Goal: Task Accomplishment & Management: Manage account settings

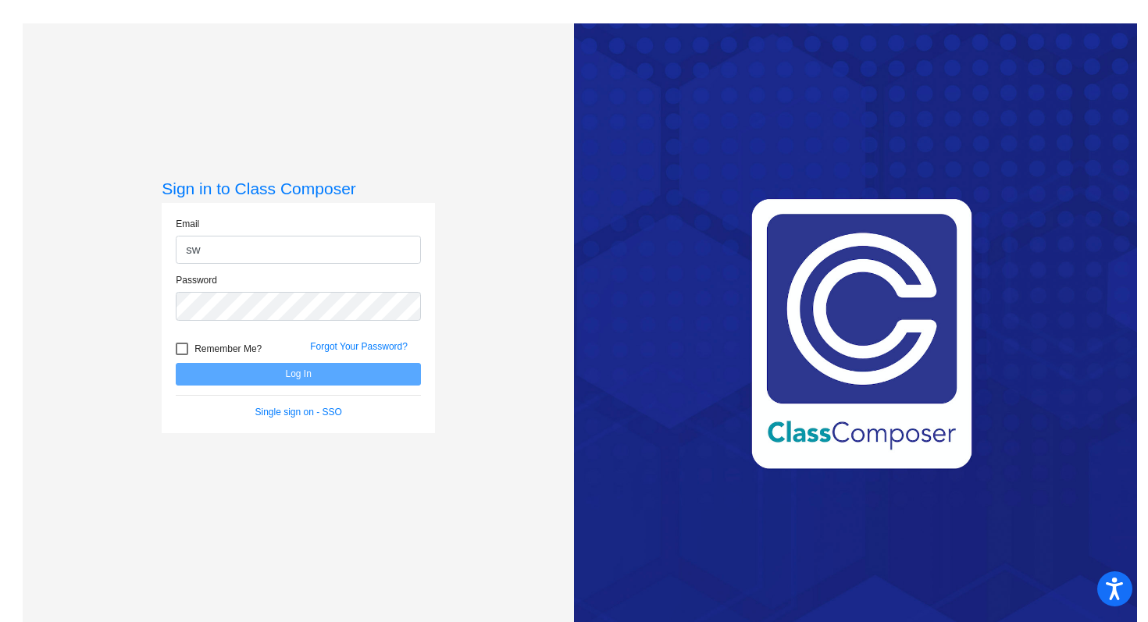
type input "[PERSON_NAME][EMAIL_ADDRESS][PERSON_NAME][DOMAIN_NAME]"
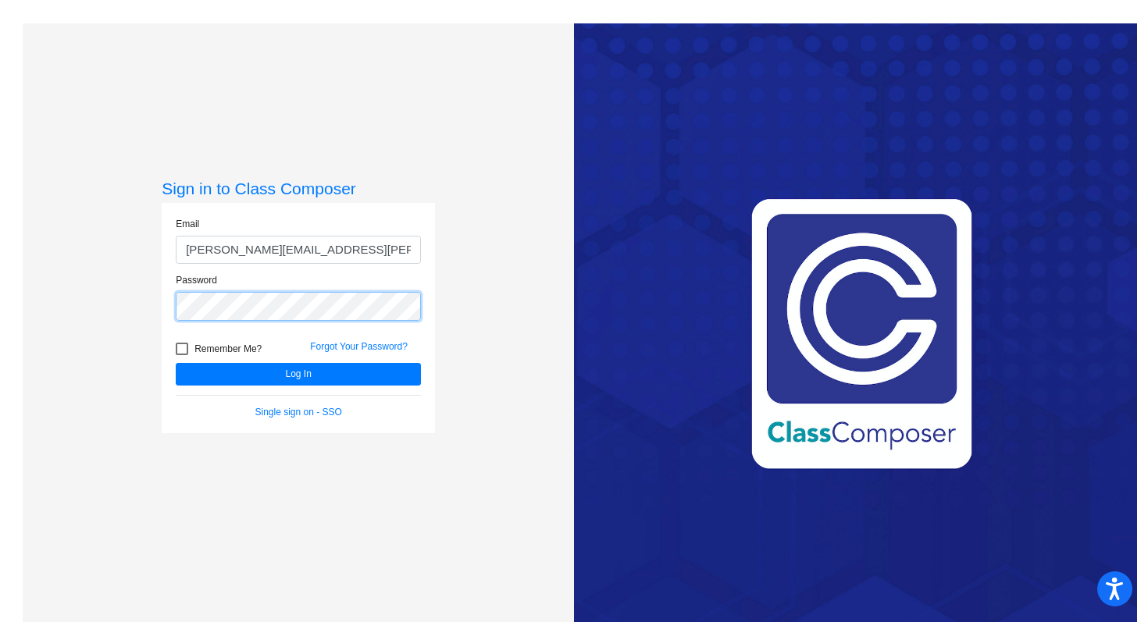
click at [176, 363] on button "Log In" at bounding box center [298, 374] width 245 height 23
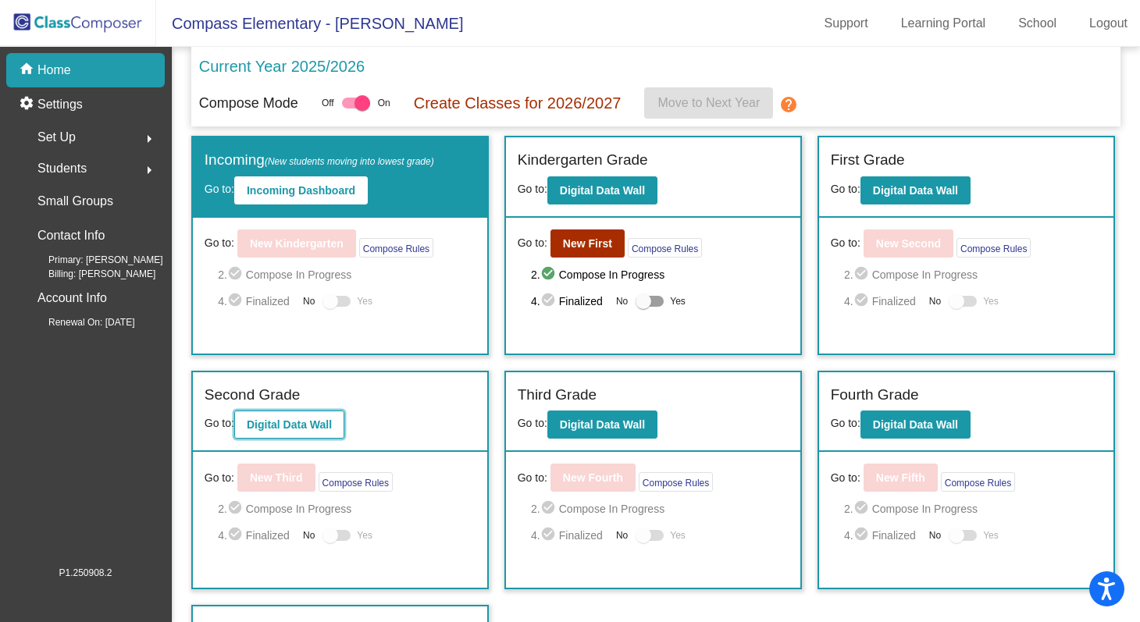
click at [301, 422] on b "Digital Data Wall" at bounding box center [289, 425] width 85 height 12
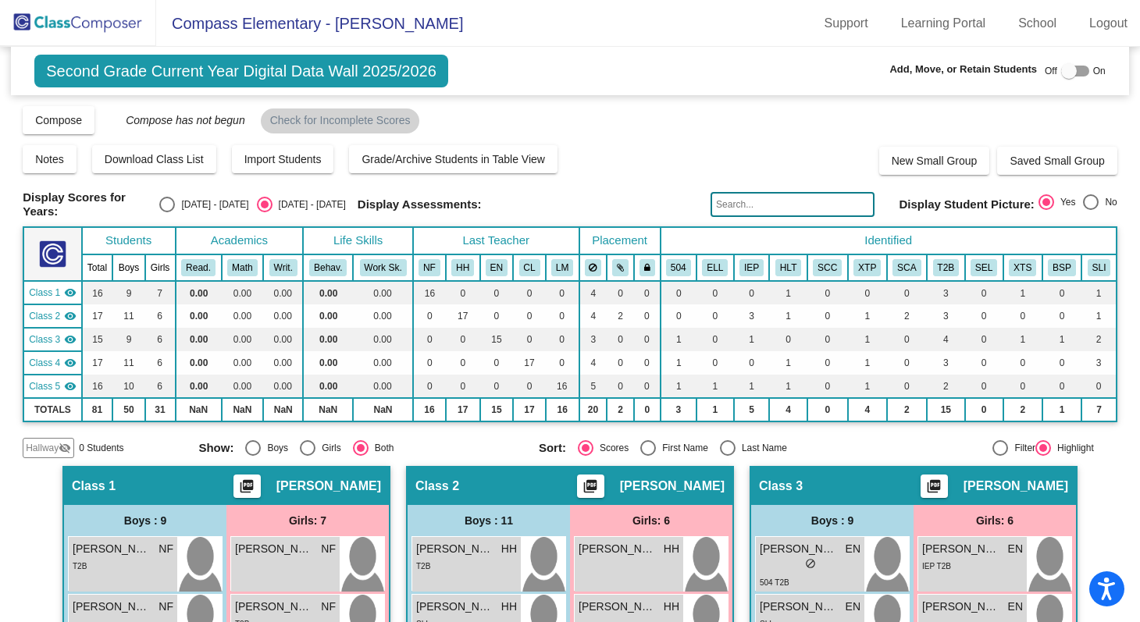
click at [1064, 77] on div at bounding box center [1069, 71] width 16 height 16
checkbox input "true"
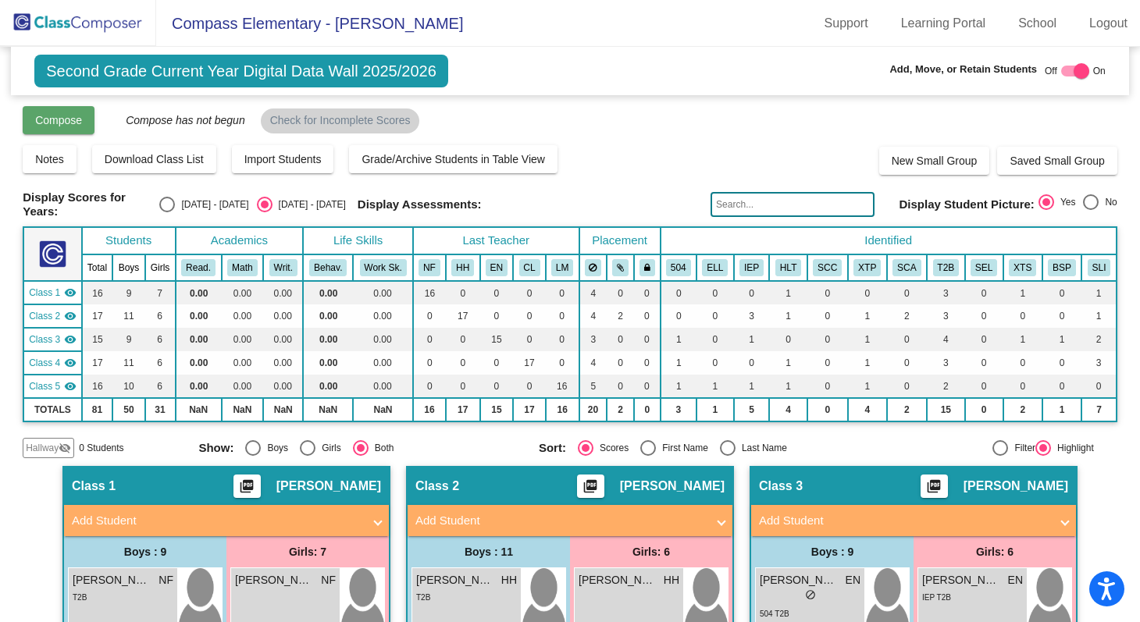
click at [38, 112] on button "Compose" at bounding box center [59, 120] width 72 height 28
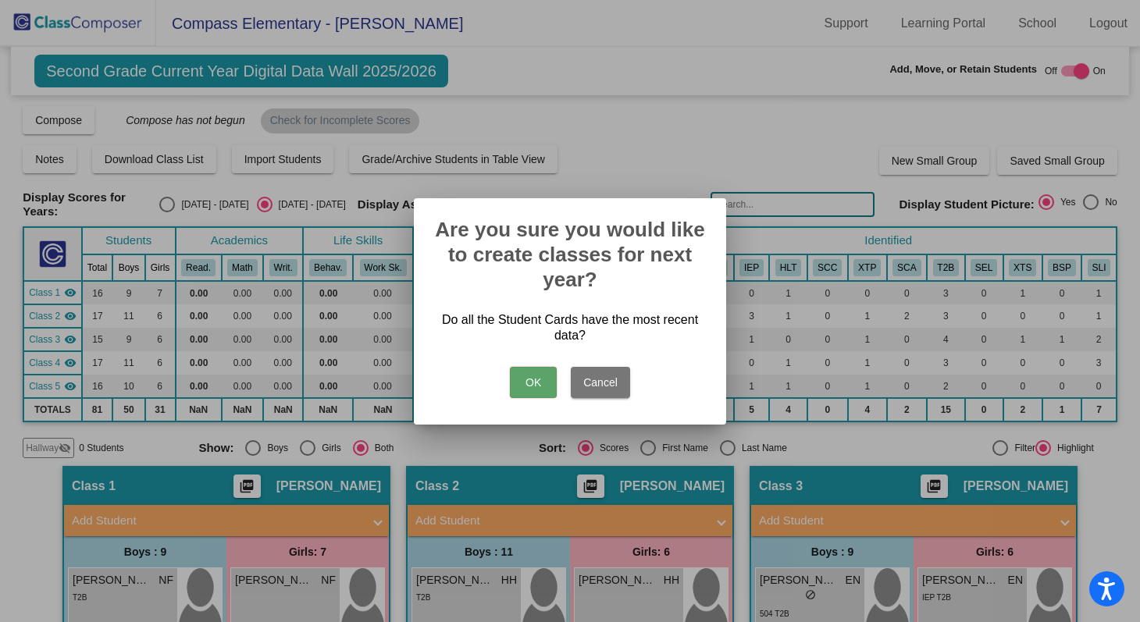
click at [591, 384] on button "Cancel" at bounding box center [600, 382] width 59 height 31
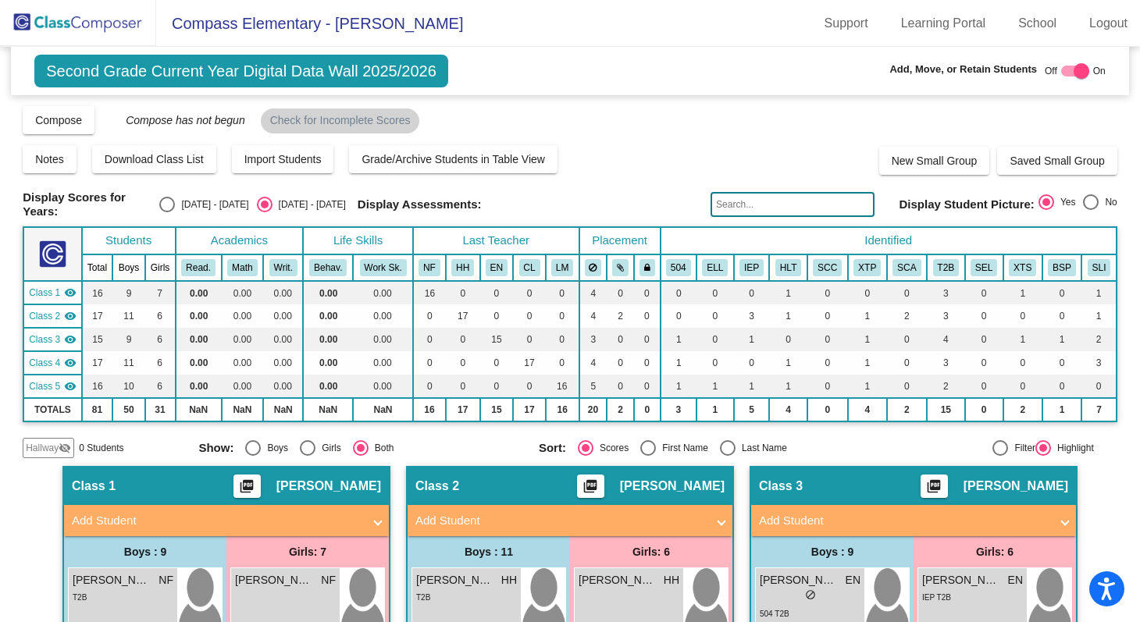
click at [88, 17] on img at bounding box center [78, 23] width 156 height 46
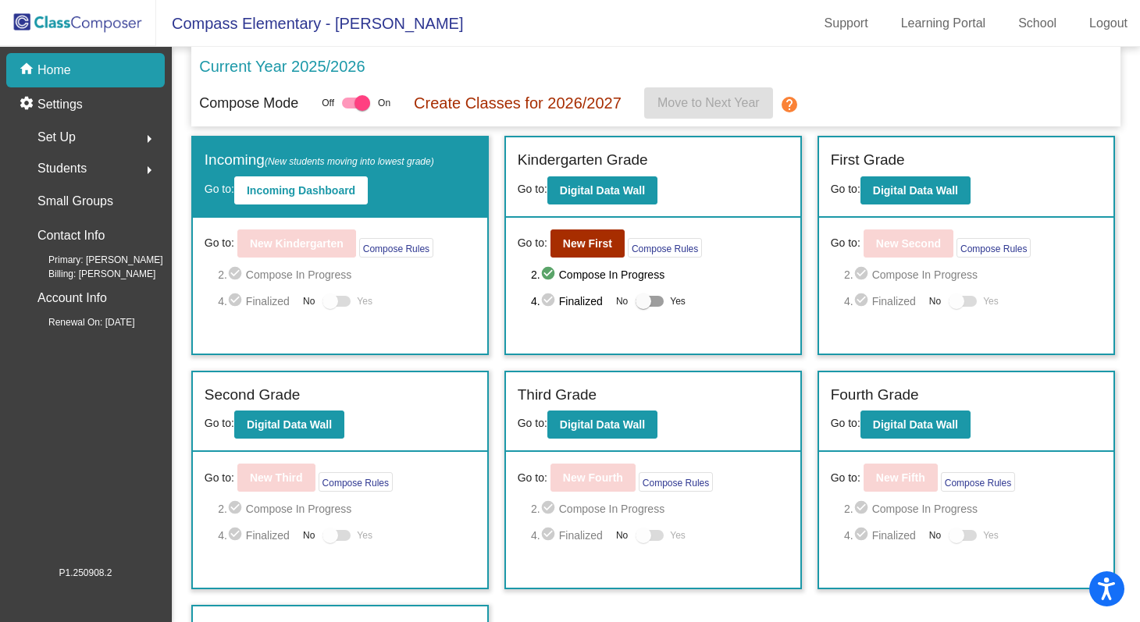
click at [354, 102] on div at bounding box center [356, 103] width 28 height 11
click at [350, 109] on input "checkbox" at bounding box center [349, 109] width 1 height 1
checkbox input "false"
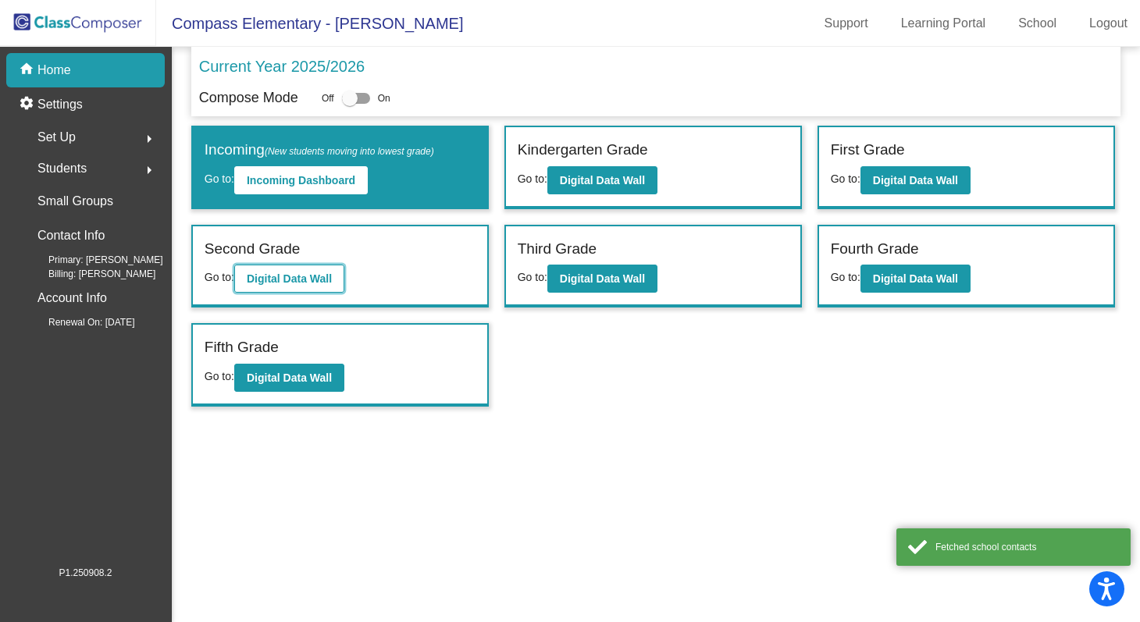
click at [315, 280] on b "Digital Data Wall" at bounding box center [289, 279] width 85 height 12
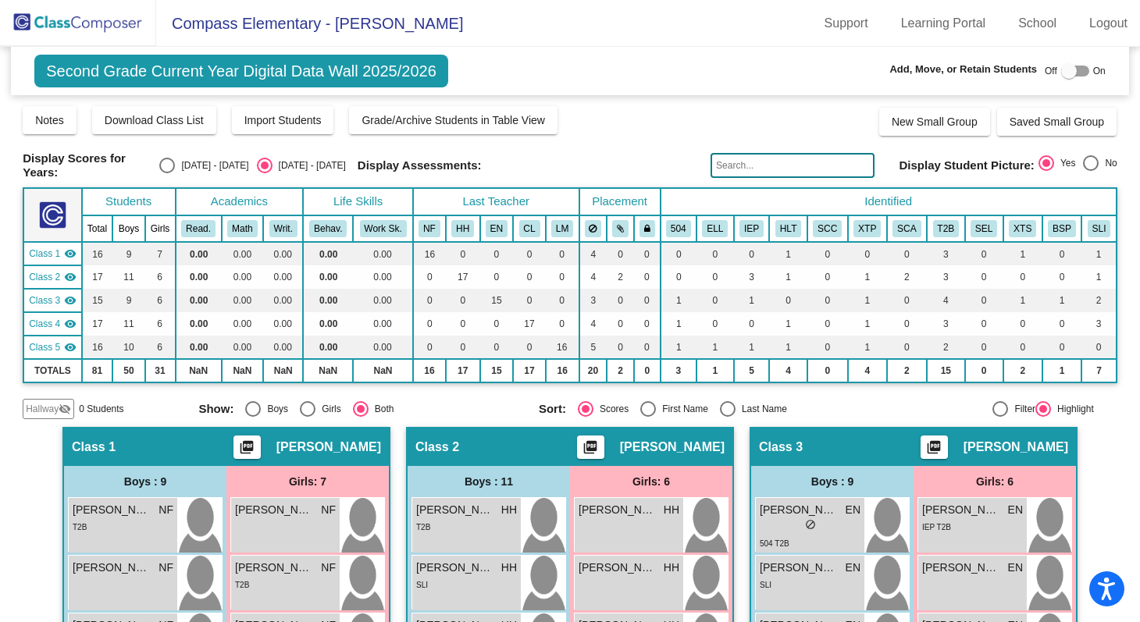
click at [91, 15] on img at bounding box center [78, 23] width 156 height 46
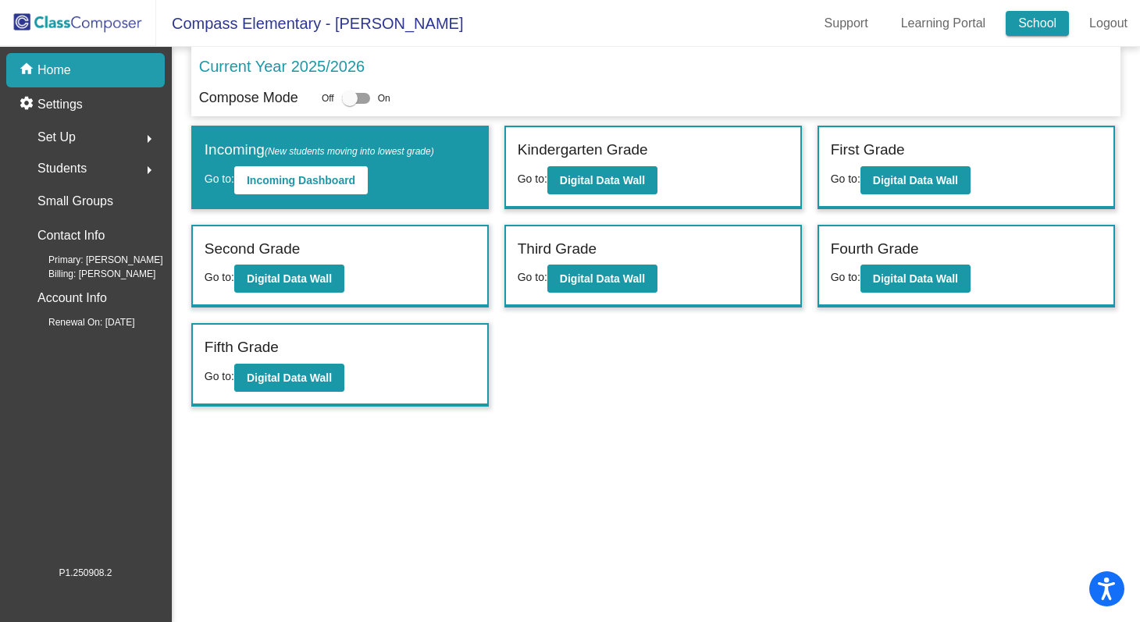
click at [1034, 18] on link "School" at bounding box center [1037, 23] width 63 height 25
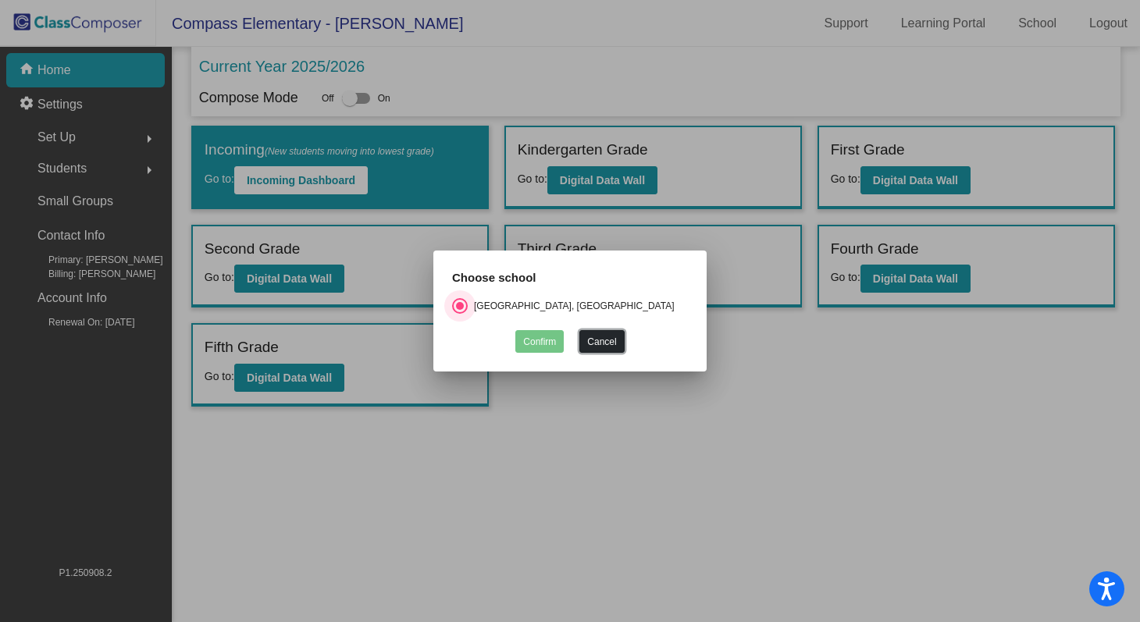
click at [607, 346] on button "Cancel" at bounding box center [601, 341] width 45 height 23
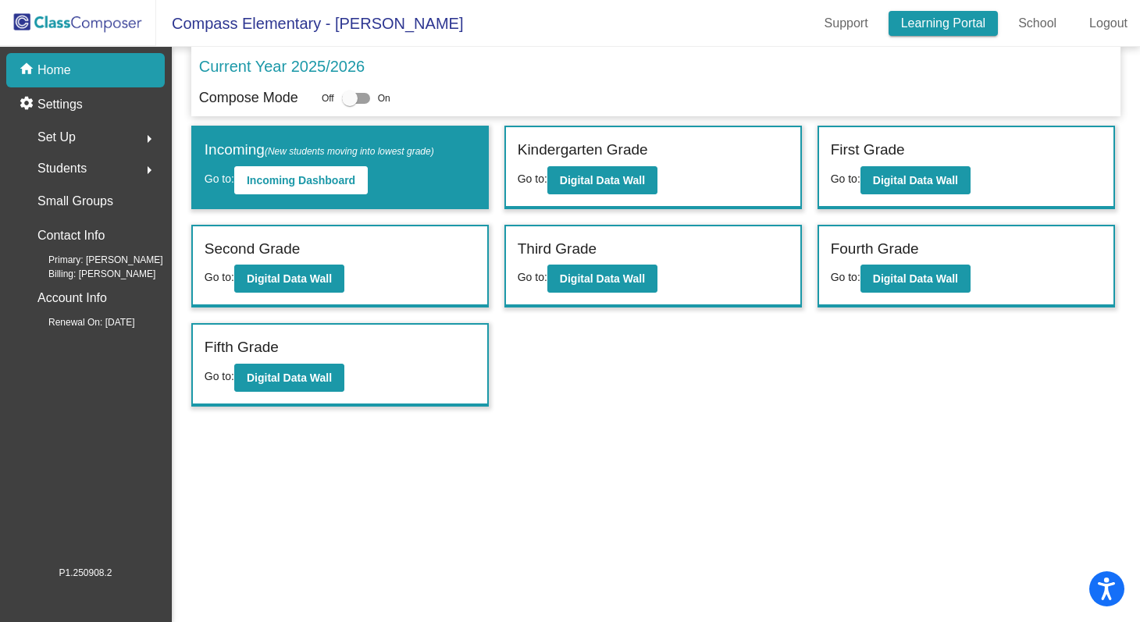
click at [925, 30] on link "Learning Portal" at bounding box center [944, 23] width 110 height 25
click at [135, 140] on button "arrow_right" at bounding box center [149, 137] width 31 height 31
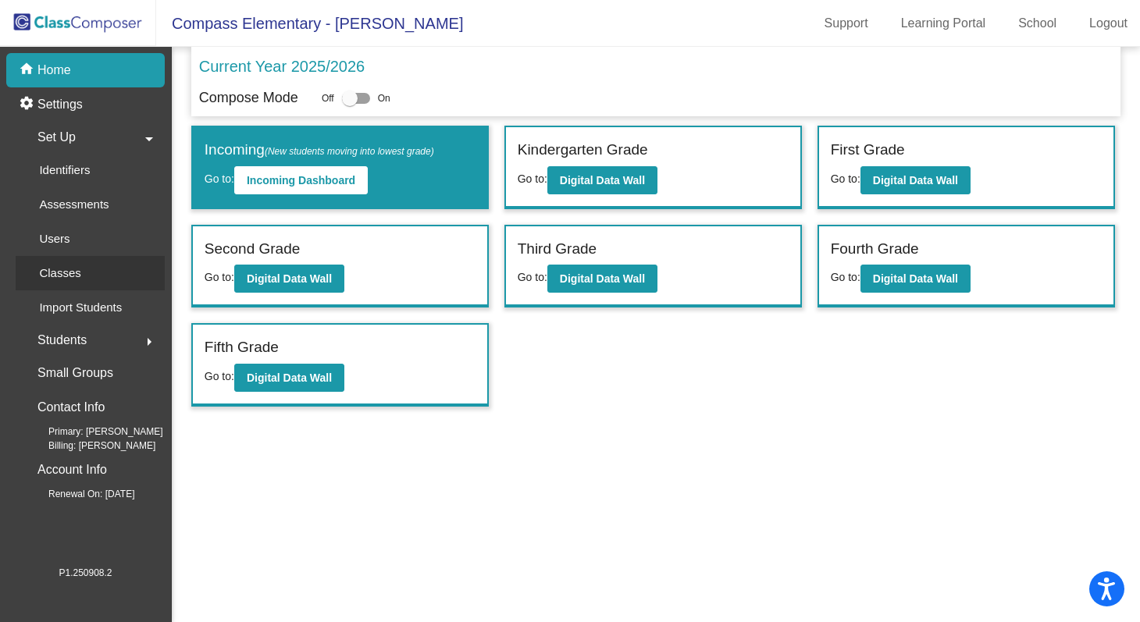
click at [68, 274] on p "Classes" at bounding box center [59, 273] width 41 height 19
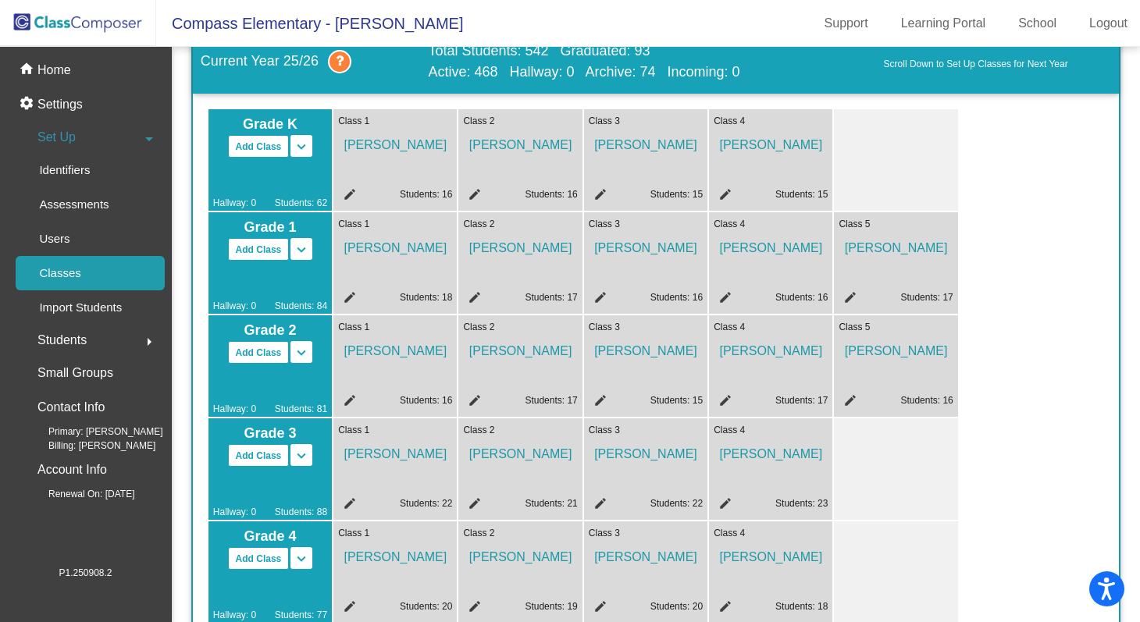
scroll to position [89, 0]
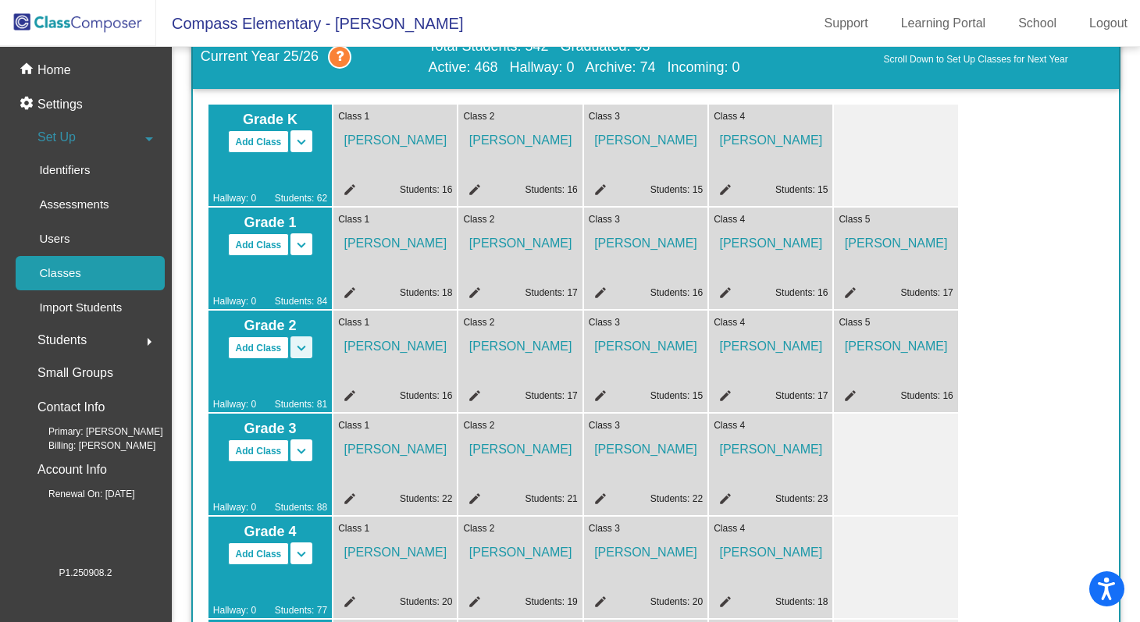
click at [304, 346] on mat-icon "keyboard_arrow_down" at bounding box center [301, 348] width 19 height 19
click at [729, 394] on mat-icon "edit" at bounding box center [723, 398] width 19 height 19
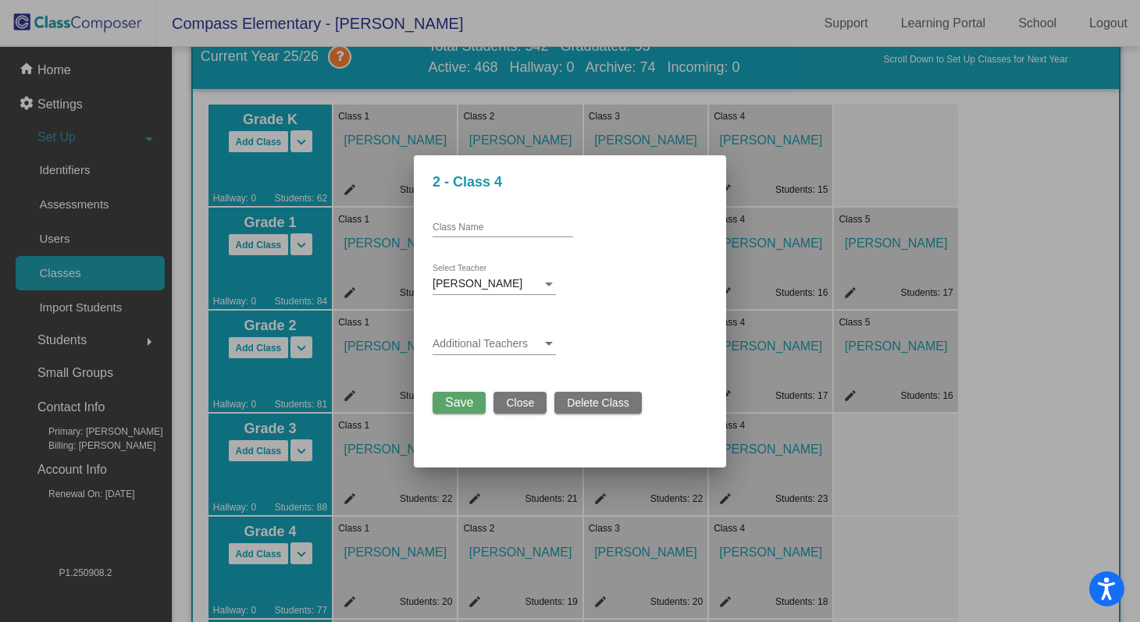
click at [587, 408] on span "Delete Class" at bounding box center [598, 403] width 62 height 12
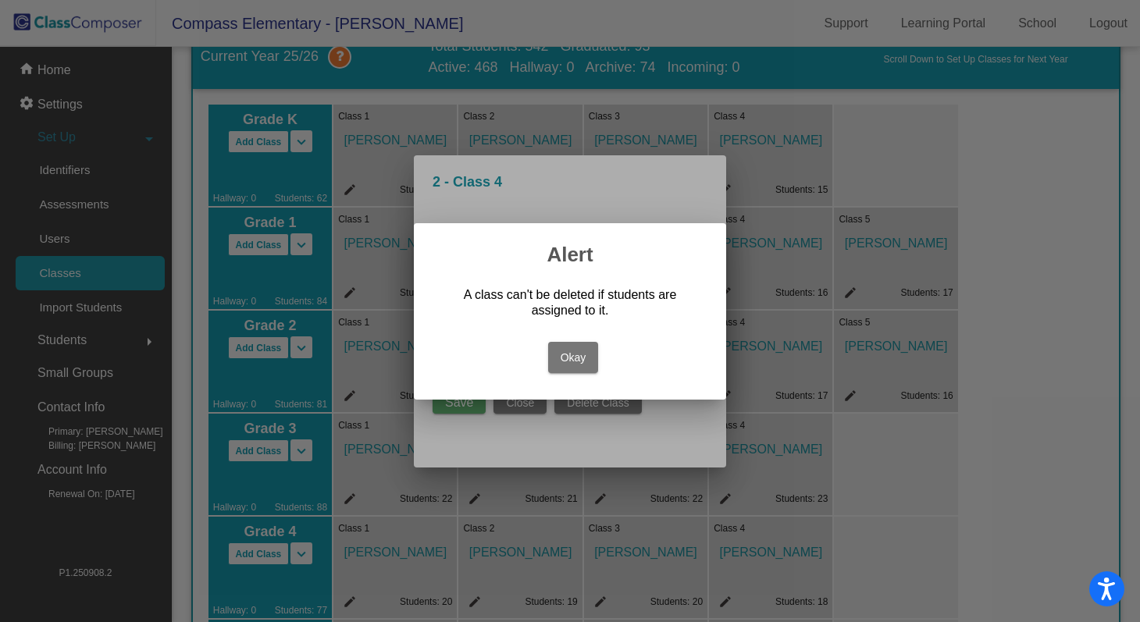
click at [568, 358] on button "Okay" at bounding box center [573, 357] width 51 height 31
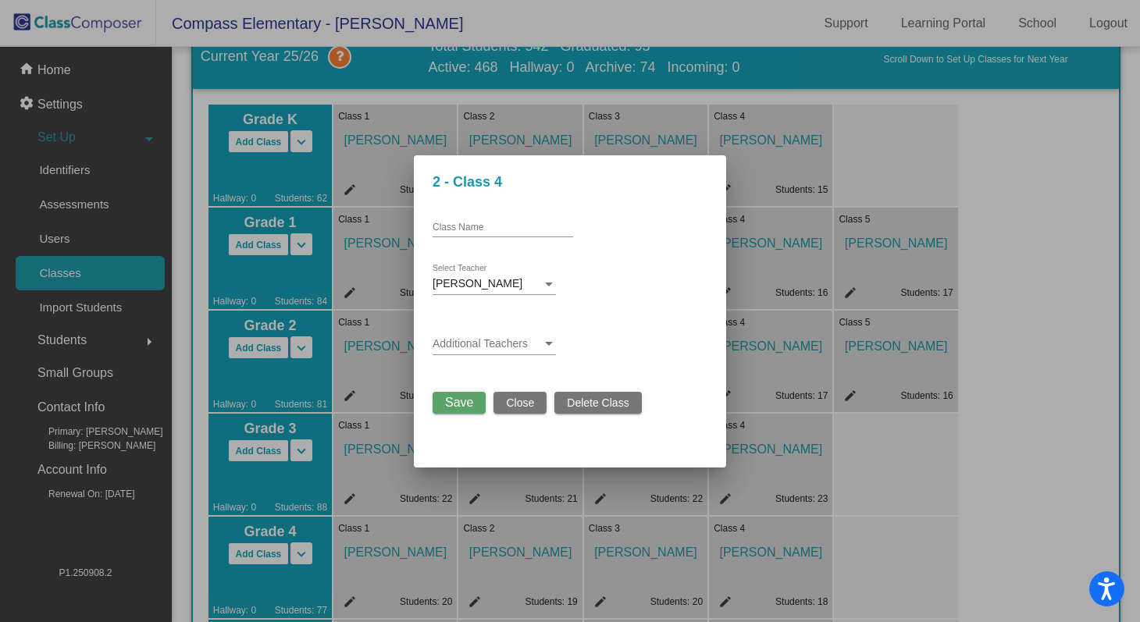
click at [523, 408] on span "Close" at bounding box center [520, 403] width 28 height 12
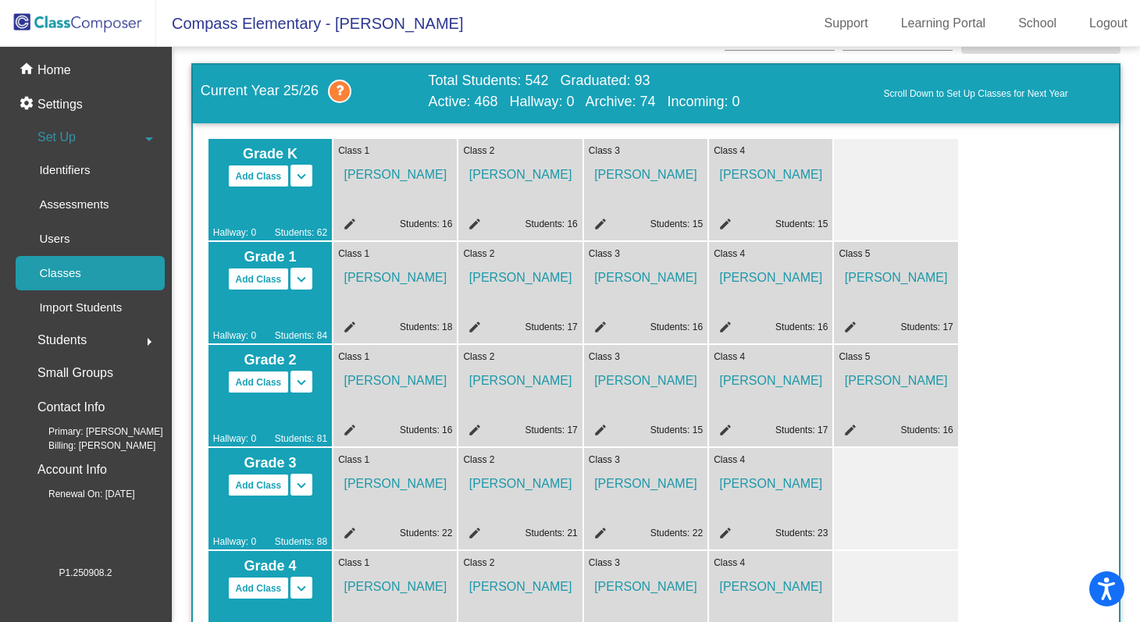
scroll to position [56, 0]
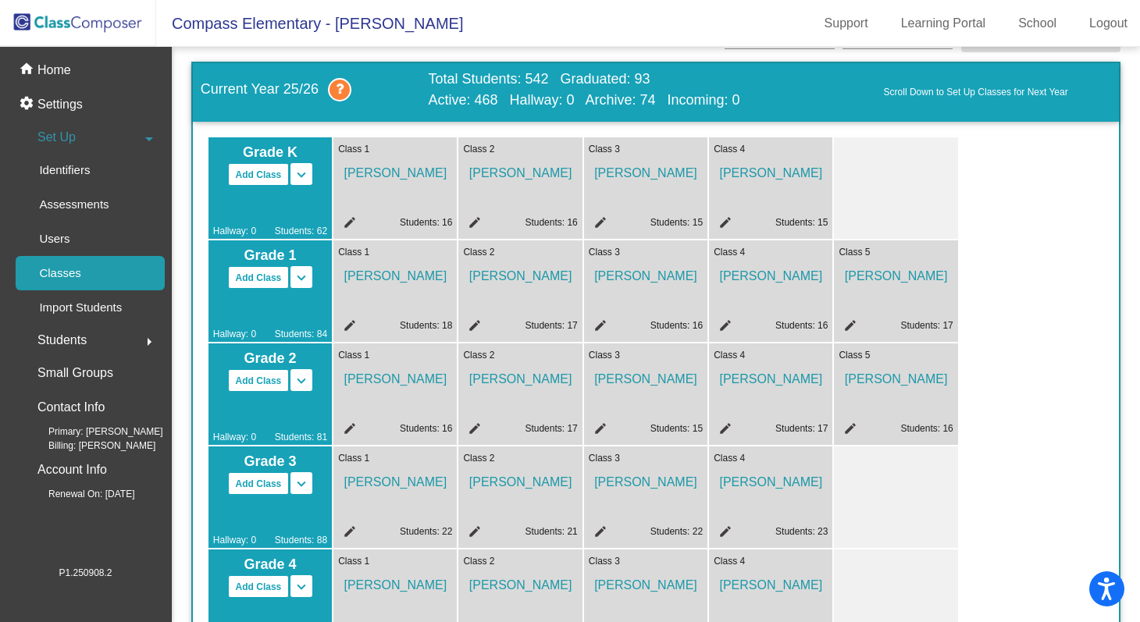
click at [792, 378] on span "[PERSON_NAME]" at bounding box center [771, 375] width 114 height 27
click at [721, 433] on mat-icon "edit" at bounding box center [723, 431] width 19 height 19
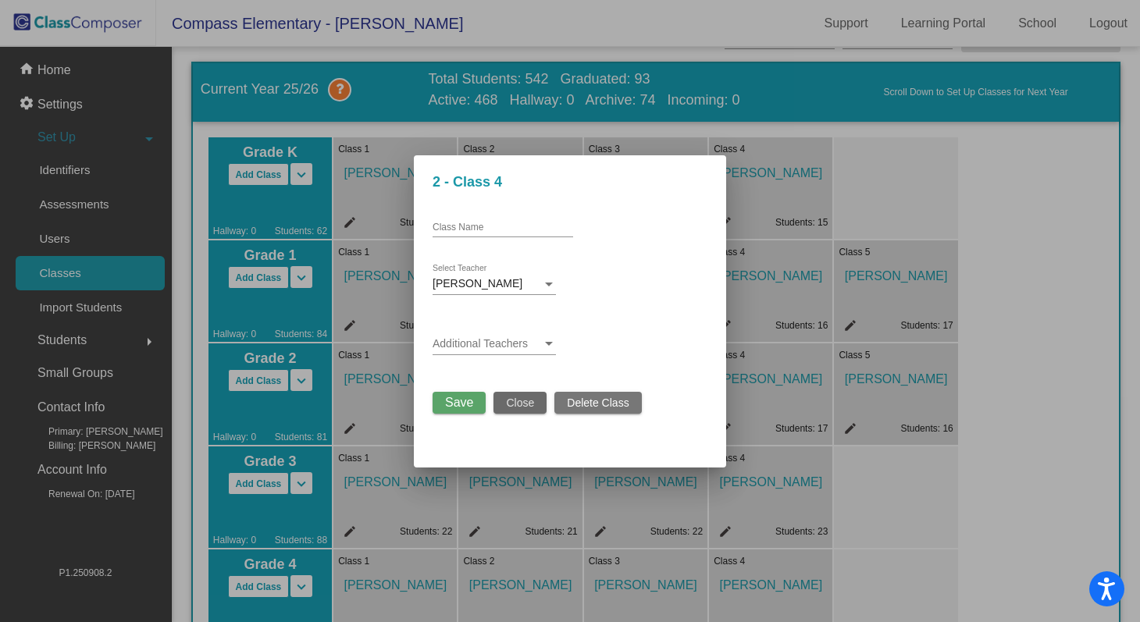
click at [519, 408] on span "Close" at bounding box center [520, 403] width 28 height 12
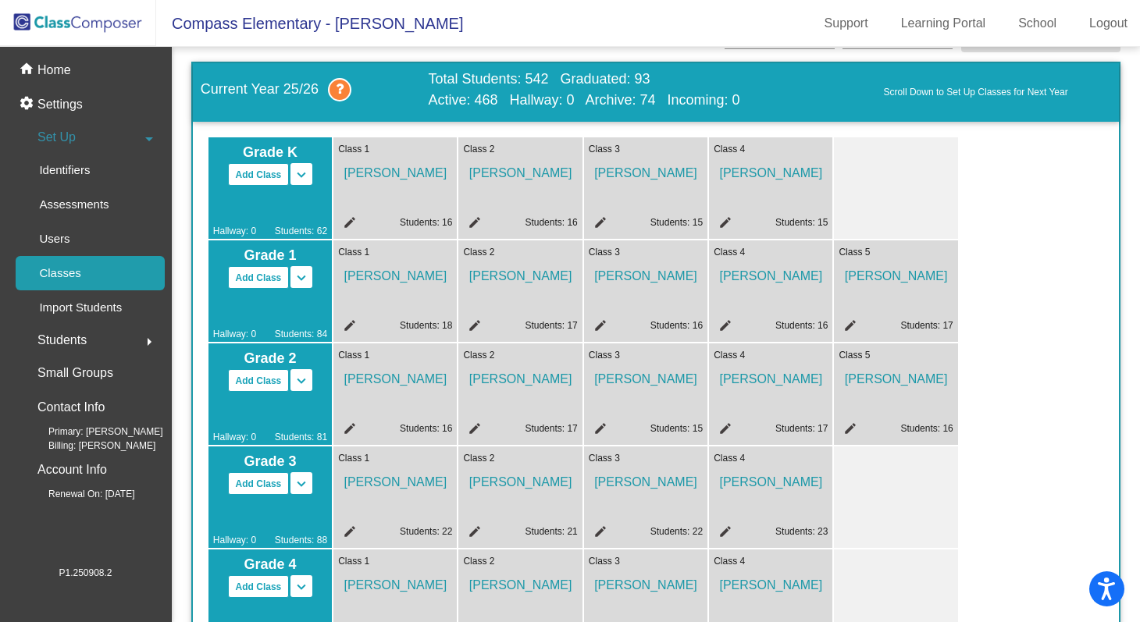
click at [300, 380] on mat-icon "keyboard_arrow_down" at bounding box center [301, 381] width 19 height 19
click at [301, 394] on div "Hallway: 0 Students: 81" at bounding box center [270, 418] width 114 height 52
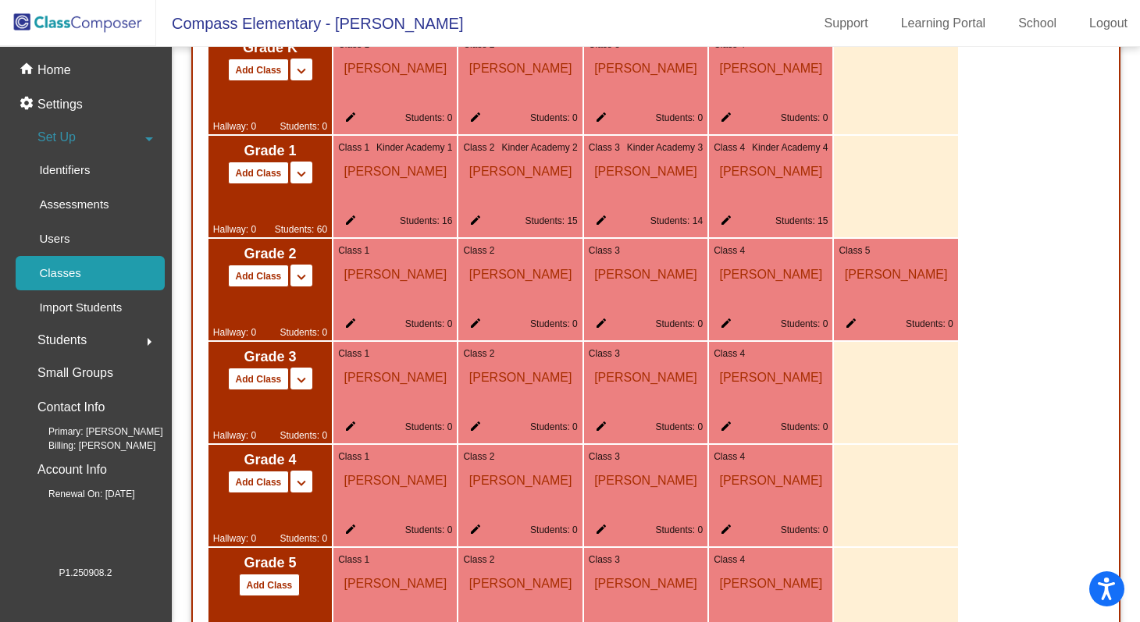
scroll to position [906, 0]
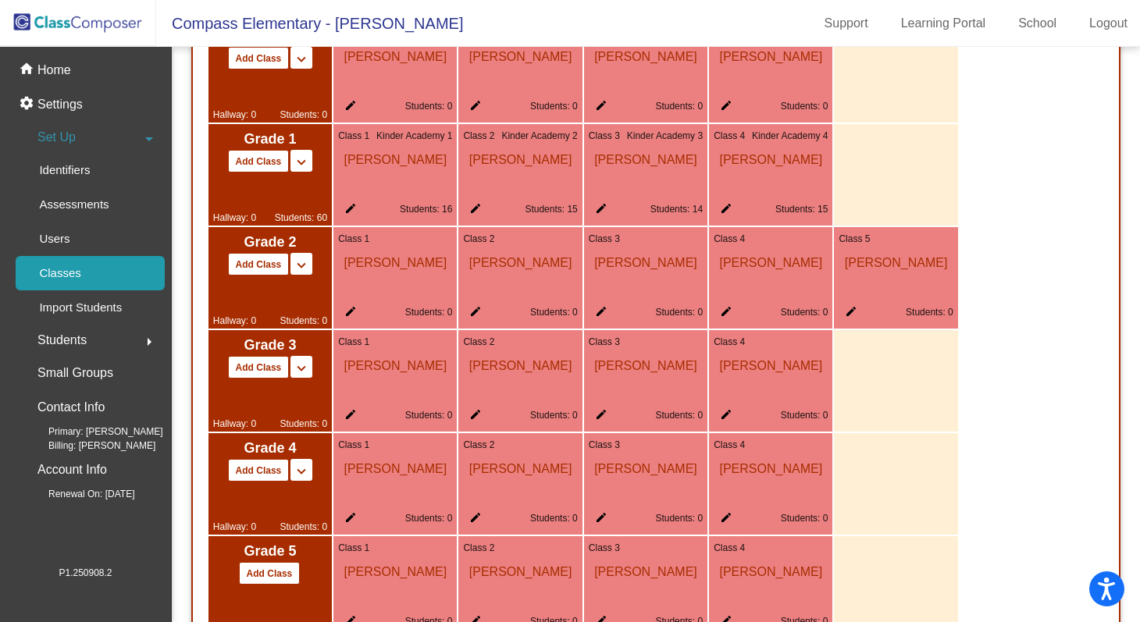
click at [731, 305] on mat-icon "edit" at bounding box center [723, 314] width 19 height 19
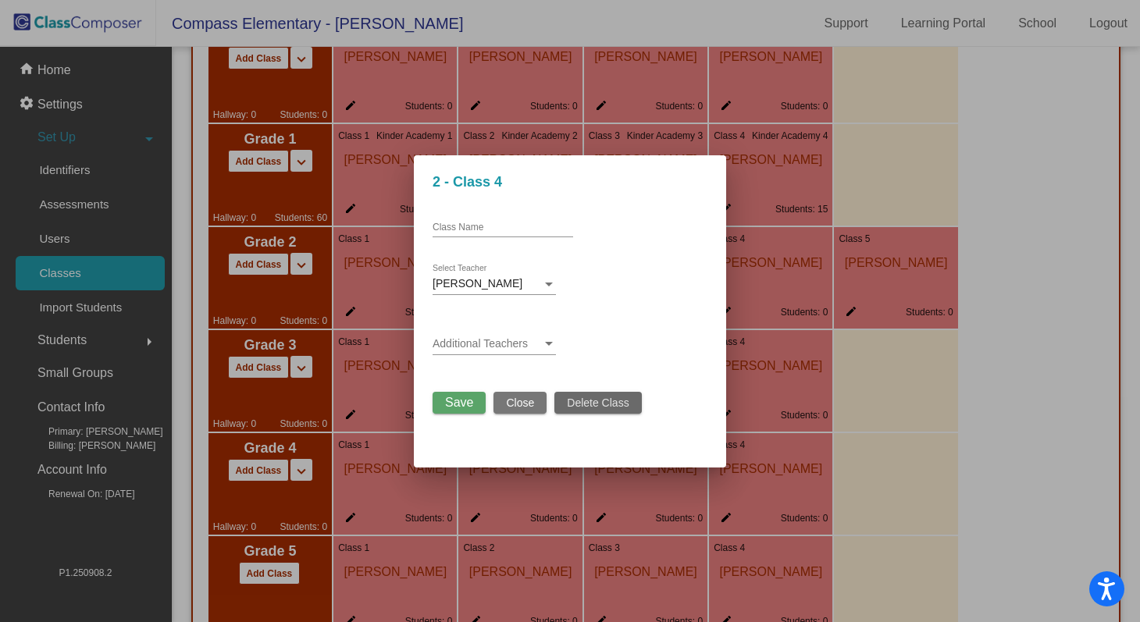
click at [584, 404] on span "Delete Class" at bounding box center [598, 403] width 62 height 12
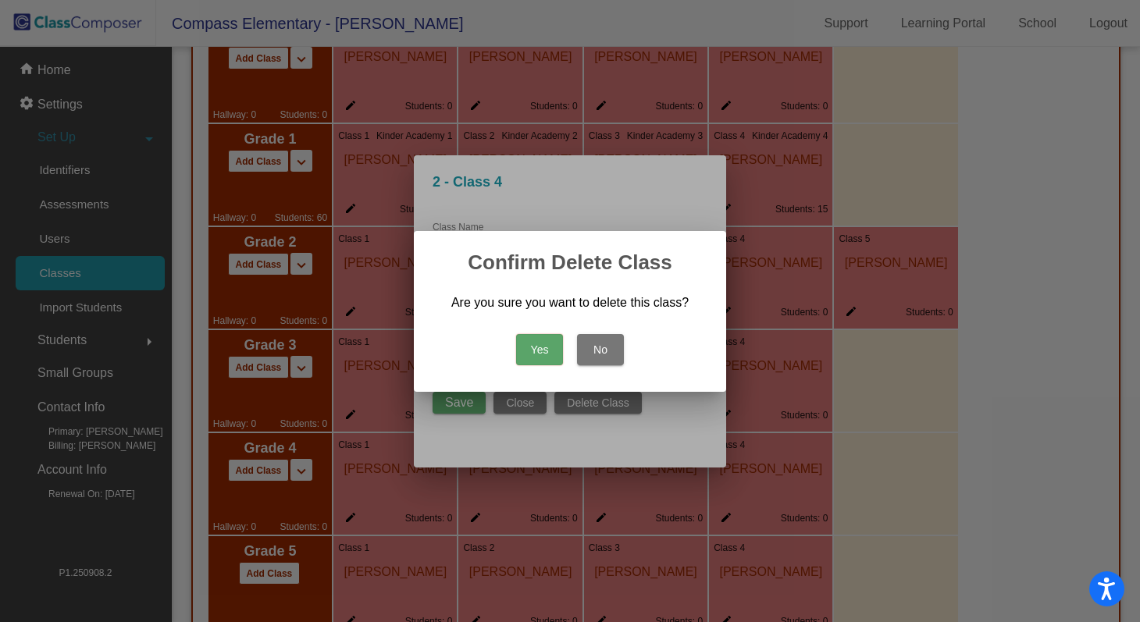
click at [548, 340] on button "Yes" at bounding box center [539, 349] width 47 height 31
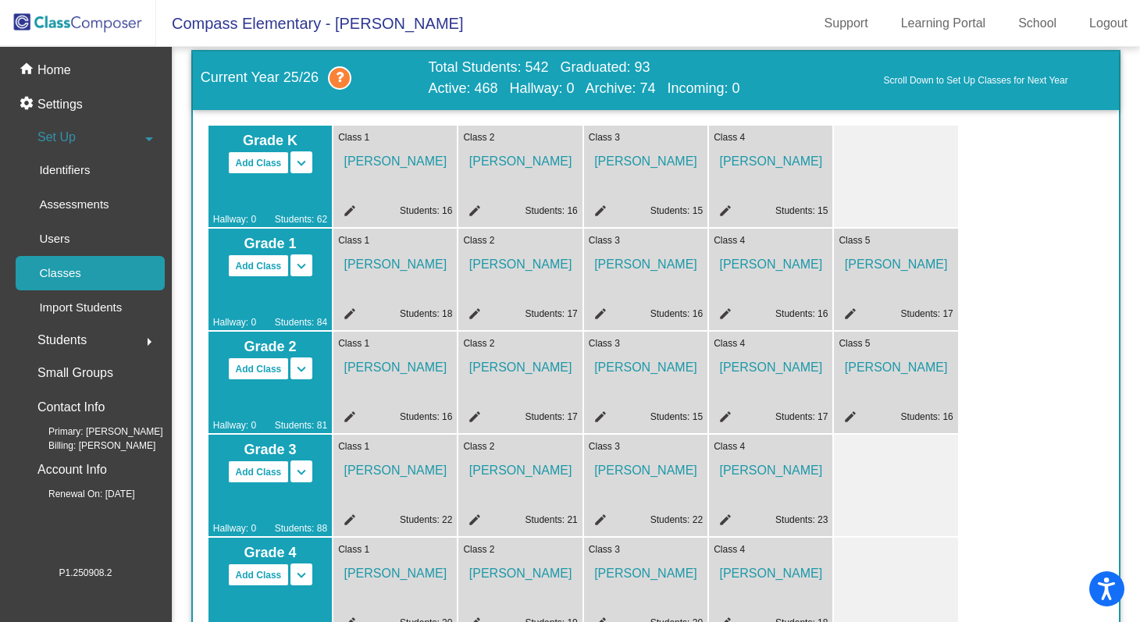
scroll to position [0, 0]
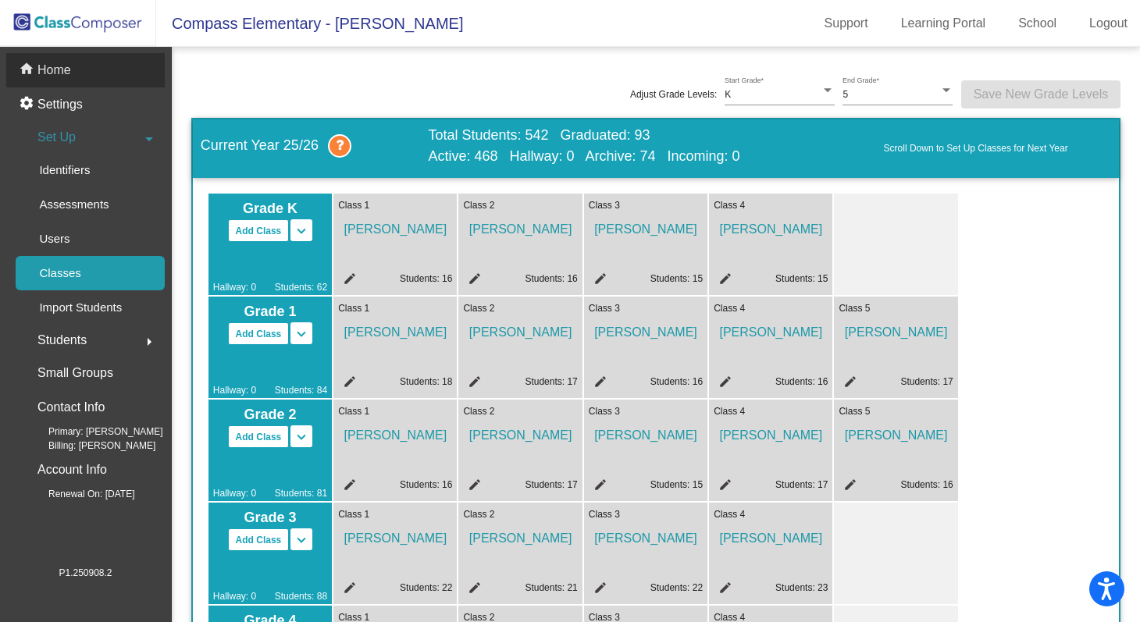
click at [62, 79] on p "Home" at bounding box center [54, 70] width 34 height 19
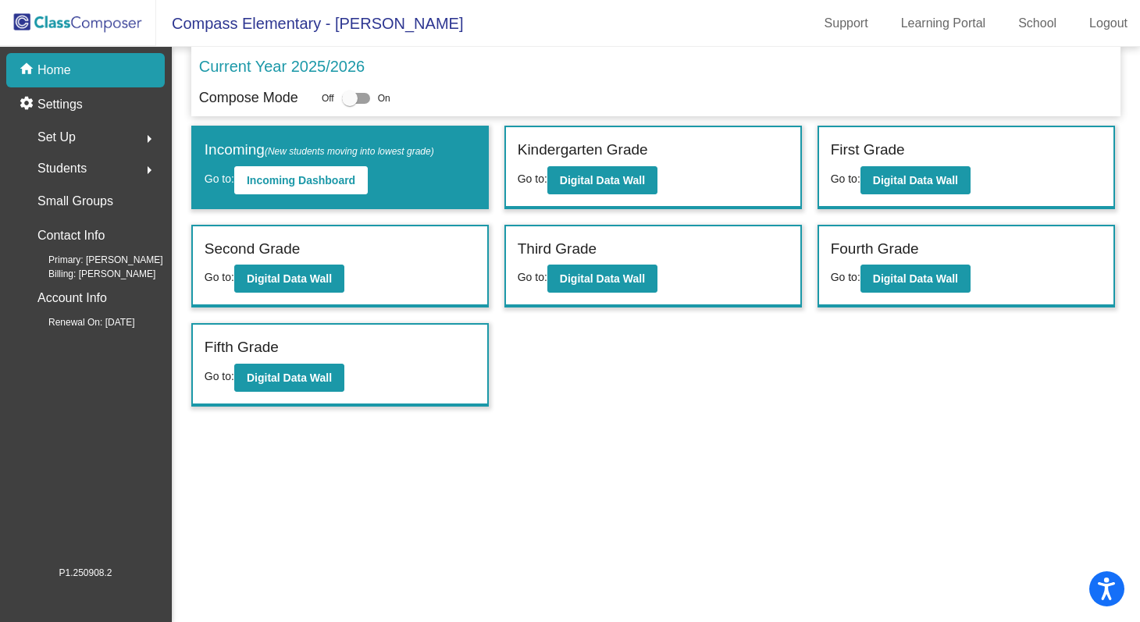
click at [349, 94] on div at bounding box center [350, 99] width 16 height 16
click at [349, 104] on input "checkbox" at bounding box center [349, 104] width 1 height 1
checkbox input "true"
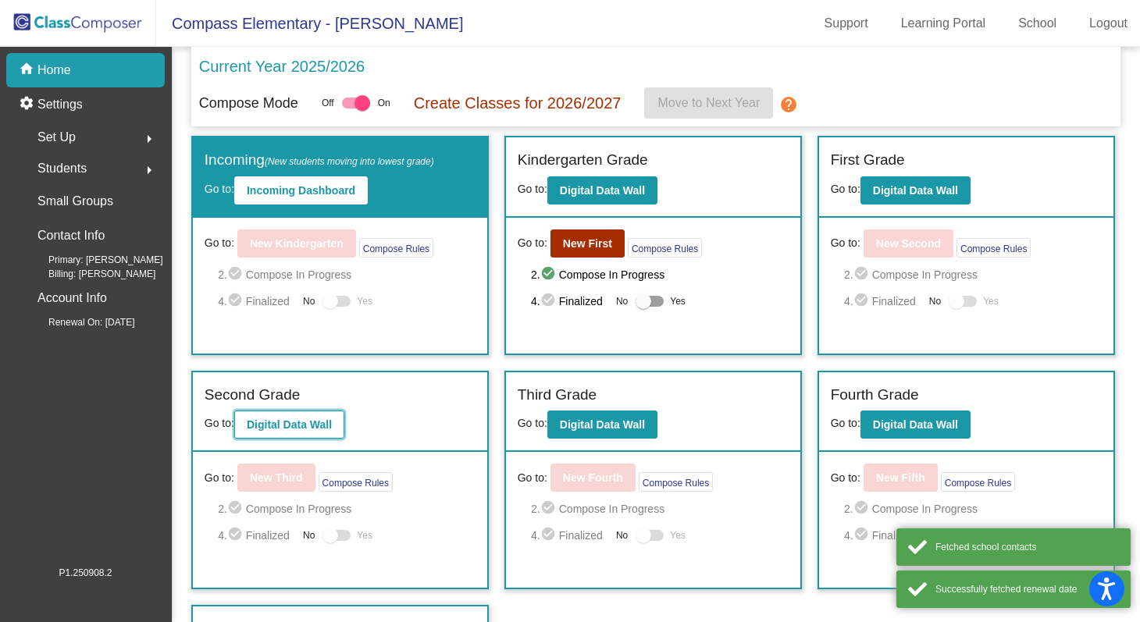
click at [294, 422] on b "Digital Data Wall" at bounding box center [289, 425] width 85 height 12
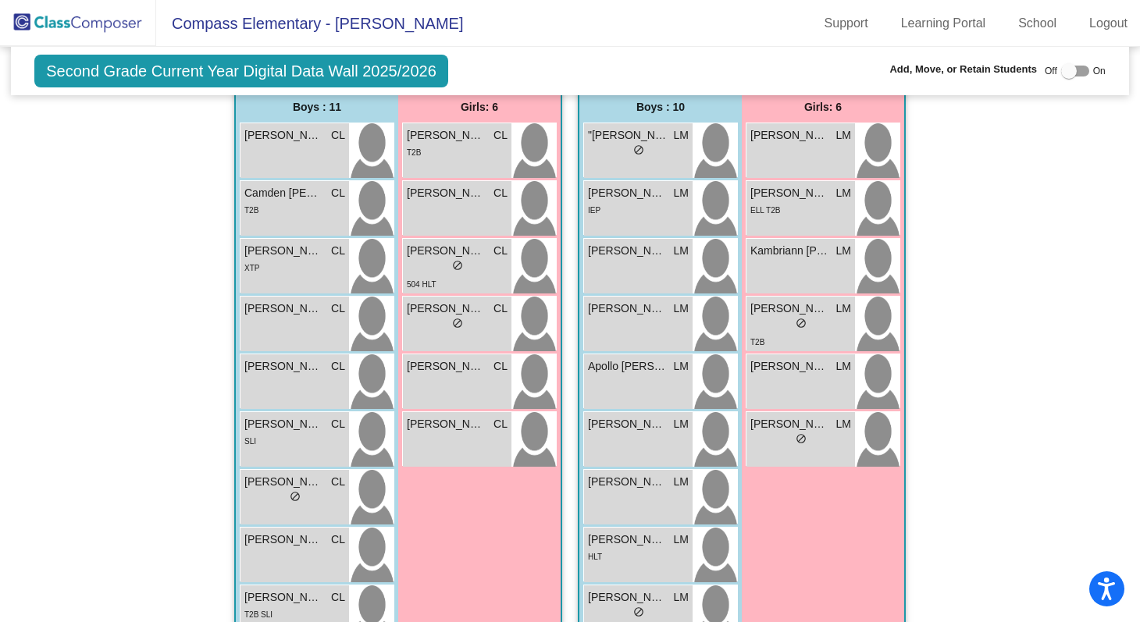
scroll to position [1146, 0]
click at [433, 166] on div "Emerson Angeles CL lock do_not_disturb_alt T2B" at bounding box center [457, 150] width 109 height 55
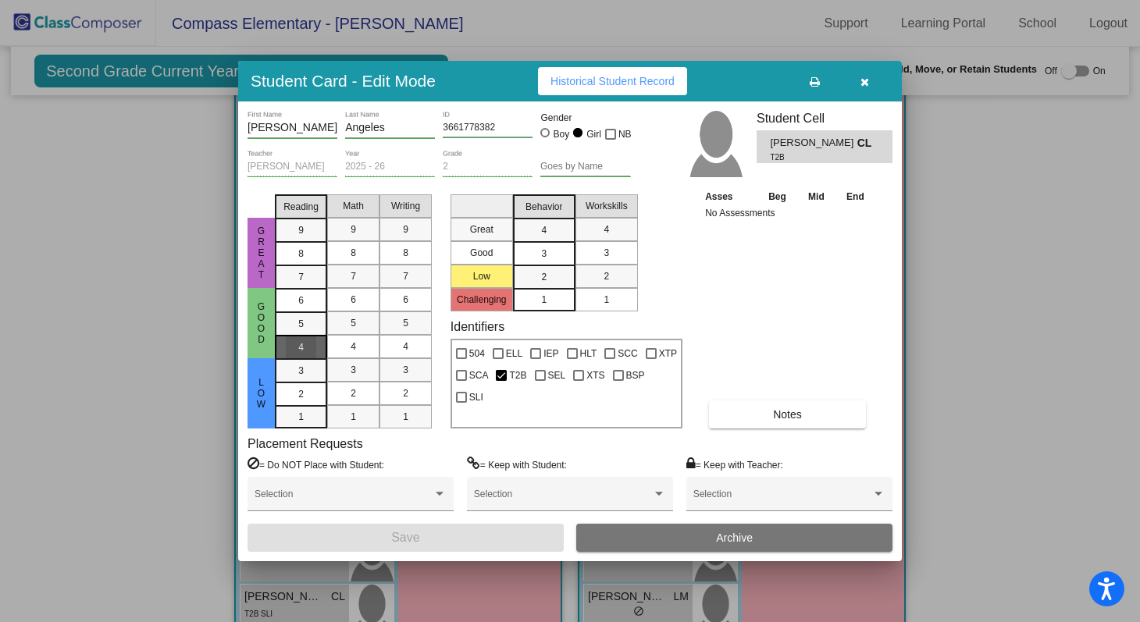
click at [312, 339] on div "4" at bounding box center [301, 347] width 30 height 23
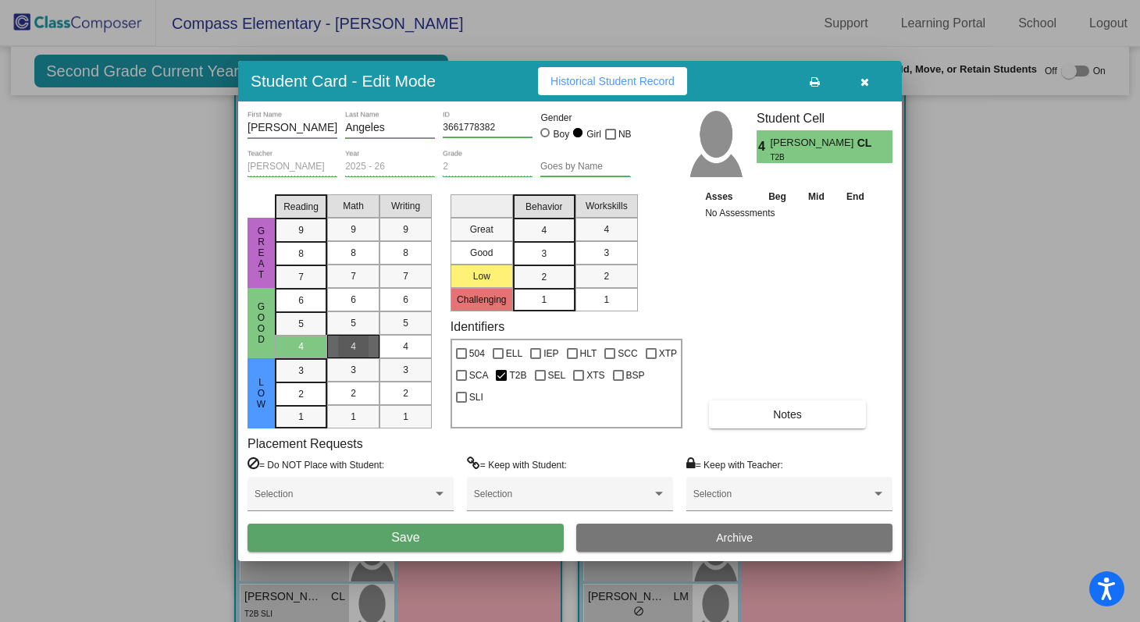
click at [345, 341] on div "4" at bounding box center [353, 346] width 30 height 23
click at [408, 350] on div "4" at bounding box center [405, 346] width 30 height 23
click at [555, 252] on div "3" at bounding box center [544, 253] width 30 height 23
click at [608, 249] on span "3" at bounding box center [606, 253] width 5 height 14
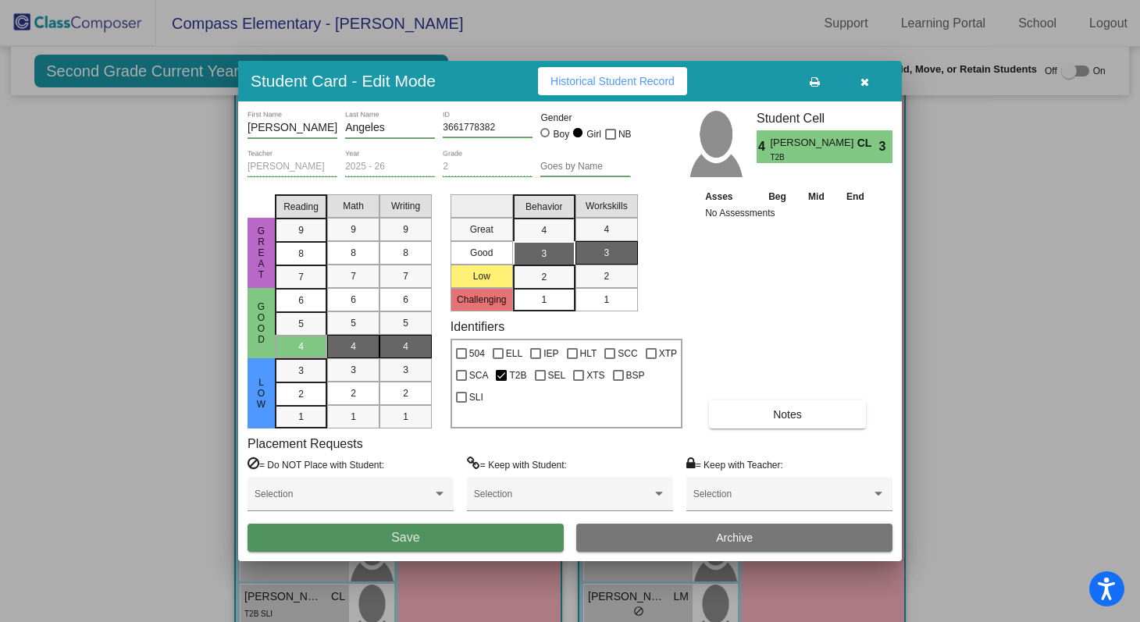
click at [462, 529] on button "Save" at bounding box center [406, 538] width 316 height 28
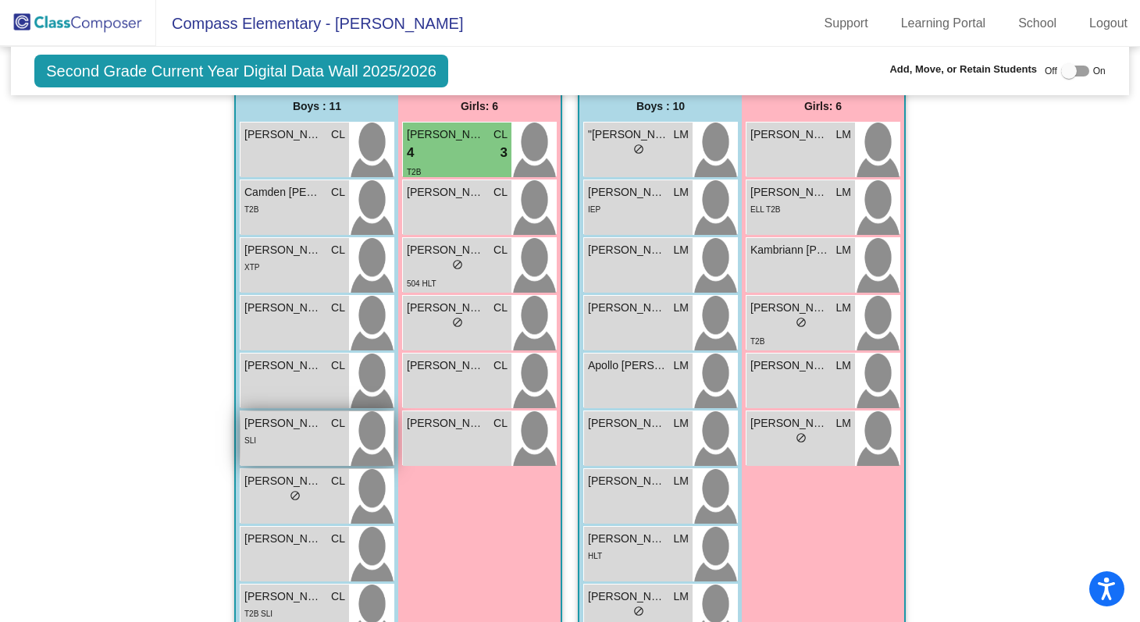
click at [283, 433] on div "SLI" at bounding box center [294, 440] width 101 height 16
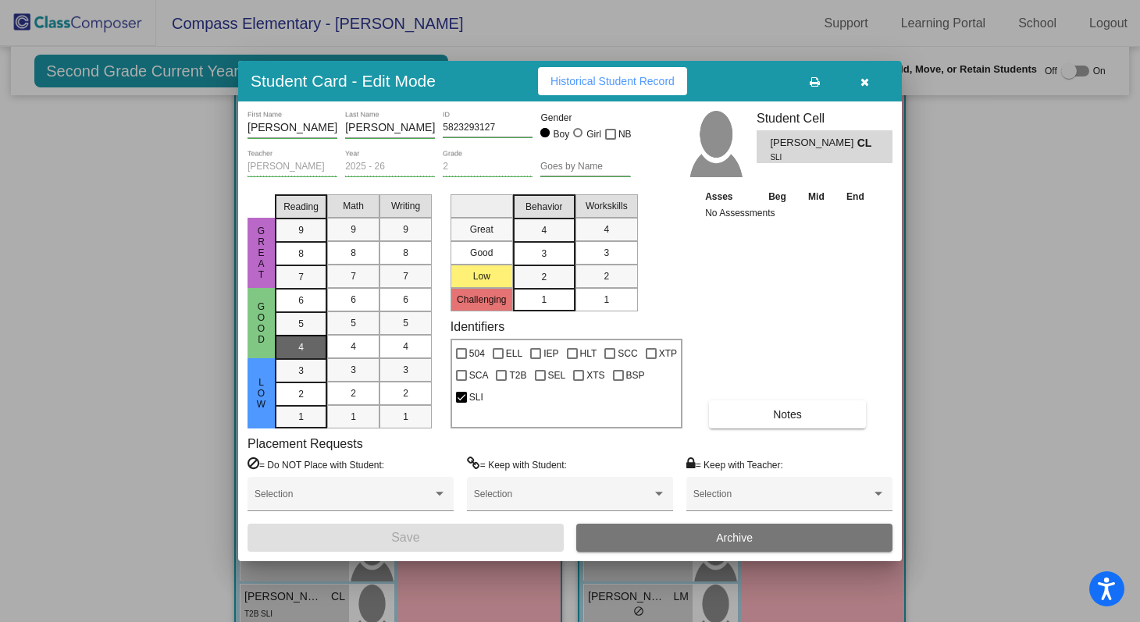
click at [311, 346] on div "4" at bounding box center [301, 347] width 30 height 23
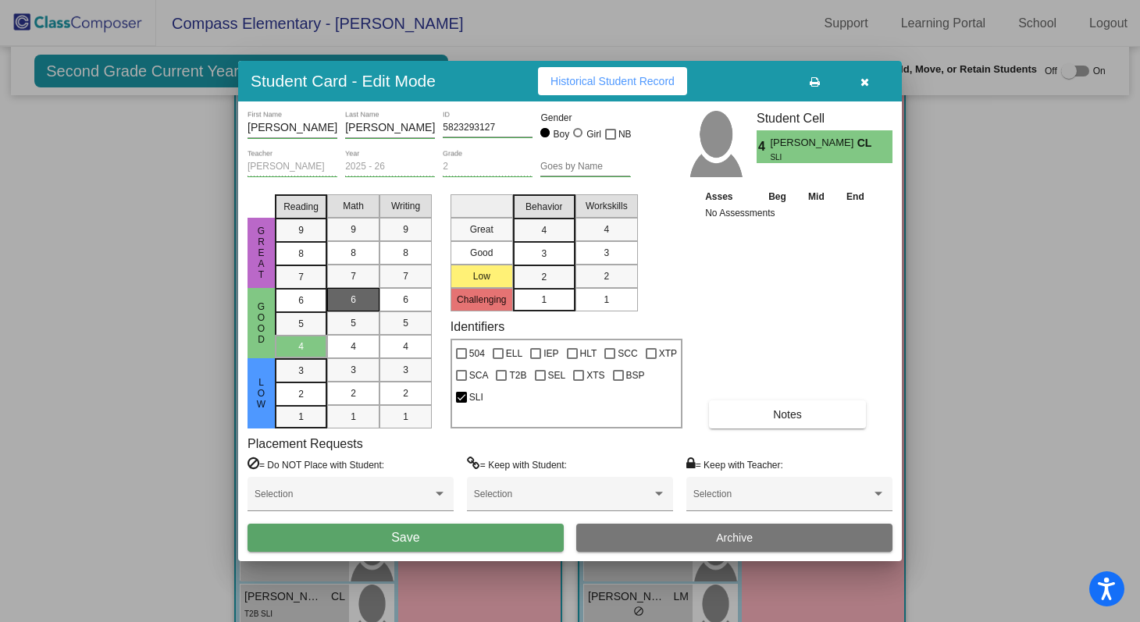
click at [349, 308] on div "6" at bounding box center [353, 299] width 30 height 23
click at [412, 340] on div "4" at bounding box center [405, 346] width 30 height 23
click at [538, 248] on div "3" at bounding box center [544, 253] width 30 height 23
click at [598, 252] on div "3" at bounding box center [606, 252] width 30 height 23
click at [496, 543] on button "Save" at bounding box center [406, 538] width 316 height 28
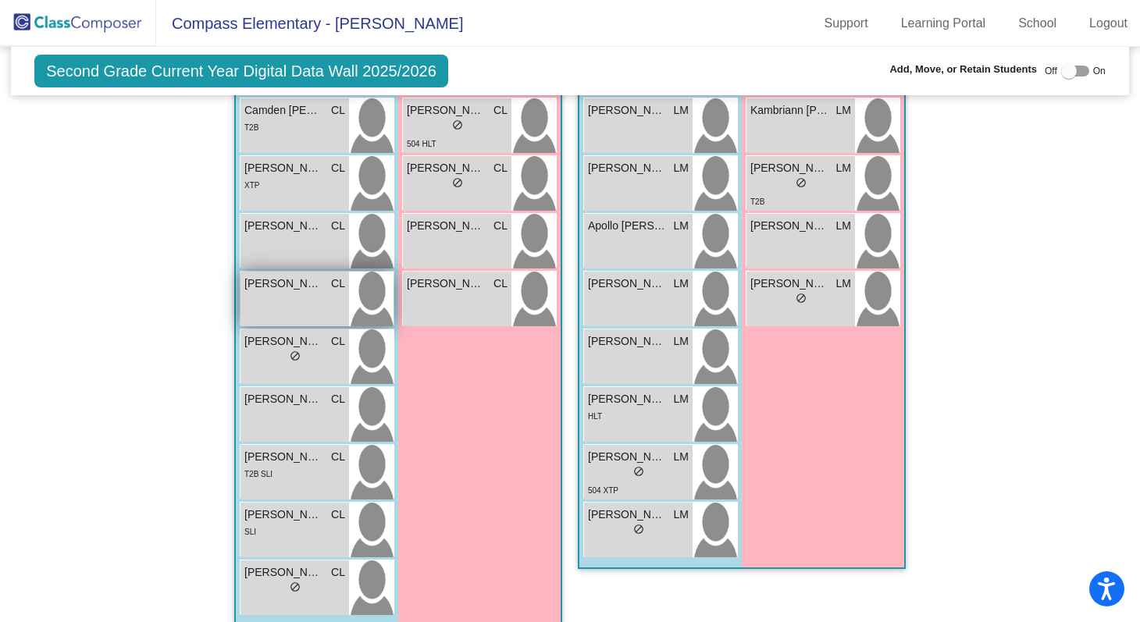
scroll to position [1302, 0]
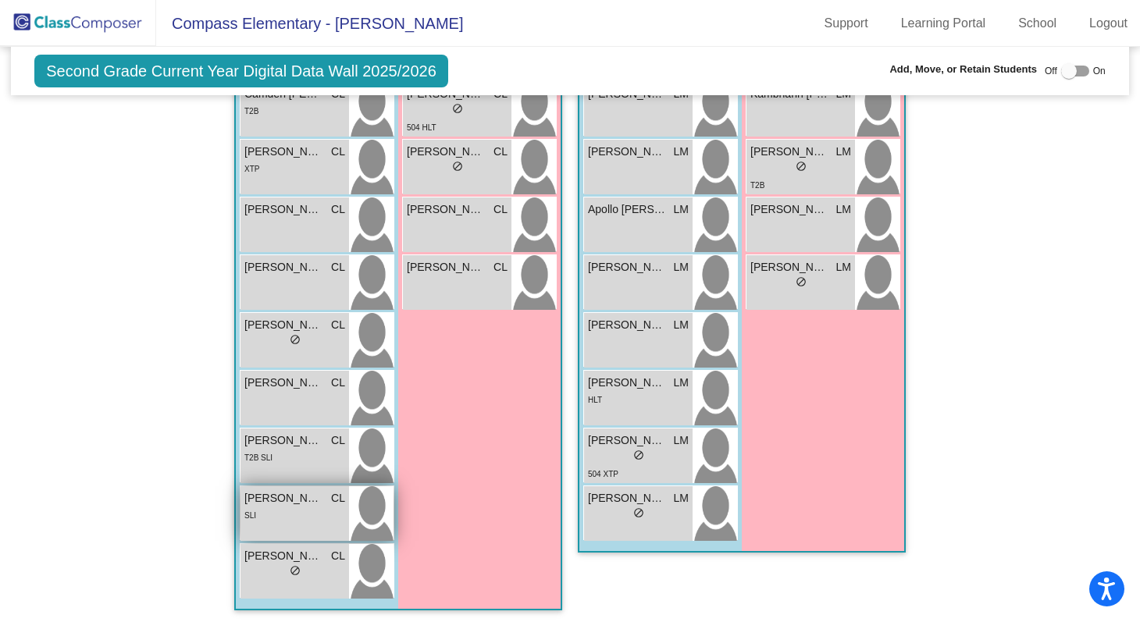
click at [300, 511] on div "SLI" at bounding box center [294, 515] width 101 height 16
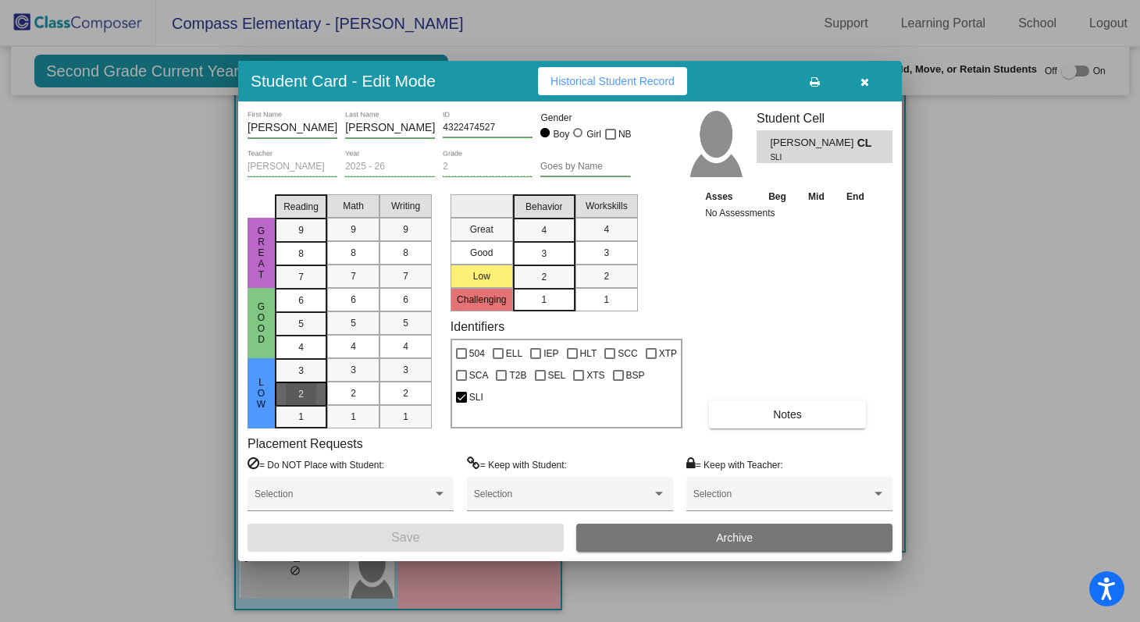
click at [319, 391] on mat-list-option "2" at bounding box center [301, 393] width 52 height 23
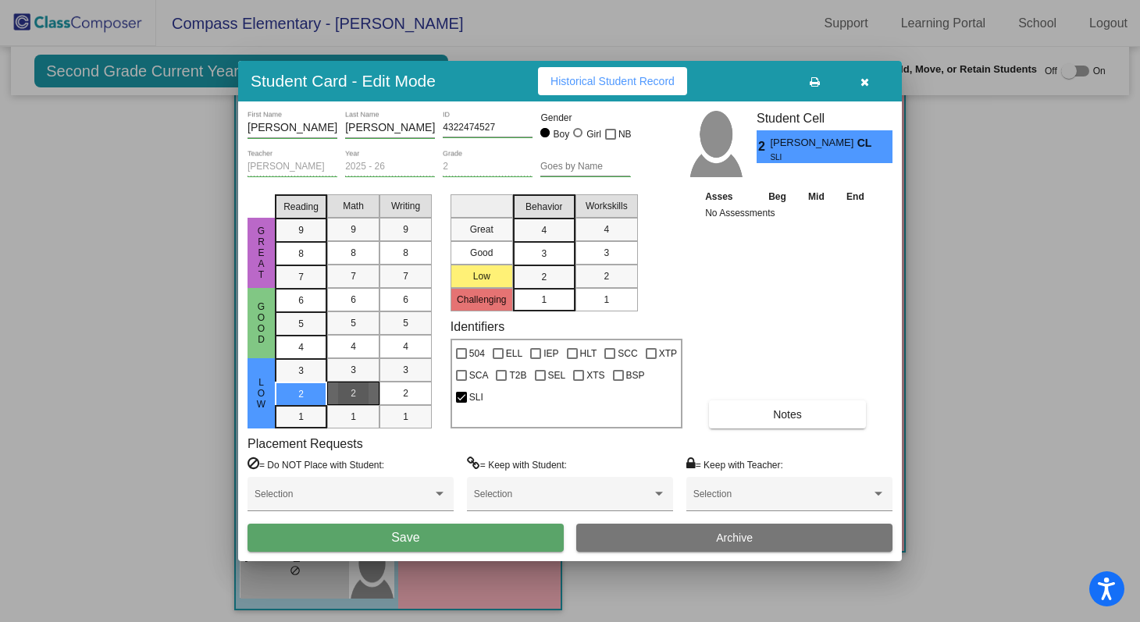
click at [349, 396] on div "2" at bounding box center [353, 393] width 30 height 23
click at [406, 396] on span "2" at bounding box center [405, 394] width 5 height 14
click at [546, 251] on span "3" at bounding box center [543, 254] width 5 height 14
click at [597, 255] on div "3" at bounding box center [606, 252] width 30 height 23
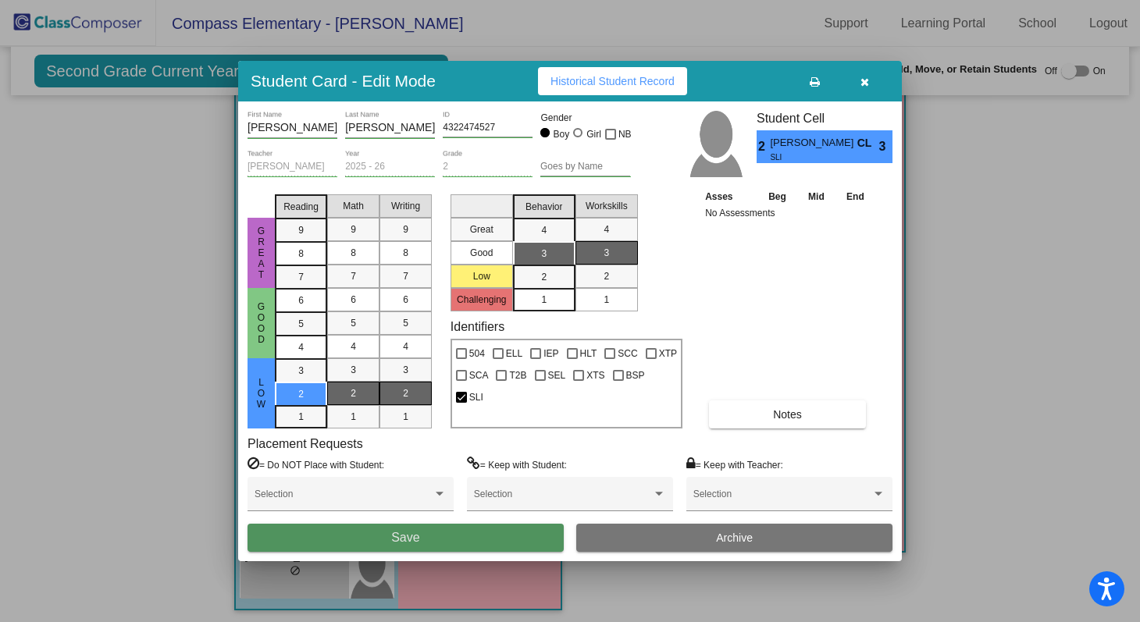
click at [503, 540] on button "Save" at bounding box center [406, 538] width 316 height 28
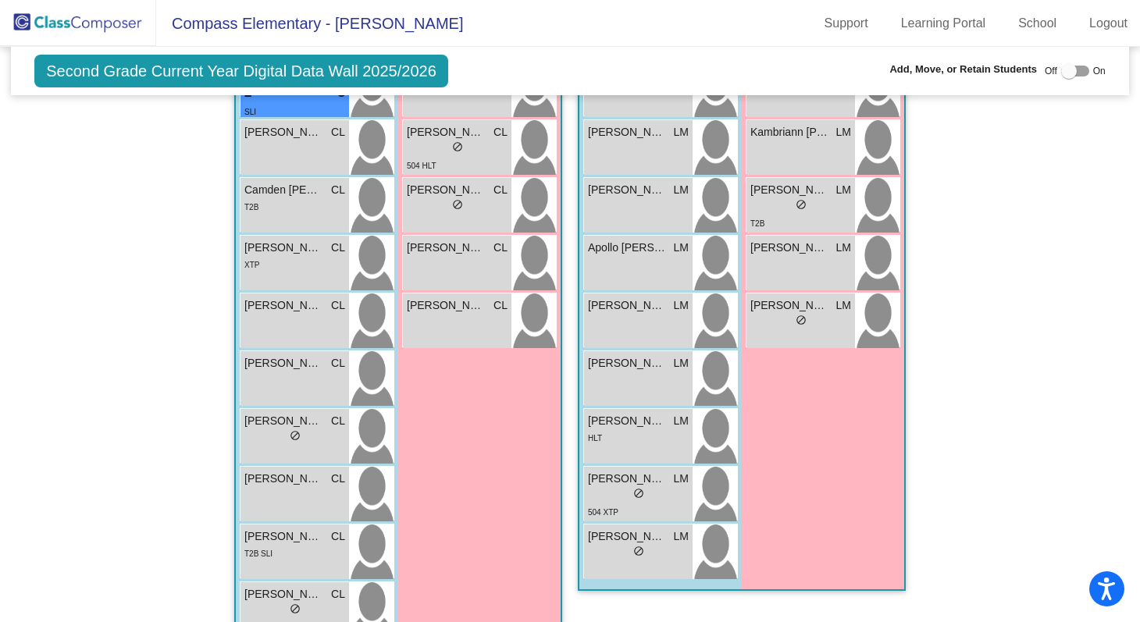
scroll to position [1262, 0]
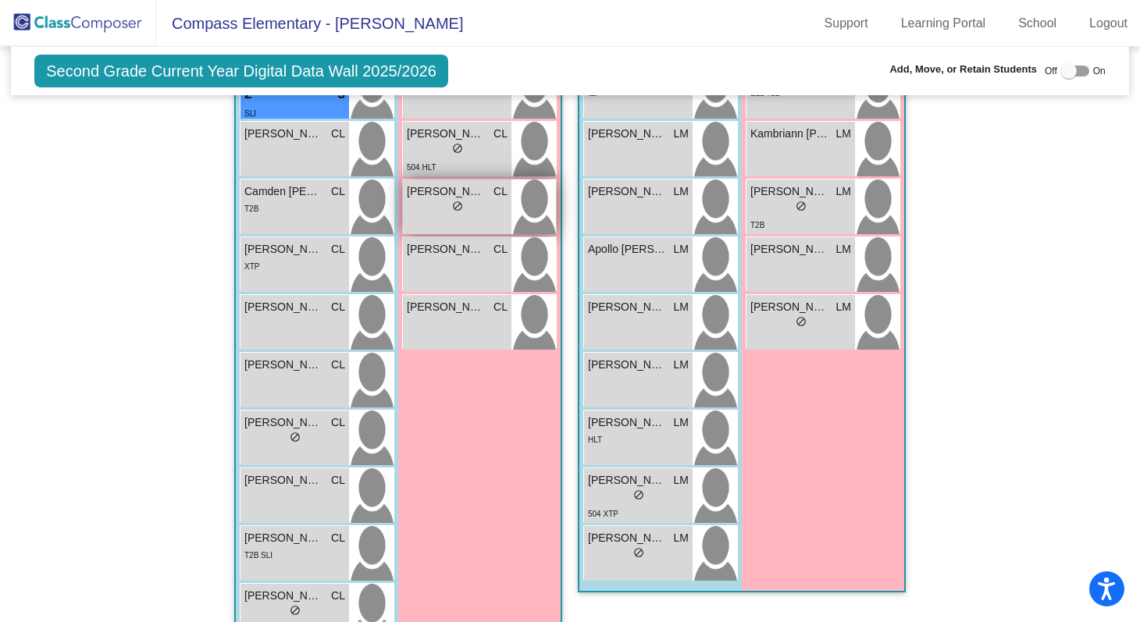
click at [494, 191] on span "CL" at bounding box center [501, 192] width 14 height 16
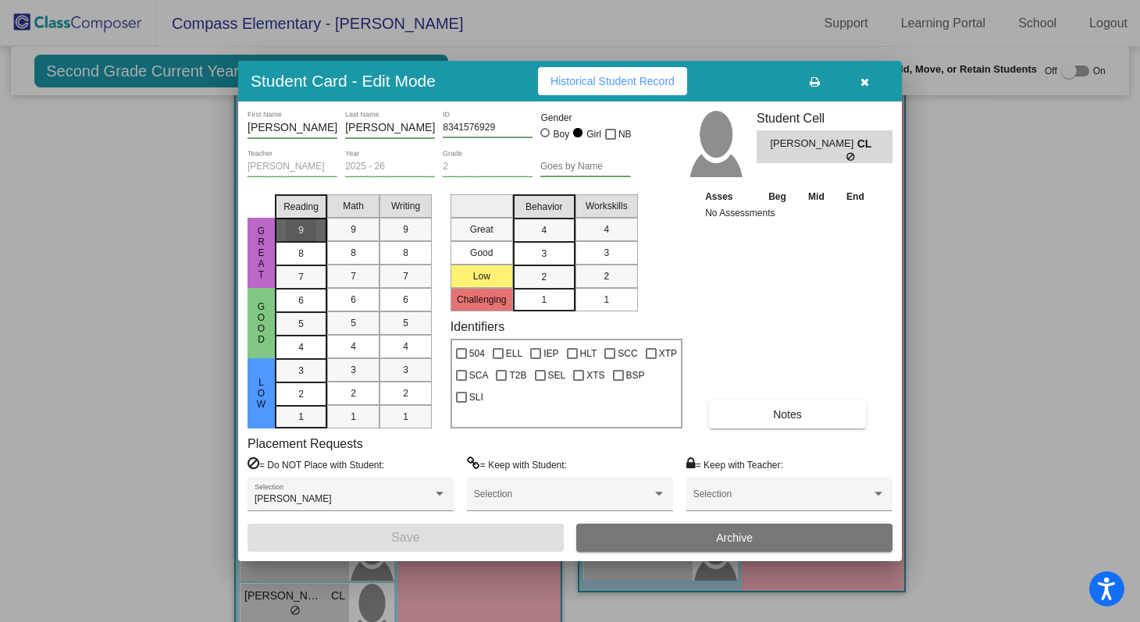
click at [306, 223] on div "9" at bounding box center [301, 230] width 30 height 23
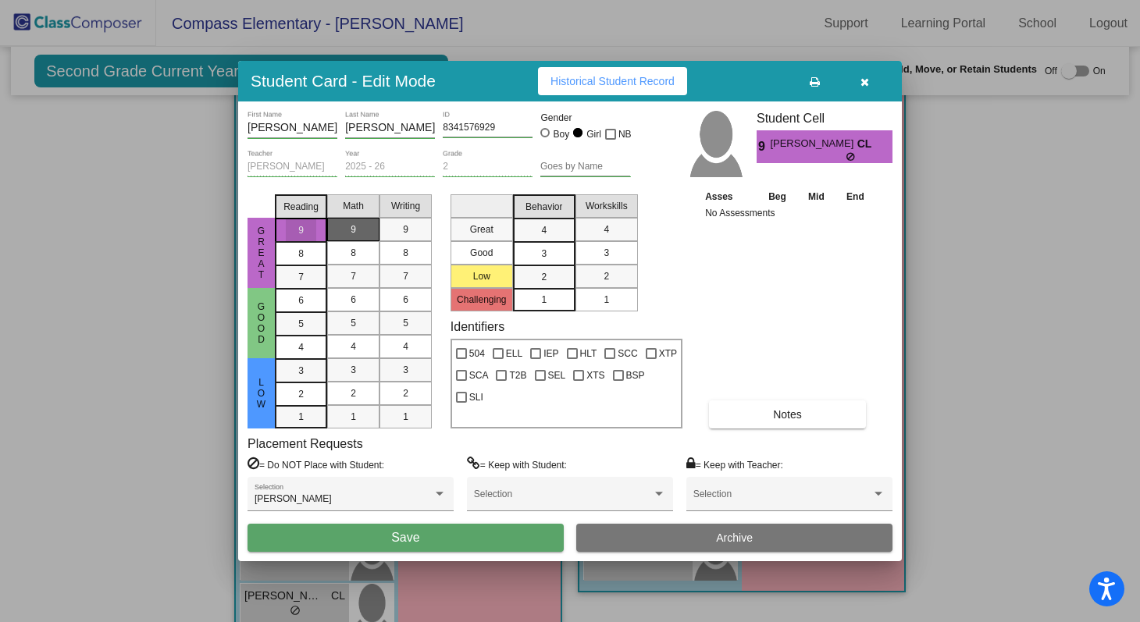
click at [354, 230] on span "9" at bounding box center [353, 230] width 5 height 14
click at [398, 234] on div "9" at bounding box center [405, 229] width 30 height 23
click at [559, 250] on mat-list-option "3" at bounding box center [544, 252] width 62 height 23
click at [594, 252] on div "3" at bounding box center [606, 252] width 30 height 23
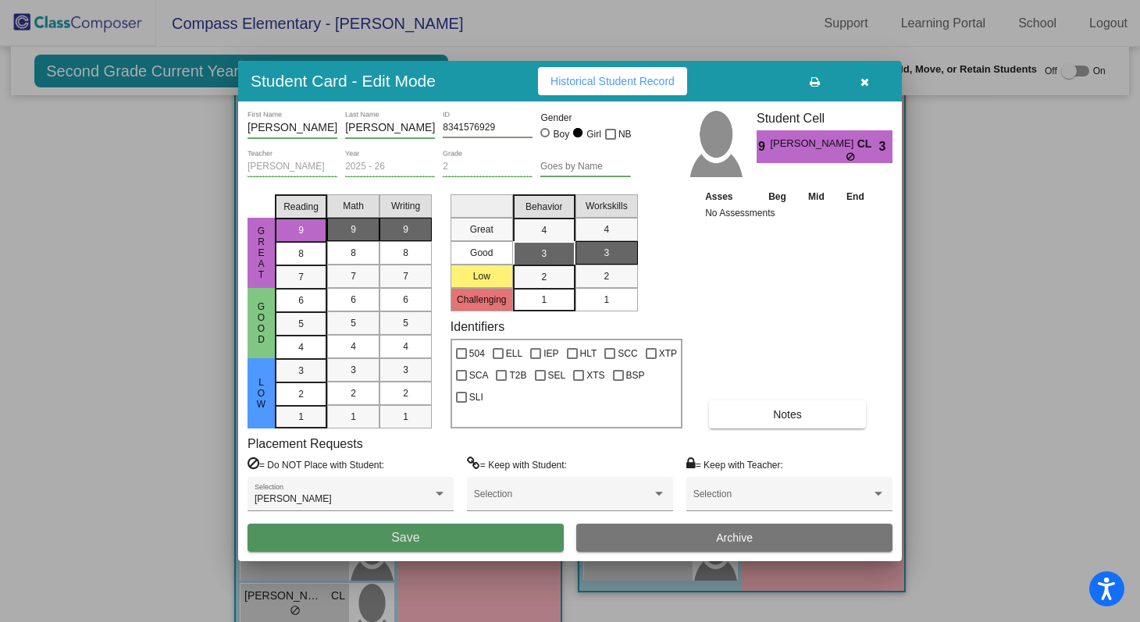
click at [479, 541] on button "Save" at bounding box center [406, 538] width 316 height 28
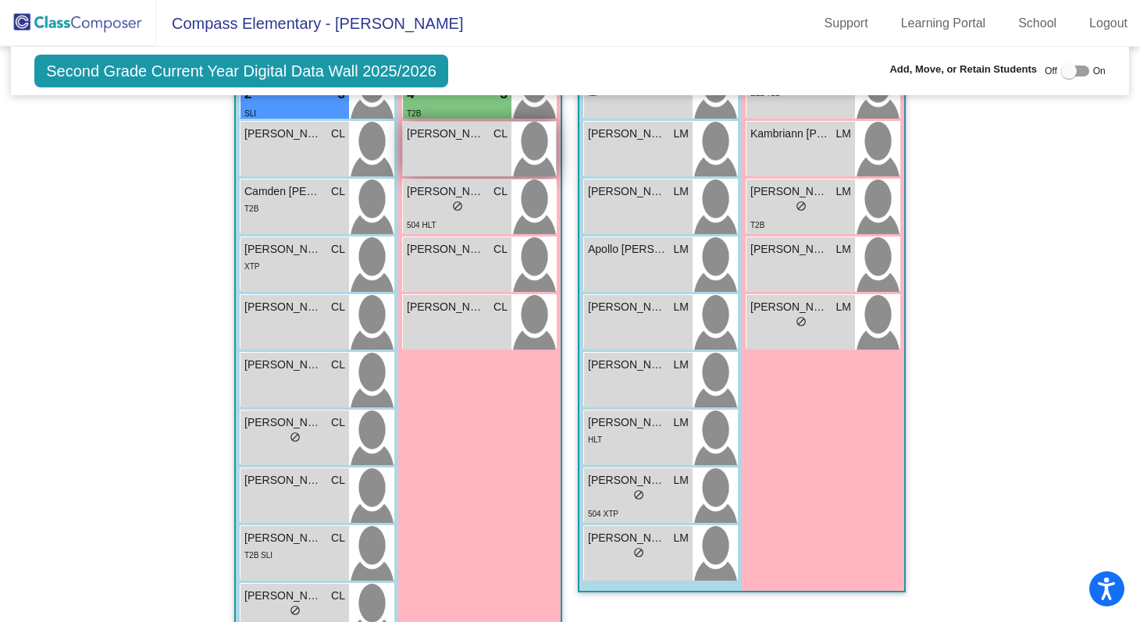
click at [465, 141] on div "Evelyn Dunn CL lock do_not_disturb_alt" at bounding box center [457, 149] width 109 height 55
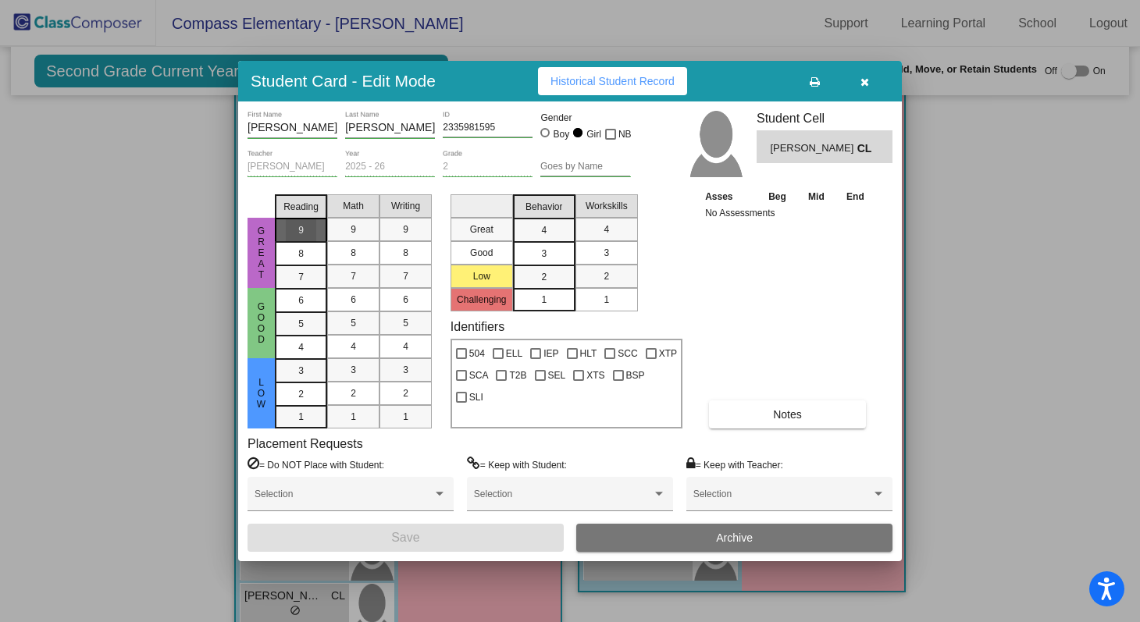
click at [312, 224] on div "9" at bounding box center [301, 230] width 30 height 23
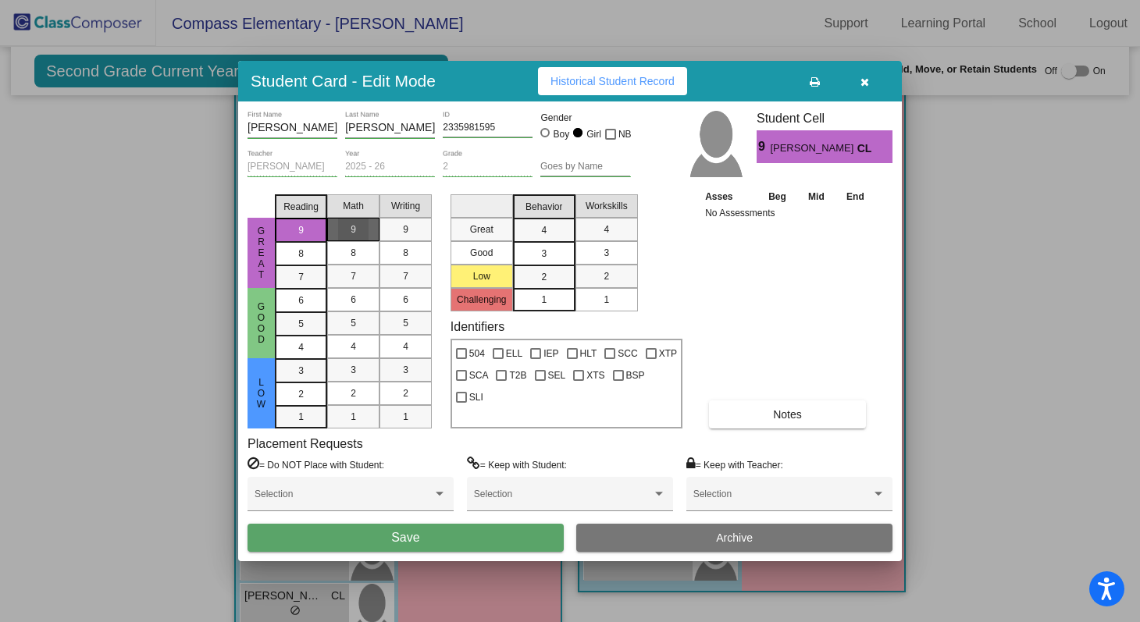
click at [358, 229] on div "9" at bounding box center [353, 229] width 30 height 23
click at [396, 230] on div "9" at bounding box center [405, 229] width 30 height 23
click at [535, 255] on div "3" at bounding box center [544, 253] width 30 height 23
click at [611, 259] on div "3" at bounding box center [606, 252] width 30 height 23
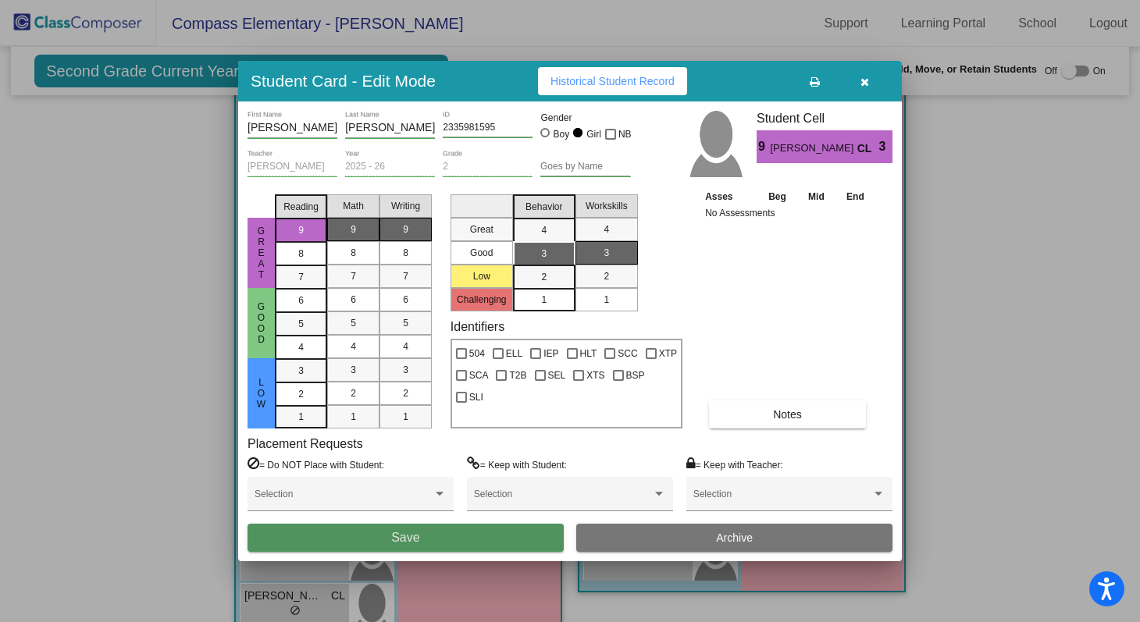
click at [512, 541] on button "Save" at bounding box center [406, 538] width 316 height 28
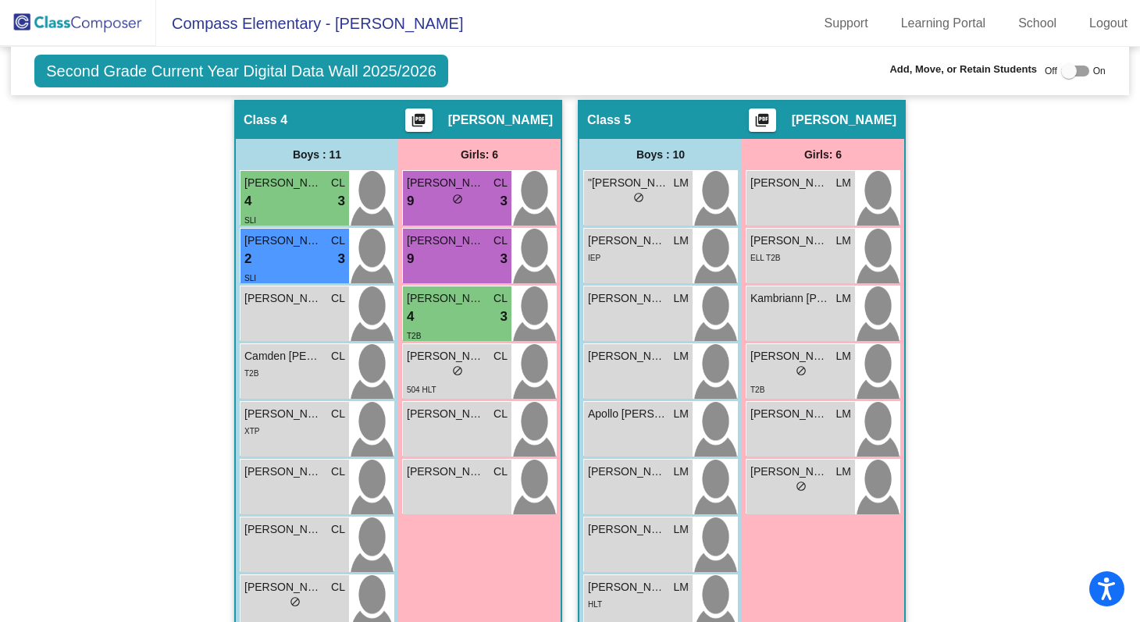
scroll to position [1105, 0]
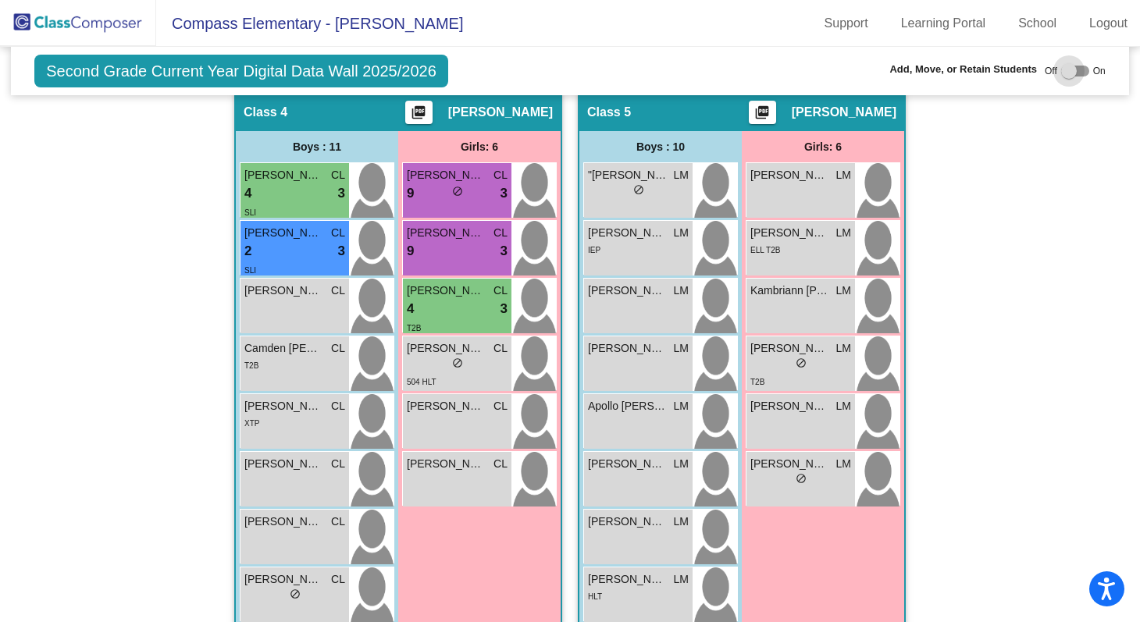
click at [1061, 71] on div at bounding box center [1069, 71] width 16 height 16
checkbox input "true"
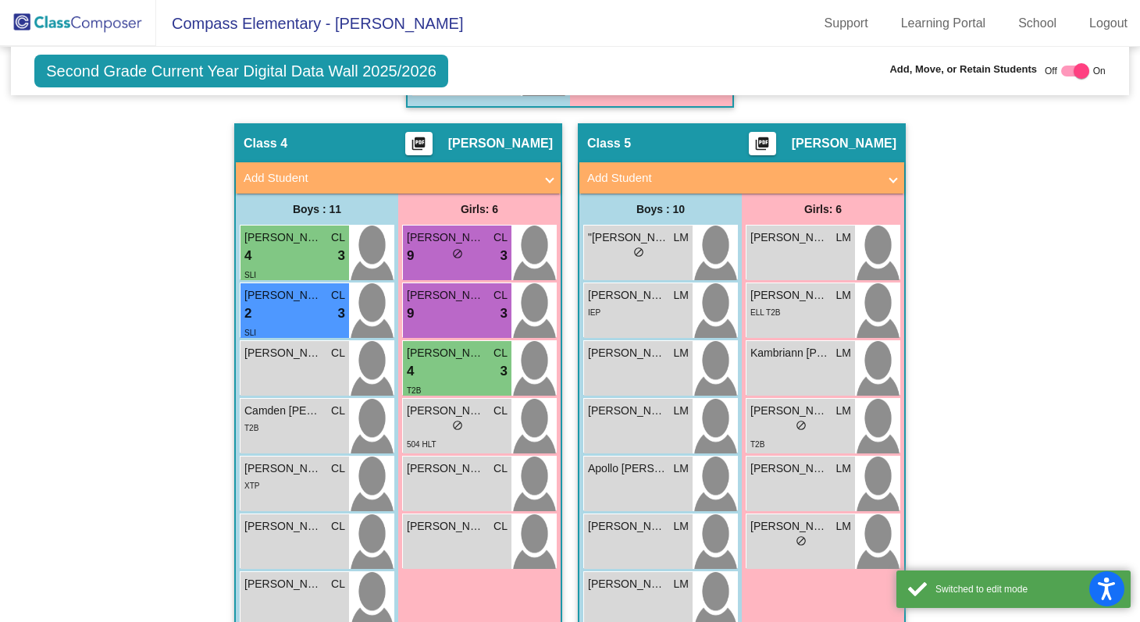
click at [547, 181] on span at bounding box center [550, 178] width 6 height 18
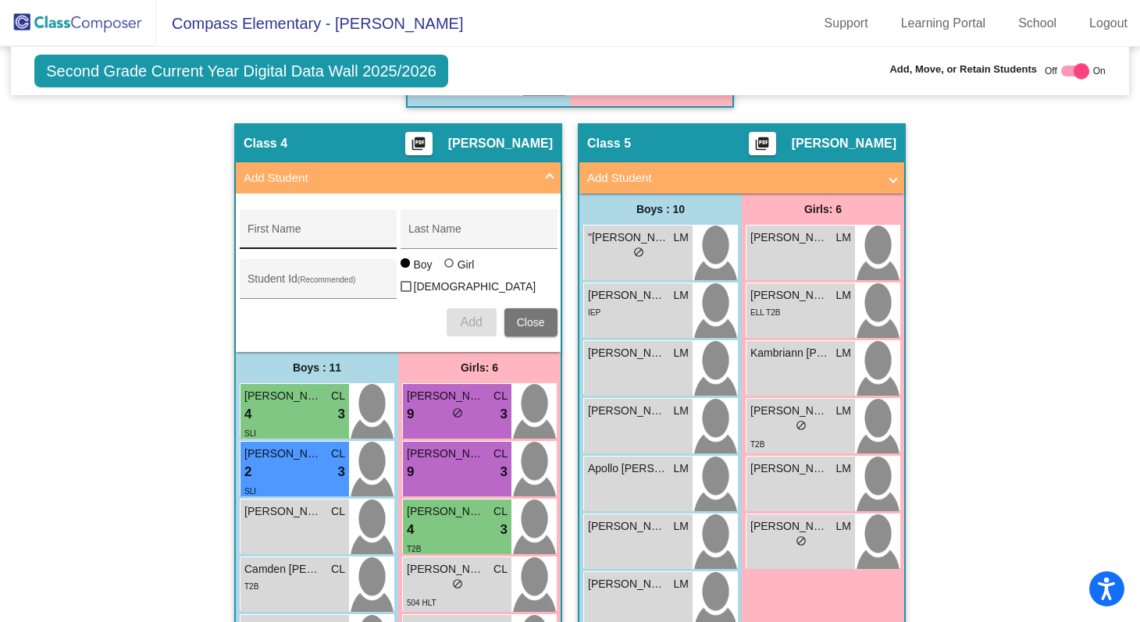
click at [319, 237] on input "First Name" at bounding box center [318, 235] width 141 height 12
type input "Millie"
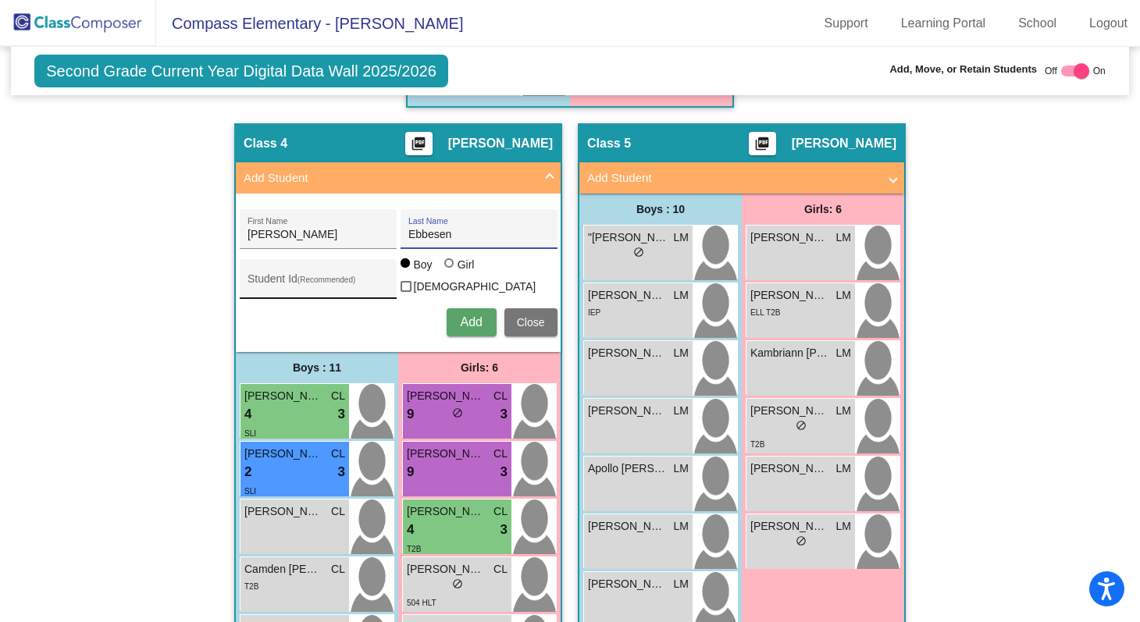
type input "Ebbesen"
click at [255, 284] on input "Student Id (Recommended)" at bounding box center [318, 285] width 141 height 12
type input "6187919882"
click at [449, 268] on div at bounding box center [448, 263] width 9 height 9
click at [450, 271] on input "Girl" at bounding box center [450, 271] width 1 height 1
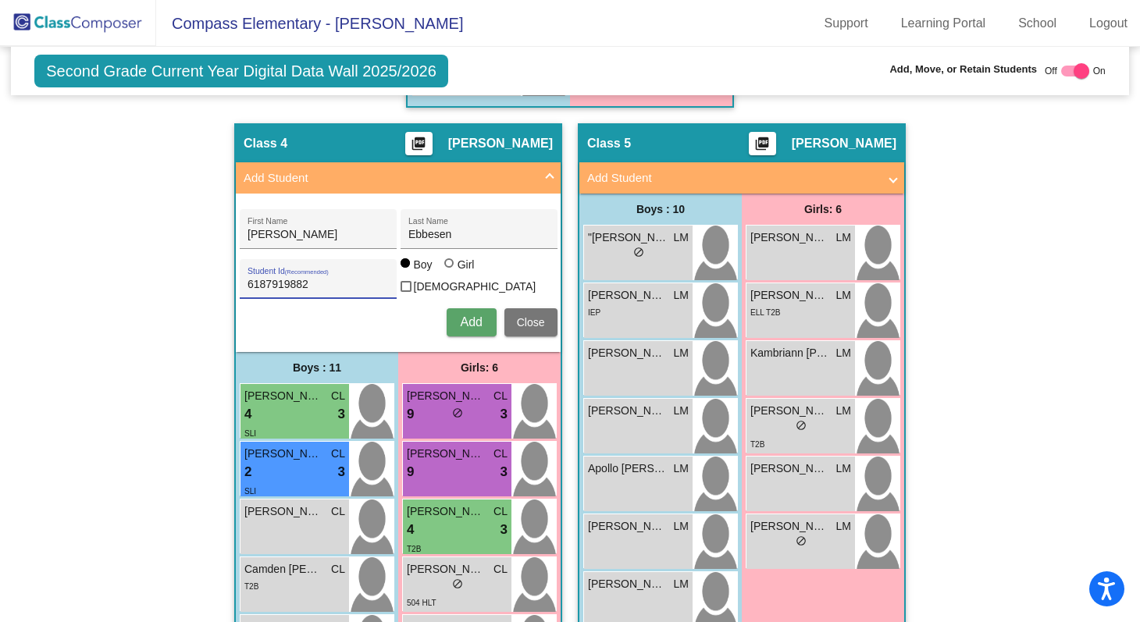
radio input "true"
click at [464, 319] on span "Add" at bounding box center [471, 322] width 22 height 13
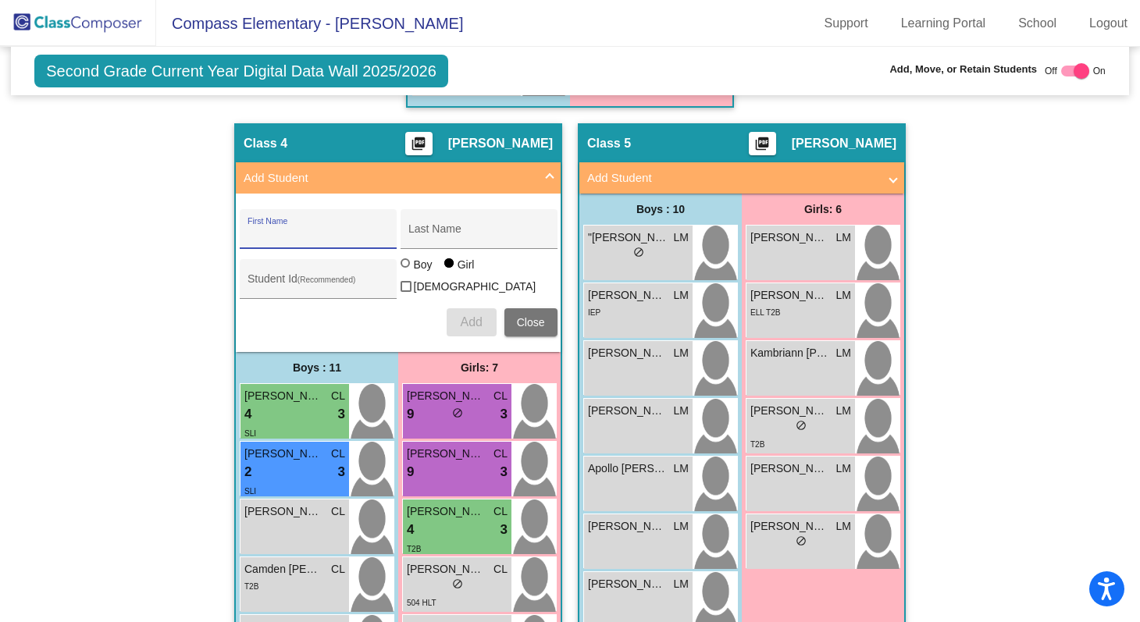
click at [547, 173] on span at bounding box center [550, 178] width 6 height 18
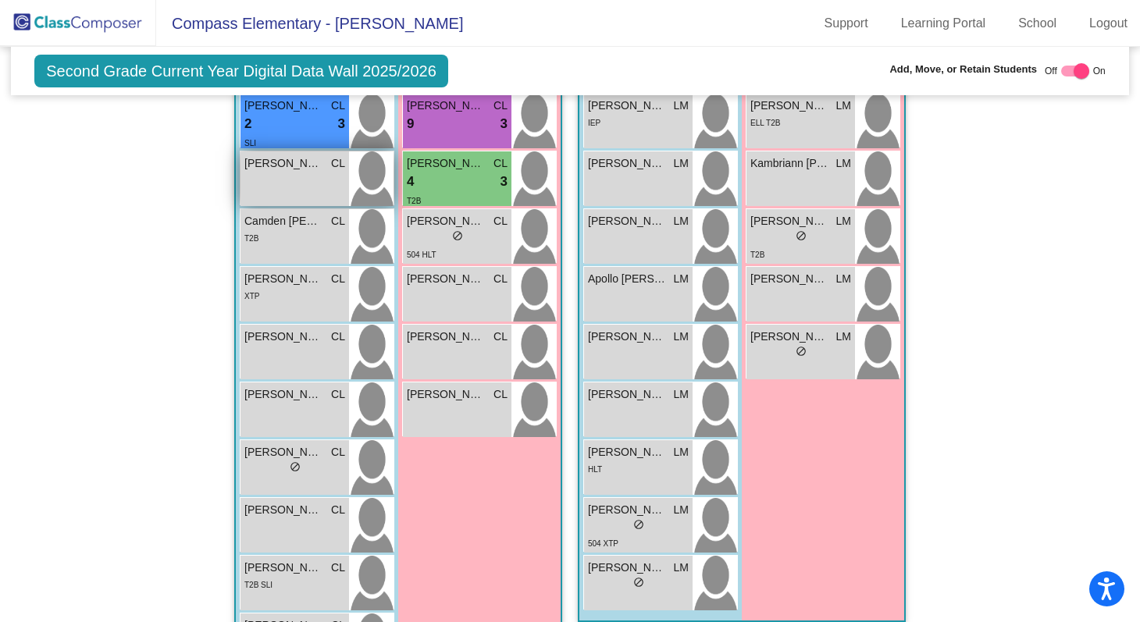
scroll to position [1298, 0]
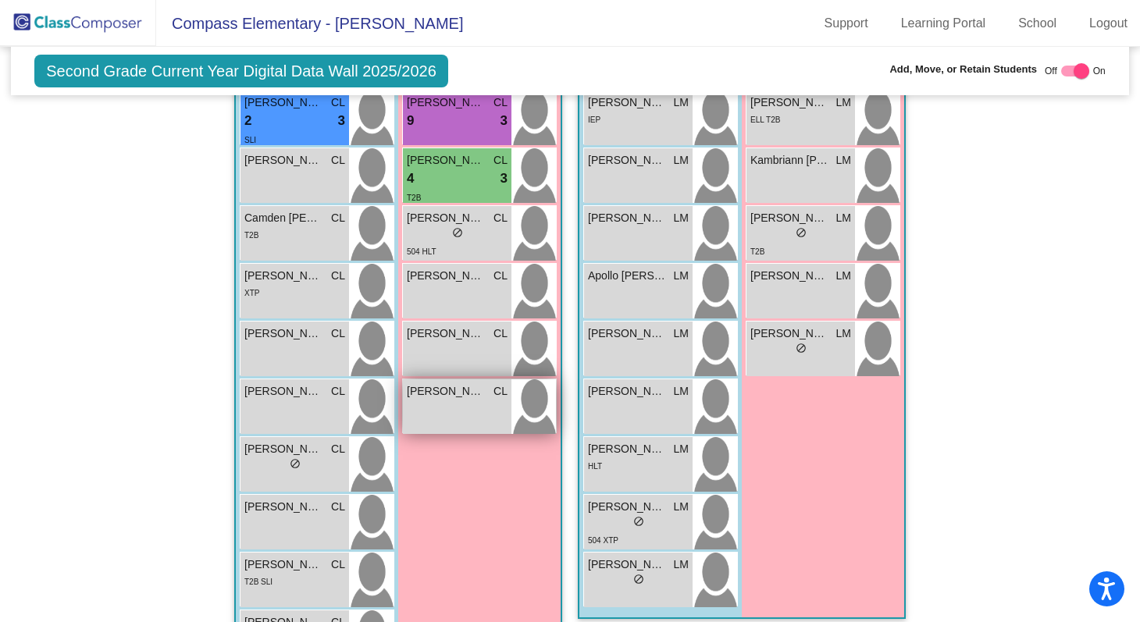
click at [418, 415] on div "Millie Ebbesen CL lock do_not_disturb_alt" at bounding box center [457, 407] width 109 height 55
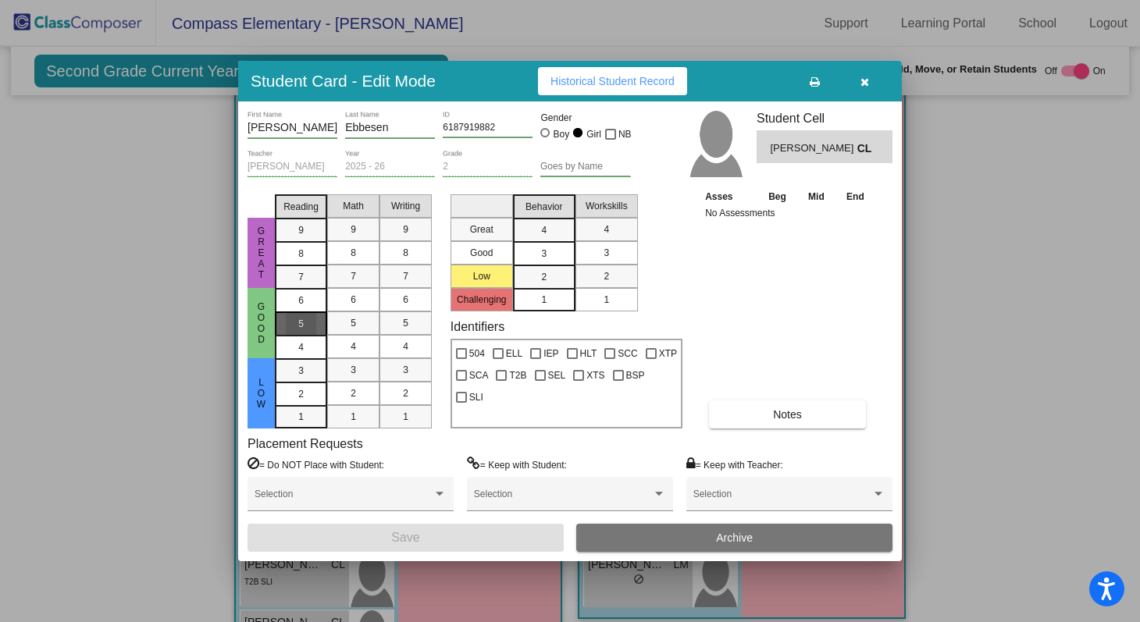
click at [299, 323] on span "5" at bounding box center [300, 324] width 5 height 14
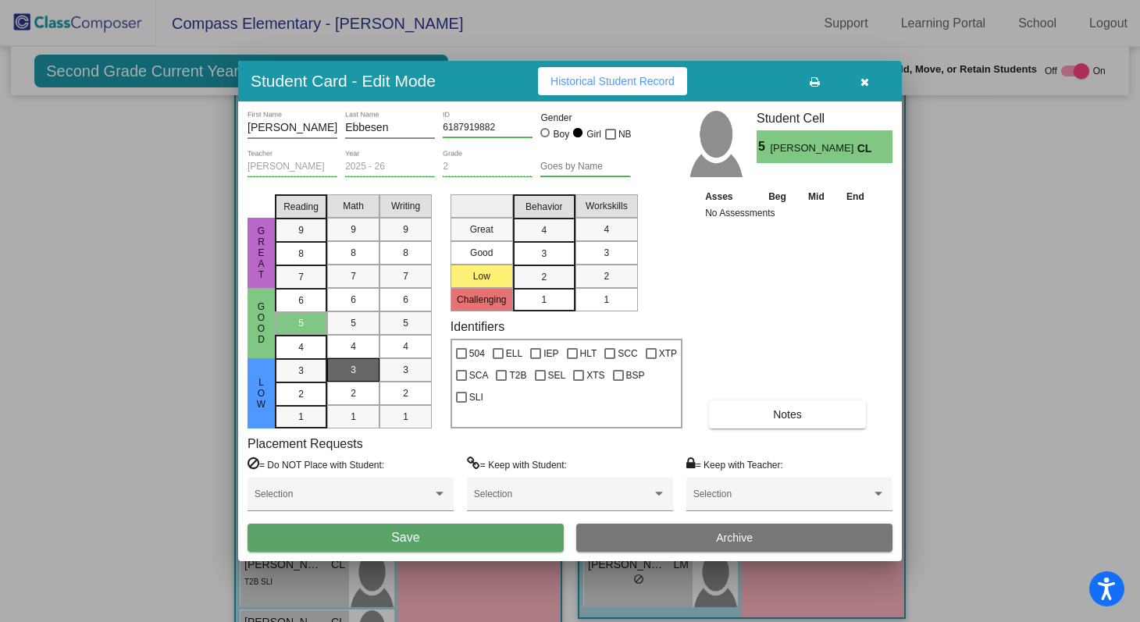
click at [347, 363] on div "3" at bounding box center [353, 369] width 30 height 23
click at [408, 348] on span "4" at bounding box center [405, 347] width 5 height 14
click at [546, 248] on span "3" at bounding box center [543, 254] width 5 height 14
click at [610, 257] on div "3" at bounding box center [606, 252] width 30 height 23
click at [487, 545] on button "Save" at bounding box center [406, 538] width 316 height 28
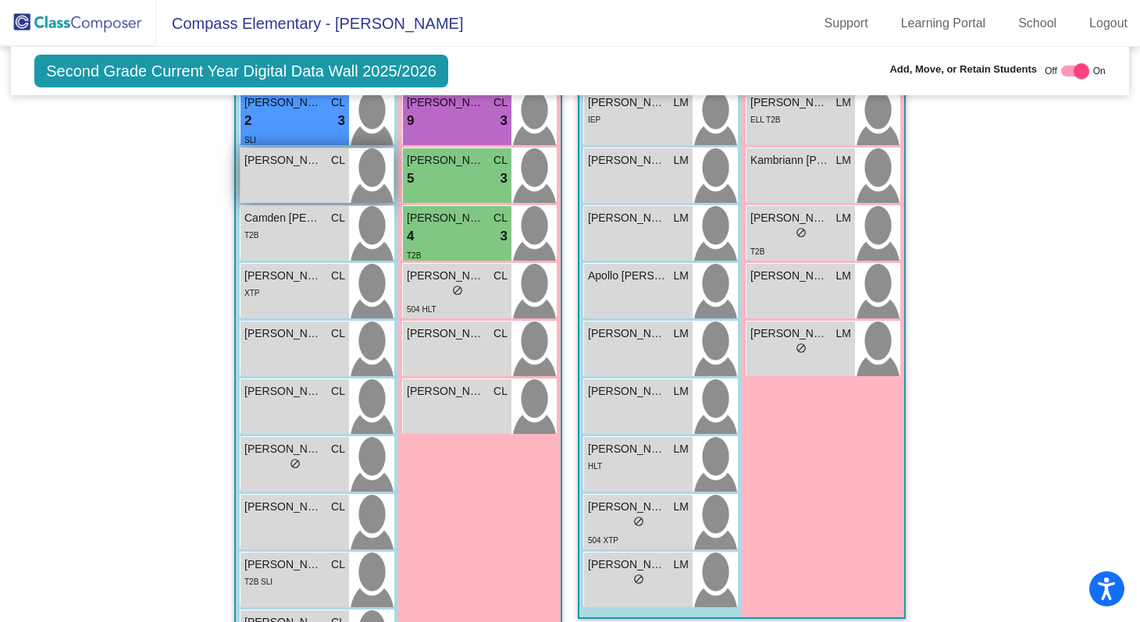
click at [305, 194] on div "Baker Fenton CL lock do_not_disturb_alt" at bounding box center [295, 175] width 109 height 55
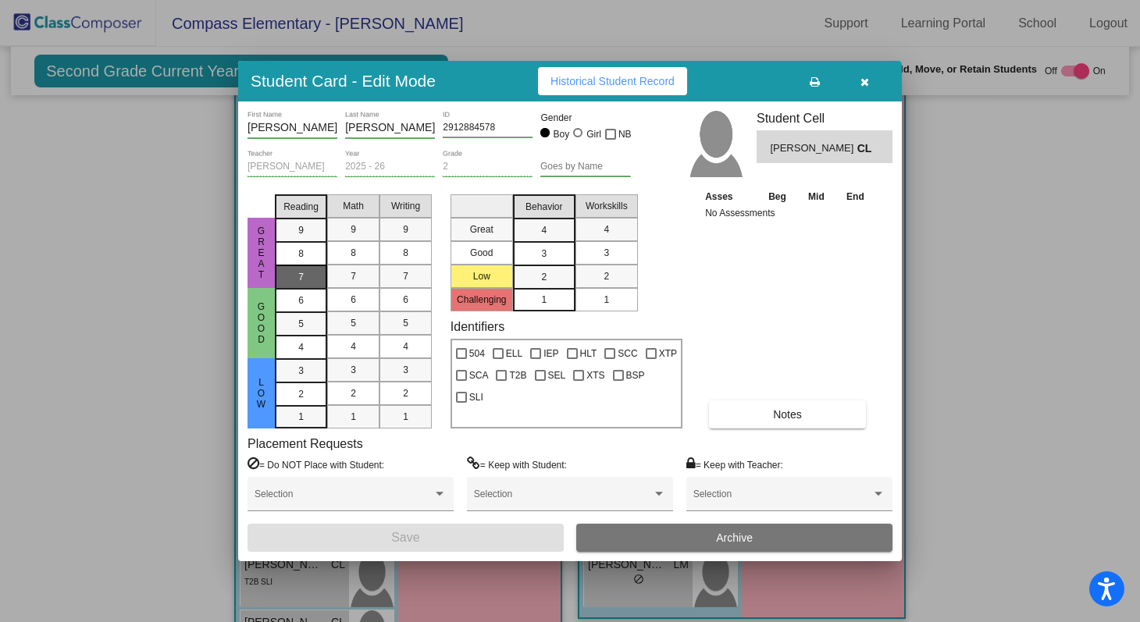
click at [310, 275] on div "7" at bounding box center [301, 277] width 30 height 23
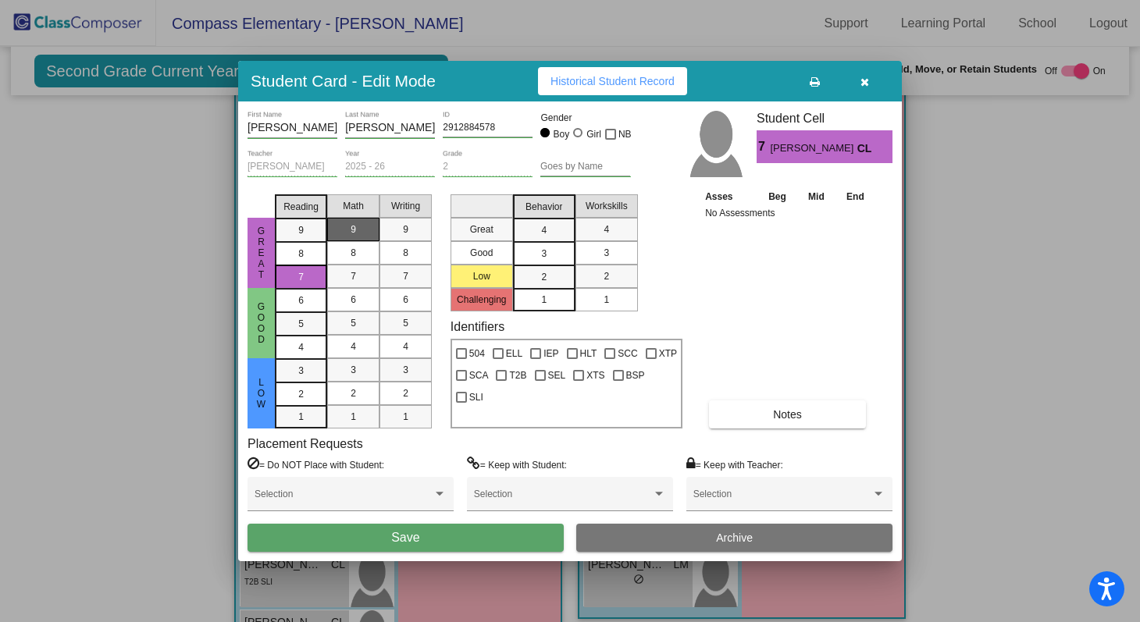
click at [367, 223] on div "9" at bounding box center [353, 229] width 30 height 23
click at [408, 284] on div "7" at bounding box center [405, 276] width 30 height 23
click at [537, 254] on div "3" at bounding box center [544, 253] width 30 height 23
click at [590, 260] on mat-list-option "3" at bounding box center [607, 252] width 62 height 23
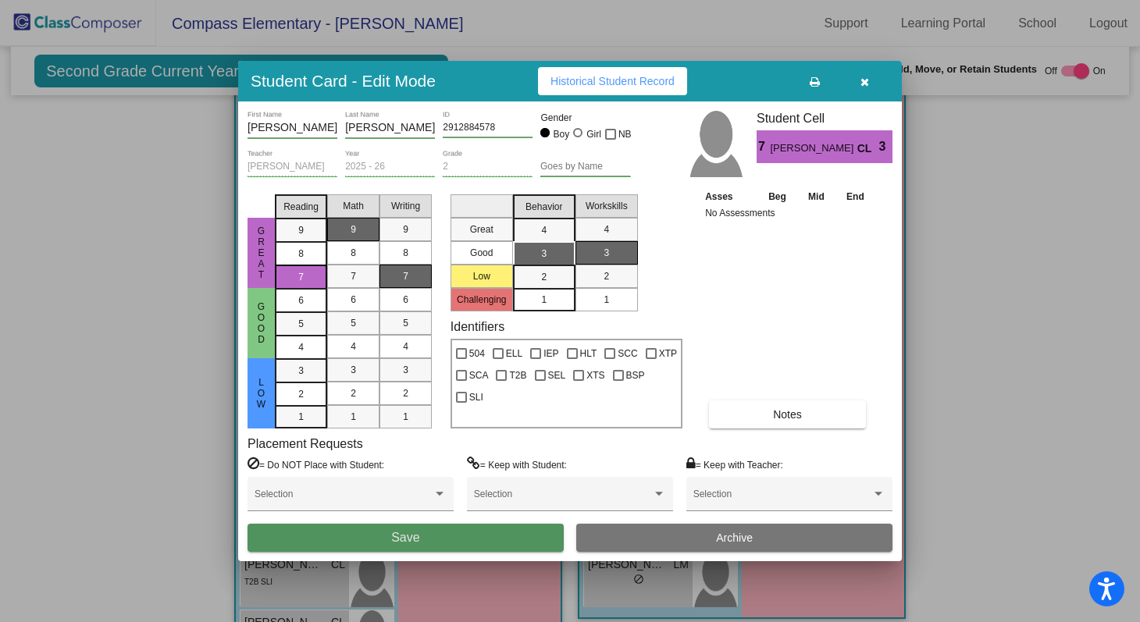
click at [501, 535] on button "Save" at bounding box center [406, 538] width 316 height 28
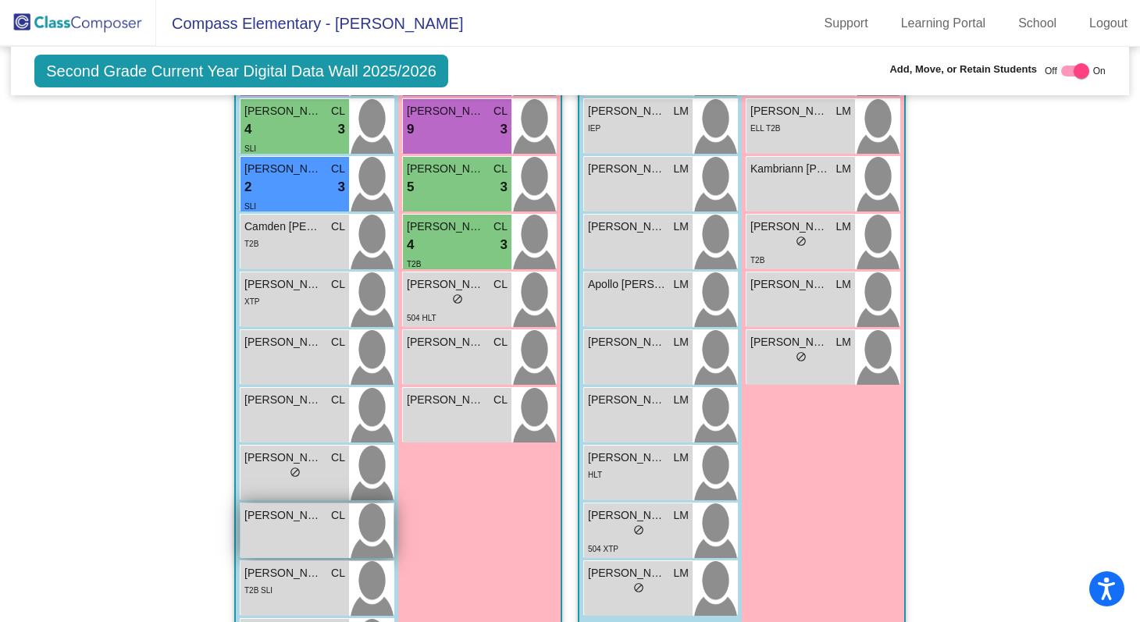
scroll to position [1288, 0]
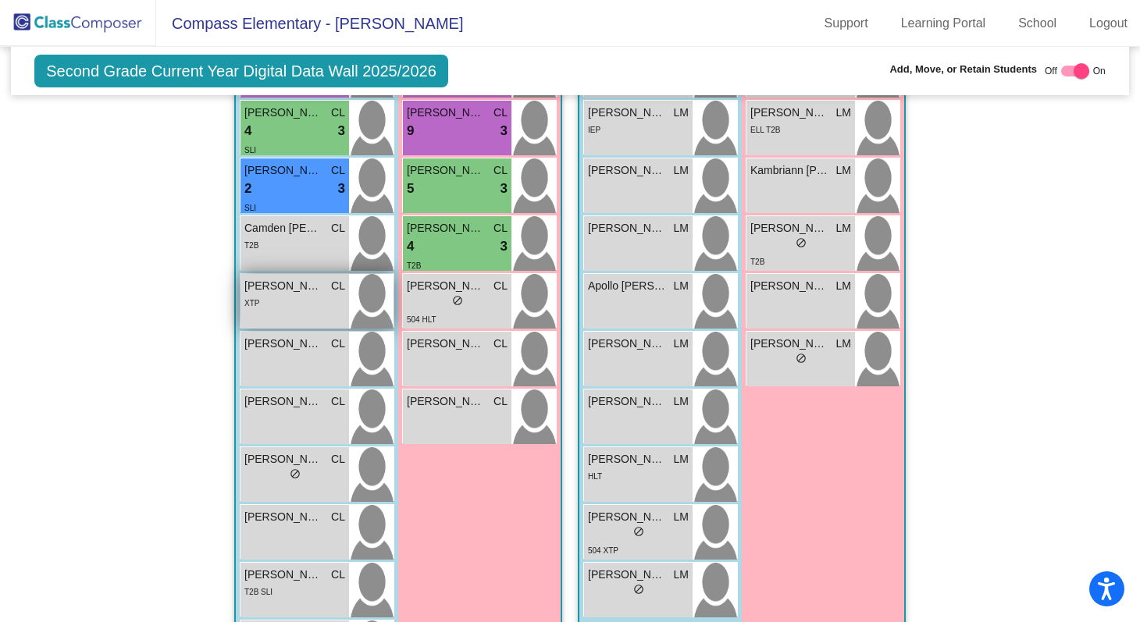
click at [308, 298] on div "XTP" at bounding box center [294, 302] width 101 height 16
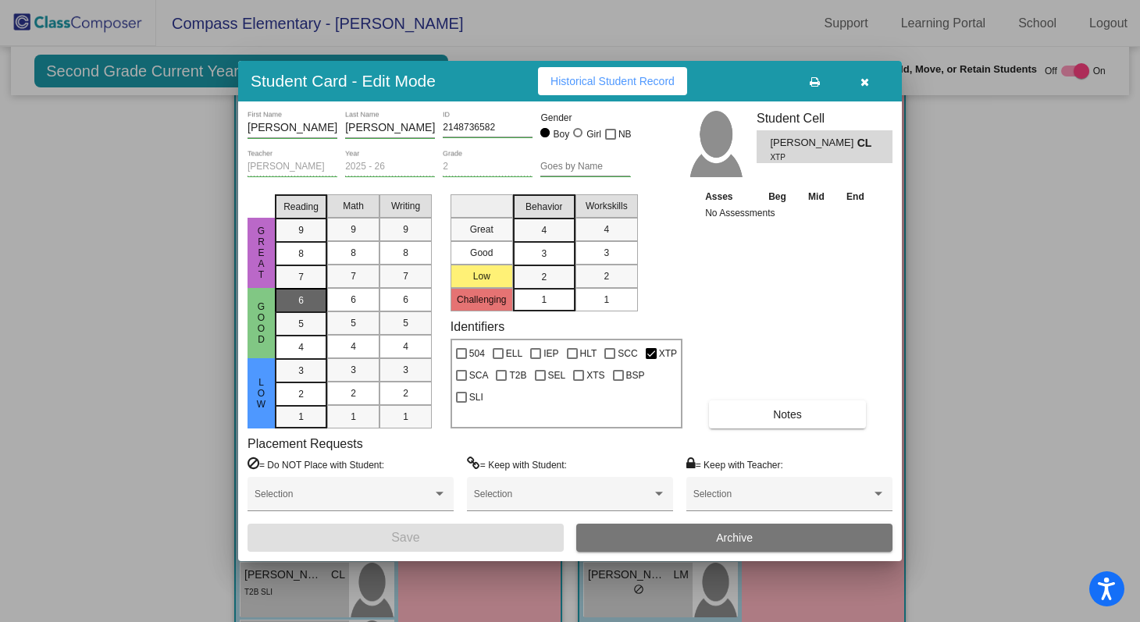
click at [312, 298] on div "6" at bounding box center [301, 300] width 30 height 23
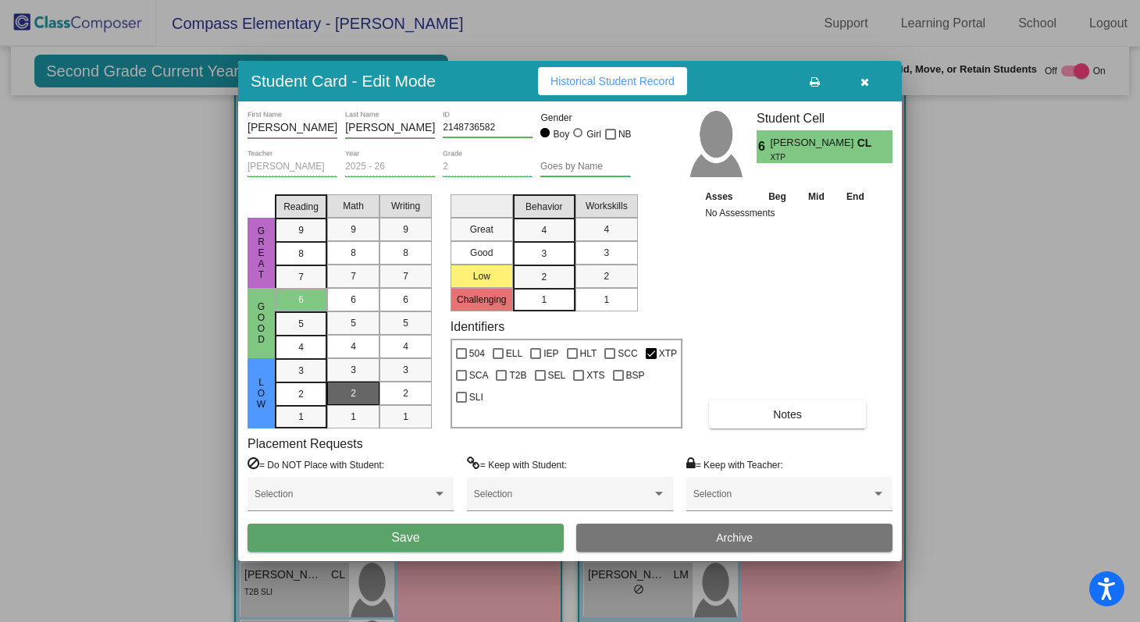
click at [358, 395] on div "2" at bounding box center [353, 393] width 30 height 23
click at [401, 348] on div "4" at bounding box center [405, 346] width 30 height 23
click at [549, 256] on div "3" at bounding box center [544, 253] width 30 height 23
click at [598, 257] on div "3" at bounding box center [606, 252] width 30 height 23
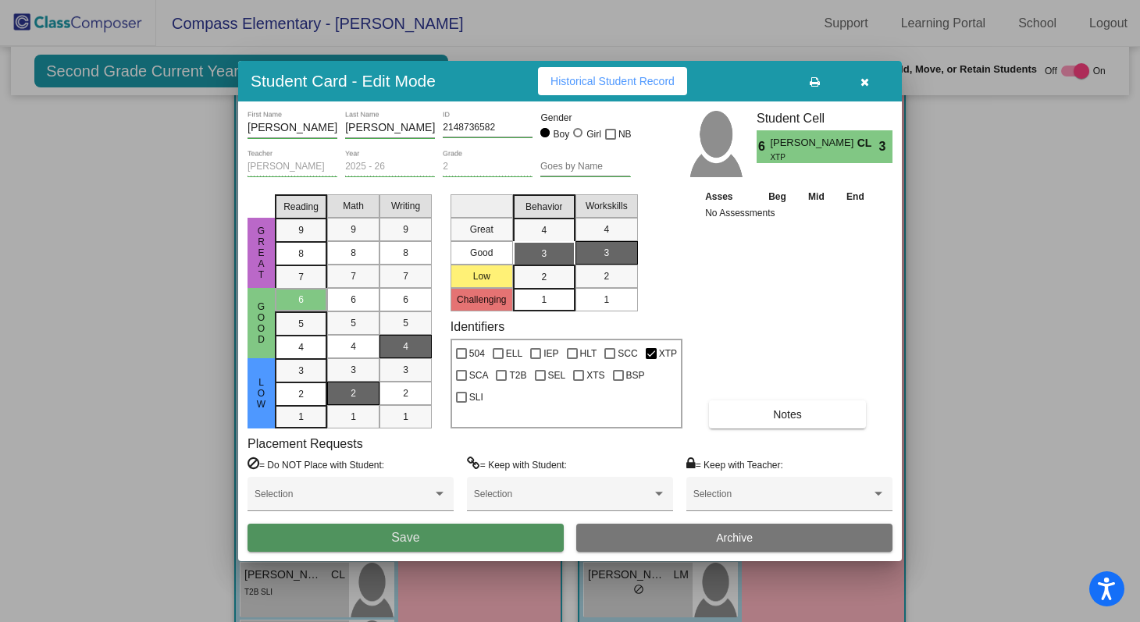
click at [501, 546] on button "Save" at bounding box center [406, 538] width 316 height 28
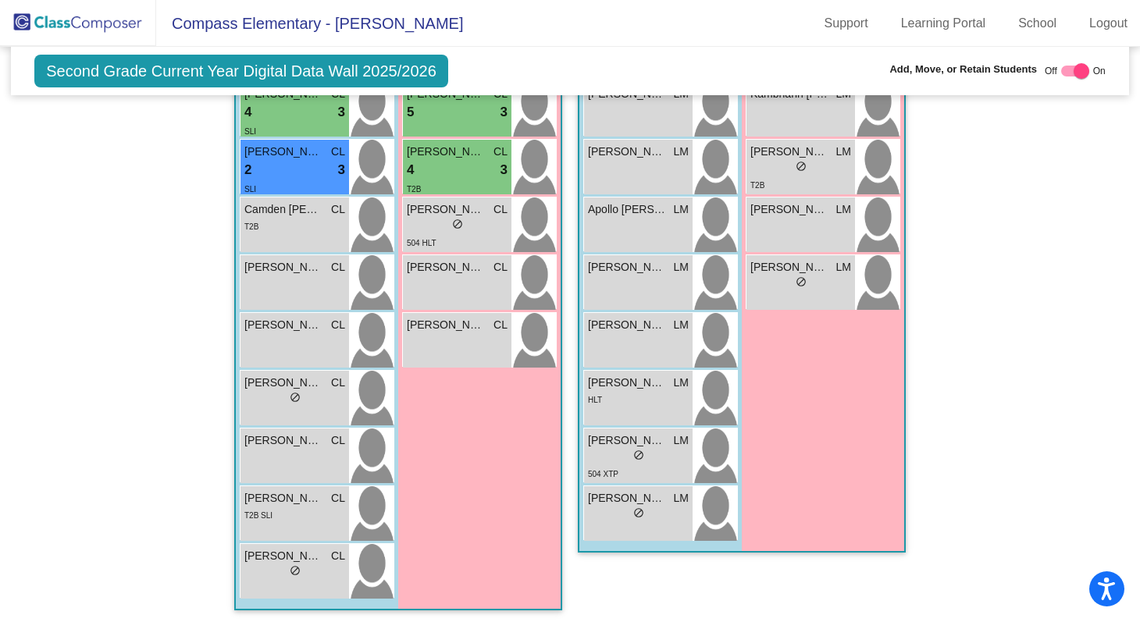
scroll to position [1350, 0]
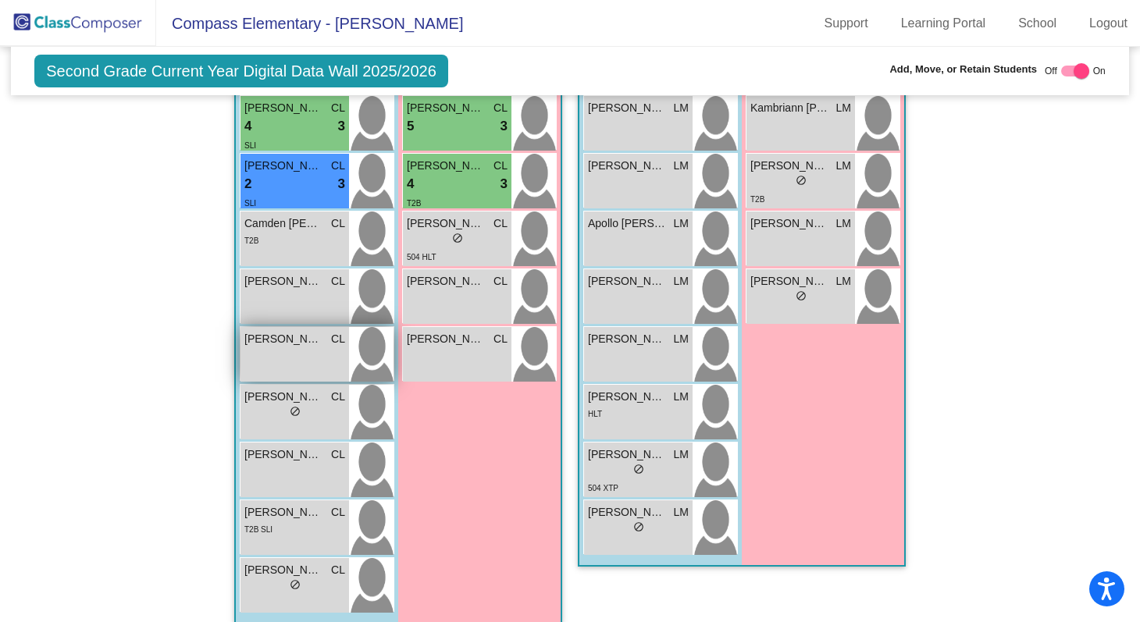
click at [328, 360] on div "Jaxon Kaser CL lock do_not_disturb_alt" at bounding box center [295, 354] width 109 height 55
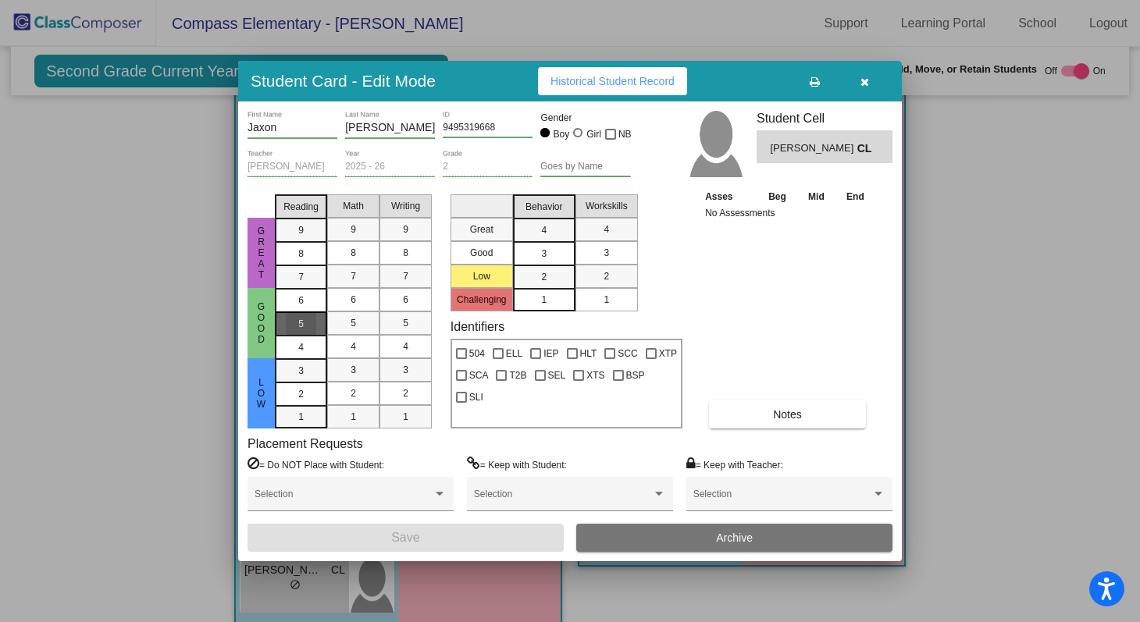
click at [303, 323] on span "5" at bounding box center [300, 324] width 5 height 14
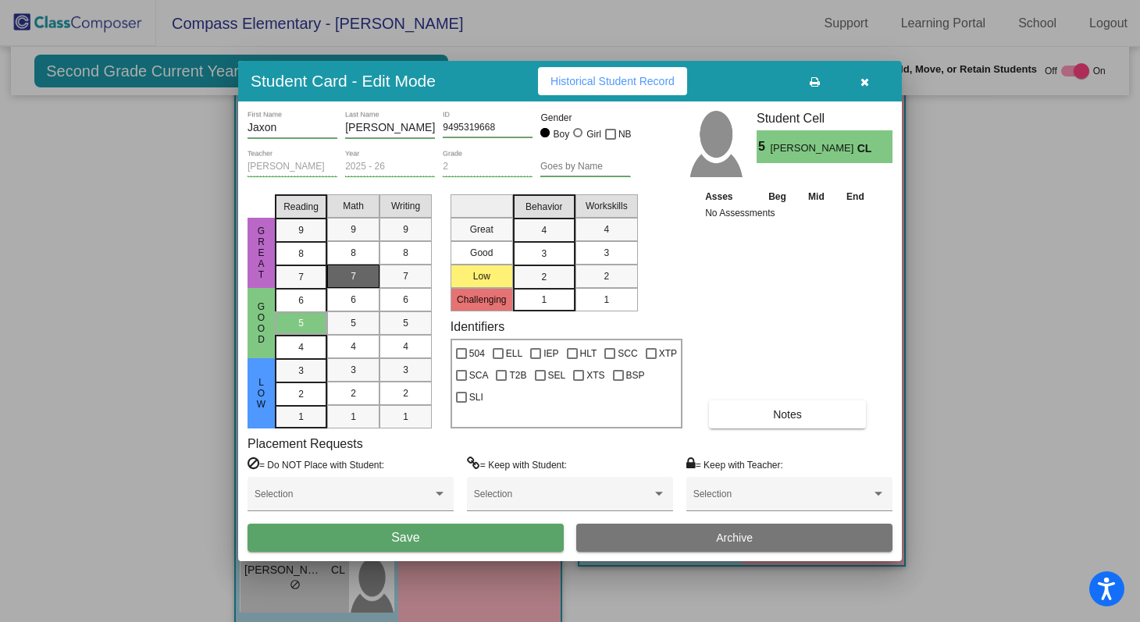
click at [357, 274] on div "7" at bounding box center [353, 276] width 30 height 23
click at [399, 312] on div "5" at bounding box center [405, 323] width 30 height 23
click at [545, 254] on span "3" at bounding box center [543, 254] width 5 height 14
click at [591, 249] on div "3" at bounding box center [606, 252] width 30 height 23
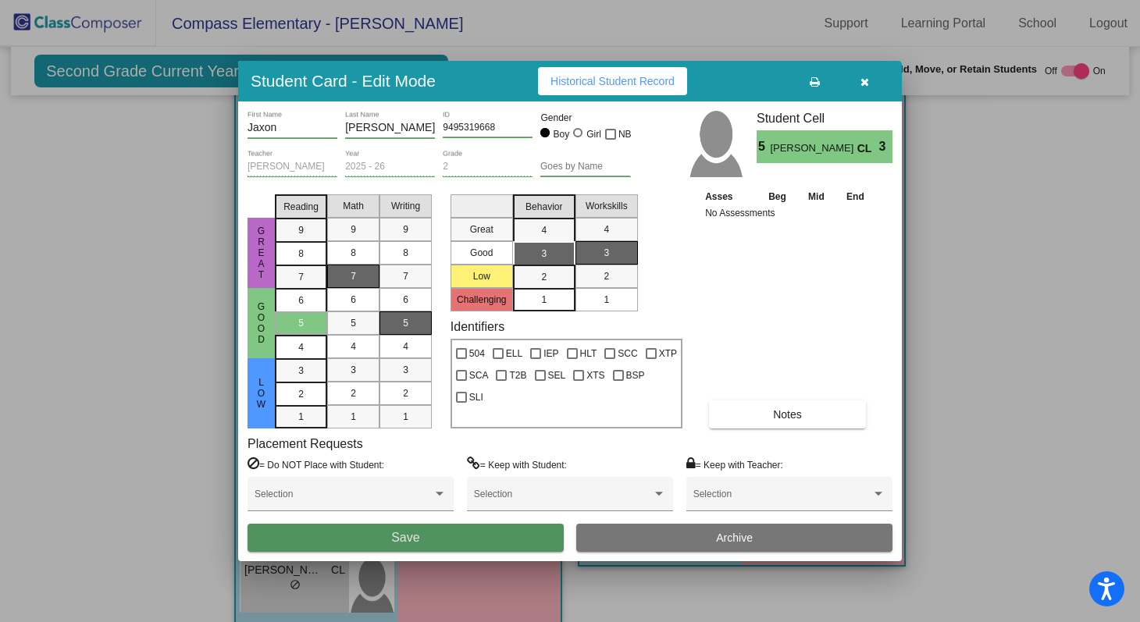
click at [483, 540] on button "Save" at bounding box center [406, 538] width 316 height 28
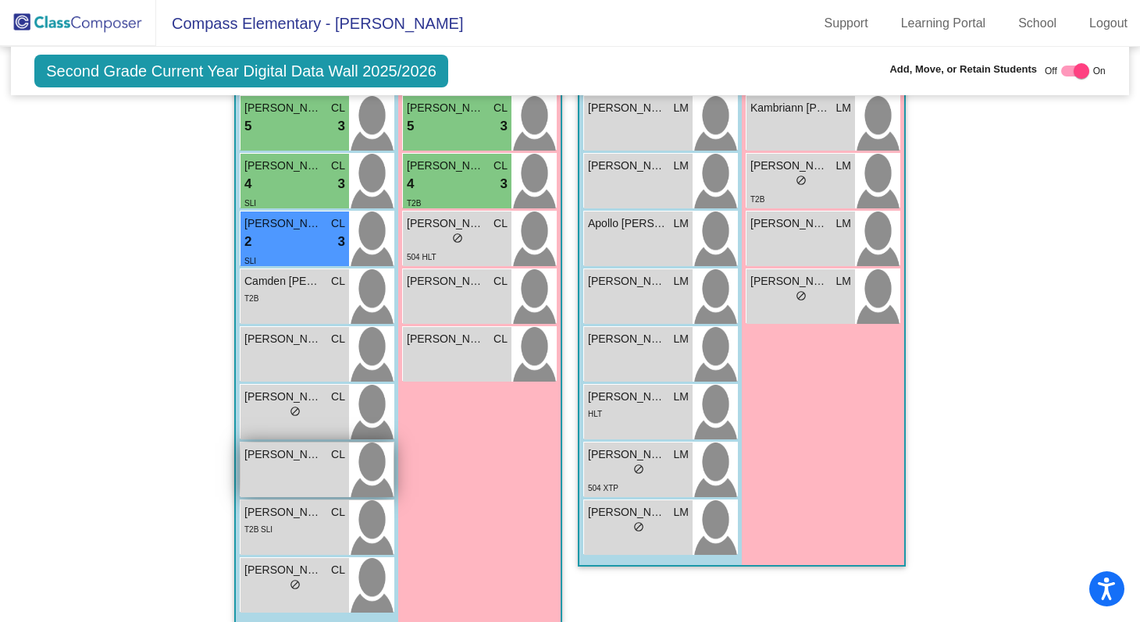
click at [319, 482] on div "Landon Keating CL lock do_not_disturb_alt" at bounding box center [295, 470] width 109 height 55
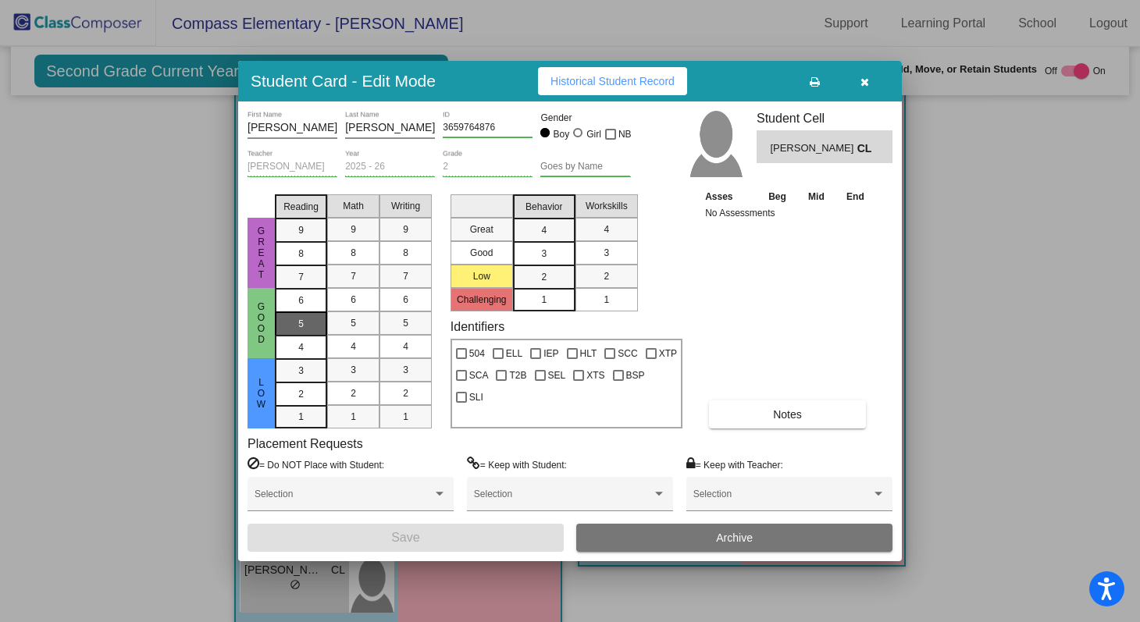
click at [316, 316] on mat-list-option "5" at bounding box center [301, 323] width 52 height 23
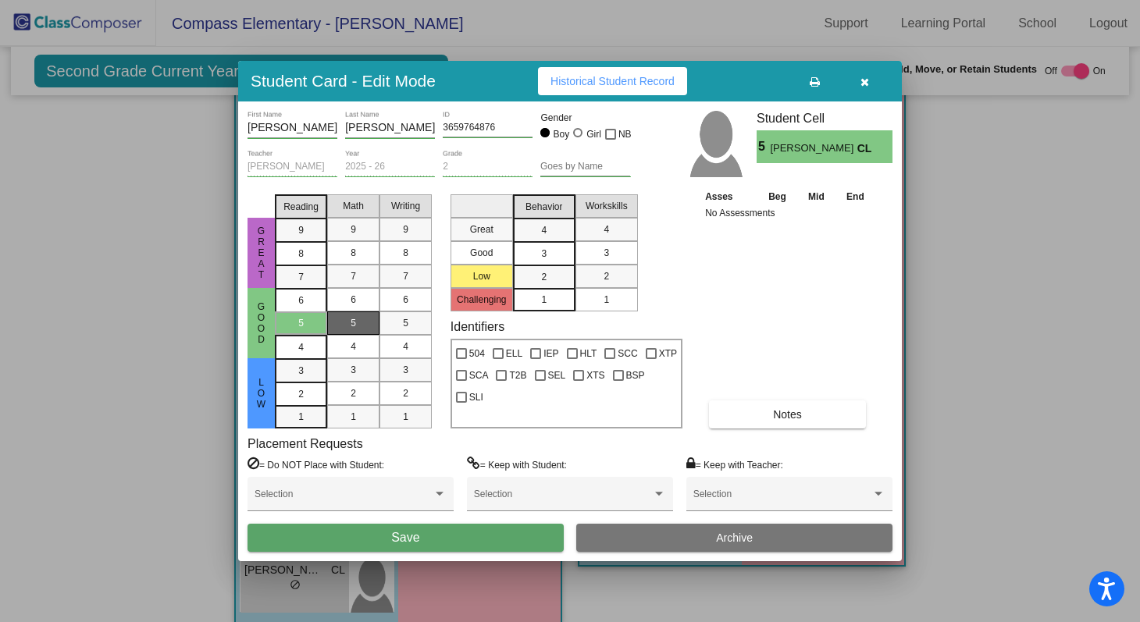
click at [346, 319] on div "5" at bounding box center [353, 323] width 30 height 23
click at [401, 340] on div "4" at bounding box center [405, 346] width 30 height 23
click at [398, 369] on div "3" at bounding box center [405, 369] width 30 height 23
click at [562, 274] on mat-list-option "2" at bounding box center [544, 276] width 62 height 23
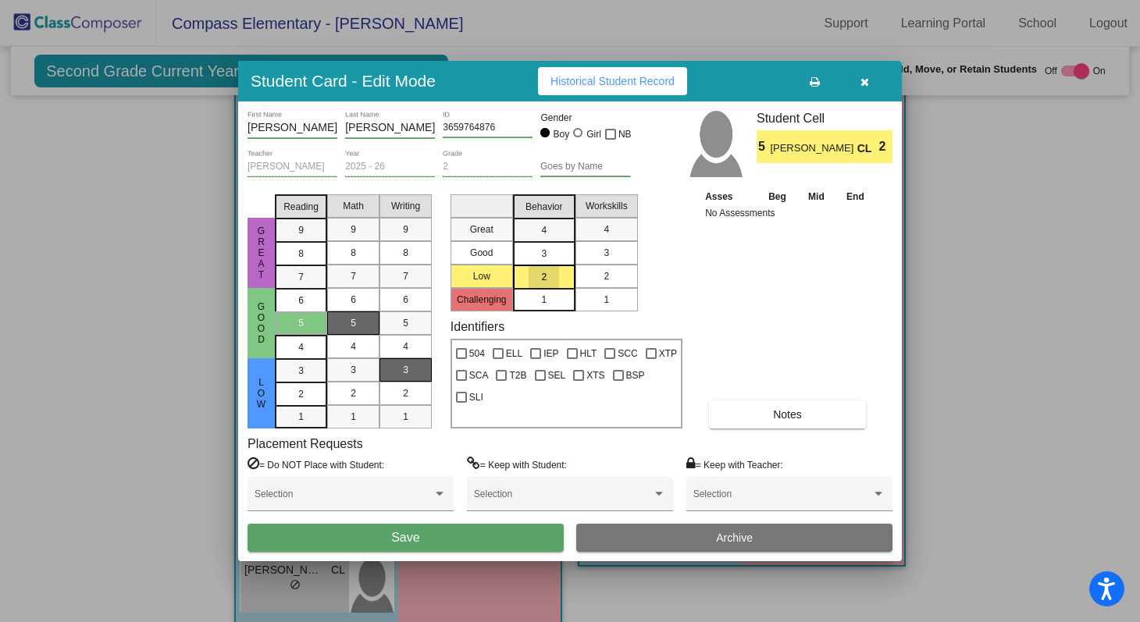
click at [597, 274] on div "2" at bounding box center [606, 276] width 30 height 23
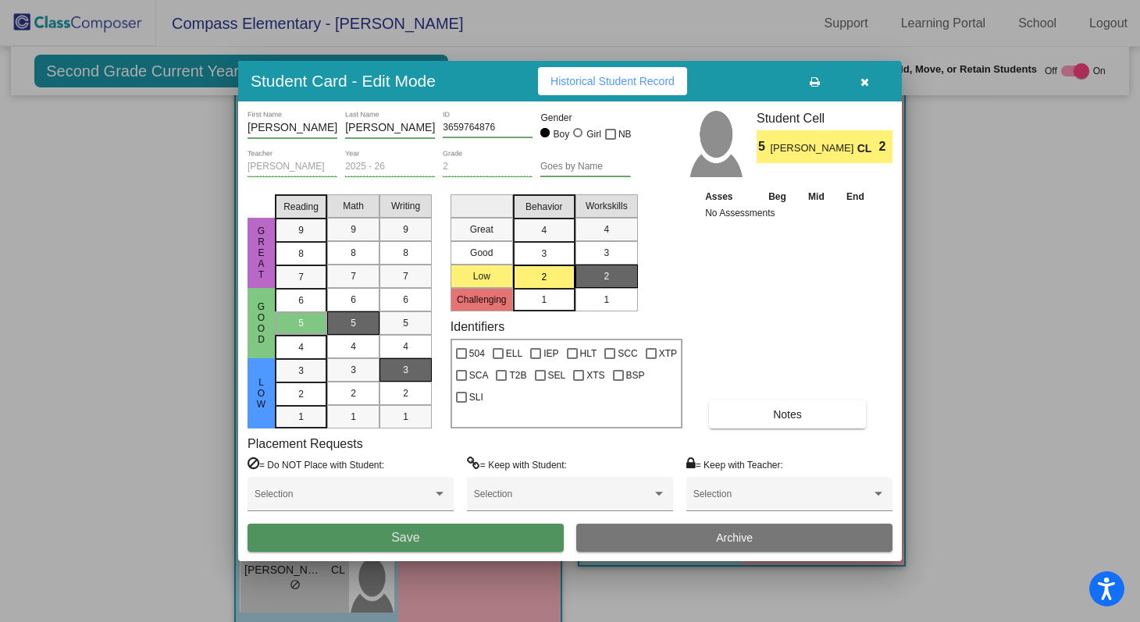
click at [514, 539] on button "Save" at bounding box center [406, 538] width 316 height 28
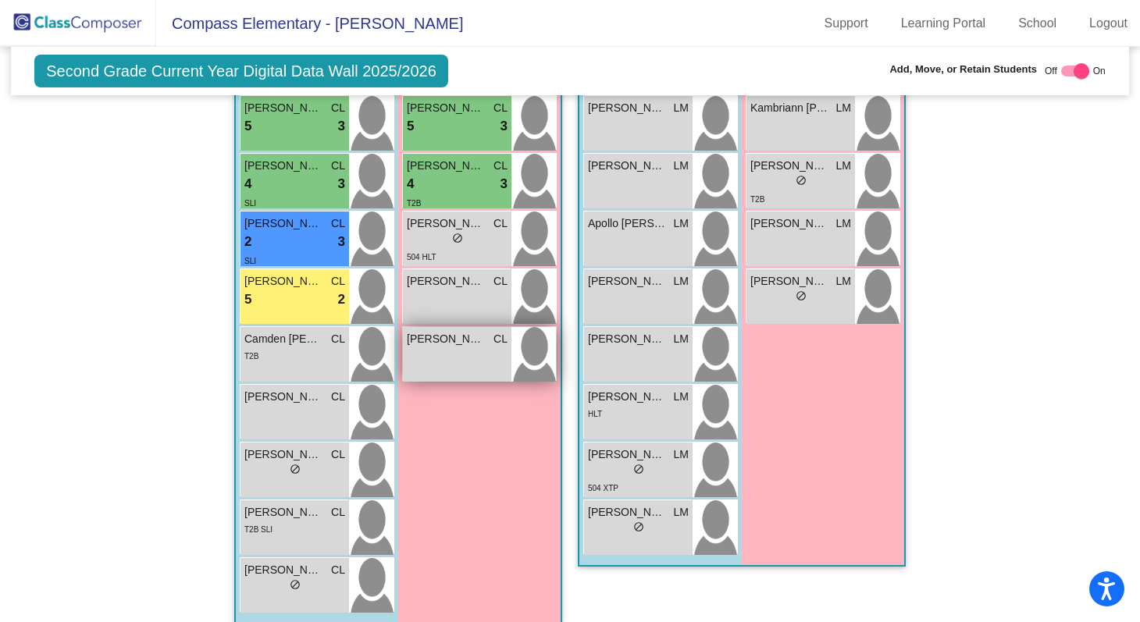
click at [458, 362] on div "Joelle Lowe CL lock do_not_disturb_alt" at bounding box center [457, 354] width 109 height 55
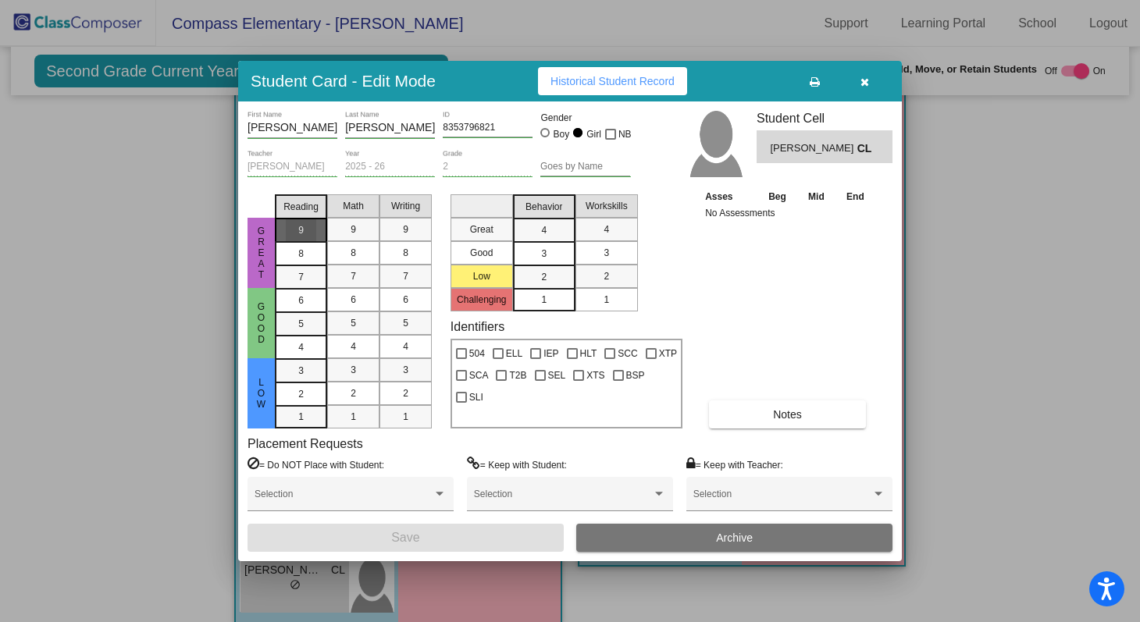
click at [314, 226] on div "9" at bounding box center [301, 230] width 30 height 23
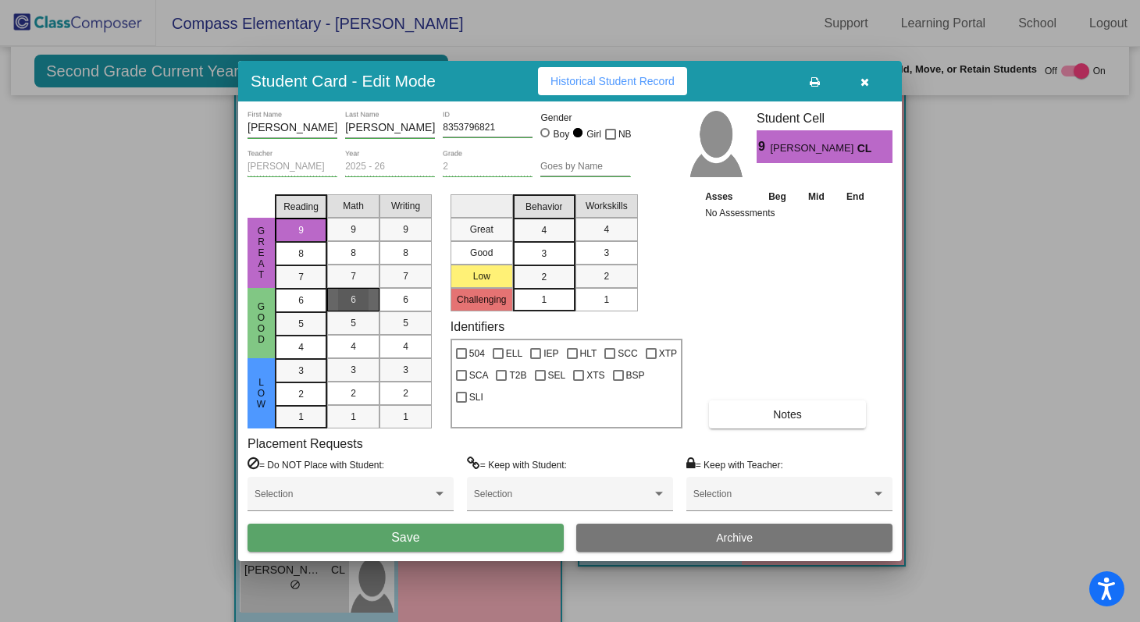
click at [355, 291] on div "6" at bounding box center [353, 299] width 30 height 23
click at [397, 319] on div "5" at bounding box center [405, 323] width 30 height 23
click at [549, 227] on div "4" at bounding box center [544, 230] width 30 height 23
click at [591, 226] on div "4" at bounding box center [606, 229] width 30 height 23
click at [476, 536] on button "Save" at bounding box center [406, 538] width 316 height 28
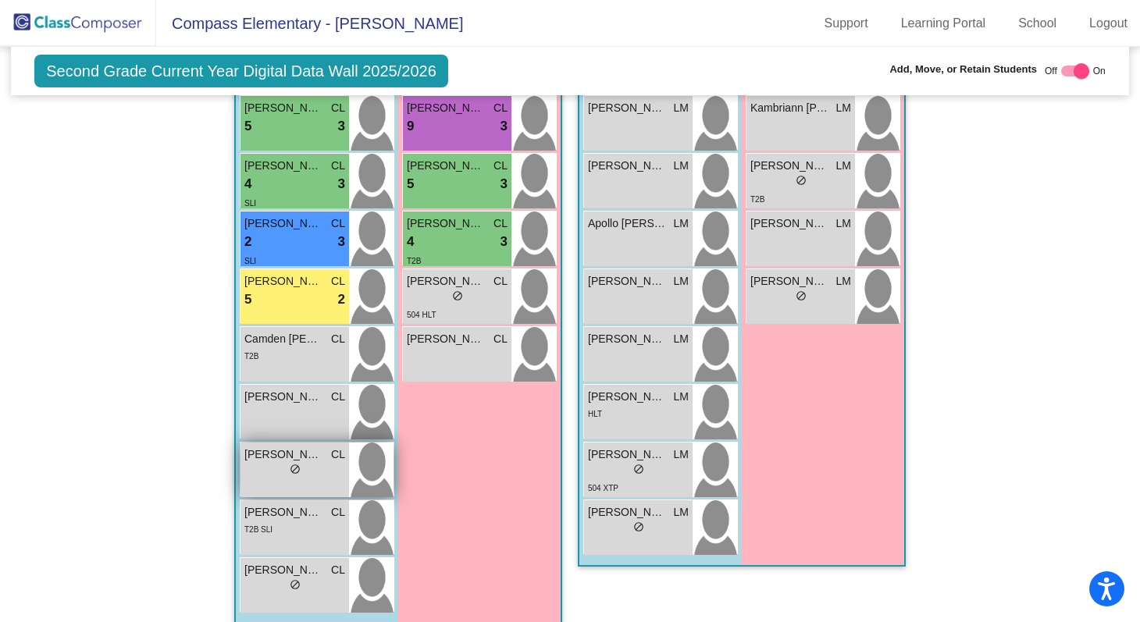
click at [308, 480] on div "Kory Lynn CL lock do_not_disturb_alt" at bounding box center [295, 470] width 109 height 55
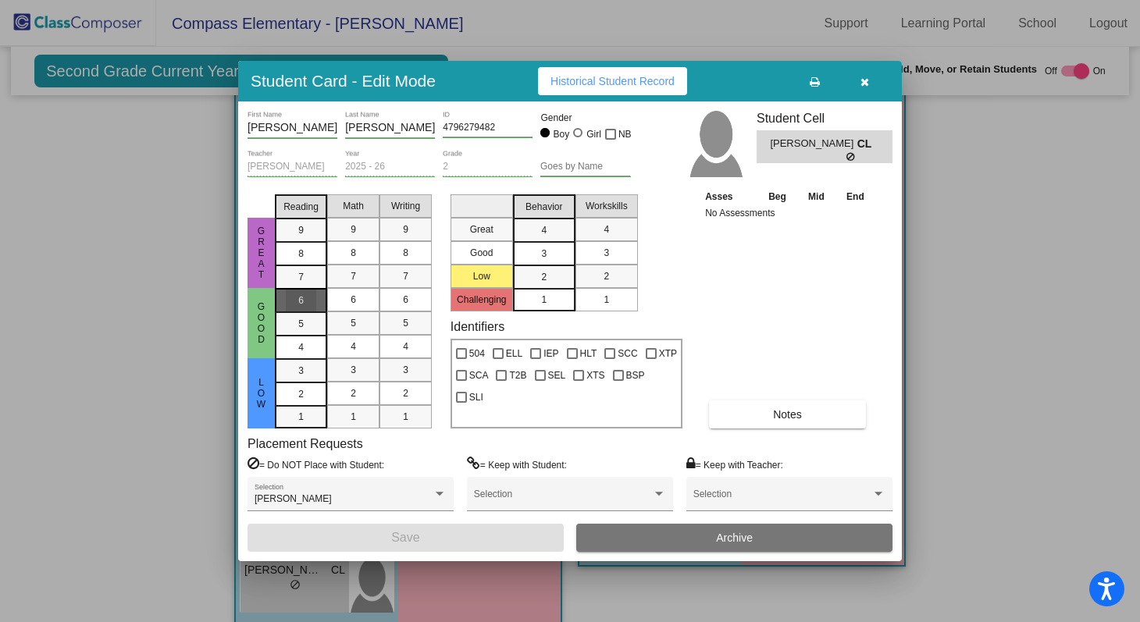
click at [309, 289] on div "6" at bounding box center [301, 300] width 30 height 23
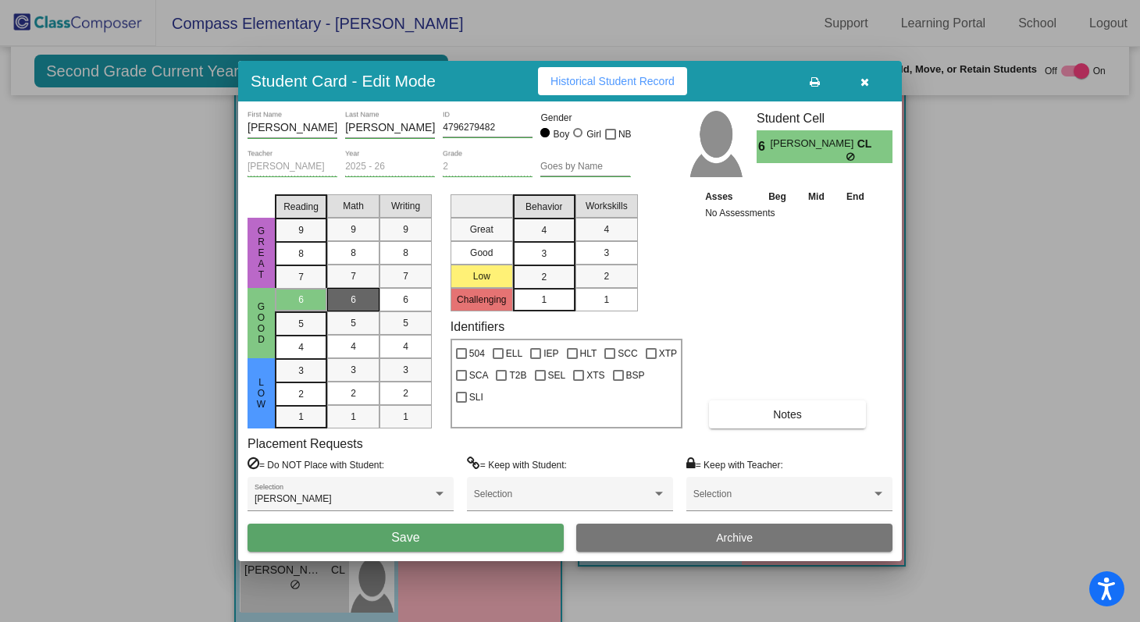
click at [327, 301] on mat-list-option "6" at bounding box center [353, 299] width 52 height 23
click at [403, 301] on span "6" at bounding box center [405, 300] width 5 height 14
click at [546, 257] on span "3" at bounding box center [543, 254] width 5 height 14
click at [594, 251] on div "3" at bounding box center [606, 252] width 30 height 23
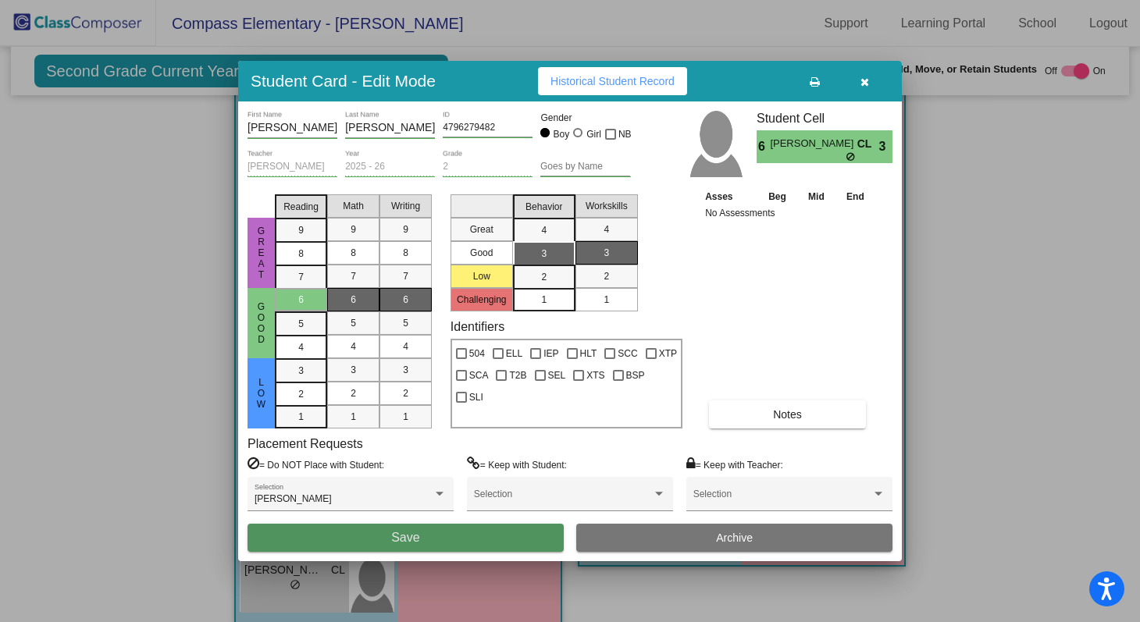
click at [517, 538] on button "Save" at bounding box center [406, 538] width 316 height 28
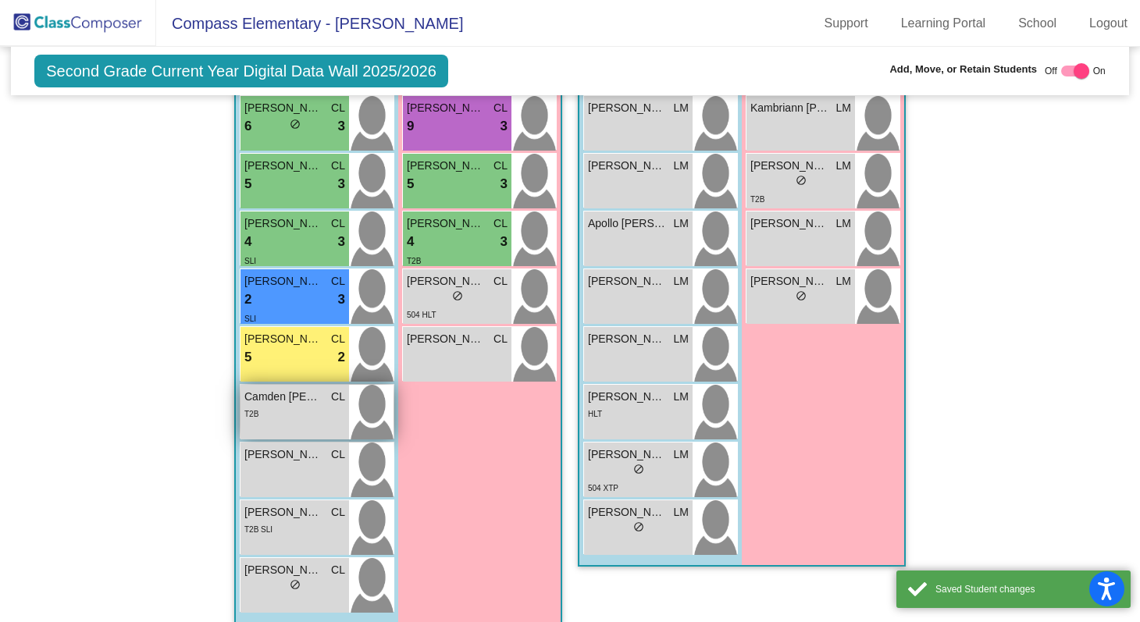
click at [324, 415] on div "T2B" at bounding box center [294, 413] width 101 height 16
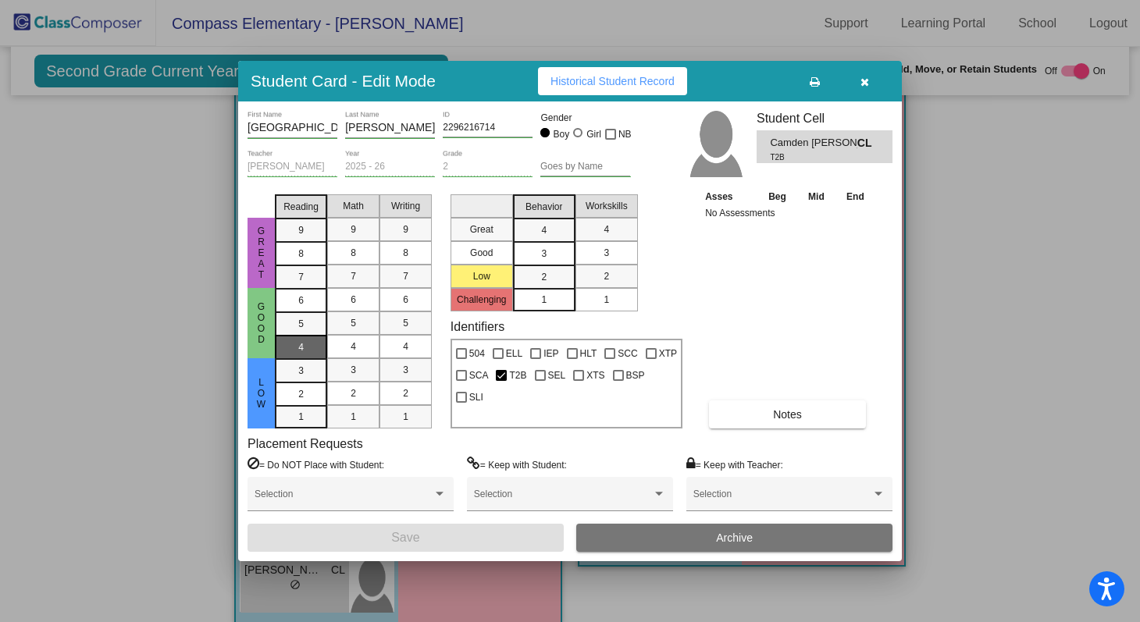
click at [319, 344] on mat-list-option "4" at bounding box center [301, 346] width 52 height 23
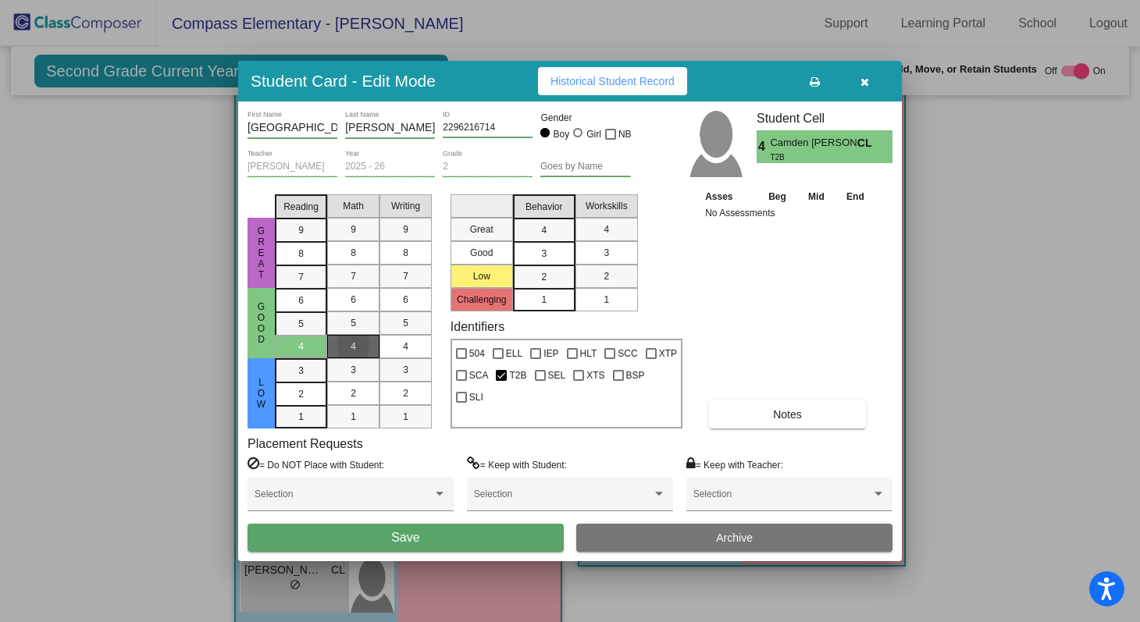
click at [344, 348] on div "4" at bounding box center [353, 346] width 30 height 23
click at [394, 344] on div "4" at bounding box center [405, 346] width 30 height 23
click at [561, 269] on mat-list-option "2" at bounding box center [544, 276] width 62 height 23
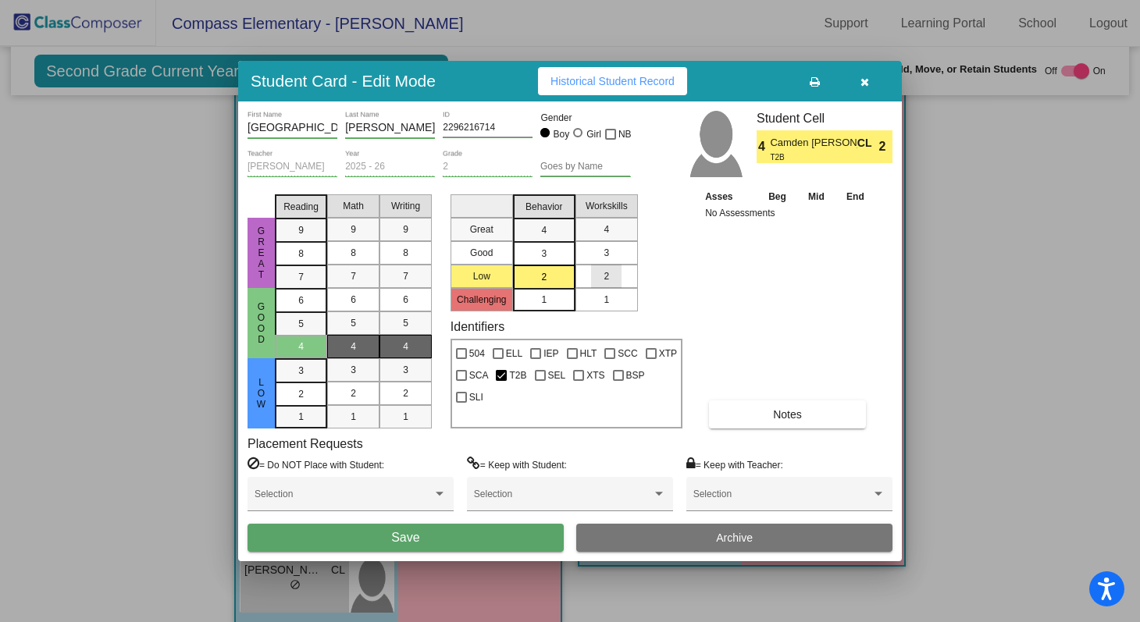
click at [604, 269] on span "2" at bounding box center [606, 276] width 5 height 14
click at [545, 255] on span "3" at bounding box center [543, 254] width 5 height 14
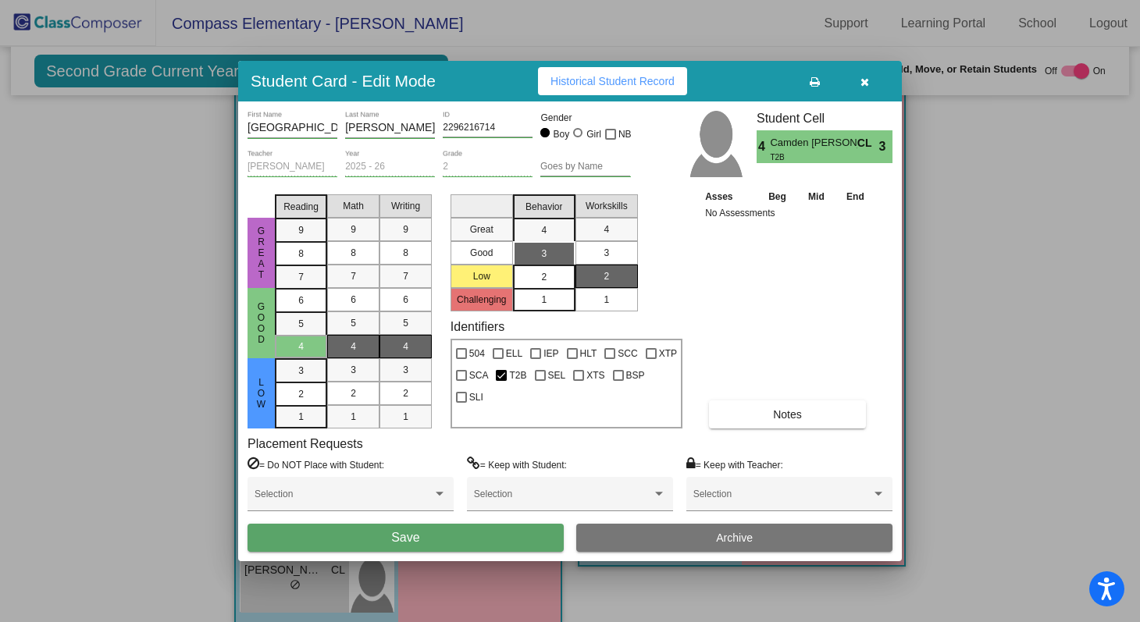
click at [543, 280] on span "2" at bounding box center [543, 277] width 5 height 14
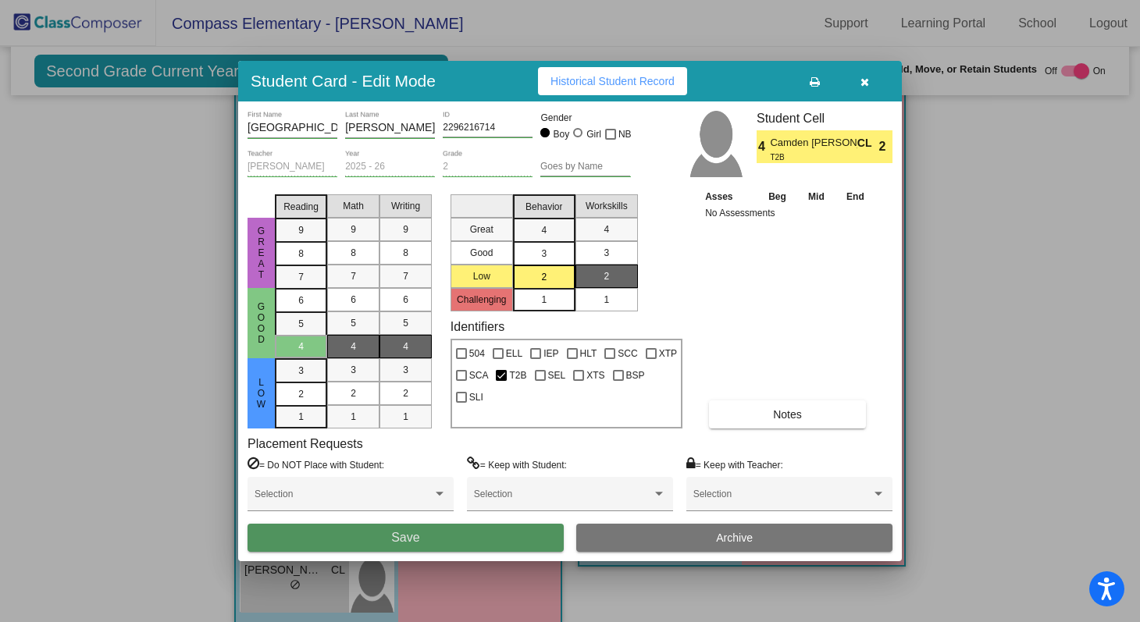
click at [491, 533] on button "Save" at bounding box center [406, 538] width 316 height 28
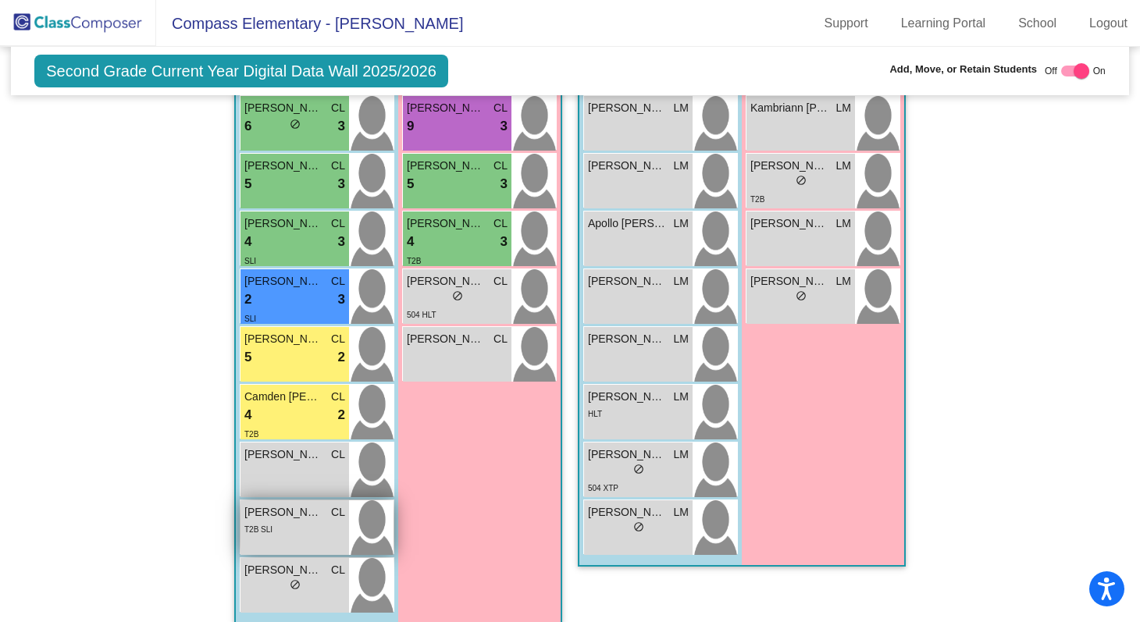
click at [272, 537] on div "Sammy Vetere CL lock do_not_disturb_alt T2B SLI" at bounding box center [295, 528] width 109 height 55
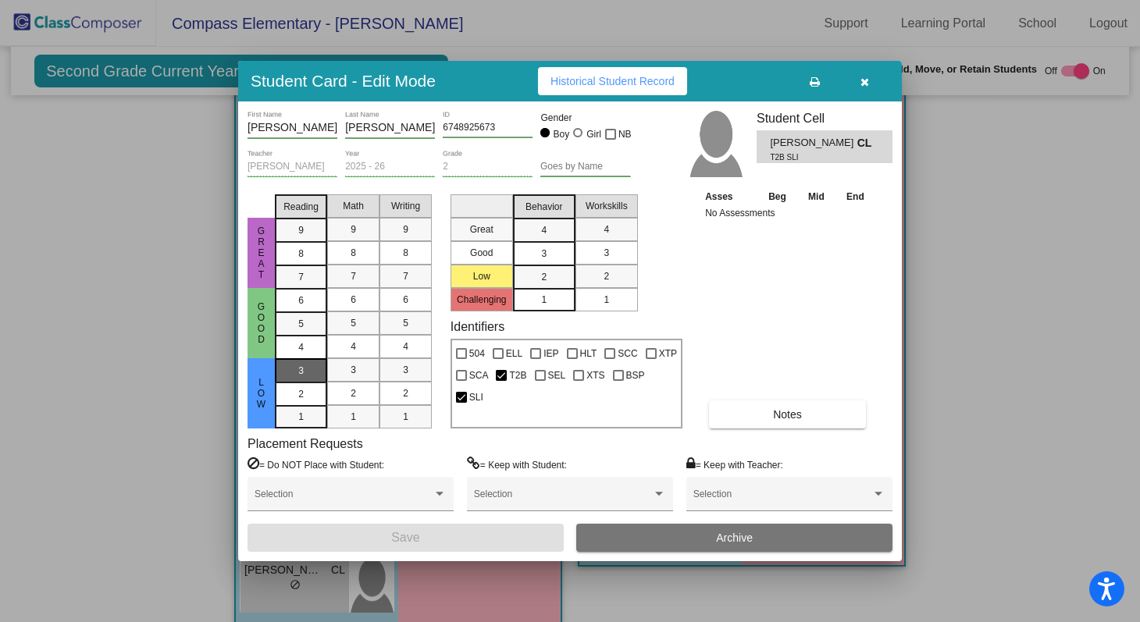
click at [309, 362] on div "3" at bounding box center [301, 370] width 30 height 23
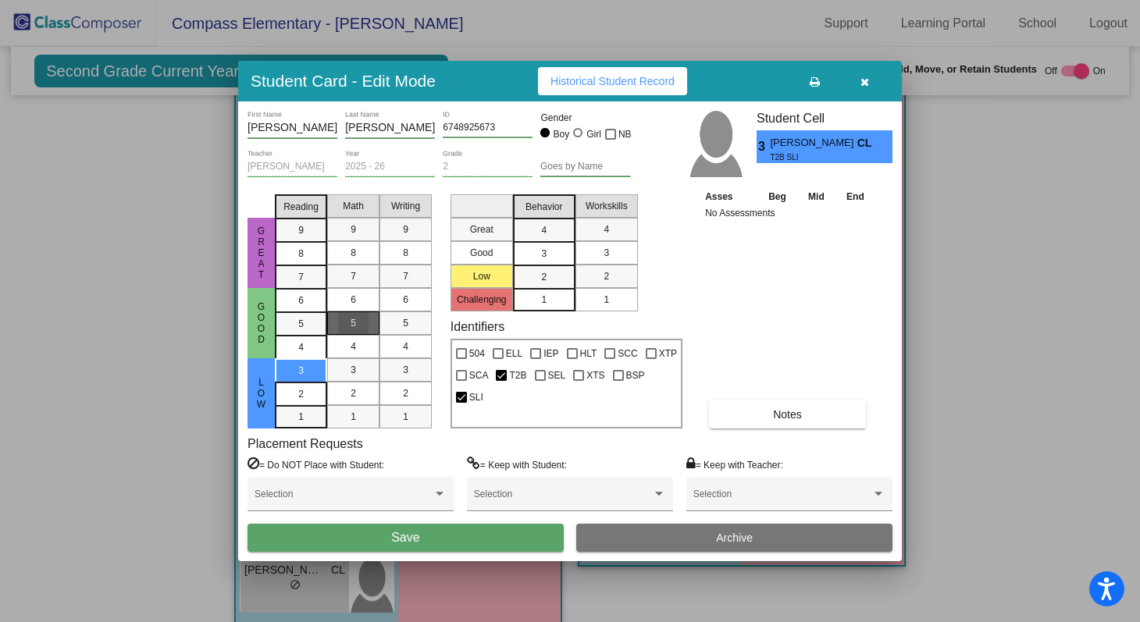
click at [349, 326] on div "5" at bounding box center [353, 323] width 30 height 23
click at [404, 364] on span "3" at bounding box center [405, 370] width 5 height 14
click at [521, 255] on mat-list-option "3" at bounding box center [544, 252] width 62 height 23
click at [608, 248] on span "3" at bounding box center [606, 253] width 5 height 14
click at [462, 544] on button "Save" at bounding box center [406, 538] width 316 height 28
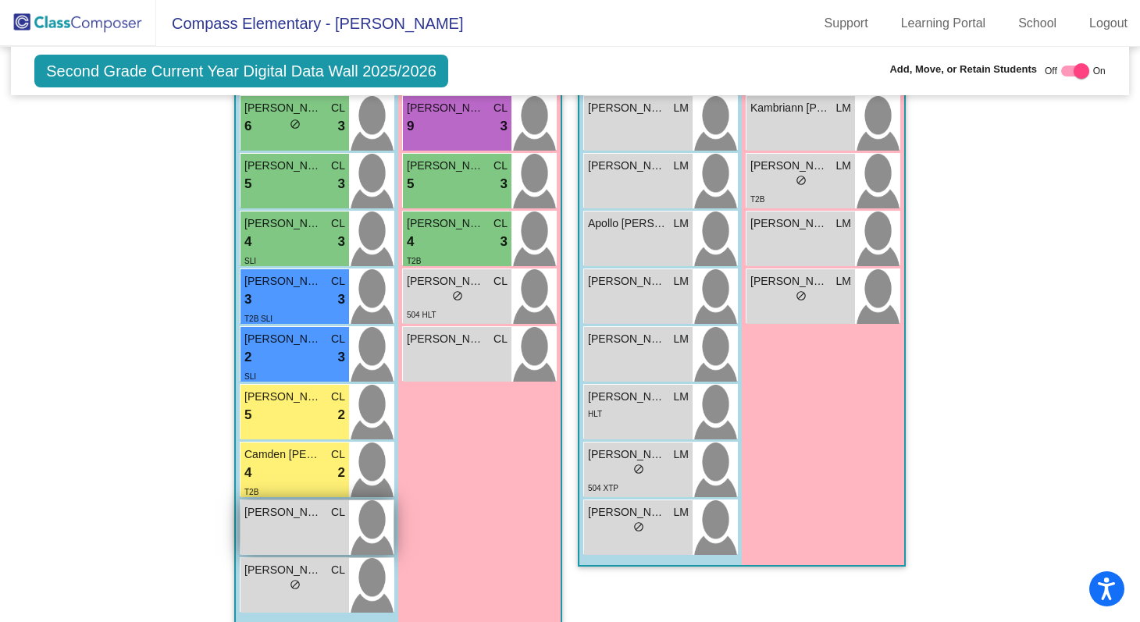
click at [318, 532] on div "Garrett Wallingford CL lock do_not_disturb_alt" at bounding box center [295, 528] width 109 height 55
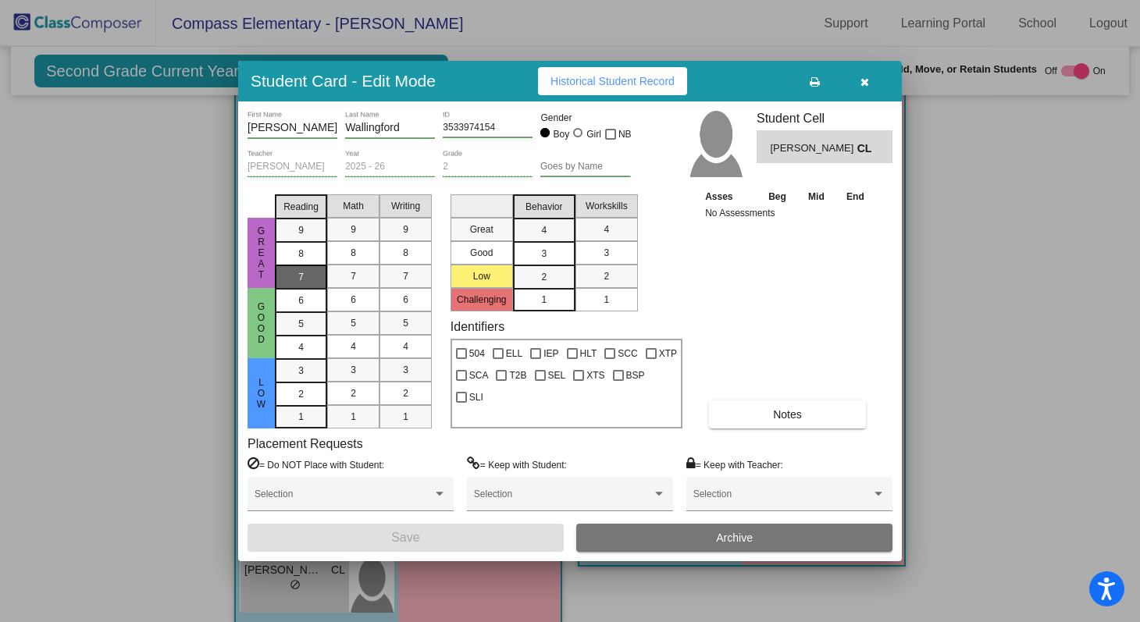
click at [301, 282] on span "7" at bounding box center [300, 277] width 5 height 14
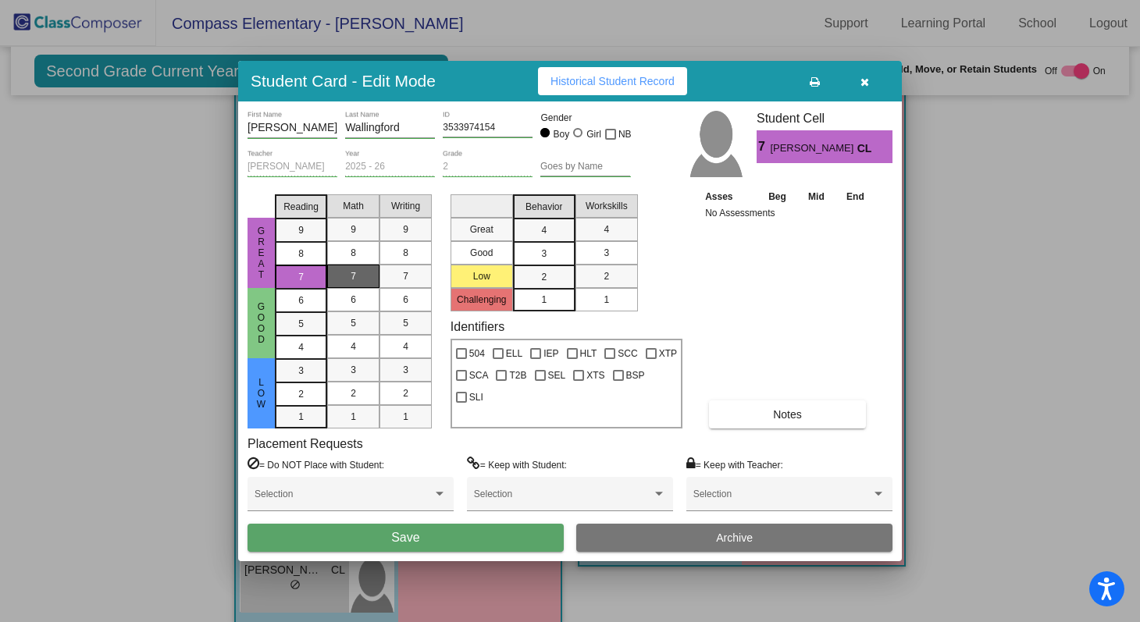
click at [342, 281] on div "7" at bounding box center [353, 276] width 30 height 23
click at [394, 276] on div "7" at bounding box center [405, 276] width 30 height 23
click at [542, 255] on span "3" at bounding box center [543, 254] width 5 height 14
click at [604, 253] on span "3" at bounding box center [606, 253] width 5 height 14
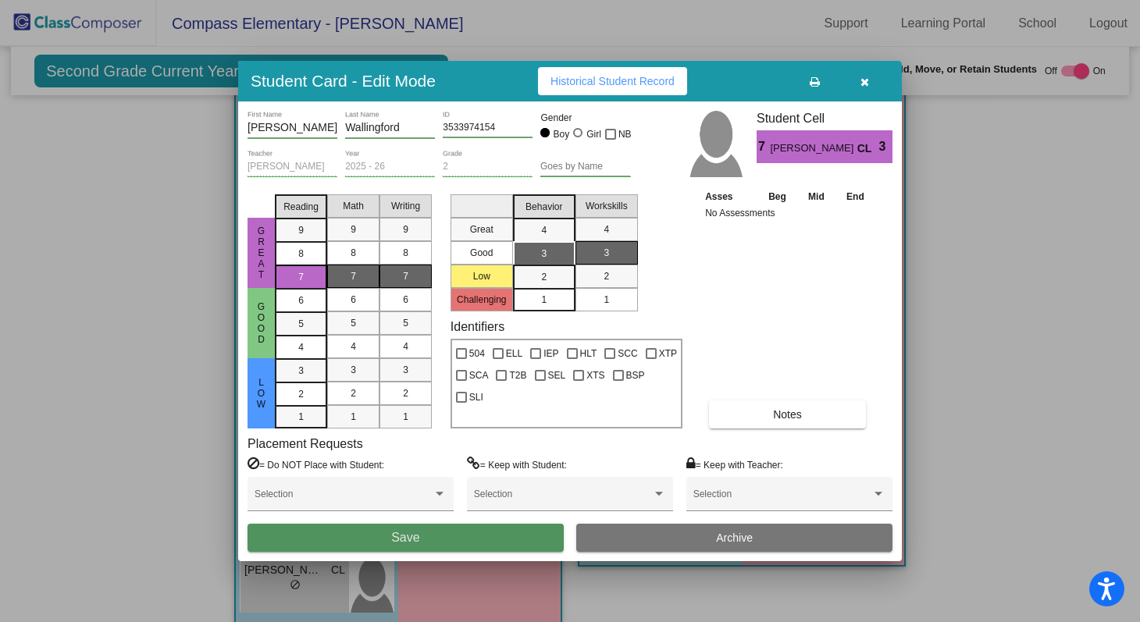
click at [490, 545] on button "Save" at bounding box center [406, 538] width 316 height 28
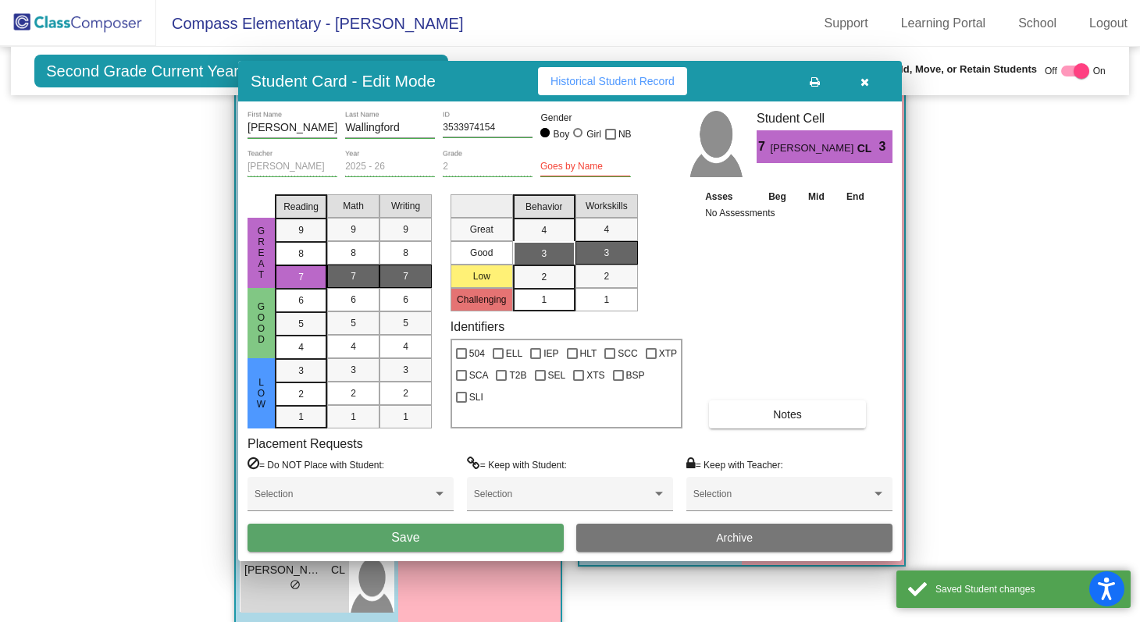
scroll to position [1365, 0]
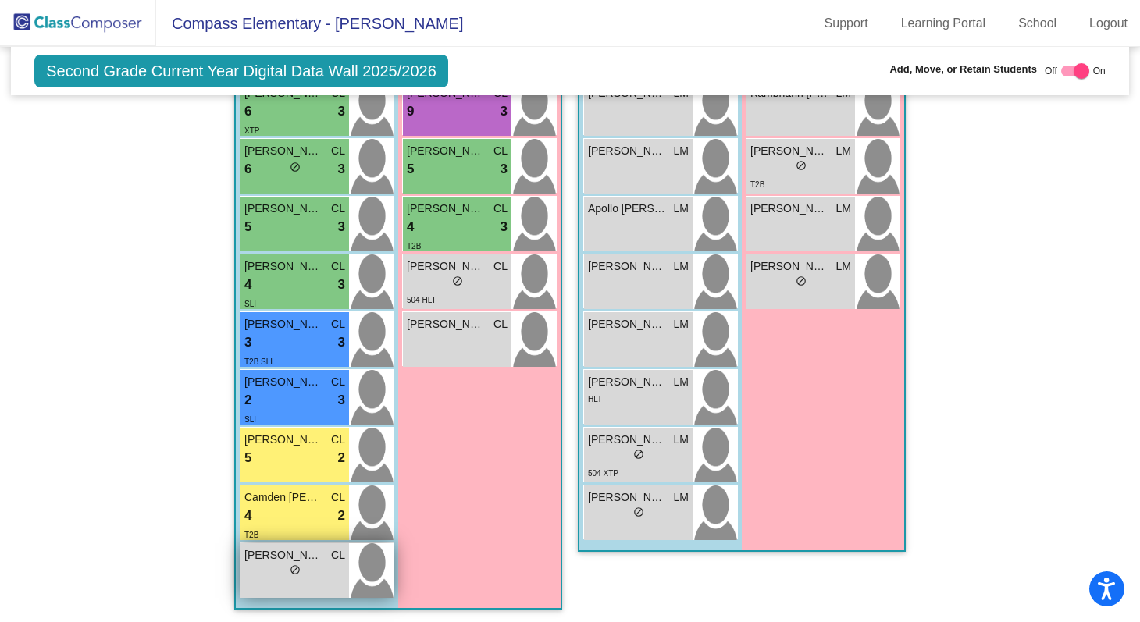
click at [294, 576] on div "lock do_not_disturb_alt" at bounding box center [295, 572] width 11 height 16
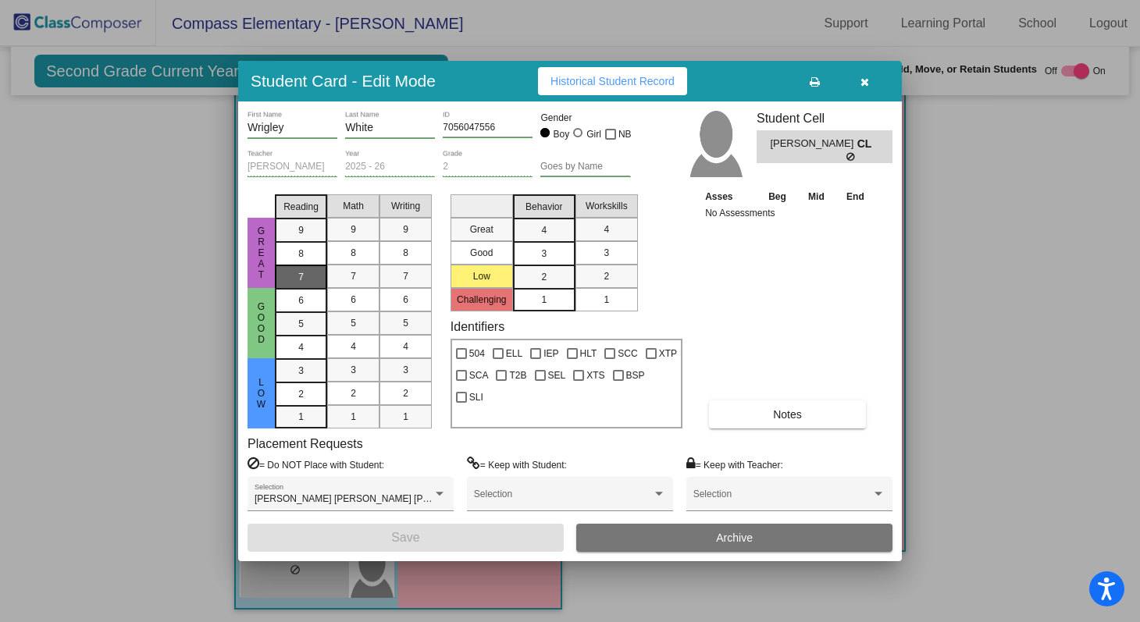
click at [316, 274] on div "7" at bounding box center [301, 277] width 30 height 23
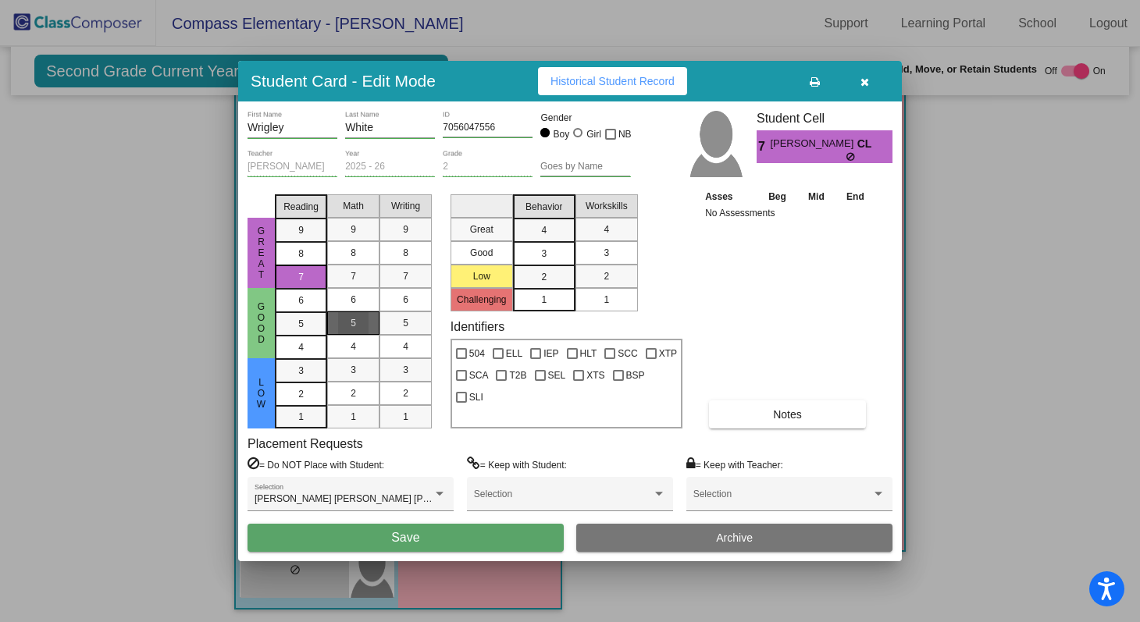
click at [347, 328] on div "5" at bounding box center [353, 323] width 30 height 23
click at [405, 316] on span "5" at bounding box center [405, 323] width 5 height 14
click at [537, 256] on div "3" at bounding box center [544, 253] width 30 height 23
click at [603, 254] on div "3" at bounding box center [606, 252] width 30 height 23
click at [476, 531] on button "Save" at bounding box center [406, 538] width 316 height 28
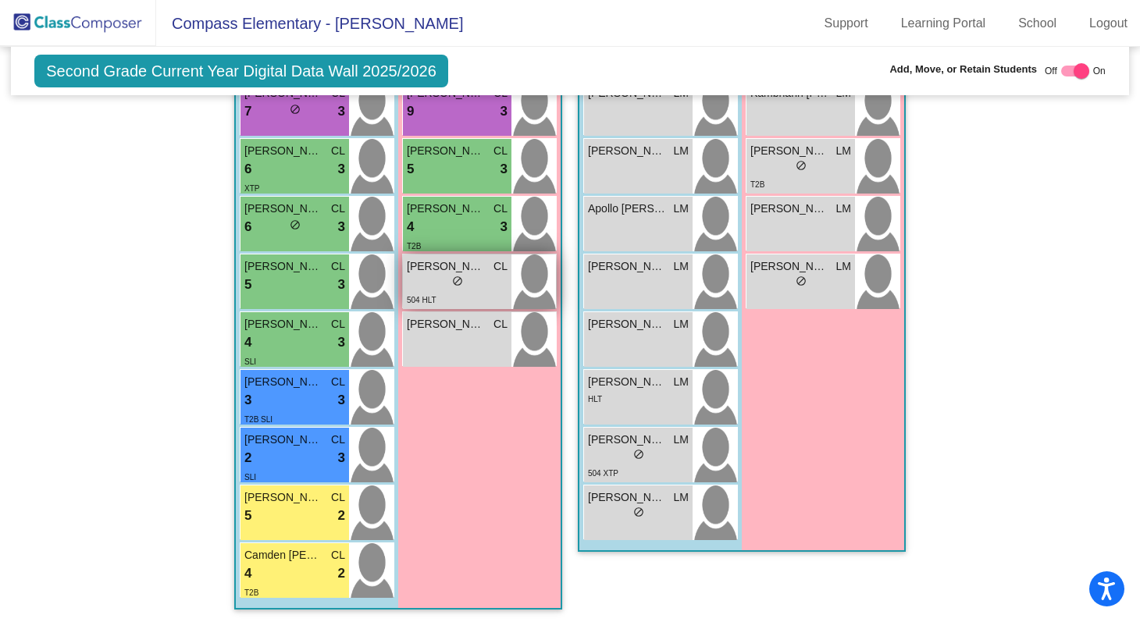
click at [461, 276] on div "lock do_not_disturb_alt" at bounding box center [457, 283] width 101 height 16
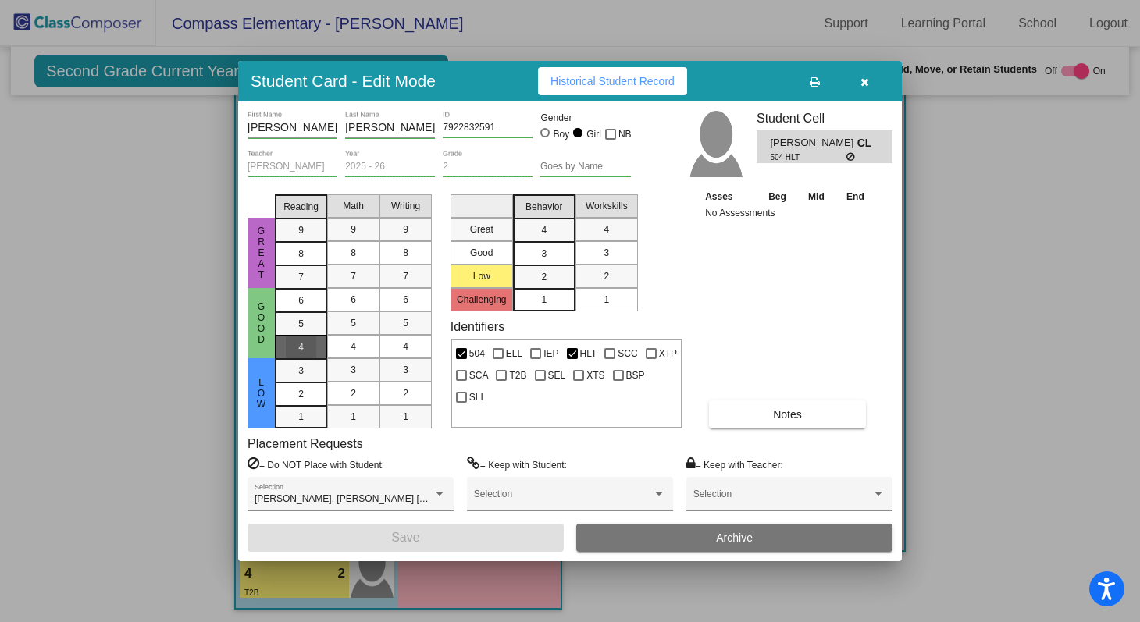
click at [305, 357] on div "4" at bounding box center [301, 347] width 30 height 23
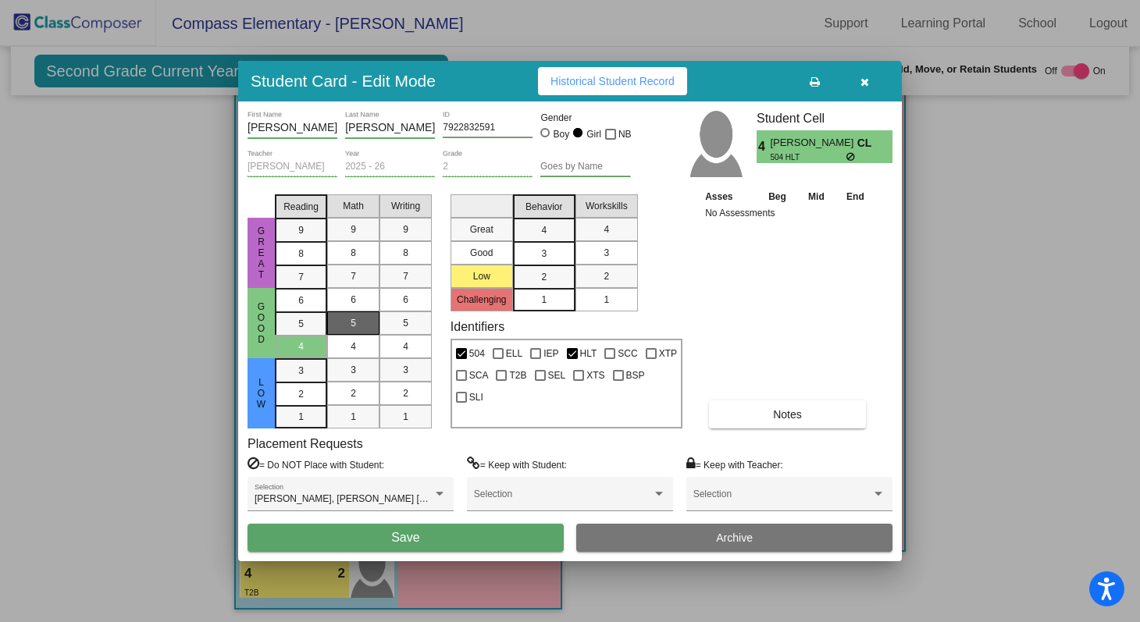
click at [348, 323] on div "5" at bounding box center [353, 323] width 30 height 23
click at [413, 345] on div "4" at bounding box center [405, 346] width 30 height 23
click at [545, 280] on span "2" at bounding box center [543, 277] width 5 height 14
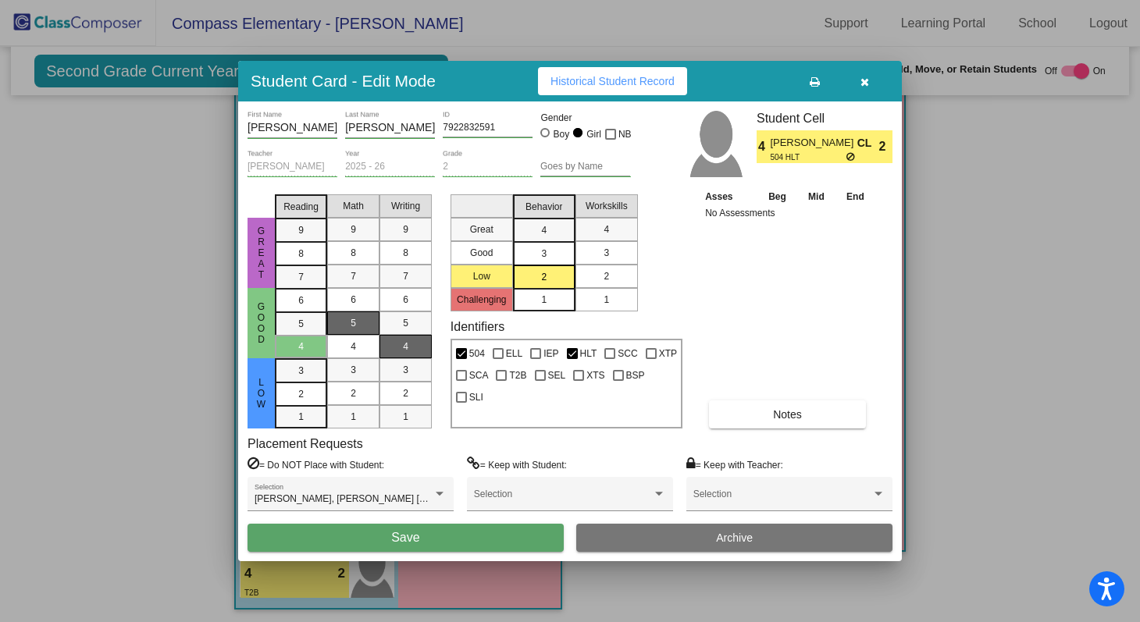
click at [605, 272] on span "2" at bounding box center [606, 276] width 5 height 14
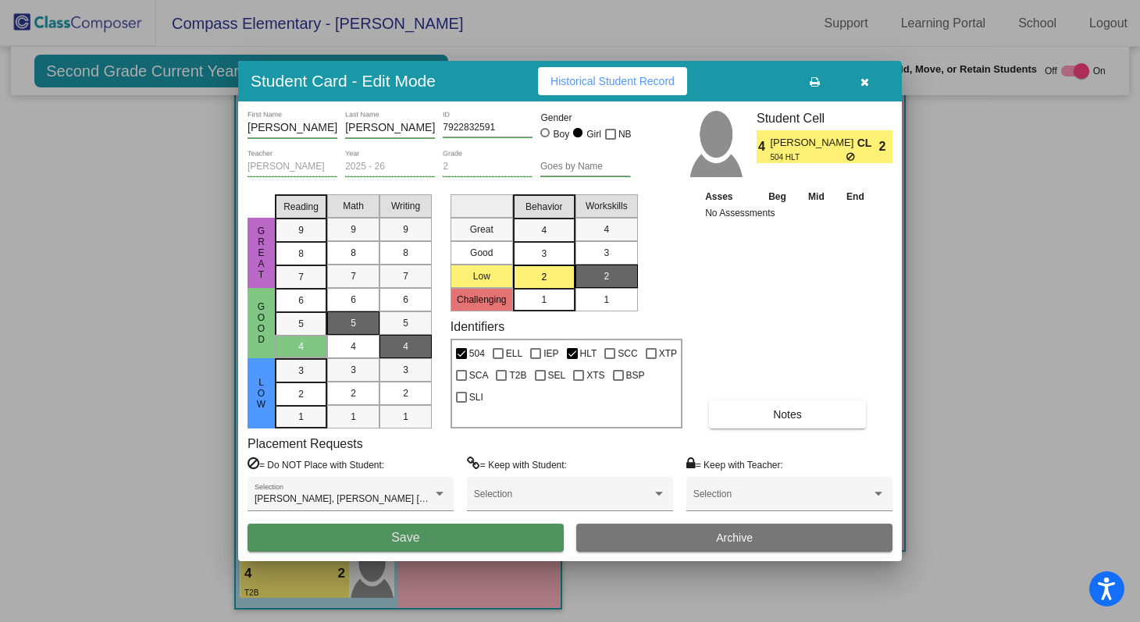
click at [496, 537] on button "Save" at bounding box center [406, 538] width 316 height 28
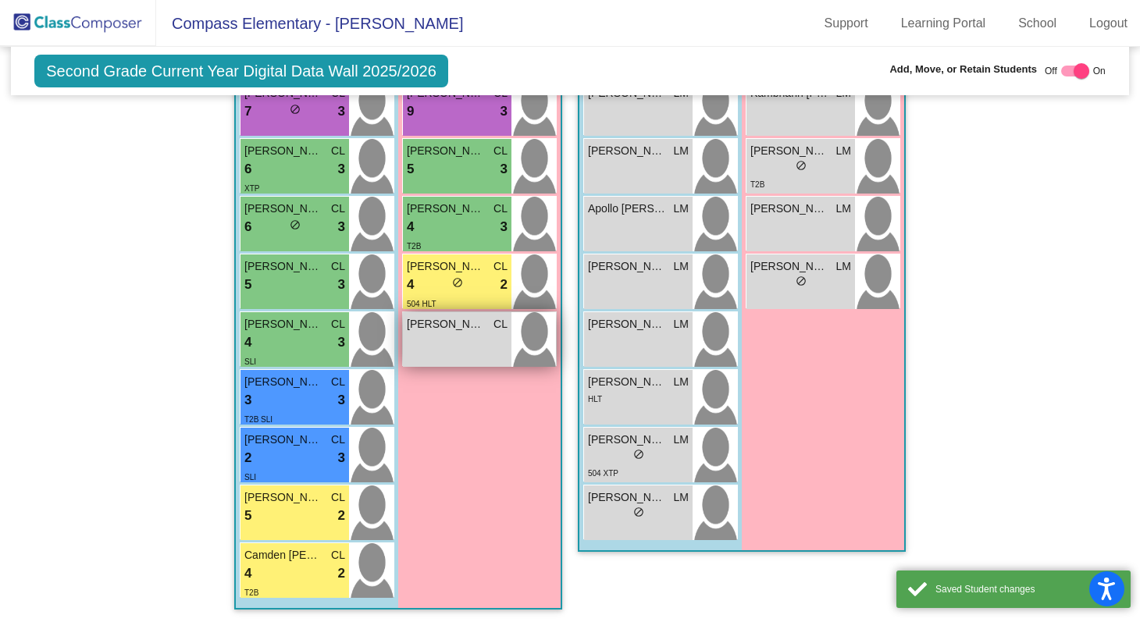
click at [457, 357] on div "Hadleigh Young CL lock do_not_disturb_alt" at bounding box center [457, 339] width 109 height 55
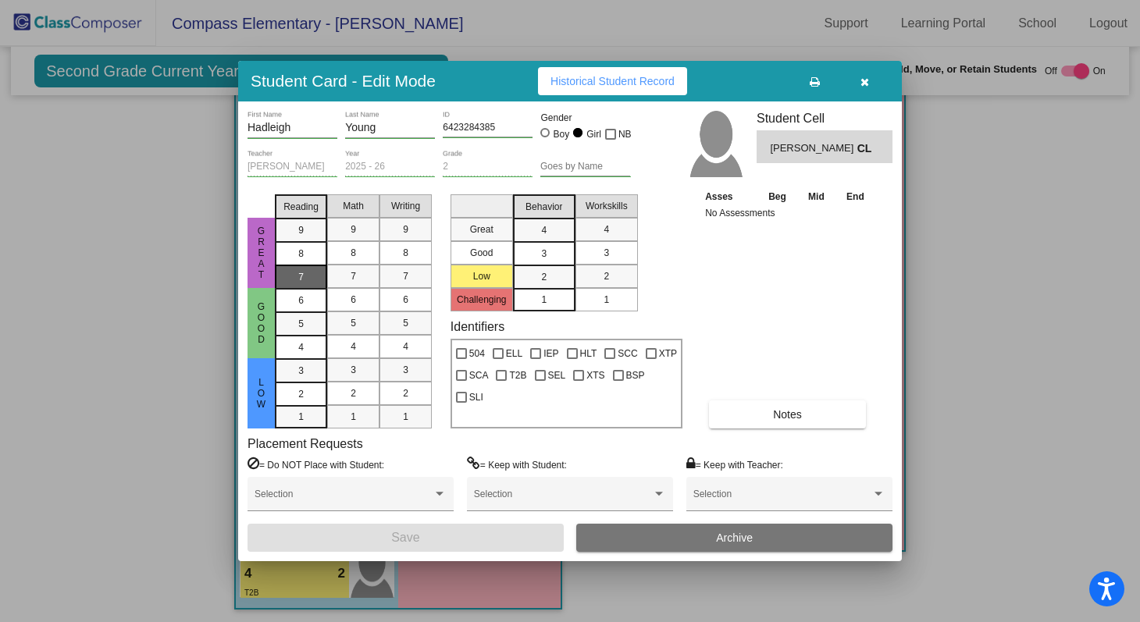
click at [296, 269] on div "7" at bounding box center [301, 277] width 30 height 23
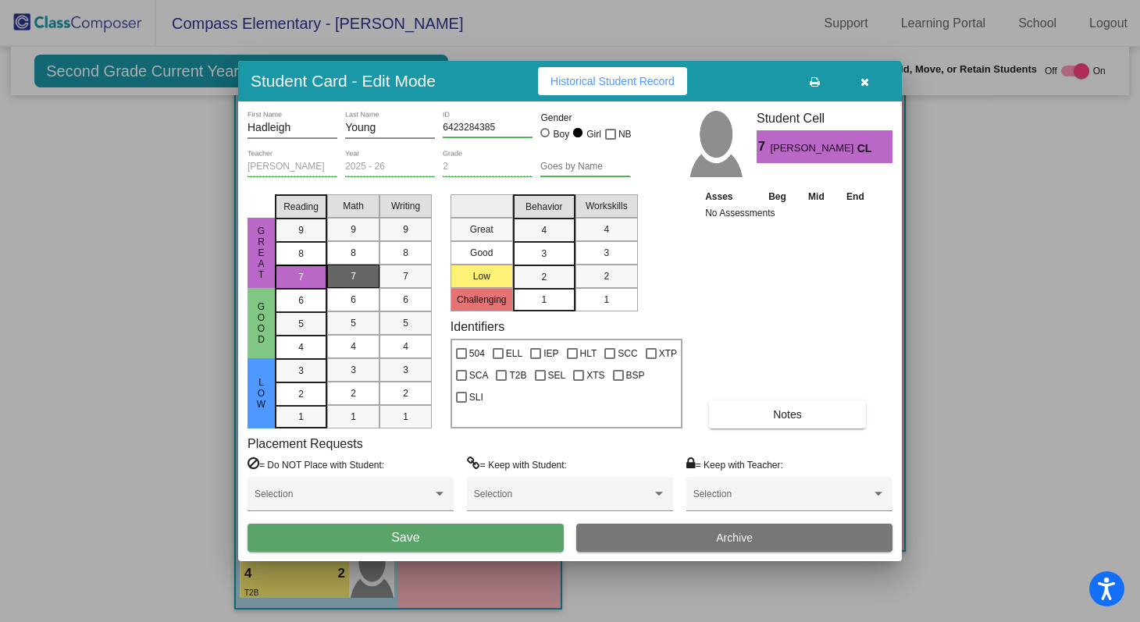
click at [349, 271] on div "7" at bounding box center [353, 276] width 30 height 23
click at [401, 270] on div "7" at bounding box center [405, 276] width 30 height 23
click at [530, 255] on div "3" at bounding box center [544, 253] width 30 height 23
click at [595, 256] on div "3" at bounding box center [606, 252] width 30 height 23
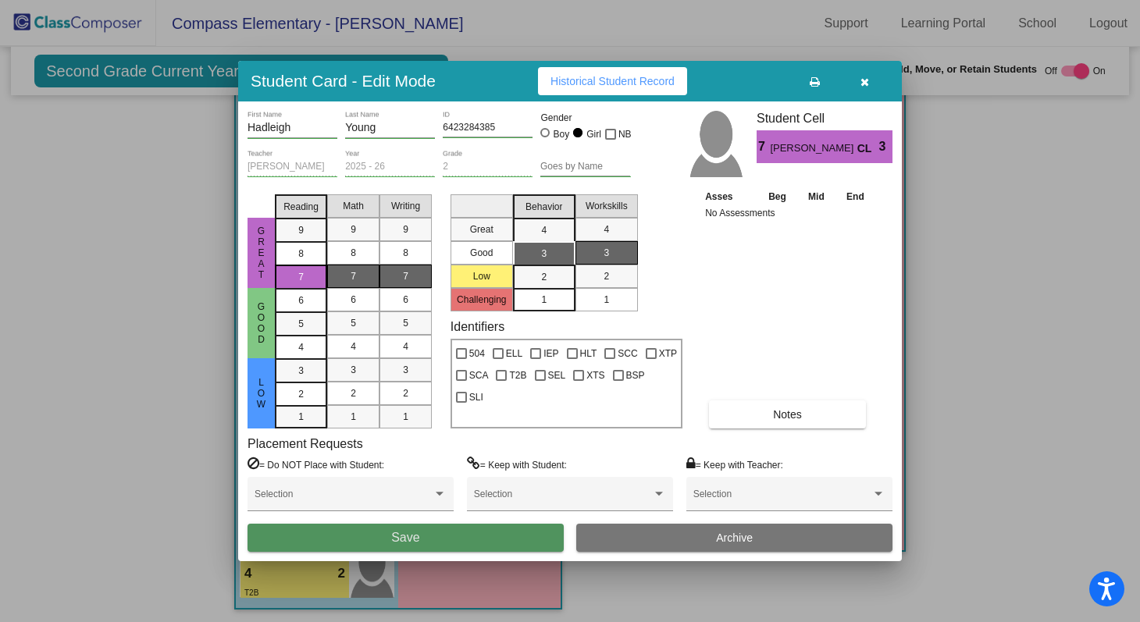
click at [467, 535] on button "Save" at bounding box center [406, 538] width 316 height 28
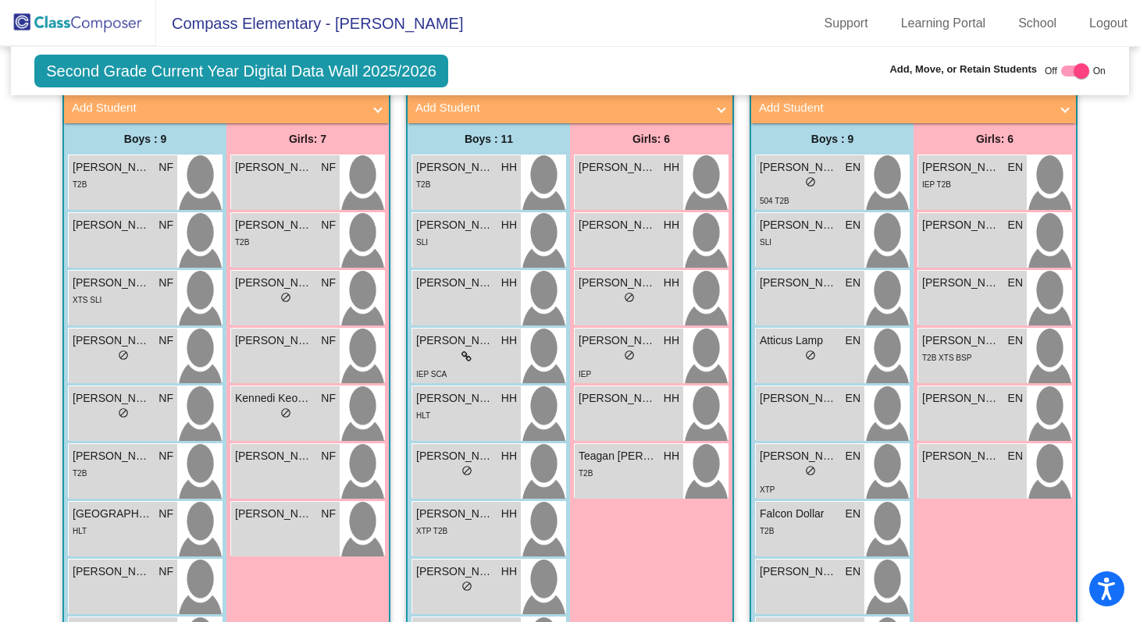
scroll to position [409, 0]
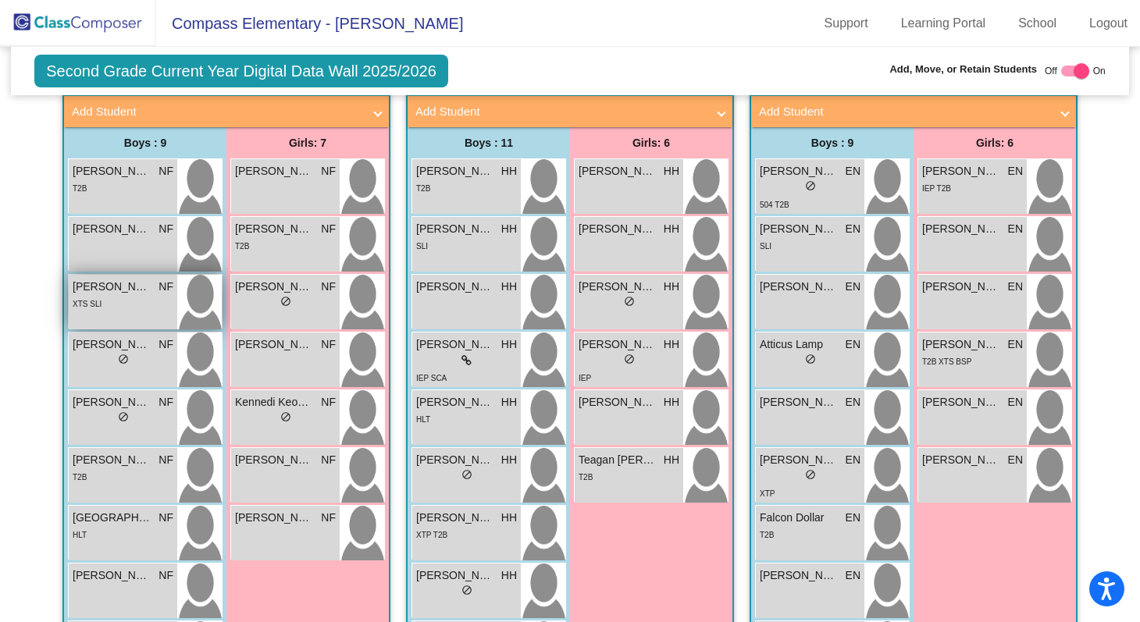
click at [112, 313] on div "Jasper Benson NF lock do_not_disturb_alt XTS SLI" at bounding box center [123, 302] width 109 height 55
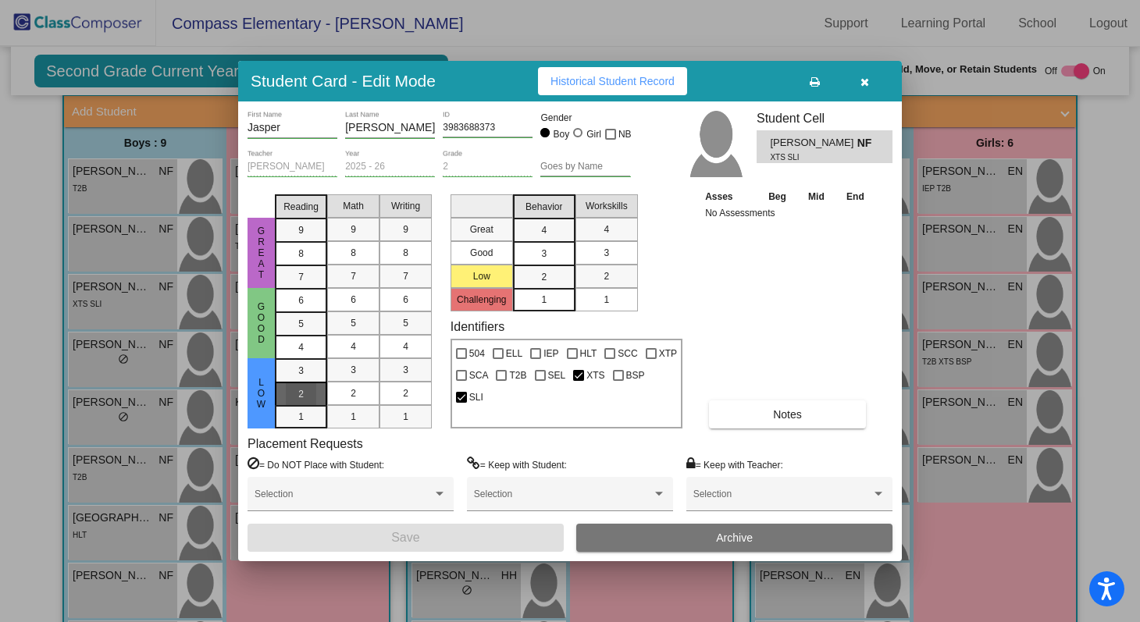
click at [304, 394] on div "2" at bounding box center [301, 394] width 30 height 23
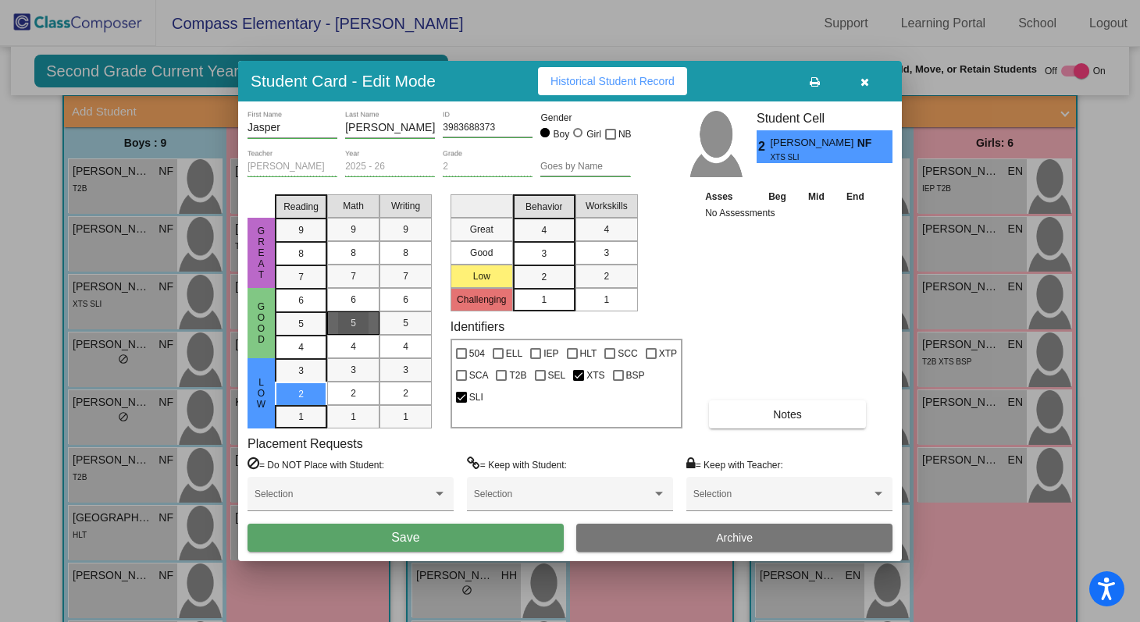
click at [355, 326] on span "5" at bounding box center [353, 323] width 5 height 14
click at [392, 381] on div "3" at bounding box center [405, 369] width 30 height 23
click at [543, 270] on span "2" at bounding box center [543, 277] width 5 height 14
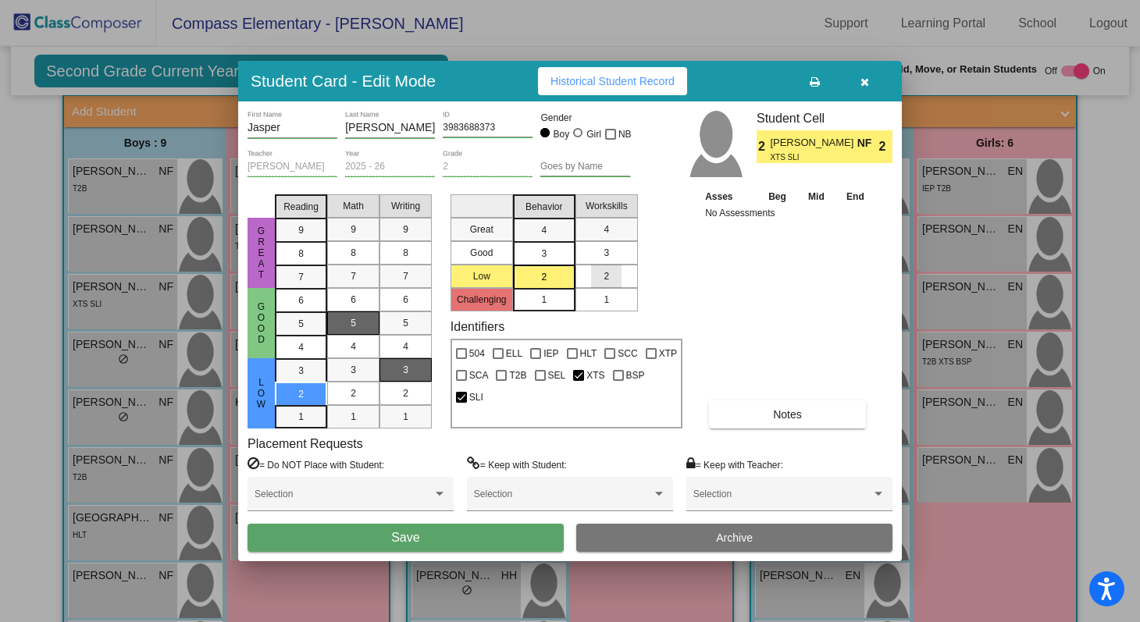
click at [595, 276] on div "2" at bounding box center [606, 276] width 30 height 23
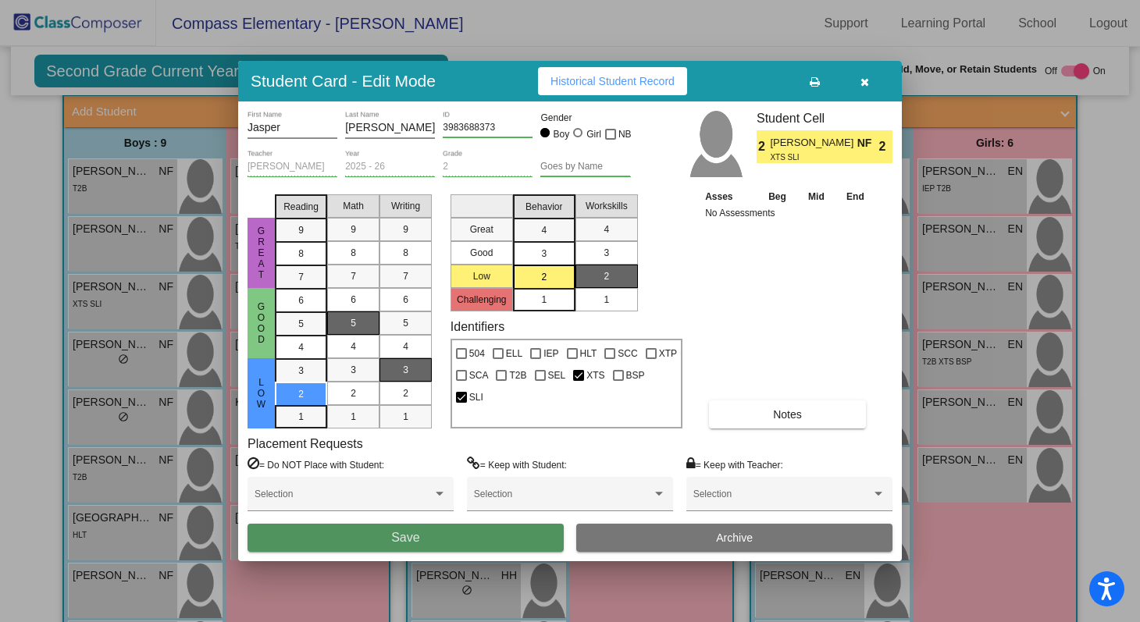
click at [462, 534] on button "Save" at bounding box center [406, 538] width 316 height 28
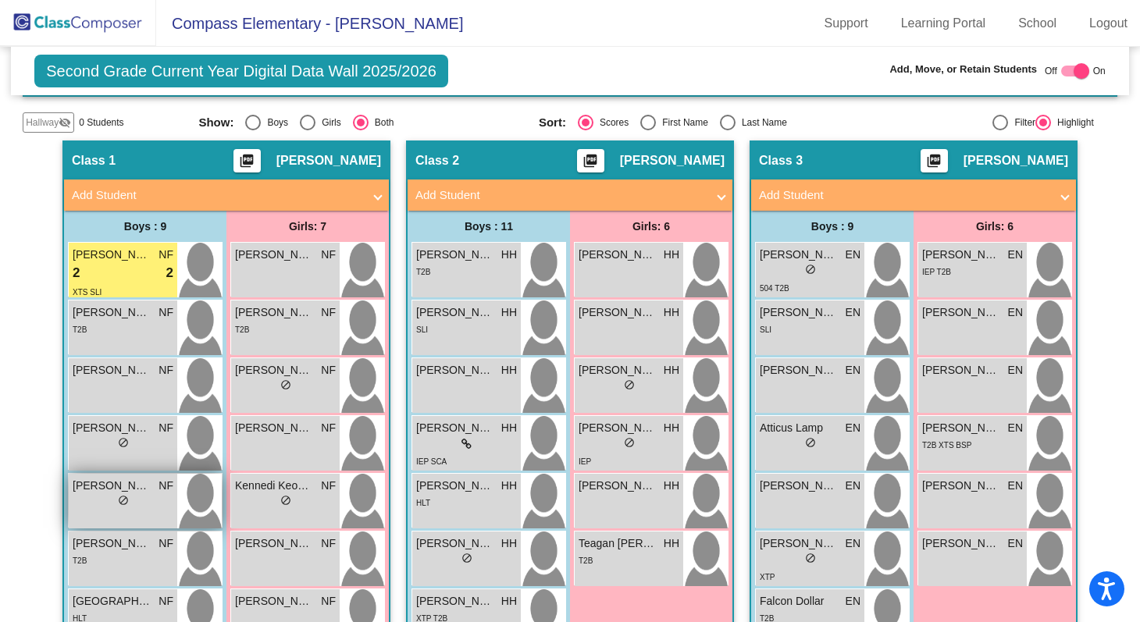
scroll to position [320, 0]
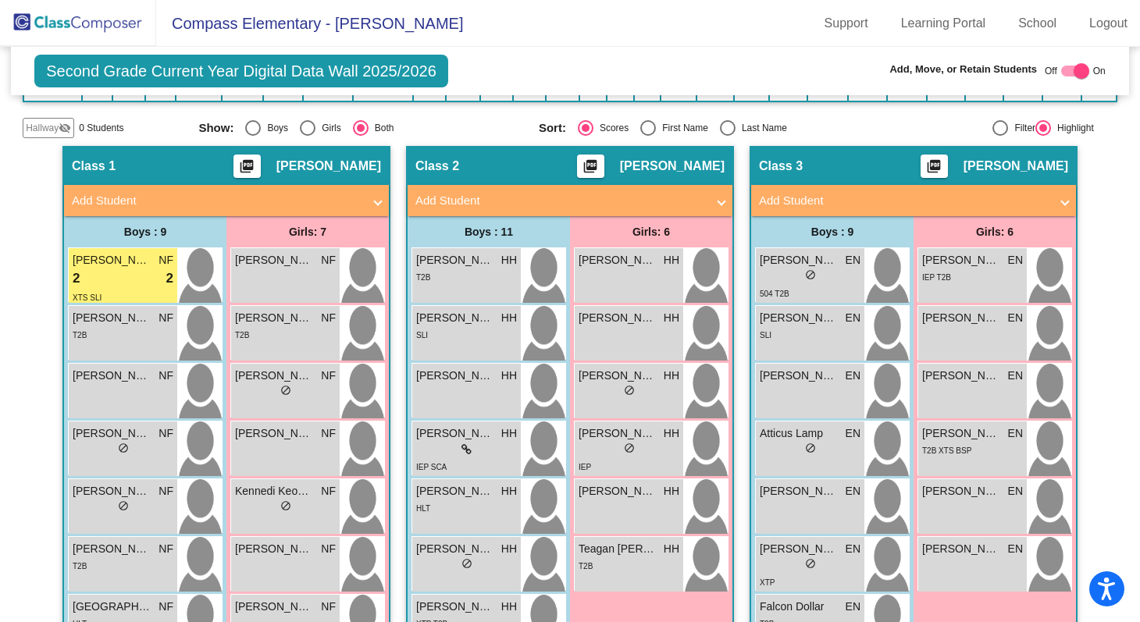
click at [292, 192] on mat-panel-title "Add Student" at bounding box center [217, 201] width 291 height 18
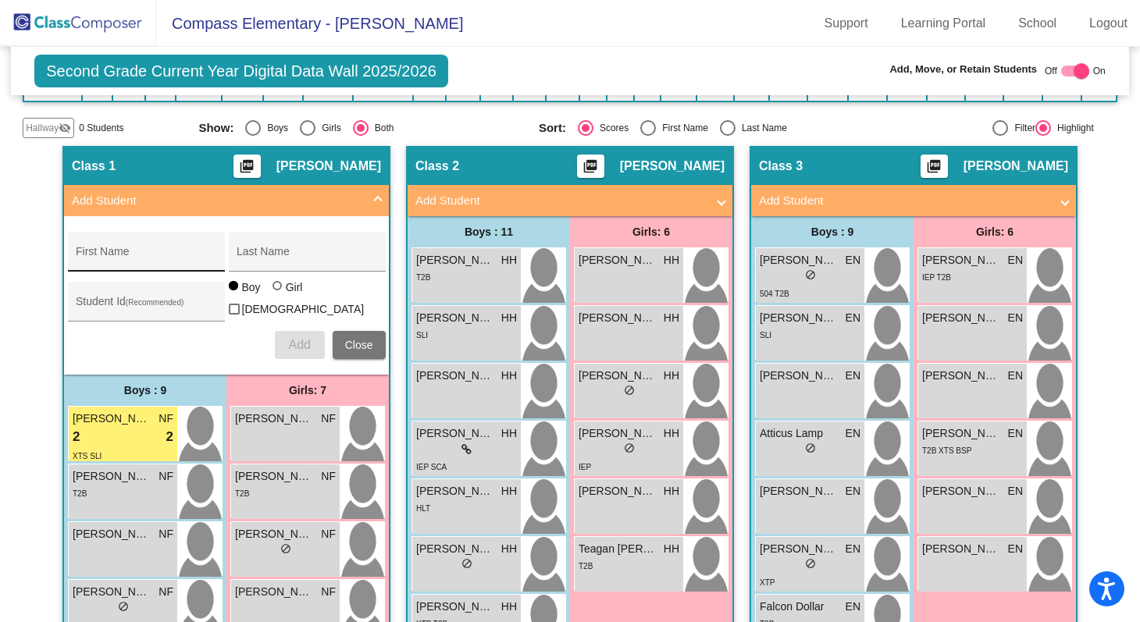
click at [195, 241] on div "First Name" at bounding box center [146, 257] width 141 height 32
type input "[PERSON_NAME]"
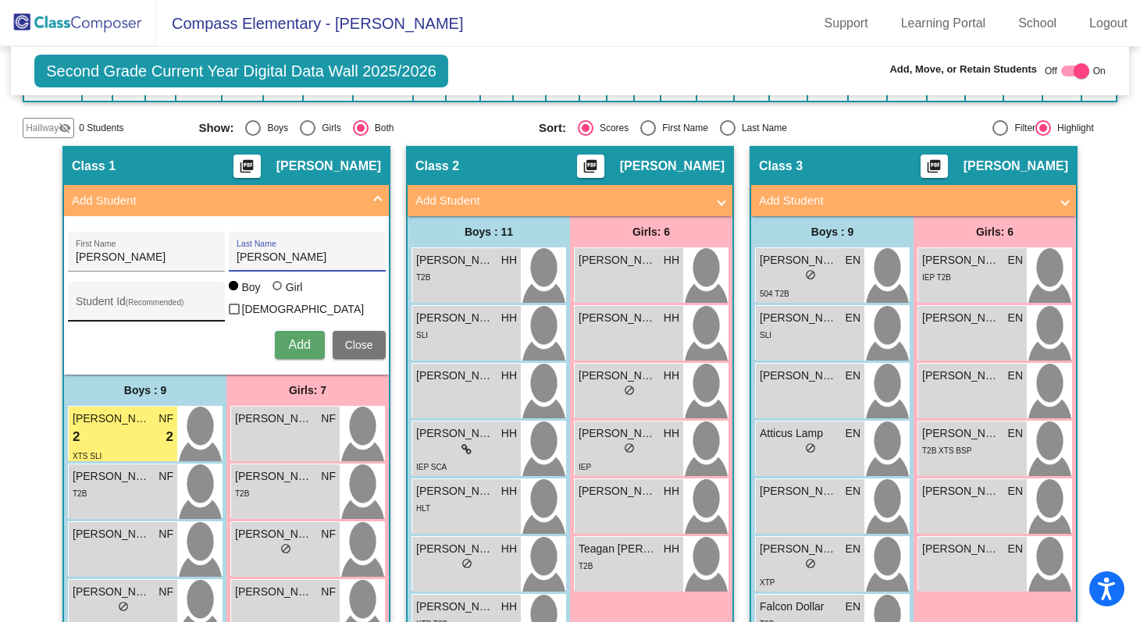
type input "[PERSON_NAME]"
click at [116, 301] on input "Student Id (Recommended)" at bounding box center [146, 307] width 141 height 12
type input "5423813948"
click at [289, 338] on span "Add" at bounding box center [299, 344] width 22 height 13
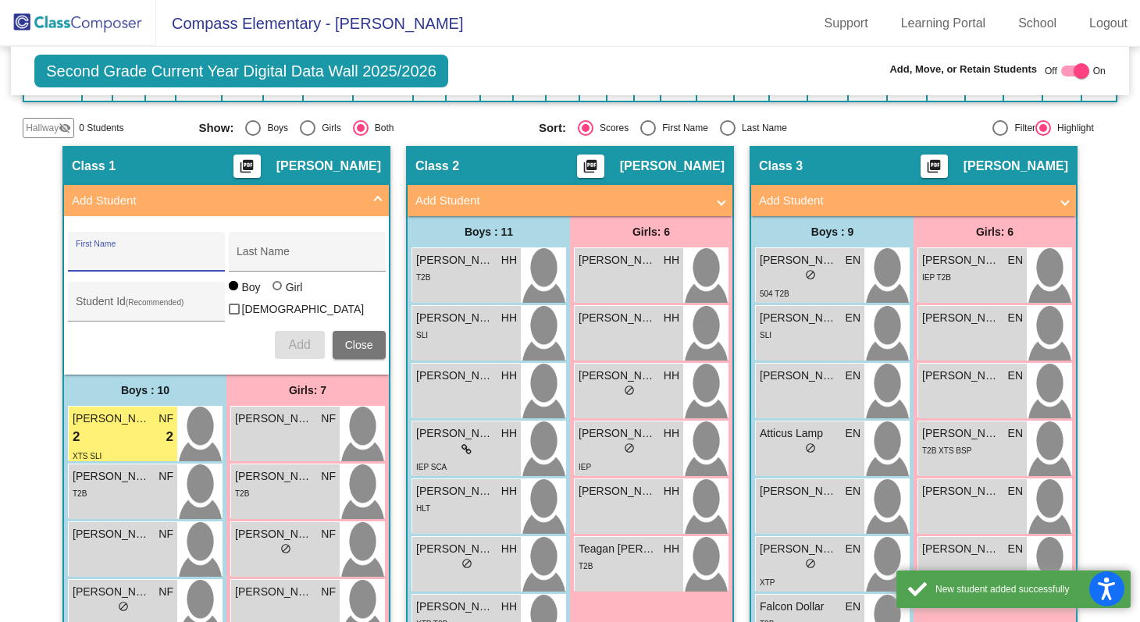
click at [344, 195] on mat-panel-title "Add Student" at bounding box center [217, 201] width 291 height 18
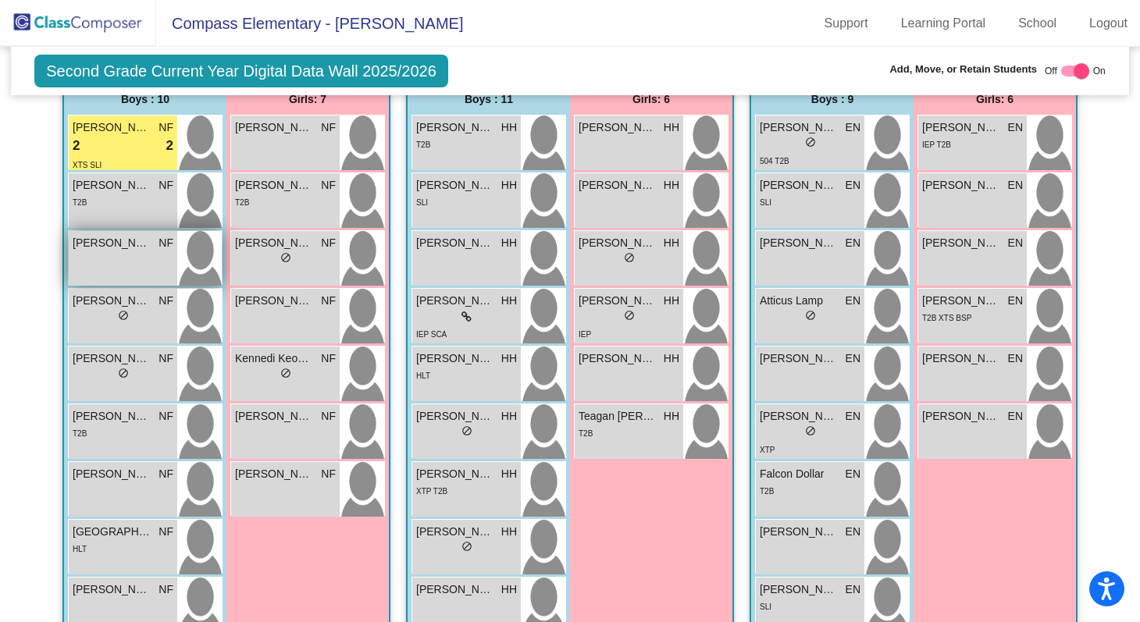
scroll to position [463, 0]
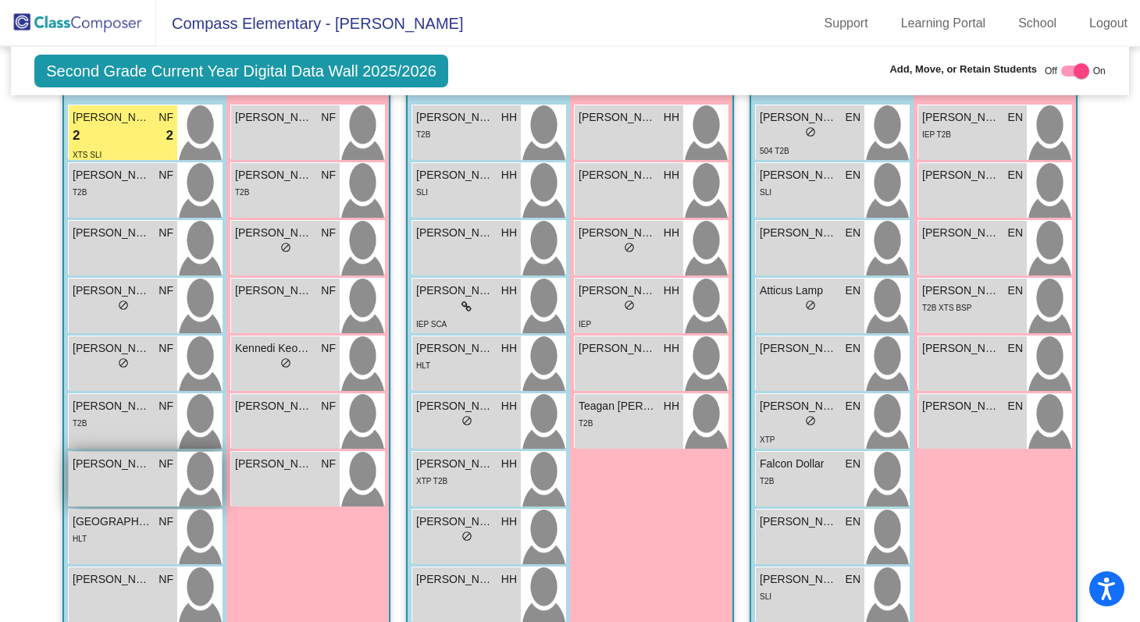
click at [147, 467] on div "Robert Boehm NF" at bounding box center [123, 464] width 101 height 16
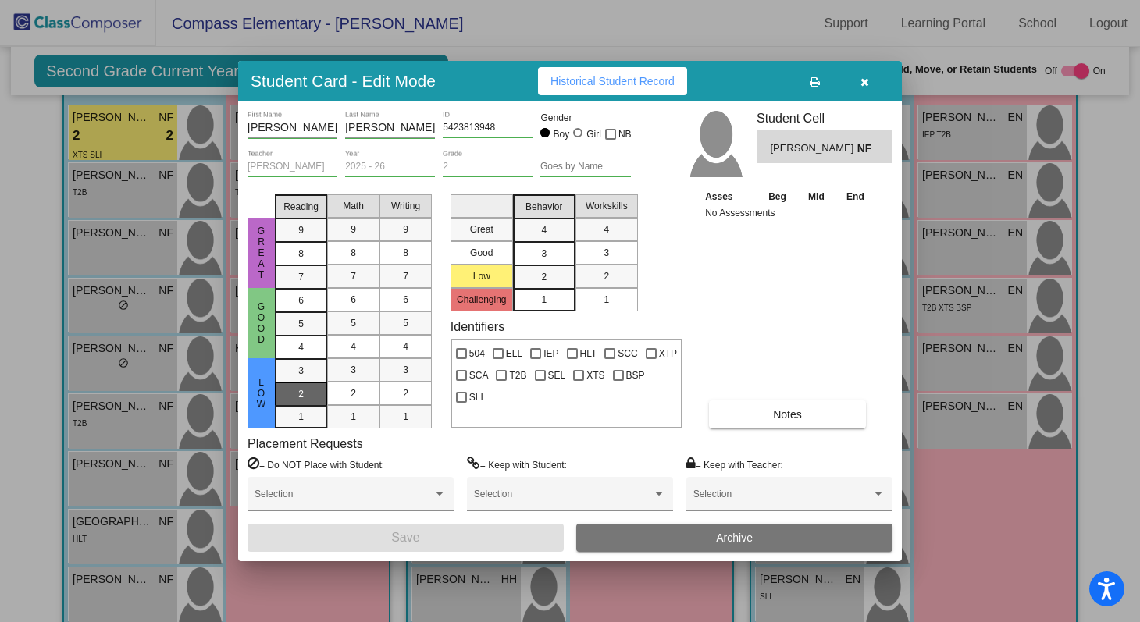
click at [308, 399] on div "2" at bounding box center [301, 394] width 30 height 23
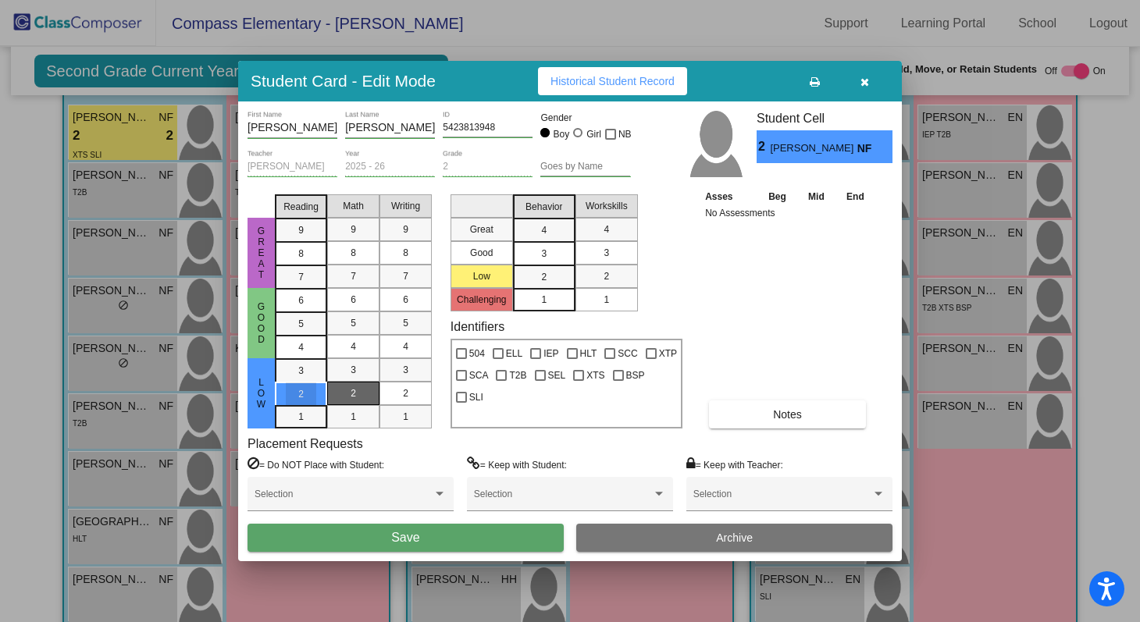
click at [343, 400] on div "2" at bounding box center [353, 393] width 30 height 23
click at [414, 384] on div "2" at bounding box center [405, 393] width 30 height 23
click at [558, 253] on div "3" at bounding box center [544, 253] width 30 height 23
click at [587, 266] on mat-list-option "2" at bounding box center [607, 276] width 62 height 23
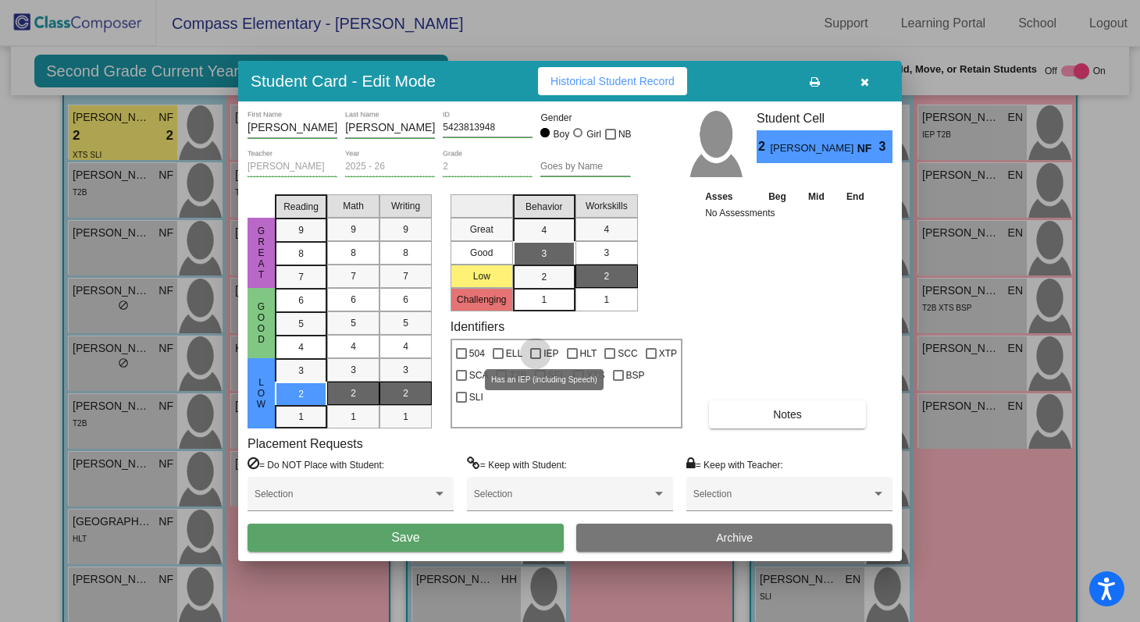
click at [547, 351] on span "IEP" at bounding box center [551, 353] width 15 height 19
click at [536, 359] on input "IEP" at bounding box center [535, 359] width 1 height 1
checkbox input "true"
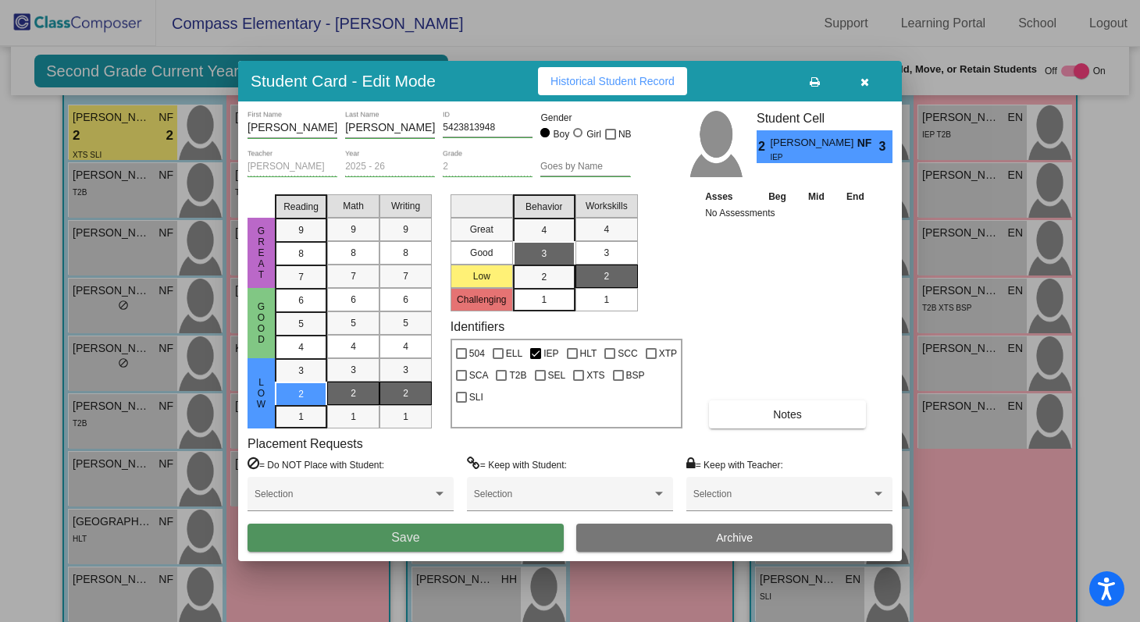
click at [466, 536] on button "Save" at bounding box center [406, 538] width 316 height 28
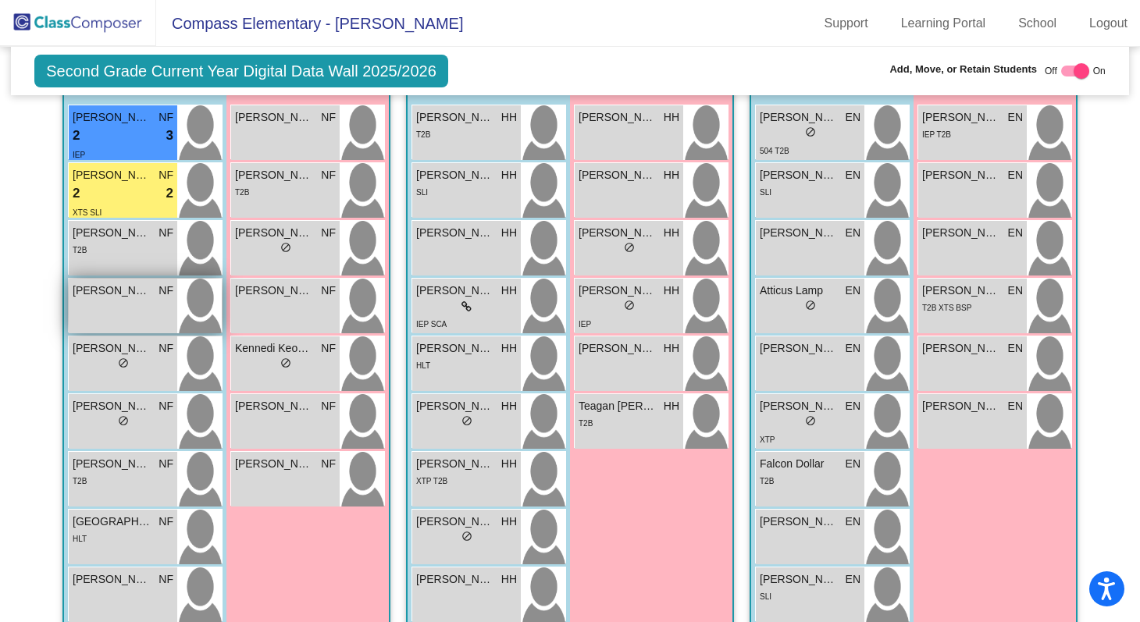
click at [155, 322] on div "Charlie Burrell NF lock do_not_disturb_alt" at bounding box center [123, 306] width 109 height 55
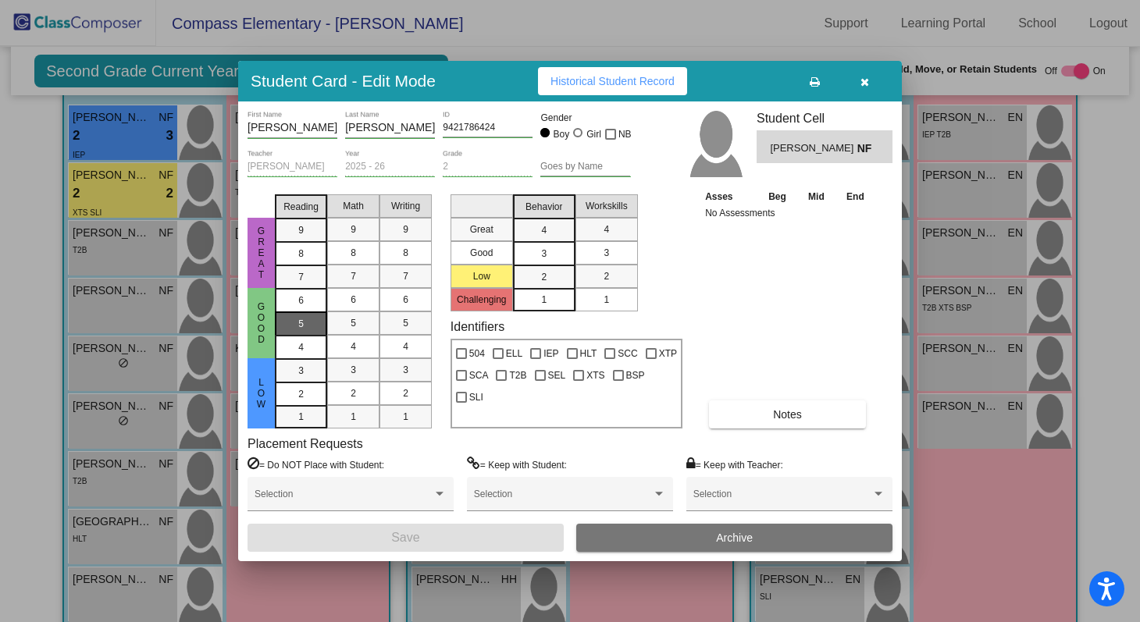
click at [309, 320] on div "5" at bounding box center [301, 323] width 30 height 23
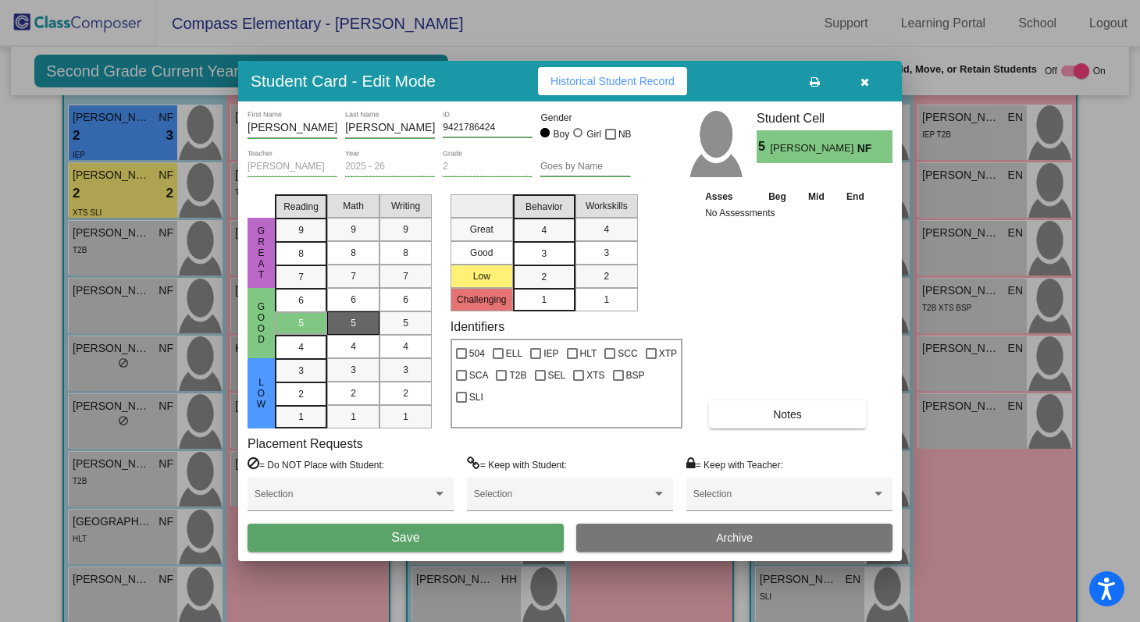
click at [352, 322] on span "5" at bounding box center [353, 323] width 5 height 14
click at [387, 322] on mat-list-option "5" at bounding box center [406, 323] width 52 height 23
click at [546, 255] on span "3" at bounding box center [543, 254] width 5 height 14
click at [595, 253] on div "3" at bounding box center [606, 252] width 30 height 23
click at [476, 540] on button "Save" at bounding box center [406, 538] width 316 height 28
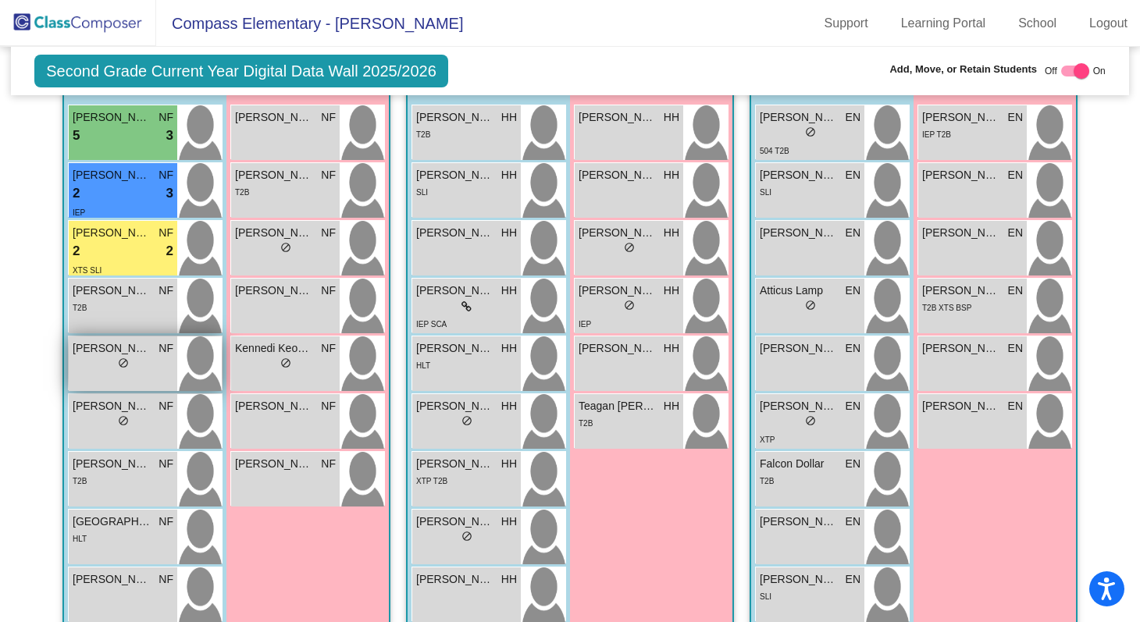
click at [133, 376] on div "Kayden Carrillo NF lock do_not_disturb_alt" at bounding box center [123, 364] width 109 height 55
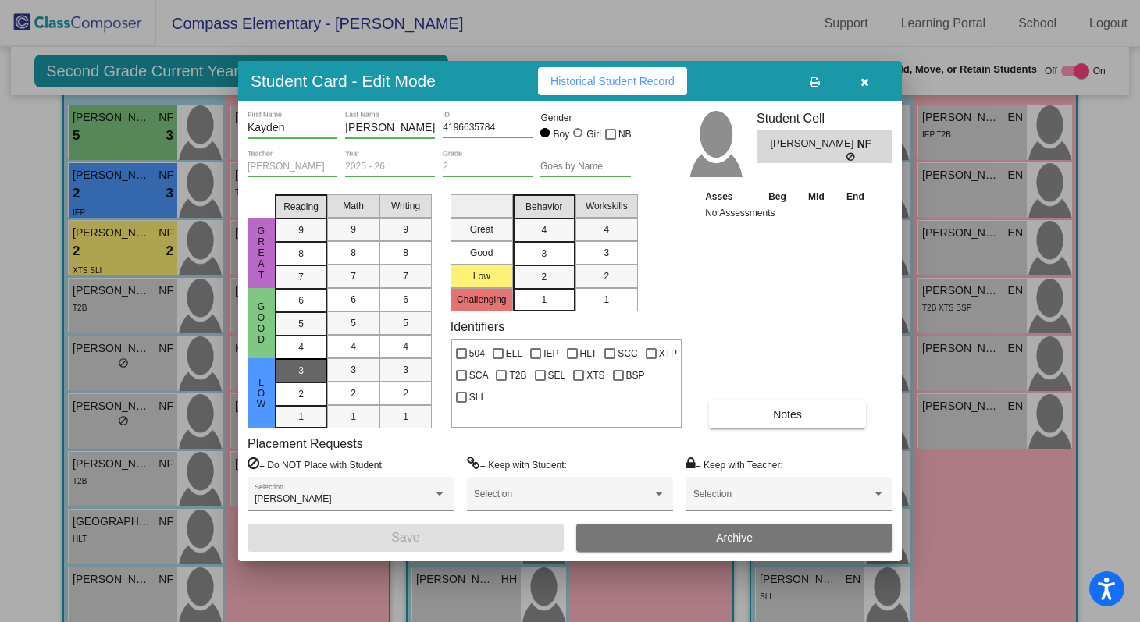
click at [308, 367] on div "3" at bounding box center [301, 370] width 30 height 23
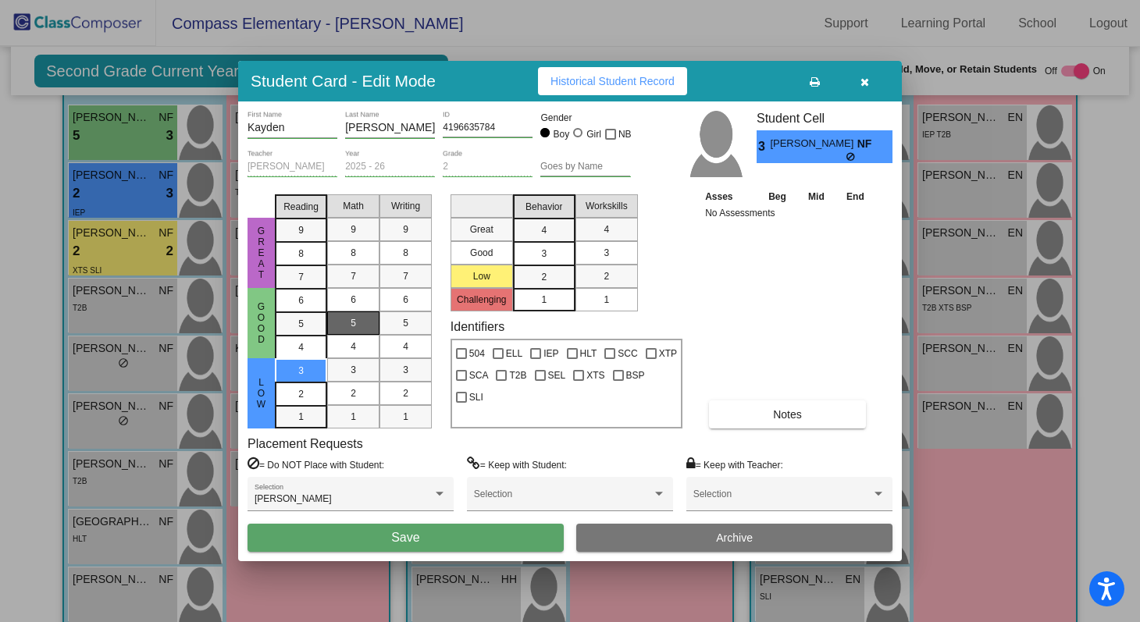
click at [347, 326] on div "5" at bounding box center [353, 323] width 30 height 23
click at [395, 363] on div "3" at bounding box center [405, 369] width 30 height 23
click at [549, 260] on div "3" at bounding box center [544, 253] width 30 height 23
click at [594, 261] on div "3" at bounding box center [606, 252] width 30 height 23
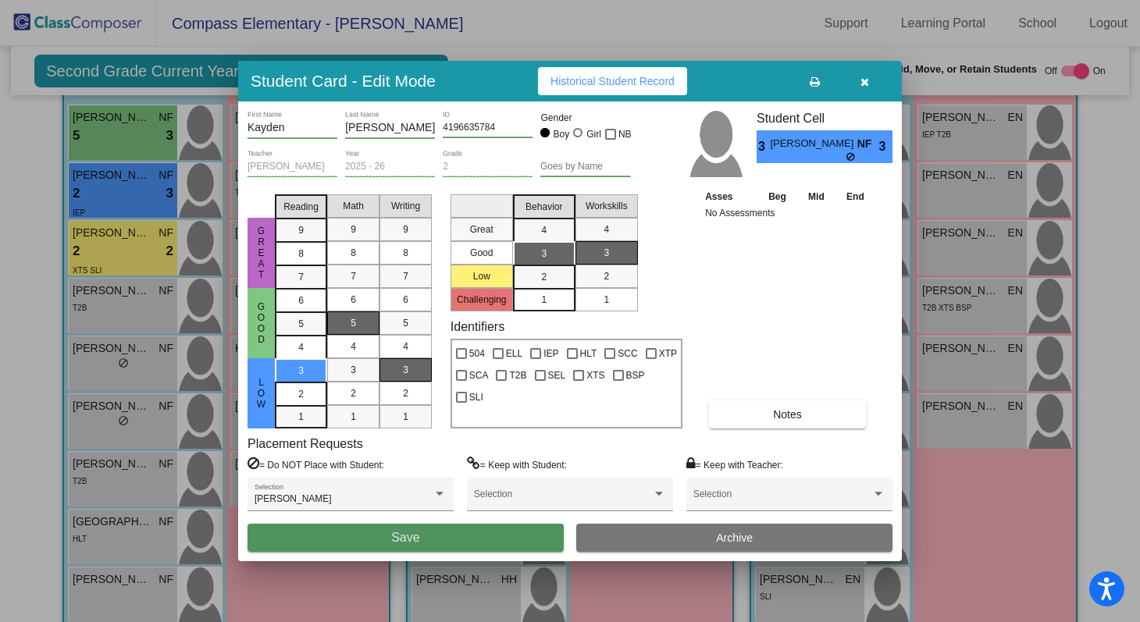
click at [491, 530] on button "Save" at bounding box center [406, 538] width 316 height 28
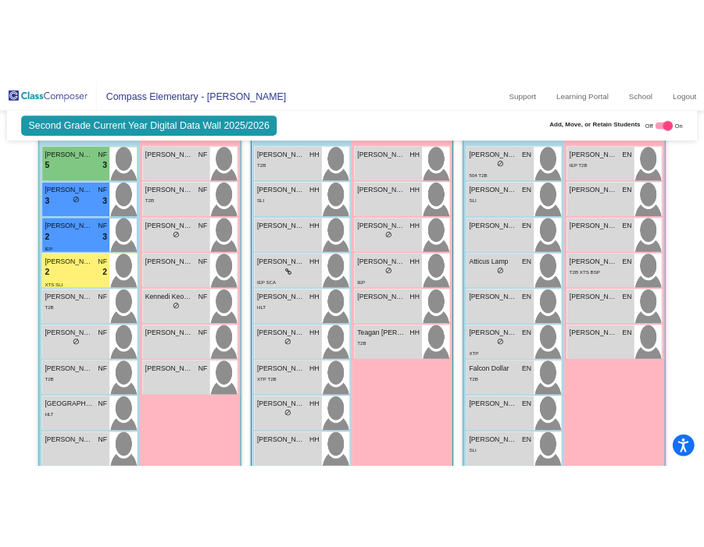
scroll to position [467, 0]
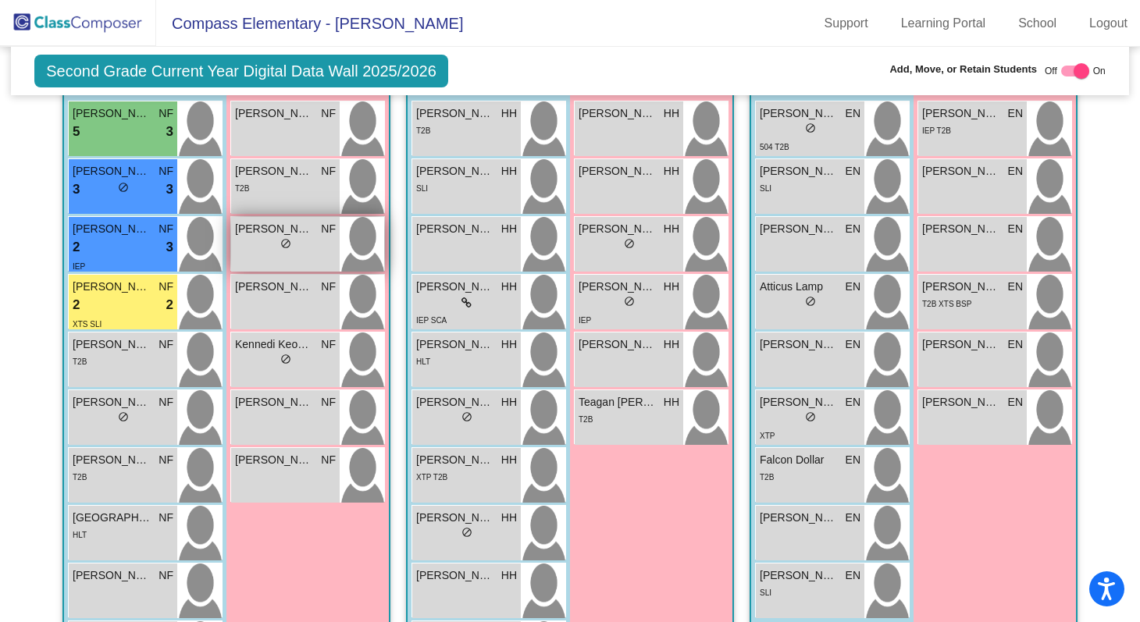
click at [278, 228] on span "[PERSON_NAME]" at bounding box center [274, 229] width 78 height 16
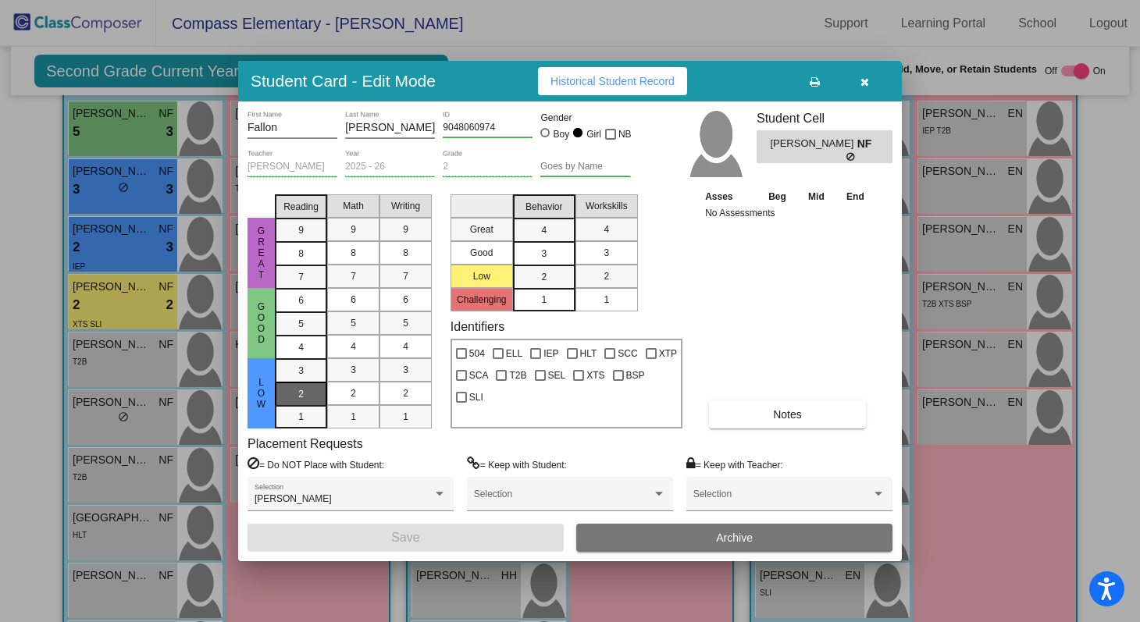
click at [291, 387] on div "2" at bounding box center [301, 394] width 30 height 23
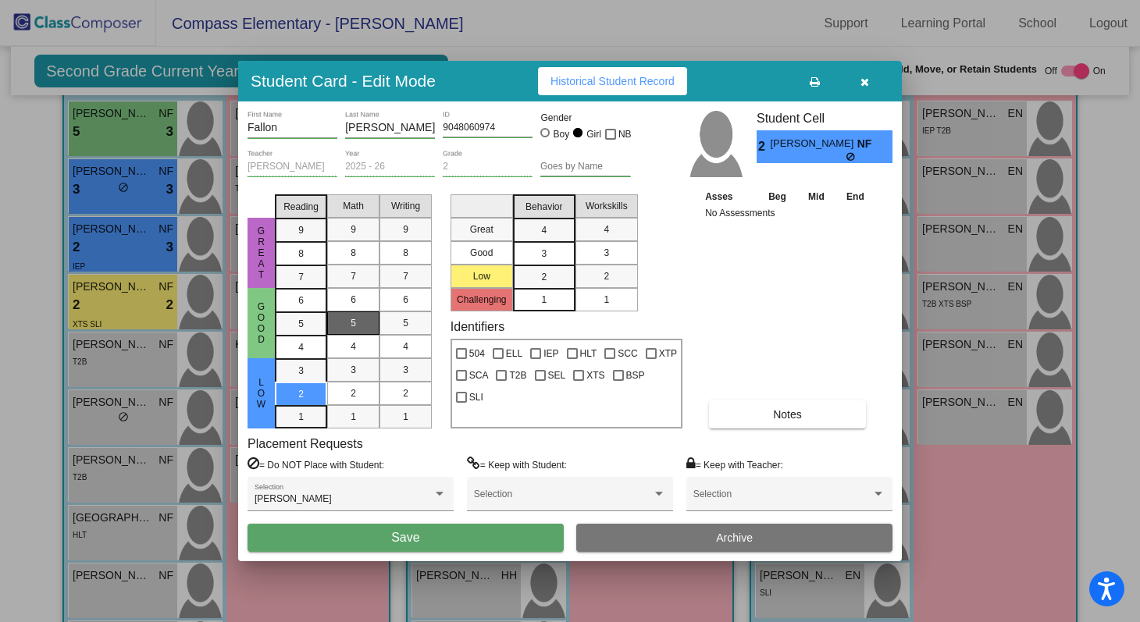
click at [344, 330] on div "5" at bounding box center [353, 323] width 30 height 23
click at [403, 355] on div "4" at bounding box center [405, 346] width 30 height 23
click at [554, 255] on div "3" at bounding box center [544, 253] width 30 height 23
click at [595, 258] on div "3" at bounding box center [606, 252] width 30 height 23
click at [489, 538] on button "Save" at bounding box center [406, 538] width 316 height 28
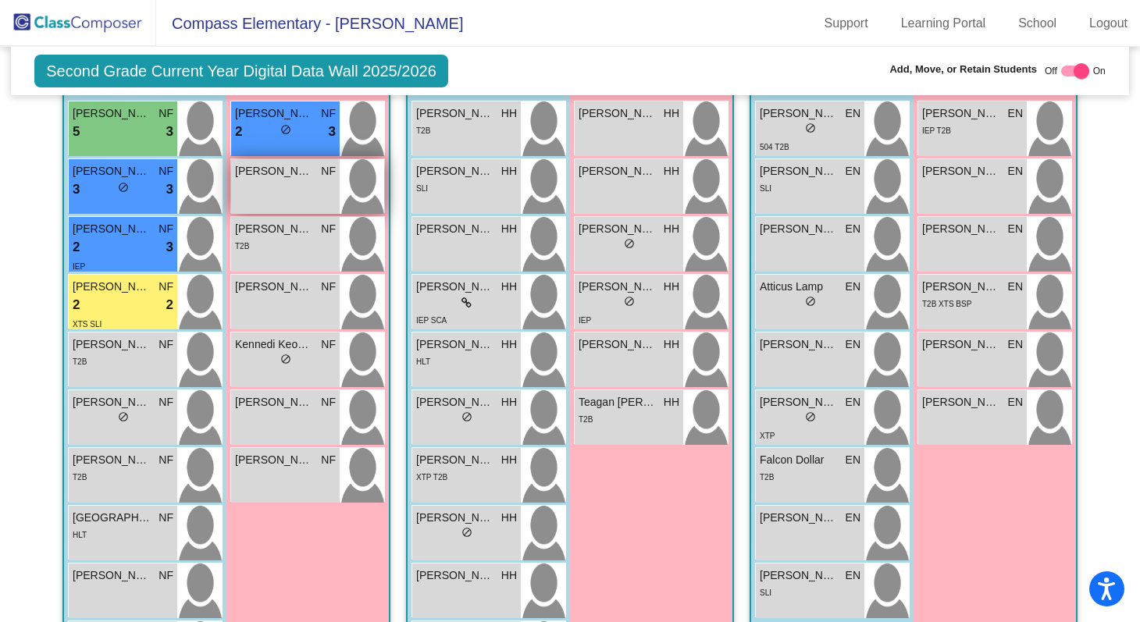
click at [276, 184] on div "Aubrey Forrest NF lock do_not_disturb_alt" at bounding box center [285, 186] width 109 height 55
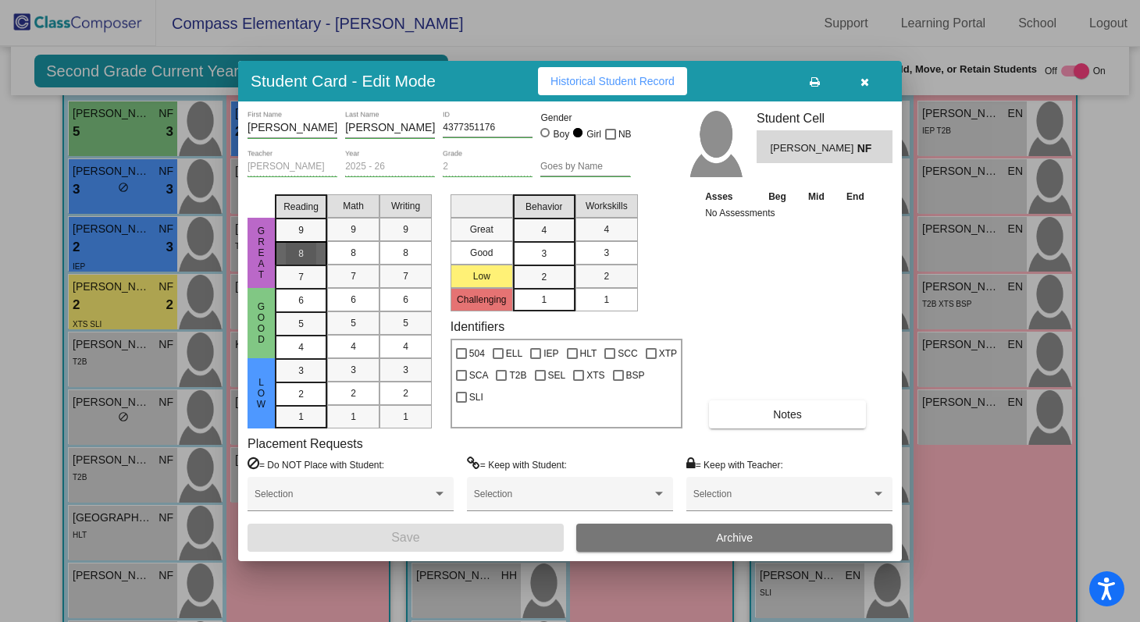
click at [308, 256] on div "8" at bounding box center [301, 253] width 30 height 23
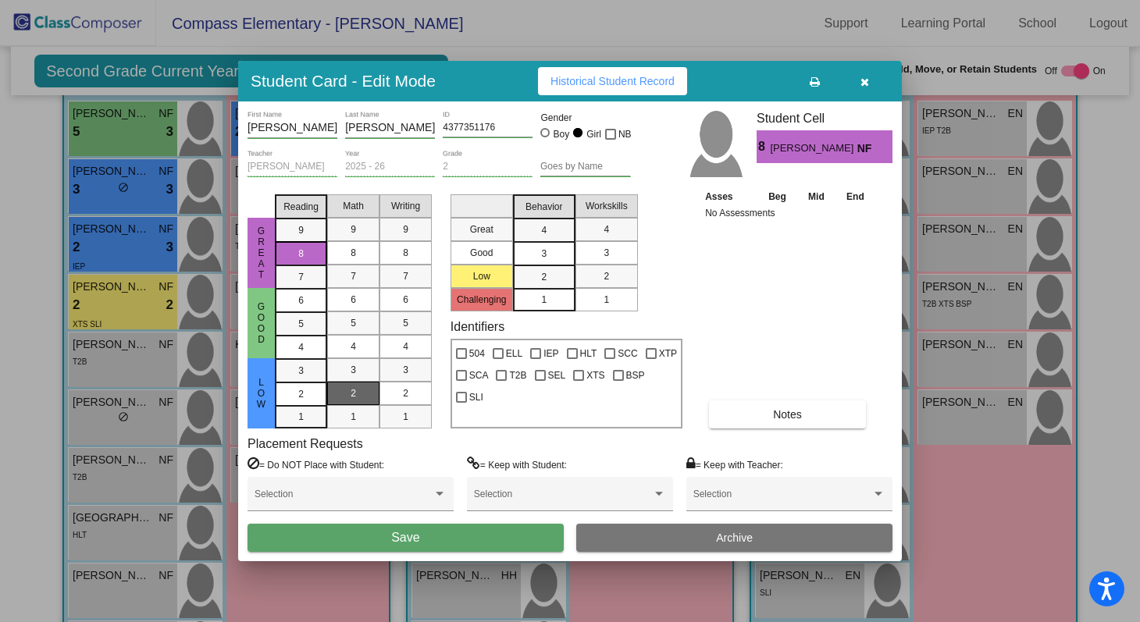
click at [351, 398] on span "2" at bounding box center [353, 394] width 5 height 14
click at [401, 328] on div "5" at bounding box center [405, 323] width 30 height 23
click at [544, 249] on span "3" at bounding box center [543, 254] width 5 height 14
click at [582, 251] on mat-list-option "3" at bounding box center [607, 252] width 62 height 23
click at [489, 545] on button "Save" at bounding box center [406, 538] width 316 height 28
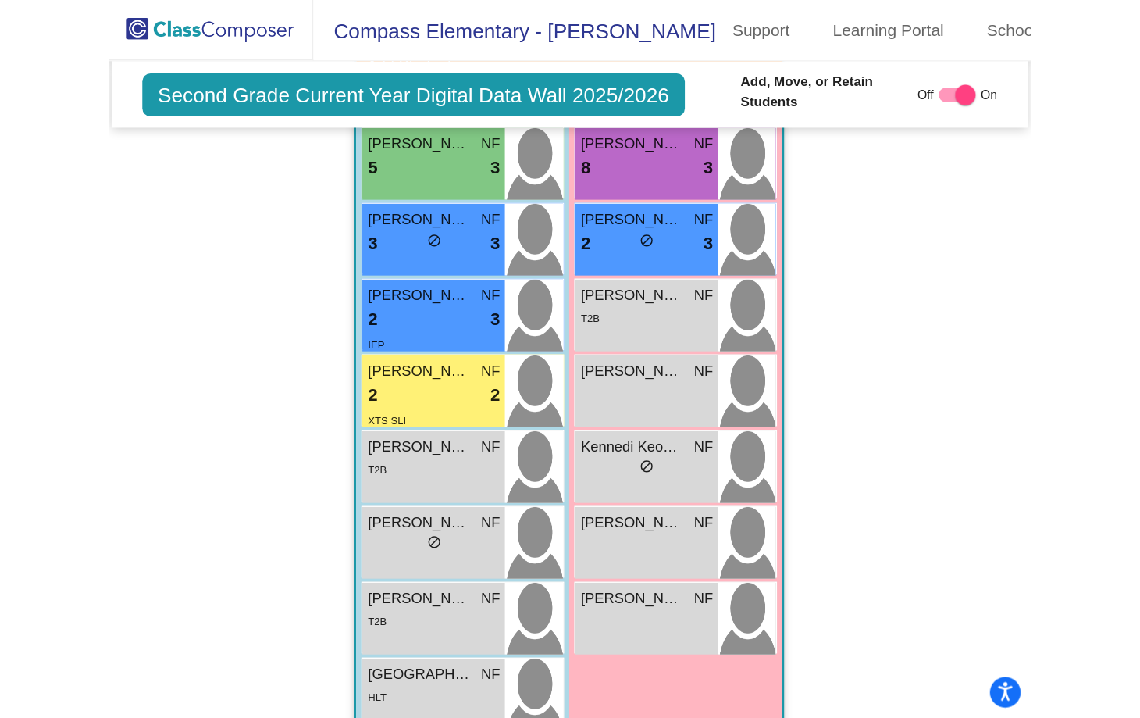
scroll to position [619, 0]
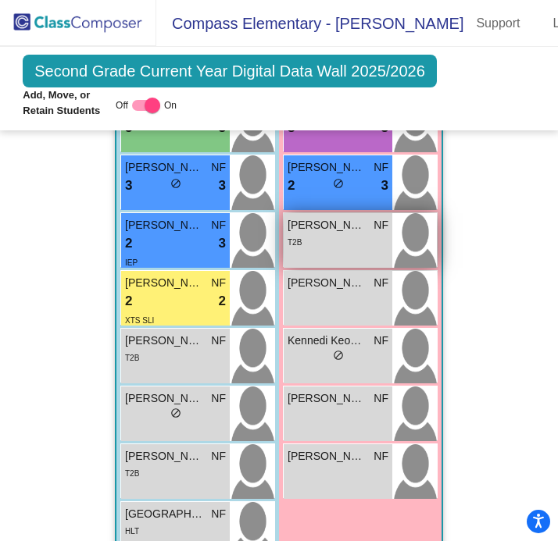
click at [327, 223] on span "[PERSON_NAME]" at bounding box center [326, 225] width 78 height 16
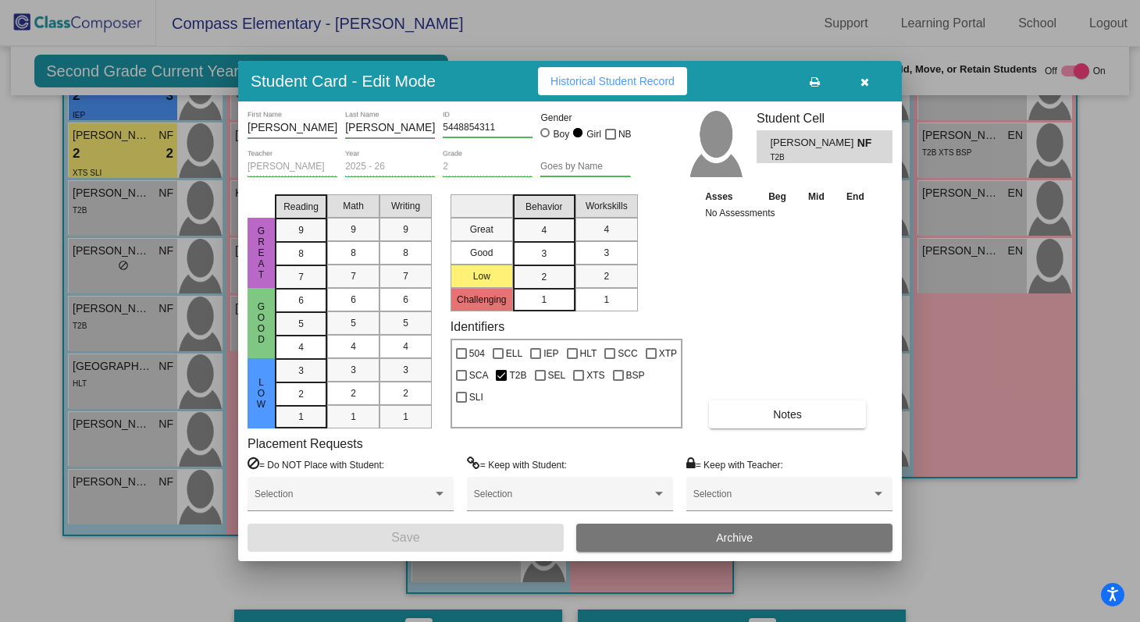
scroll to position [467, 0]
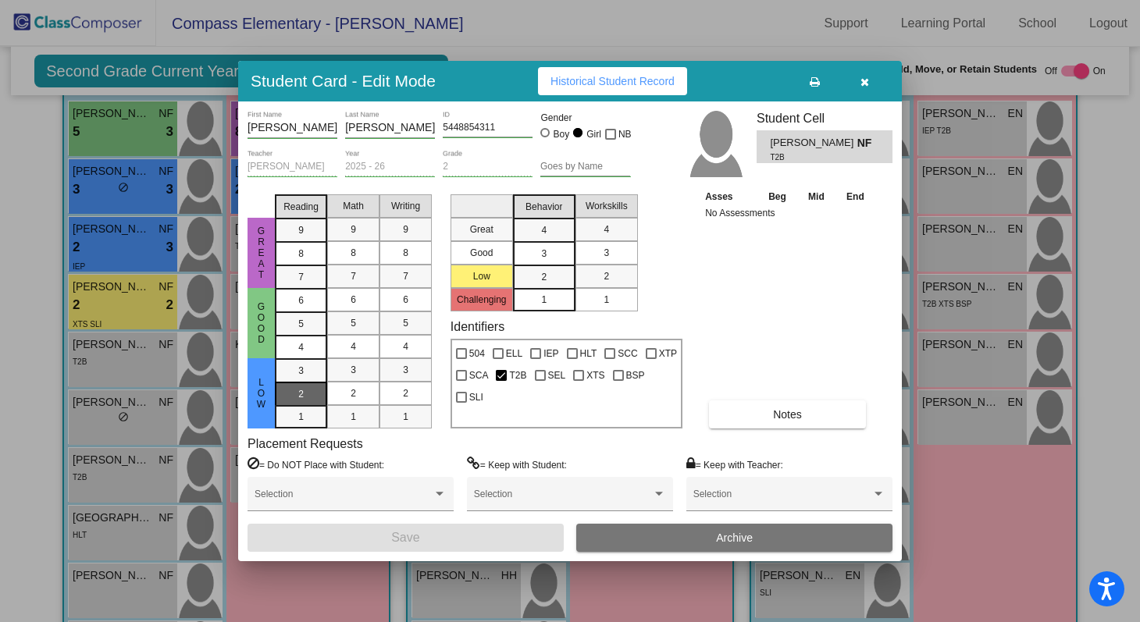
click at [293, 389] on div "2" at bounding box center [301, 394] width 30 height 23
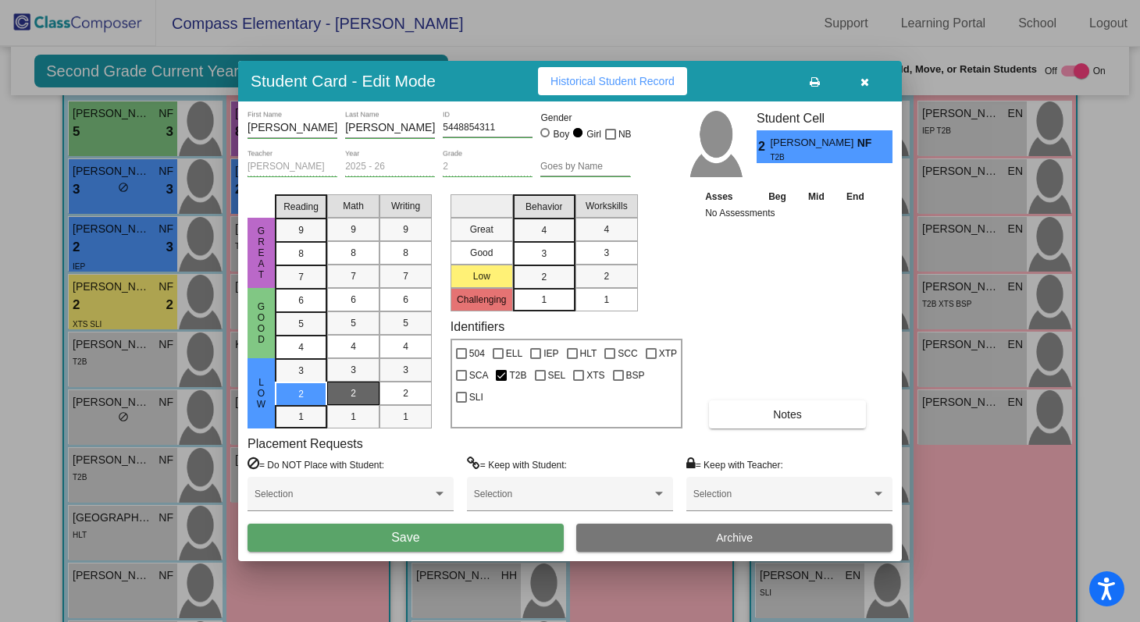
click at [342, 382] on div "2" at bounding box center [353, 393] width 30 height 23
click at [390, 384] on div "2" at bounding box center [405, 393] width 30 height 23
click at [540, 277] on div "2" at bounding box center [544, 277] width 30 height 23
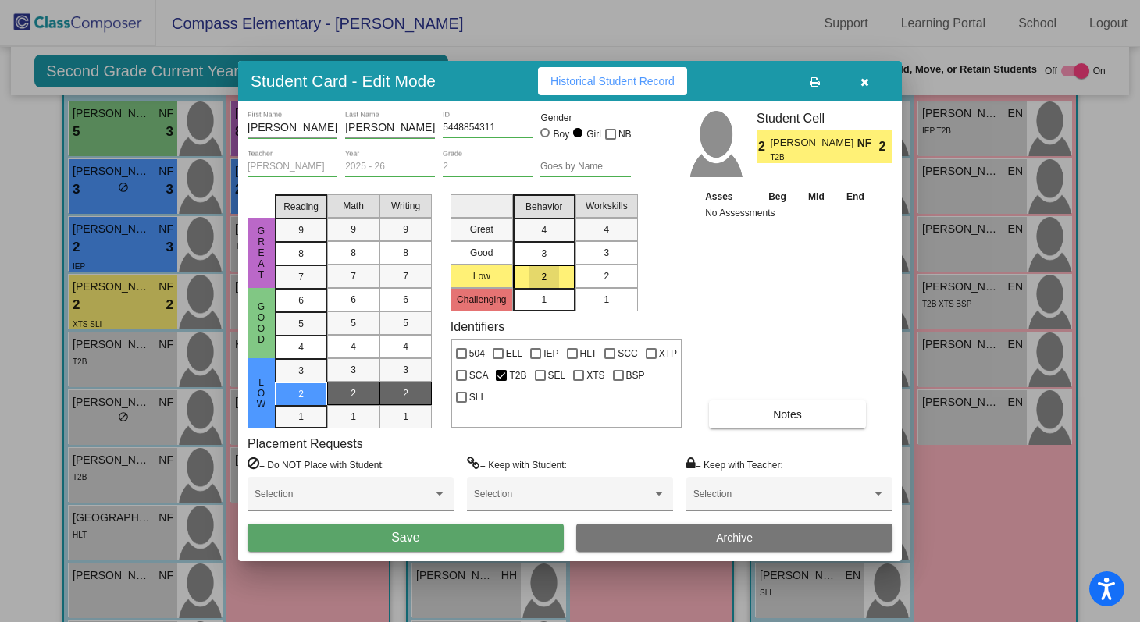
click at [594, 277] on div "2" at bounding box center [606, 276] width 30 height 23
click at [415, 544] on span "Save" at bounding box center [405, 537] width 28 height 13
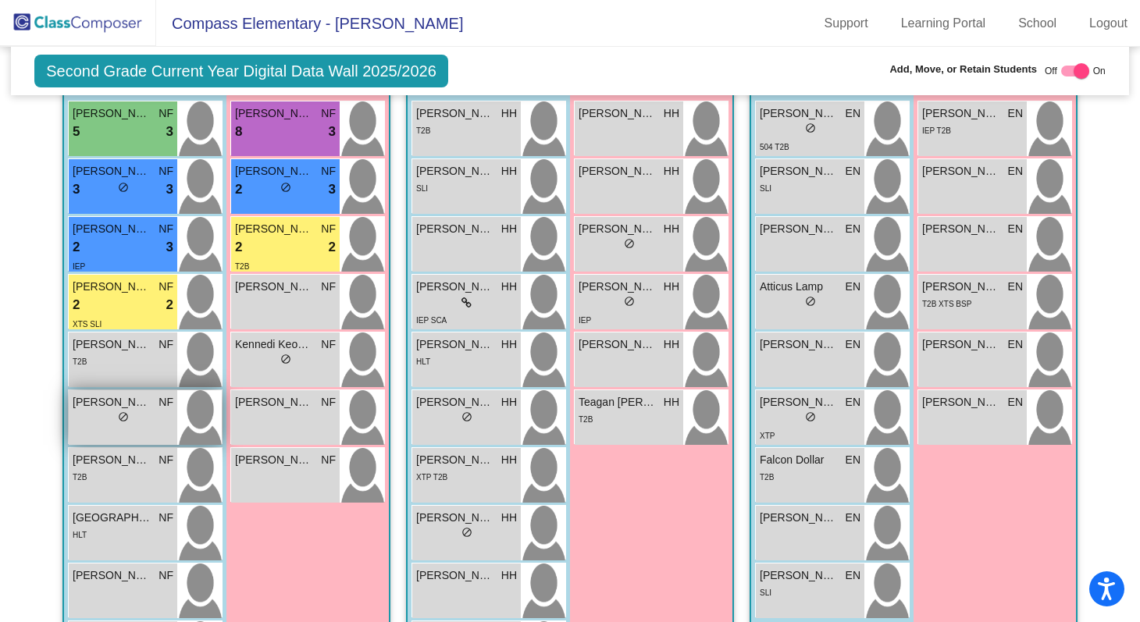
click at [128, 413] on div "lock do_not_disturb_alt" at bounding box center [123, 419] width 101 height 16
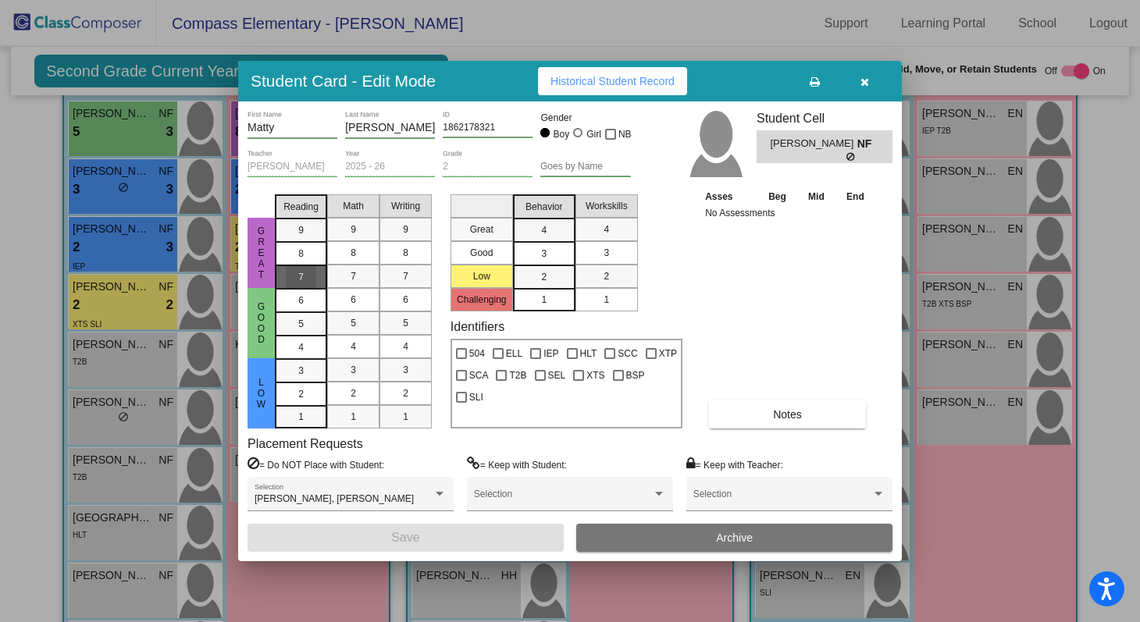
click at [301, 277] on span "7" at bounding box center [300, 277] width 5 height 14
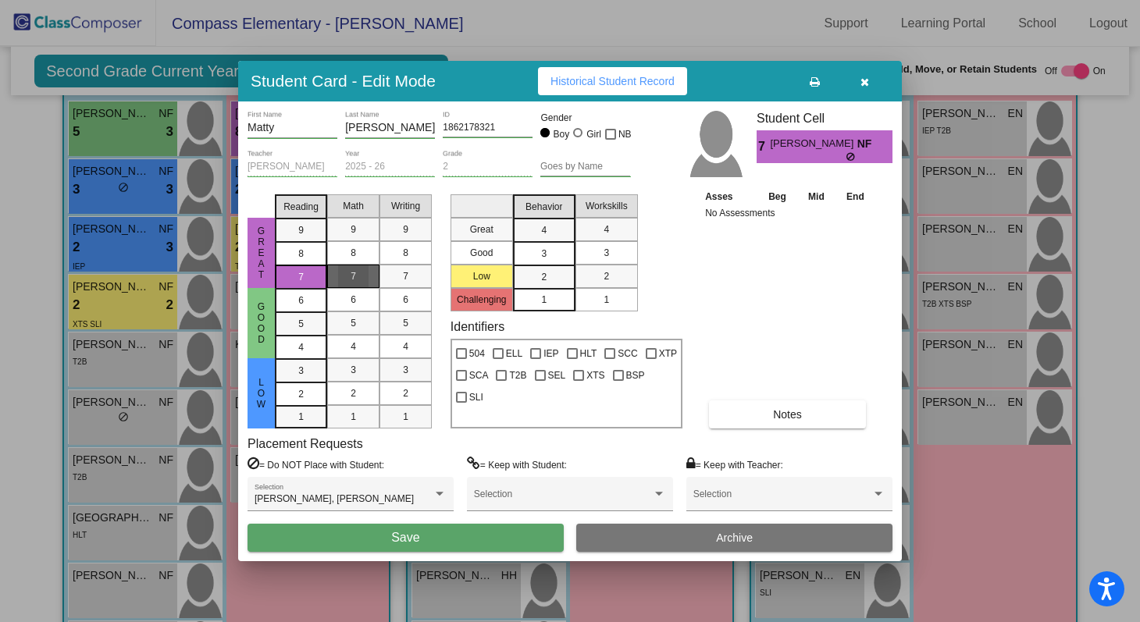
click at [337, 273] on mat-list-option "7" at bounding box center [353, 276] width 52 height 23
click at [383, 274] on mat-list-option "7" at bounding box center [406, 276] width 52 height 23
click at [546, 244] on div "3" at bounding box center [544, 253] width 30 height 23
click at [604, 244] on div "3" at bounding box center [606, 252] width 30 height 23
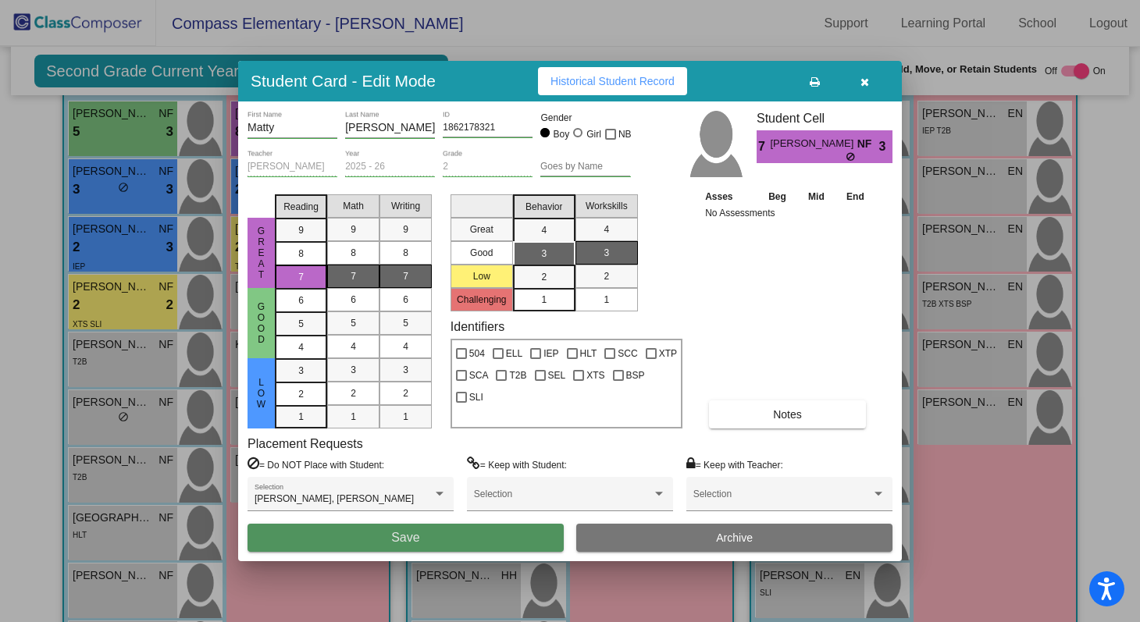
click at [454, 548] on button "Save" at bounding box center [406, 538] width 316 height 28
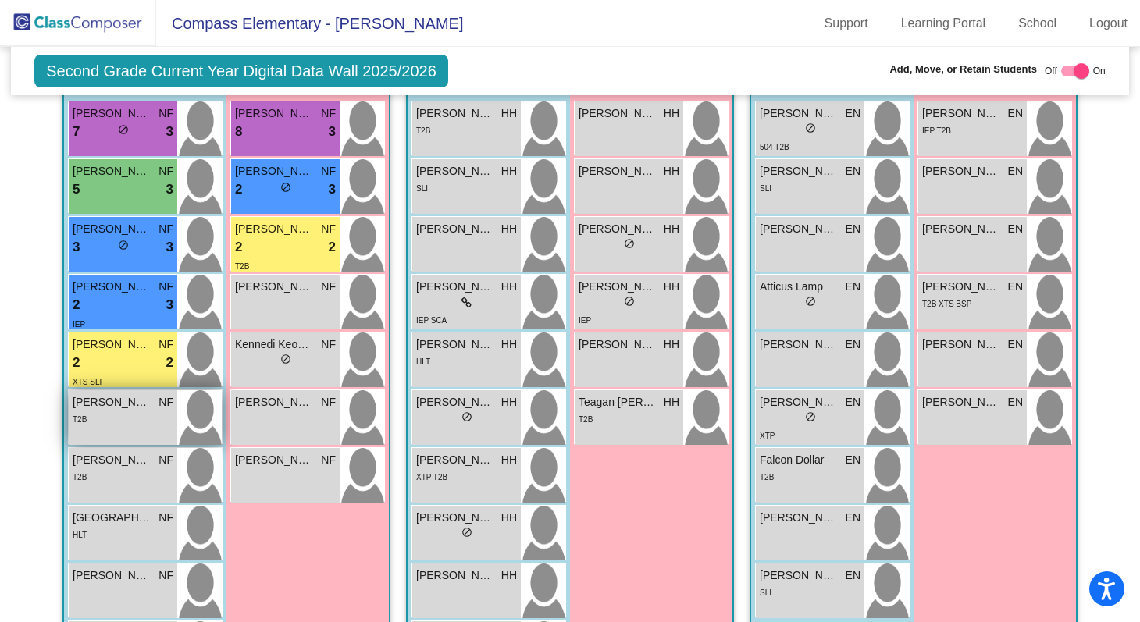
click at [104, 415] on div "T2B" at bounding box center [123, 419] width 101 height 16
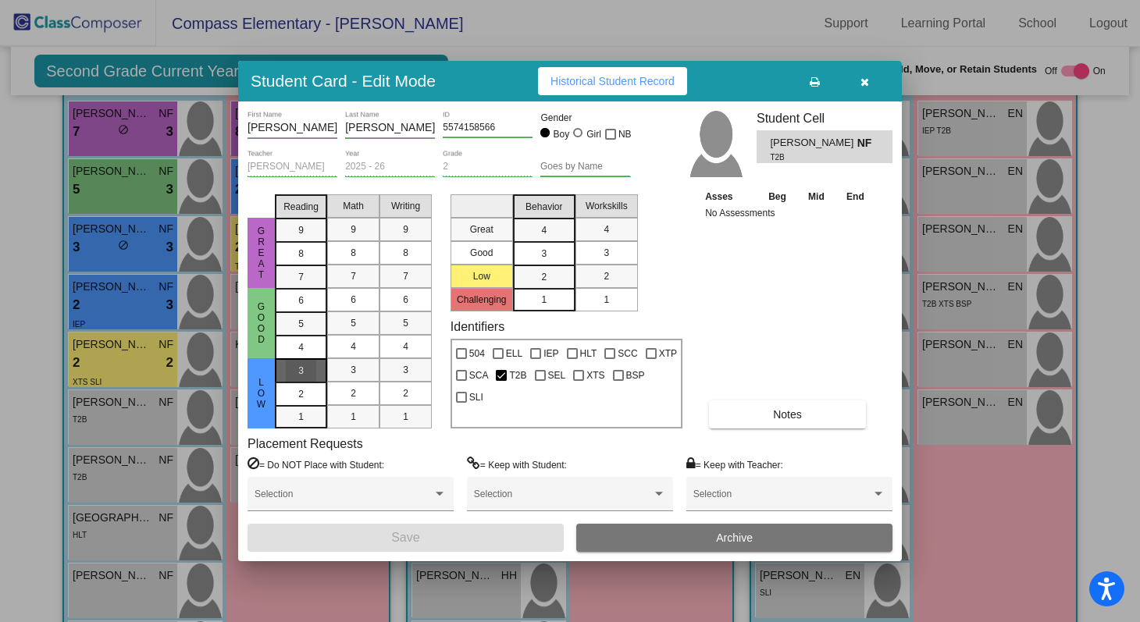
click at [317, 368] on mat-list-option "3" at bounding box center [301, 369] width 52 height 23
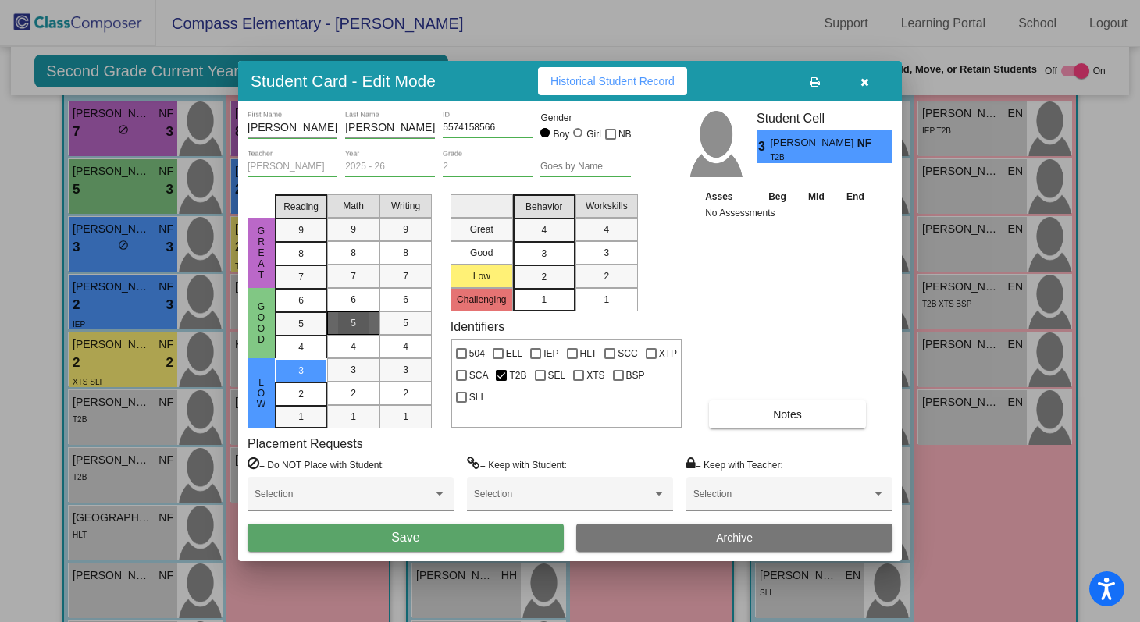
click at [351, 326] on span "5" at bounding box center [353, 323] width 5 height 14
click at [400, 362] on div "3" at bounding box center [405, 369] width 30 height 23
click at [551, 240] on div "4" at bounding box center [544, 230] width 30 height 23
click at [554, 246] on div "3" at bounding box center [544, 253] width 30 height 23
click at [586, 241] on mat-list-option "3" at bounding box center [607, 252] width 62 height 23
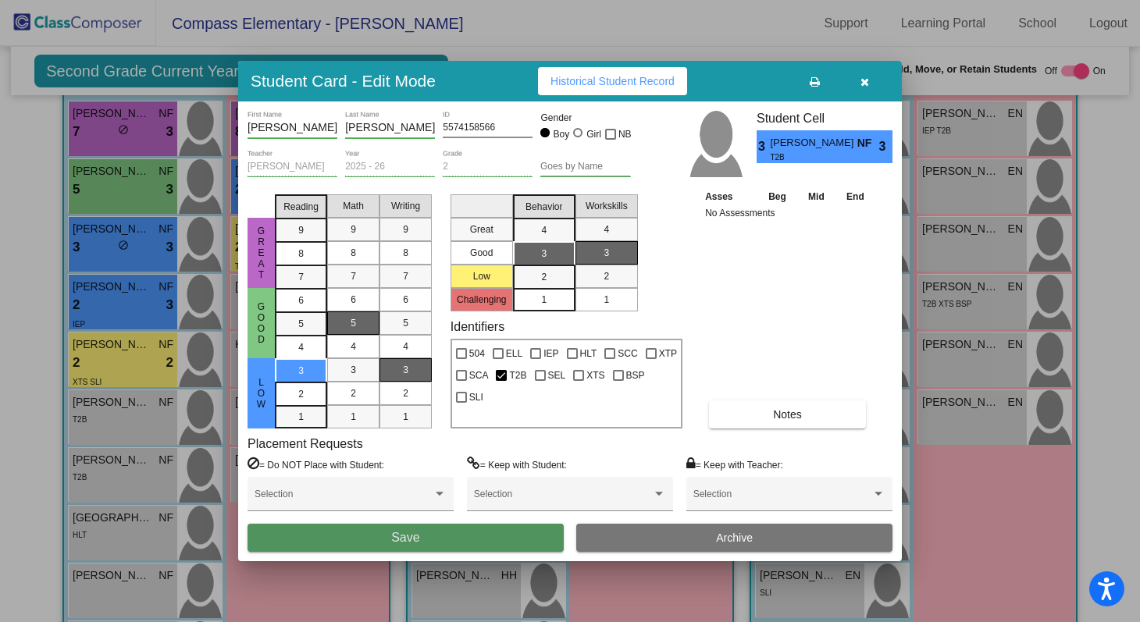
click at [458, 542] on button "Save" at bounding box center [406, 538] width 316 height 28
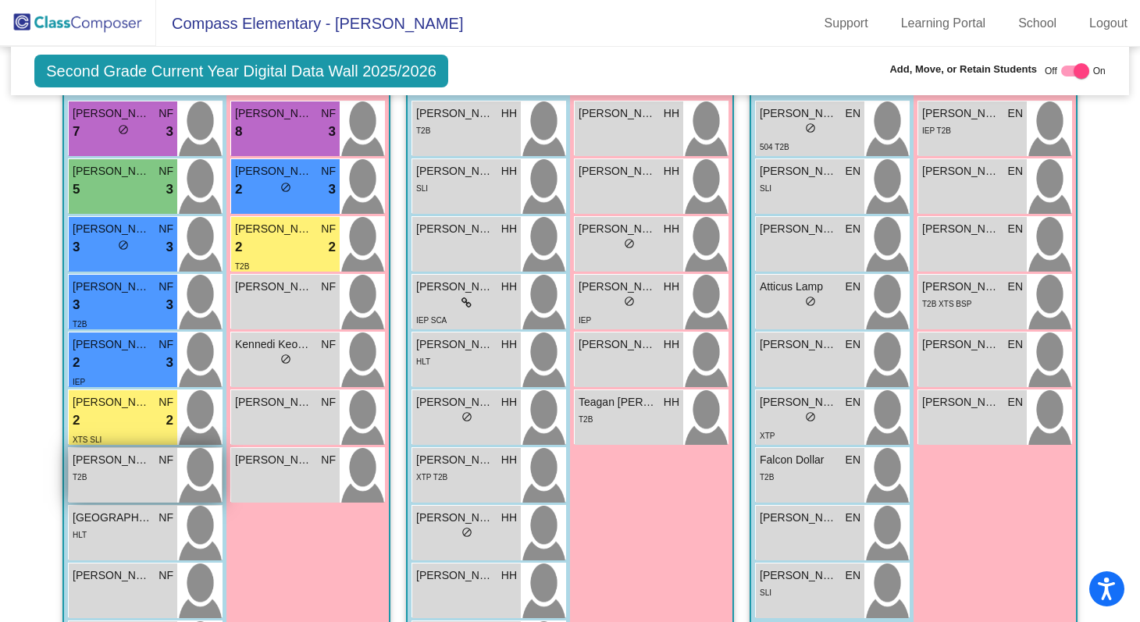
click at [146, 469] on div "T2B" at bounding box center [123, 477] width 101 height 16
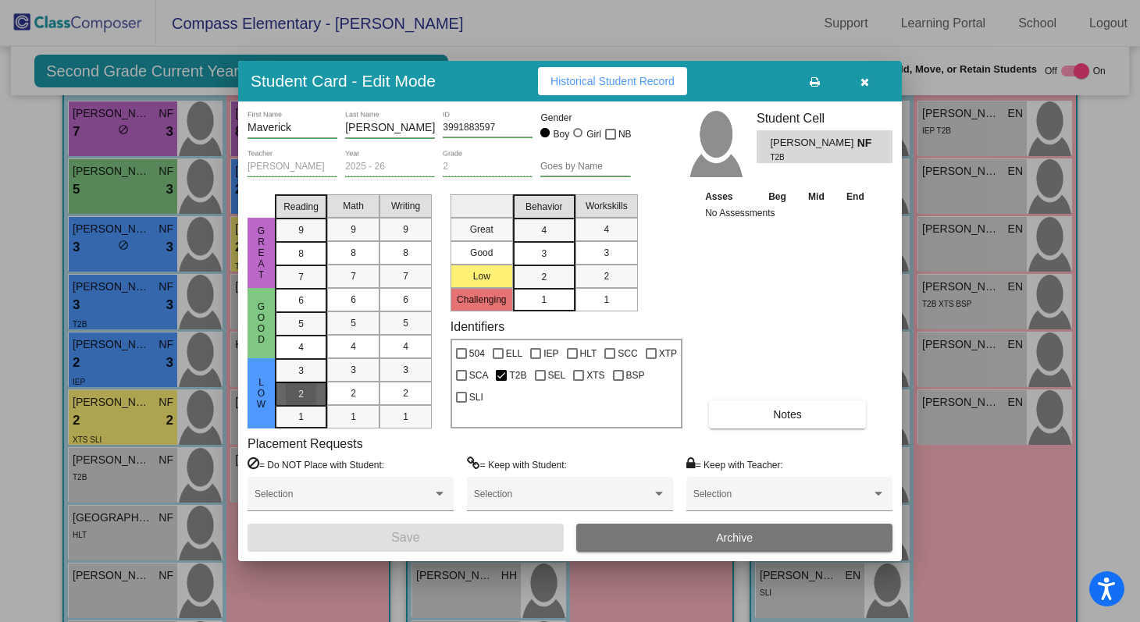
click at [292, 390] on div "2" at bounding box center [301, 394] width 30 height 23
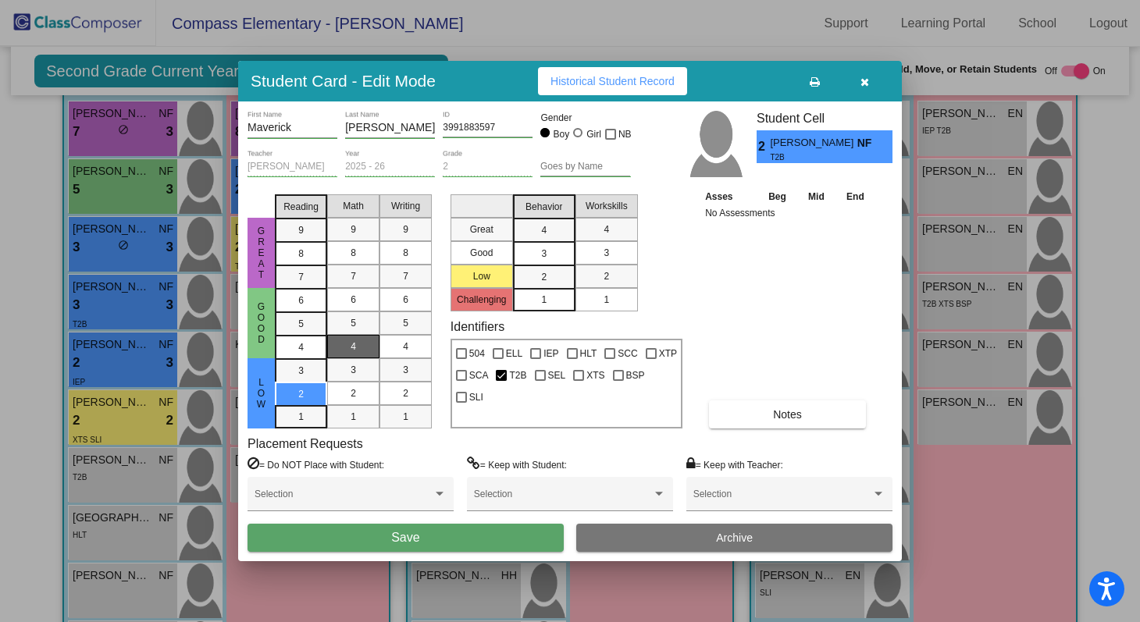
click at [348, 349] on div "4" at bounding box center [353, 346] width 30 height 23
click at [398, 384] on div "2" at bounding box center [405, 393] width 30 height 23
click at [554, 252] on div "3" at bounding box center [544, 253] width 30 height 23
click at [597, 251] on div "3" at bounding box center [606, 252] width 30 height 23
click at [384, 544] on button "Save" at bounding box center [406, 538] width 316 height 28
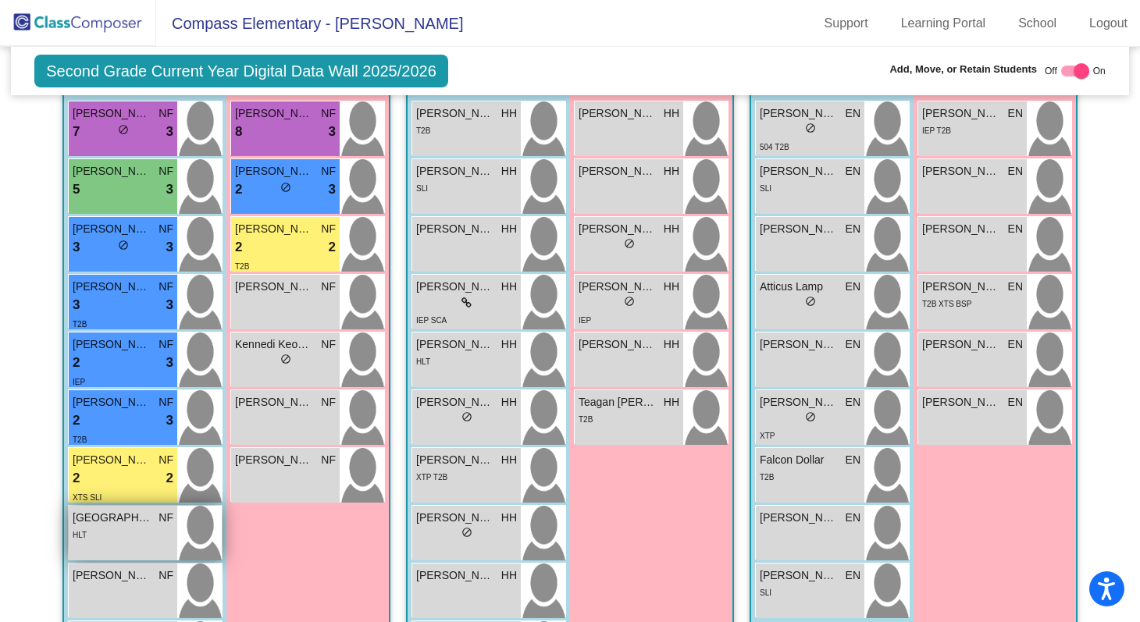
click at [126, 531] on div "HLT" at bounding box center [123, 534] width 101 height 16
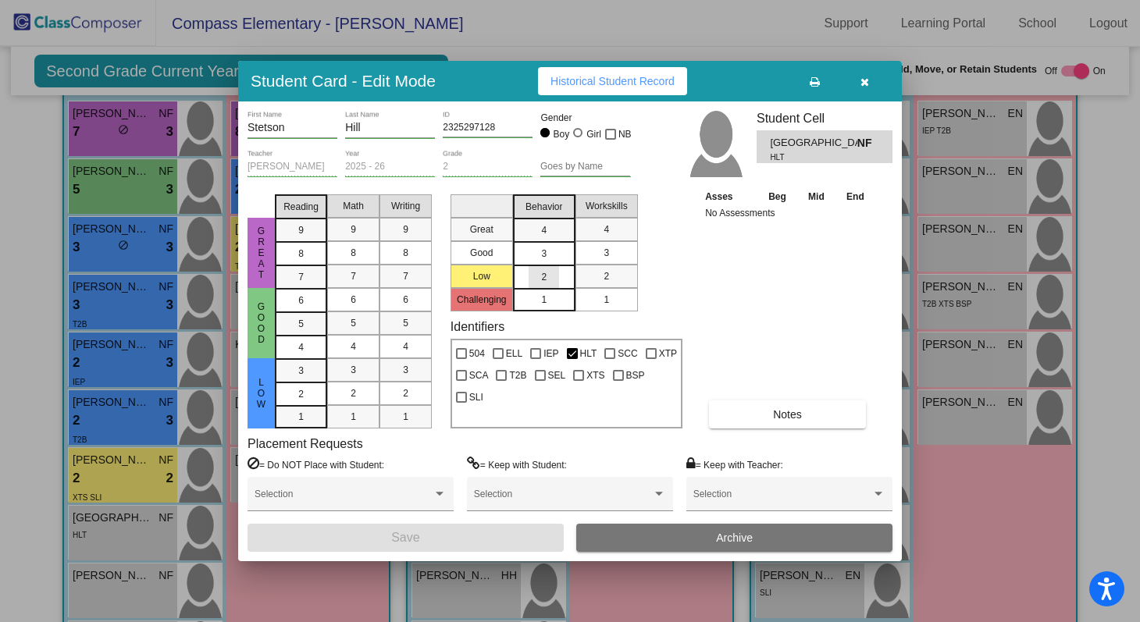
click at [554, 273] on div "2" at bounding box center [544, 277] width 30 height 23
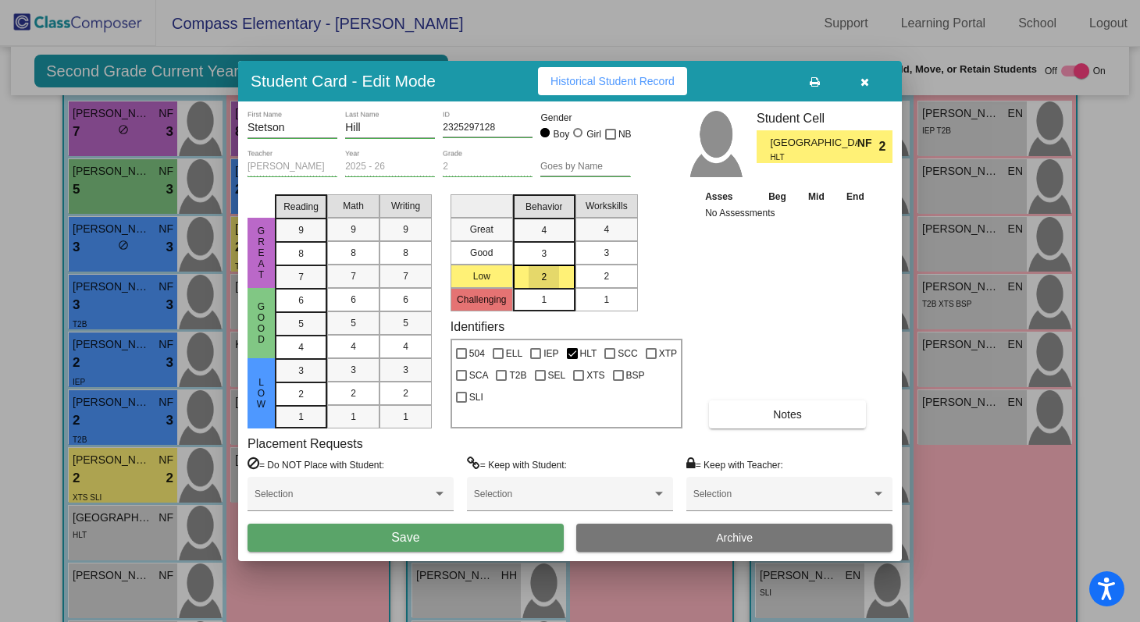
click at [597, 283] on div "2" at bounding box center [606, 276] width 30 height 23
click at [307, 354] on div "4" at bounding box center [301, 347] width 30 height 23
click at [356, 365] on div "3" at bounding box center [353, 369] width 30 height 23
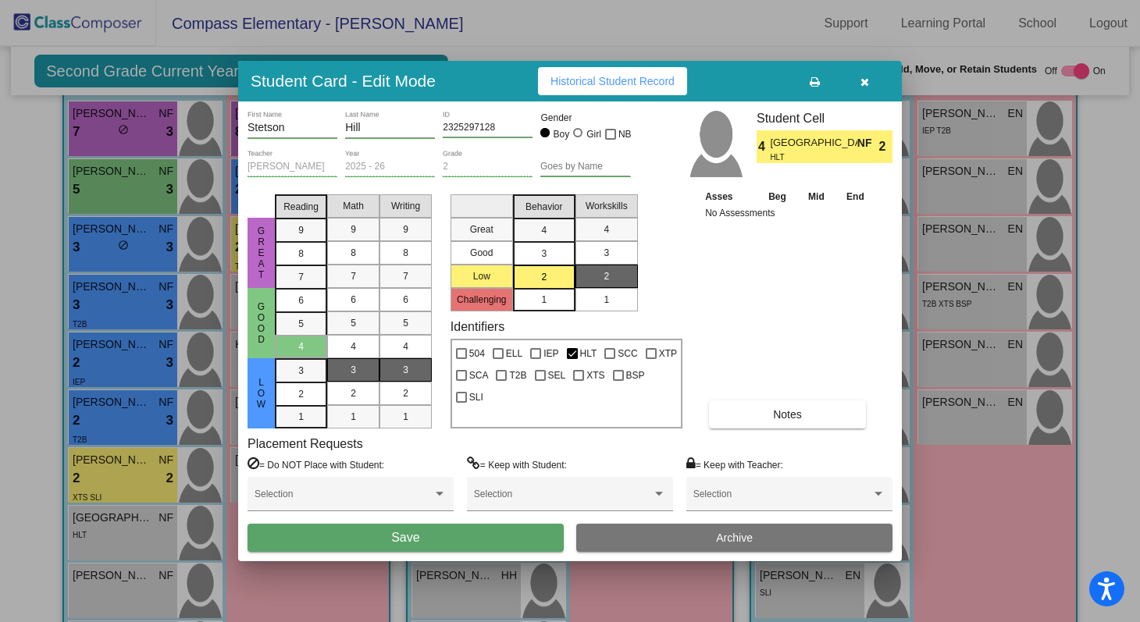
click at [386, 375] on mat-list-option "3" at bounding box center [406, 369] width 52 height 23
click at [398, 544] on span "Save" at bounding box center [405, 537] width 28 height 13
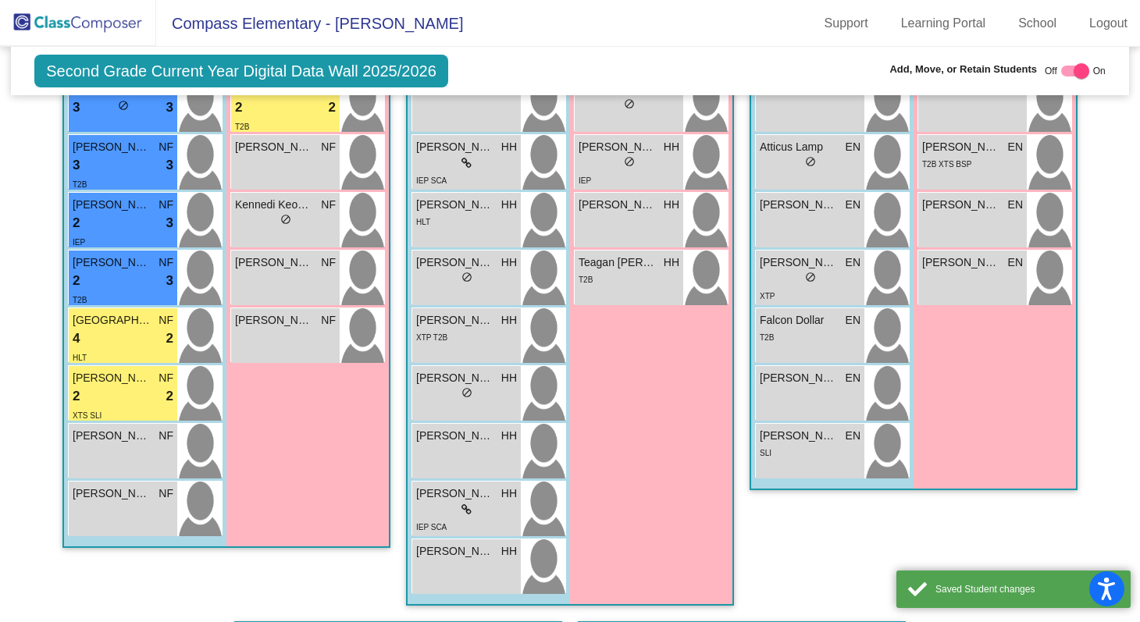
scroll to position [606, 0]
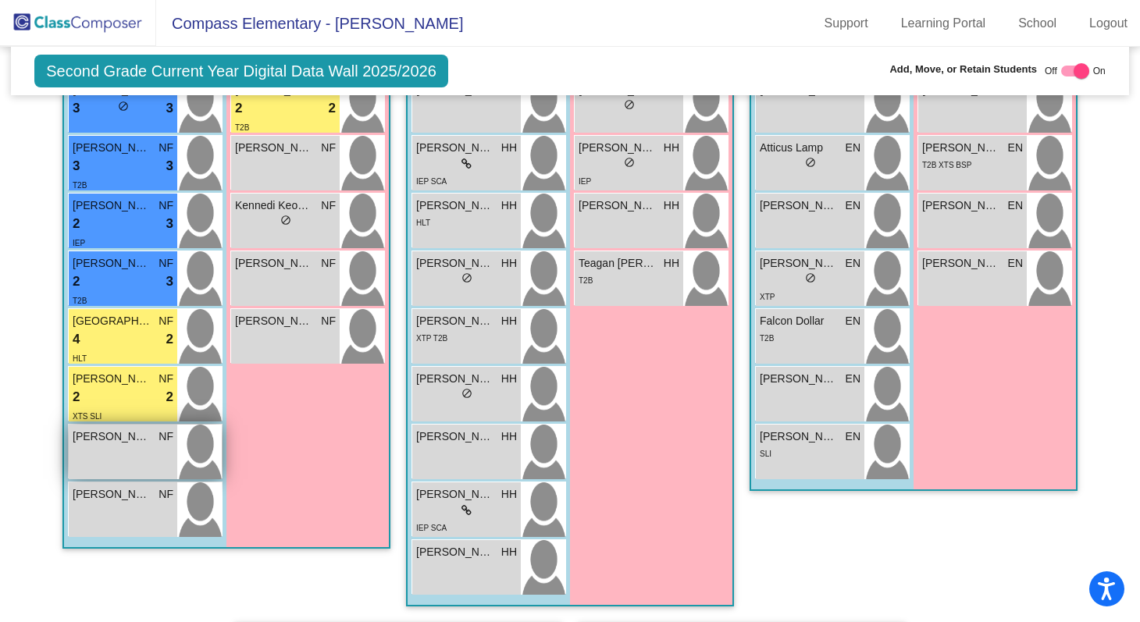
click at [148, 444] on div "Tucker Rainey NF lock do_not_disturb_alt" at bounding box center [123, 452] width 109 height 55
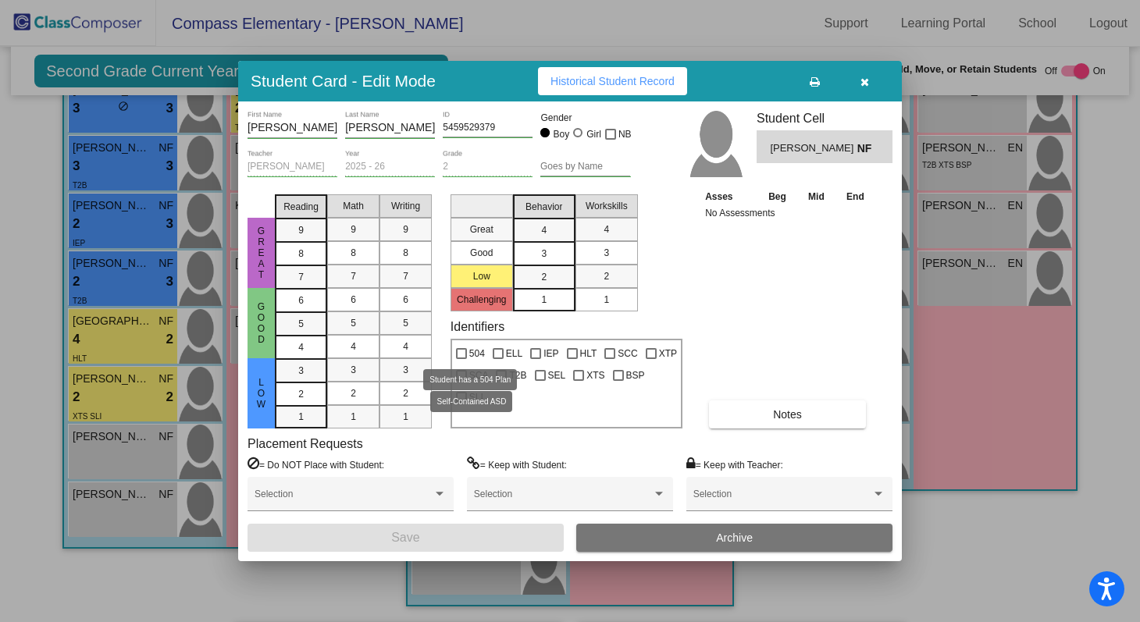
click at [468, 287] on mat-selection-list "Great Good Low Challenging" at bounding box center [482, 249] width 62 height 123
click at [312, 259] on div "8" at bounding box center [301, 253] width 30 height 23
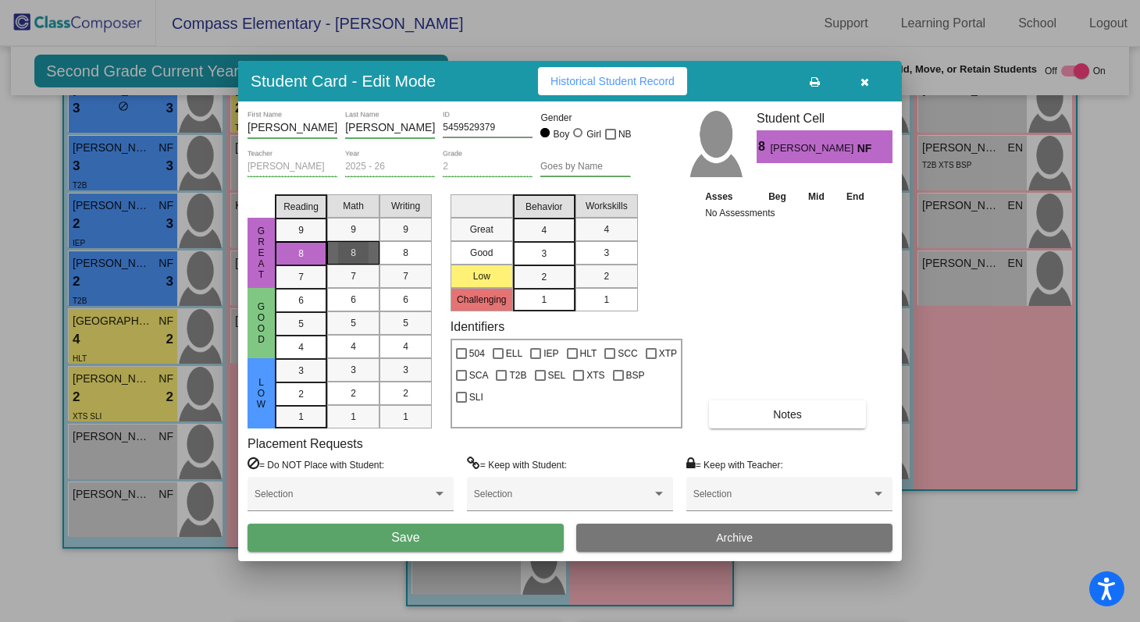
click at [333, 255] on mat-list-option "8" at bounding box center [353, 252] width 52 height 23
click at [408, 259] on div "8" at bounding box center [405, 252] width 30 height 23
click at [553, 245] on div "3" at bounding box center [544, 253] width 30 height 23
click at [592, 249] on div "3" at bounding box center [606, 252] width 30 height 23
click at [481, 534] on button "Save" at bounding box center [406, 538] width 316 height 28
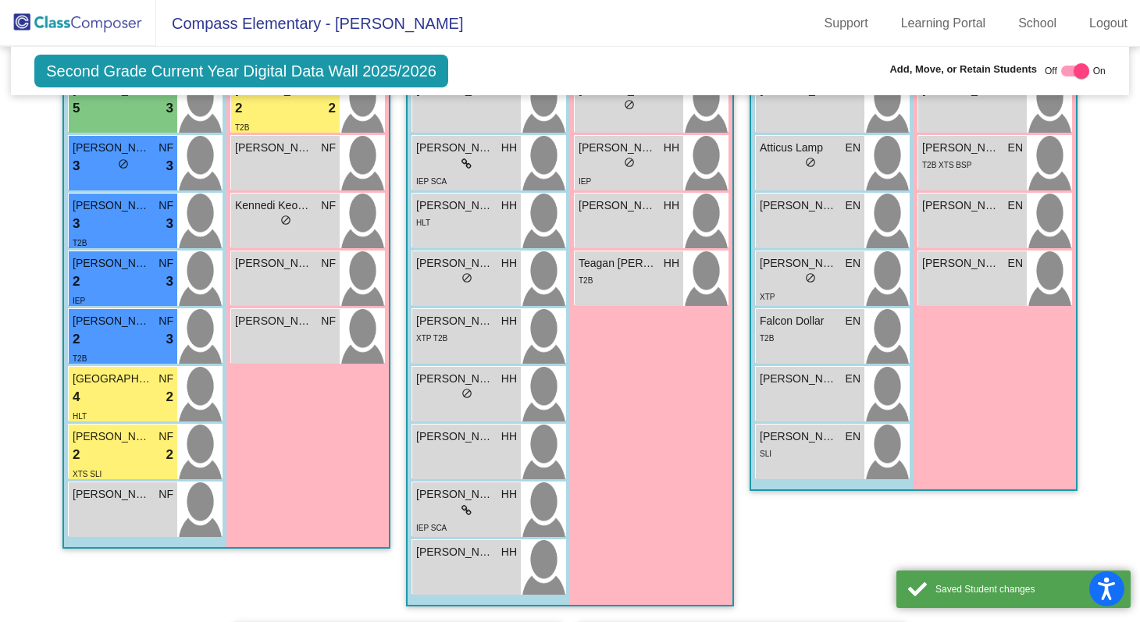
scroll to position [664, 0]
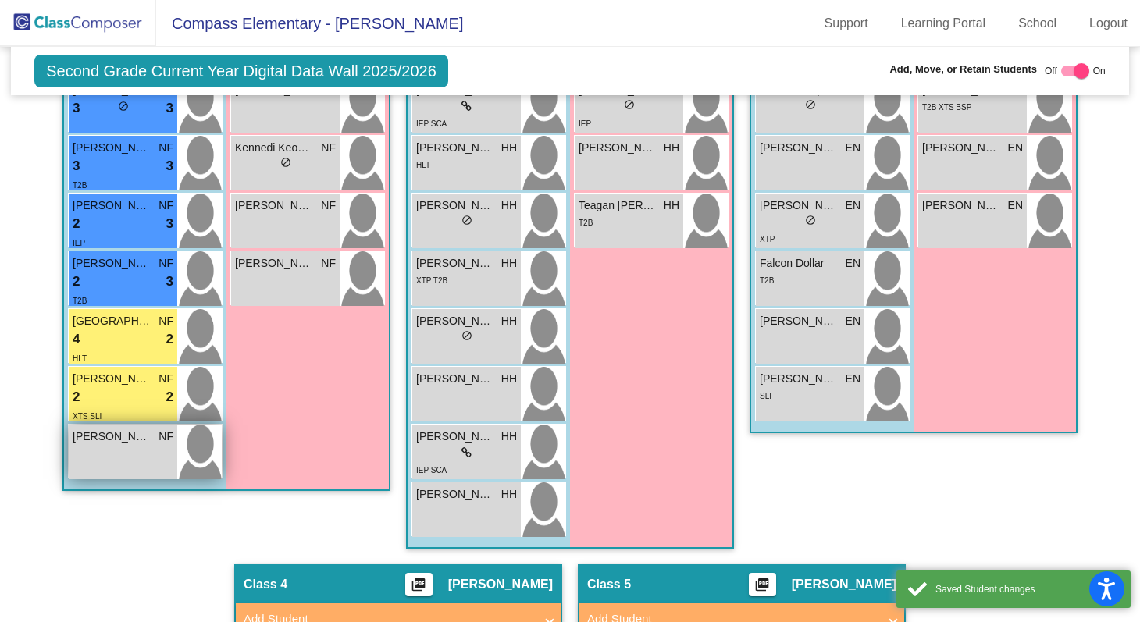
click at [156, 457] on div "Vincent Telles NF lock do_not_disturb_alt" at bounding box center [123, 452] width 109 height 55
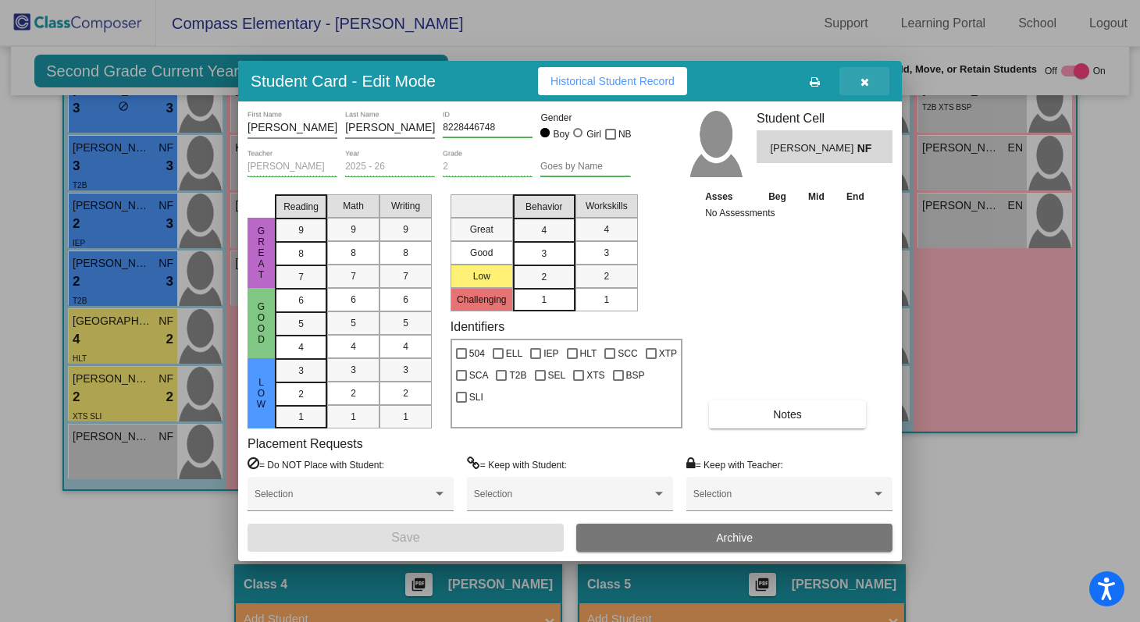
click at [874, 79] on button "button" at bounding box center [865, 81] width 50 height 28
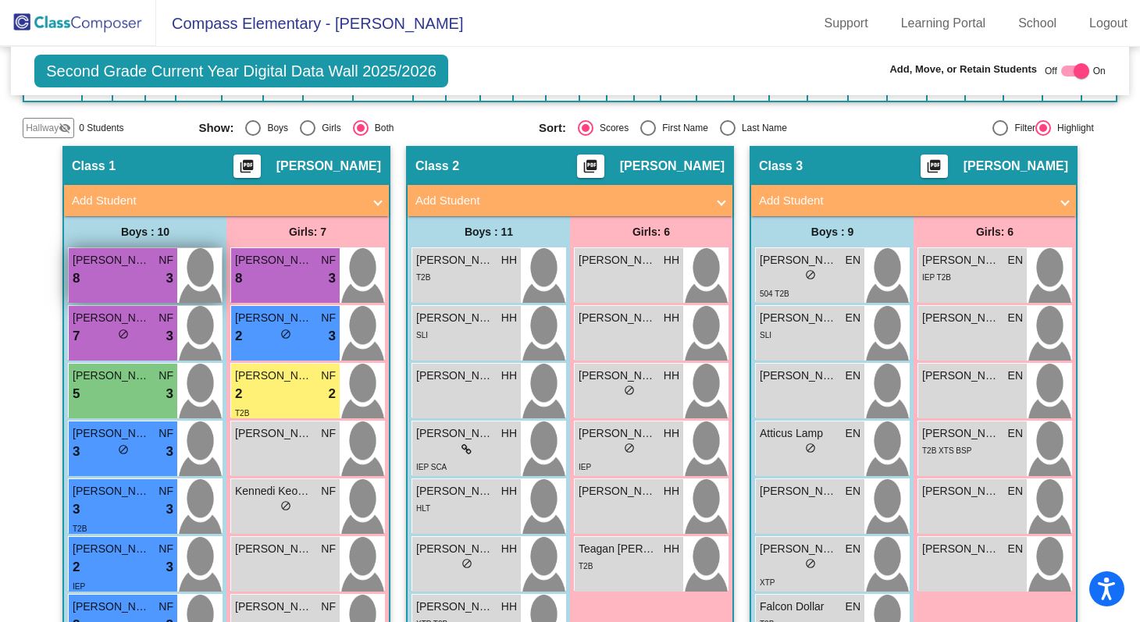
scroll to position [301, 0]
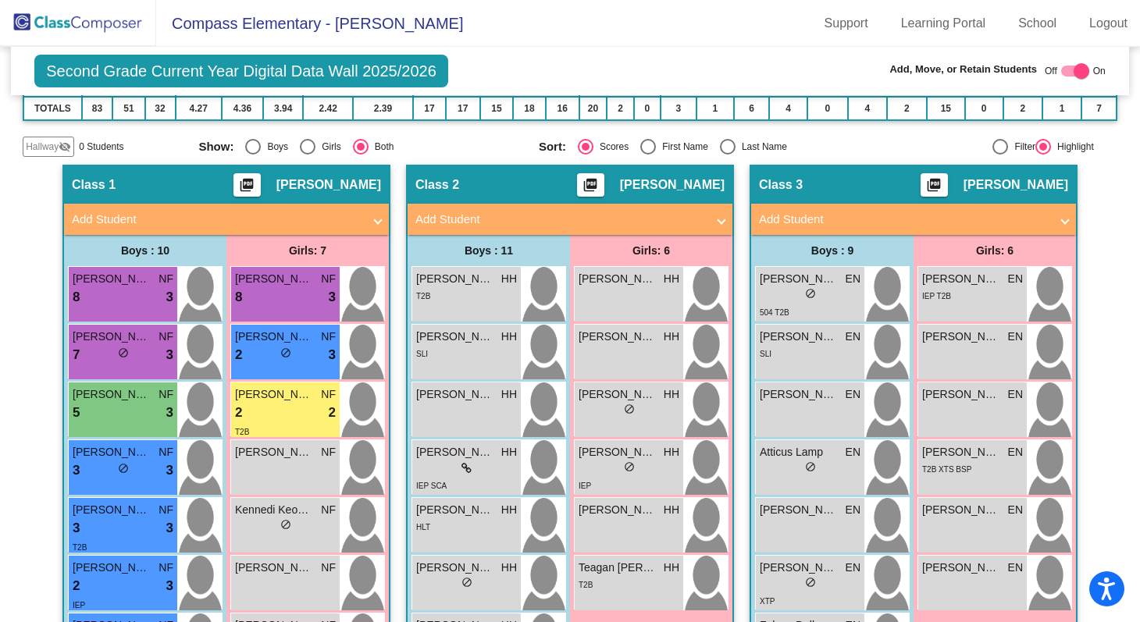
click at [207, 214] on mat-panel-title "Add Student" at bounding box center [217, 220] width 291 height 18
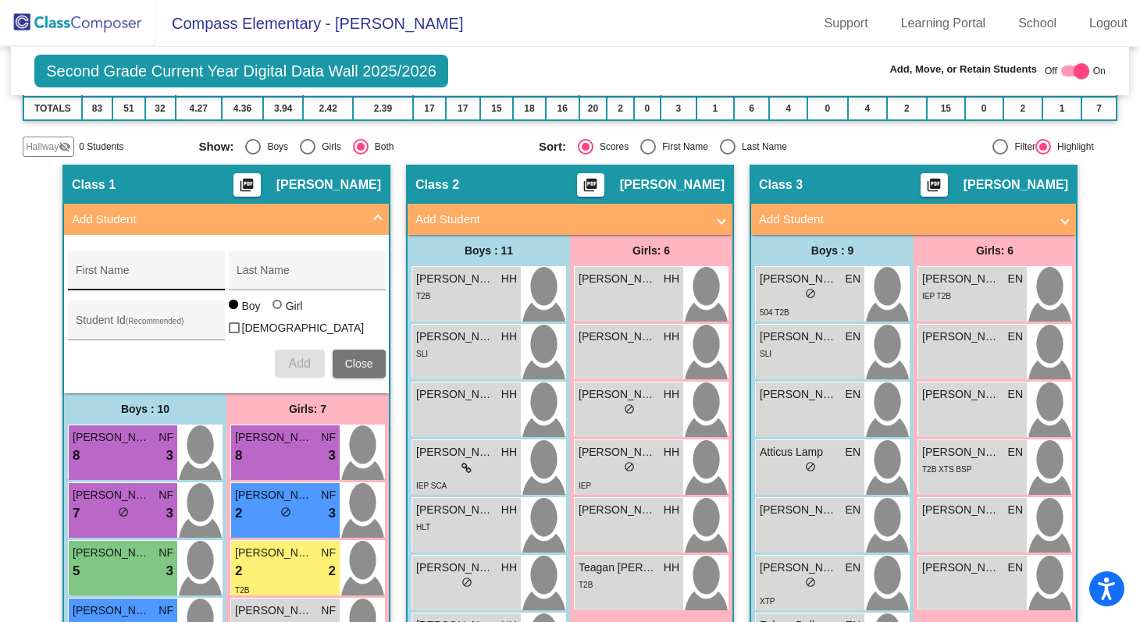
click at [180, 264] on div "First Name" at bounding box center [146, 275] width 141 height 32
type input "[PERSON_NAME]"
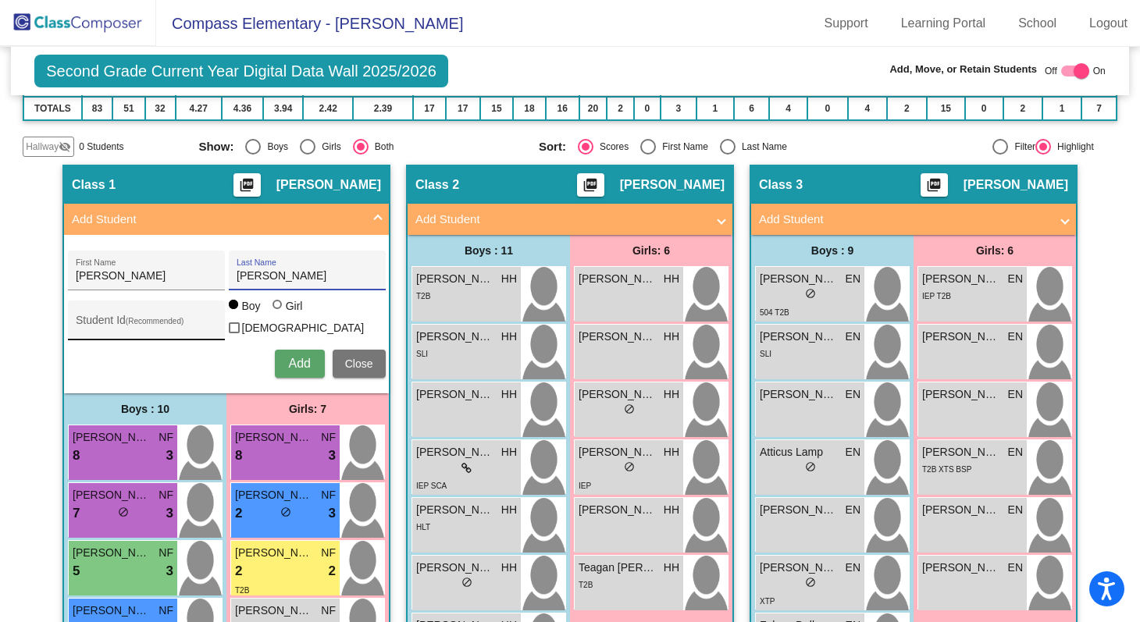
type input "[PERSON_NAME]"
click at [99, 308] on div "Student Id (Recommended)" at bounding box center [146, 324] width 141 height 32
type input "2485456399"
click at [288, 357] on span "Add" at bounding box center [299, 363] width 22 height 13
type input "[PERSON_NAME]"
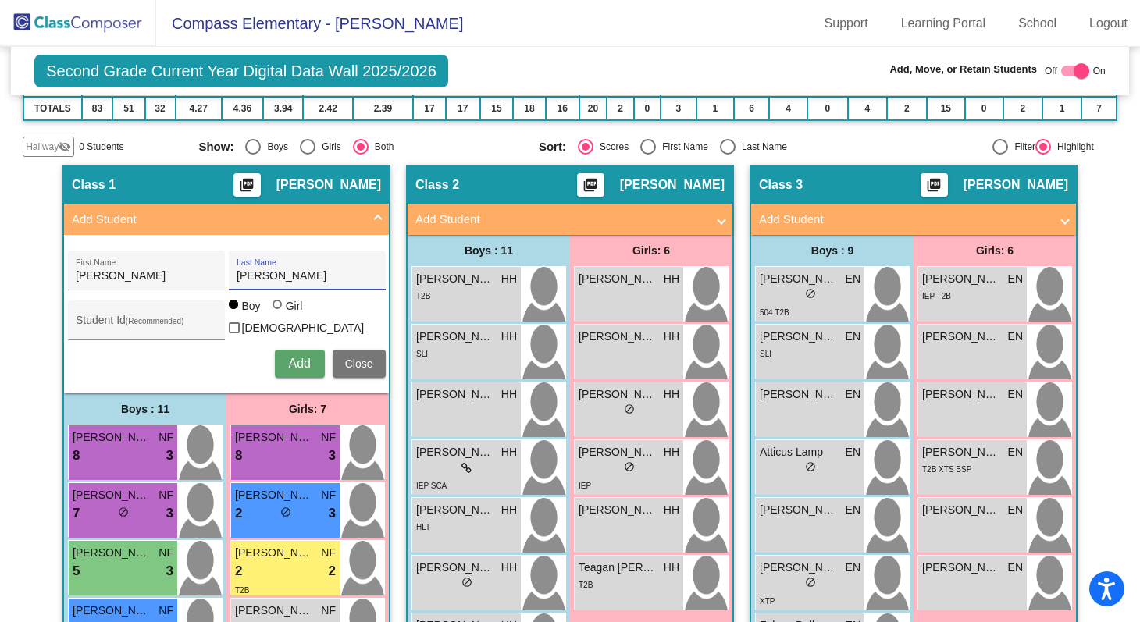
type input "[PERSON_NAME]"
type input "8976352122"
click at [279, 308] on div at bounding box center [279, 306] width 12 height 12
click at [279, 312] on input "Girl" at bounding box center [278, 312] width 1 height 1
radio input "true"
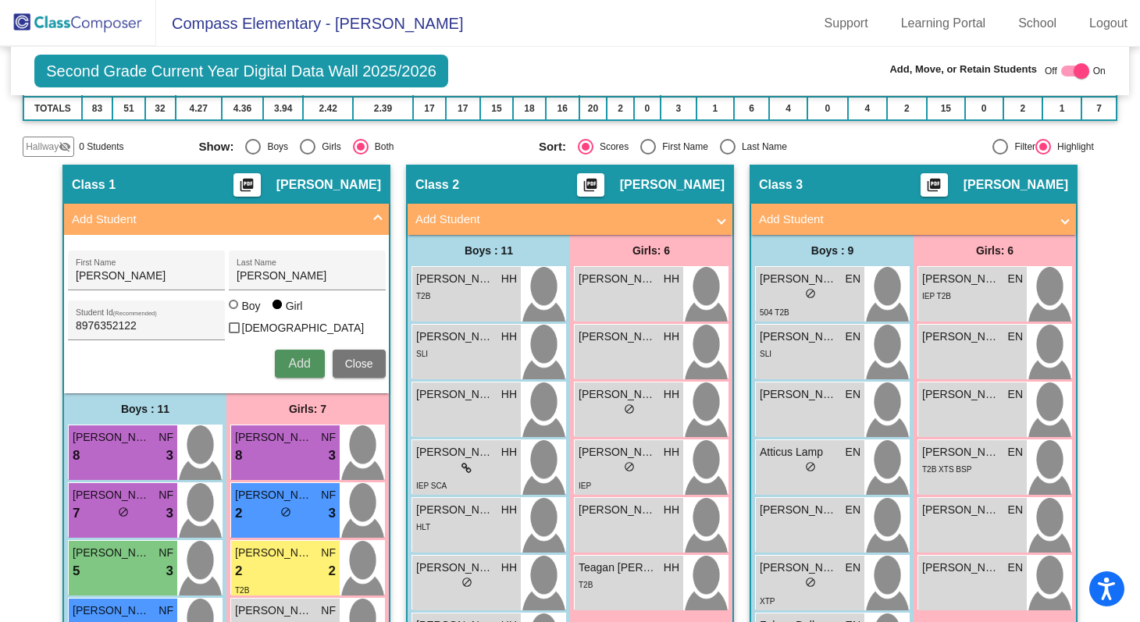
click at [288, 357] on span "Add" at bounding box center [299, 363] width 22 height 13
type input "[PERSON_NAME]"
click at [177, 321] on input "Student Id (Recommended)" at bounding box center [146, 326] width 141 height 12
type input "3121128531"
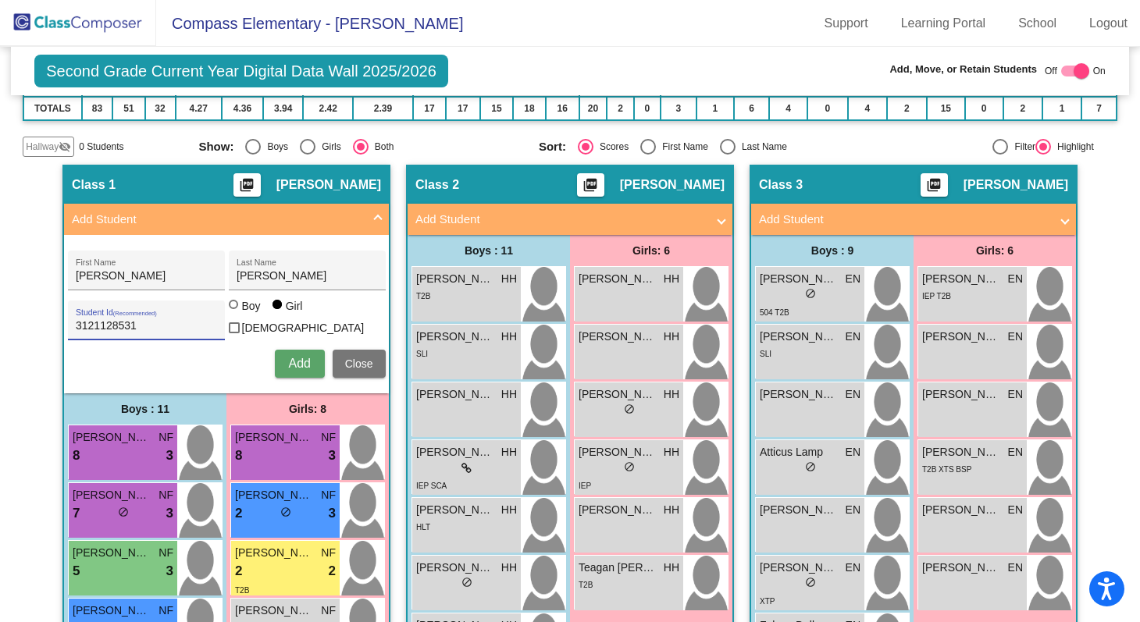
click at [291, 350] on button "Add" at bounding box center [300, 364] width 50 height 28
click at [351, 212] on mat-panel-title "Add Student" at bounding box center [217, 220] width 291 height 18
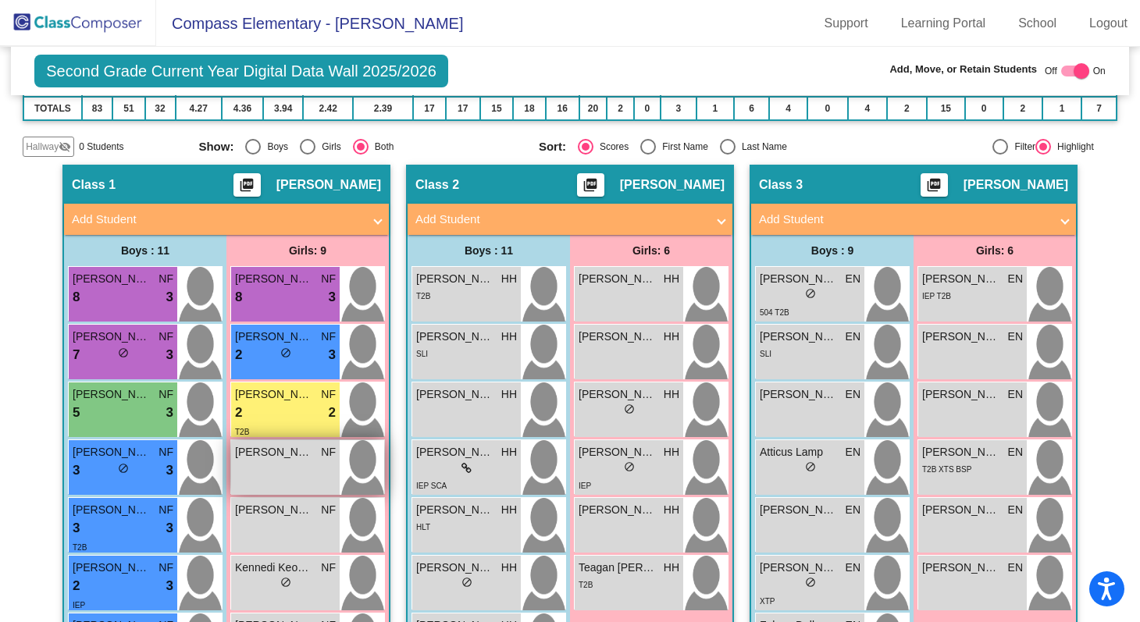
click at [276, 454] on span "[PERSON_NAME]" at bounding box center [274, 452] width 78 height 16
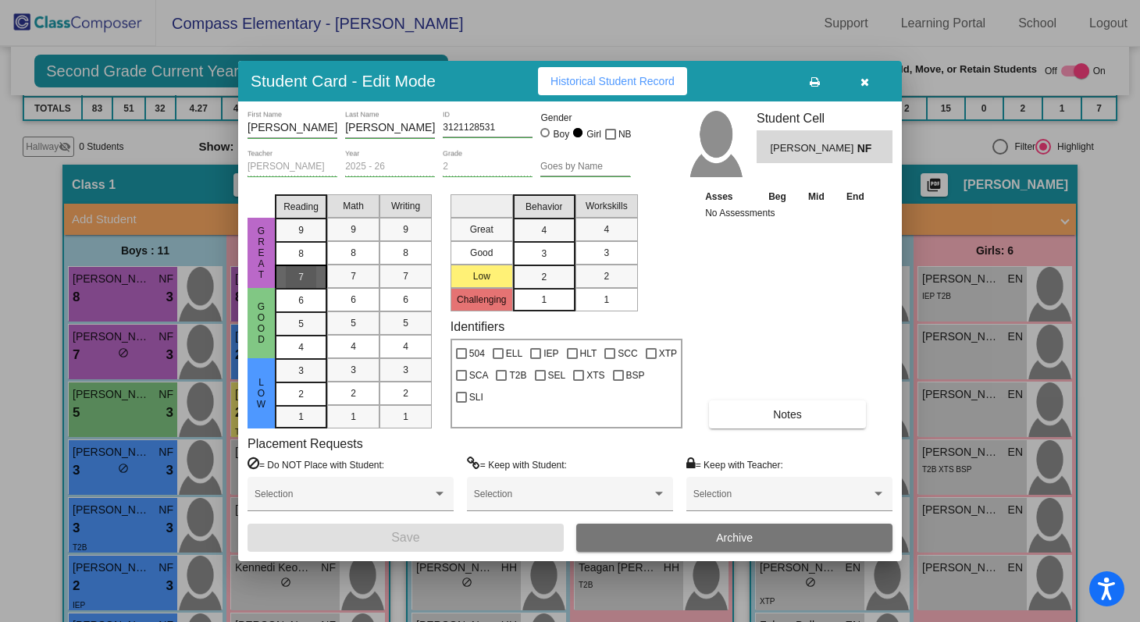
click at [315, 275] on div "7" at bounding box center [301, 277] width 30 height 23
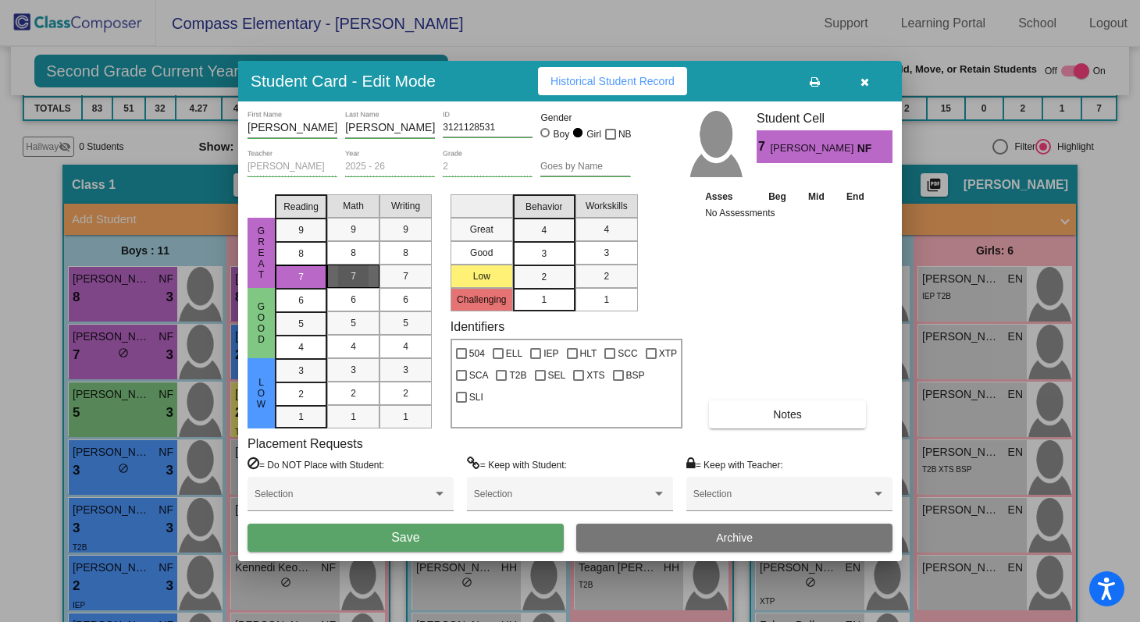
click at [336, 275] on mat-list-option "7" at bounding box center [353, 276] width 52 height 23
click at [387, 277] on mat-list-option "7" at bounding box center [406, 276] width 52 height 23
click at [530, 255] on div "3" at bounding box center [544, 253] width 30 height 23
click at [592, 244] on div "3" at bounding box center [606, 252] width 30 height 23
click at [492, 537] on button "Save" at bounding box center [406, 538] width 316 height 28
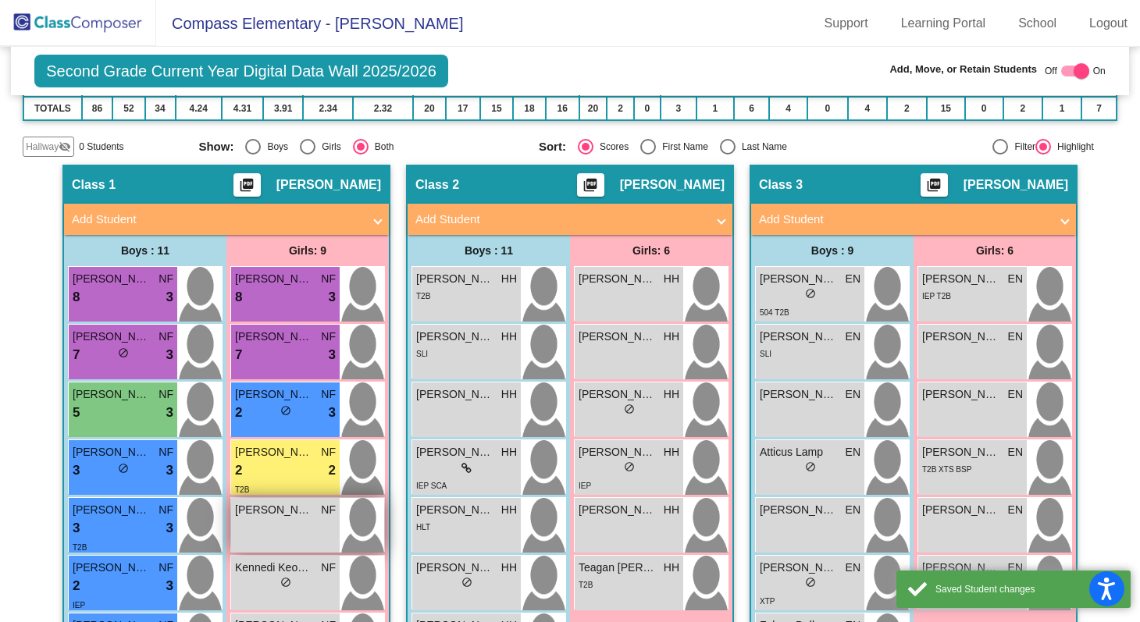
click at [301, 526] on div "Geneva Richards NF lock do_not_disturb_alt" at bounding box center [285, 525] width 109 height 55
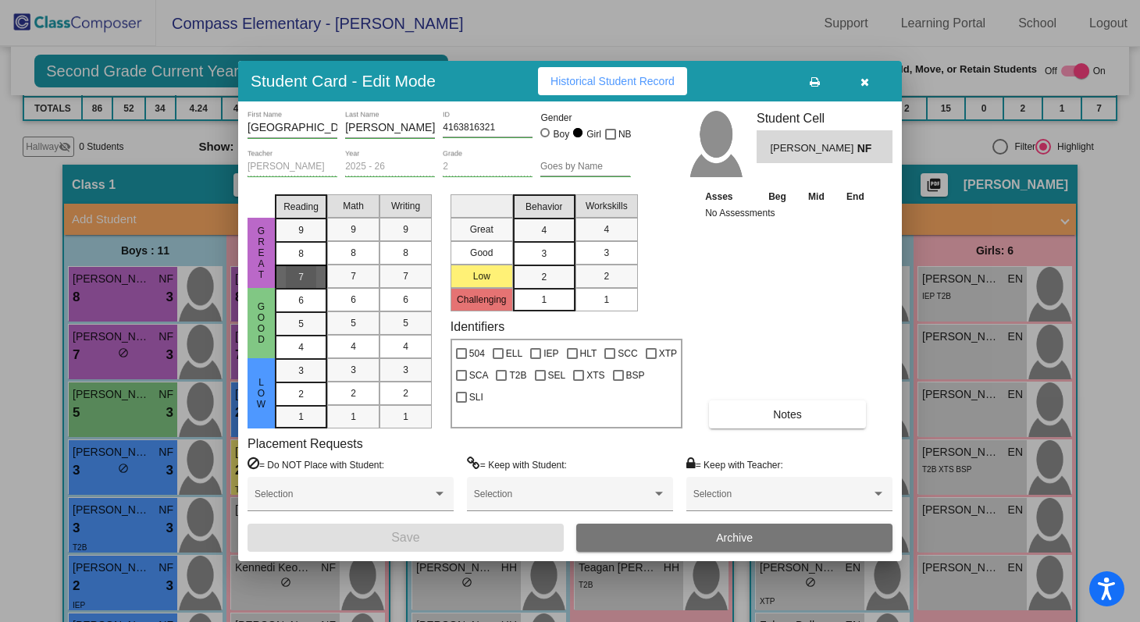
click at [305, 278] on div "7" at bounding box center [301, 277] width 30 height 23
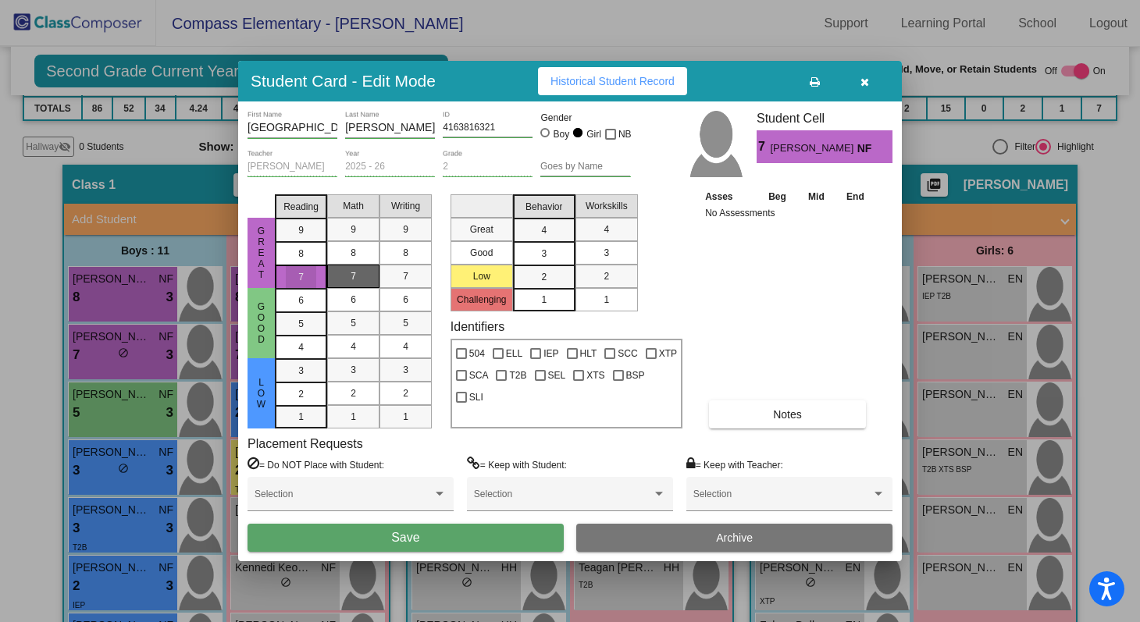
click at [337, 279] on mat-list-option "7" at bounding box center [353, 276] width 52 height 23
click at [404, 274] on span "7" at bounding box center [405, 276] width 5 height 14
click at [530, 251] on div "3" at bounding box center [544, 253] width 30 height 23
click at [580, 258] on mat-list-option "3" at bounding box center [607, 252] width 62 height 23
click at [456, 539] on button "Save" at bounding box center [406, 538] width 316 height 28
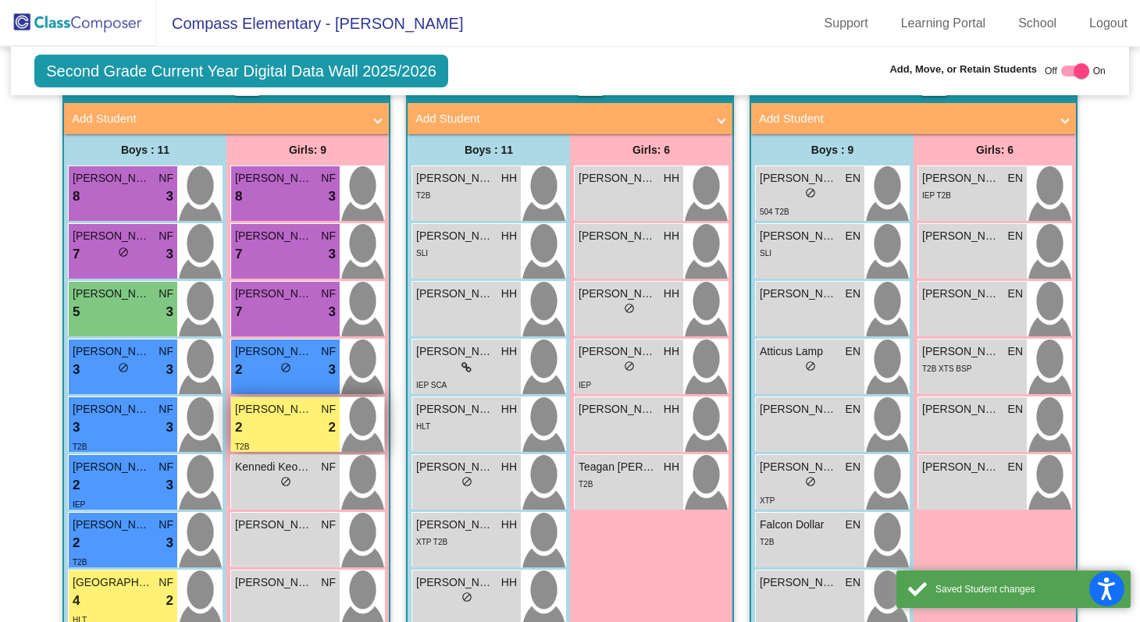
scroll to position [408, 0]
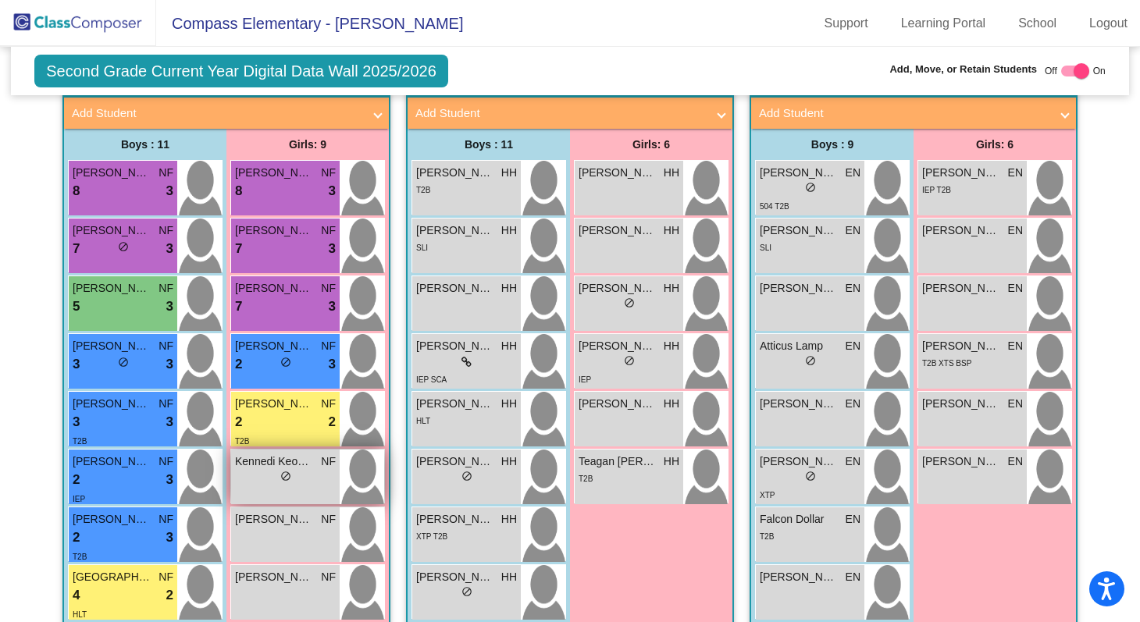
click at [286, 470] on div "lock do_not_disturb_alt" at bounding box center [285, 478] width 11 height 16
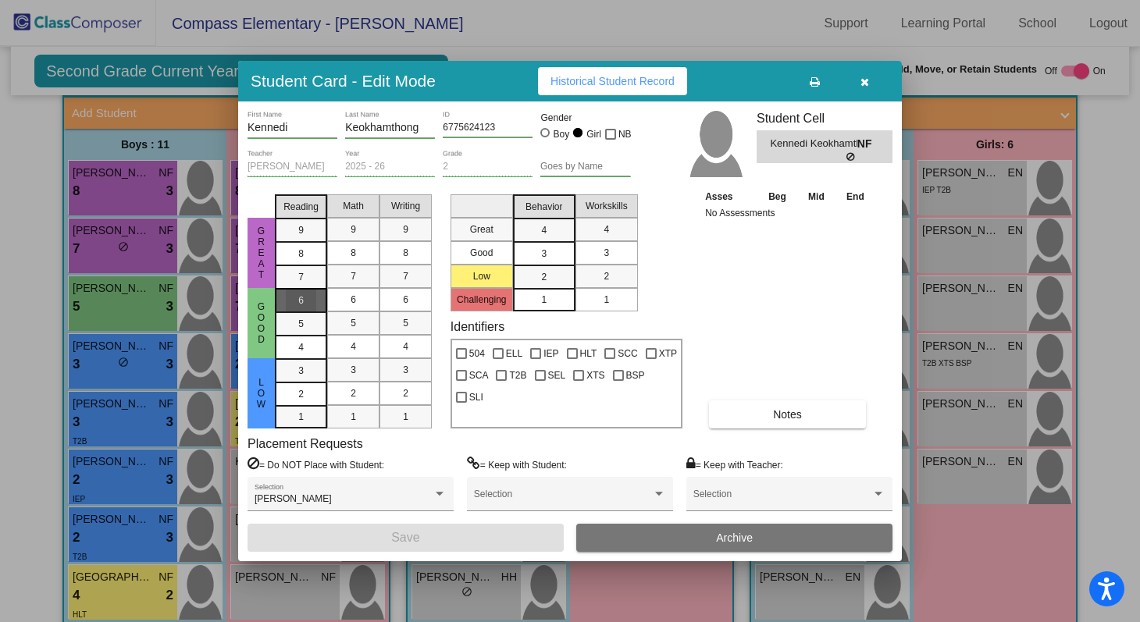
click at [320, 297] on mat-list-option "6" at bounding box center [301, 299] width 52 height 23
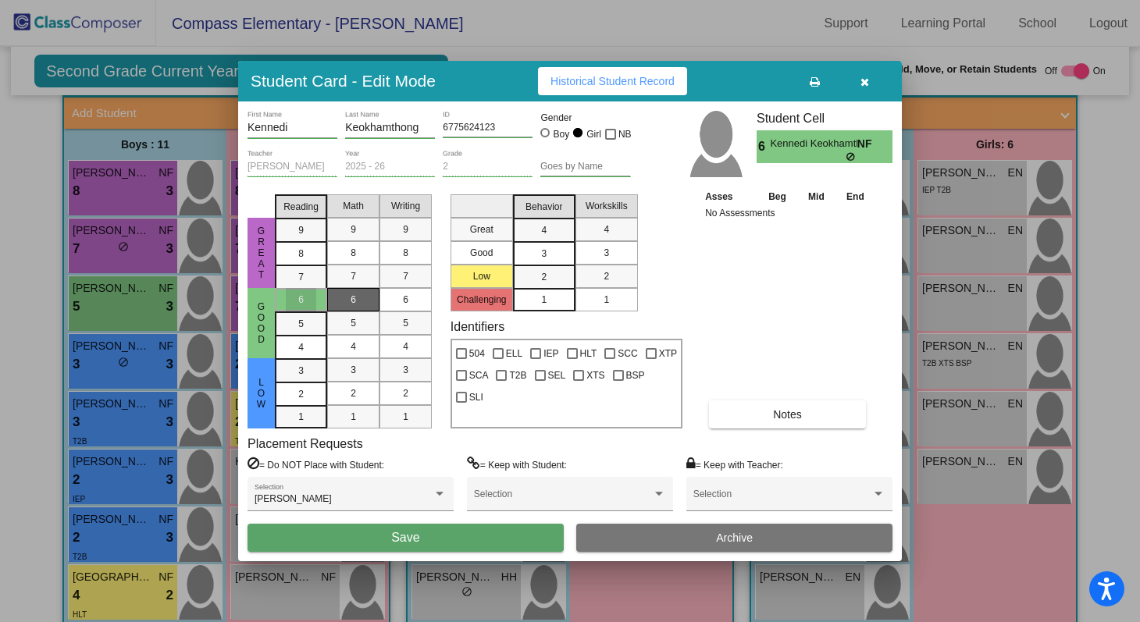
click at [347, 297] on div "6" at bounding box center [353, 299] width 30 height 23
click at [390, 297] on mat-list-option "6" at bounding box center [406, 299] width 52 height 23
click at [539, 251] on div "3" at bounding box center [544, 253] width 30 height 23
click at [595, 251] on div "3" at bounding box center [606, 252] width 30 height 23
click at [510, 539] on button "Save" at bounding box center [406, 538] width 316 height 28
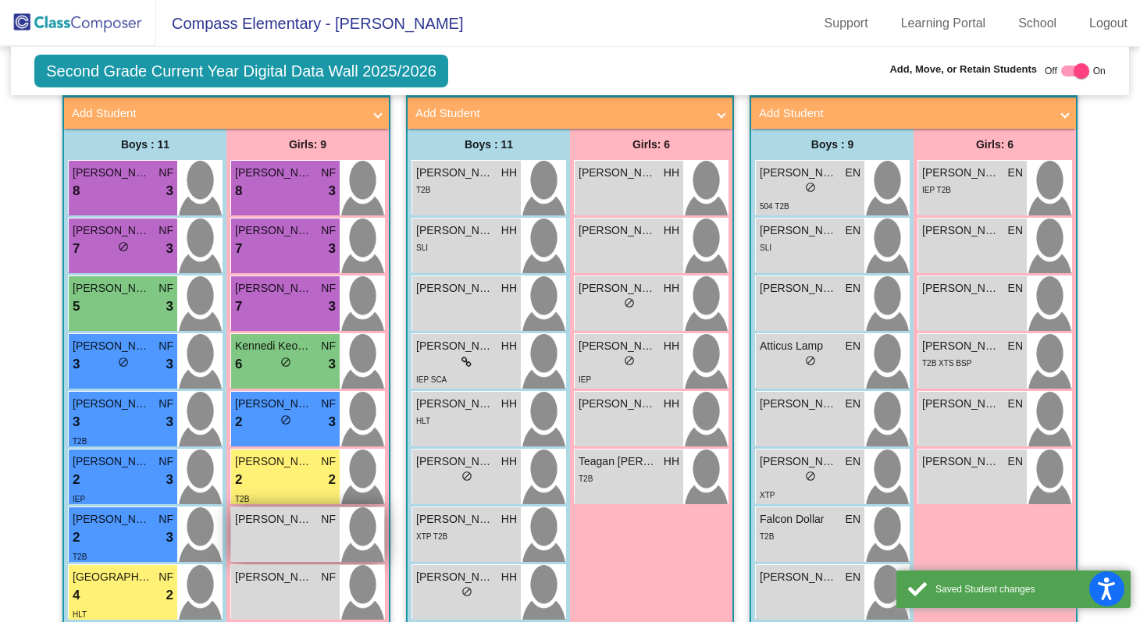
click at [267, 512] on span "[PERSON_NAME]" at bounding box center [274, 520] width 78 height 16
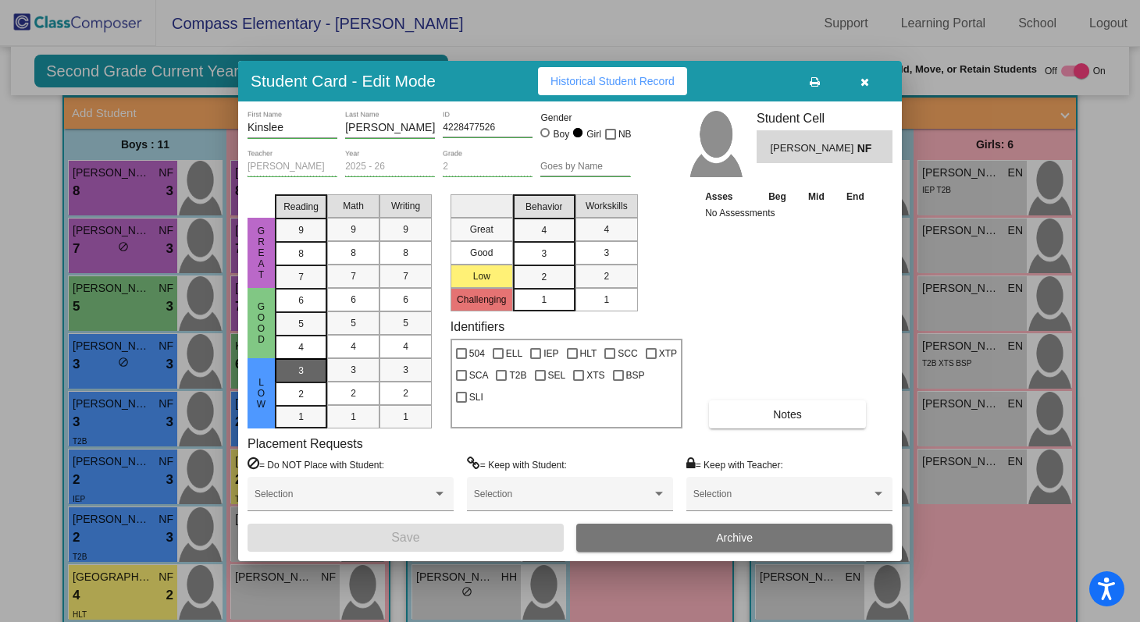
click at [314, 364] on div "3" at bounding box center [301, 370] width 30 height 23
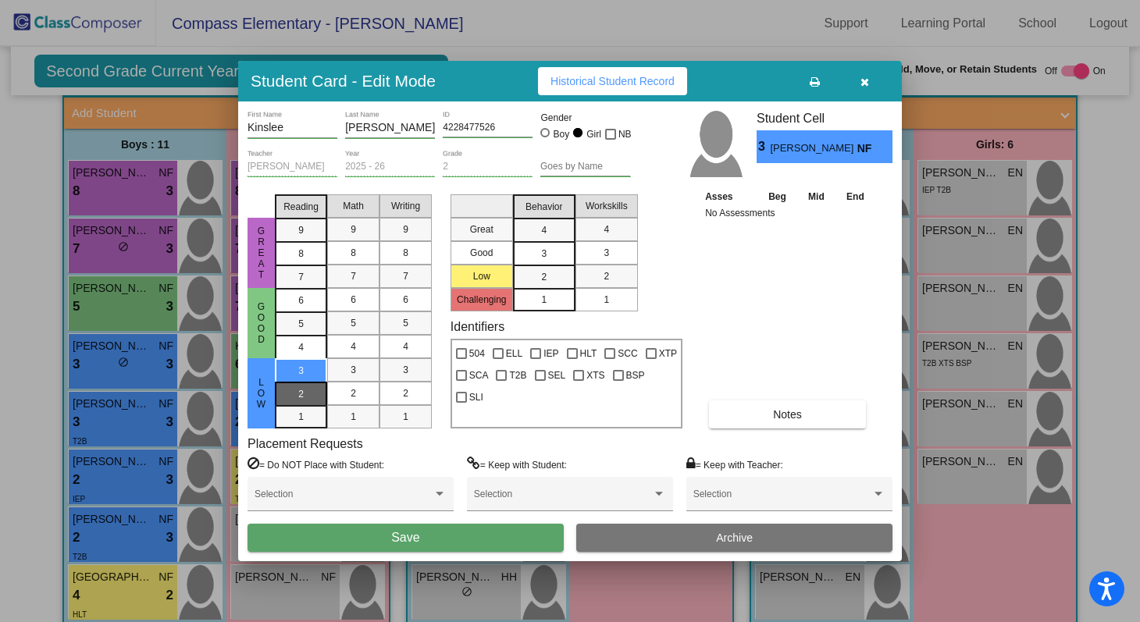
click at [310, 391] on div "2" at bounding box center [301, 394] width 30 height 23
click at [353, 349] on span "4" at bounding box center [353, 347] width 5 height 14
click at [394, 353] on div "4" at bounding box center [405, 346] width 30 height 23
click at [551, 249] on div "3" at bounding box center [544, 253] width 30 height 23
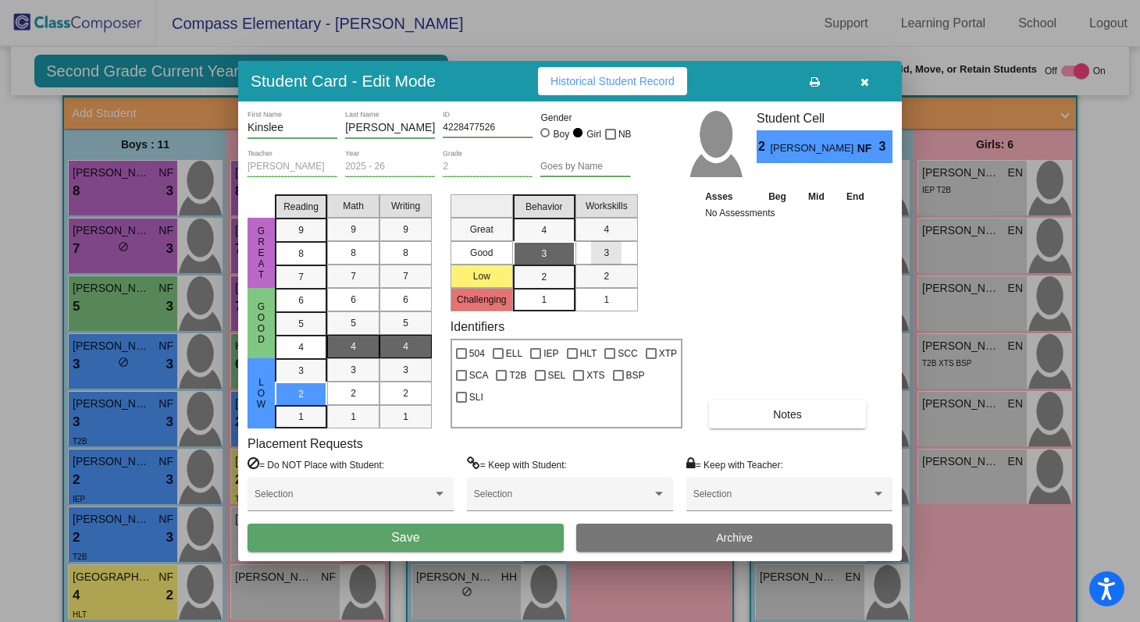
click at [598, 247] on div "3" at bounding box center [606, 252] width 30 height 23
click at [515, 535] on button "Save" at bounding box center [406, 538] width 316 height 28
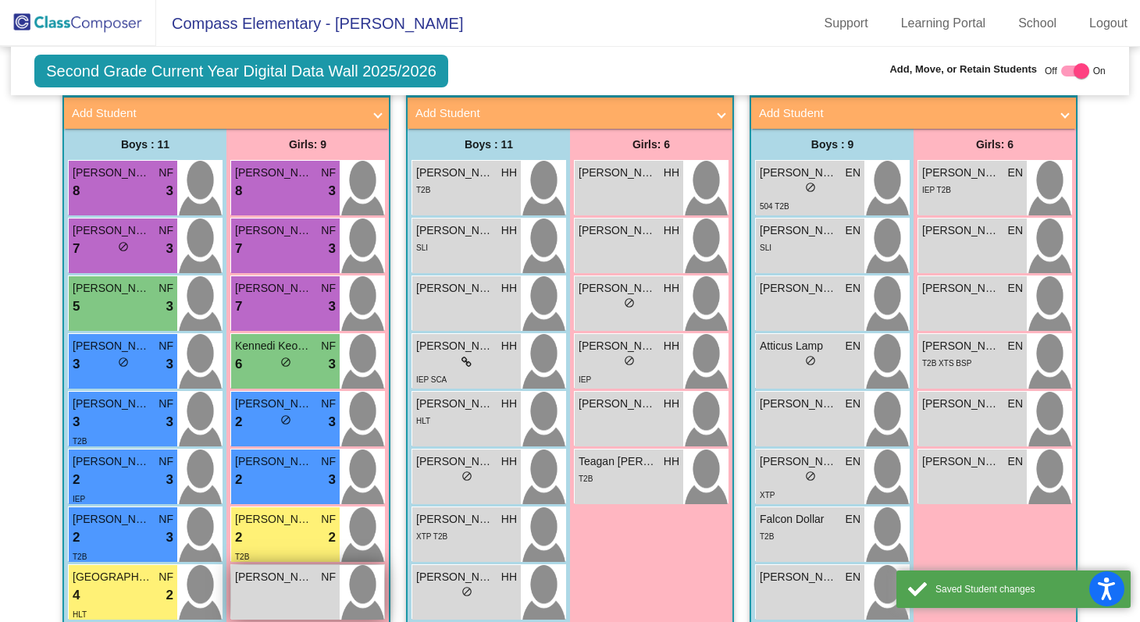
click at [268, 607] on div "Molly Mattson NF lock do_not_disturb_alt" at bounding box center [285, 592] width 109 height 55
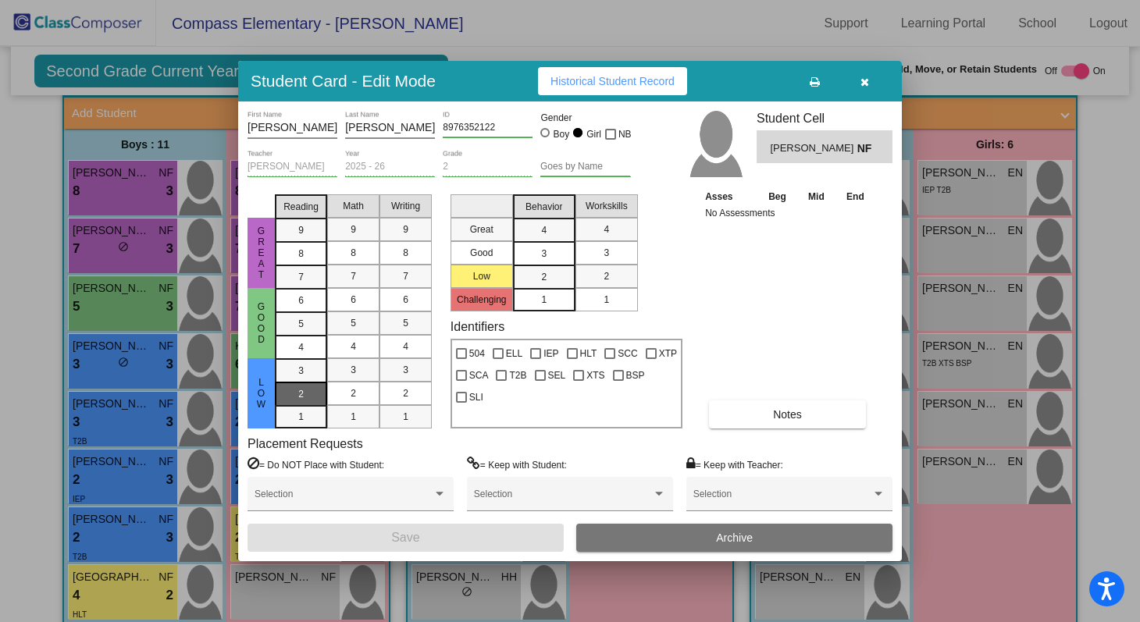
click at [311, 401] on div "2" at bounding box center [301, 394] width 30 height 23
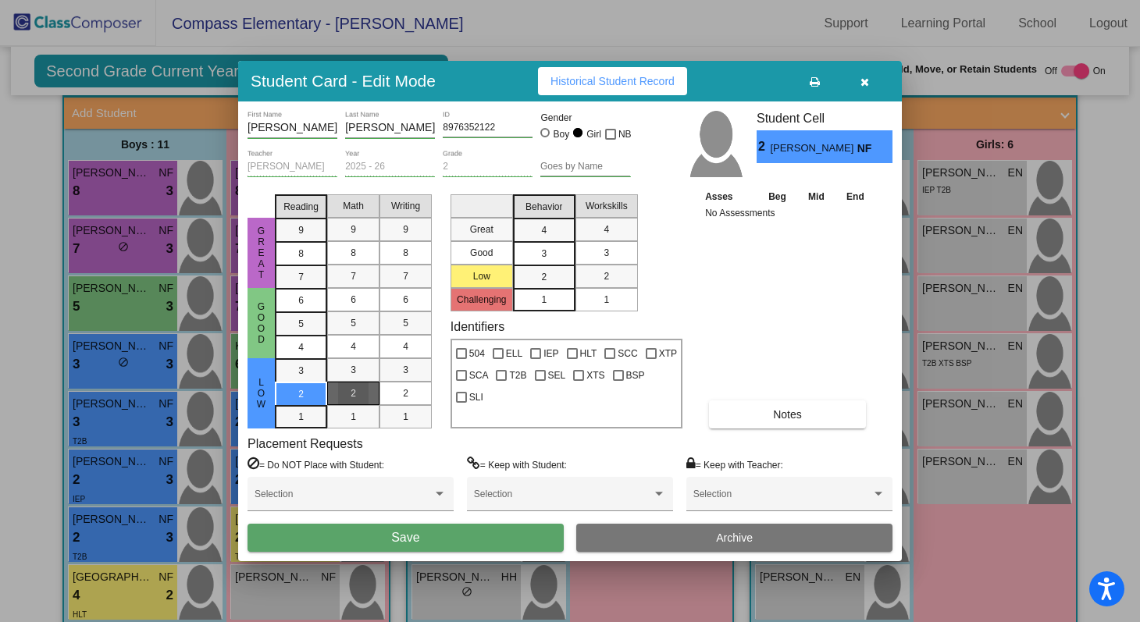
click at [339, 396] on div "2" at bounding box center [353, 393] width 30 height 23
click at [390, 396] on div "2" at bounding box center [405, 393] width 30 height 23
click at [544, 280] on span "2" at bounding box center [543, 277] width 5 height 14
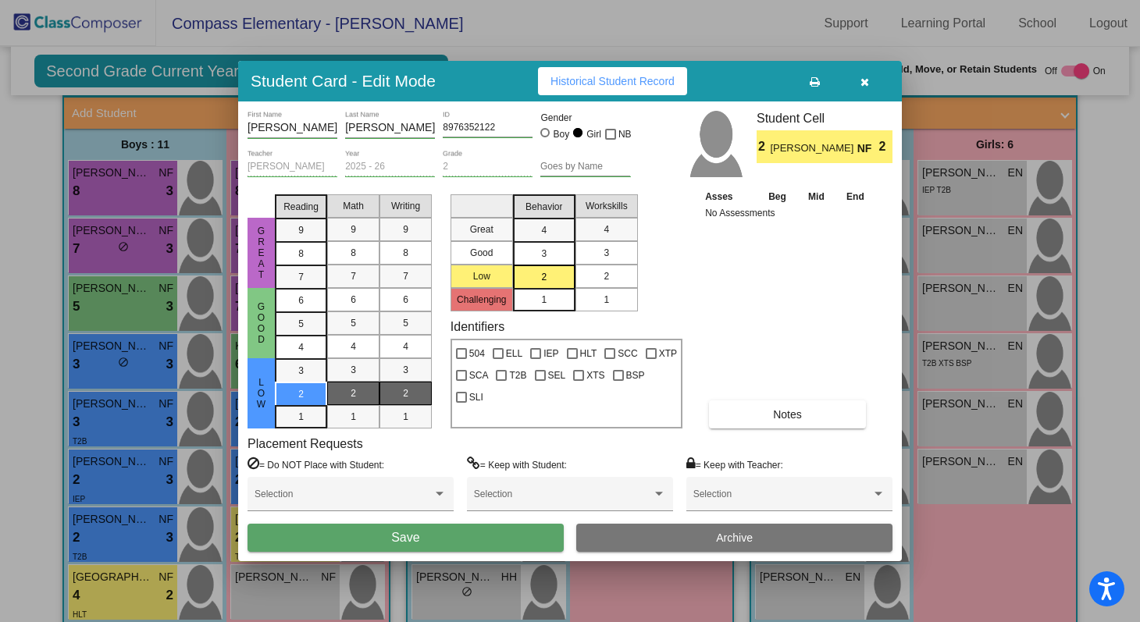
click at [594, 276] on div "2" at bounding box center [606, 276] width 30 height 23
click at [479, 537] on button "Save" at bounding box center [406, 538] width 316 height 28
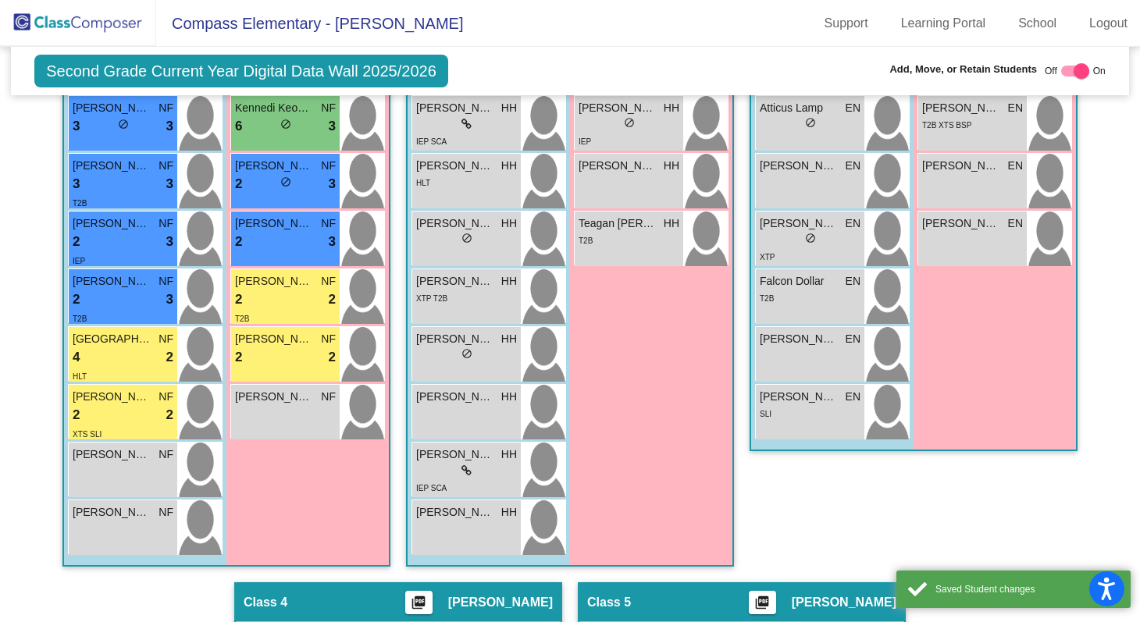
scroll to position [675, 0]
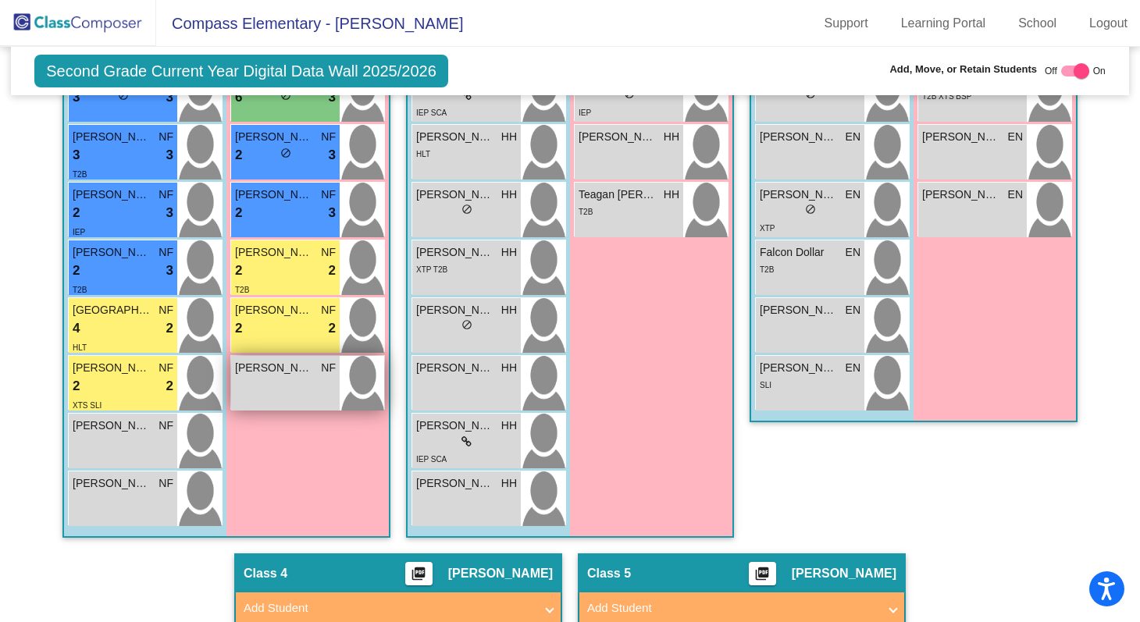
click at [301, 387] on div "Paisley Hancock NF lock do_not_disturb_alt" at bounding box center [285, 383] width 109 height 55
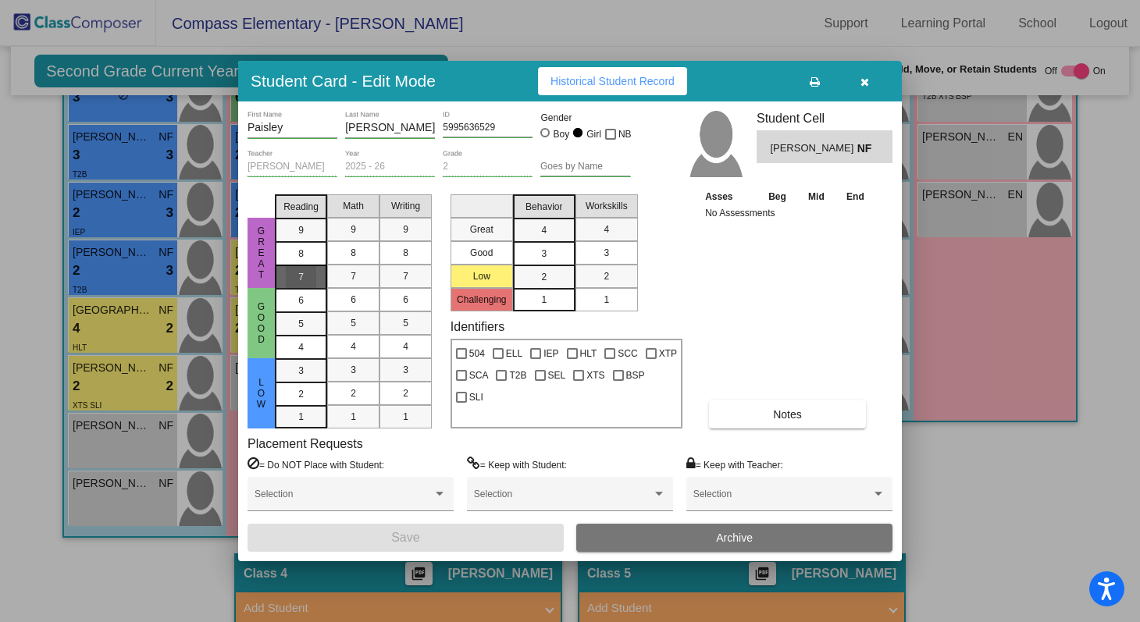
click at [322, 272] on mat-list-option "7" at bounding box center [301, 276] width 52 height 23
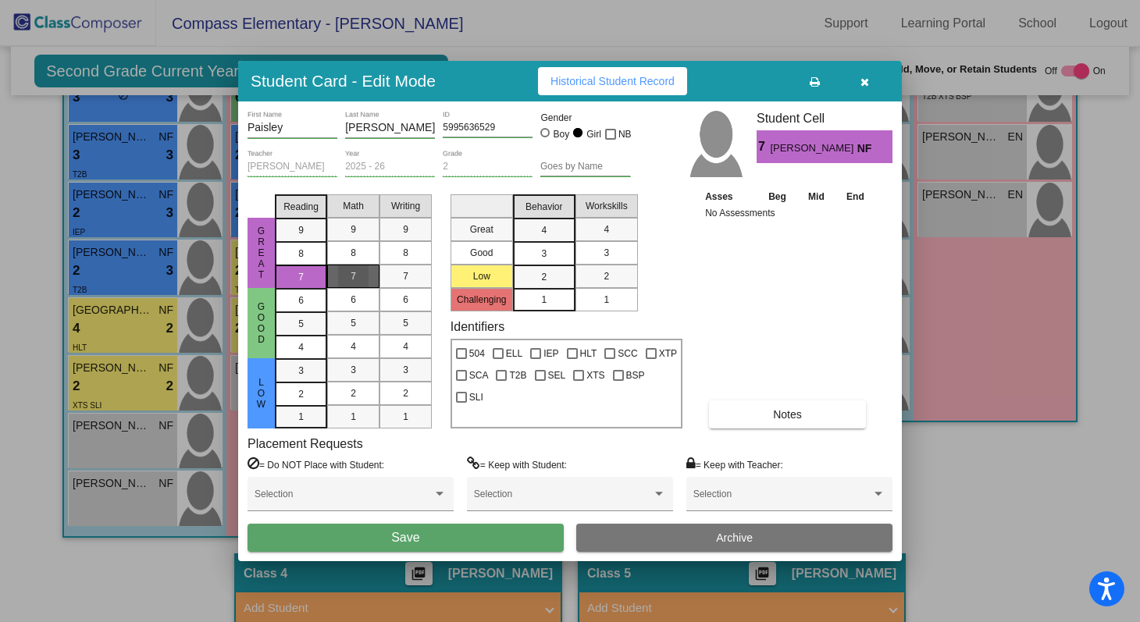
click at [342, 273] on div "7" at bounding box center [353, 276] width 30 height 23
click at [404, 268] on div "7" at bounding box center [405, 276] width 30 height 23
click at [537, 248] on div "3" at bounding box center [544, 253] width 30 height 23
click at [600, 253] on div "3" at bounding box center [606, 252] width 30 height 23
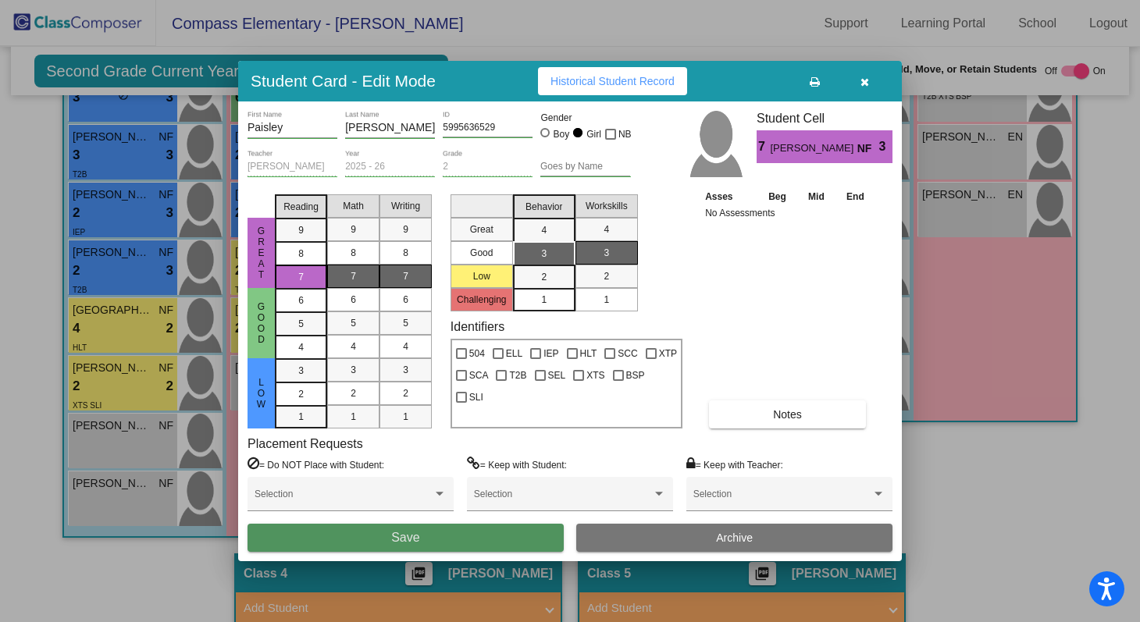
click at [505, 534] on button "Save" at bounding box center [406, 538] width 316 height 28
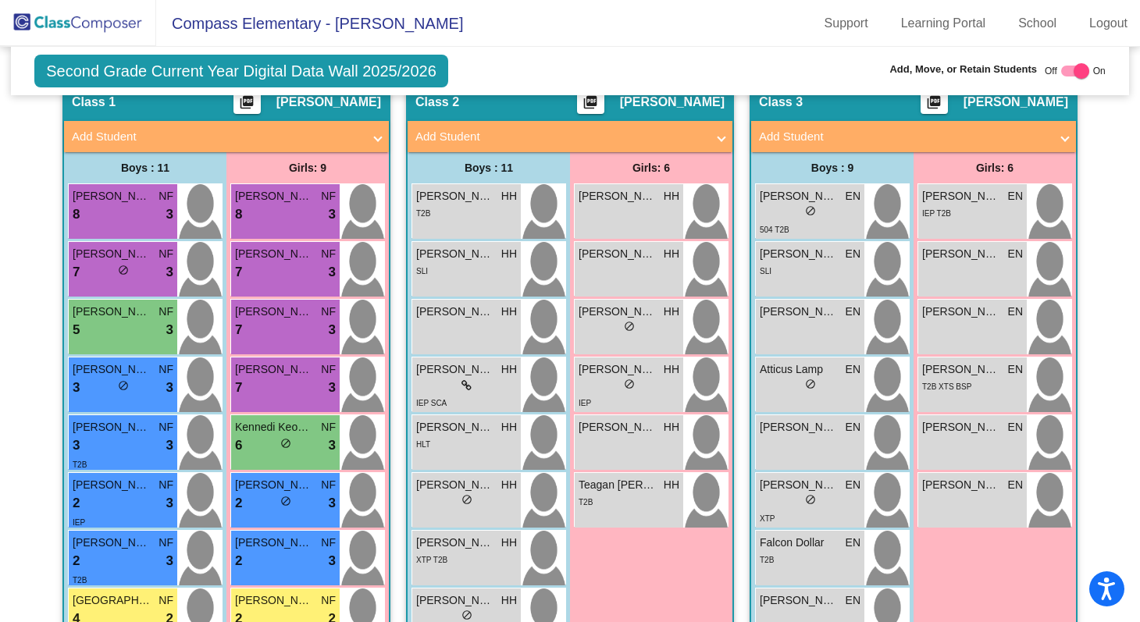
scroll to position [381, 0]
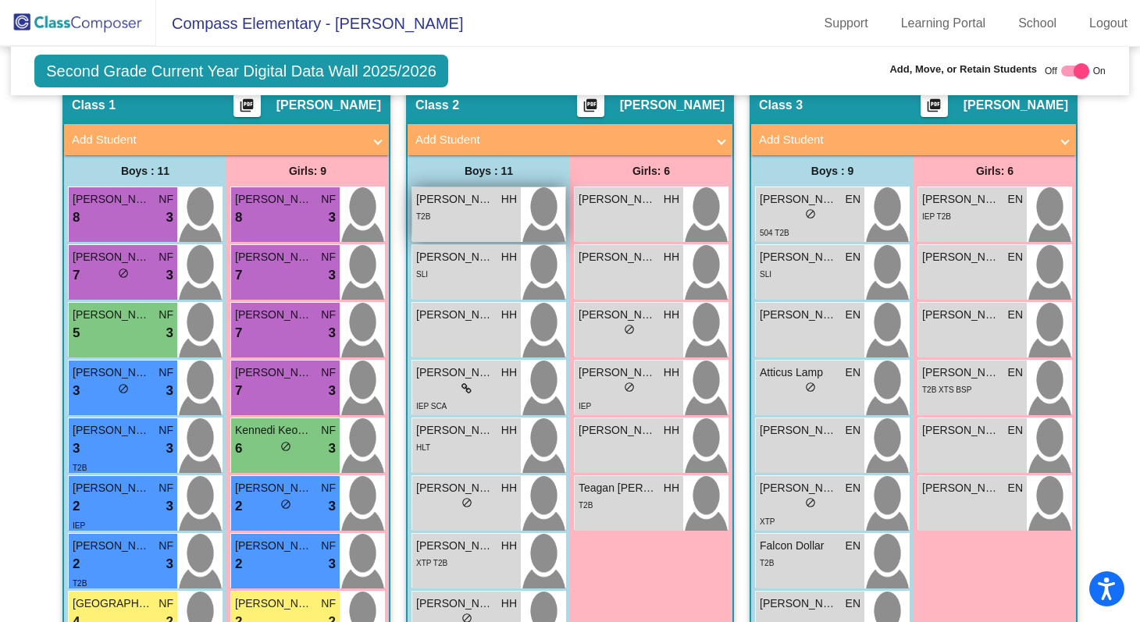
click at [474, 232] on div "Atticus Lawrence-Mango HH lock do_not_disturb_alt T2B" at bounding box center [466, 214] width 109 height 55
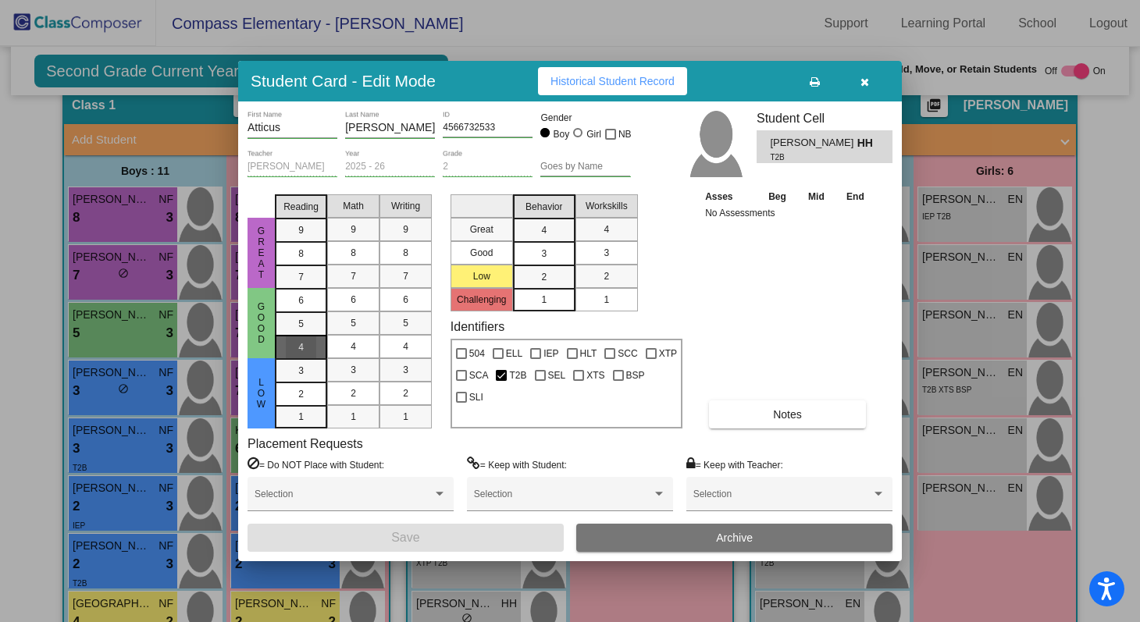
click at [315, 345] on div "4" at bounding box center [301, 347] width 30 height 23
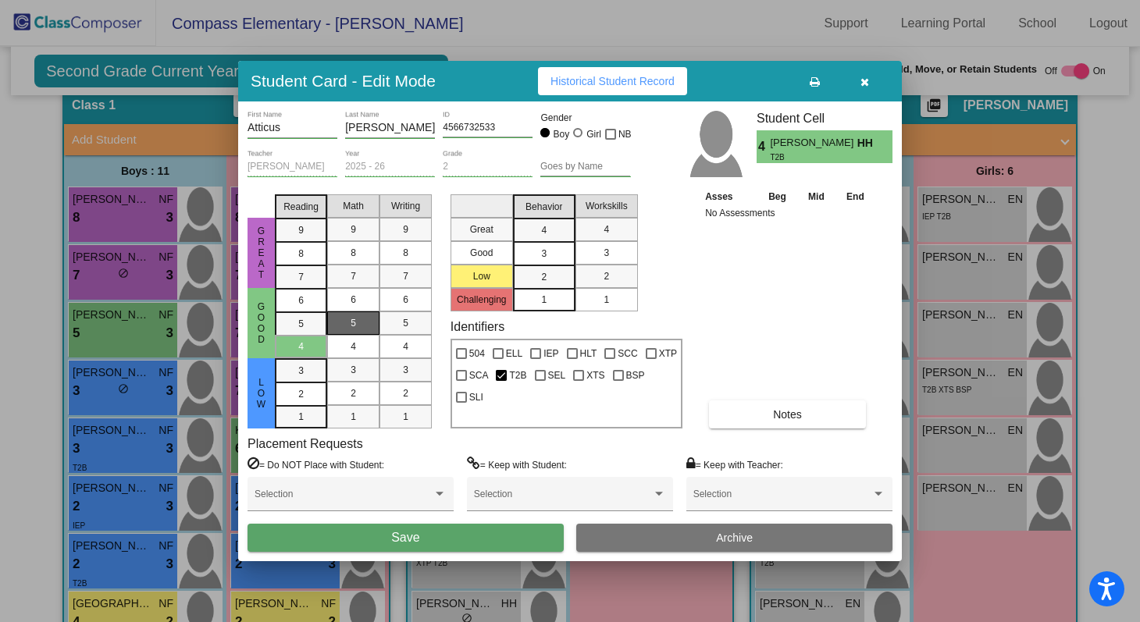
click at [351, 316] on span "5" at bounding box center [353, 323] width 5 height 14
click at [400, 342] on div "4" at bounding box center [405, 346] width 30 height 23
click at [540, 272] on div "2" at bounding box center [544, 277] width 30 height 23
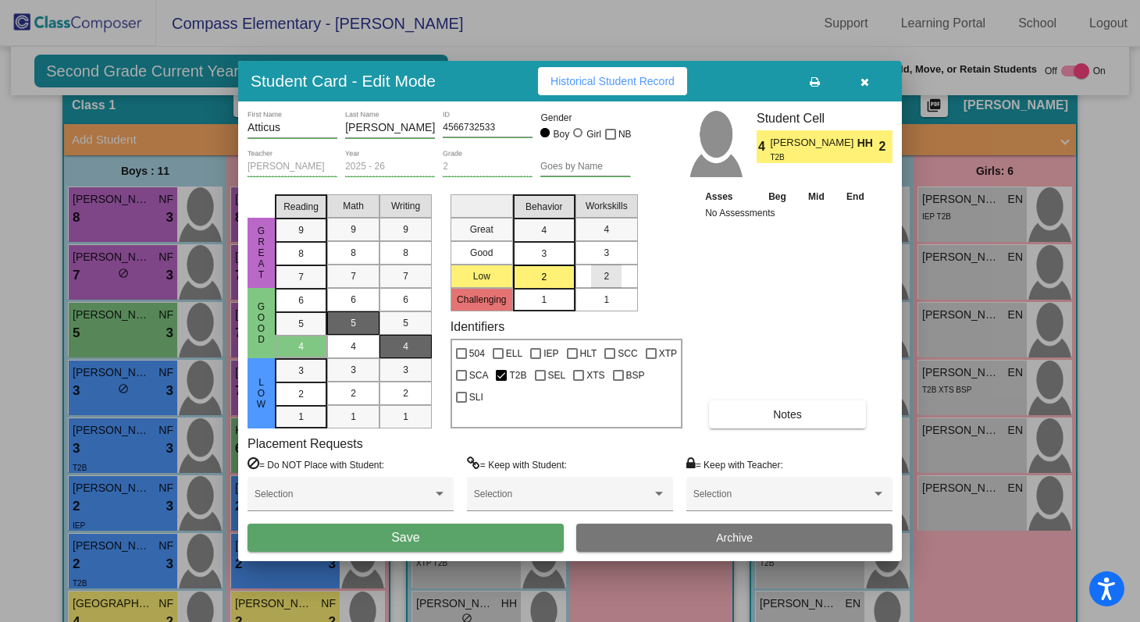
click at [607, 274] on span "2" at bounding box center [606, 276] width 5 height 14
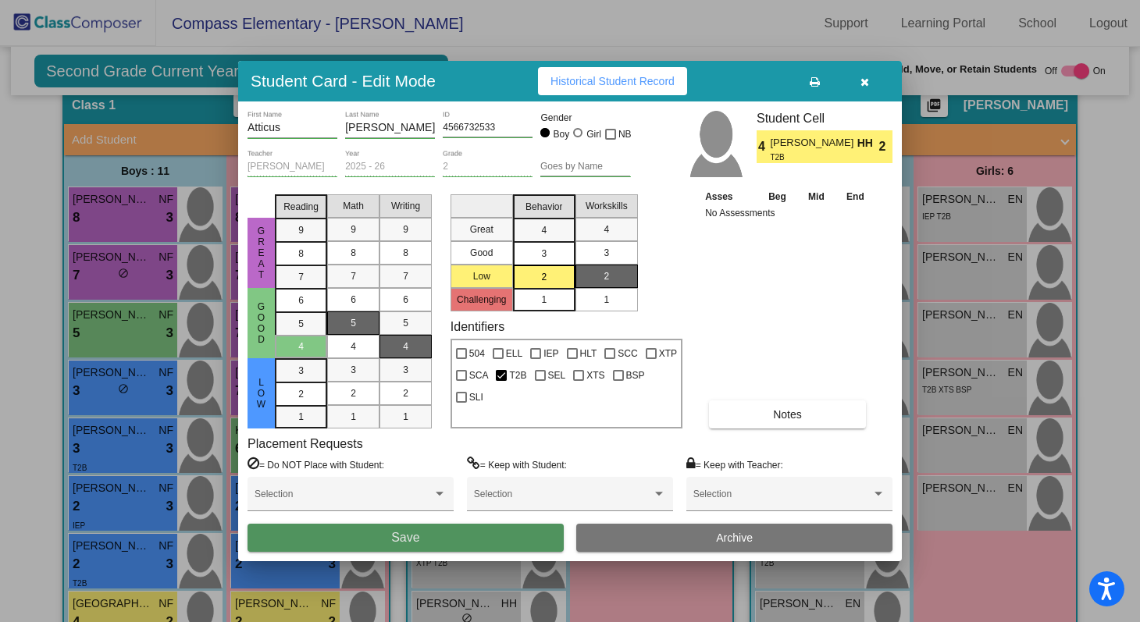
click at [465, 540] on button "Save" at bounding box center [406, 538] width 316 height 28
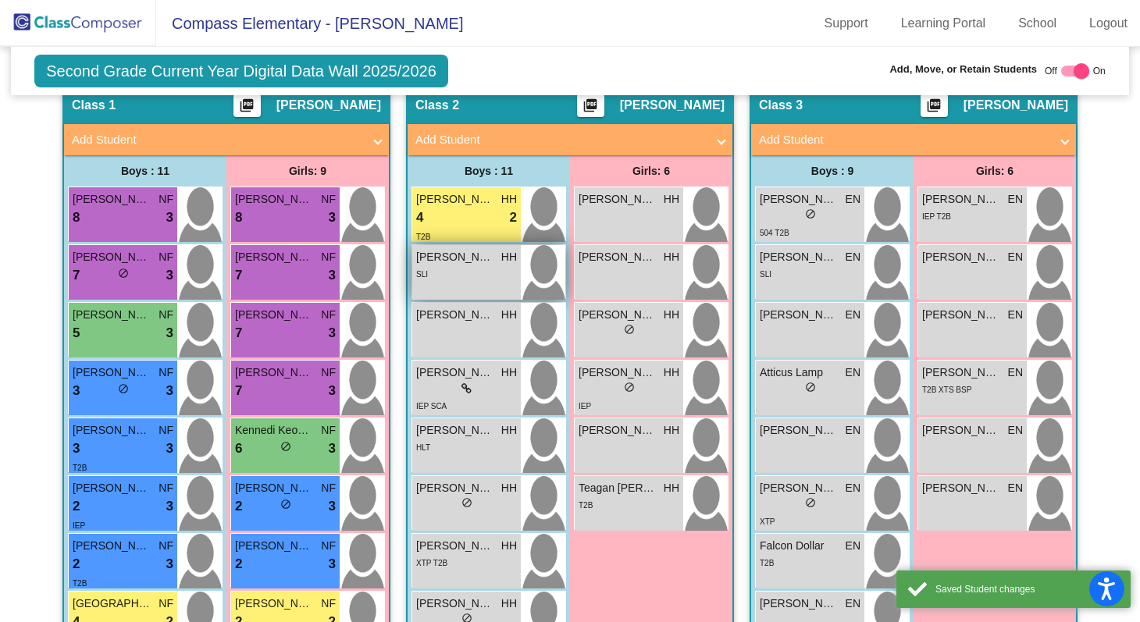
click at [446, 274] on div "SLI" at bounding box center [466, 274] width 101 height 16
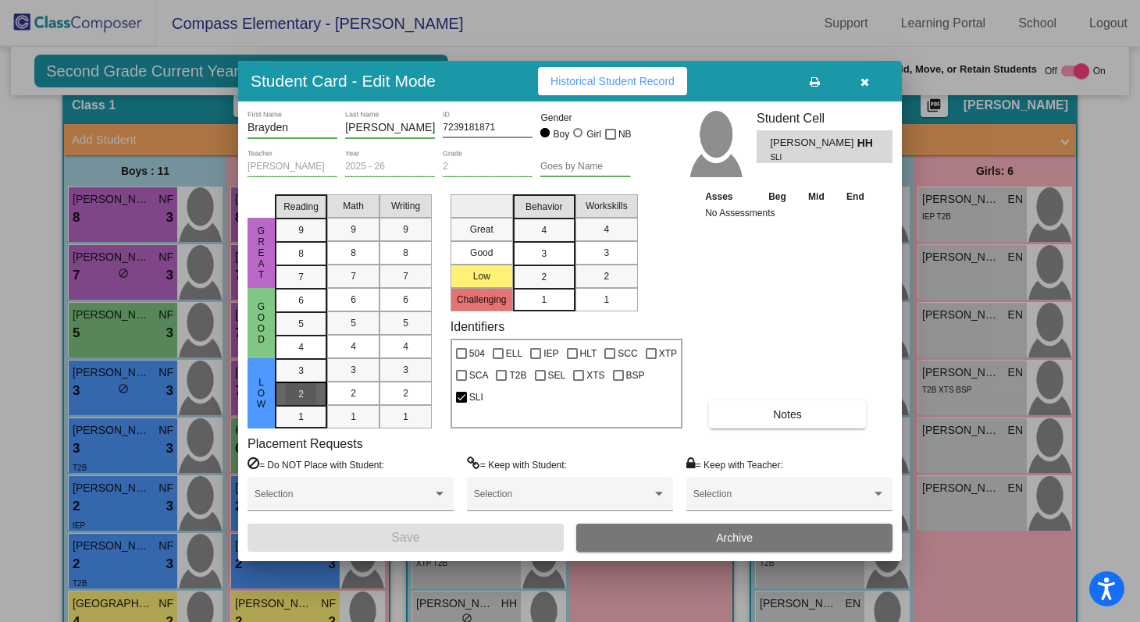
click at [308, 394] on div "2" at bounding box center [301, 394] width 30 height 23
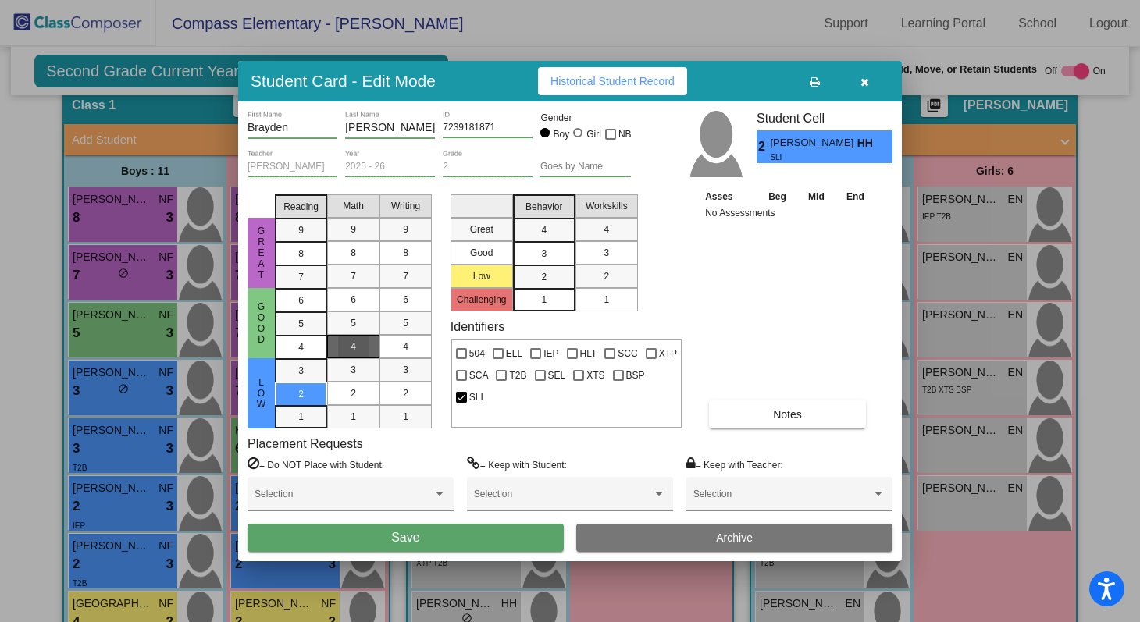
click at [368, 341] on div "4" at bounding box center [353, 346] width 30 height 23
click at [398, 371] on div "3" at bounding box center [405, 369] width 30 height 23
click at [551, 242] on div "3" at bounding box center [544, 253] width 30 height 23
click at [587, 241] on mat-list-option "3" at bounding box center [607, 252] width 62 height 23
click at [497, 533] on button "Save" at bounding box center [406, 538] width 316 height 28
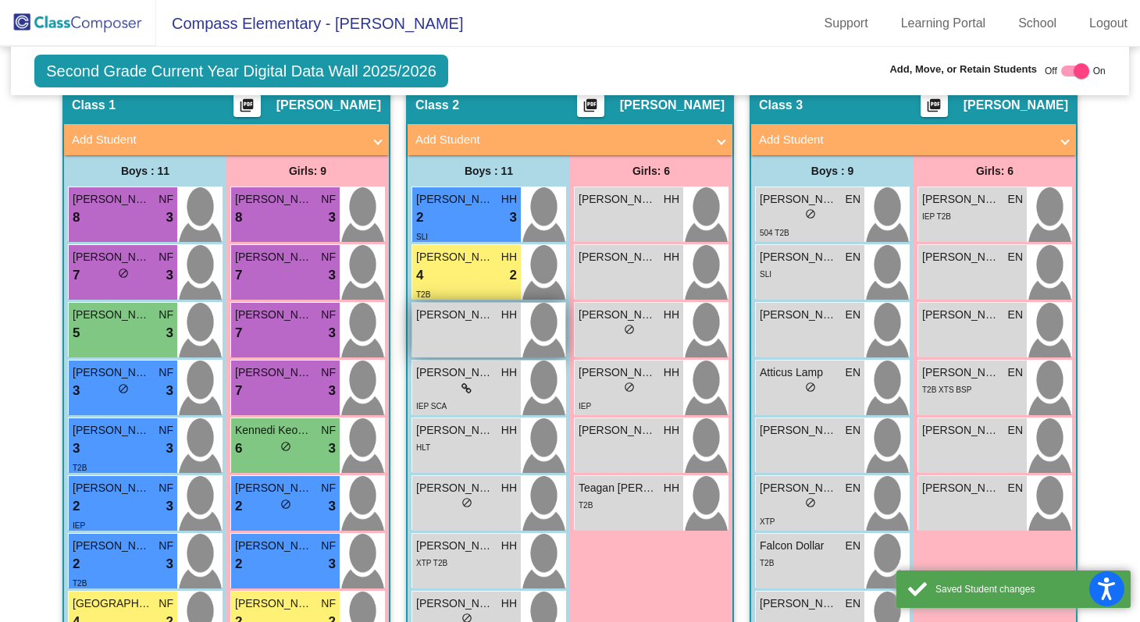
click at [487, 307] on span "Dillon Allen II" at bounding box center [455, 315] width 78 height 16
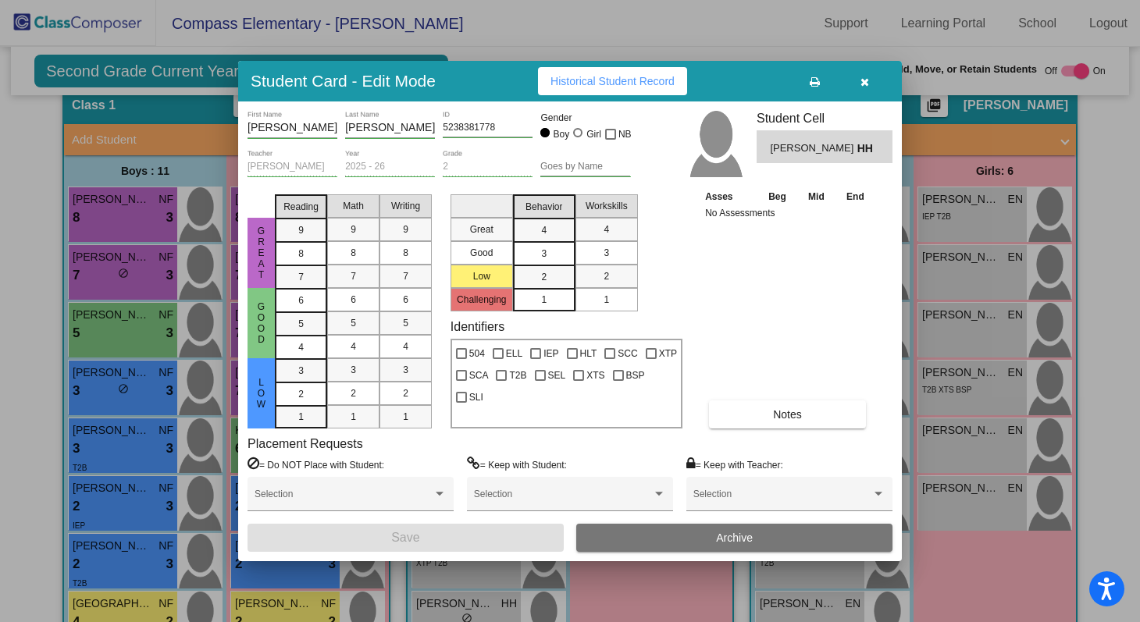
click at [858, 85] on button "button" at bounding box center [865, 81] width 50 height 28
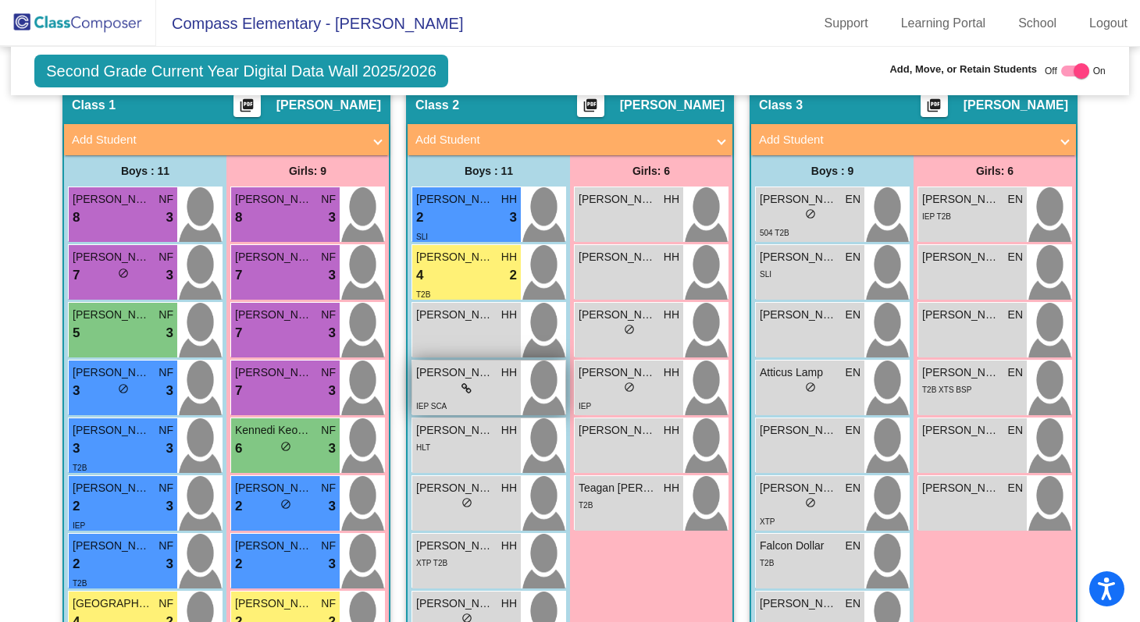
click at [463, 384] on icon at bounding box center [467, 388] width 10 height 11
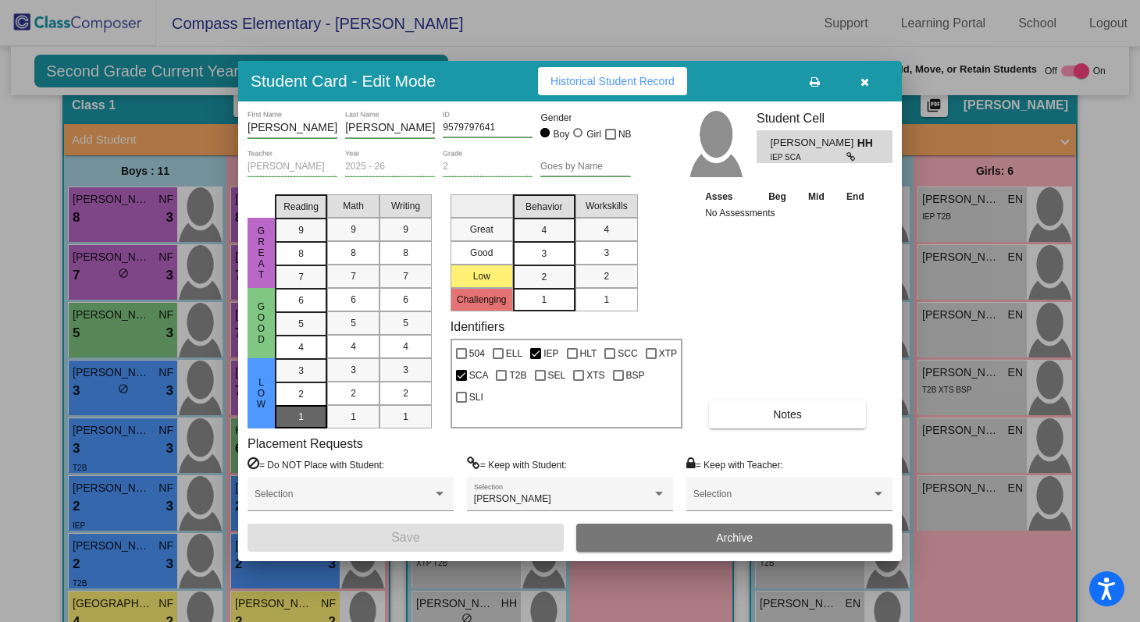
click at [311, 412] on div "1" at bounding box center [301, 416] width 30 height 23
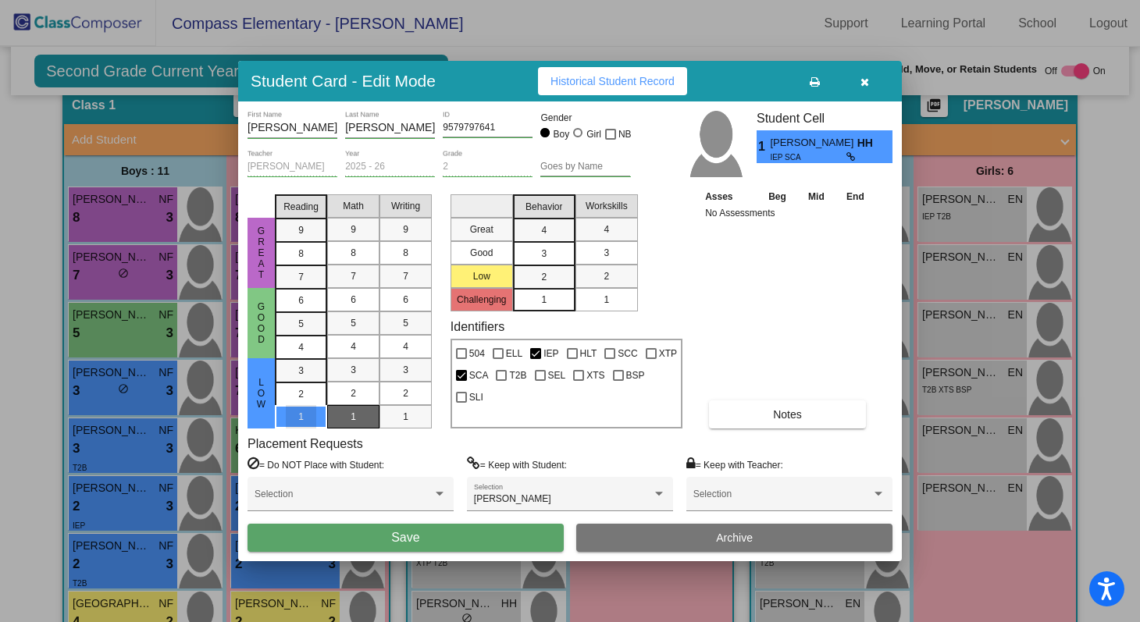
click at [367, 412] on div "1" at bounding box center [353, 416] width 30 height 23
click at [390, 414] on div "1" at bounding box center [405, 416] width 30 height 23
click at [566, 295] on mat-list-option "1" at bounding box center [544, 299] width 62 height 23
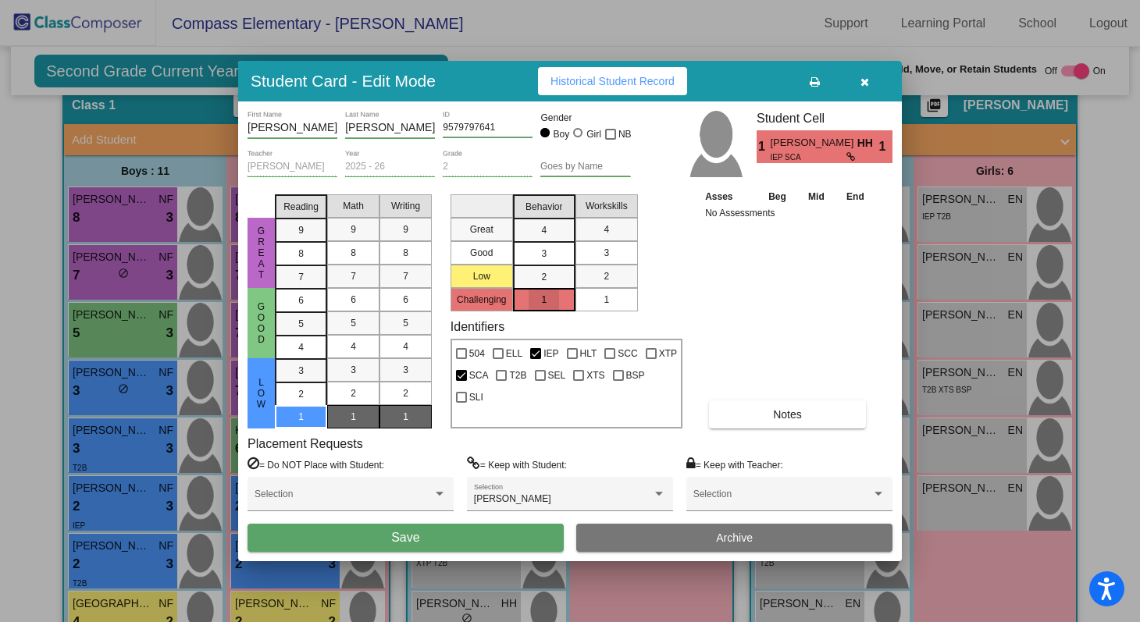
click at [596, 302] on div "1" at bounding box center [606, 299] width 30 height 23
click at [465, 534] on button "Save" at bounding box center [406, 538] width 316 height 28
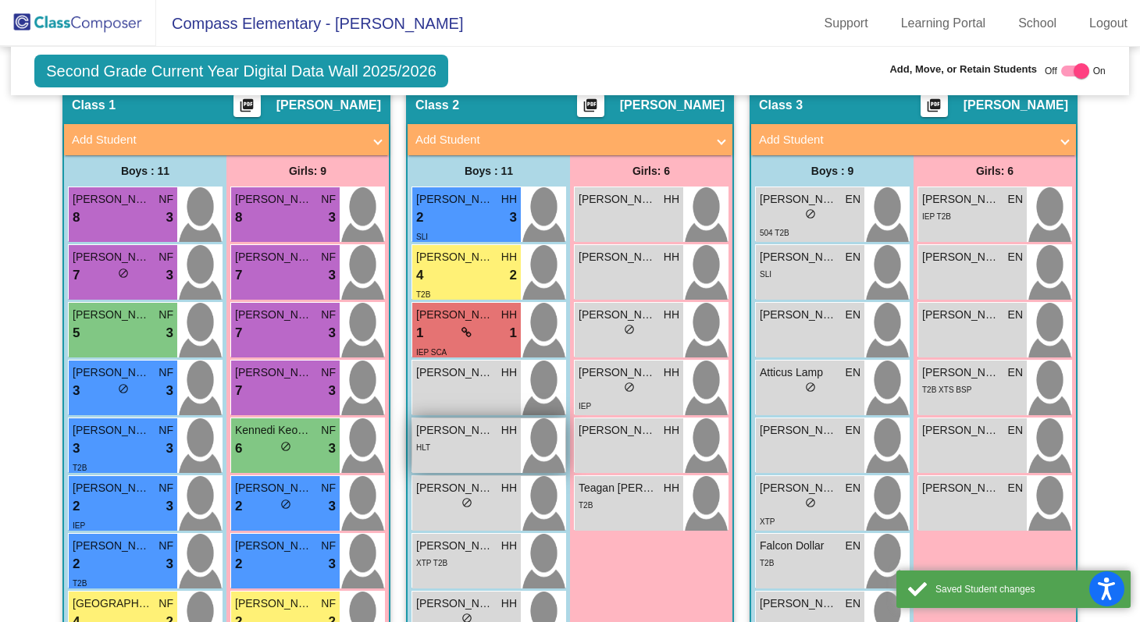
click at [432, 444] on div "HLT" at bounding box center [466, 447] width 101 height 16
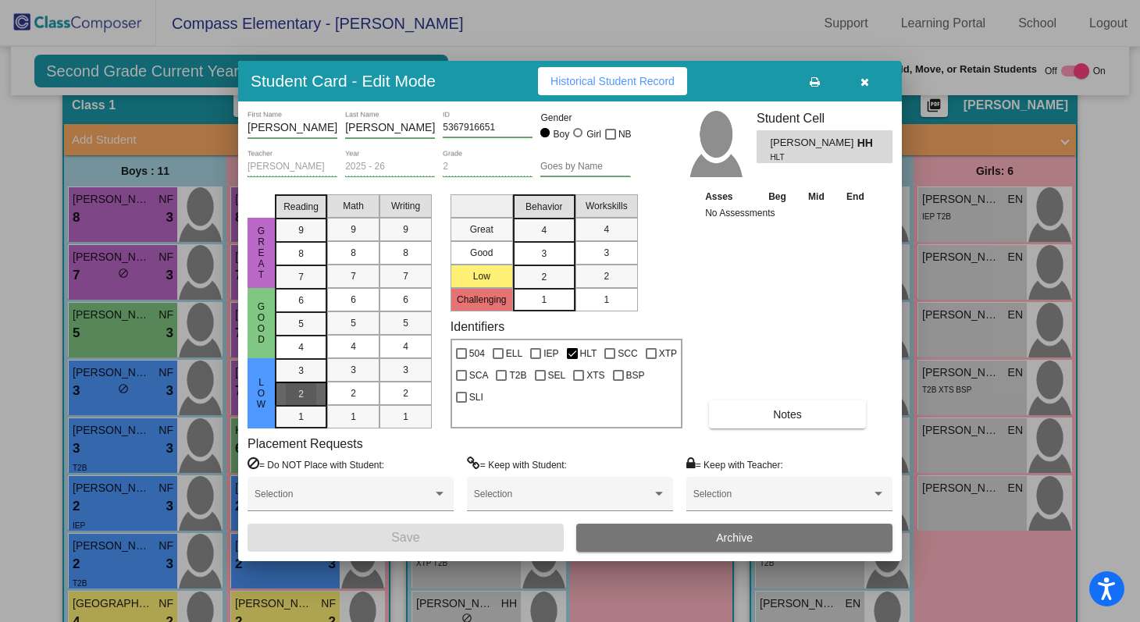
click at [323, 394] on mat-list-option "2" at bounding box center [301, 393] width 52 height 23
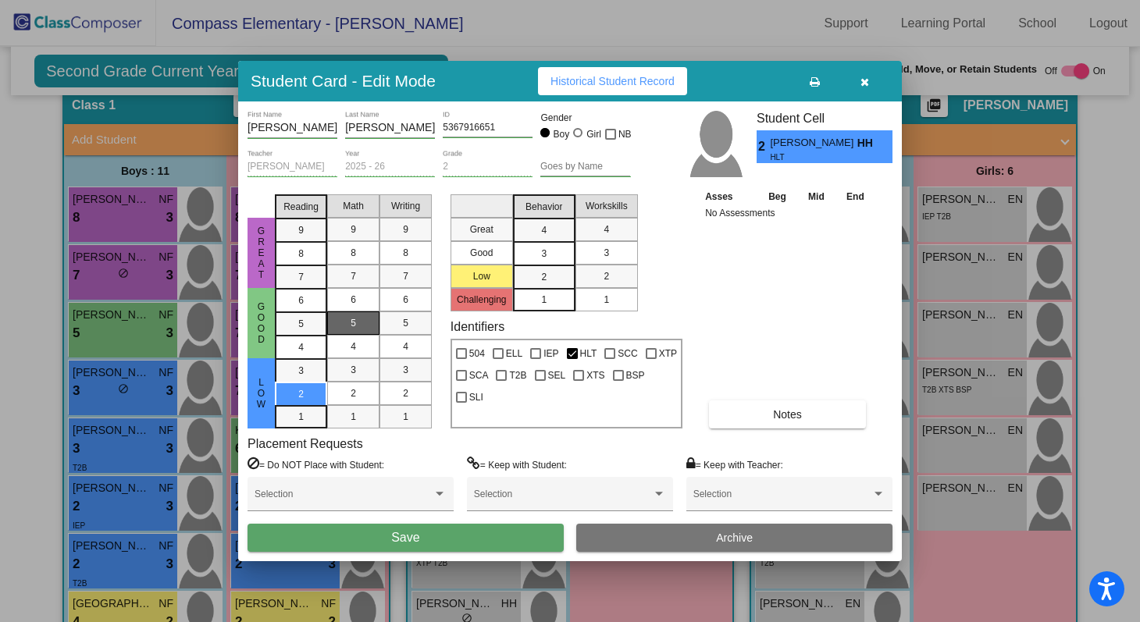
click at [348, 330] on div "5" at bounding box center [353, 323] width 30 height 23
click at [399, 359] on div "3" at bounding box center [405, 369] width 30 height 23
click at [550, 252] on div "3" at bounding box center [544, 253] width 30 height 23
click at [595, 246] on div "3" at bounding box center [606, 252] width 30 height 23
click at [486, 537] on button "Save" at bounding box center [406, 538] width 316 height 28
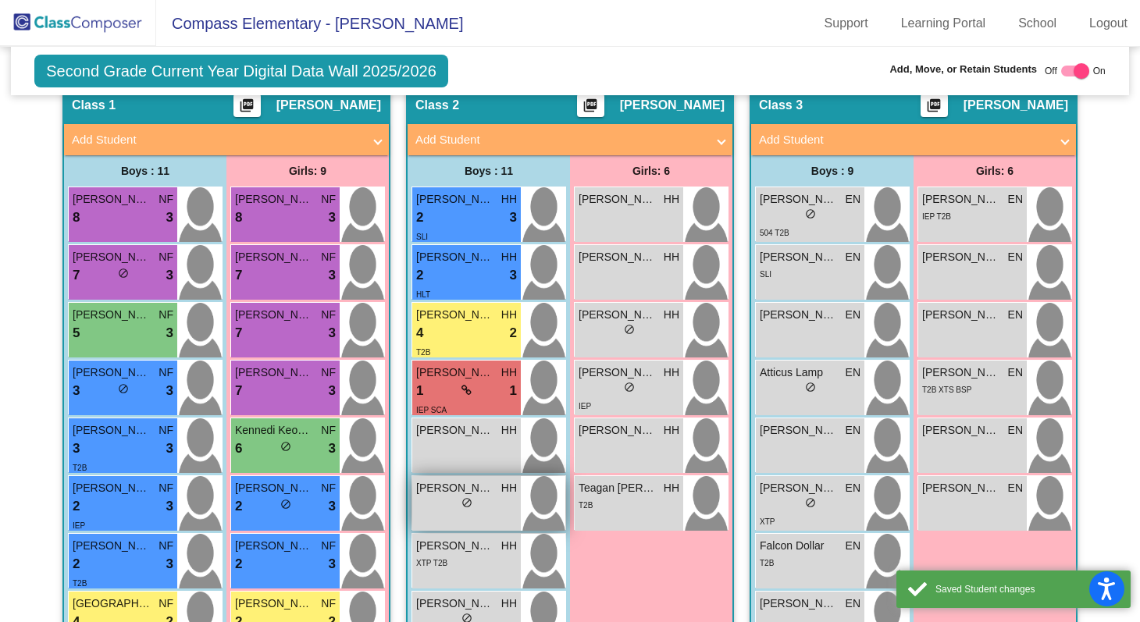
click at [472, 515] on div "Gunner Jolly HH lock do_not_disturb_alt" at bounding box center [466, 503] width 109 height 55
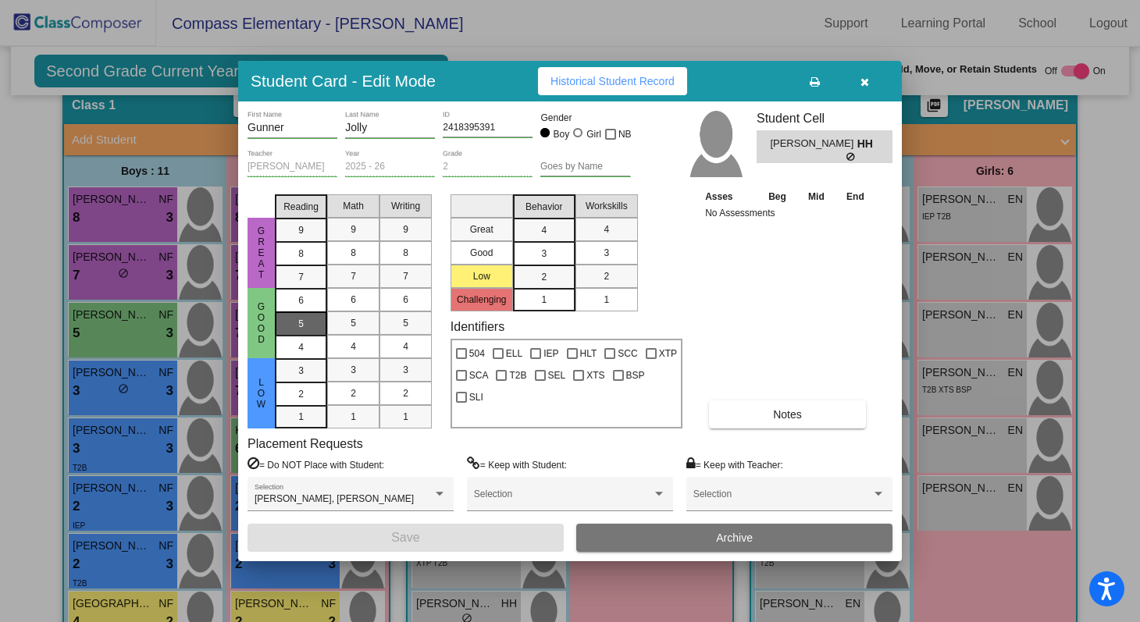
click at [301, 319] on span "5" at bounding box center [300, 324] width 5 height 14
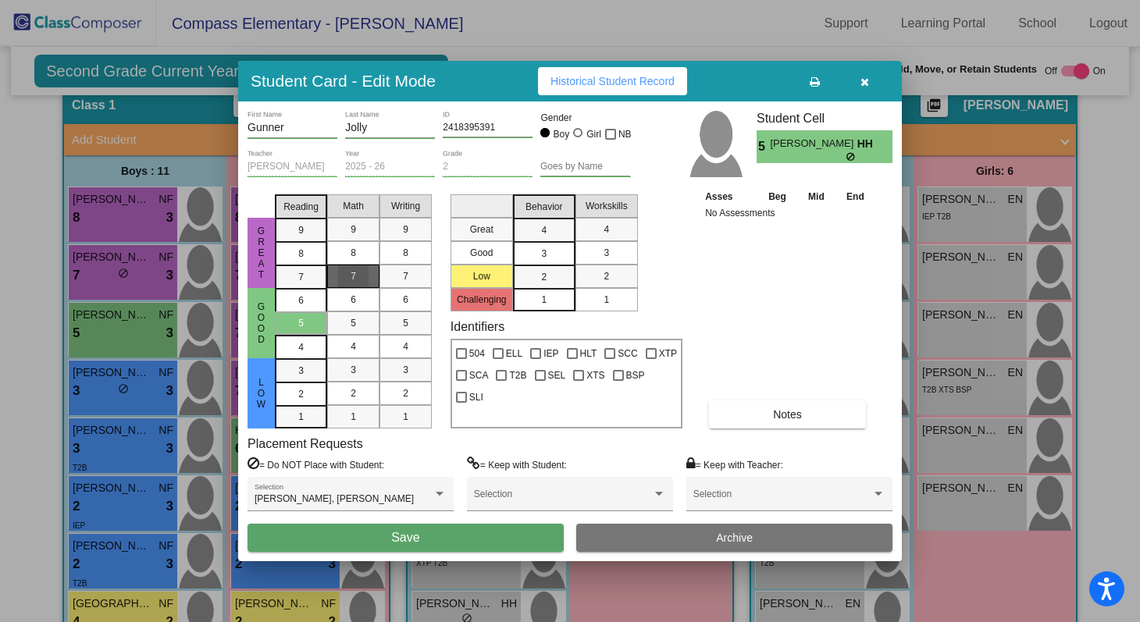
click at [348, 278] on div "7" at bounding box center [353, 276] width 30 height 23
click at [417, 343] on div "4" at bounding box center [405, 346] width 30 height 23
click at [559, 259] on mat-list-option "3" at bounding box center [544, 252] width 62 height 23
click at [583, 250] on mat-list-option "3" at bounding box center [607, 252] width 62 height 23
click at [500, 538] on button "Save" at bounding box center [406, 538] width 316 height 28
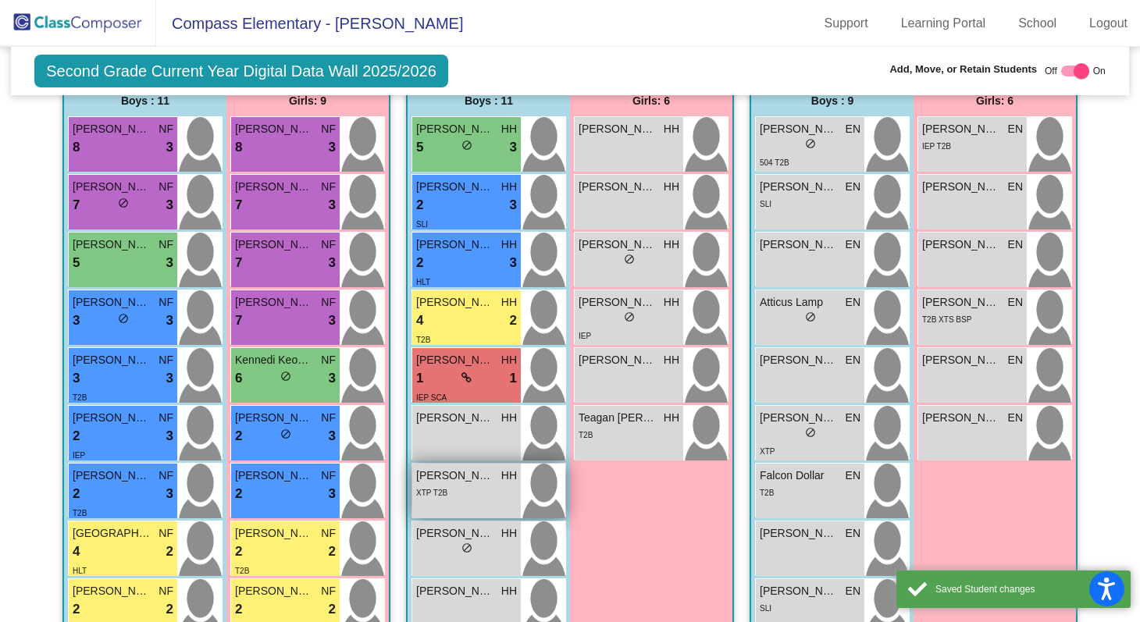
scroll to position [495, 0]
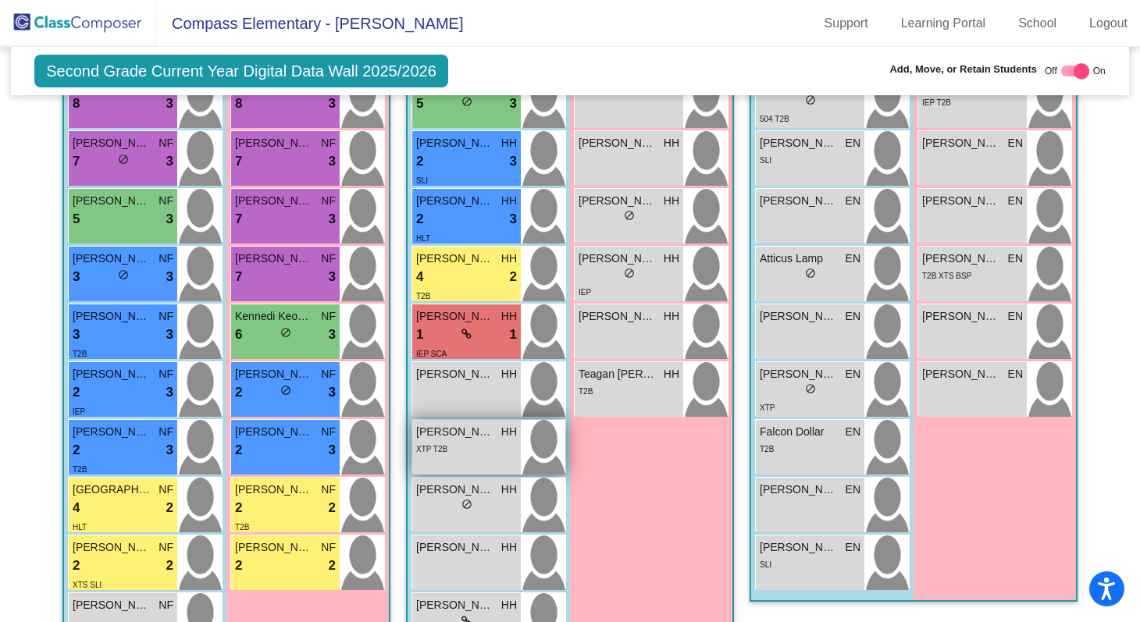
click at [474, 427] on span "[PERSON_NAME] [PERSON_NAME]" at bounding box center [455, 432] width 78 height 16
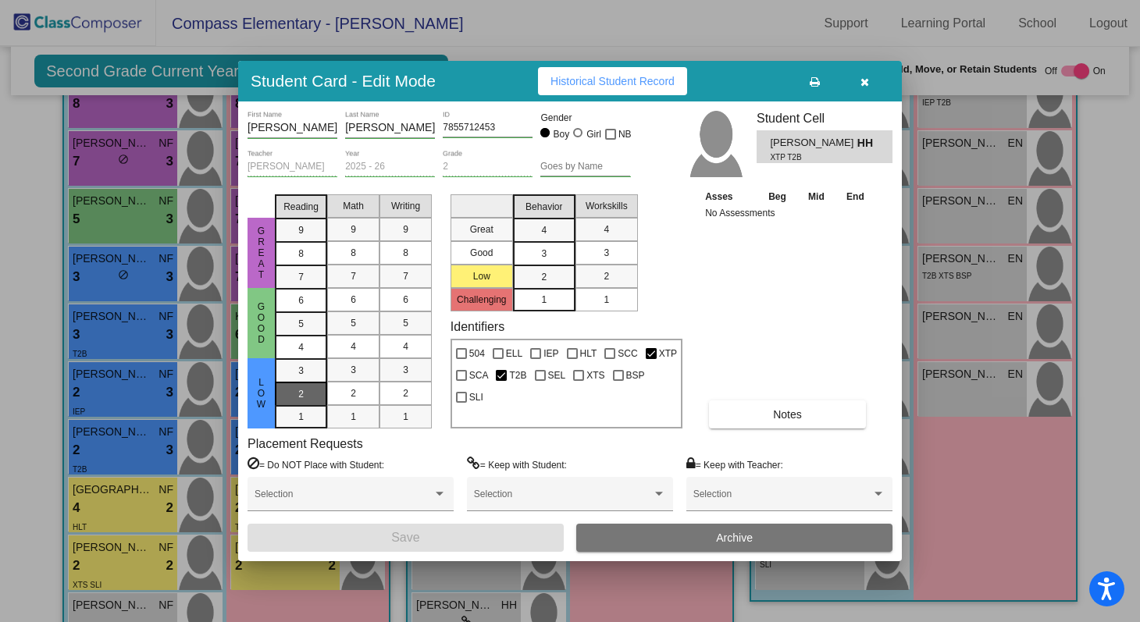
click at [301, 384] on div "2" at bounding box center [301, 394] width 30 height 23
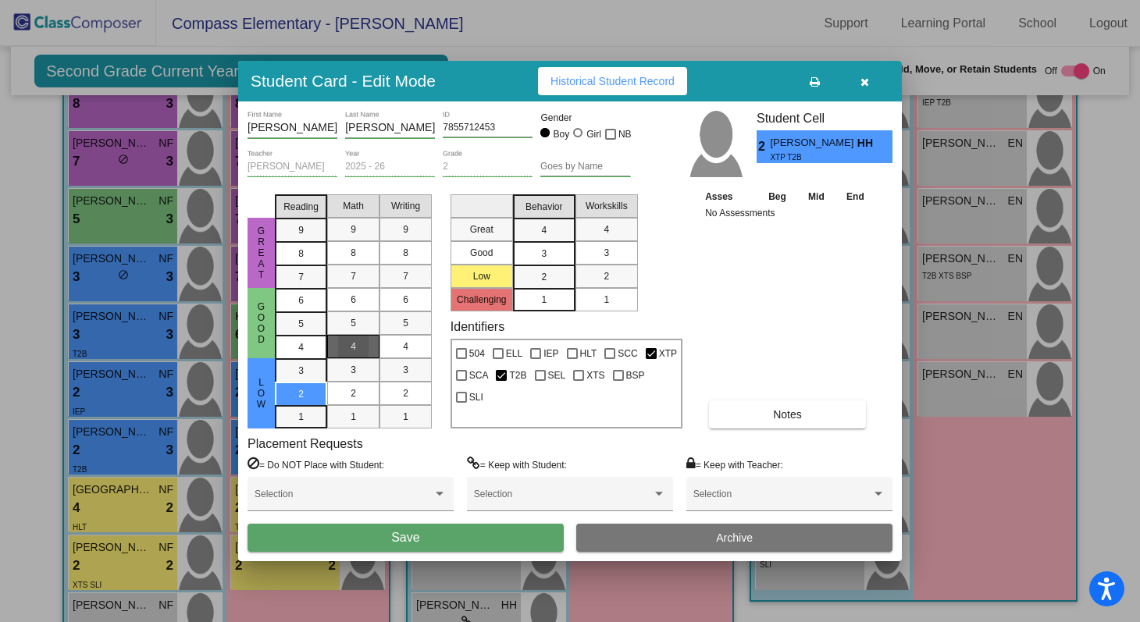
click at [353, 345] on span "4" at bounding box center [353, 347] width 5 height 14
click at [387, 379] on mat-list-option "3" at bounding box center [406, 369] width 52 height 23
click at [539, 262] on div "3" at bounding box center [544, 253] width 30 height 23
click at [589, 262] on mat-list-option "3" at bounding box center [607, 252] width 62 height 23
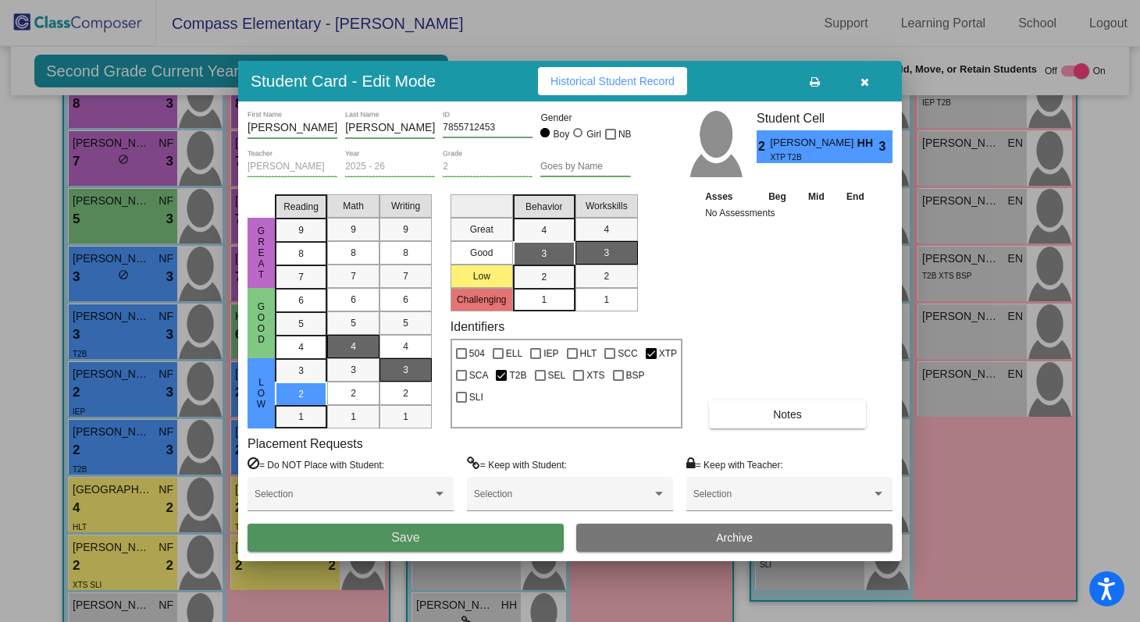
click at [476, 533] on button "Save" at bounding box center [406, 538] width 316 height 28
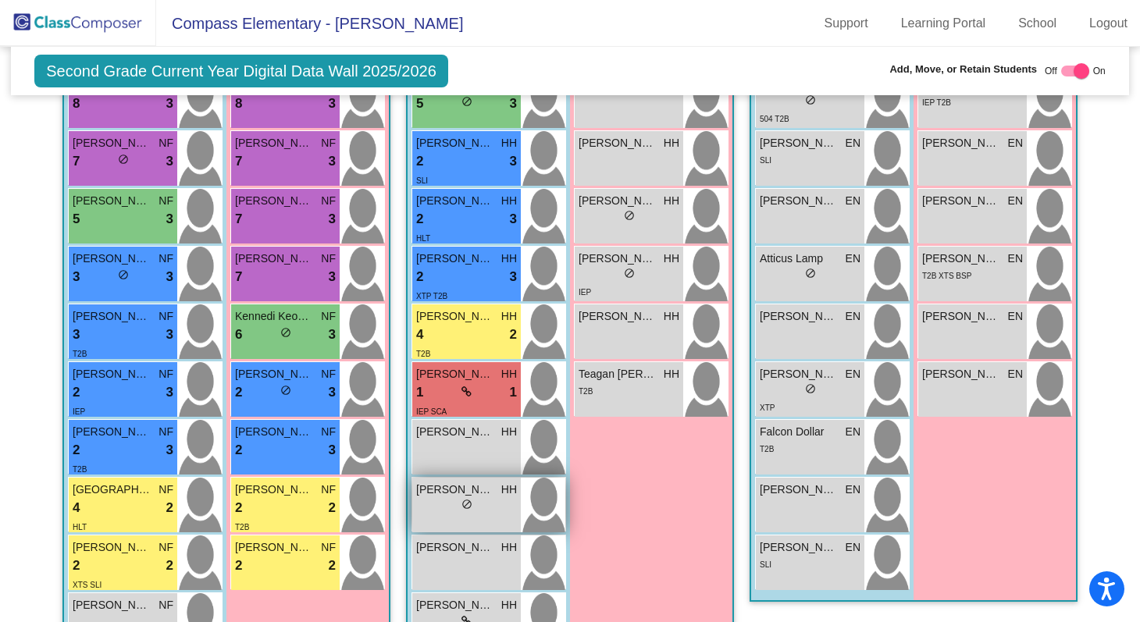
click at [481, 518] on div "Kobe Keokhamthong HH lock do_not_disturb_alt" at bounding box center [466, 505] width 109 height 55
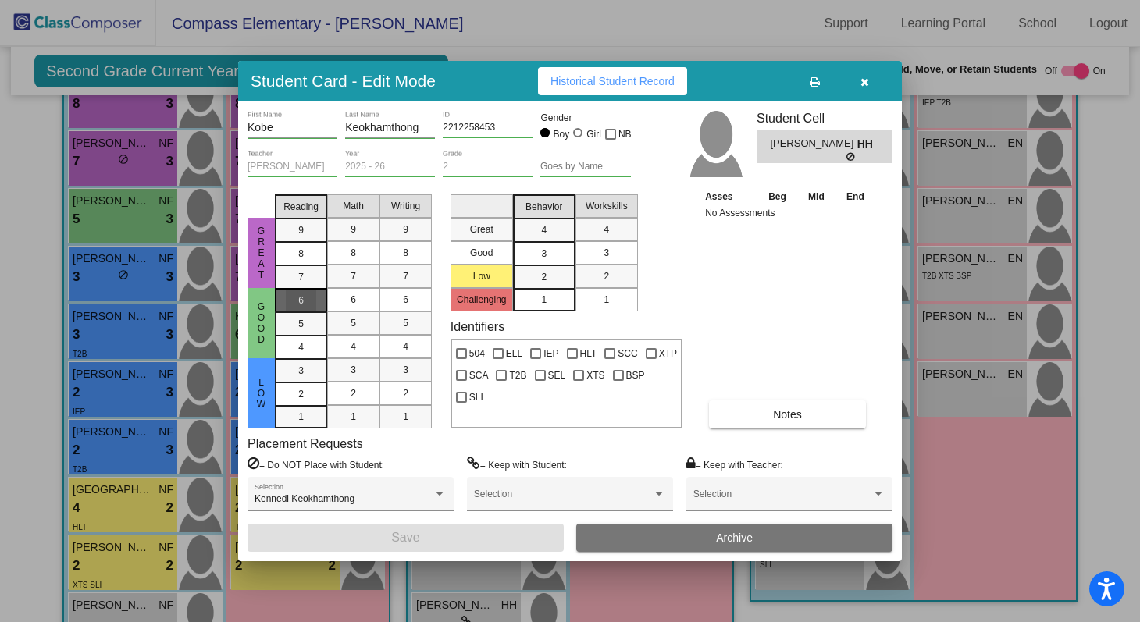
click at [306, 305] on div "6" at bounding box center [301, 300] width 30 height 23
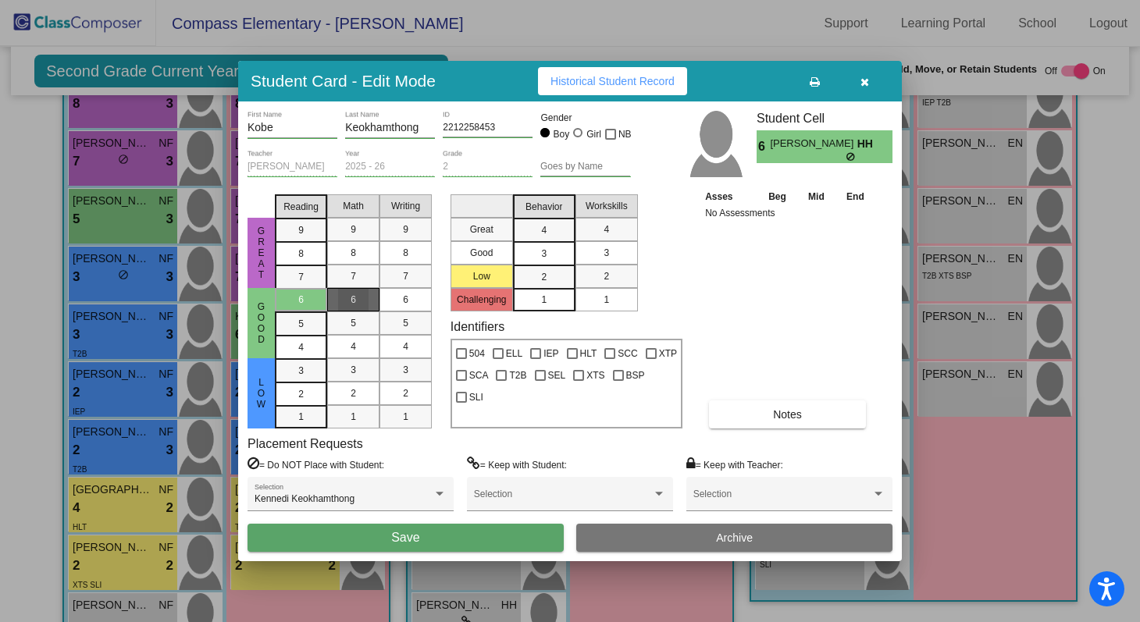
click at [337, 300] on mat-list-option "6" at bounding box center [353, 299] width 52 height 23
click at [403, 305] on span "6" at bounding box center [405, 300] width 5 height 14
drag, startPoint x: 540, startPoint y: 255, endPoint x: 556, endPoint y: 255, distance: 15.6
click at [541, 255] on div "3" at bounding box center [544, 253] width 30 height 23
click at [606, 255] on span "3" at bounding box center [606, 253] width 5 height 14
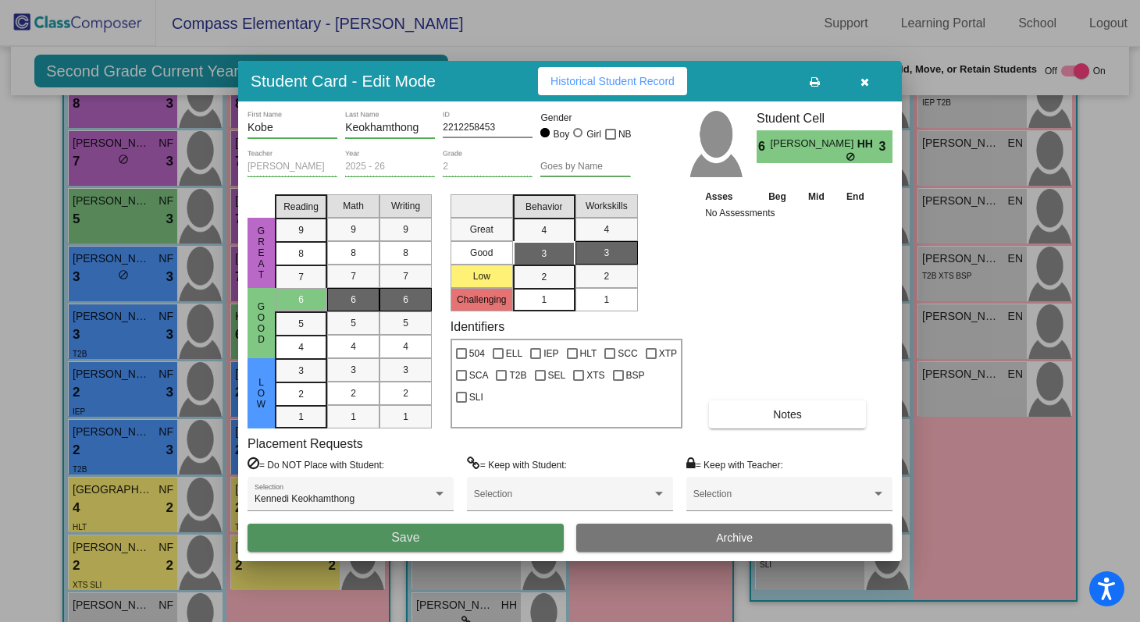
click at [430, 540] on button "Save" at bounding box center [406, 538] width 316 height 28
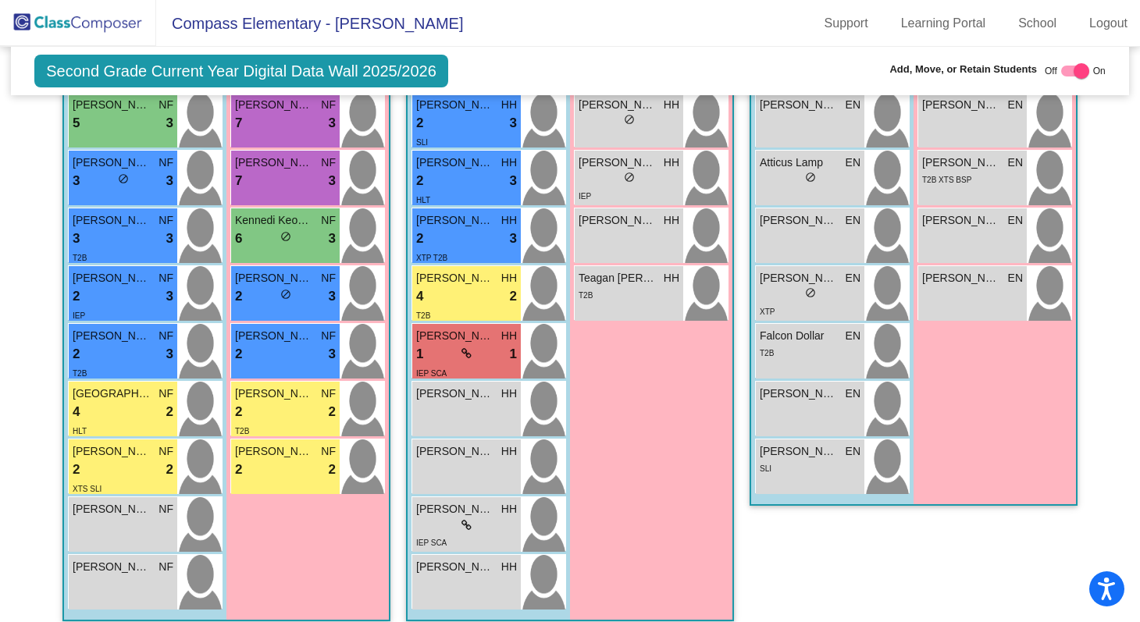
scroll to position [614, 0]
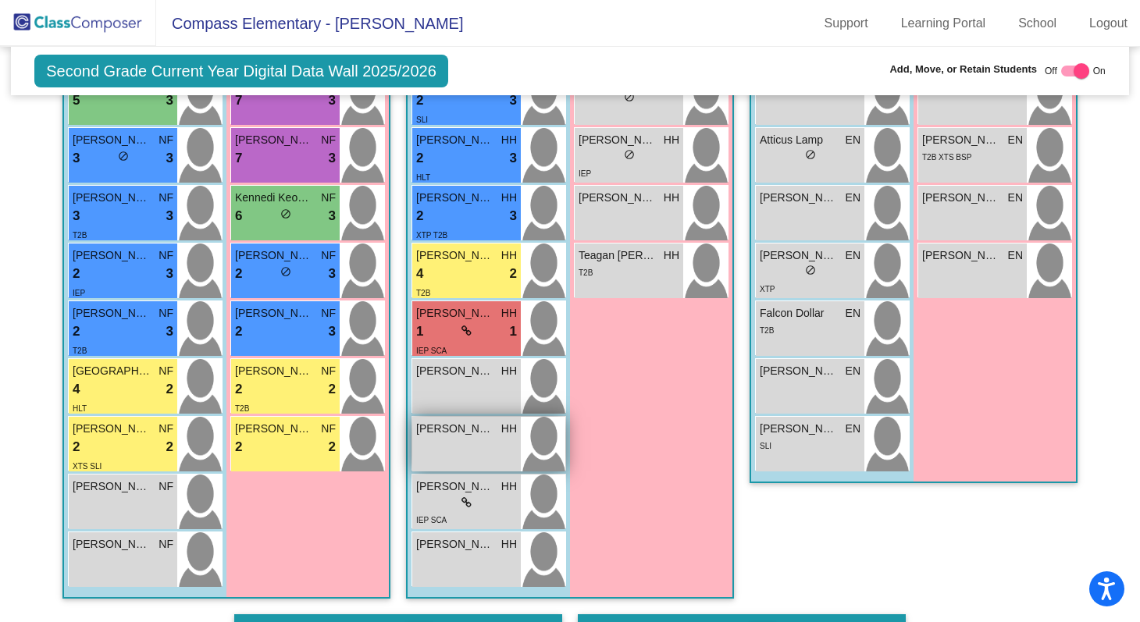
click at [492, 440] on div "Lincoln Collins HH lock do_not_disturb_alt" at bounding box center [466, 444] width 109 height 55
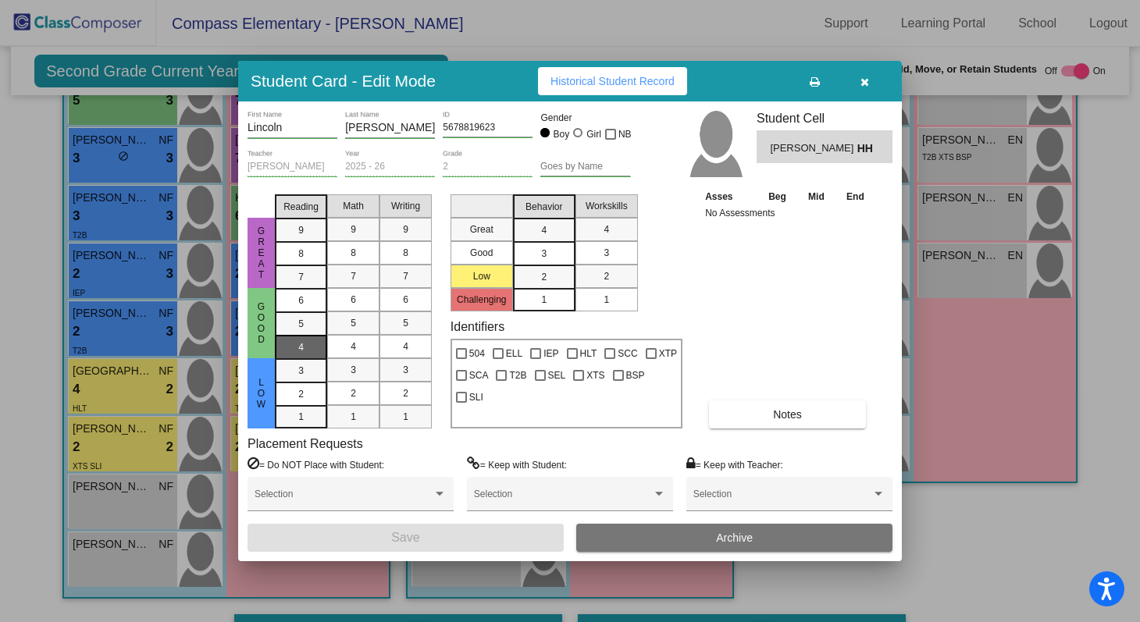
click at [297, 344] on div "4" at bounding box center [301, 347] width 30 height 23
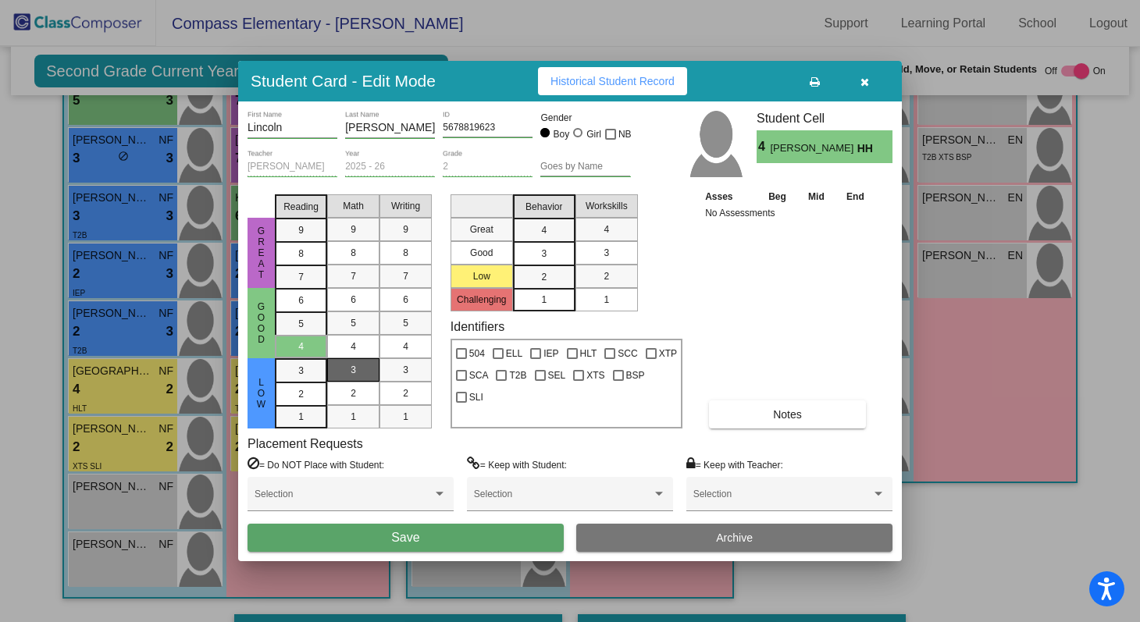
click at [348, 375] on div "3" at bounding box center [353, 369] width 30 height 23
click at [403, 370] on span "3" at bounding box center [405, 370] width 5 height 14
click at [559, 253] on mat-list-option "3" at bounding box center [544, 252] width 62 height 23
click at [594, 258] on div "3" at bounding box center [606, 252] width 30 height 23
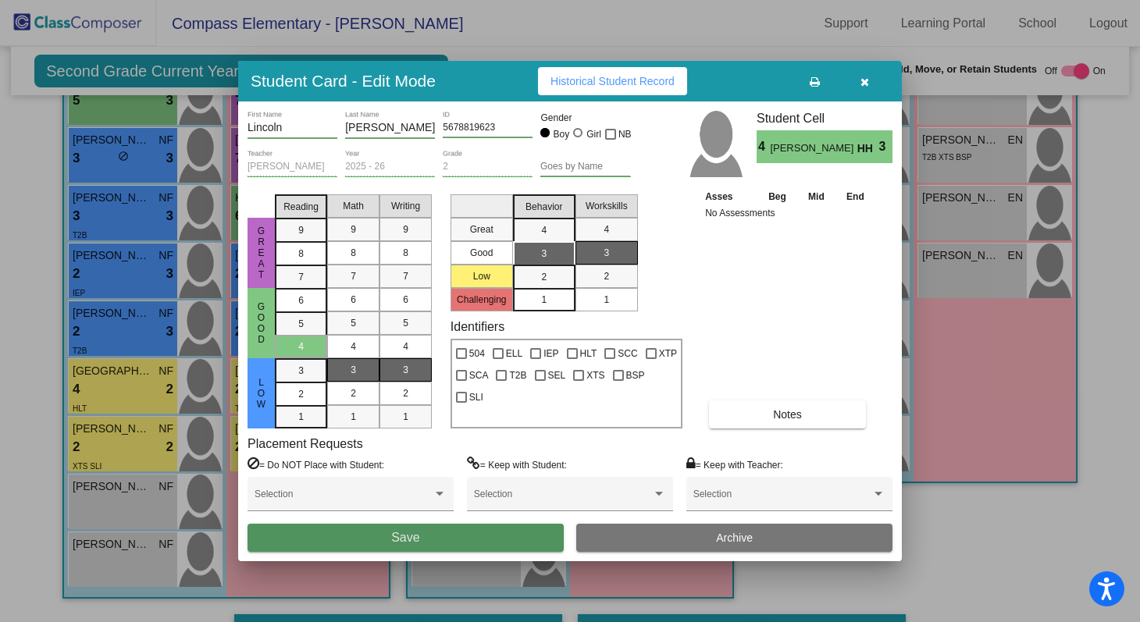
click at [355, 537] on button "Save" at bounding box center [406, 538] width 316 height 28
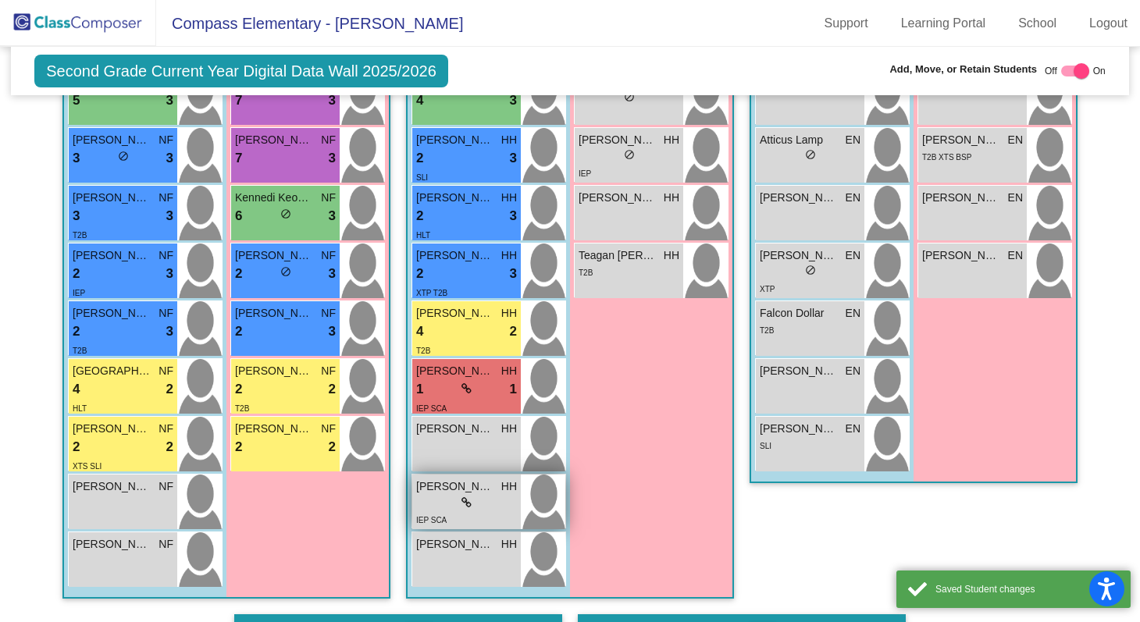
click at [434, 495] on div "lock do_not_disturb_alt" at bounding box center [466, 503] width 101 height 16
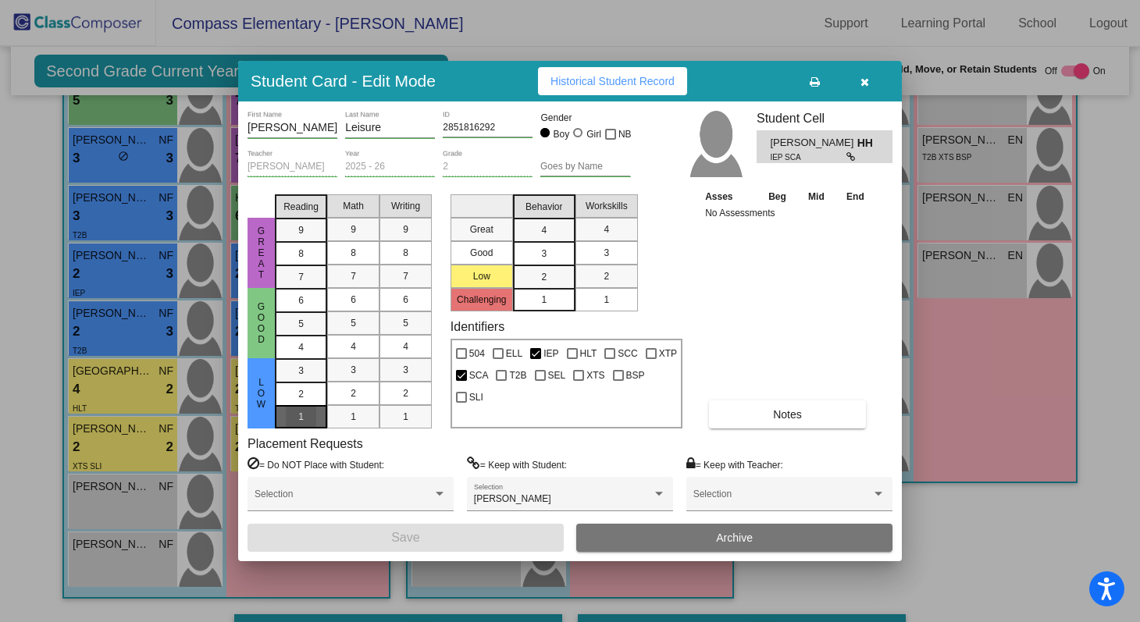
drag, startPoint x: 302, startPoint y: 411, endPoint x: 325, endPoint y: 411, distance: 22.6
click at [303, 411] on span "1" at bounding box center [300, 417] width 5 height 14
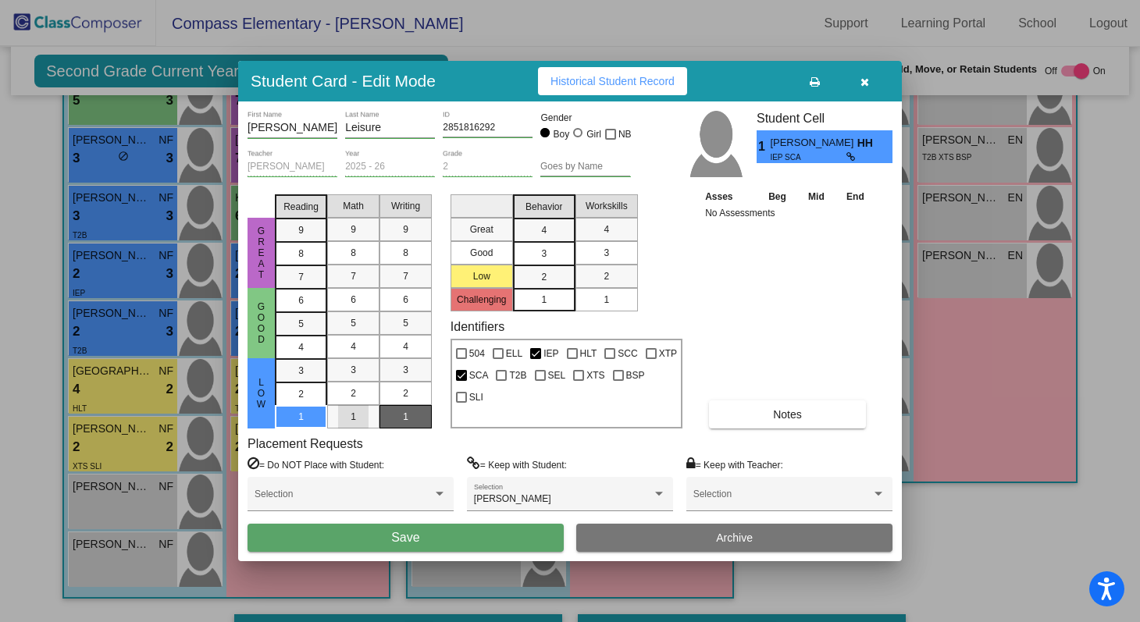
drag, startPoint x: 343, startPoint y: 411, endPoint x: 385, endPoint y: 415, distance: 42.4
click at [344, 411] on div "1" at bounding box center [353, 416] width 30 height 23
click at [405, 417] on span "1" at bounding box center [405, 417] width 5 height 14
drag, startPoint x: 530, startPoint y: 301, endPoint x: 560, endPoint y: 301, distance: 30.5
click at [532, 301] on div "1" at bounding box center [544, 299] width 30 height 23
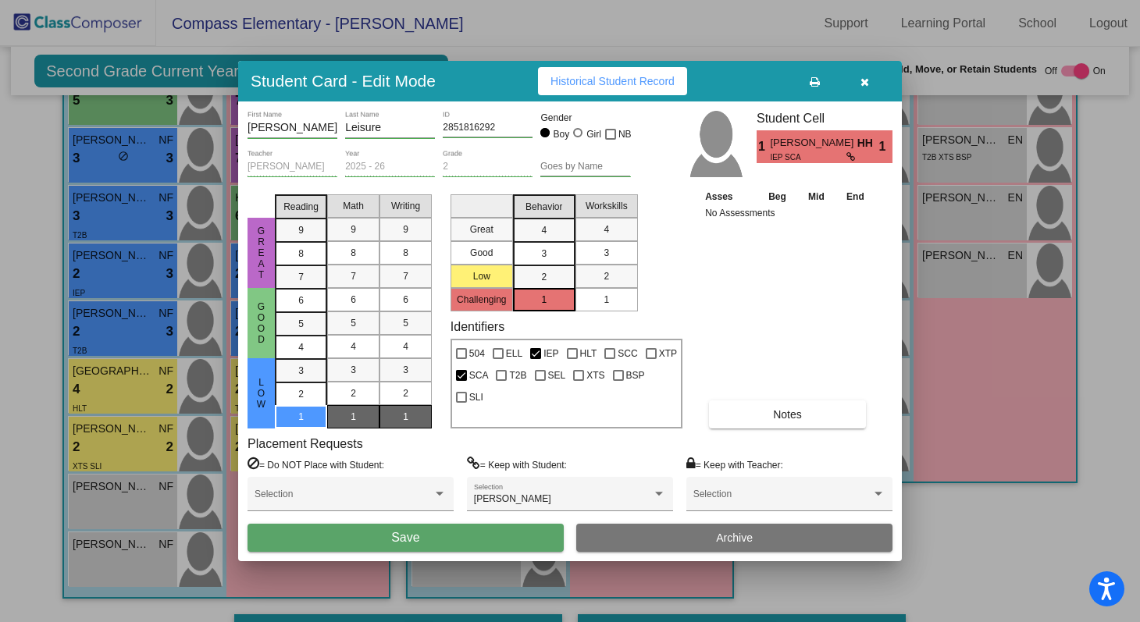
click at [600, 301] on div "1" at bounding box center [606, 299] width 30 height 23
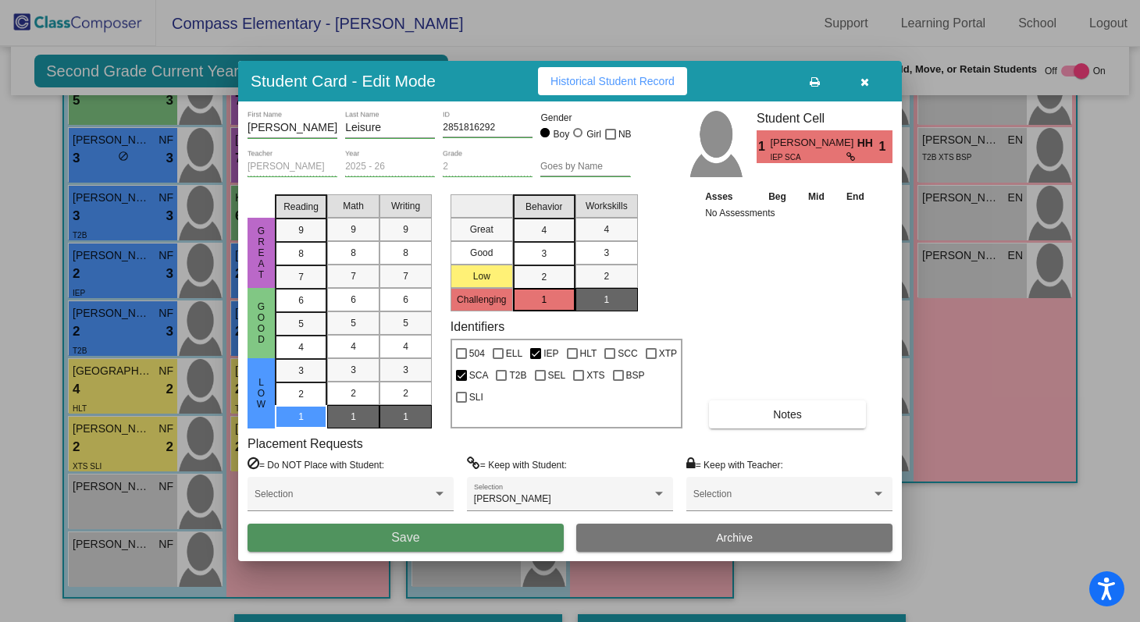
click at [458, 536] on button "Save" at bounding box center [406, 538] width 316 height 28
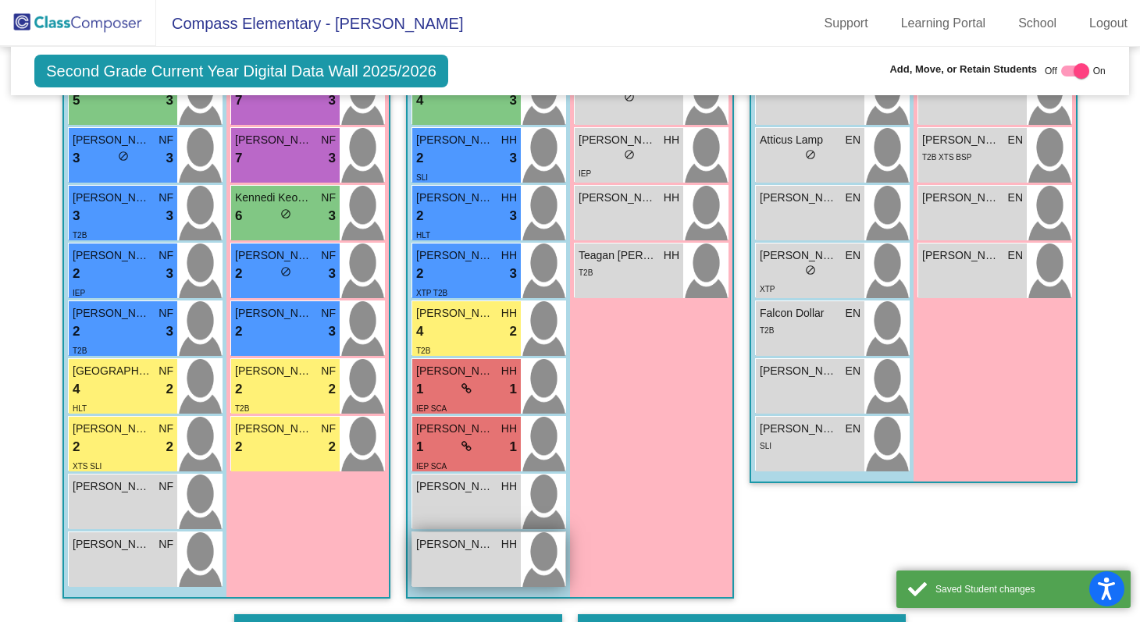
click at [459, 554] on div "William Meyer HH lock do_not_disturb_alt" at bounding box center [466, 560] width 109 height 55
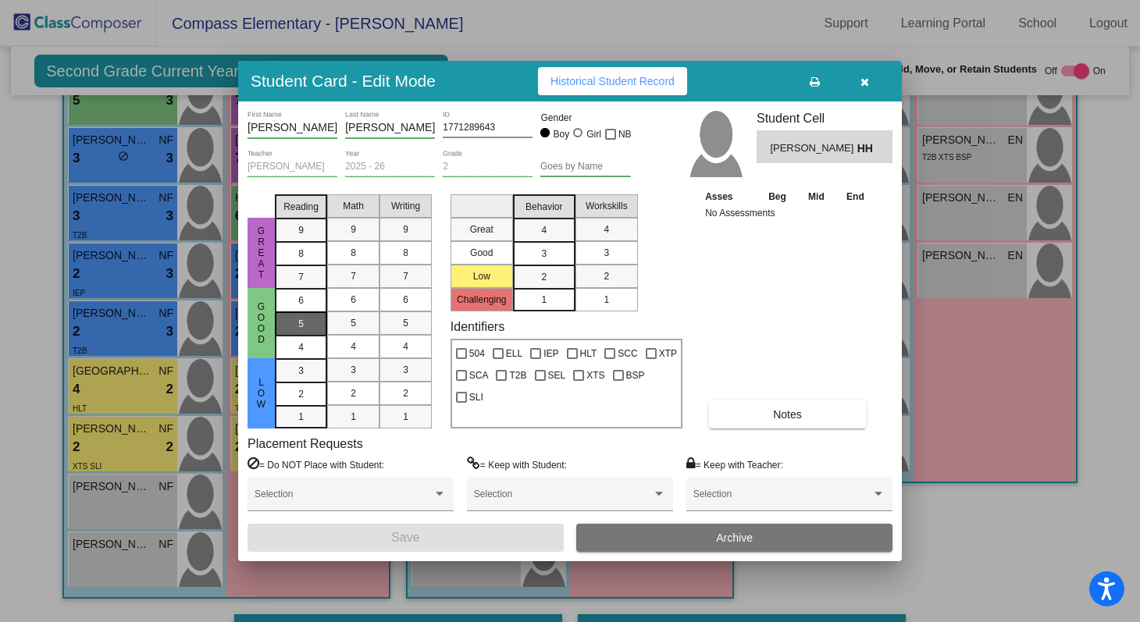
click at [309, 323] on div "5" at bounding box center [301, 323] width 30 height 23
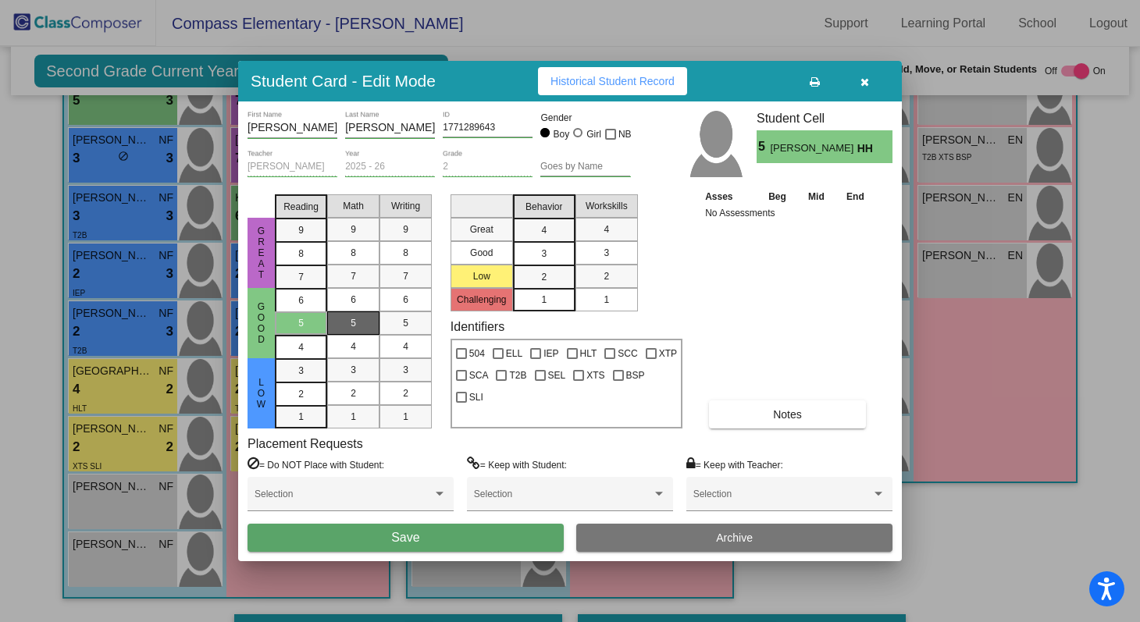
click at [344, 323] on div "5" at bounding box center [353, 323] width 30 height 23
click at [400, 326] on div "5" at bounding box center [405, 323] width 30 height 23
drag, startPoint x: 546, startPoint y: 248, endPoint x: 572, endPoint y: 248, distance: 25.8
click at [549, 248] on div "3" at bounding box center [544, 253] width 30 height 23
click at [605, 250] on span "3" at bounding box center [606, 253] width 5 height 14
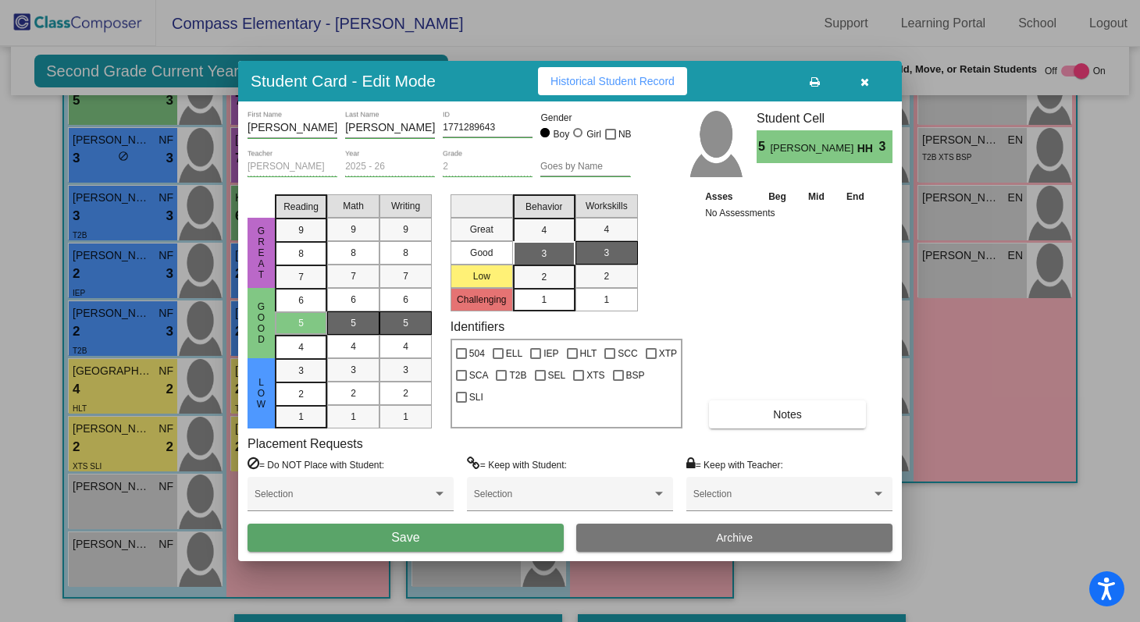
click at [469, 537] on button "Save" at bounding box center [406, 538] width 316 height 28
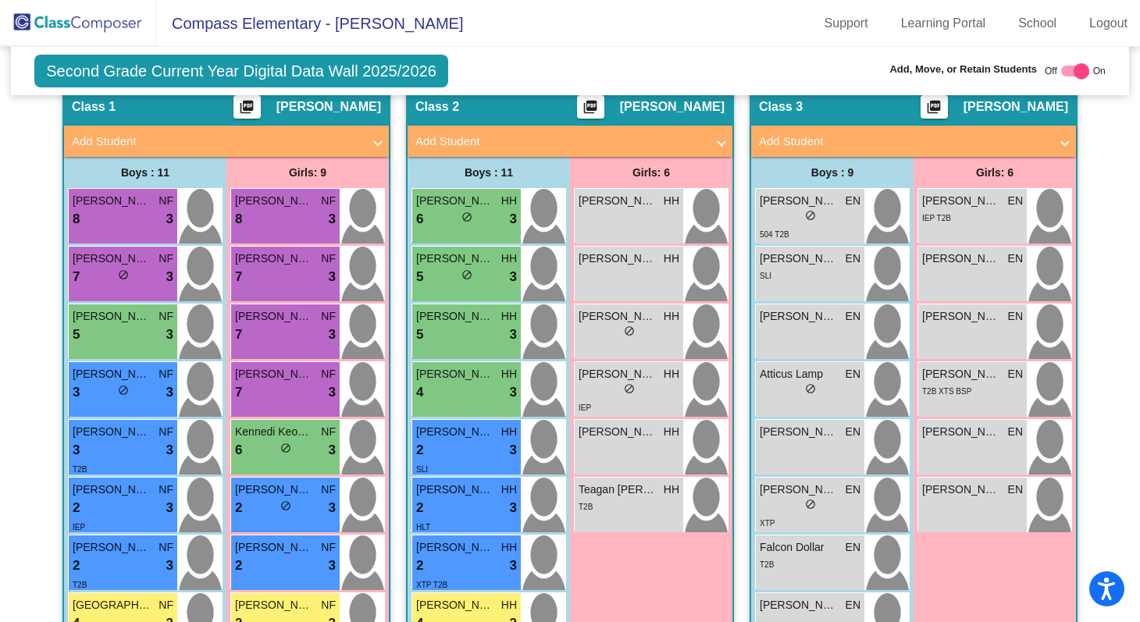
scroll to position [376, 0]
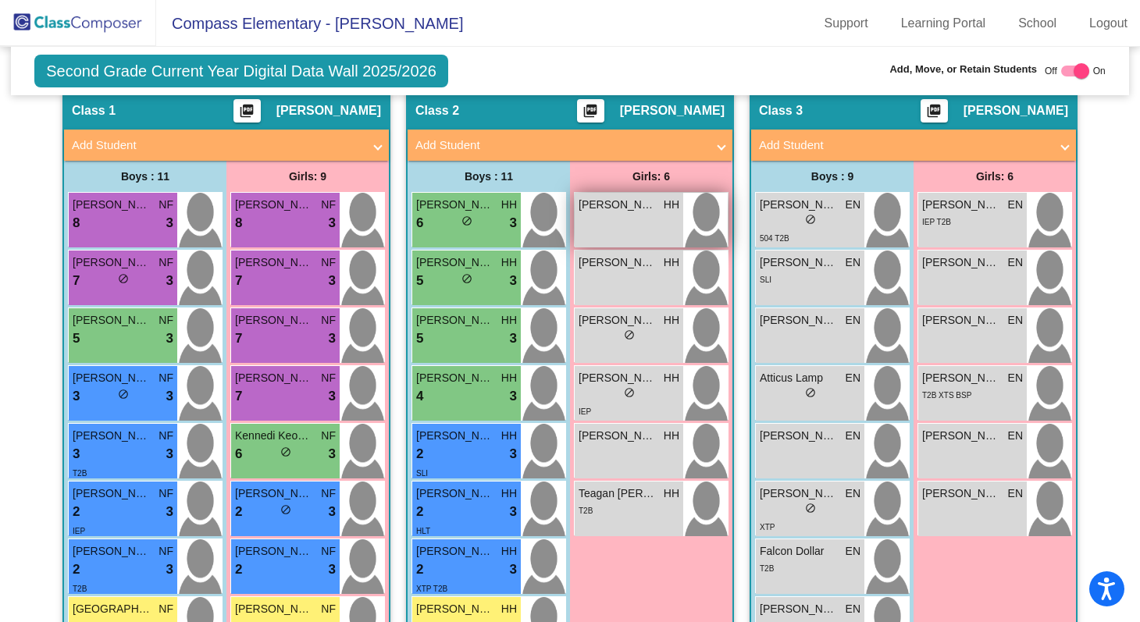
click at [620, 219] on div "Annie Meseberg HH lock do_not_disturb_alt" at bounding box center [629, 220] width 109 height 55
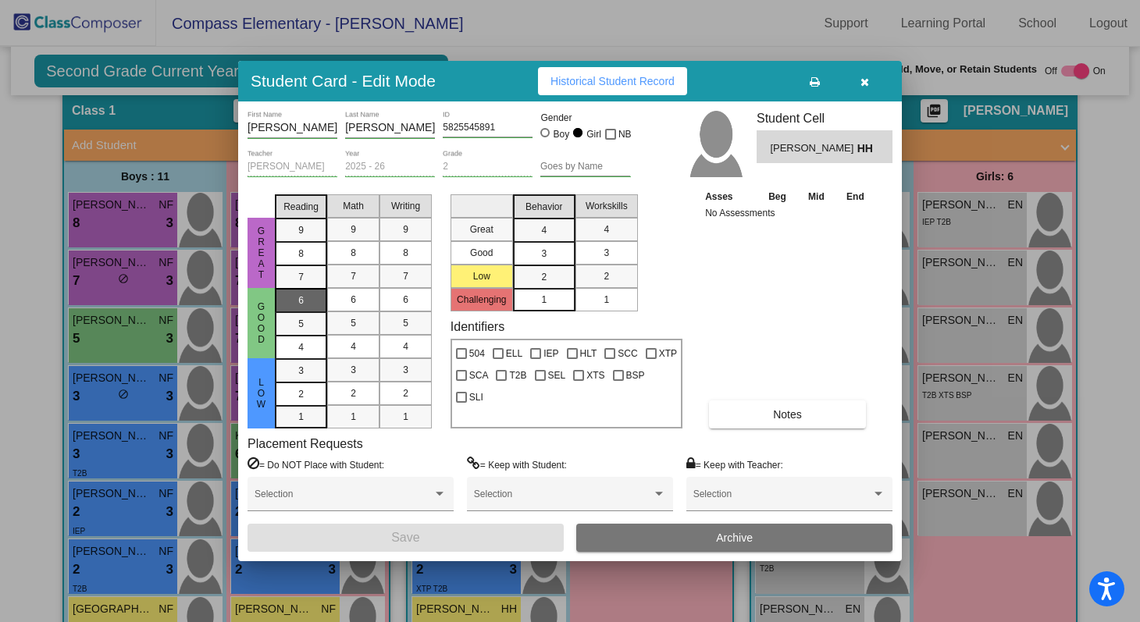
click at [294, 301] on div "6" at bounding box center [301, 300] width 30 height 23
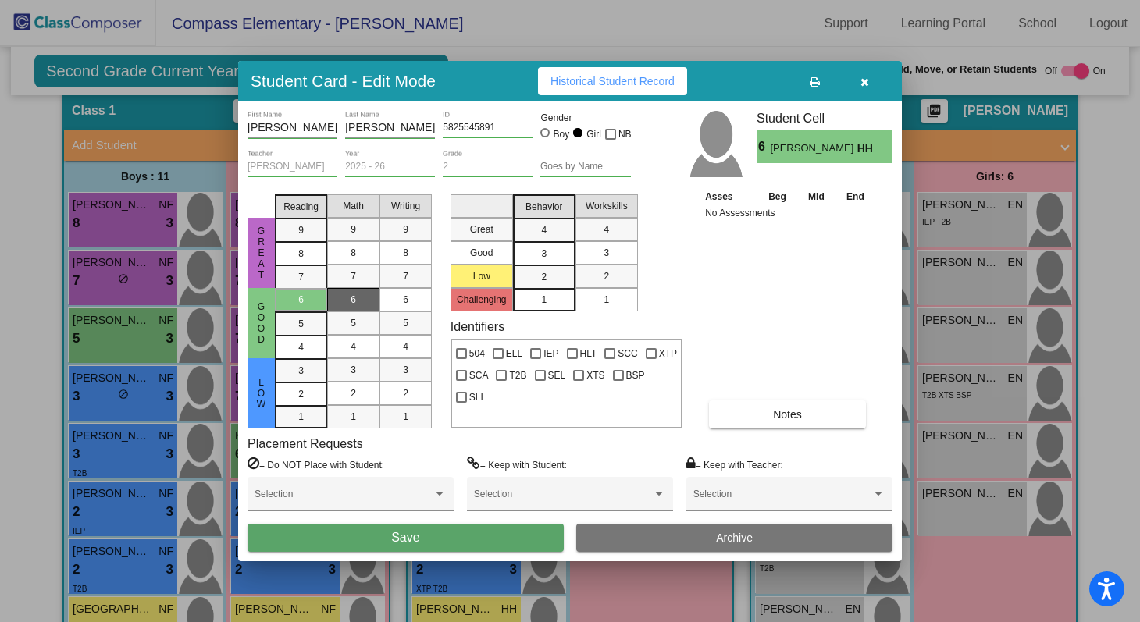
click at [346, 301] on div "6" at bounding box center [353, 299] width 30 height 23
click at [405, 304] on span "6" at bounding box center [405, 300] width 5 height 14
click at [538, 233] on div "4" at bounding box center [544, 230] width 30 height 23
click at [602, 232] on div "4" at bounding box center [606, 229] width 30 height 23
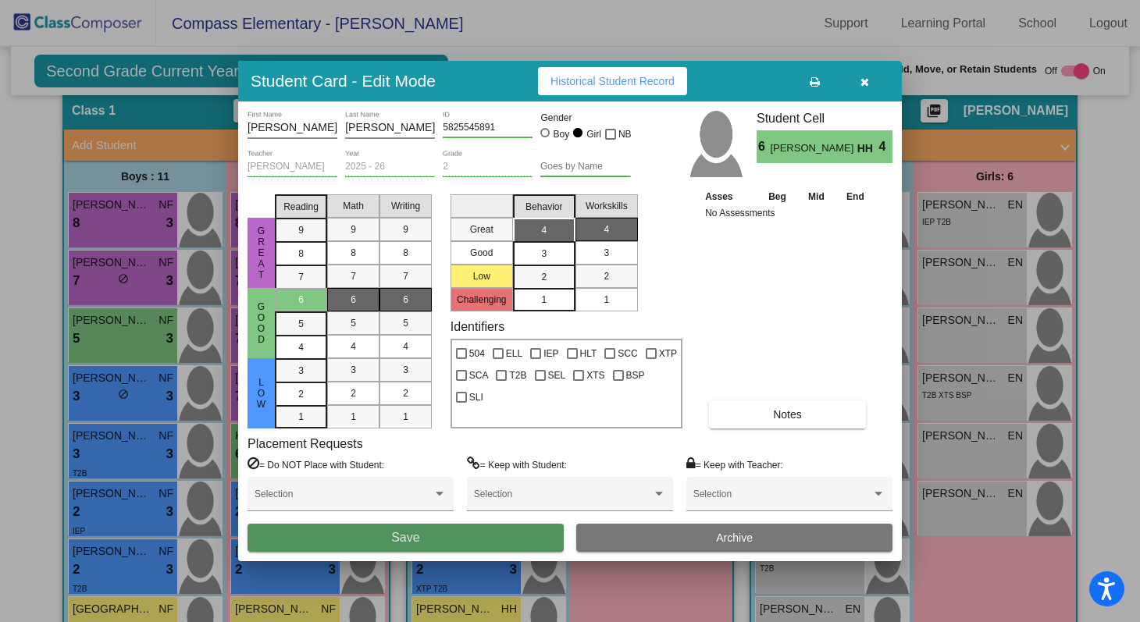
click at [489, 546] on button "Save" at bounding box center [406, 538] width 316 height 28
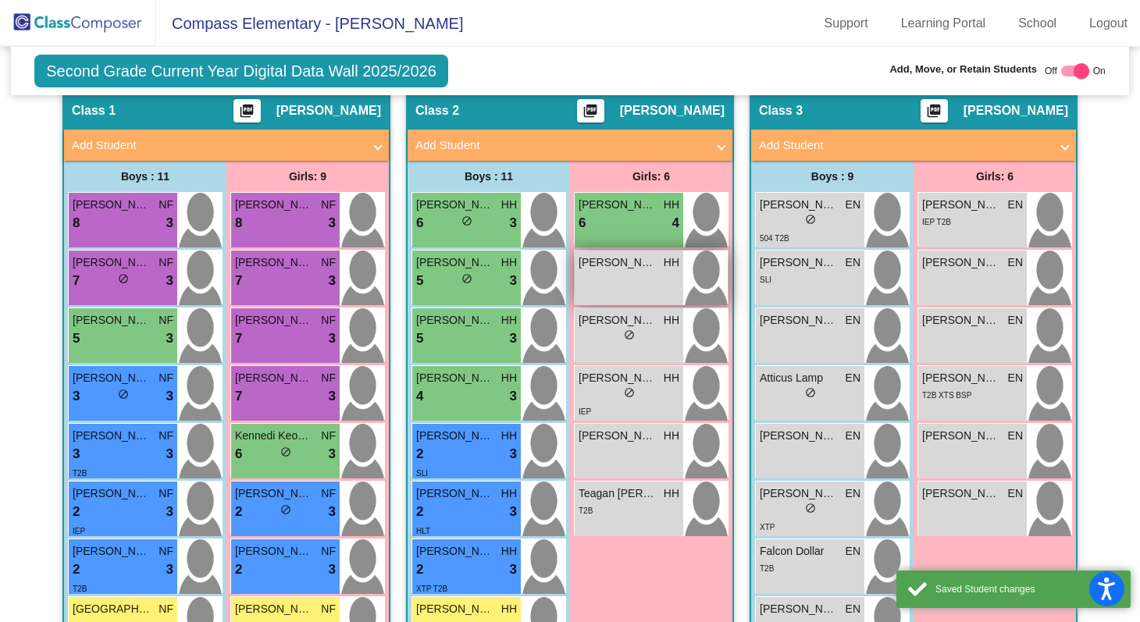
click at [645, 261] on span "[PERSON_NAME]" at bounding box center [618, 263] width 78 height 16
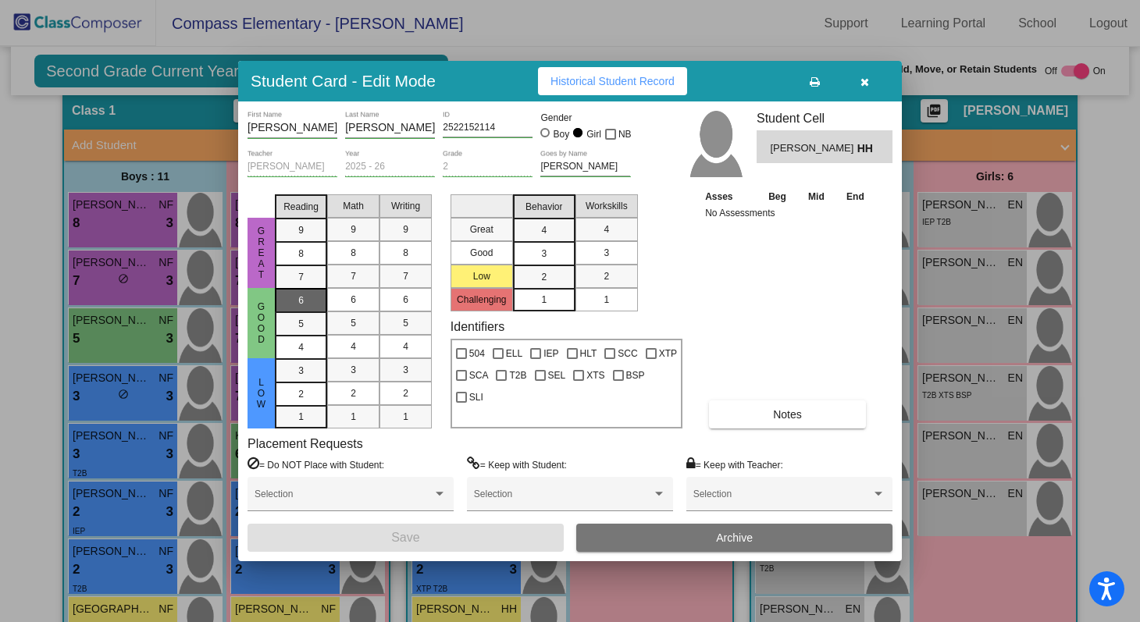
click at [312, 302] on div "6" at bounding box center [301, 300] width 30 height 23
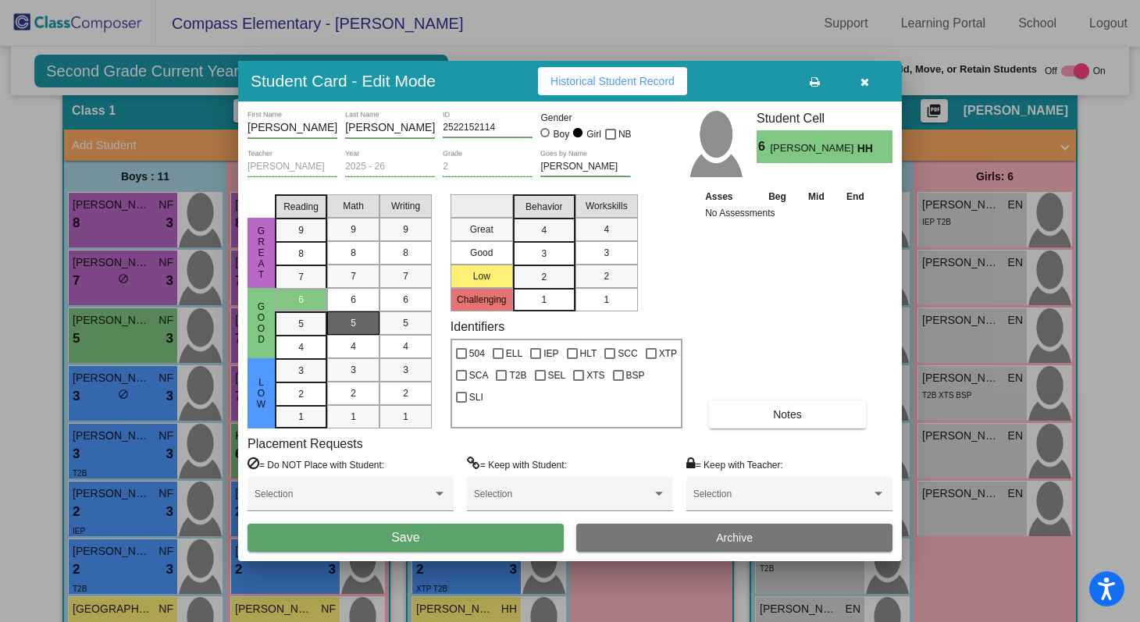
click at [340, 325] on div "5" at bounding box center [353, 323] width 30 height 23
click at [388, 319] on mat-list-option "5" at bounding box center [406, 323] width 52 height 23
click at [543, 226] on span "4" at bounding box center [543, 230] width 5 height 14
click at [584, 230] on mat-list-option "4" at bounding box center [607, 229] width 62 height 23
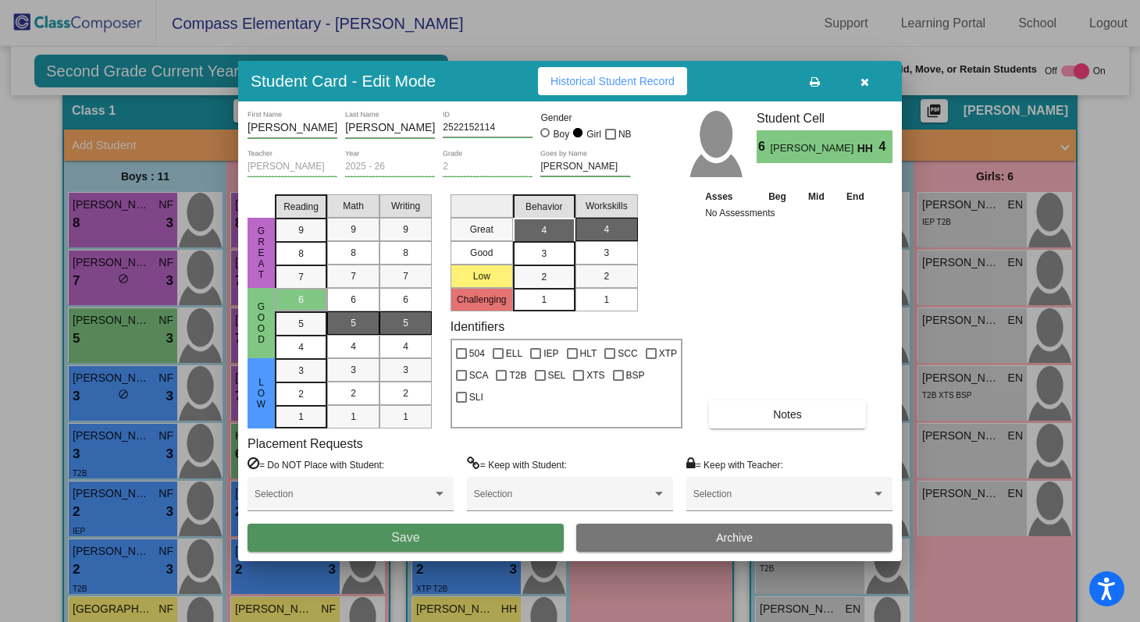
click at [496, 545] on button "Save" at bounding box center [406, 538] width 316 height 28
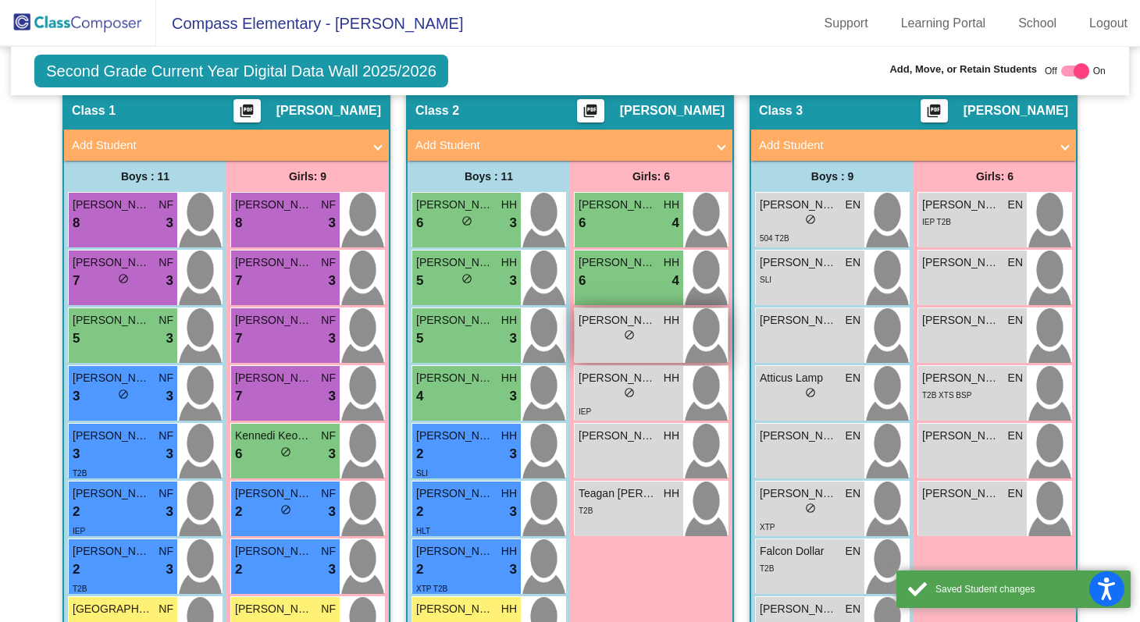
click at [619, 344] on div "Luna Nash HH lock do_not_disturb_alt" at bounding box center [629, 335] width 109 height 55
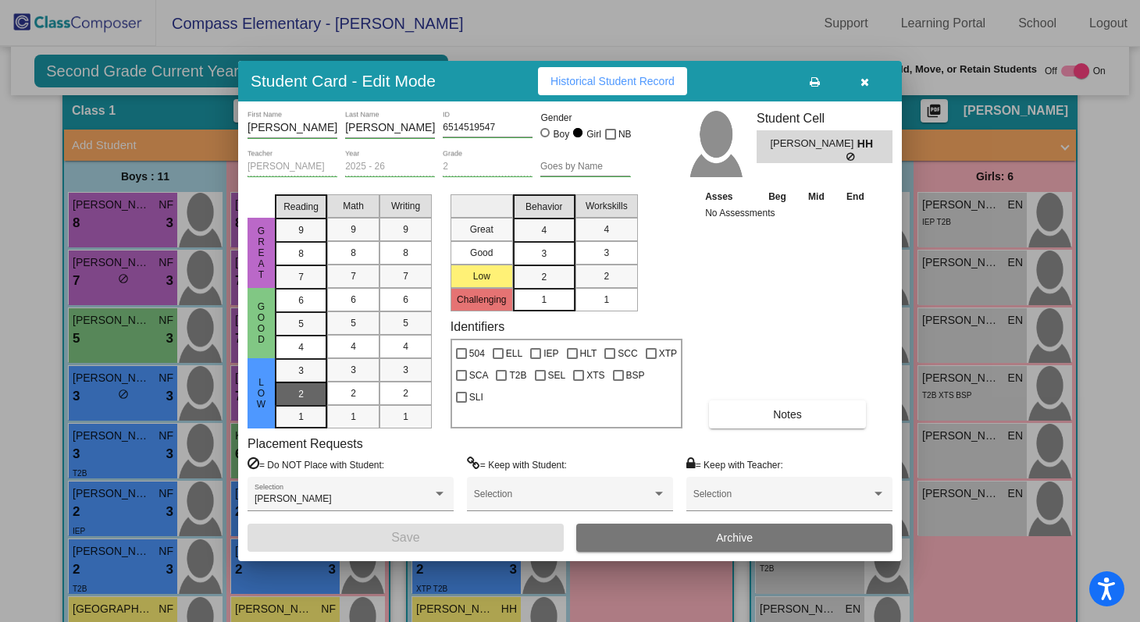
click at [298, 392] on span "2" at bounding box center [300, 394] width 5 height 14
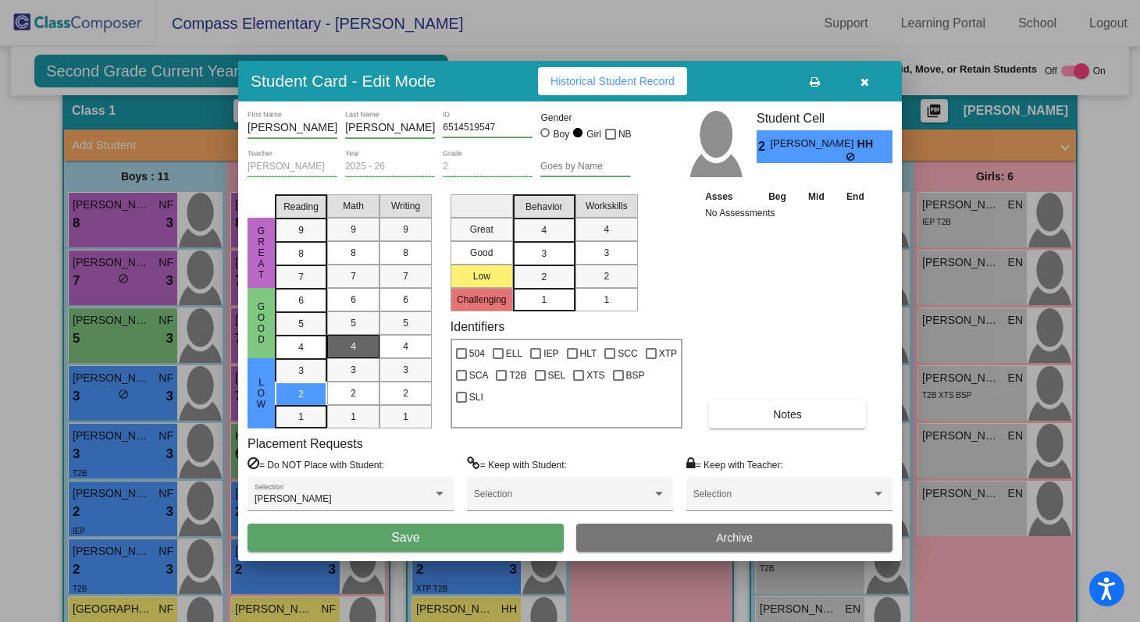
click at [343, 354] on div "4" at bounding box center [353, 346] width 30 height 23
click at [386, 367] on mat-list-option "3" at bounding box center [406, 369] width 52 height 23
click at [549, 262] on div "3" at bounding box center [544, 253] width 30 height 23
click at [608, 259] on span "3" at bounding box center [606, 253] width 5 height 14
click at [448, 544] on button "Save" at bounding box center [406, 538] width 316 height 28
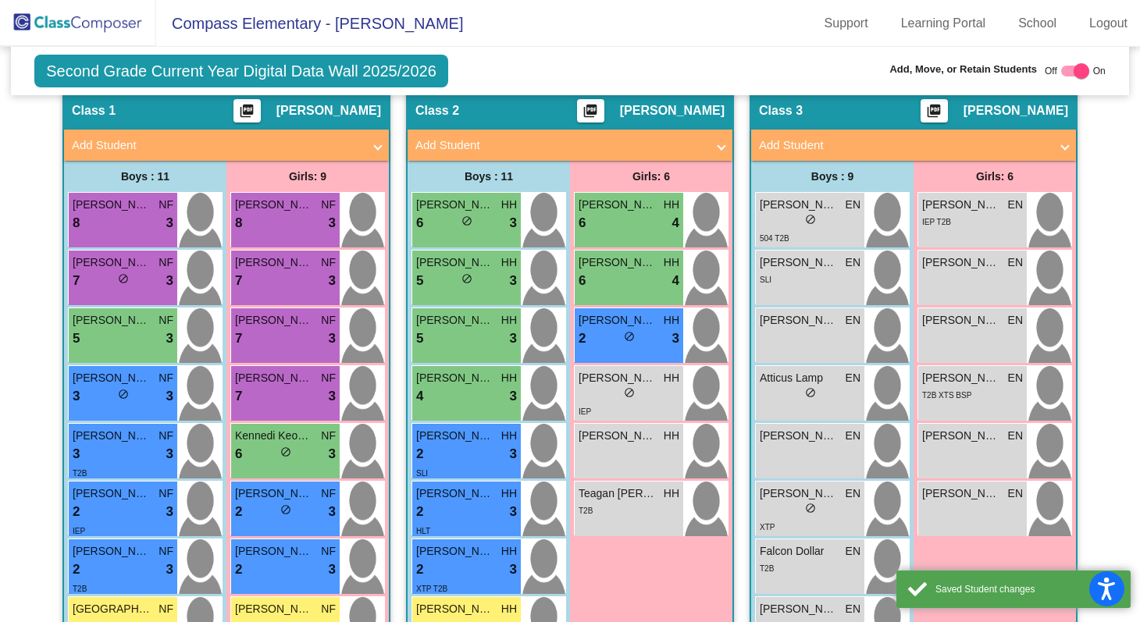
click at [612, 360] on div "Annie Meseberg HH 6 lock do_not_disturb_alt 4 Benedicta Adams HH 6 lock do_not_…" at bounding box center [651, 365] width 155 height 347
click at [607, 382] on span "[PERSON_NAME]" at bounding box center [618, 378] width 78 height 16
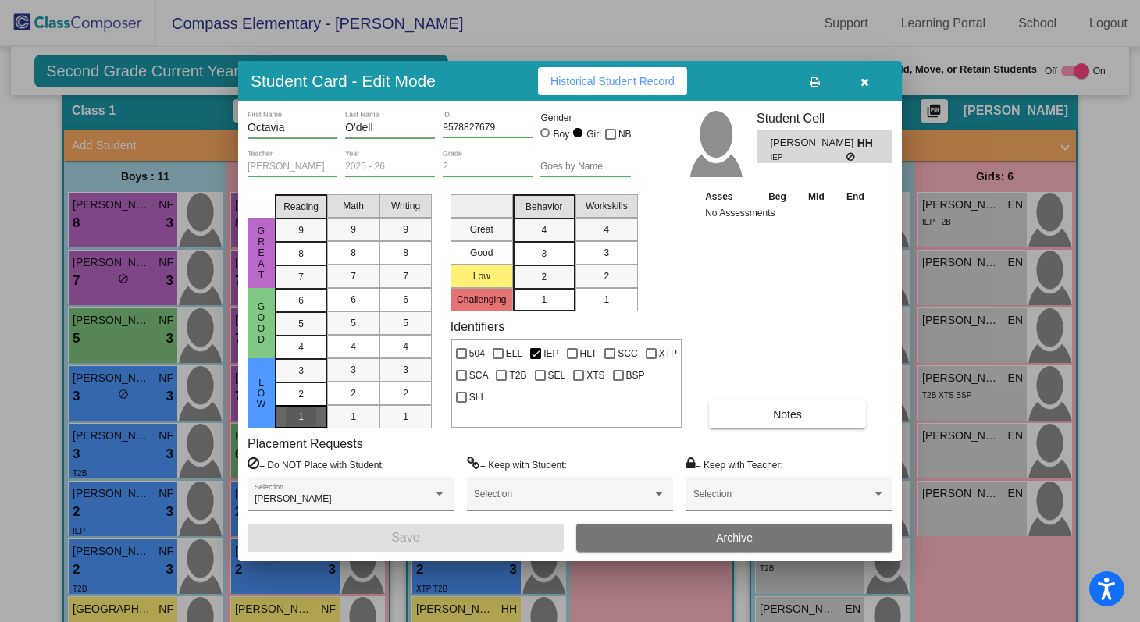
click at [308, 408] on div "1" at bounding box center [301, 416] width 30 height 23
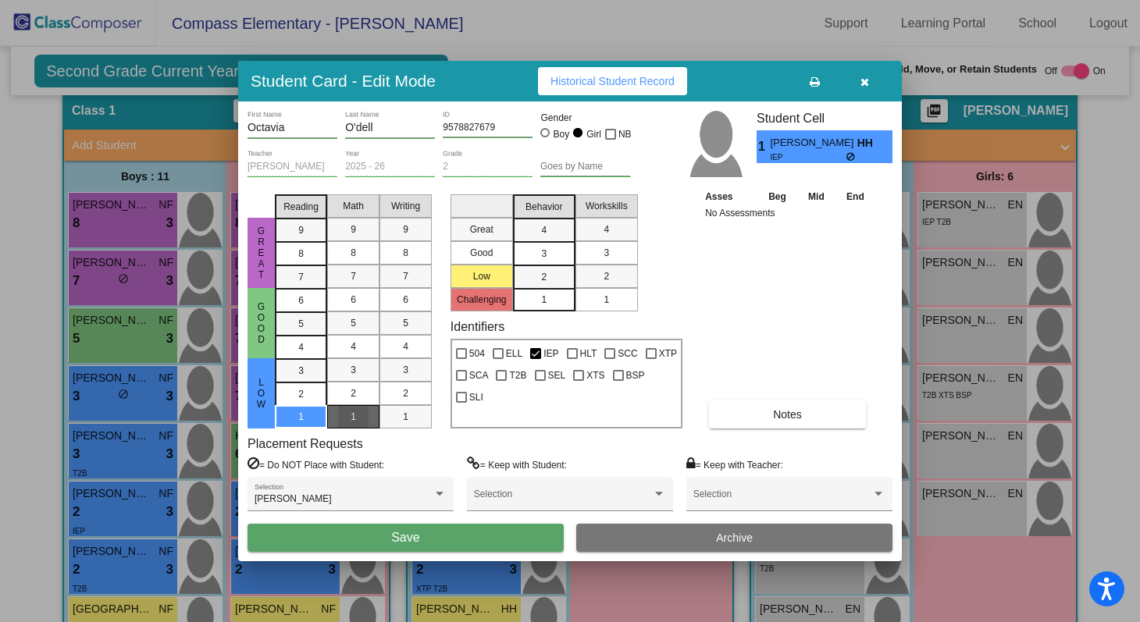
click at [339, 415] on div "1" at bounding box center [353, 416] width 30 height 23
click at [387, 408] on mat-list-option "1" at bounding box center [406, 416] width 52 height 23
click at [538, 263] on div "3" at bounding box center [544, 253] width 30 height 23
click at [564, 266] on mat-list-option "2" at bounding box center [544, 276] width 62 height 23
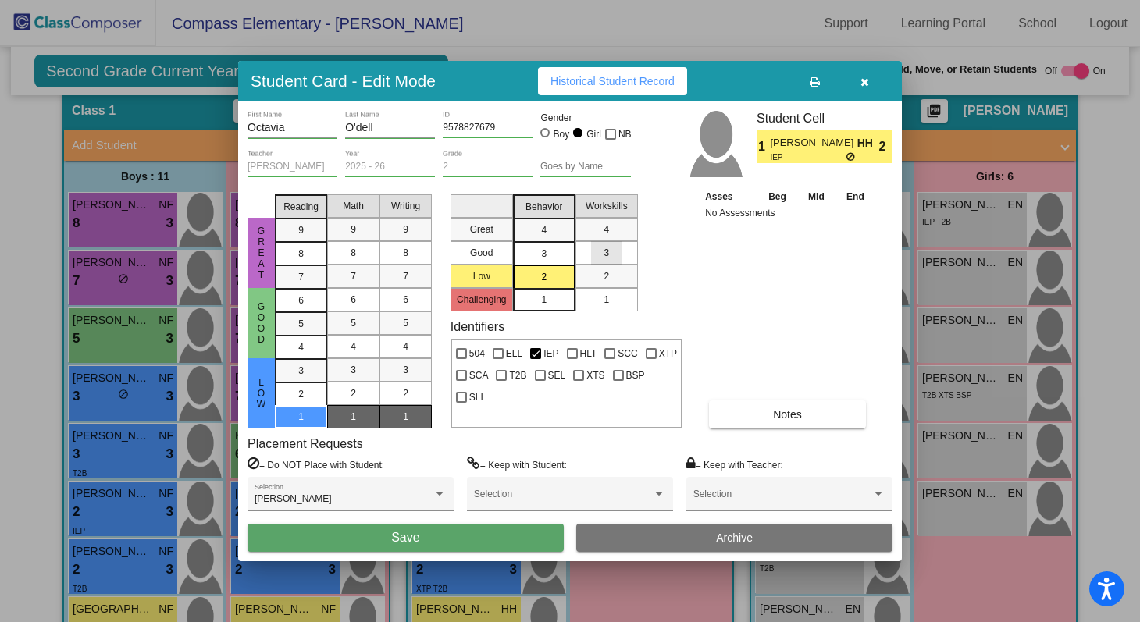
click at [594, 251] on div "3" at bounding box center [606, 252] width 30 height 23
click at [564, 252] on mat-list-option "3" at bounding box center [544, 252] width 62 height 23
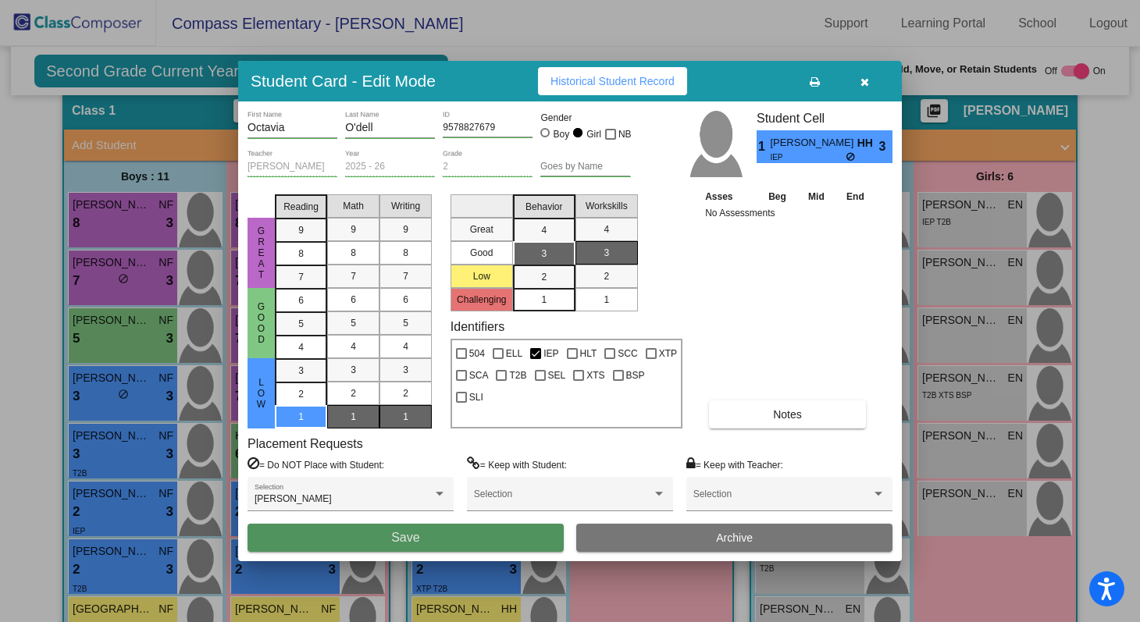
click at [466, 544] on button "Save" at bounding box center [406, 538] width 316 height 28
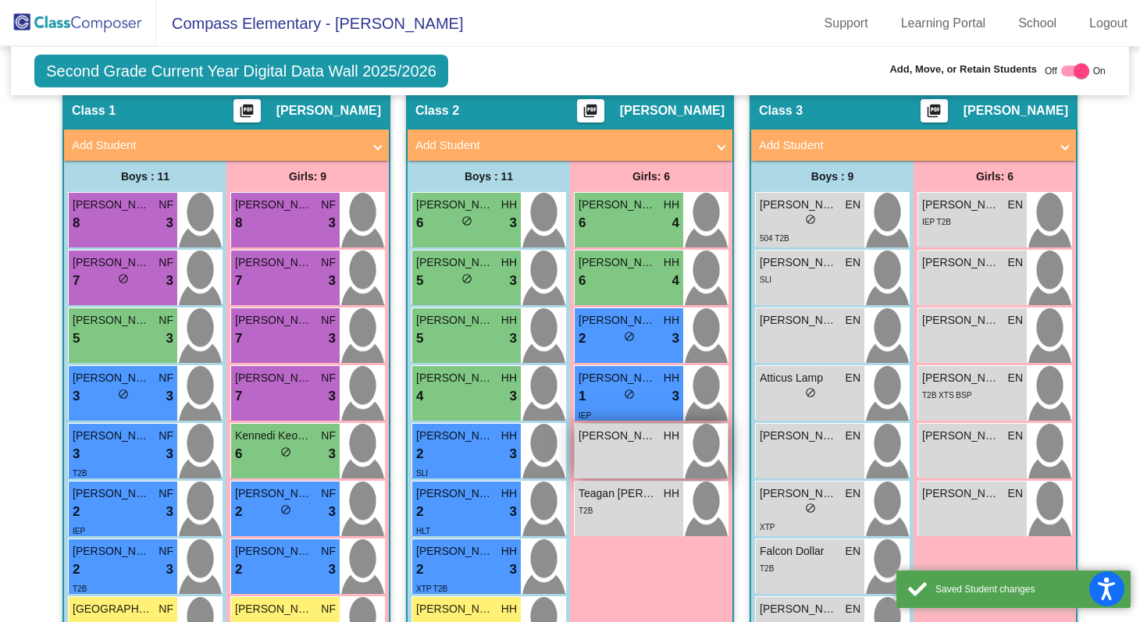
click at [619, 439] on span "[PERSON_NAME]" at bounding box center [618, 436] width 78 height 16
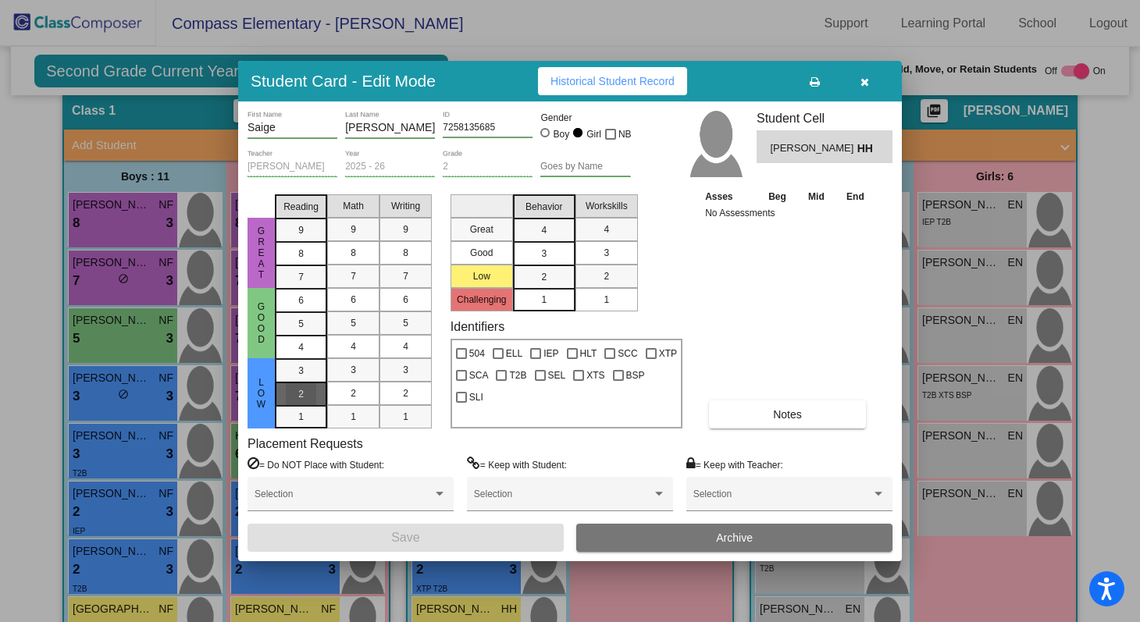
click at [298, 393] on span "2" at bounding box center [300, 394] width 5 height 14
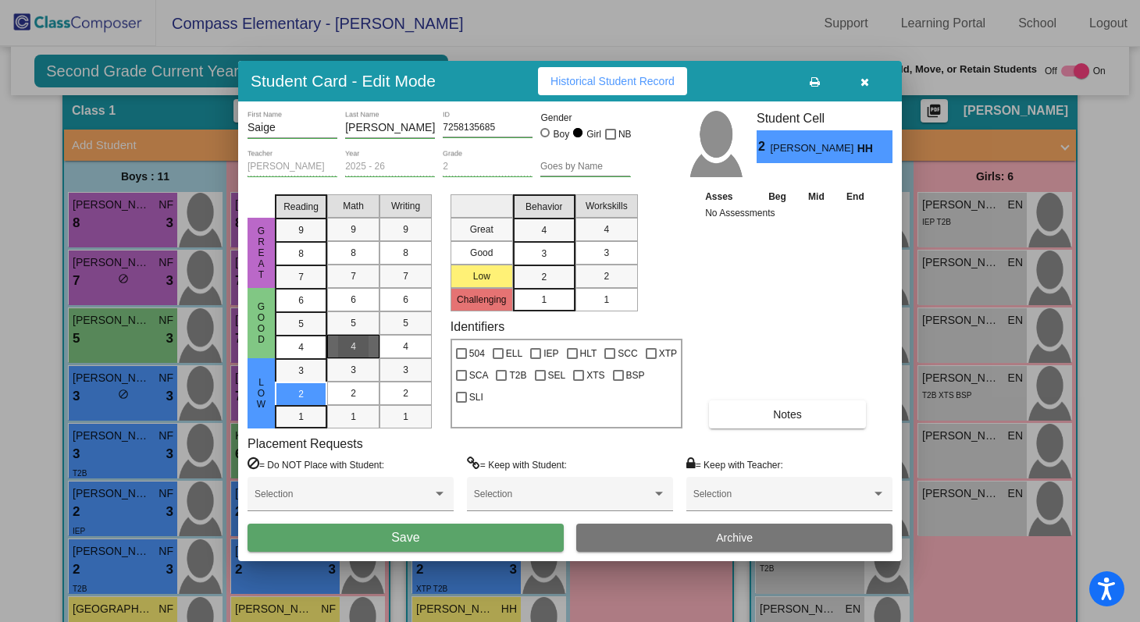
click at [360, 350] on div "4" at bounding box center [353, 346] width 30 height 23
click at [391, 364] on div "3" at bounding box center [405, 369] width 30 height 23
click at [532, 235] on div "4" at bounding box center [544, 230] width 30 height 23
click at [583, 229] on mat-list-option "4" at bounding box center [607, 229] width 62 height 23
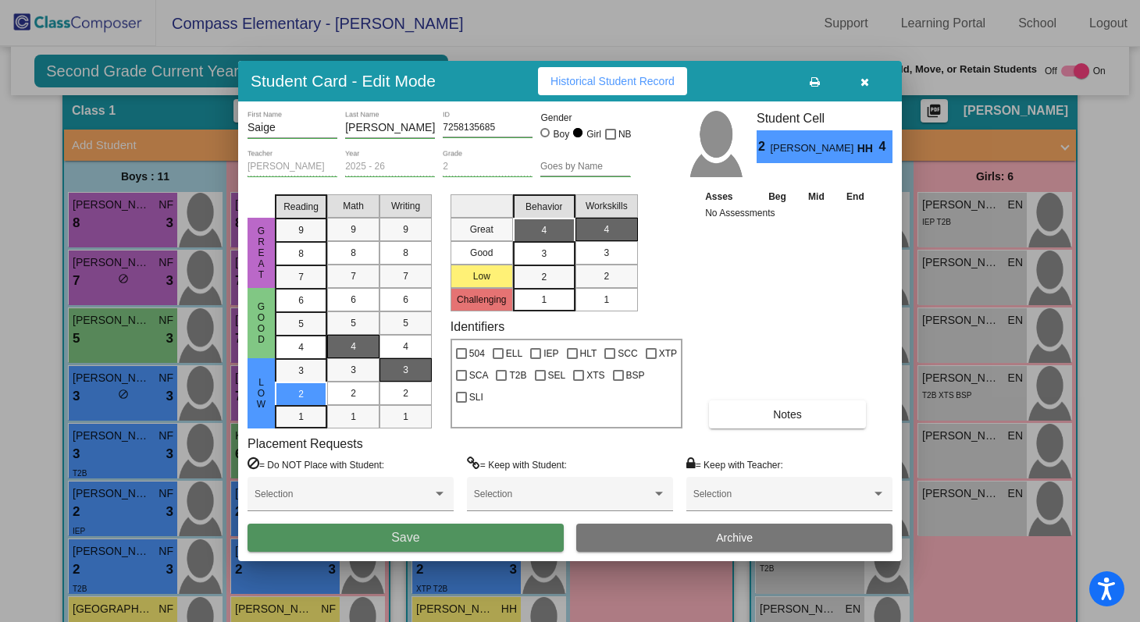
click at [472, 530] on button "Save" at bounding box center [406, 538] width 316 height 28
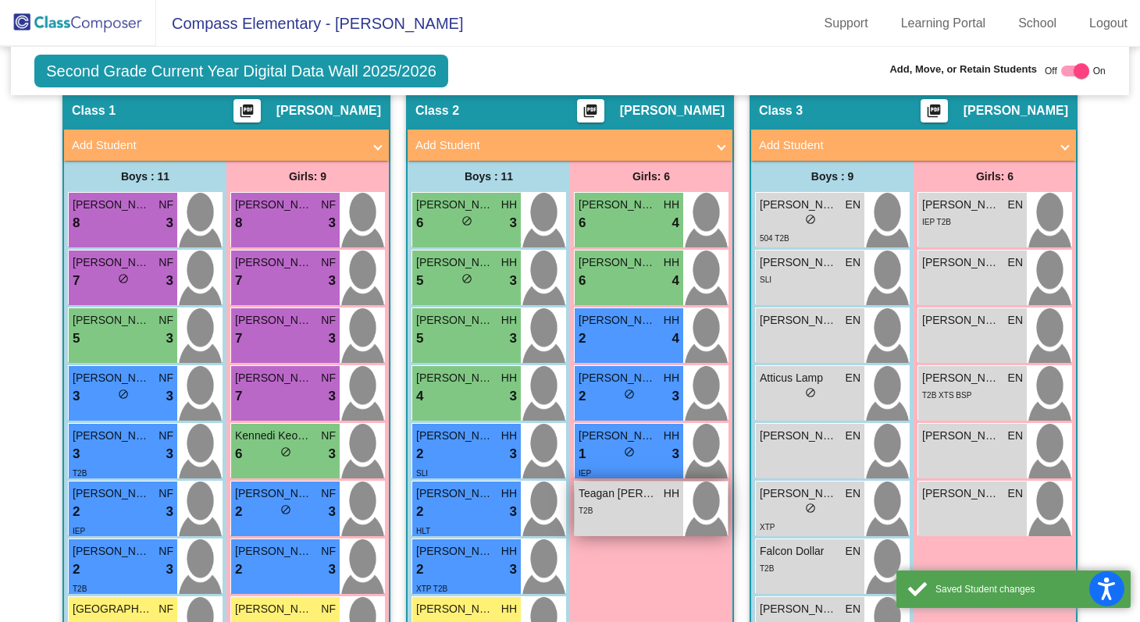
click at [636, 502] on div "T2B" at bounding box center [629, 510] width 101 height 16
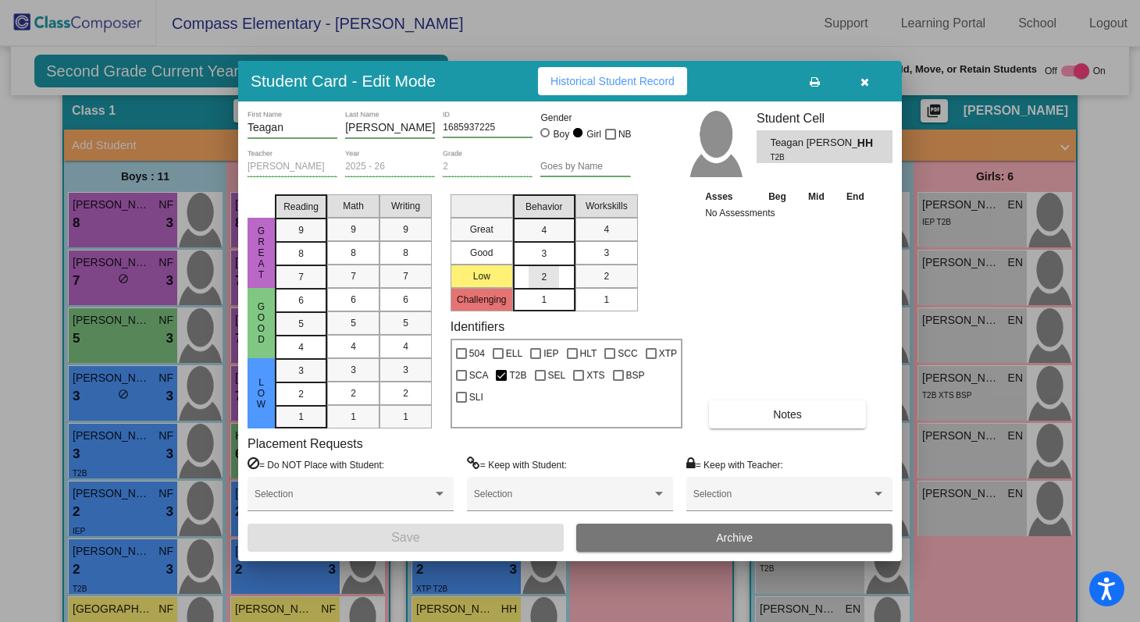
click at [550, 280] on div "2" at bounding box center [544, 277] width 30 height 23
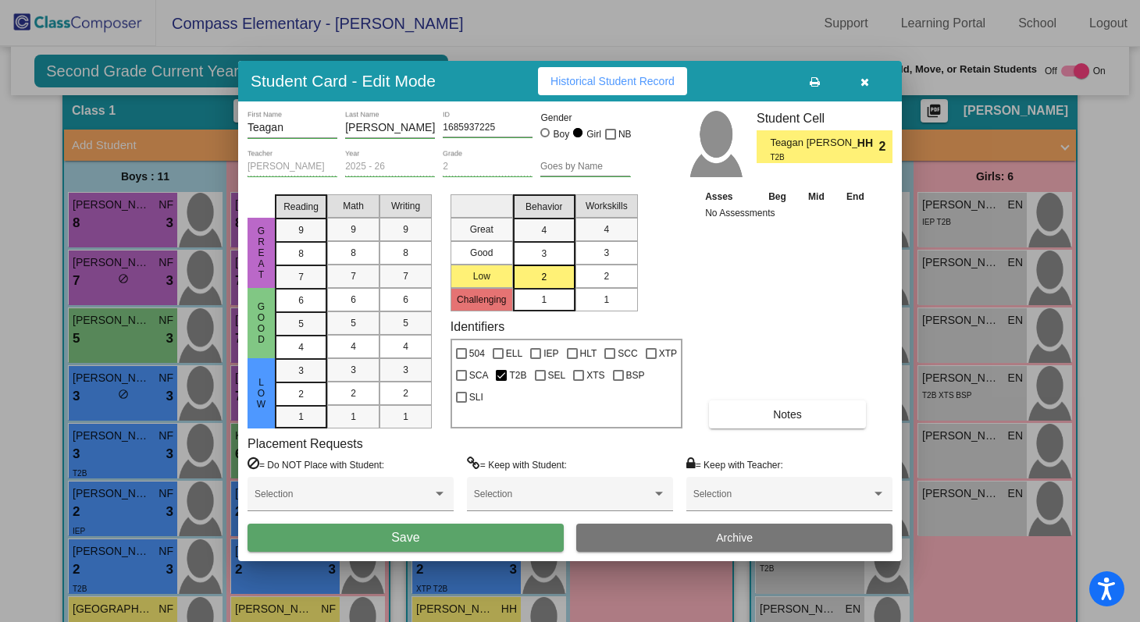
click at [584, 281] on mat-list-option "2" at bounding box center [607, 276] width 62 height 23
click at [313, 342] on div "4" at bounding box center [301, 347] width 30 height 23
click at [351, 348] on span "4" at bounding box center [353, 347] width 5 height 14
click at [395, 347] on div "4" at bounding box center [405, 346] width 30 height 23
click at [432, 539] on button "Save" at bounding box center [406, 538] width 316 height 28
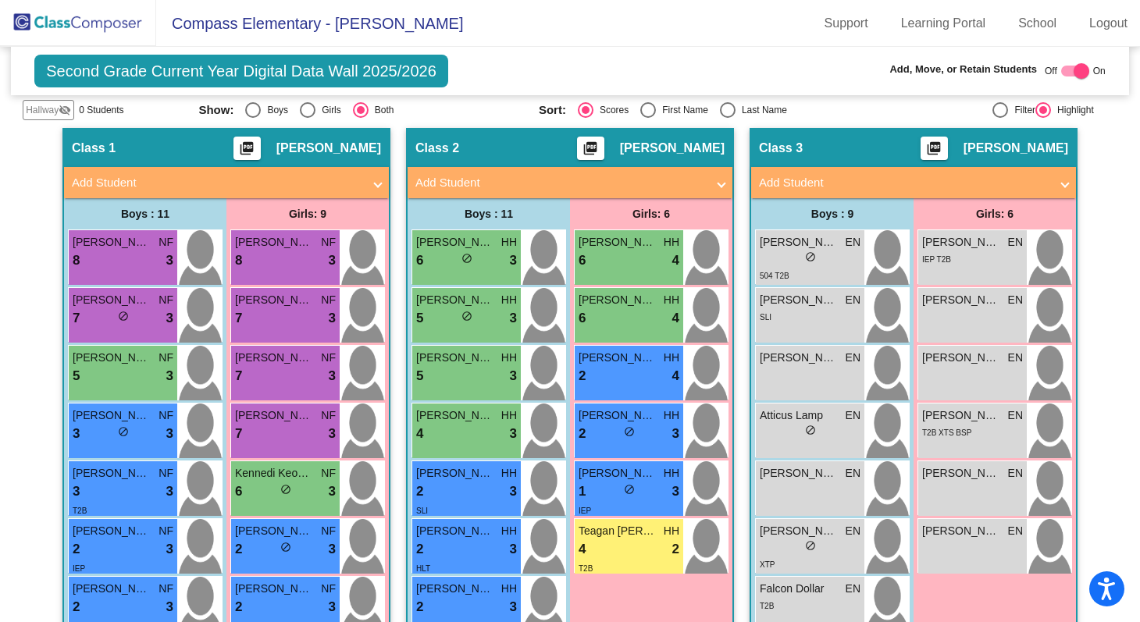
scroll to position [337, 0]
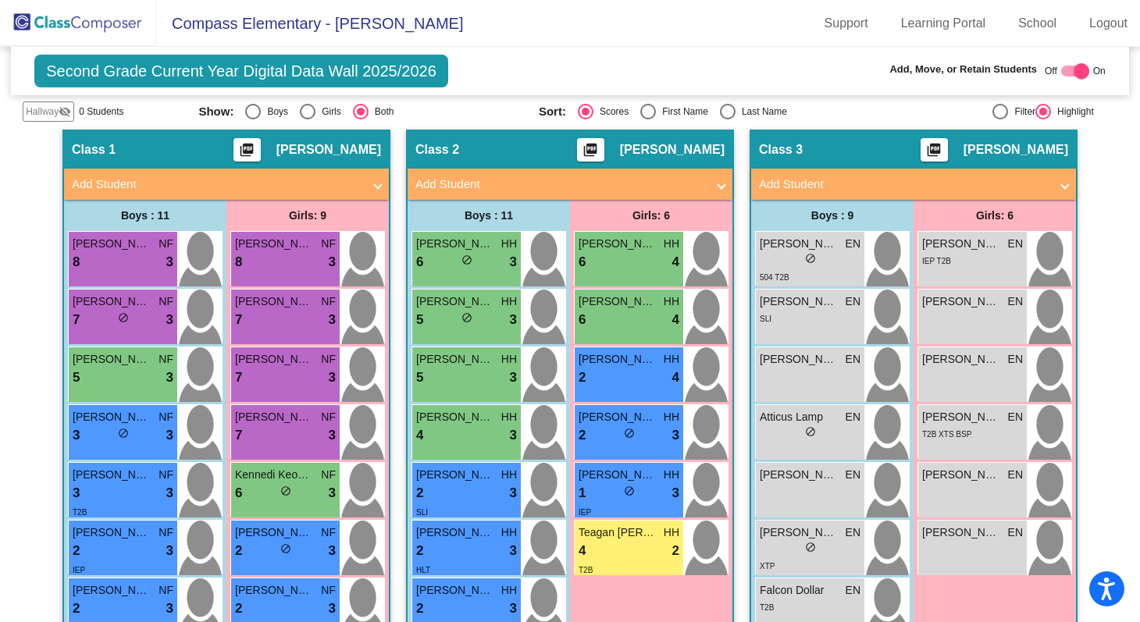
click at [671, 176] on mat-panel-title "Add Student" at bounding box center [560, 185] width 291 height 18
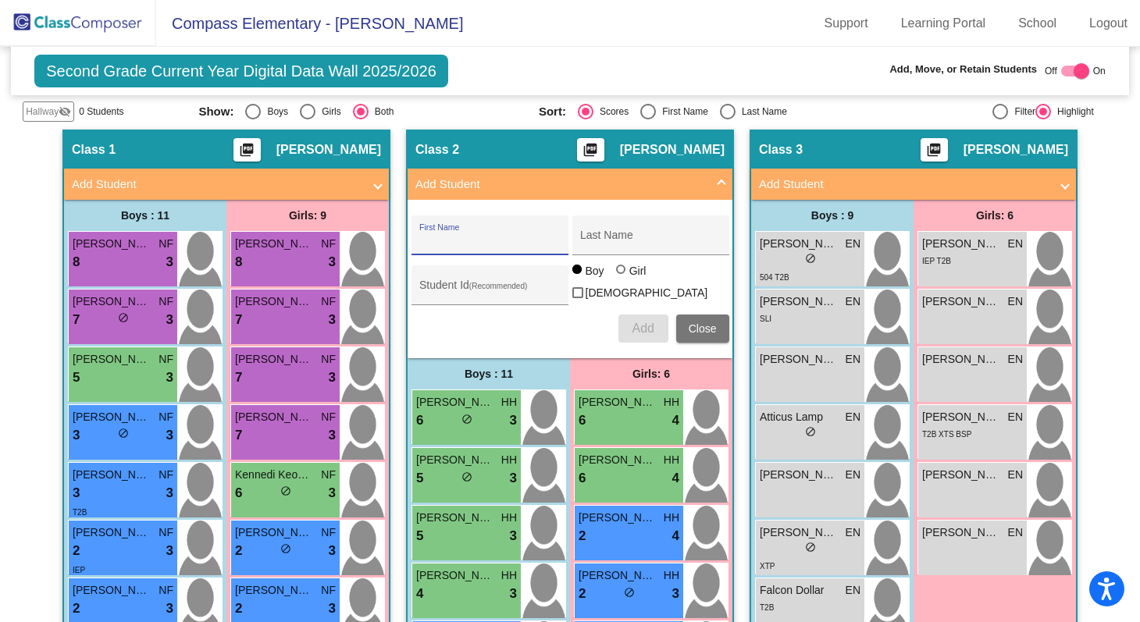
click at [500, 235] on input "First Name" at bounding box center [489, 241] width 141 height 12
type input "[PERSON_NAME]"
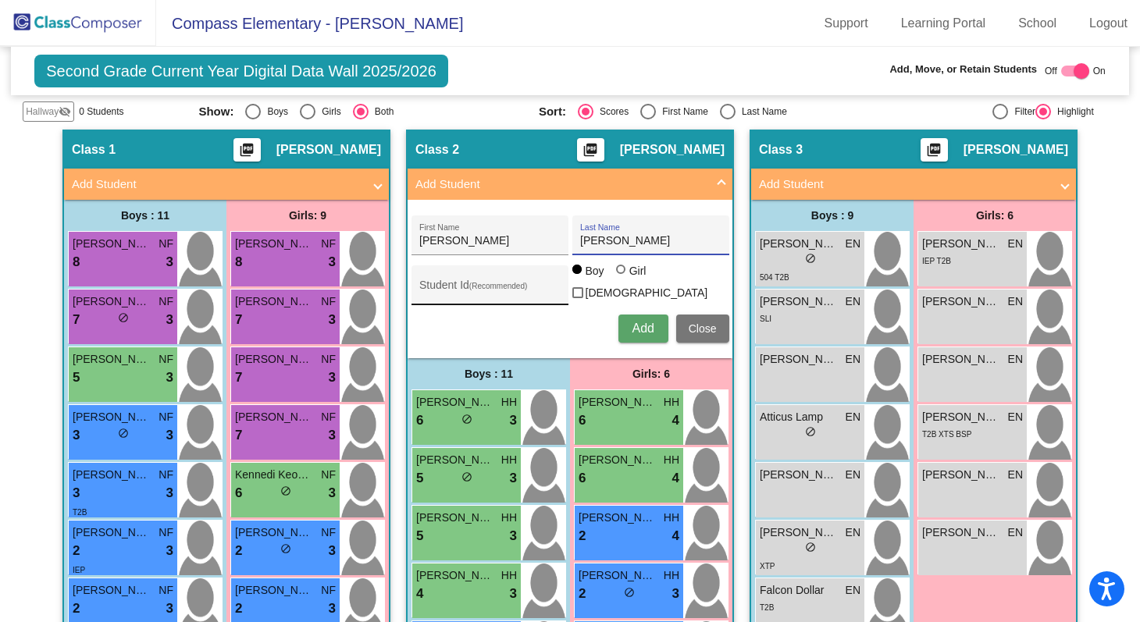
type input "[PERSON_NAME]"
click at [476, 275] on div "Student Id (Recommended)" at bounding box center [489, 289] width 141 height 32
type input "1782862447"
click at [625, 334] on button "Add" at bounding box center [644, 329] width 50 height 28
type input "[PERSON_NAME]"
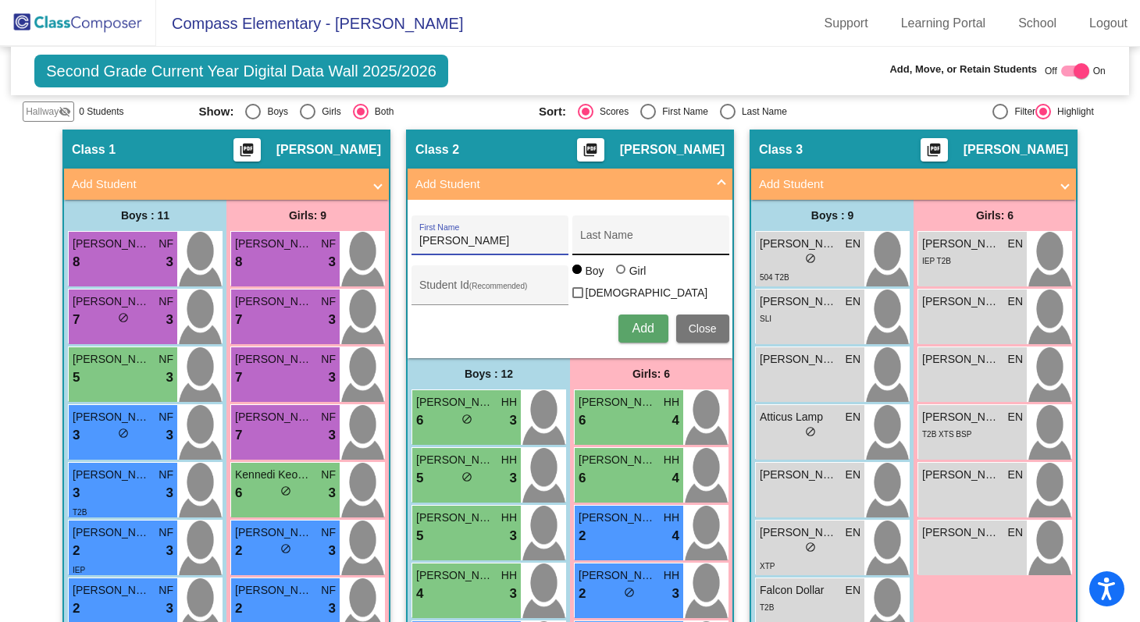
click at [610, 240] on input "Last Name" at bounding box center [650, 241] width 141 height 12
type input "[PERSON_NAME]"
click at [455, 285] on input "Student Id (Recommended)" at bounding box center [489, 291] width 141 height 12
type input "1151973831"
click at [619, 274] on div at bounding box center [620, 269] width 9 height 9
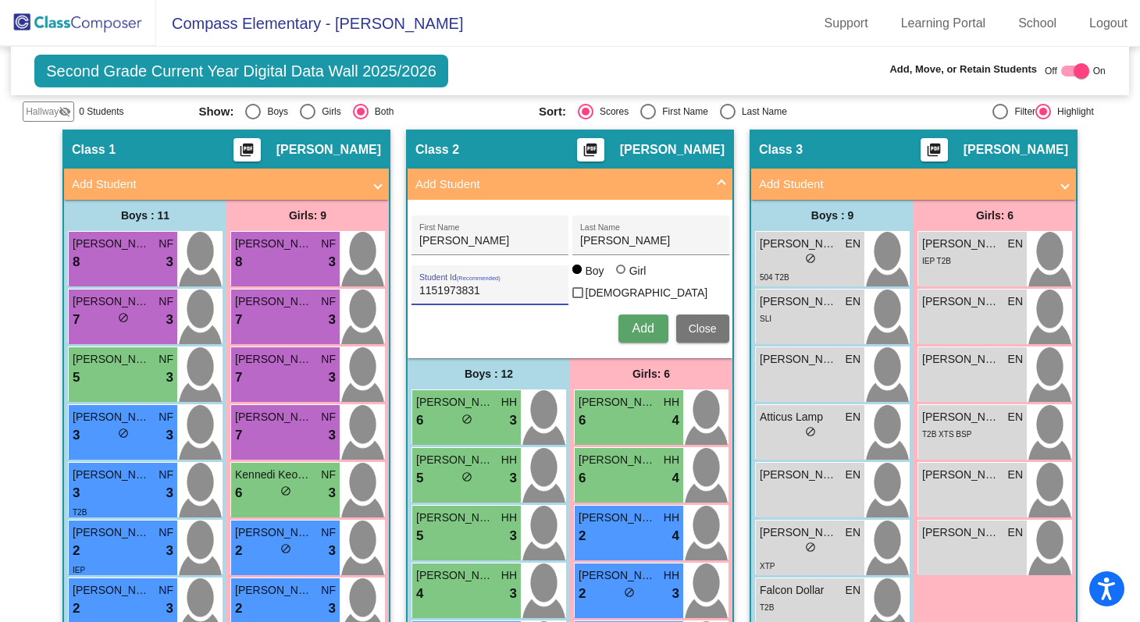
click at [622, 278] on input "Girl" at bounding box center [622, 277] width 1 height 1
radio input "true"
click at [634, 322] on span "Add" at bounding box center [643, 328] width 22 height 13
type input "[PERSON_NAME]"
click at [679, 237] on input "Last Name" at bounding box center [650, 241] width 141 height 12
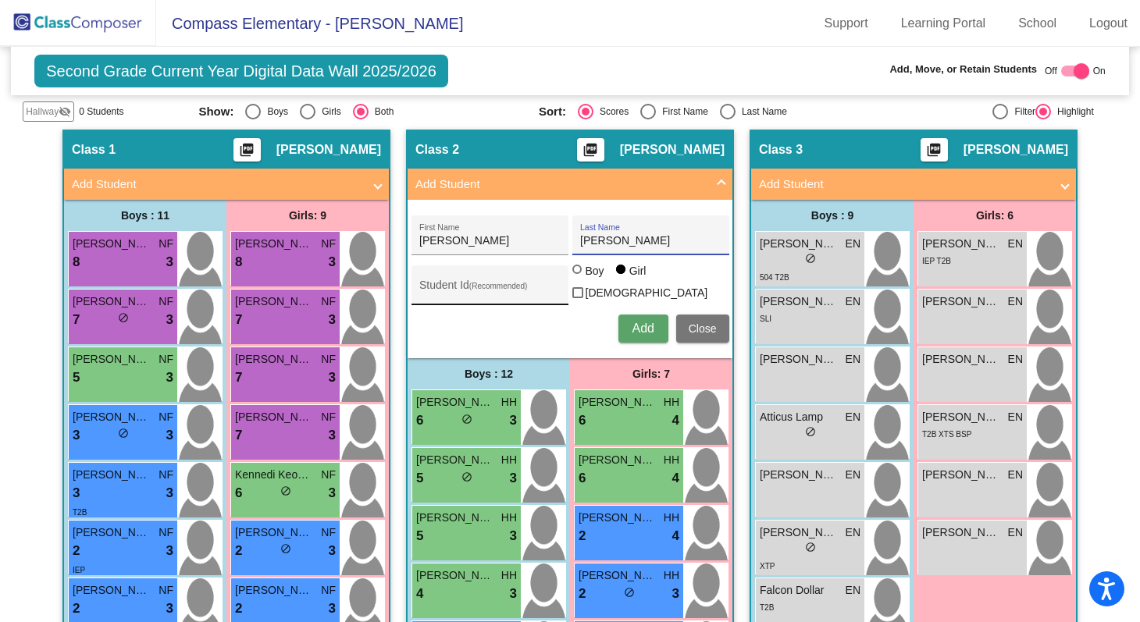
type input "[PERSON_NAME]"
click at [536, 285] on input "Student Id (Recommended)" at bounding box center [489, 291] width 141 height 12
type input "5788231299"
click at [577, 277] on div at bounding box center [578, 271] width 12 height 12
click at [578, 278] on input "Boy" at bounding box center [578, 277] width 1 height 1
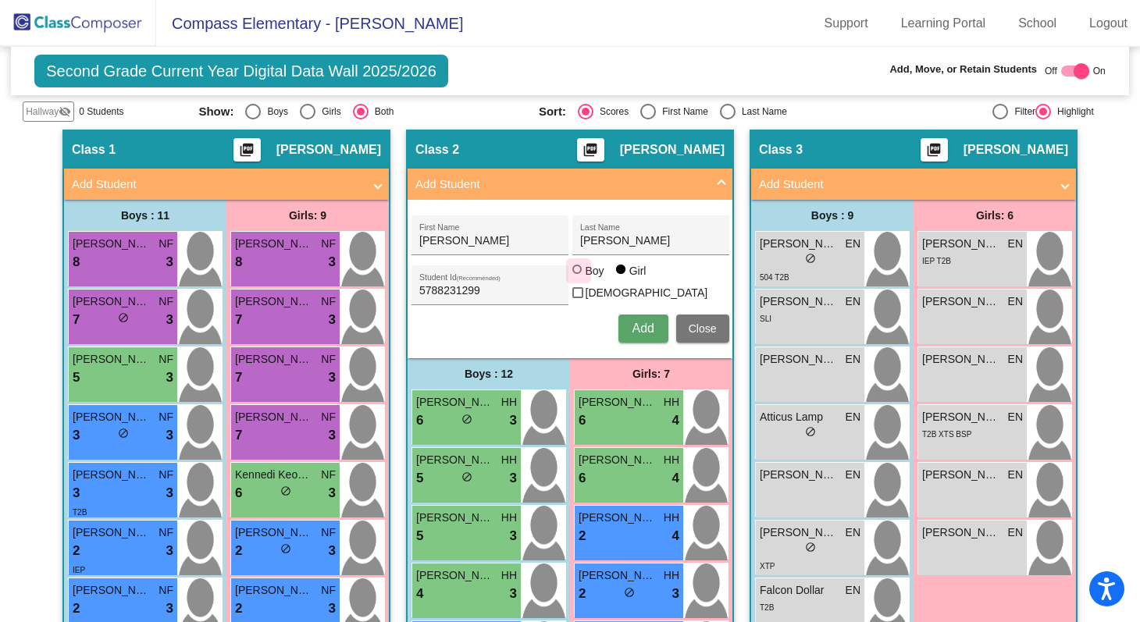
radio input "true"
click at [636, 328] on span "Add" at bounding box center [643, 328] width 22 height 13
type input "[PERSON_NAME]"
click at [596, 243] on input "Last Name" at bounding box center [650, 241] width 141 height 12
type input "[PERSON_NAME]"
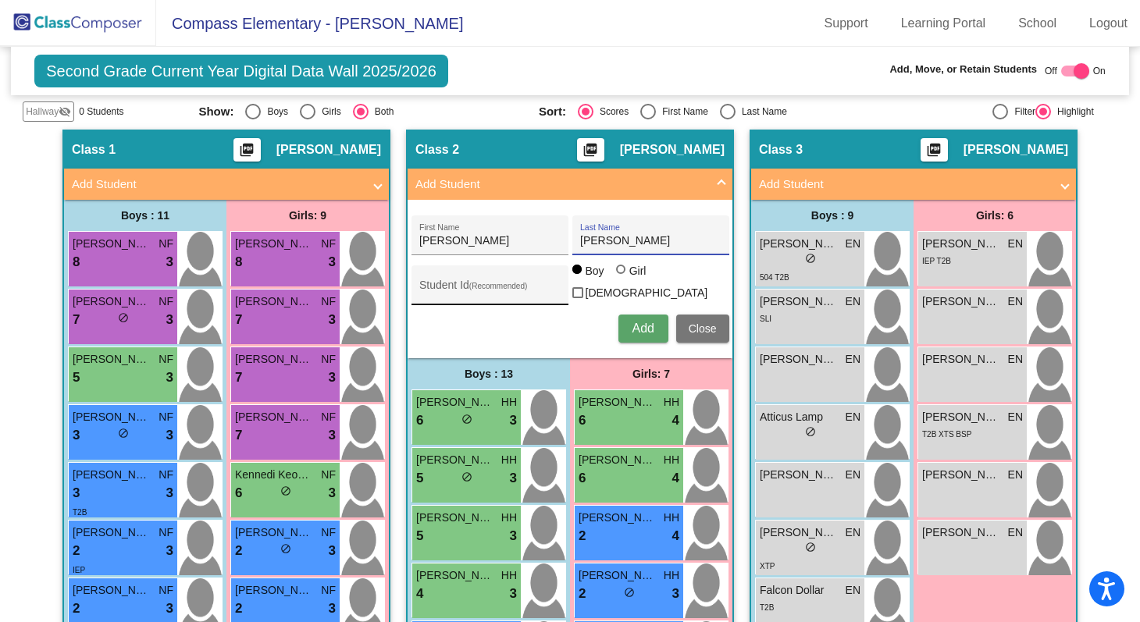
click at [526, 285] on input "Student Id (Recommended)" at bounding box center [489, 291] width 141 height 12
type input "2726441947"
click at [643, 323] on span "Add" at bounding box center [643, 328] width 22 height 13
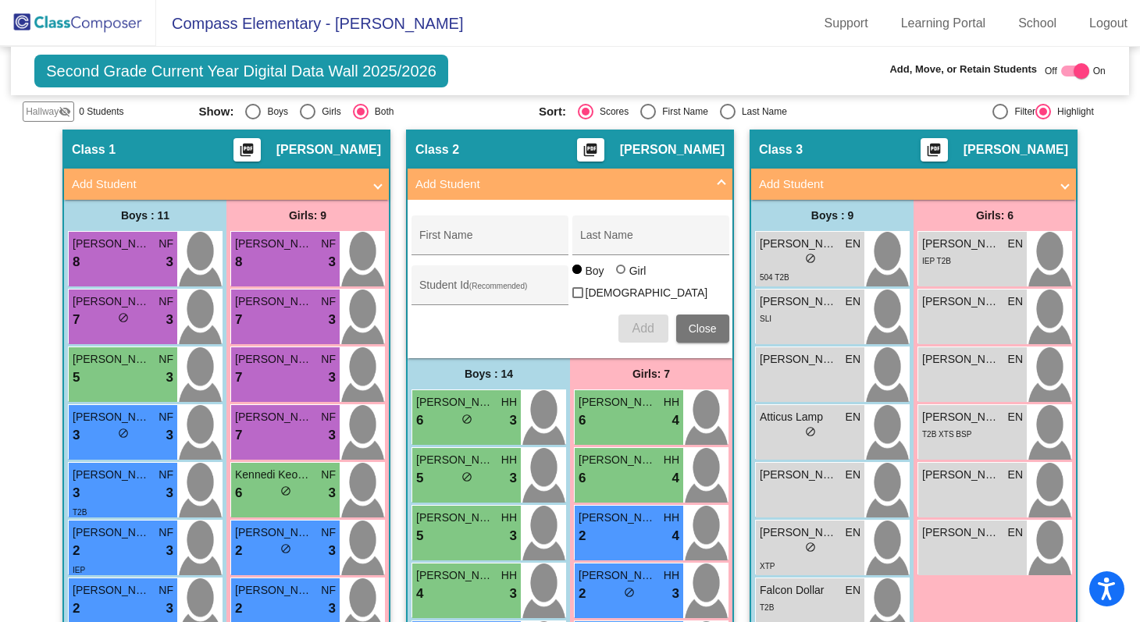
click at [670, 186] on mat-panel-title "Add Student" at bounding box center [560, 185] width 291 height 18
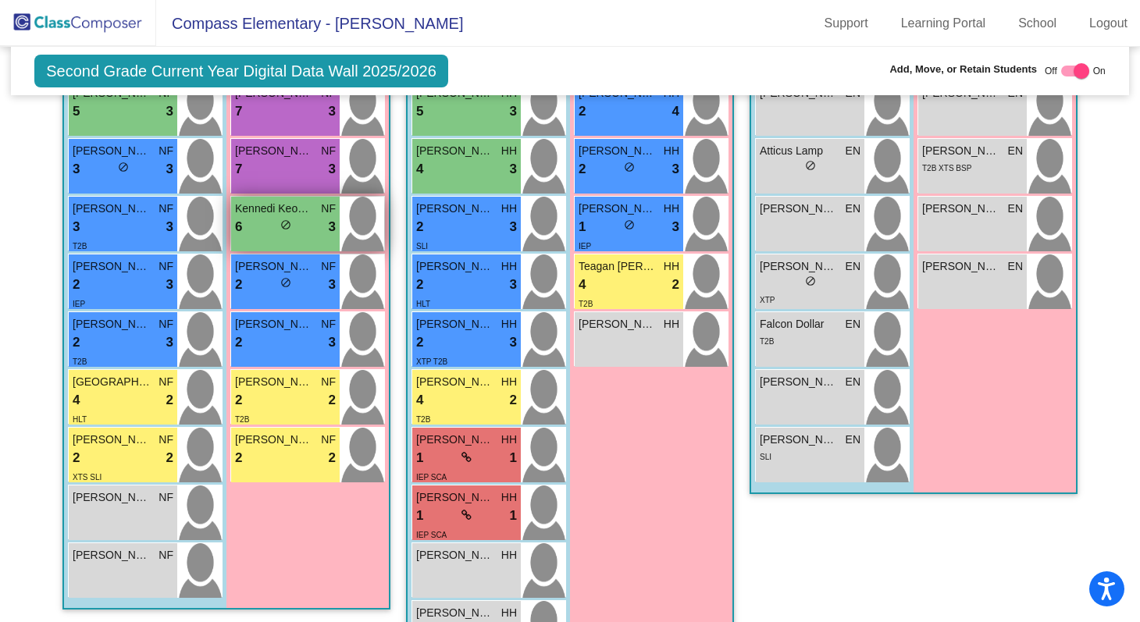
scroll to position [609, 0]
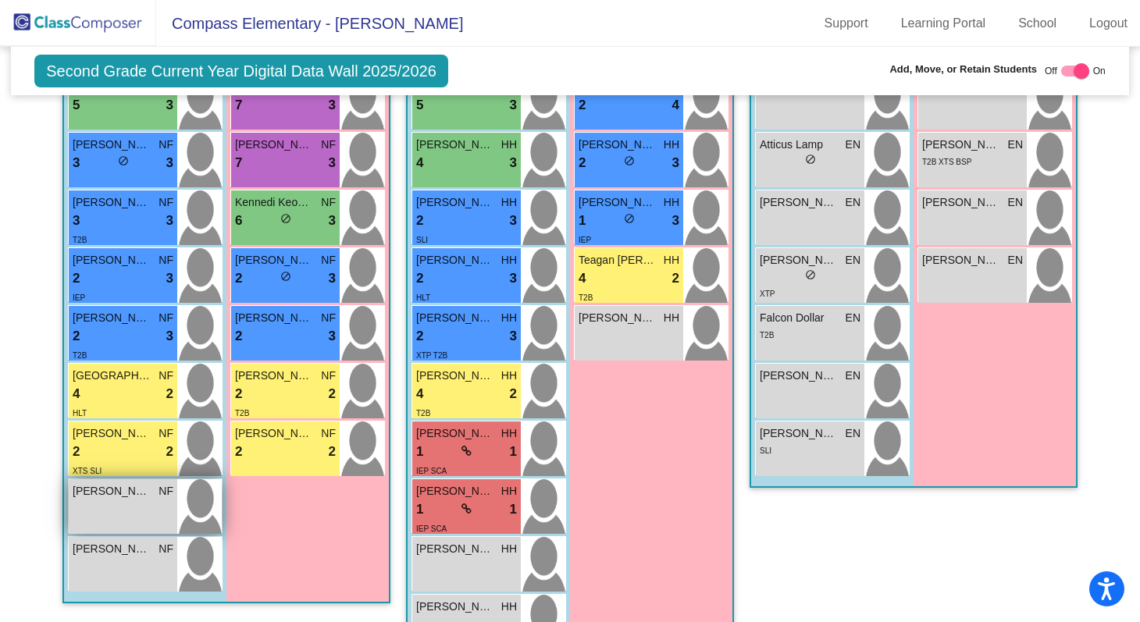
click at [158, 512] on div "Vincent Telles NF lock do_not_disturb_alt" at bounding box center [123, 507] width 109 height 55
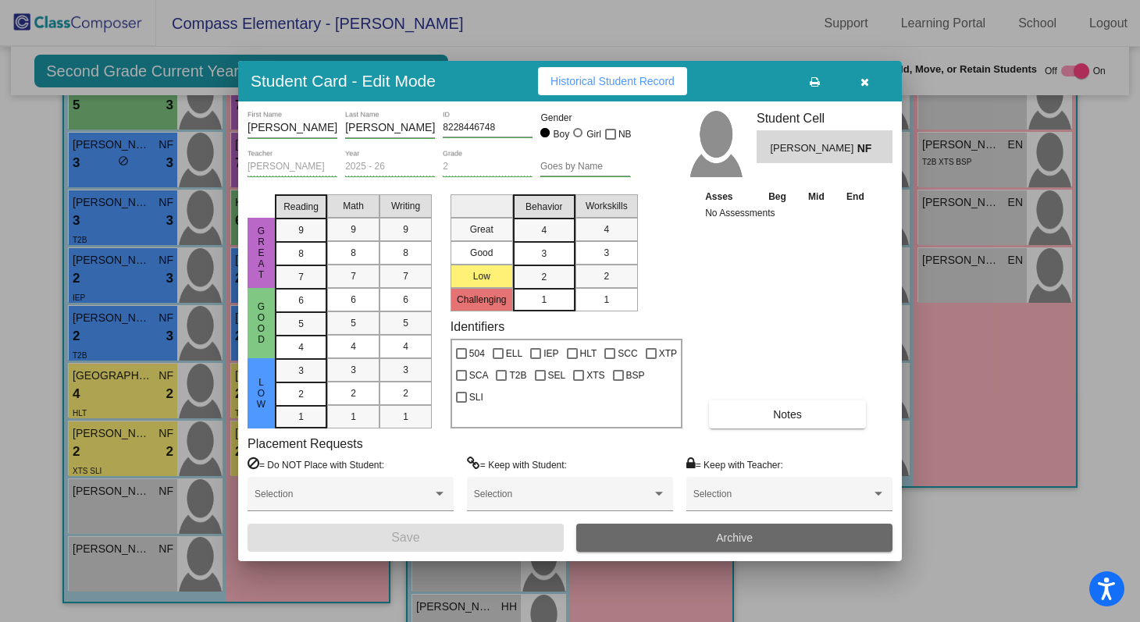
click at [611, 530] on button "Archive" at bounding box center [734, 538] width 316 height 28
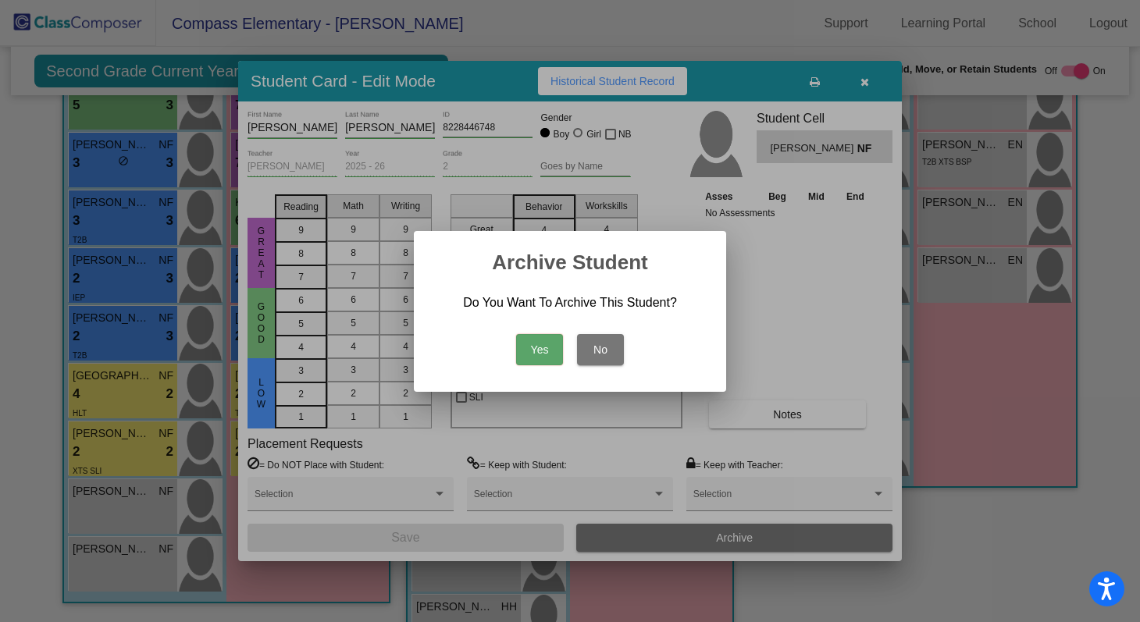
click at [530, 341] on button "Yes" at bounding box center [539, 349] width 47 height 31
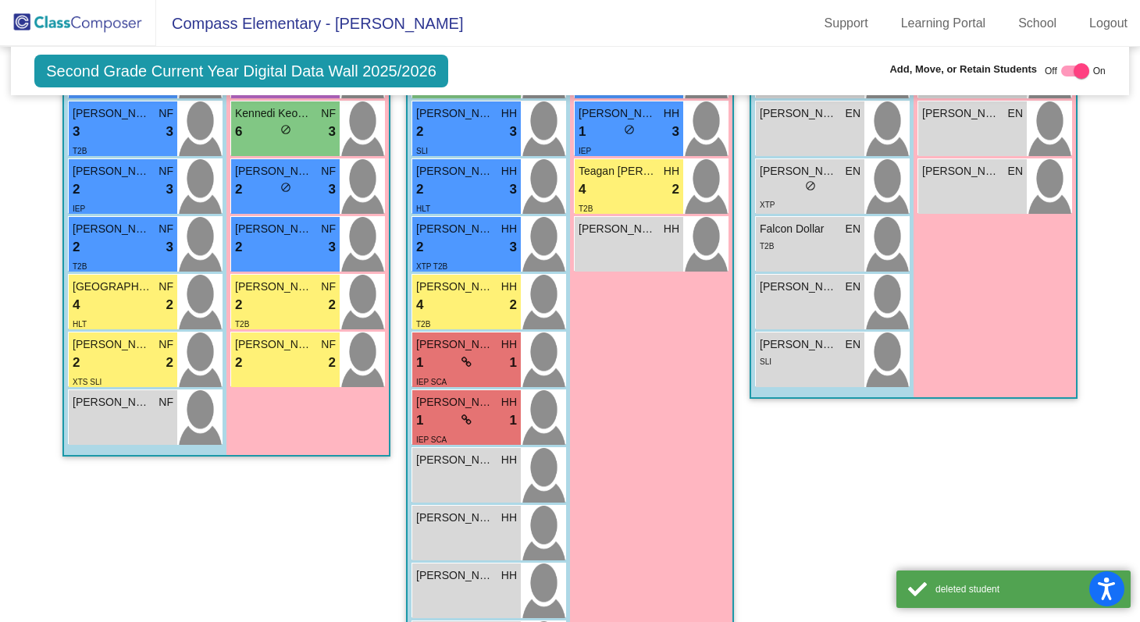
scroll to position [740, 0]
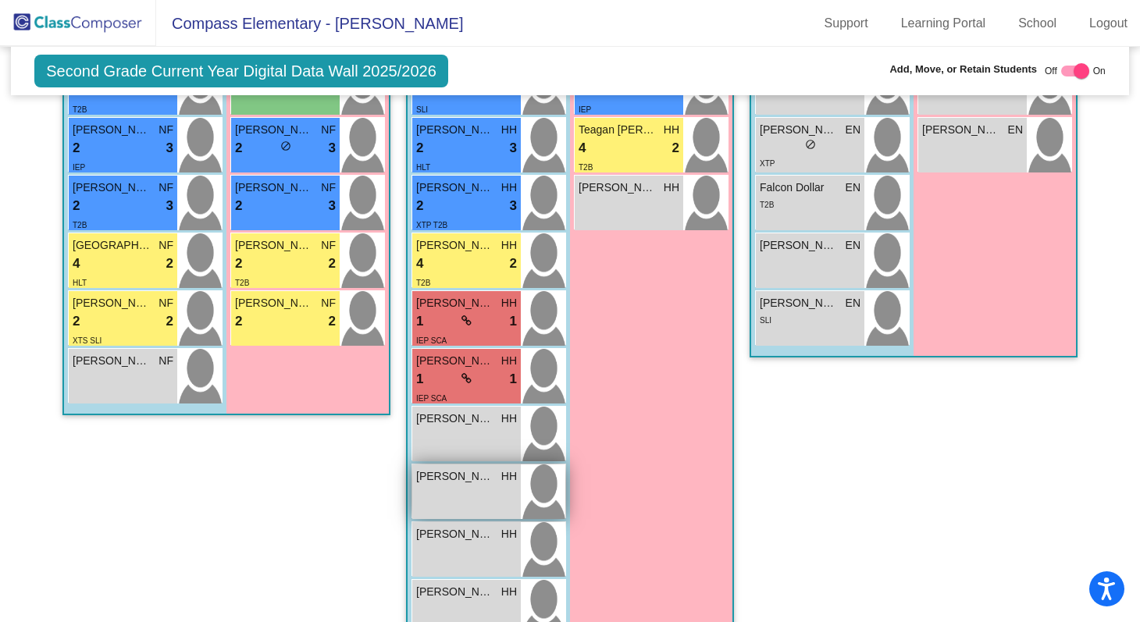
click at [465, 484] on div "Dillon Allen II HH lock do_not_disturb_alt" at bounding box center [466, 492] width 109 height 55
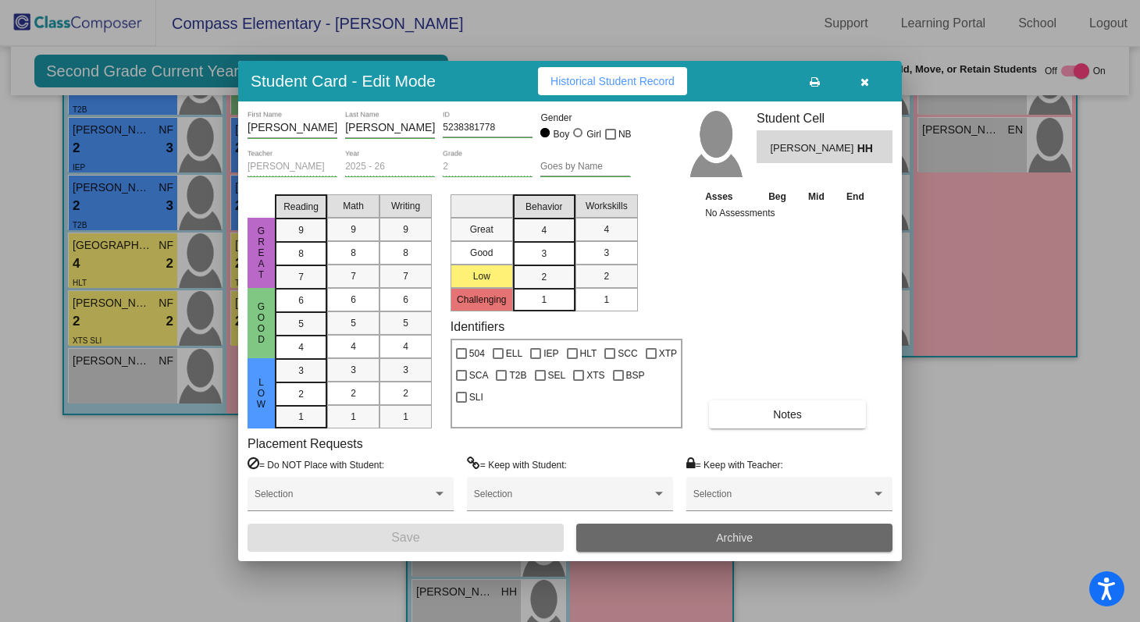
click at [640, 540] on button "Archive" at bounding box center [734, 538] width 316 height 28
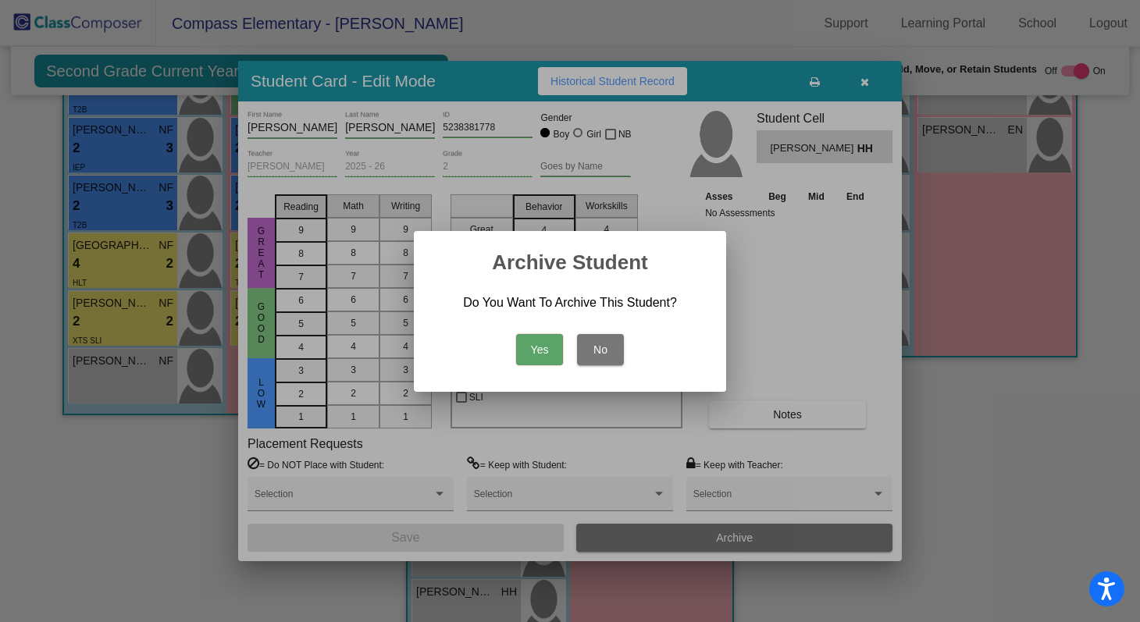
click at [551, 358] on button "Yes" at bounding box center [539, 349] width 47 height 31
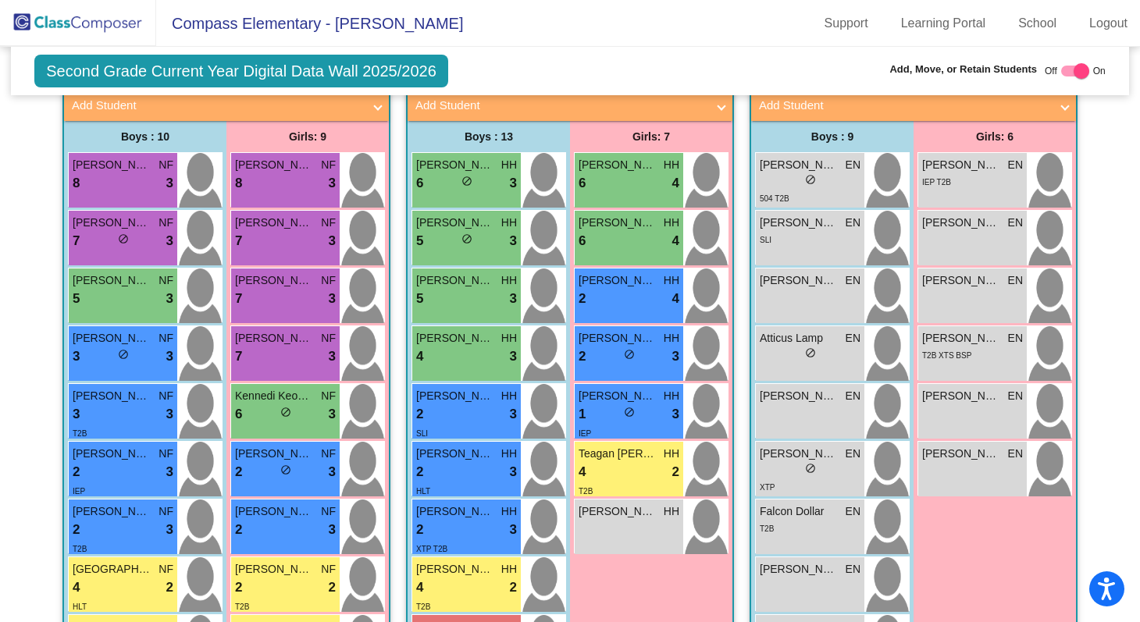
scroll to position [418, 0]
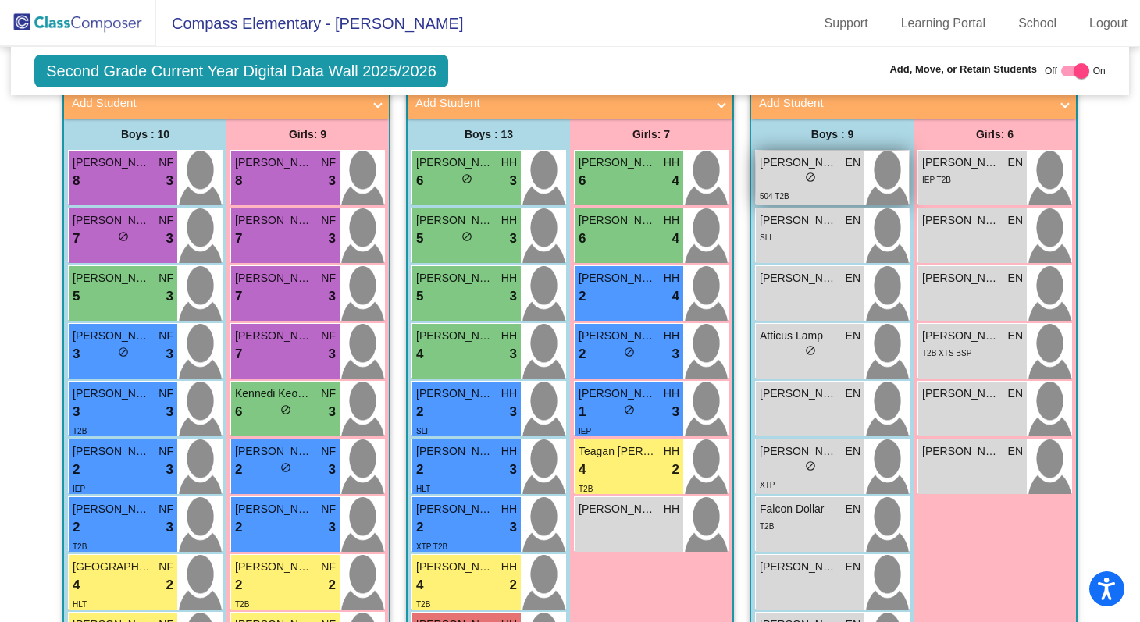
click at [804, 191] on div "504 T2B" at bounding box center [810, 195] width 101 height 16
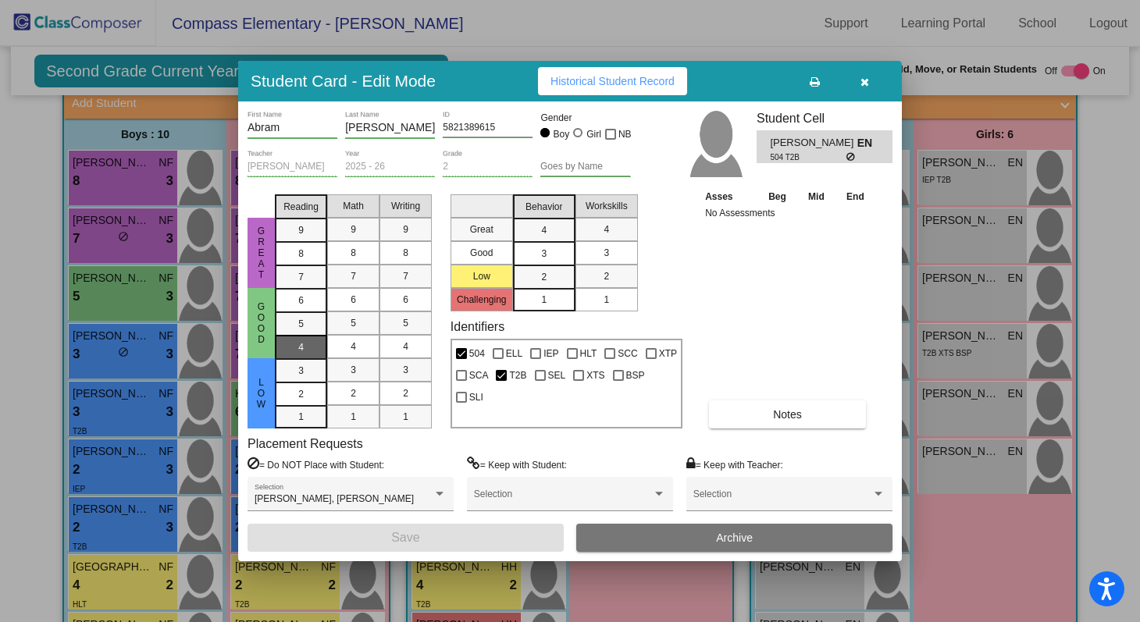
click at [302, 339] on div "4" at bounding box center [301, 347] width 30 height 23
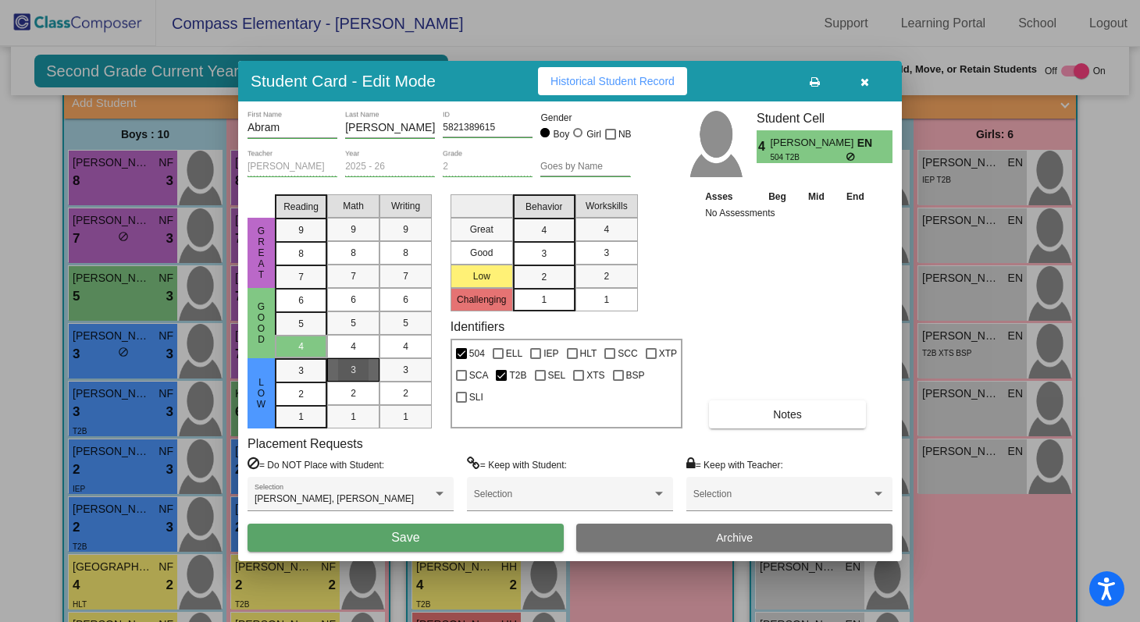
click at [344, 366] on div "3" at bounding box center [353, 369] width 30 height 23
click at [393, 365] on div "3" at bounding box center [405, 369] width 30 height 23
click at [544, 273] on span "2" at bounding box center [543, 277] width 5 height 14
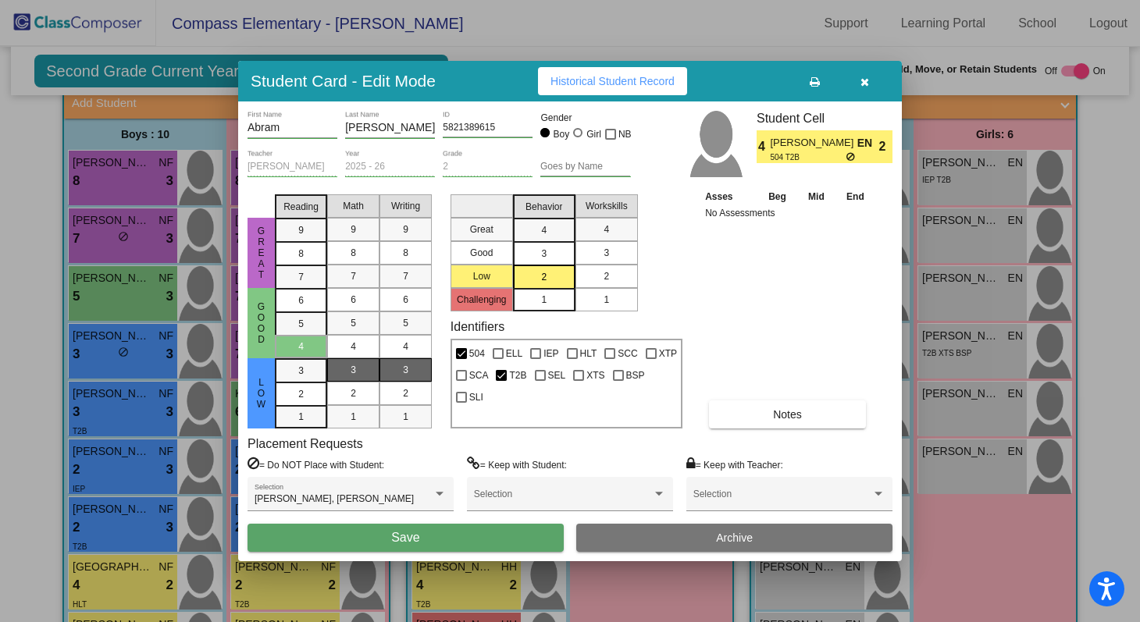
click at [600, 271] on div "2" at bounding box center [606, 276] width 30 height 23
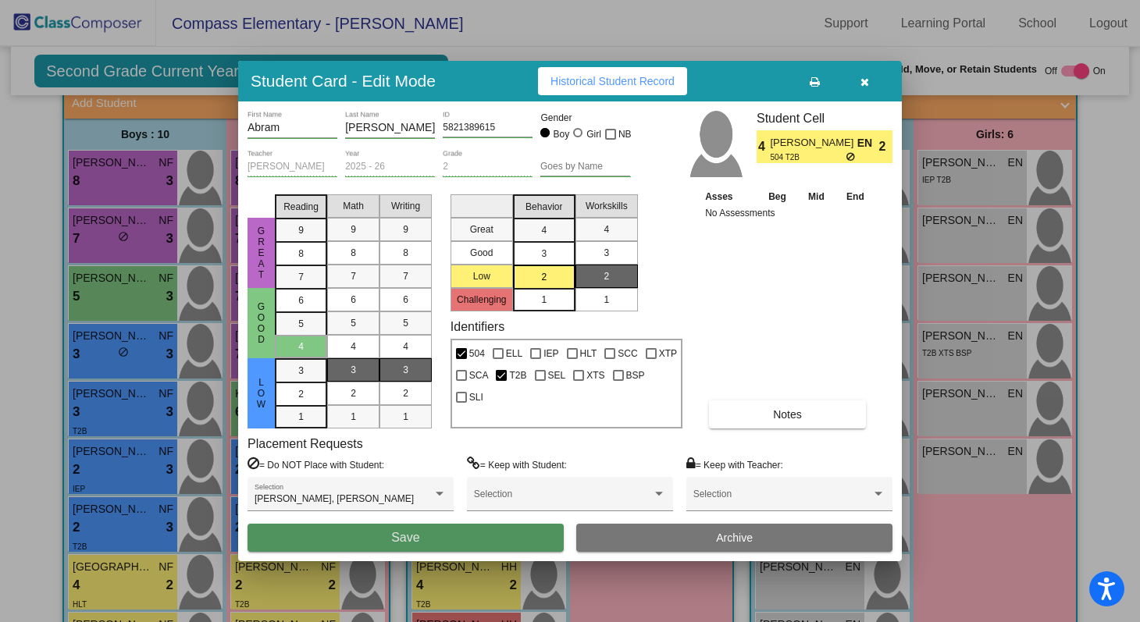
click at [447, 542] on button "Save" at bounding box center [406, 538] width 316 height 28
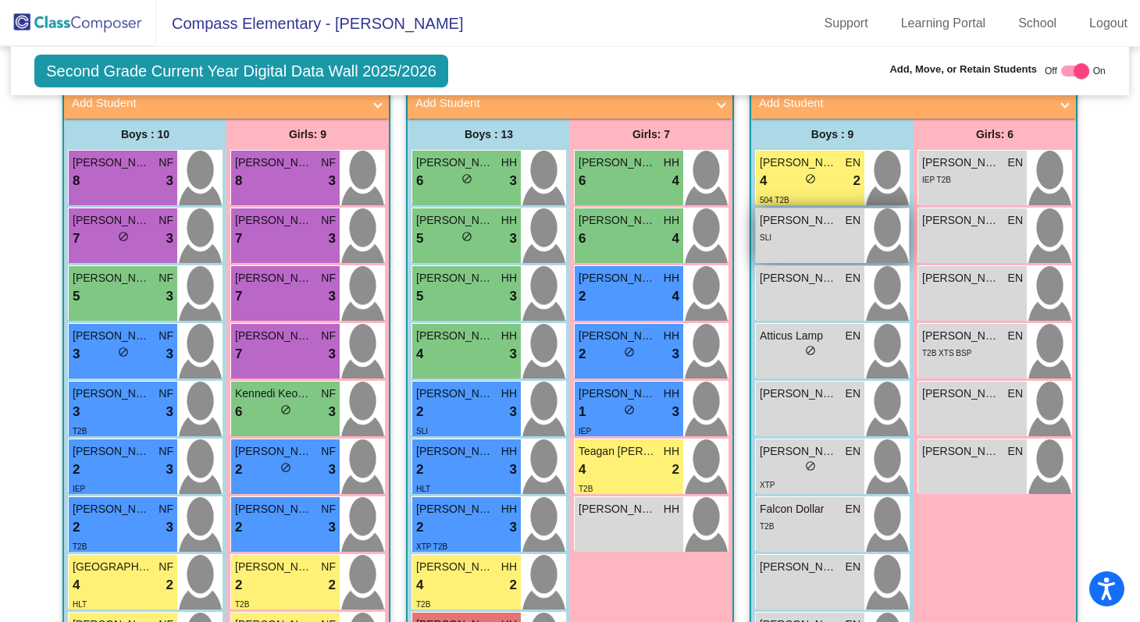
click at [823, 247] on div "Alexander Rolfes EN lock do_not_disturb_alt SLI" at bounding box center [810, 236] width 109 height 55
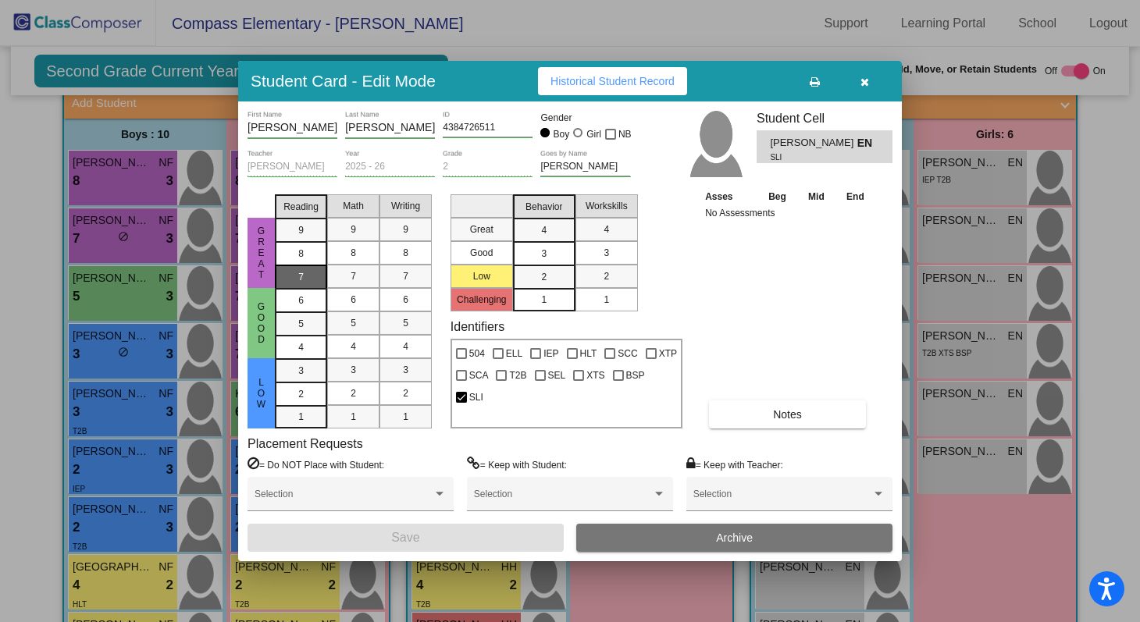
click at [309, 286] on div "7" at bounding box center [301, 277] width 30 height 23
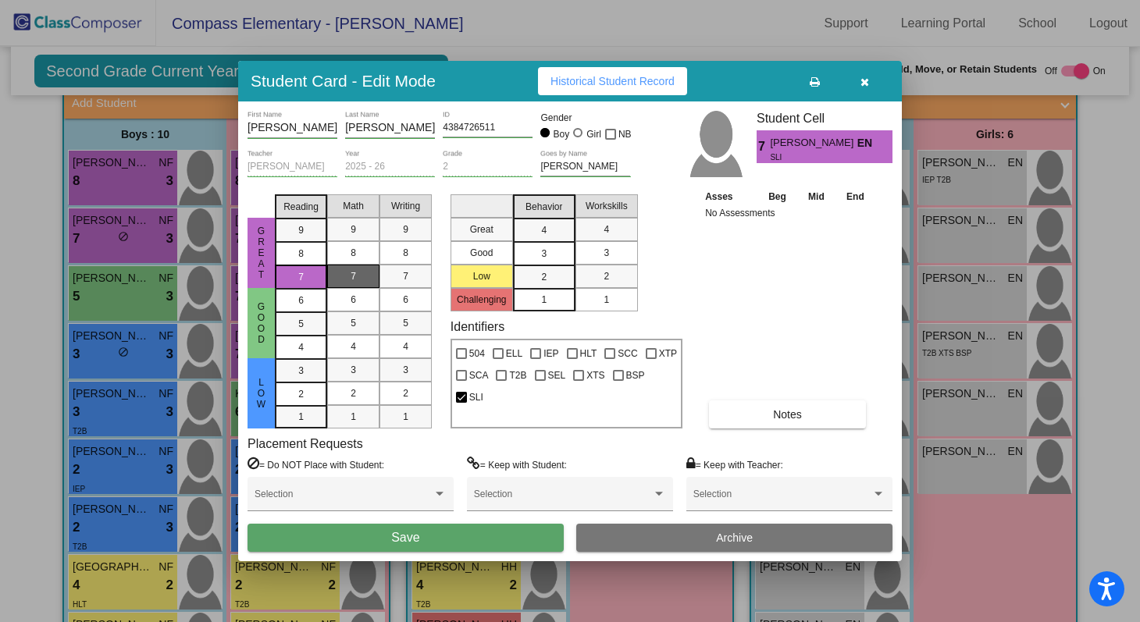
click at [342, 282] on div "7" at bounding box center [353, 276] width 30 height 23
click at [384, 275] on mat-list-option "7" at bounding box center [406, 276] width 52 height 23
click at [537, 249] on div "3" at bounding box center [544, 253] width 30 height 23
click at [626, 249] on mat-list-option "3" at bounding box center [607, 252] width 62 height 23
click at [510, 550] on button "Save" at bounding box center [406, 538] width 316 height 28
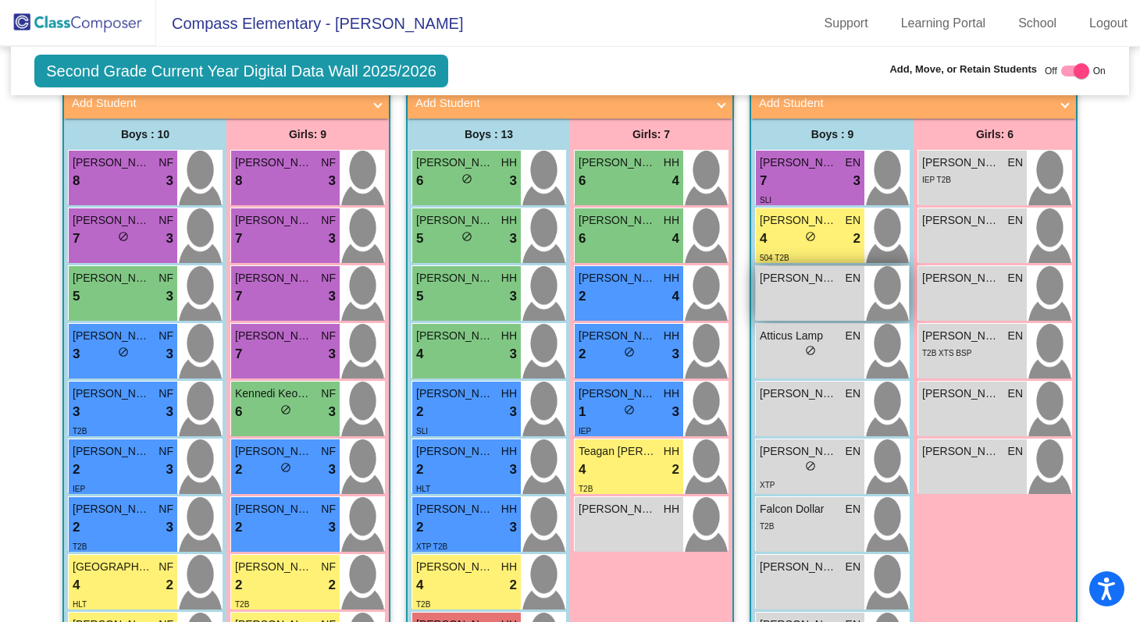
click at [803, 292] on div "Asher Cochennet EN lock do_not_disturb_alt" at bounding box center [810, 293] width 109 height 55
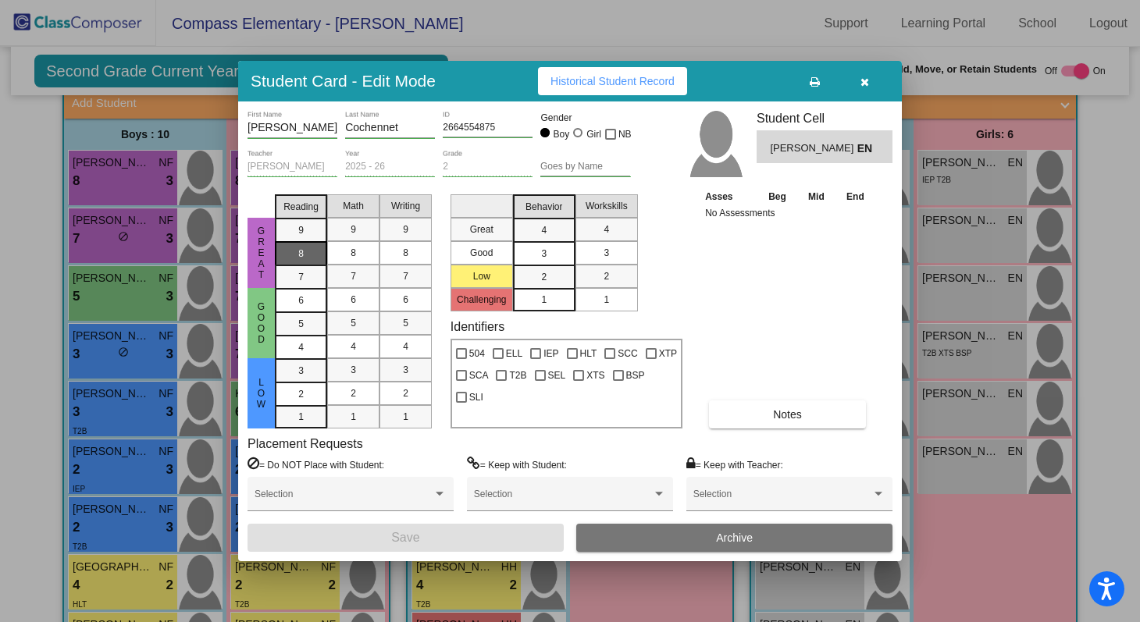
click at [301, 251] on span "8" at bounding box center [300, 254] width 5 height 14
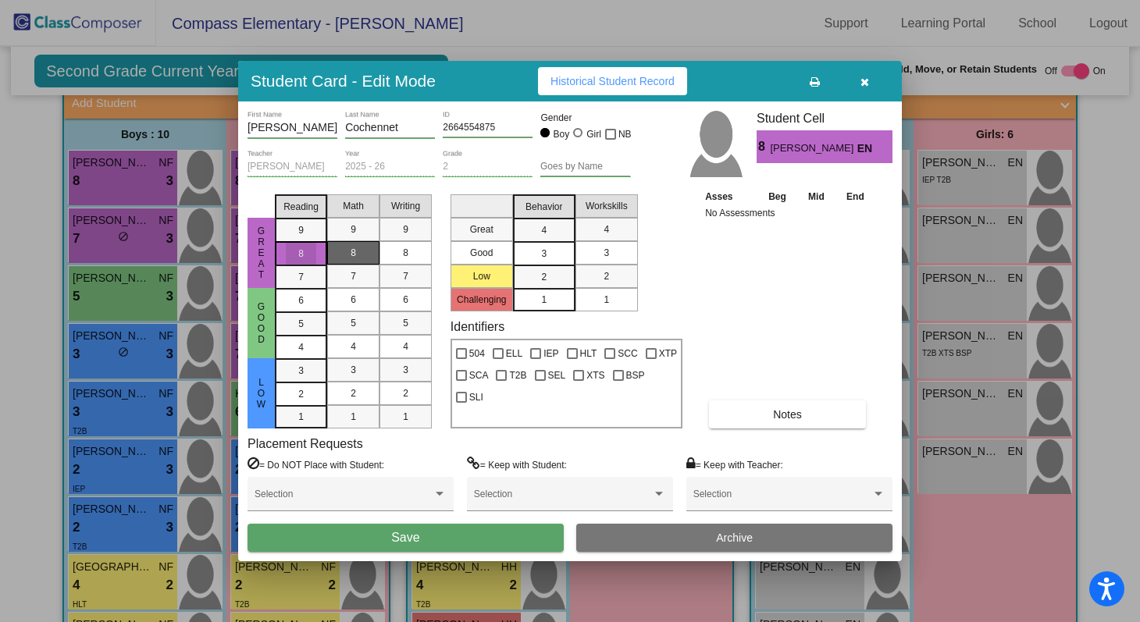
click at [343, 251] on div "8" at bounding box center [353, 252] width 30 height 23
click at [400, 251] on div "8" at bounding box center [405, 252] width 30 height 23
click at [538, 252] on div "3" at bounding box center [544, 253] width 30 height 23
click at [538, 234] on div "4" at bounding box center [544, 230] width 30 height 23
click at [604, 227] on span "4" at bounding box center [606, 230] width 5 height 14
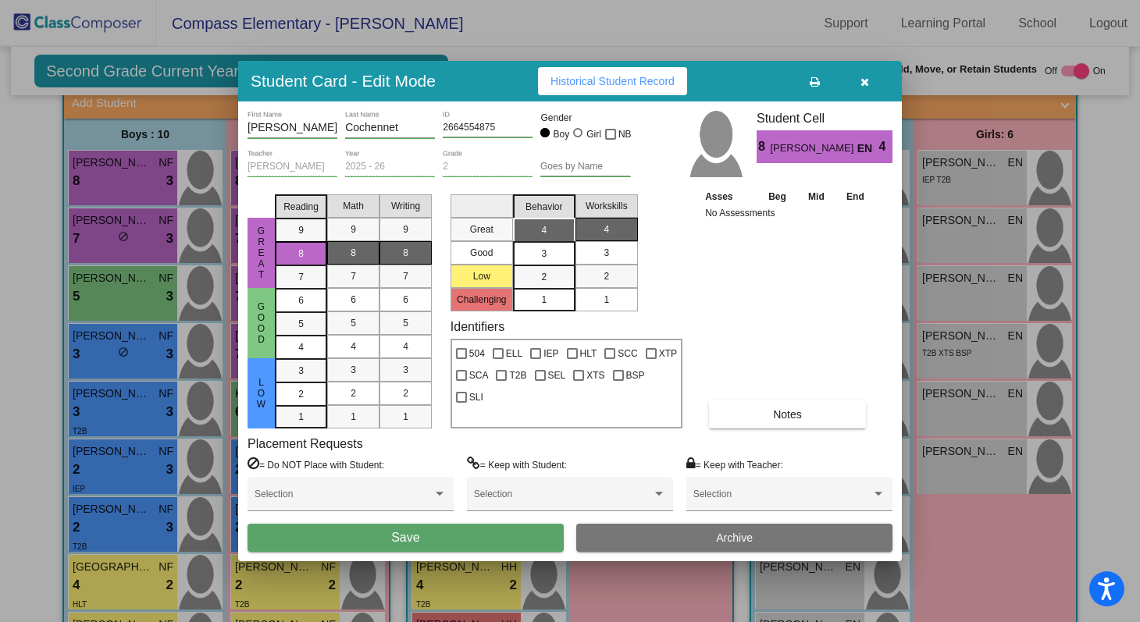
click at [424, 537] on button "Save" at bounding box center [406, 538] width 316 height 28
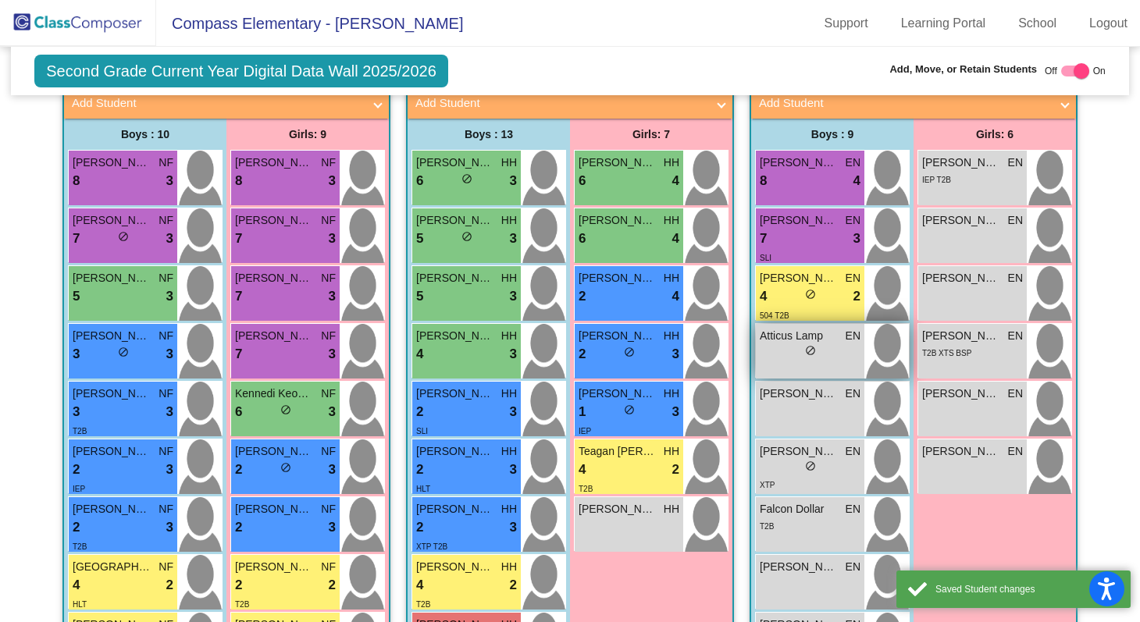
click at [777, 344] on div "lock do_not_disturb_alt" at bounding box center [810, 352] width 101 height 16
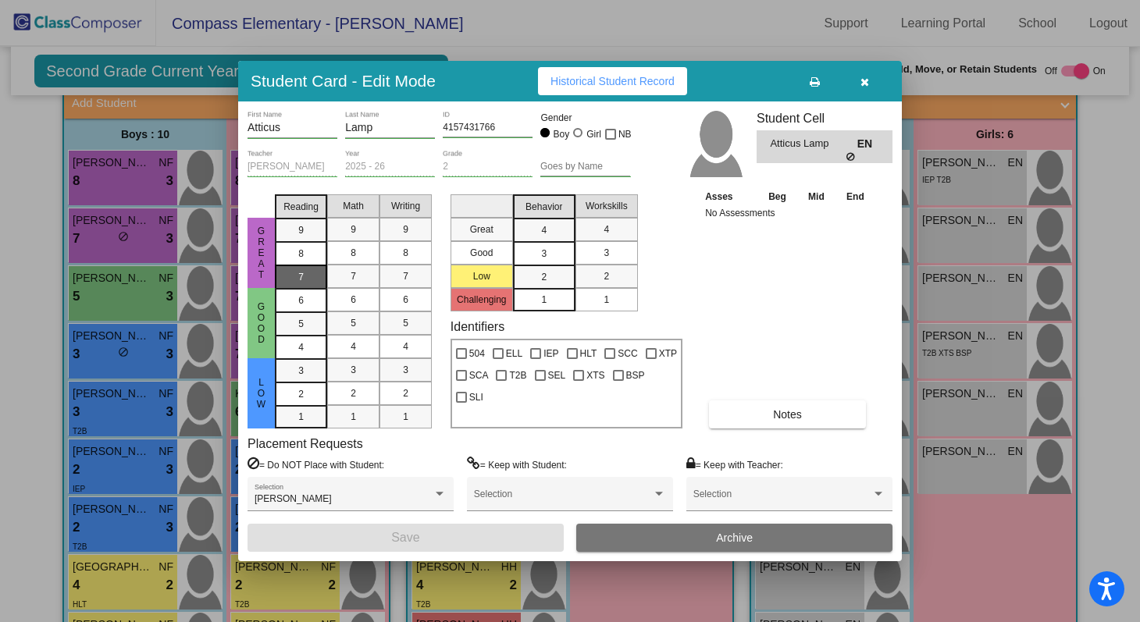
click at [302, 276] on span "7" at bounding box center [300, 277] width 5 height 14
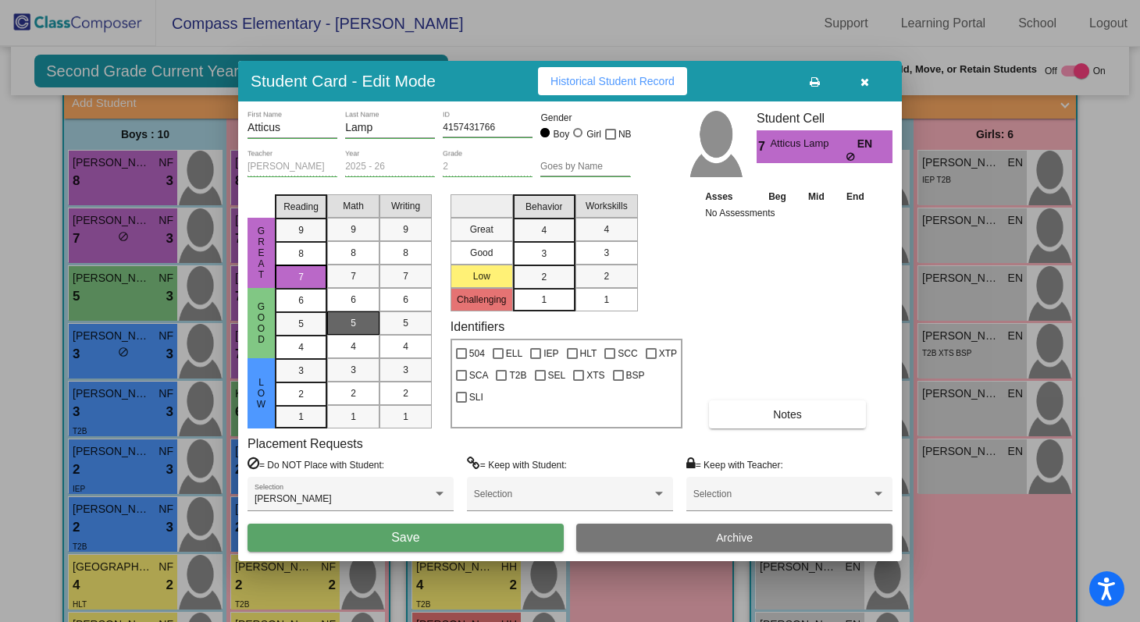
click at [358, 325] on div "5" at bounding box center [353, 323] width 30 height 23
click at [390, 323] on div "5" at bounding box center [405, 323] width 30 height 23
click at [534, 256] on div "3" at bounding box center [544, 253] width 30 height 23
click at [612, 253] on div "3" at bounding box center [606, 252] width 30 height 23
click at [458, 532] on button "Save" at bounding box center [406, 538] width 316 height 28
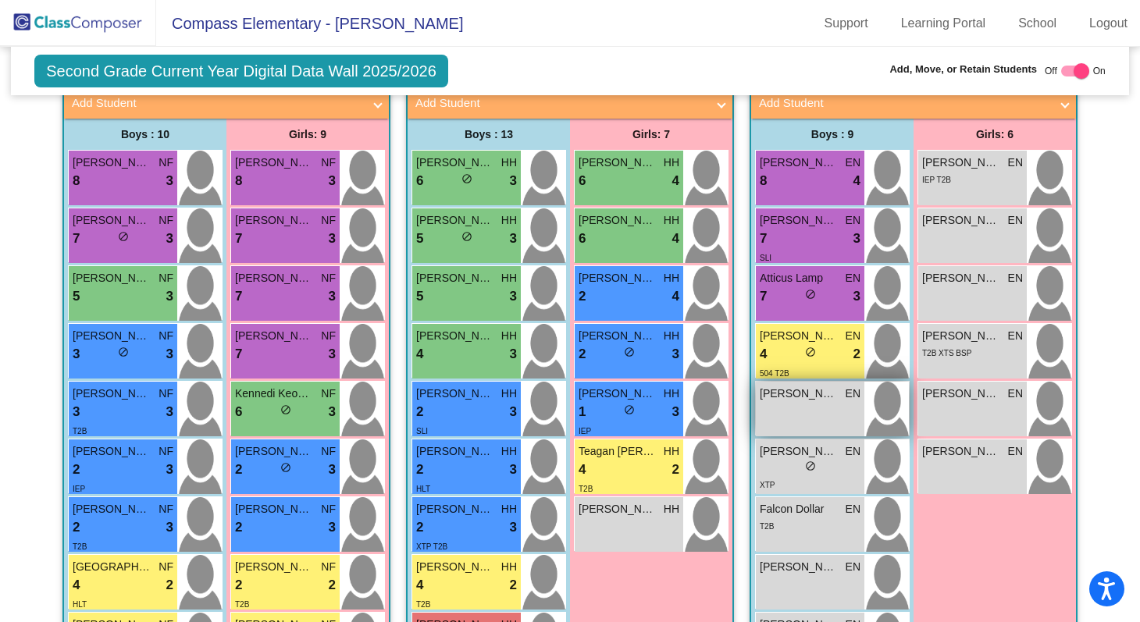
click at [768, 430] on div "Chace Miller EN lock do_not_disturb_alt" at bounding box center [810, 409] width 109 height 55
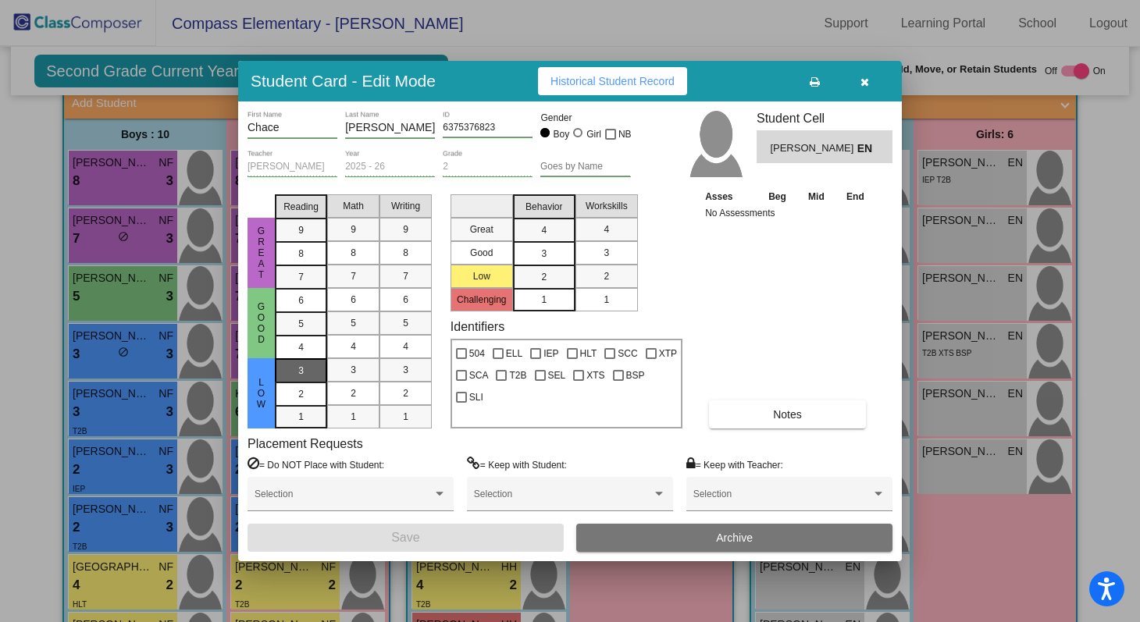
click at [298, 365] on div "3" at bounding box center [301, 370] width 30 height 23
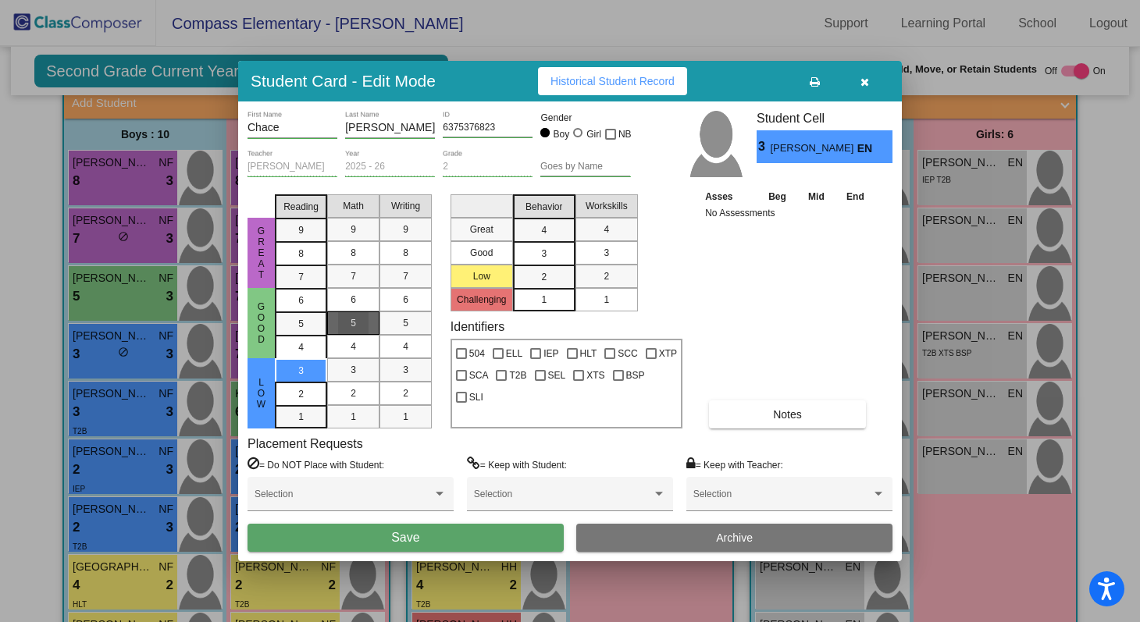
click at [352, 330] on span "5" at bounding box center [353, 323] width 5 height 14
click at [395, 348] on div "4" at bounding box center [405, 346] width 30 height 23
click at [546, 244] on div "3" at bounding box center [544, 253] width 30 height 23
click at [581, 246] on mat-list-option "3" at bounding box center [607, 252] width 62 height 23
click at [501, 536] on button "Save" at bounding box center [406, 538] width 316 height 28
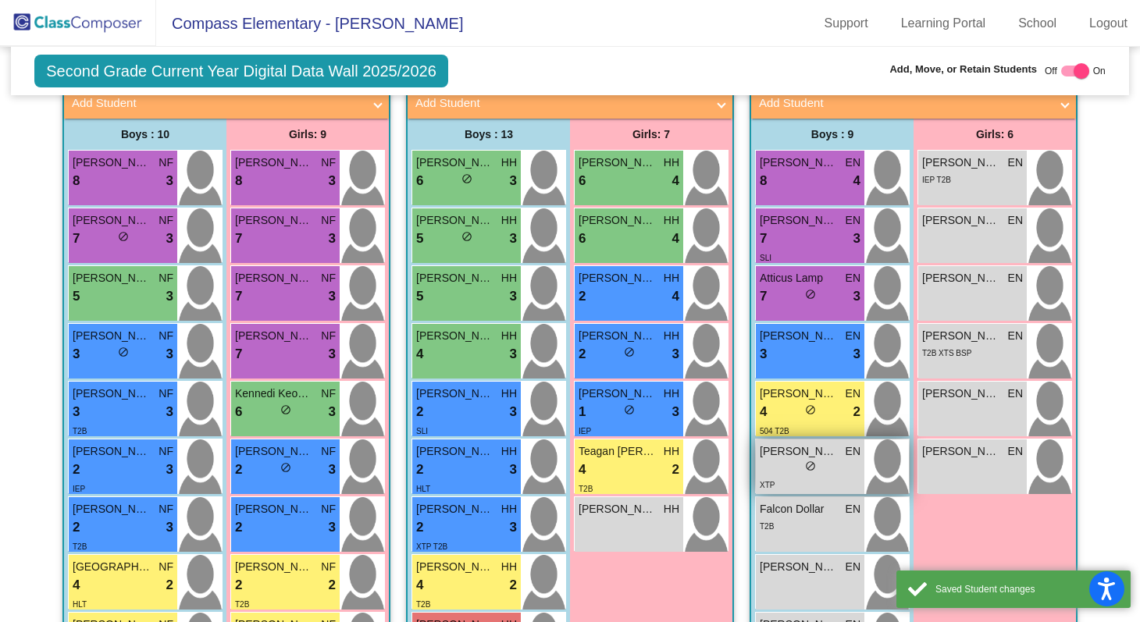
click at [805, 470] on div "lock do_not_disturb_alt" at bounding box center [810, 468] width 11 height 16
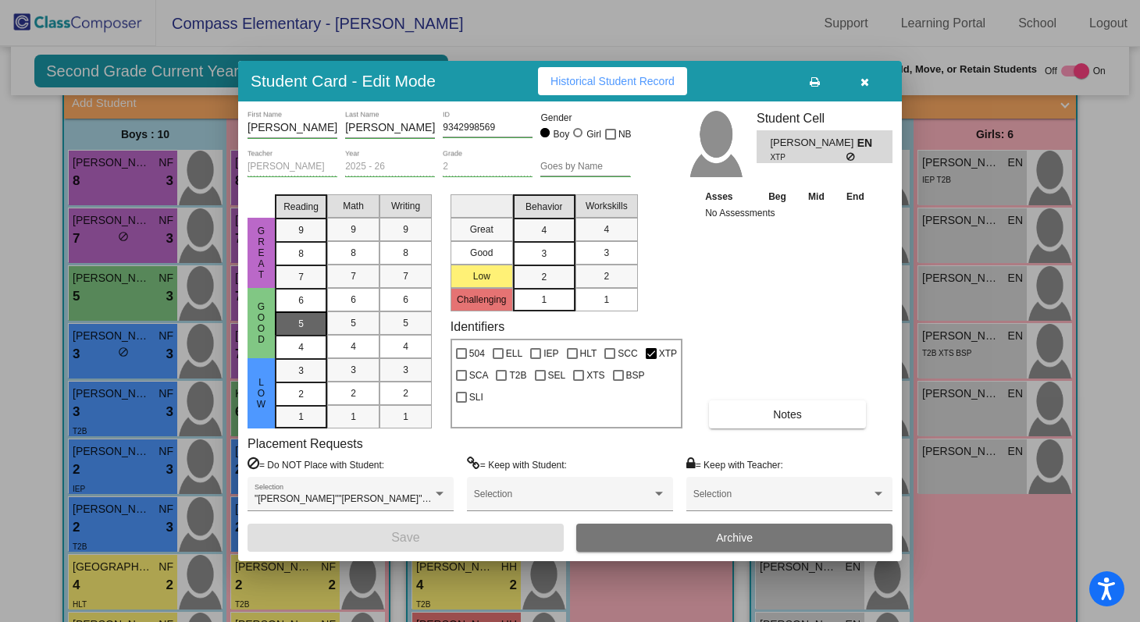
click at [302, 328] on span "5" at bounding box center [300, 324] width 5 height 14
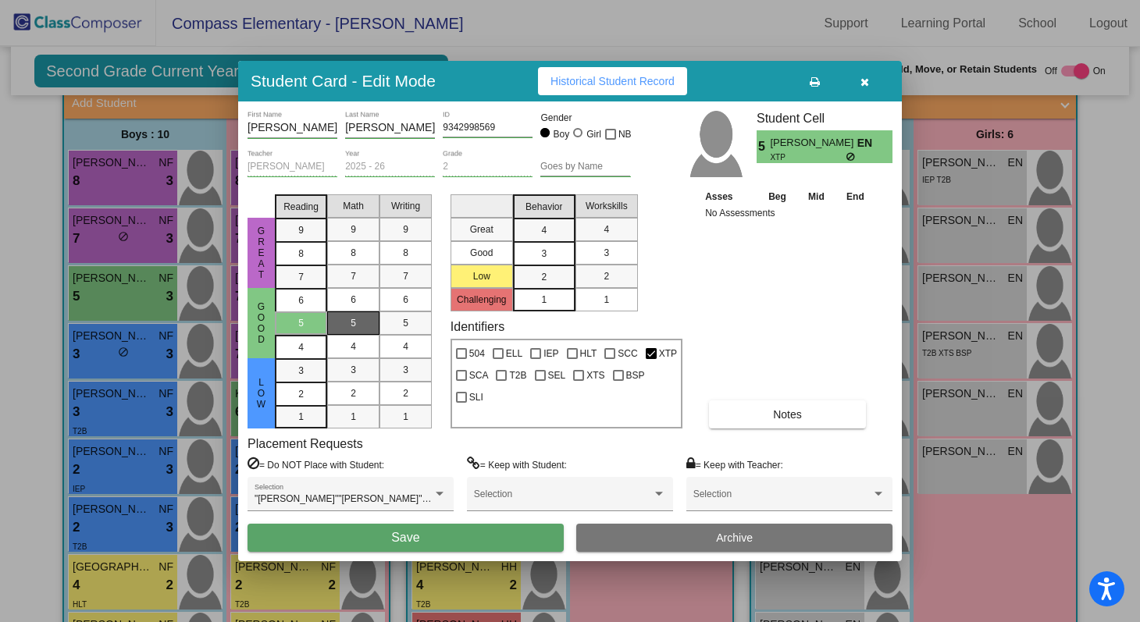
click at [339, 330] on div "5" at bounding box center [353, 323] width 30 height 23
click at [399, 329] on div "5" at bounding box center [405, 323] width 30 height 23
click at [544, 250] on span "3" at bounding box center [543, 254] width 5 height 14
click at [607, 251] on span "3" at bounding box center [606, 253] width 5 height 14
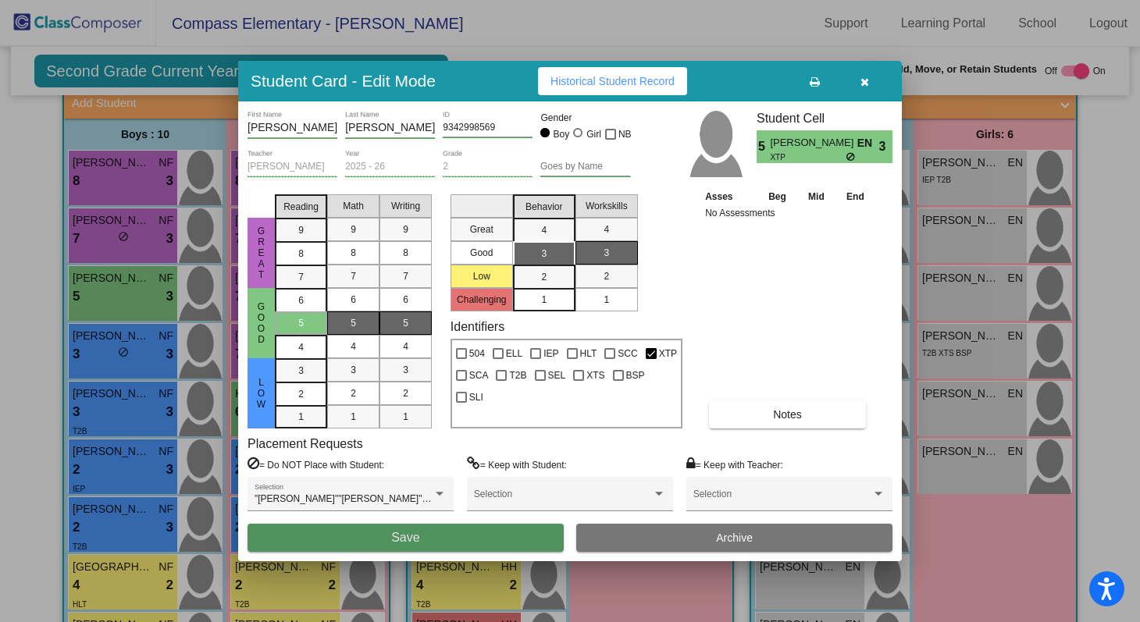
click at [455, 543] on button "Save" at bounding box center [406, 538] width 316 height 28
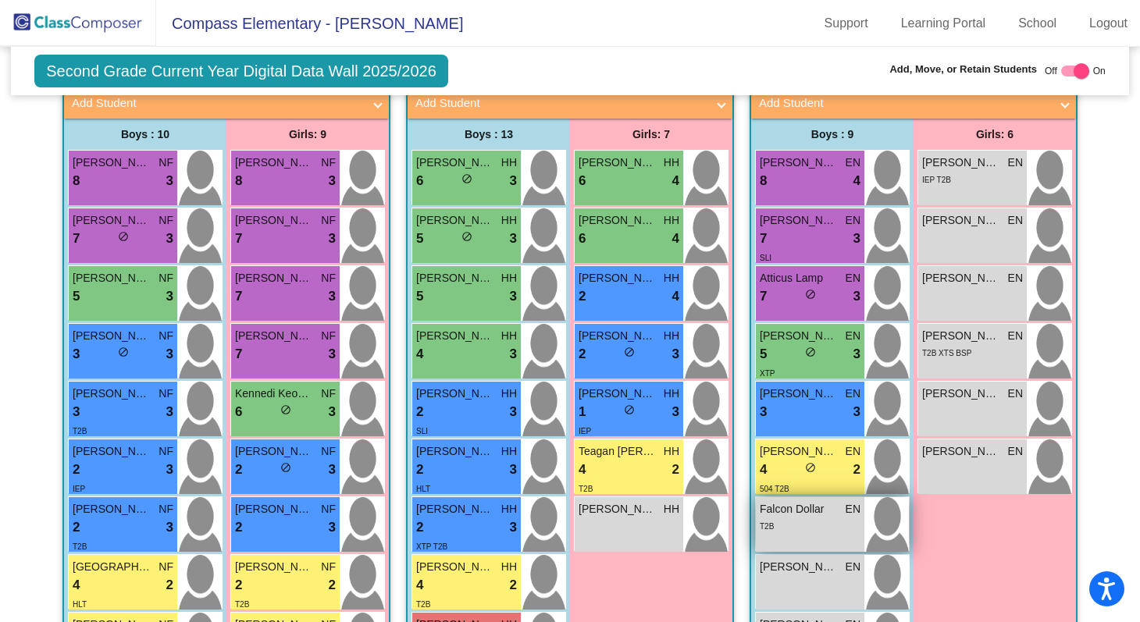
click at [820, 508] on span "Falcon Dollar" at bounding box center [799, 509] width 78 height 16
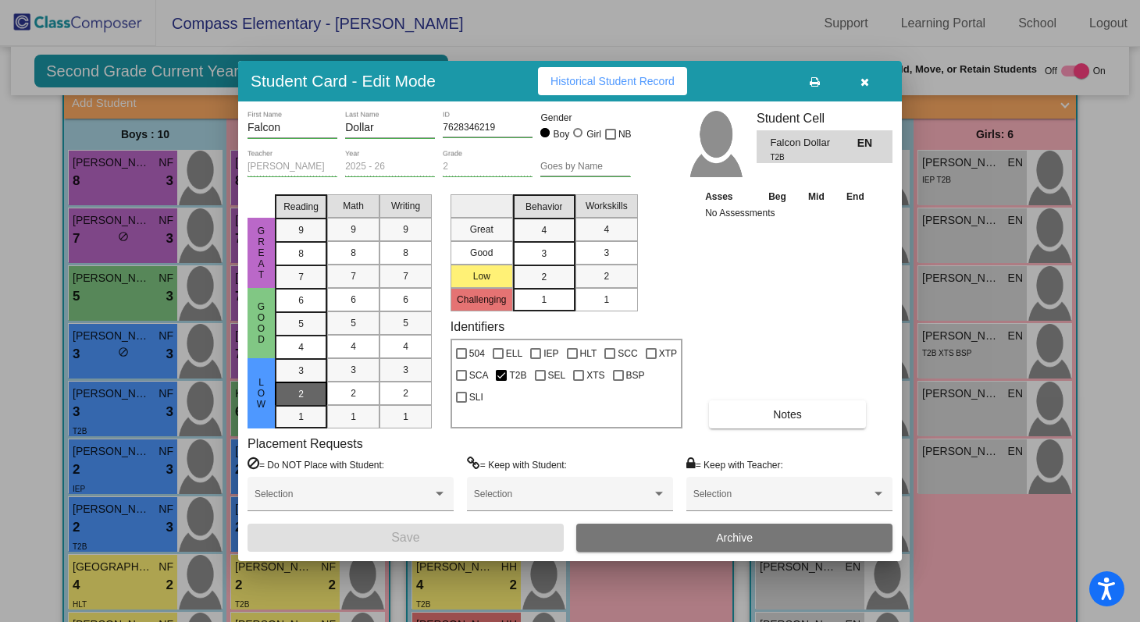
click at [305, 390] on div "2" at bounding box center [301, 394] width 30 height 23
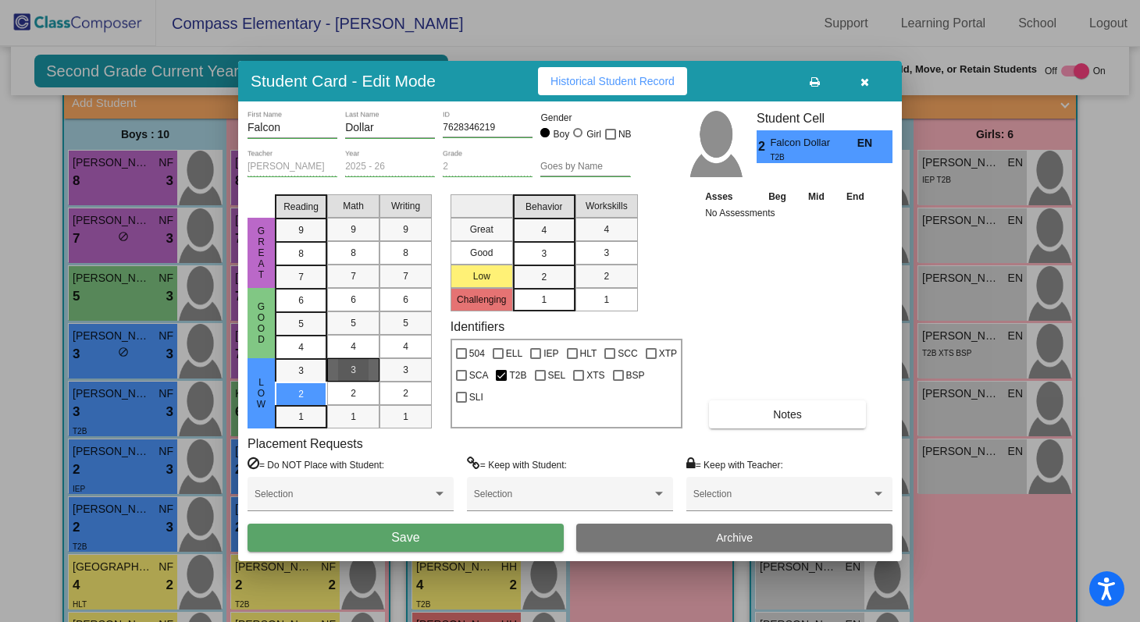
click at [336, 367] on mat-list-option "3" at bounding box center [353, 369] width 52 height 23
click at [397, 389] on div "2" at bounding box center [405, 393] width 30 height 23
click at [538, 257] on div "3" at bounding box center [544, 253] width 30 height 23
click at [610, 246] on div "3" at bounding box center [606, 252] width 30 height 23
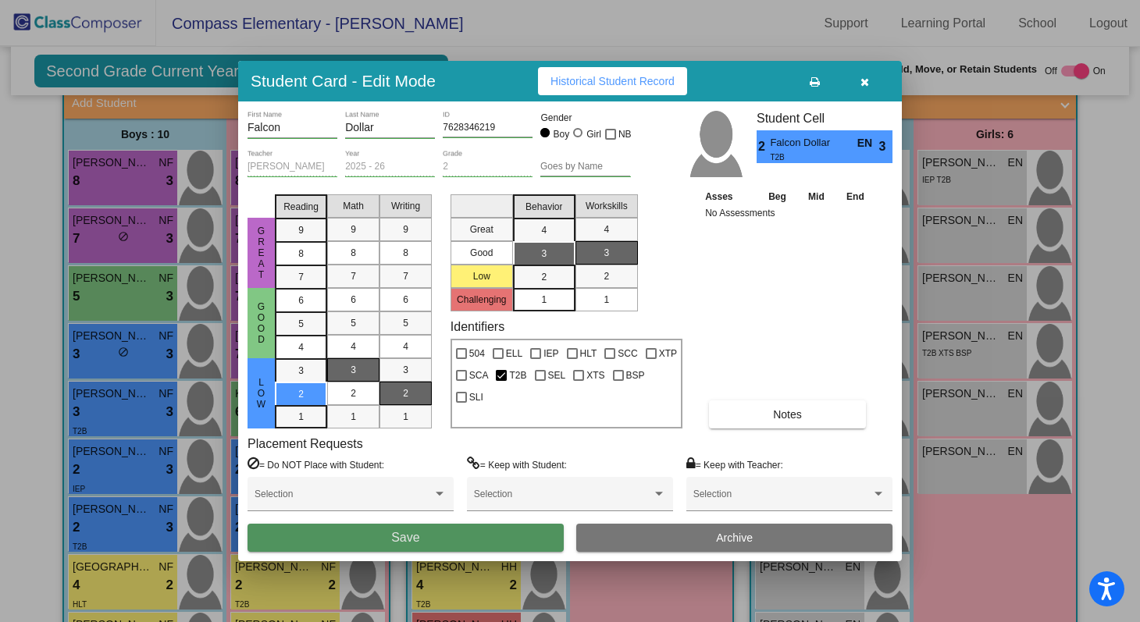
click at [499, 527] on button "Save" at bounding box center [406, 538] width 316 height 28
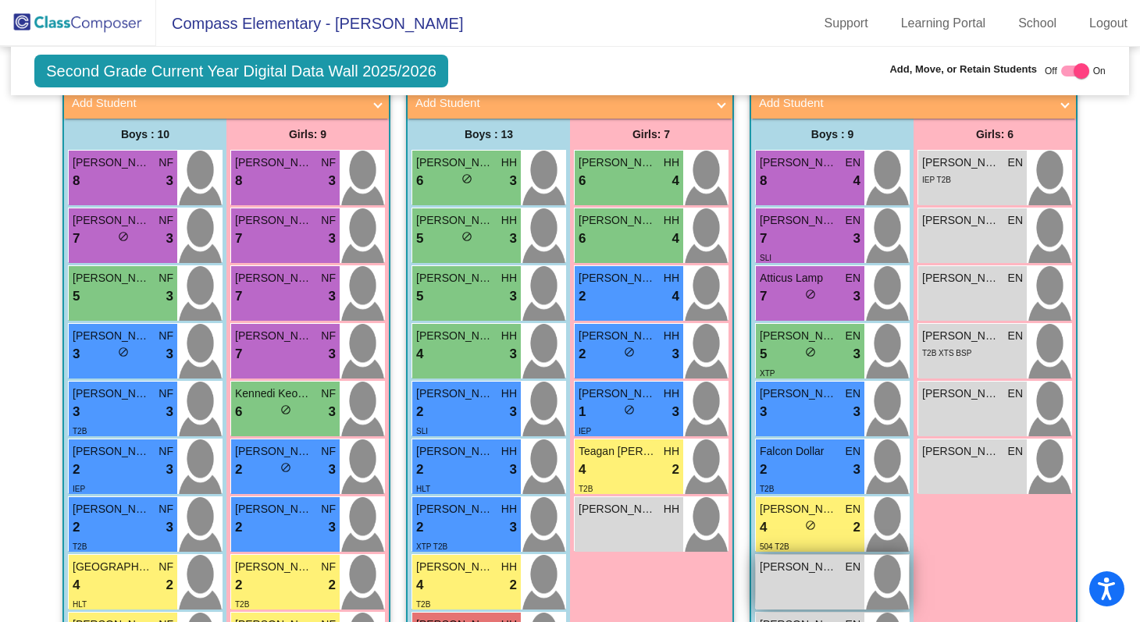
click at [773, 583] on div "Jackson Nelson EN lock do_not_disturb_alt" at bounding box center [810, 582] width 109 height 55
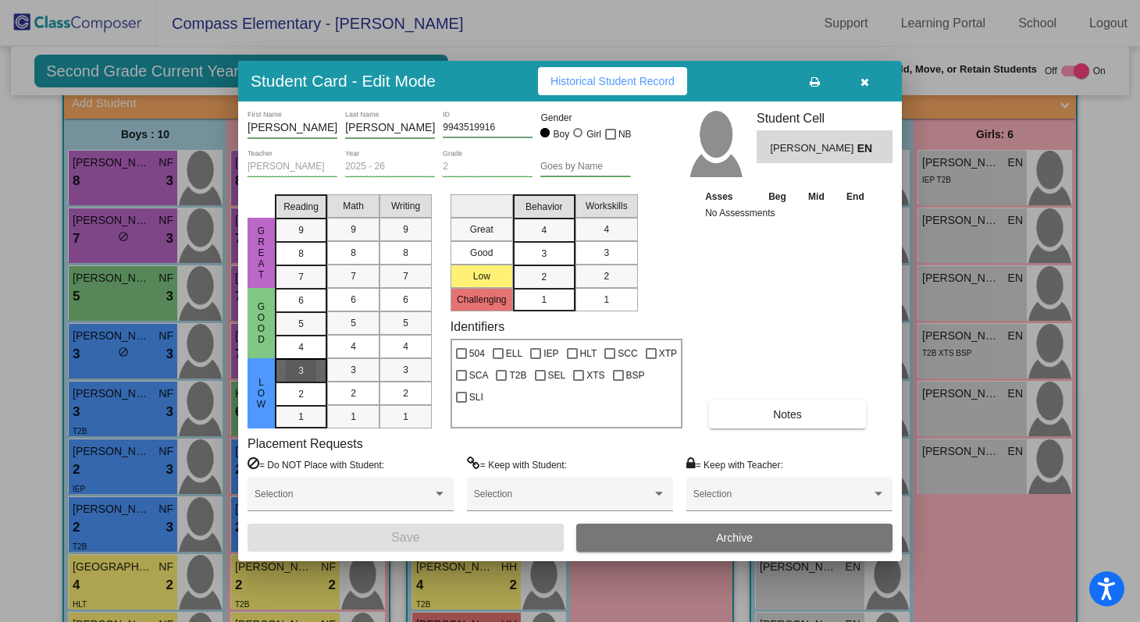
click at [322, 370] on mat-list-option "3" at bounding box center [301, 369] width 52 height 23
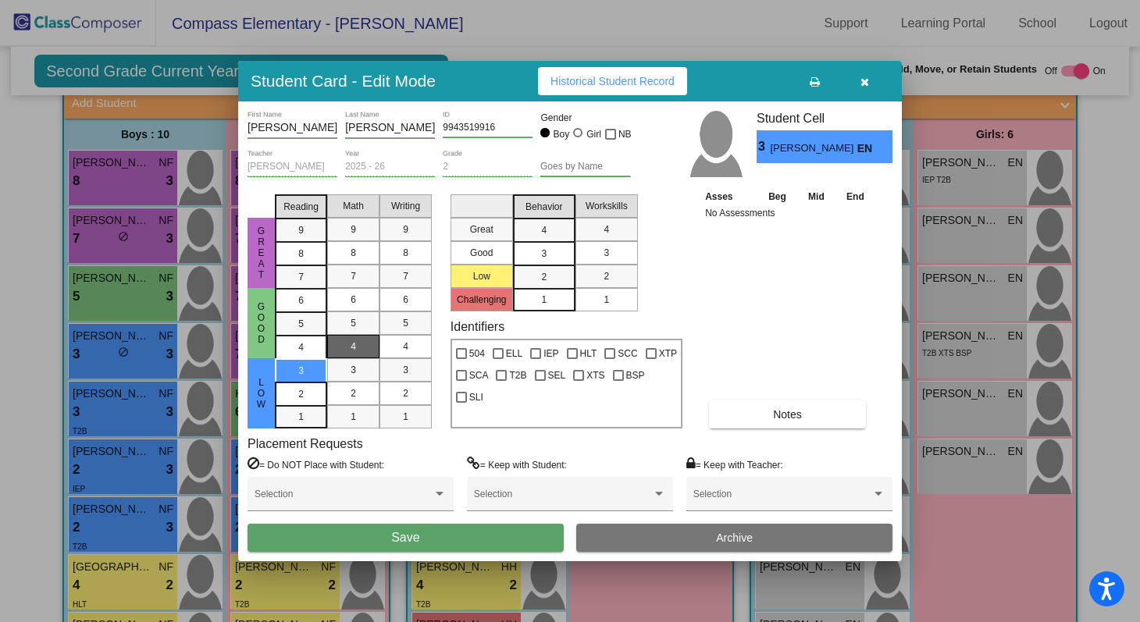
click at [357, 351] on div "4" at bounding box center [353, 346] width 30 height 23
click at [405, 355] on div "4" at bounding box center [405, 346] width 30 height 23
click at [551, 255] on div "3" at bounding box center [544, 253] width 30 height 23
click at [597, 259] on div "3" at bounding box center [606, 252] width 30 height 23
click at [501, 547] on button "Save" at bounding box center [406, 538] width 316 height 28
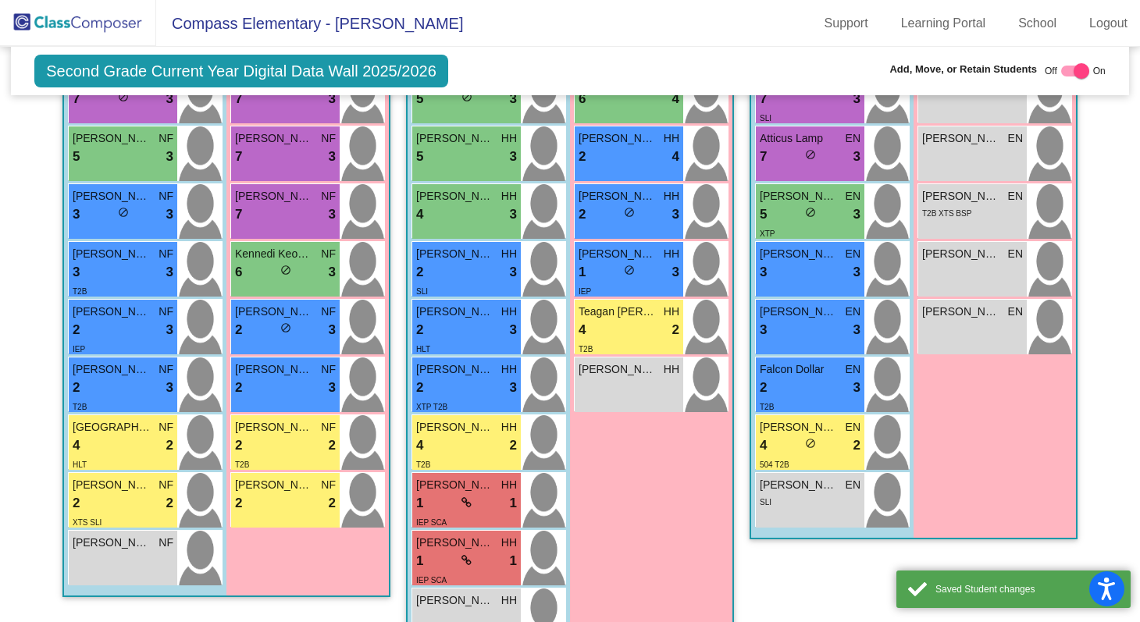
scroll to position [569, 0]
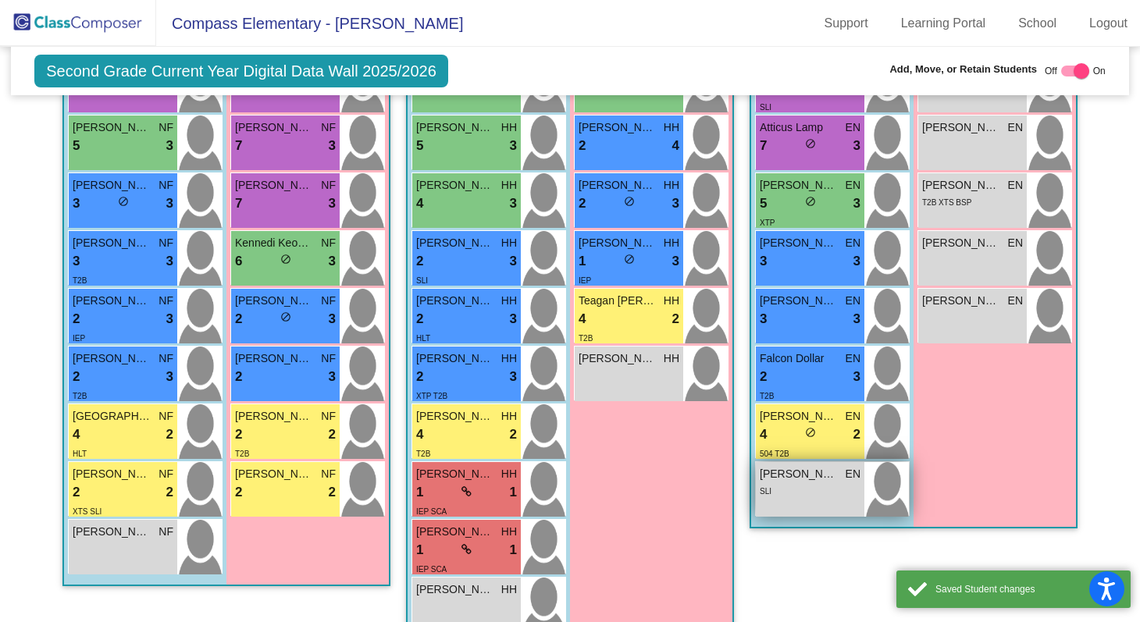
click at [786, 498] on div "Nikolai Pinzino EN lock do_not_disturb_alt SLI" at bounding box center [810, 489] width 109 height 55
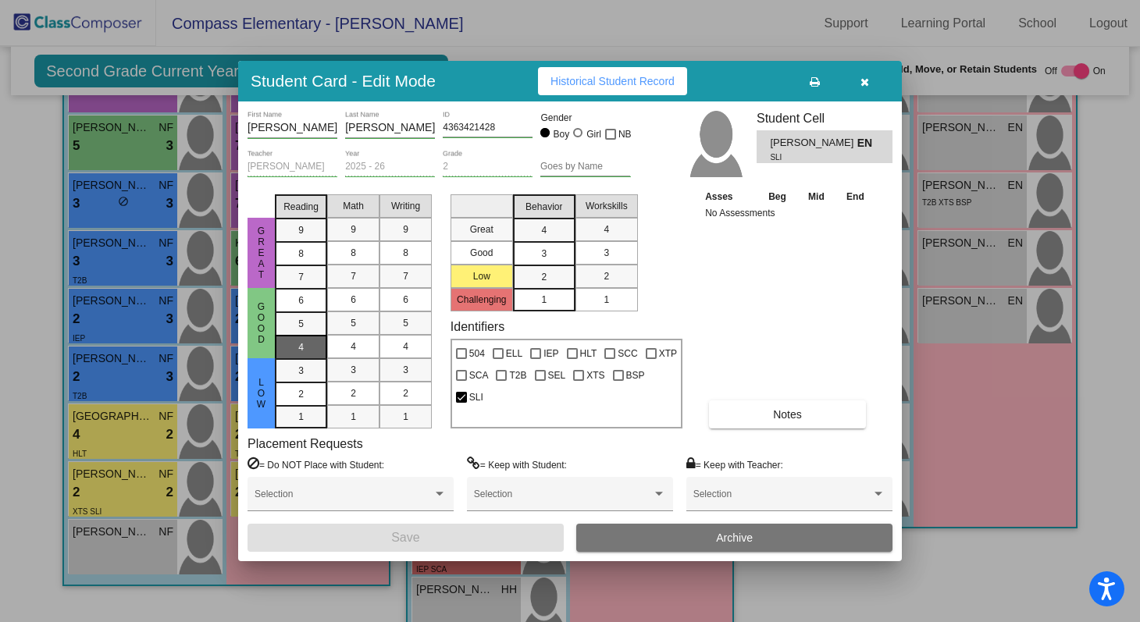
click at [296, 350] on div "4" at bounding box center [301, 347] width 30 height 23
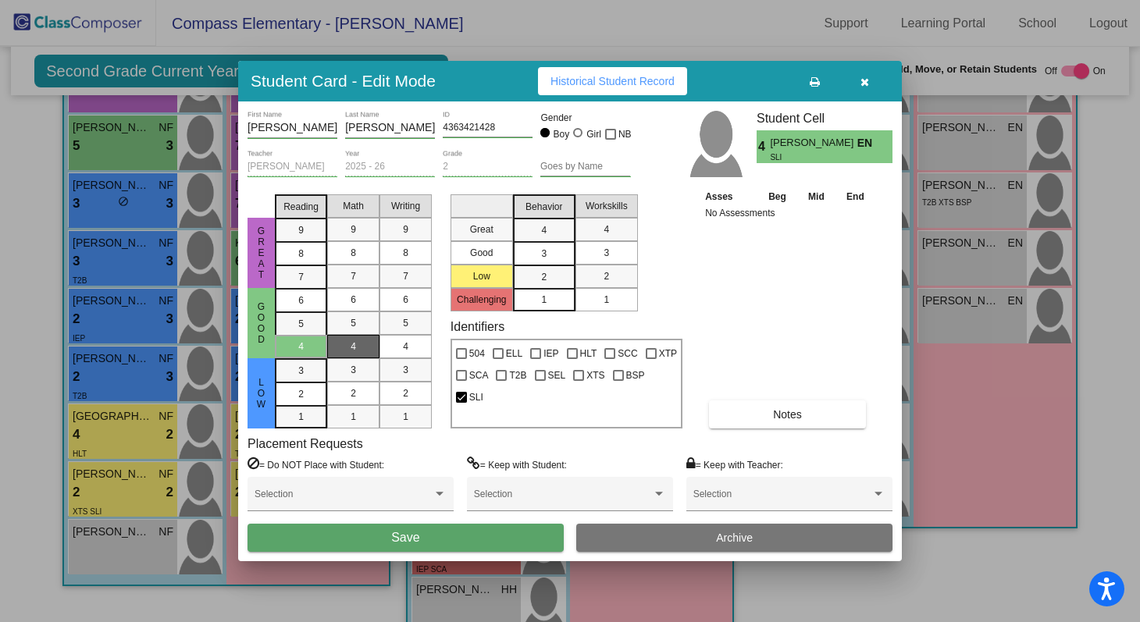
click at [354, 349] on span "4" at bounding box center [353, 347] width 5 height 14
click at [391, 350] on div "4" at bounding box center [405, 346] width 30 height 23
click at [543, 257] on span "3" at bounding box center [543, 254] width 5 height 14
click at [604, 257] on span "3" at bounding box center [606, 253] width 5 height 14
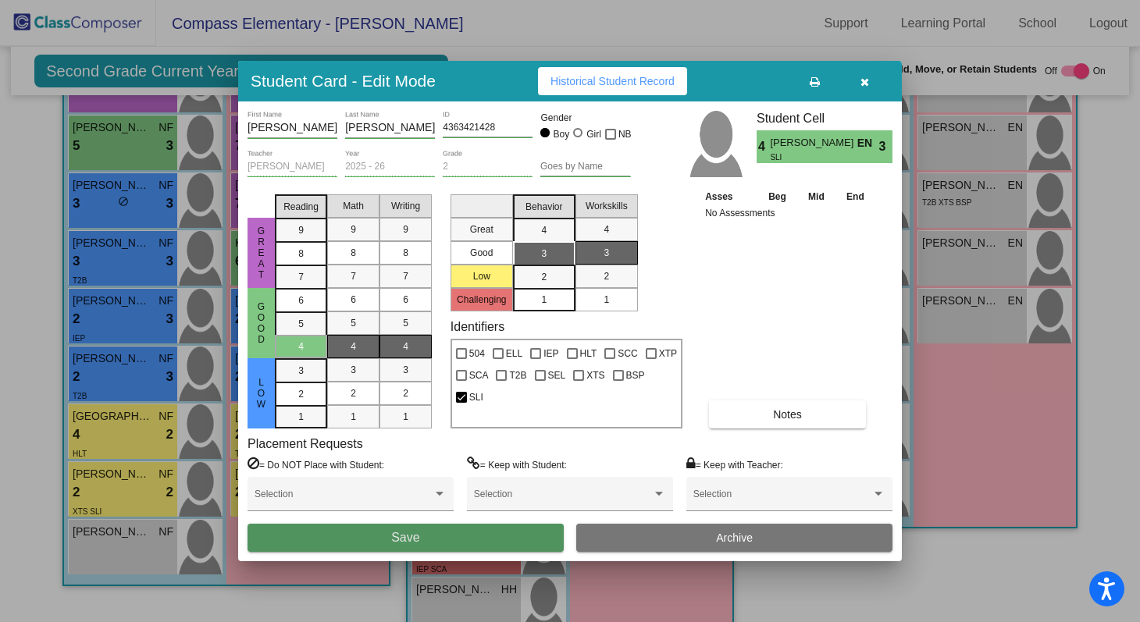
click at [487, 537] on button "Save" at bounding box center [406, 538] width 316 height 28
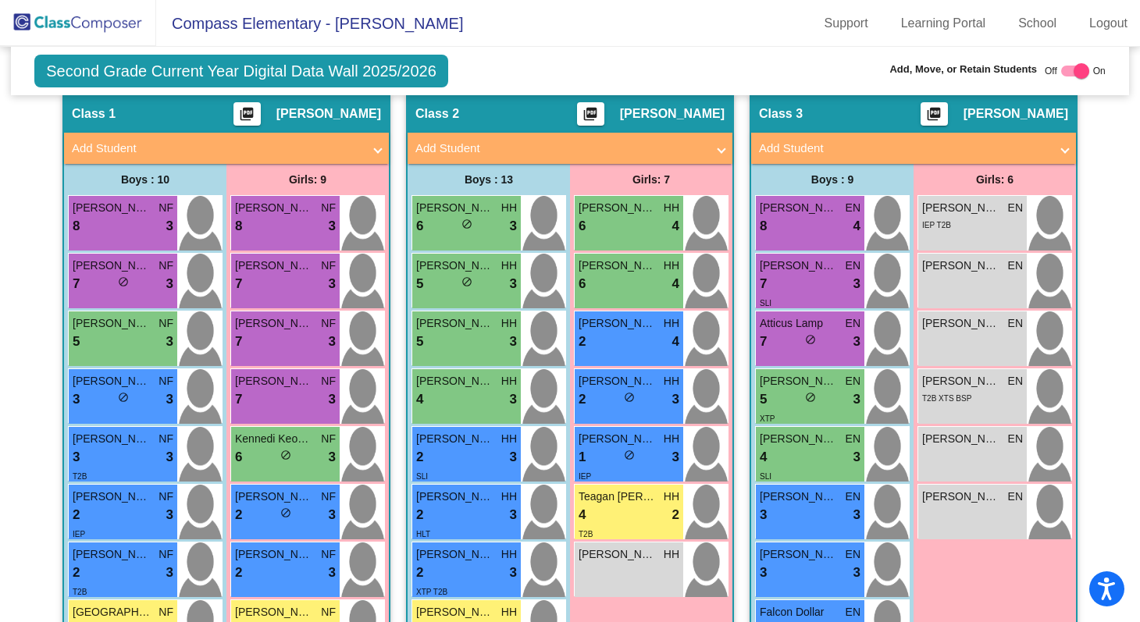
scroll to position [383, 0]
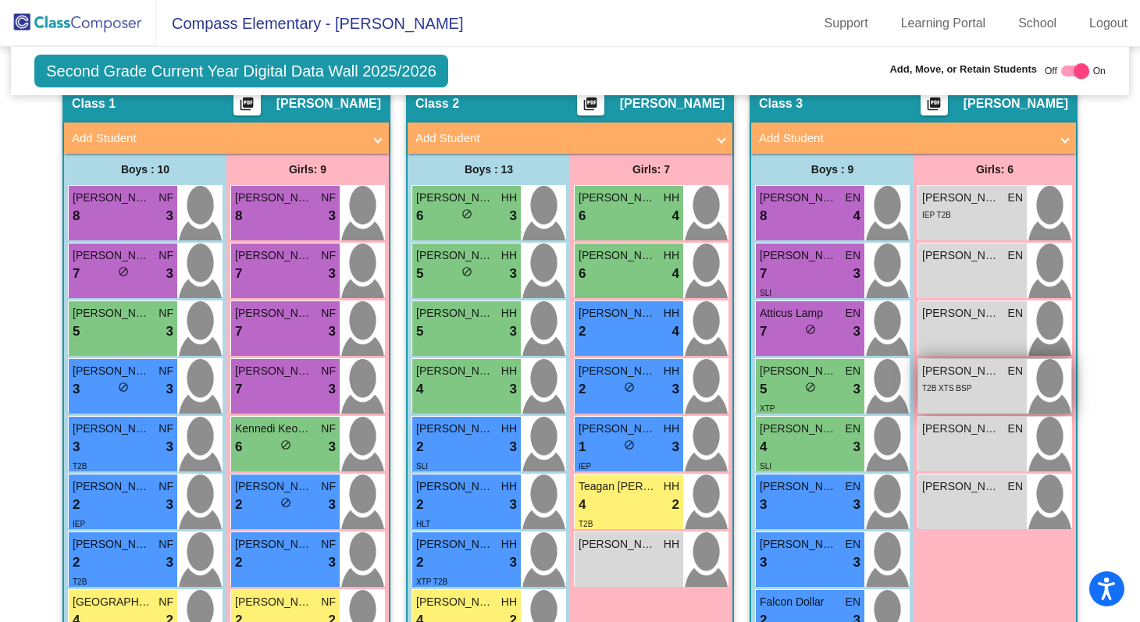
click at [981, 380] on div "T2B XTS BSP" at bounding box center [972, 388] width 101 height 16
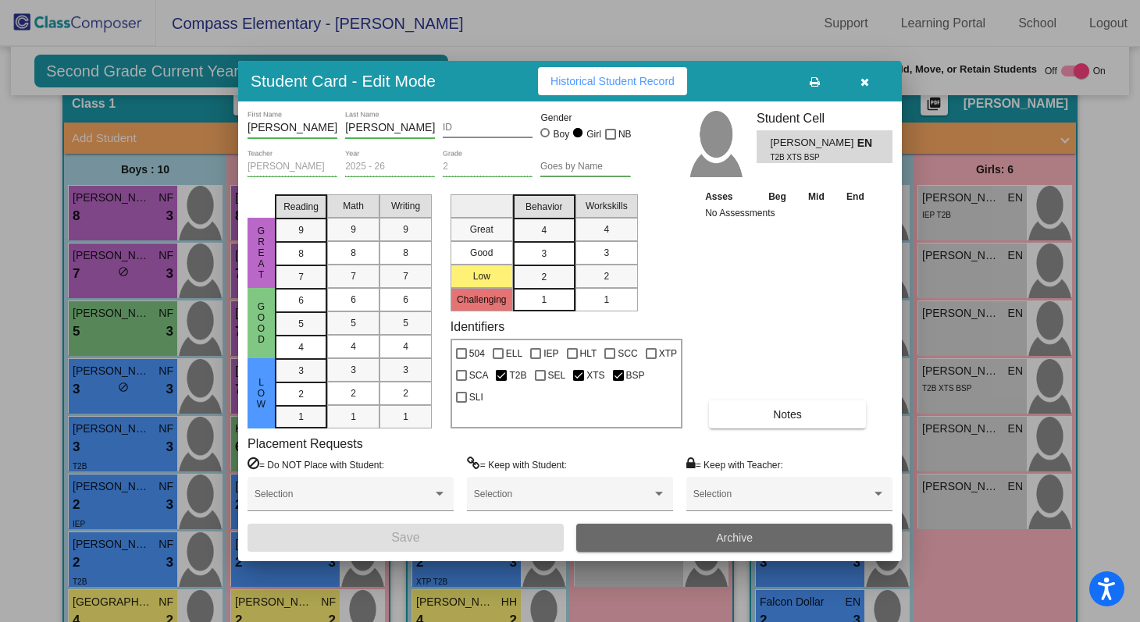
click at [768, 535] on button "Archive" at bounding box center [734, 538] width 316 height 28
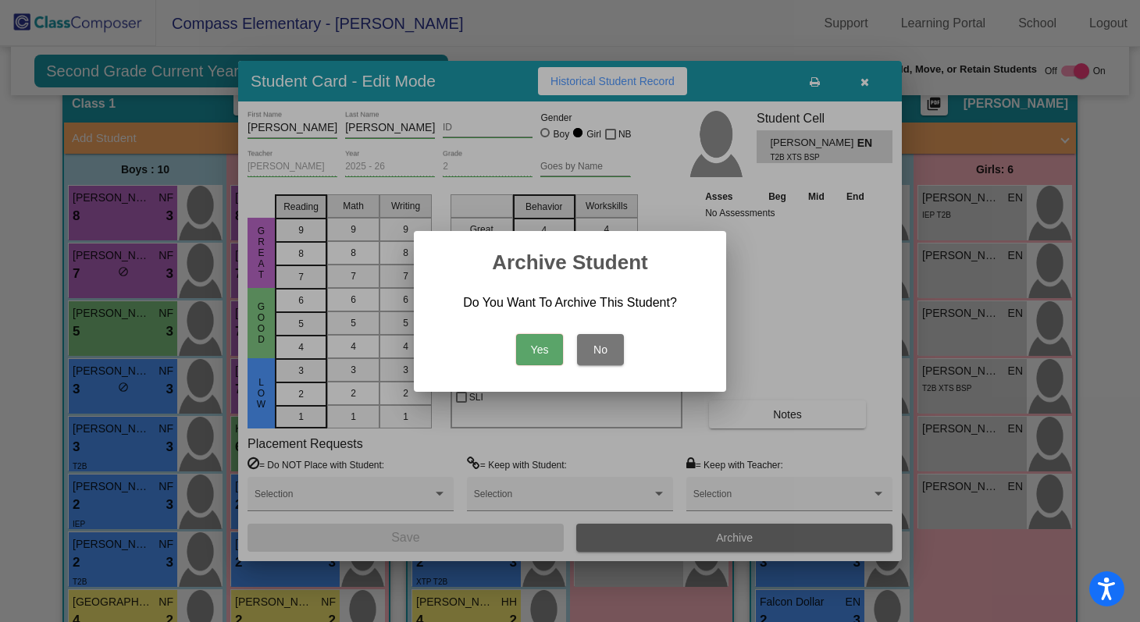
click at [547, 349] on button "Yes" at bounding box center [539, 349] width 47 height 31
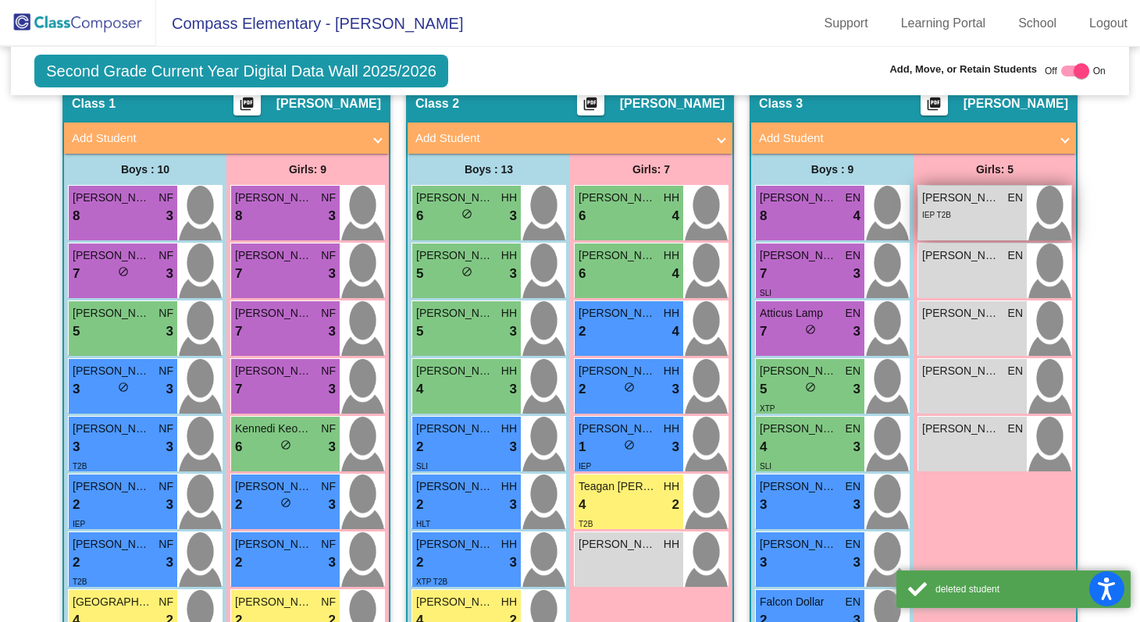
click at [982, 209] on div "IEP T2B" at bounding box center [972, 214] width 101 height 16
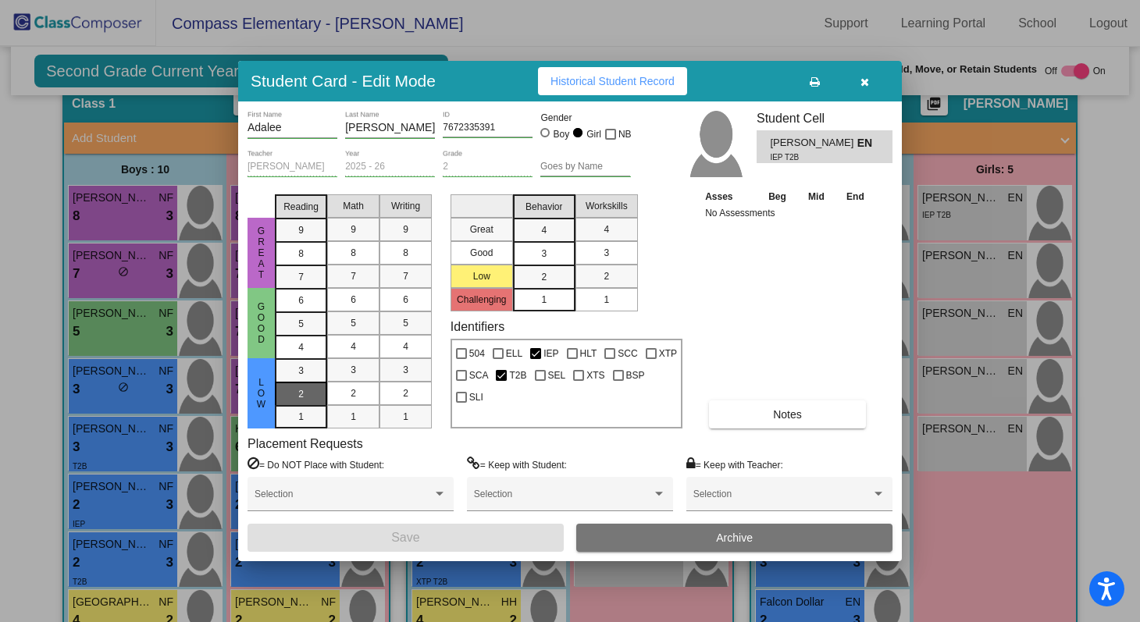
click at [306, 389] on div "2" at bounding box center [301, 394] width 30 height 23
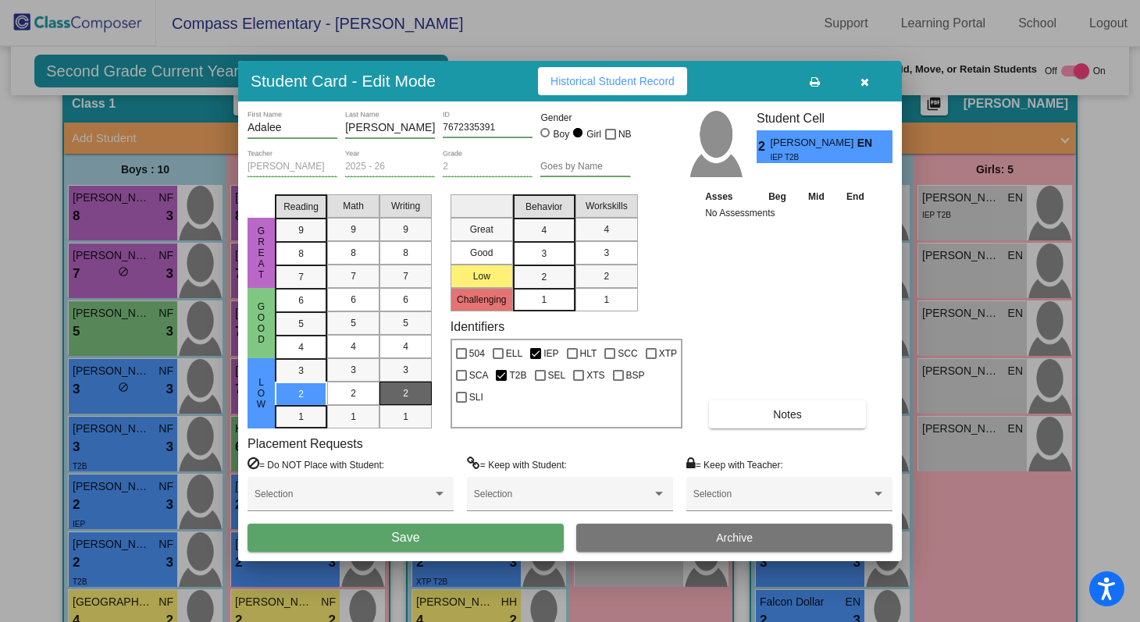
click at [418, 390] on div "2" at bounding box center [405, 393] width 30 height 23
click at [356, 374] on div "3" at bounding box center [353, 369] width 30 height 23
click at [562, 248] on mat-list-option "3" at bounding box center [544, 252] width 62 height 23
click at [604, 251] on span "3" at bounding box center [606, 253] width 5 height 14
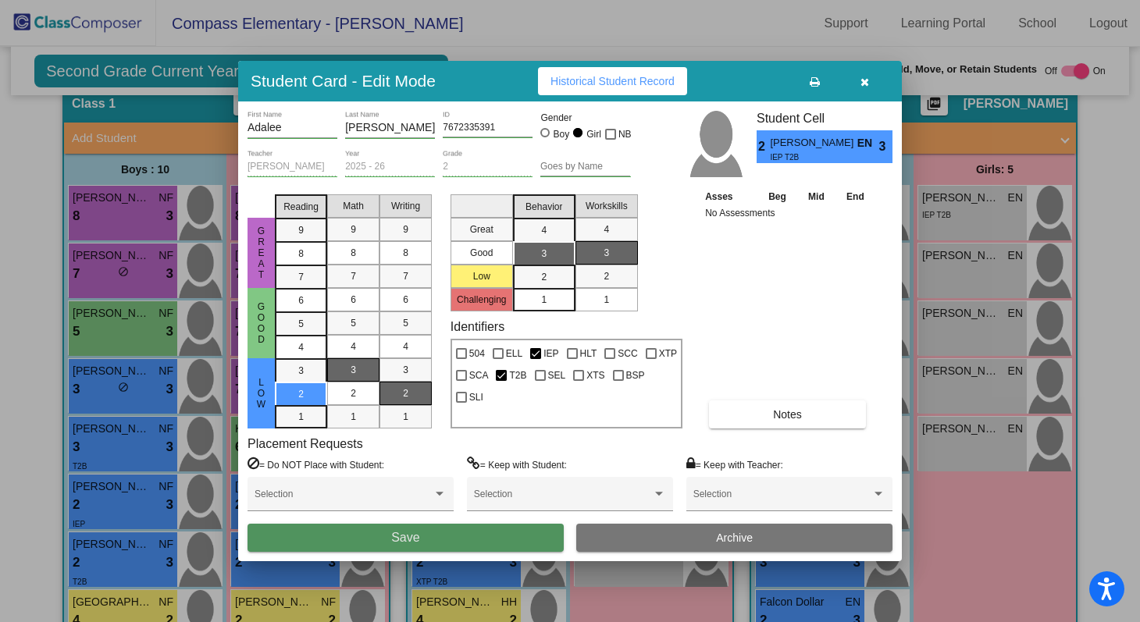
click at [517, 540] on button "Save" at bounding box center [406, 538] width 316 height 28
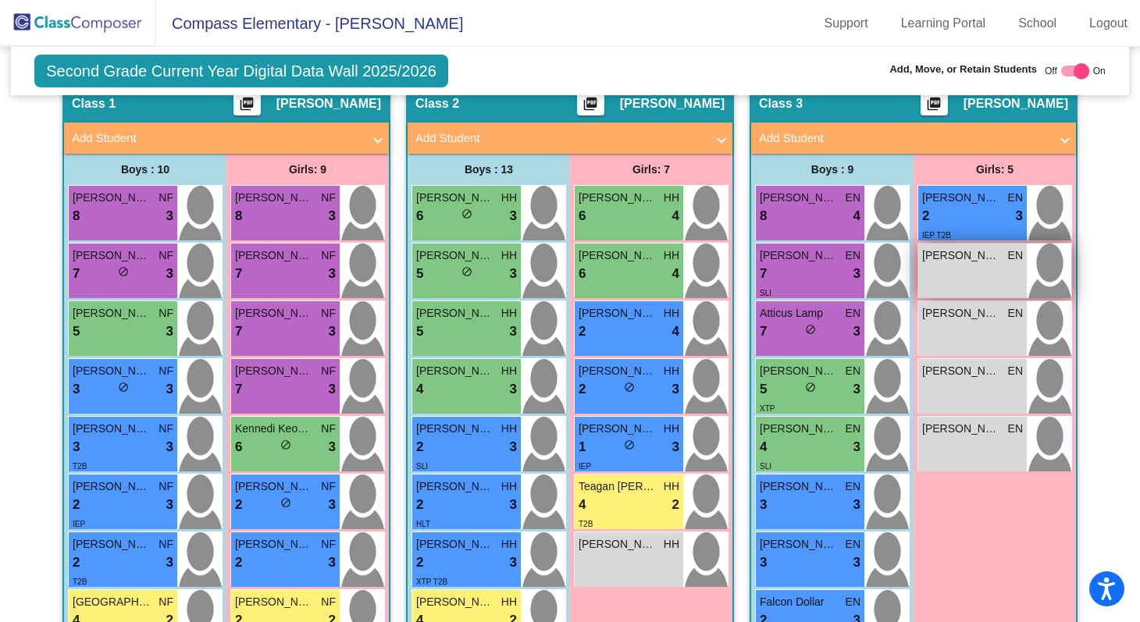
click at [983, 283] on div "Cayli Callaway EN lock do_not_disturb_alt" at bounding box center [972, 271] width 109 height 55
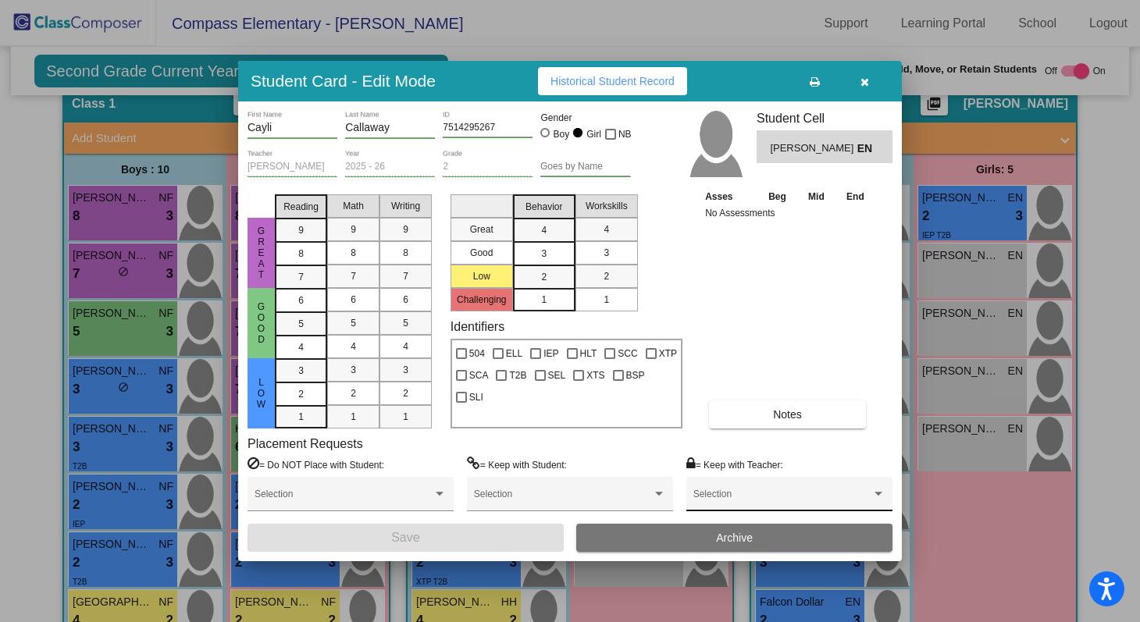
click at [732, 480] on div "Selection" at bounding box center [789, 494] width 206 height 35
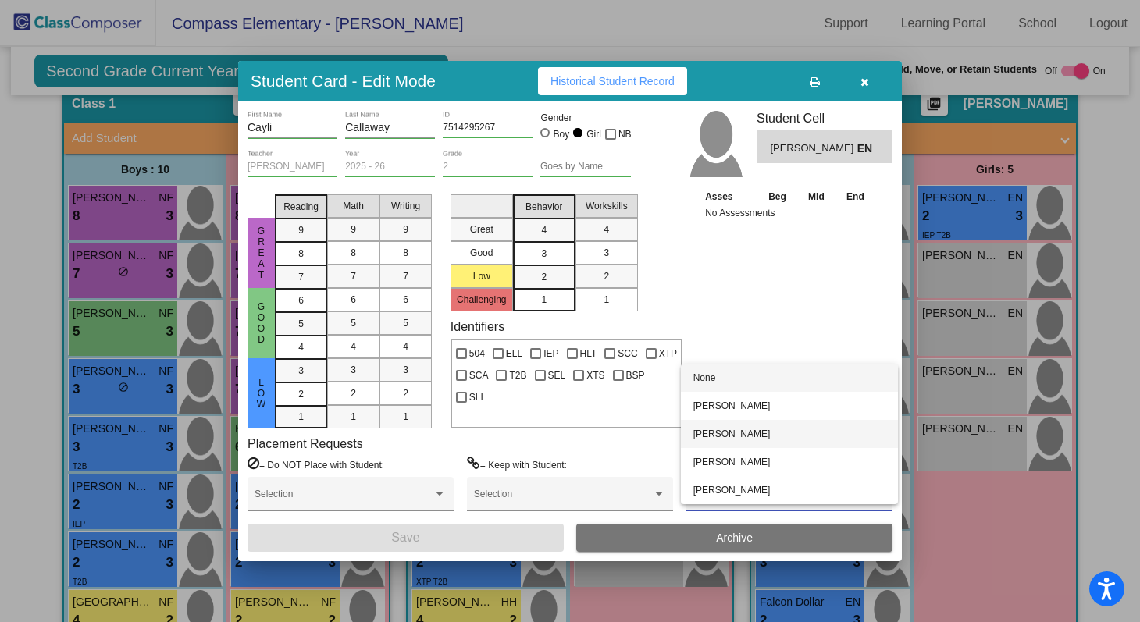
click at [736, 432] on span "[PERSON_NAME]" at bounding box center [790, 434] width 192 height 28
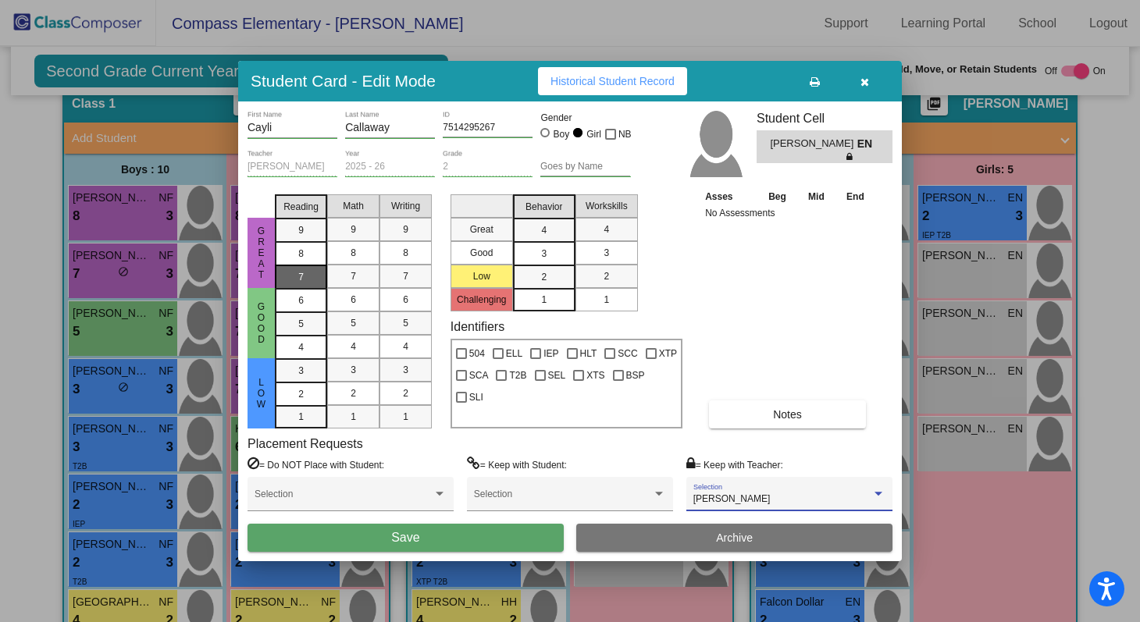
click at [310, 280] on div "7" at bounding box center [301, 277] width 30 height 23
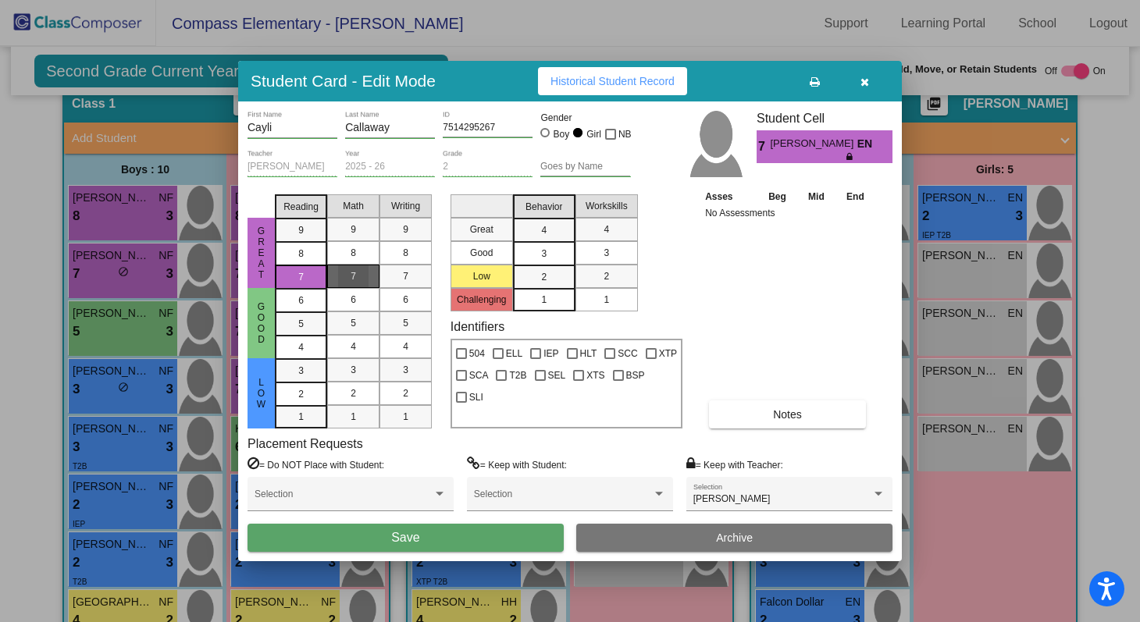
click at [348, 278] on div "7" at bounding box center [353, 276] width 30 height 23
click at [392, 277] on div "7" at bounding box center [405, 276] width 30 height 23
click at [533, 231] on div "4" at bounding box center [544, 230] width 30 height 23
click at [588, 232] on mat-list-option "4" at bounding box center [607, 229] width 62 height 23
click at [499, 540] on button "Save" at bounding box center [406, 538] width 316 height 28
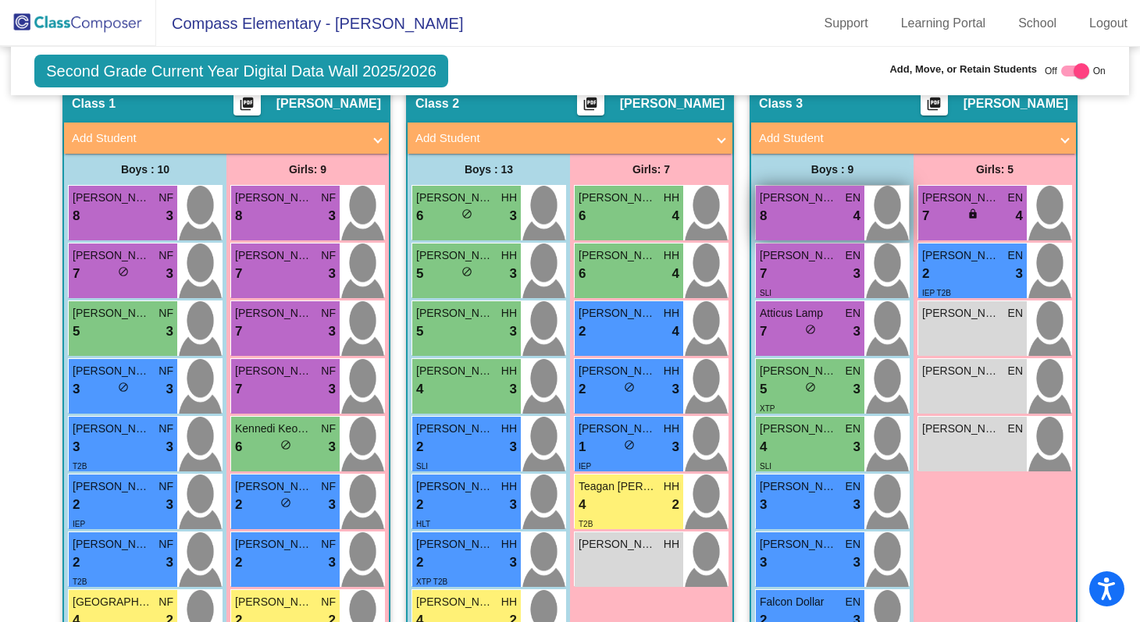
click at [808, 213] on div "8 lock do_not_disturb_alt 4" at bounding box center [810, 216] width 101 height 20
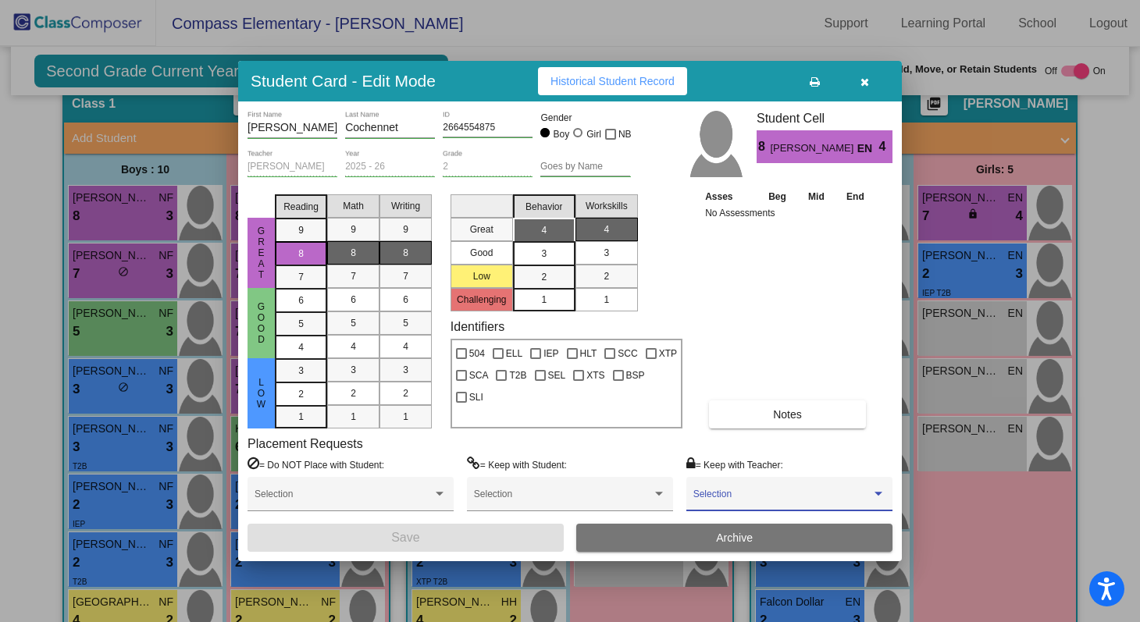
click at [752, 498] on span at bounding box center [783, 499] width 178 height 11
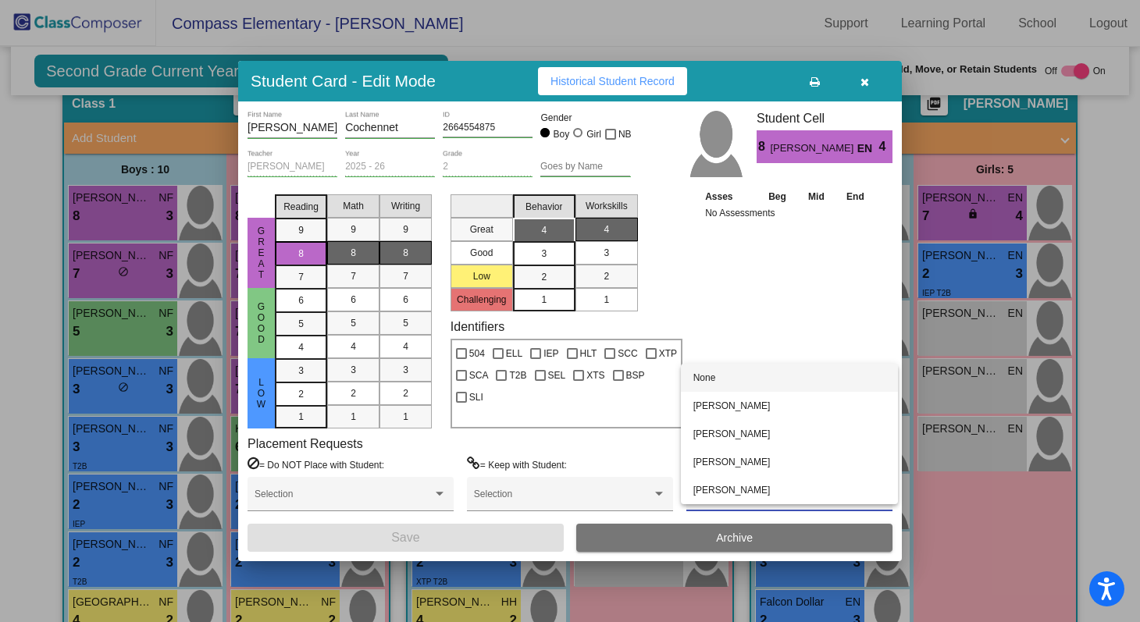
click at [777, 319] on div at bounding box center [570, 311] width 1140 height 622
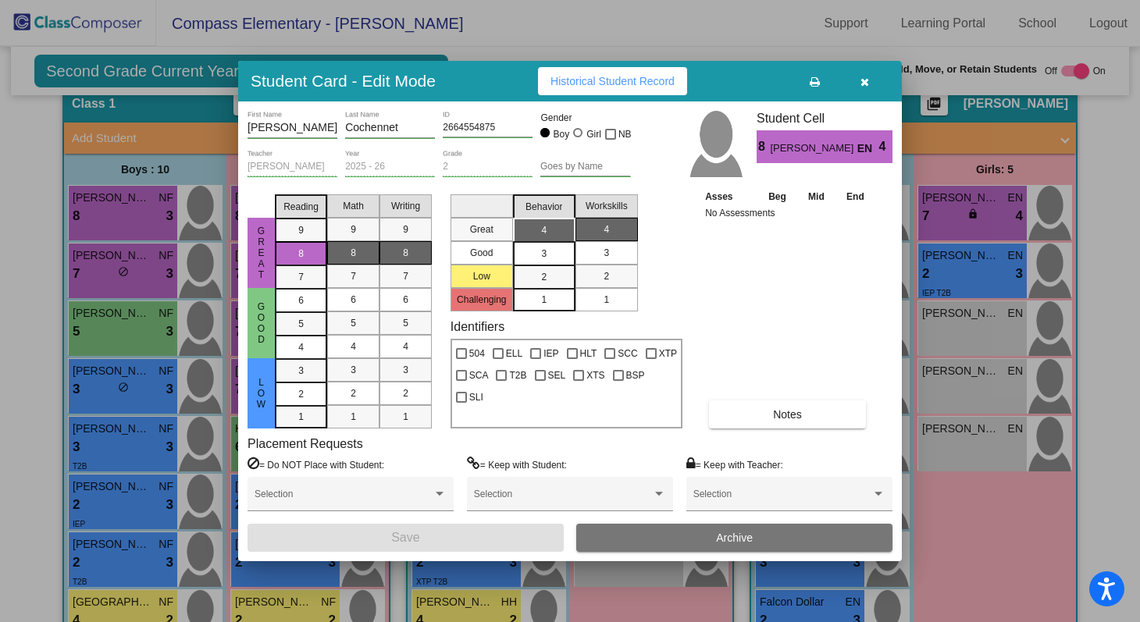
click at [861, 79] on icon "button" at bounding box center [865, 82] width 9 height 11
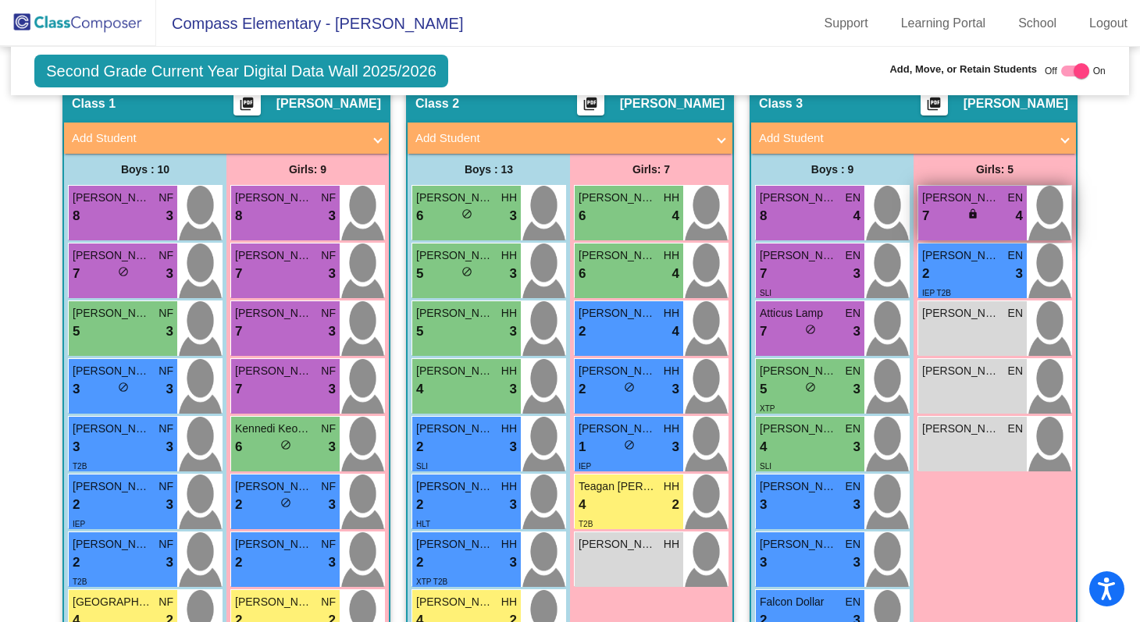
click at [932, 219] on div "7 lock do_not_disturb_alt 4" at bounding box center [972, 216] width 101 height 20
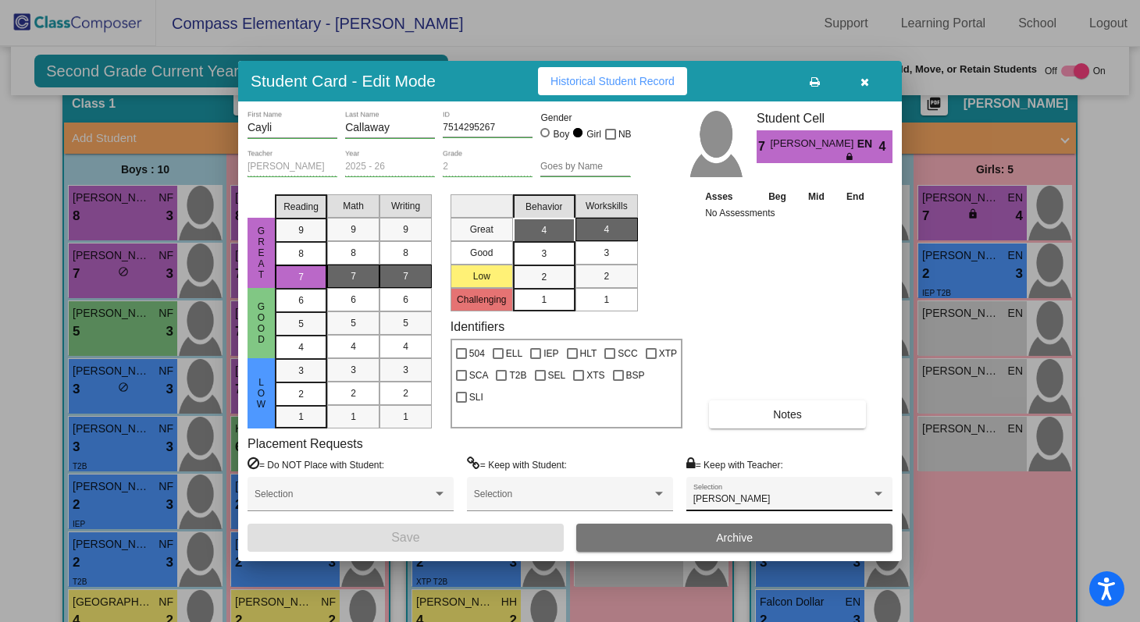
click at [792, 491] on div "Staci Callaway Selection" at bounding box center [790, 498] width 192 height 28
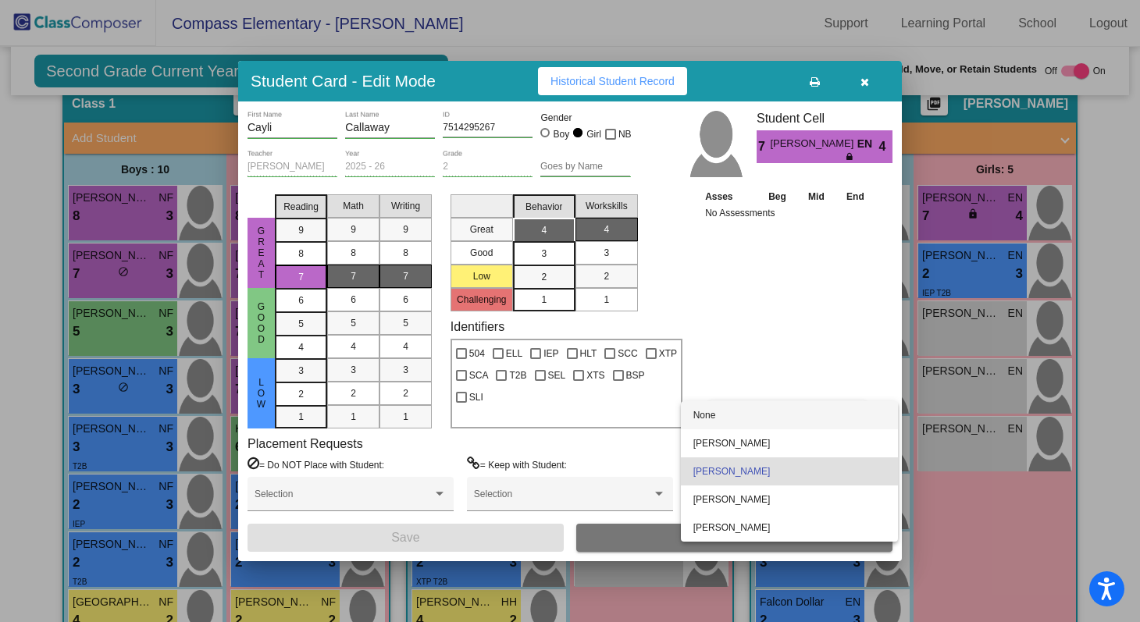
click at [775, 421] on span "None" at bounding box center [790, 415] width 192 height 28
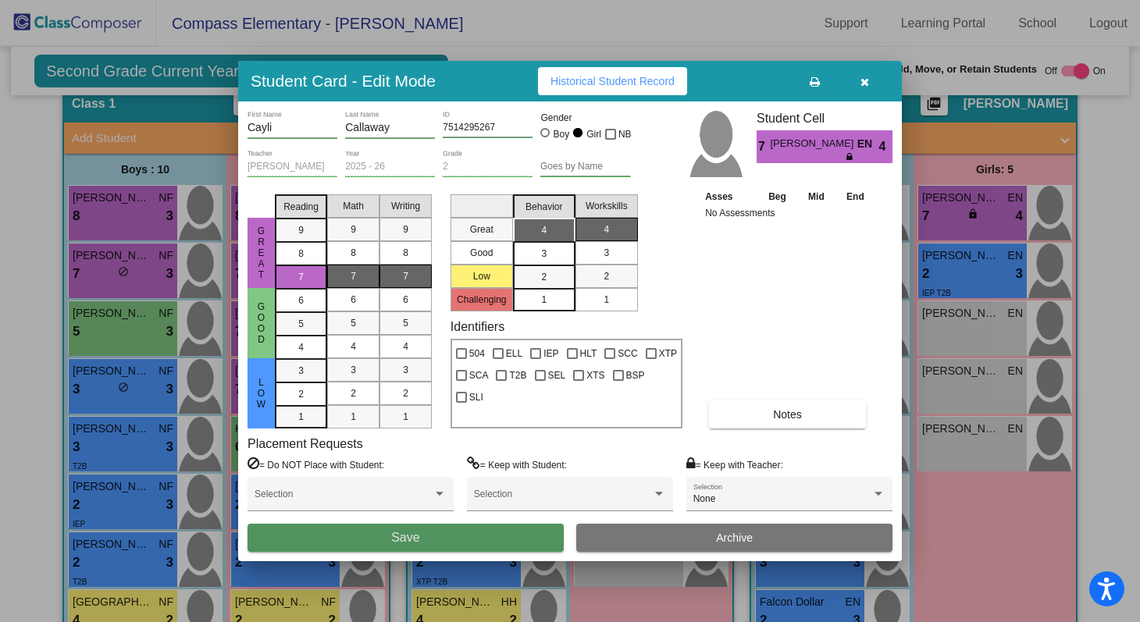
click at [549, 542] on button "Save" at bounding box center [406, 538] width 316 height 28
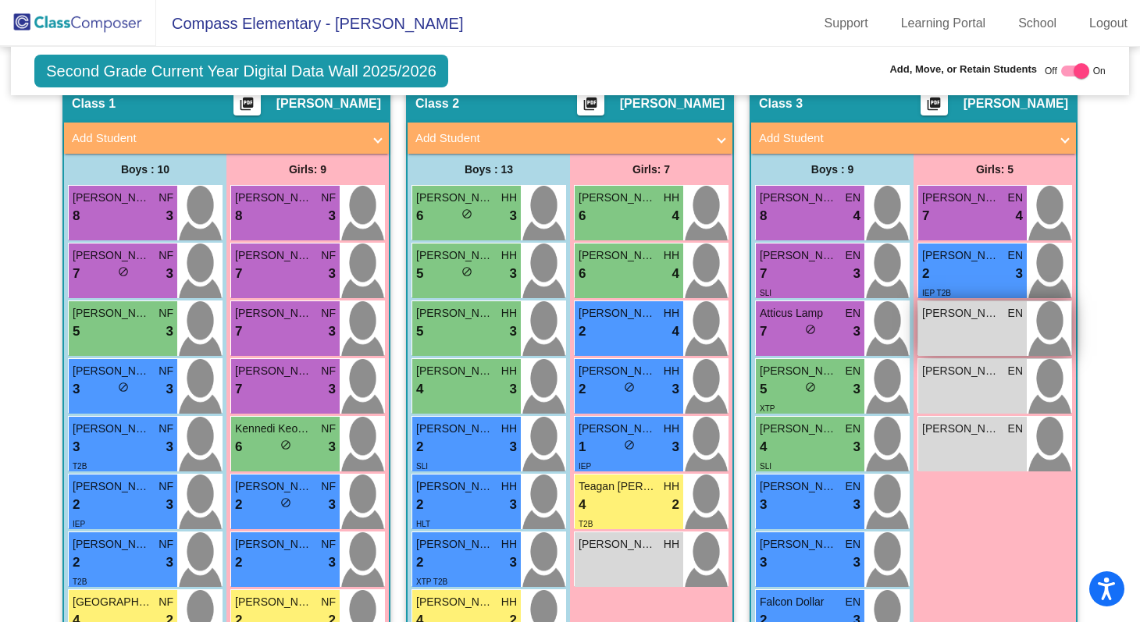
click at [954, 335] on div "Claire Dickins EN lock do_not_disturb_alt" at bounding box center [972, 328] width 109 height 55
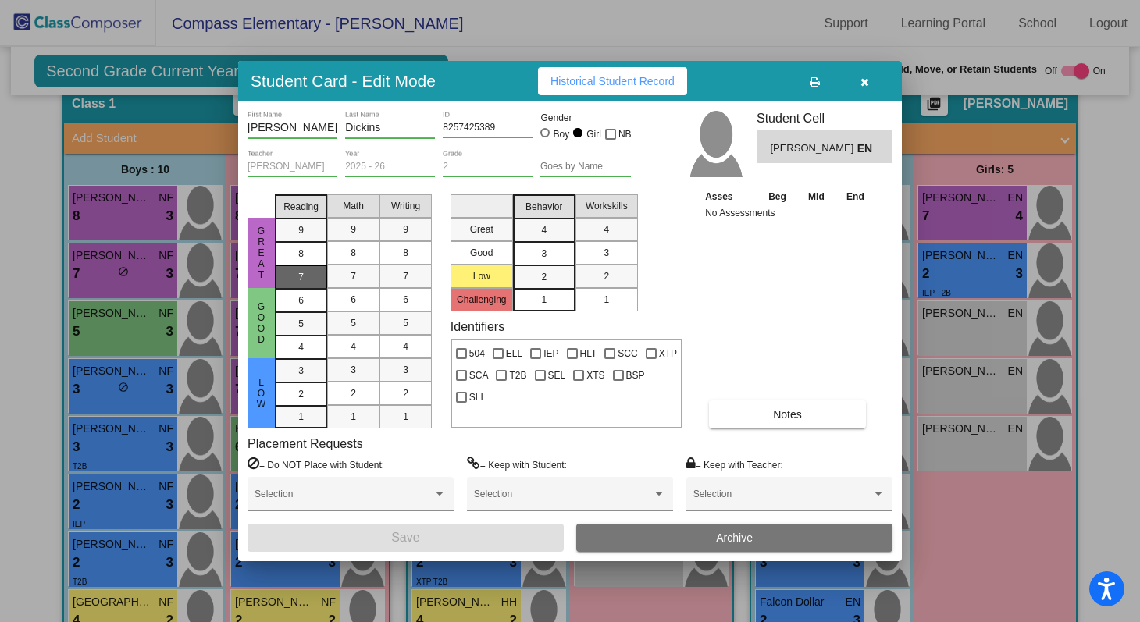
click at [313, 275] on div "7" at bounding box center [301, 277] width 30 height 23
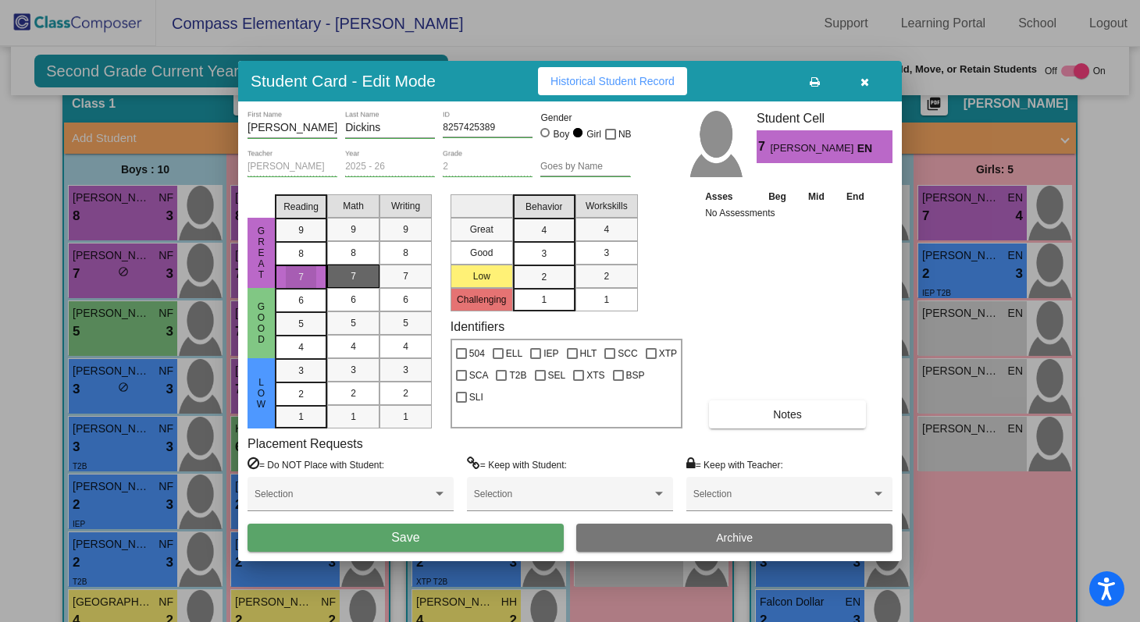
click at [344, 273] on div "7" at bounding box center [353, 276] width 30 height 23
click at [396, 276] on div "7" at bounding box center [405, 276] width 30 height 23
click at [530, 257] on div "3" at bounding box center [544, 253] width 30 height 23
click at [589, 256] on mat-list-option "3" at bounding box center [607, 252] width 62 height 23
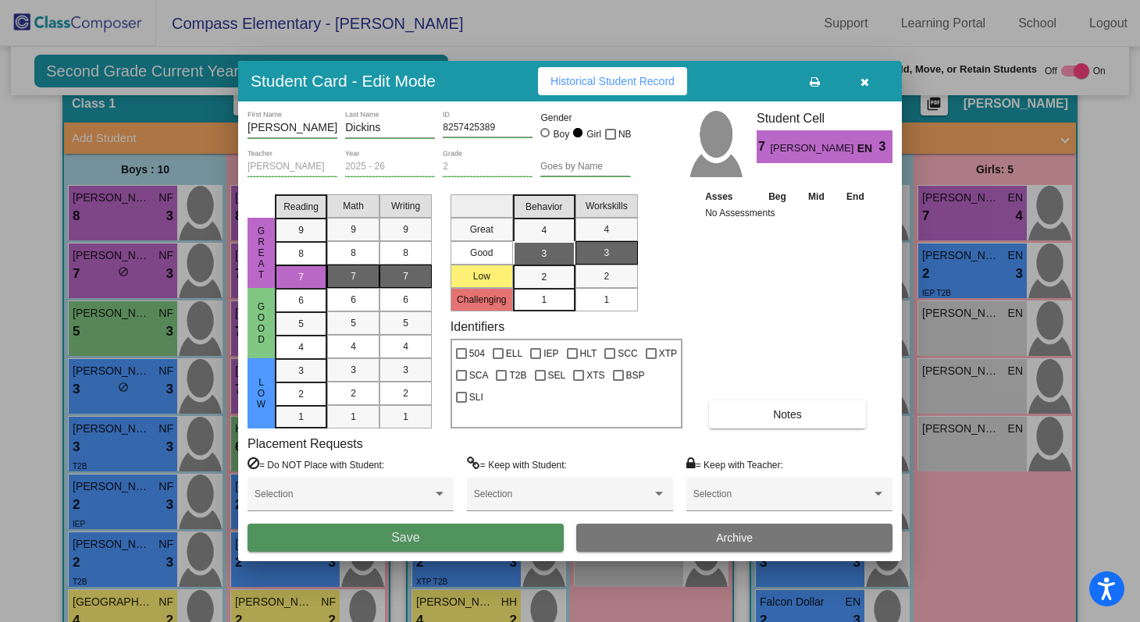
click at [515, 539] on button "Save" at bounding box center [406, 538] width 316 height 28
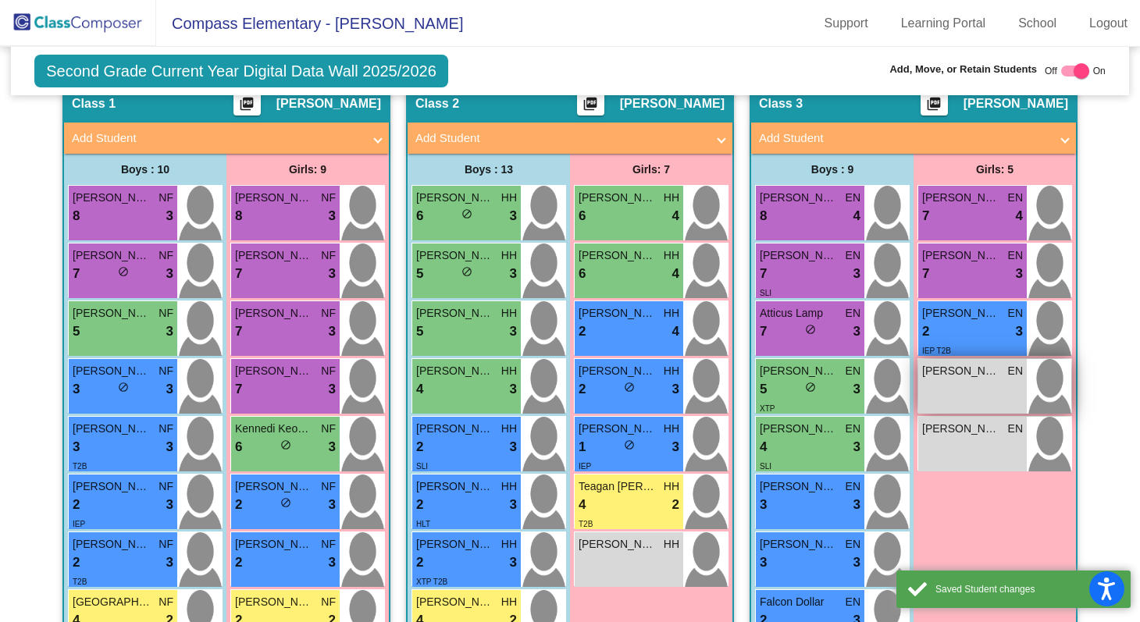
click at [932, 376] on span "[PERSON_NAME]" at bounding box center [961, 371] width 78 height 16
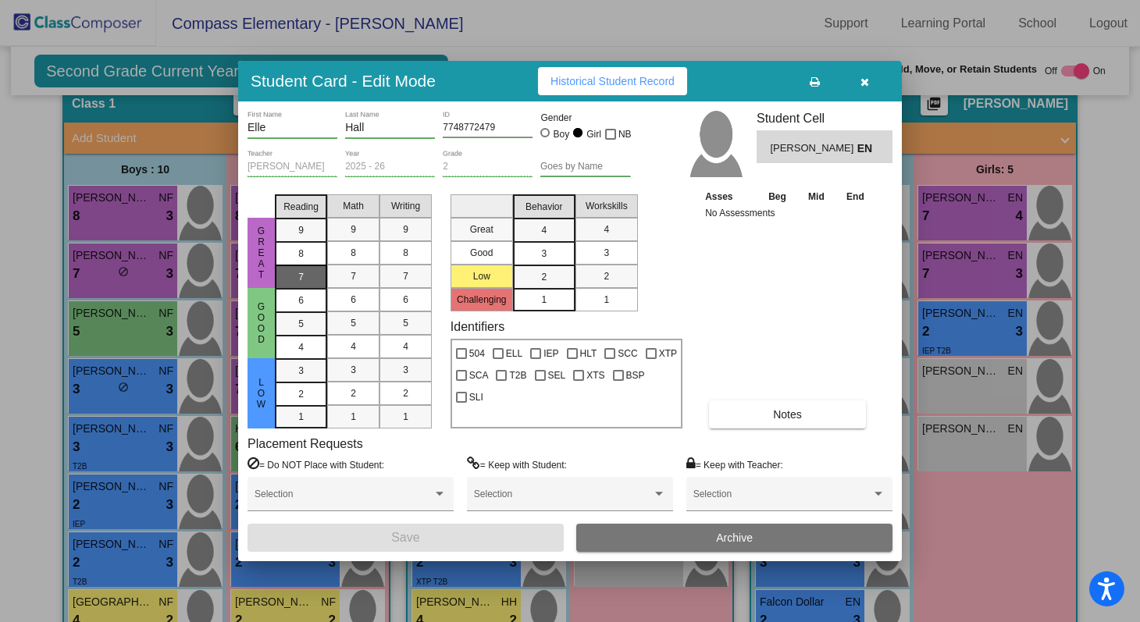
click at [319, 280] on mat-list-option "7" at bounding box center [301, 276] width 52 height 23
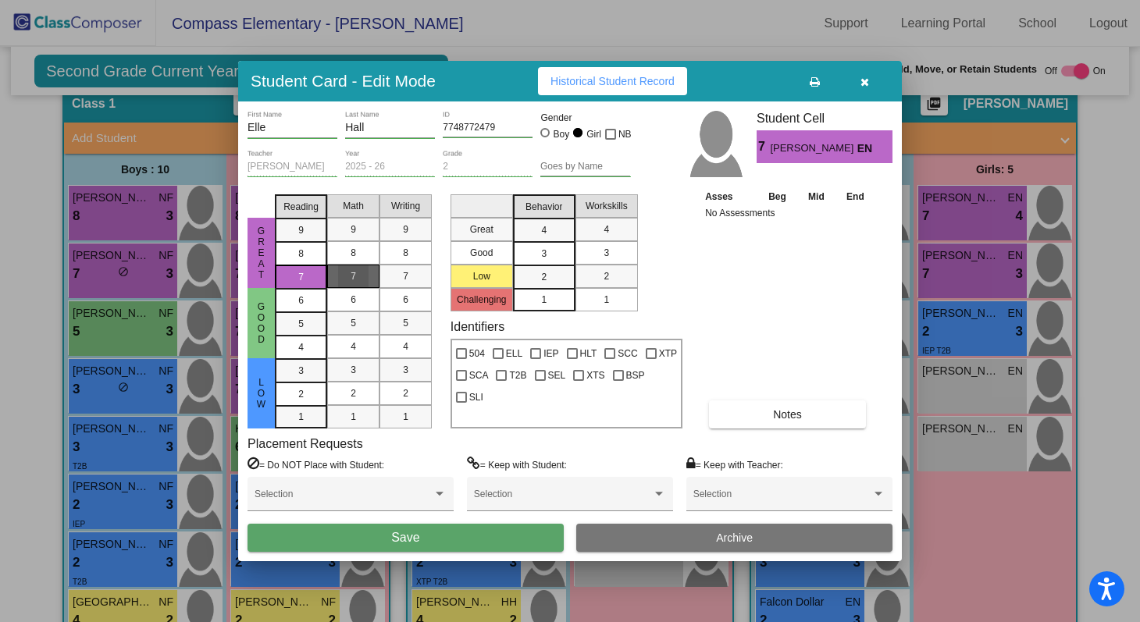
drag, startPoint x: 334, startPoint y: 280, endPoint x: 358, endPoint y: 280, distance: 23.4
click at [336, 280] on mat-list-option "7" at bounding box center [353, 276] width 52 height 23
click at [408, 276] on div "7" at bounding box center [405, 276] width 30 height 23
drag, startPoint x: 523, startPoint y: 258, endPoint x: 585, endPoint y: 248, distance: 62.5
click at [532, 258] on mat-list-option "3" at bounding box center [544, 252] width 62 height 23
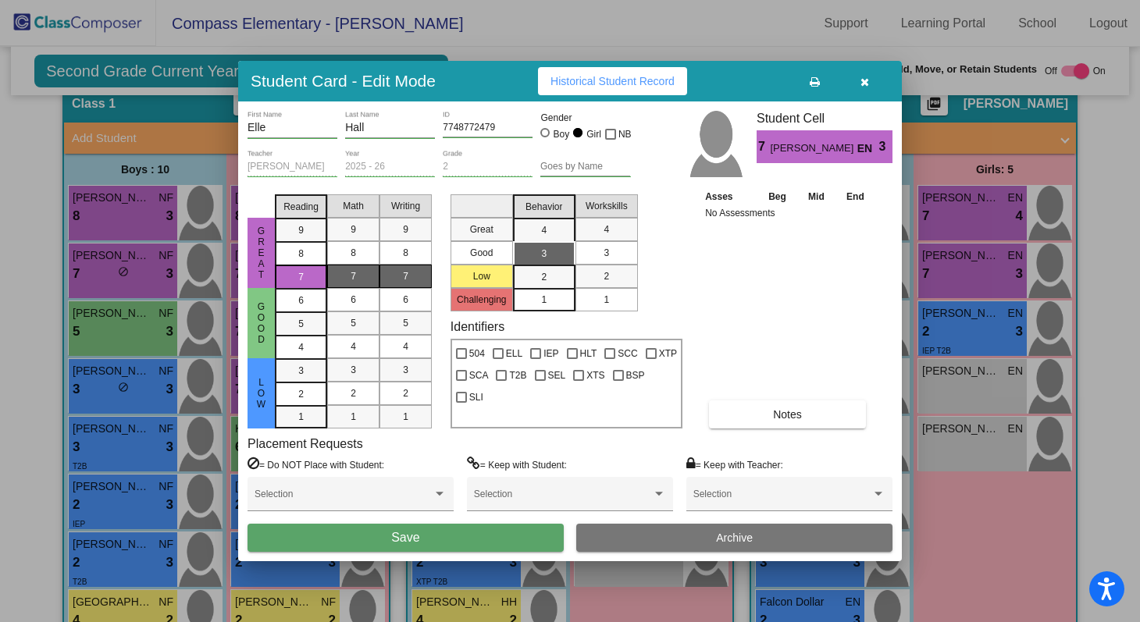
click at [607, 246] on span "3" at bounding box center [606, 253] width 5 height 14
click at [428, 540] on button "Save" at bounding box center [406, 538] width 316 height 28
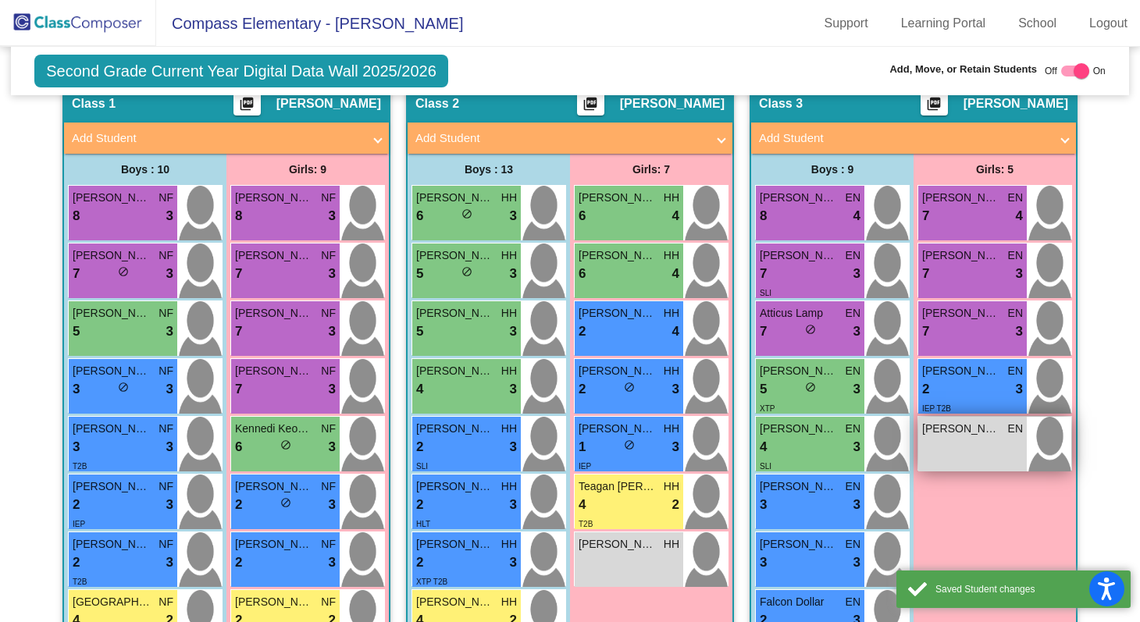
click at [975, 430] on span "[PERSON_NAME]" at bounding box center [961, 429] width 78 height 16
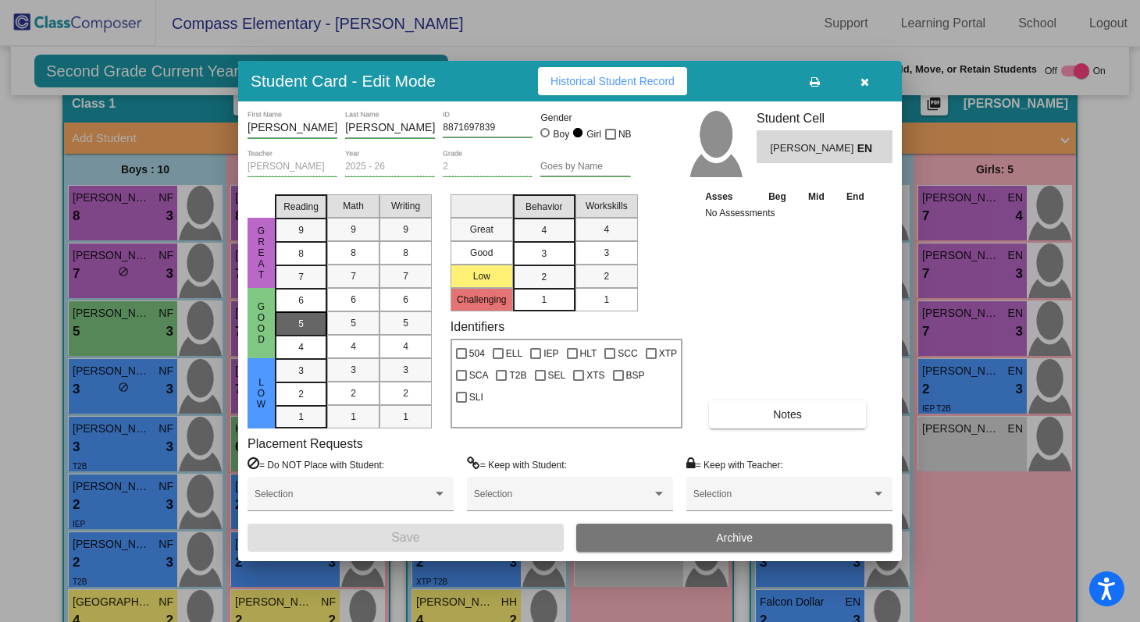
click at [322, 316] on mat-list-option "5" at bounding box center [301, 323] width 52 height 23
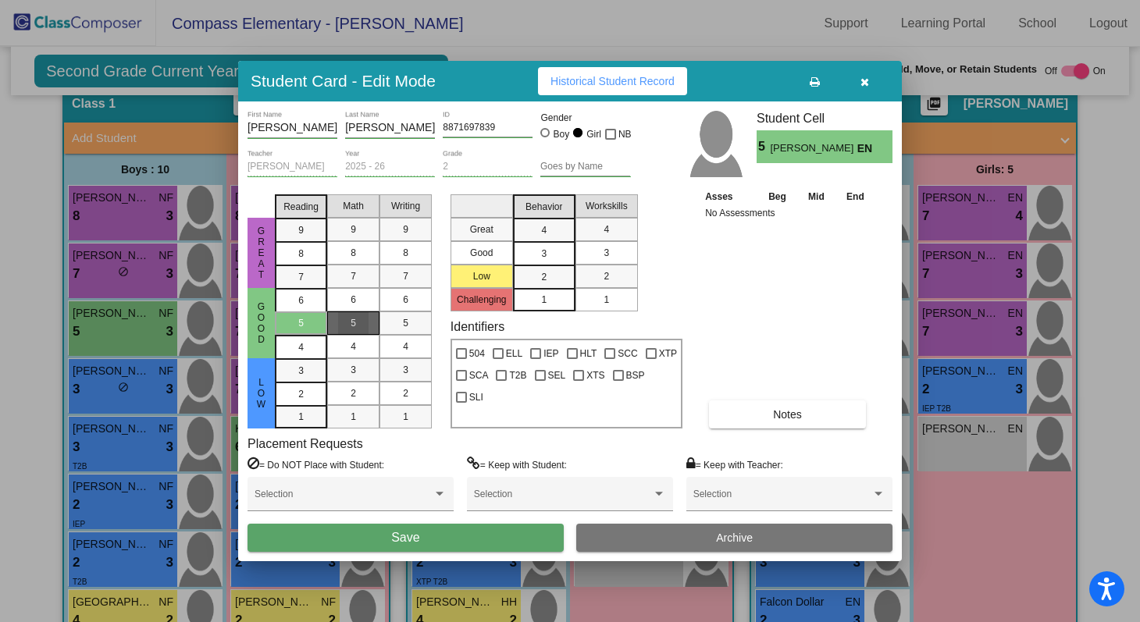
drag, startPoint x: 333, startPoint y: 316, endPoint x: 374, endPoint y: 318, distance: 40.6
click at [337, 316] on mat-list-option "5" at bounding box center [353, 323] width 52 height 23
click at [390, 319] on div "5" at bounding box center [405, 323] width 30 height 23
drag, startPoint x: 546, startPoint y: 251, endPoint x: 569, endPoint y: 251, distance: 23.4
click at [548, 251] on div "3" at bounding box center [544, 253] width 30 height 23
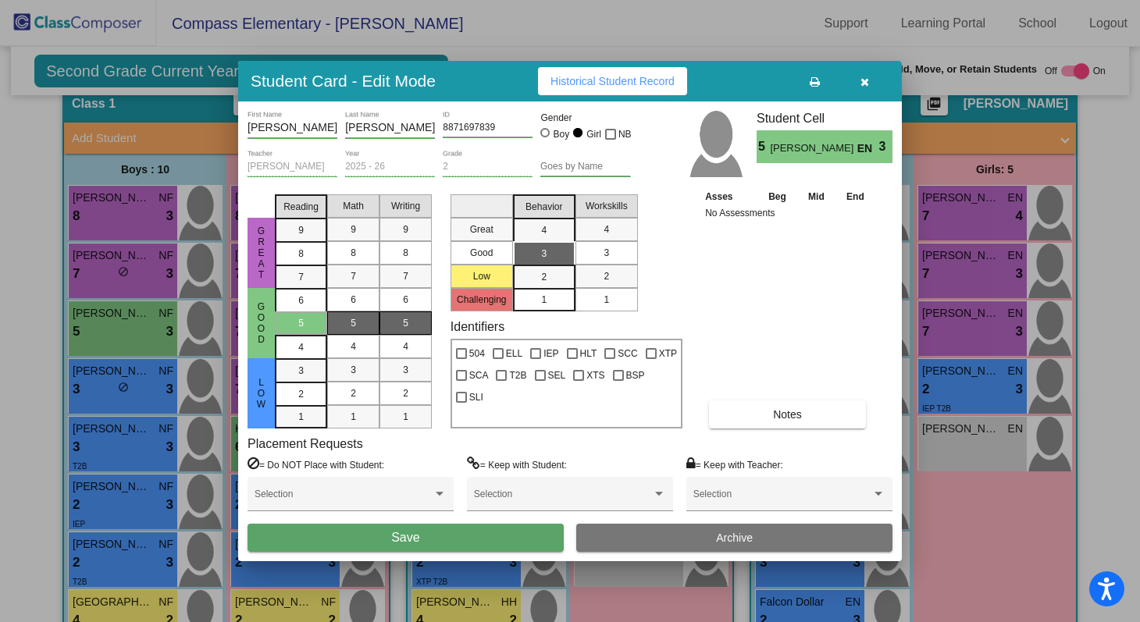
click at [603, 251] on div "3" at bounding box center [606, 252] width 30 height 23
click at [501, 530] on button "Save" at bounding box center [406, 538] width 316 height 28
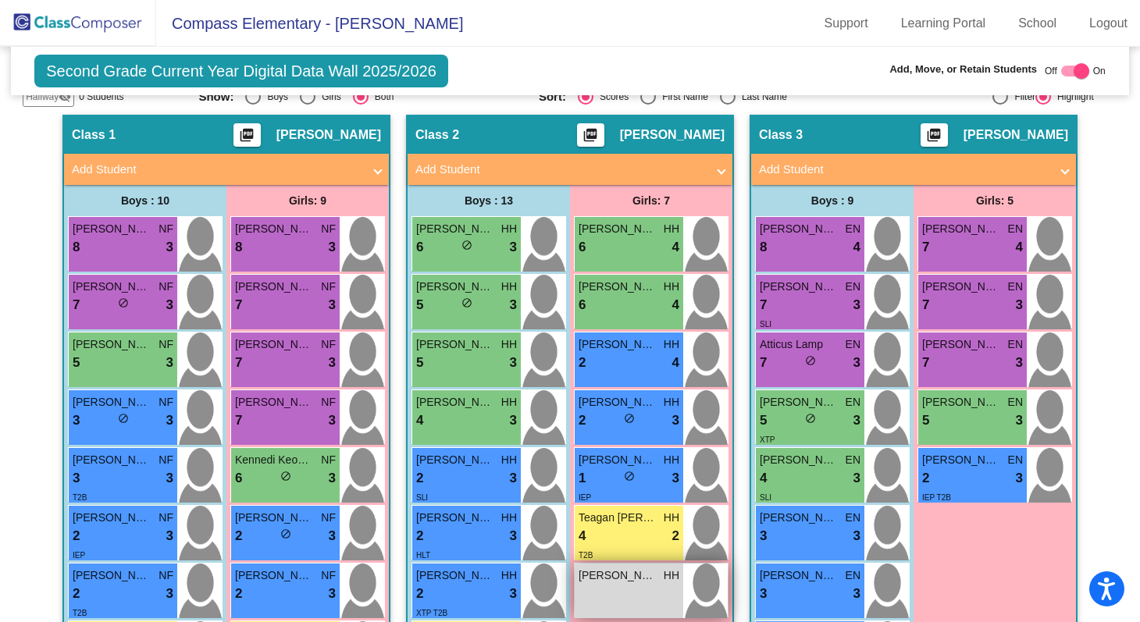
scroll to position [292, 0]
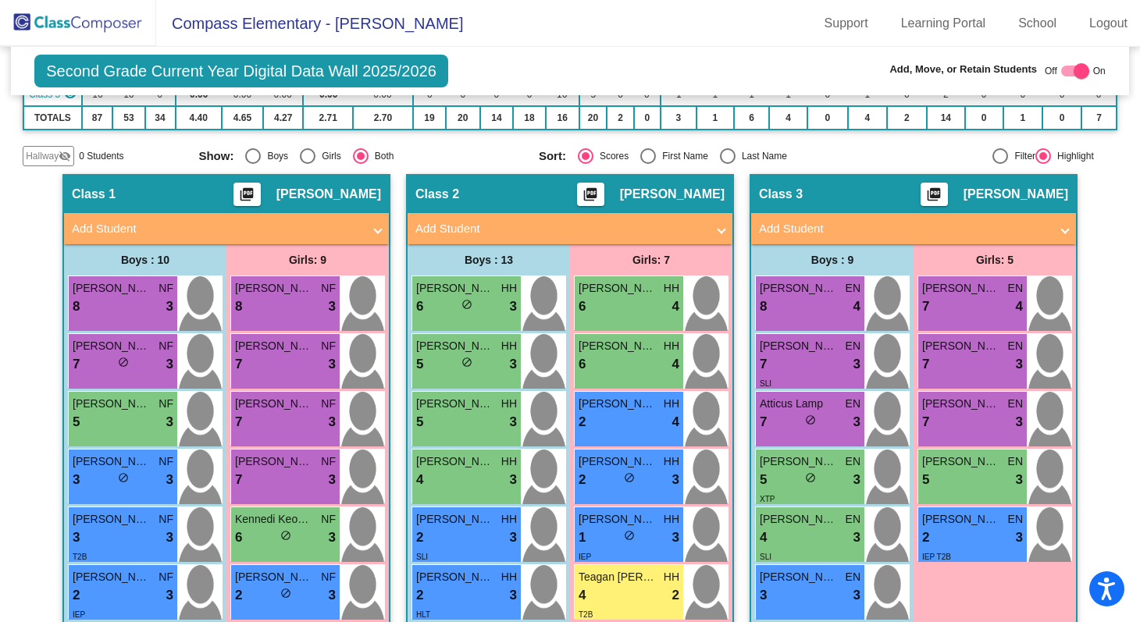
click at [901, 229] on mat-panel-title "Add Student" at bounding box center [904, 229] width 291 height 18
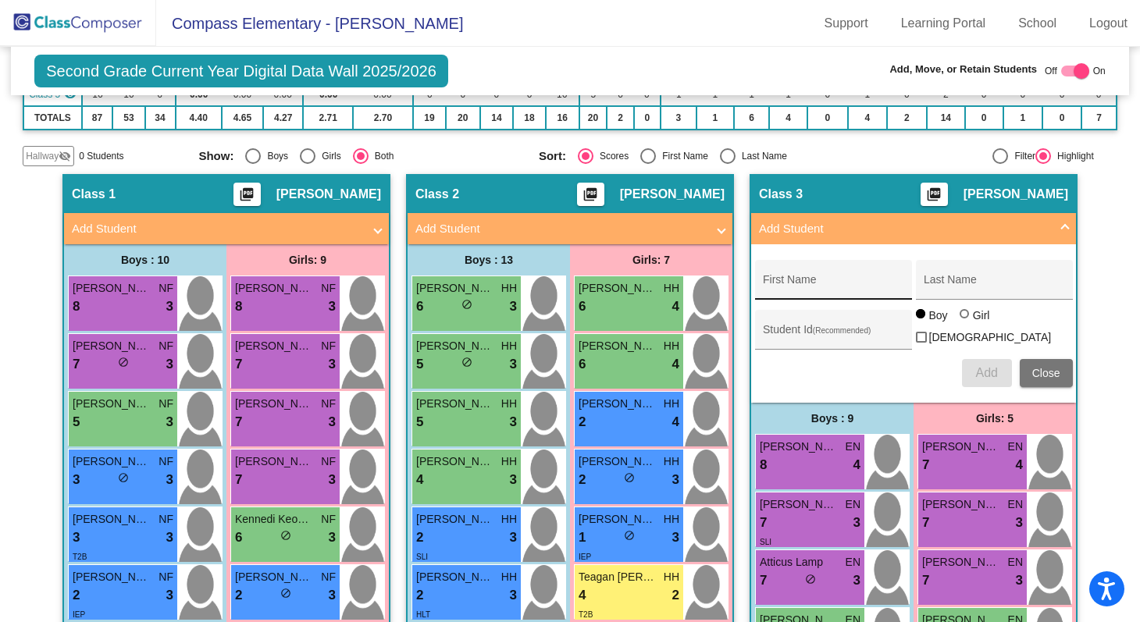
click at [836, 280] on input "First Name" at bounding box center [833, 286] width 141 height 12
type input "[PERSON_NAME]"
type input "Coats"
type input "9271863194"
click at [969, 369] on button "Add" at bounding box center [987, 373] width 50 height 28
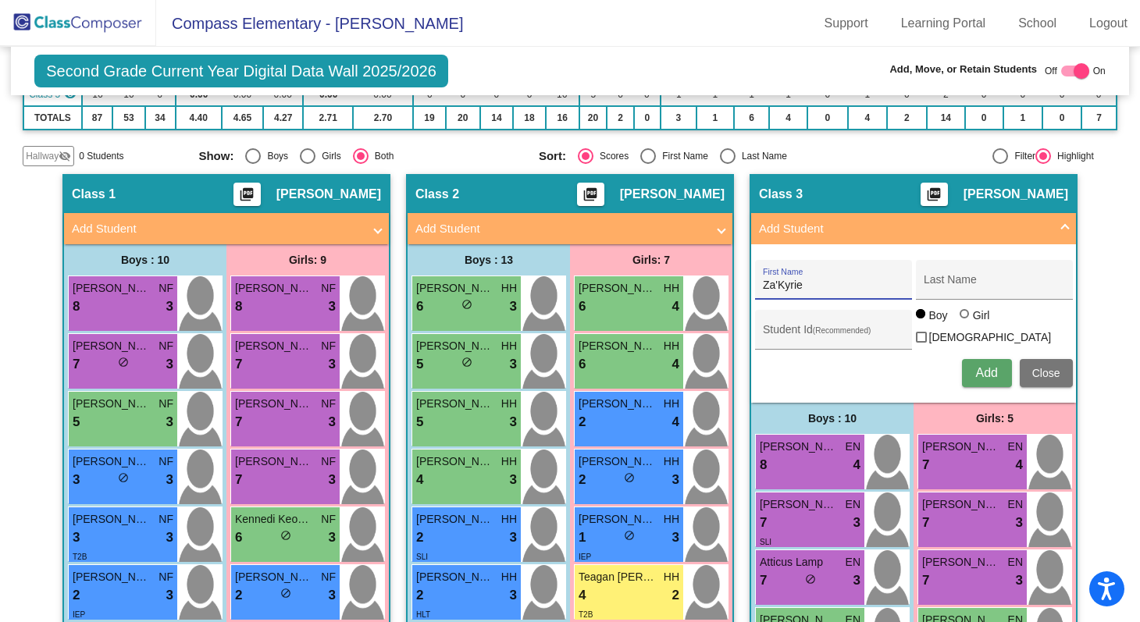
type input "Za'Kyrie"
type input "Mabion"
type input "8284418754"
click at [983, 366] on span "Add" at bounding box center [986, 372] width 22 height 13
type input "[PERSON_NAME]"
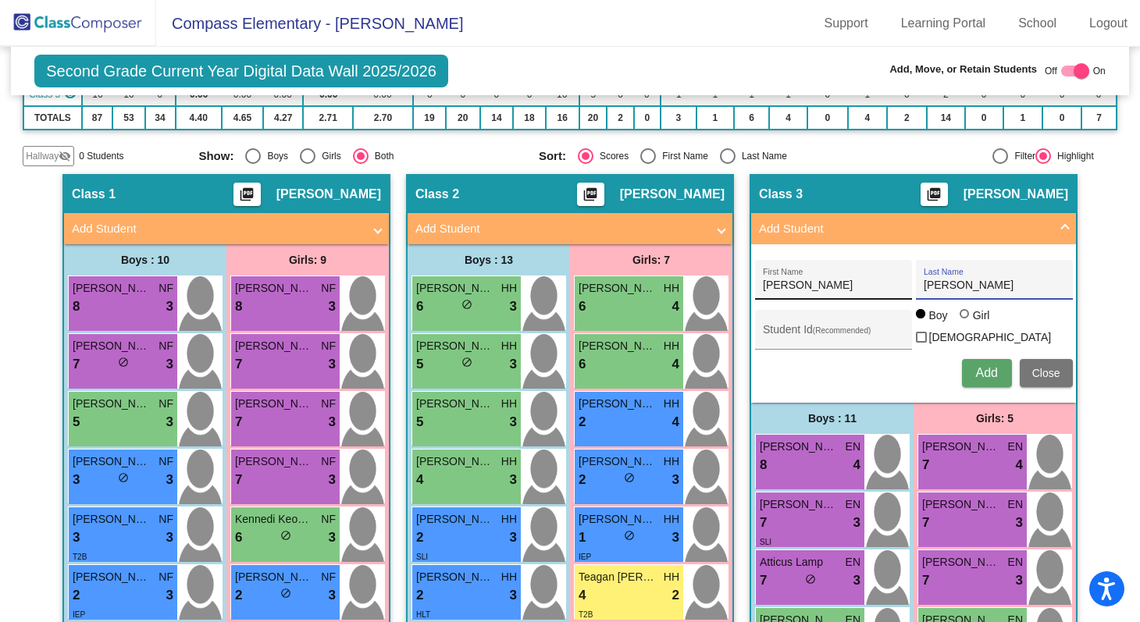
type input "[PERSON_NAME]"
type input "7738676744"
click at [979, 373] on span "Add" at bounding box center [986, 372] width 22 height 13
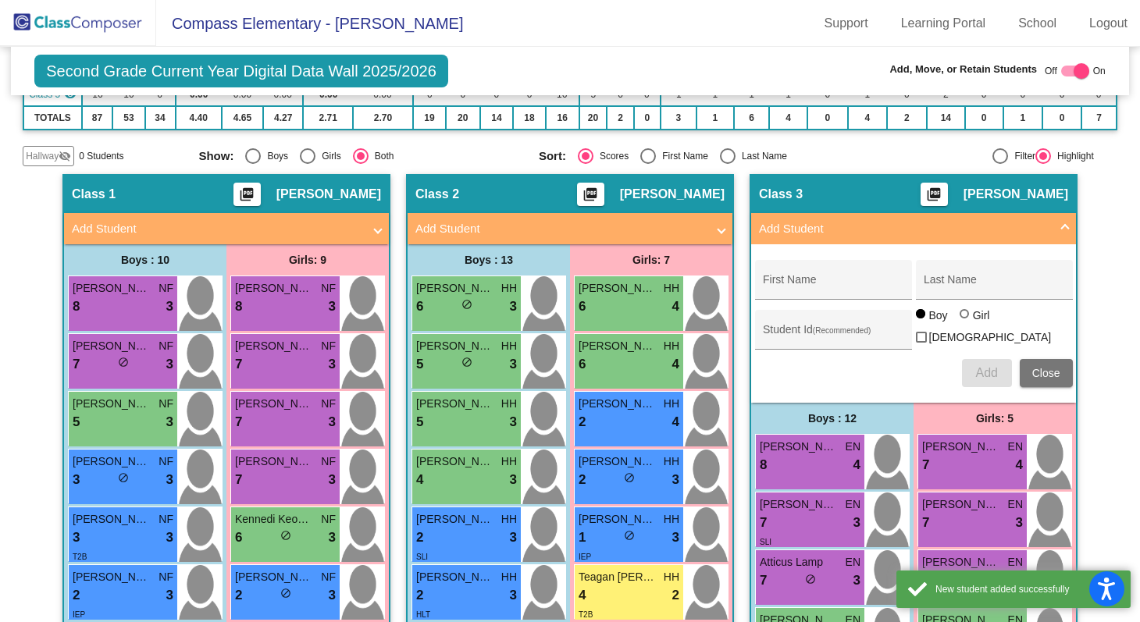
click at [1022, 234] on mat-panel-title "Add Student" at bounding box center [904, 229] width 291 height 18
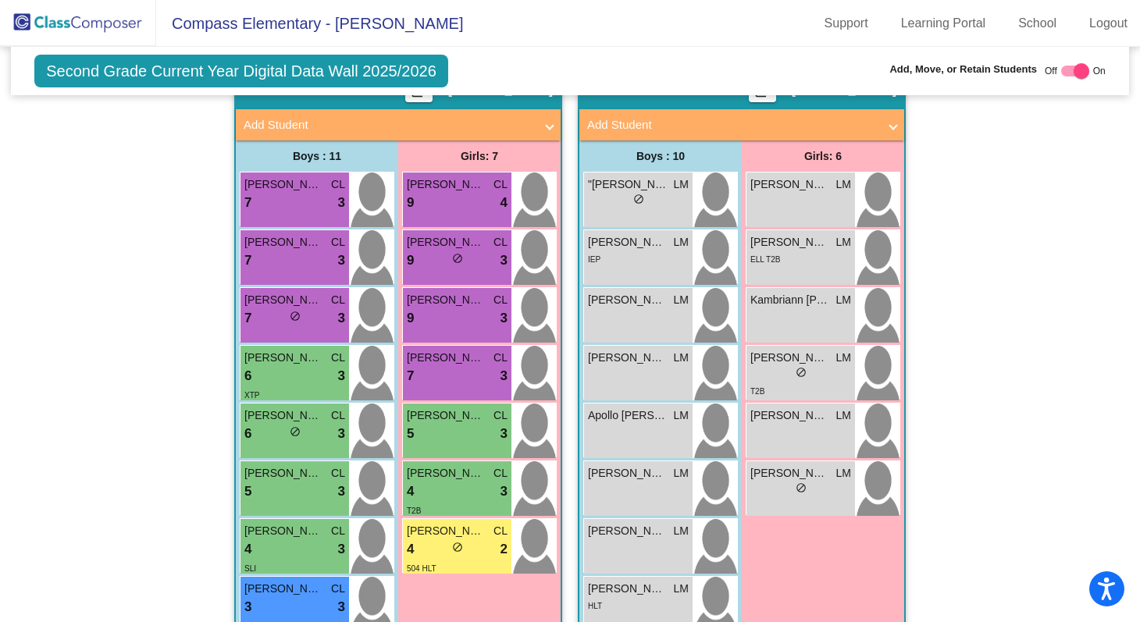
scroll to position [1284, 0]
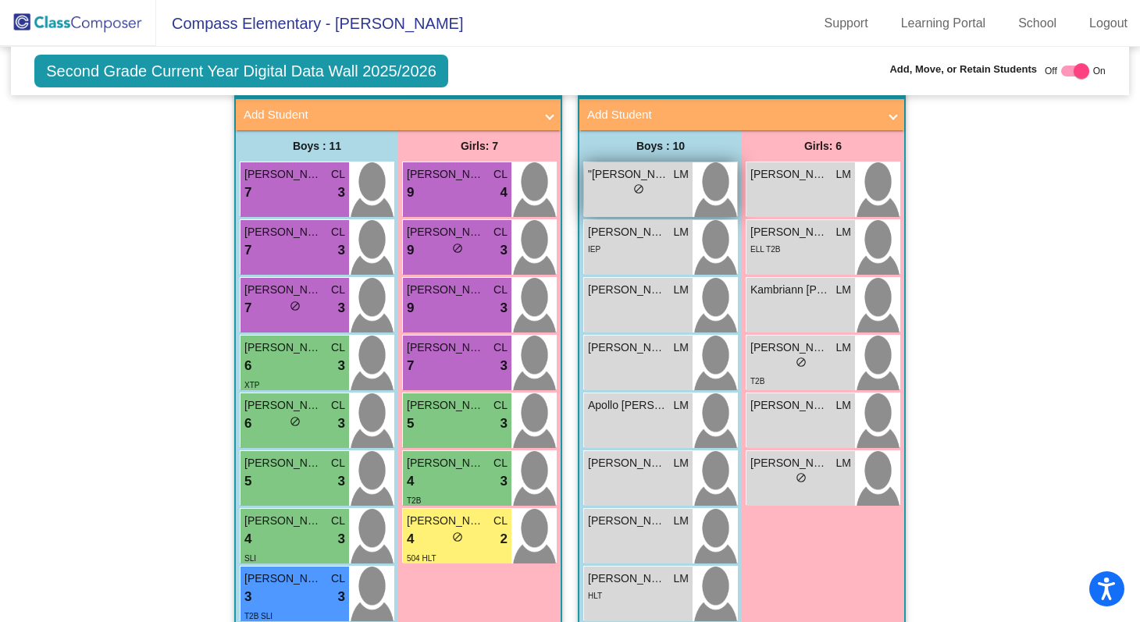
click at [610, 205] on div ""Rafael""David""" Sleevi LM lock do_not_disturb_alt" at bounding box center [638, 189] width 109 height 55
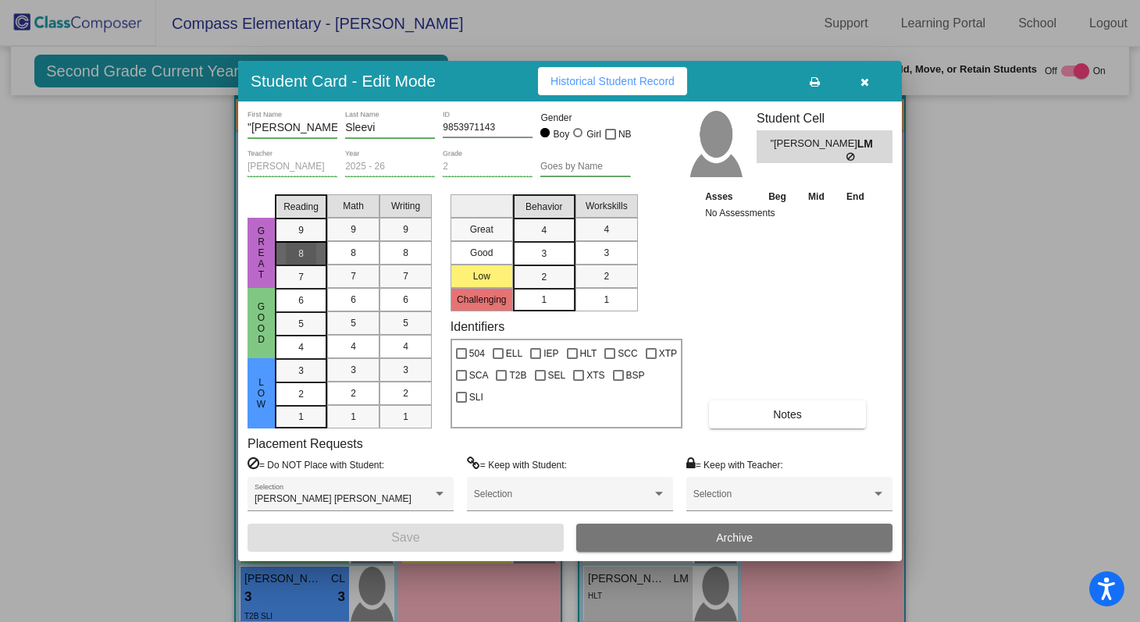
click at [316, 247] on mat-list-option "8" at bounding box center [301, 252] width 52 height 23
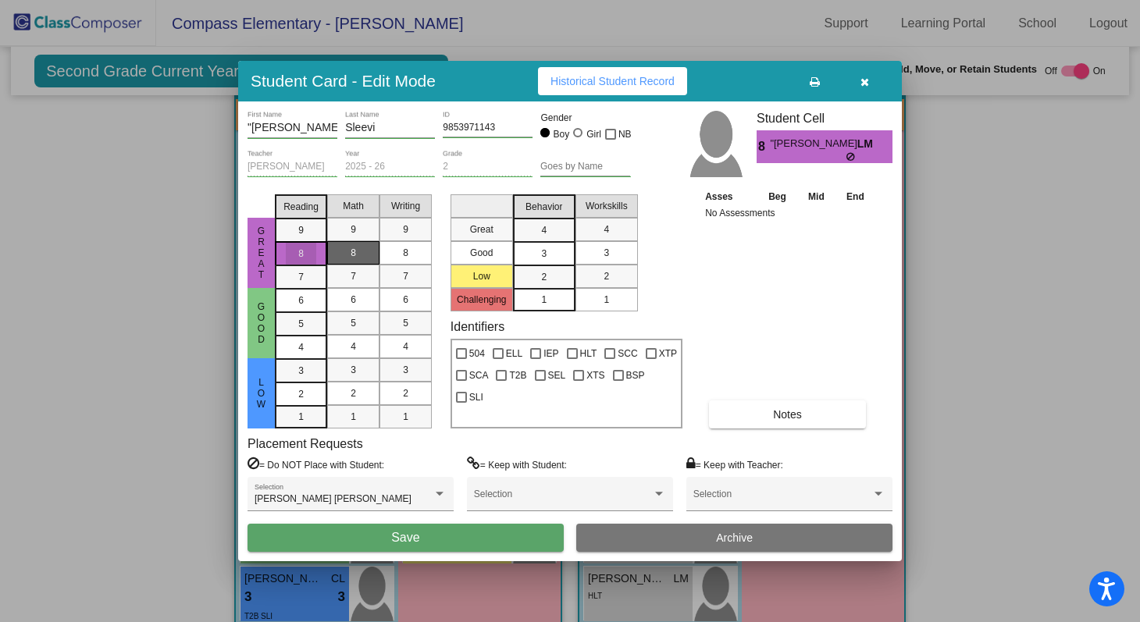
click at [343, 247] on div "8" at bounding box center [353, 252] width 30 height 23
click at [389, 248] on mat-list-option "8" at bounding box center [406, 252] width 52 height 23
click at [536, 229] on div "4" at bounding box center [544, 230] width 30 height 23
click at [592, 223] on div "4" at bounding box center [606, 229] width 30 height 23
click at [500, 530] on button "Save" at bounding box center [406, 538] width 316 height 28
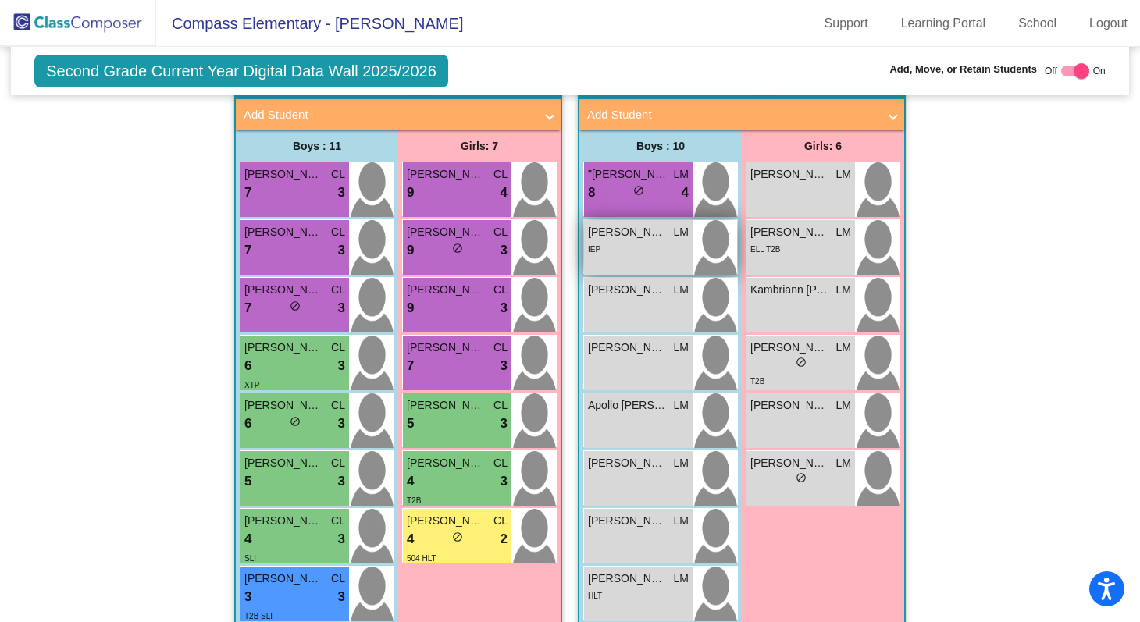
click at [644, 248] on div "IEP" at bounding box center [638, 249] width 101 height 16
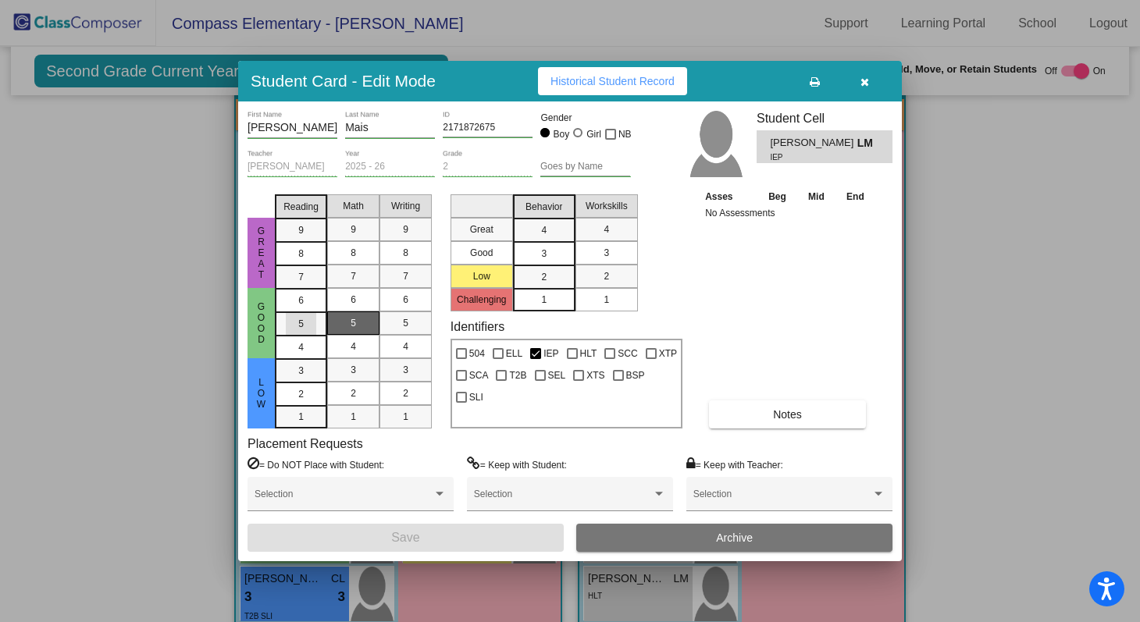
drag, startPoint x: 304, startPoint y: 331, endPoint x: 345, endPoint y: 328, distance: 41.5
click at [309, 330] on div "5" at bounding box center [301, 323] width 30 height 23
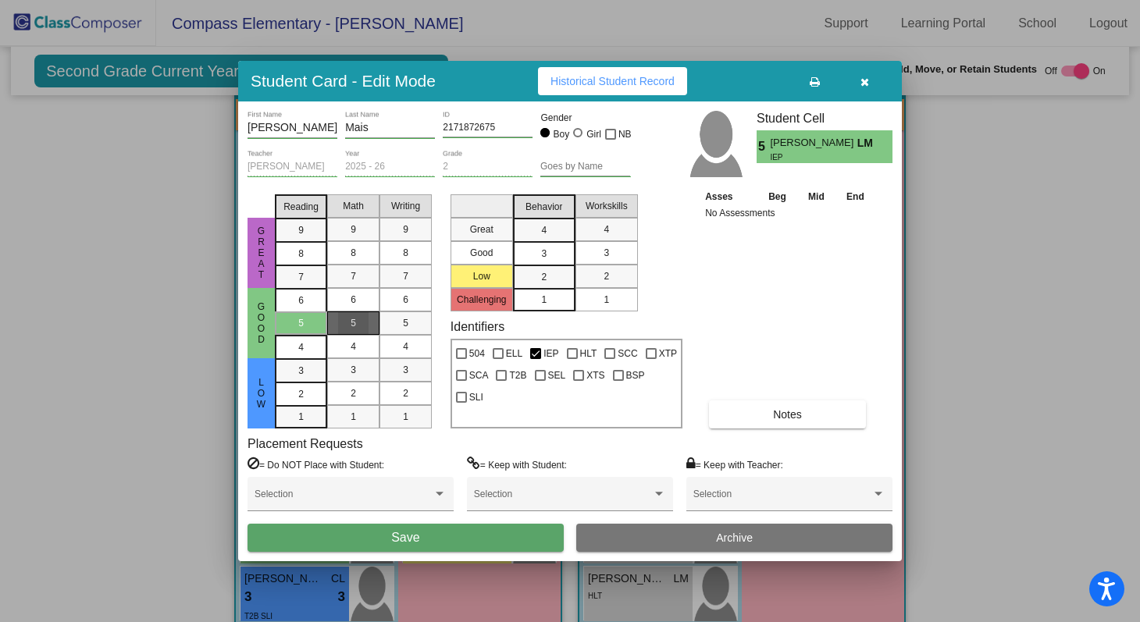
drag, startPoint x: 358, startPoint y: 330, endPoint x: 373, endPoint y: 330, distance: 14.8
click at [362, 330] on div "5" at bounding box center [353, 323] width 30 height 23
click at [415, 327] on div "5" at bounding box center [405, 323] width 30 height 23
drag, startPoint x: 551, startPoint y: 243, endPoint x: 569, endPoint y: 248, distance: 18.8
click at [552, 243] on div "3" at bounding box center [544, 253] width 30 height 23
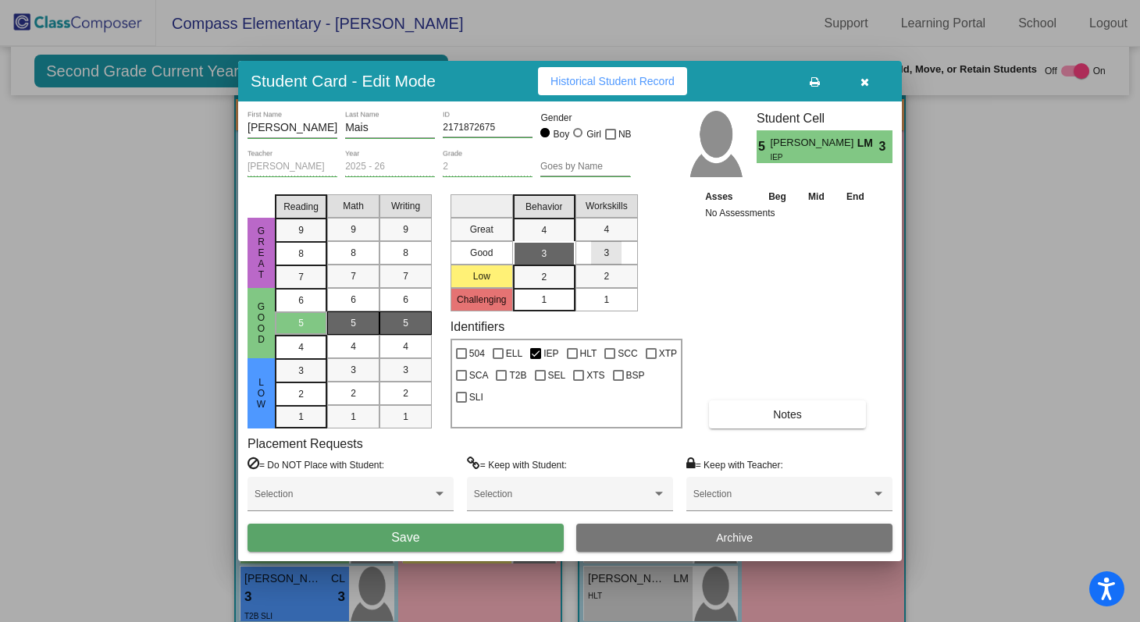
click at [602, 252] on div "3" at bounding box center [606, 252] width 30 height 23
click at [501, 534] on button "Save" at bounding box center [406, 538] width 316 height 28
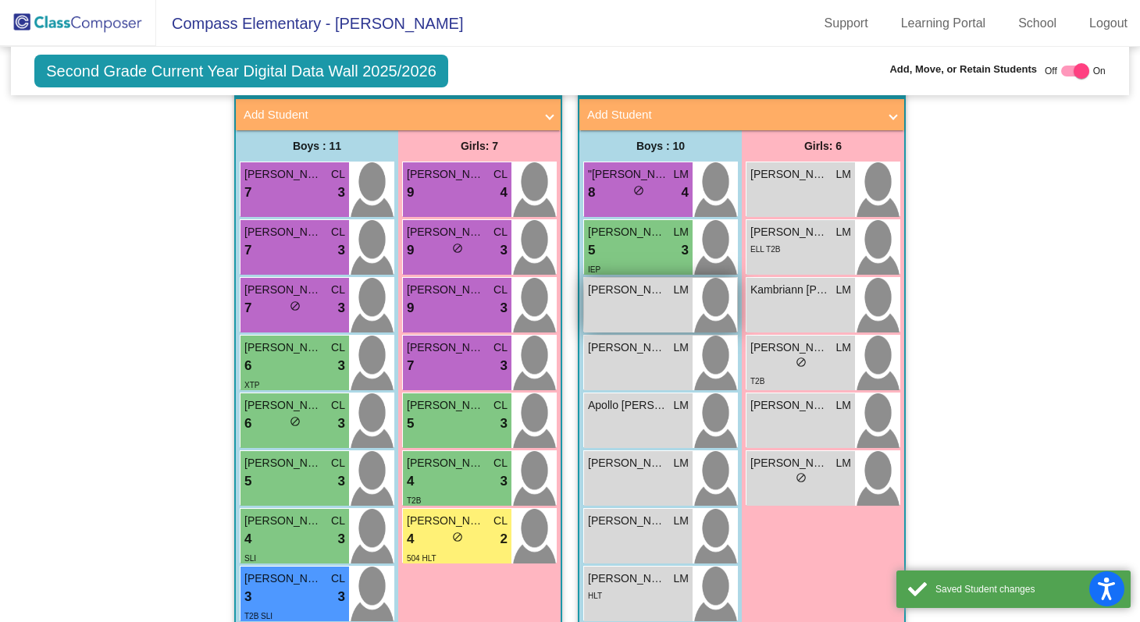
click at [661, 311] on div "Alister Petitjean LM lock do_not_disturb_alt" at bounding box center [638, 305] width 109 height 55
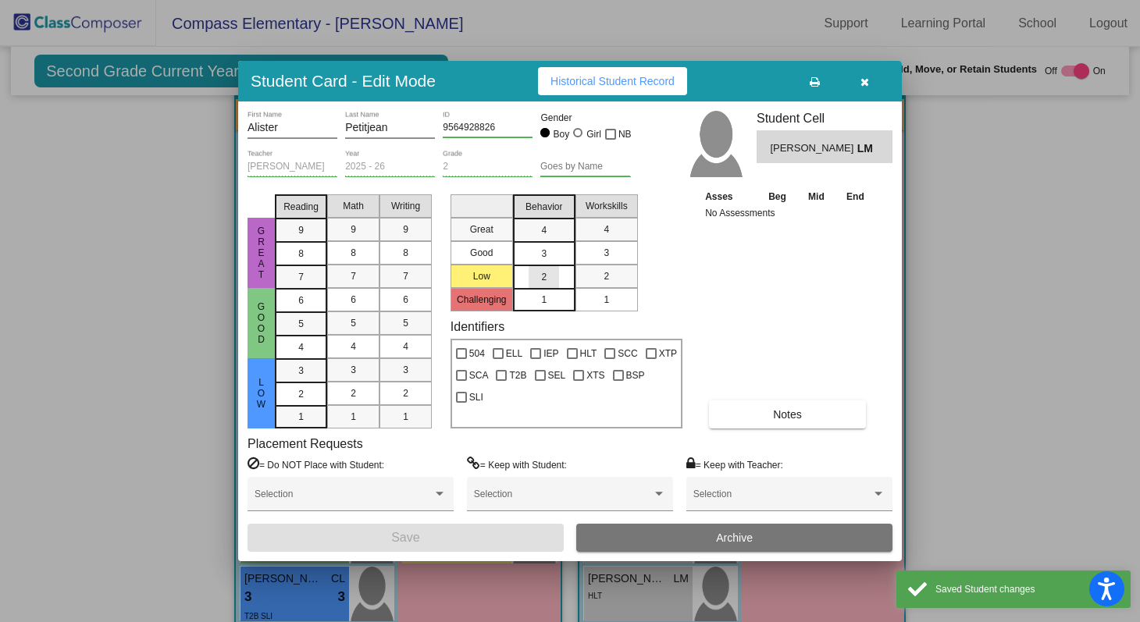
click at [559, 277] on mat-list-option "2" at bounding box center [544, 276] width 62 height 23
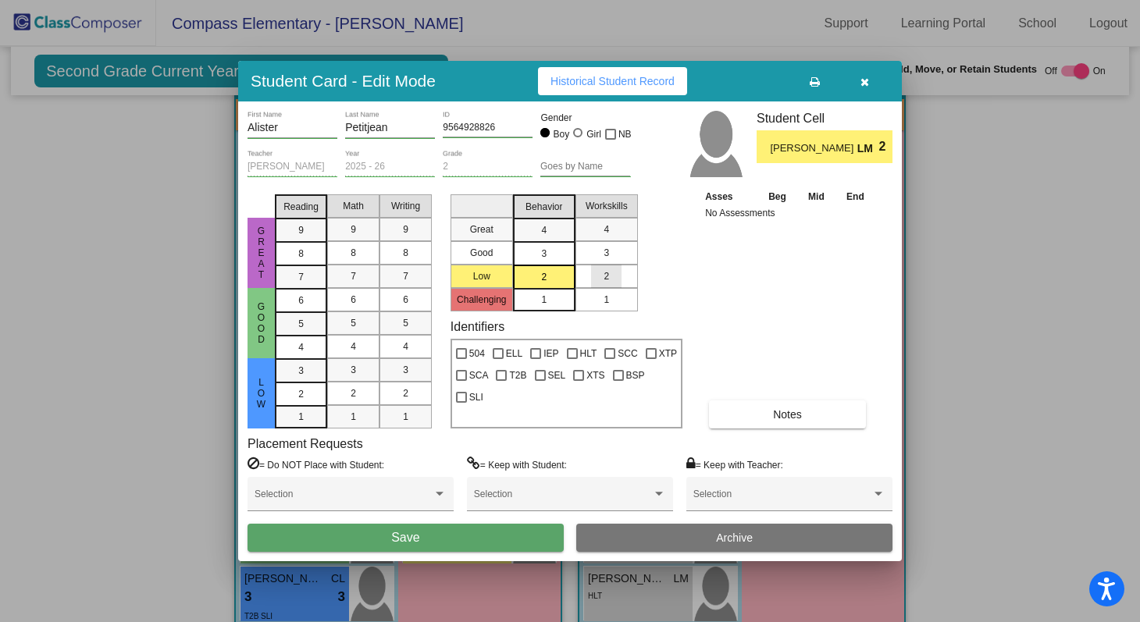
click at [596, 279] on div "2" at bounding box center [606, 276] width 30 height 23
click at [302, 387] on div "2" at bounding box center [301, 394] width 30 height 23
click at [355, 348] on span "4" at bounding box center [353, 347] width 5 height 14
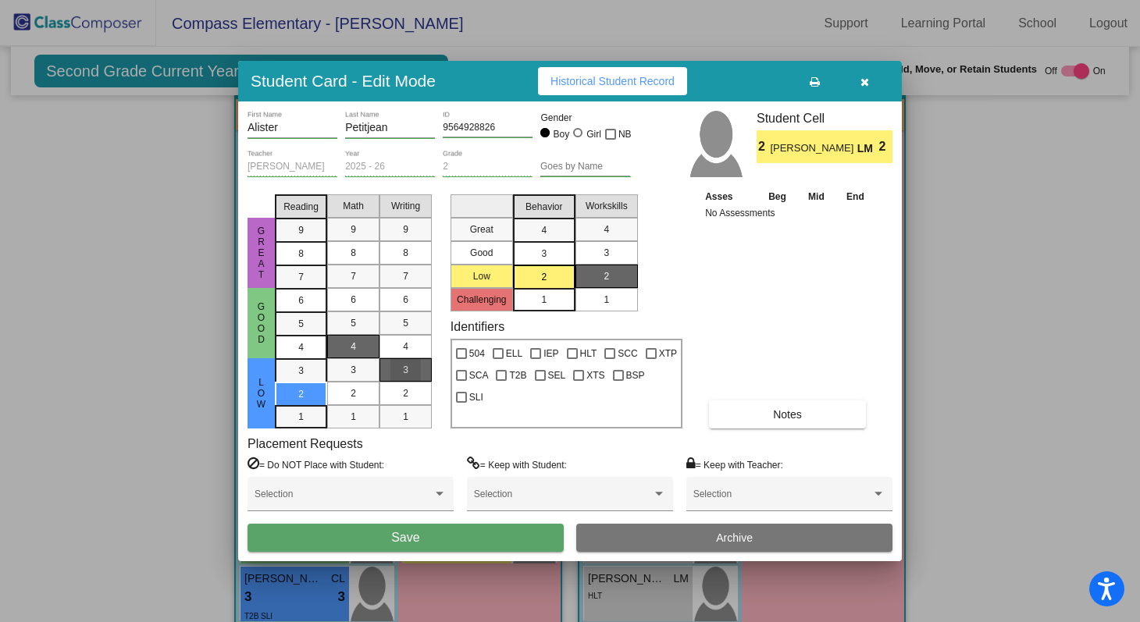
click at [390, 368] on div "3" at bounding box center [405, 369] width 30 height 23
click at [421, 535] on button "Save" at bounding box center [406, 538] width 316 height 28
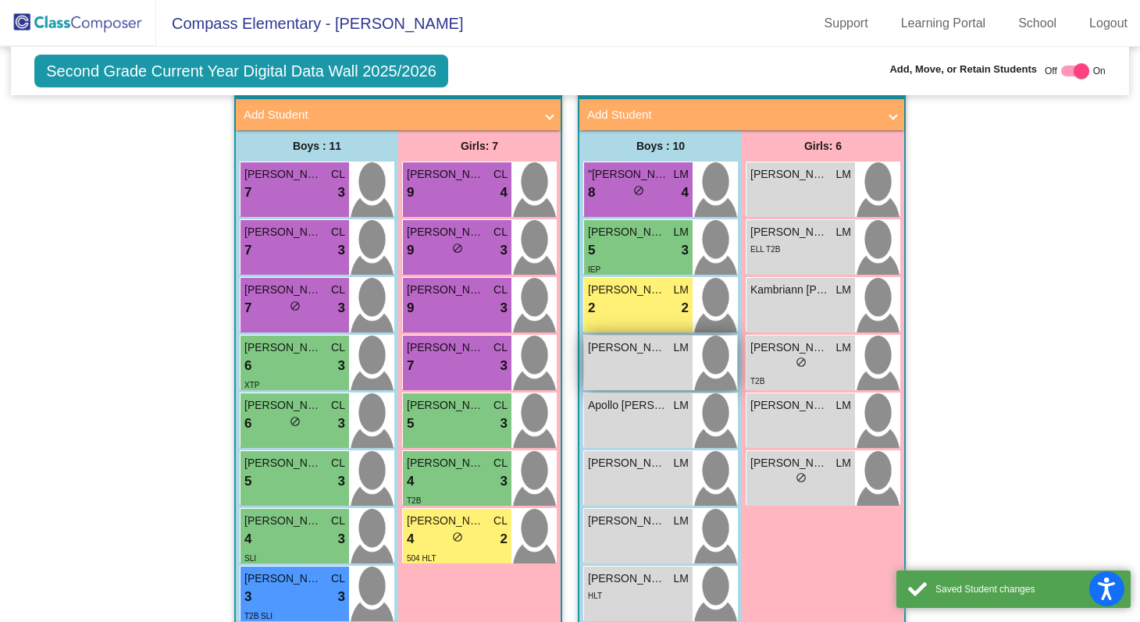
click at [627, 360] on div "Anderson Ogden LM lock do_not_disturb_alt" at bounding box center [638, 363] width 109 height 55
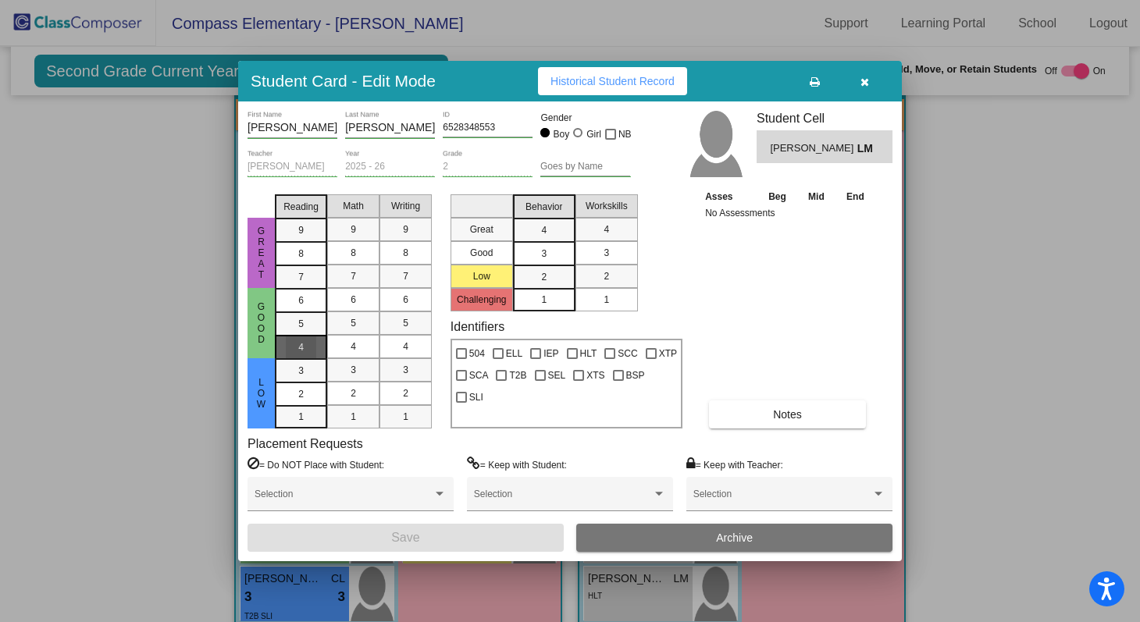
click at [313, 344] on div "4" at bounding box center [301, 347] width 30 height 23
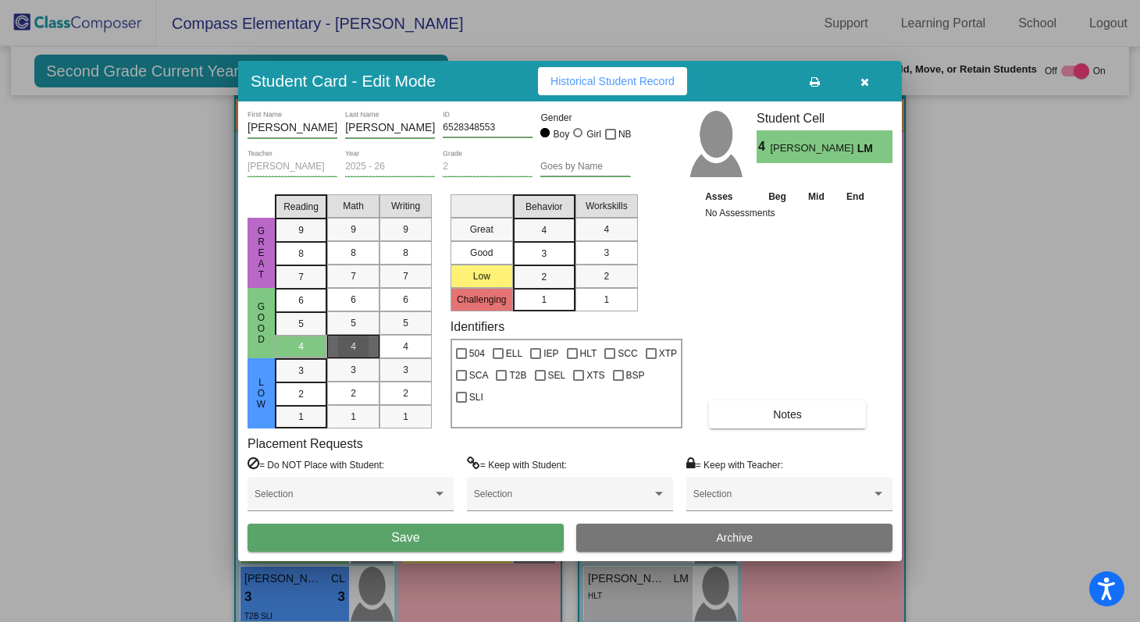
drag, startPoint x: 330, startPoint y: 344, endPoint x: 366, endPoint y: 351, distance: 36.6
click at [330, 344] on mat-list-option "4" at bounding box center [353, 346] width 52 height 23
click at [394, 352] on div "4" at bounding box center [405, 346] width 30 height 23
drag, startPoint x: 531, startPoint y: 257, endPoint x: 584, endPoint y: 257, distance: 53.1
click at [543, 257] on div "3" at bounding box center [544, 253] width 30 height 23
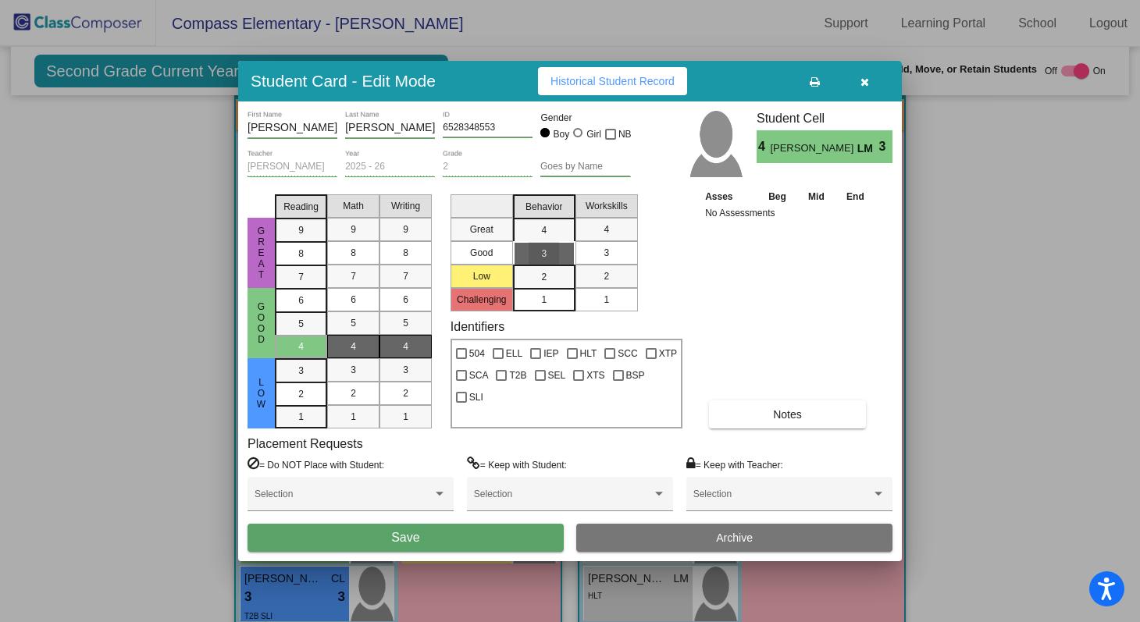
click at [599, 257] on div "3" at bounding box center [606, 252] width 30 height 23
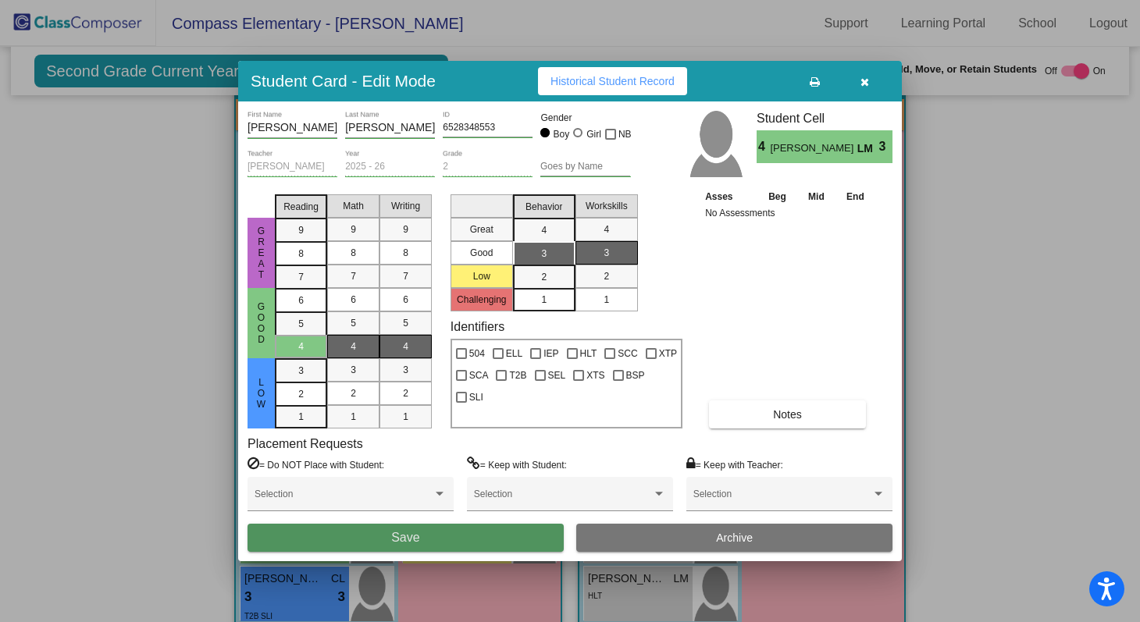
click at [476, 533] on button "Save" at bounding box center [406, 538] width 316 height 28
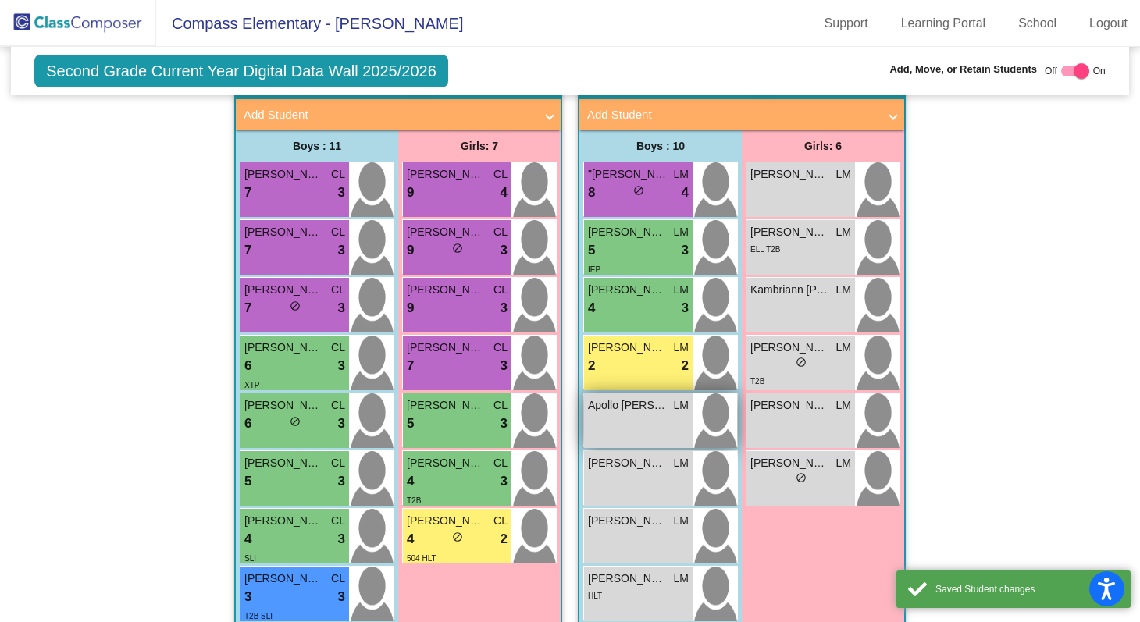
click at [657, 414] on div "Apollo Crowe LM lock do_not_disturb_alt" at bounding box center [638, 421] width 109 height 55
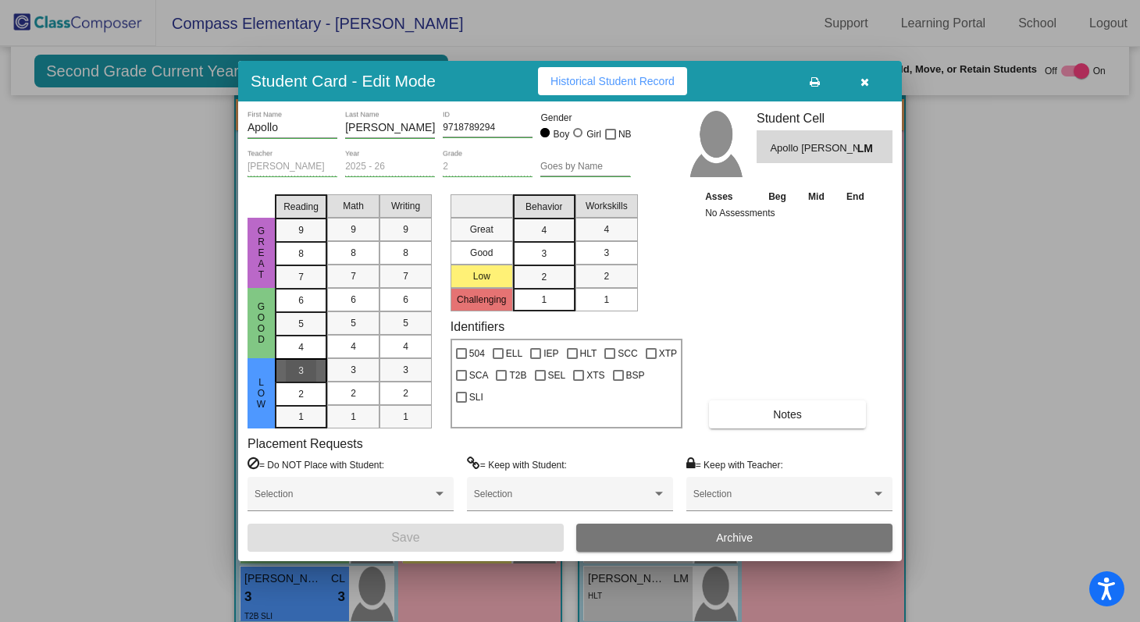
click at [320, 375] on mat-list-option "3" at bounding box center [301, 369] width 52 height 23
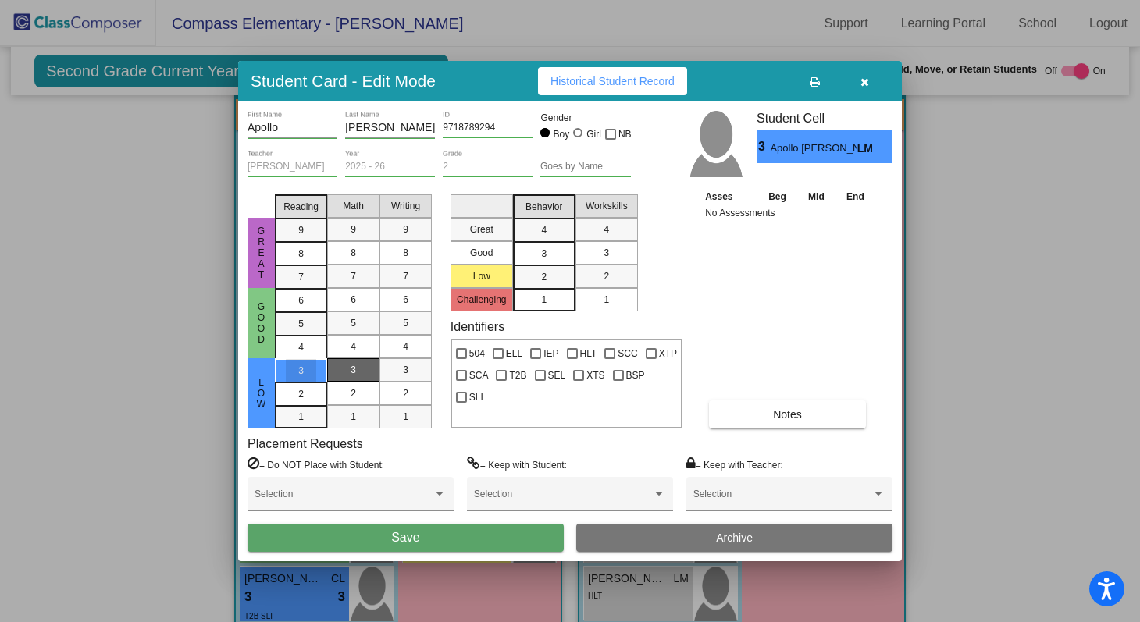
click at [345, 373] on div "3" at bounding box center [353, 369] width 30 height 23
click at [396, 370] on div "3" at bounding box center [405, 369] width 30 height 23
click at [546, 273] on span "2" at bounding box center [543, 277] width 5 height 14
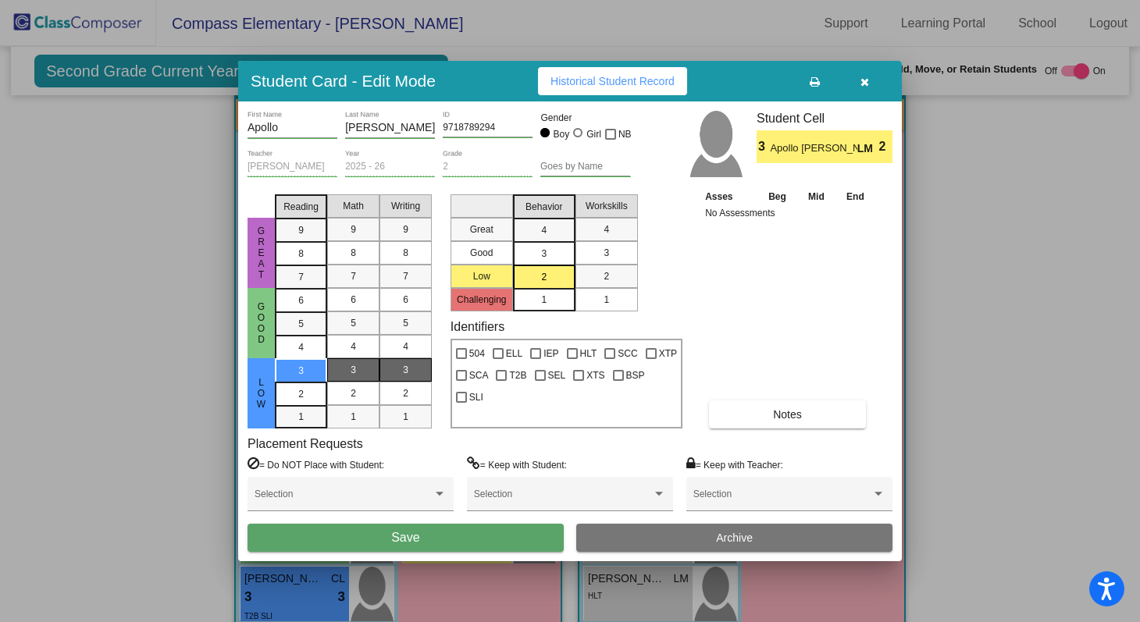
click at [604, 255] on span "3" at bounding box center [606, 253] width 5 height 14
click at [439, 533] on button "Save" at bounding box center [406, 538] width 316 height 28
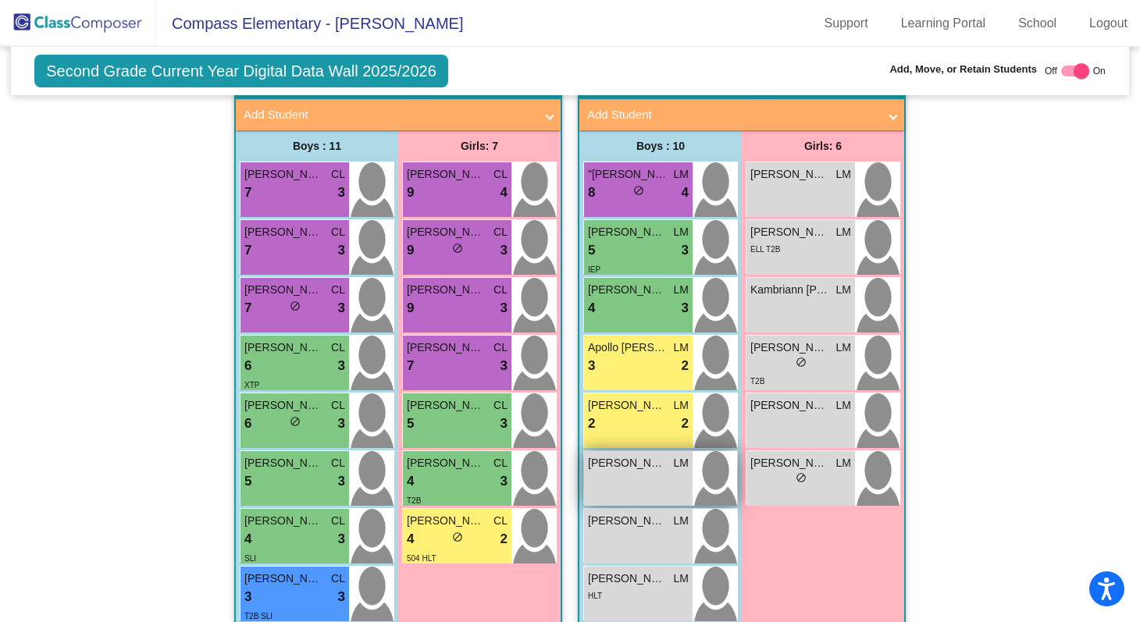
click at [649, 465] on span "[PERSON_NAME]" at bounding box center [627, 463] width 78 height 16
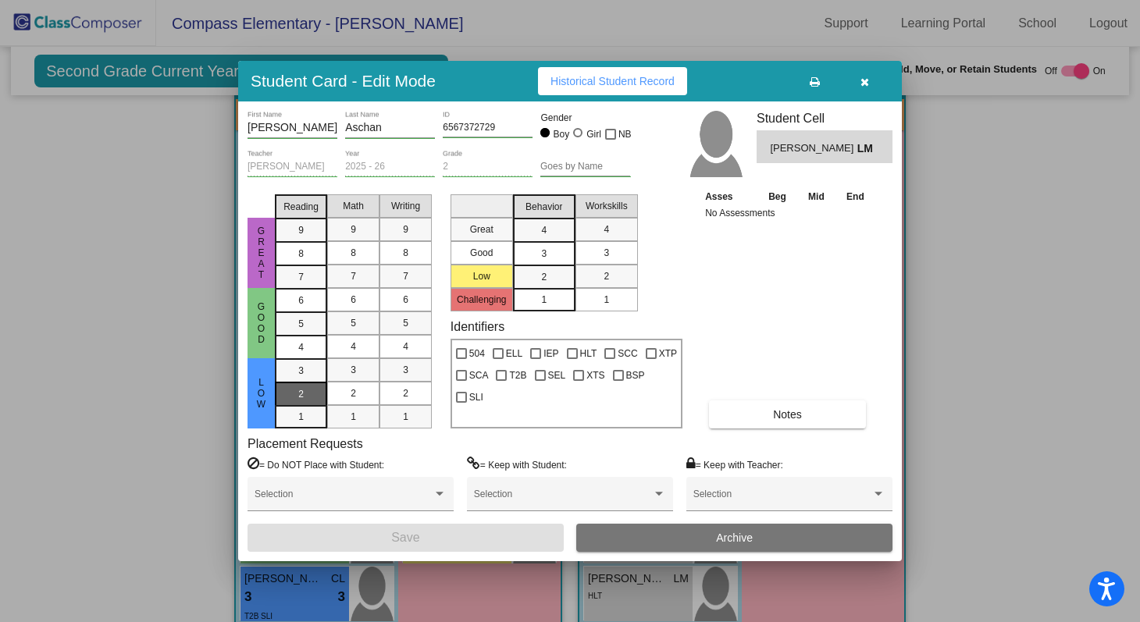
click at [318, 387] on mat-list-option "2" at bounding box center [301, 393] width 52 height 23
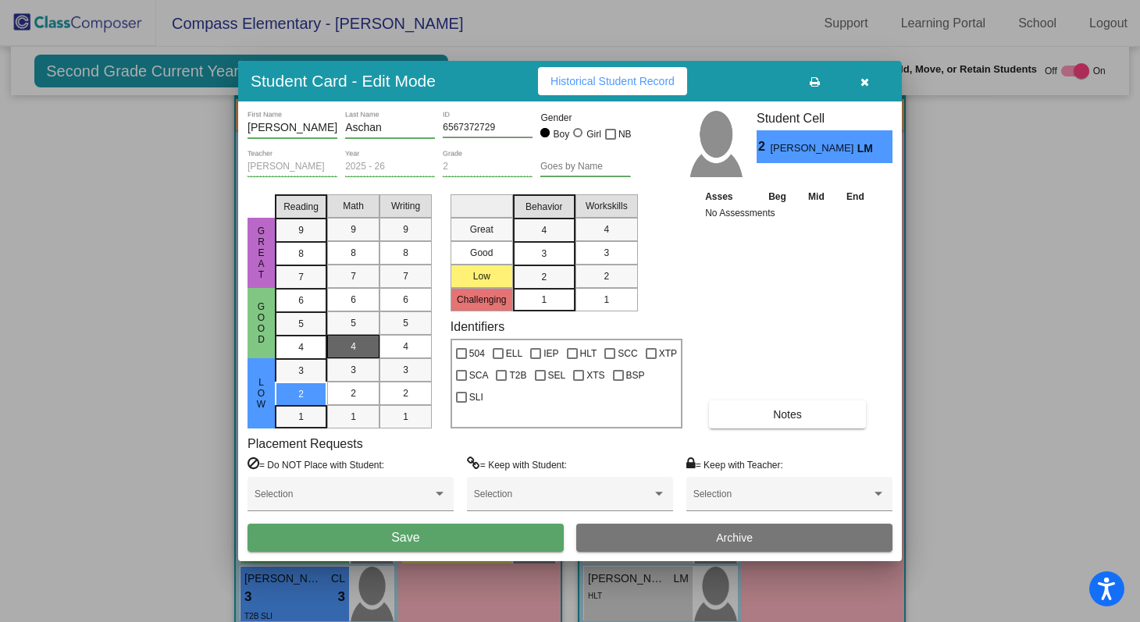
click at [347, 352] on div "4" at bounding box center [353, 346] width 30 height 23
click at [387, 362] on mat-list-option "3" at bounding box center [406, 369] width 52 height 23
click at [536, 249] on div "3" at bounding box center [544, 253] width 30 height 23
click at [599, 250] on div "3" at bounding box center [606, 252] width 30 height 23
click at [506, 535] on button "Save" at bounding box center [406, 538] width 316 height 28
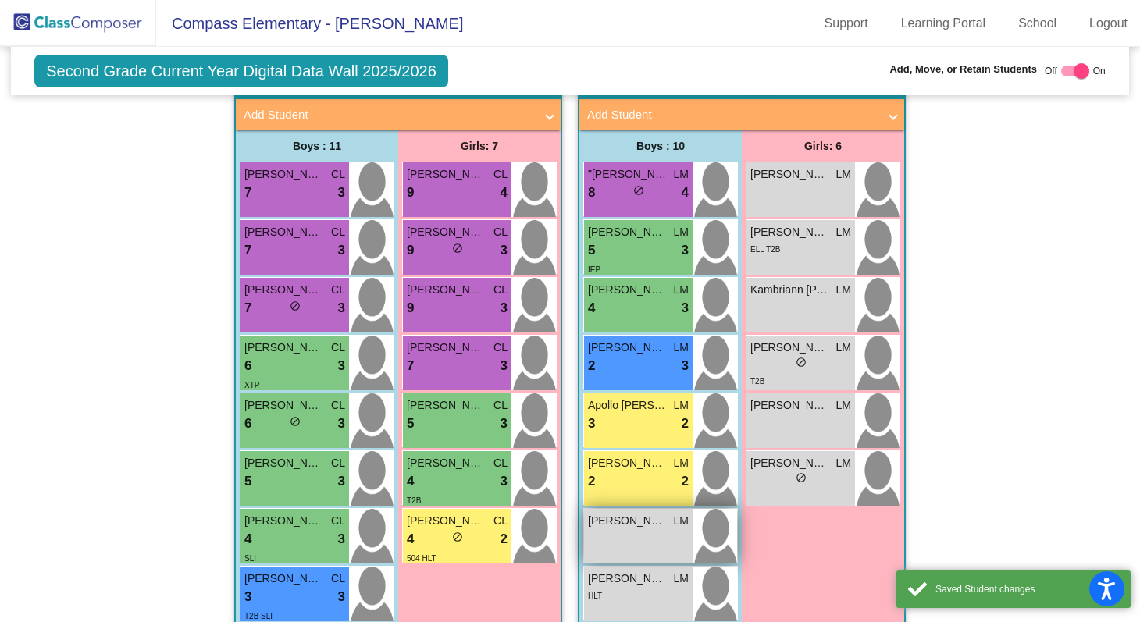
click at [632, 532] on div "Hudson Dice LM lock do_not_disturb_alt" at bounding box center [638, 536] width 109 height 55
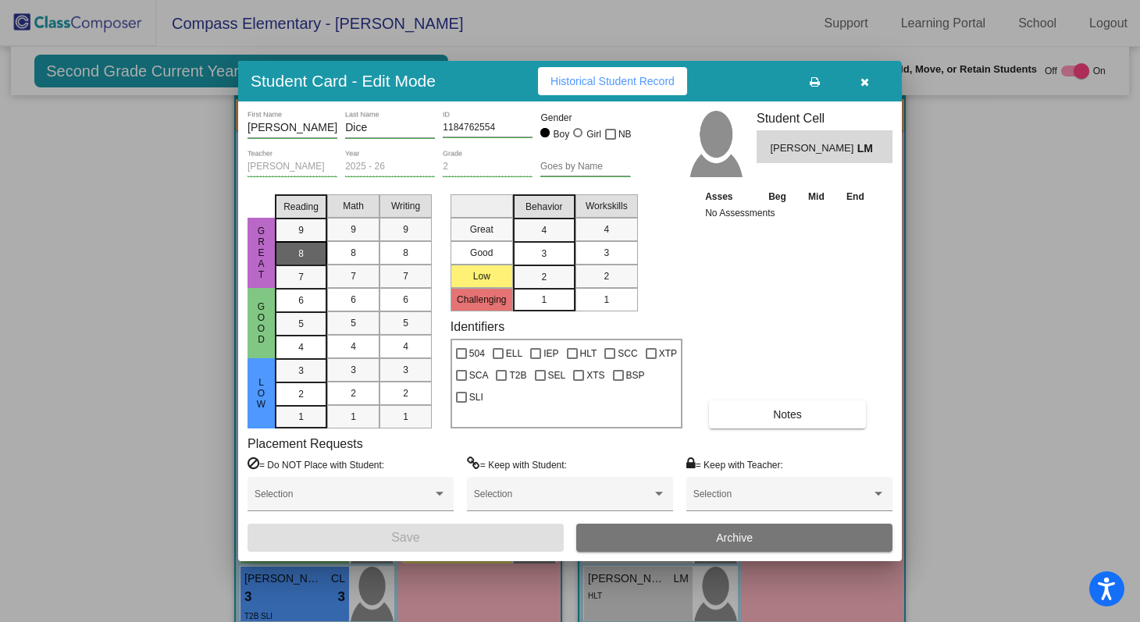
click at [309, 243] on div "8" at bounding box center [301, 253] width 30 height 23
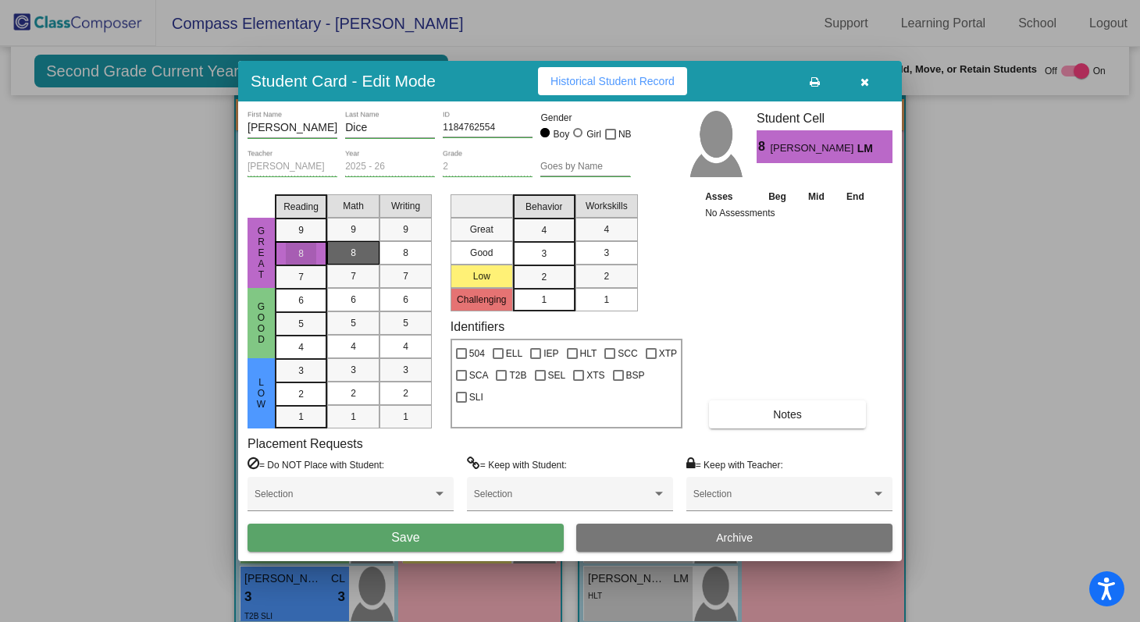
click at [336, 245] on mat-list-option "8" at bounding box center [353, 252] width 52 height 23
click at [393, 253] on div "8" at bounding box center [405, 252] width 30 height 23
click at [539, 226] on div "4" at bounding box center [544, 230] width 30 height 23
click at [631, 209] on div "Workskills" at bounding box center [606, 205] width 67 height 23
click at [625, 227] on mat-list-option "4" at bounding box center [607, 229] width 62 height 23
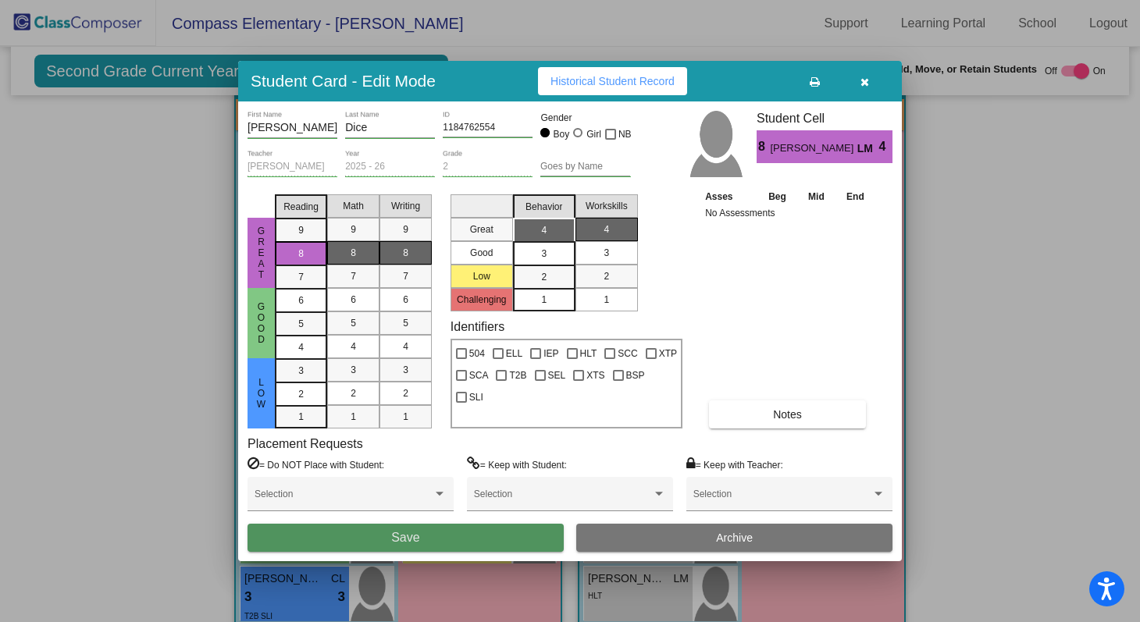
click at [474, 539] on button "Save" at bounding box center [406, 538] width 316 height 28
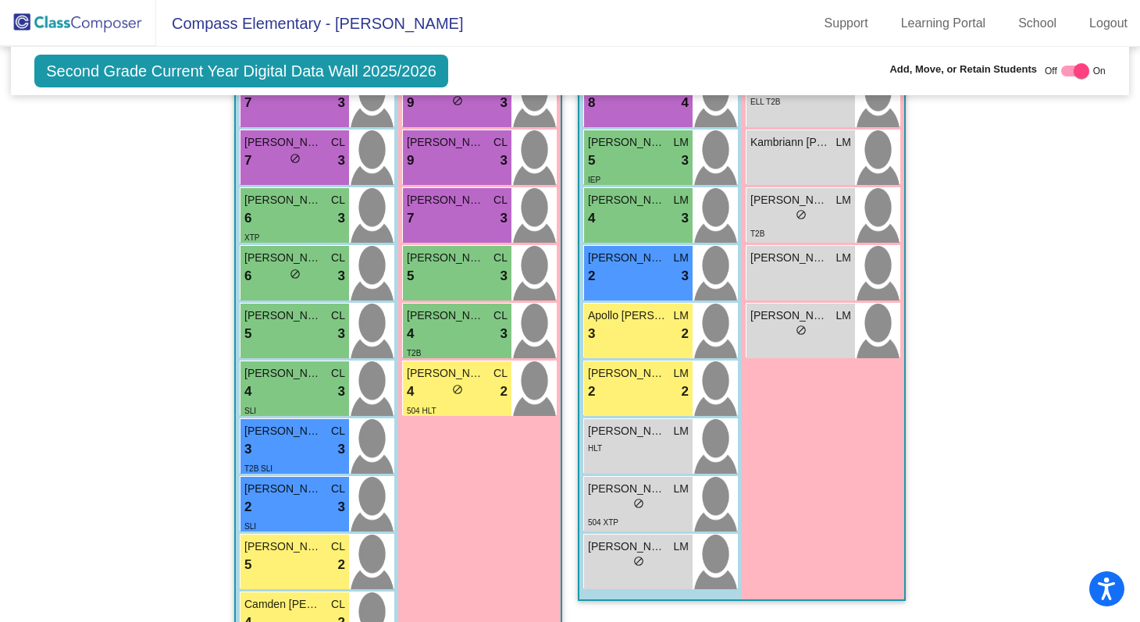
scroll to position [1435, 0]
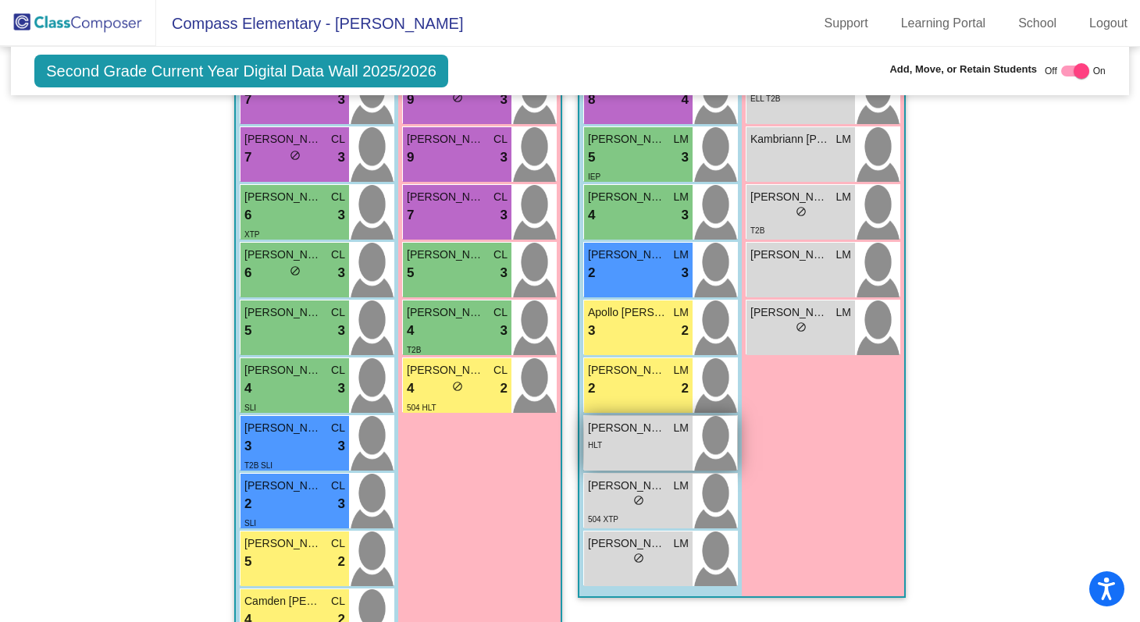
click at [642, 446] on div "HLT" at bounding box center [638, 445] width 101 height 16
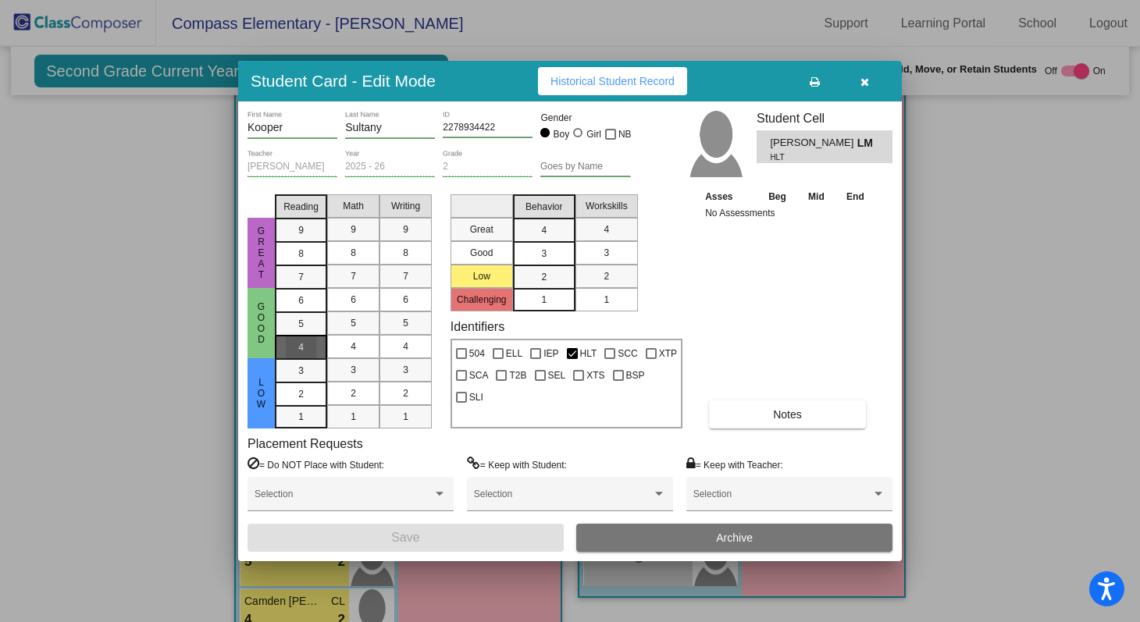
click at [294, 357] on div "4" at bounding box center [301, 347] width 30 height 23
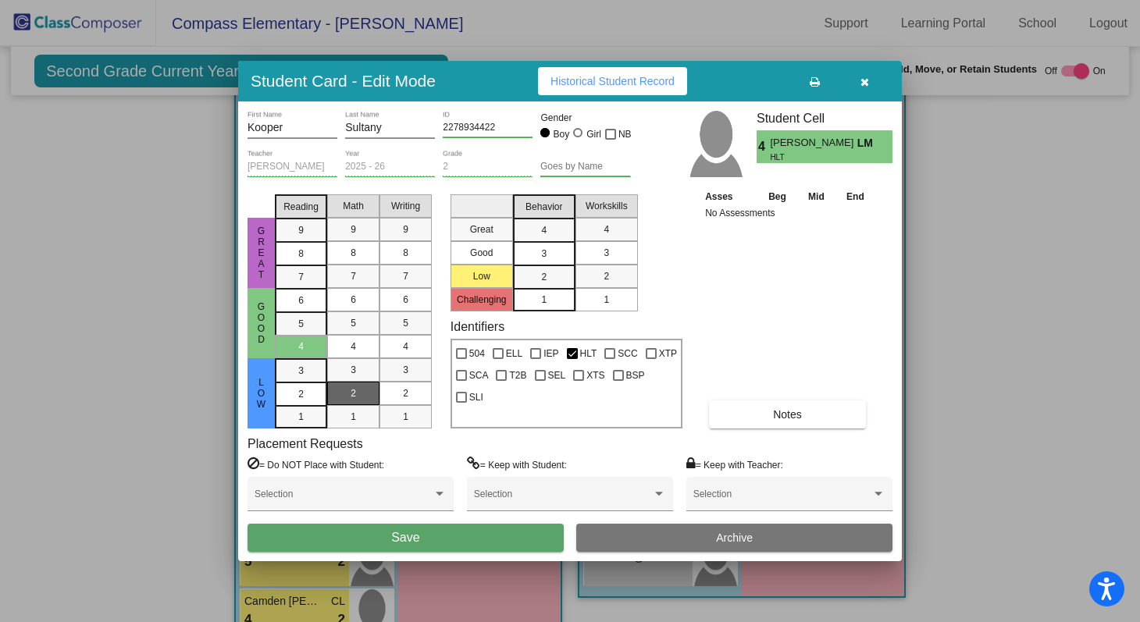
click at [348, 387] on div "2" at bounding box center [353, 393] width 30 height 23
click at [393, 376] on div "3" at bounding box center [405, 369] width 30 height 23
click at [535, 278] on div "2" at bounding box center [544, 277] width 30 height 23
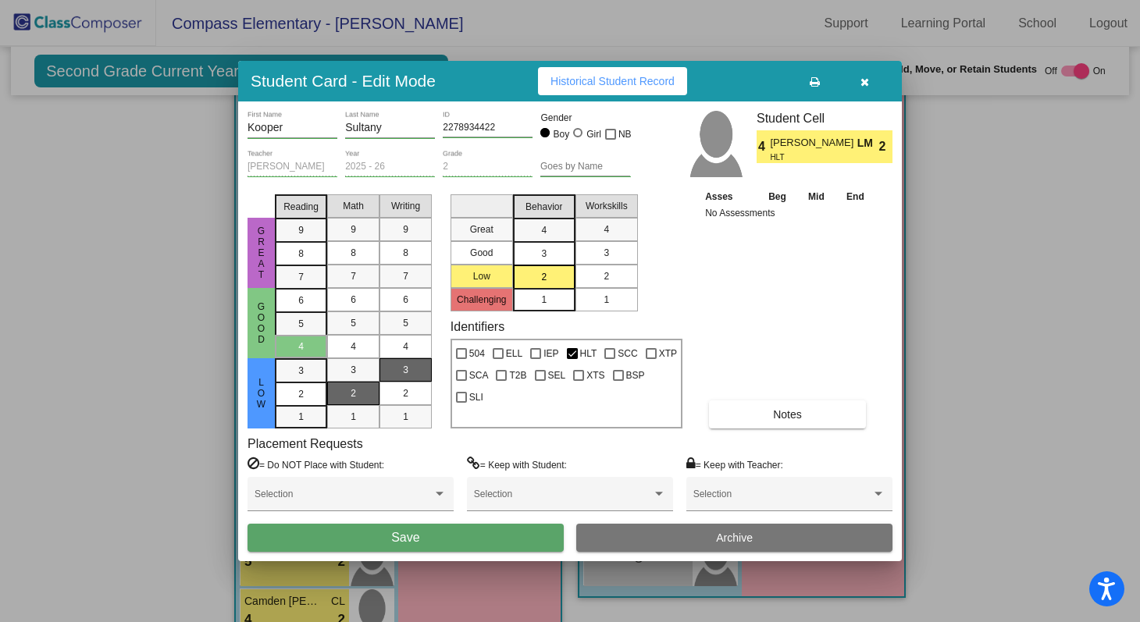
click at [587, 280] on mat-list-option "2" at bounding box center [607, 276] width 62 height 23
click at [492, 533] on button "Save" at bounding box center [406, 538] width 316 height 28
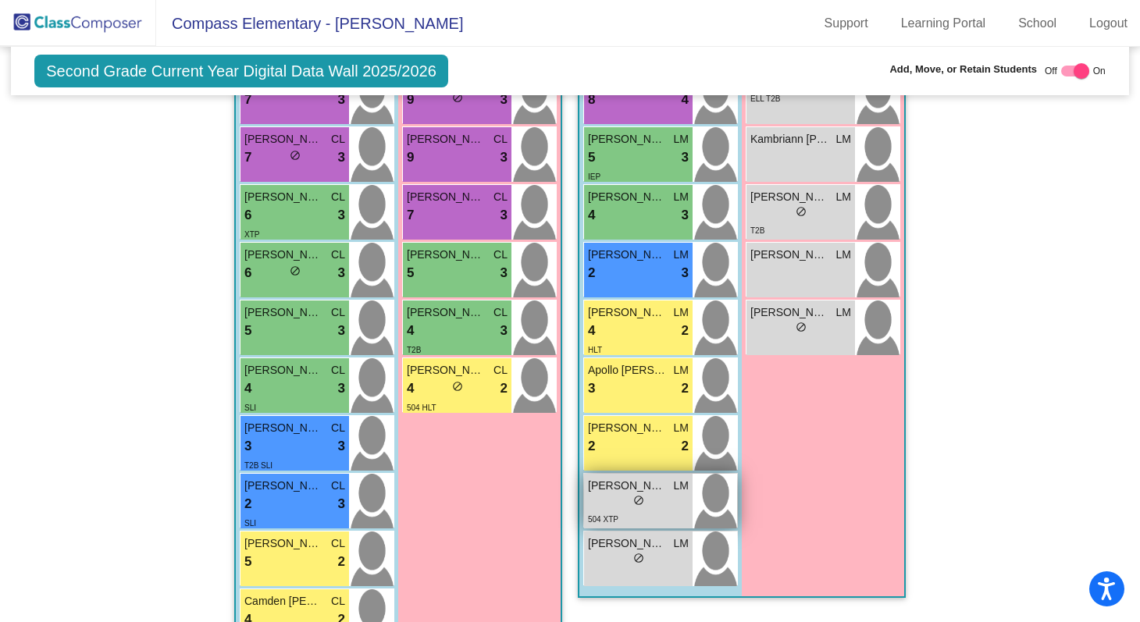
click at [616, 490] on span "[PERSON_NAME]" at bounding box center [627, 486] width 78 height 16
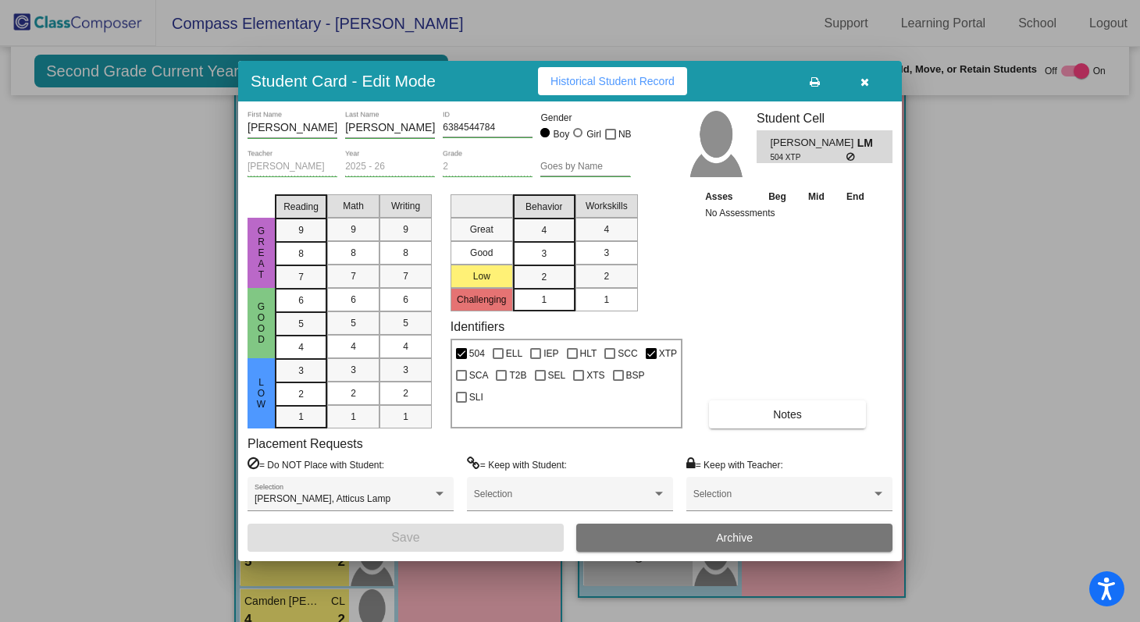
click at [537, 291] on div "1" at bounding box center [544, 299] width 30 height 23
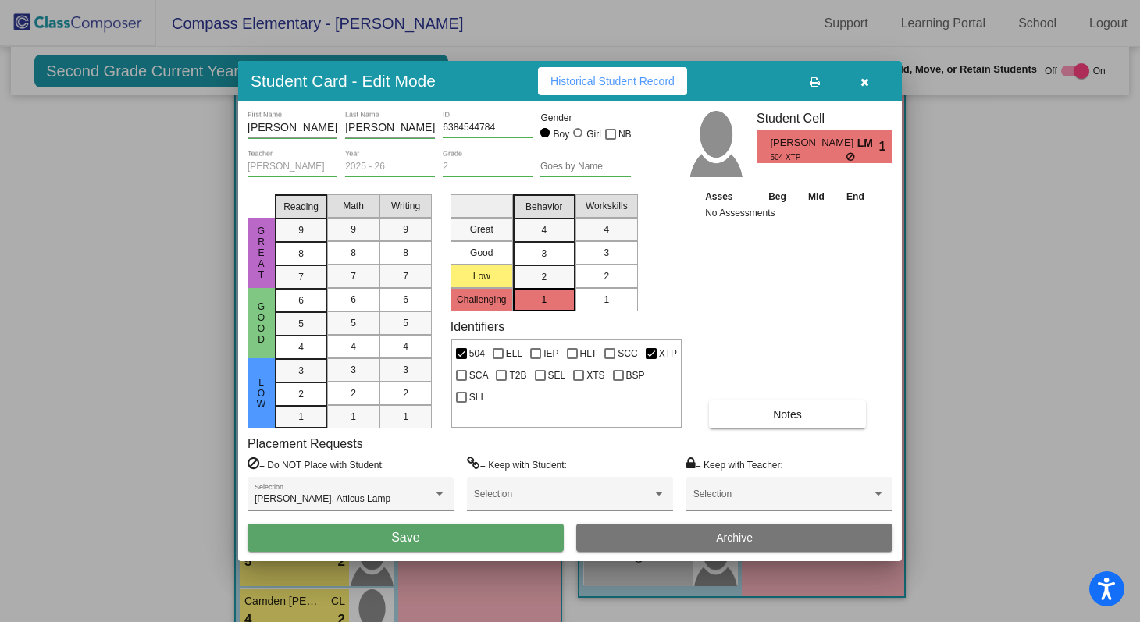
click at [604, 280] on span "2" at bounding box center [606, 276] width 5 height 14
click at [298, 365] on div "3" at bounding box center [301, 370] width 30 height 23
click at [346, 364] on div "3" at bounding box center [353, 369] width 30 height 23
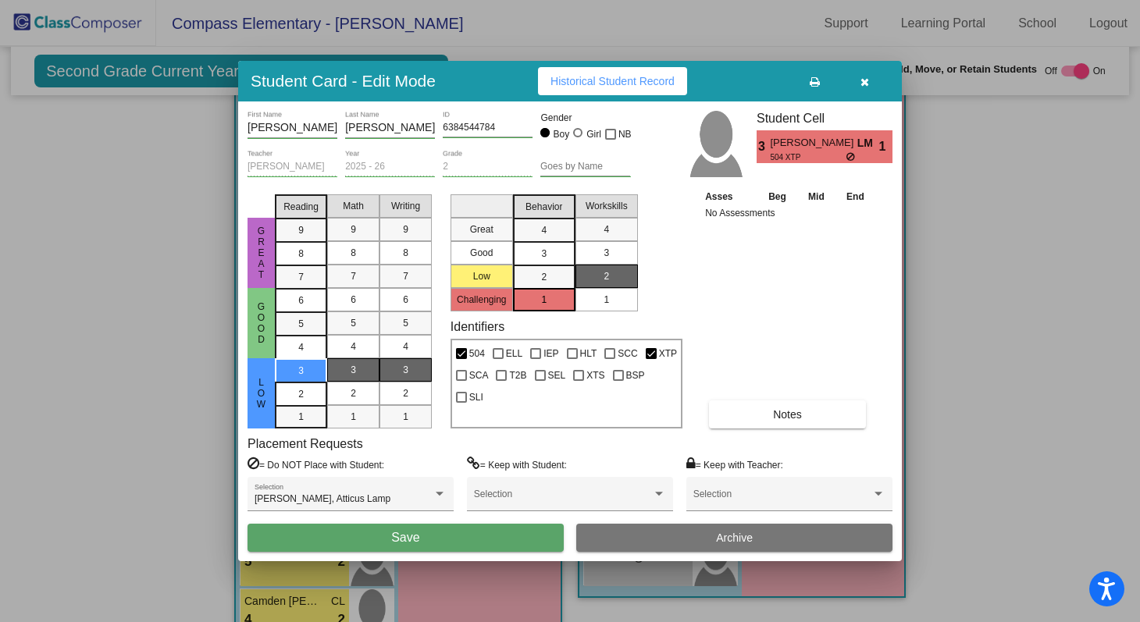
click at [387, 366] on mat-list-option "3" at bounding box center [406, 369] width 52 height 23
click at [459, 549] on button "Save" at bounding box center [406, 538] width 316 height 28
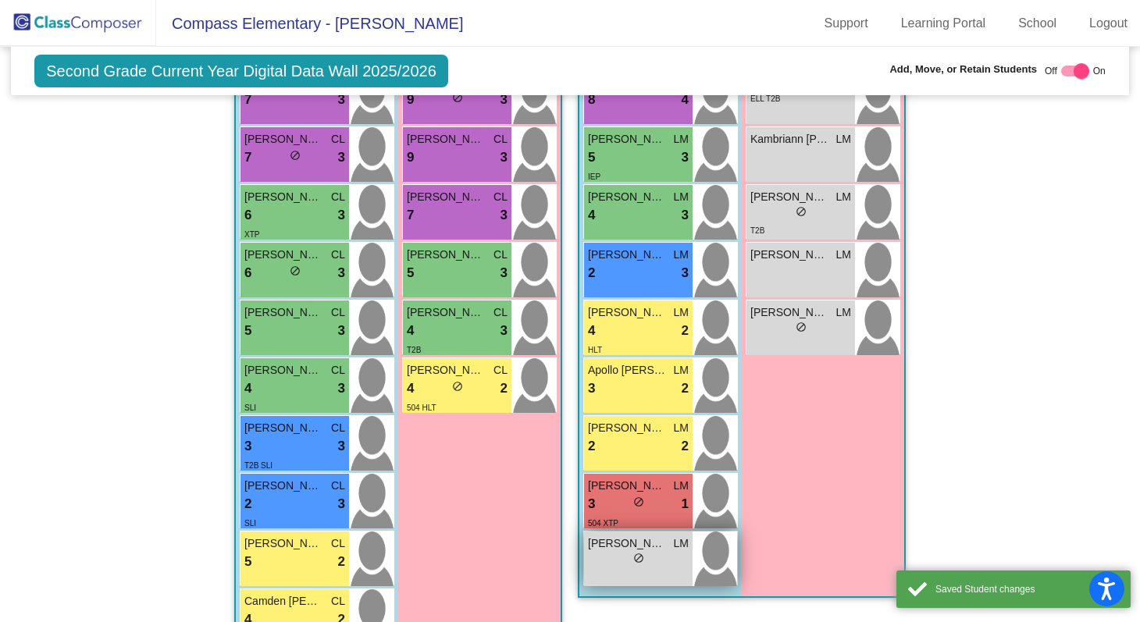
click at [618, 565] on div "lock do_not_disturb_alt" at bounding box center [638, 560] width 101 height 16
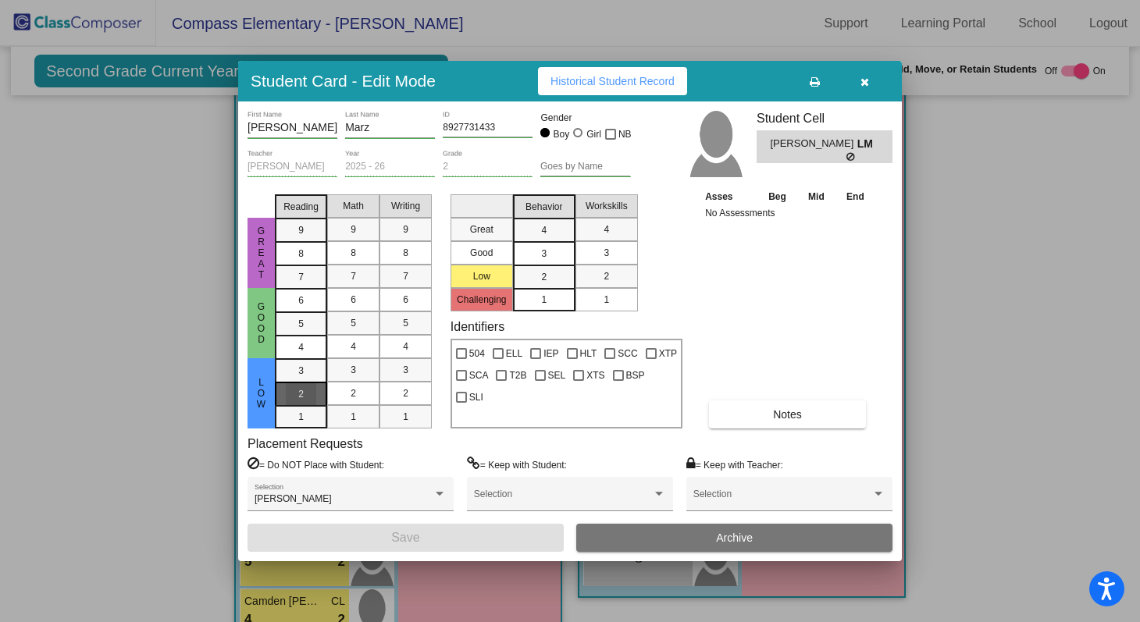
click at [300, 390] on span "2" at bounding box center [300, 394] width 5 height 14
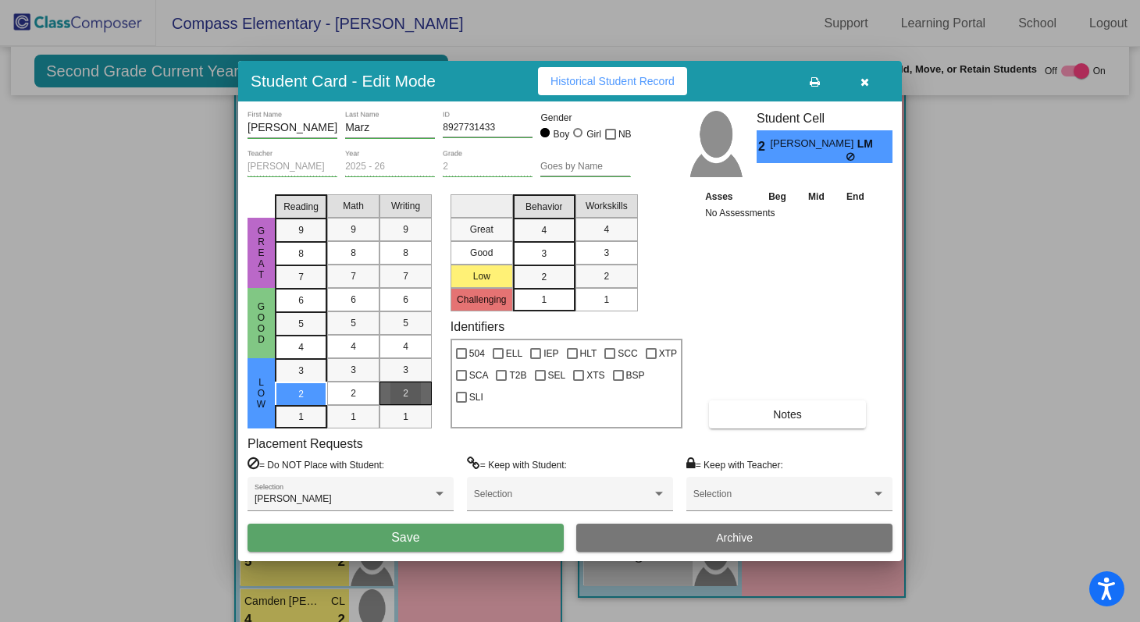
click at [408, 395] on div "2" at bounding box center [405, 393] width 30 height 23
click at [348, 395] on div "2" at bounding box center [353, 393] width 30 height 23
click at [558, 260] on div "3" at bounding box center [544, 253] width 30 height 23
click at [588, 259] on mat-list-option "3" at bounding box center [607, 252] width 62 height 23
click at [476, 534] on button "Save" at bounding box center [406, 538] width 316 height 28
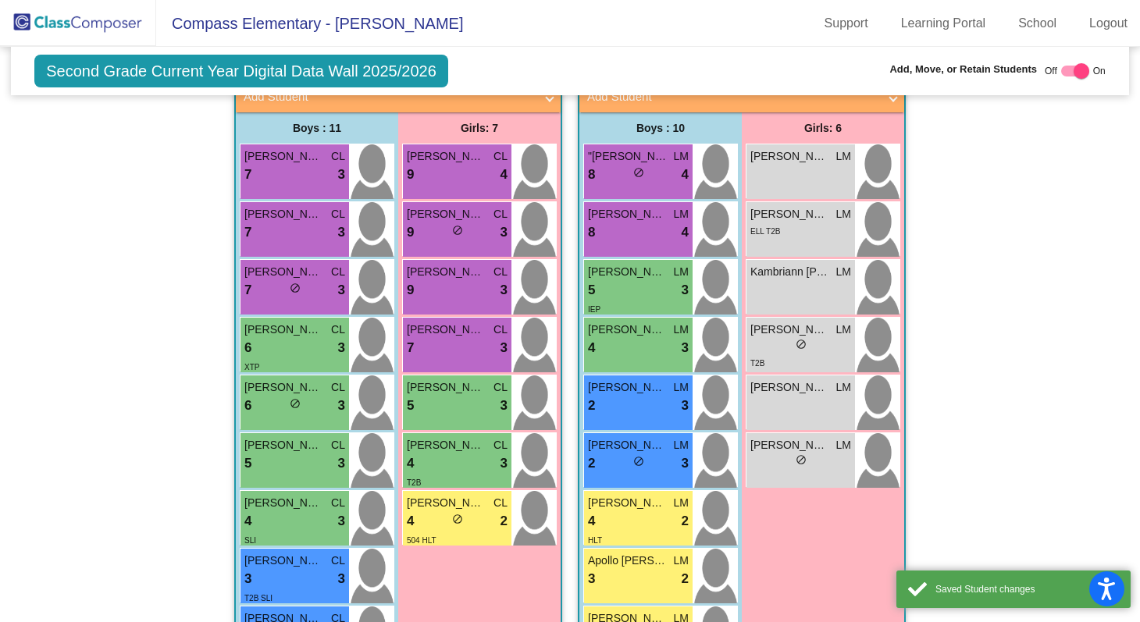
scroll to position [1276, 0]
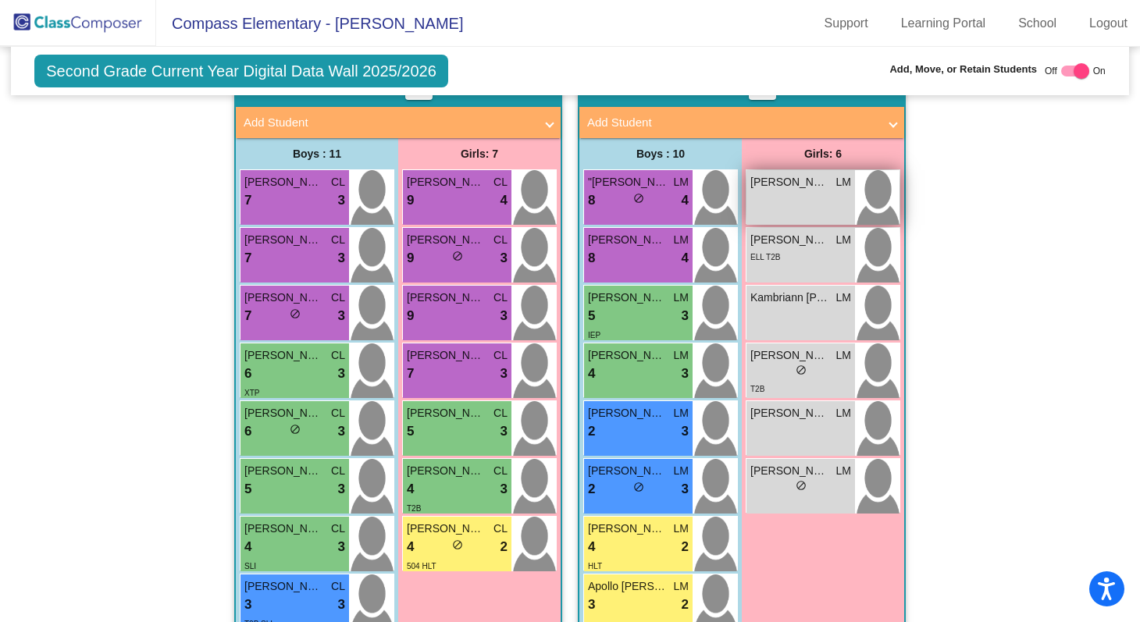
click at [836, 199] on div "Jaxlyn Portenier LM lock do_not_disturb_alt" at bounding box center [801, 197] width 109 height 55
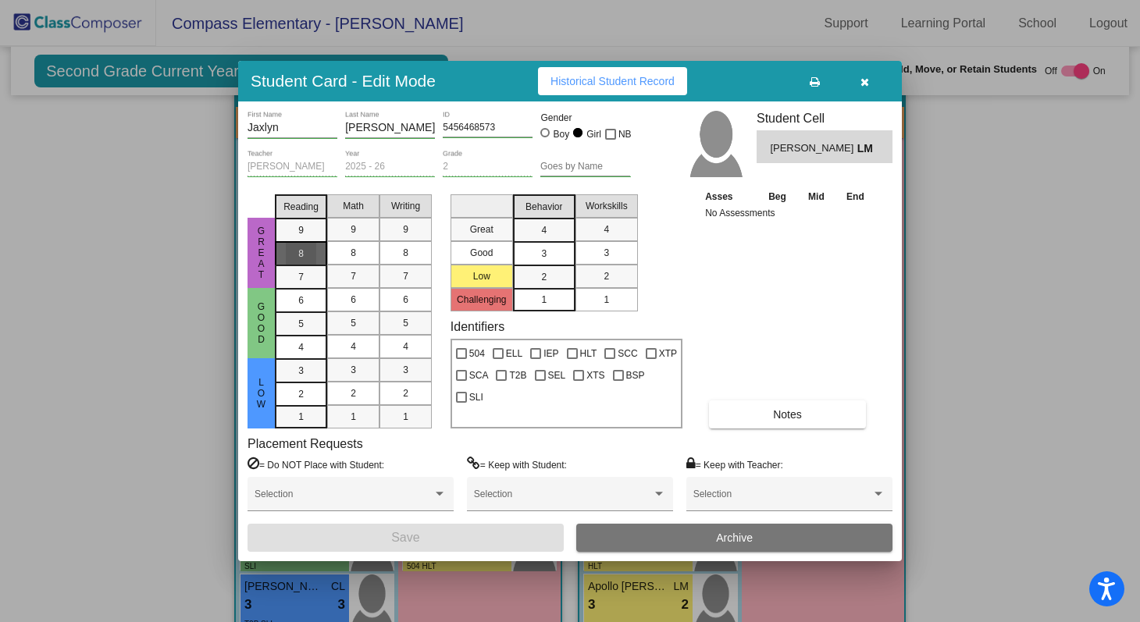
click at [304, 258] on div "8" at bounding box center [301, 253] width 30 height 23
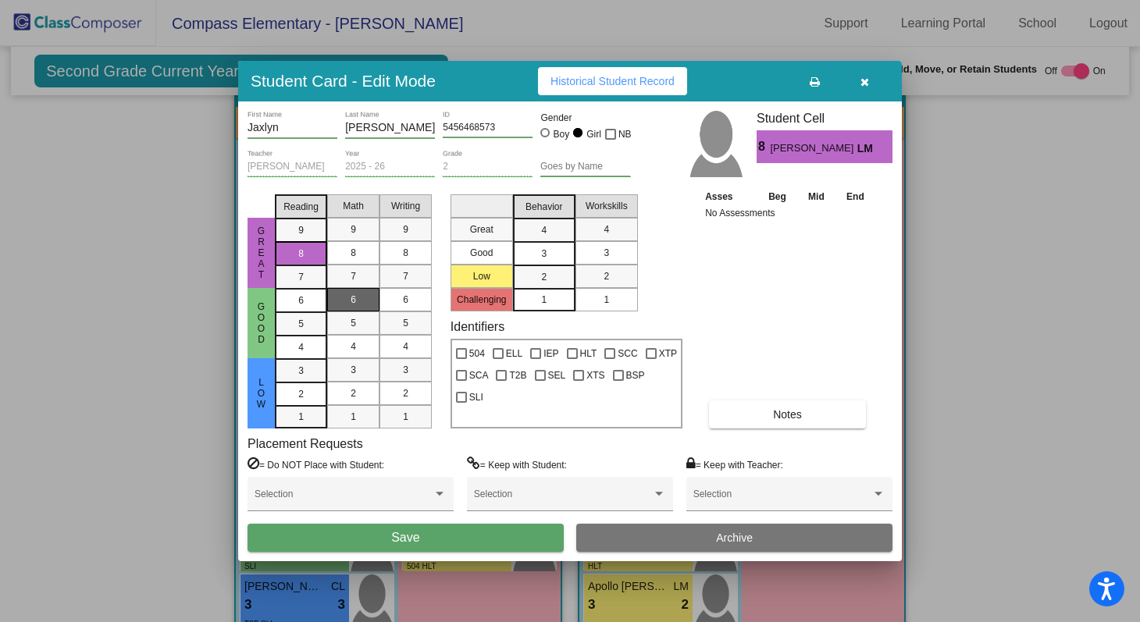
click at [347, 302] on div "6" at bounding box center [353, 299] width 30 height 23
click at [404, 269] on span "7" at bounding box center [405, 276] width 5 height 14
click at [535, 241] on mat-list-option "3" at bounding box center [544, 252] width 62 height 23
click at [538, 235] on div "4" at bounding box center [544, 230] width 30 height 23
click at [589, 239] on mat-list-option "4" at bounding box center [607, 229] width 62 height 23
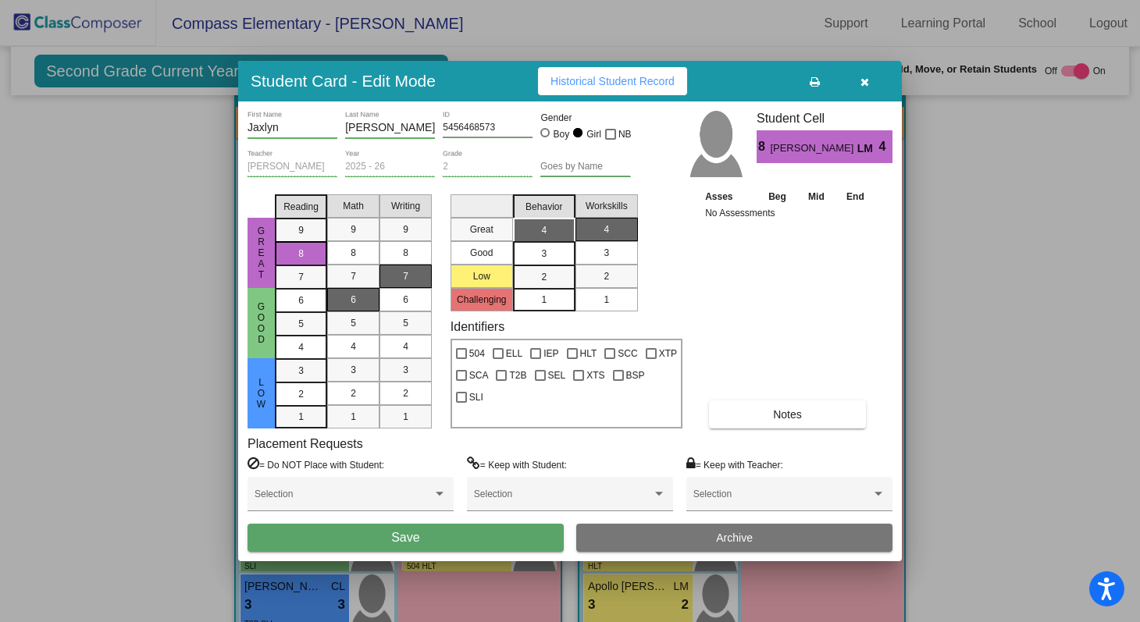
click at [503, 541] on button "Save" at bounding box center [406, 538] width 316 height 28
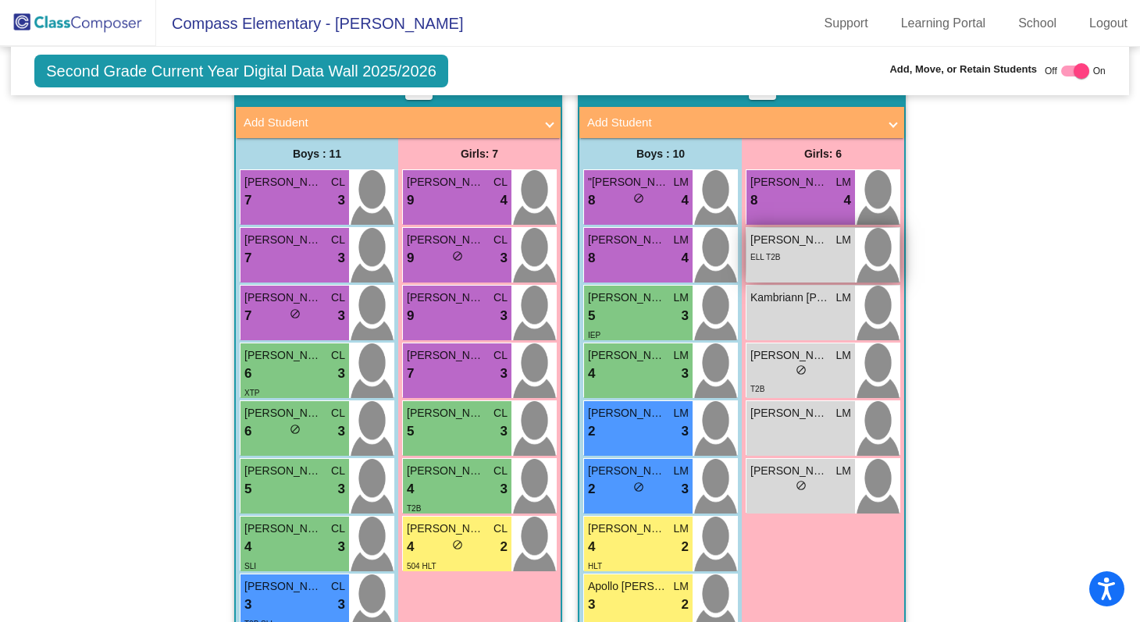
click at [801, 244] on span "[PERSON_NAME]" at bounding box center [790, 240] width 78 height 16
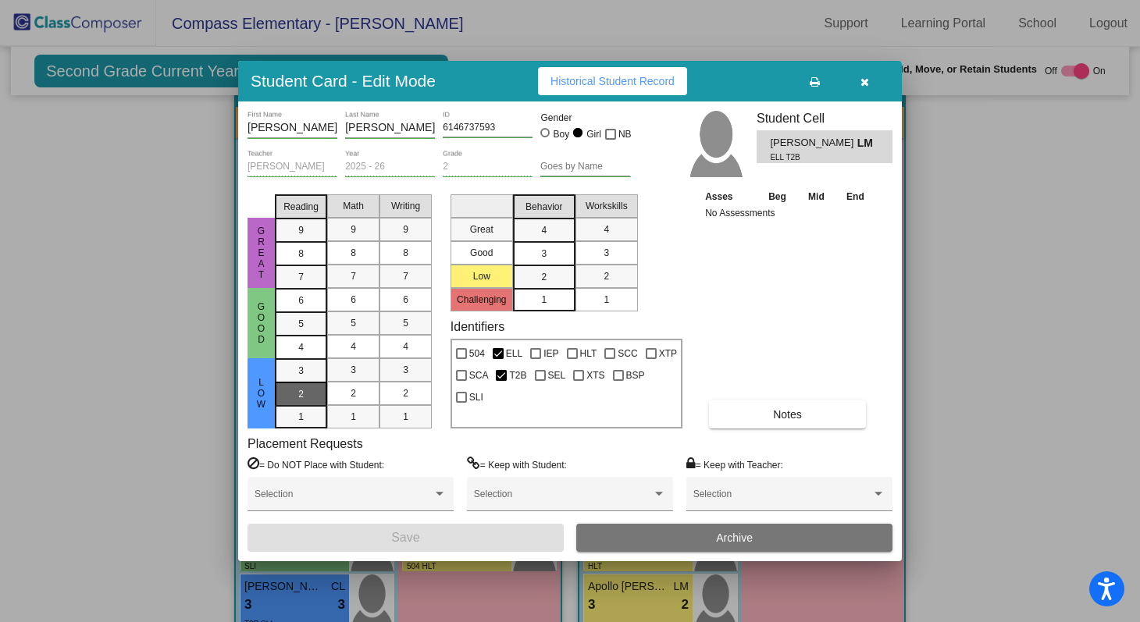
click at [308, 384] on div "2" at bounding box center [301, 394] width 30 height 23
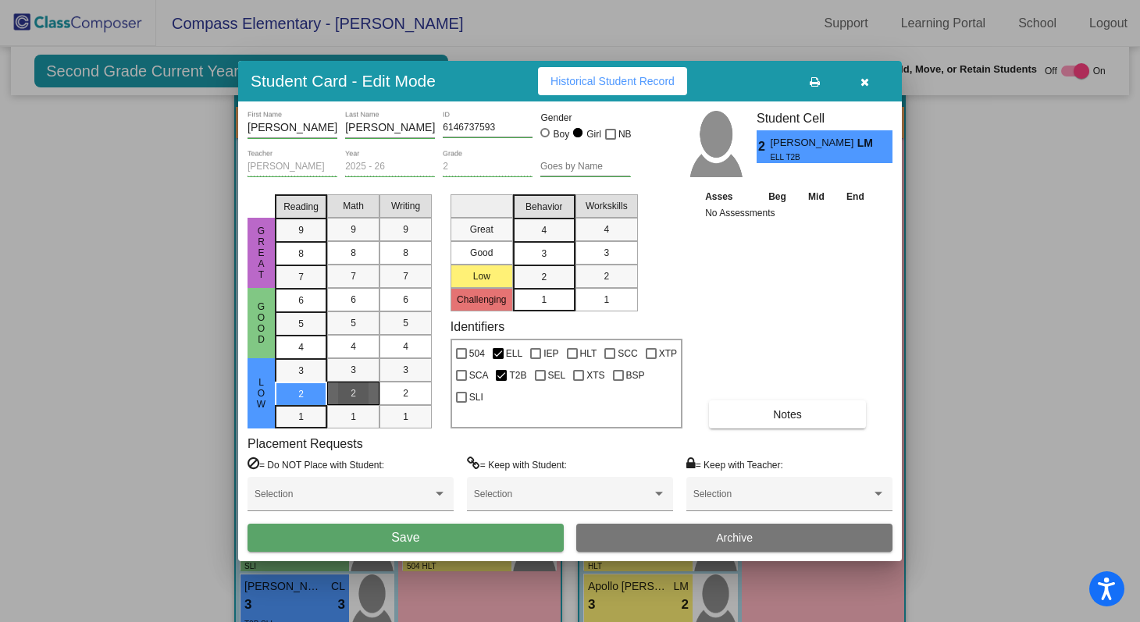
click at [360, 387] on div "2" at bounding box center [353, 393] width 30 height 23
click at [383, 389] on mat-list-option "2" at bounding box center [406, 393] width 52 height 23
click at [536, 257] on div "3" at bounding box center [544, 253] width 30 height 23
click at [579, 259] on mat-list-option "3" at bounding box center [607, 252] width 62 height 23
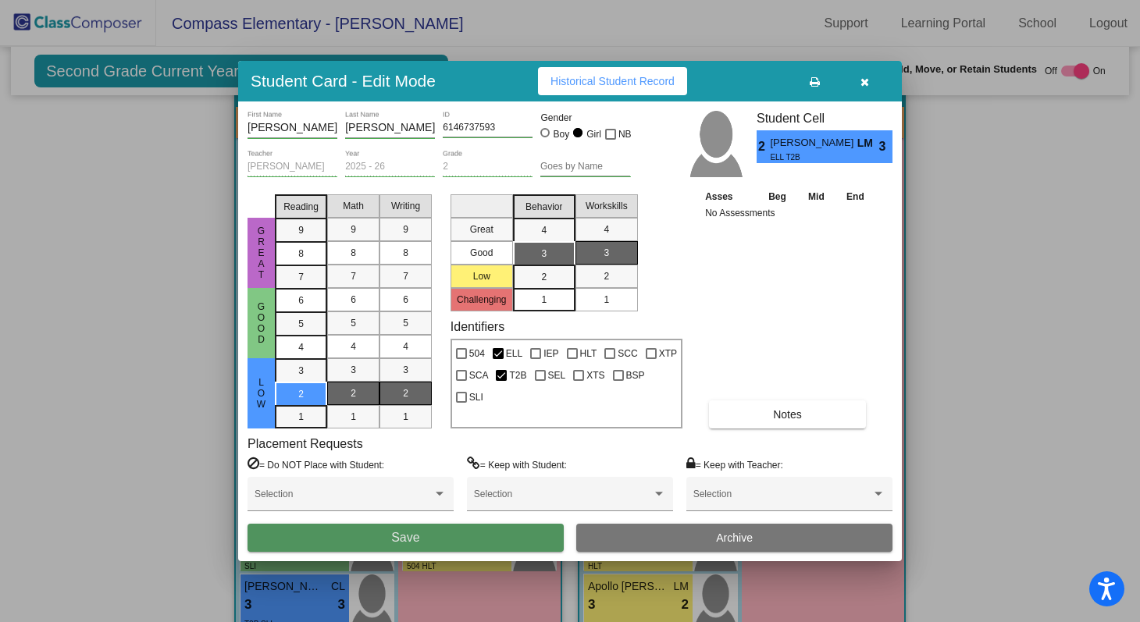
click at [490, 540] on button "Save" at bounding box center [406, 538] width 316 height 28
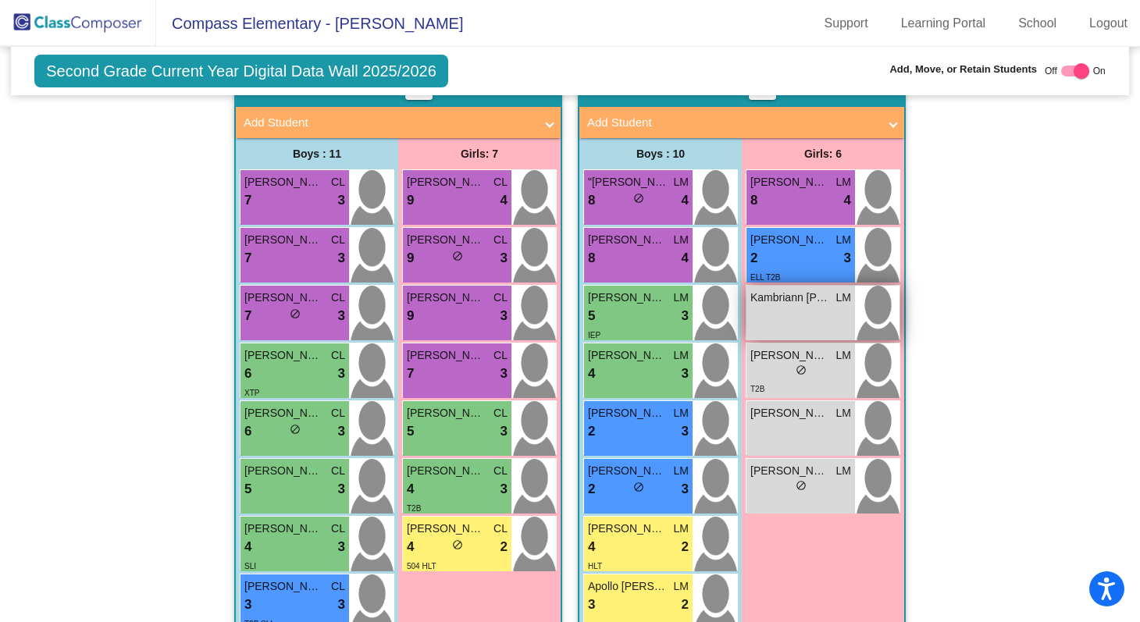
click at [784, 320] on div "Kambriann Rhinehart LM lock do_not_disturb_alt" at bounding box center [801, 313] width 109 height 55
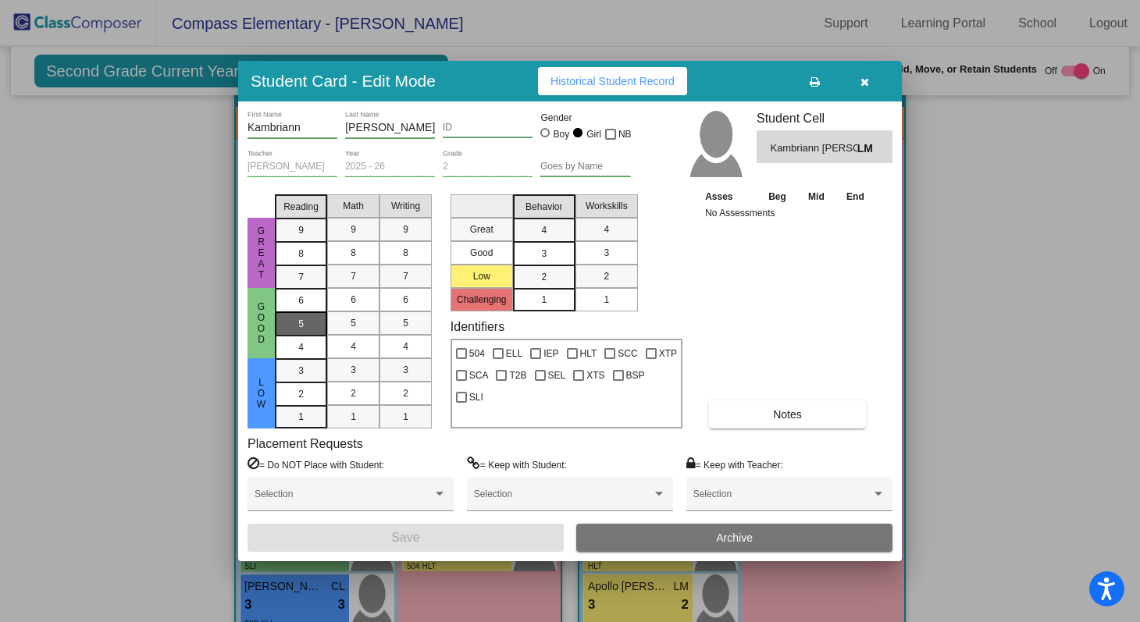
click at [320, 329] on mat-list-option "5" at bounding box center [301, 323] width 52 height 23
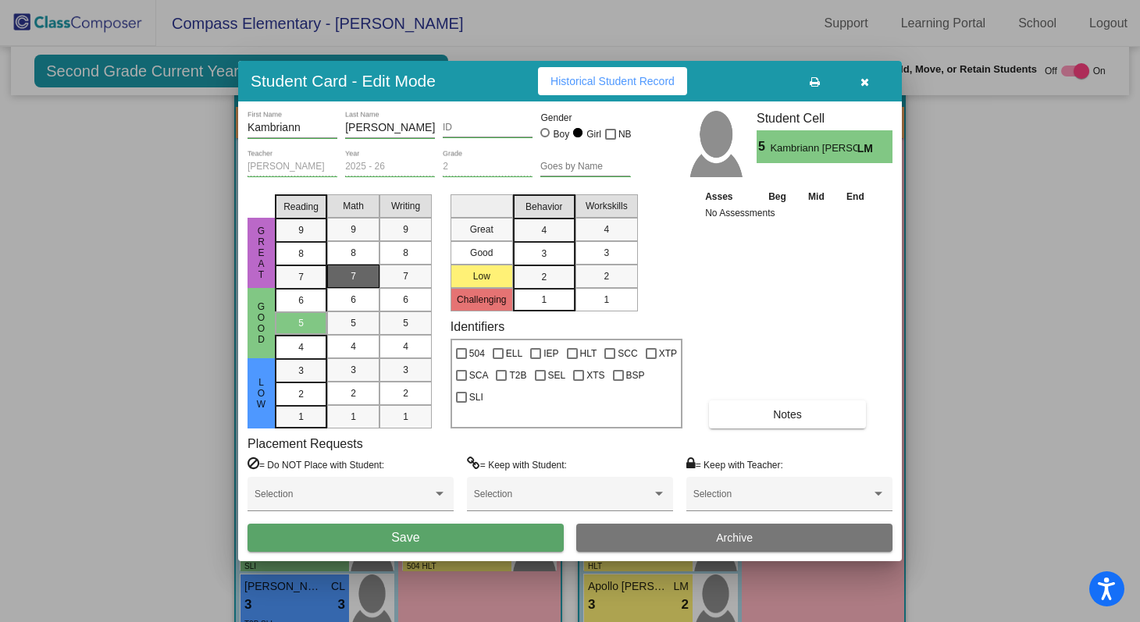
click at [351, 284] on div "7" at bounding box center [353, 276] width 30 height 23
click at [394, 316] on div "5" at bounding box center [405, 323] width 30 height 23
click at [533, 255] on div "3" at bounding box center [544, 253] width 30 height 23
click at [603, 249] on div "3" at bounding box center [606, 252] width 30 height 23
click at [487, 537] on button "Save" at bounding box center [406, 538] width 316 height 28
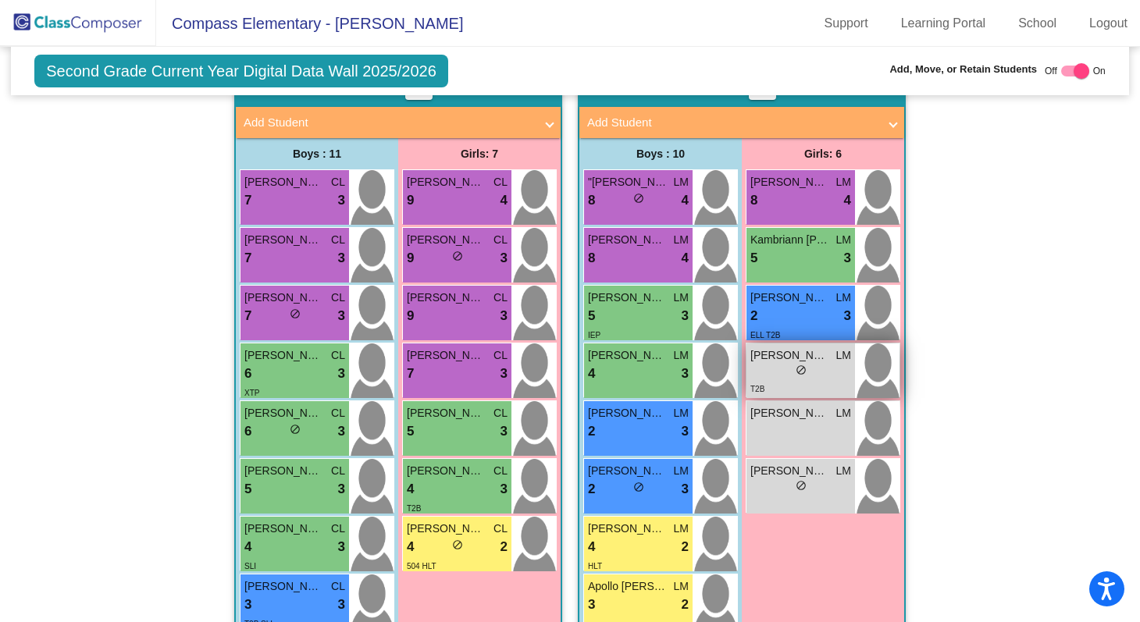
click at [828, 380] on div "T2B" at bounding box center [801, 388] width 101 height 16
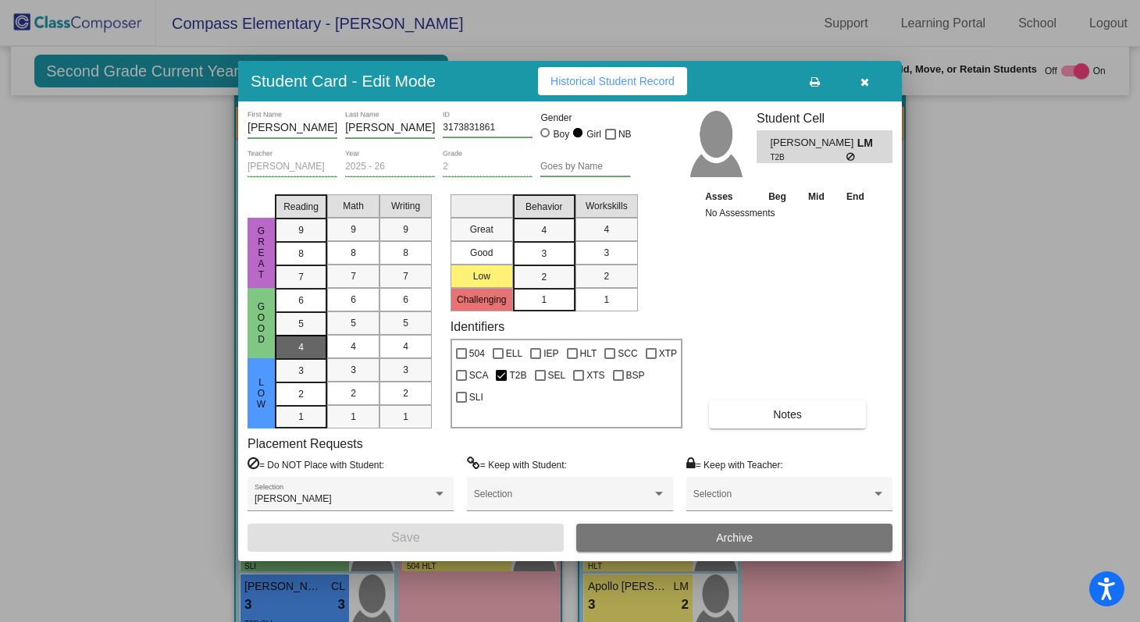
click at [298, 337] on div "4" at bounding box center [301, 347] width 30 height 23
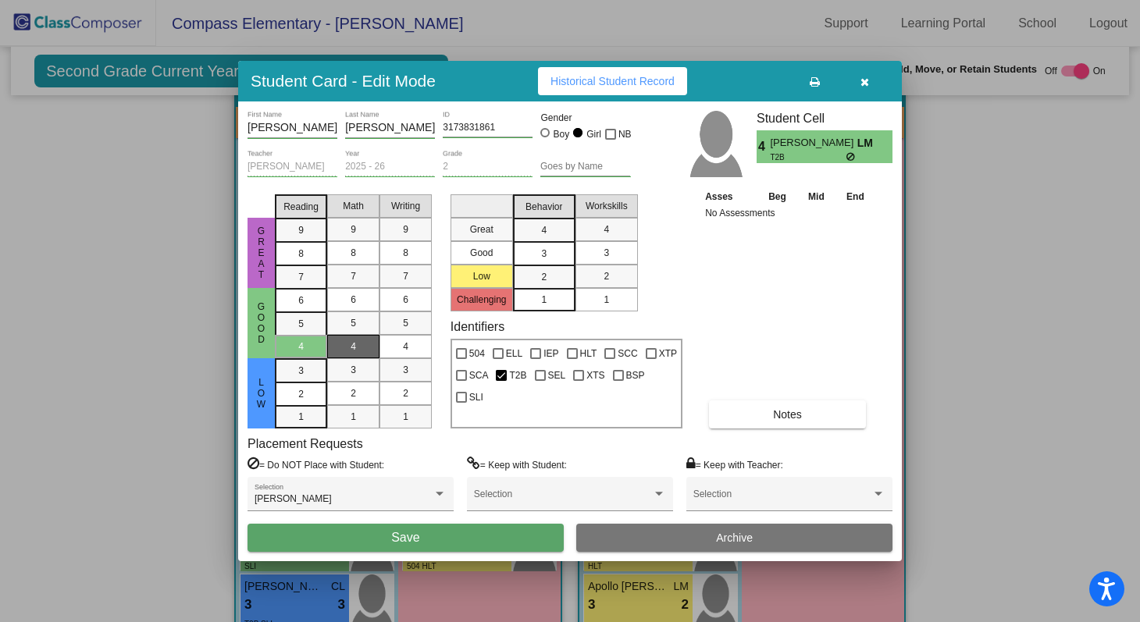
click at [348, 343] on div "4" at bounding box center [353, 346] width 30 height 23
click at [387, 344] on mat-list-option "4" at bounding box center [406, 346] width 52 height 23
click at [551, 250] on div "3" at bounding box center [544, 253] width 30 height 23
click at [590, 251] on mat-list-option "3" at bounding box center [607, 252] width 62 height 23
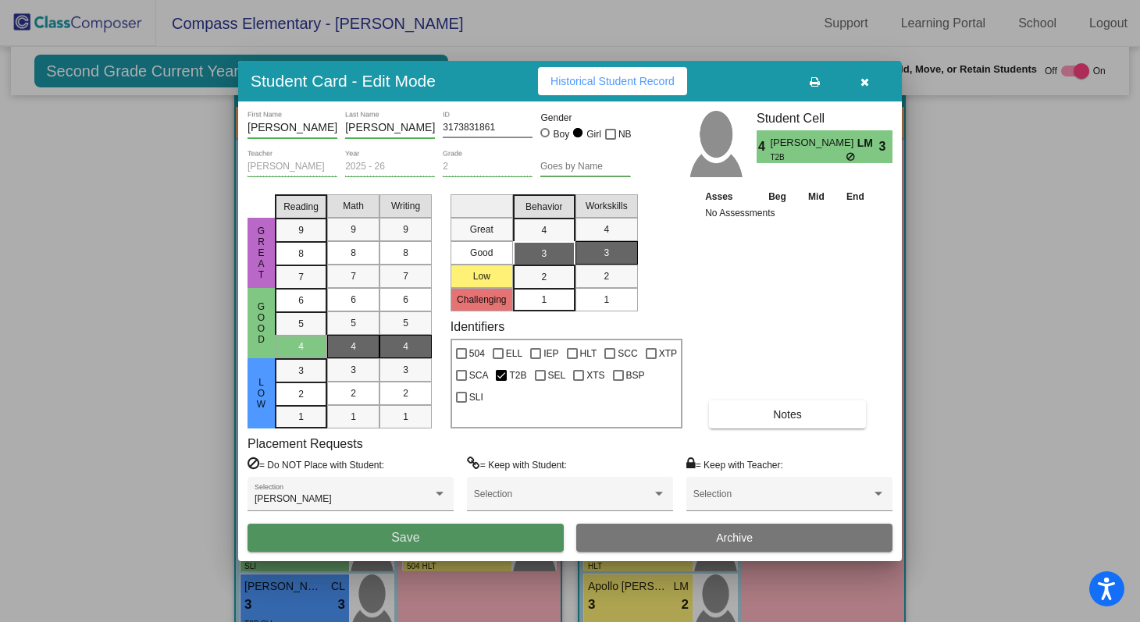
click at [491, 534] on button "Save" at bounding box center [406, 538] width 316 height 28
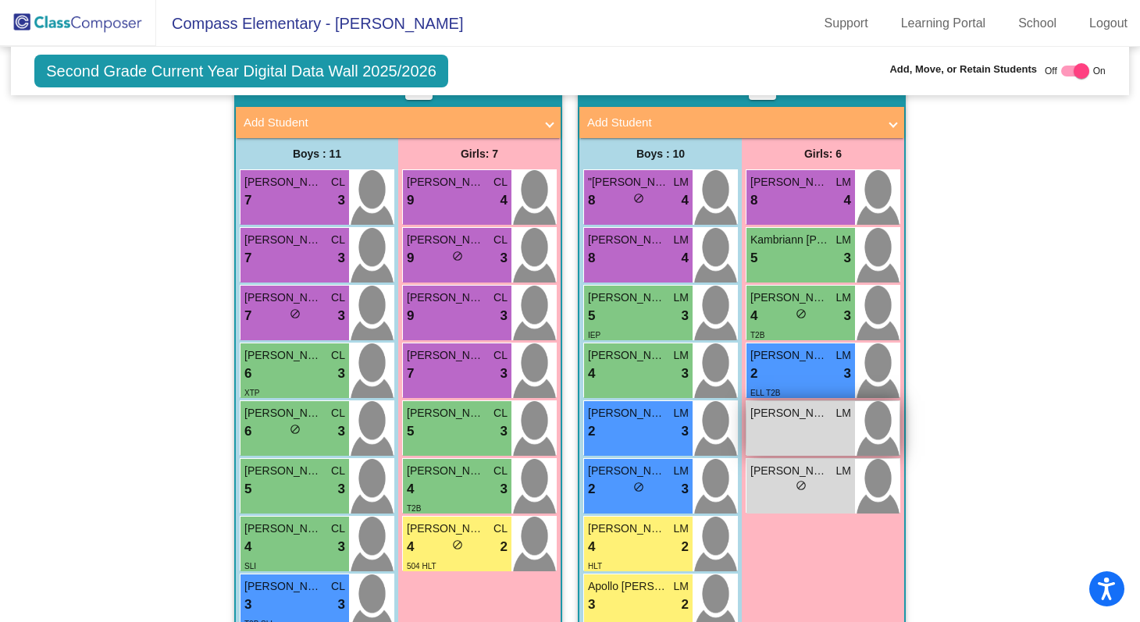
click at [765, 437] on div "Thea Dooley LM lock do_not_disturb_alt" at bounding box center [801, 428] width 109 height 55
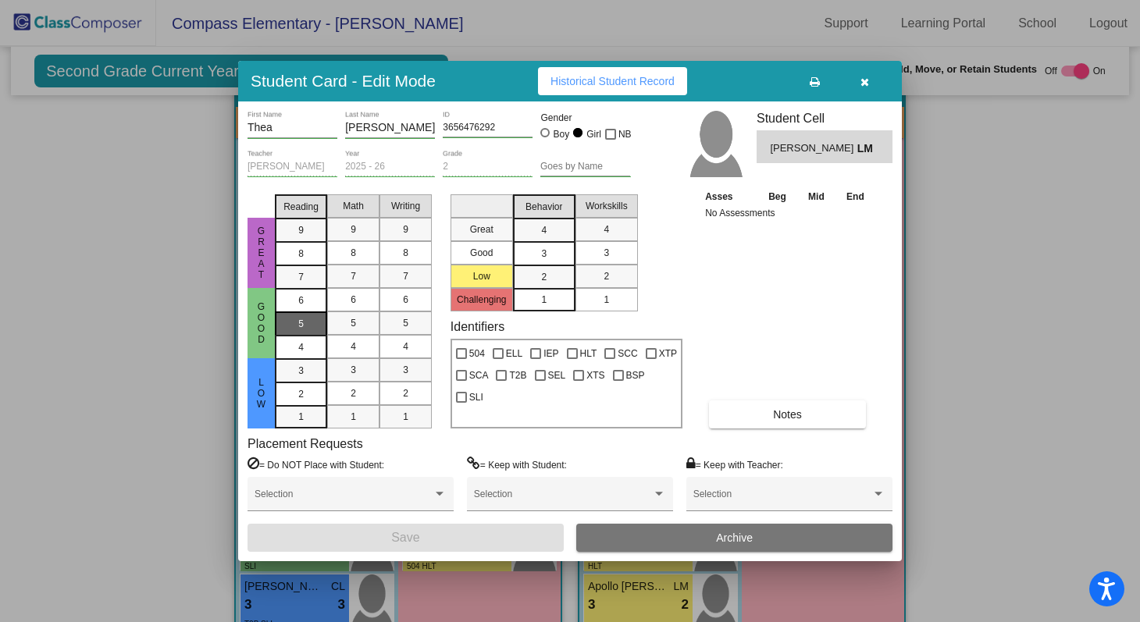
click at [308, 326] on div "5" at bounding box center [301, 323] width 30 height 23
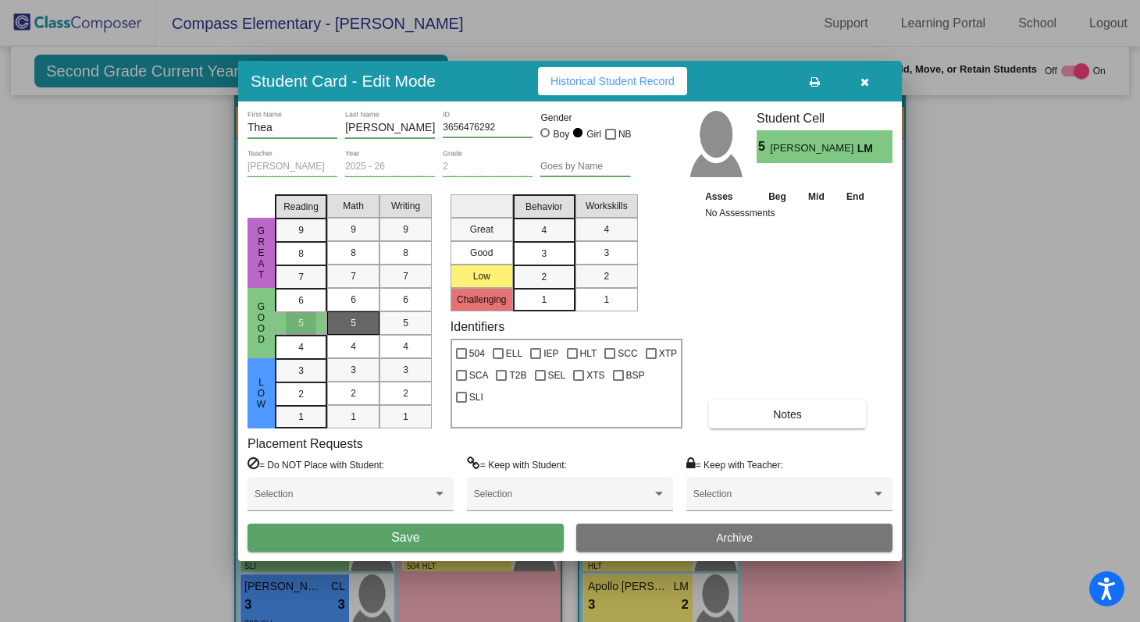
click at [345, 329] on div "5" at bounding box center [353, 323] width 30 height 23
click at [391, 324] on div "5" at bounding box center [405, 323] width 30 height 23
click at [558, 249] on div "3" at bounding box center [544, 253] width 30 height 23
click at [591, 244] on div "3" at bounding box center [606, 252] width 30 height 23
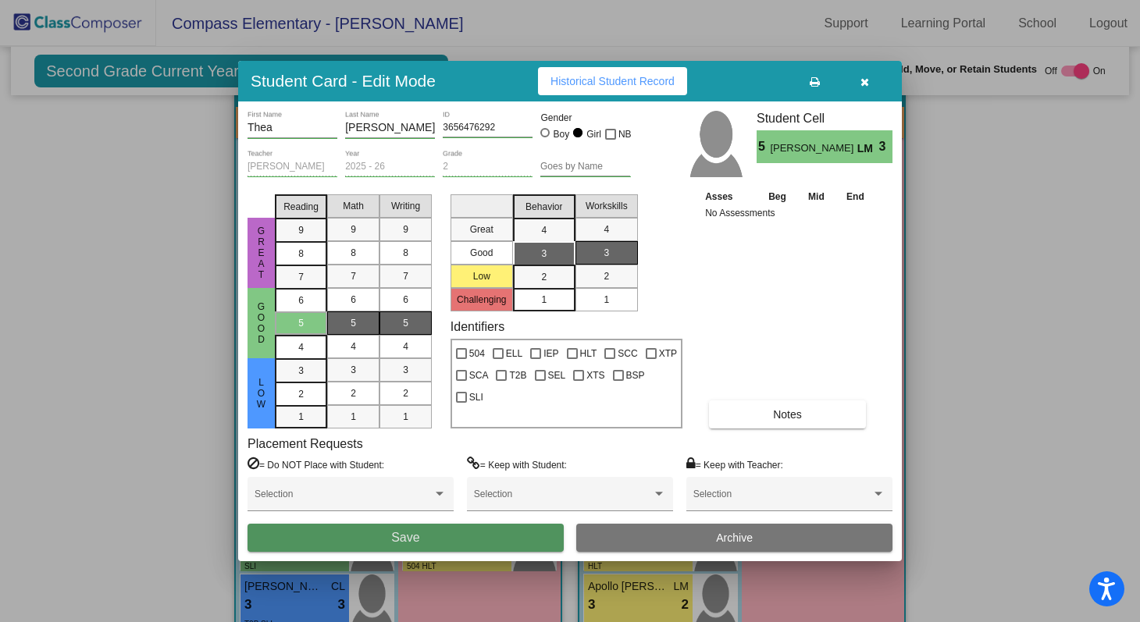
click at [469, 538] on button "Save" at bounding box center [406, 538] width 316 height 28
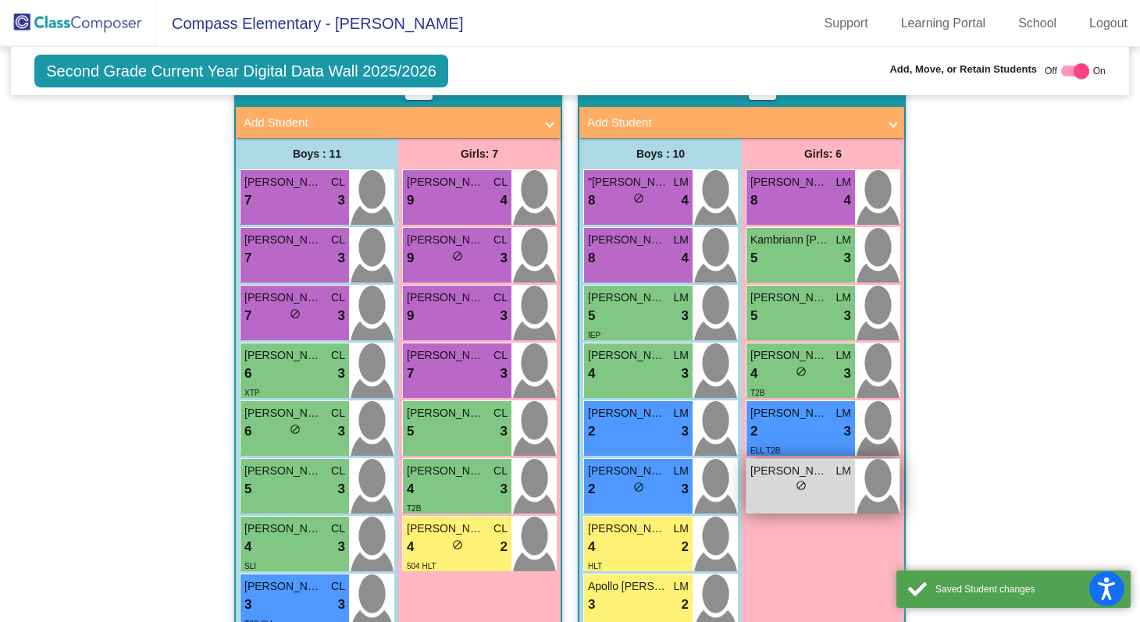
click at [781, 490] on div "lock do_not_disturb_alt" at bounding box center [801, 488] width 101 height 16
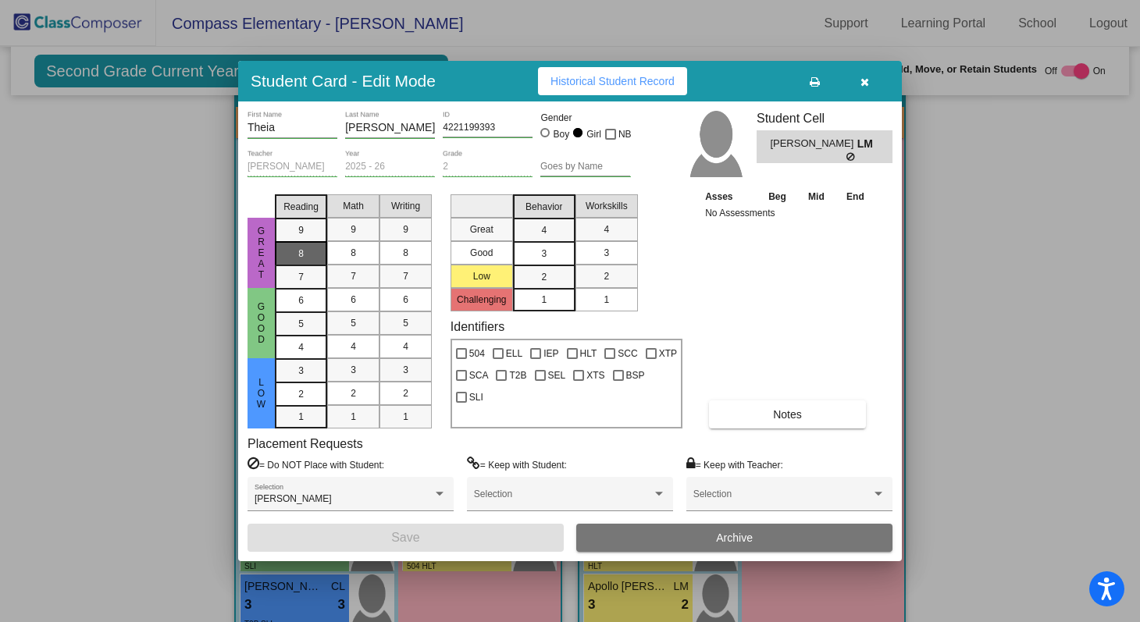
click at [313, 258] on div "8" at bounding box center [301, 253] width 30 height 23
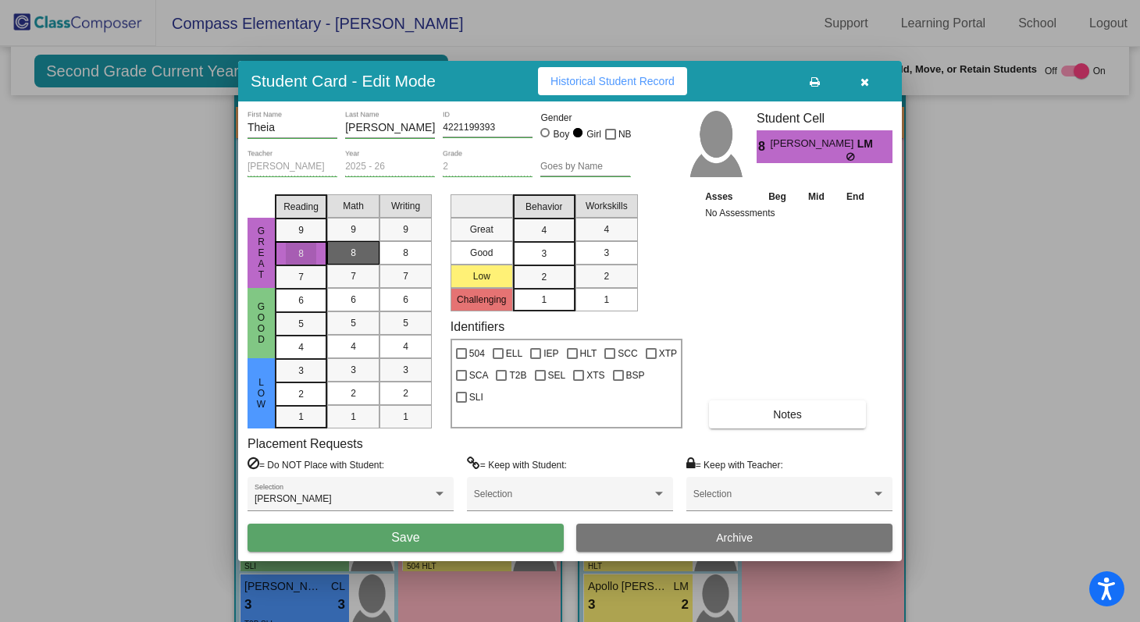
click at [340, 259] on div "8" at bounding box center [353, 252] width 30 height 23
click at [387, 255] on mat-list-option "8" at bounding box center [406, 252] width 52 height 23
click at [557, 255] on div "3" at bounding box center [544, 253] width 30 height 23
click at [610, 248] on div "3" at bounding box center [606, 252] width 30 height 23
click at [503, 531] on button "Save" at bounding box center [406, 538] width 316 height 28
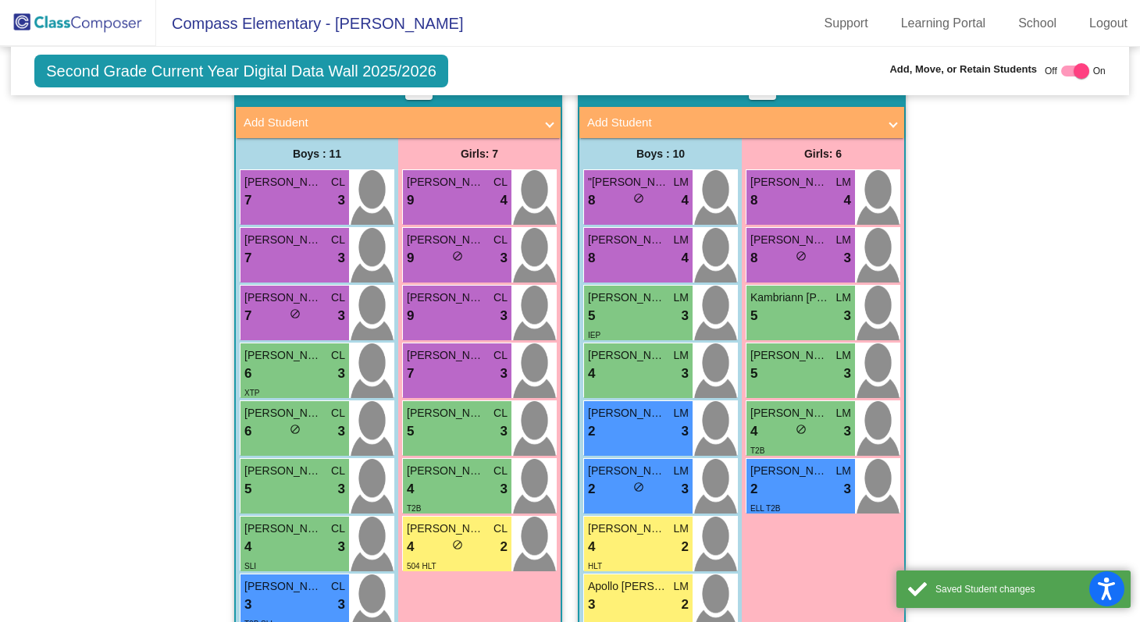
click at [882, 125] on span "Add Student" at bounding box center [738, 123] width 303 height 18
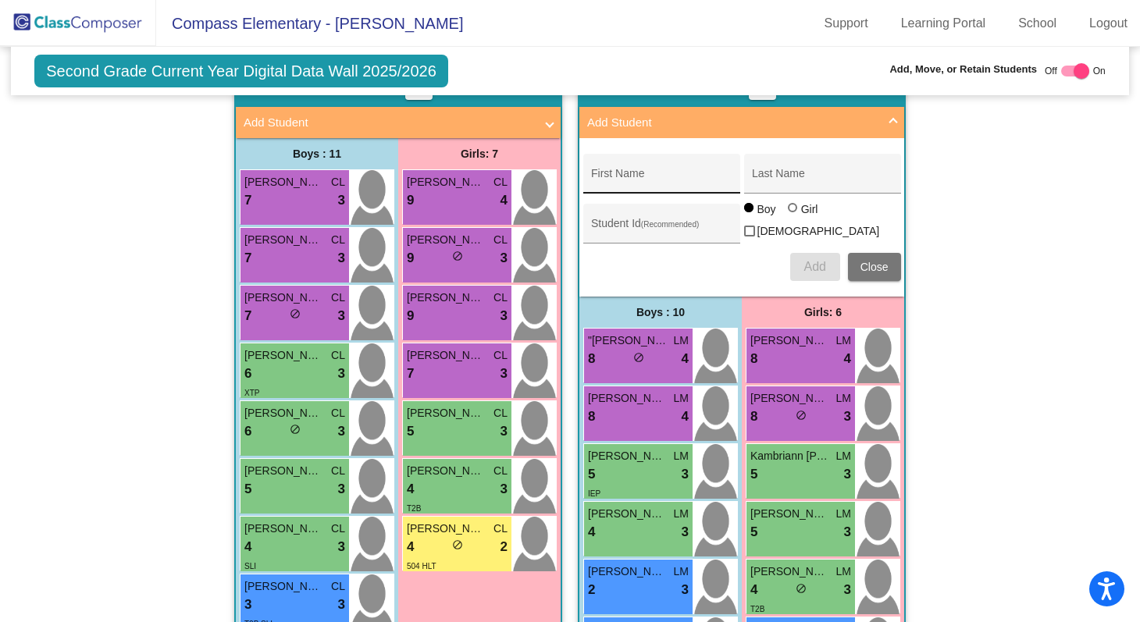
click at [721, 176] on input "First Name" at bounding box center [661, 179] width 141 height 12
type input "Horizon"
click at [813, 167] on div "Last Name" at bounding box center [822, 178] width 141 height 32
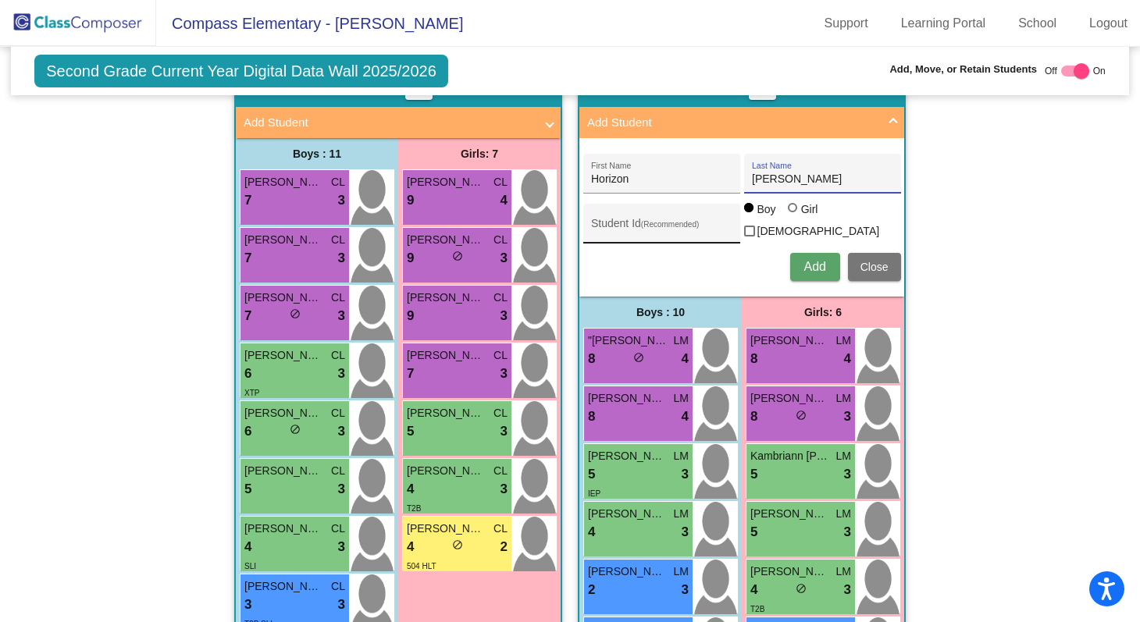
type input "[PERSON_NAME]"
click at [681, 223] on input "Student Id (Recommended)" at bounding box center [661, 229] width 141 height 12
type input "6258227368"
click at [795, 216] on div at bounding box center [794, 209] width 12 height 12
click at [794, 216] on input "Girl" at bounding box center [793, 216] width 1 height 1
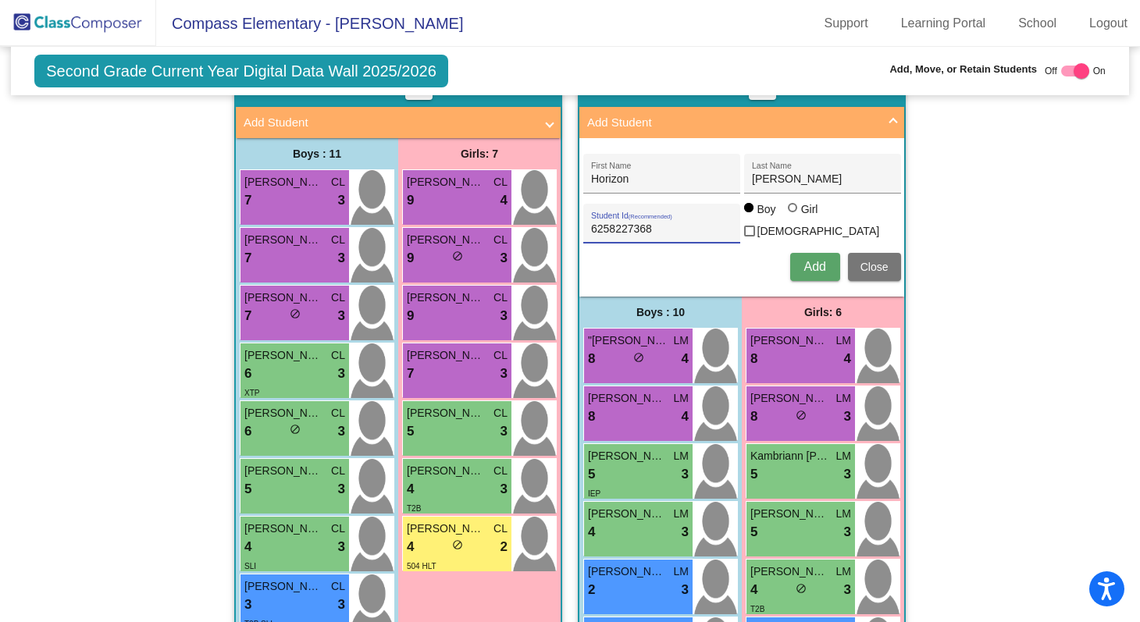
radio input "true"
click at [810, 267] on span "Add" at bounding box center [815, 266] width 22 height 13
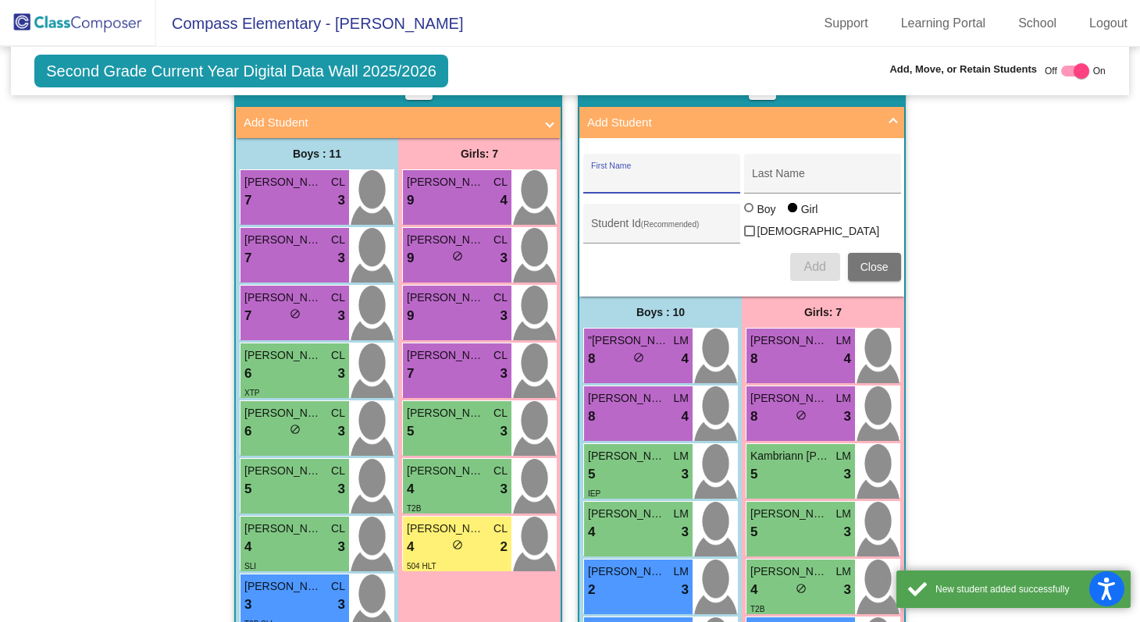
click at [893, 121] on mat-expansion-panel-header "Add Student" at bounding box center [741, 122] width 325 height 31
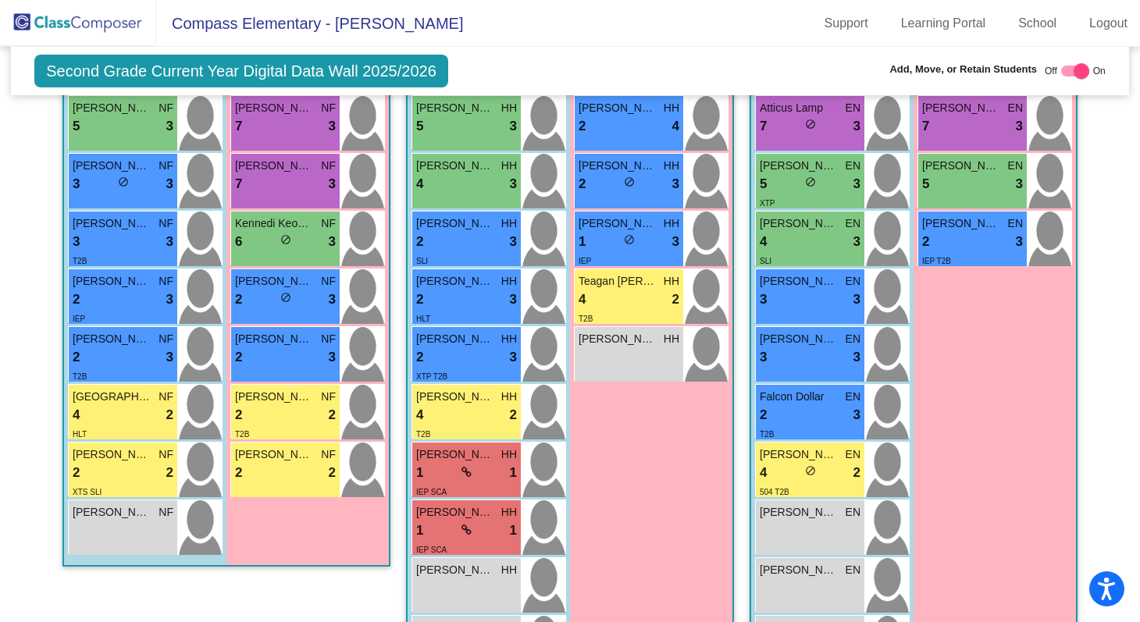
scroll to position [587, 0]
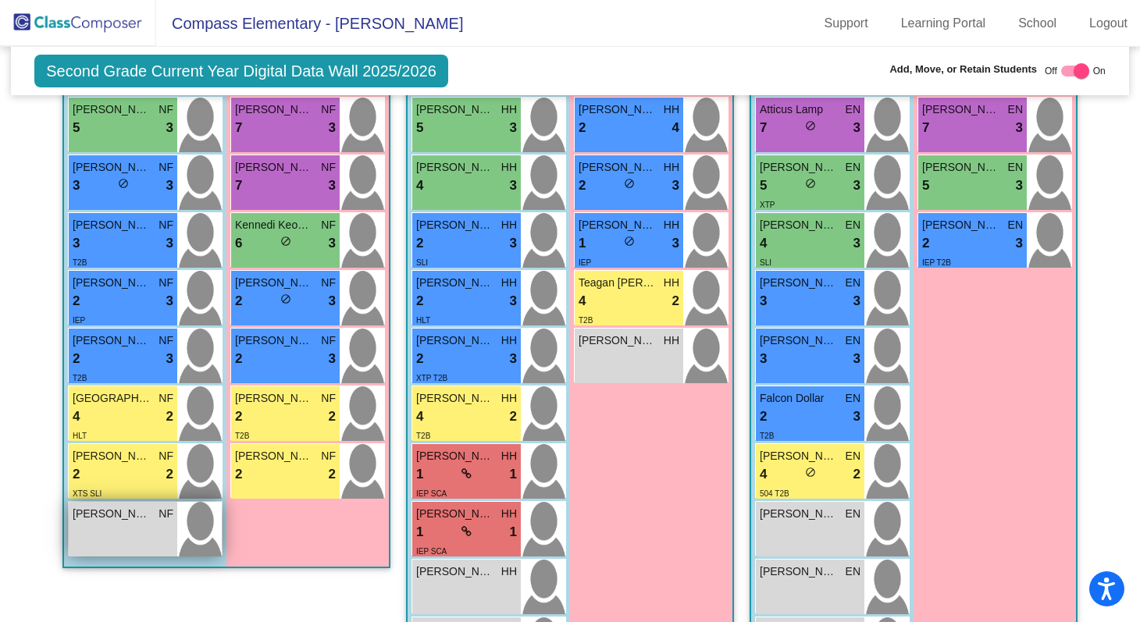
click at [123, 532] on div "Xavier Koehn NF lock do_not_disturb_alt" at bounding box center [123, 529] width 109 height 55
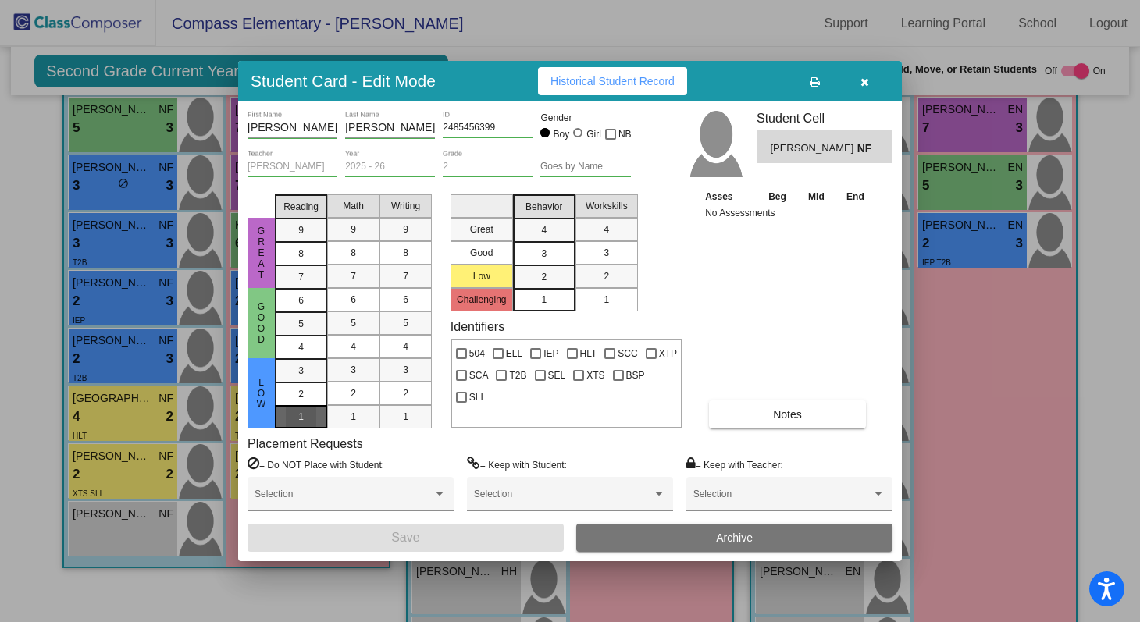
click at [285, 425] on mat-list-option "1" at bounding box center [301, 416] width 52 height 23
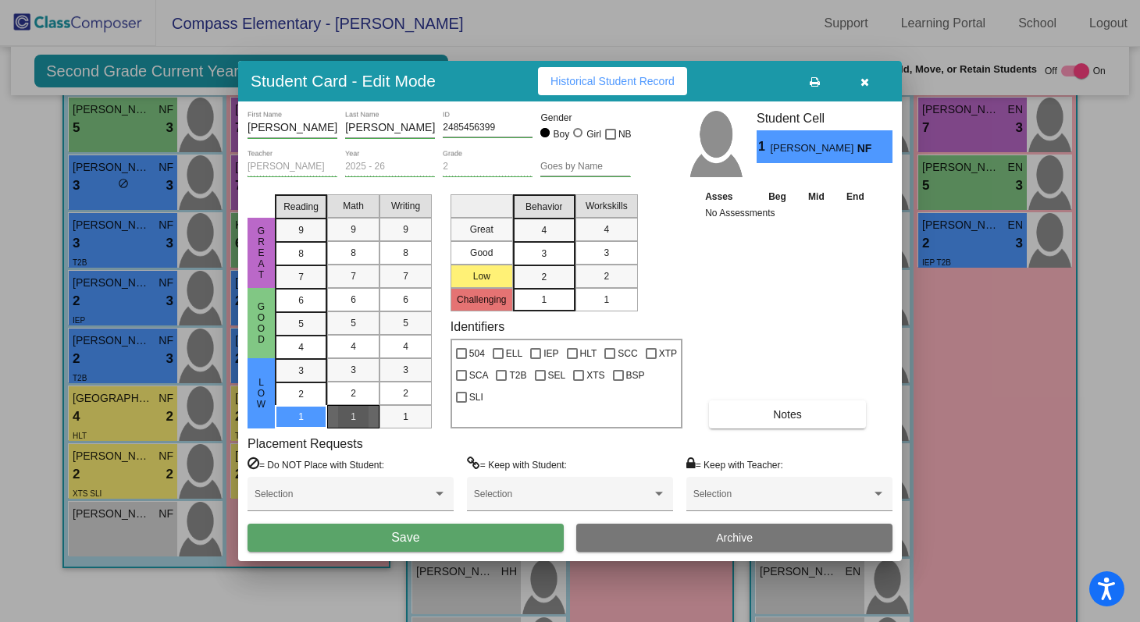
click at [354, 422] on span "1" at bounding box center [353, 417] width 5 height 14
click at [414, 412] on div "1" at bounding box center [405, 416] width 30 height 23
click at [544, 294] on span "1" at bounding box center [543, 300] width 5 height 14
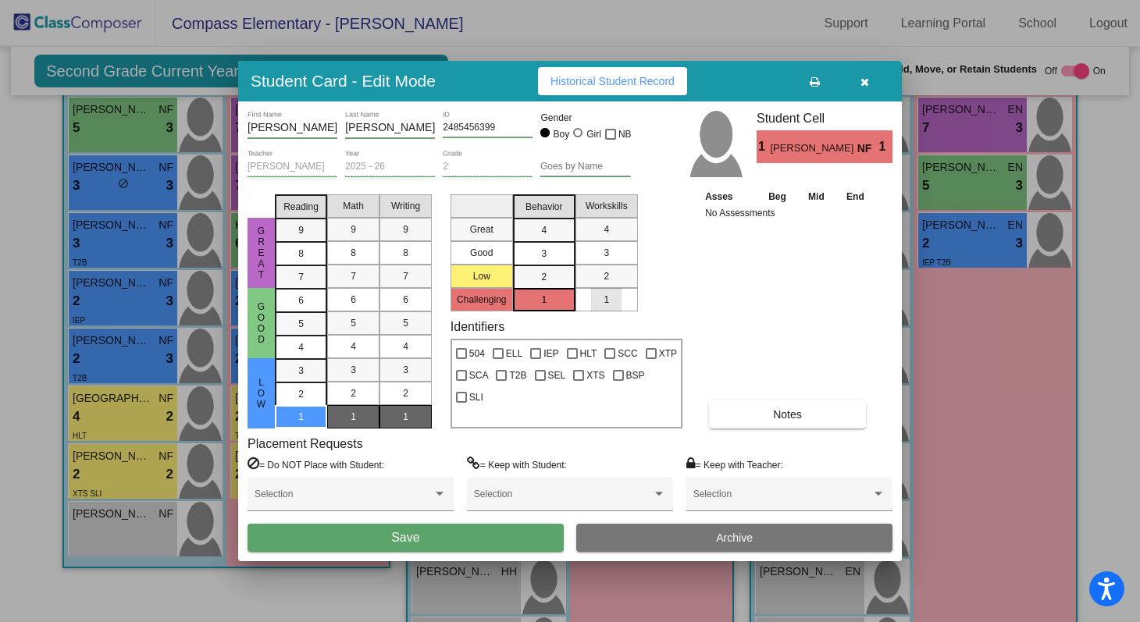
click at [588, 291] on mat-list-option "1" at bounding box center [607, 299] width 62 height 23
click at [534, 355] on div at bounding box center [535, 353] width 11 height 11
click at [535, 359] on input "IEP" at bounding box center [535, 359] width 1 height 1
checkbox input "true"
click at [474, 539] on button "Save" at bounding box center [406, 538] width 316 height 28
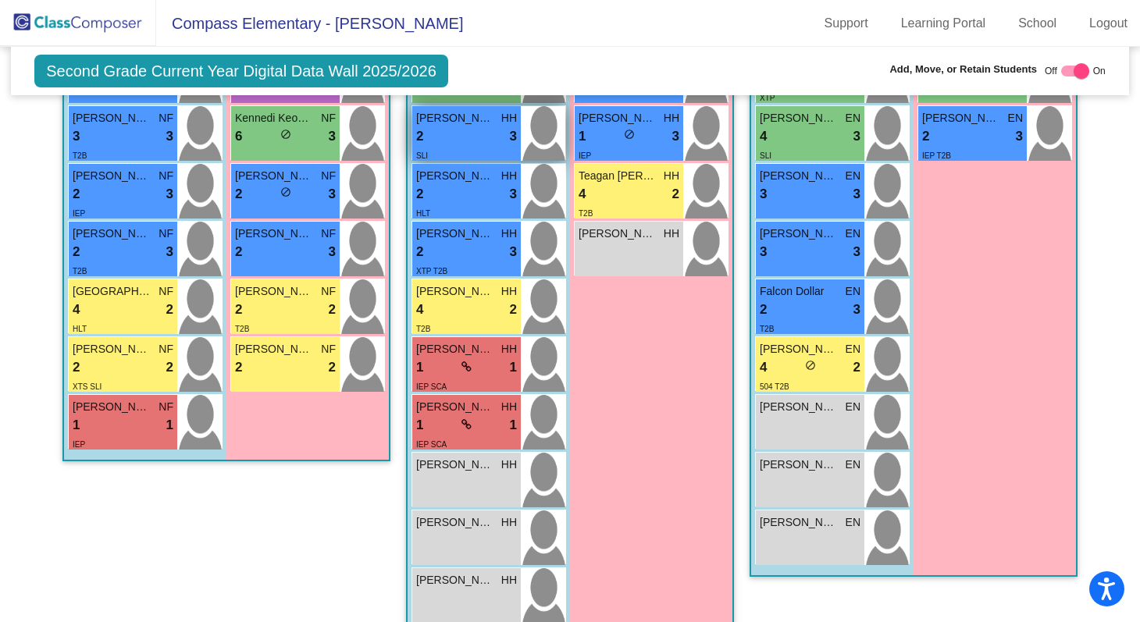
scroll to position [809, 0]
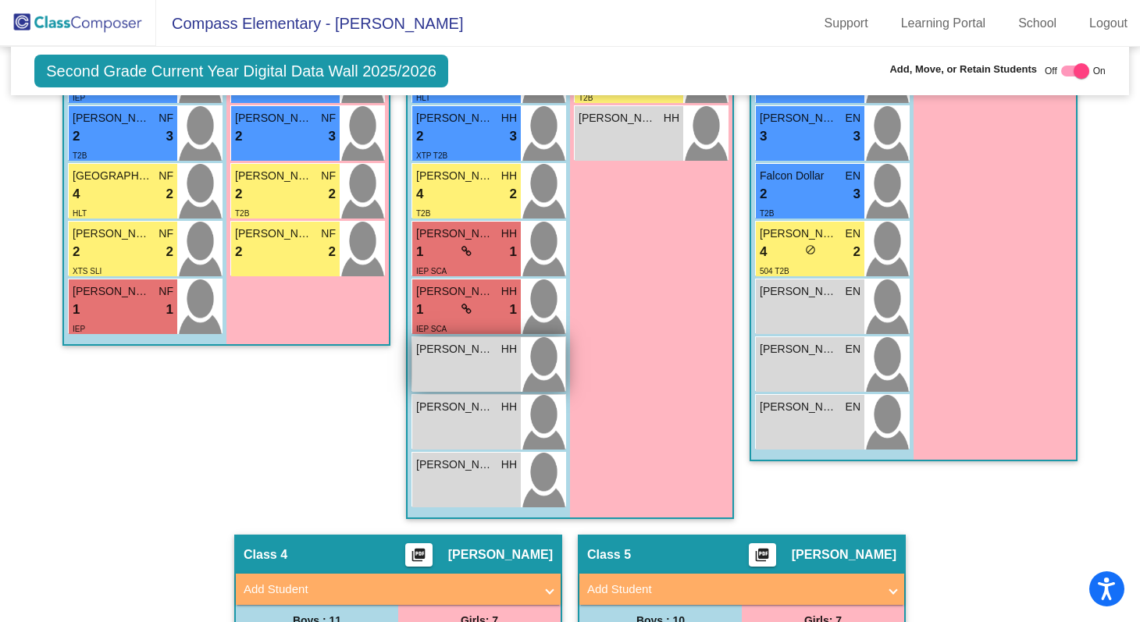
click at [429, 358] on div "Abel Portenier HH lock do_not_disturb_alt" at bounding box center [466, 364] width 109 height 55
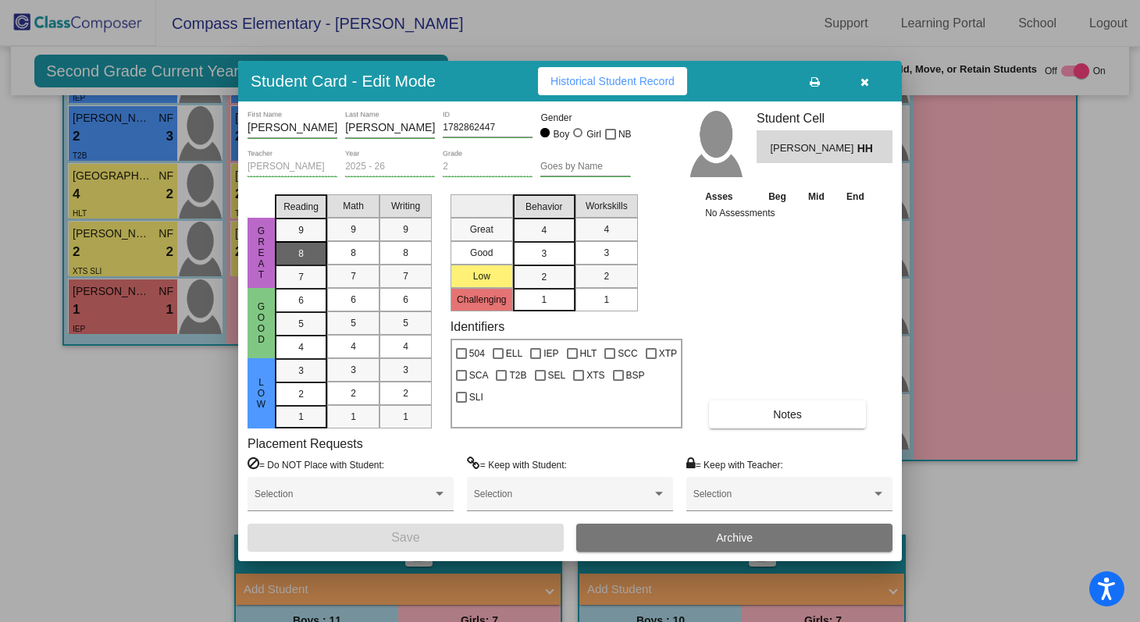
click at [301, 261] on div "8" at bounding box center [301, 253] width 30 height 23
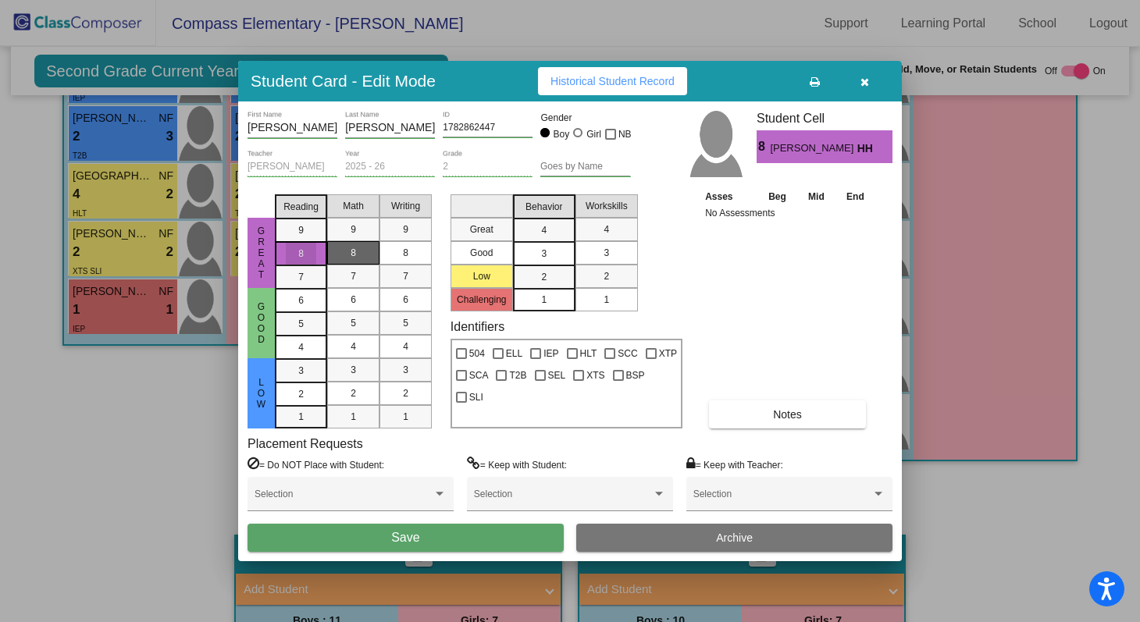
click at [347, 248] on div "8" at bounding box center [353, 252] width 30 height 23
click at [383, 252] on mat-list-option "8" at bounding box center [406, 252] width 52 height 23
click at [534, 253] on div "3" at bounding box center [544, 253] width 30 height 23
click at [601, 251] on div "3" at bounding box center [606, 252] width 30 height 23
click at [476, 540] on button "Save" at bounding box center [406, 538] width 316 height 28
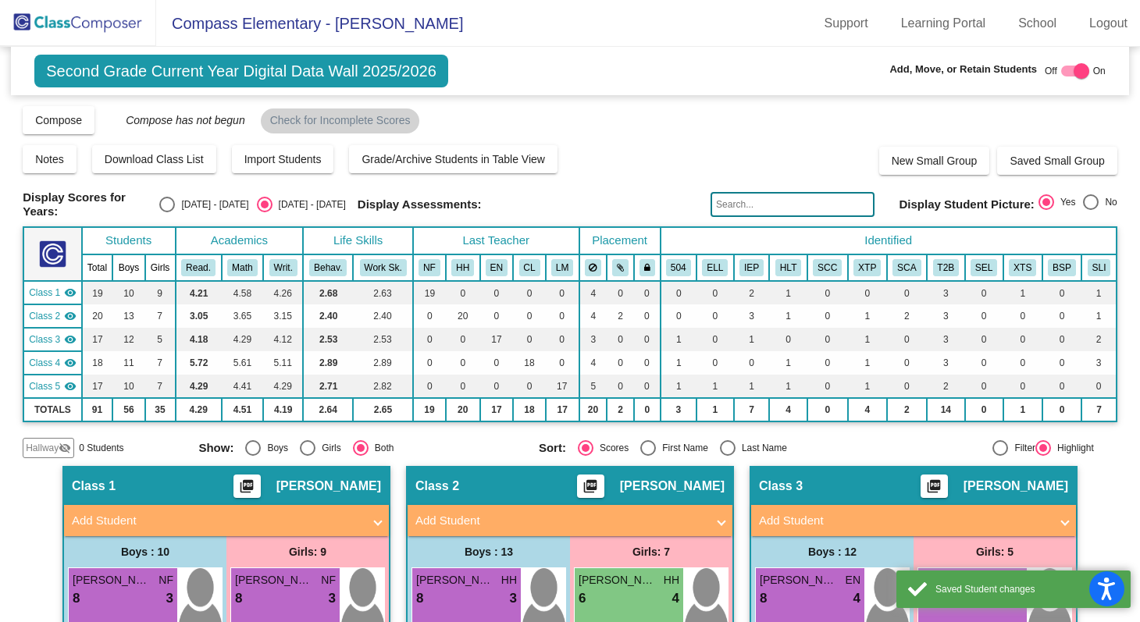
scroll to position [809, 0]
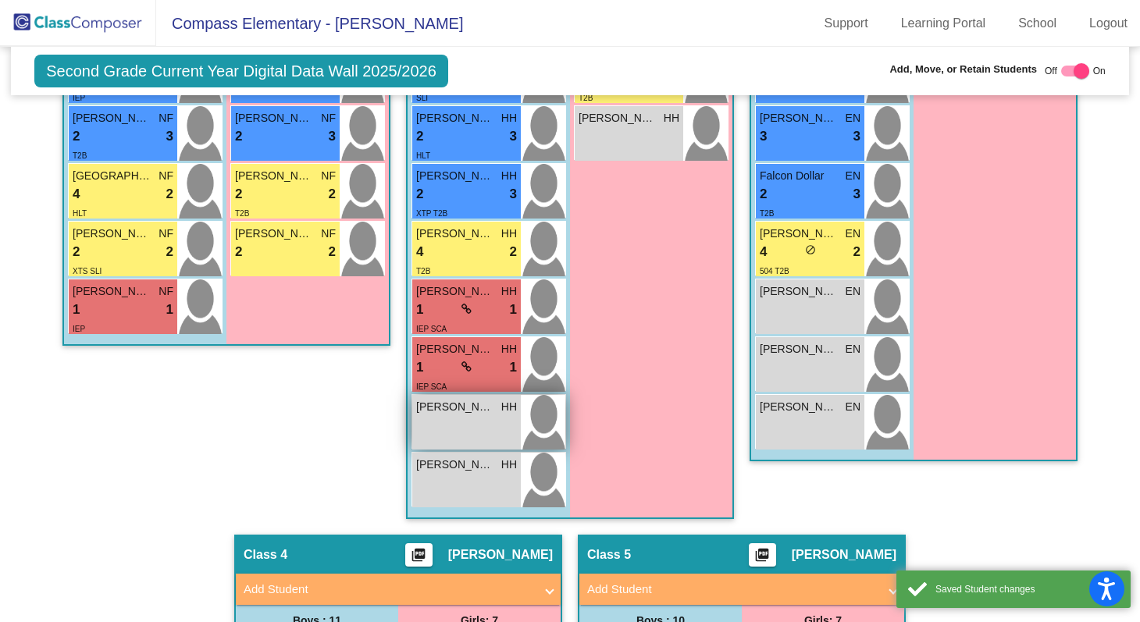
click at [450, 423] on div "[PERSON_NAME] HH lock do_not_disturb_alt" at bounding box center [466, 422] width 109 height 55
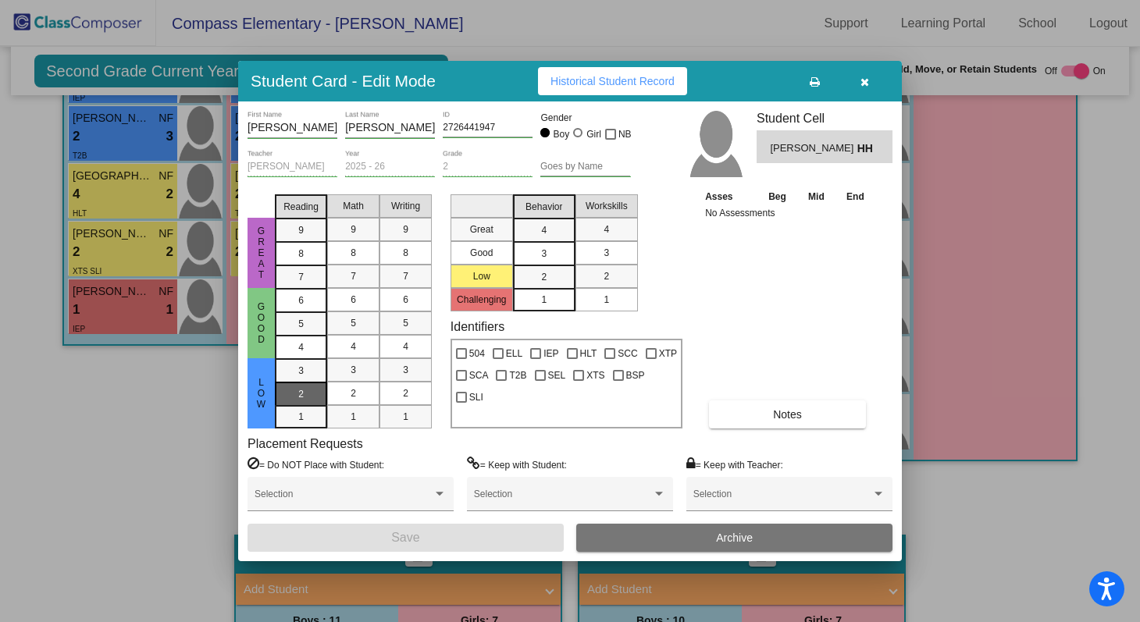
click at [301, 393] on span "2" at bounding box center [300, 394] width 5 height 14
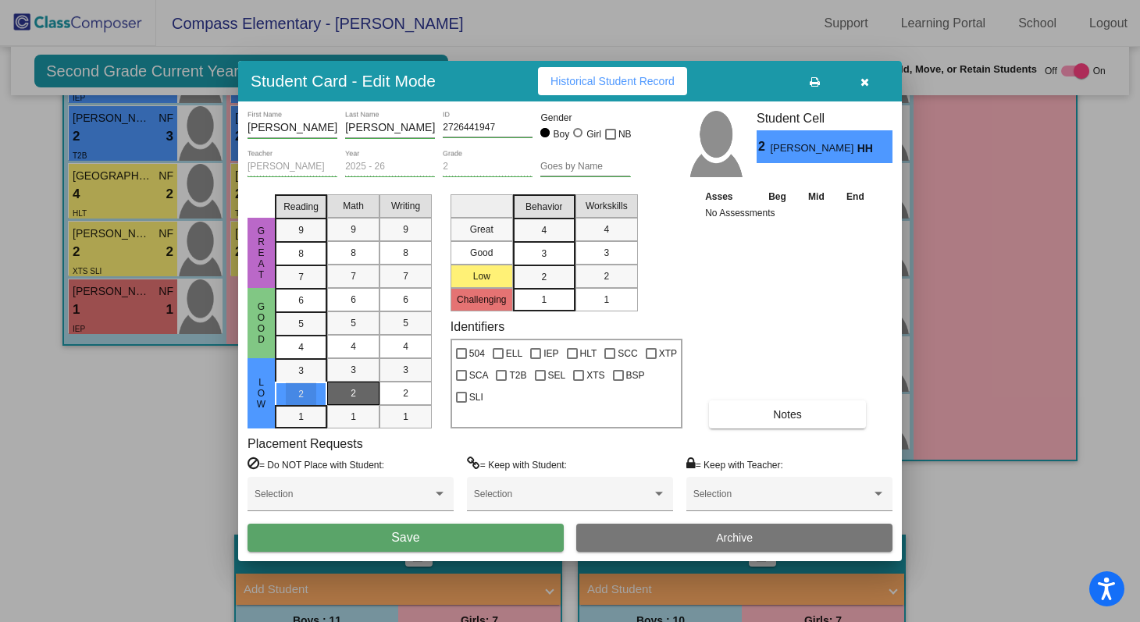
click at [353, 387] on span "2" at bounding box center [353, 394] width 5 height 14
click at [395, 389] on div "2" at bounding box center [405, 393] width 30 height 23
click at [549, 249] on div "3" at bounding box center [544, 253] width 30 height 23
click at [582, 255] on mat-list-option "3" at bounding box center [607, 252] width 62 height 23
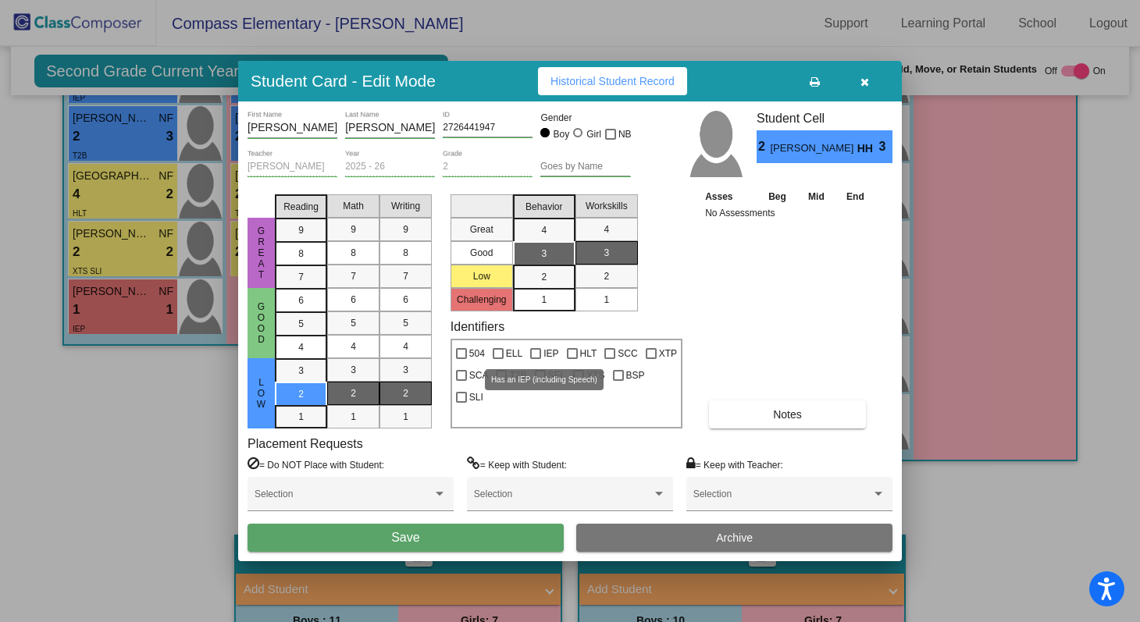
click at [539, 352] on div at bounding box center [535, 353] width 11 height 11
click at [536, 359] on input "IEP" at bounding box center [535, 359] width 1 height 1
checkbox input "true"
click at [474, 533] on button "Save" at bounding box center [406, 538] width 316 height 28
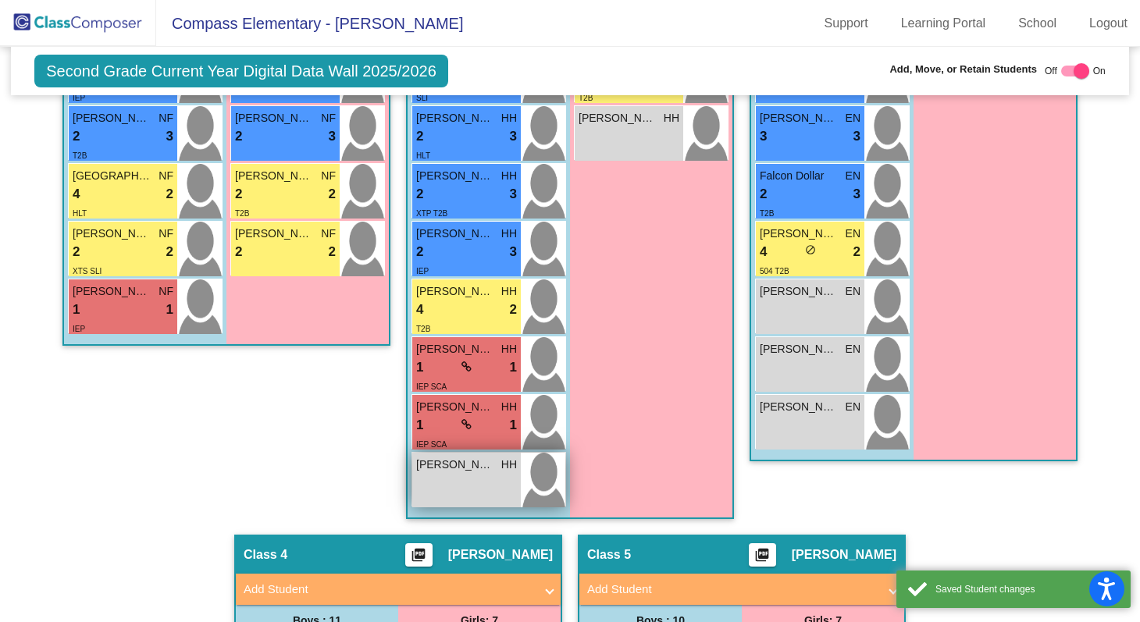
click at [466, 474] on div "[PERSON_NAME] HH lock do_not_disturb_alt" at bounding box center [466, 480] width 109 height 55
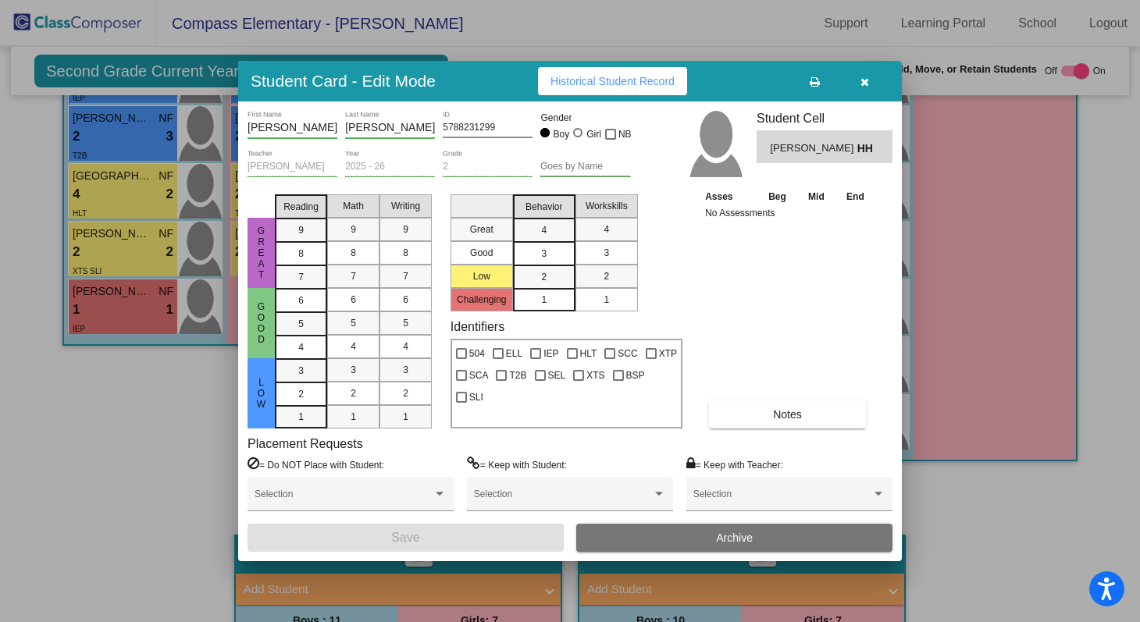
click at [561, 298] on mat-list-option "1" at bounding box center [544, 299] width 62 height 23
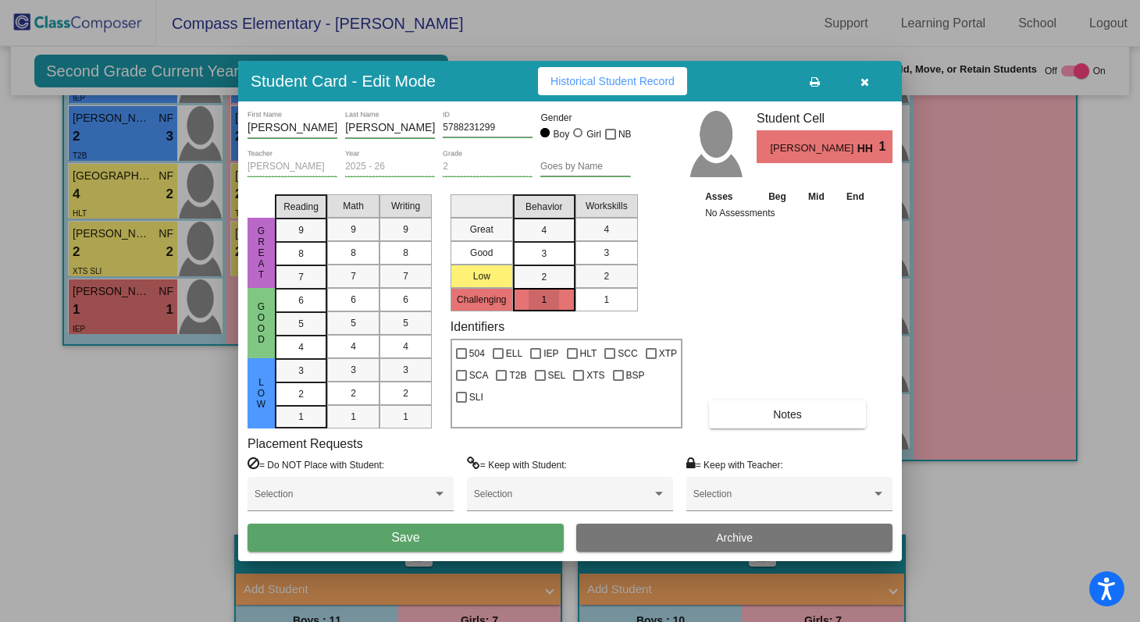
click at [597, 298] on div "1" at bounding box center [606, 299] width 30 height 23
click at [535, 355] on div at bounding box center [535, 353] width 11 height 11
click at [535, 359] on input "IEP" at bounding box center [535, 359] width 1 height 1
checkbox input "true"
click at [305, 390] on div "2" at bounding box center [301, 394] width 30 height 23
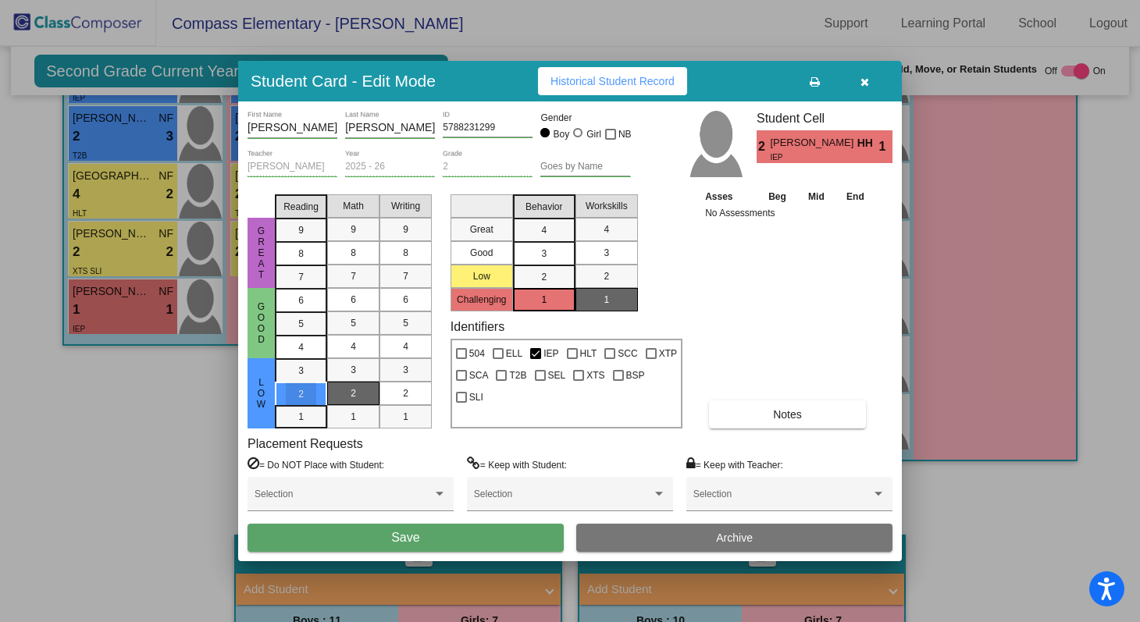
click at [337, 392] on mat-list-option "2" at bounding box center [353, 393] width 52 height 23
click at [390, 392] on mat-list-option "2" at bounding box center [406, 393] width 52 height 23
click at [410, 545] on button "Save" at bounding box center [406, 538] width 316 height 28
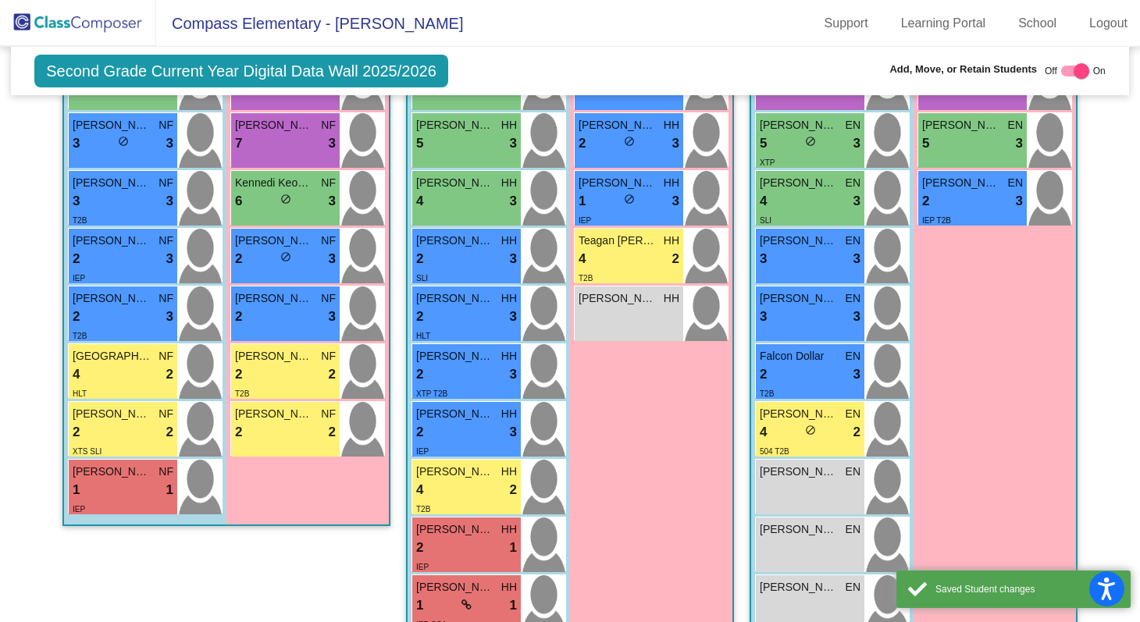
scroll to position [621, 0]
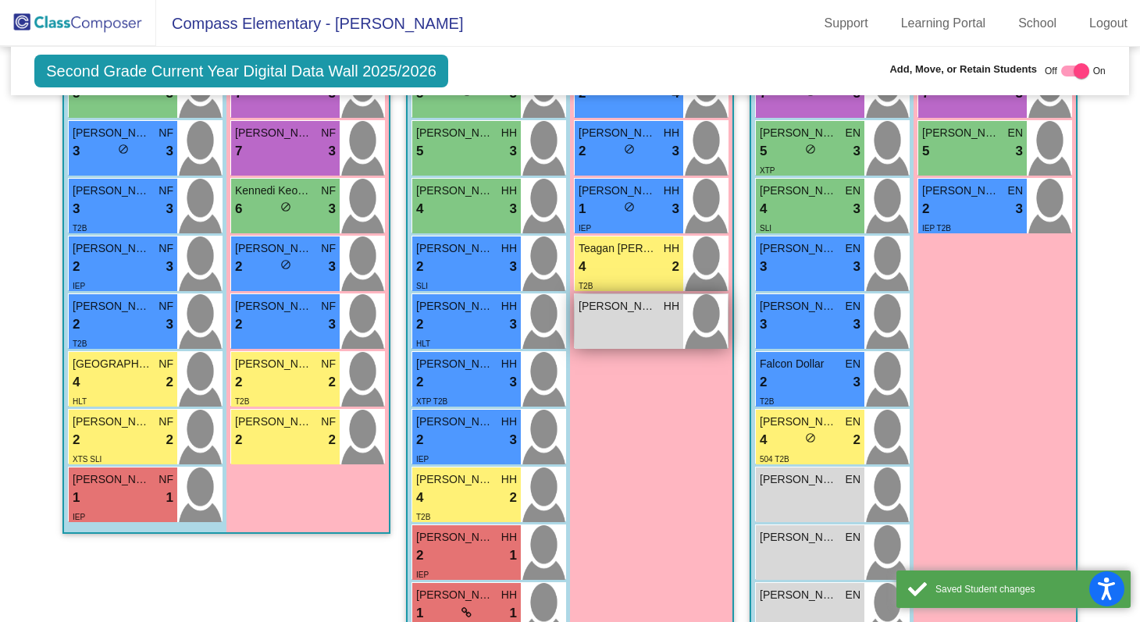
click at [633, 321] on div "[PERSON_NAME] HH lock do_not_disturb_alt" at bounding box center [629, 321] width 109 height 55
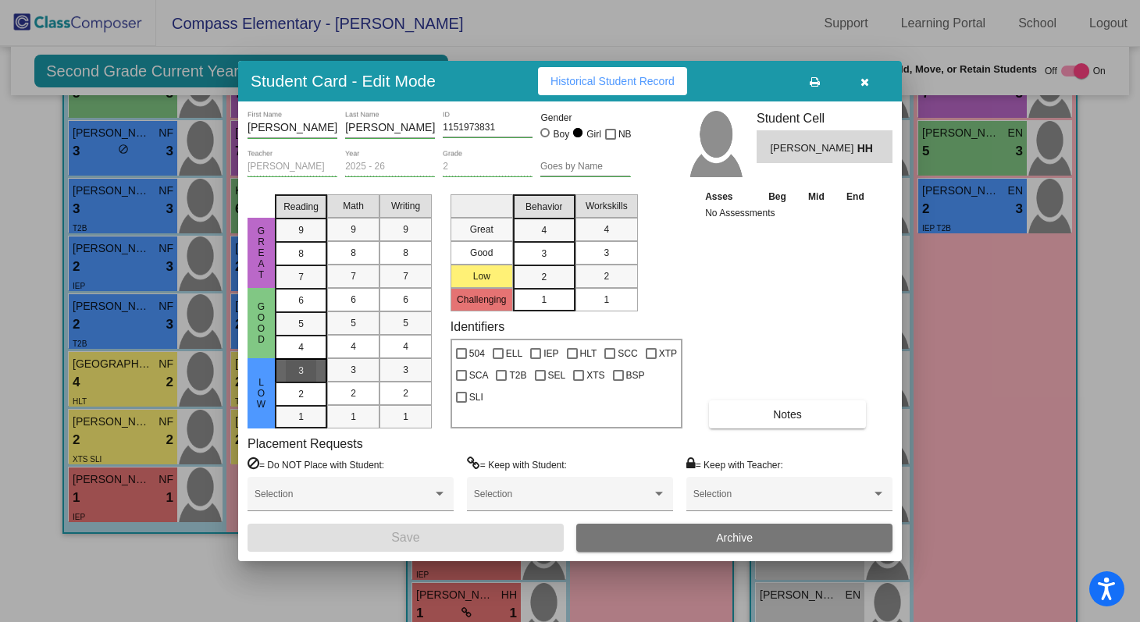
click at [295, 365] on div "3" at bounding box center [301, 370] width 30 height 23
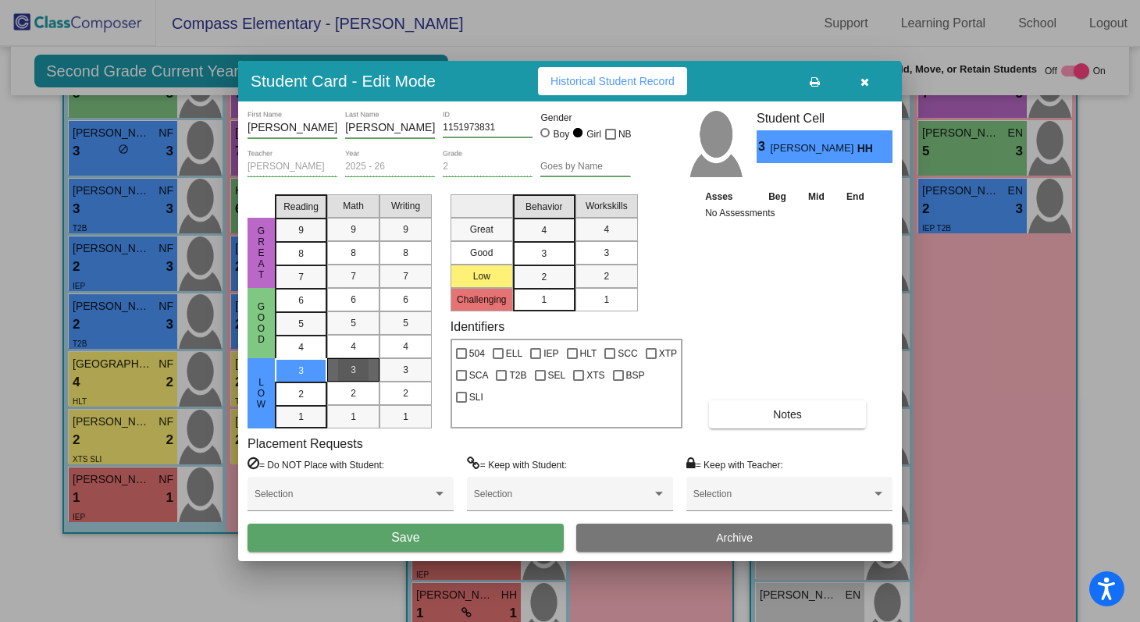
click at [342, 369] on div "3" at bounding box center [353, 369] width 30 height 23
click at [389, 367] on mat-list-option "3" at bounding box center [406, 369] width 52 height 23
click at [545, 252] on span "3" at bounding box center [543, 254] width 5 height 14
click at [583, 253] on mat-list-option "3" at bounding box center [607, 252] width 62 height 23
click at [408, 535] on span "Save" at bounding box center [405, 537] width 28 height 13
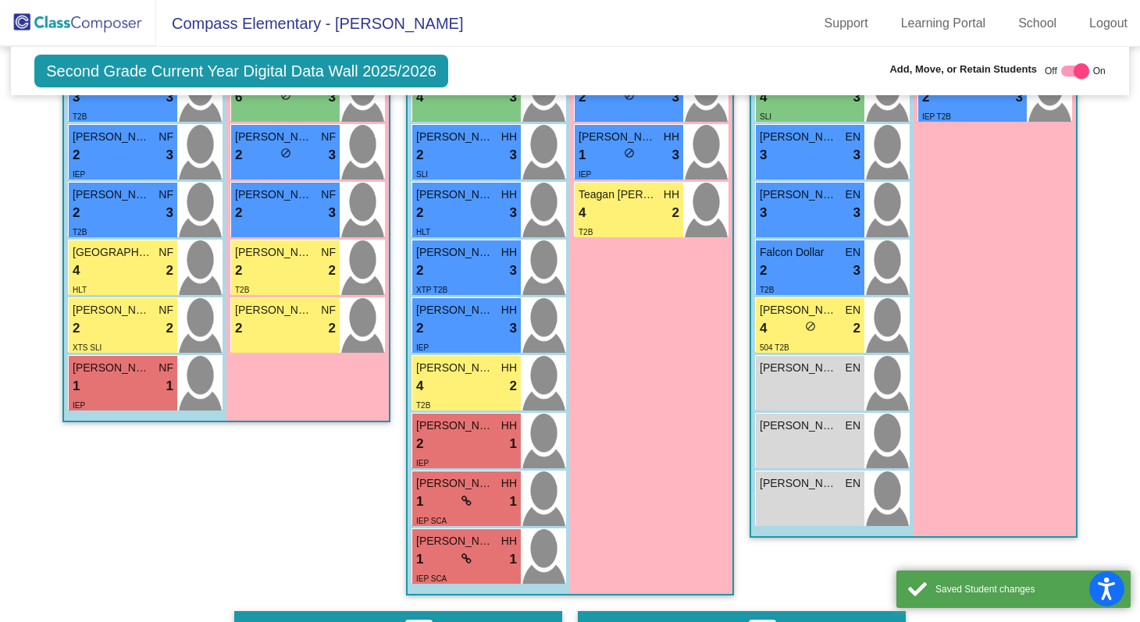
scroll to position [743, 0]
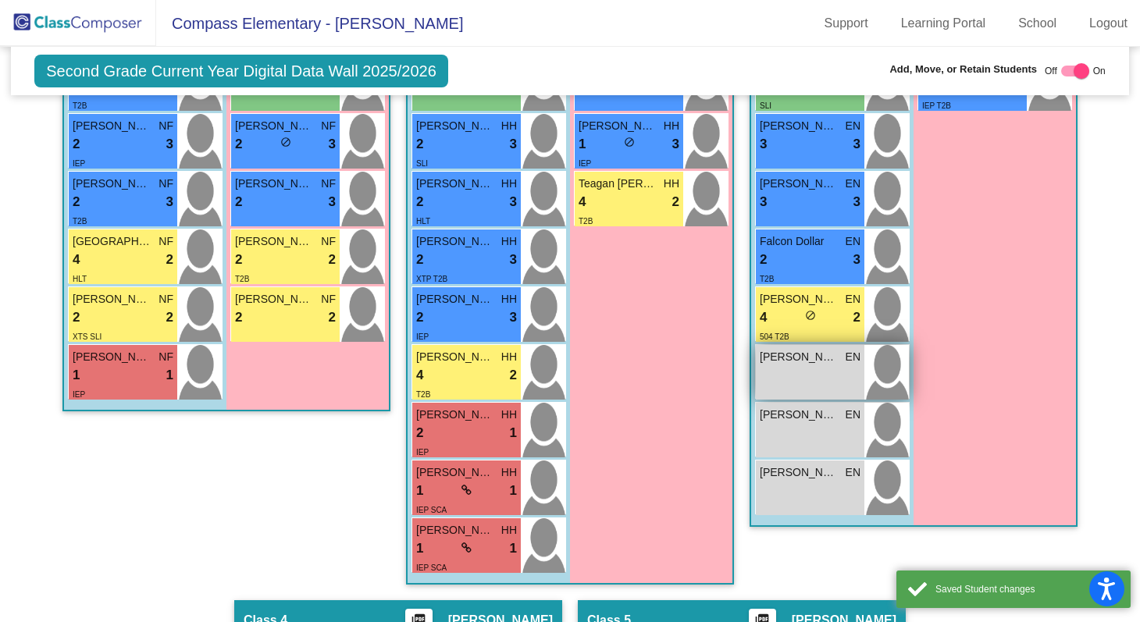
click at [789, 378] on div "[PERSON_NAME] EN lock do_not_disturb_alt" at bounding box center [810, 372] width 109 height 55
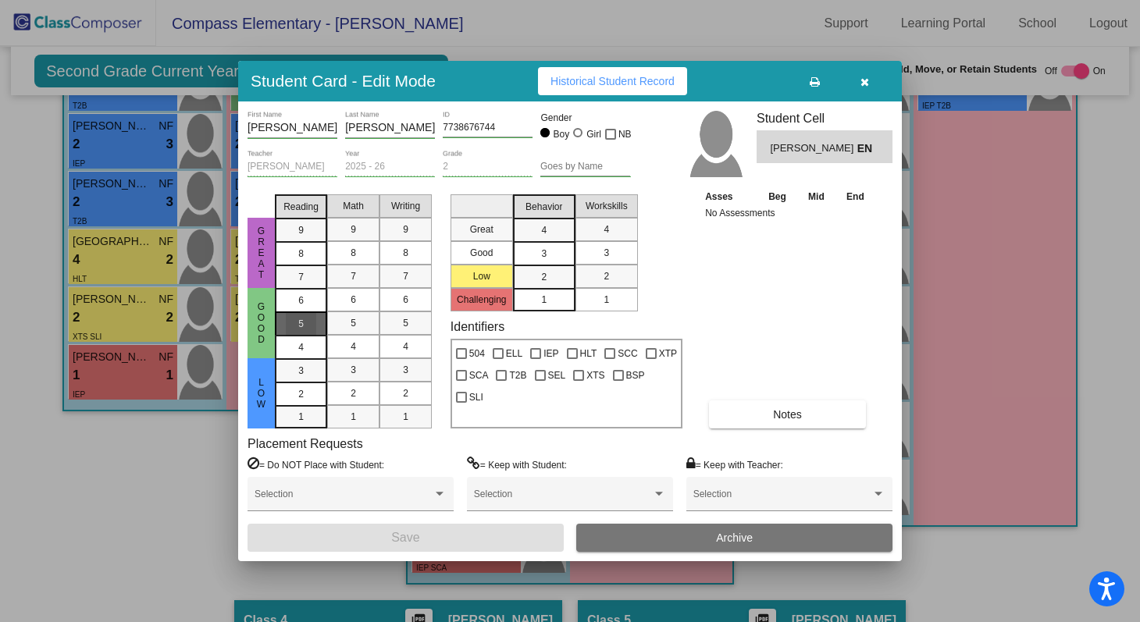
click at [308, 317] on div "5" at bounding box center [301, 323] width 30 height 23
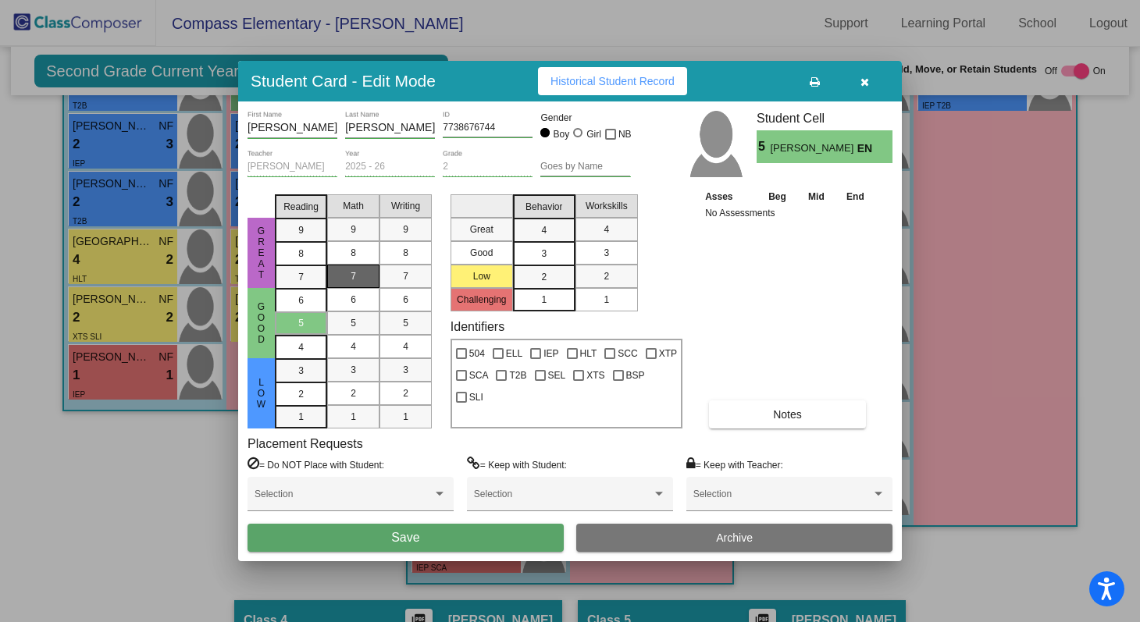
click at [353, 280] on span "7" at bounding box center [353, 276] width 5 height 14
click at [398, 317] on div "5" at bounding box center [405, 323] width 30 height 23
click at [541, 251] on span "3" at bounding box center [543, 254] width 5 height 14
click at [596, 246] on div "3" at bounding box center [606, 252] width 30 height 23
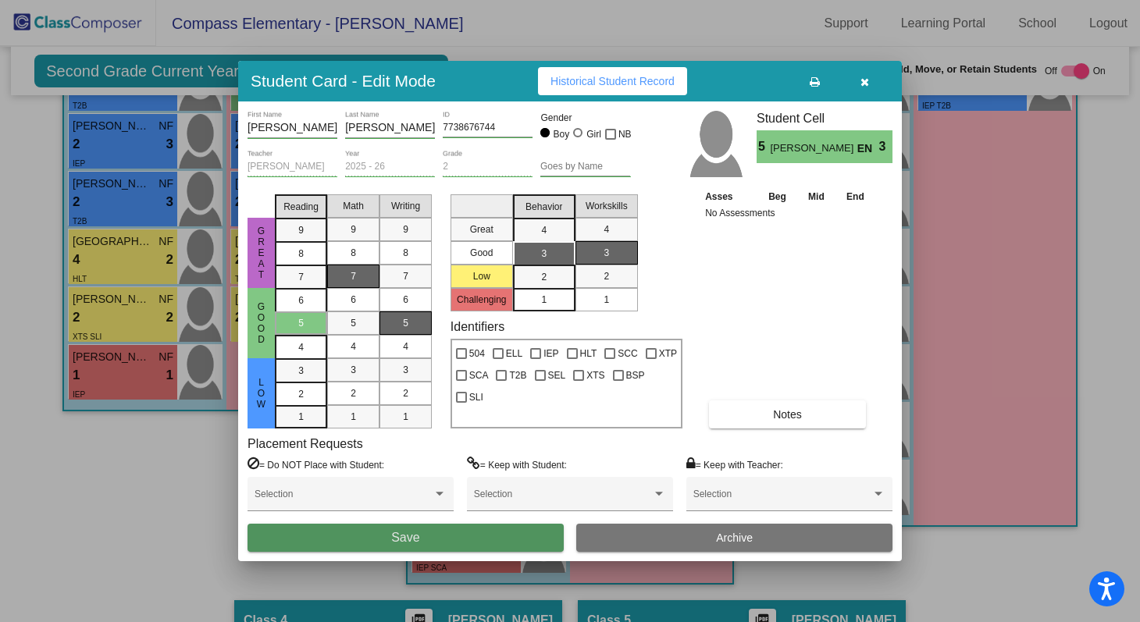
click at [498, 535] on button "Save" at bounding box center [406, 538] width 316 height 28
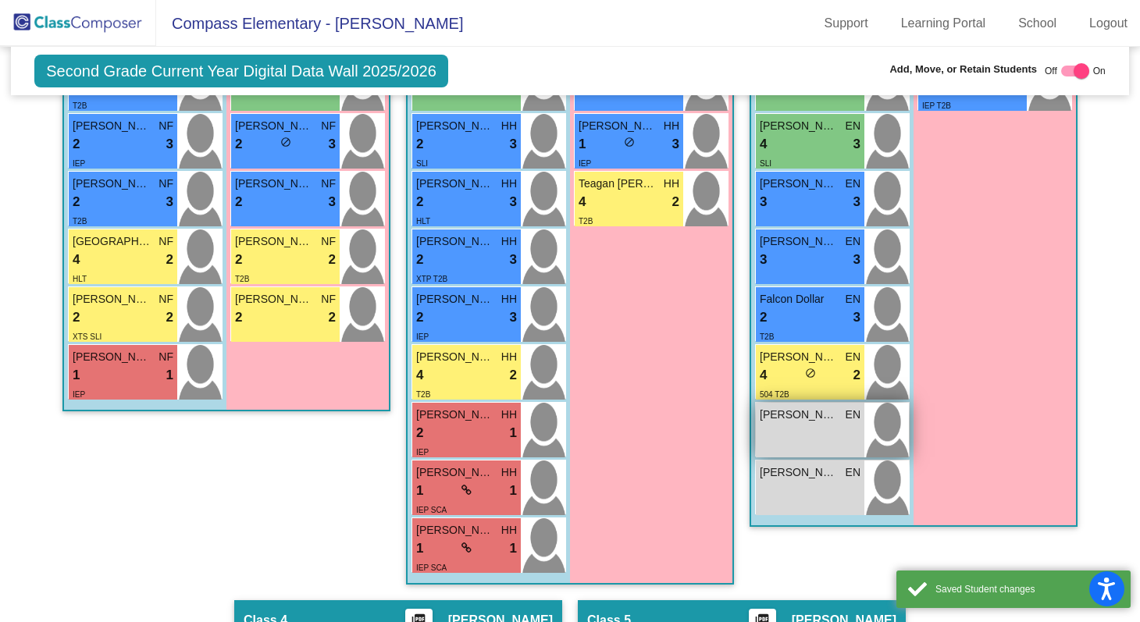
click at [813, 426] on div "[PERSON_NAME] EN lock do_not_disturb_alt" at bounding box center [810, 430] width 109 height 55
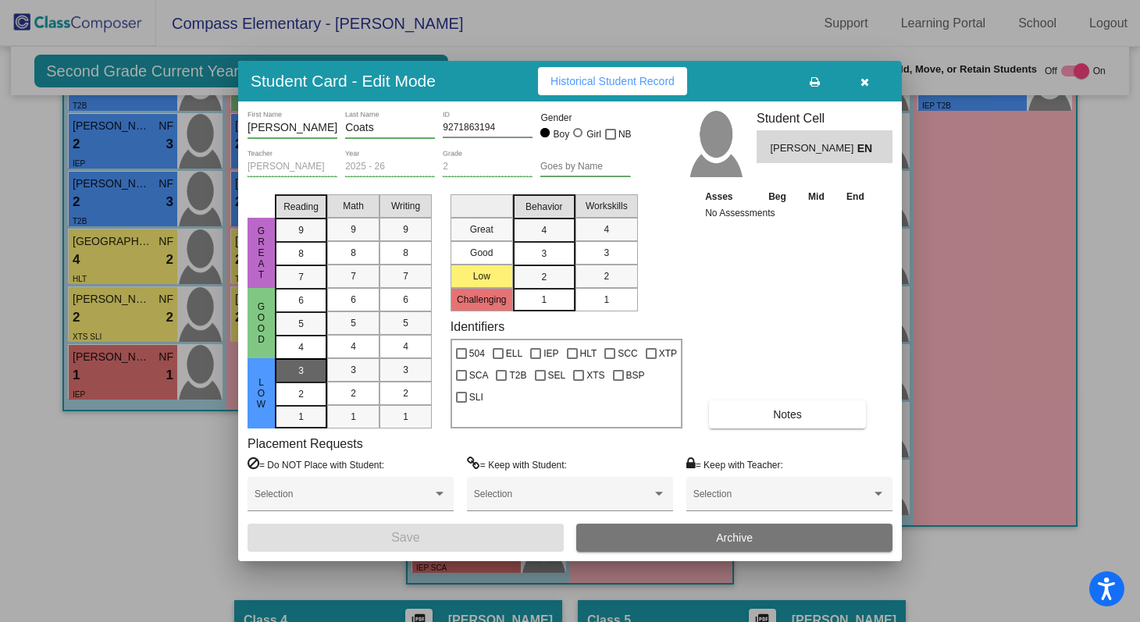
click at [313, 368] on div "3" at bounding box center [301, 370] width 30 height 23
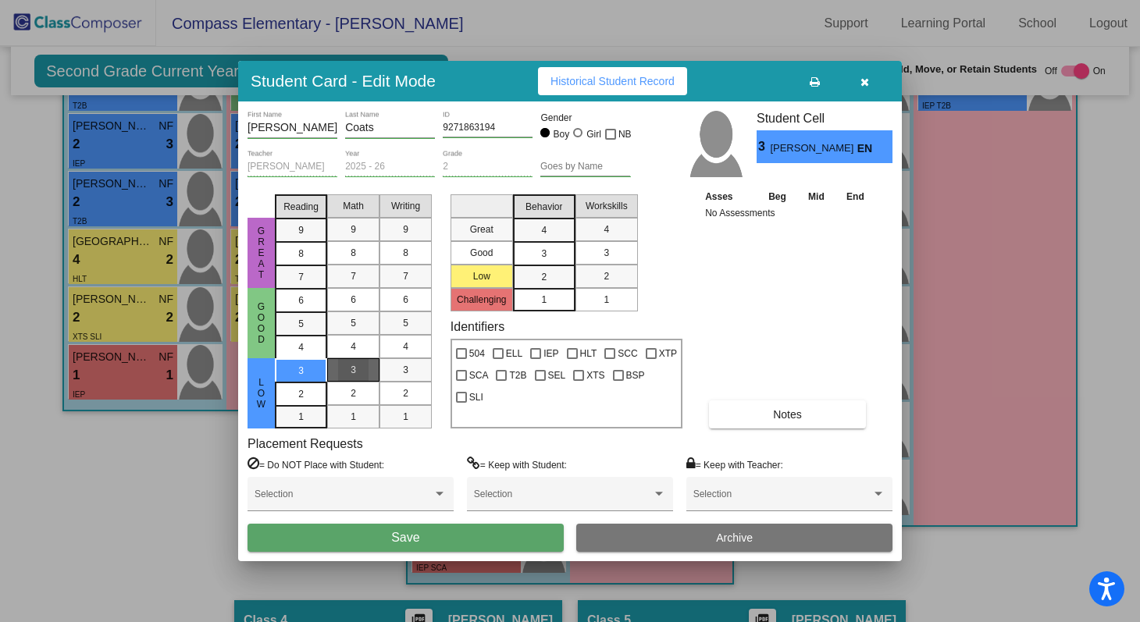
click at [354, 373] on span "3" at bounding box center [353, 370] width 5 height 14
click at [395, 362] on div "3" at bounding box center [405, 369] width 30 height 23
click at [557, 245] on div "3" at bounding box center [544, 253] width 30 height 23
click at [611, 247] on div "3" at bounding box center [606, 252] width 30 height 23
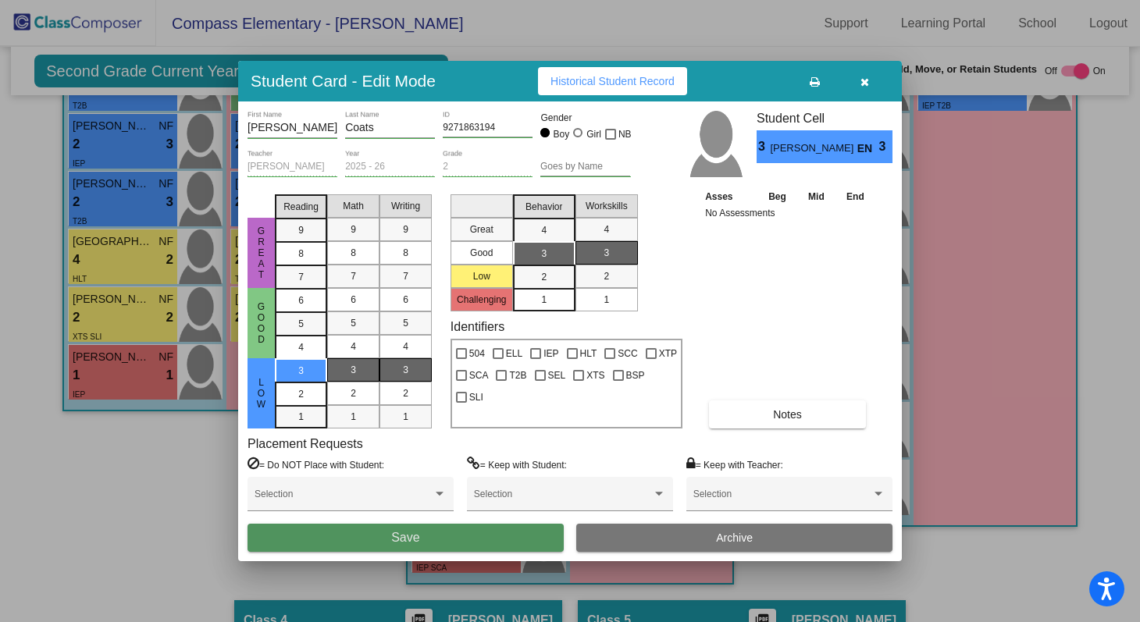
click at [497, 530] on button "Save" at bounding box center [406, 538] width 316 height 28
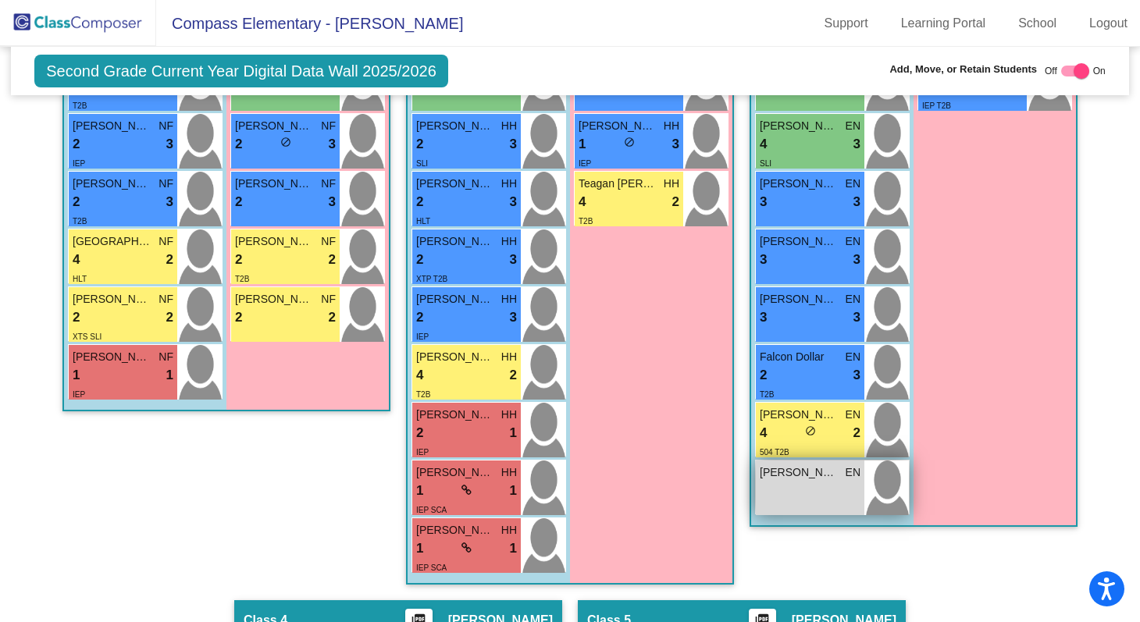
click at [793, 485] on div "[PERSON_NAME] EN lock do_not_disturb_alt" at bounding box center [810, 488] width 109 height 55
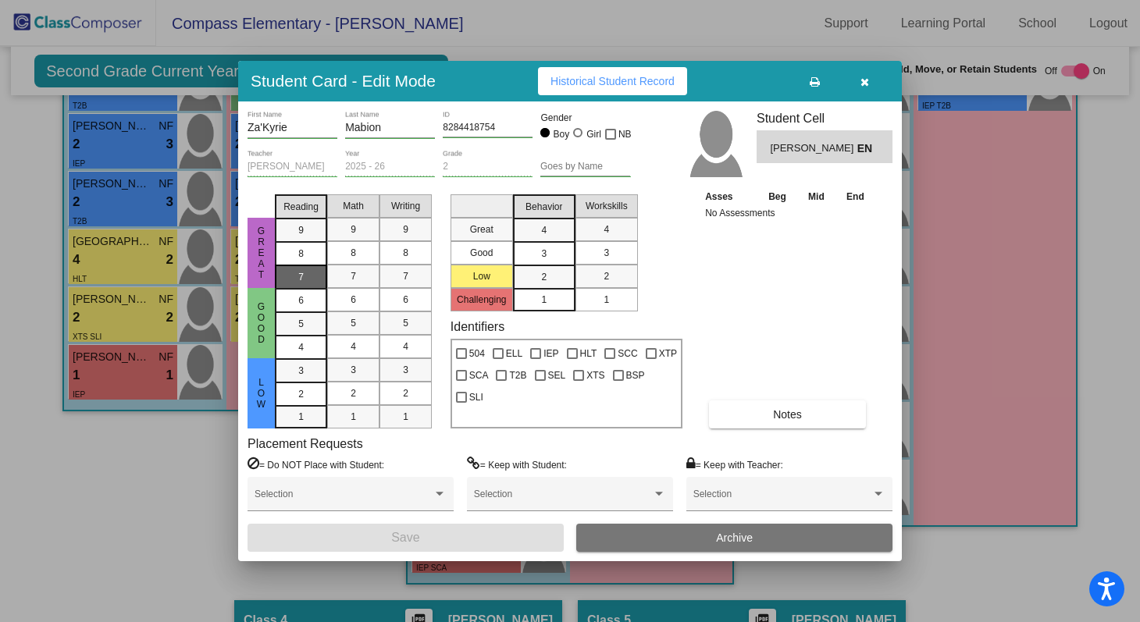
click at [301, 275] on span "7" at bounding box center [300, 277] width 5 height 14
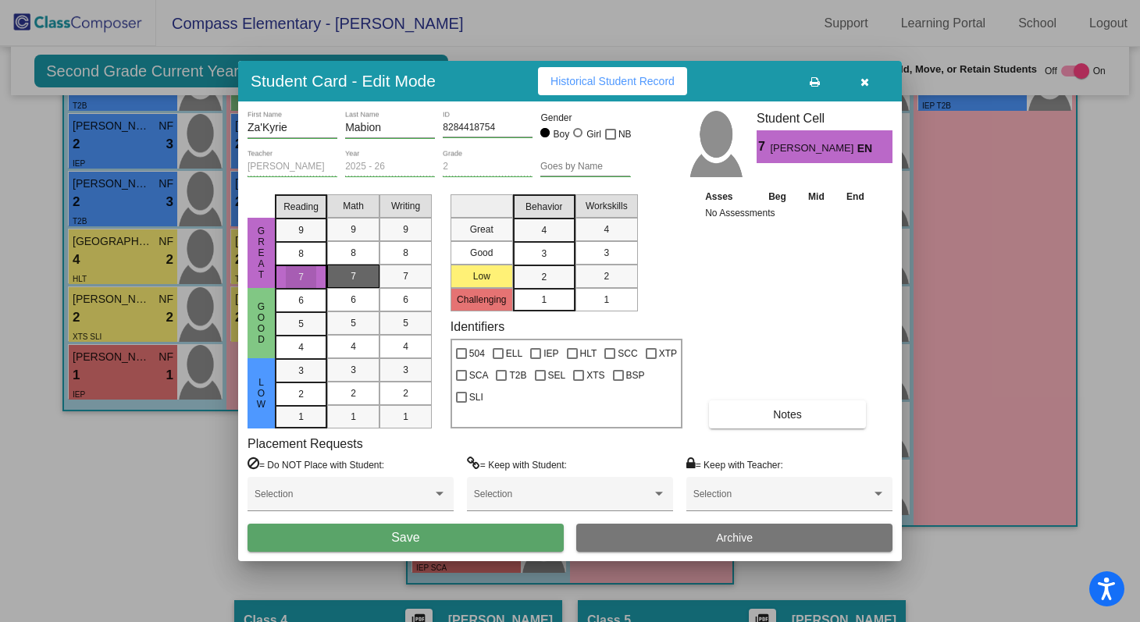
click at [348, 266] on div "7" at bounding box center [353, 276] width 30 height 23
click at [392, 270] on div "7" at bounding box center [405, 276] width 30 height 23
click at [530, 259] on div "3" at bounding box center [544, 253] width 30 height 23
click at [606, 261] on div "3" at bounding box center [606, 252] width 30 height 23
click at [472, 546] on button "Save" at bounding box center [406, 538] width 316 height 28
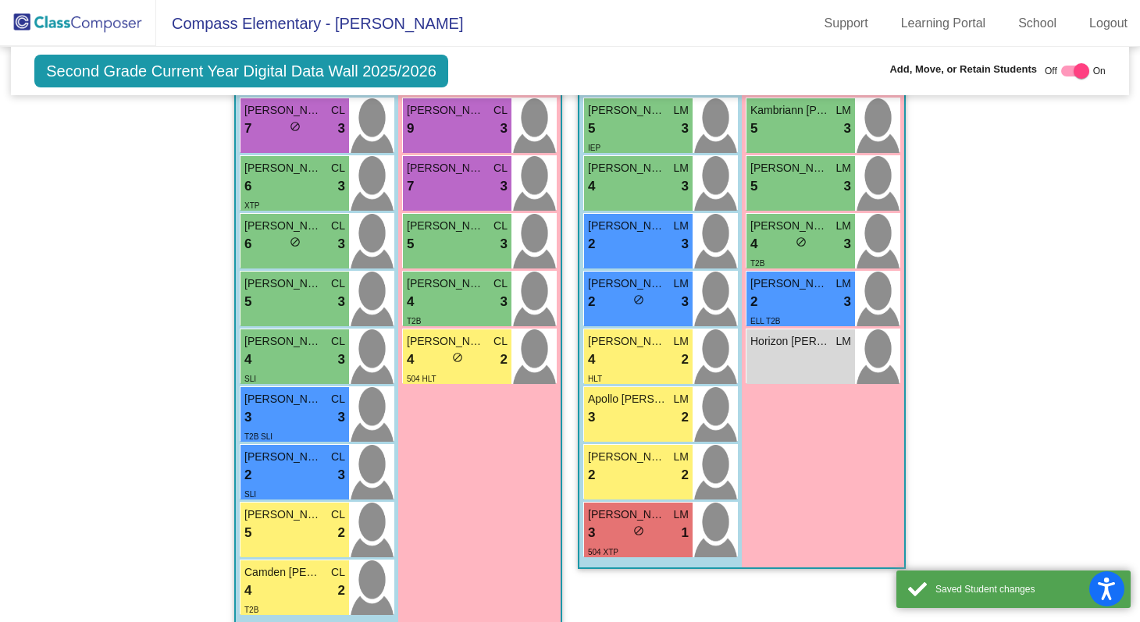
scroll to position [1480, 0]
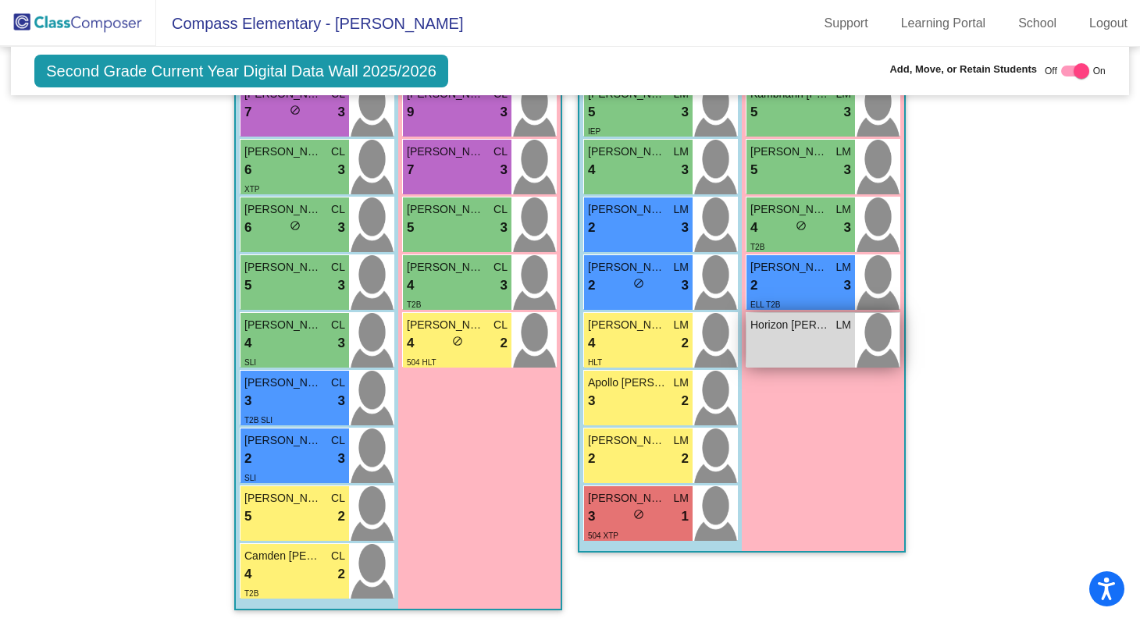
click at [824, 332] on div "Horizon [PERSON_NAME] lock do_not_disturb_alt" at bounding box center [801, 340] width 109 height 55
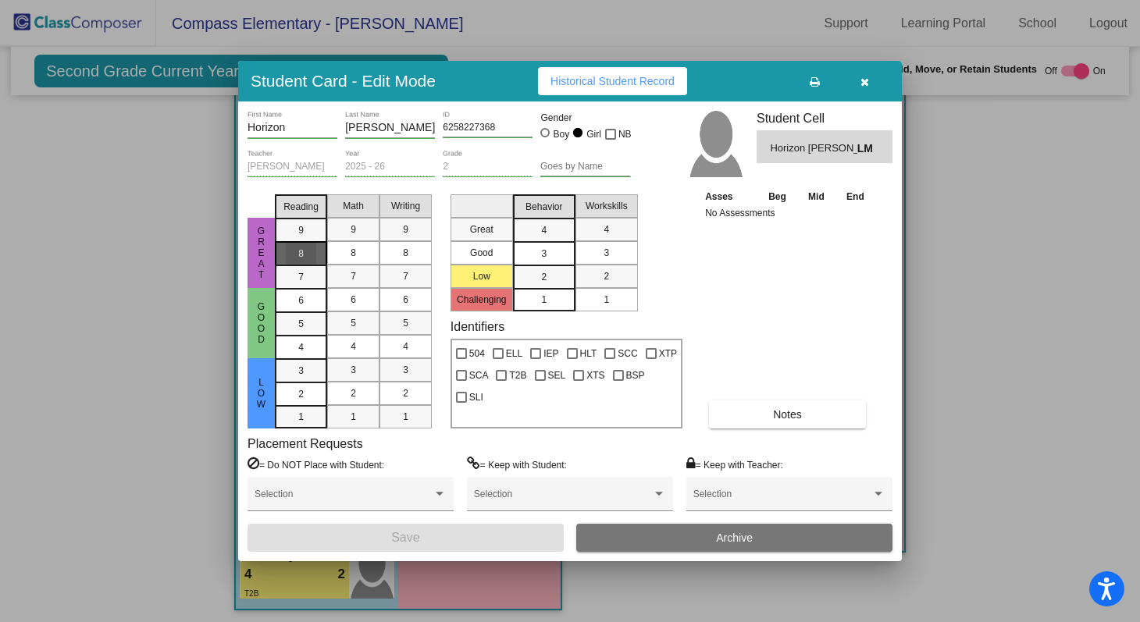
click at [317, 246] on mat-list-option "8" at bounding box center [301, 252] width 52 height 23
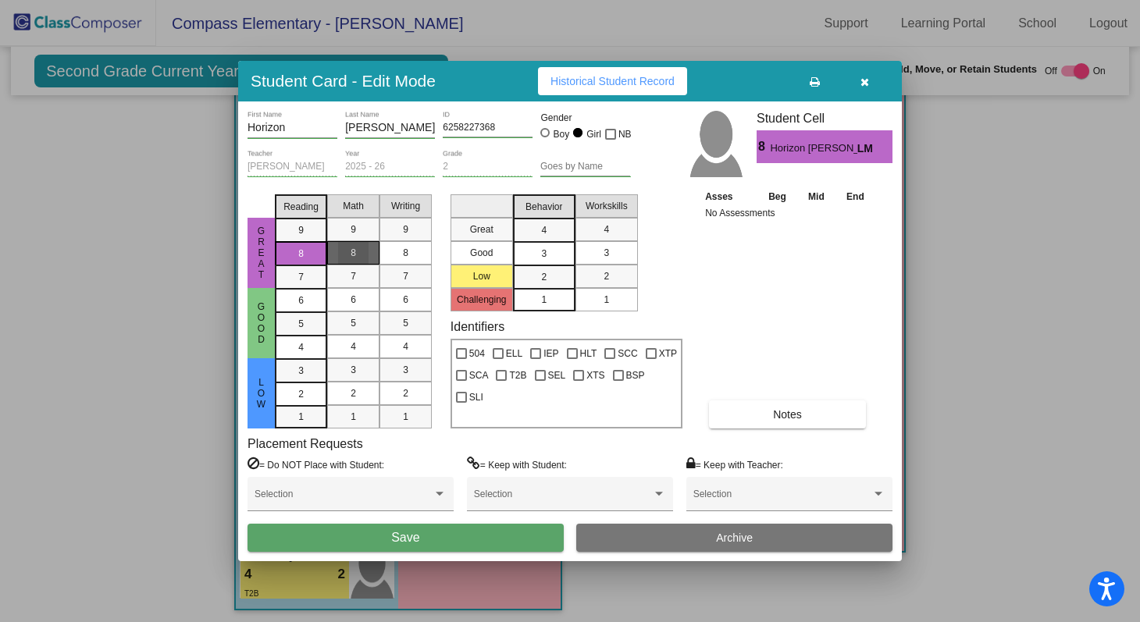
click at [333, 249] on mat-list-option "8" at bounding box center [353, 252] width 52 height 23
click at [365, 241] on div "9" at bounding box center [353, 229] width 30 height 23
click at [380, 250] on mat-list-option "8" at bounding box center [406, 252] width 52 height 23
click at [373, 251] on mat-list-option "8" at bounding box center [353, 252] width 52 height 23
click at [557, 231] on div "4" at bounding box center [544, 230] width 30 height 23
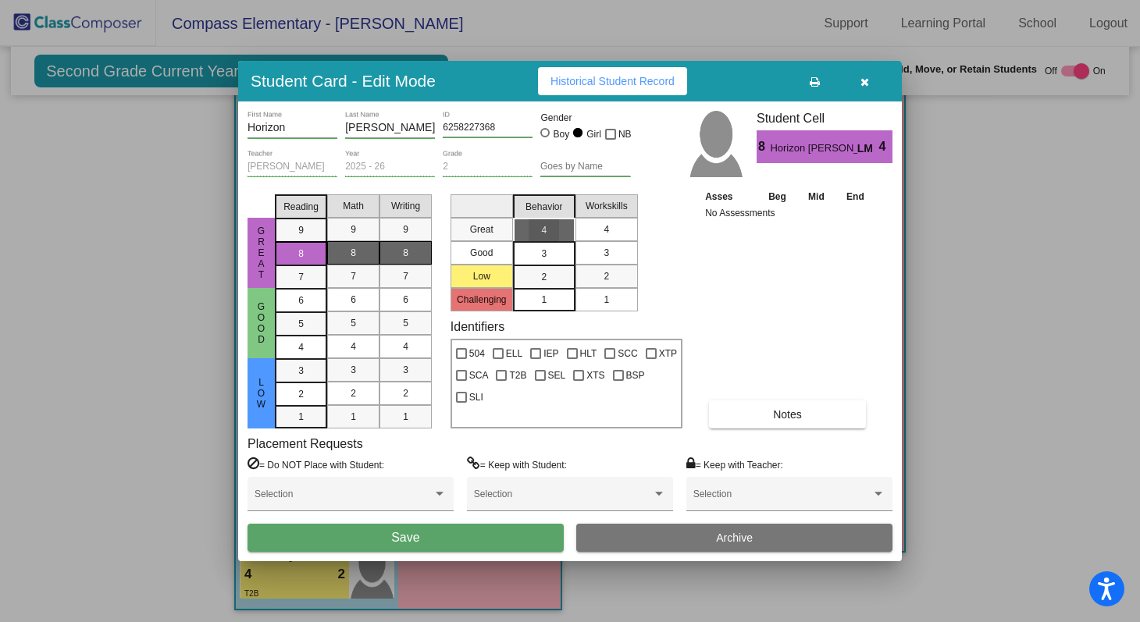
click at [597, 231] on div "4" at bounding box center [606, 229] width 30 height 23
click at [501, 537] on button "Save" at bounding box center [406, 538] width 316 height 28
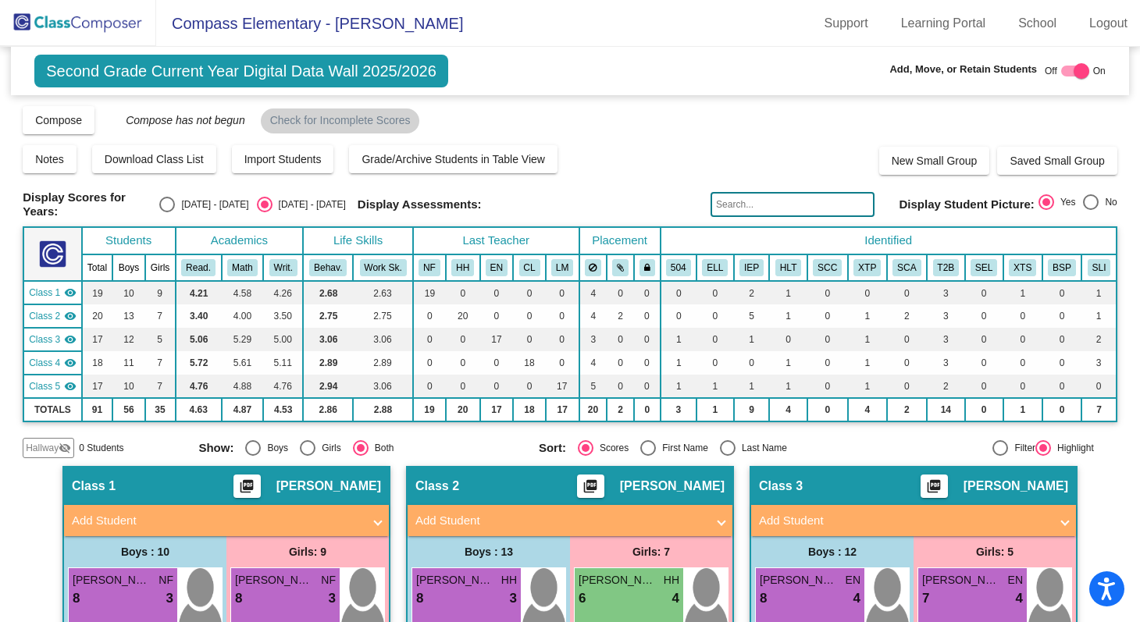
scroll to position [0, 0]
click at [1074, 66] on div at bounding box center [1082, 71] width 16 height 16
checkbox input "false"
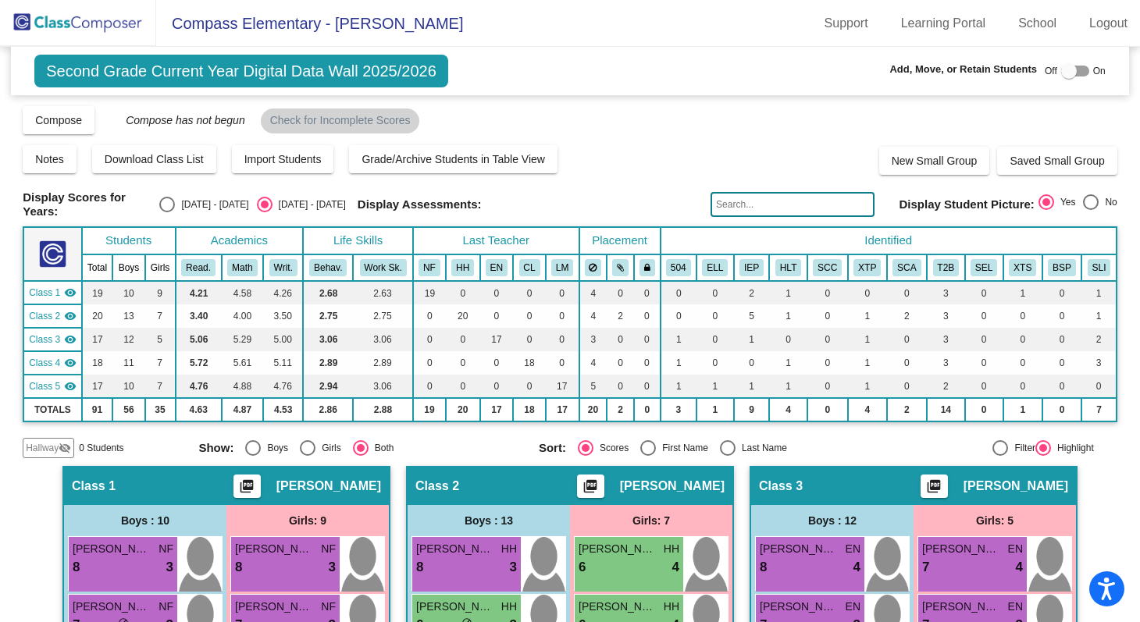
click at [76, 18] on img at bounding box center [78, 23] width 156 height 46
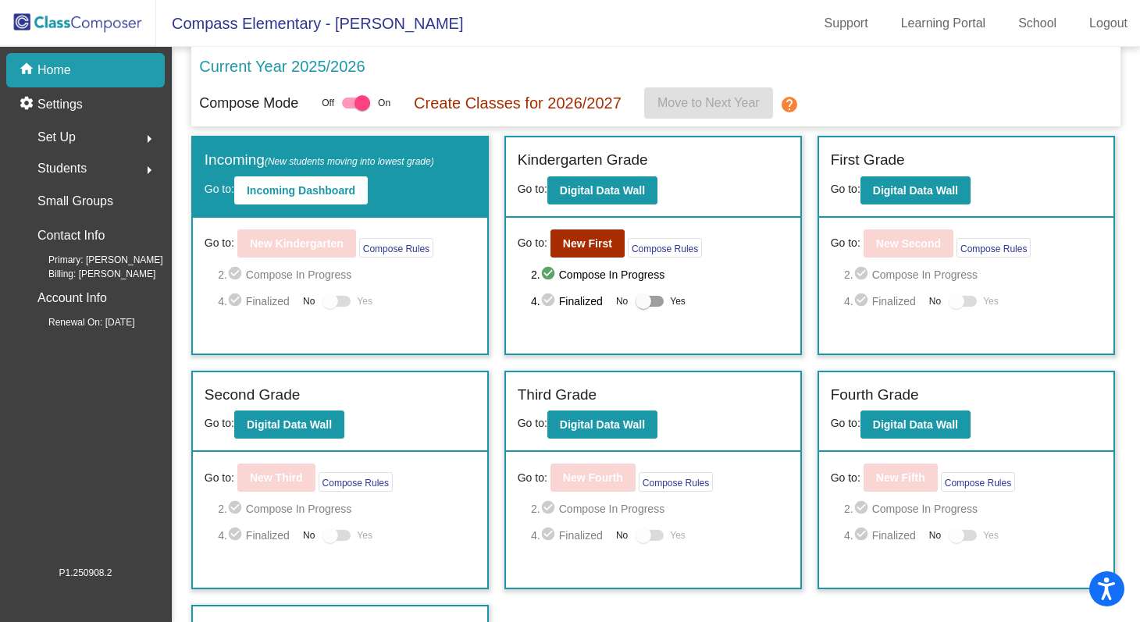
click at [81, 129] on div "Set Up arrow_right" at bounding box center [90, 137] width 149 height 31
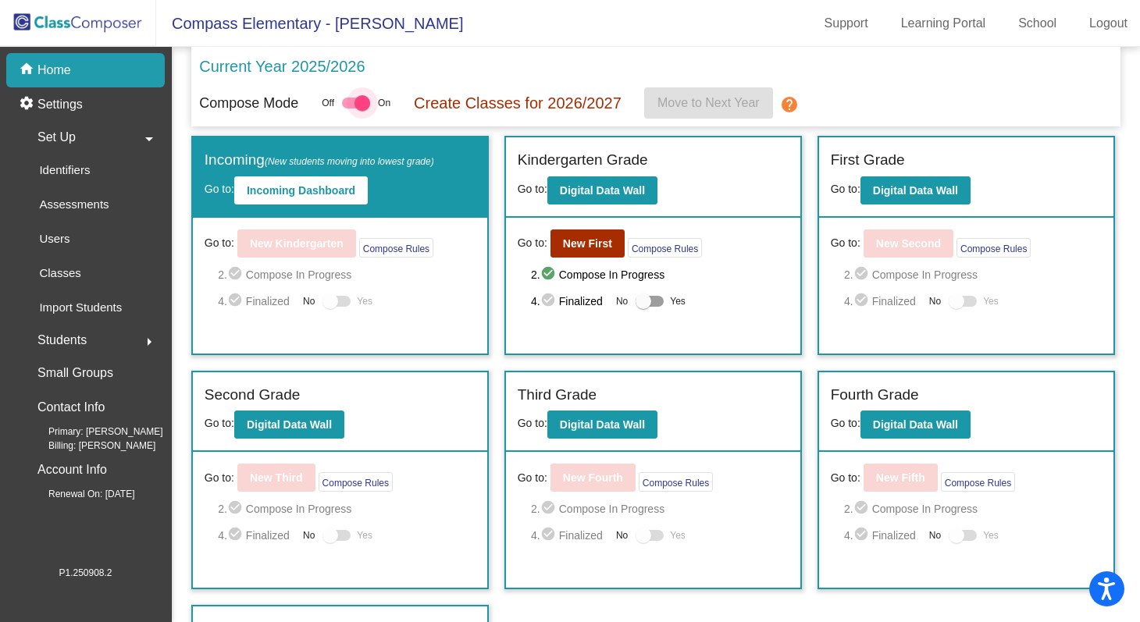
click at [355, 105] on div at bounding box center [356, 103] width 28 height 11
click at [350, 109] on input "checkbox" at bounding box center [349, 109] width 1 height 1
checkbox input "false"
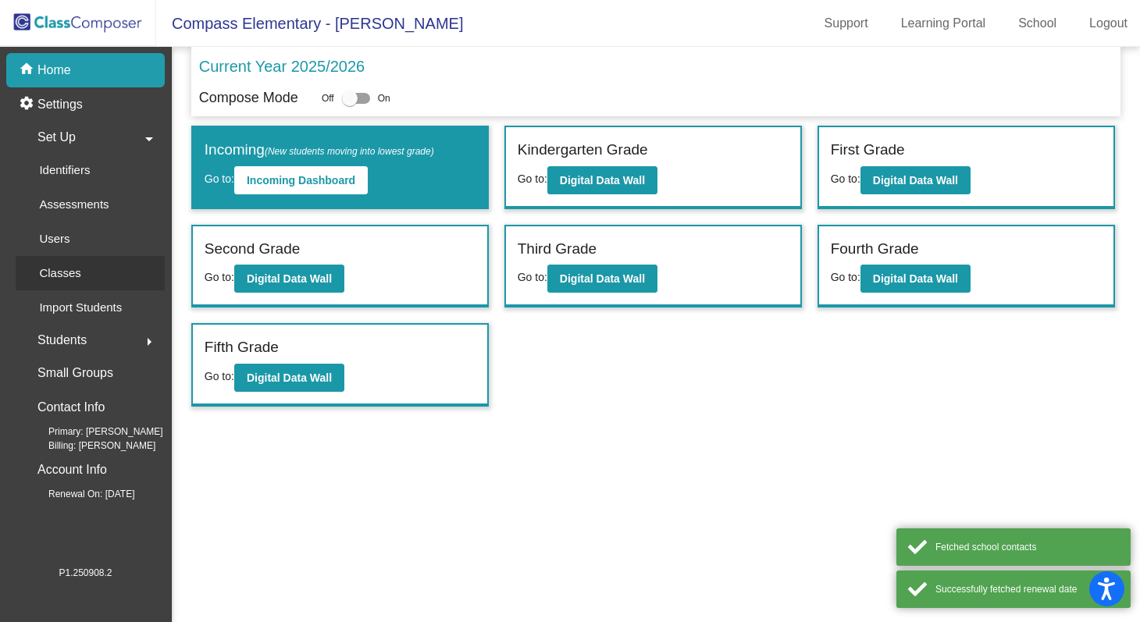
click at [65, 267] on p "Classes" at bounding box center [59, 273] width 41 height 19
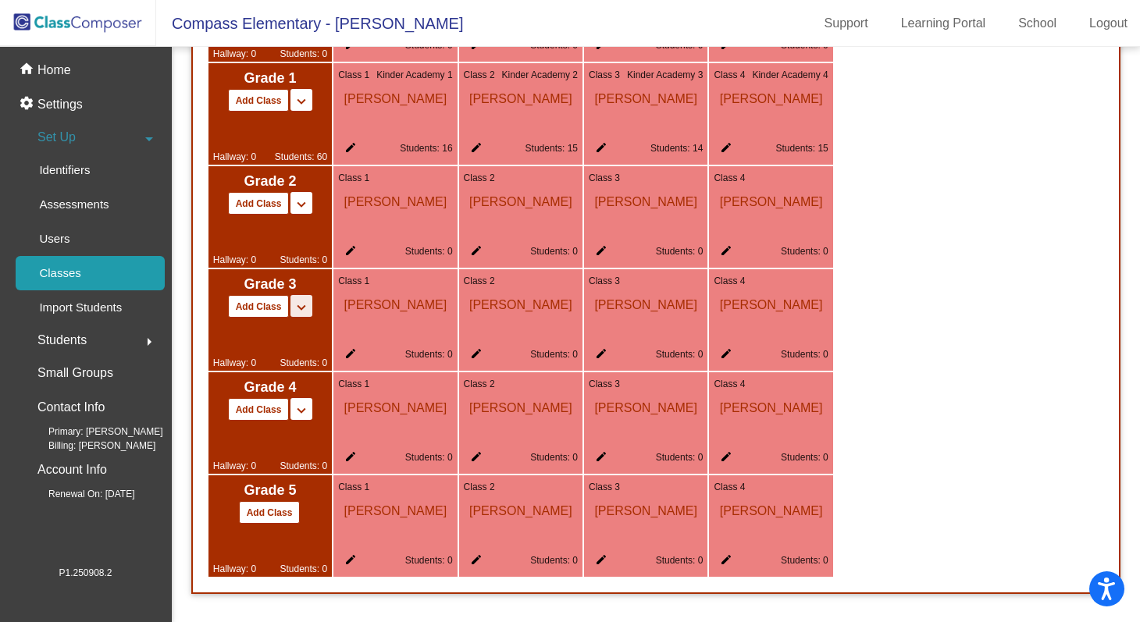
click at [298, 307] on mat-icon "keyboard_arrow_down" at bounding box center [301, 307] width 19 height 19
click at [308, 341] on div "Hallway: 0 Students: 0" at bounding box center [270, 344] width 114 height 52
click at [318, 357] on span "Students: 0" at bounding box center [304, 363] width 48 height 14
click at [1004, 307] on div "Grade K Add Class Split K/1 Split K/1/2 keyboard_arrow_down keyboard_arrow_up H…" at bounding box center [656, 269] width 926 height 648
click at [313, 323] on div "Hallway: 0 Students: 0" at bounding box center [270, 344] width 114 height 52
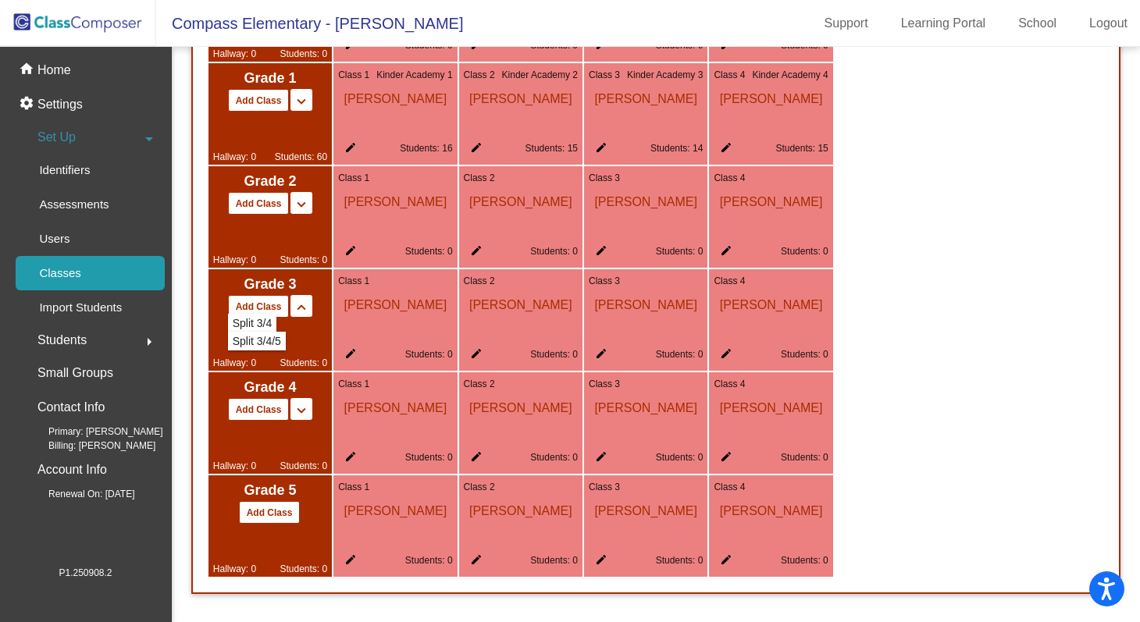
click at [351, 353] on mat-icon "edit" at bounding box center [347, 357] width 19 height 19
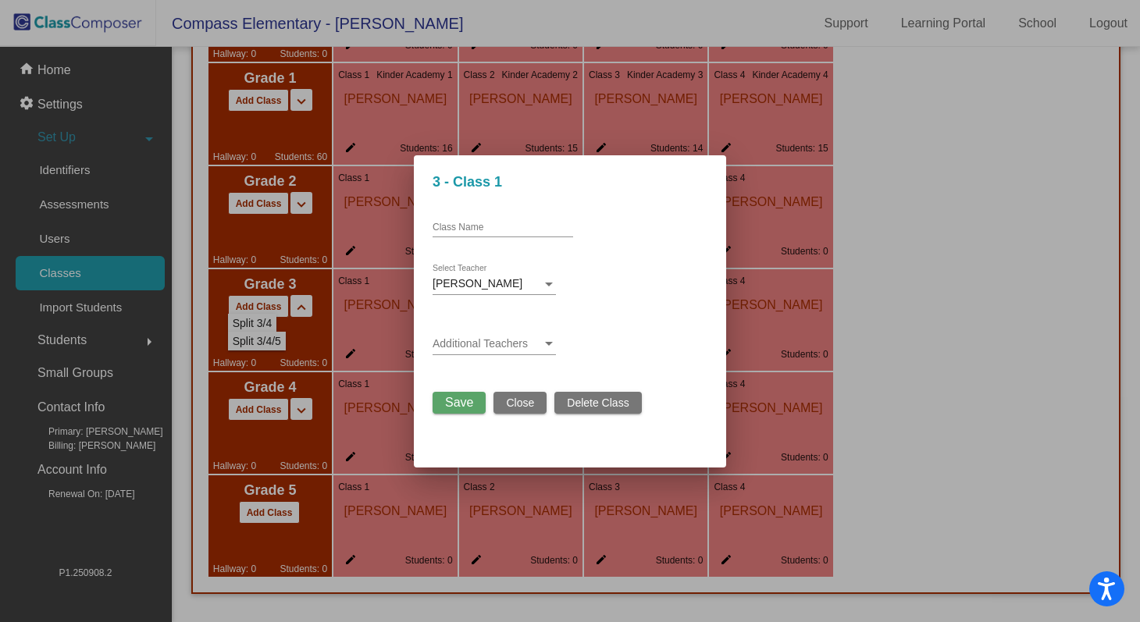
click at [550, 338] on div at bounding box center [549, 344] width 14 height 12
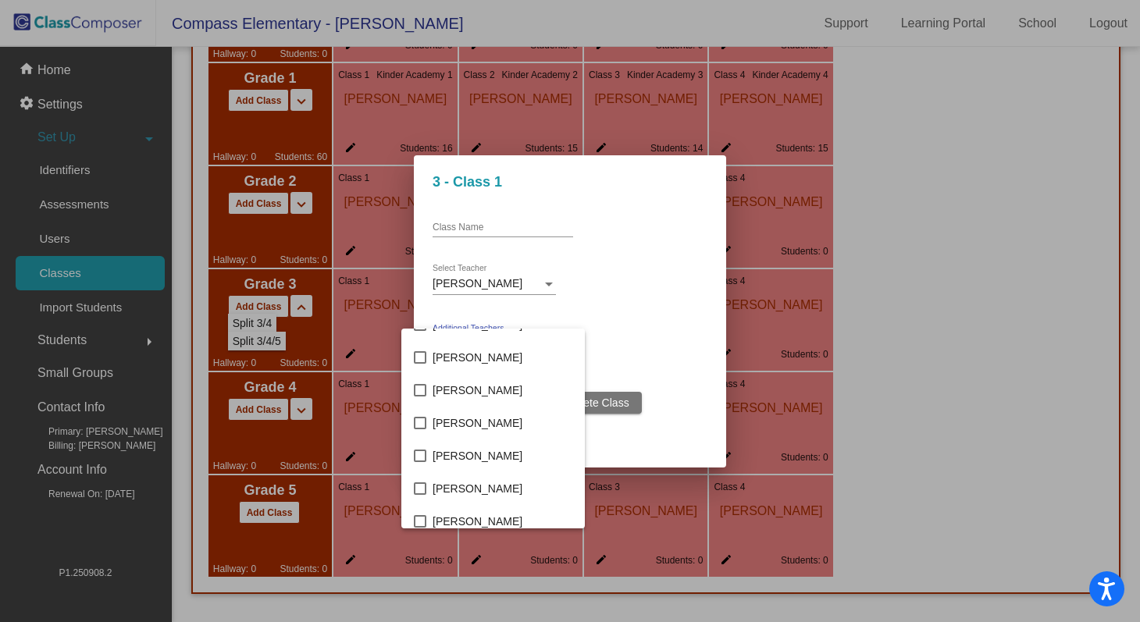
scroll to position [753, 0]
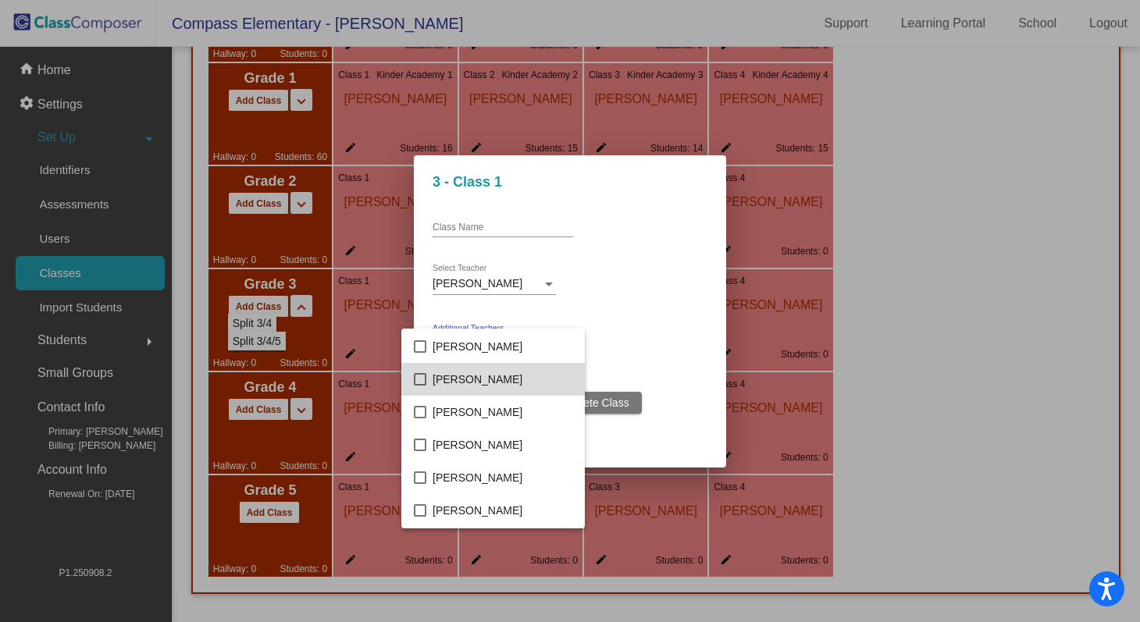
click at [482, 376] on span "[PERSON_NAME]" at bounding box center [503, 379] width 140 height 33
click at [669, 437] on div at bounding box center [570, 311] width 1140 height 622
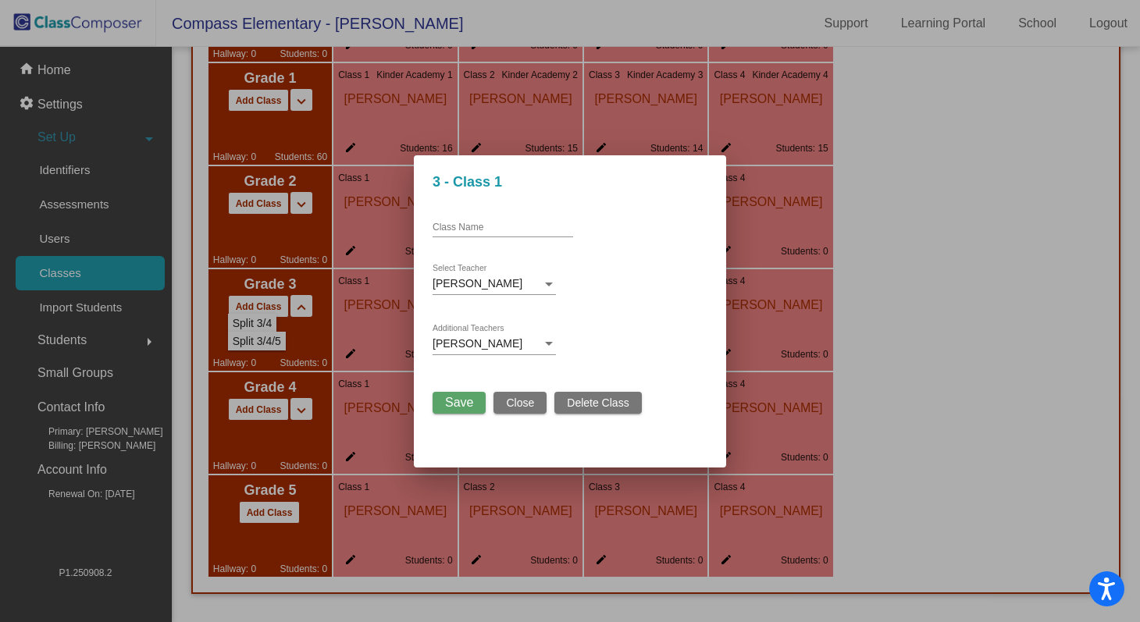
click at [472, 406] on span "Save" at bounding box center [459, 402] width 28 height 13
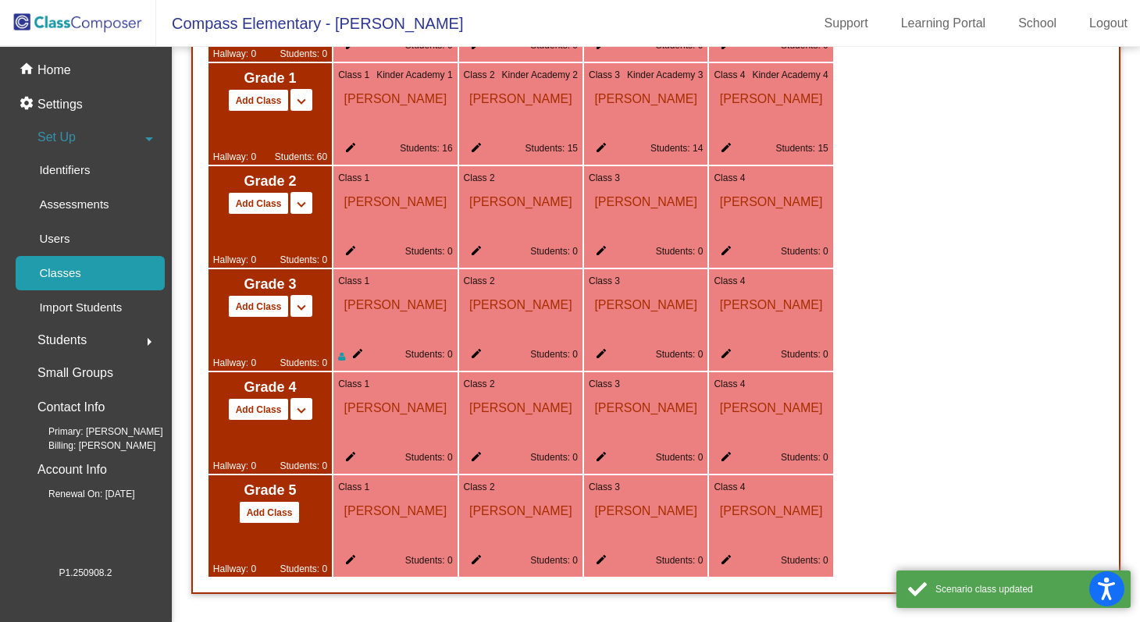
click at [471, 355] on mat-icon "edit" at bounding box center [473, 357] width 19 height 19
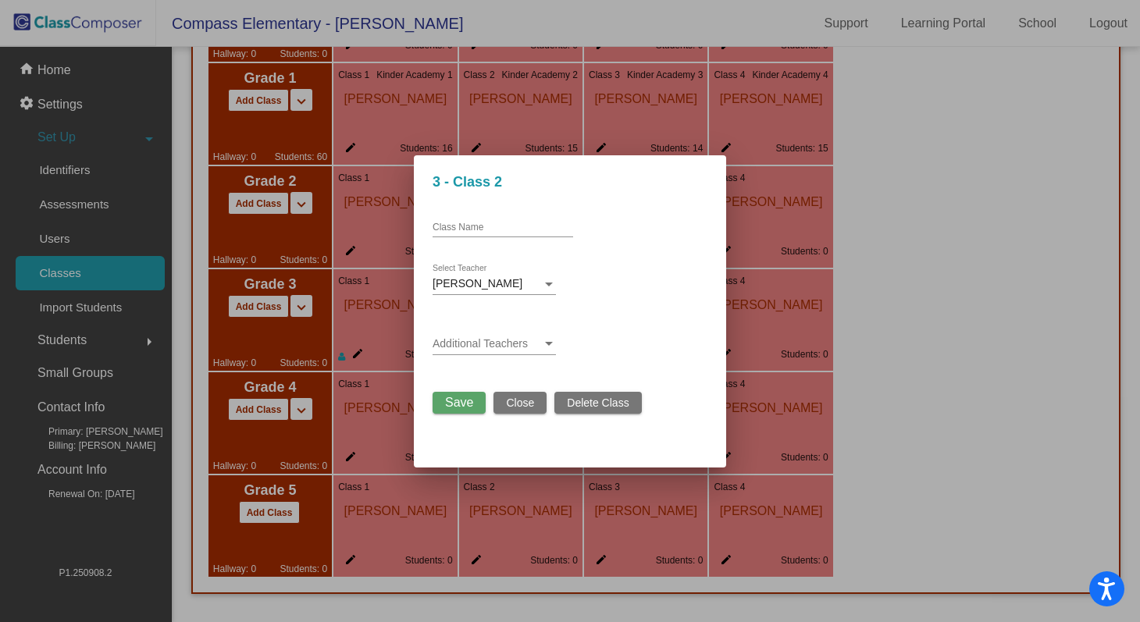
click at [480, 352] on div "Additional Teachers" at bounding box center [494, 340] width 123 height 30
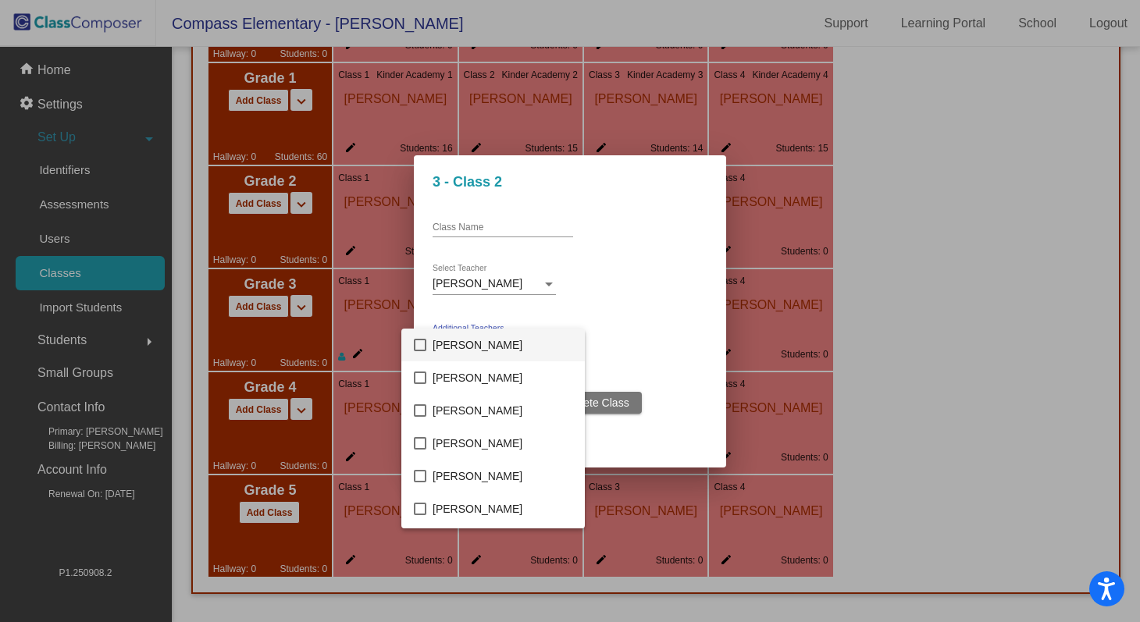
click at [629, 308] on div at bounding box center [570, 311] width 1140 height 622
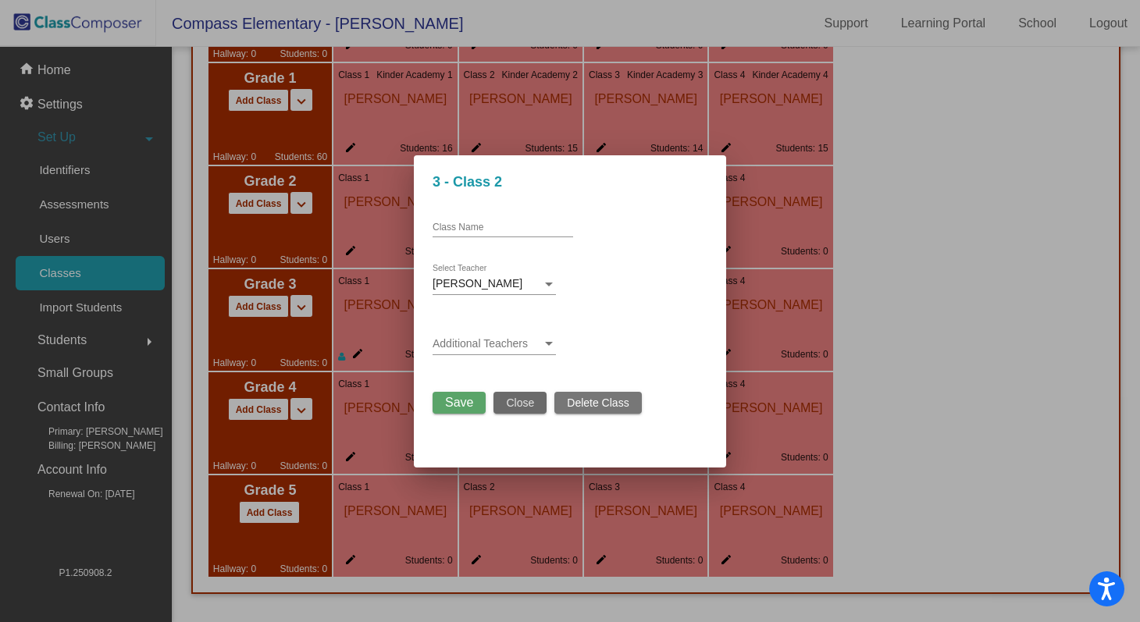
click at [501, 405] on button "Close" at bounding box center [520, 403] width 53 height 22
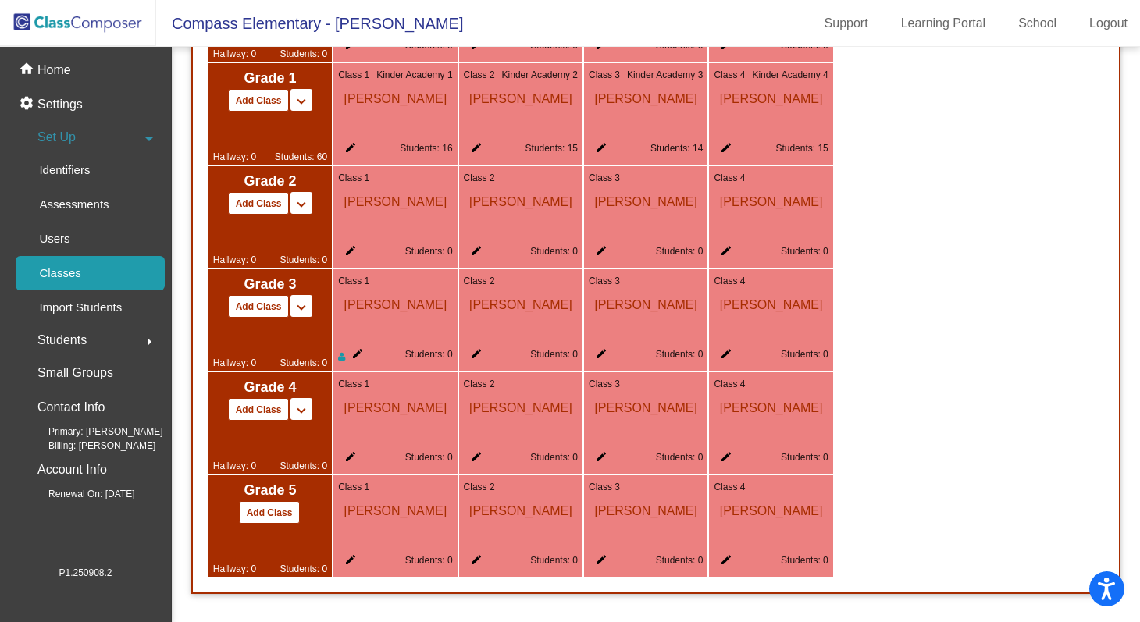
click at [480, 352] on mat-icon "edit" at bounding box center [473, 357] width 19 height 19
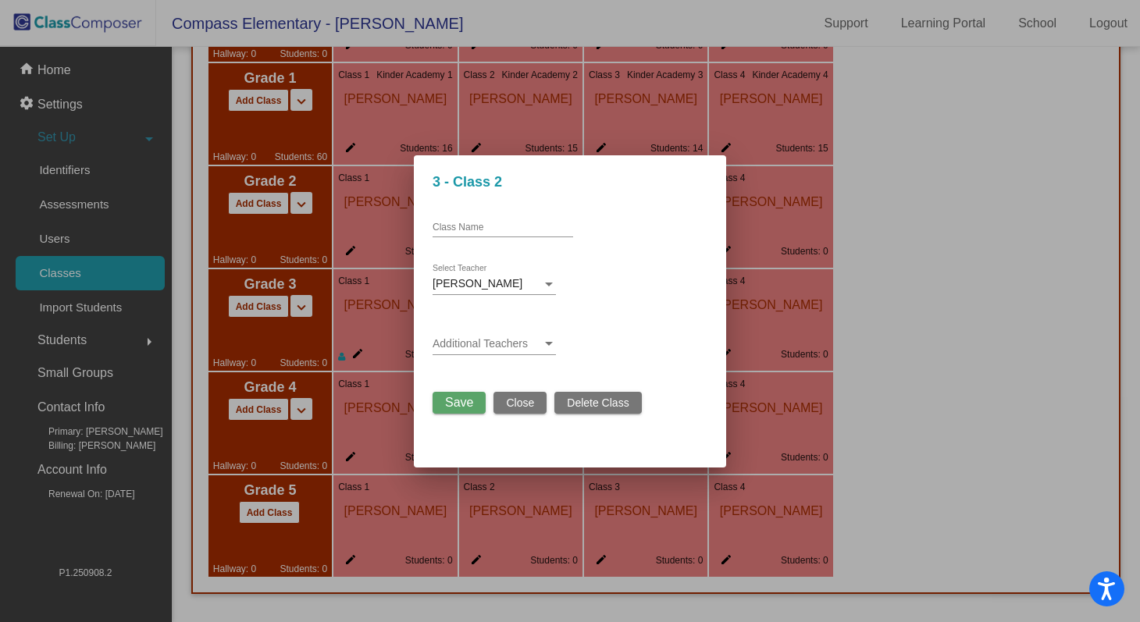
click at [547, 340] on div at bounding box center [549, 344] width 14 height 12
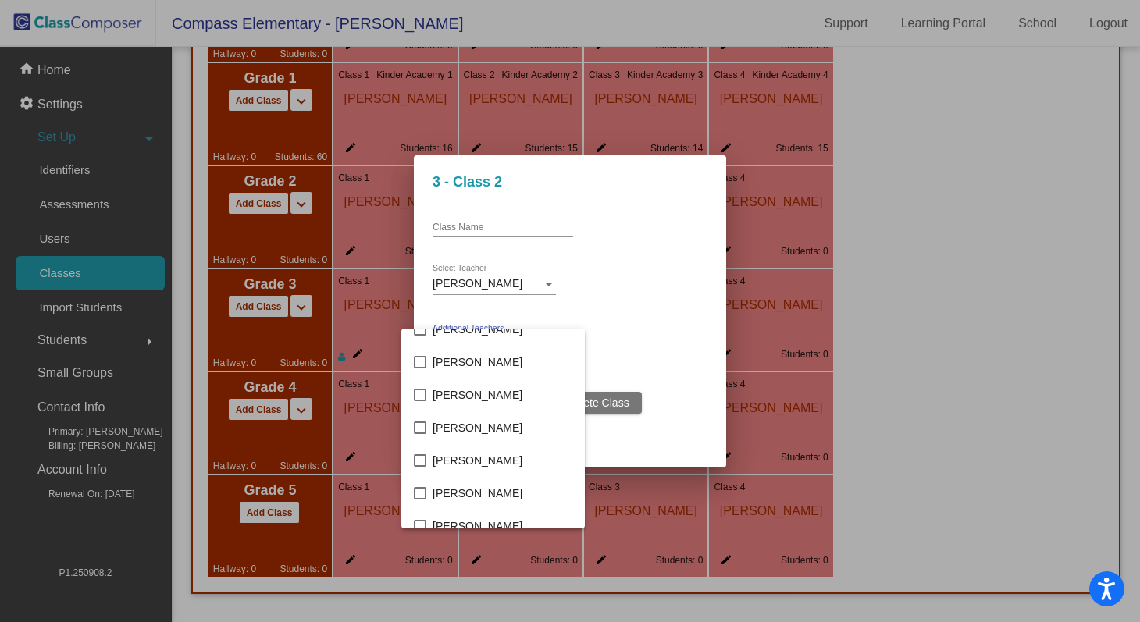
scroll to position [382, 0]
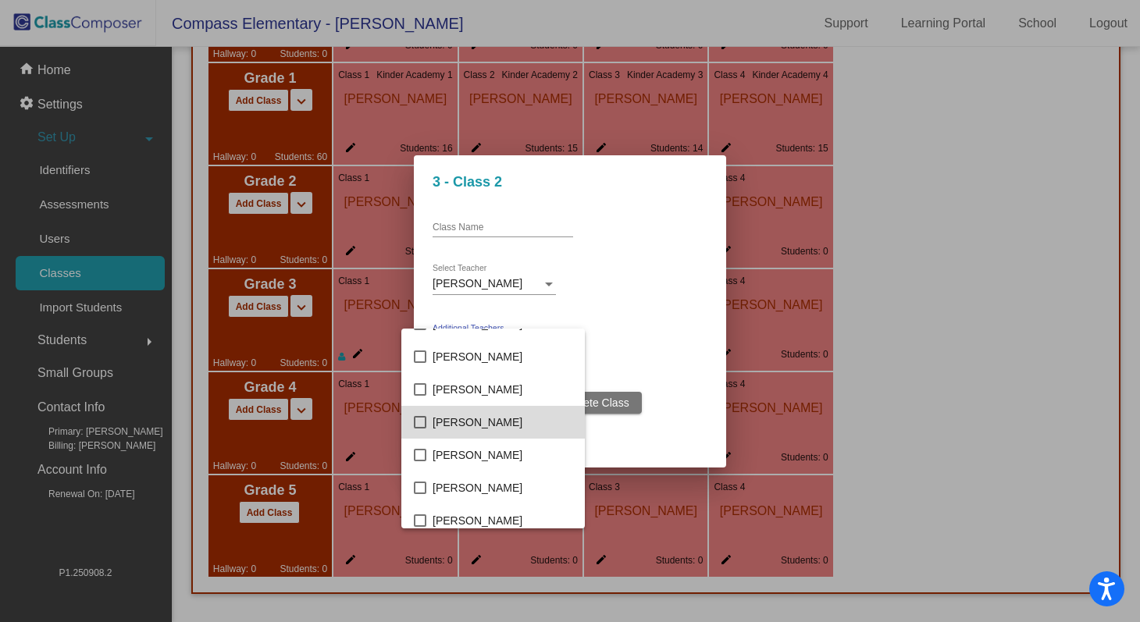
click at [520, 420] on span "[PERSON_NAME]" at bounding box center [503, 422] width 140 height 33
click at [691, 380] on div at bounding box center [570, 311] width 1140 height 622
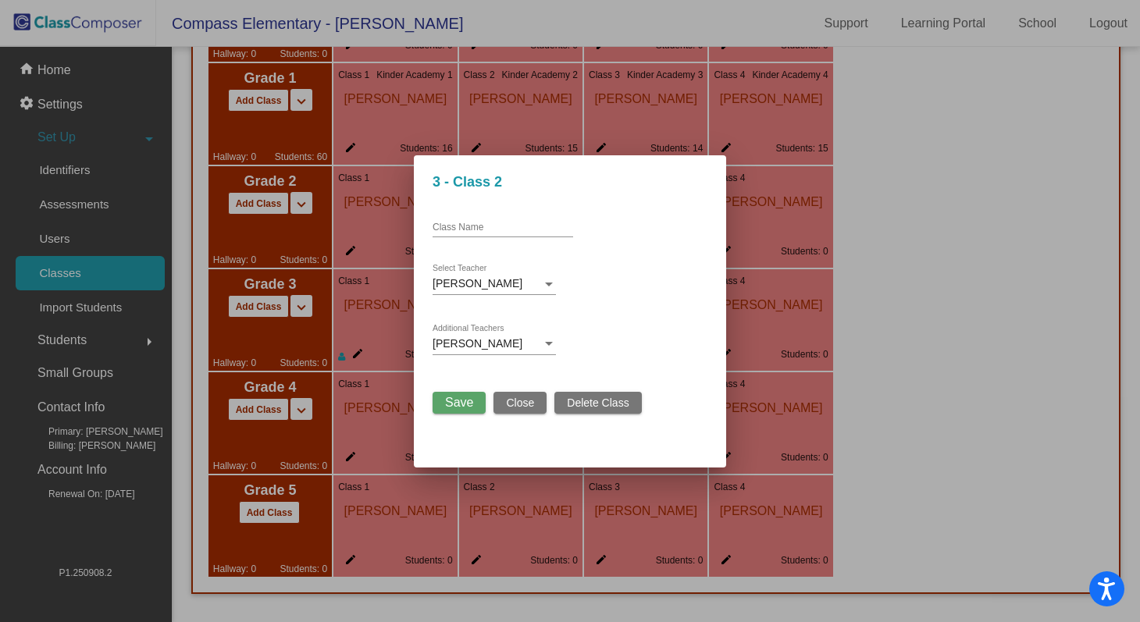
click at [472, 409] on span "Save" at bounding box center [459, 402] width 28 height 13
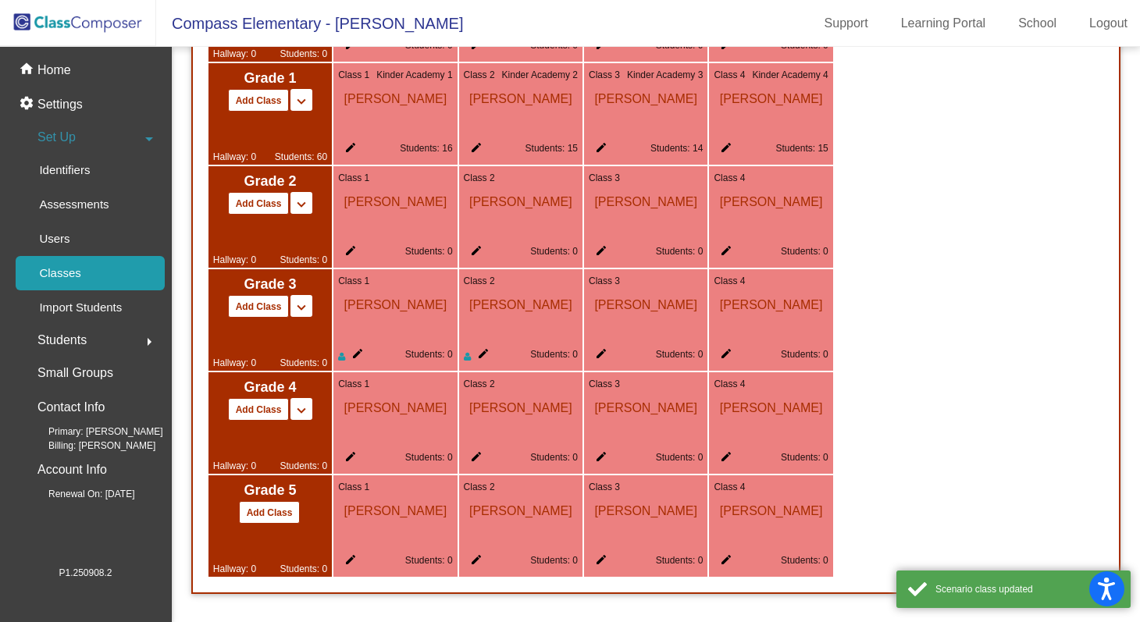
click at [604, 357] on mat-icon "edit" at bounding box center [598, 357] width 19 height 19
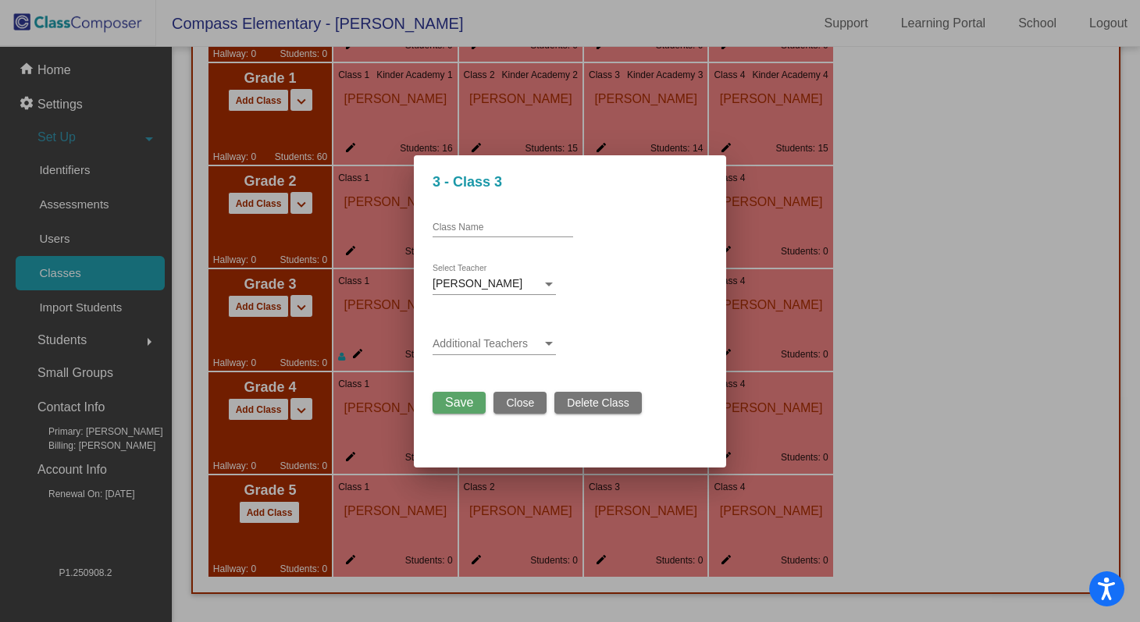
click at [540, 341] on span at bounding box center [487, 344] width 109 height 12
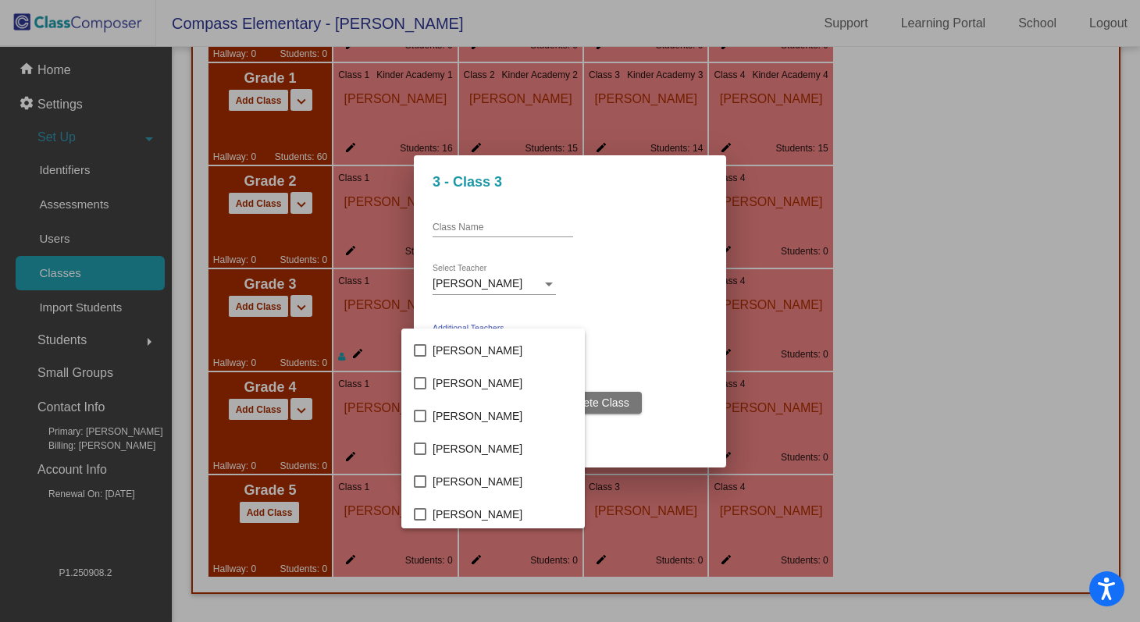
scroll to position [257, 0]
click at [493, 486] on span "[PERSON_NAME]" at bounding box center [503, 481] width 140 height 33
click at [663, 310] on div at bounding box center [570, 311] width 1140 height 622
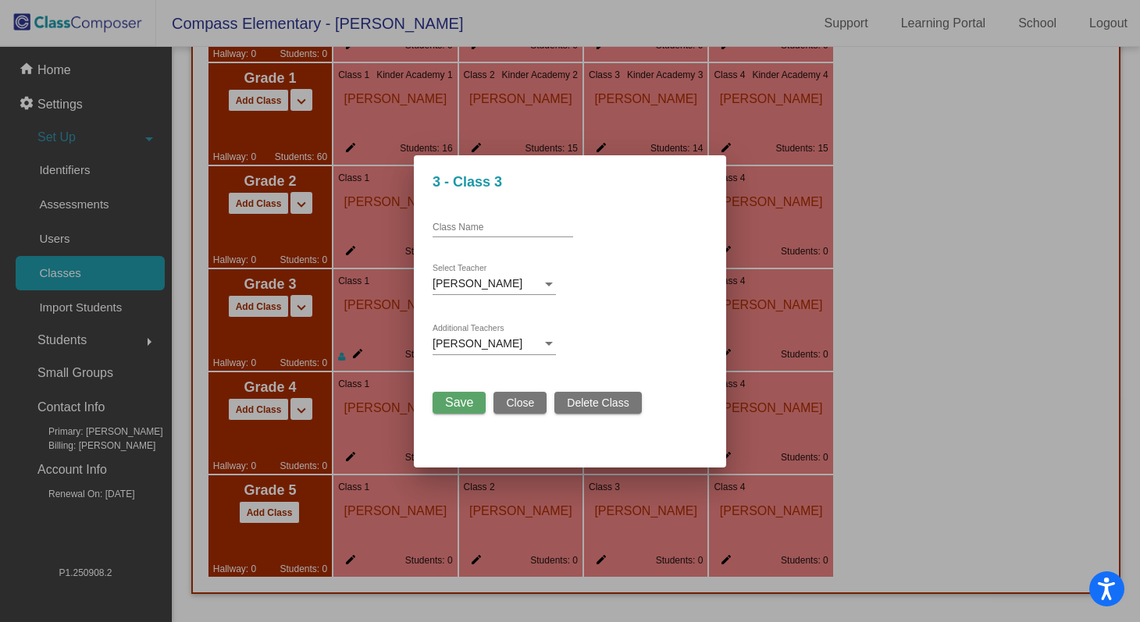
click at [464, 405] on span "Save" at bounding box center [459, 402] width 28 height 13
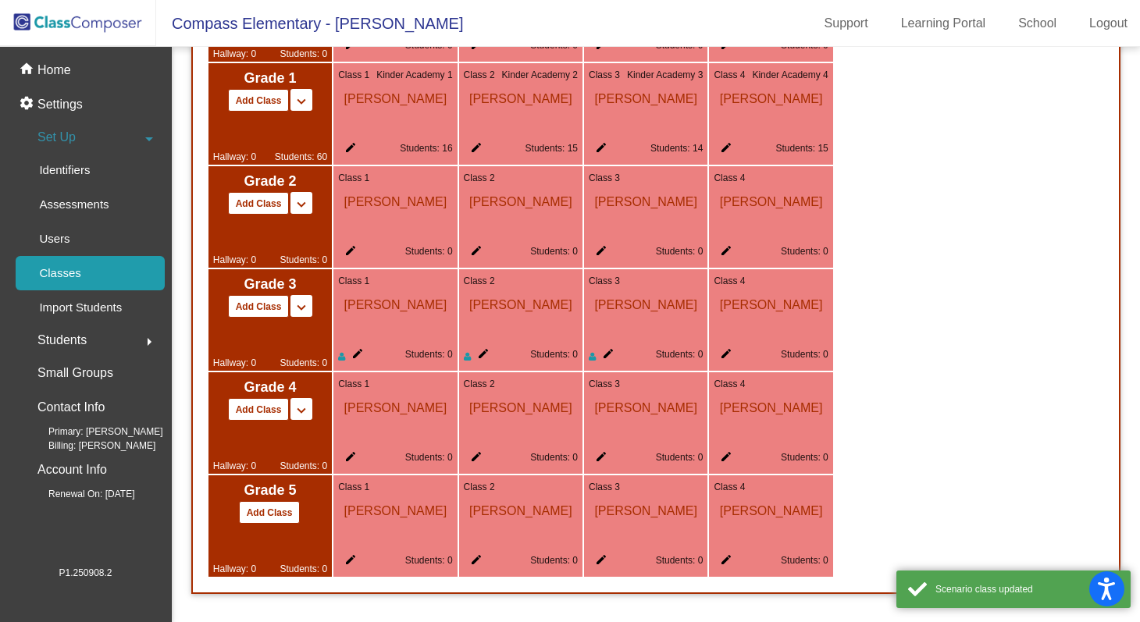
click at [729, 351] on mat-icon "edit" at bounding box center [723, 357] width 19 height 19
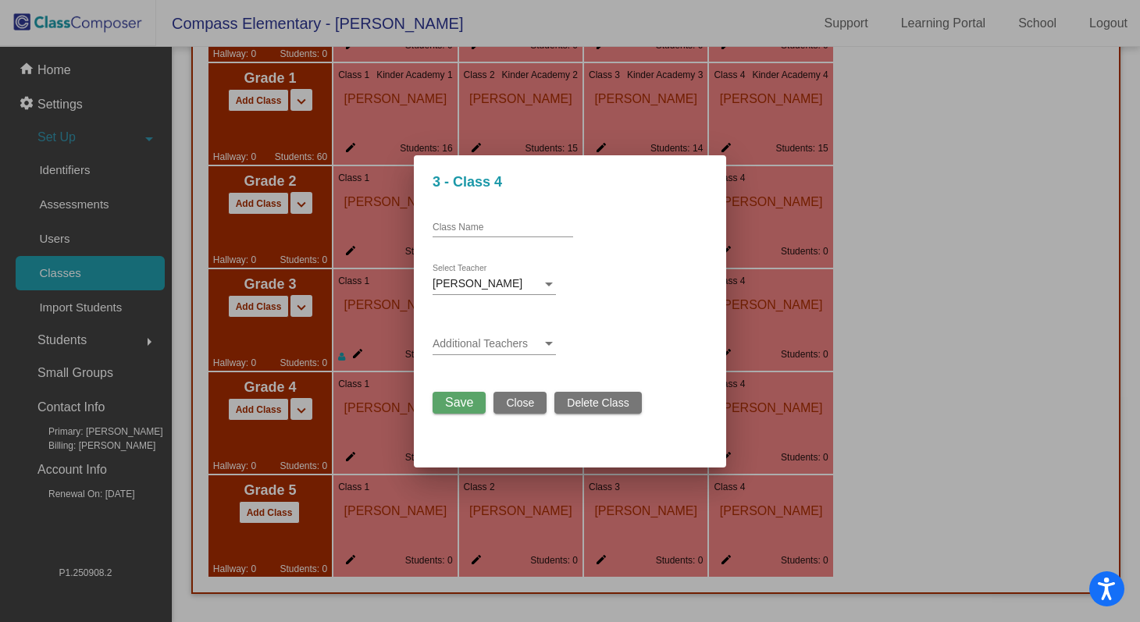
click at [537, 337] on div "Additional Teachers" at bounding box center [494, 340] width 123 height 30
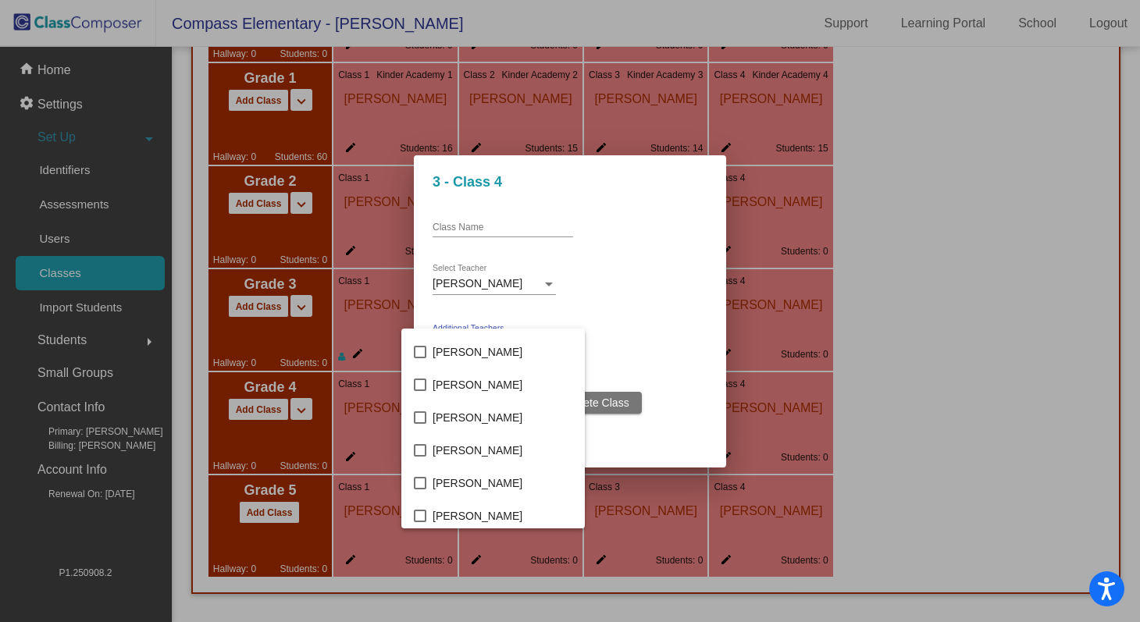
scroll to position [583, 0]
click at [522, 414] on span "[PERSON_NAME]" at bounding box center [503, 418] width 140 height 33
click at [669, 335] on div at bounding box center [570, 311] width 1140 height 622
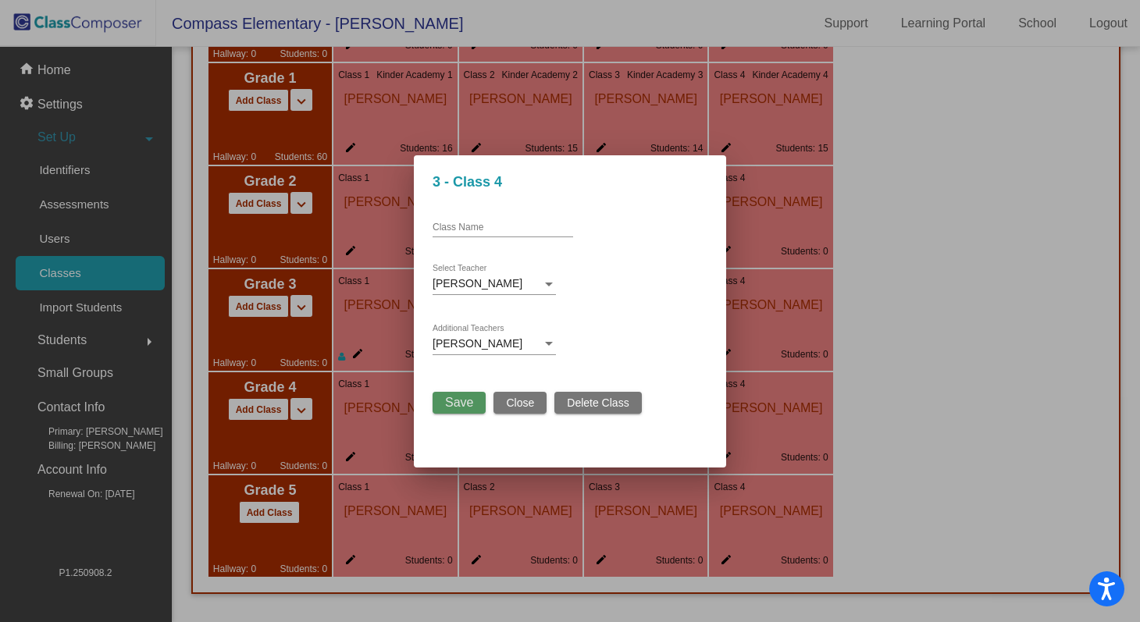
click at [462, 405] on span "Save" at bounding box center [459, 402] width 28 height 13
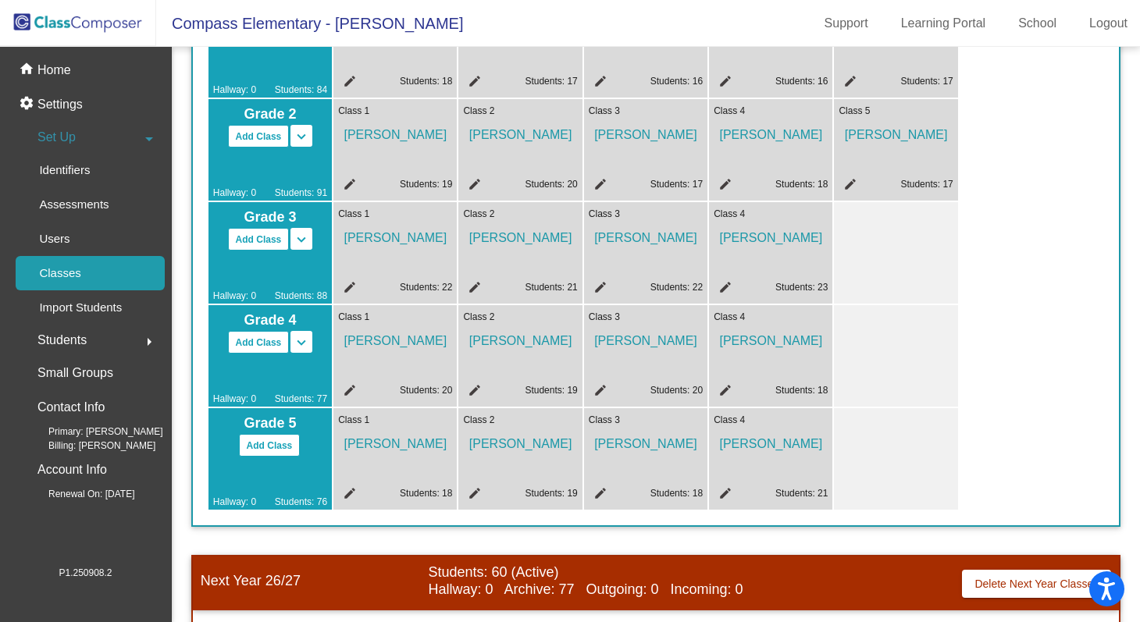
scroll to position [0, 0]
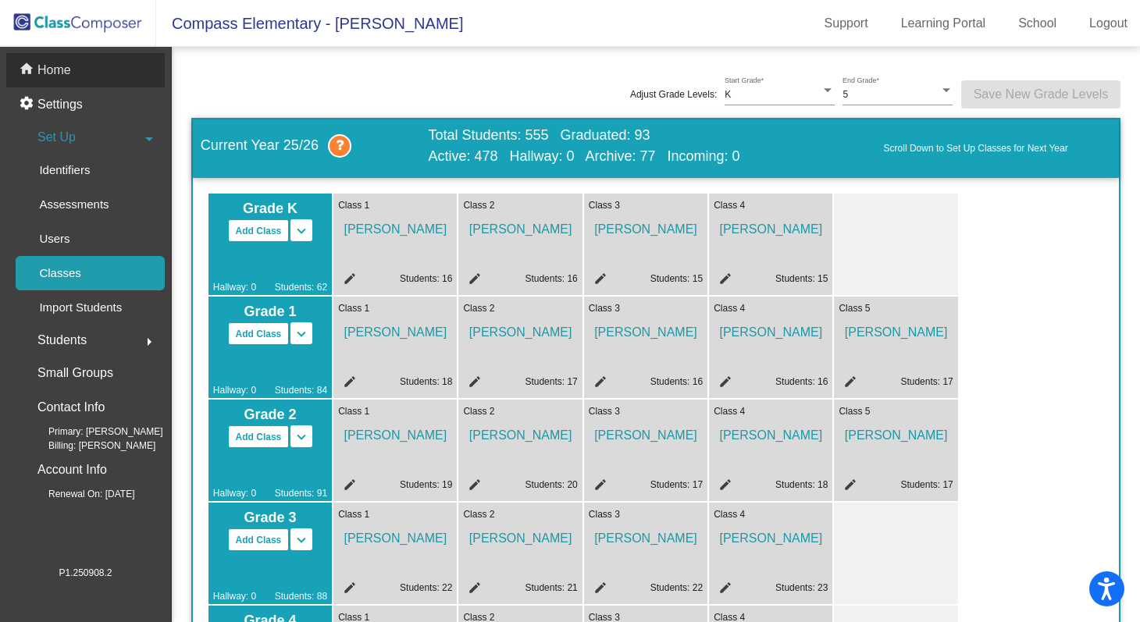
click at [68, 75] on p "Home" at bounding box center [54, 70] width 34 height 19
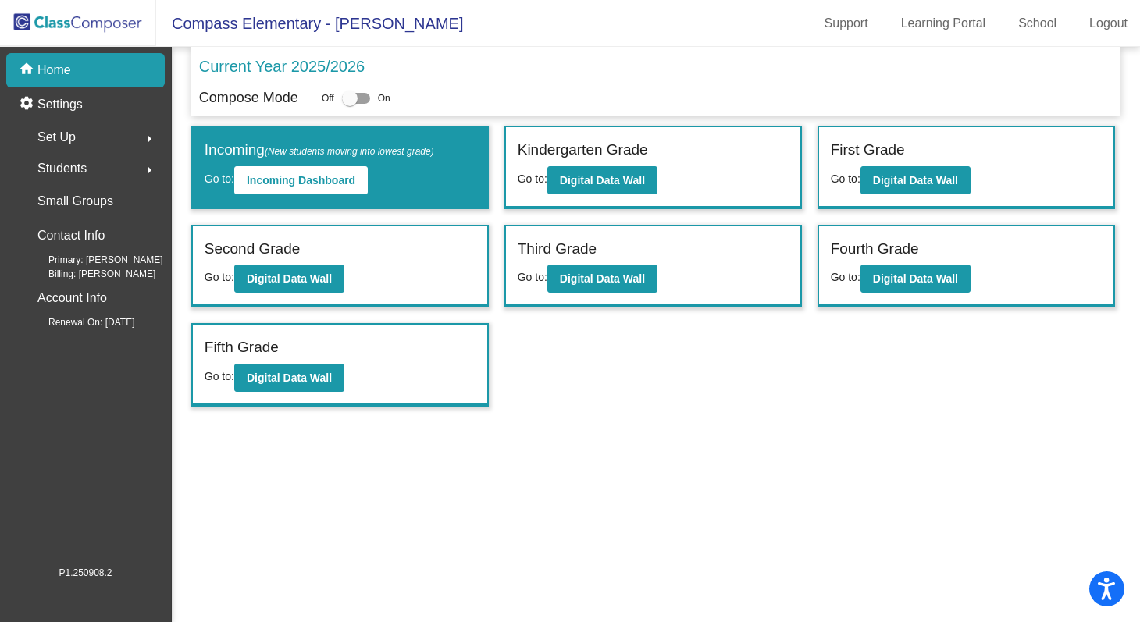
click at [358, 97] on div at bounding box center [350, 99] width 16 height 16
click at [350, 104] on input "checkbox" at bounding box center [349, 104] width 1 height 1
checkbox input "true"
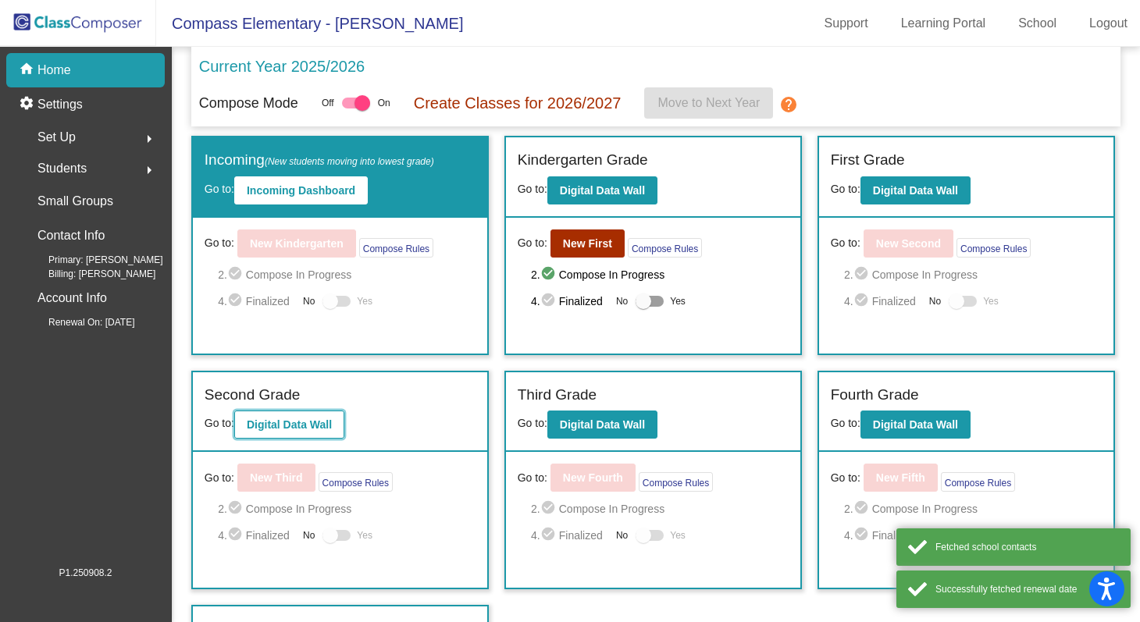
click at [312, 431] on b "Digital Data Wall" at bounding box center [289, 425] width 85 height 12
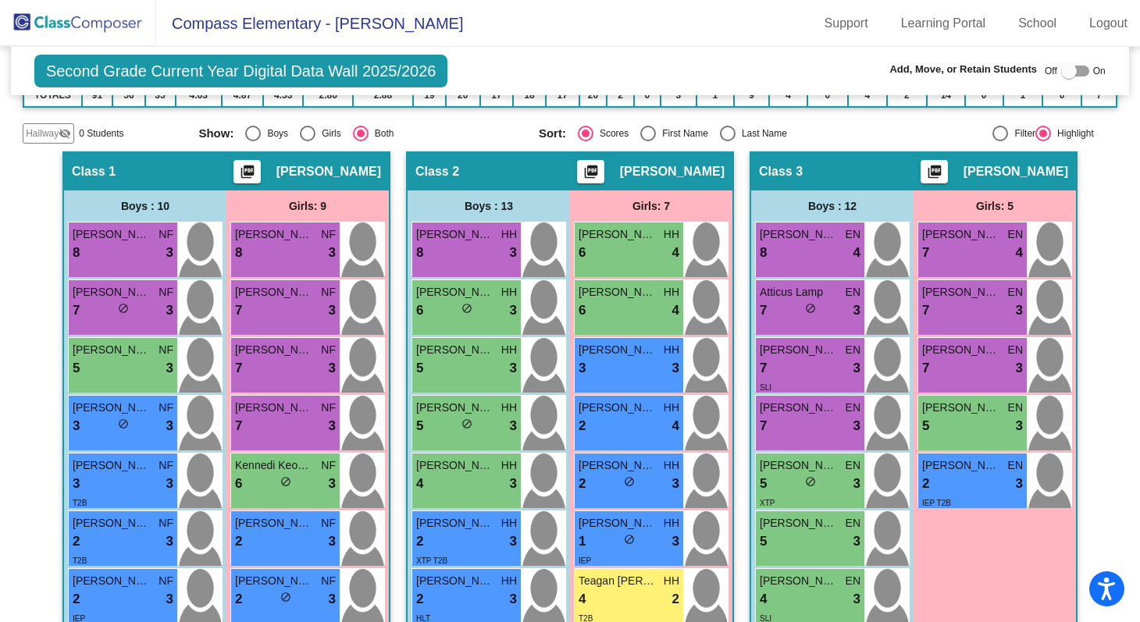
scroll to position [333, 0]
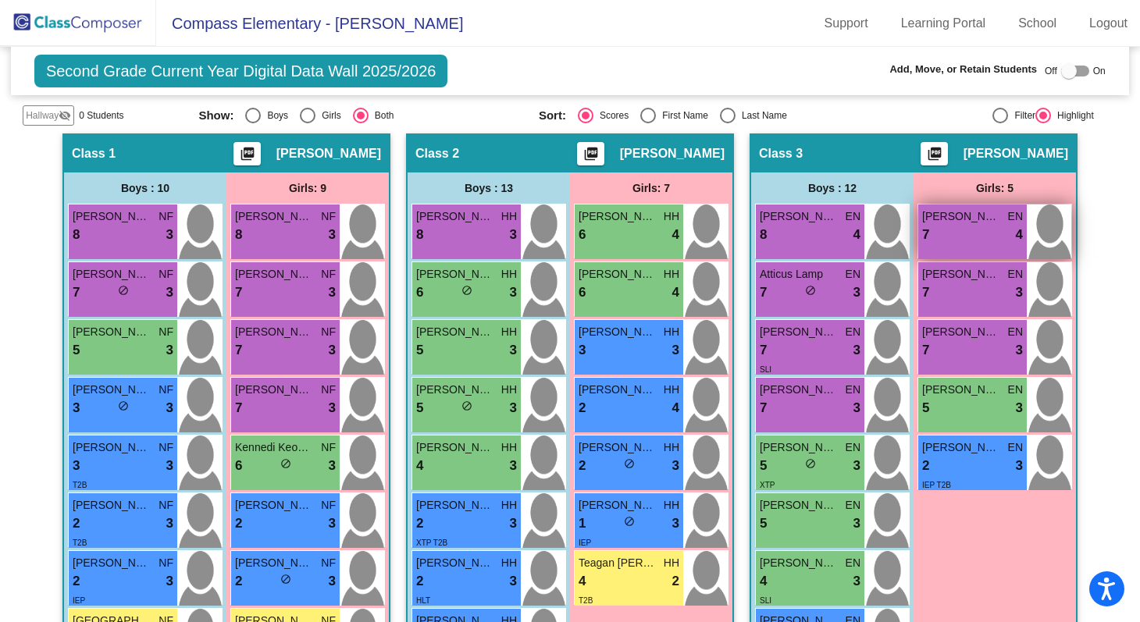
click at [974, 241] on div "[PERSON_NAME] EN 7 lock do_not_disturb_alt 4" at bounding box center [972, 232] width 109 height 55
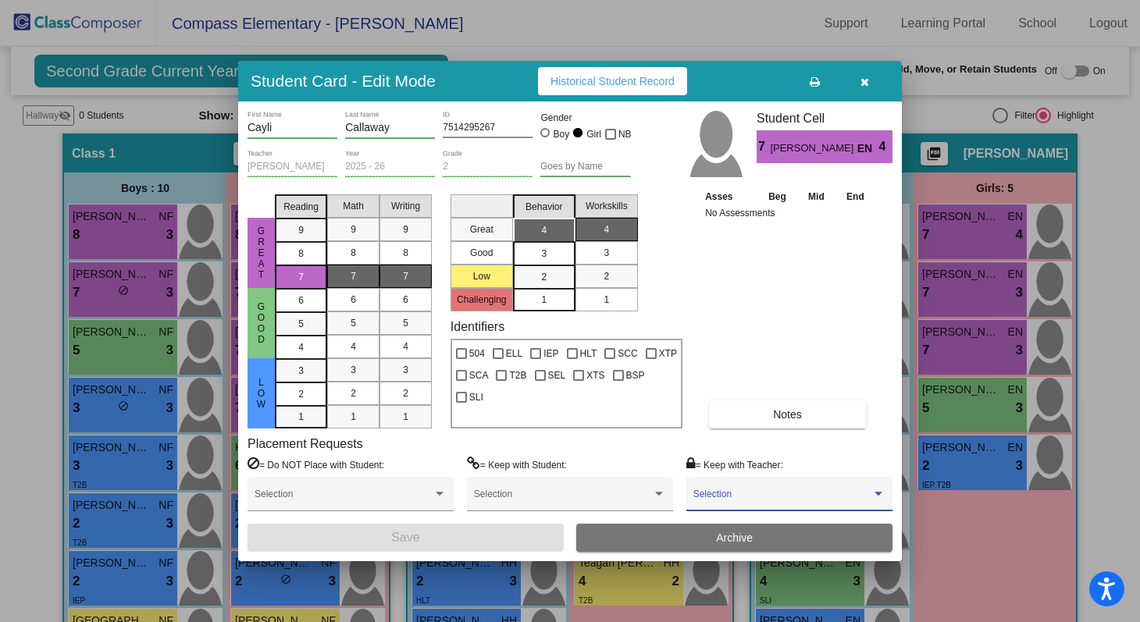
click at [740, 497] on span at bounding box center [783, 499] width 178 height 11
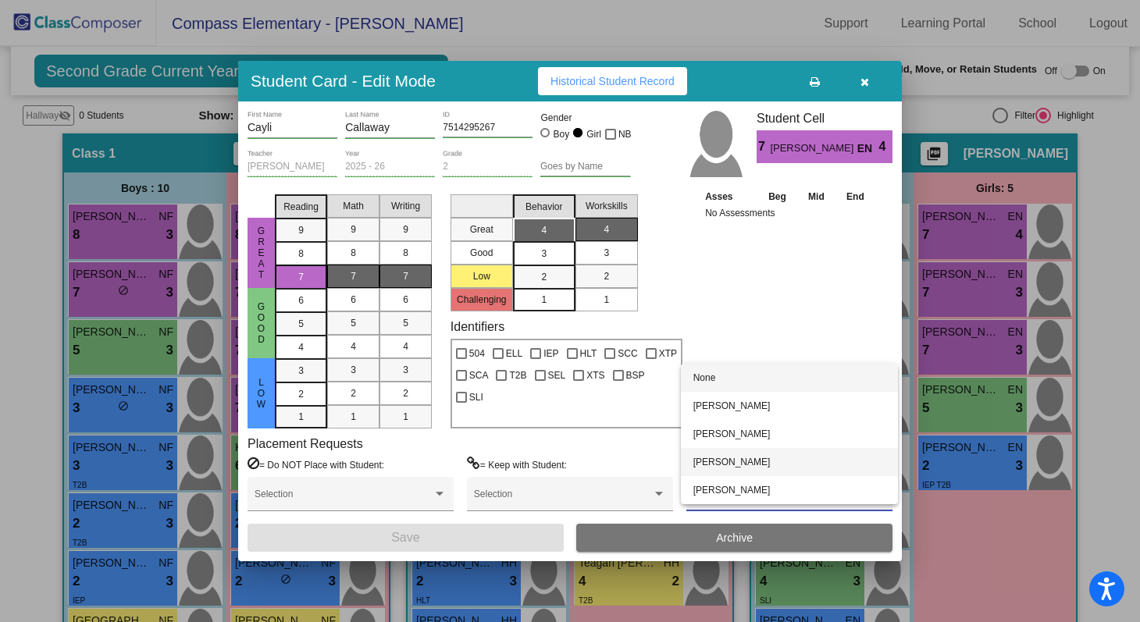
click at [738, 449] on span "[PERSON_NAME]" at bounding box center [790, 462] width 192 height 28
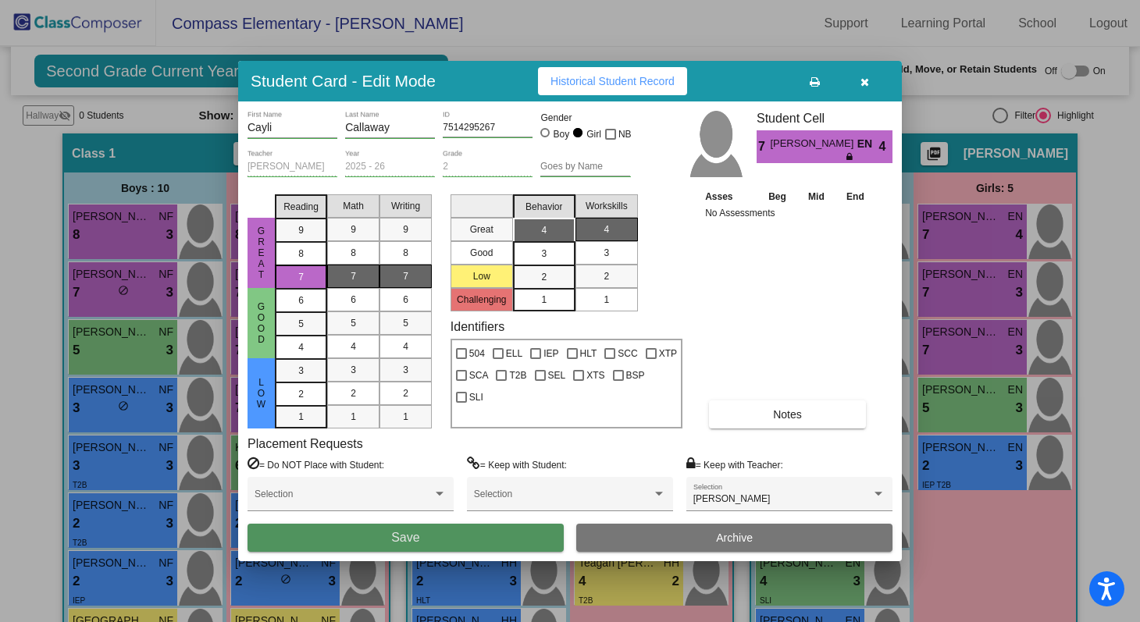
click at [521, 537] on button "Save" at bounding box center [406, 538] width 316 height 28
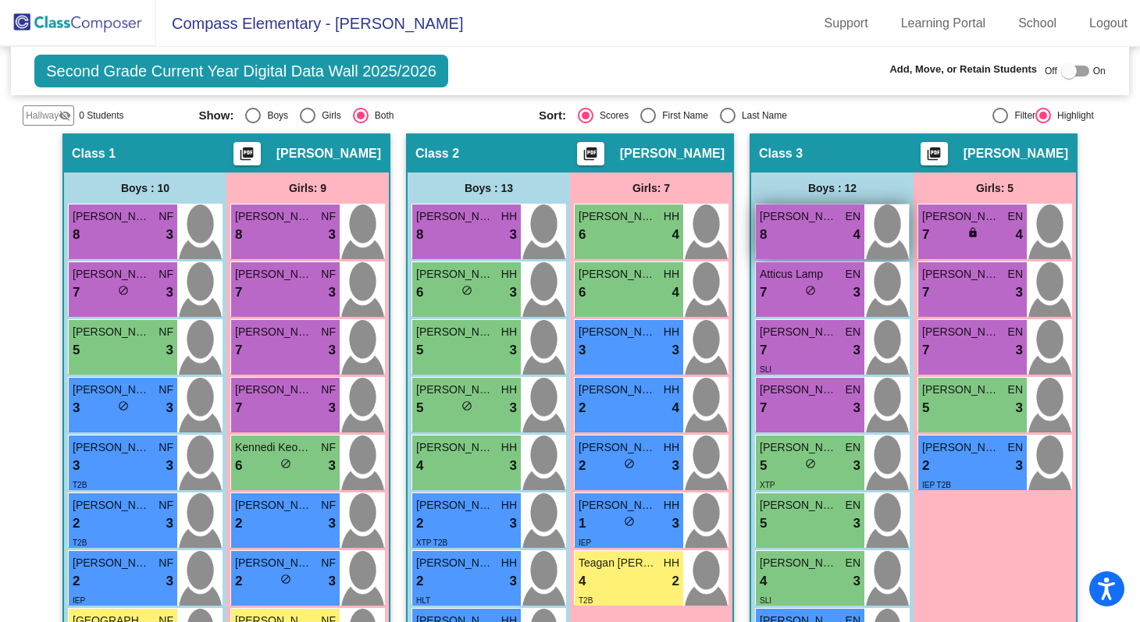
click at [831, 233] on div "8 lock do_not_disturb_alt 4" at bounding box center [810, 235] width 101 height 20
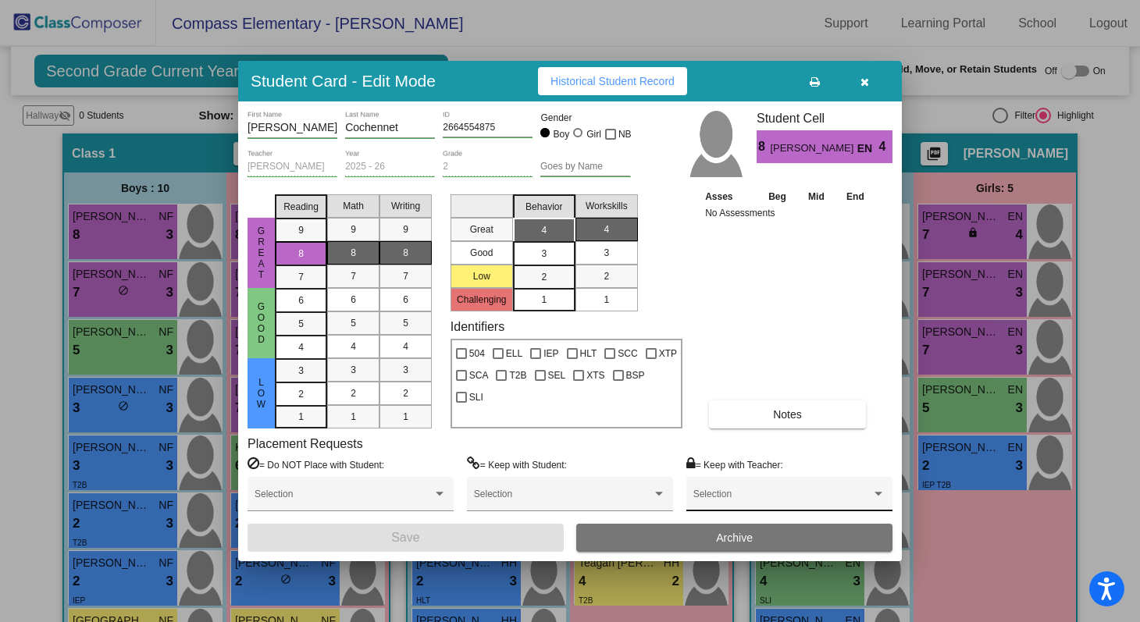
click at [775, 482] on div "Selection" at bounding box center [789, 494] width 206 height 35
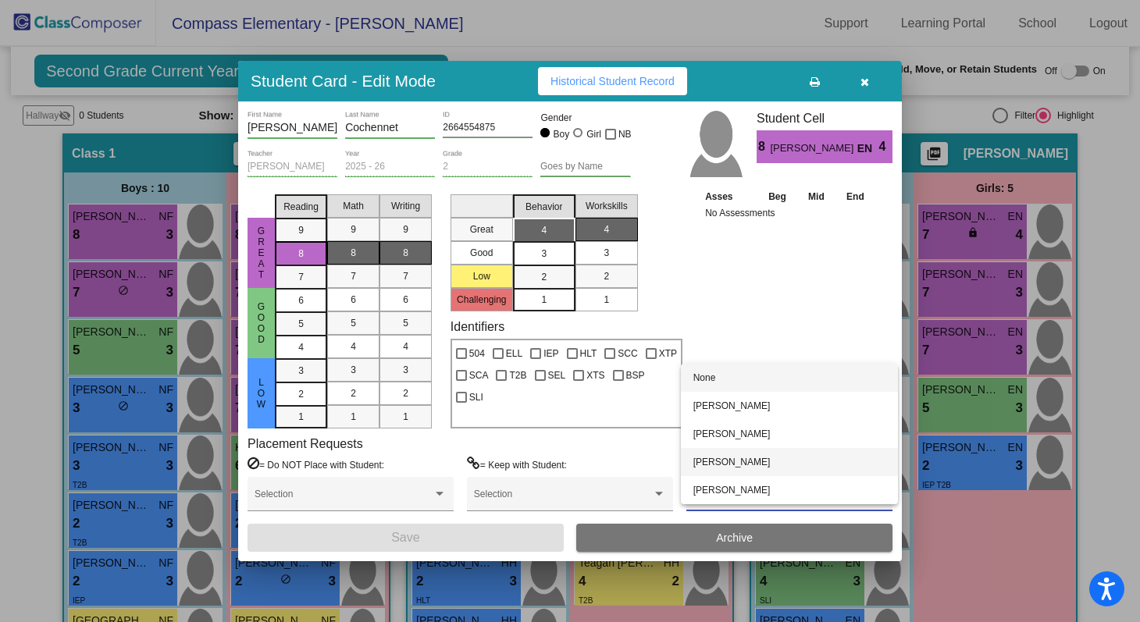
click at [773, 463] on span "[PERSON_NAME]" at bounding box center [790, 462] width 192 height 28
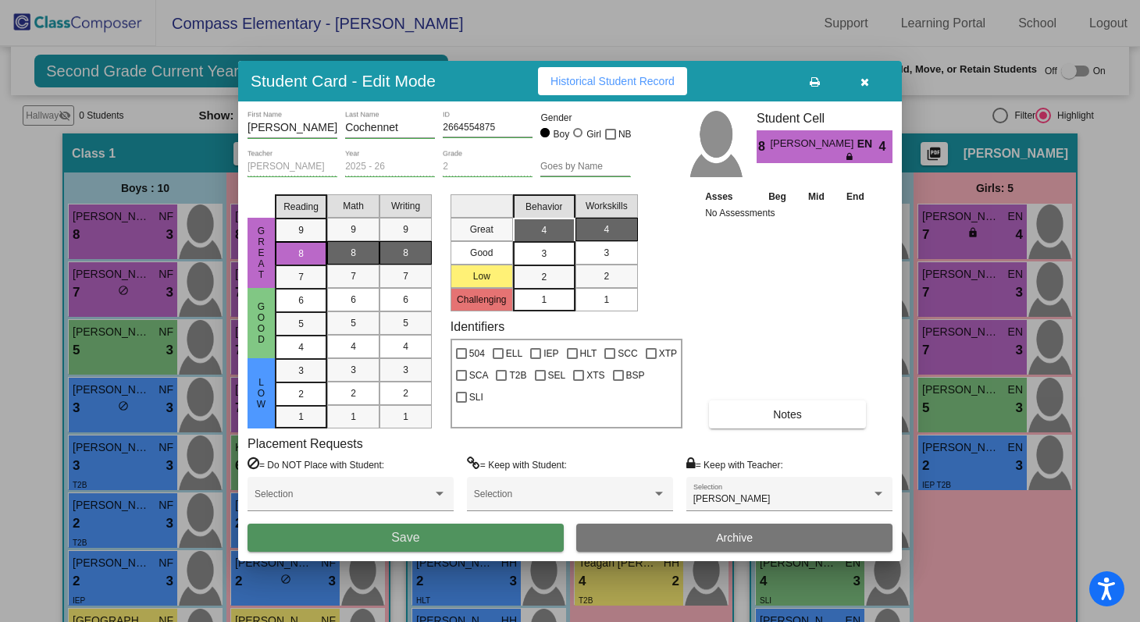
click at [453, 545] on button "Save" at bounding box center [406, 538] width 316 height 28
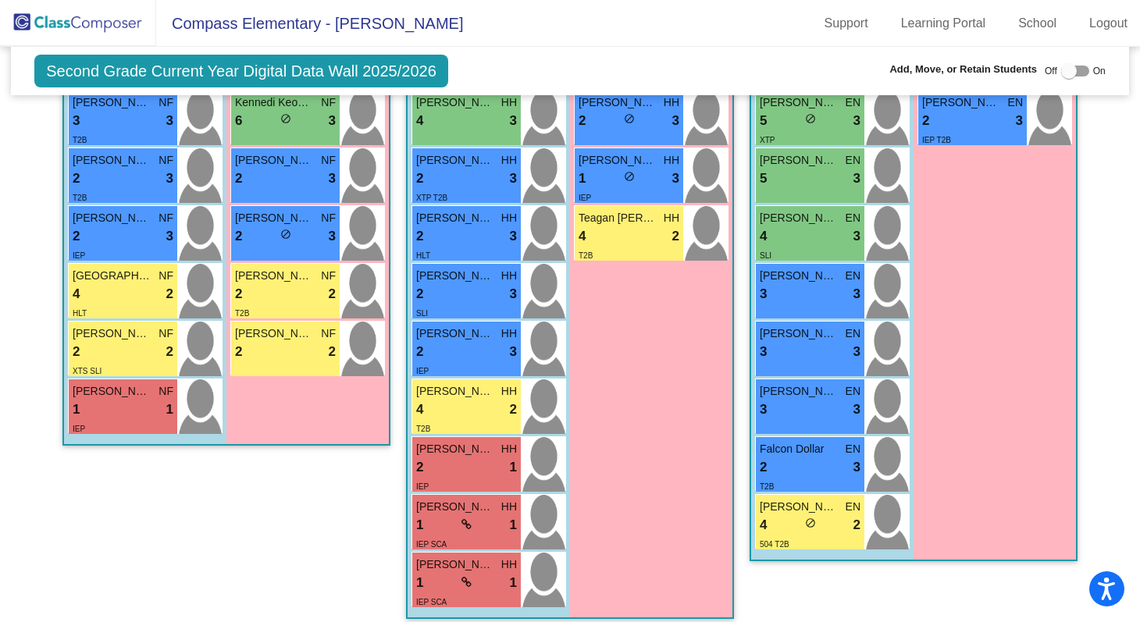
scroll to position [687, 0]
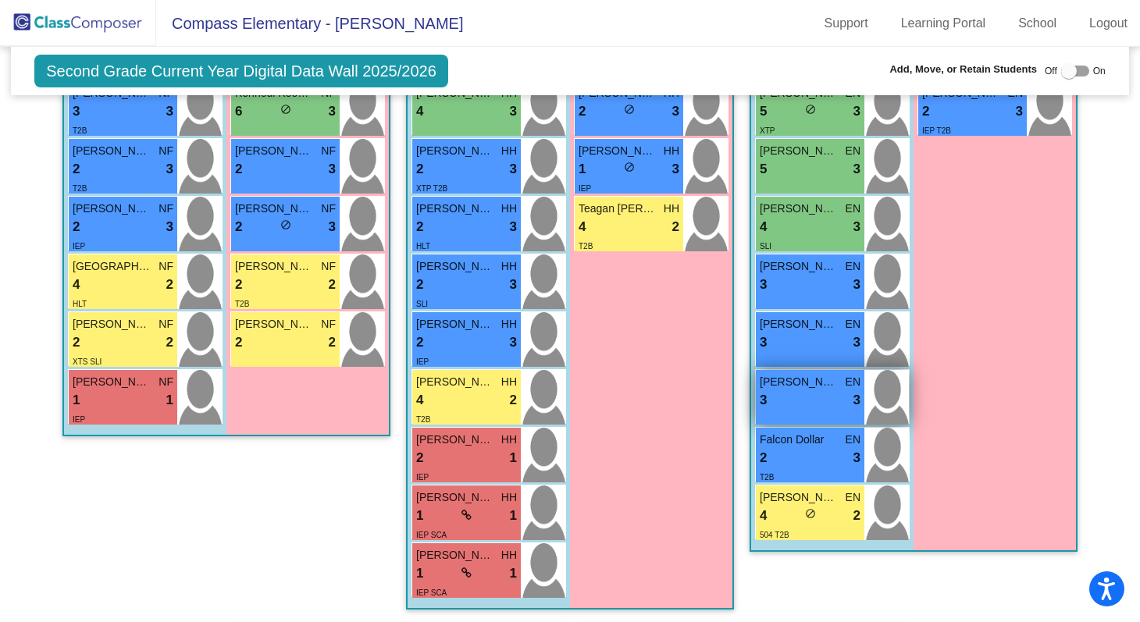
click at [817, 407] on div "[PERSON_NAME] EN 3 lock do_not_disturb_alt 3" at bounding box center [810, 397] width 109 height 55
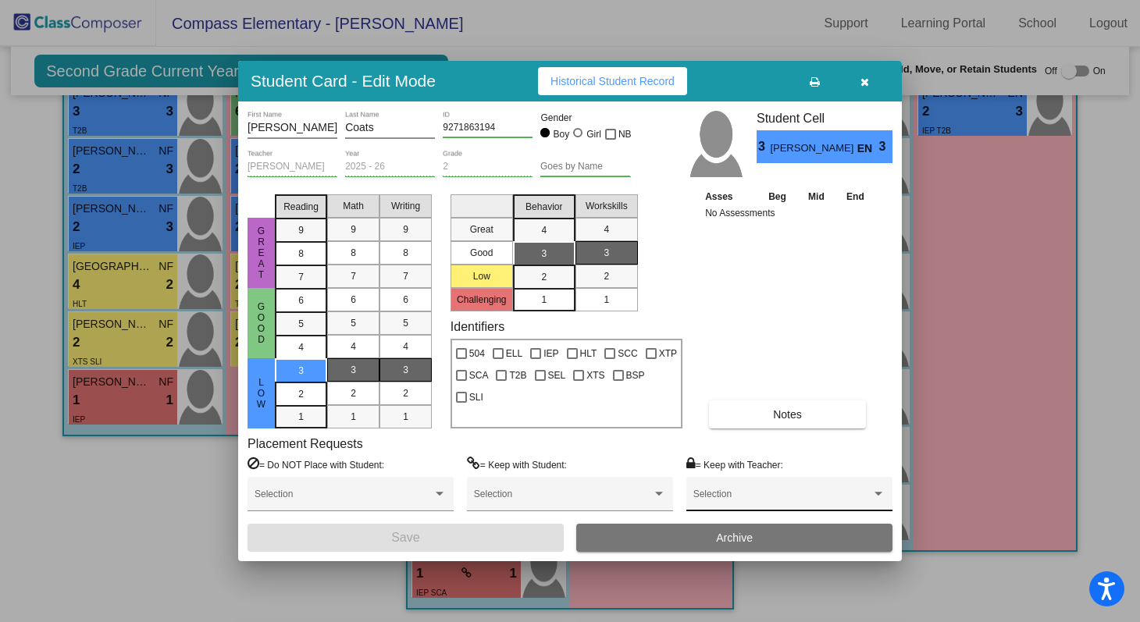
click at [727, 503] on span at bounding box center [783, 499] width 178 height 11
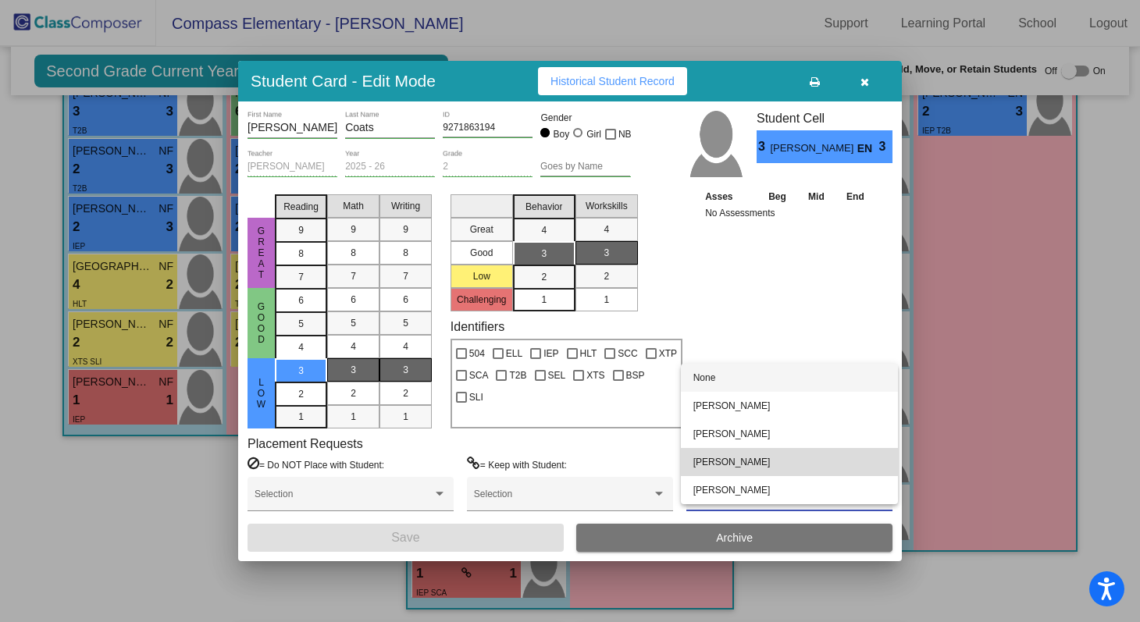
click at [729, 462] on span "[PERSON_NAME]" at bounding box center [790, 462] width 192 height 28
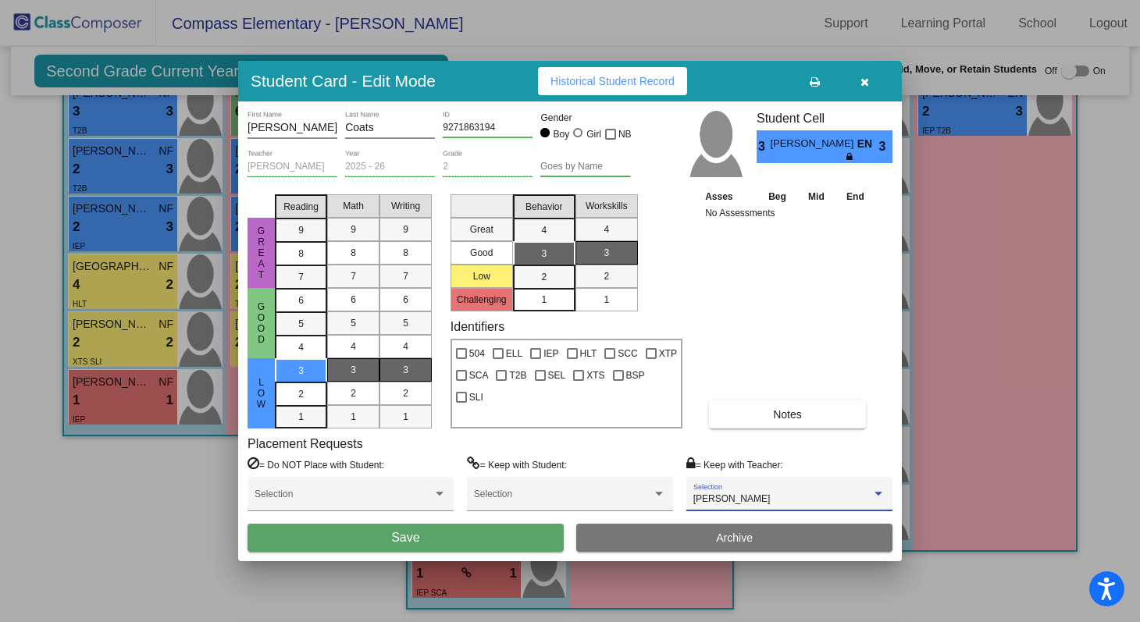
click at [527, 539] on button "Save" at bounding box center [406, 538] width 316 height 28
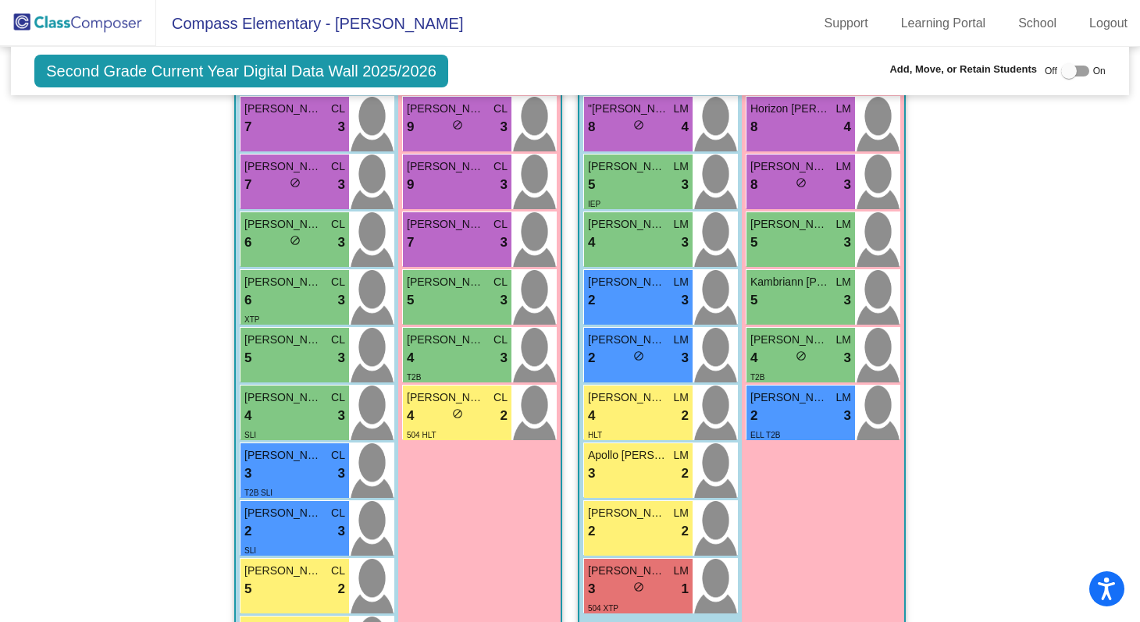
scroll to position [1417, 0]
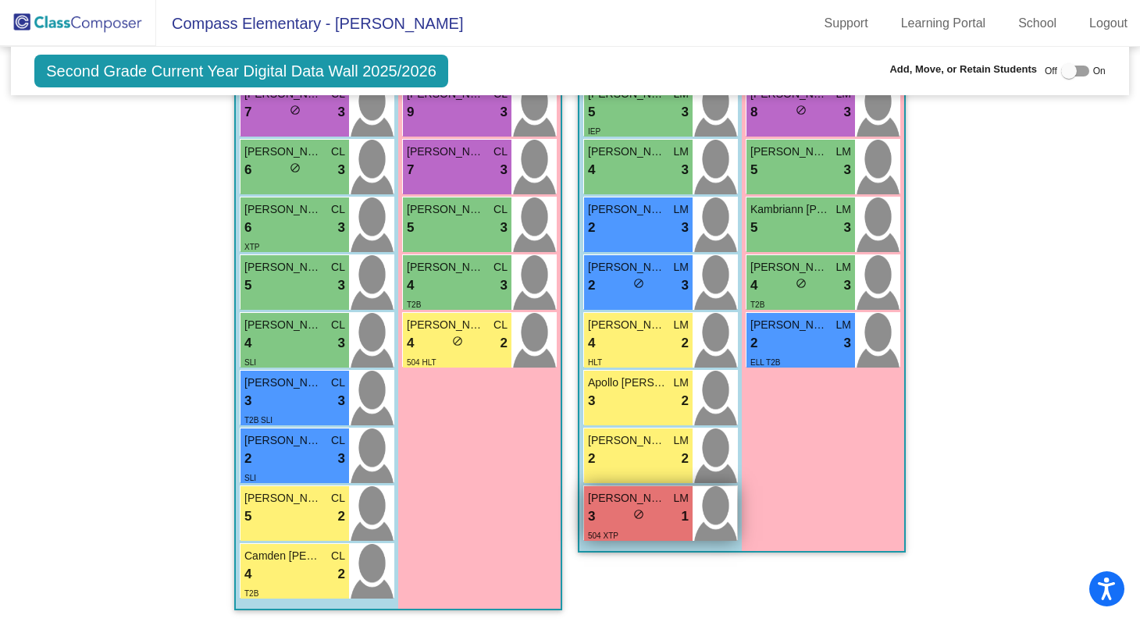
click at [612, 508] on div "3 lock do_not_disturb_alt 1" at bounding box center [638, 517] width 101 height 20
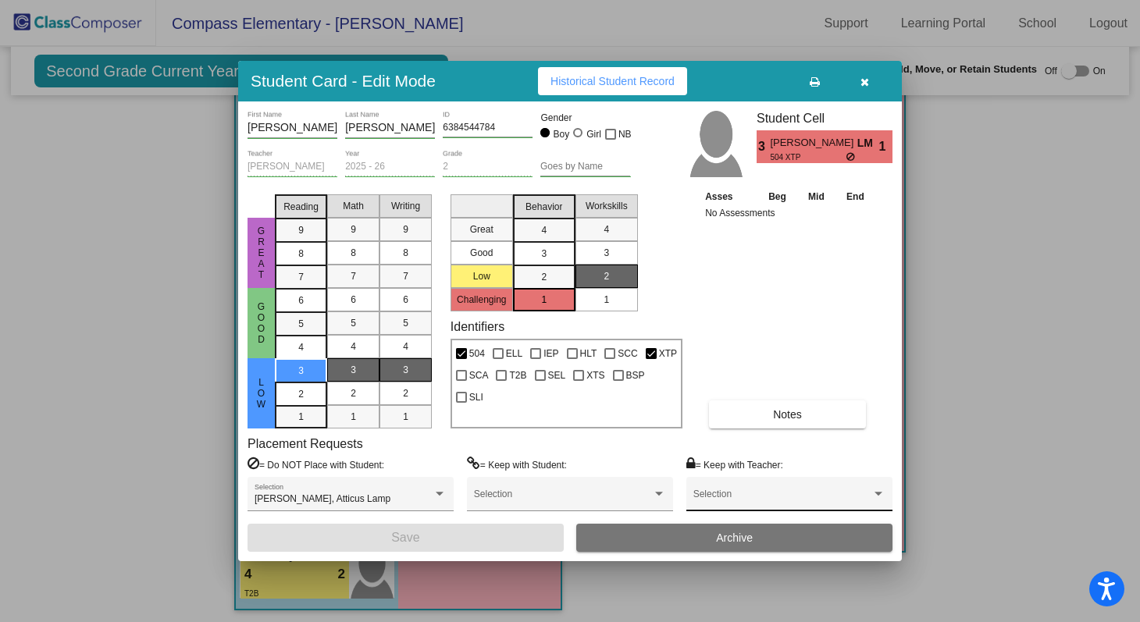
click at [756, 487] on div "Selection" at bounding box center [790, 498] width 192 height 28
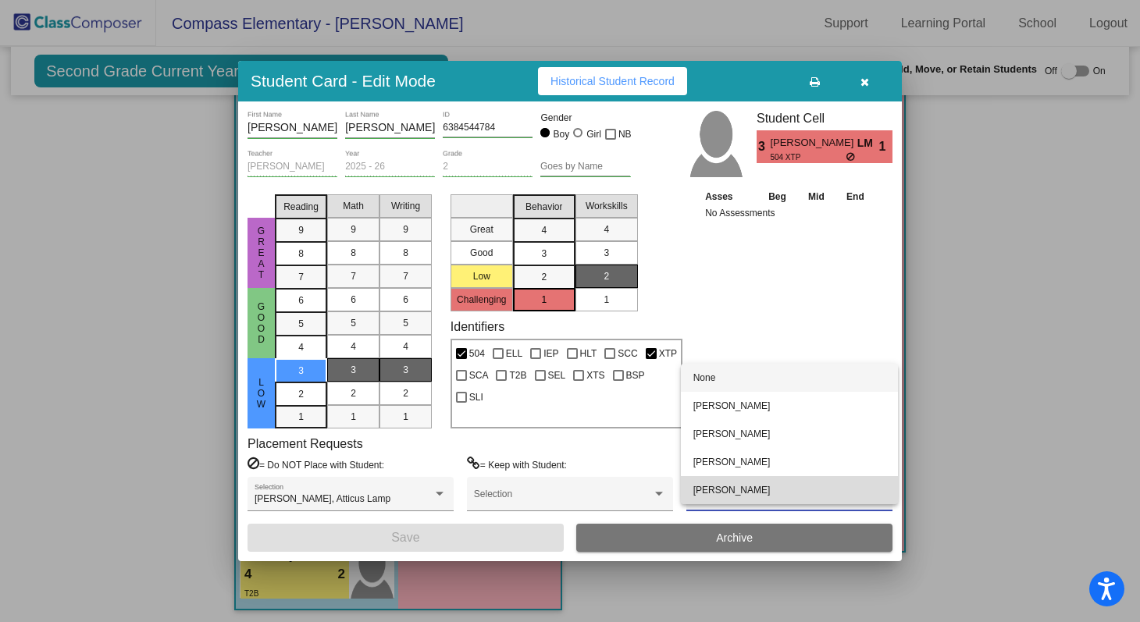
click at [756, 487] on span "[PERSON_NAME]" at bounding box center [790, 490] width 192 height 28
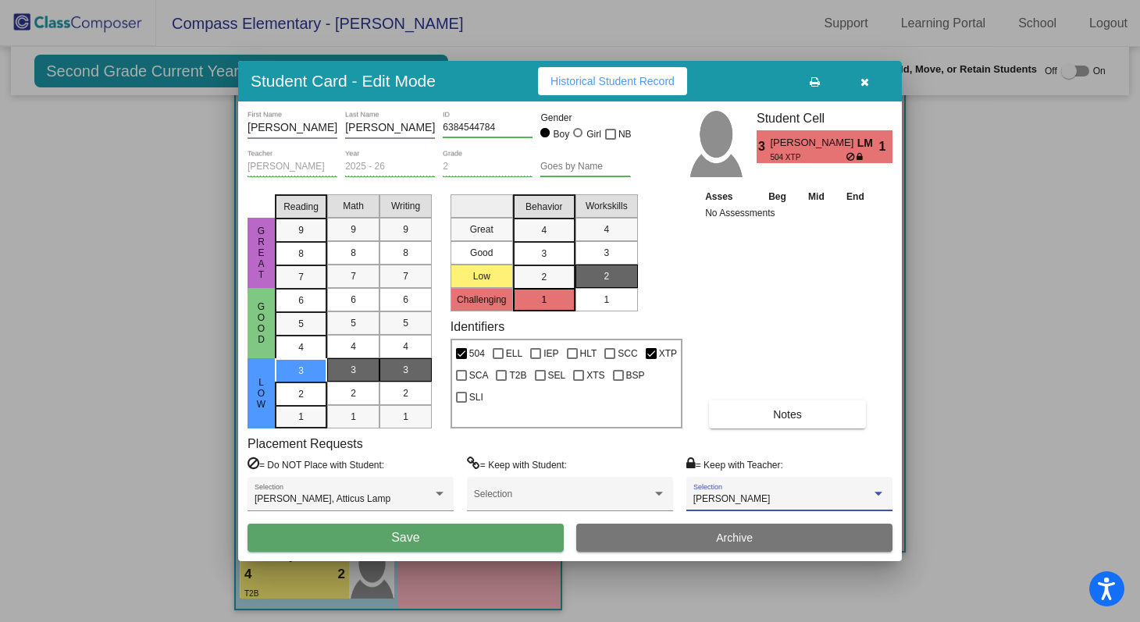
click at [506, 537] on button "Save" at bounding box center [406, 538] width 316 height 28
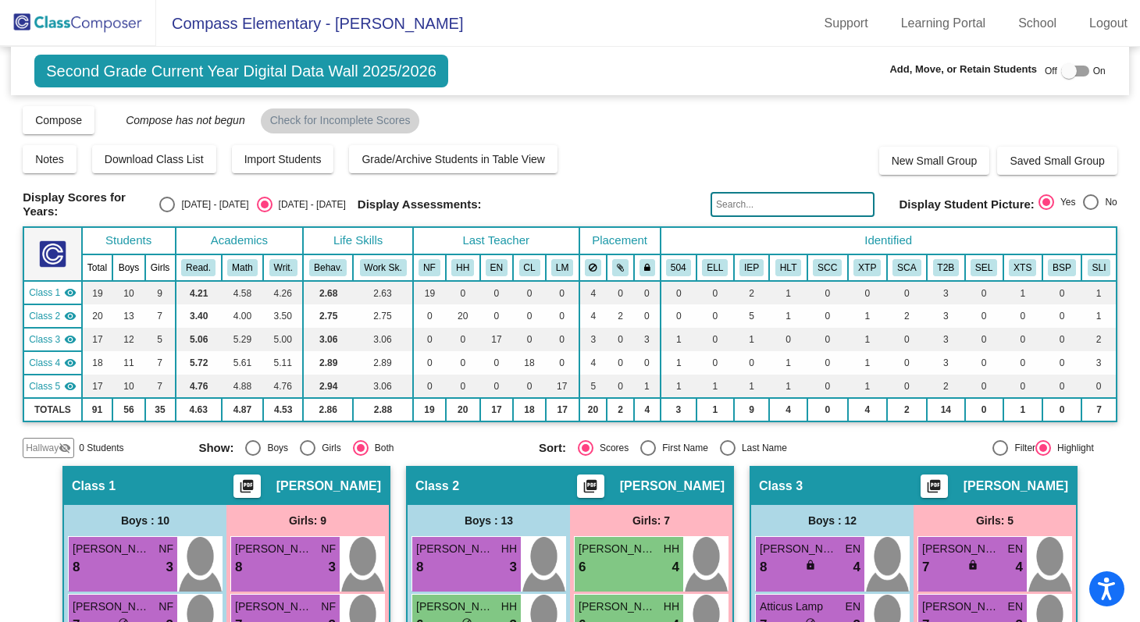
scroll to position [0, 0]
click at [83, 127] on button "Compose" at bounding box center [59, 120] width 72 height 28
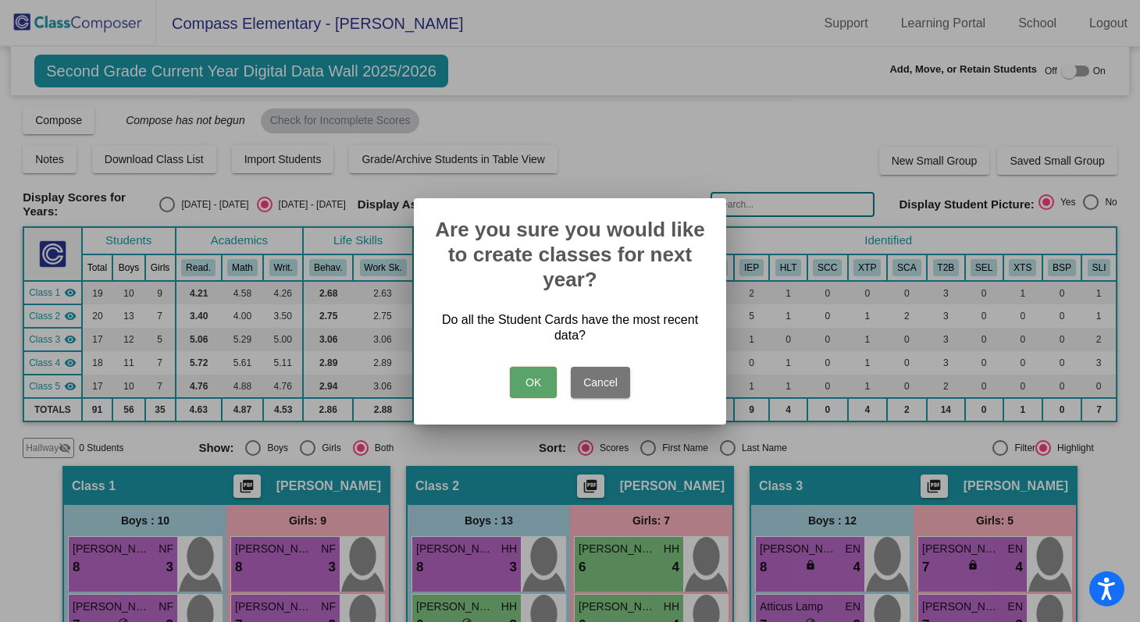
click at [540, 381] on button "OK" at bounding box center [533, 382] width 47 height 31
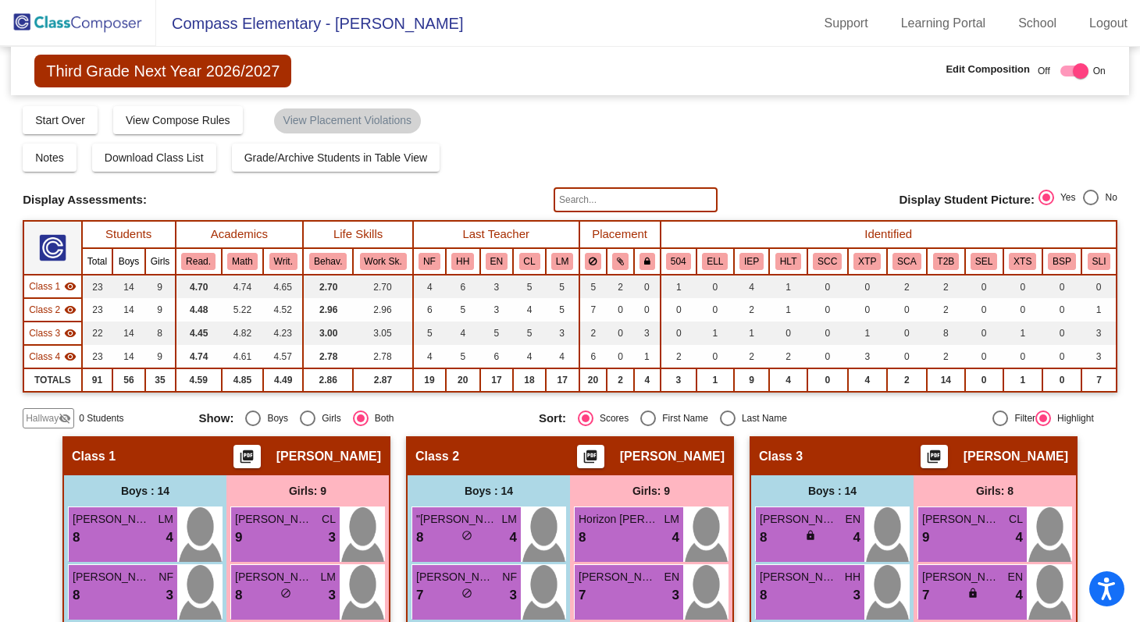
click at [76, 33] on img at bounding box center [78, 23] width 156 height 46
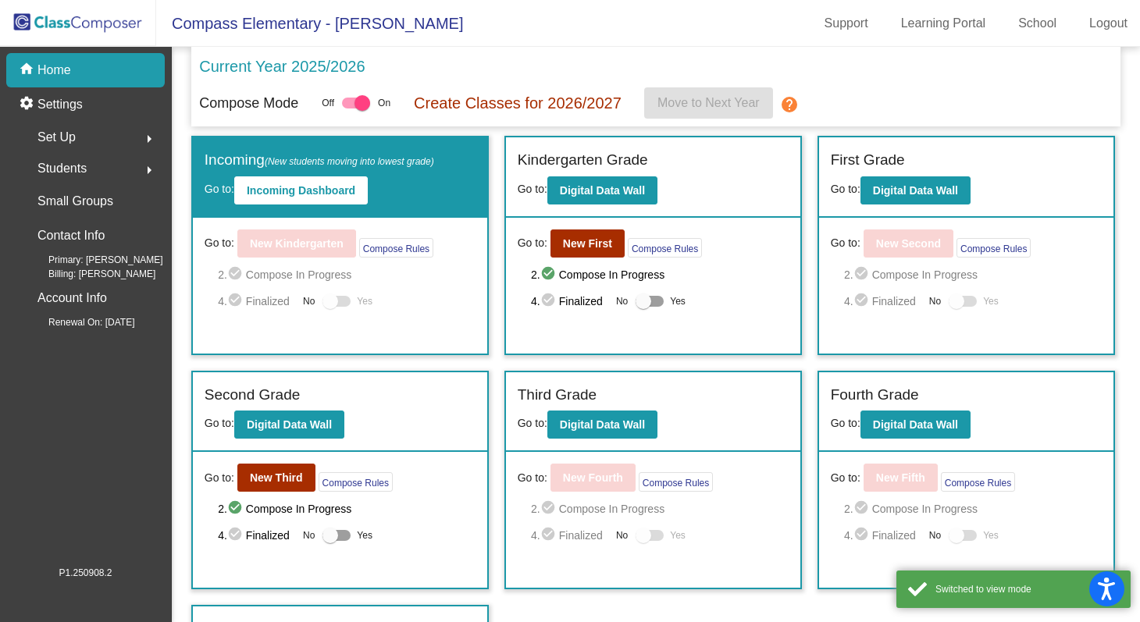
click at [86, 143] on div "Set Up arrow_right" at bounding box center [90, 137] width 149 height 31
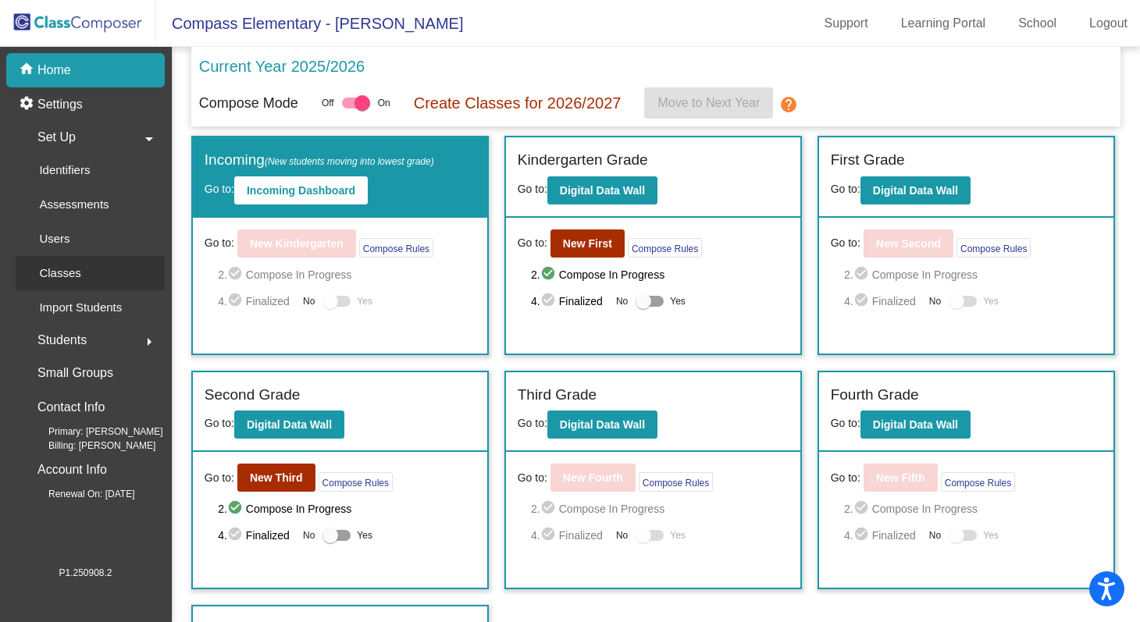
click at [66, 270] on p "Classes" at bounding box center [59, 273] width 41 height 19
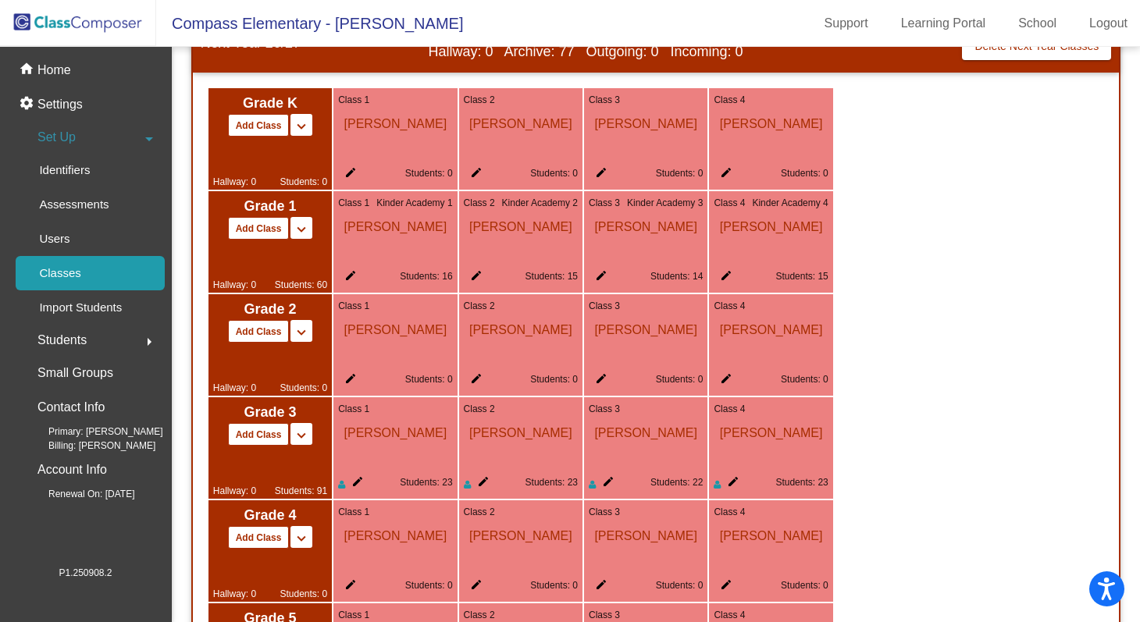
scroll to position [843, 0]
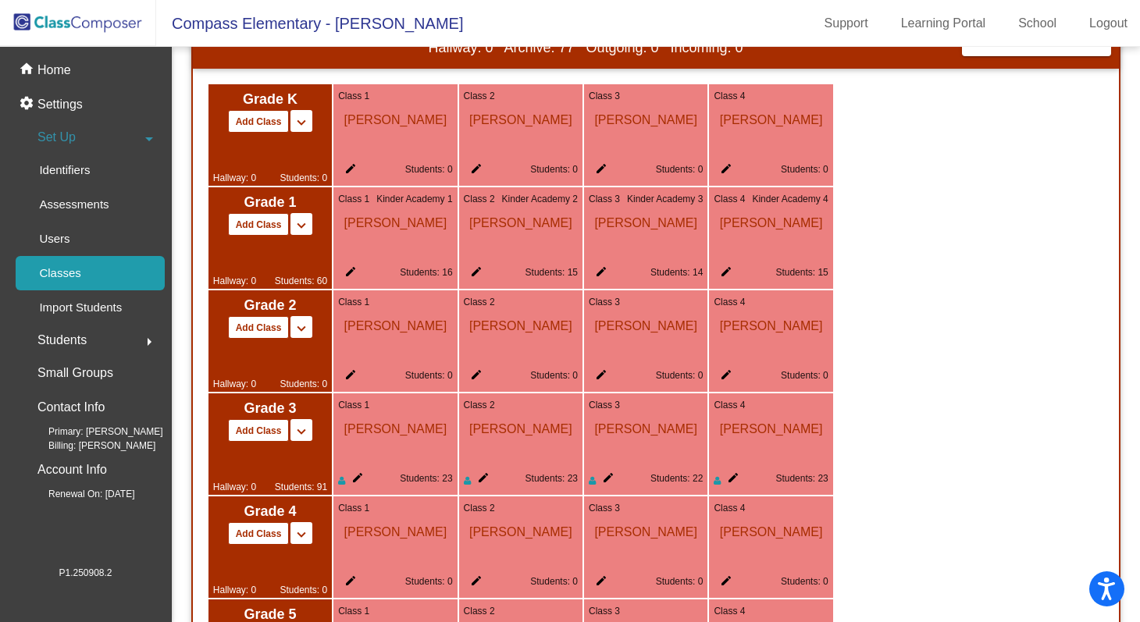
click at [352, 471] on div "Class 1 [PERSON_NAME] edit Students: 23" at bounding box center [394, 445] width 123 height 102
click at [346, 487] on mat-icon "edit" at bounding box center [354, 481] width 19 height 19
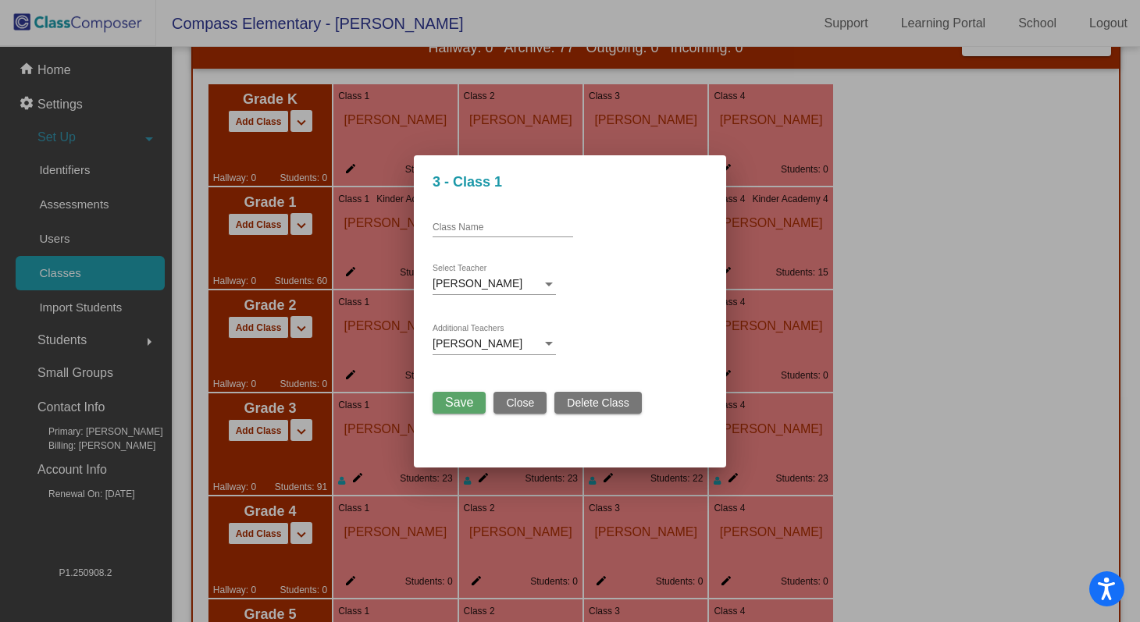
click at [535, 348] on div "[PERSON_NAME]" at bounding box center [487, 344] width 109 height 12
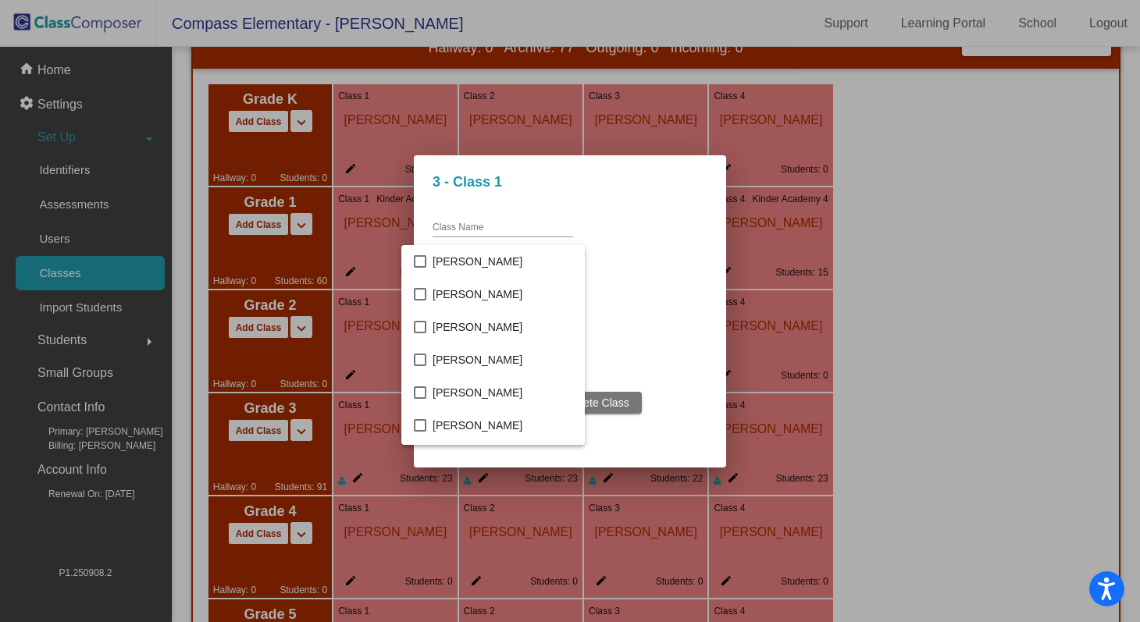
scroll to position [704, 0]
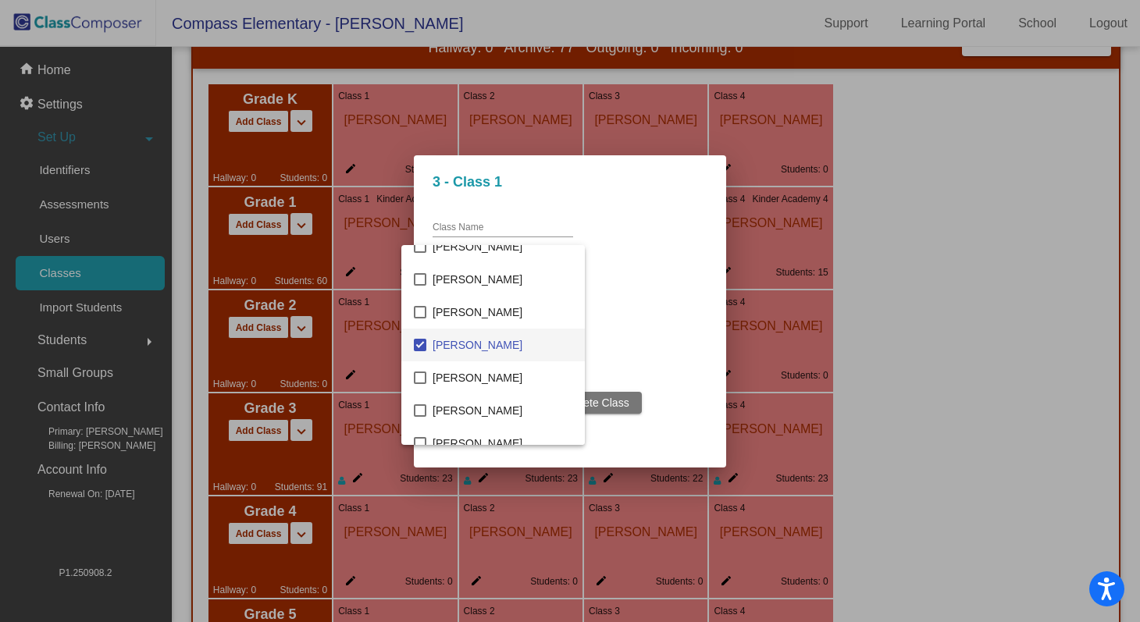
click at [424, 344] on mat-pseudo-checkbox at bounding box center [420, 345] width 12 height 12
click at [699, 341] on div at bounding box center [570, 311] width 1140 height 622
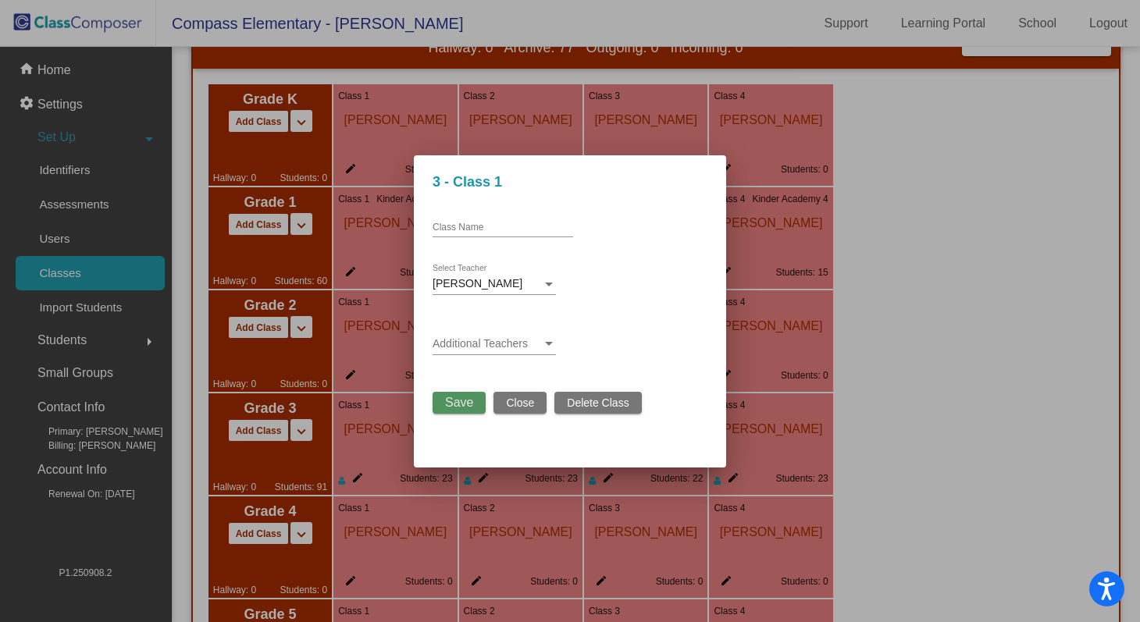
click at [463, 405] on span "Save" at bounding box center [459, 402] width 28 height 13
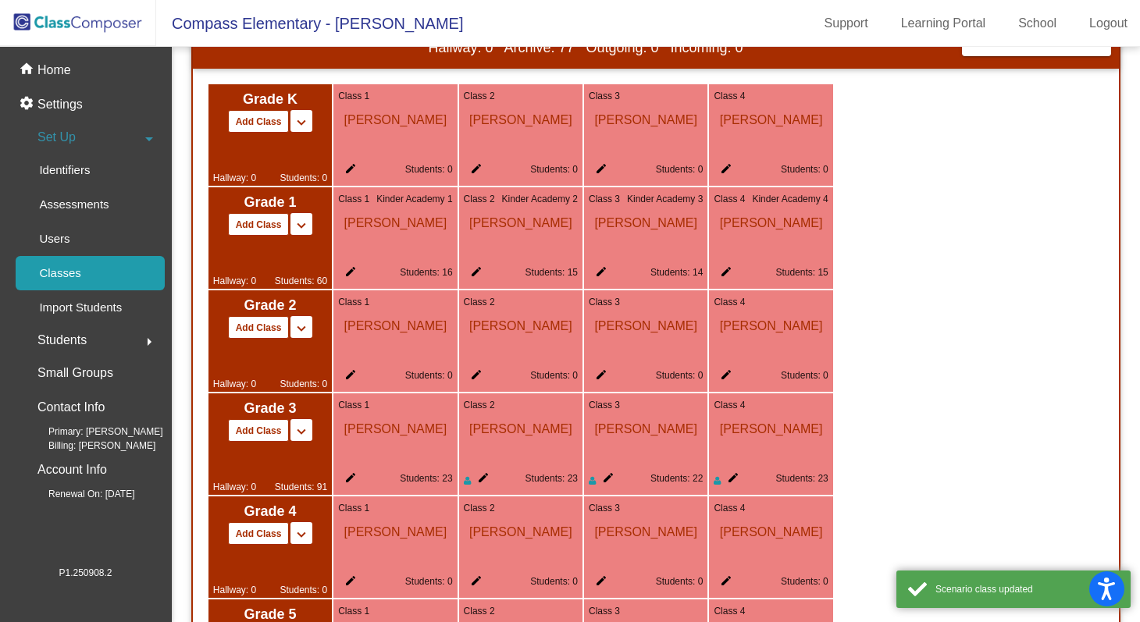
click at [349, 476] on mat-icon "edit" at bounding box center [347, 481] width 19 height 19
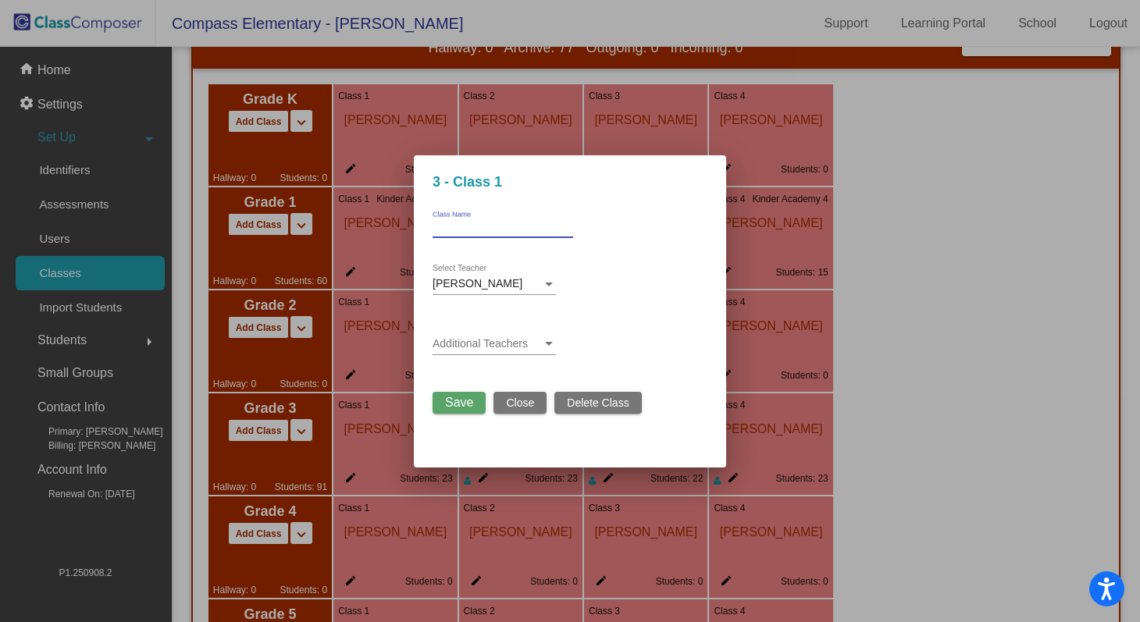
click at [465, 228] on input "Class Name" at bounding box center [503, 228] width 141 height 11
type input "Forbes"
click at [456, 403] on span "Save" at bounding box center [459, 402] width 28 height 13
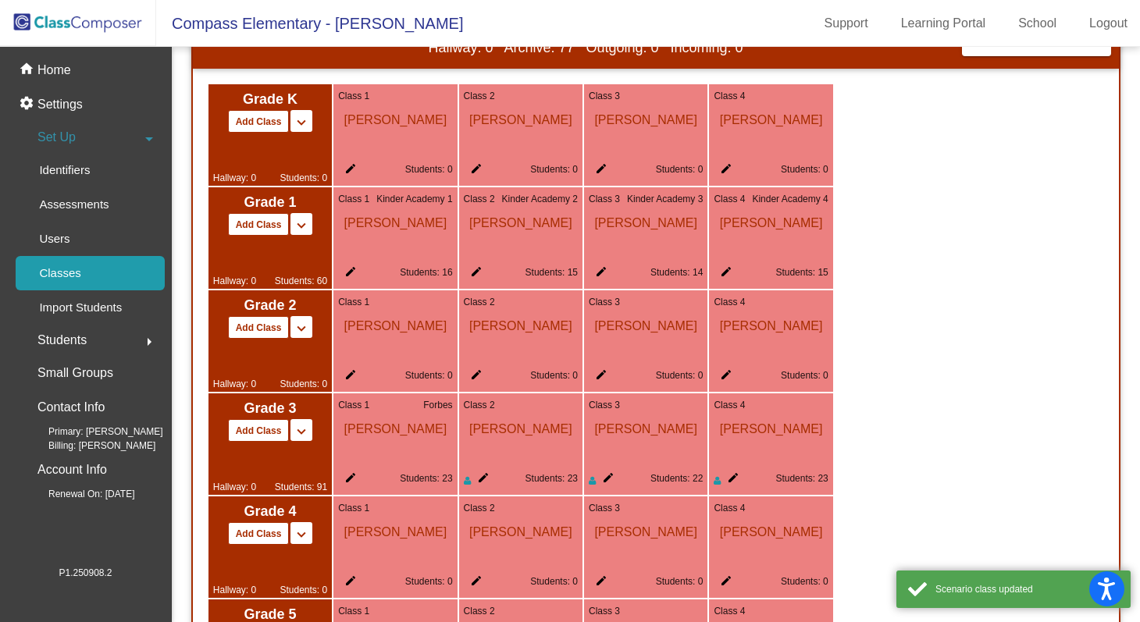
click at [485, 480] on mat-icon "edit" at bounding box center [480, 481] width 19 height 19
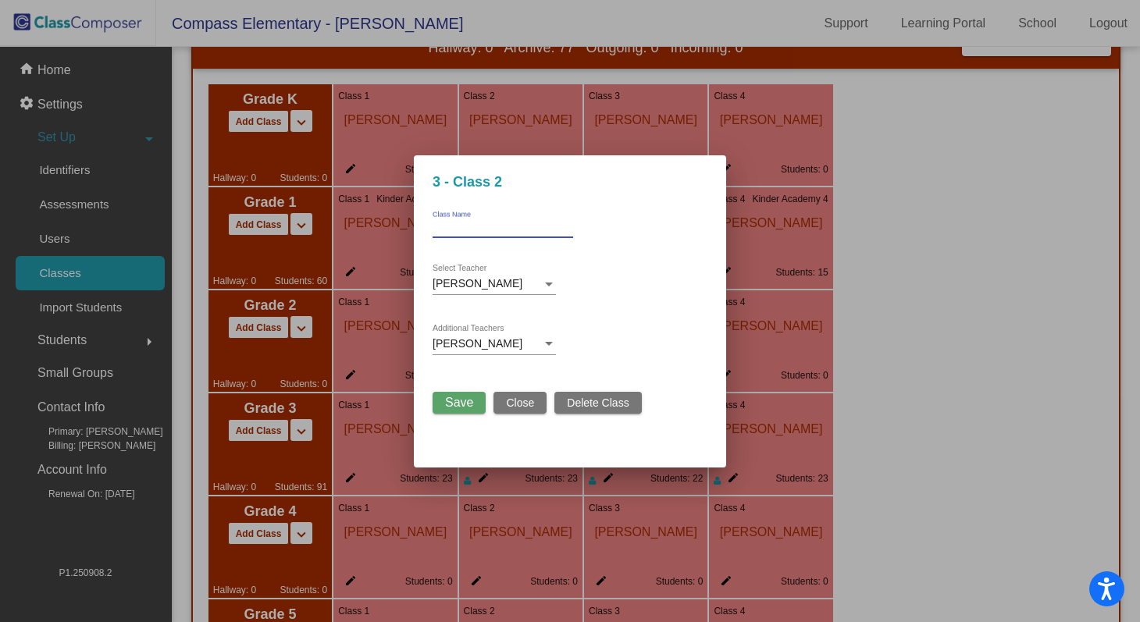
click at [479, 223] on input "Class Name" at bounding box center [503, 228] width 141 height 11
type input "[PERSON_NAME]"
click at [510, 333] on div "[PERSON_NAME] Additional Teachers" at bounding box center [494, 340] width 123 height 30
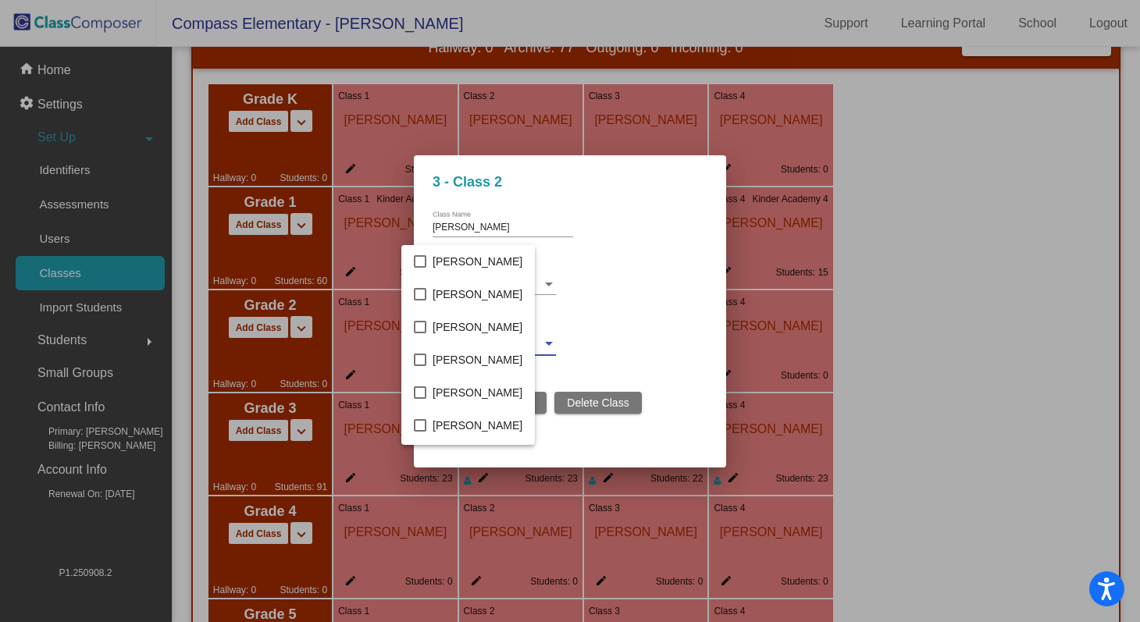
scroll to position [376, 0]
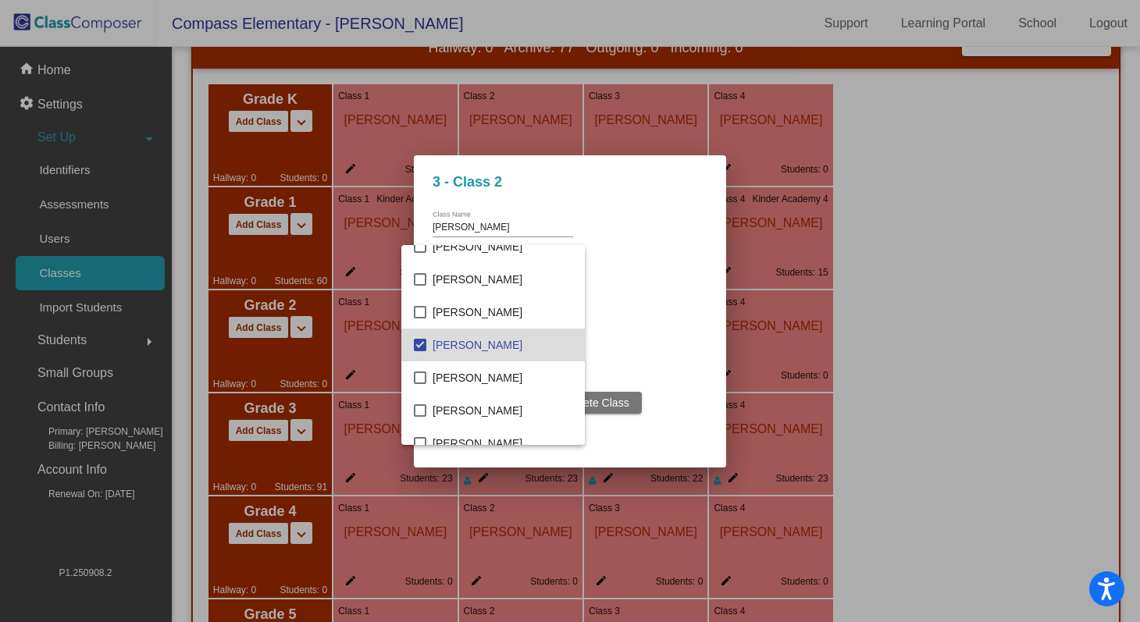
click at [420, 344] on mat-pseudo-checkbox at bounding box center [420, 345] width 12 height 12
click at [640, 332] on div at bounding box center [570, 311] width 1140 height 622
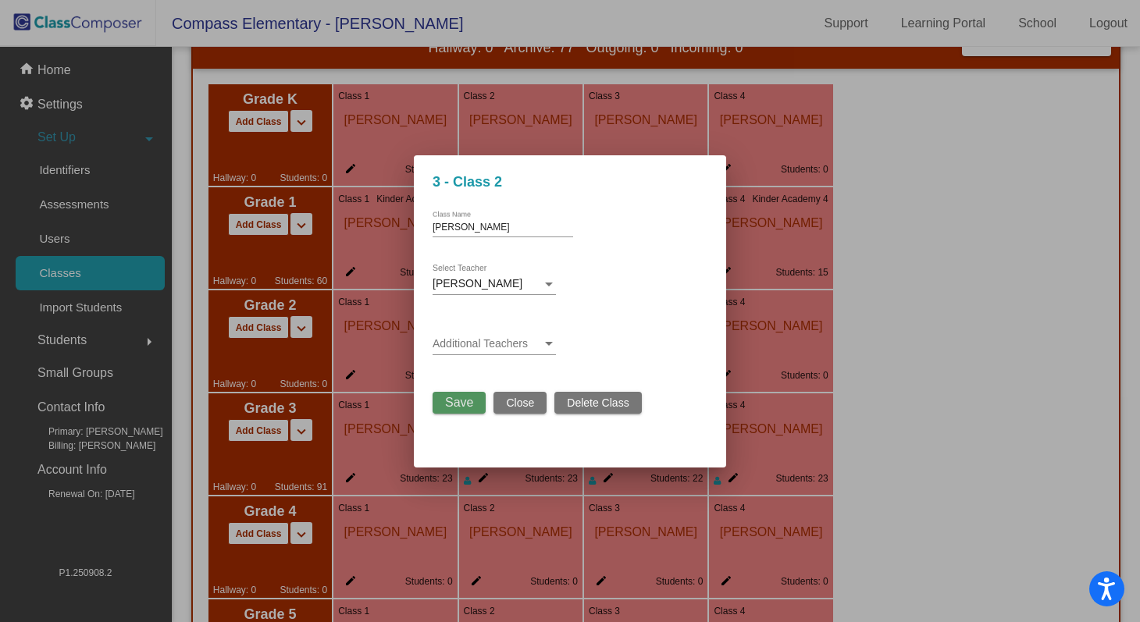
click at [465, 406] on span "Save" at bounding box center [459, 402] width 28 height 13
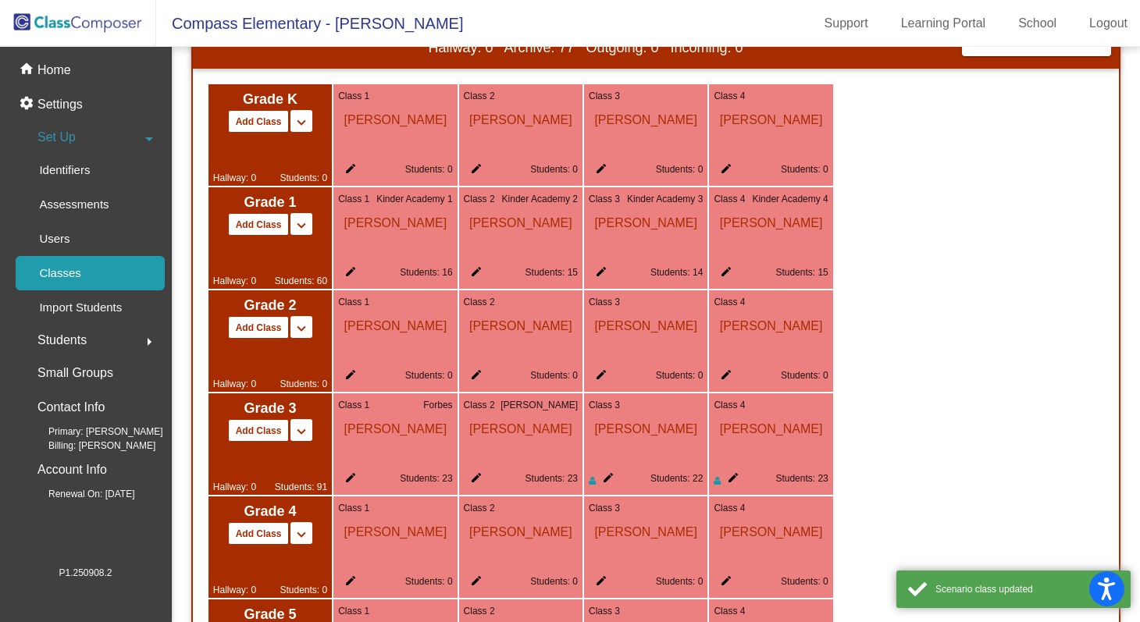
click at [609, 479] on mat-icon "edit" at bounding box center [605, 481] width 19 height 19
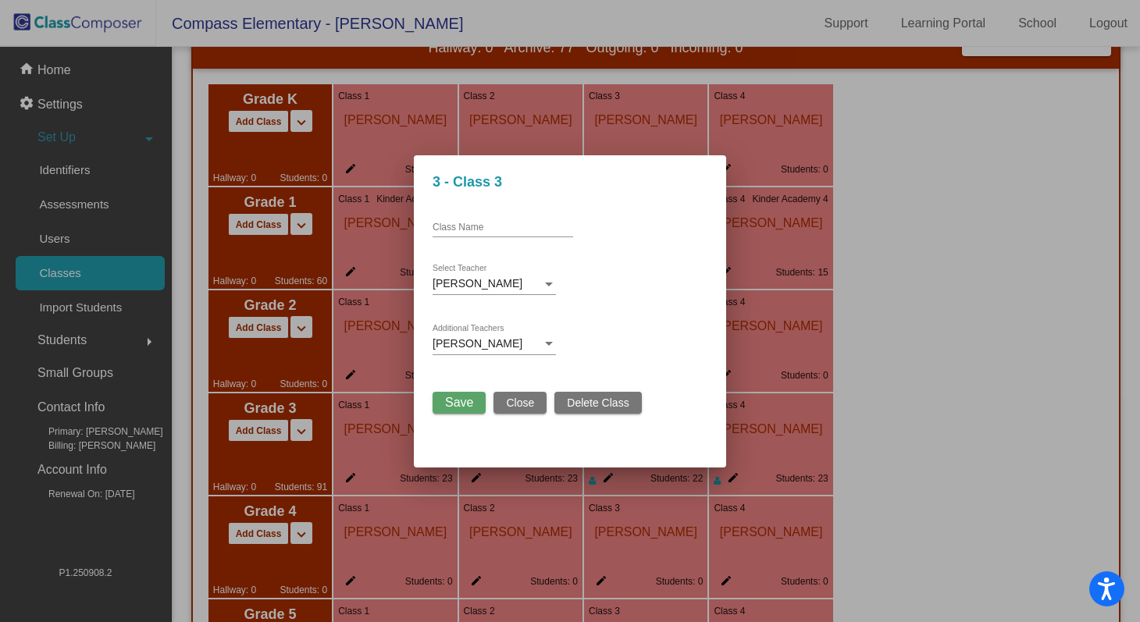
click at [508, 228] on input "Class Name" at bounding box center [503, 228] width 141 height 11
type input "B"
type input "[PERSON_NAME]"
click at [488, 348] on span "[PERSON_NAME]" at bounding box center [478, 343] width 90 height 12
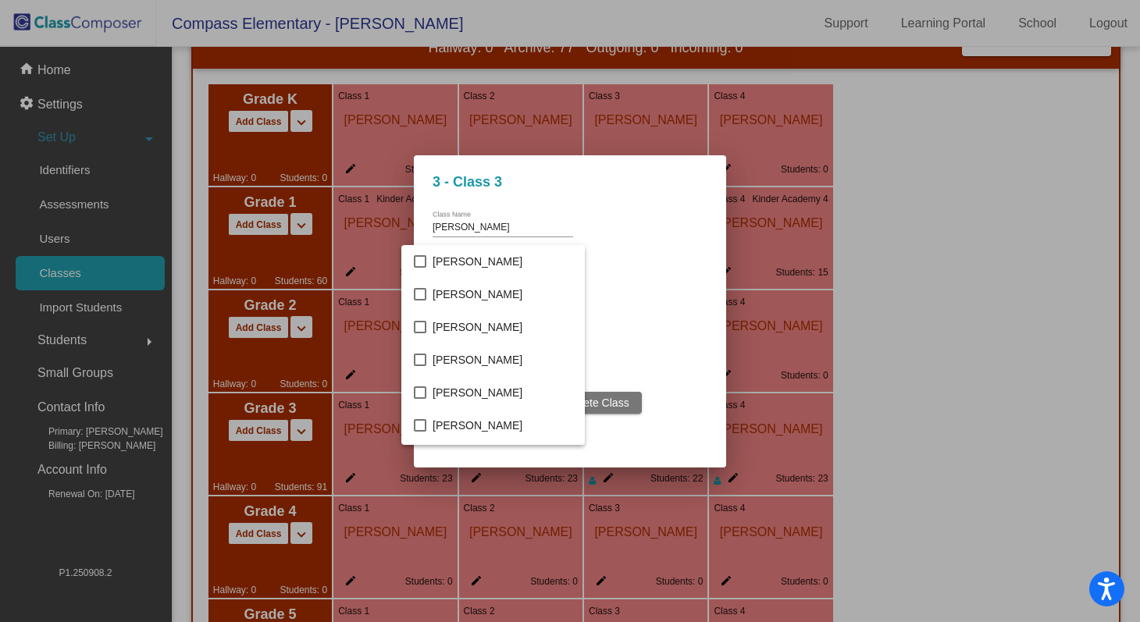
scroll to position [310, 0]
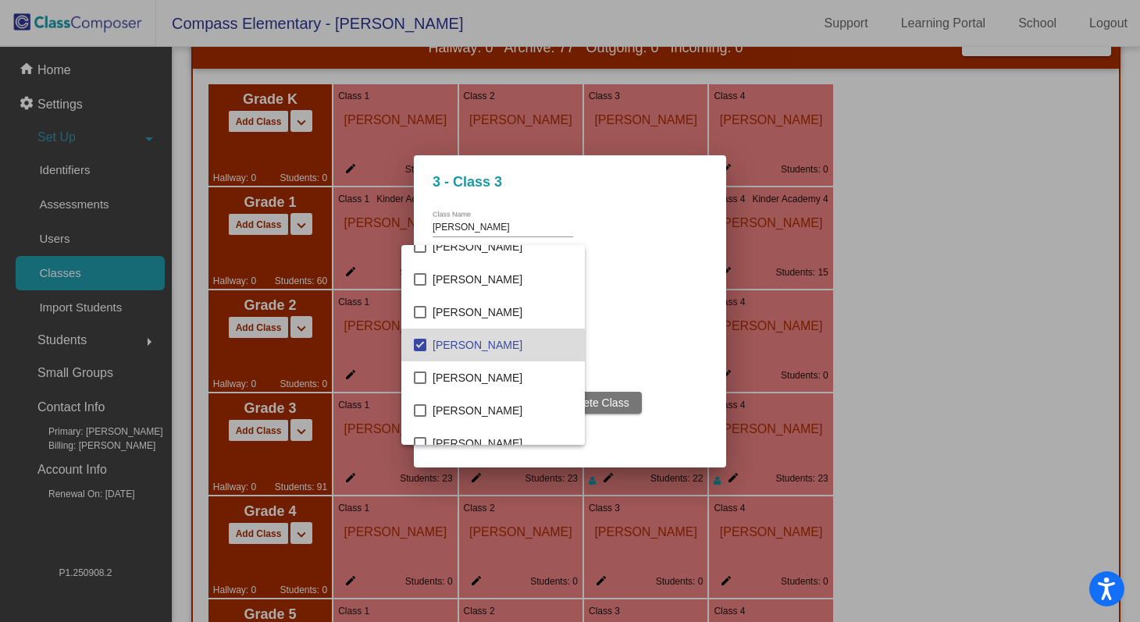
drag, startPoint x: 420, startPoint y: 344, endPoint x: 497, endPoint y: 344, distance: 77.3
click at [425, 344] on mat-pseudo-checkbox at bounding box center [420, 345] width 12 height 12
click at [661, 345] on div at bounding box center [570, 311] width 1140 height 622
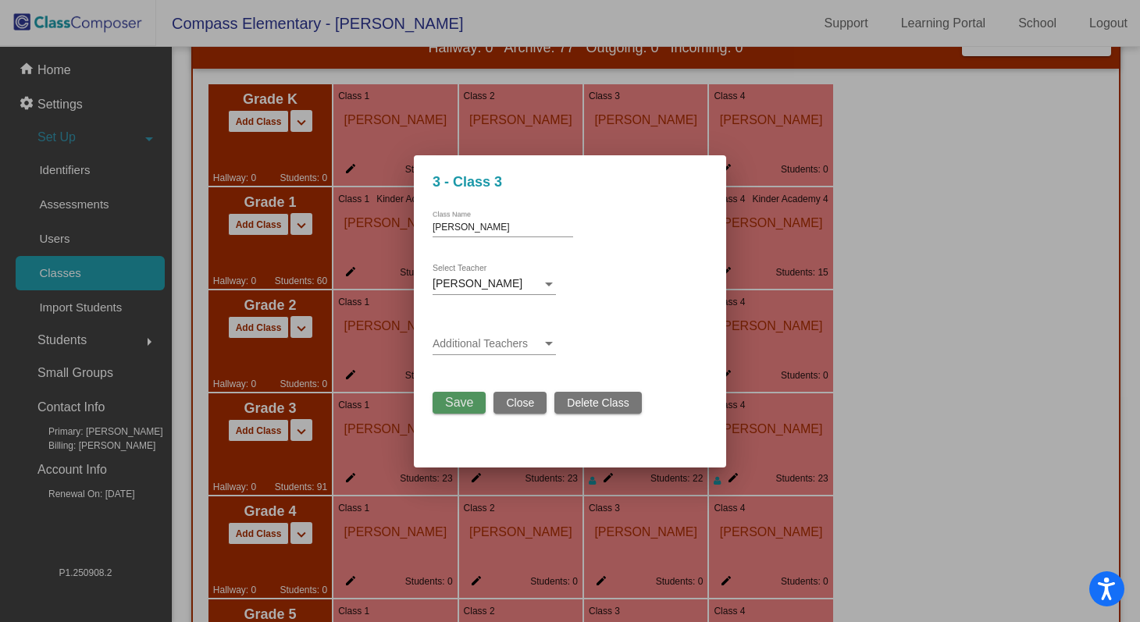
click at [476, 410] on button "Save" at bounding box center [459, 403] width 53 height 22
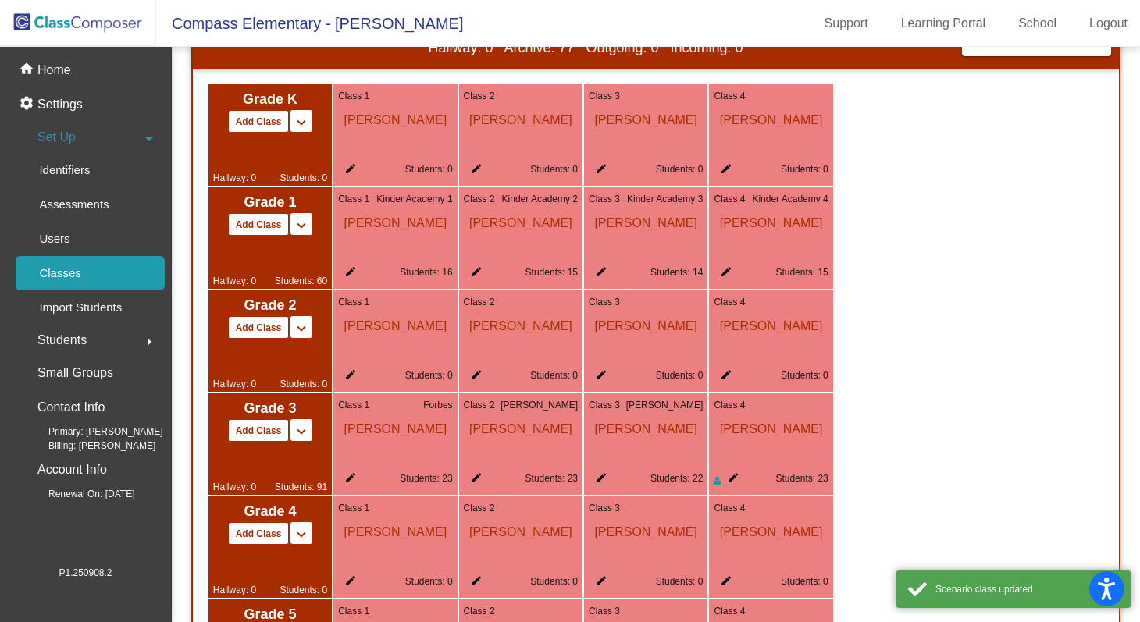
click at [731, 477] on mat-icon "edit" at bounding box center [730, 481] width 19 height 19
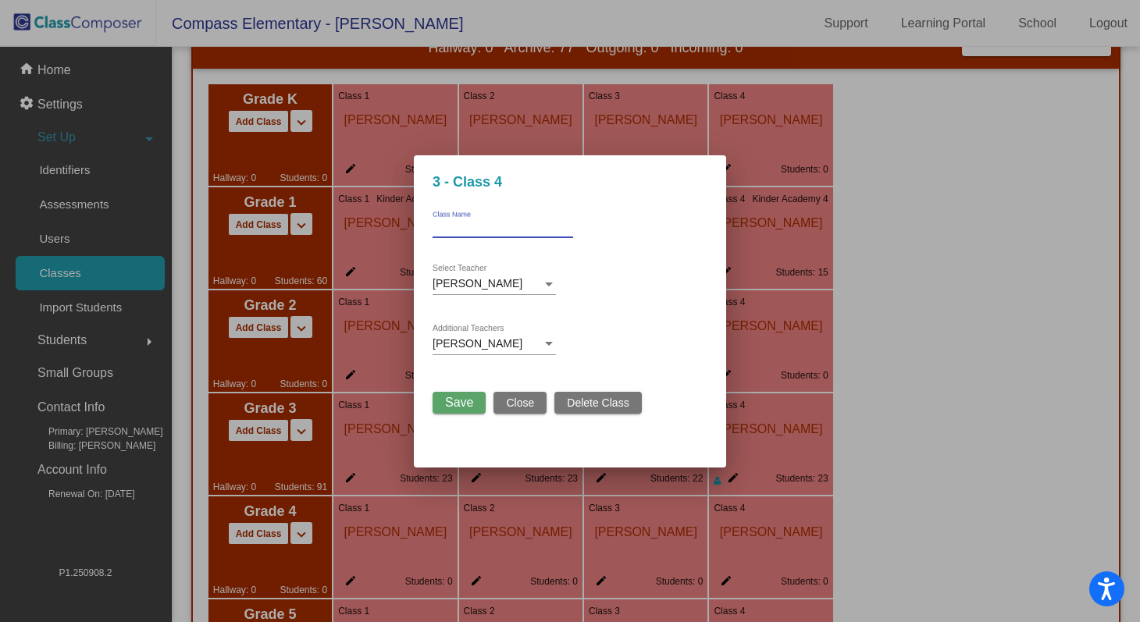
click at [521, 226] on input "Class Name" at bounding box center [503, 228] width 141 height 11
type input "McAfee"
click at [530, 280] on div "[PERSON_NAME]" at bounding box center [487, 284] width 109 height 12
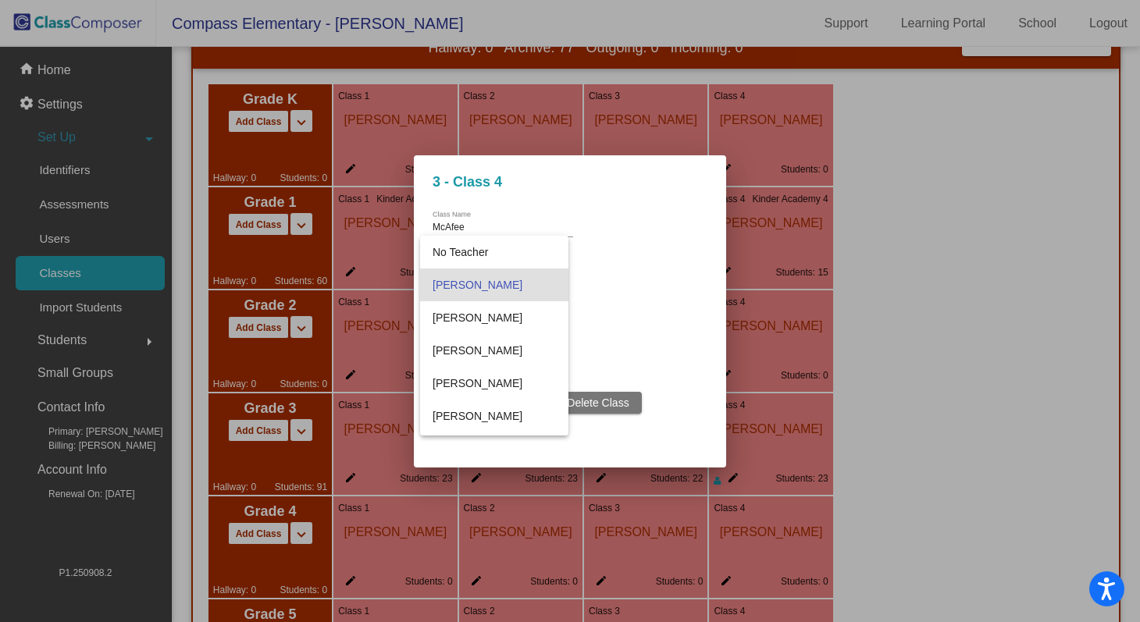
click at [644, 267] on div at bounding box center [570, 311] width 1140 height 622
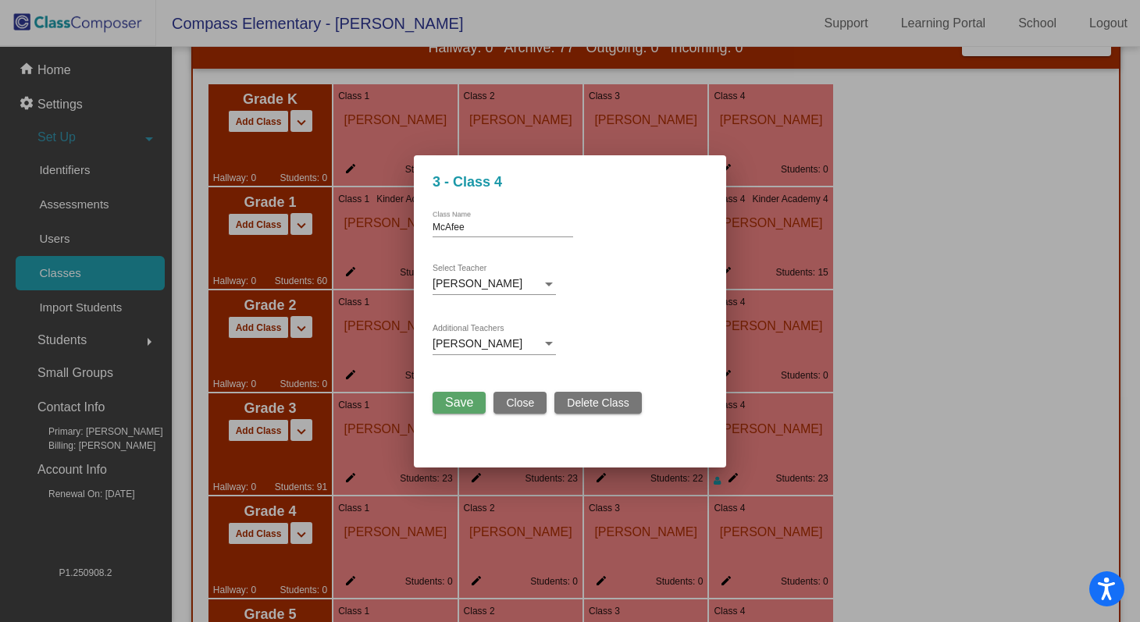
click at [547, 351] on div "[PERSON_NAME] Additional Teachers" at bounding box center [494, 340] width 123 height 30
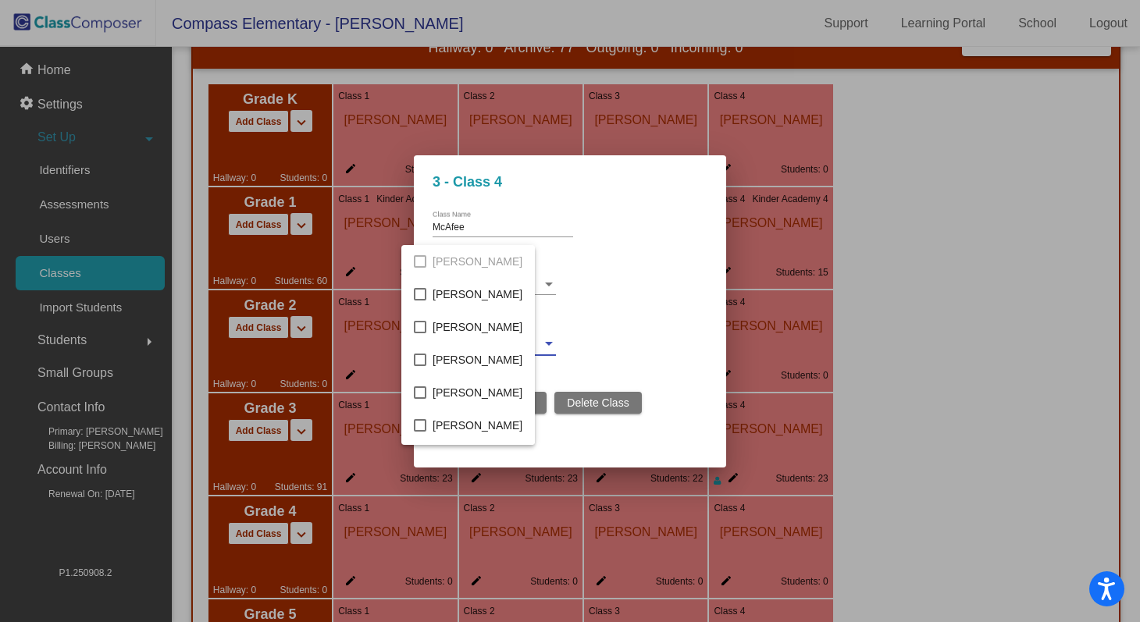
scroll to position [572, 0]
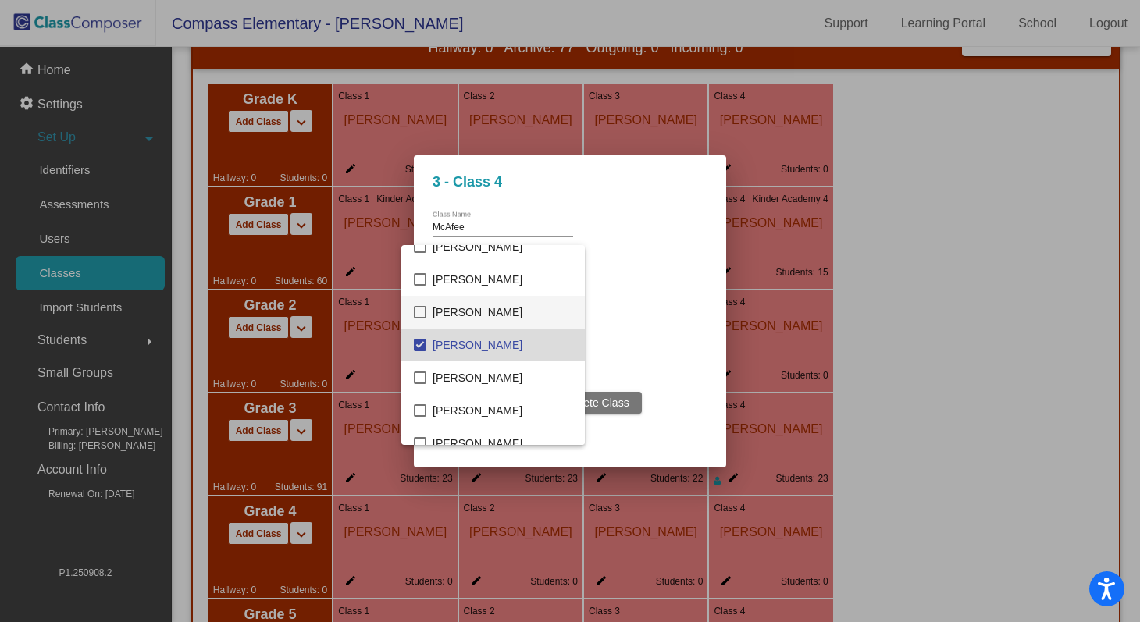
drag, startPoint x: 419, startPoint y: 344, endPoint x: 565, endPoint y: 324, distance: 146.7
click at [420, 344] on mat-pseudo-checkbox at bounding box center [420, 345] width 12 height 12
click at [668, 334] on div at bounding box center [570, 311] width 1140 height 622
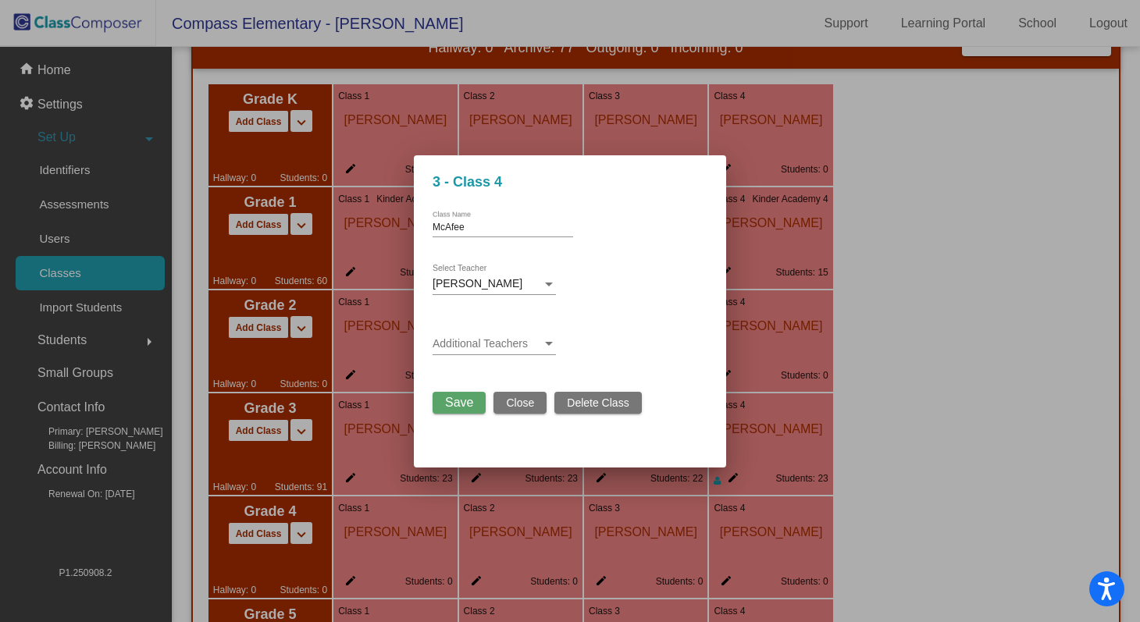
click at [471, 407] on span "Save" at bounding box center [459, 402] width 28 height 13
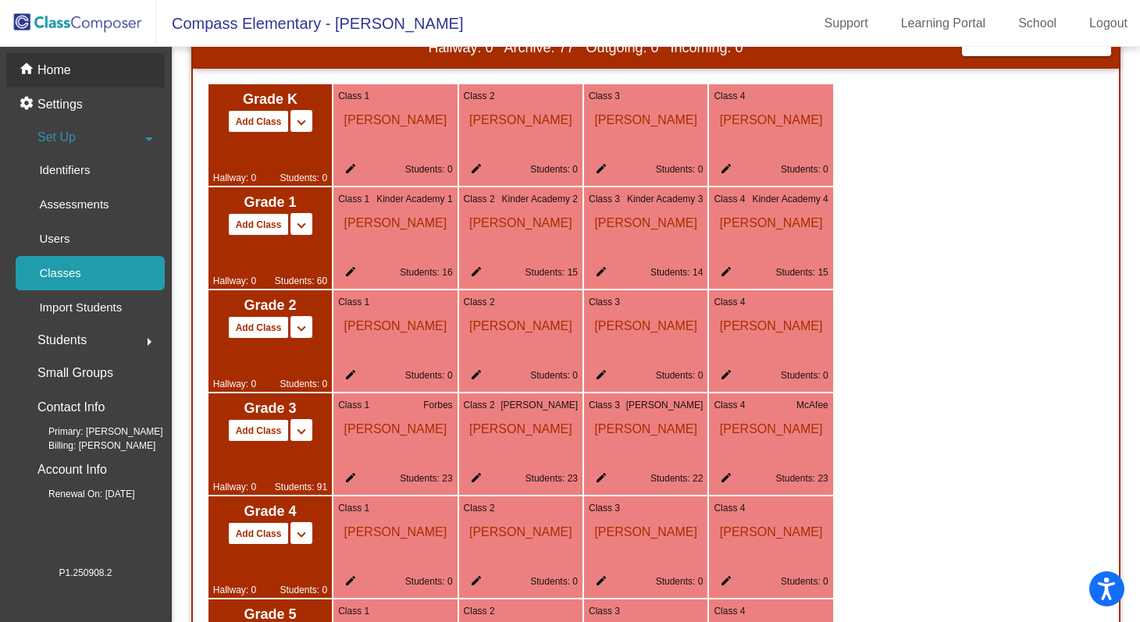
click at [65, 84] on div "home Home" at bounding box center [85, 70] width 159 height 34
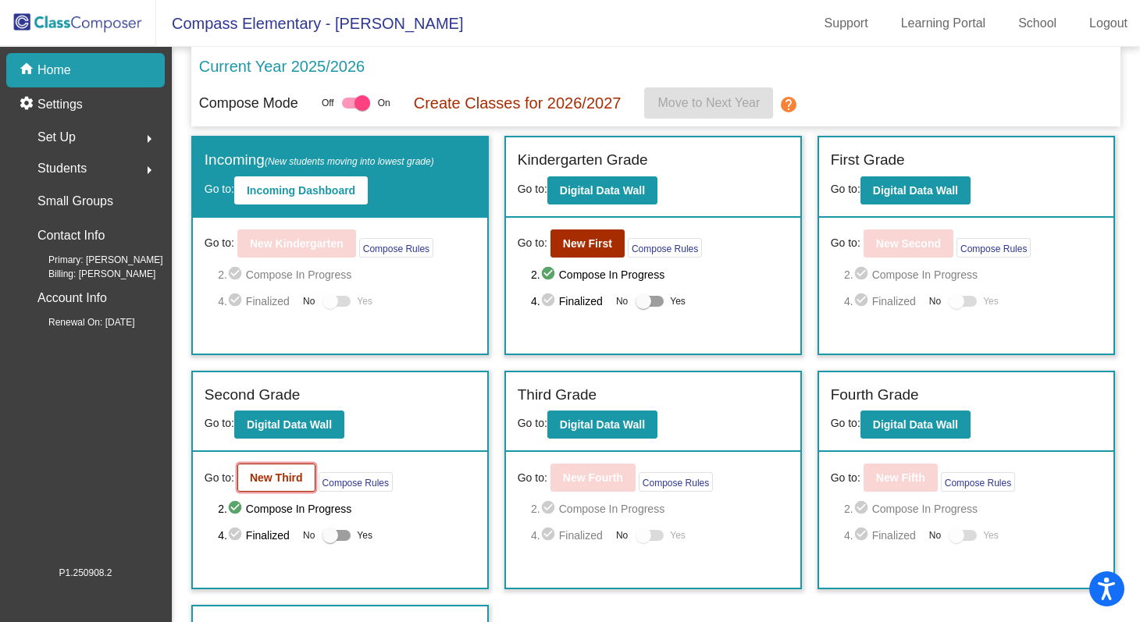
click at [288, 478] on b "New Third" at bounding box center [276, 478] width 53 height 12
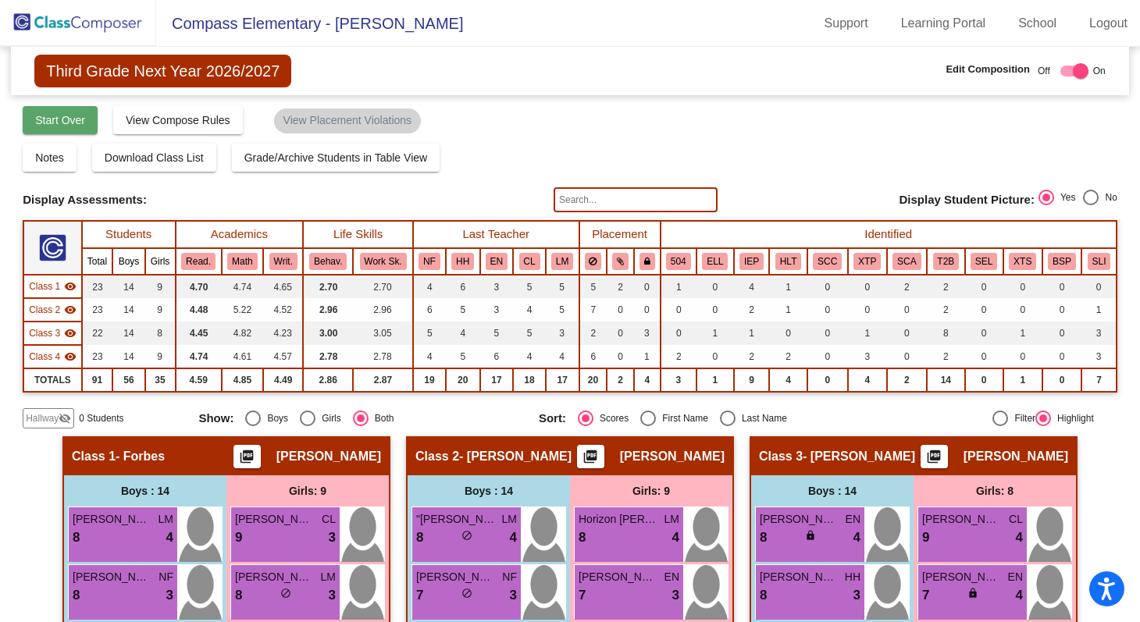
click at [63, 117] on span "Start Over" at bounding box center [60, 120] width 50 height 12
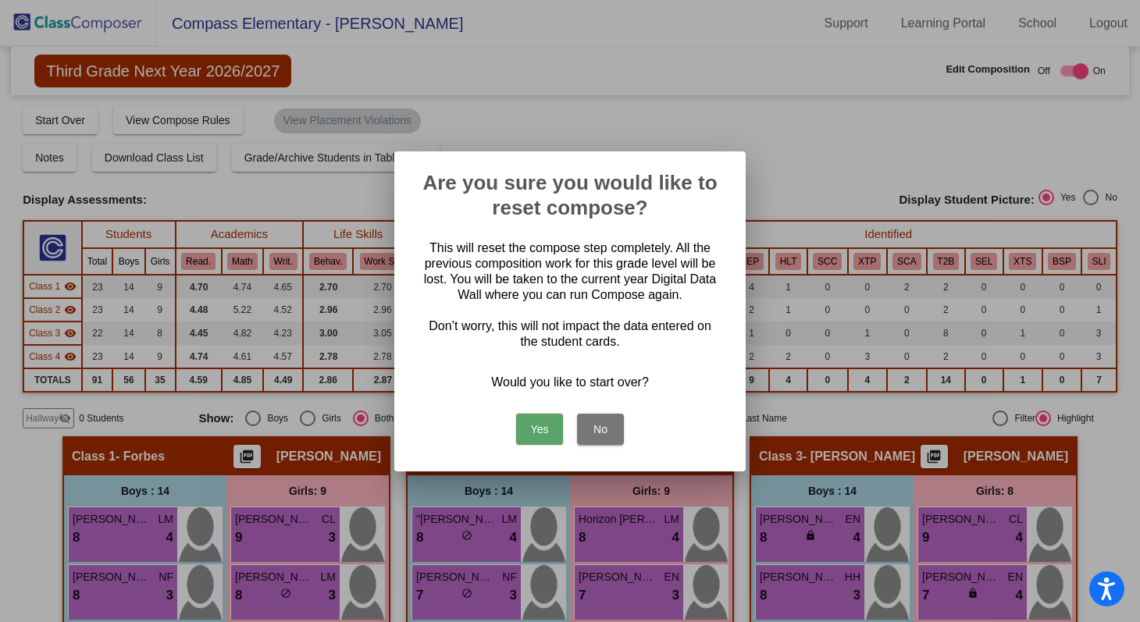
click at [544, 426] on button "Yes" at bounding box center [539, 429] width 47 height 31
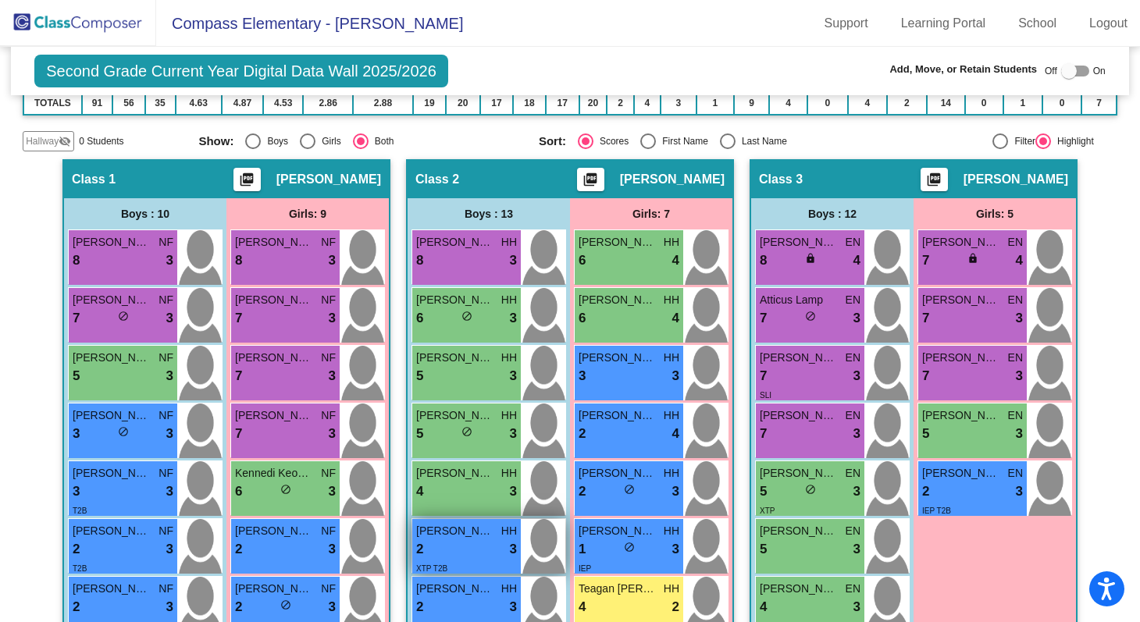
scroll to position [305, 0]
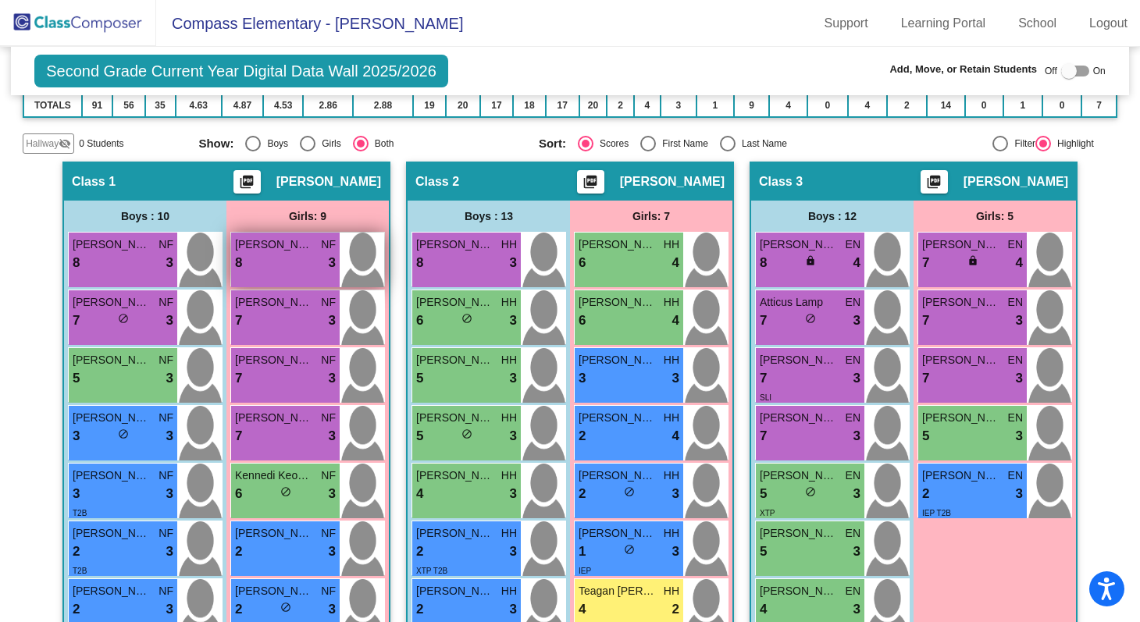
click at [292, 255] on div "8 lock do_not_disturb_alt 3" at bounding box center [285, 263] width 101 height 20
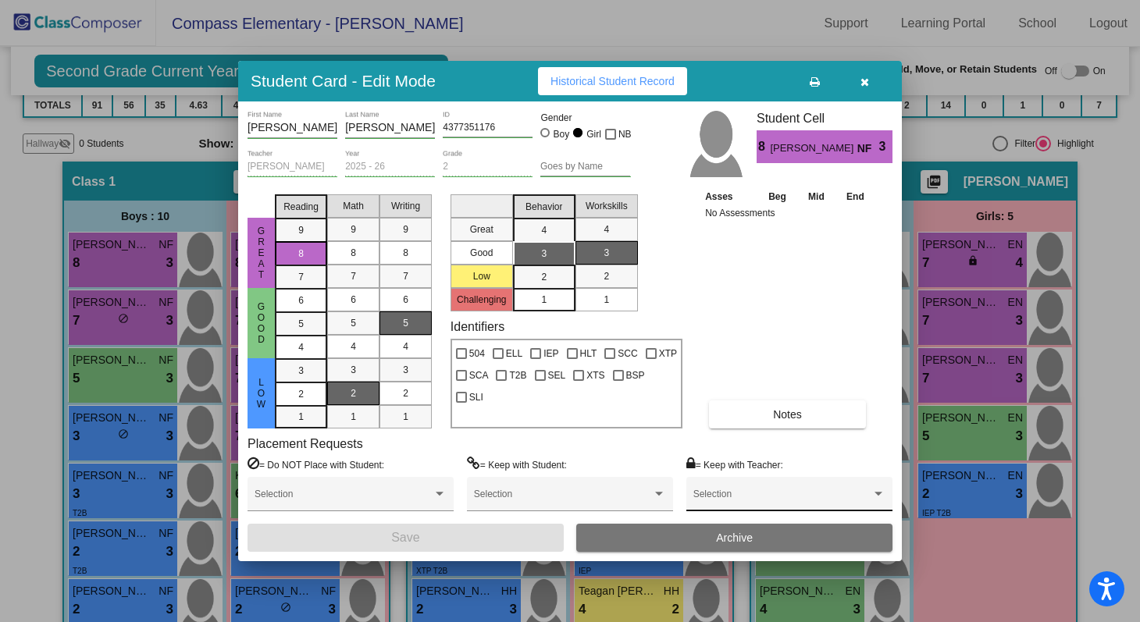
click at [722, 495] on span at bounding box center [783, 499] width 178 height 11
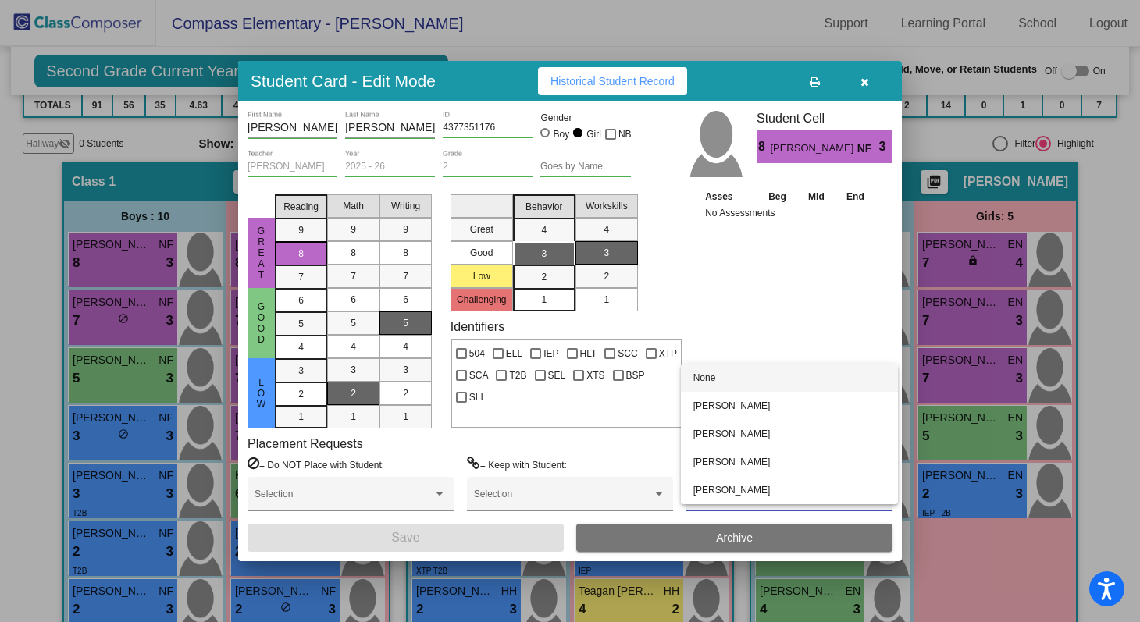
click at [759, 286] on div at bounding box center [570, 311] width 1140 height 622
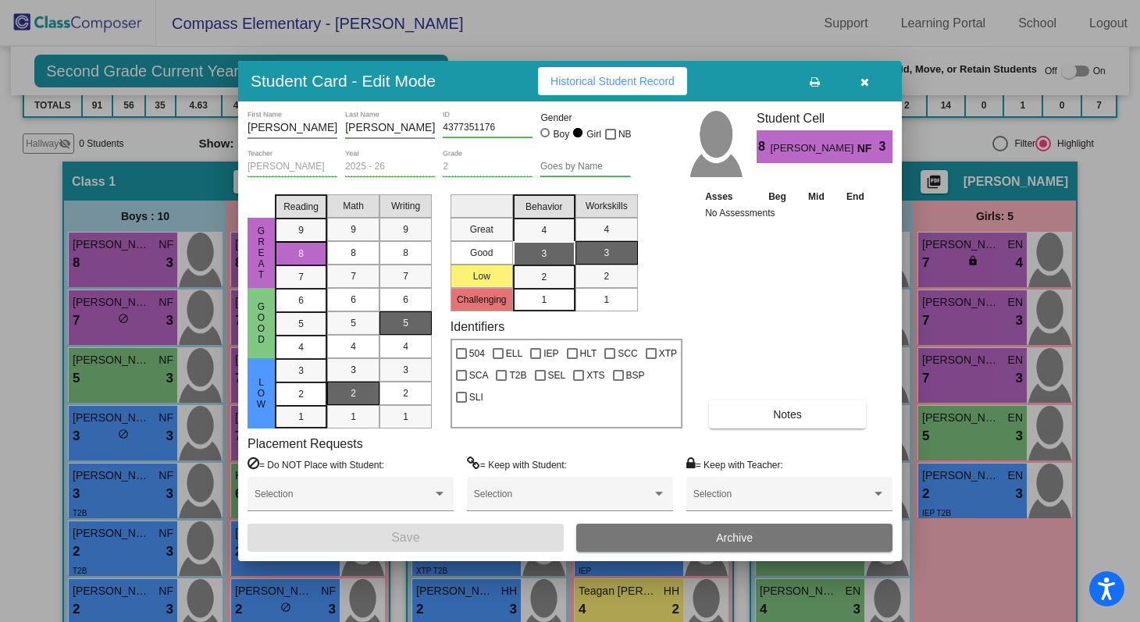
click at [868, 80] on icon "button" at bounding box center [865, 82] width 9 height 11
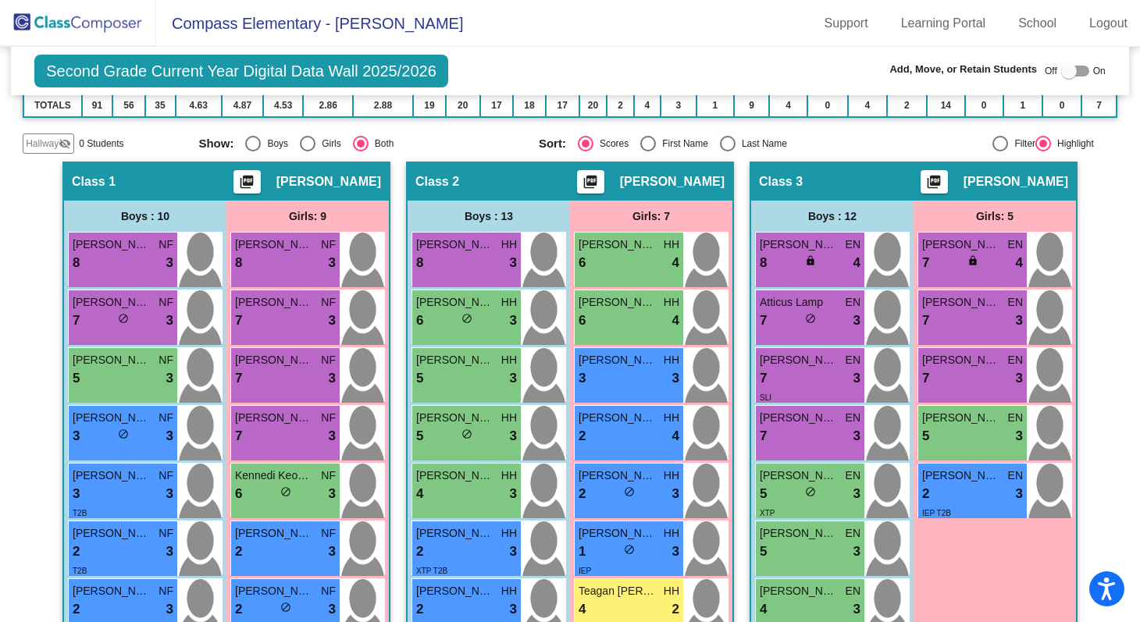
click at [70, 34] on img at bounding box center [78, 23] width 156 height 46
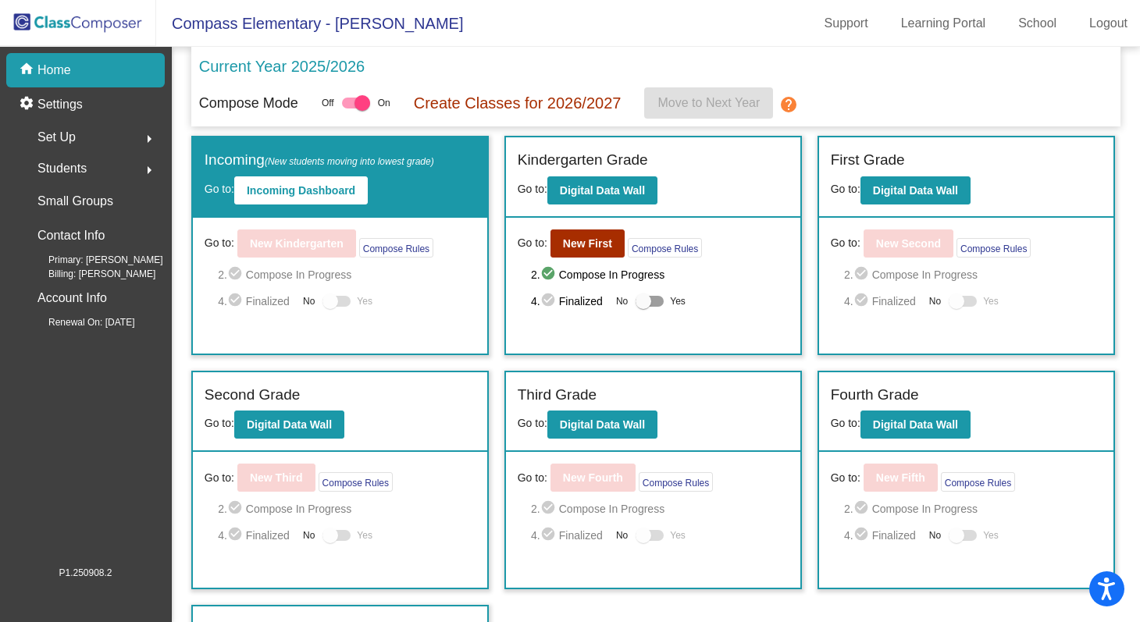
click at [74, 123] on div "Set Up arrow_right" at bounding box center [90, 137] width 149 height 31
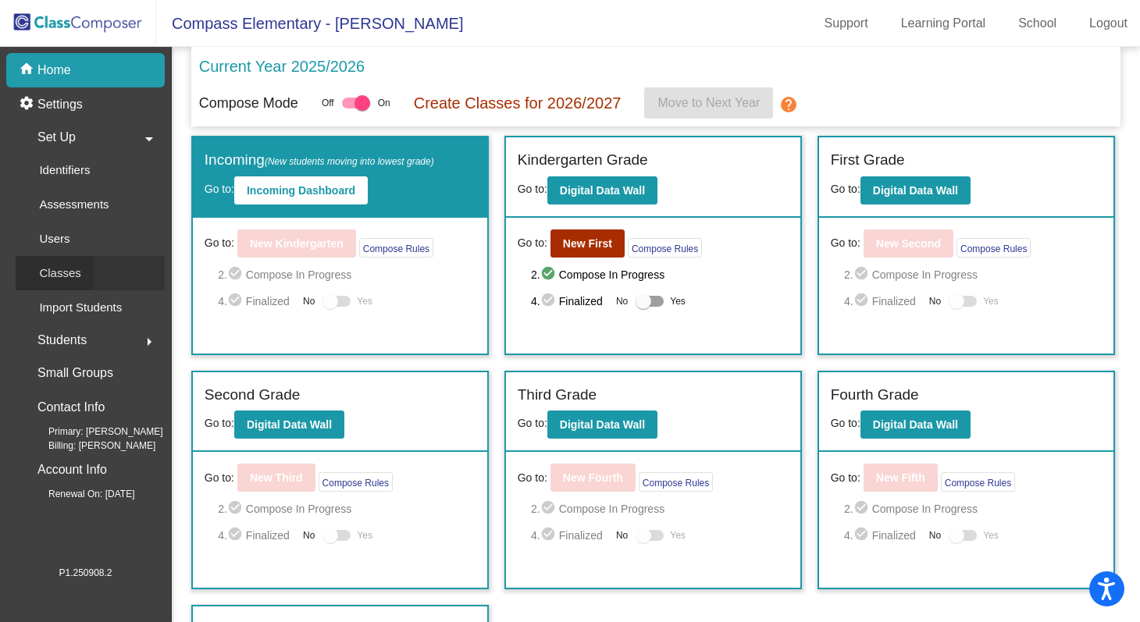
click at [68, 276] on p "Classes" at bounding box center [59, 273] width 41 height 19
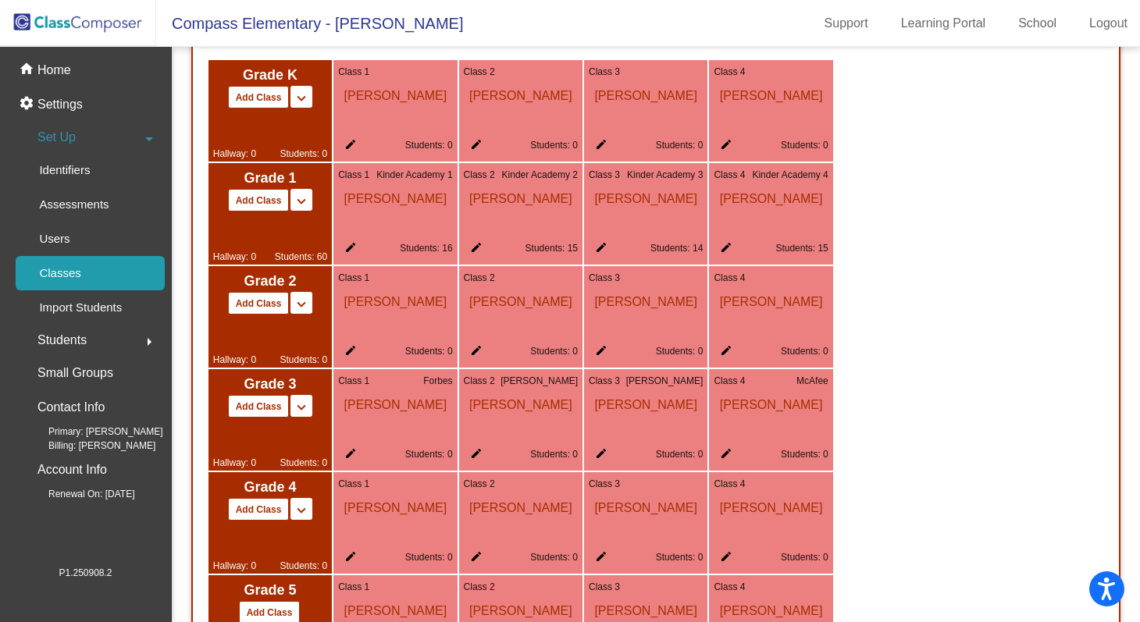
scroll to position [873, 0]
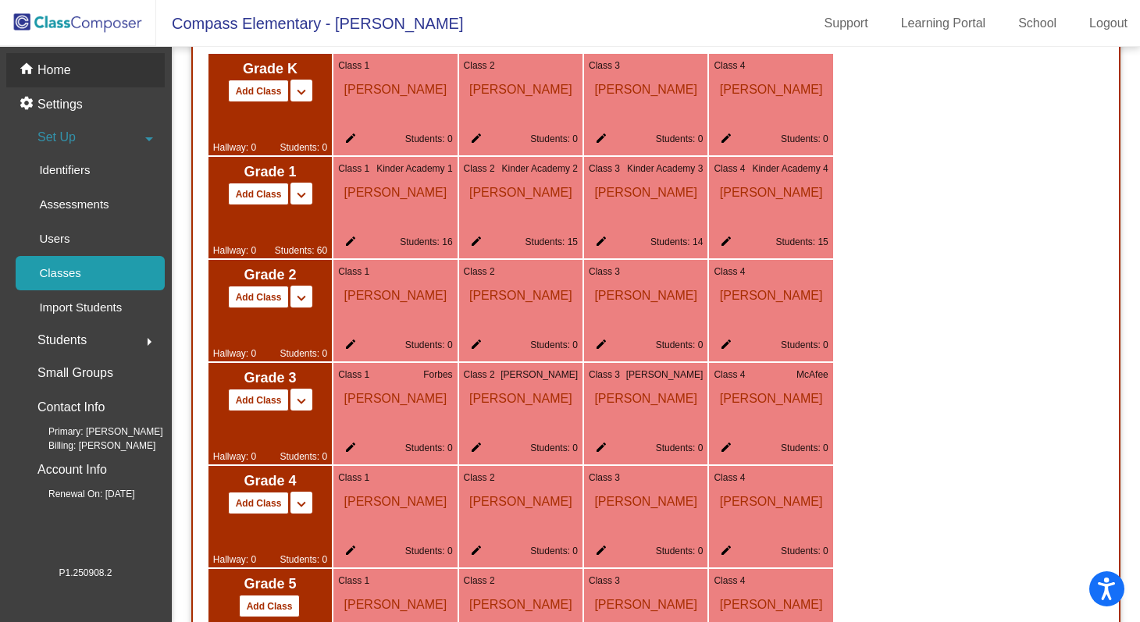
click at [54, 73] on p "Home" at bounding box center [54, 70] width 34 height 19
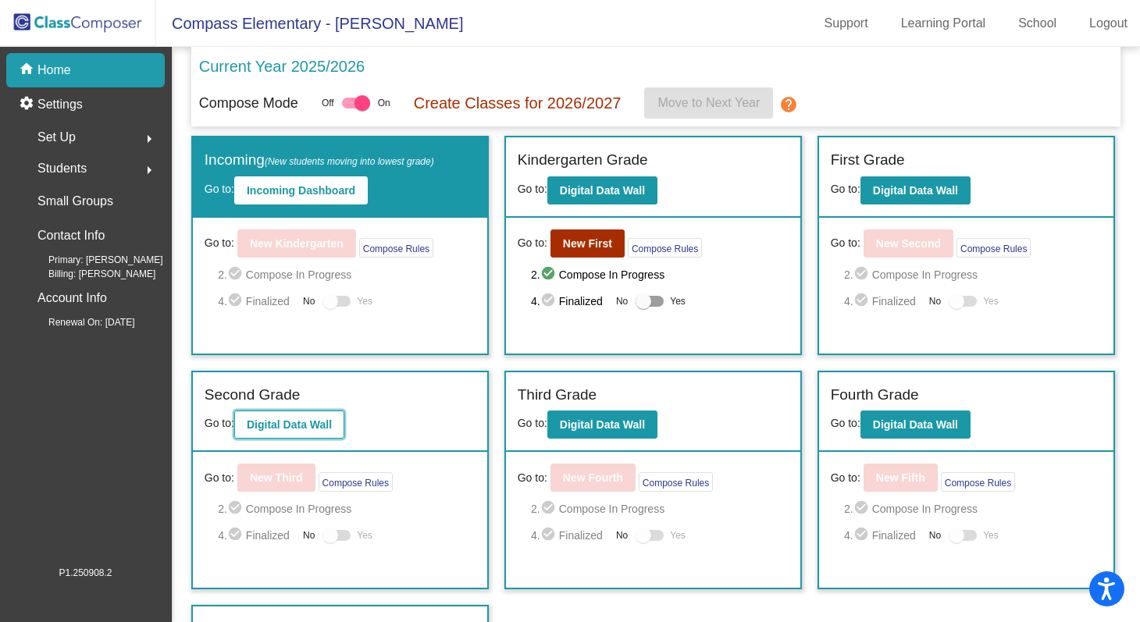
click at [307, 419] on b "Digital Data Wall" at bounding box center [289, 425] width 85 height 12
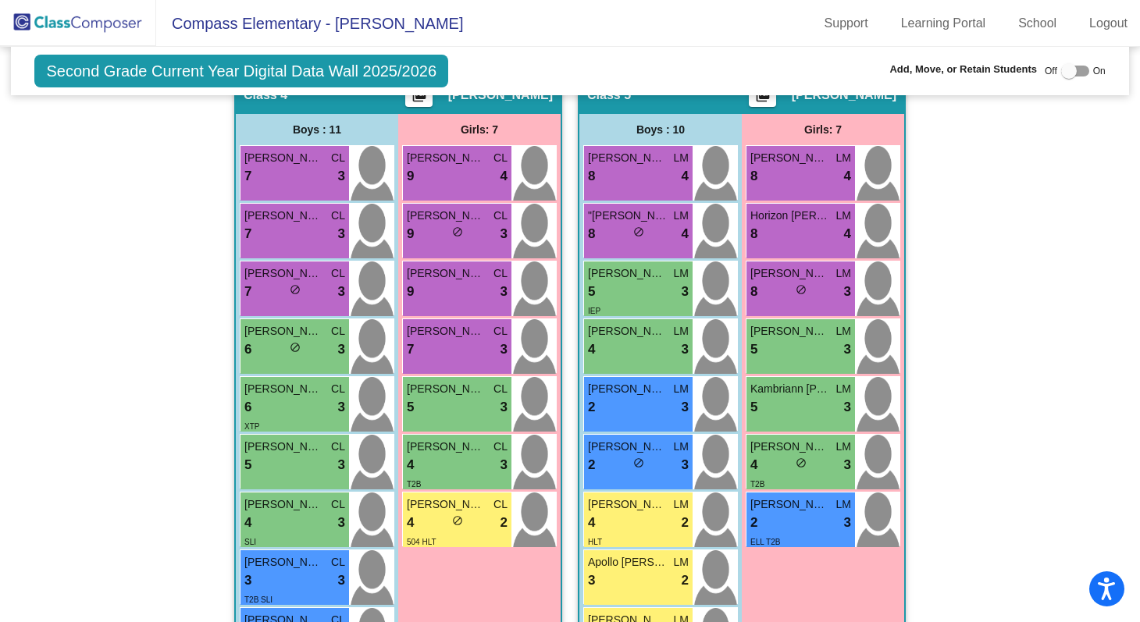
scroll to position [1246, 0]
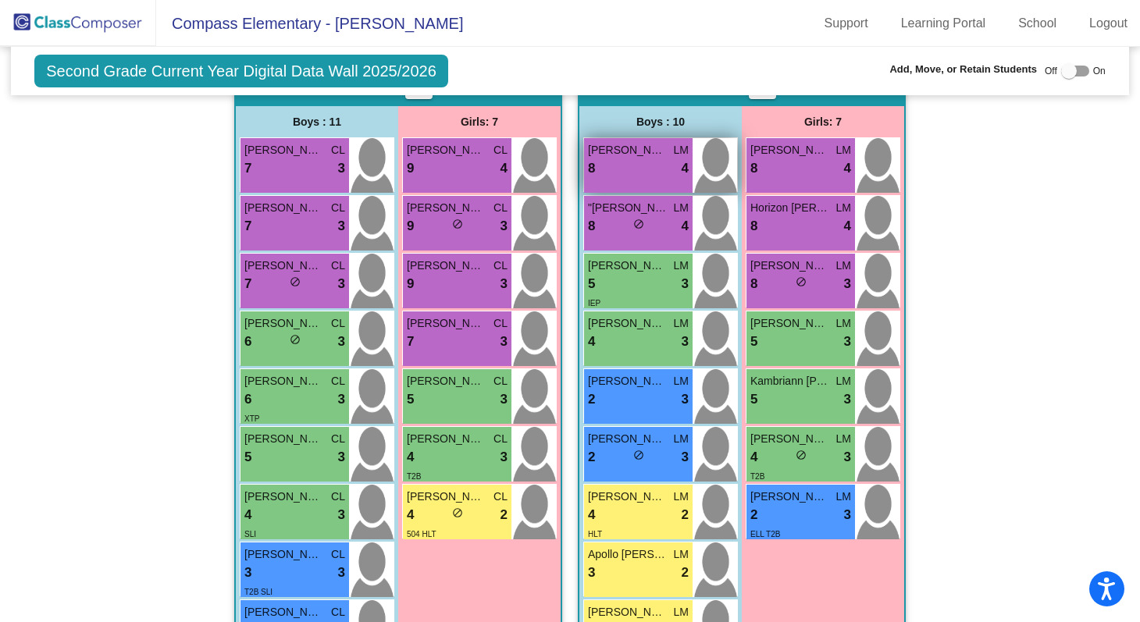
click at [652, 160] on div "8 lock do_not_disturb_alt 4" at bounding box center [638, 169] width 101 height 20
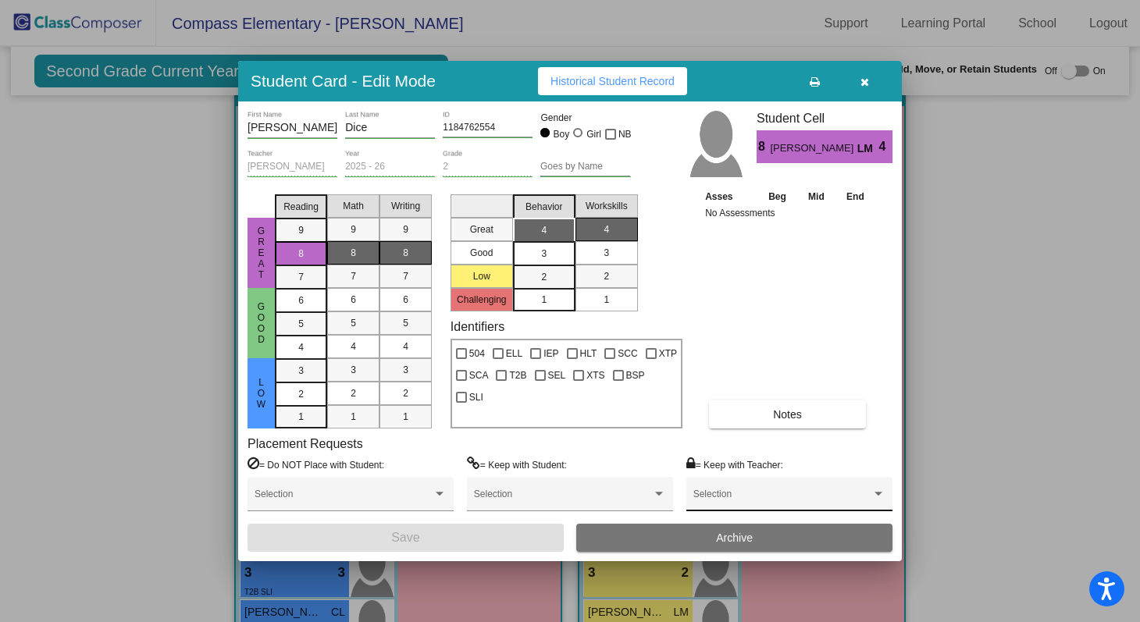
click at [765, 493] on div "Selection" at bounding box center [790, 498] width 192 height 28
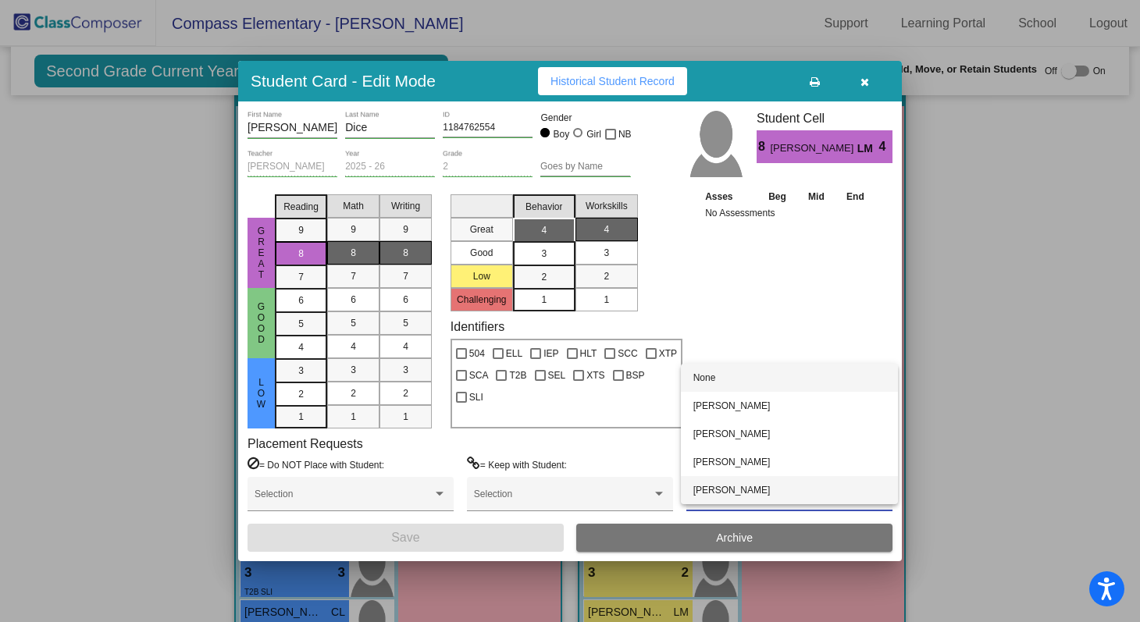
click at [765, 493] on span "[PERSON_NAME]" at bounding box center [790, 490] width 192 height 28
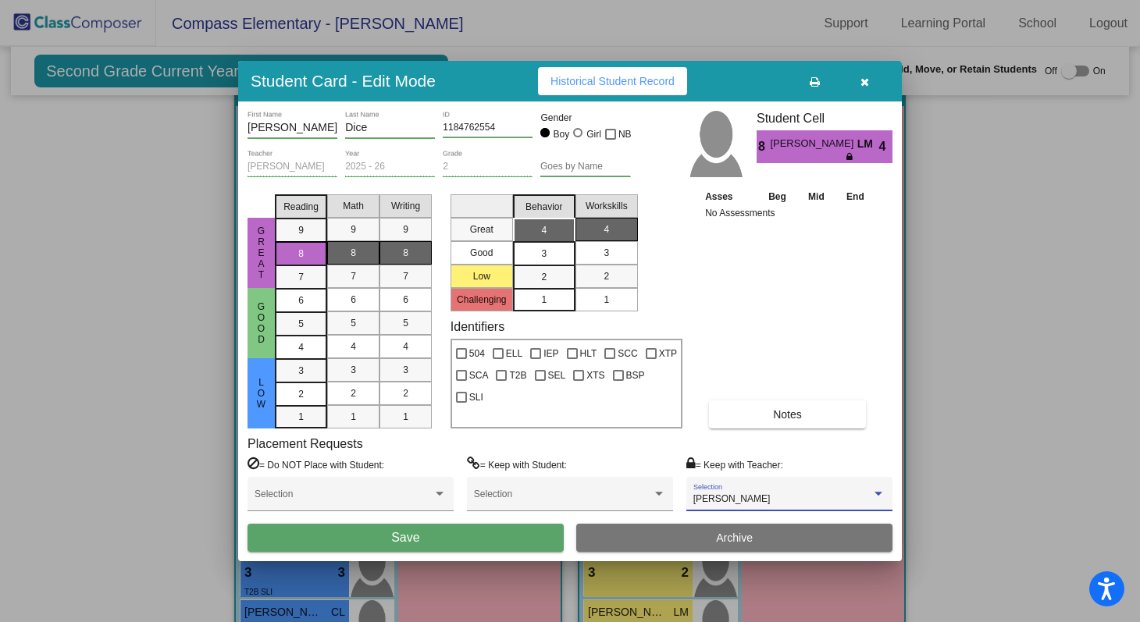
click at [517, 537] on button "Save" at bounding box center [406, 538] width 316 height 28
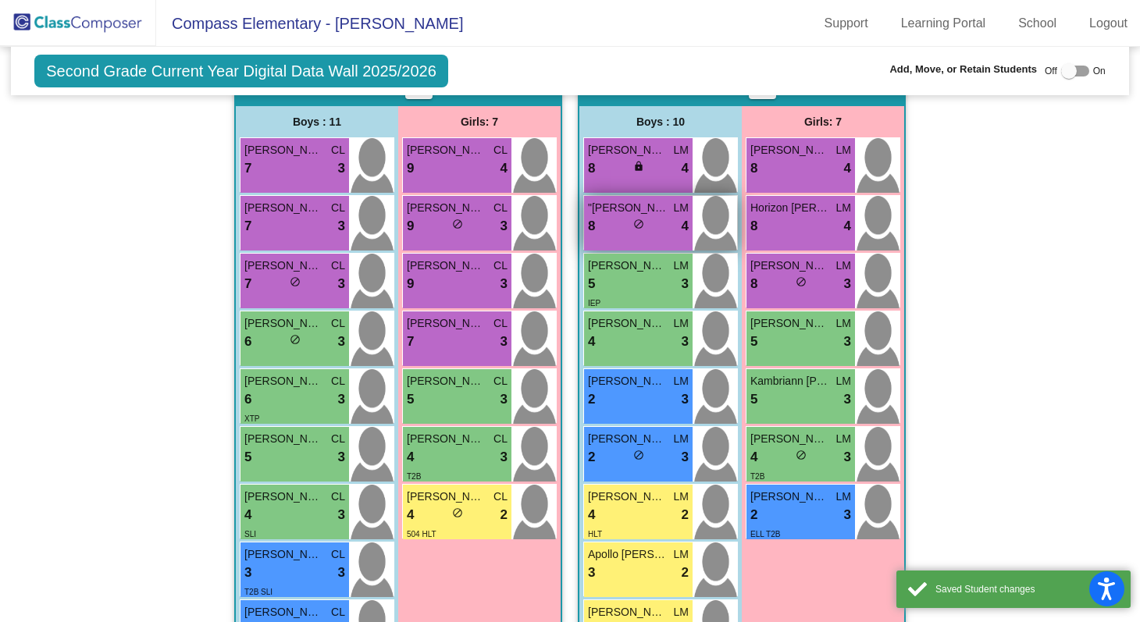
click at [635, 230] on div "lock do_not_disturb_alt" at bounding box center [638, 226] width 11 height 16
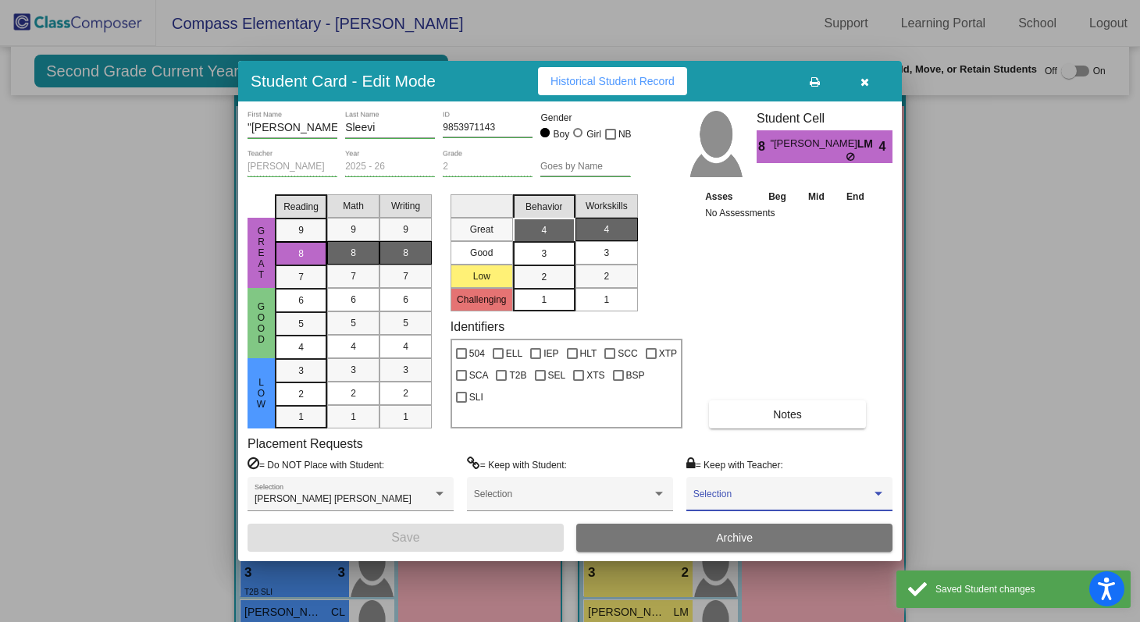
click at [727, 503] on span at bounding box center [783, 499] width 178 height 11
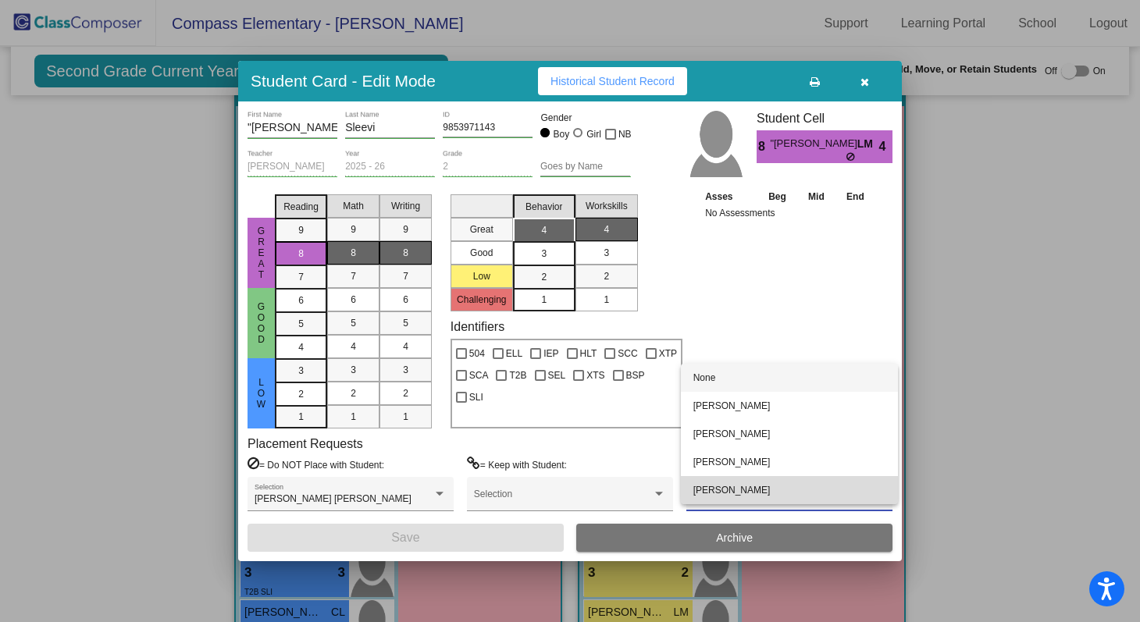
click at [727, 497] on span "[PERSON_NAME]" at bounding box center [790, 490] width 192 height 28
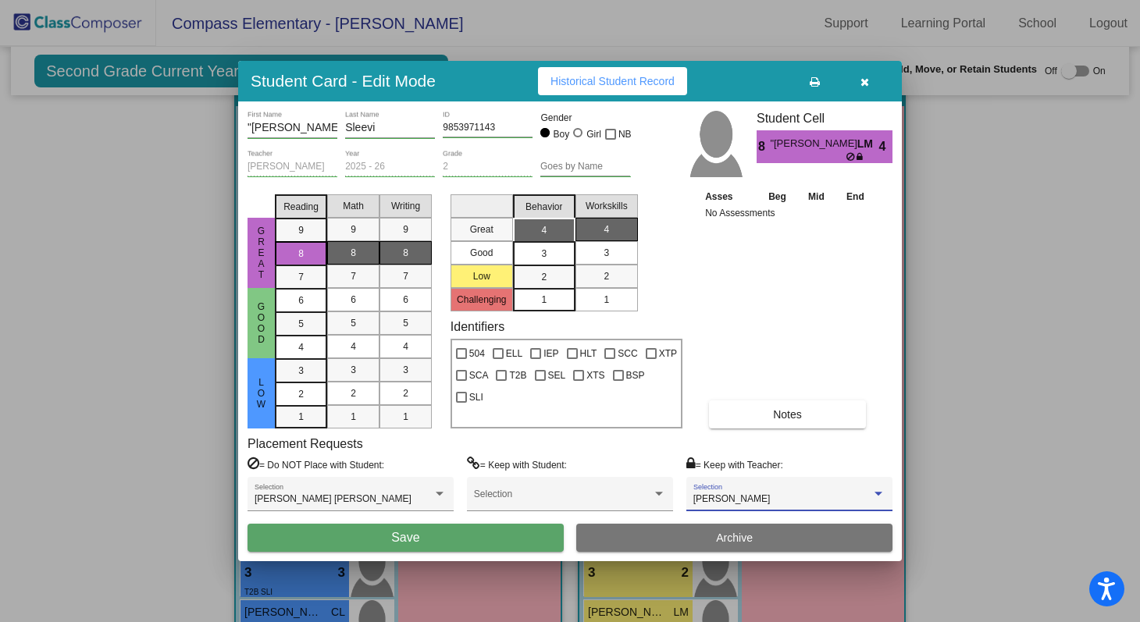
click at [533, 539] on button "Save" at bounding box center [406, 538] width 316 height 28
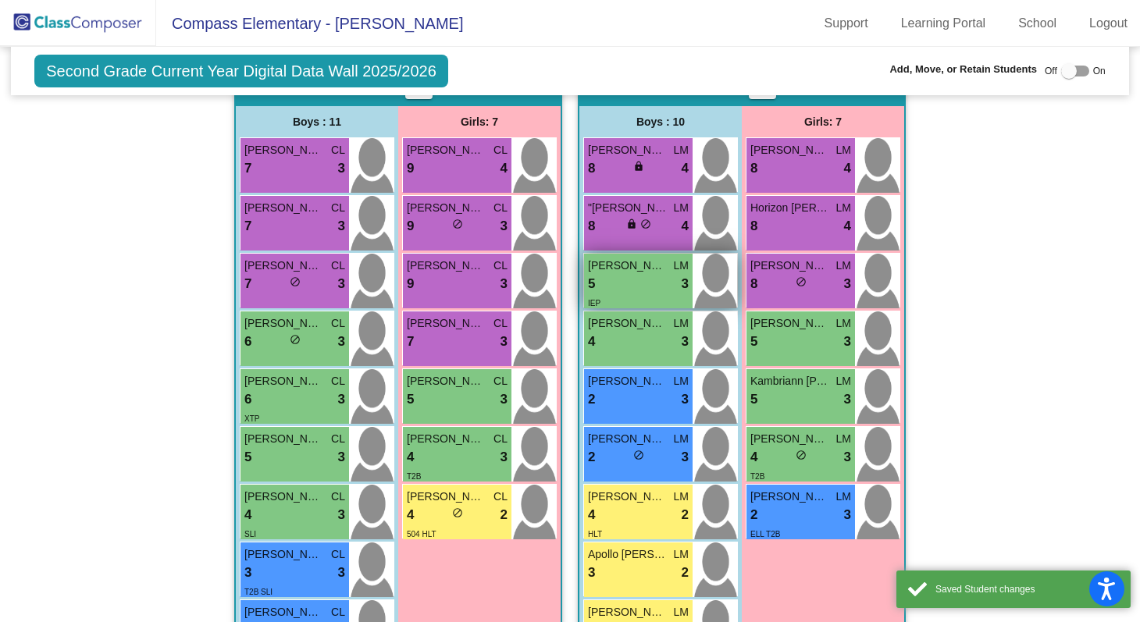
click at [656, 298] on div "IEP" at bounding box center [638, 302] width 101 height 16
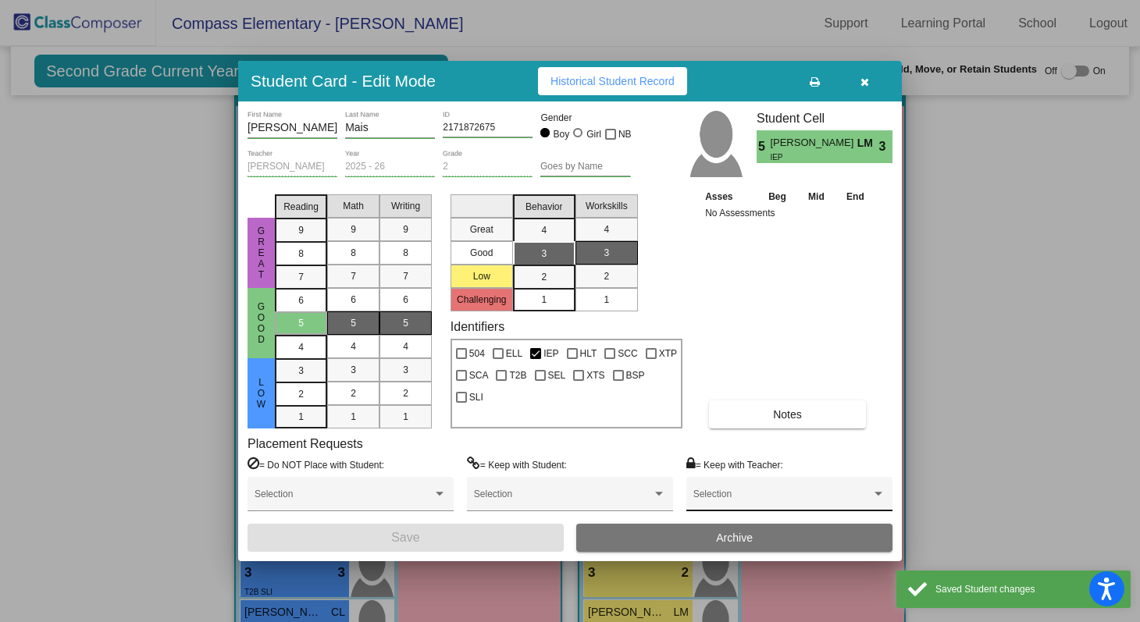
click at [738, 480] on div "Selection" at bounding box center [789, 494] width 206 height 35
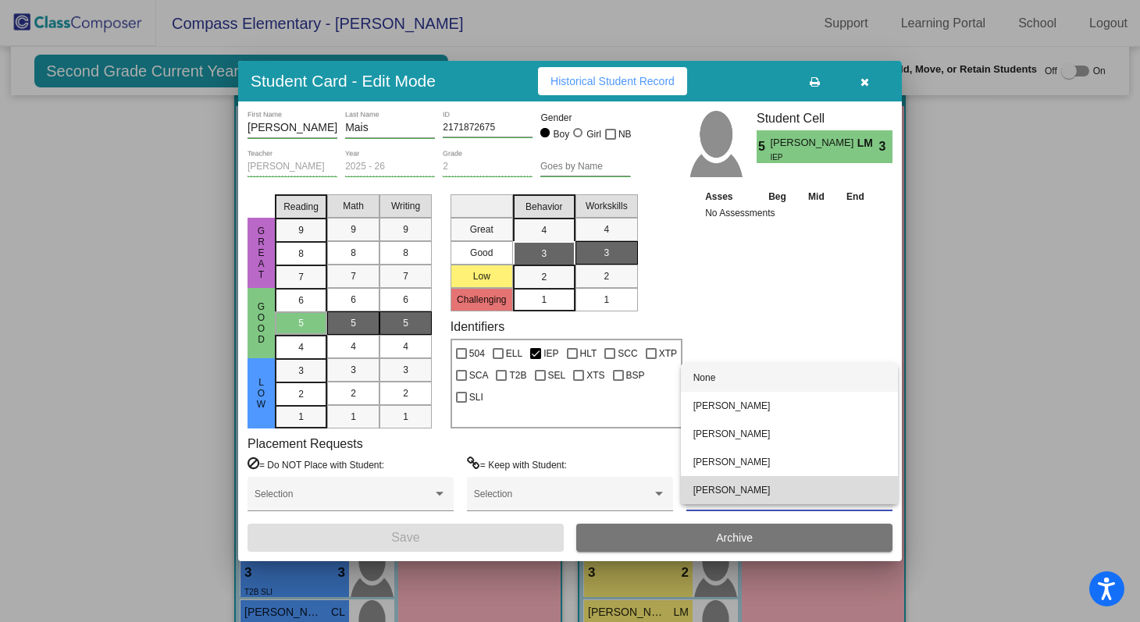
click at [735, 492] on span "[PERSON_NAME]" at bounding box center [790, 490] width 192 height 28
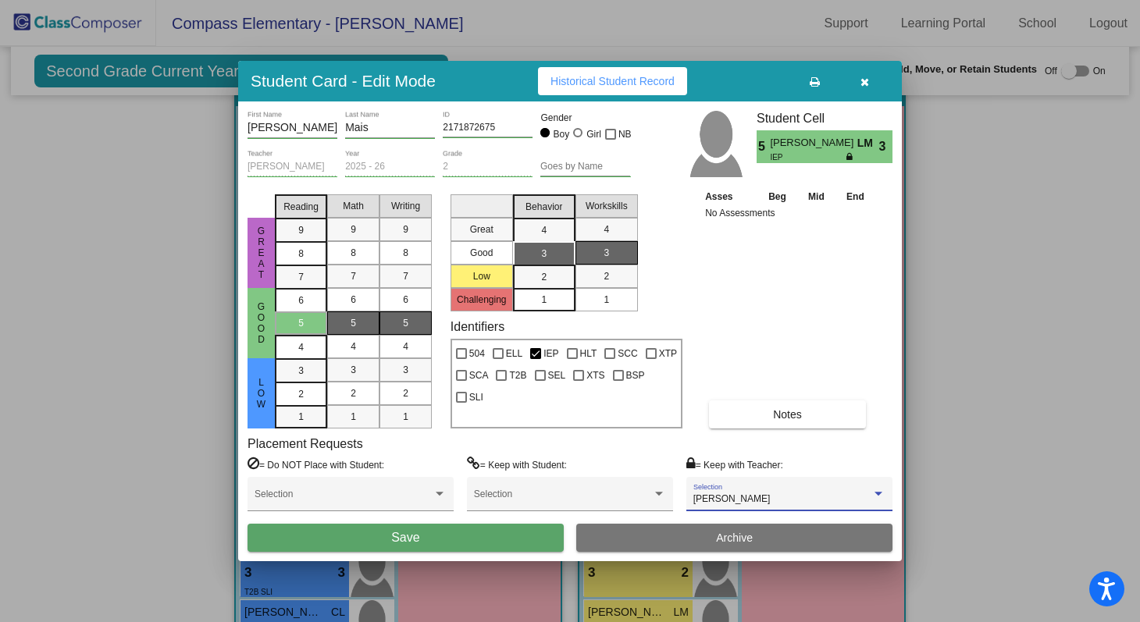
click at [509, 540] on button "Save" at bounding box center [406, 538] width 316 height 28
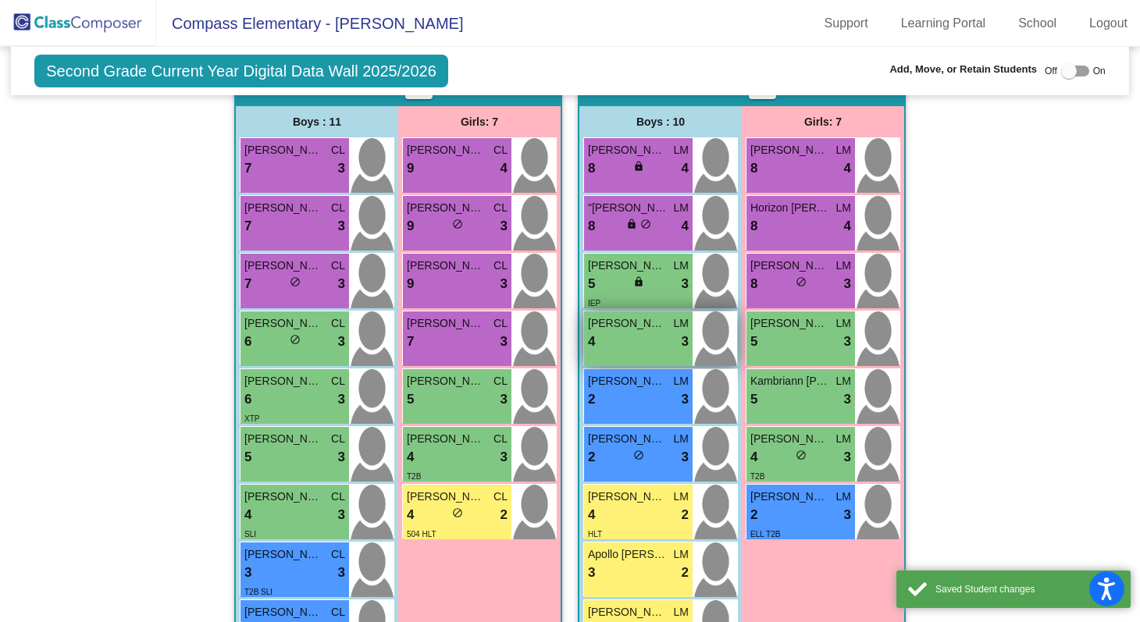
click at [658, 351] on div "[PERSON_NAME] [PERSON_NAME] 4 lock do_not_disturb_alt 3" at bounding box center [638, 339] width 109 height 55
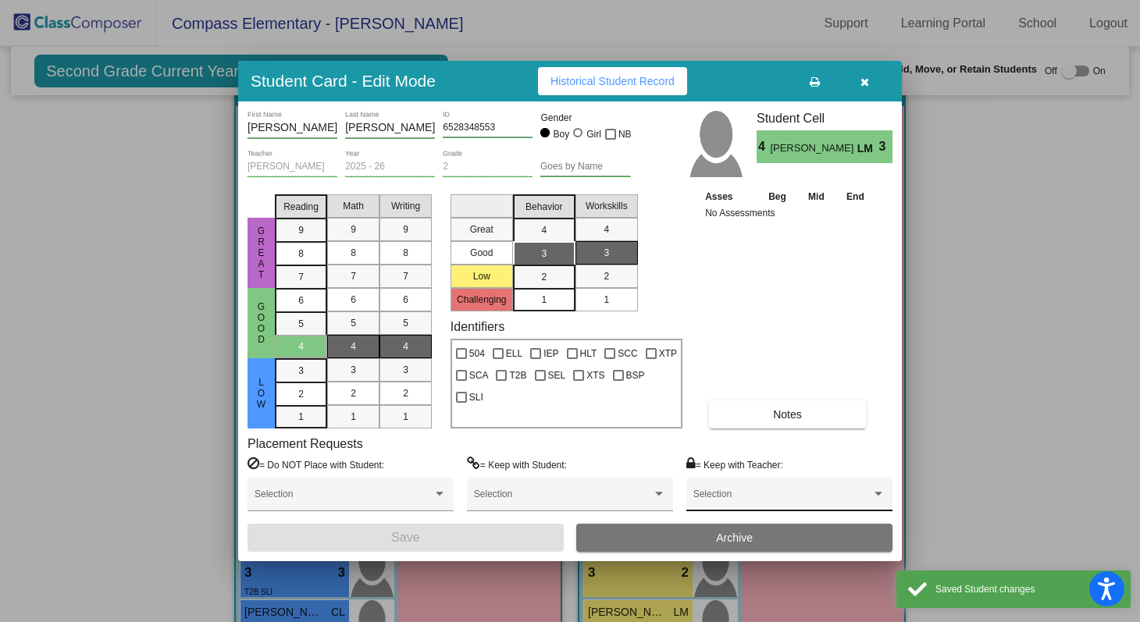
click at [771, 490] on div "Selection" at bounding box center [790, 498] width 192 height 28
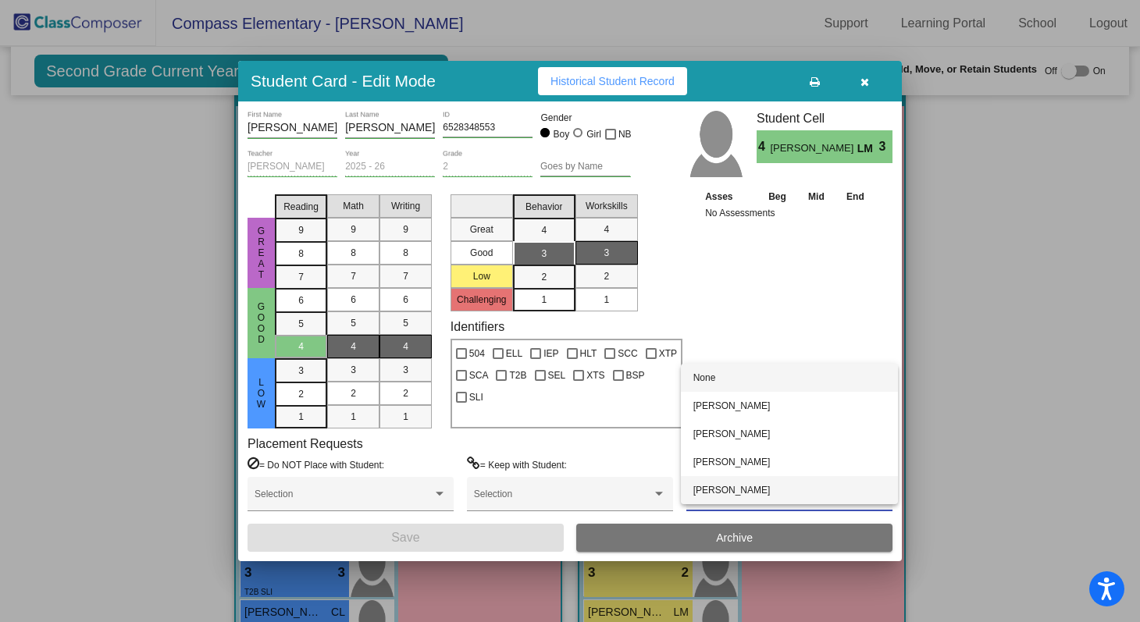
click at [771, 490] on span "[PERSON_NAME]" at bounding box center [790, 490] width 192 height 28
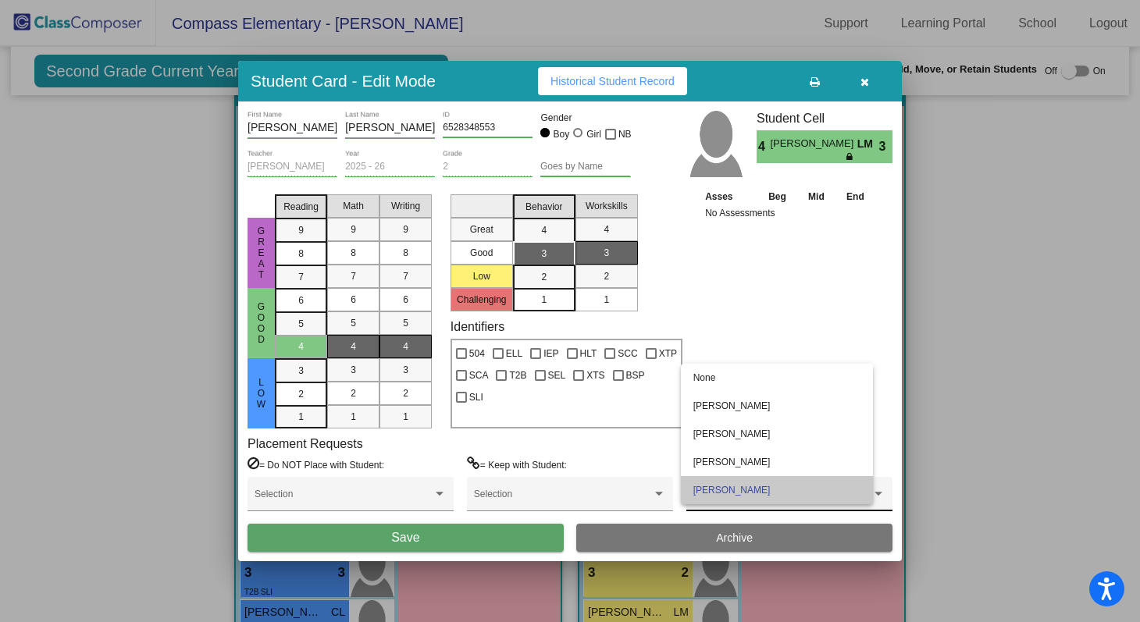
click at [771, 490] on div "[PERSON_NAME] Selection" at bounding box center [790, 498] width 192 height 28
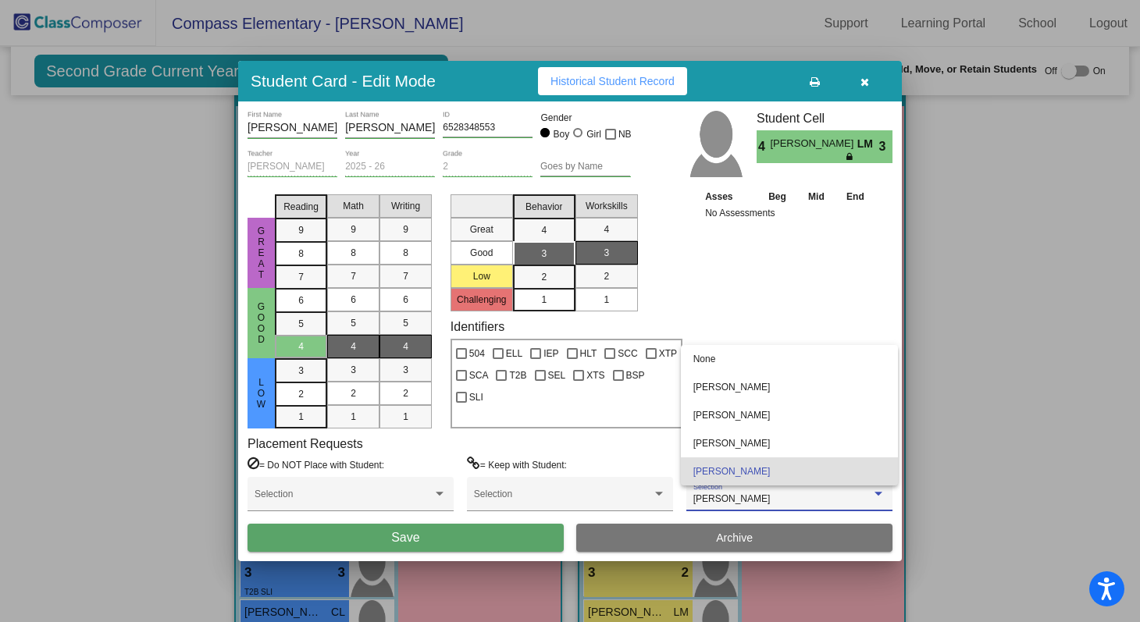
click at [503, 533] on div at bounding box center [570, 311] width 1140 height 622
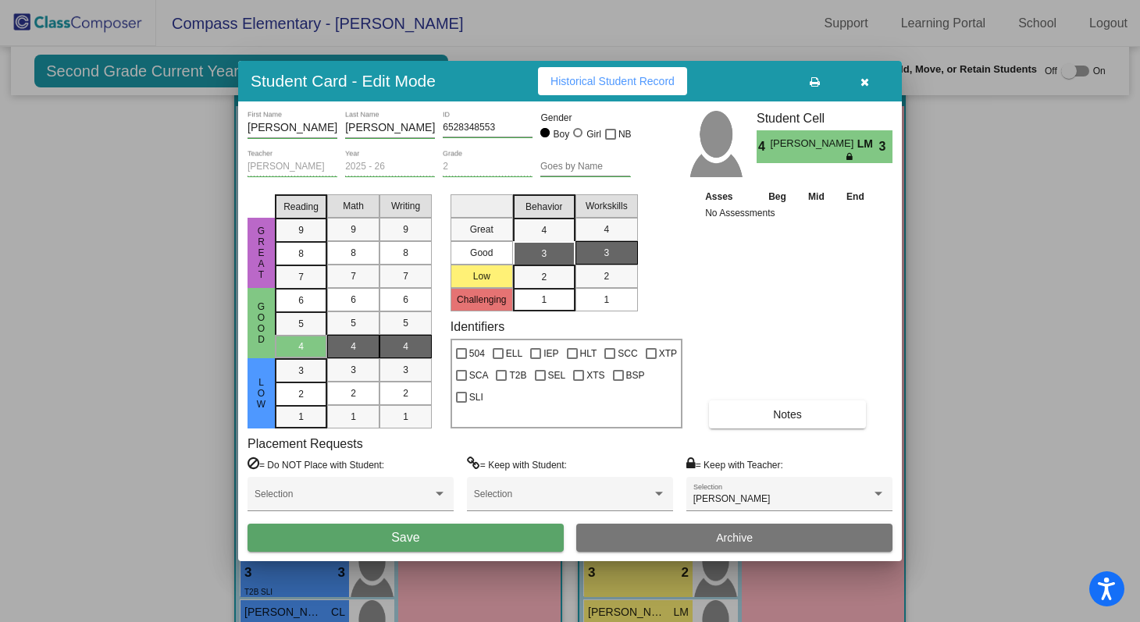
click at [503, 533] on button "Save" at bounding box center [406, 538] width 316 height 28
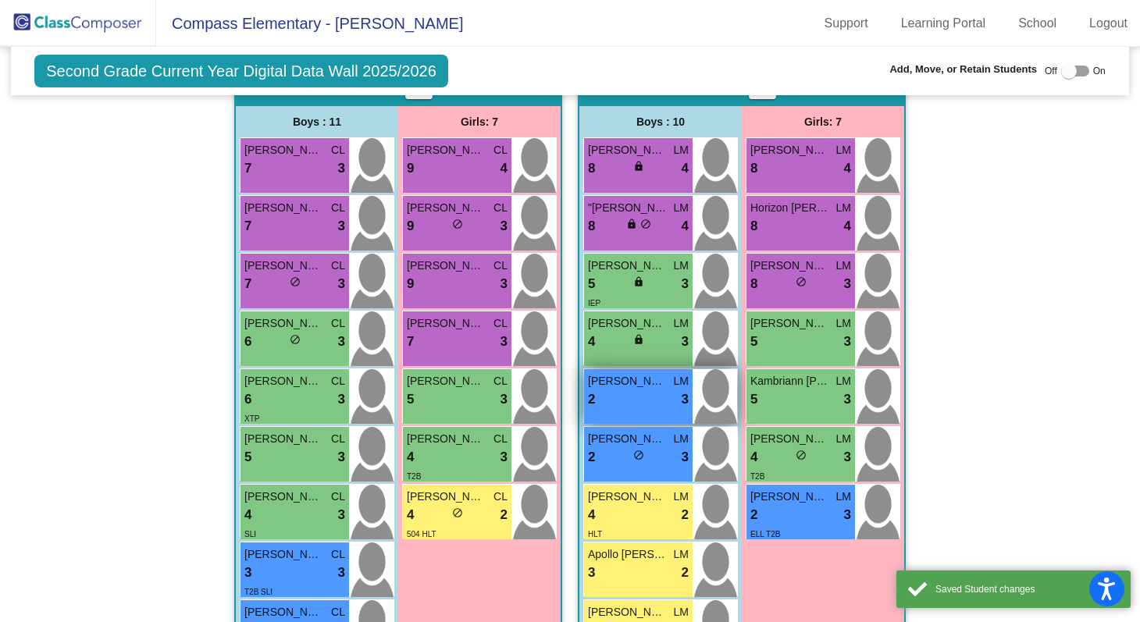
click at [659, 394] on div "2 lock do_not_disturb_alt 3" at bounding box center [638, 400] width 101 height 20
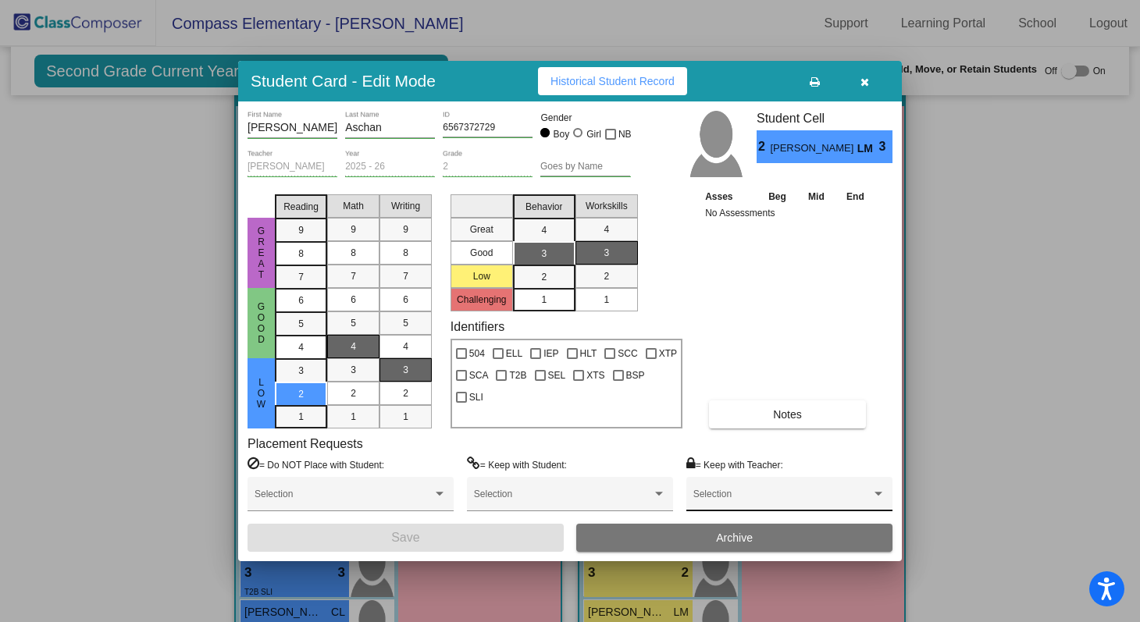
click at [754, 480] on div "Selection" at bounding box center [789, 494] width 206 height 35
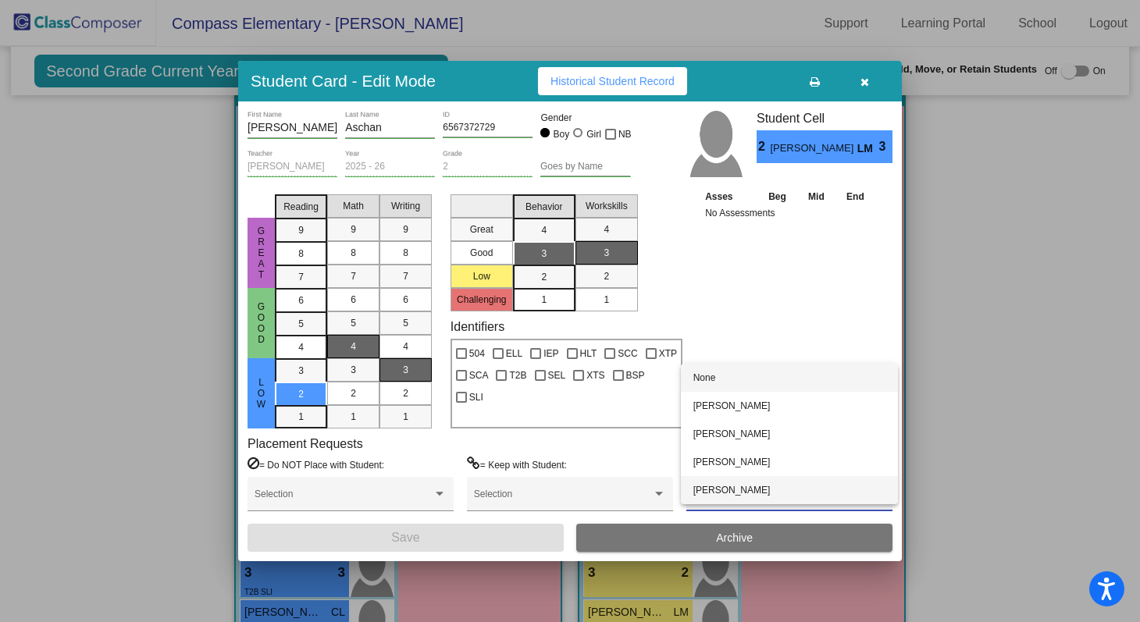
click at [754, 485] on span "[PERSON_NAME]" at bounding box center [790, 490] width 192 height 28
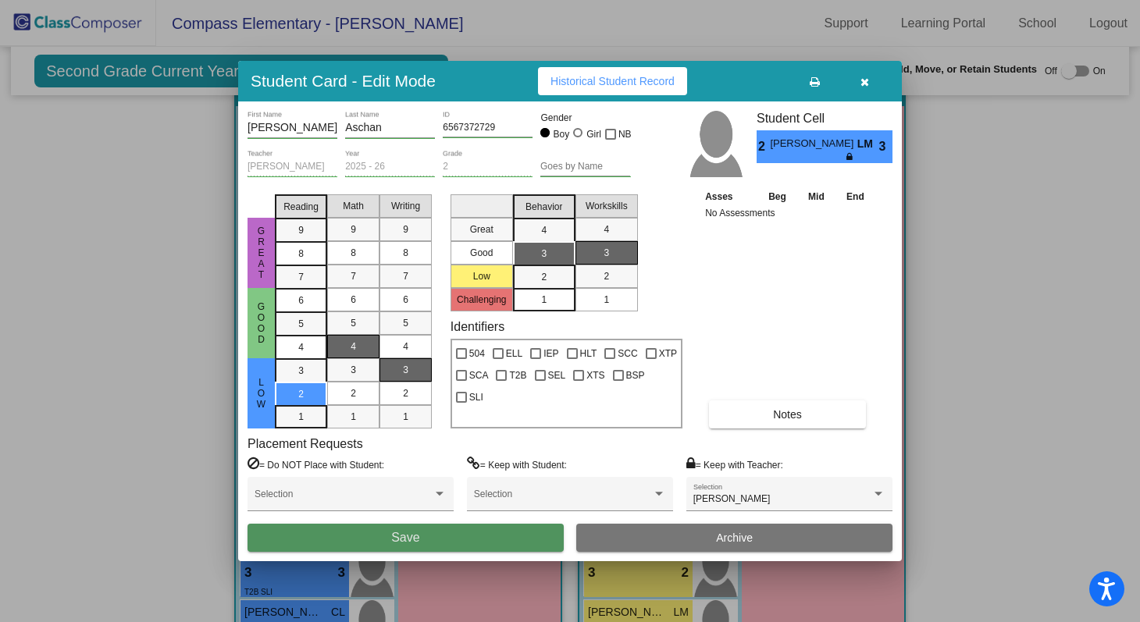
click at [508, 531] on button "Save" at bounding box center [406, 538] width 316 height 28
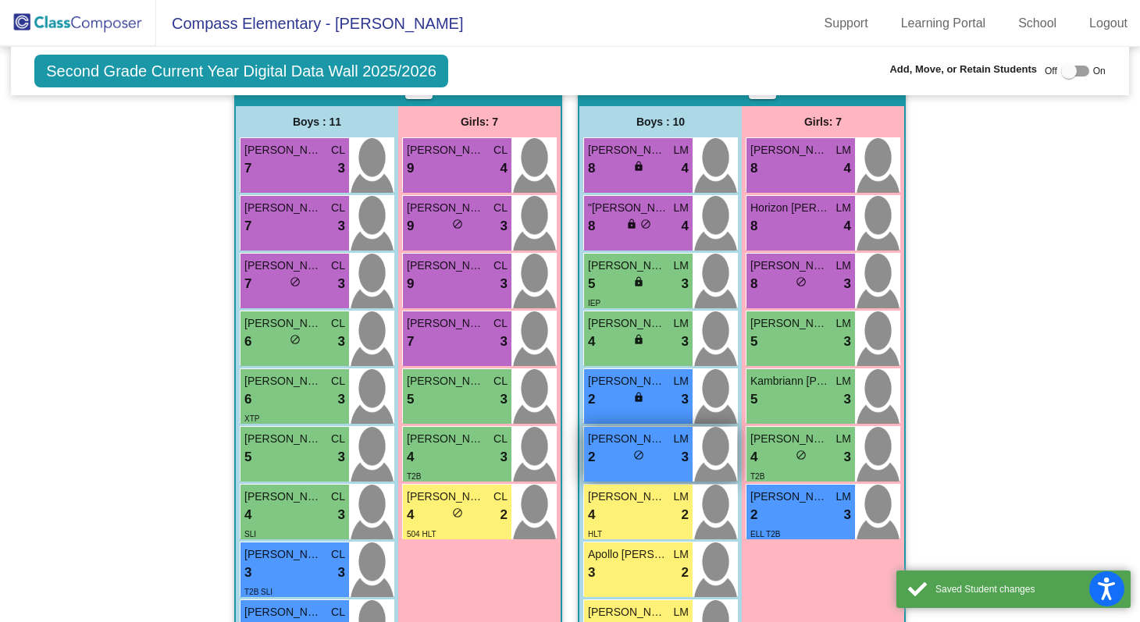
click at [639, 456] on span "do_not_disturb_alt" at bounding box center [638, 455] width 11 height 11
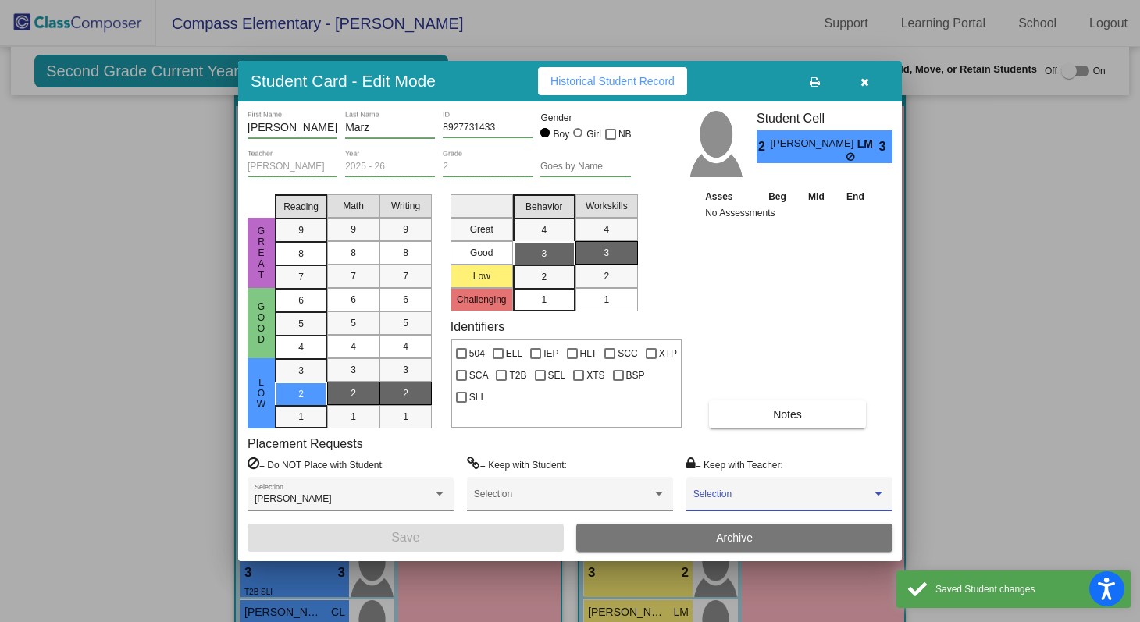
click at [752, 501] on span at bounding box center [783, 499] width 178 height 11
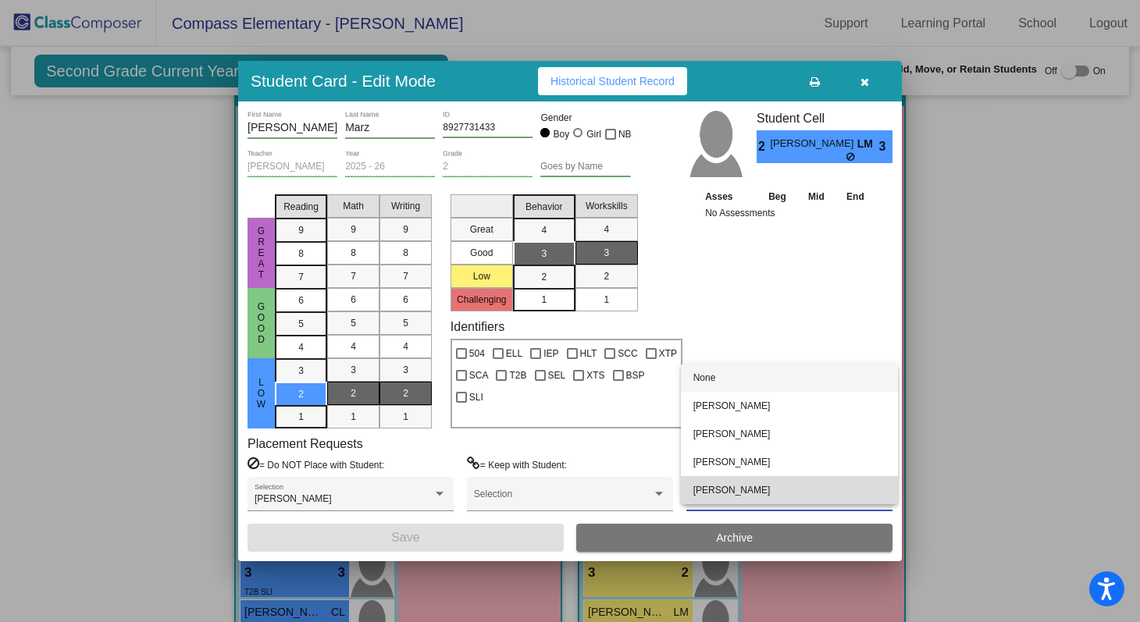
click at [752, 501] on span "[PERSON_NAME]" at bounding box center [790, 490] width 192 height 28
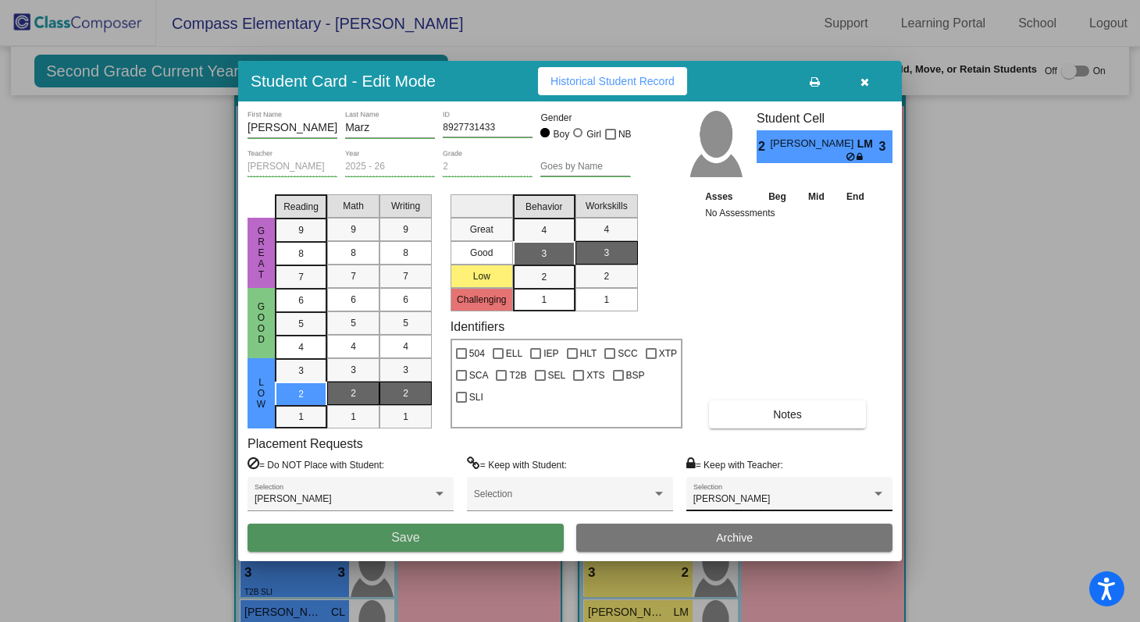
click at [537, 546] on button "Save" at bounding box center [406, 538] width 316 height 28
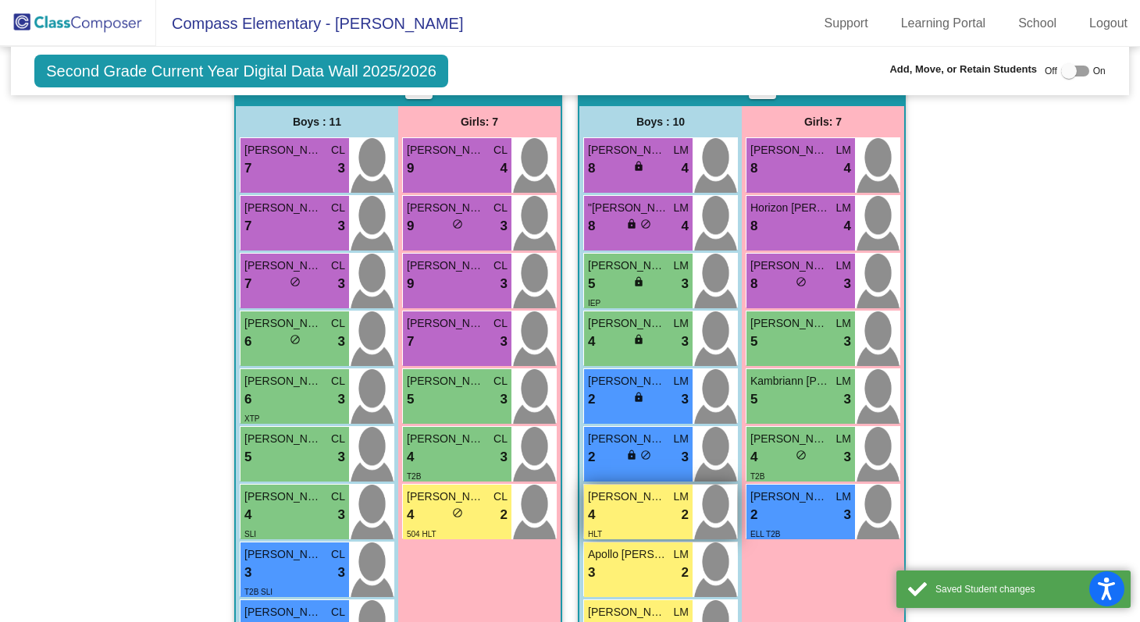
click at [629, 519] on div "4 lock do_not_disturb_alt 2" at bounding box center [638, 515] width 101 height 20
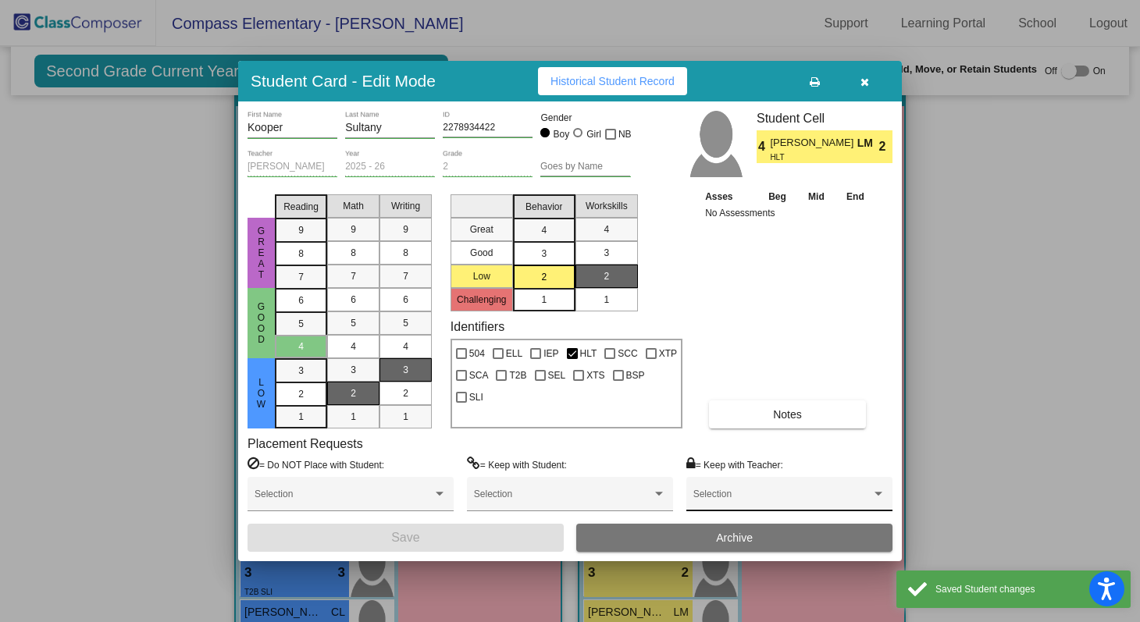
click at [752, 483] on div "Selection" at bounding box center [789, 494] width 206 height 35
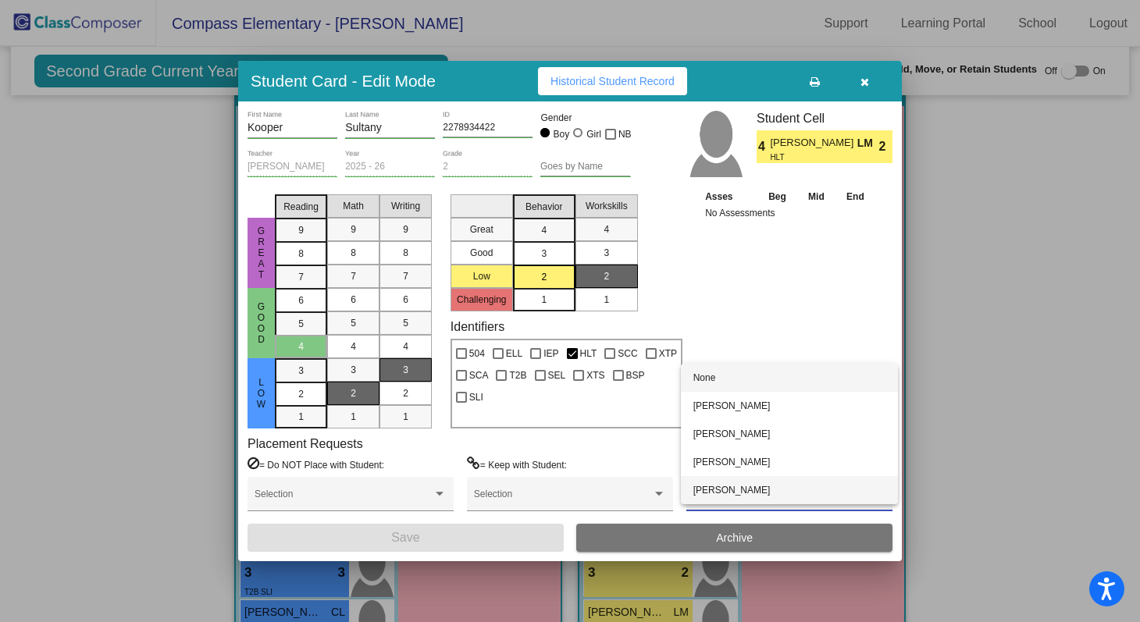
click at [750, 493] on span "[PERSON_NAME]" at bounding box center [790, 490] width 192 height 28
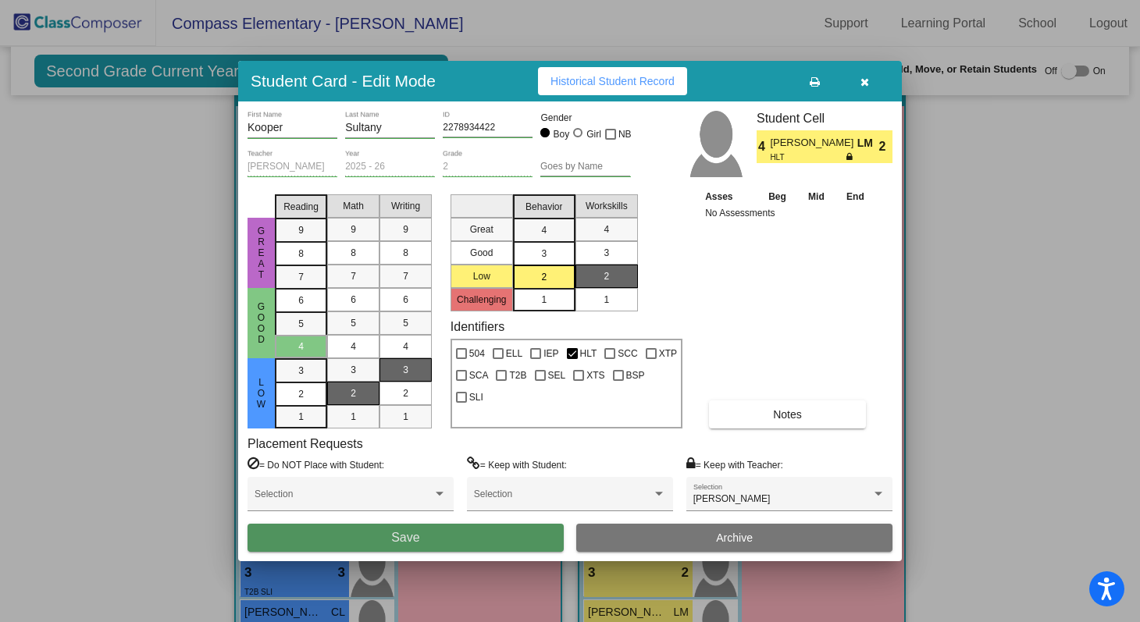
click at [507, 547] on button "Save" at bounding box center [406, 538] width 316 height 28
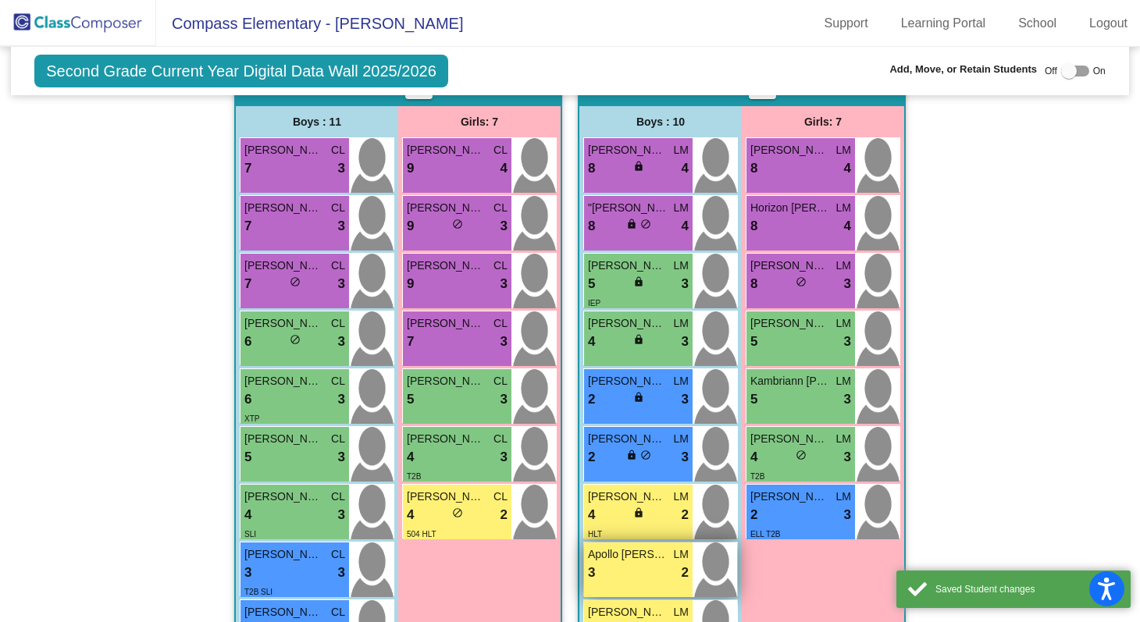
click at [622, 574] on div "3 lock do_not_disturb_alt 2" at bounding box center [638, 573] width 101 height 20
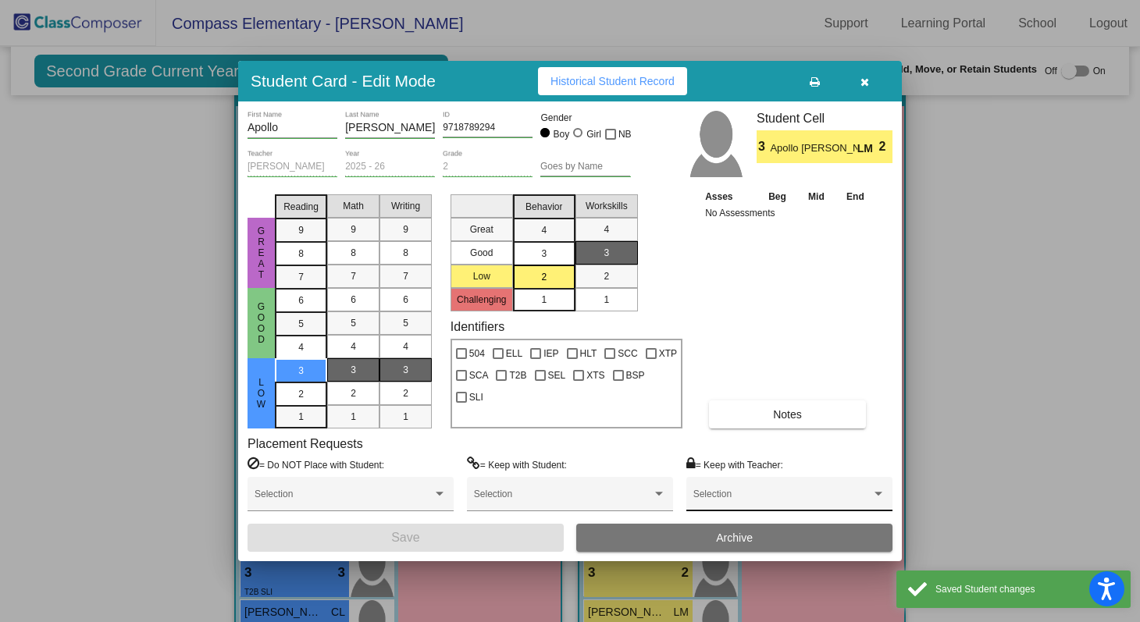
click at [725, 510] on div "Selection" at bounding box center [790, 498] width 192 height 28
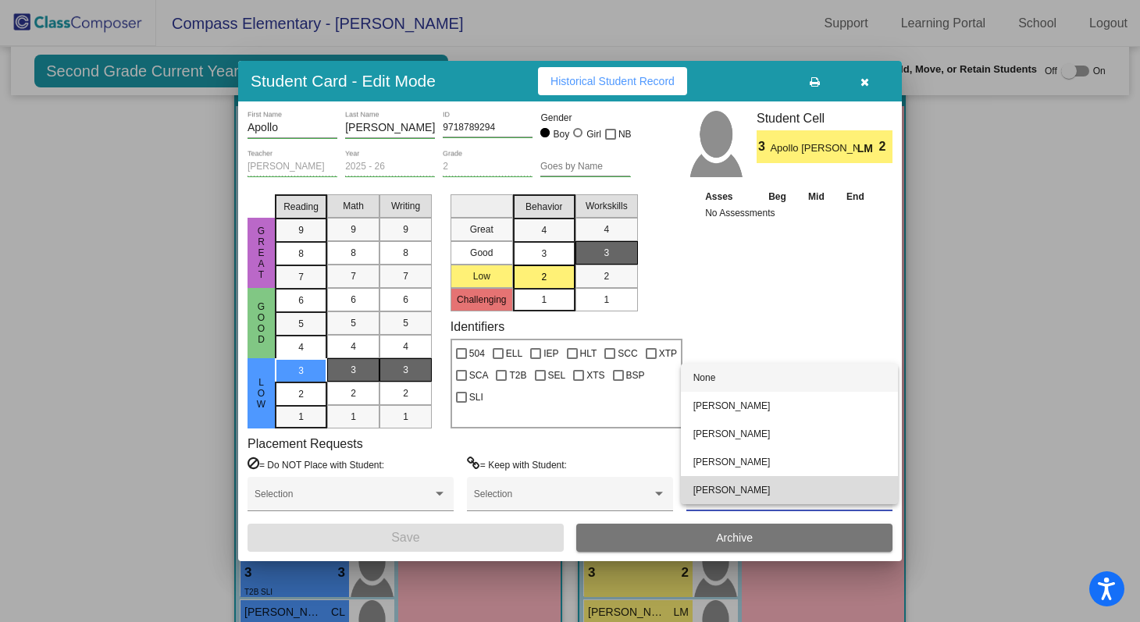
click at [725, 497] on span "[PERSON_NAME]" at bounding box center [790, 490] width 192 height 28
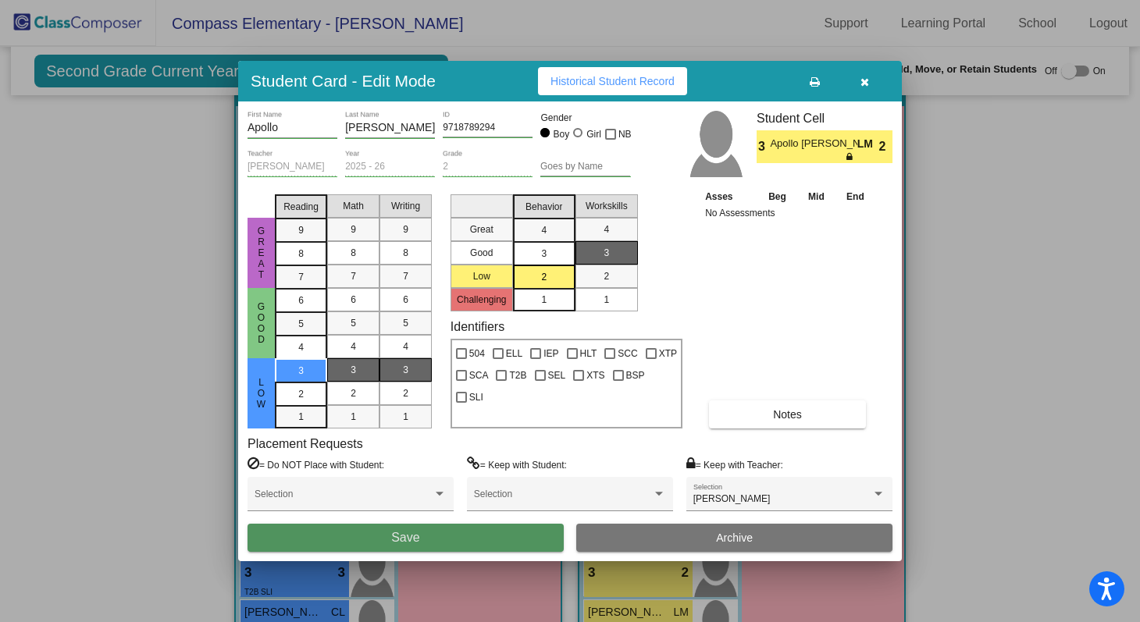
click at [520, 544] on button "Save" at bounding box center [406, 538] width 316 height 28
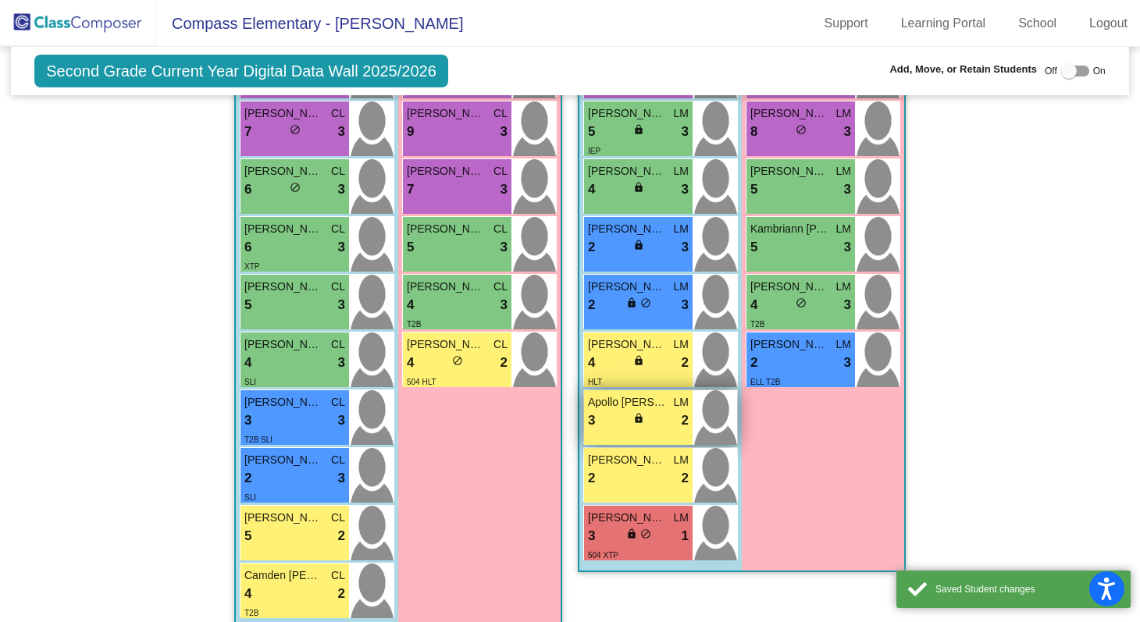
scroll to position [1417, 0]
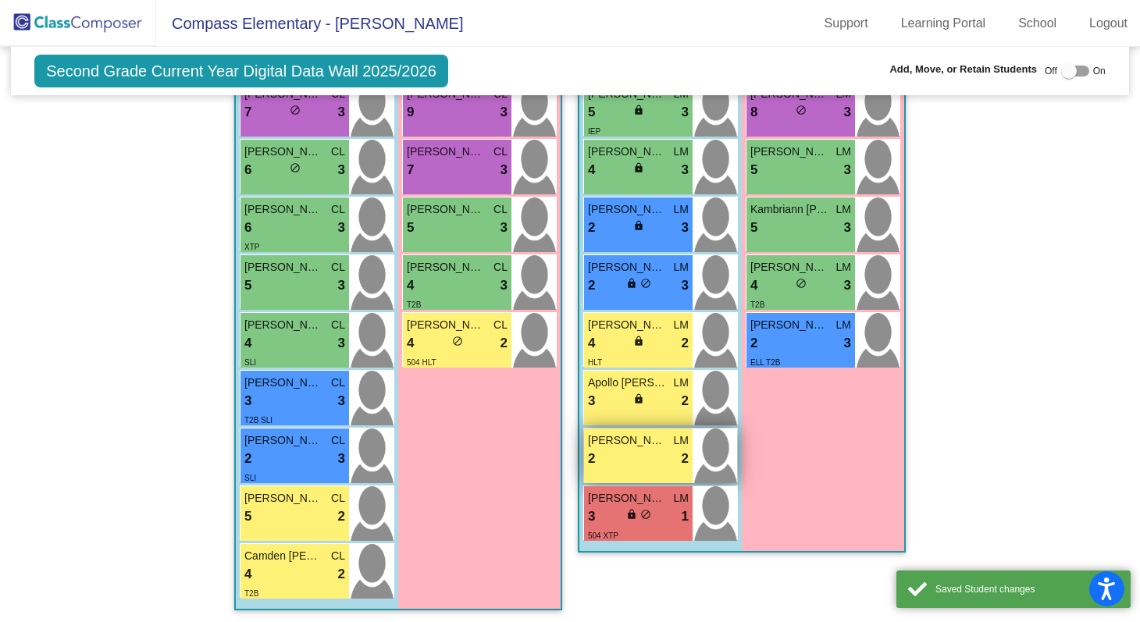
click at [640, 455] on div "2 lock do_not_disturb_alt 2" at bounding box center [638, 459] width 101 height 20
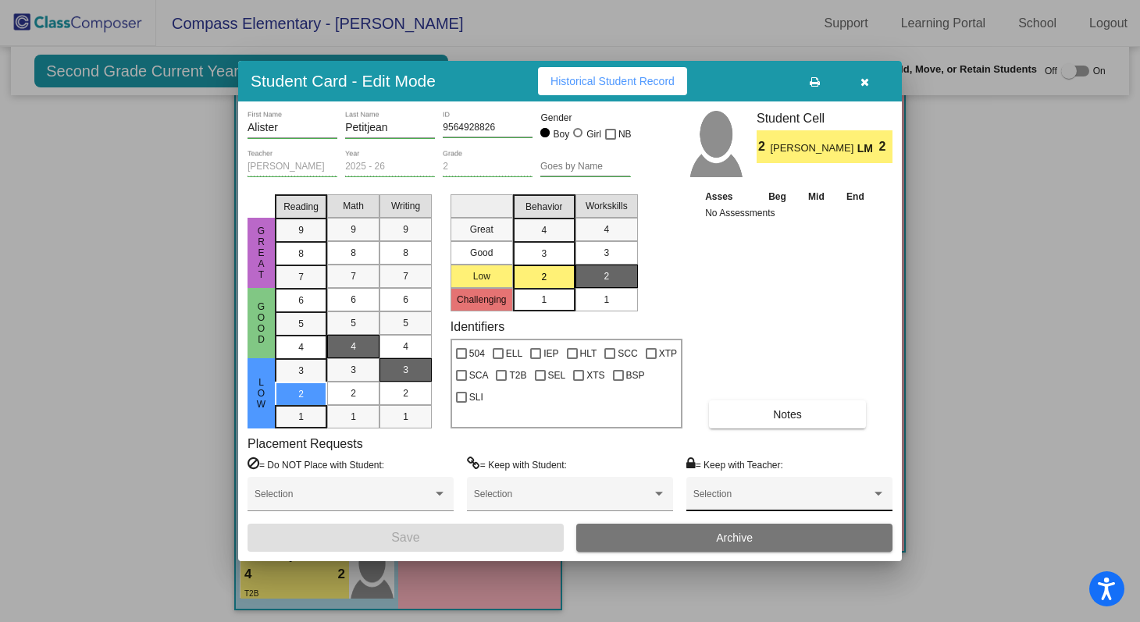
click at [722, 490] on div "Selection" at bounding box center [790, 498] width 192 height 28
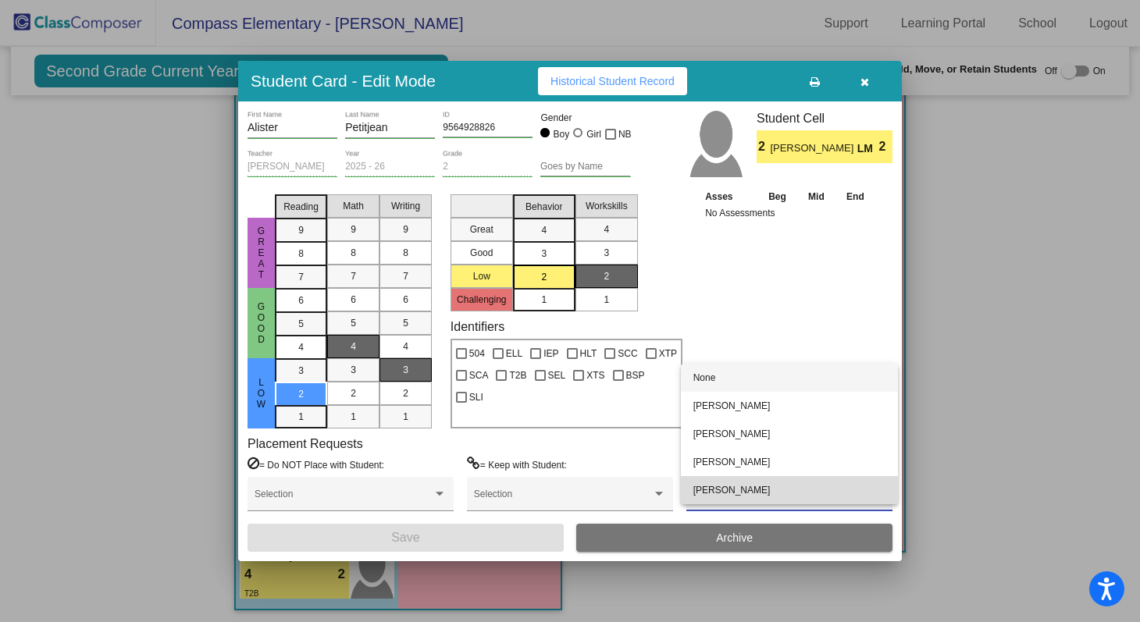
click at [722, 496] on span "[PERSON_NAME]" at bounding box center [790, 490] width 192 height 28
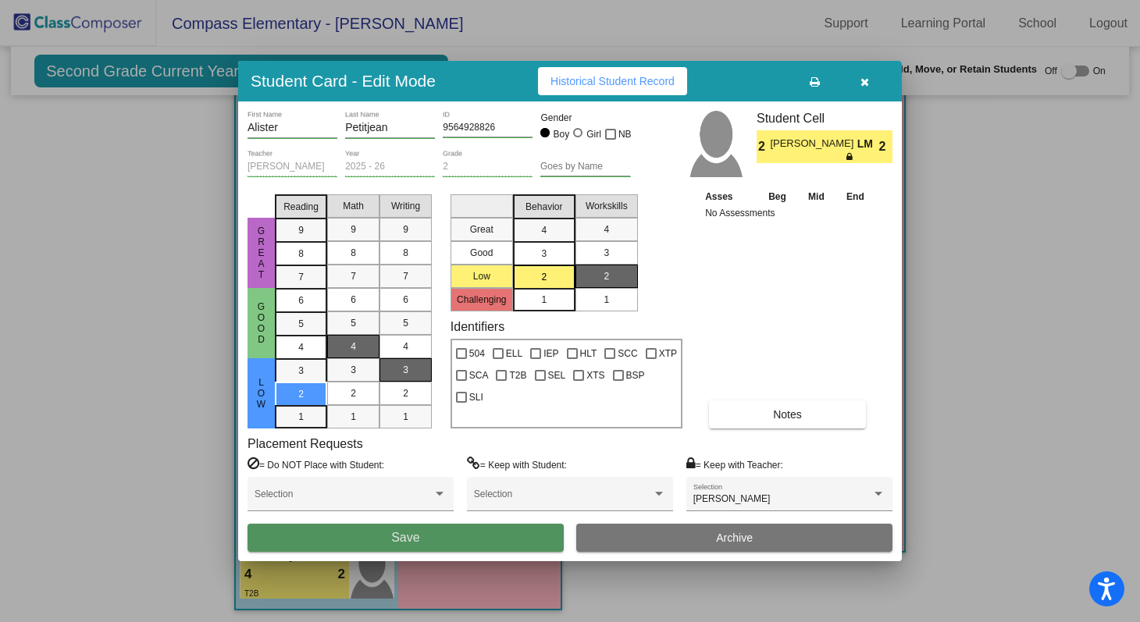
click at [494, 550] on button "Save" at bounding box center [406, 538] width 316 height 28
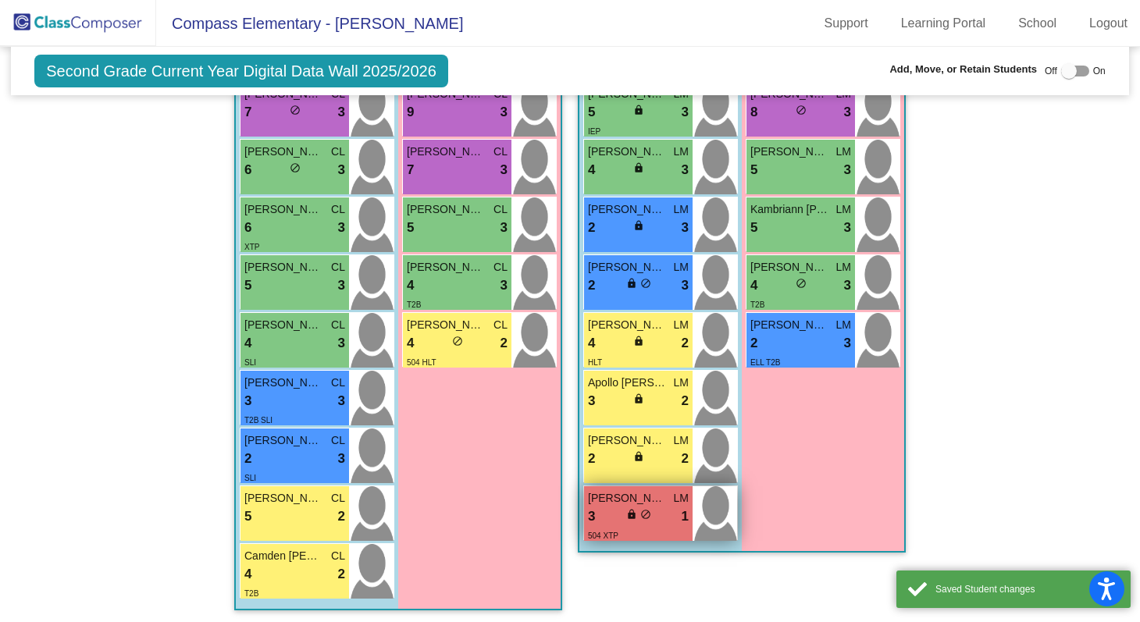
click at [636, 519] on div "lock do_not_disturb_alt" at bounding box center [638, 516] width 25 height 16
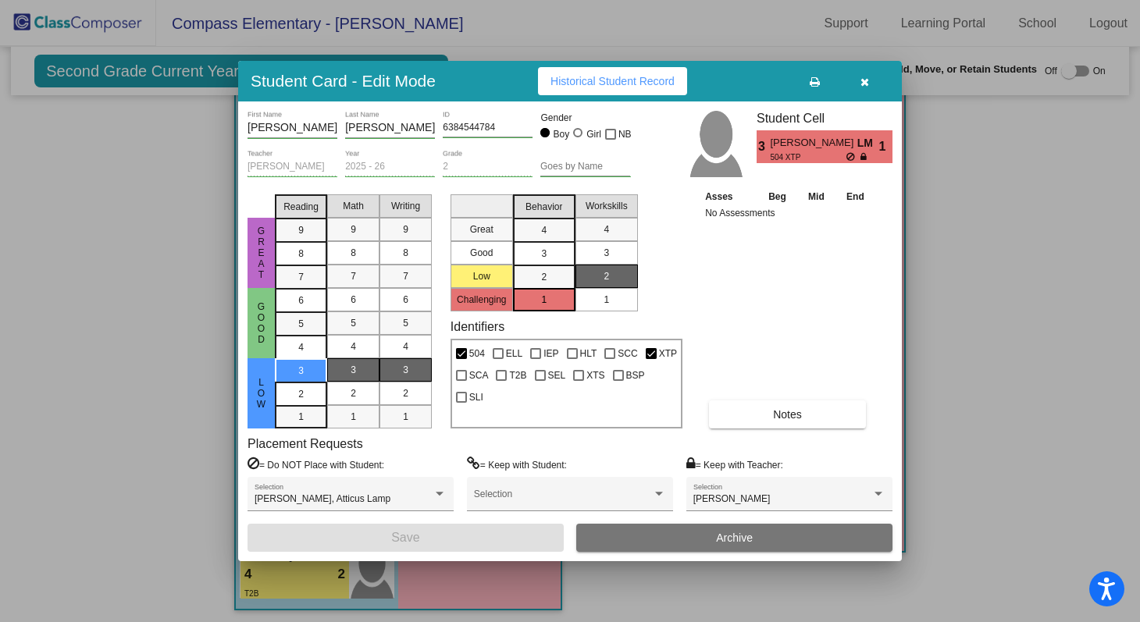
click at [860, 91] on button "button" at bounding box center [865, 81] width 50 height 28
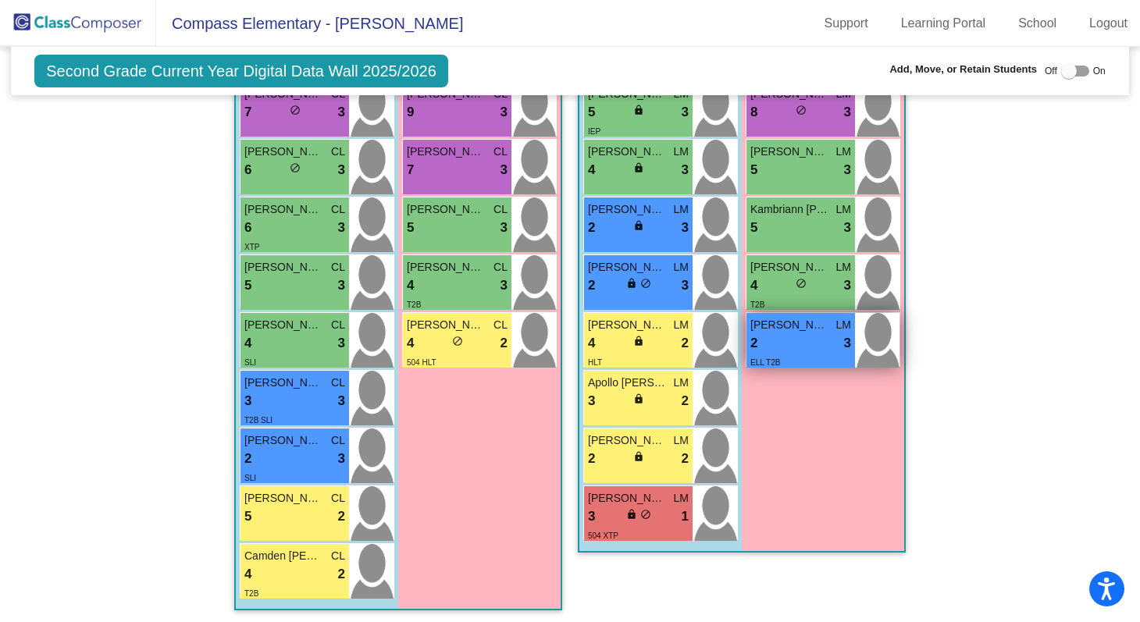
click at [790, 333] on div "2 lock do_not_disturb_alt 3" at bounding box center [801, 343] width 101 height 20
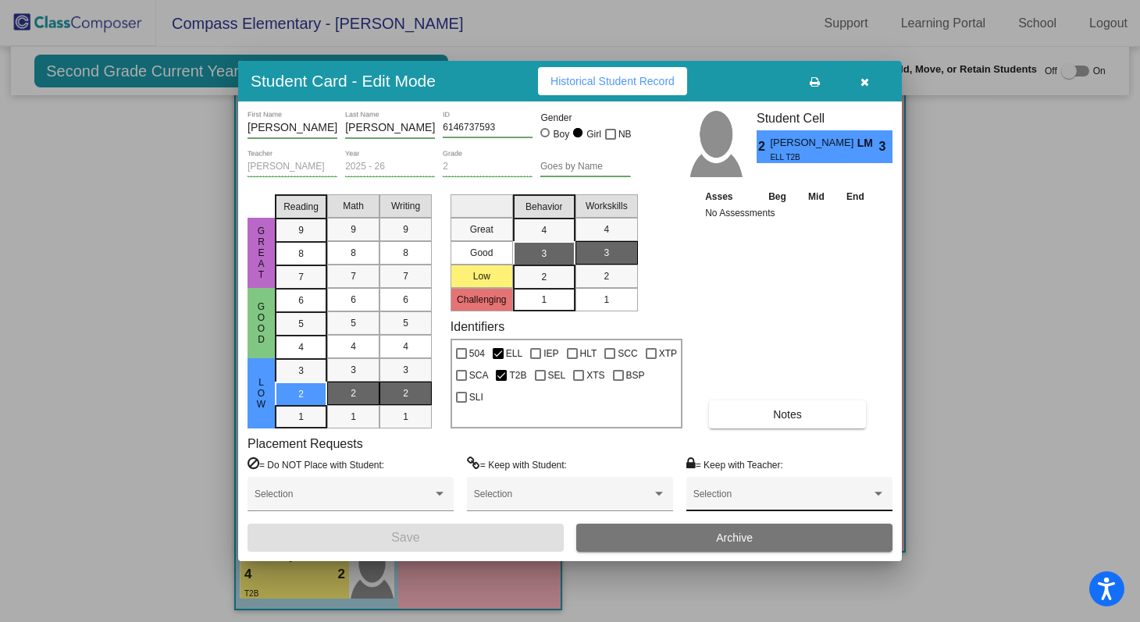
click at [769, 493] on div "Selection" at bounding box center [790, 498] width 192 height 28
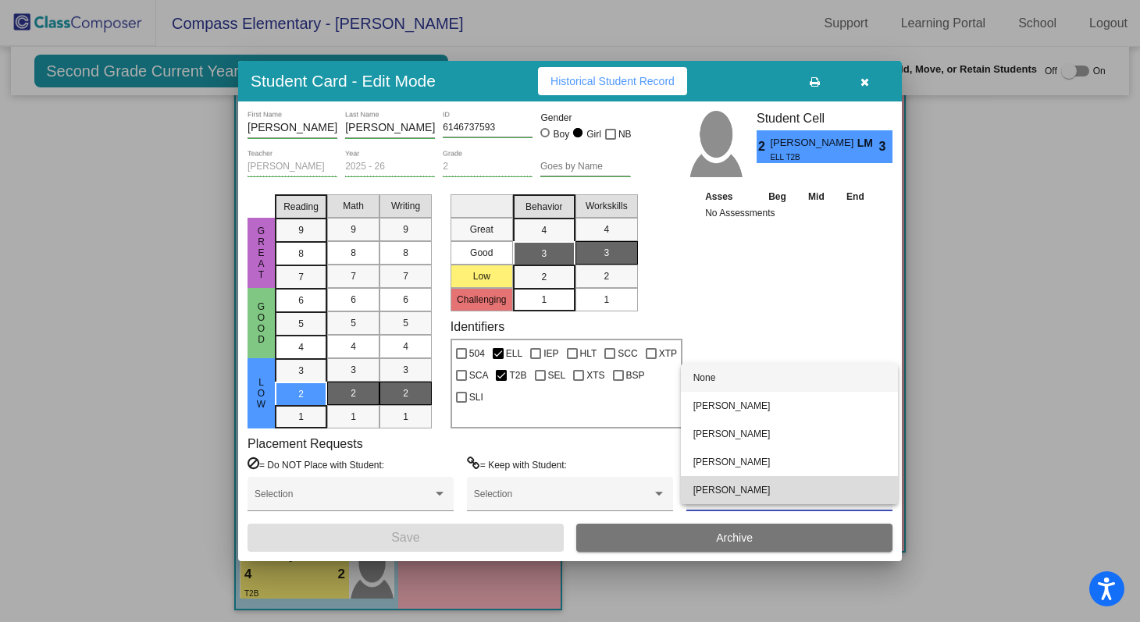
click at [769, 493] on span "[PERSON_NAME]" at bounding box center [790, 490] width 192 height 28
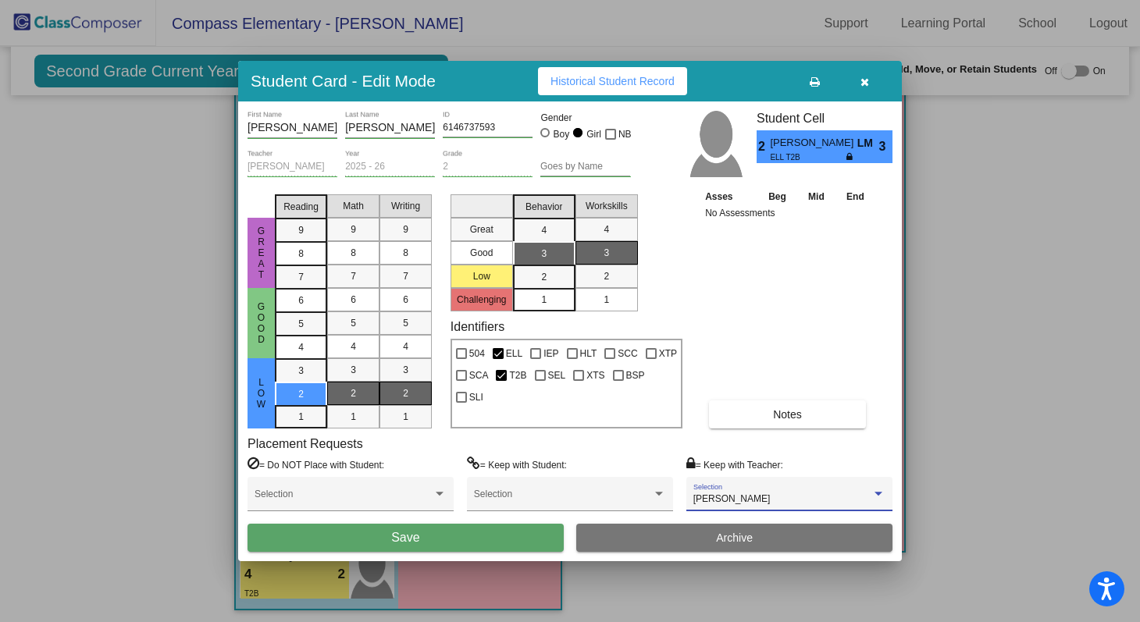
click at [524, 542] on button "Save" at bounding box center [406, 538] width 316 height 28
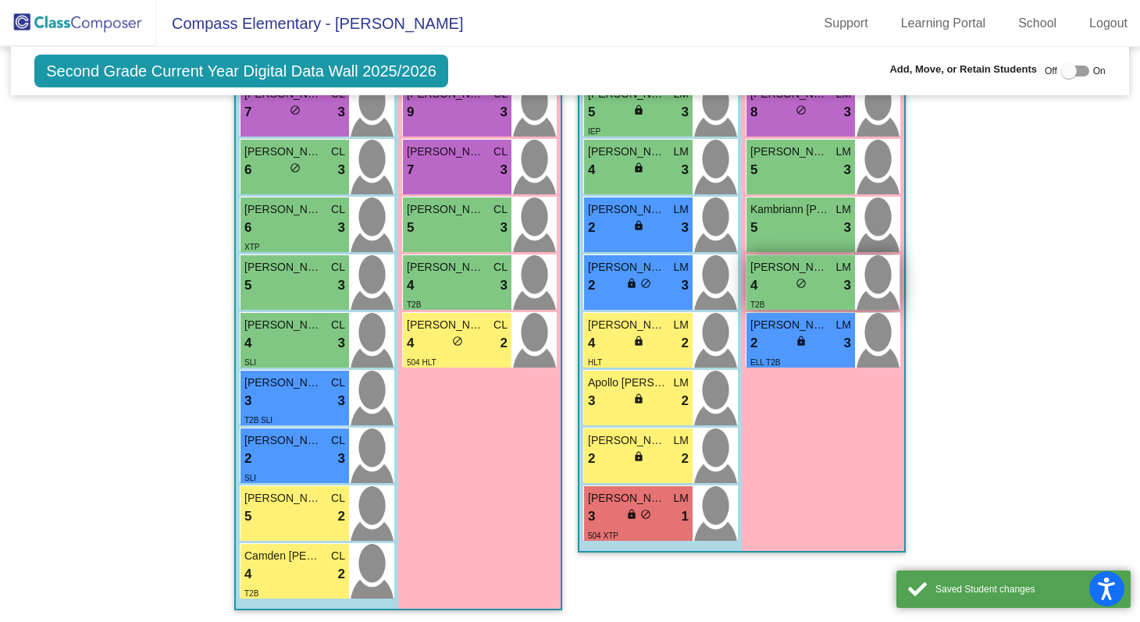
click at [784, 282] on div "4 lock do_not_disturb_alt 3" at bounding box center [801, 286] width 101 height 20
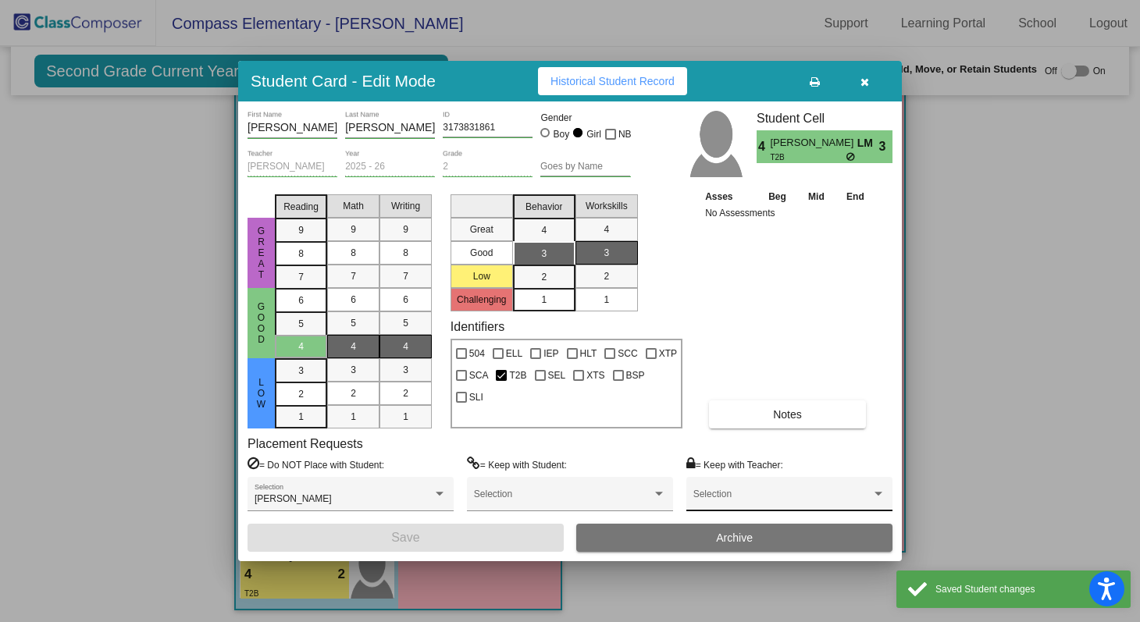
click at [782, 482] on div "Selection" at bounding box center [789, 494] width 206 height 35
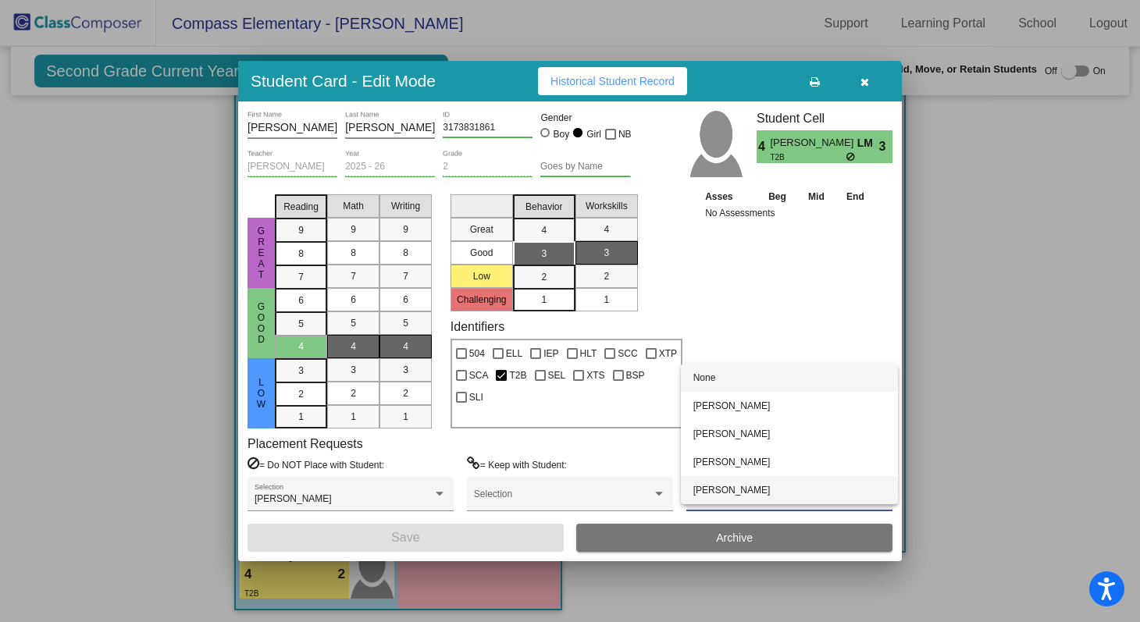
click at [782, 482] on span "[PERSON_NAME]" at bounding box center [790, 490] width 192 height 28
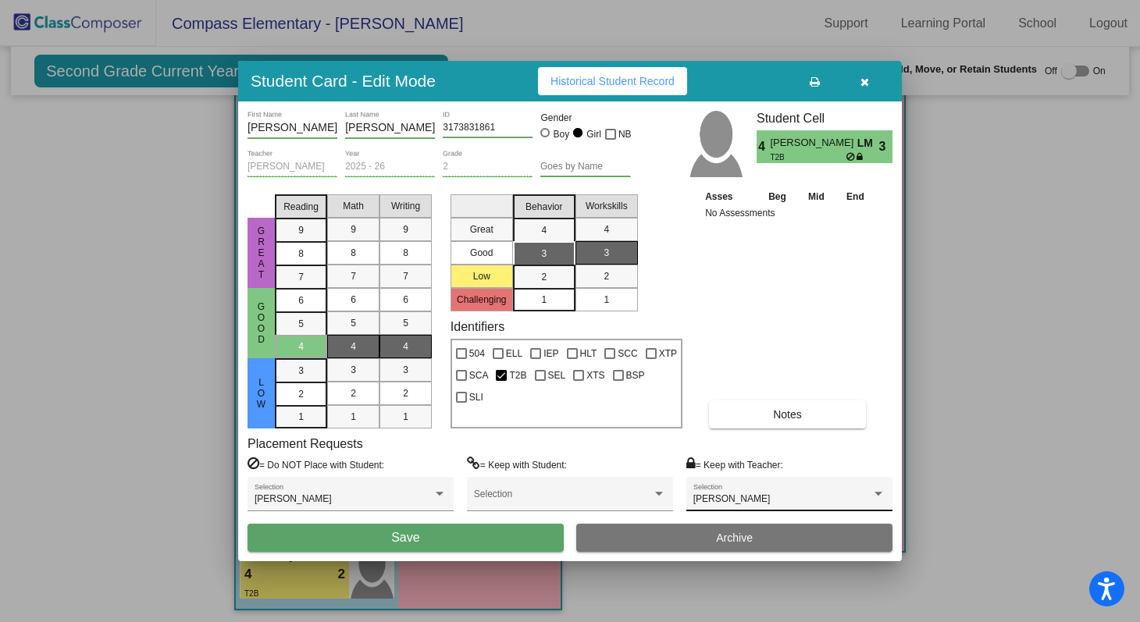
click at [782, 482] on div "[PERSON_NAME] Selection" at bounding box center [789, 494] width 206 height 35
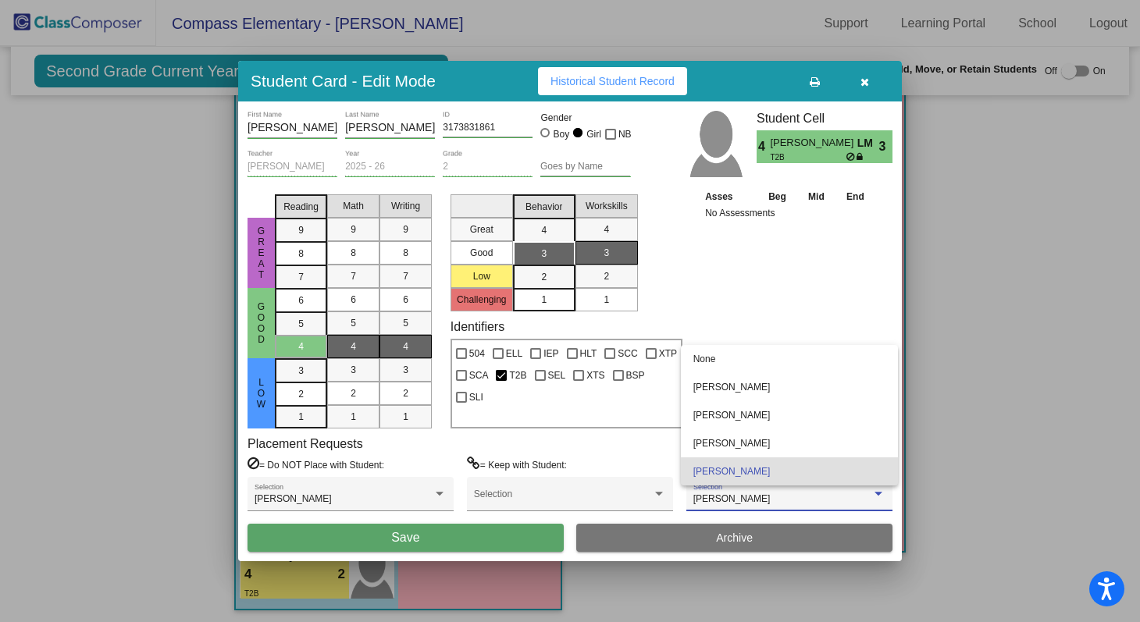
click at [534, 534] on div at bounding box center [570, 311] width 1140 height 622
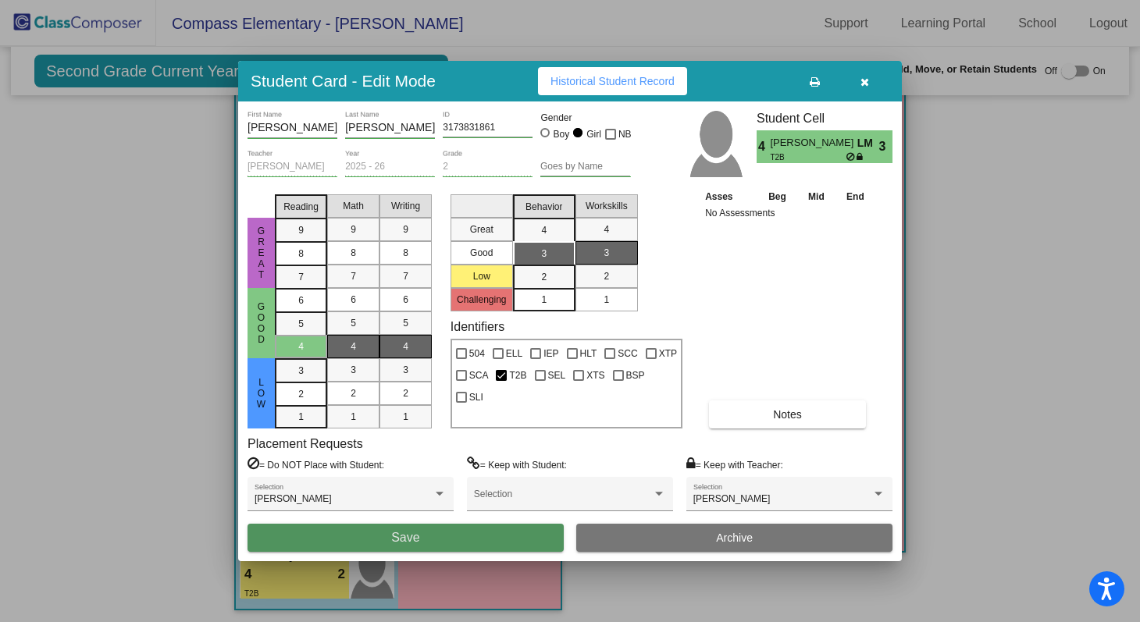
click at [534, 534] on button "Save" at bounding box center [406, 538] width 316 height 28
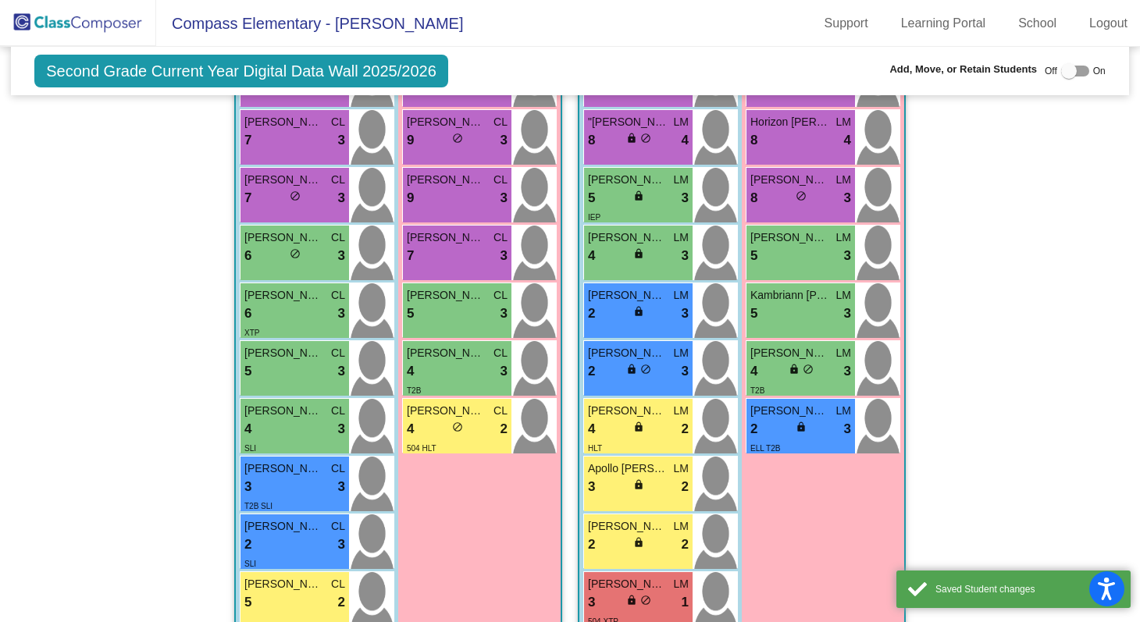
scroll to position [1298, 0]
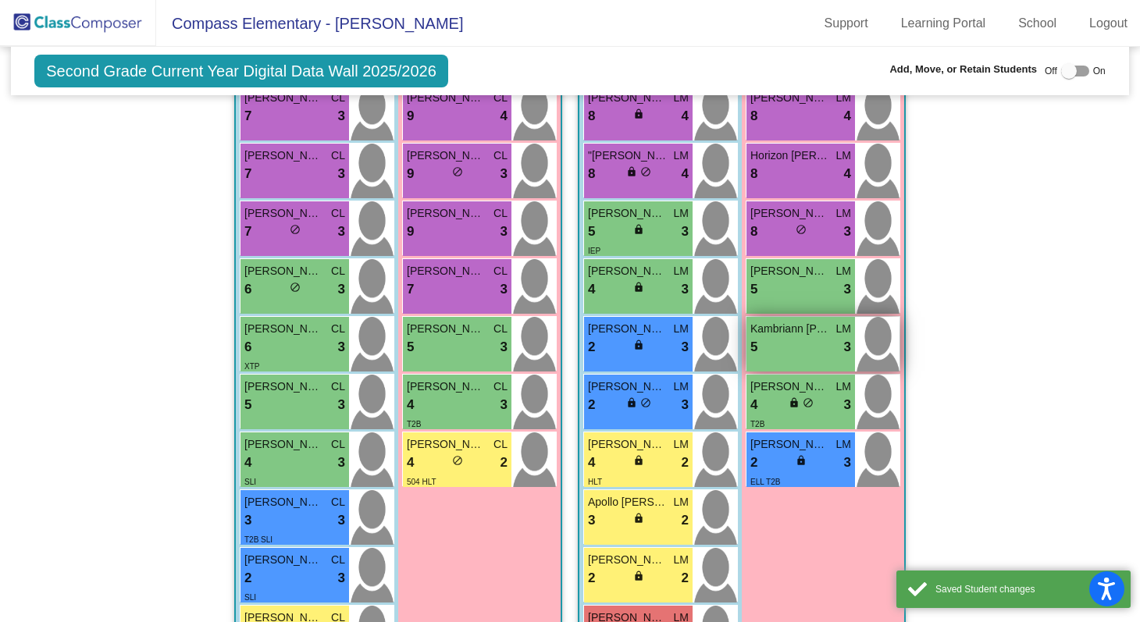
click at [786, 337] on div "5 lock do_not_disturb_alt 3" at bounding box center [801, 347] width 101 height 20
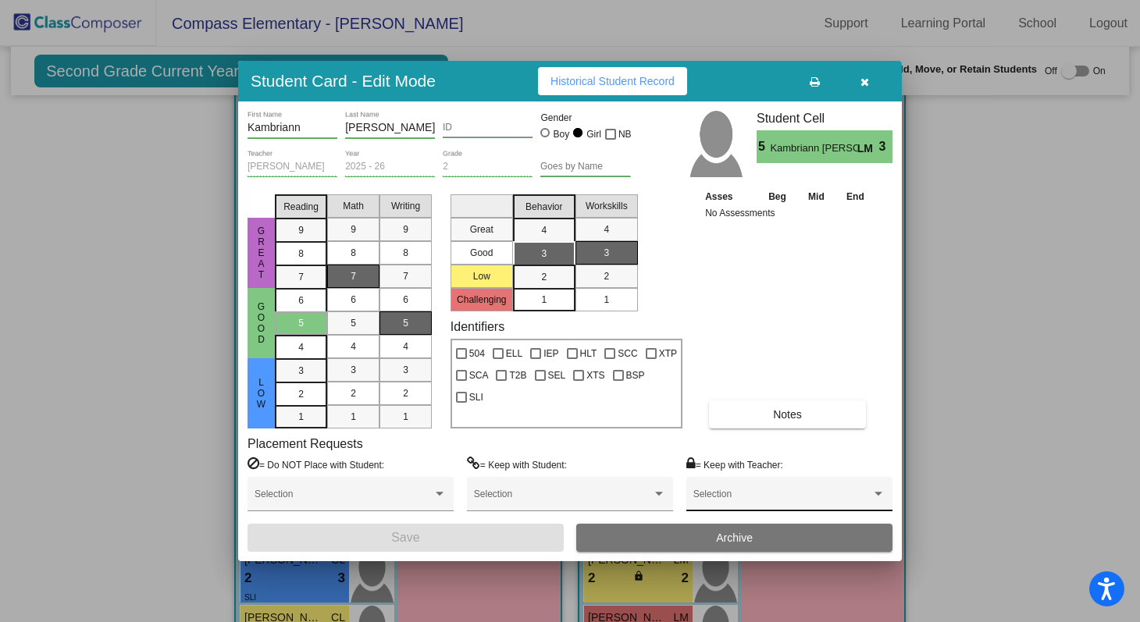
click at [795, 487] on div "Selection" at bounding box center [790, 498] width 192 height 28
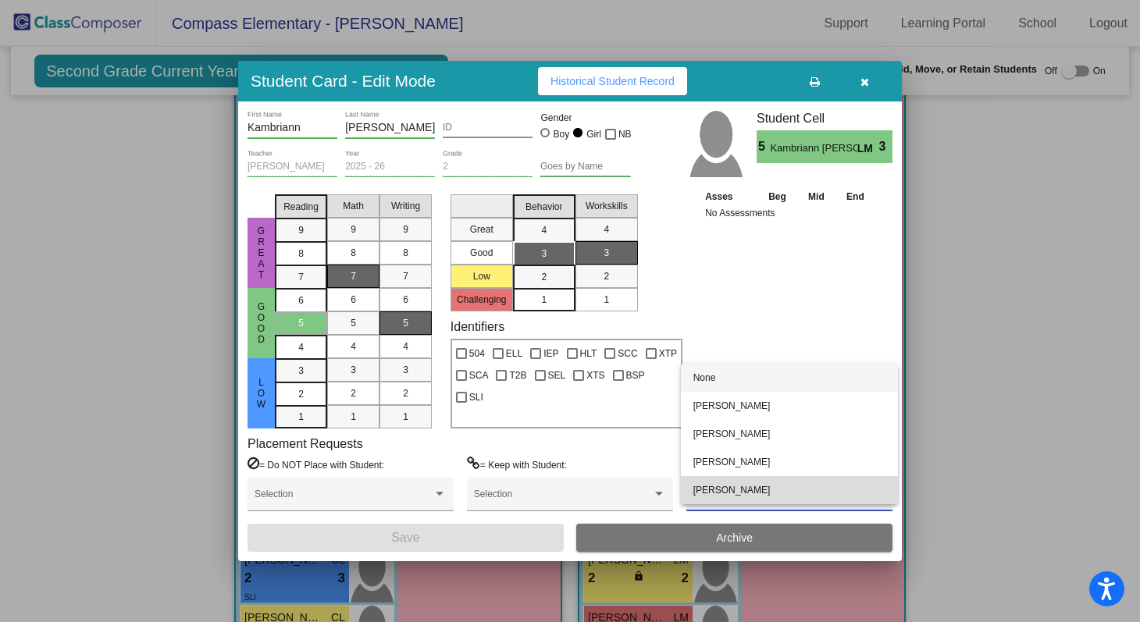
click at [788, 489] on span "[PERSON_NAME]" at bounding box center [790, 490] width 192 height 28
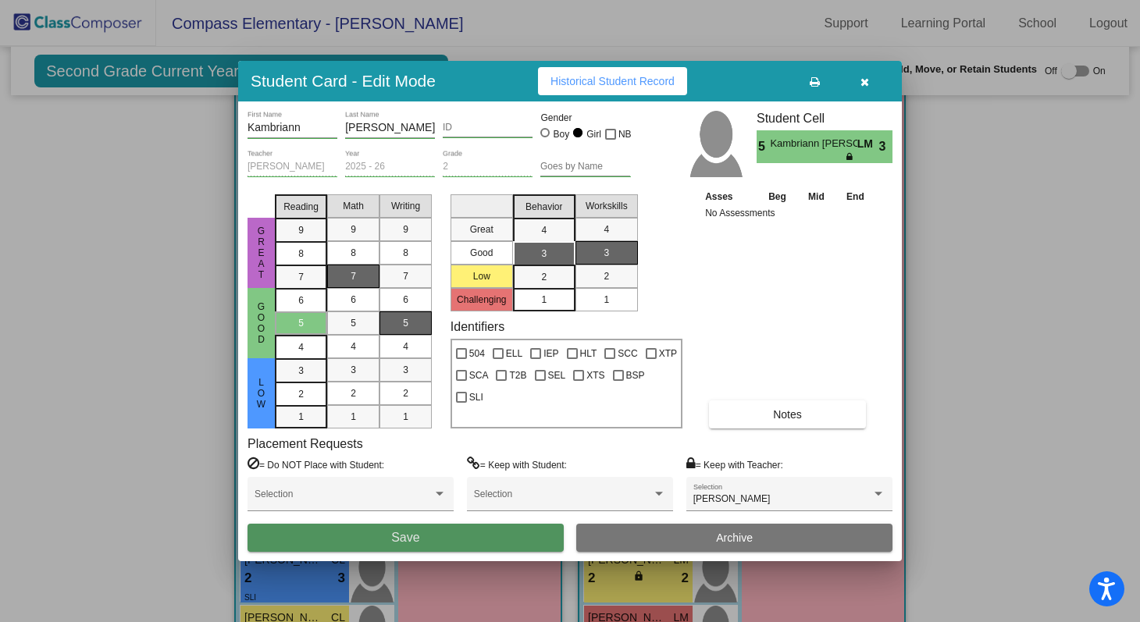
click at [517, 544] on button "Save" at bounding box center [406, 538] width 316 height 28
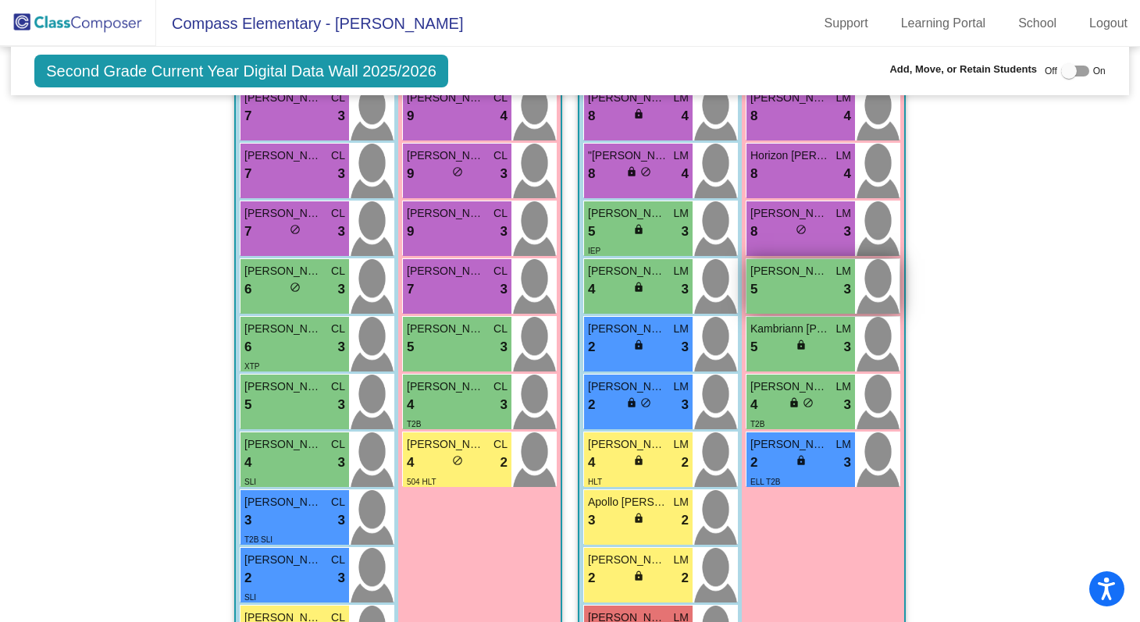
click at [787, 263] on span "[PERSON_NAME]" at bounding box center [790, 271] width 78 height 16
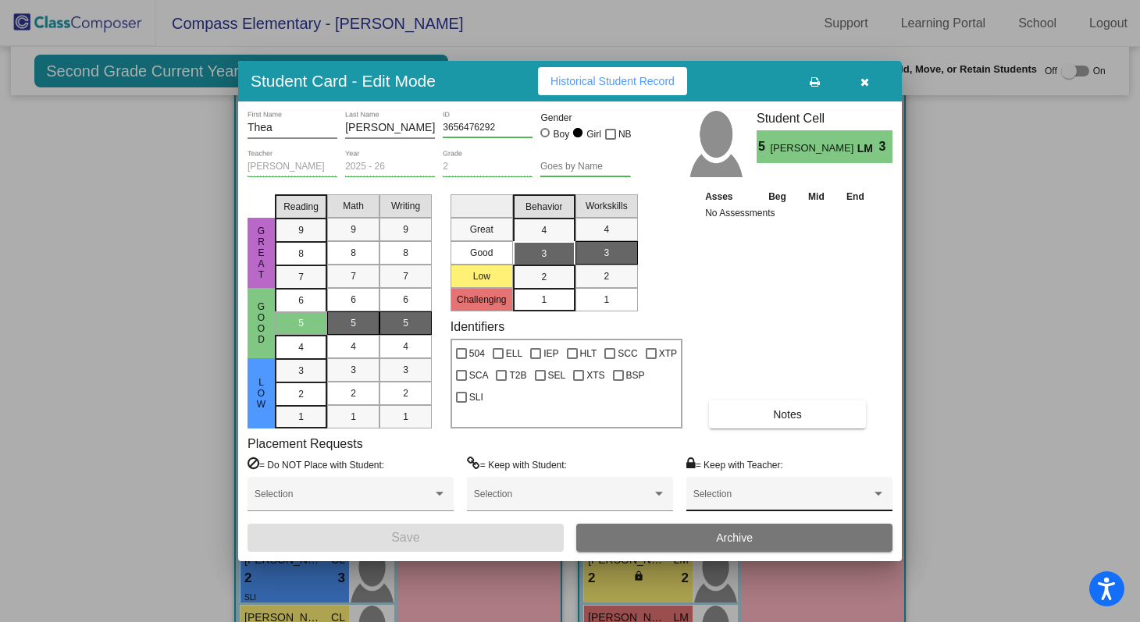
click at [791, 507] on div "Selection" at bounding box center [790, 498] width 192 height 28
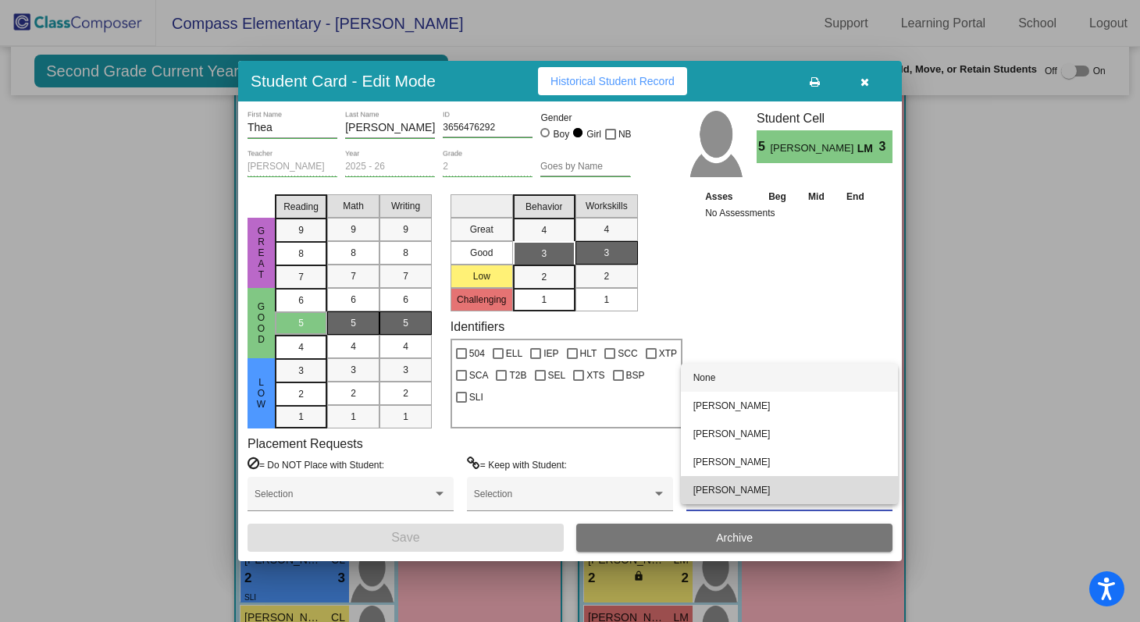
click at [790, 496] on span "[PERSON_NAME]" at bounding box center [790, 490] width 192 height 28
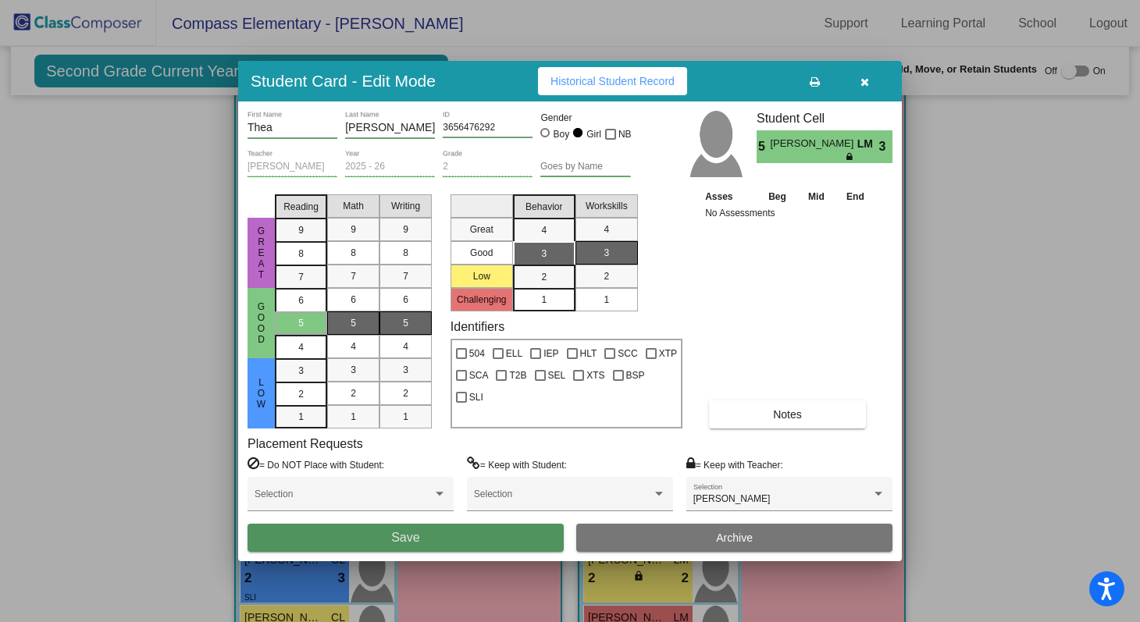
click at [534, 535] on button "Save" at bounding box center [406, 538] width 316 height 28
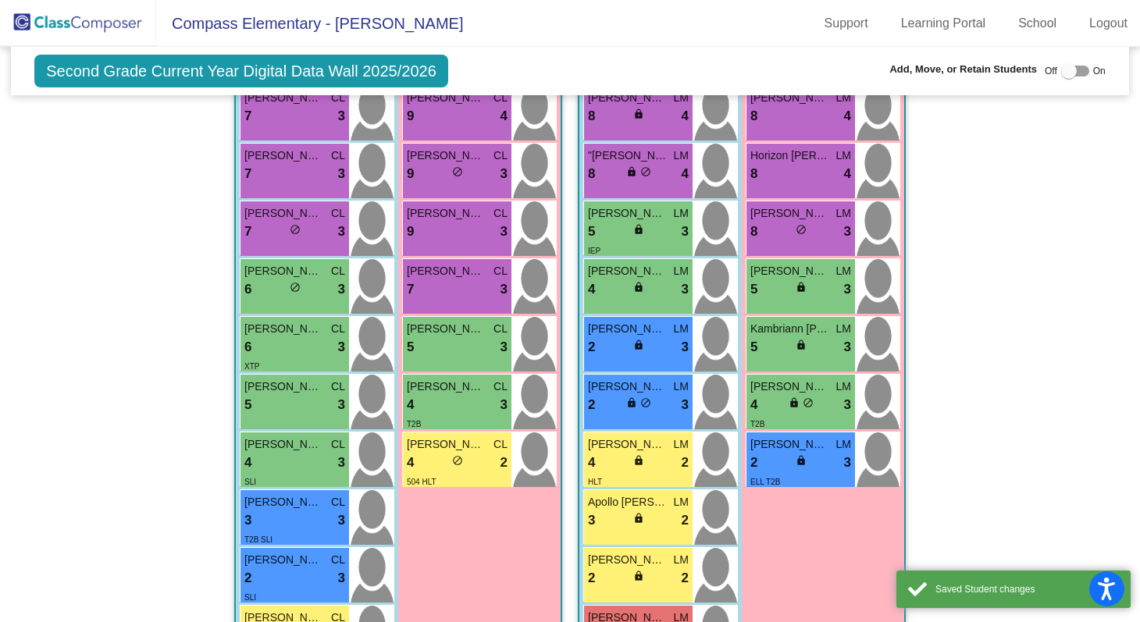
click at [806, 259] on div "[PERSON_NAME] LM 5 lock do_not_disturb_alt 3" at bounding box center [823, 286] width 155 height 55
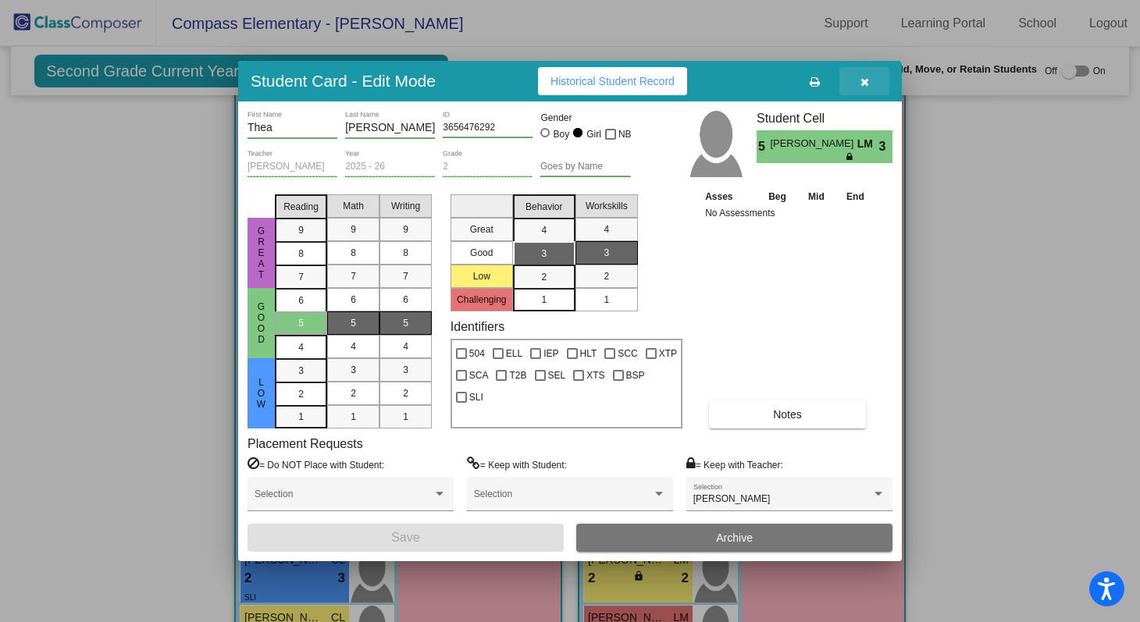
click at [867, 90] on button "button" at bounding box center [865, 81] width 50 height 28
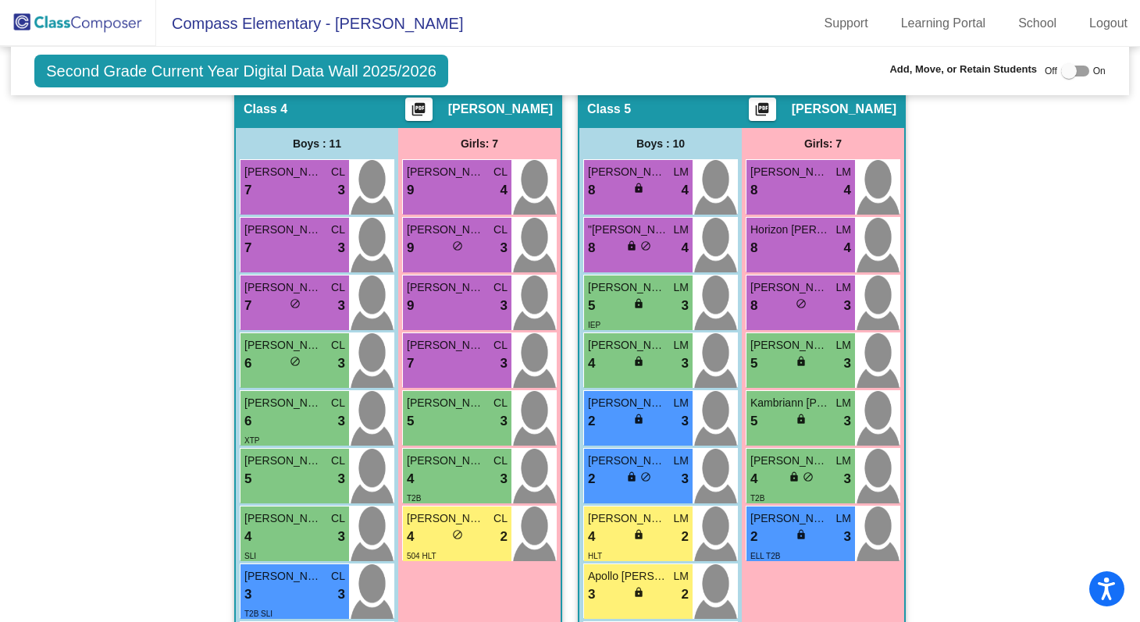
scroll to position [1217, 0]
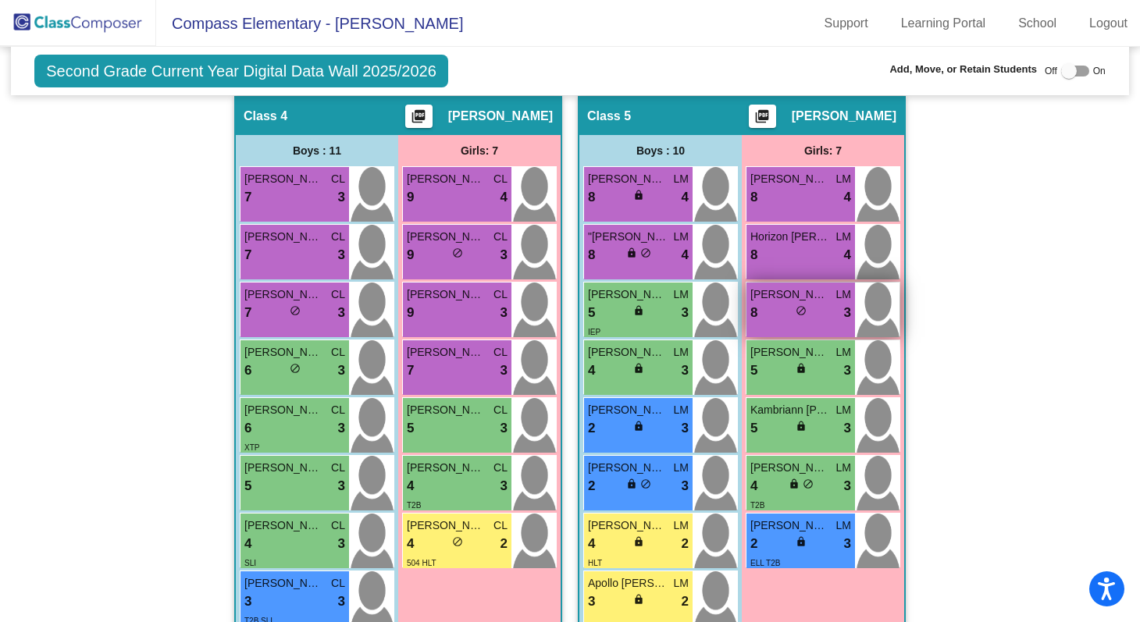
click at [806, 311] on div "8 lock do_not_disturb_alt 3" at bounding box center [801, 313] width 101 height 20
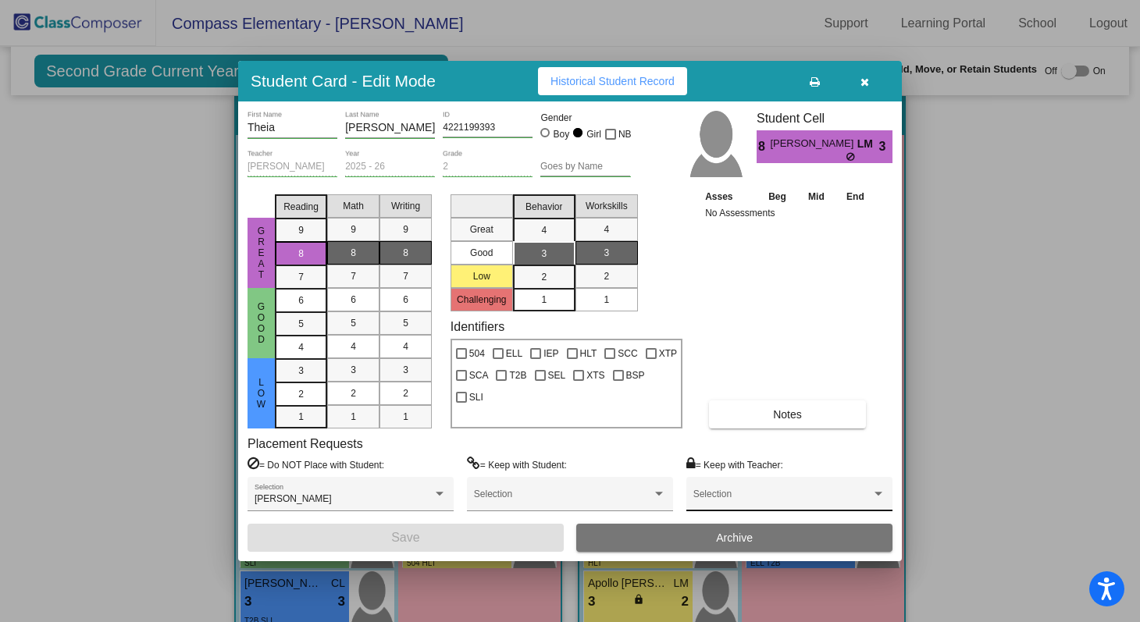
click at [786, 490] on div "Selection" at bounding box center [790, 498] width 192 height 28
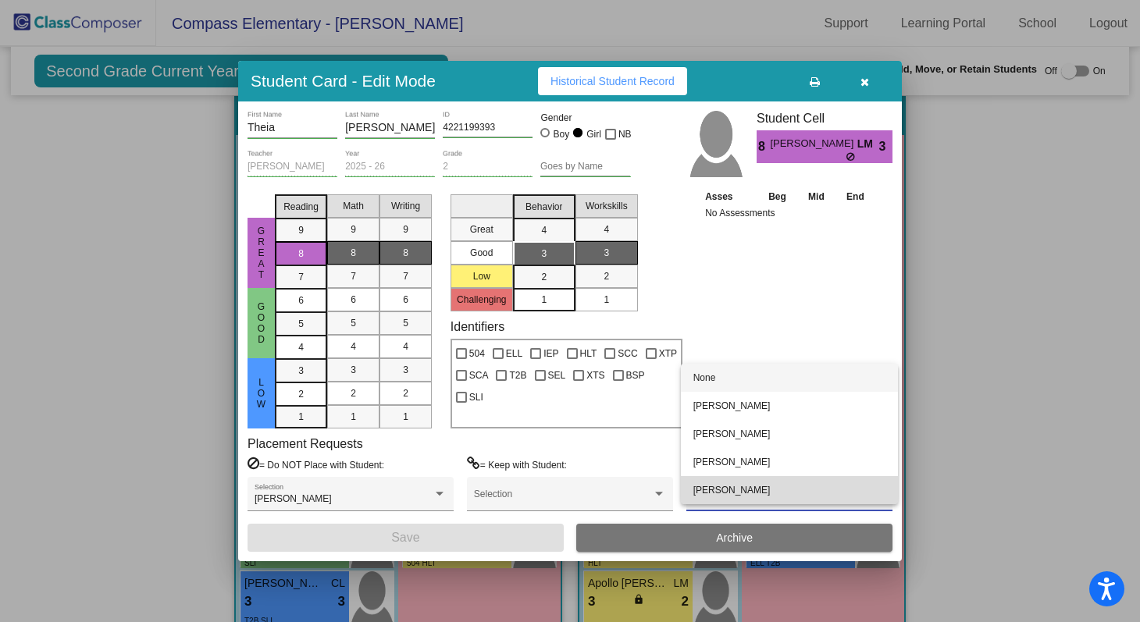
click at [786, 490] on span "[PERSON_NAME]" at bounding box center [790, 490] width 192 height 28
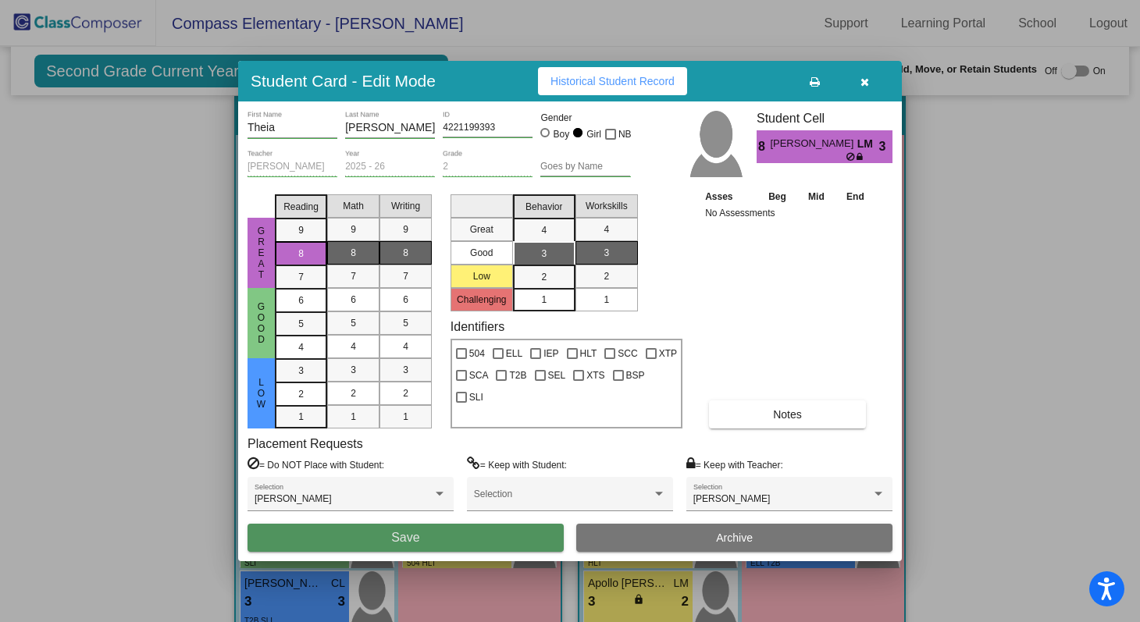
click at [481, 538] on button "Save" at bounding box center [406, 538] width 316 height 28
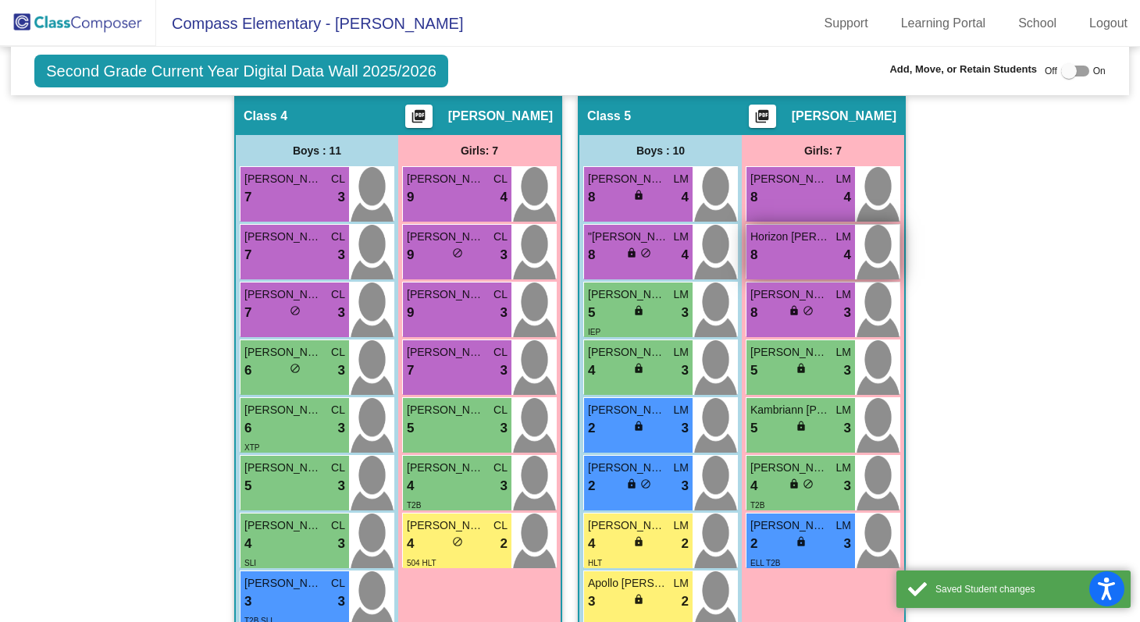
click at [797, 257] on div "8 lock do_not_disturb_alt 4" at bounding box center [801, 255] width 101 height 20
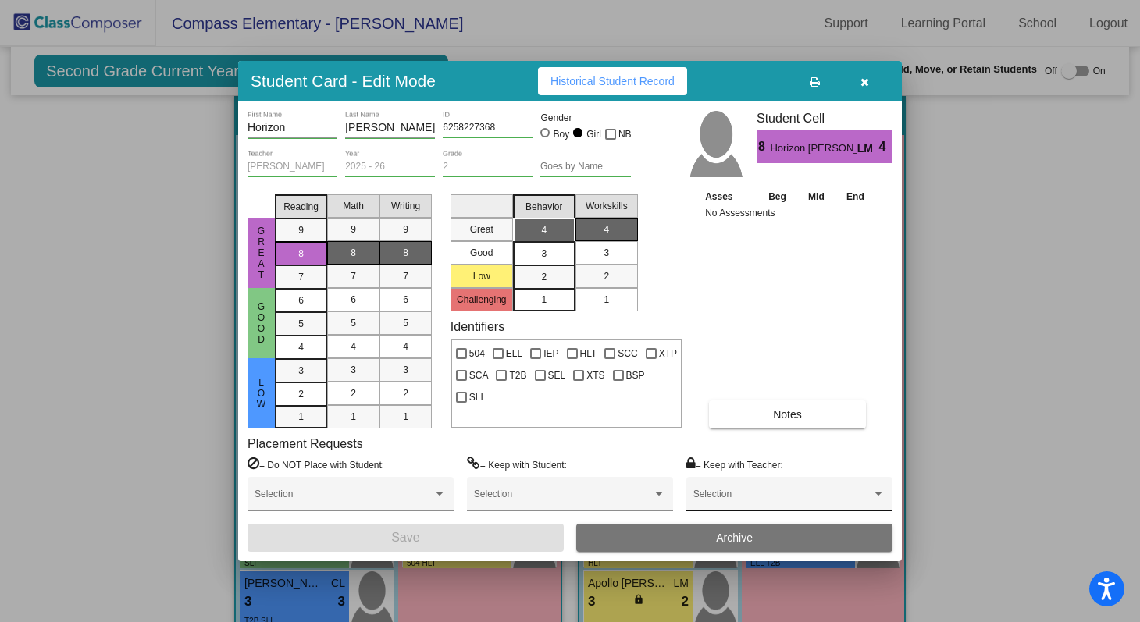
click at [763, 488] on div "Selection" at bounding box center [790, 498] width 192 height 28
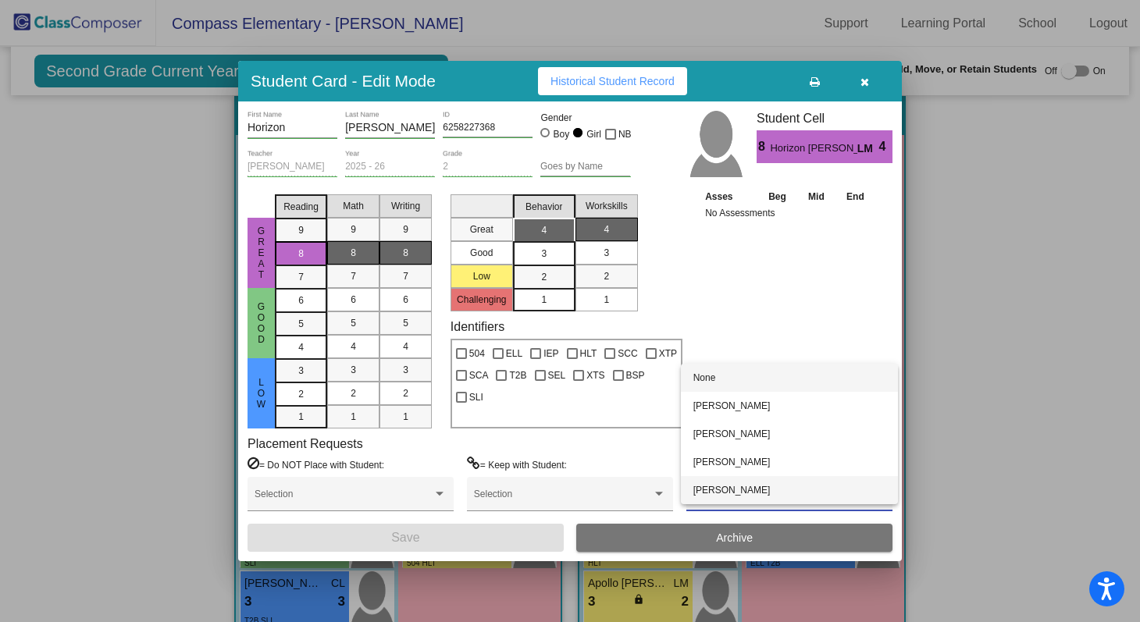
click at [763, 488] on span "[PERSON_NAME]" at bounding box center [790, 490] width 192 height 28
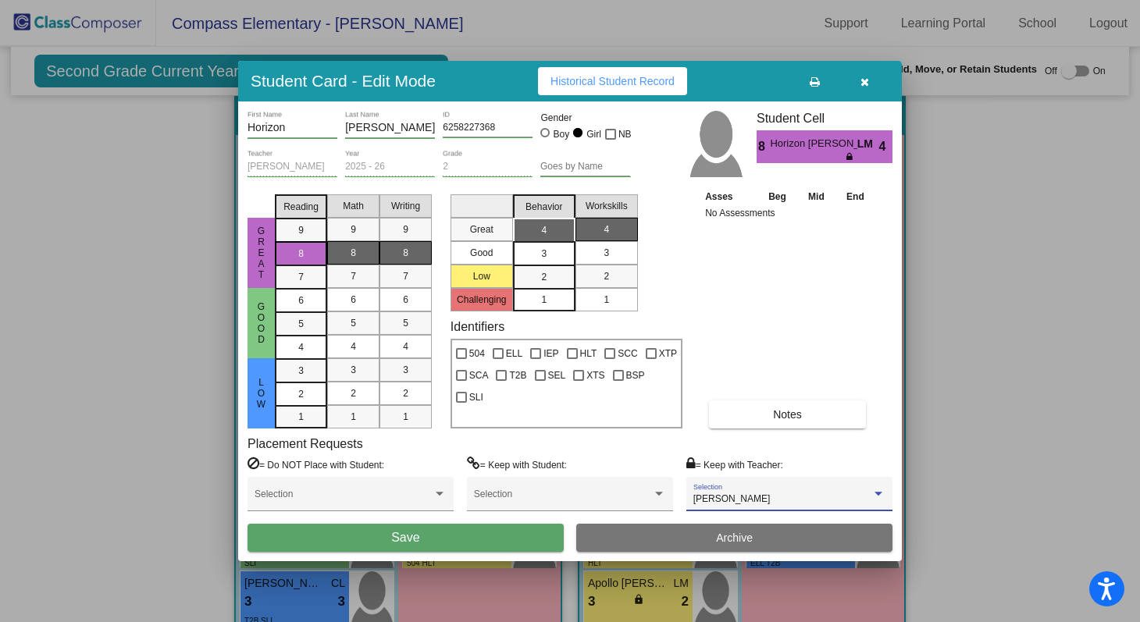
click at [515, 534] on button "Save" at bounding box center [406, 538] width 316 height 28
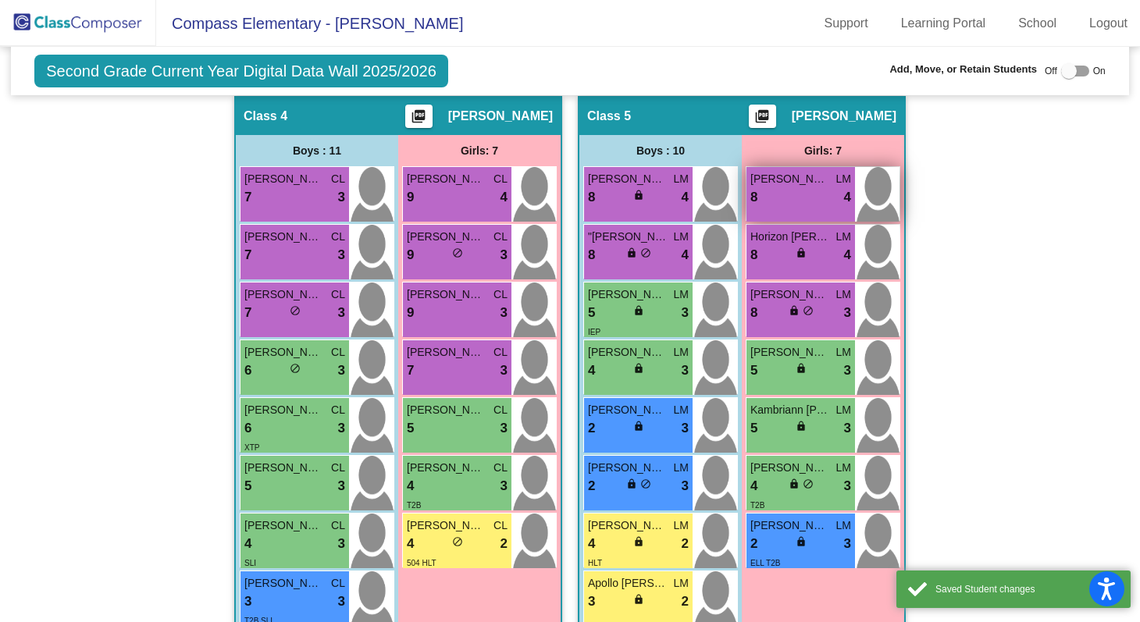
click at [825, 187] on div "8 lock do_not_disturb_alt 4" at bounding box center [801, 197] width 101 height 20
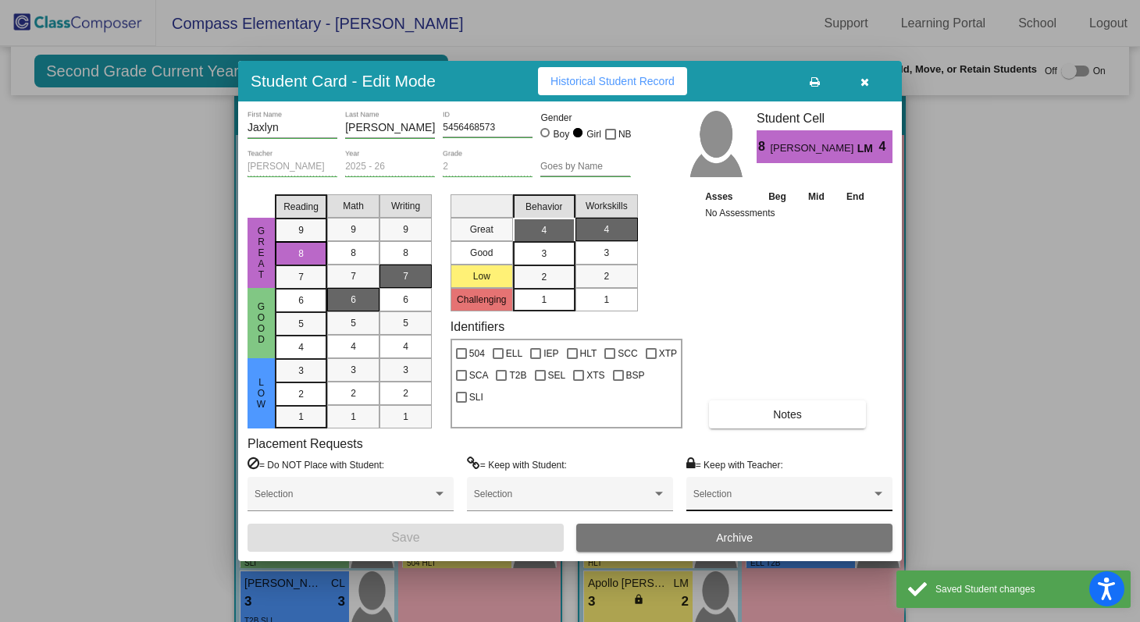
click at [777, 483] on div "Selection" at bounding box center [789, 494] width 206 height 35
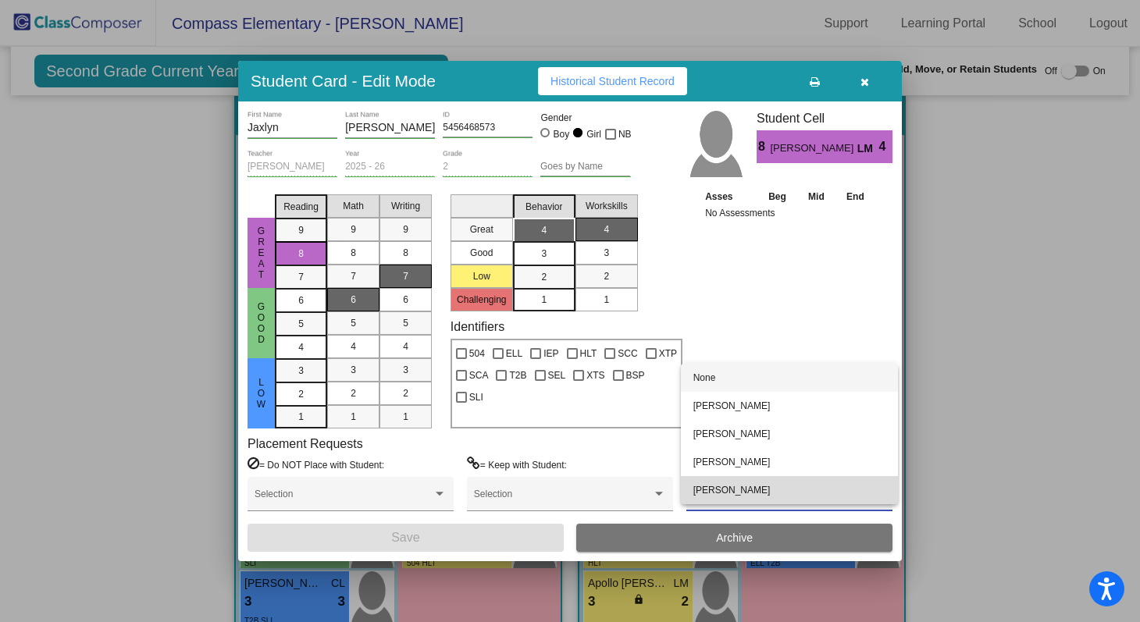
click at [777, 483] on span "[PERSON_NAME]" at bounding box center [790, 490] width 192 height 28
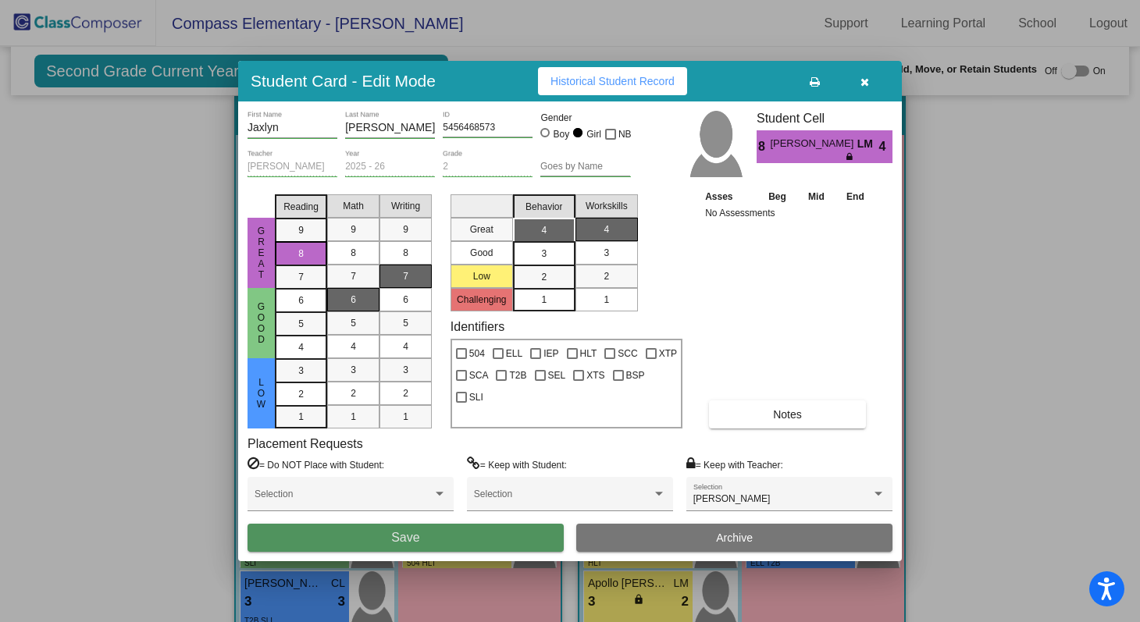
click at [515, 544] on button "Save" at bounding box center [406, 538] width 316 height 28
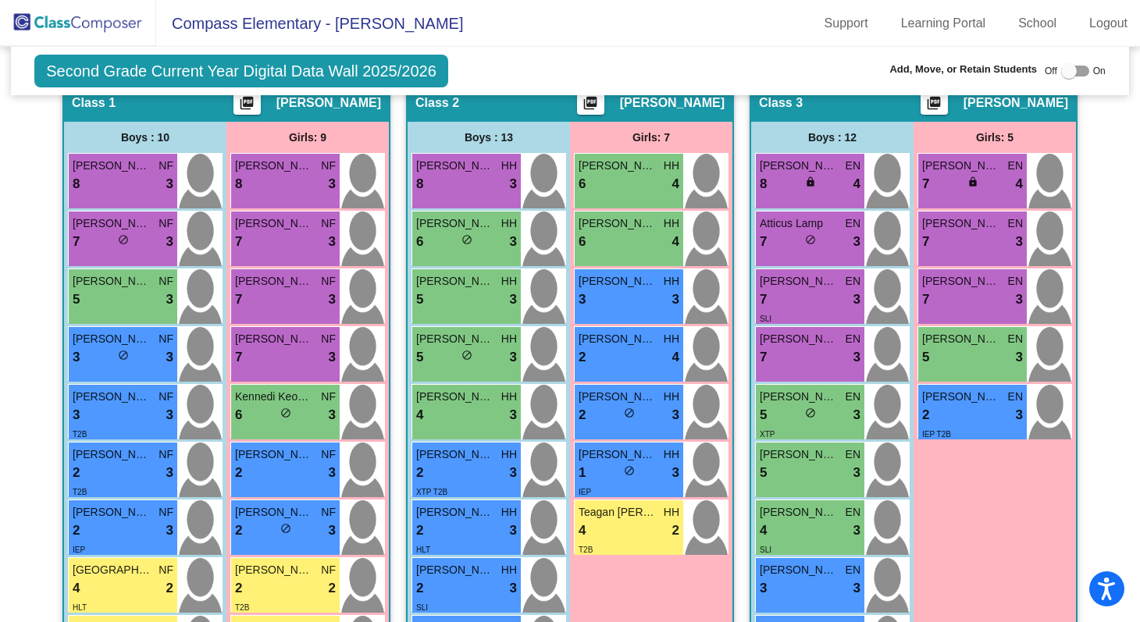
scroll to position [358, 0]
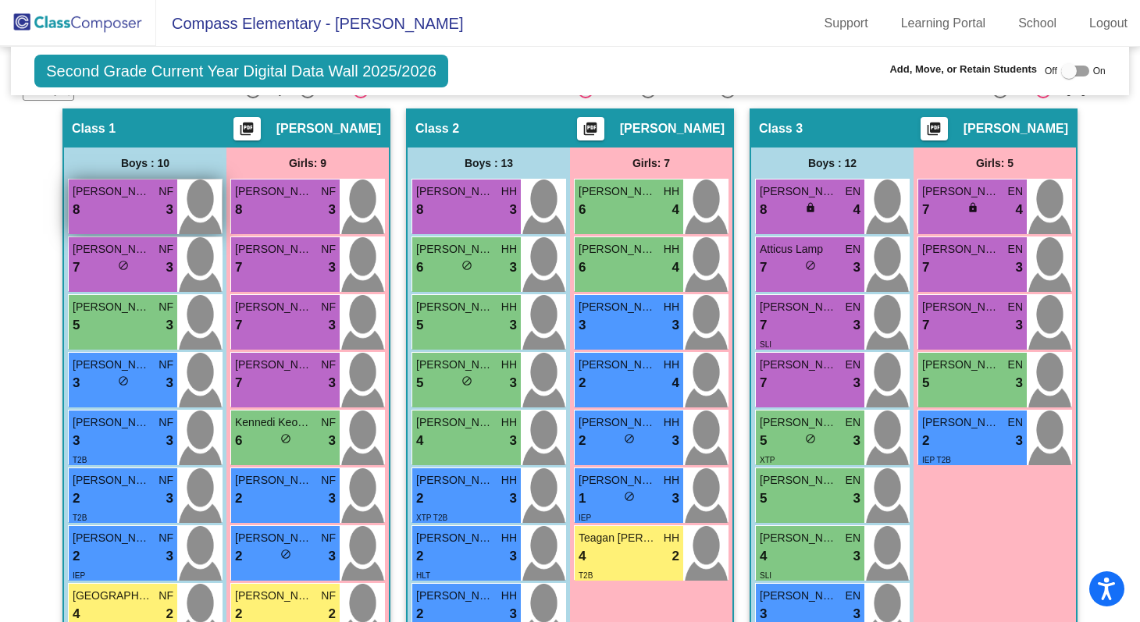
click at [151, 200] on div "8 lock do_not_disturb_alt 3" at bounding box center [123, 210] width 101 height 20
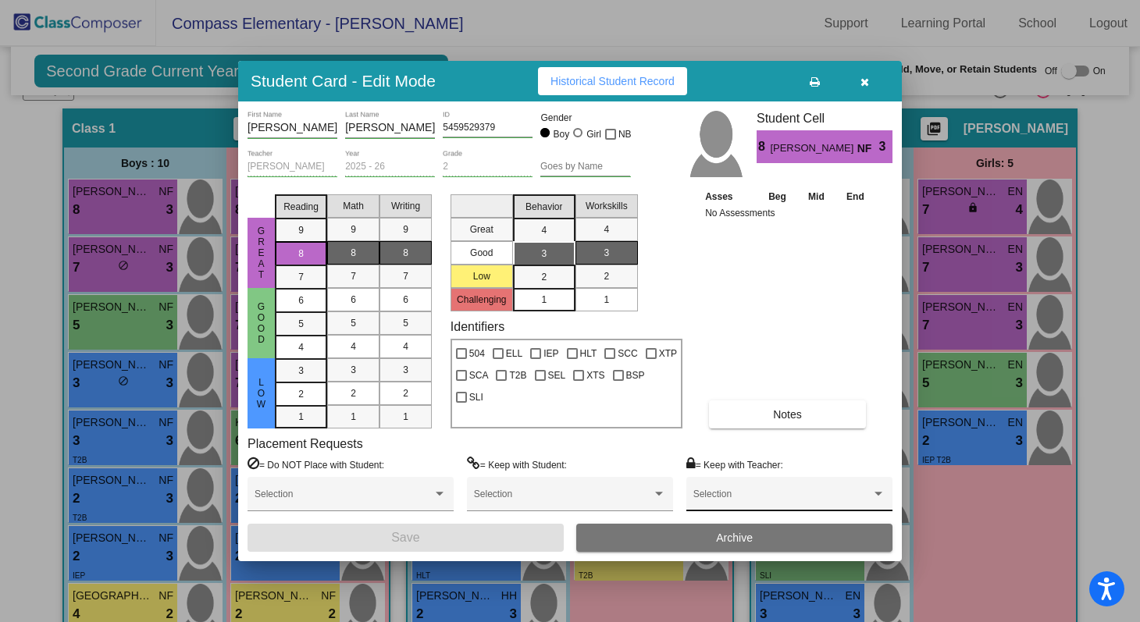
click at [718, 491] on div "Selection" at bounding box center [790, 498] width 192 height 28
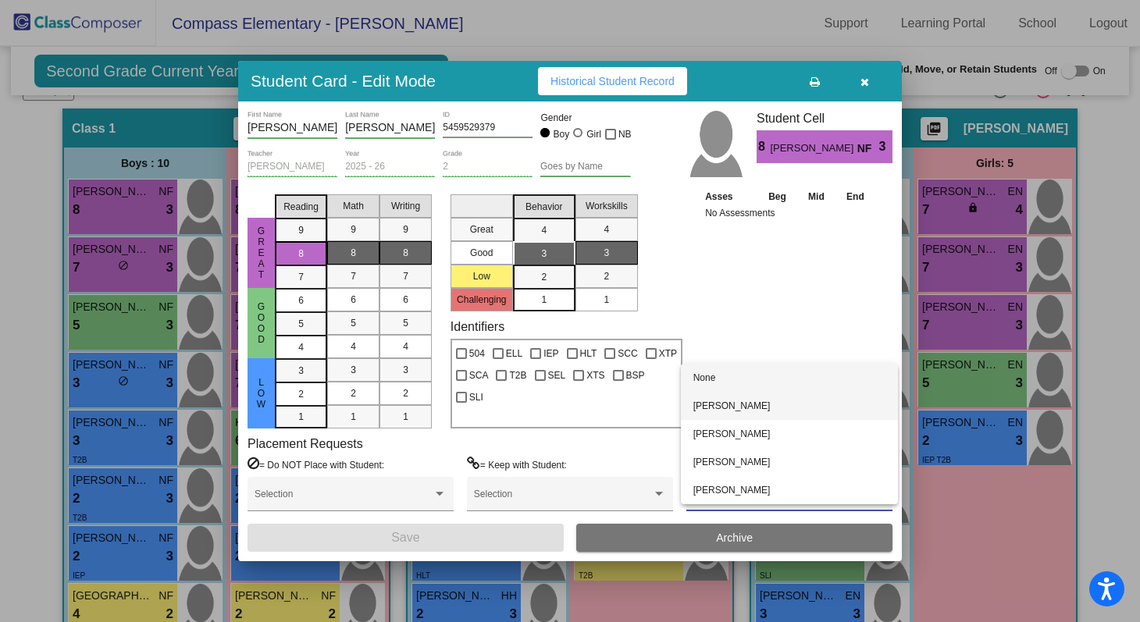
click at [722, 417] on span "[PERSON_NAME]" at bounding box center [790, 406] width 192 height 28
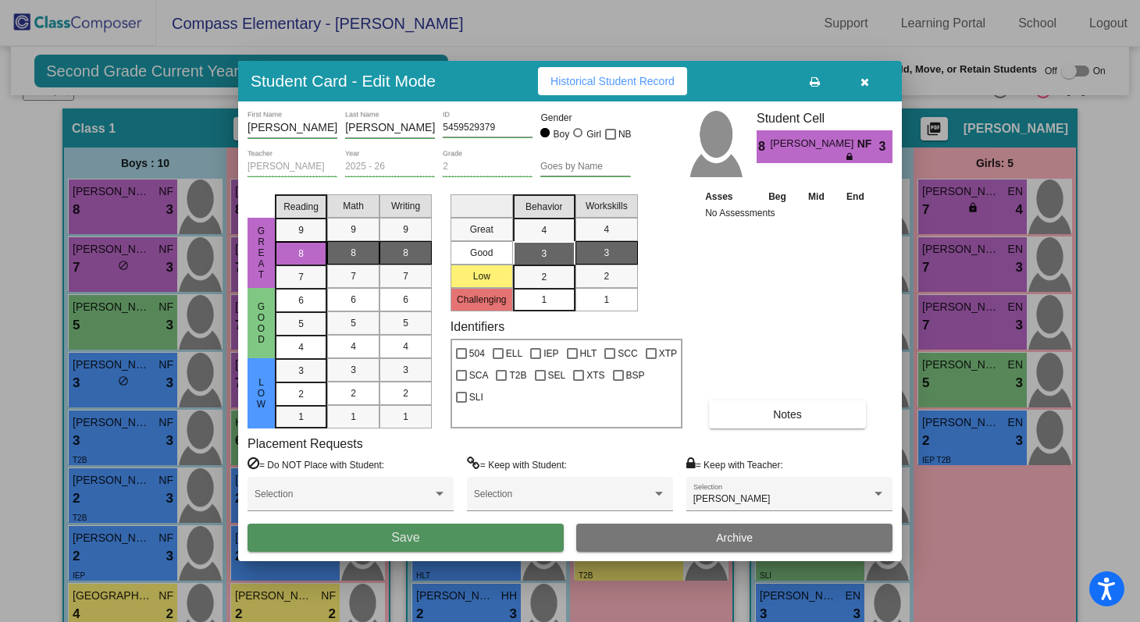
click at [537, 533] on button "Save" at bounding box center [406, 538] width 316 height 28
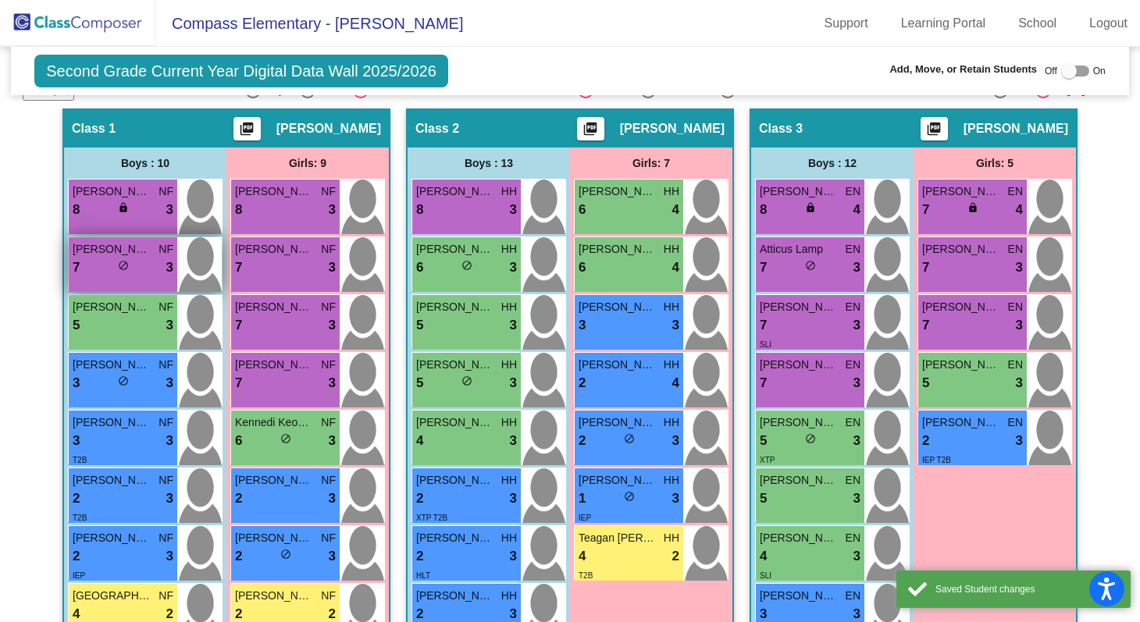
click at [155, 264] on div "7 lock do_not_disturb_alt 3" at bounding box center [123, 268] width 101 height 20
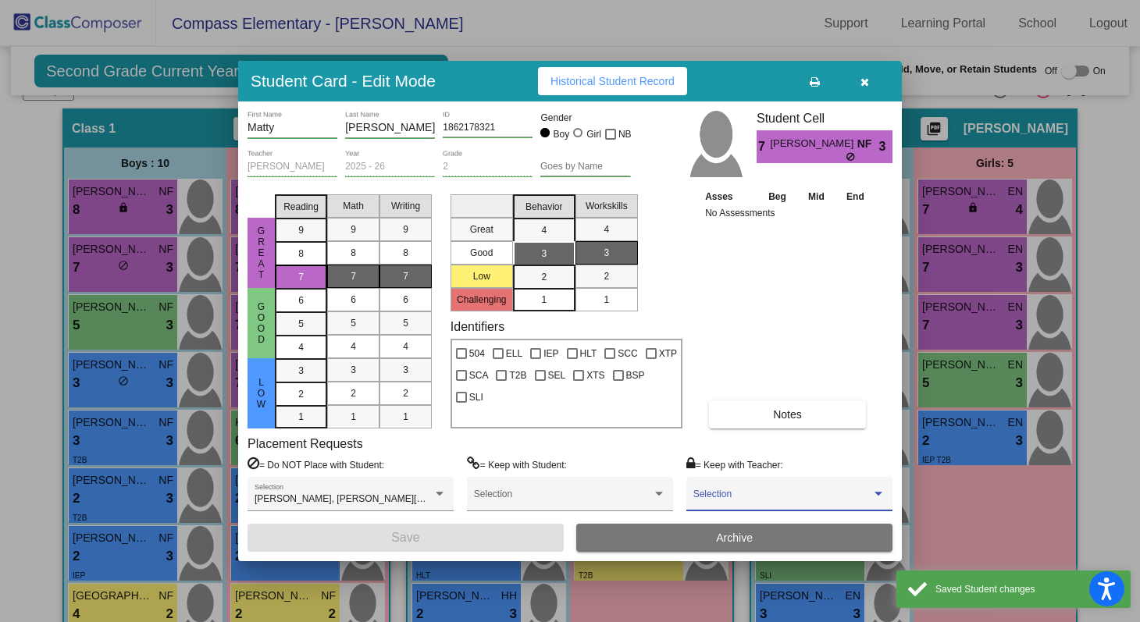
click at [748, 497] on span at bounding box center [783, 499] width 178 height 11
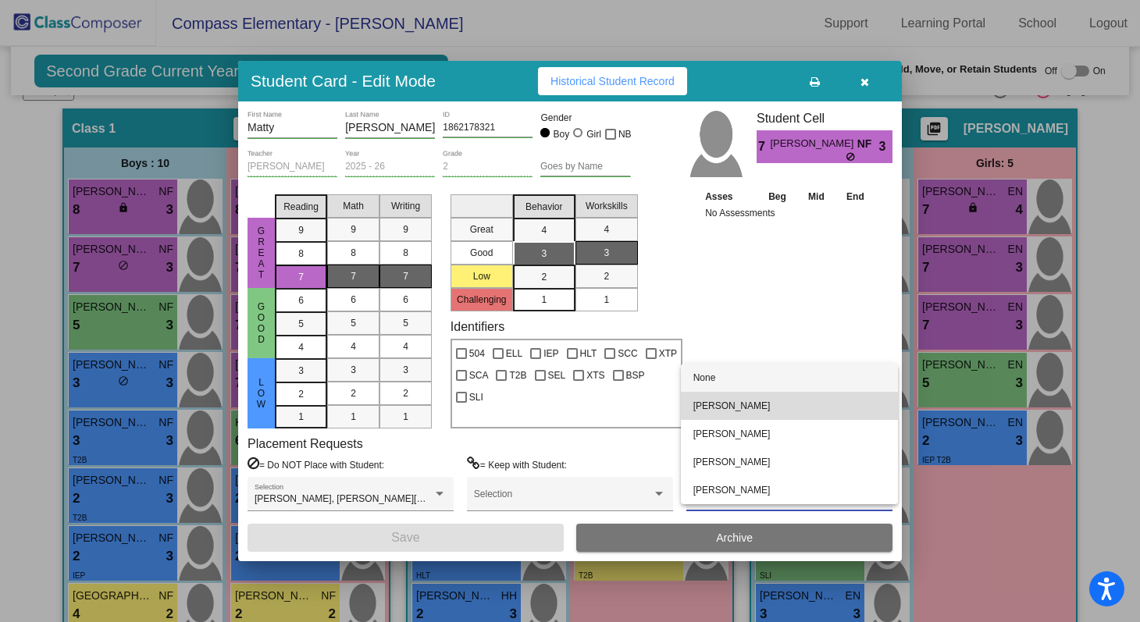
click at [733, 411] on span "[PERSON_NAME]" at bounding box center [790, 406] width 192 height 28
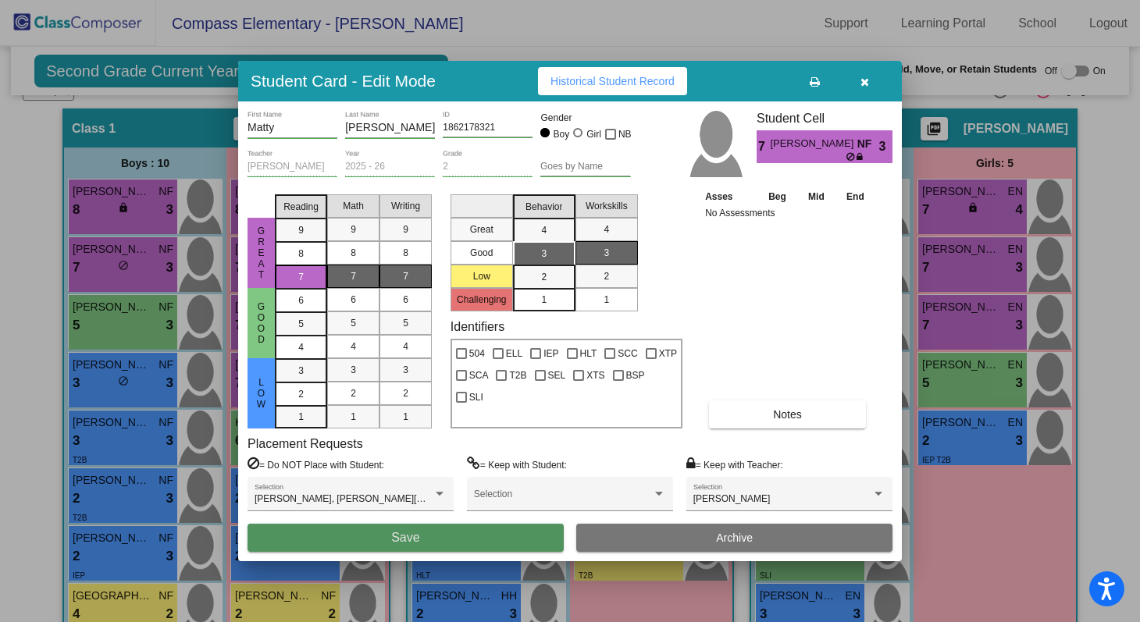
click at [504, 537] on button "Save" at bounding box center [406, 538] width 316 height 28
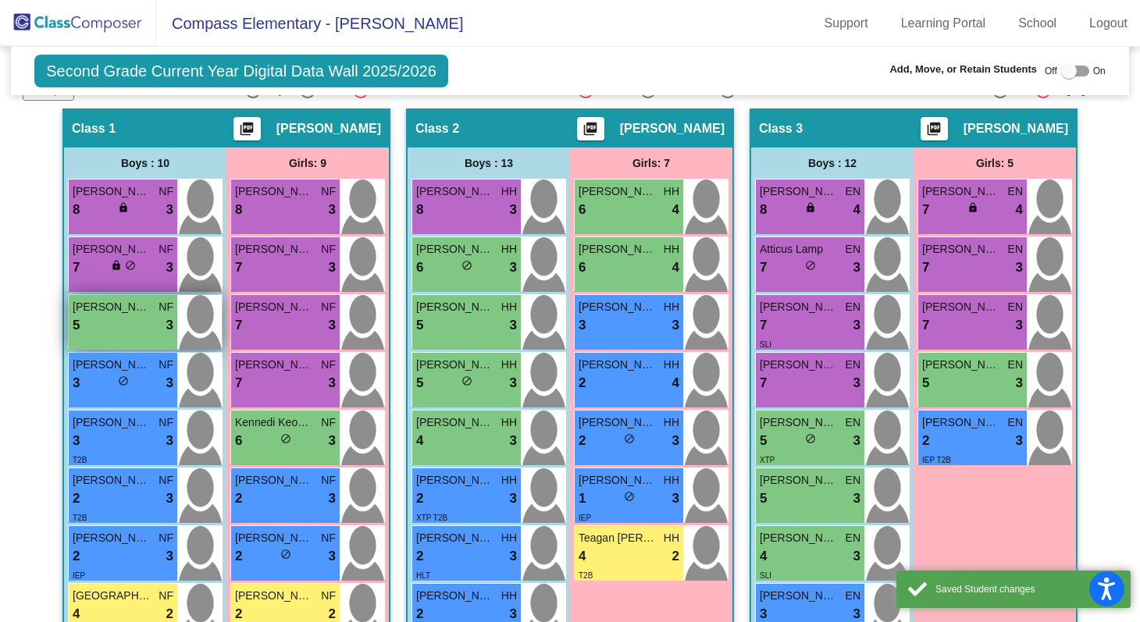
click at [113, 323] on div "5 lock do_not_disturb_alt 3" at bounding box center [123, 326] width 101 height 20
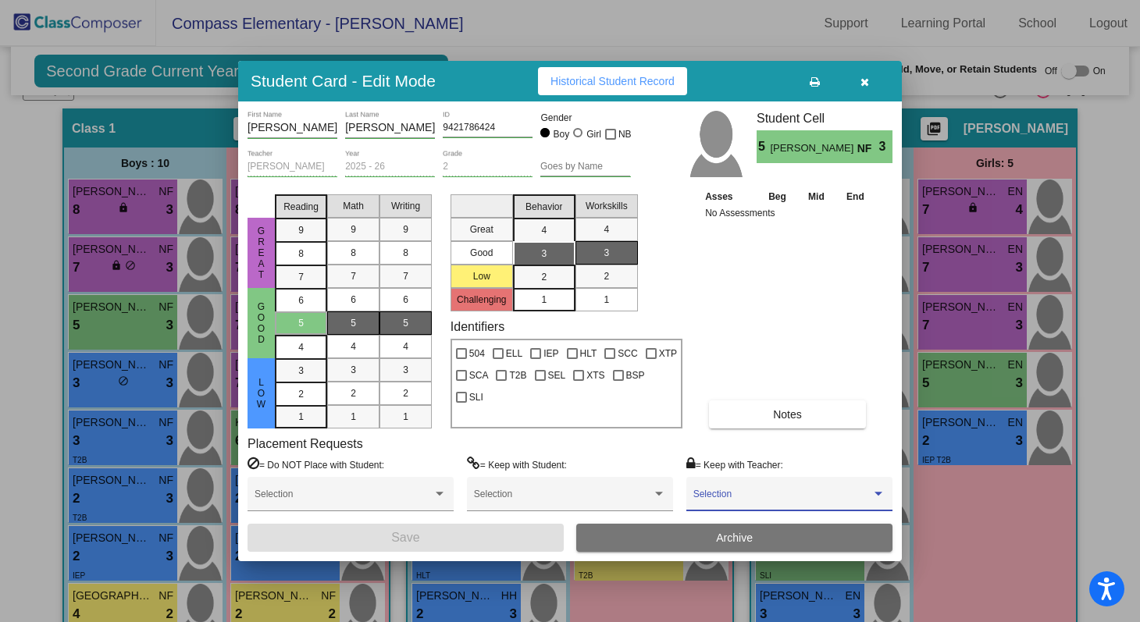
click at [736, 500] on span at bounding box center [783, 499] width 178 height 11
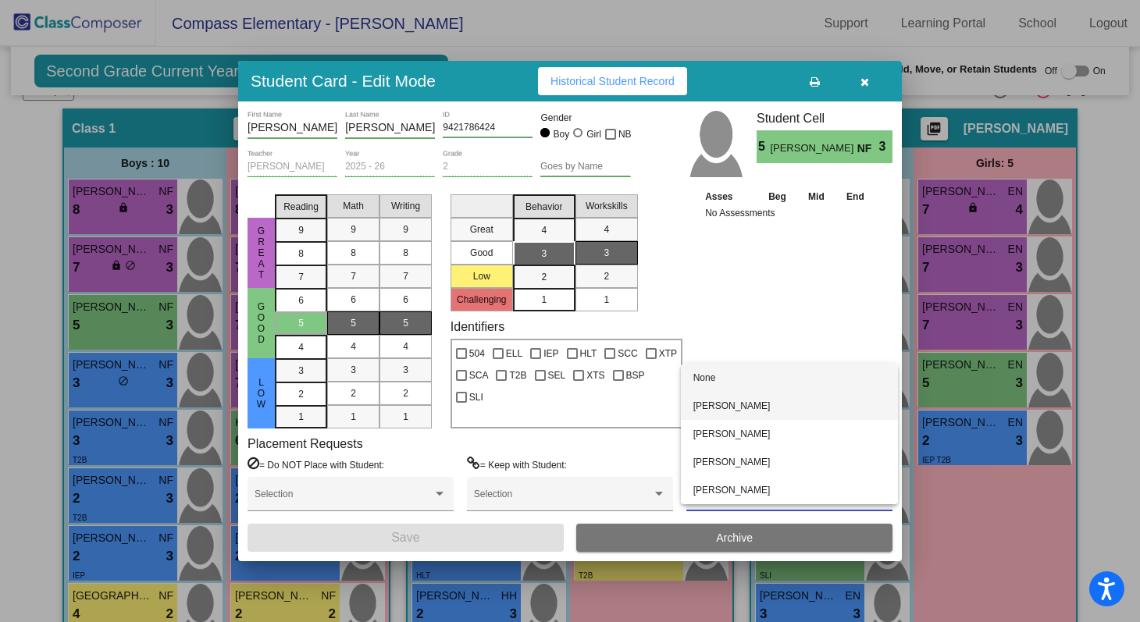
click at [736, 399] on span "[PERSON_NAME]" at bounding box center [790, 406] width 192 height 28
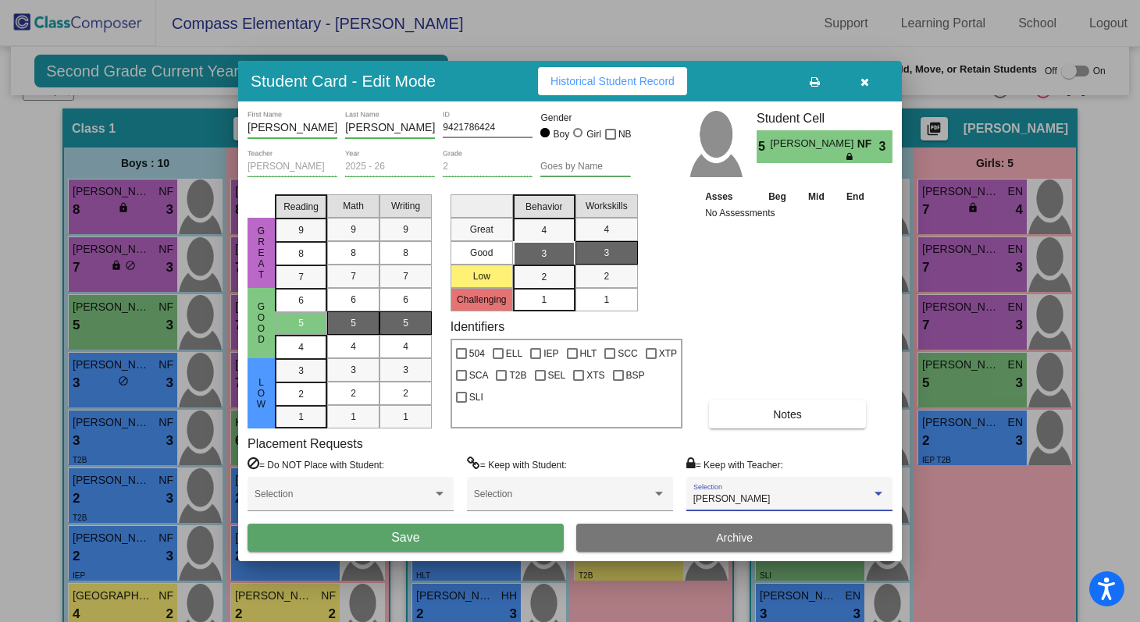
click at [308, 561] on div "[PERSON_NAME] First Name [PERSON_NAME] Last Name 9421786424 ID Gender Boy Girl …" at bounding box center [570, 332] width 664 height 460
click at [308, 546] on button "Save" at bounding box center [406, 538] width 316 height 28
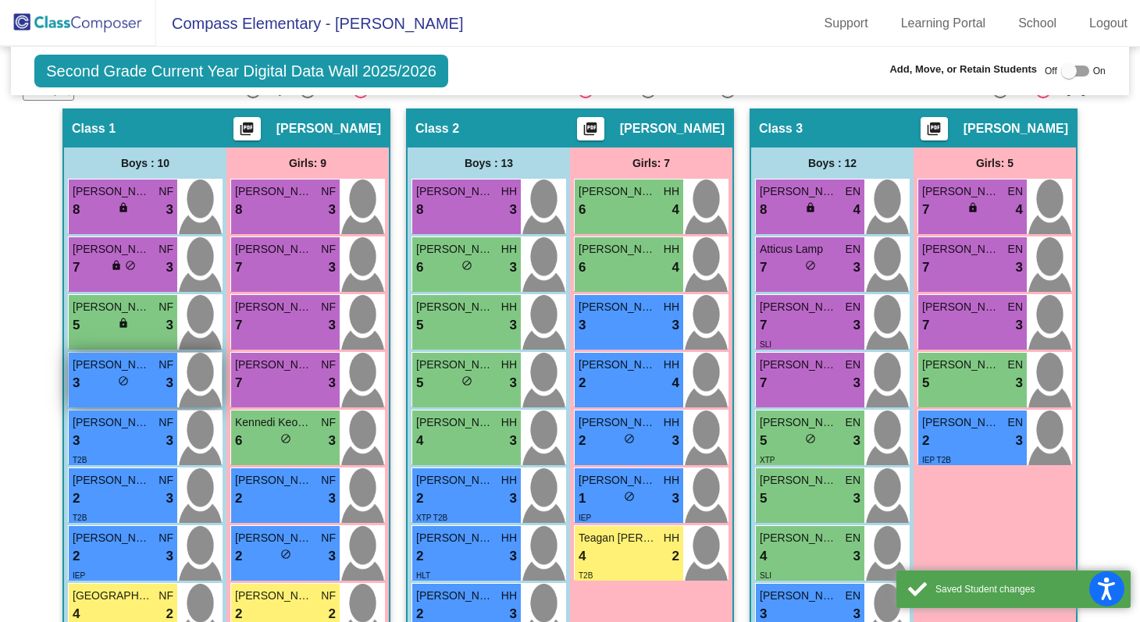
click at [124, 379] on div "3 lock do_not_disturb_alt 3" at bounding box center [123, 383] width 101 height 20
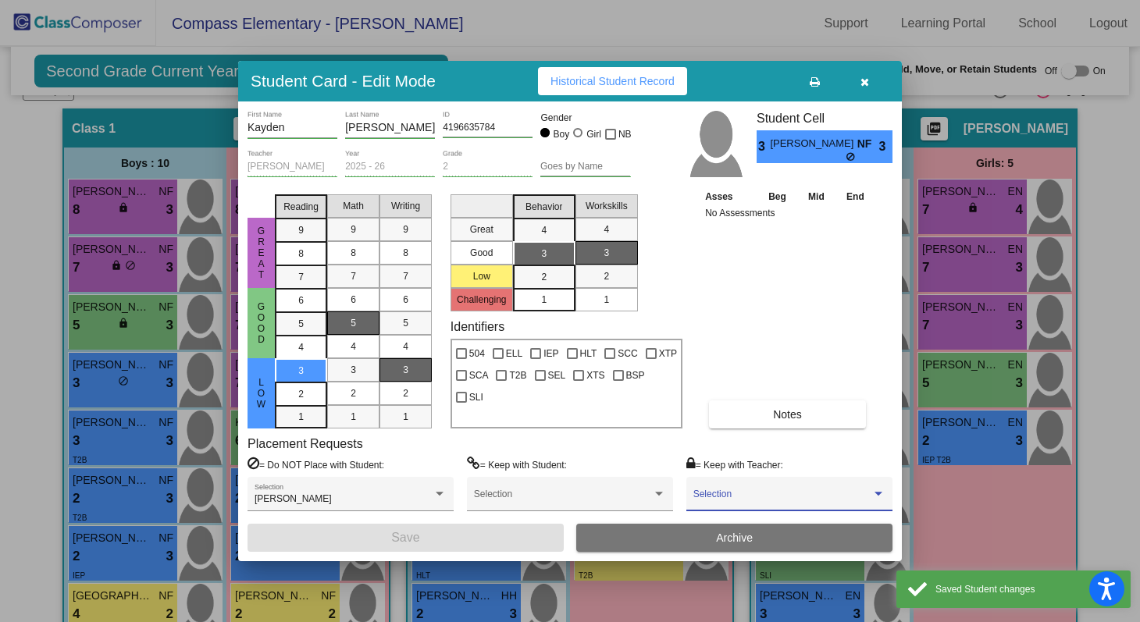
click at [708, 498] on span at bounding box center [783, 499] width 178 height 11
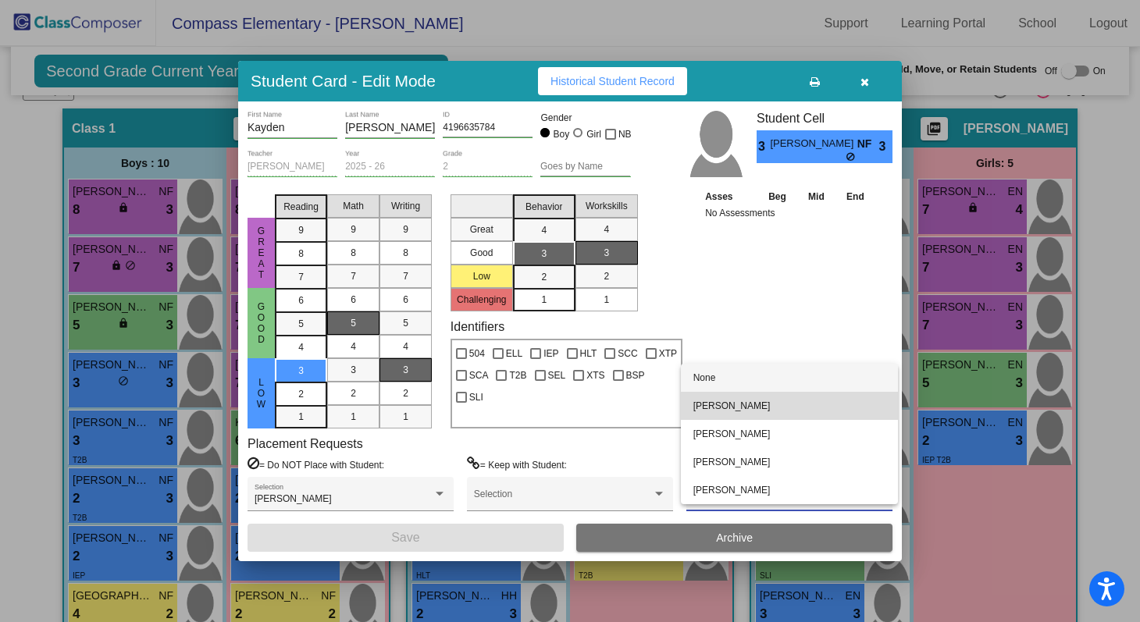
click at [716, 404] on span "[PERSON_NAME]" at bounding box center [790, 406] width 192 height 28
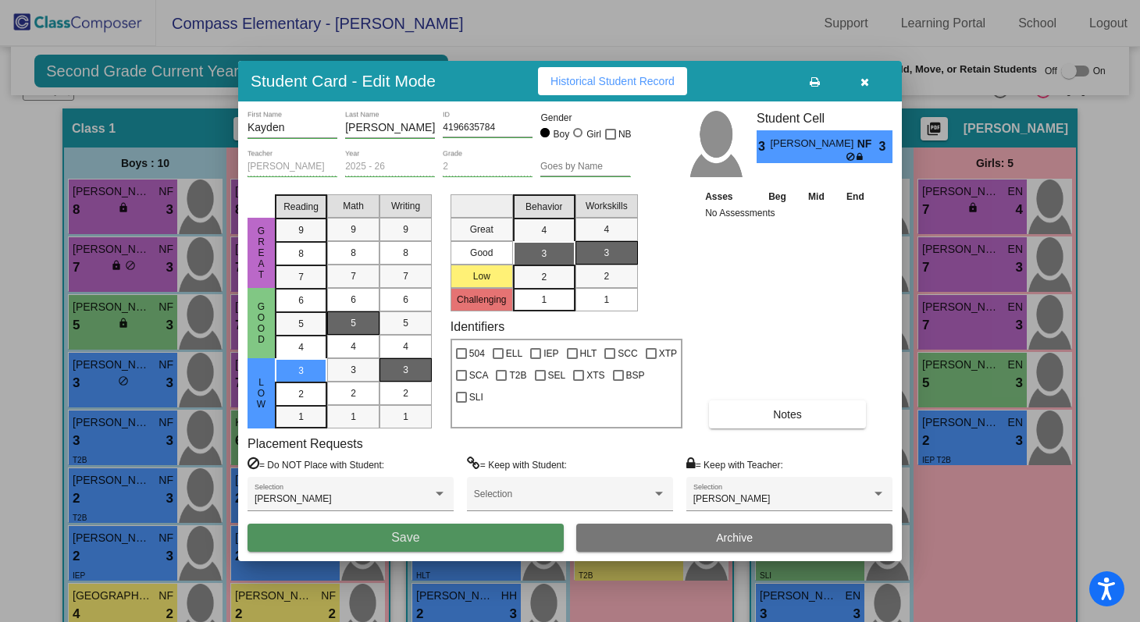
click at [368, 547] on button "Save" at bounding box center [406, 538] width 316 height 28
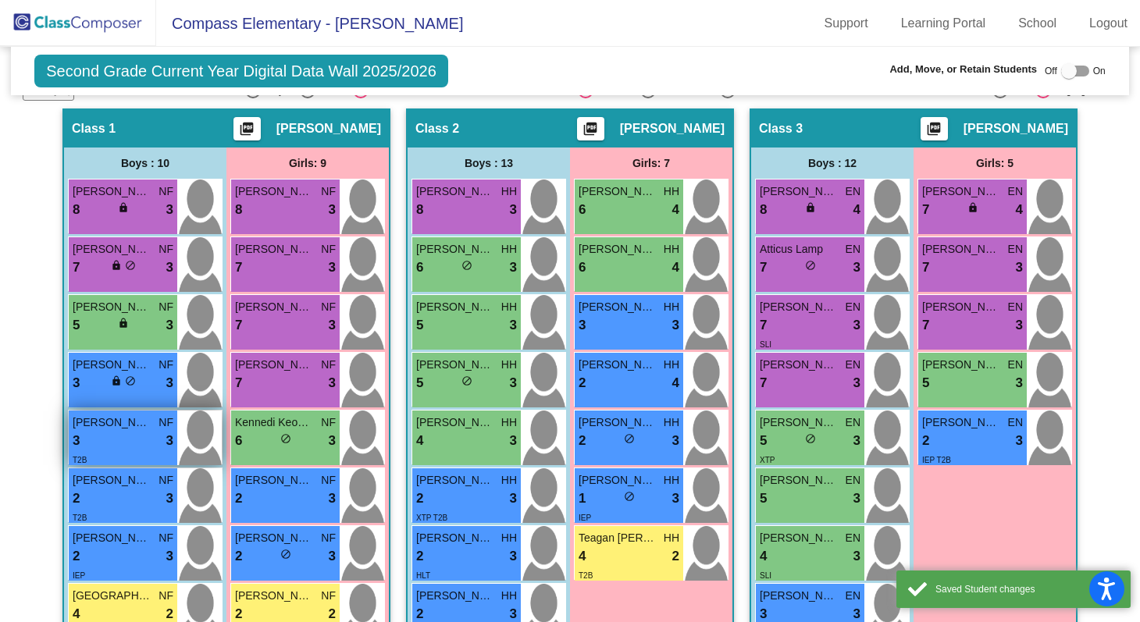
click at [145, 425] on span "[PERSON_NAME]" at bounding box center [112, 423] width 78 height 16
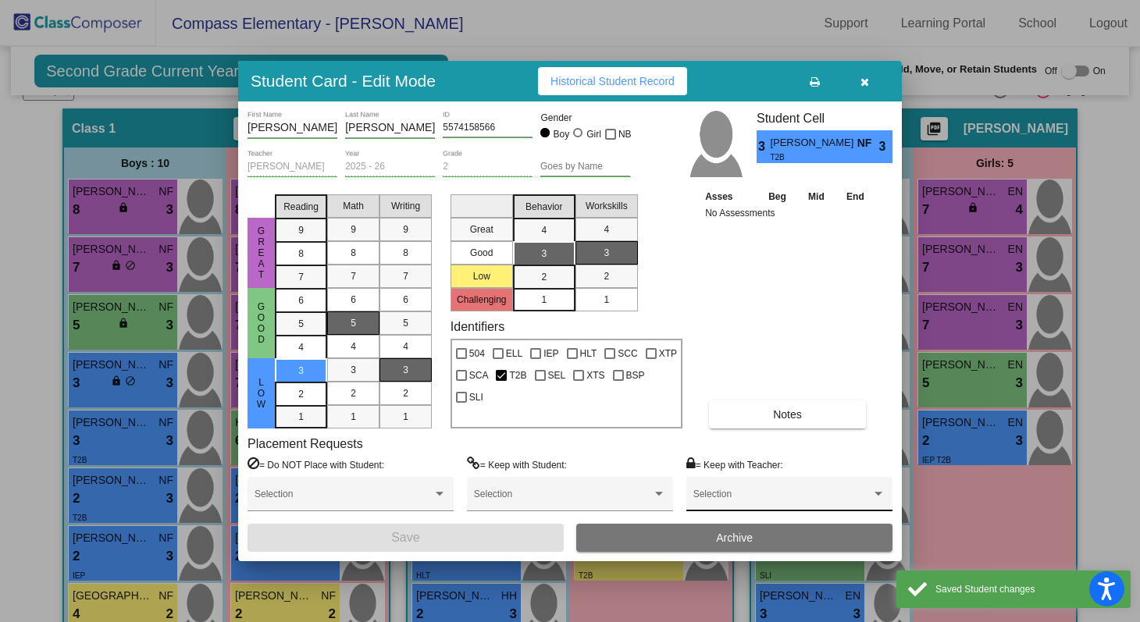
click at [732, 488] on div "Selection" at bounding box center [790, 498] width 192 height 28
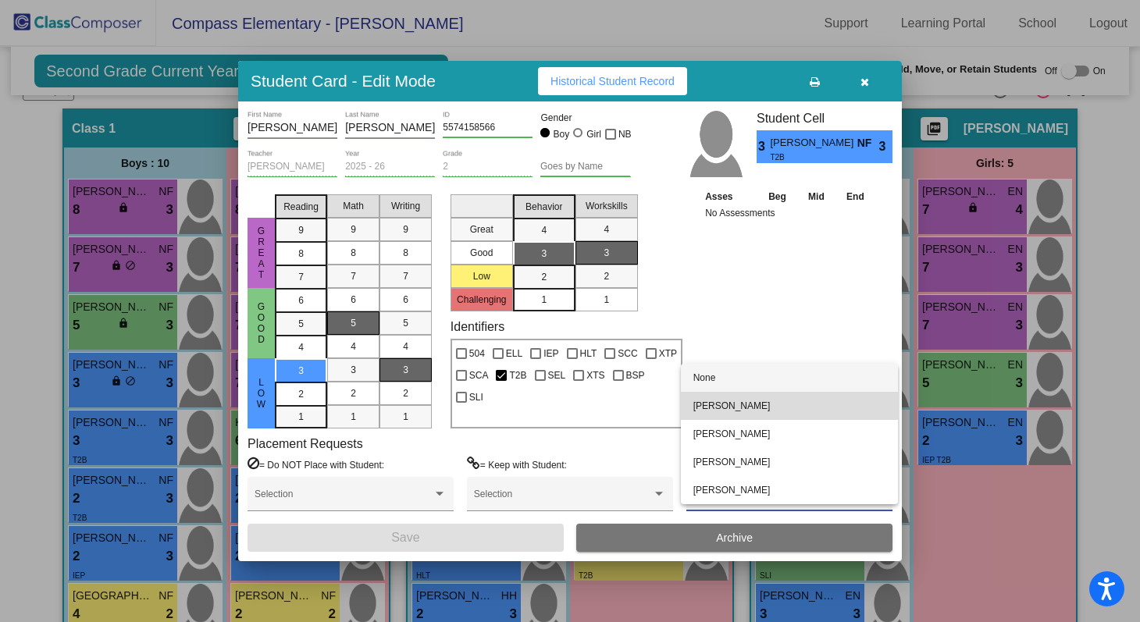
click at [740, 394] on span "[PERSON_NAME]" at bounding box center [790, 406] width 192 height 28
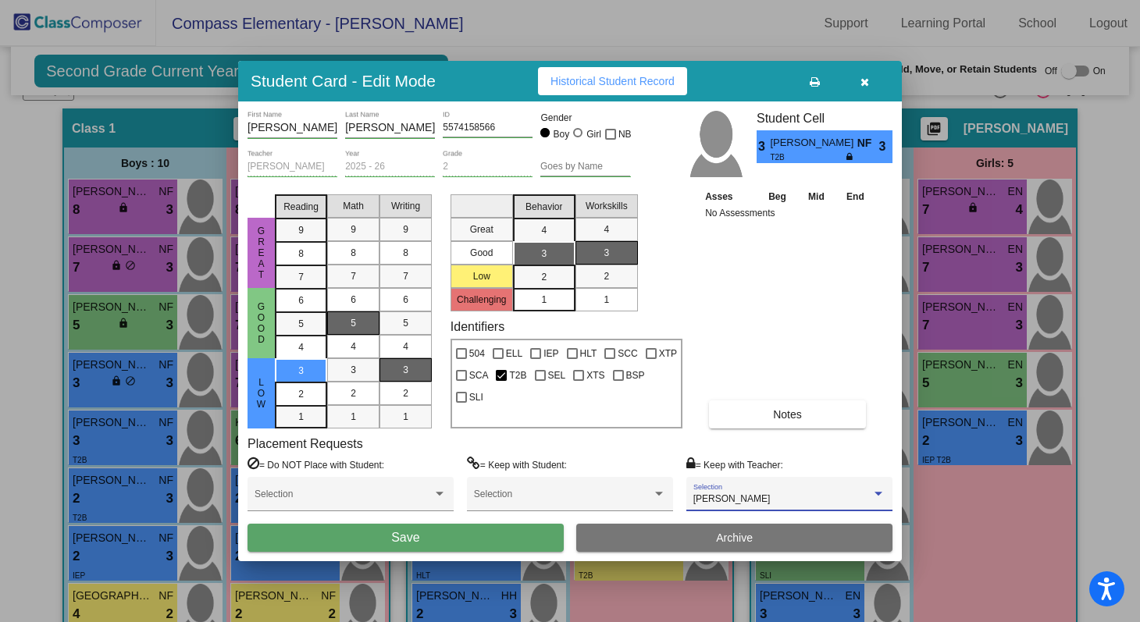
click at [481, 532] on button "Save" at bounding box center [406, 538] width 316 height 28
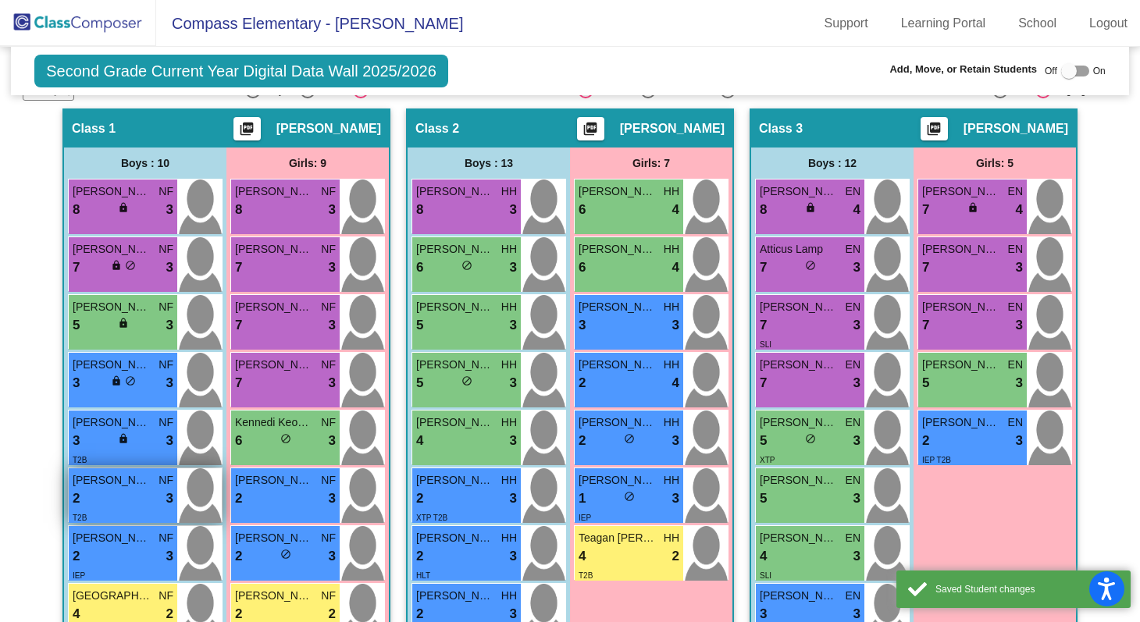
click at [113, 483] on span "[PERSON_NAME]" at bounding box center [112, 480] width 78 height 16
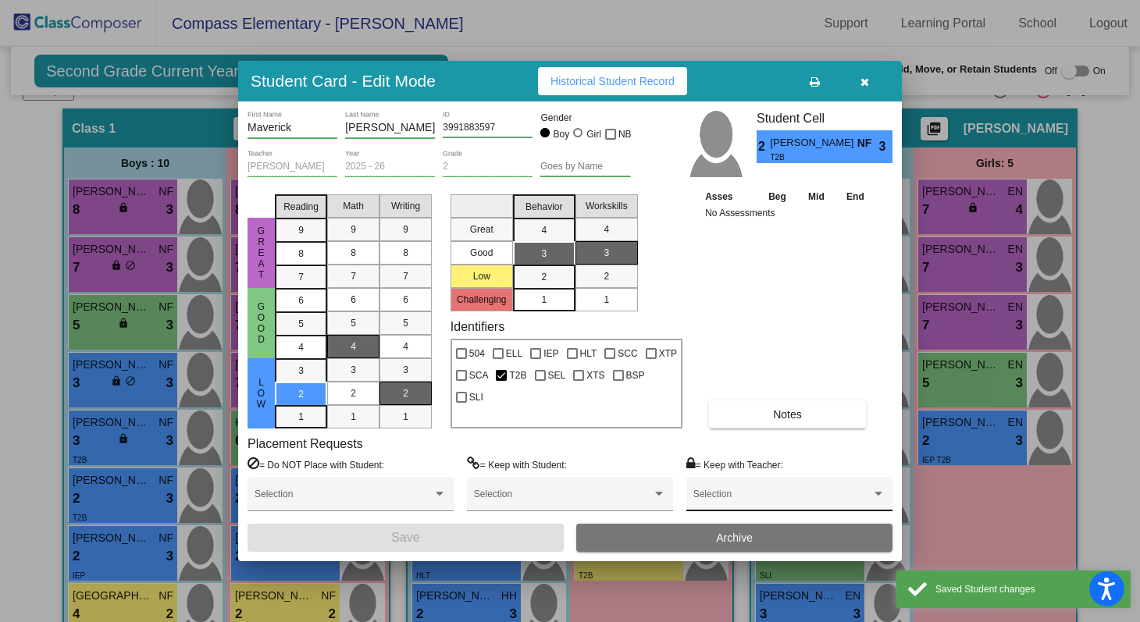
click at [719, 480] on div "Selection" at bounding box center [789, 494] width 206 height 35
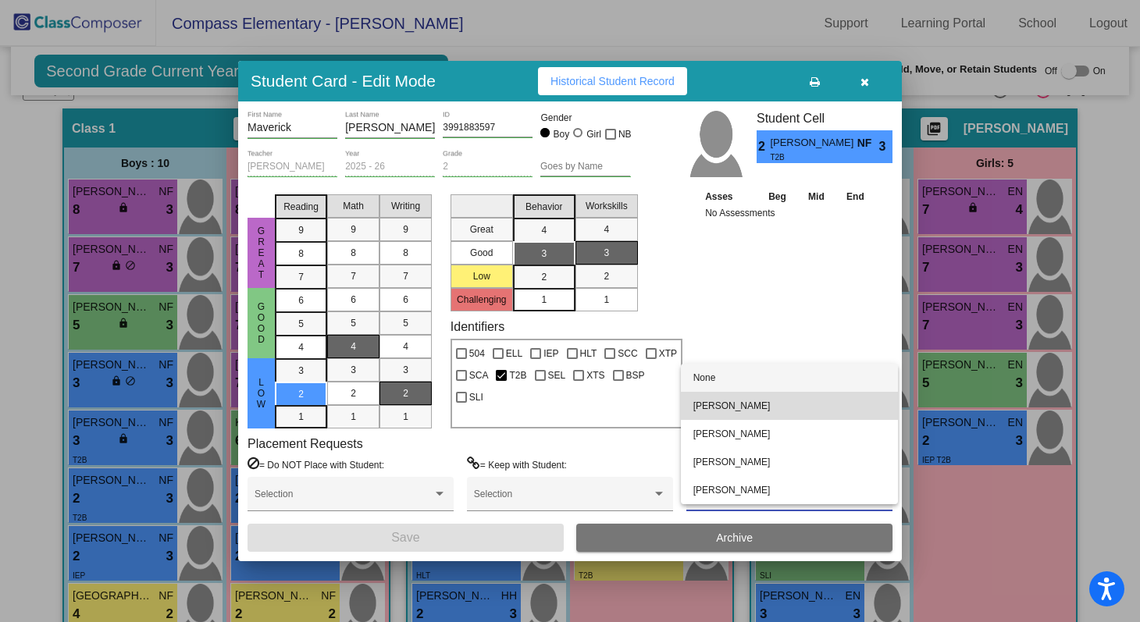
click at [713, 396] on span "[PERSON_NAME]" at bounding box center [790, 406] width 192 height 28
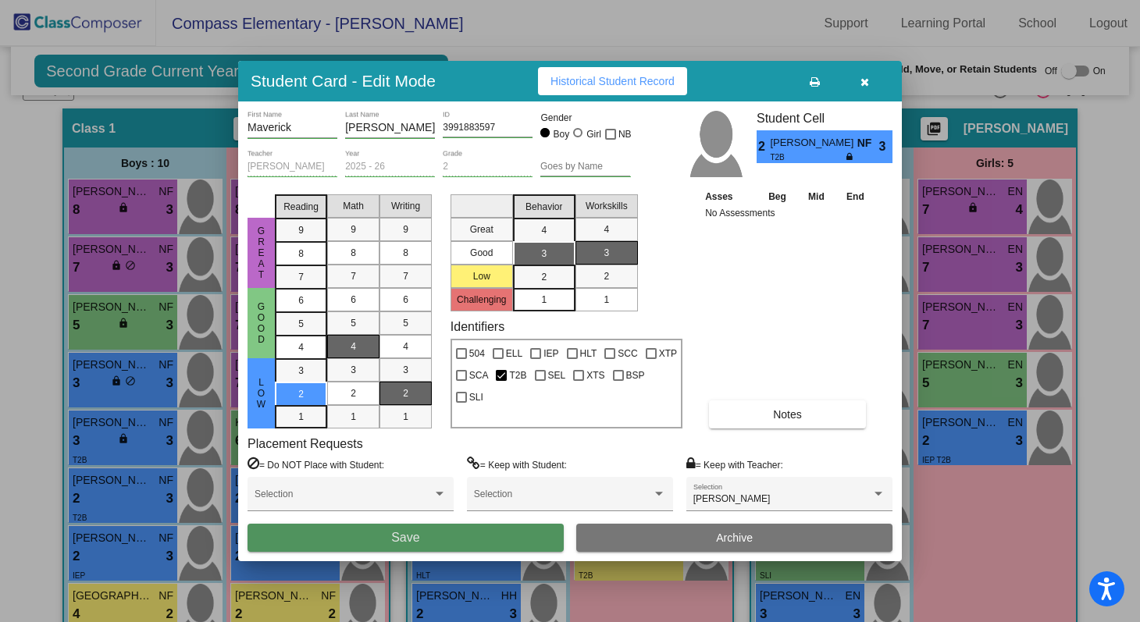
click at [543, 533] on button "Save" at bounding box center [406, 538] width 316 height 28
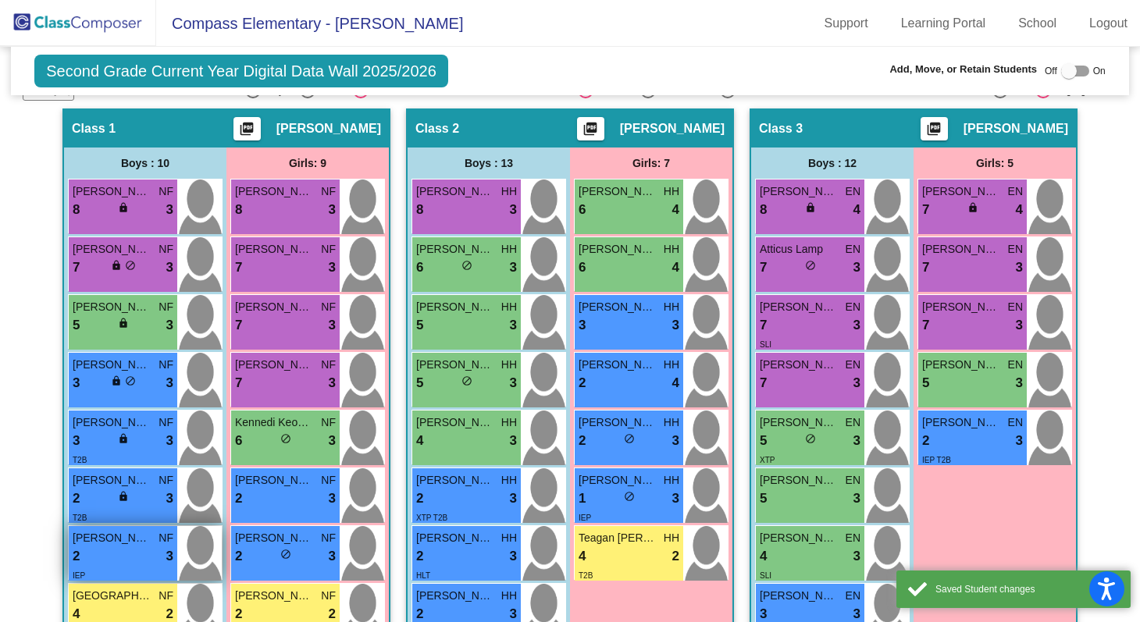
click at [115, 540] on span "[PERSON_NAME]" at bounding box center [112, 538] width 78 height 16
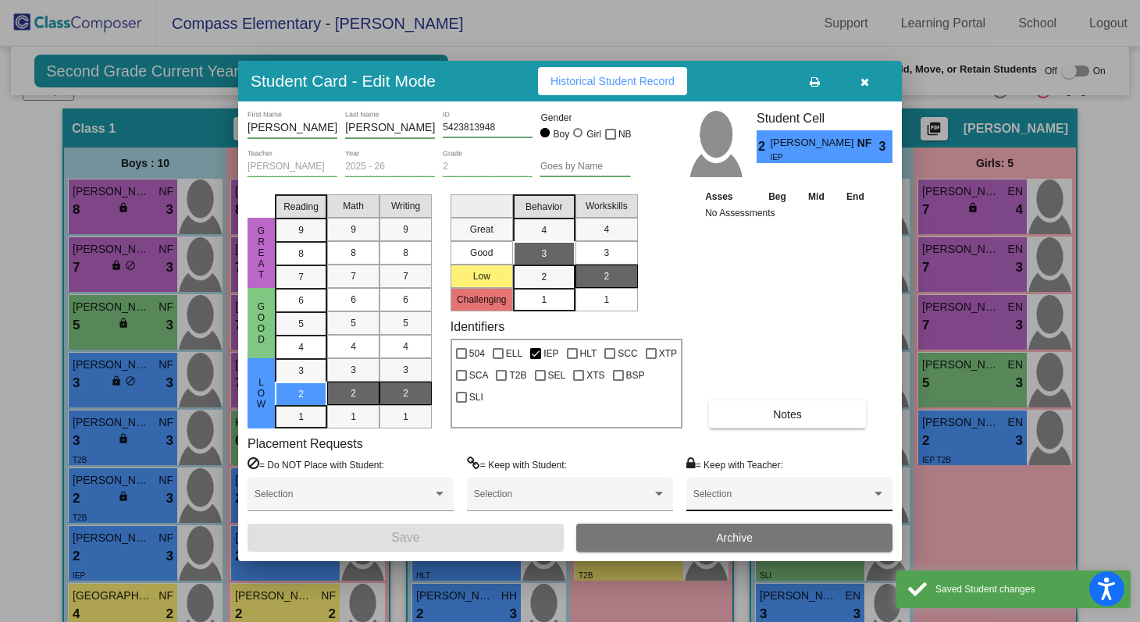
click at [736, 491] on div "Selection" at bounding box center [790, 498] width 192 height 28
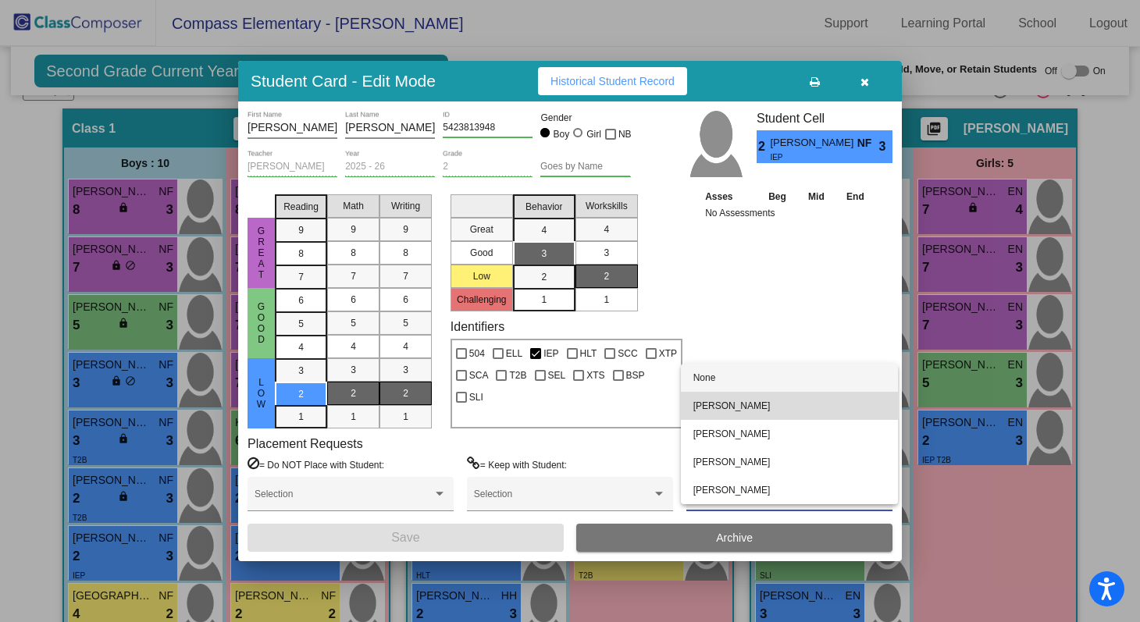
click at [740, 403] on span "[PERSON_NAME]" at bounding box center [790, 406] width 192 height 28
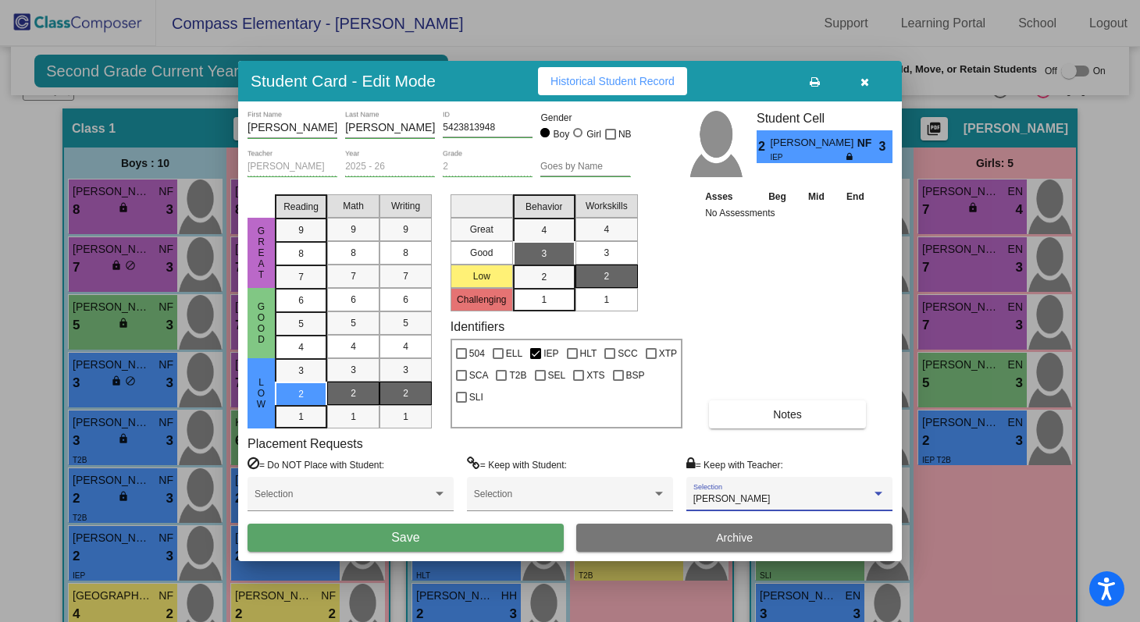
click at [533, 526] on button "Save" at bounding box center [406, 538] width 316 height 28
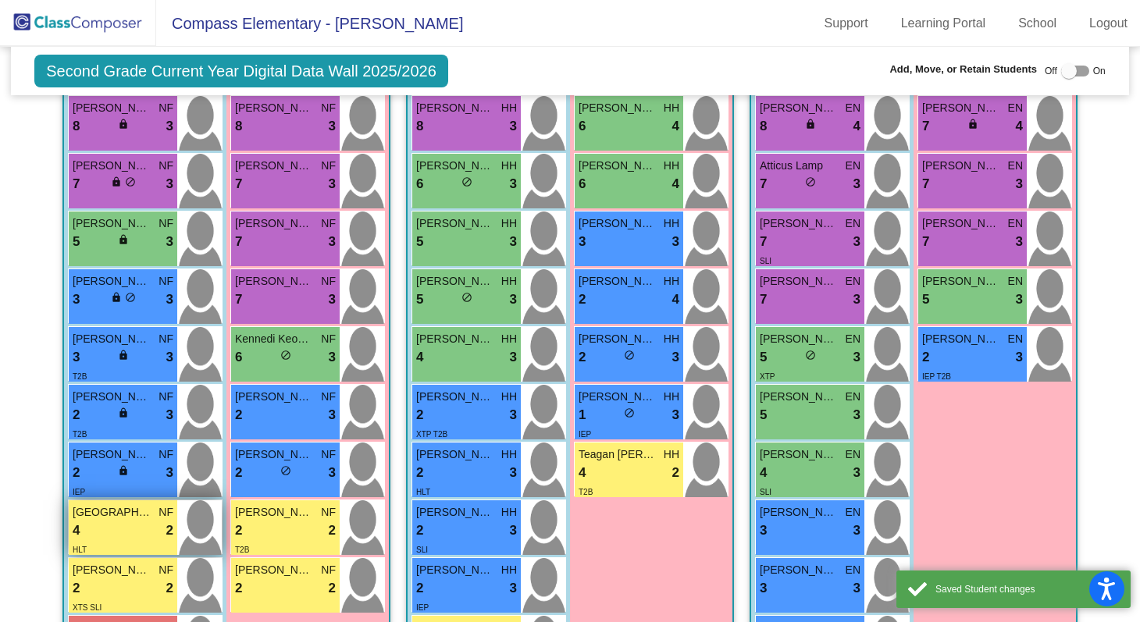
scroll to position [444, 0]
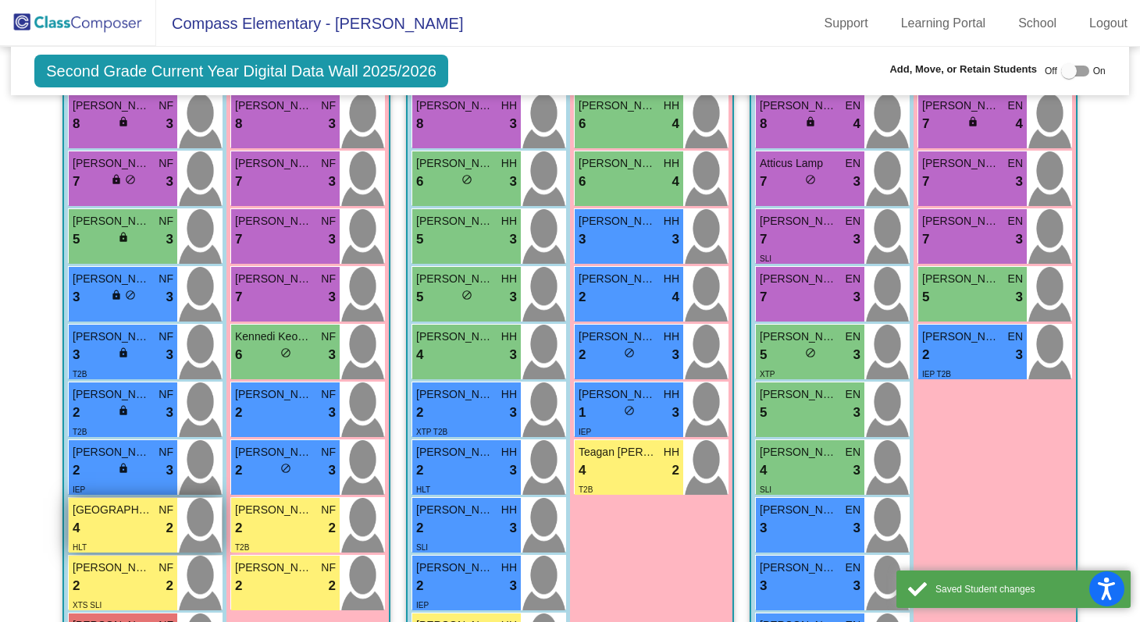
click at [123, 519] on div "4 lock do_not_disturb_alt 2" at bounding box center [123, 529] width 101 height 20
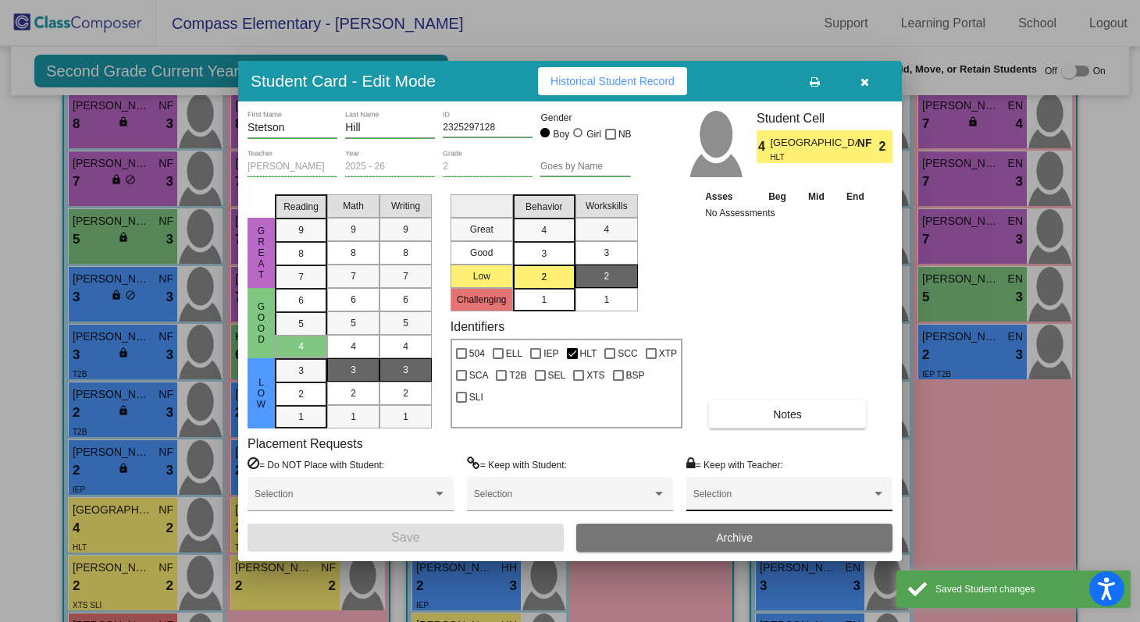
click at [721, 494] on span at bounding box center [783, 499] width 178 height 11
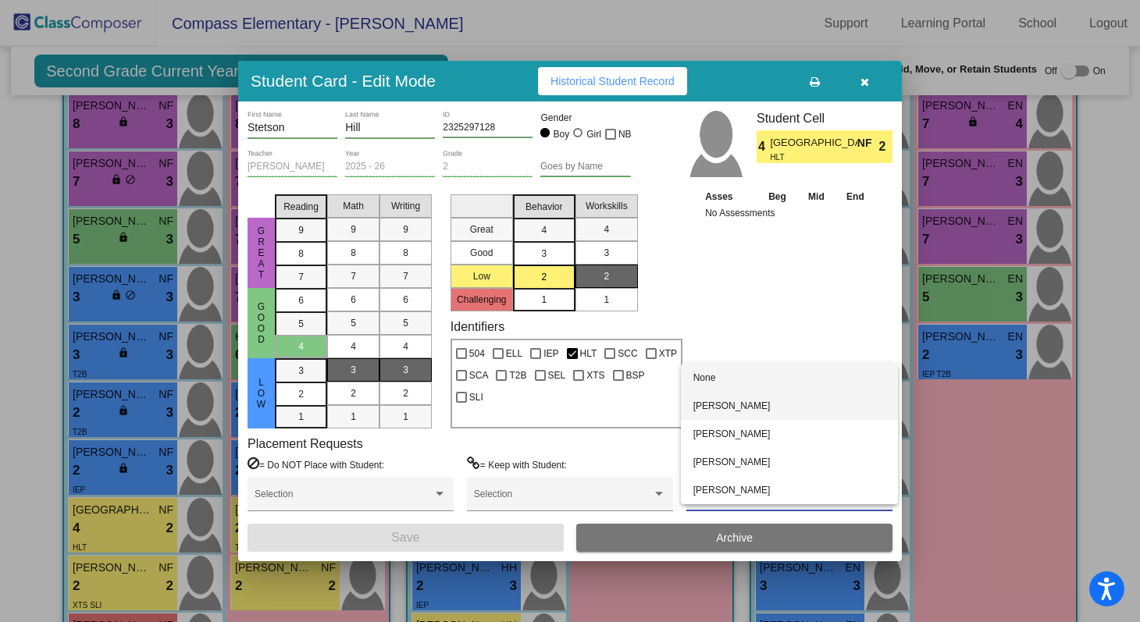
click at [733, 407] on span "[PERSON_NAME]" at bounding box center [790, 406] width 192 height 28
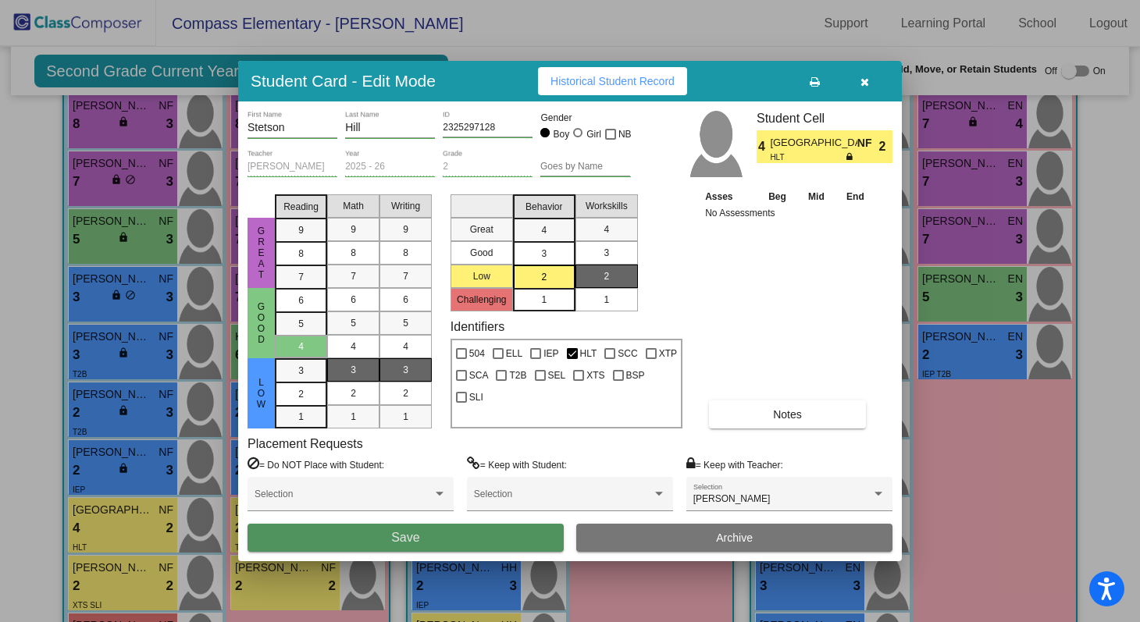
click at [540, 531] on button "Save" at bounding box center [406, 538] width 316 height 28
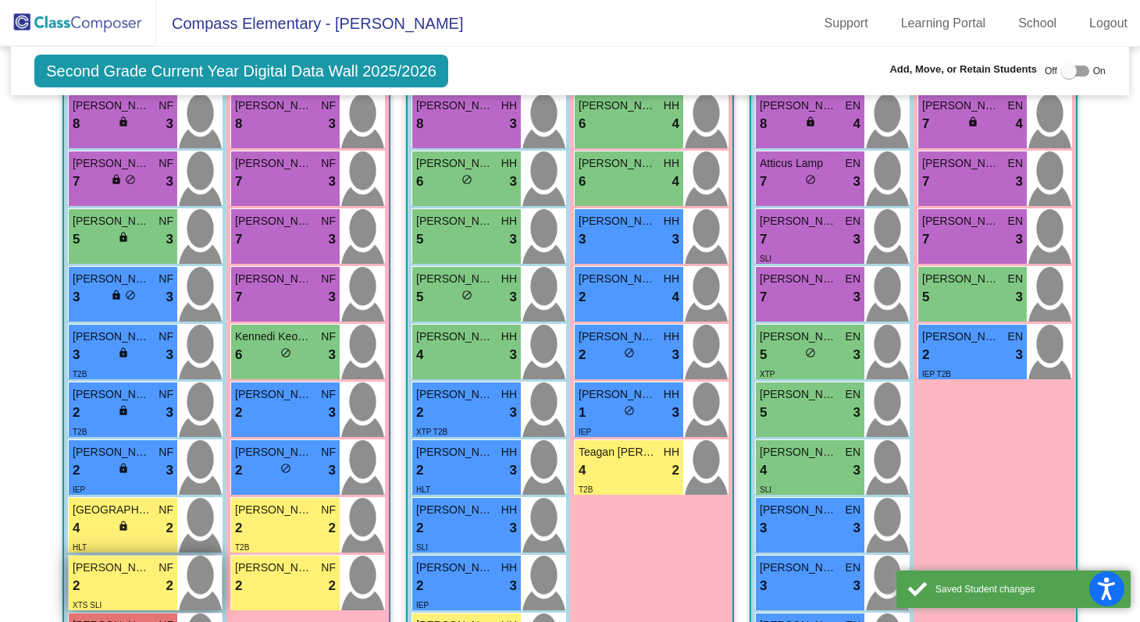
click at [85, 565] on span "[PERSON_NAME]" at bounding box center [112, 568] width 78 height 16
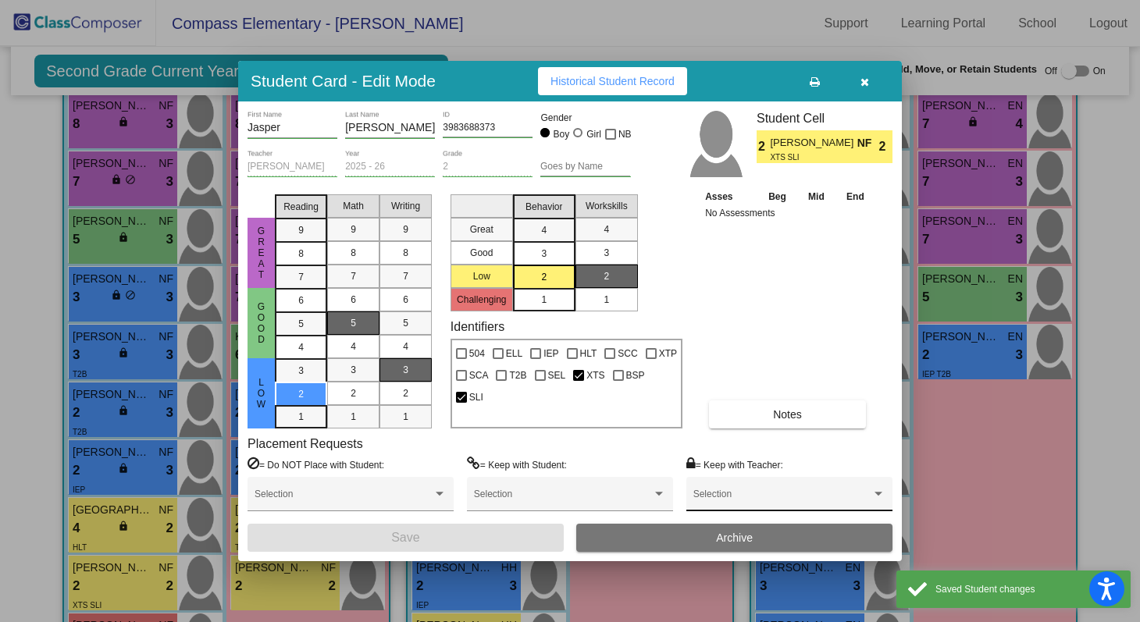
click at [707, 485] on div "Selection" at bounding box center [790, 498] width 192 height 28
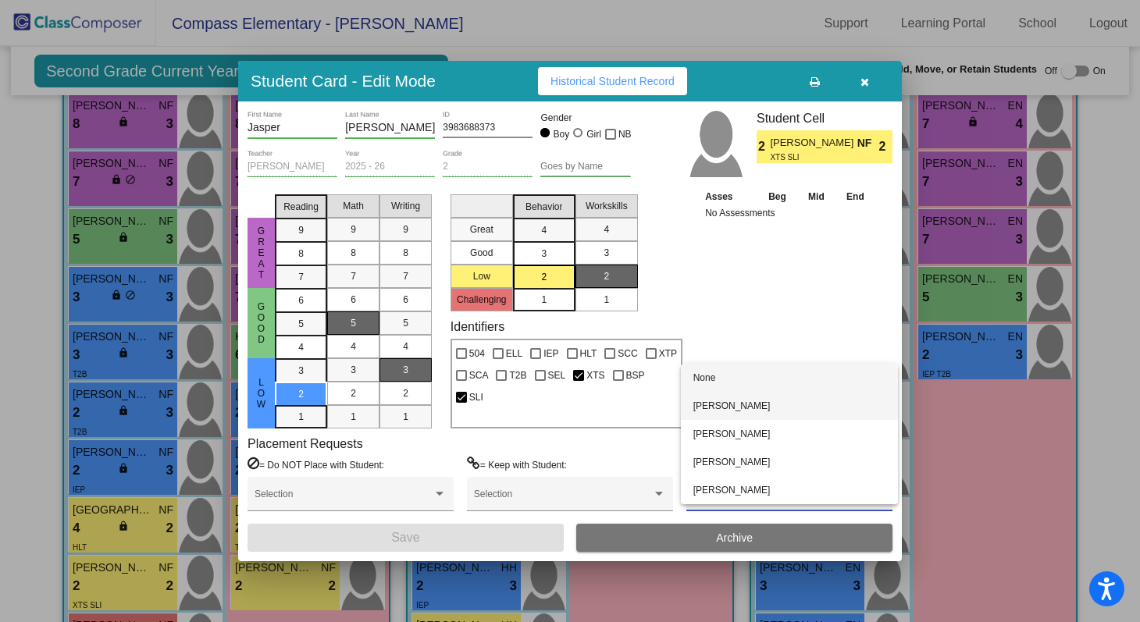
click at [718, 415] on span "[PERSON_NAME]" at bounding box center [790, 406] width 192 height 28
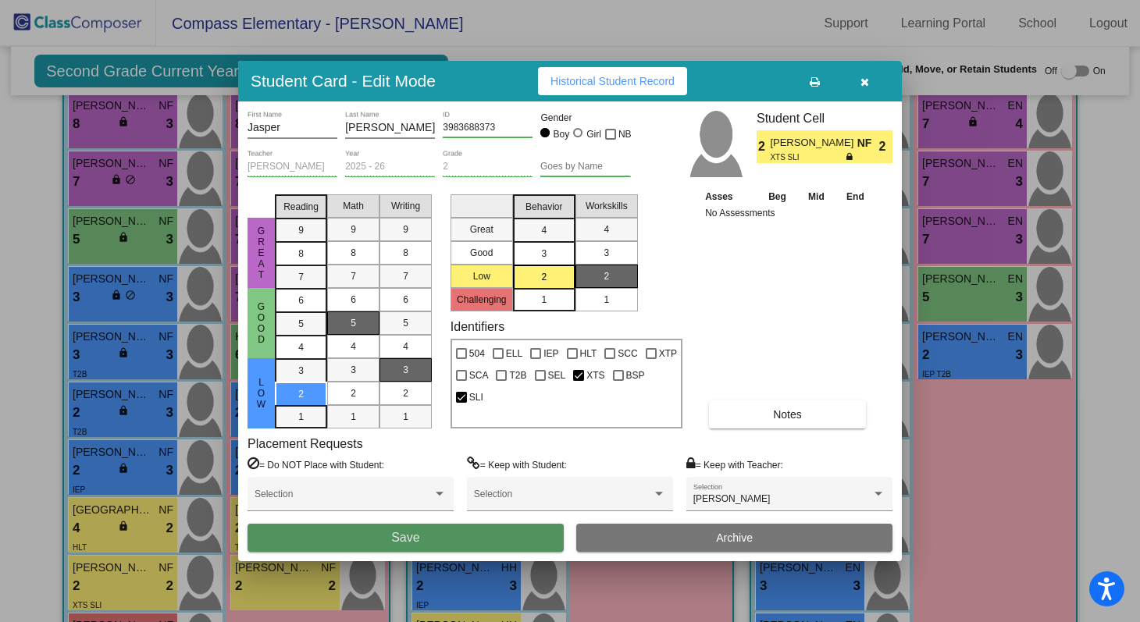
click at [519, 540] on button "Save" at bounding box center [406, 538] width 316 height 28
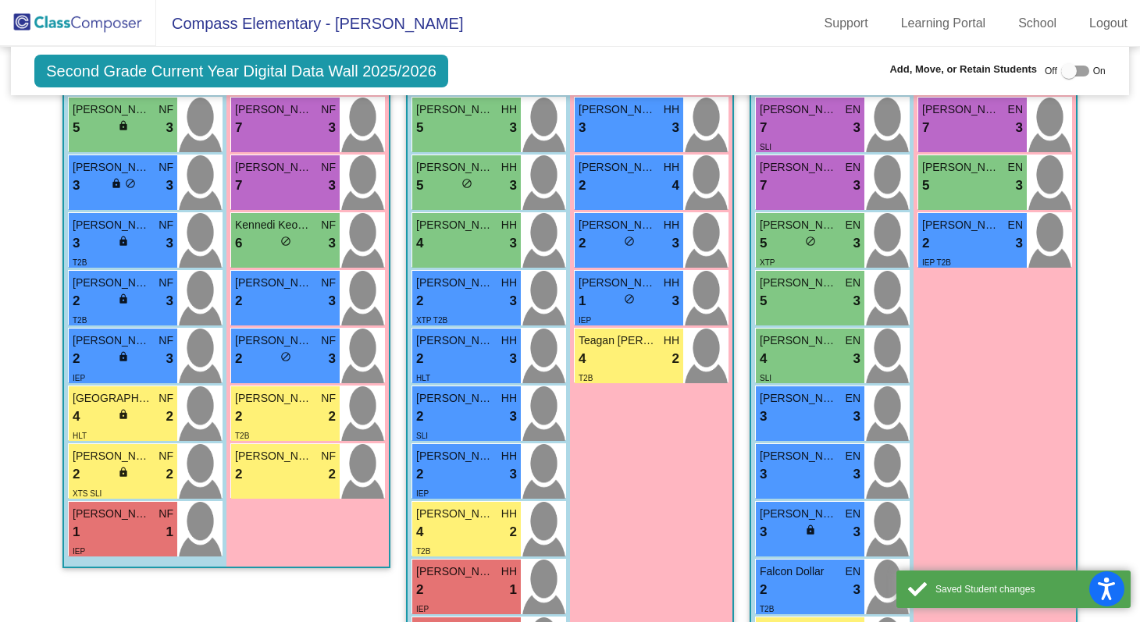
scroll to position [676, 0]
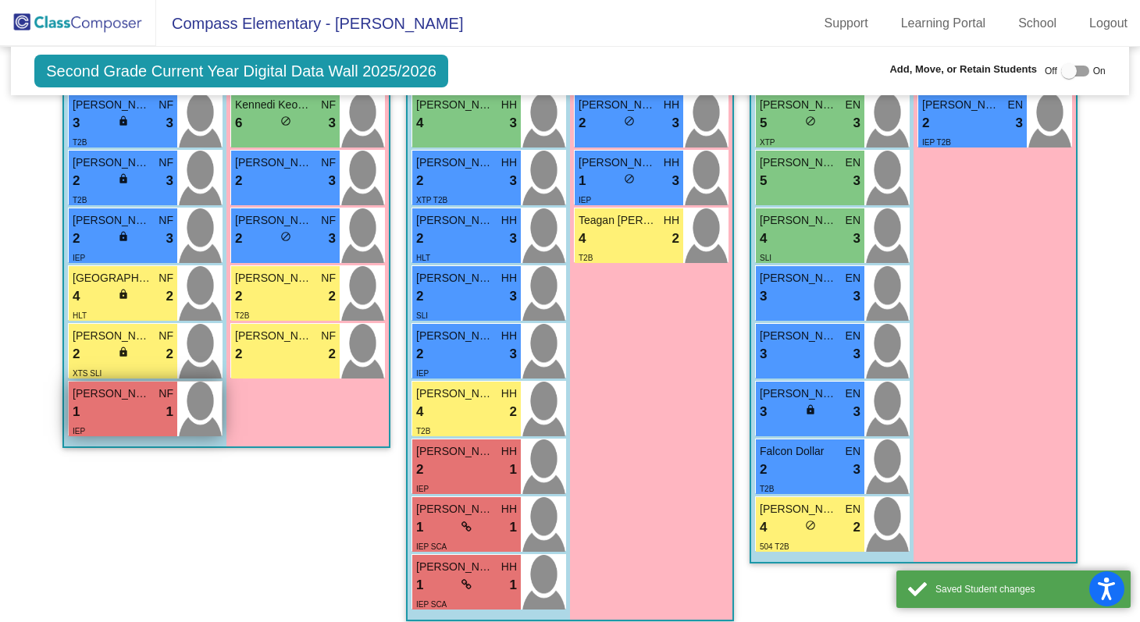
click at [141, 402] on div "1 lock do_not_disturb_alt 1" at bounding box center [123, 412] width 101 height 20
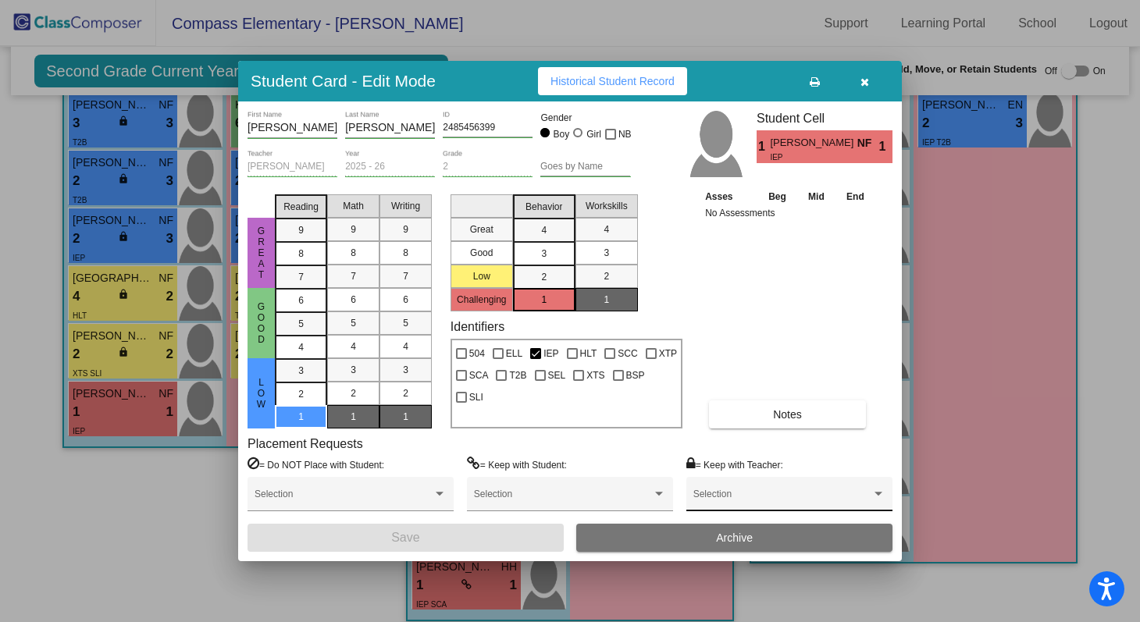
click at [736, 498] on span at bounding box center [783, 499] width 178 height 11
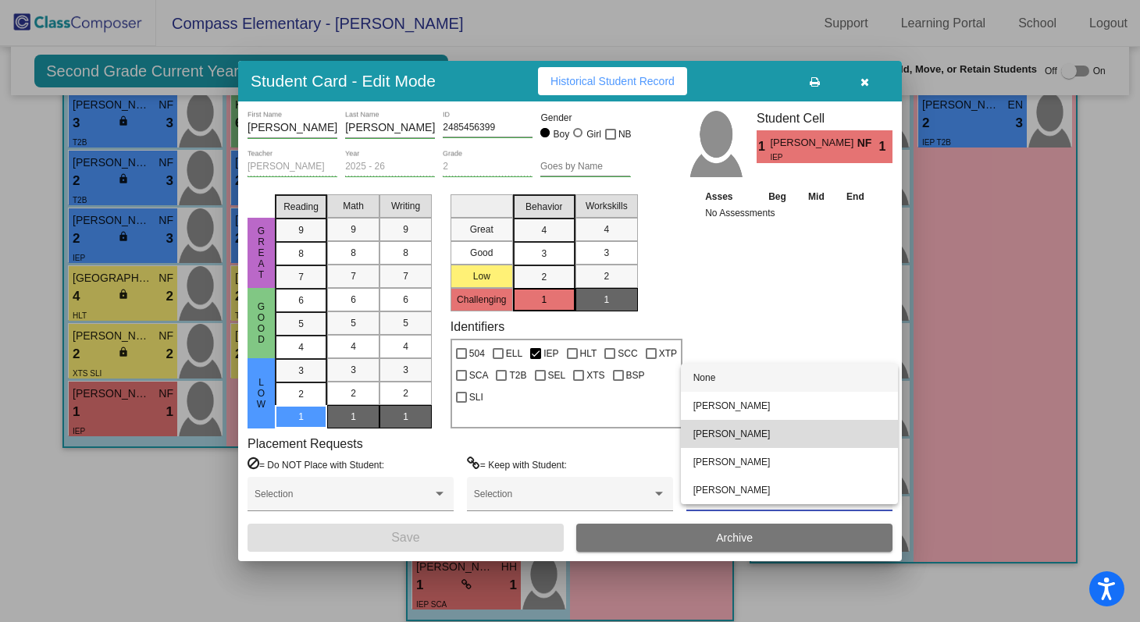
click at [746, 420] on span "[PERSON_NAME]" at bounding box center [790, 434] width 192 height 28
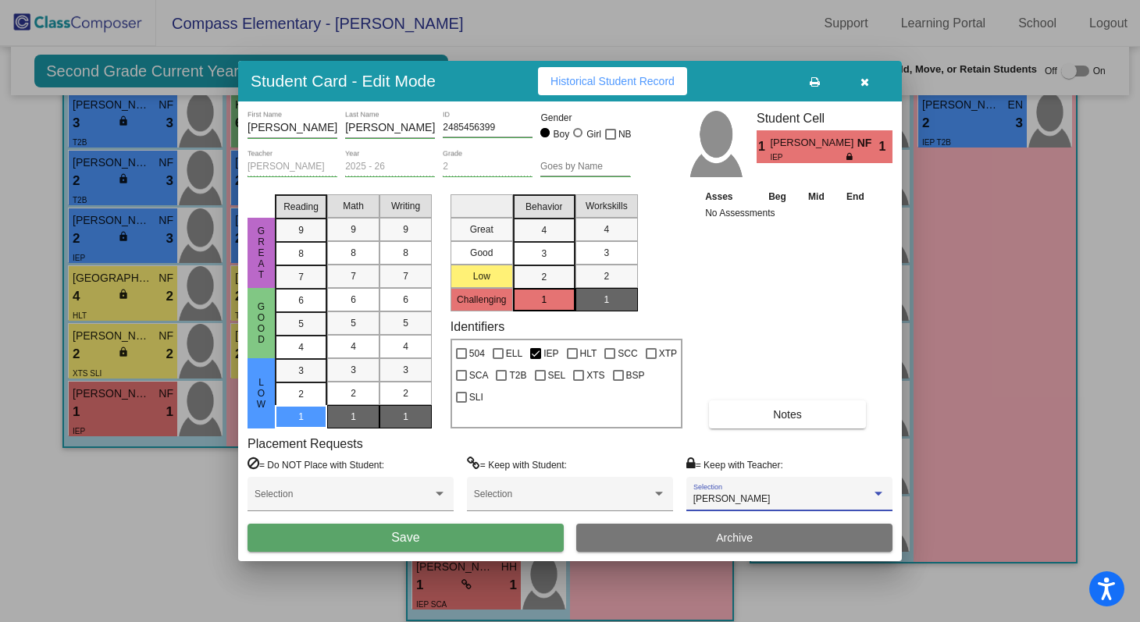
click at [746, 501] on span "[PERSON_NAME]" at bounding box center [732, 499] width 77 height 11
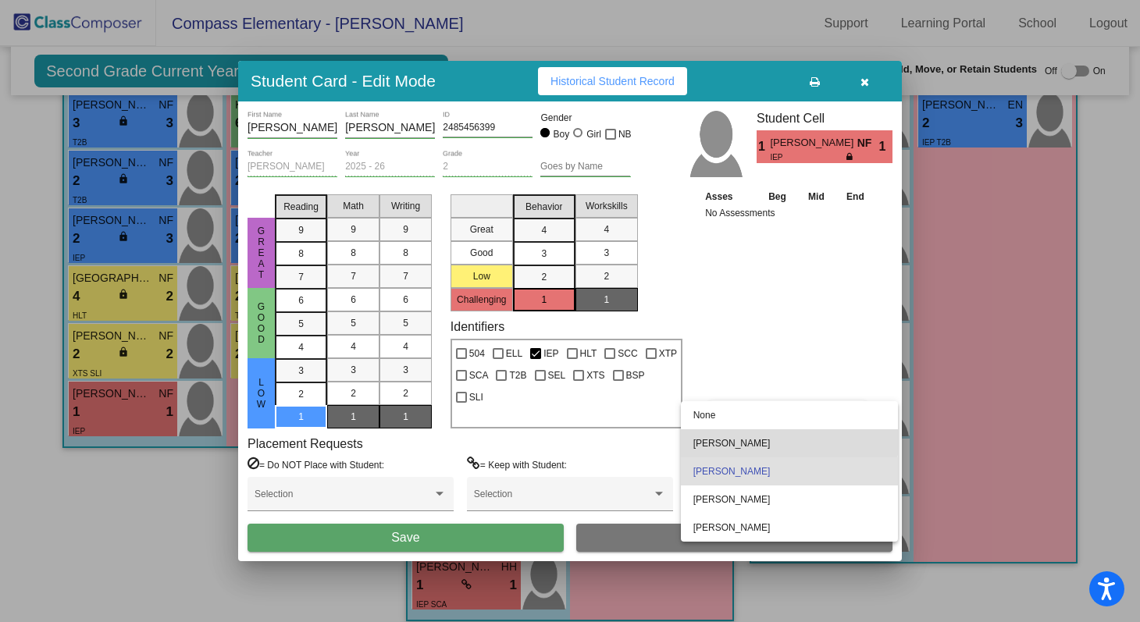
click at [751, 439] on span "[PERSON_NAME]" at bounding box center [790, 444] width 192 height 28
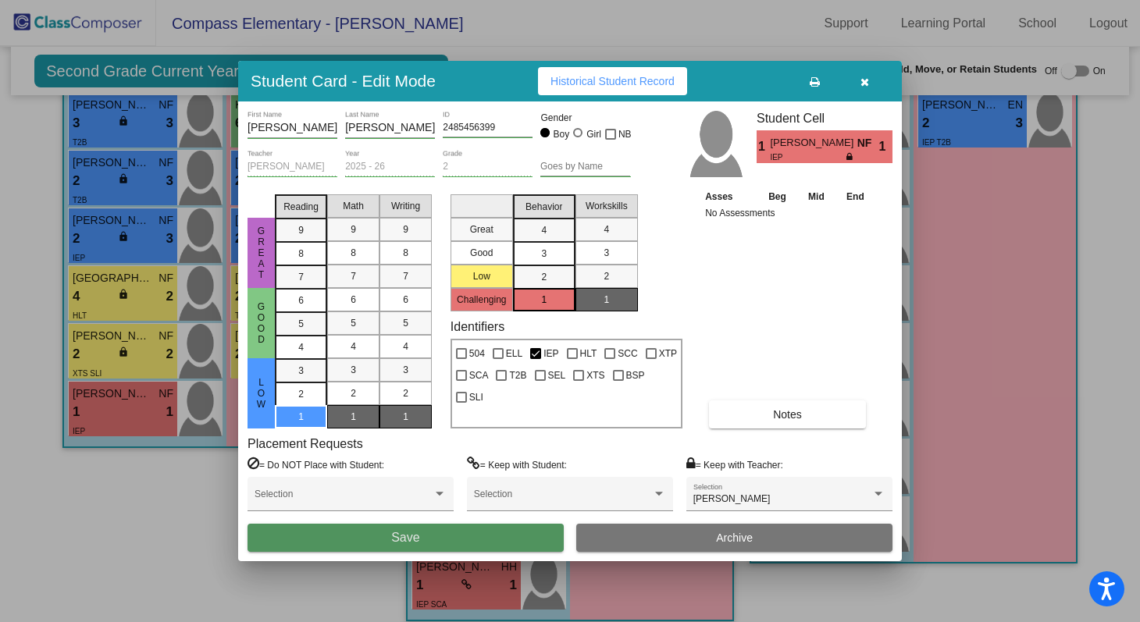
click at [471, 547] on button "Save" at bounding box center [406, 538] width 316 height 28
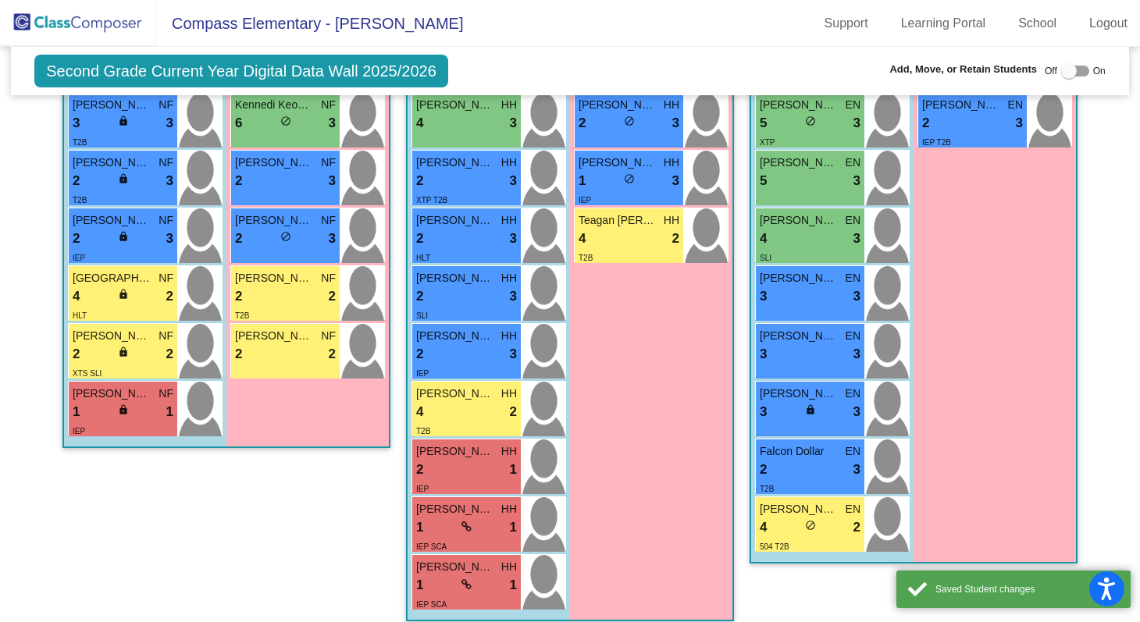
click at [278, 426] on div "Girls: 9 [PERSON_NAME] NF 8 lock do_not_disturb_alt 3 Paisley [PERSON_NAME] 7 l…" at bounding box center [307, 138] width 162 height 617
click at [284, 360] on div "2 lock do_not_disturb_alt 2" at bounding box center [285, 354] width 101 height 20
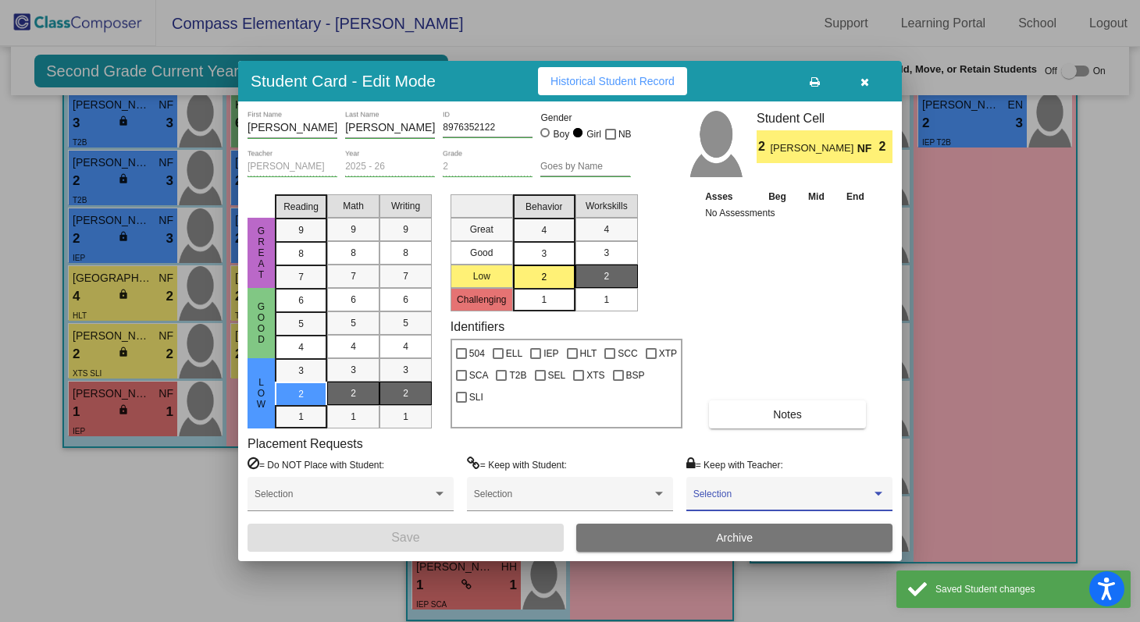
click at [754, 496] on span at bounding box center [783, 499] width 178 height 11
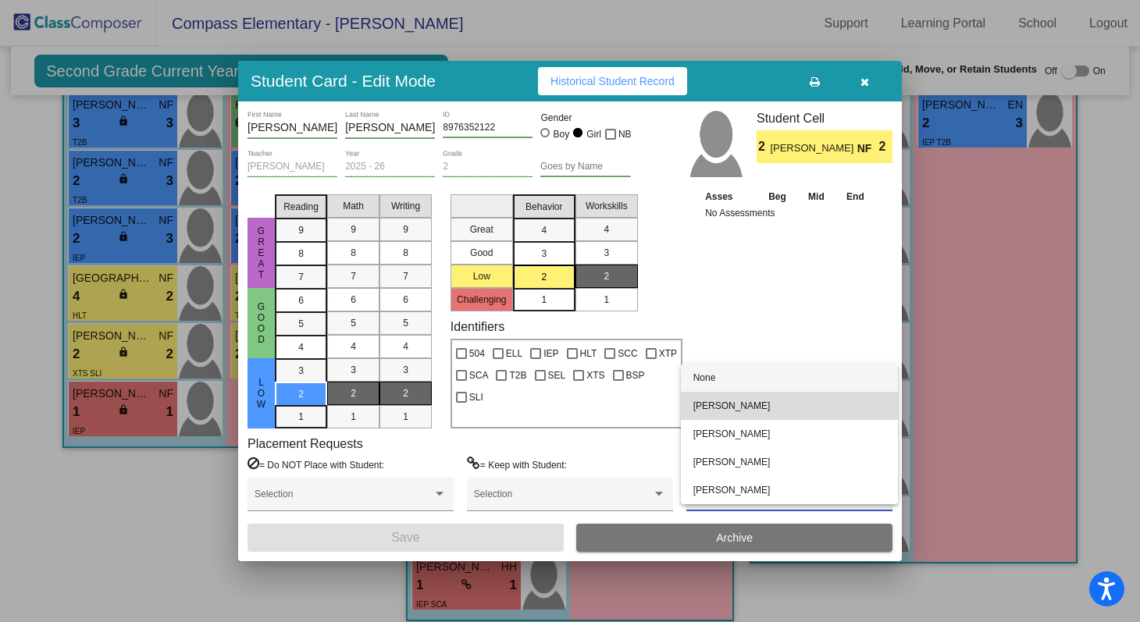
click at [747, 405] on span "[PERSON_NAME]" at bounding box center [790, 406] width 192 height 28
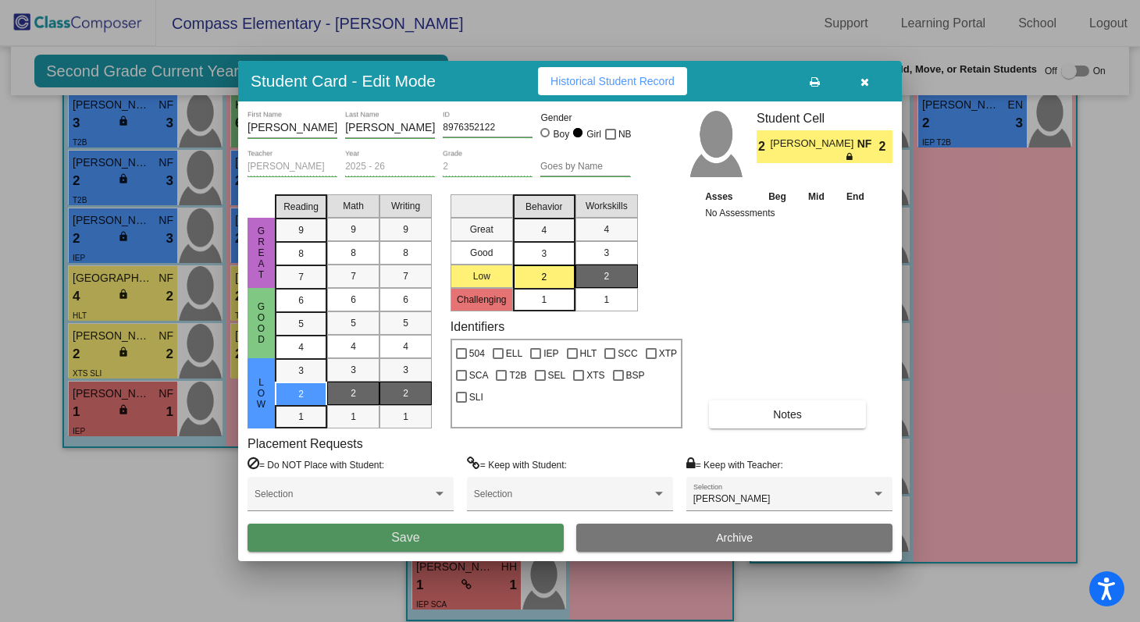
click at [547, 528] on button "Save" at bounding box center [406, 538] width 316 height 28
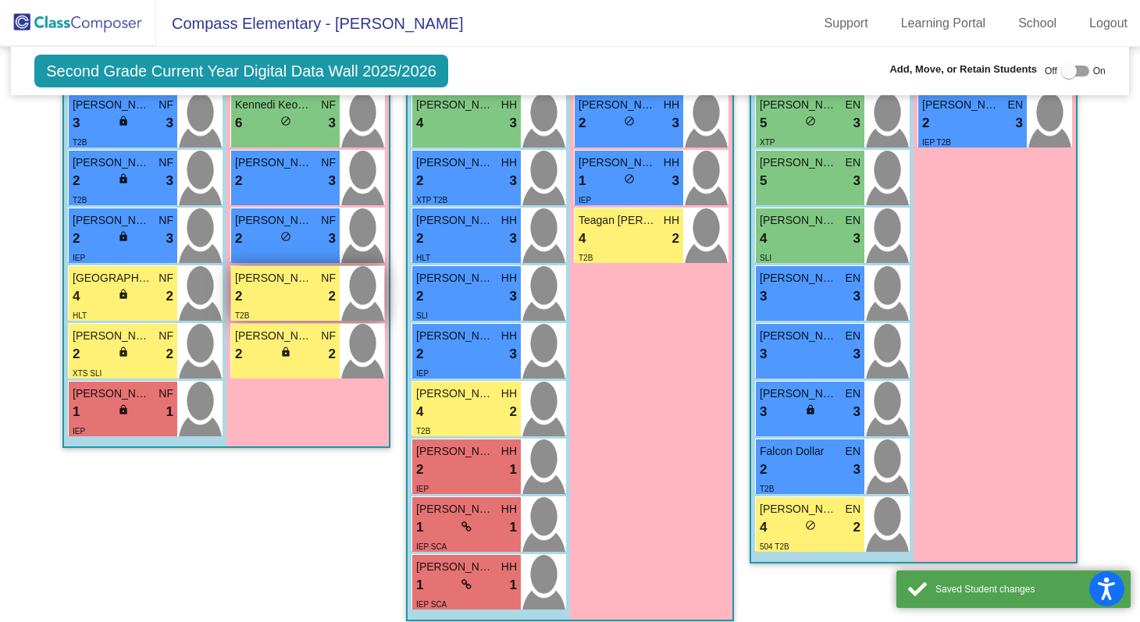
click at [301, 301] on div "2 lock do_not_disturb_alt 2" at bounding box center [285, 297] width 101 height 20
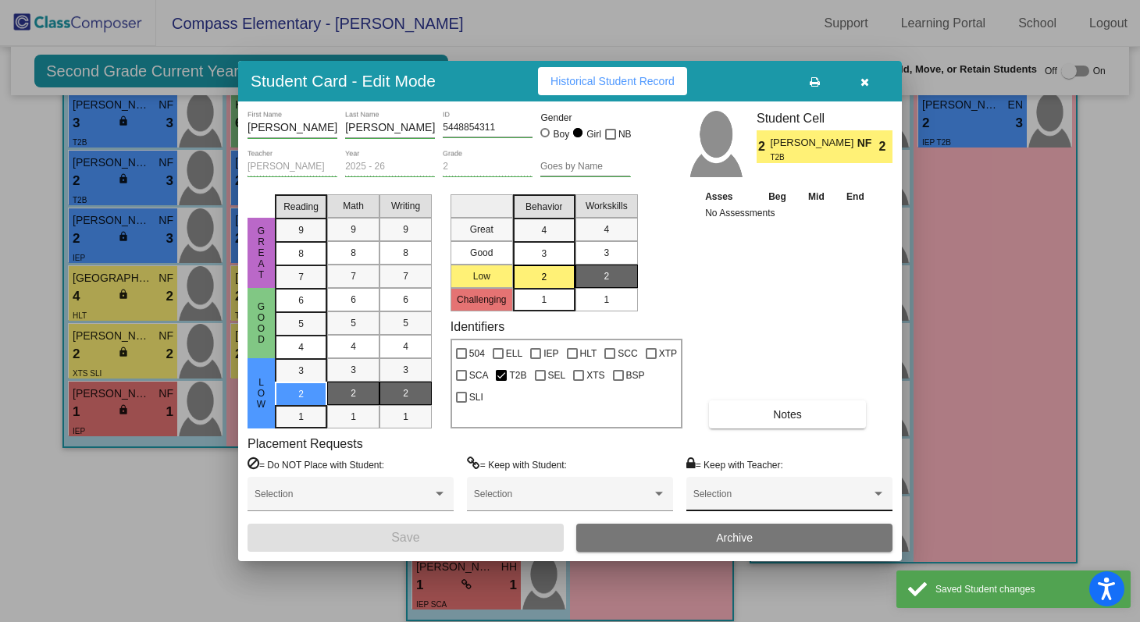
click at [715, 489] on div "Selection" at bounding box center [790, 498] width 192 height 28
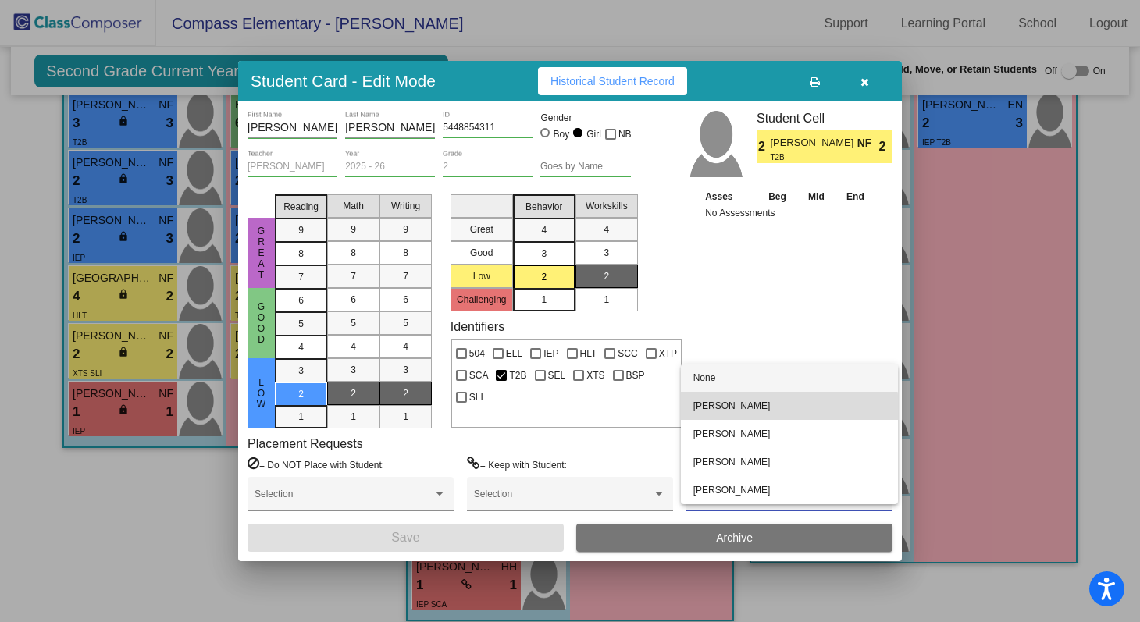
click at [720, 412] on span "[PERSON_NAME]" at bounding box center [790, 406] width 192 height 28
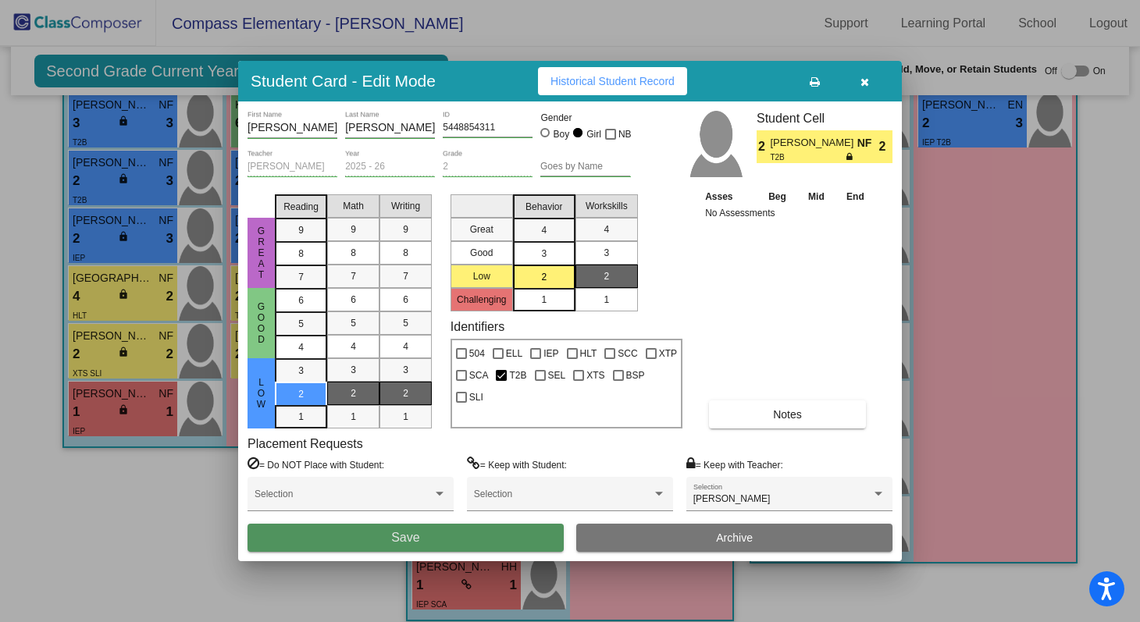
click at [537, 538] on button "Save" at bounding box center [406, 538] width 316 height 28
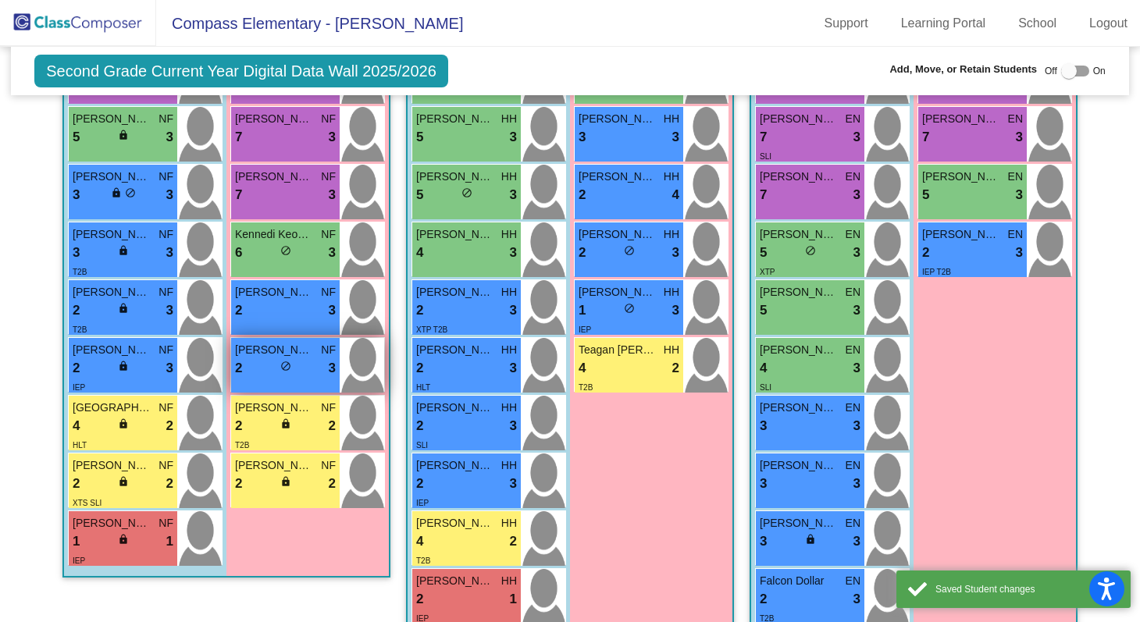
scroll to position [533, 0]
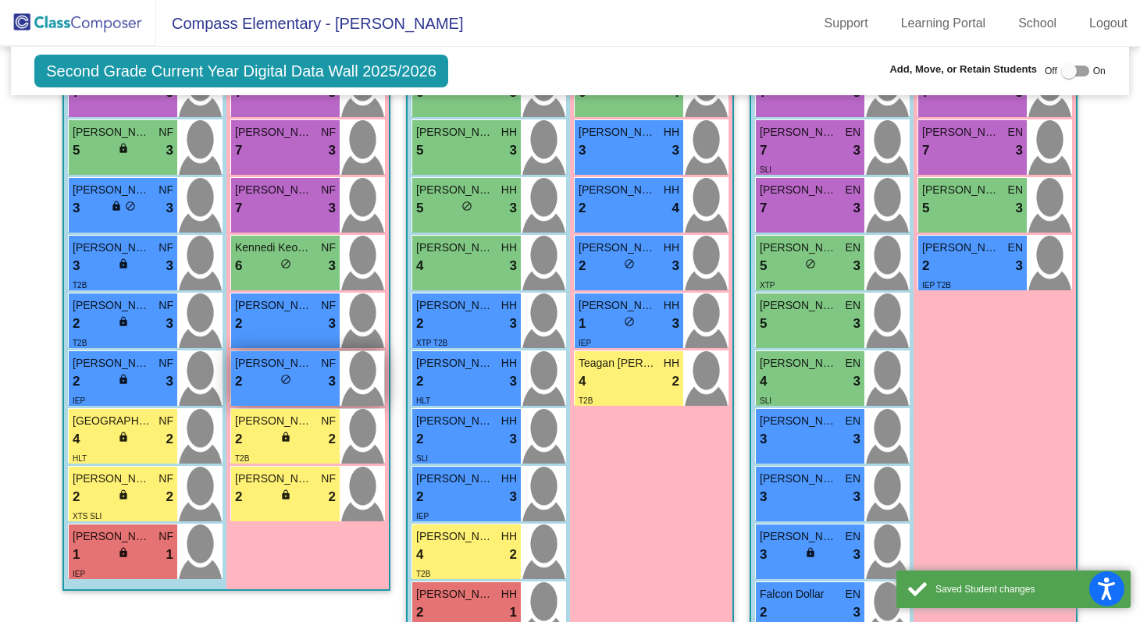
click at [270, 376] on div "2 lock do_not_disturb_alt 3" at bounding box center [285, 382] width 101 height 20
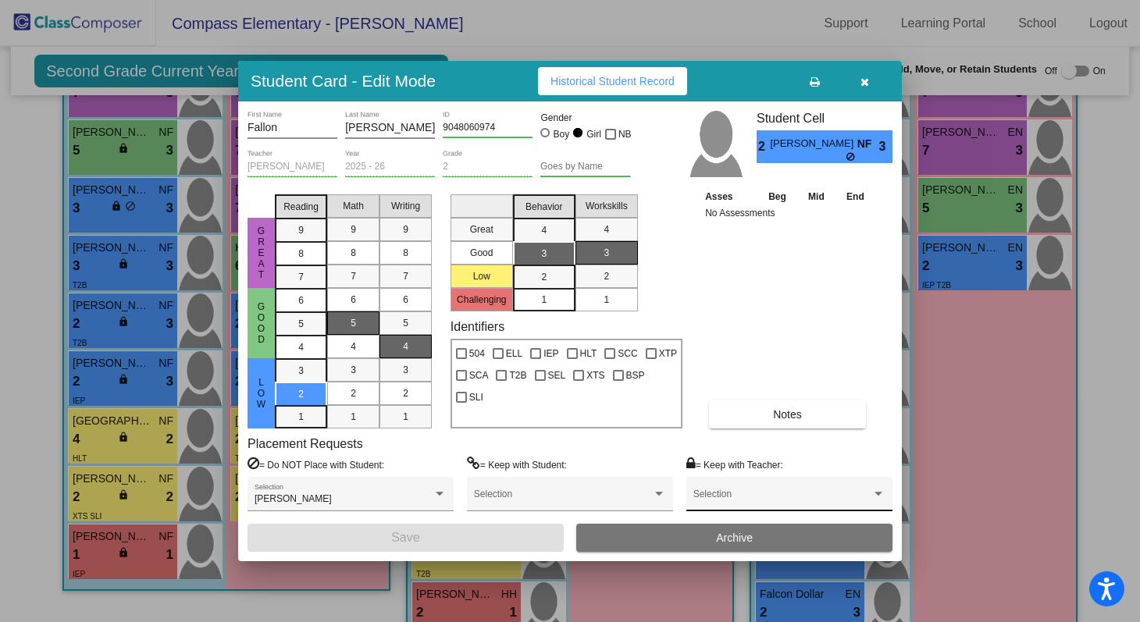
click at [710, 489] on div "Selection" at bounding box center [790, 498] width 192 height 28
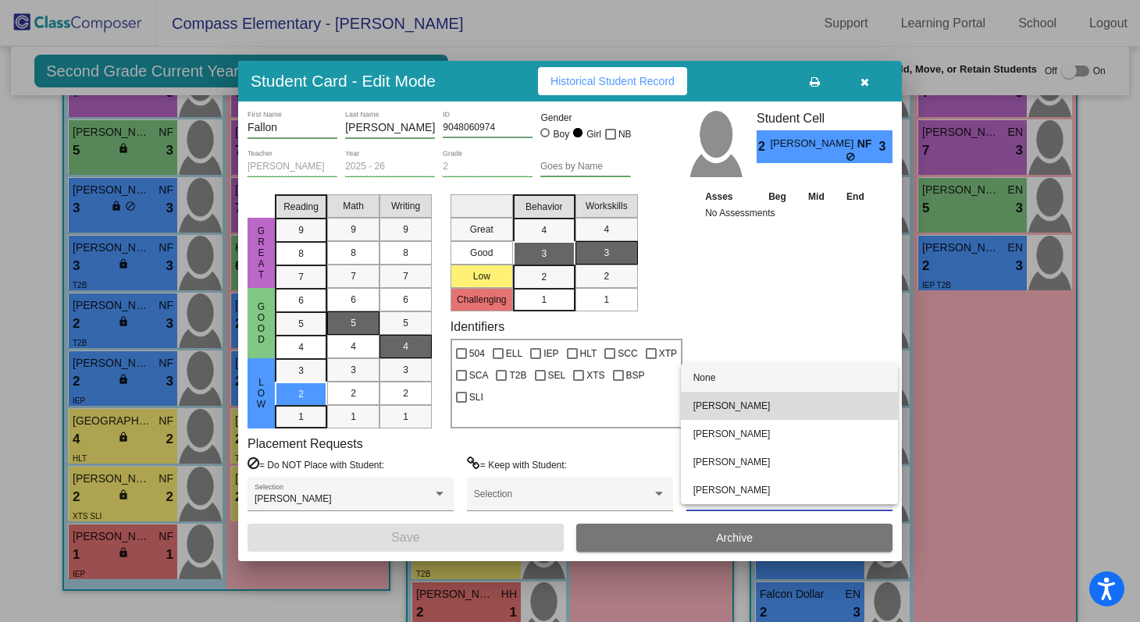
click at [725, 412] on span "[PERSON_NAME]" at bounding box center [790, 406] width 192 height 28
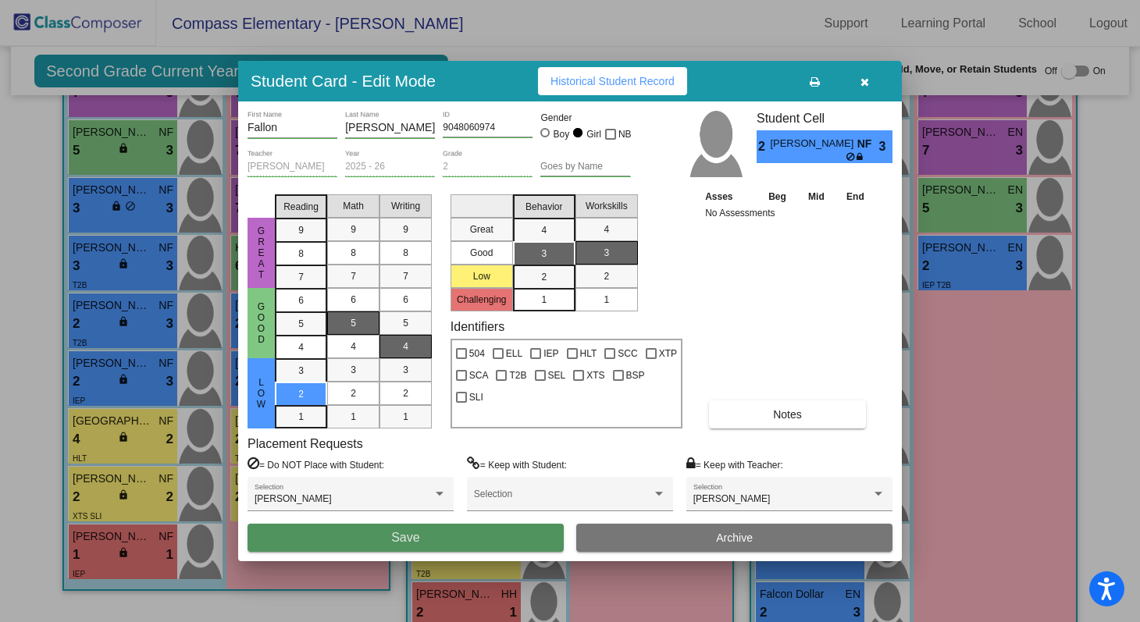
click at [540, 534] on button "Save" at bounding box center [406, 538] width 316 height 28
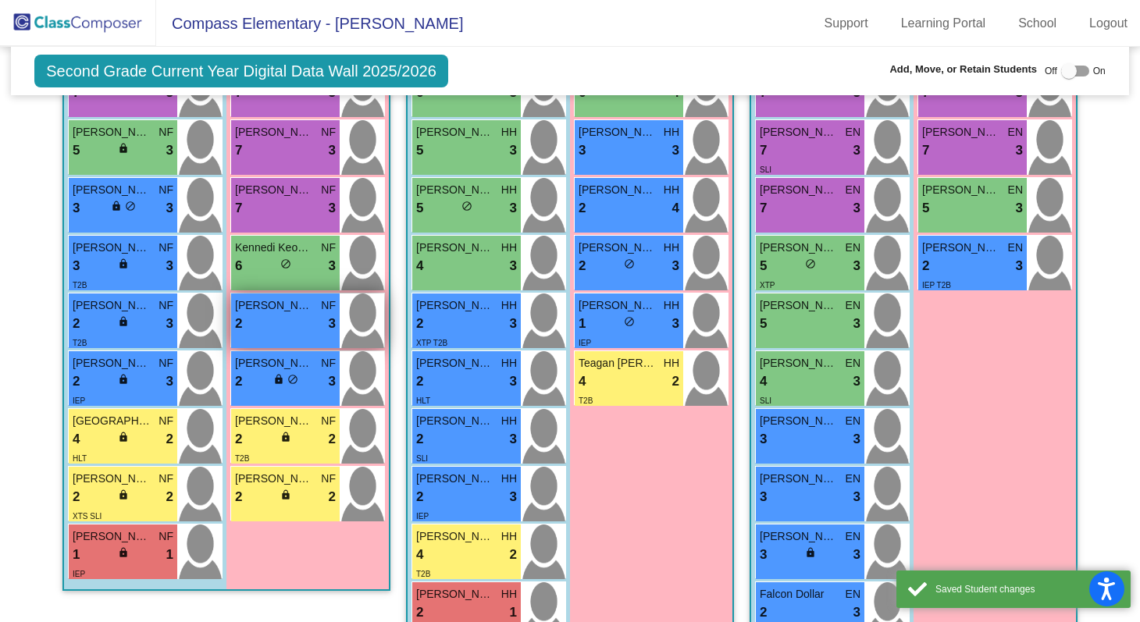
click at [287, 308] on span "[PERSON_NAME]" at bounding box center [274, 306] width 78 height 16
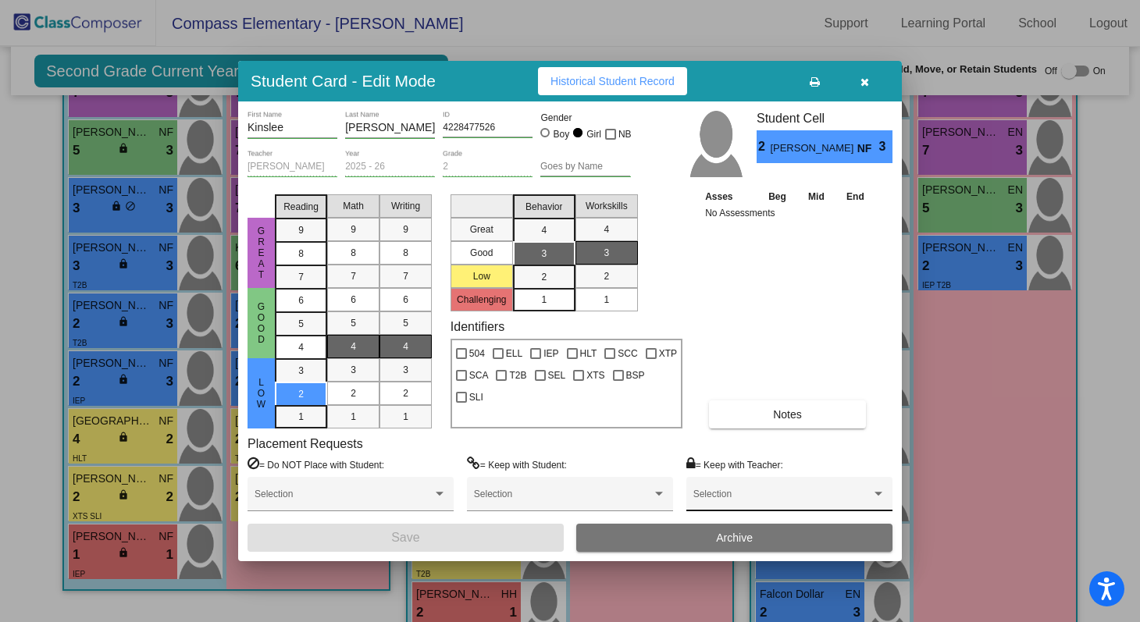
click at [775, 480] on div "Selection" at bounding box center [789, 494] width 206 height 35
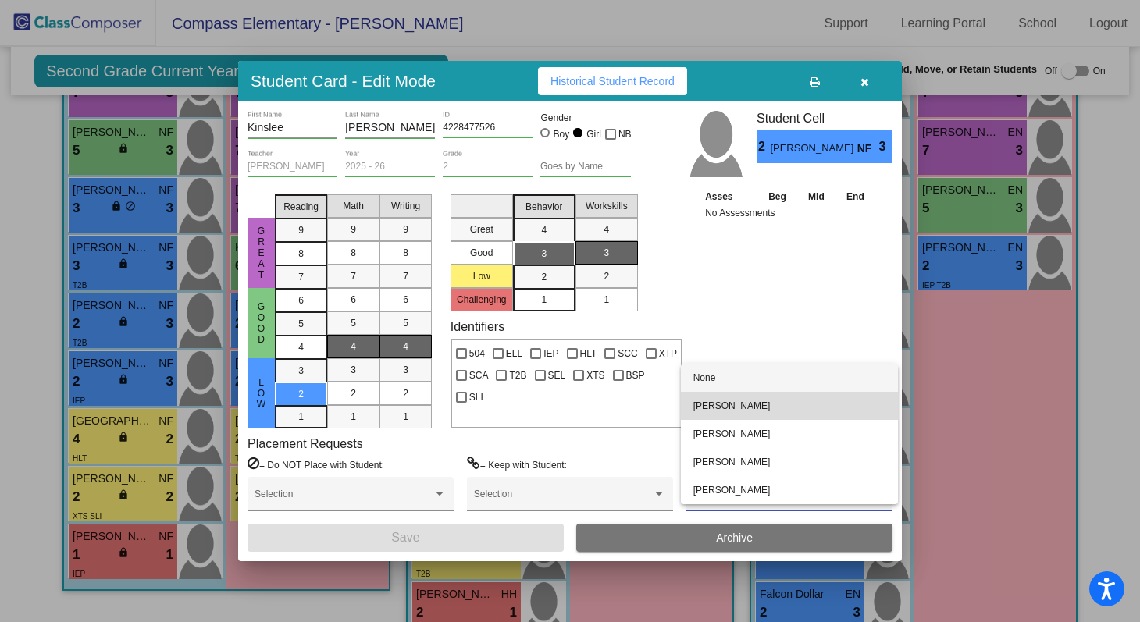
click at [757, 416] on span "[PERSON_NAME]" at bounding box center [790, 406] width 192 height 28
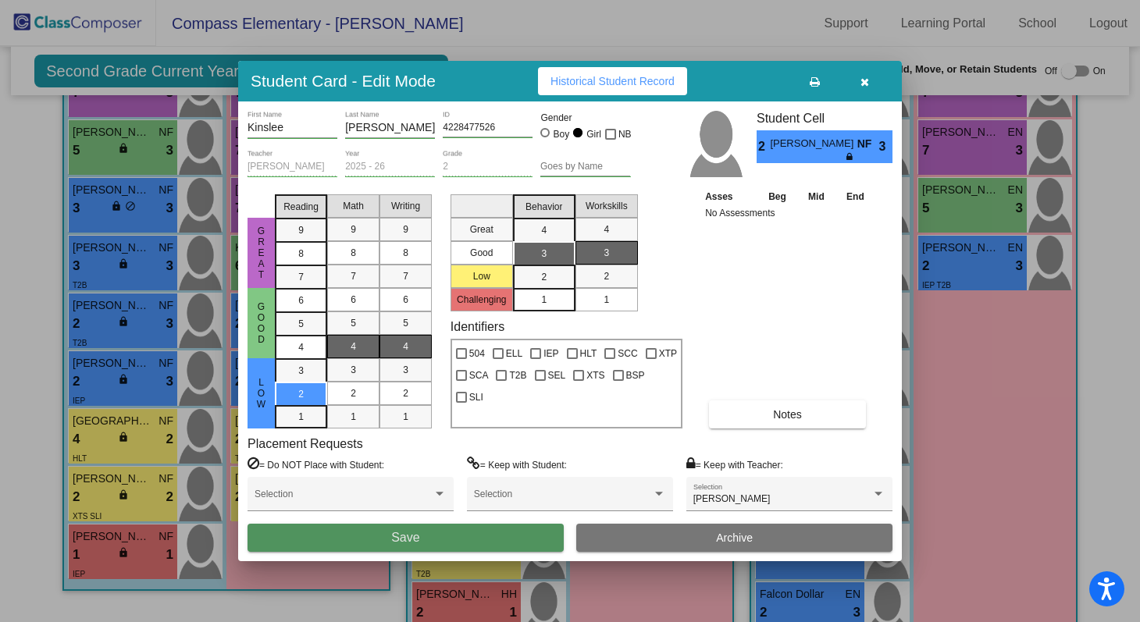
click at [530, 544] on button "Save" at bounding box center [406, 538] width 316 height 28
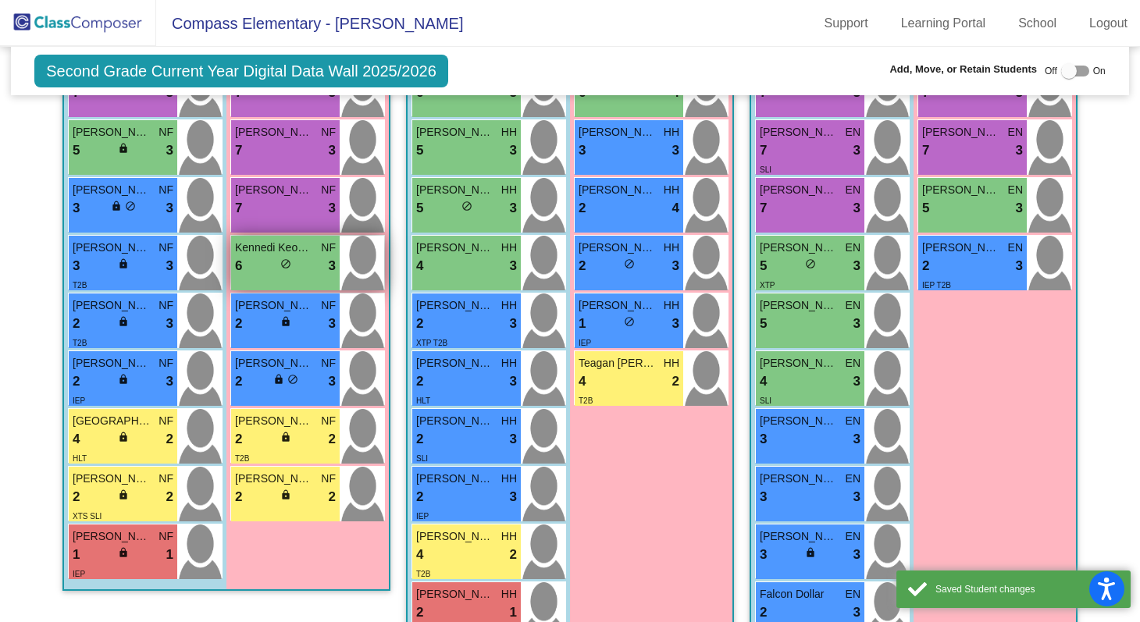
click at [289, 256] on div "6 lock do_not_disturb_alt 3" at bounding box center [285, 266] width 101 height 20
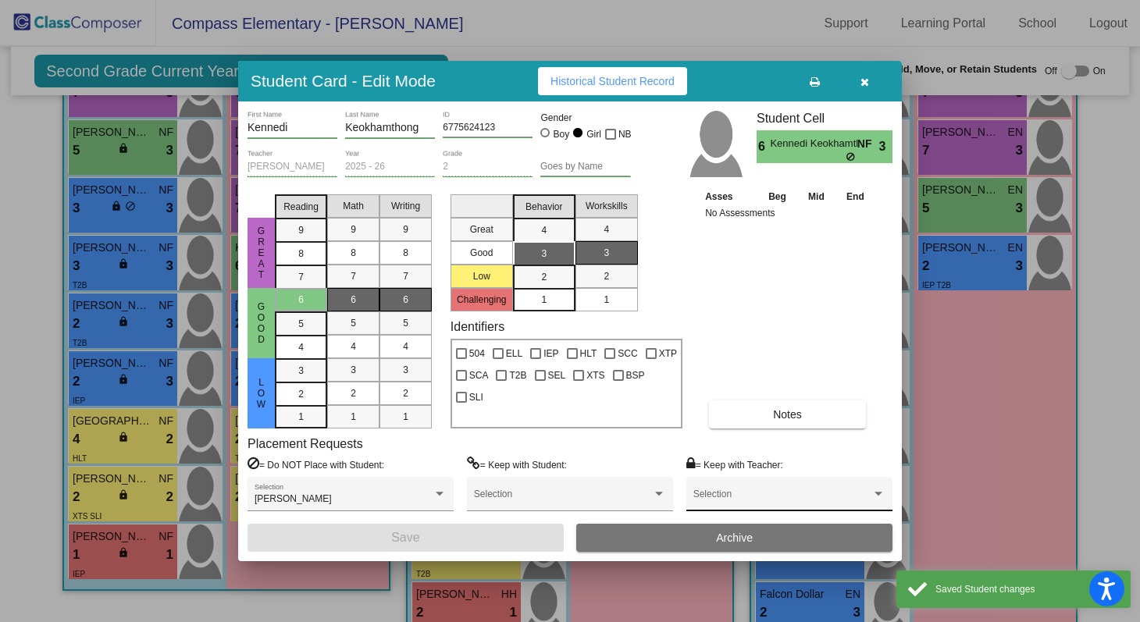
click at [735, 491] on div "Selection" at bounding box center [790, 498] width 192 height 28
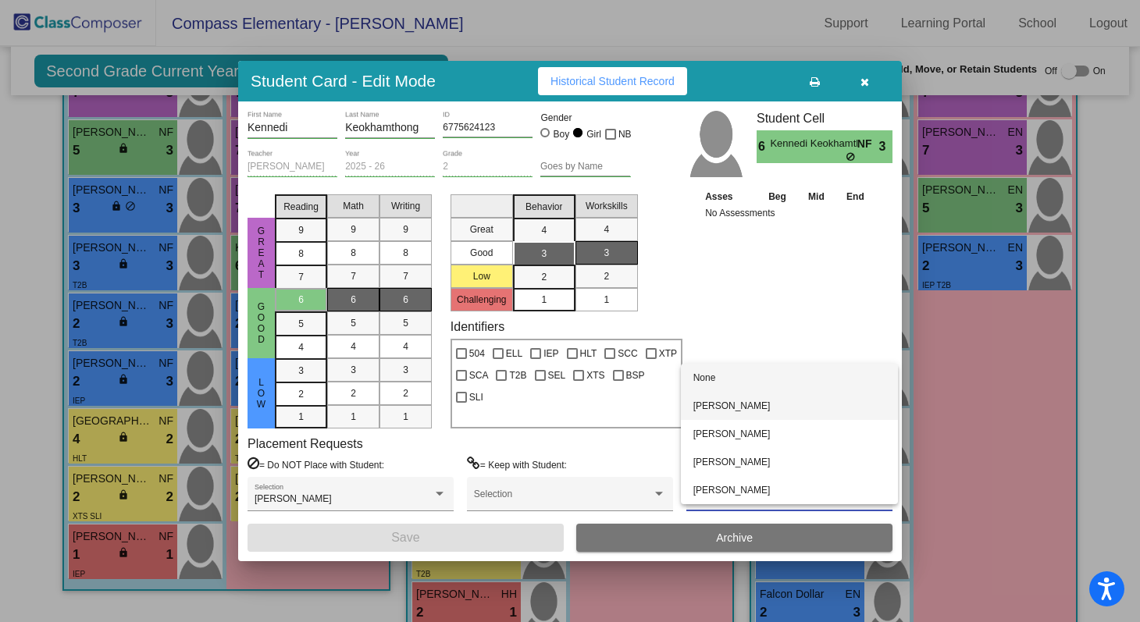
click at [740, 410] on span "[PERSON_NAME]" at bounding box center [790, 406] width 192 height 28
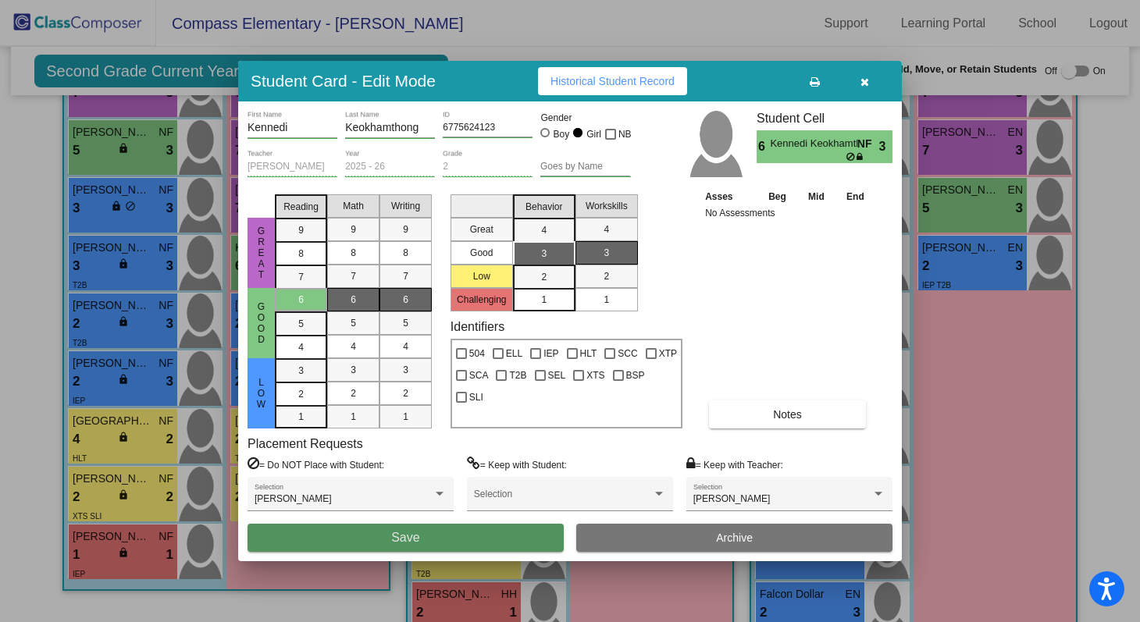
click at [526, 540] on button "Save" at bounding box center [406, 538] width 316 height 28
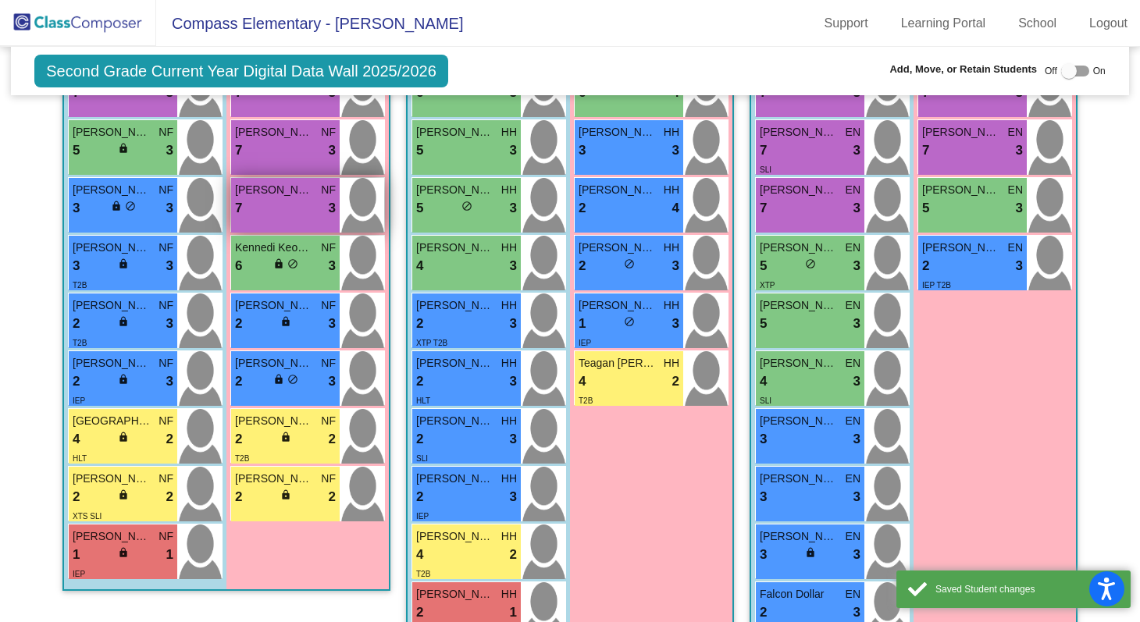
click at [293, 191] on span "[PERSON_NAME]" at bounding box center [274, 190] width 78 height 16
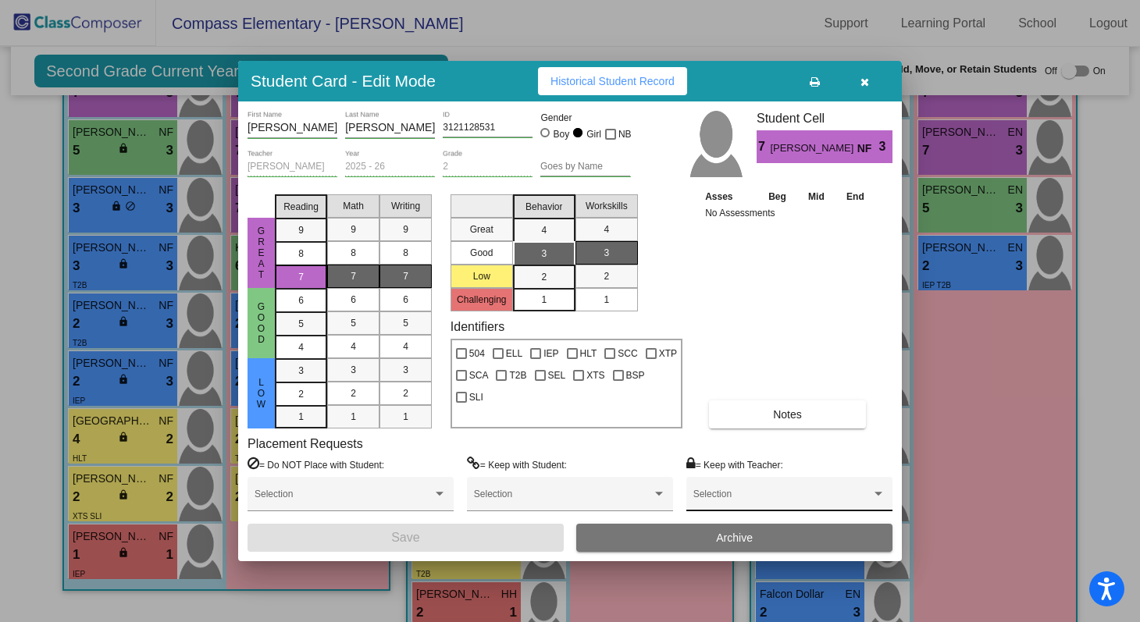
click at [755, 497] on span at bounding box center [783, 499] width 178 height 11
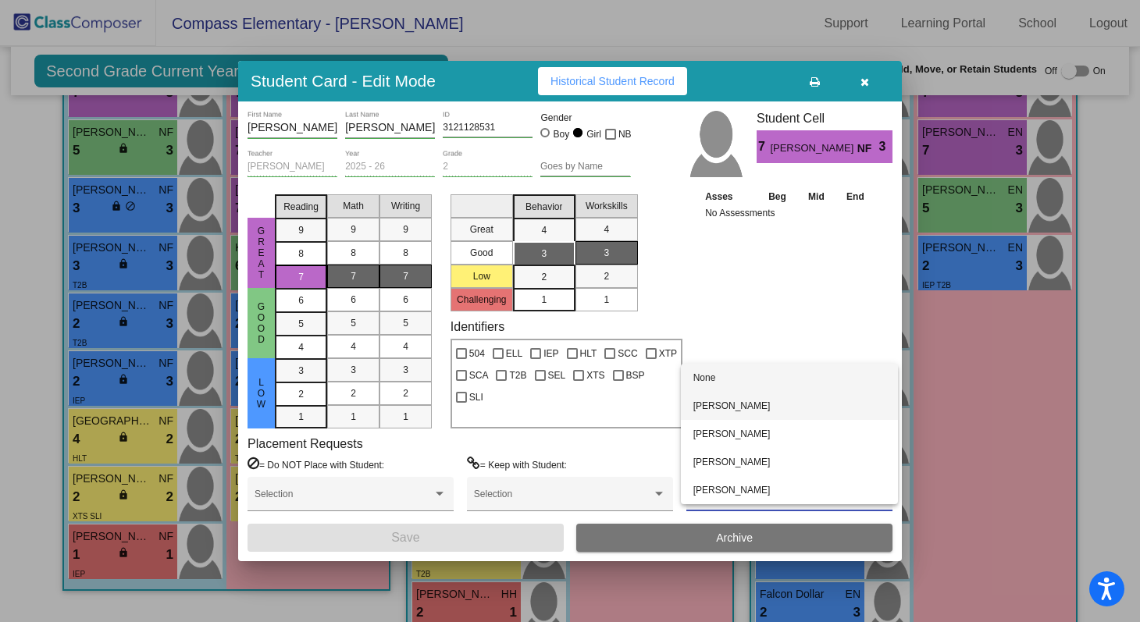
click at [751, 415] on span "[PERSON_NAME]" at bounding box center [790, 406] width 192 height 28
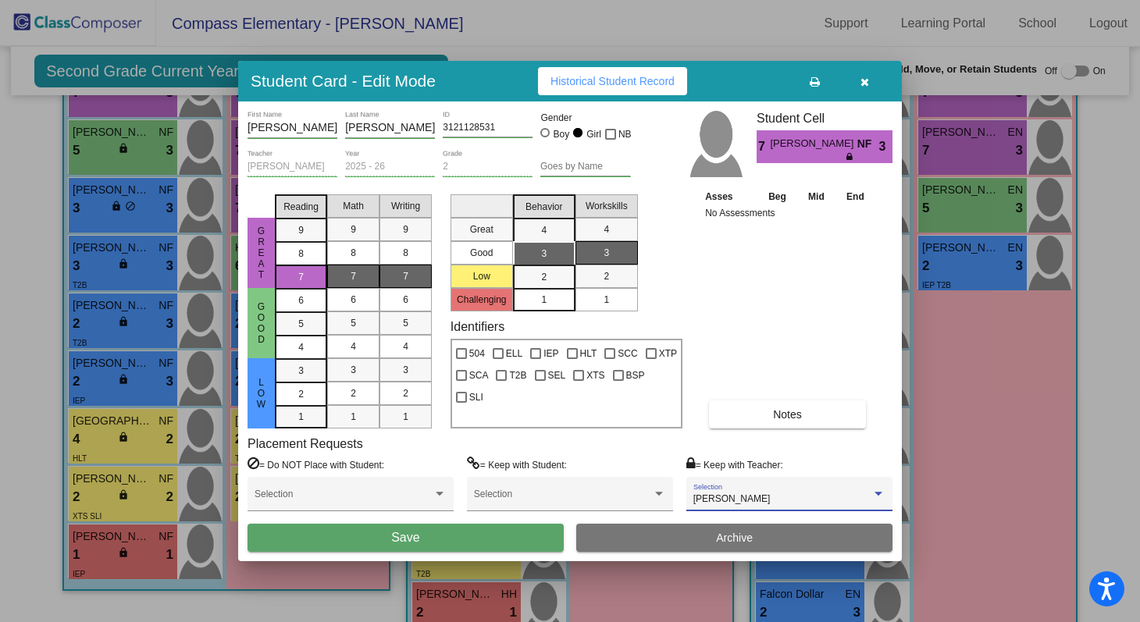
click at [543, 539] on button "Save" at bounding box center [406, 538] width 316 height 28
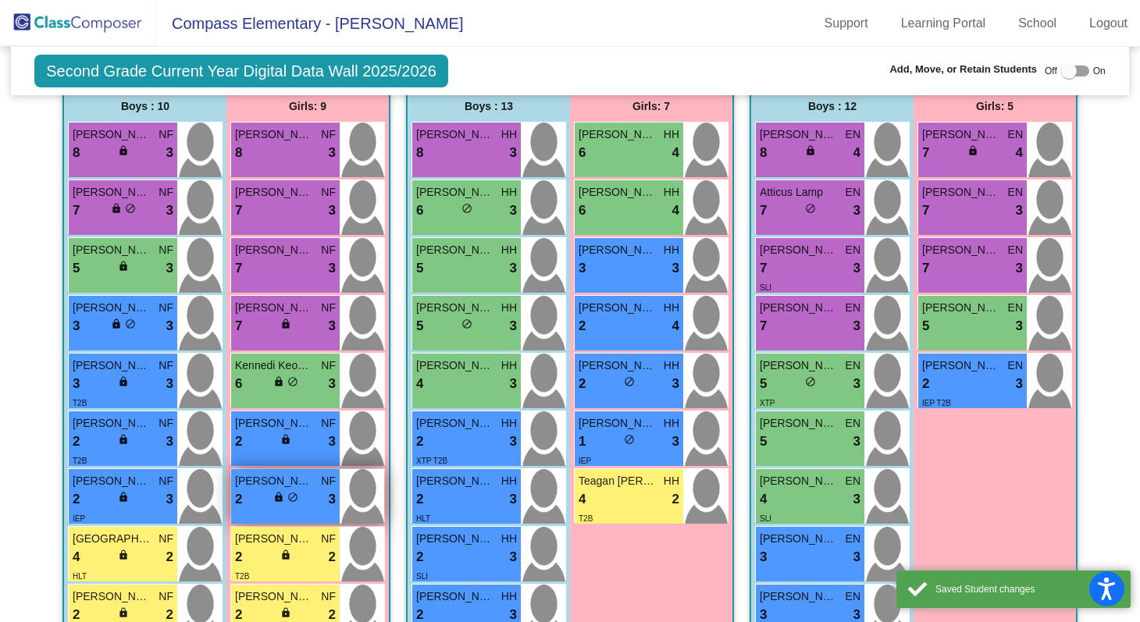
scroll to position [385, 0]
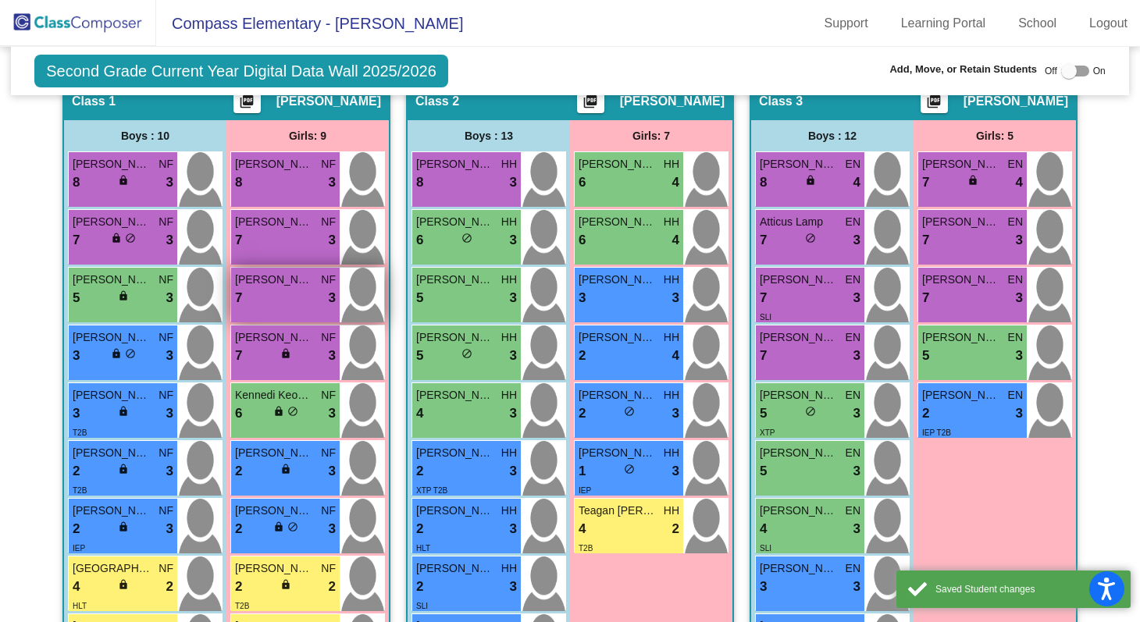
click at [292, 298] on div "7 lock do_not_disturb_alt 3" at bounding box center [285, 298] width 101 height 20
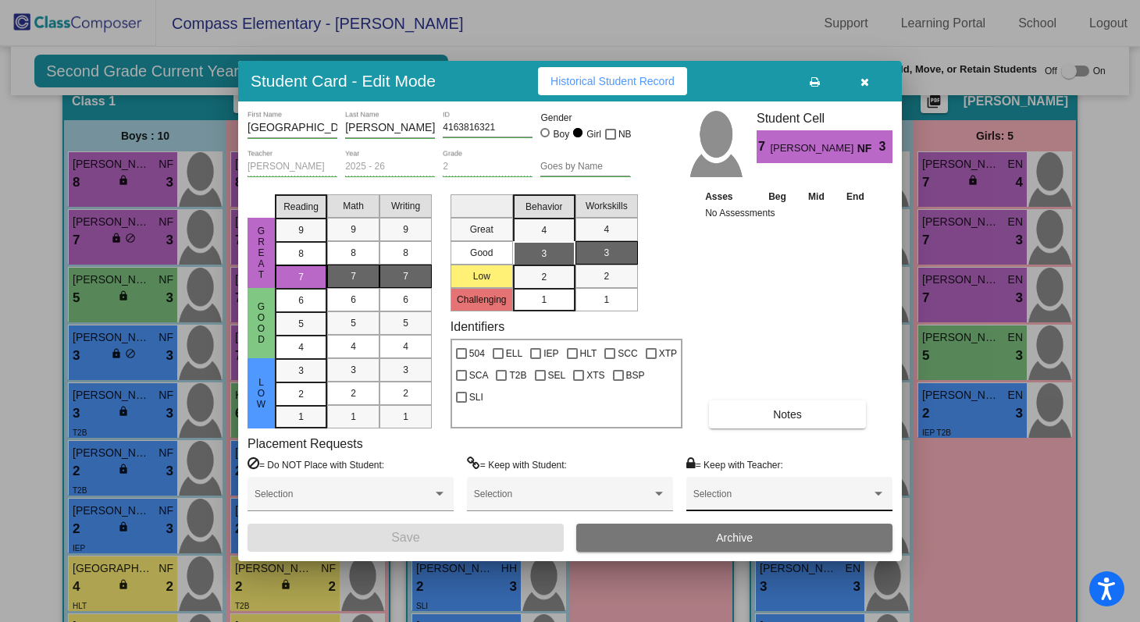
click at [746, 485] on div "Selection" at bounding box center [790, 498] width 192 height 28
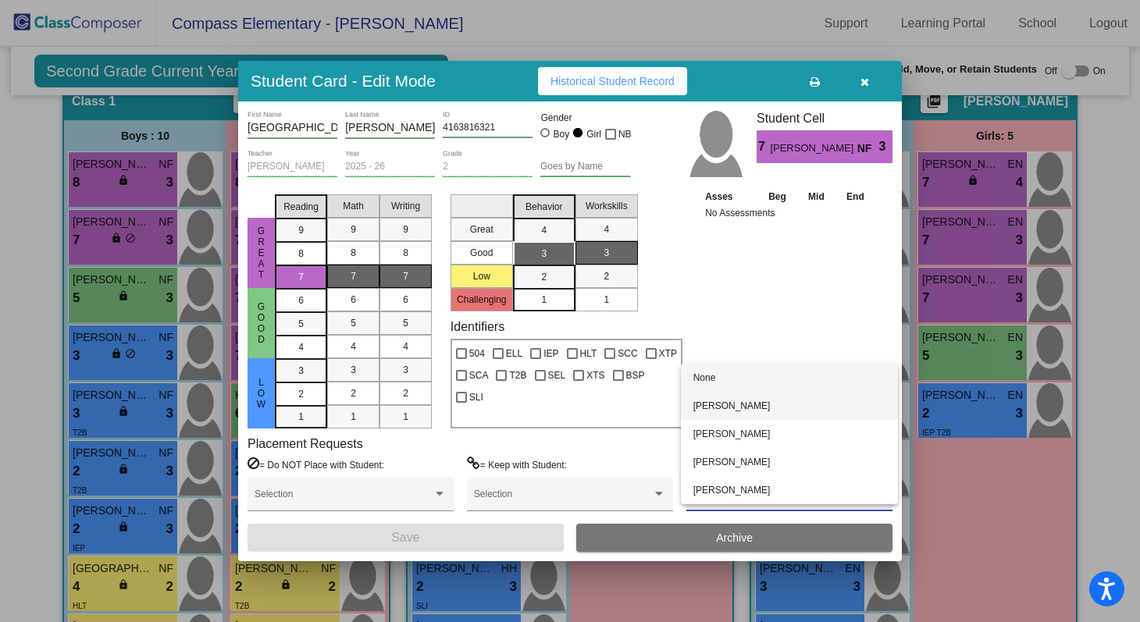
click at [748, 409] on span "[PERSON_NAME]" at bounding box center [790, 406] width 192 height 28
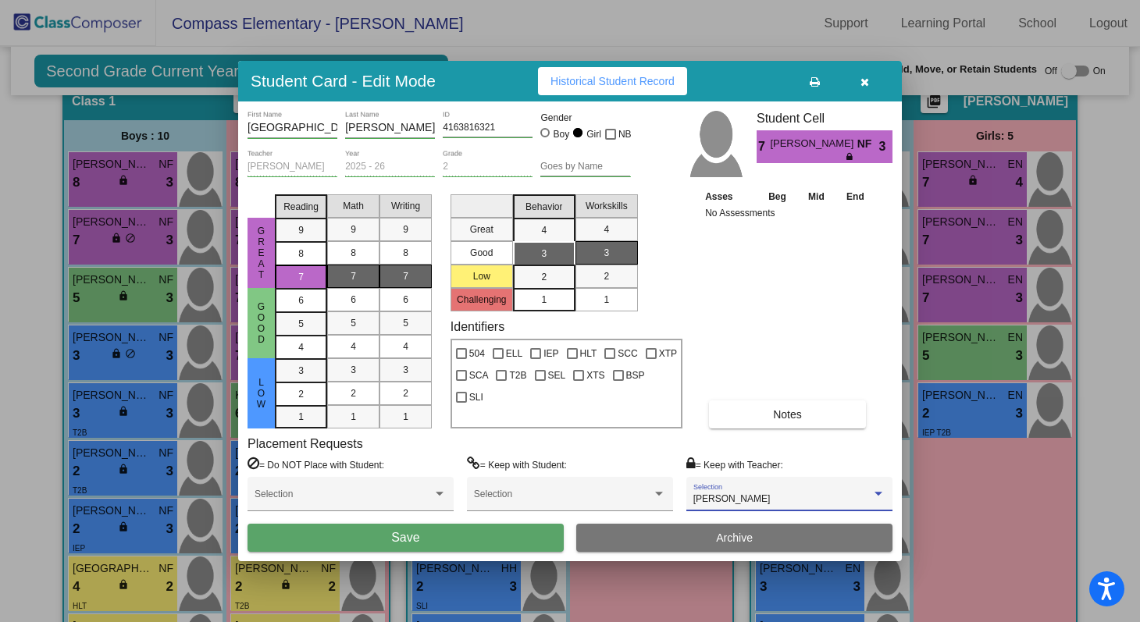
click at [534, 536] on button "Save" at bounding box center [406, 538] width 316 height 28
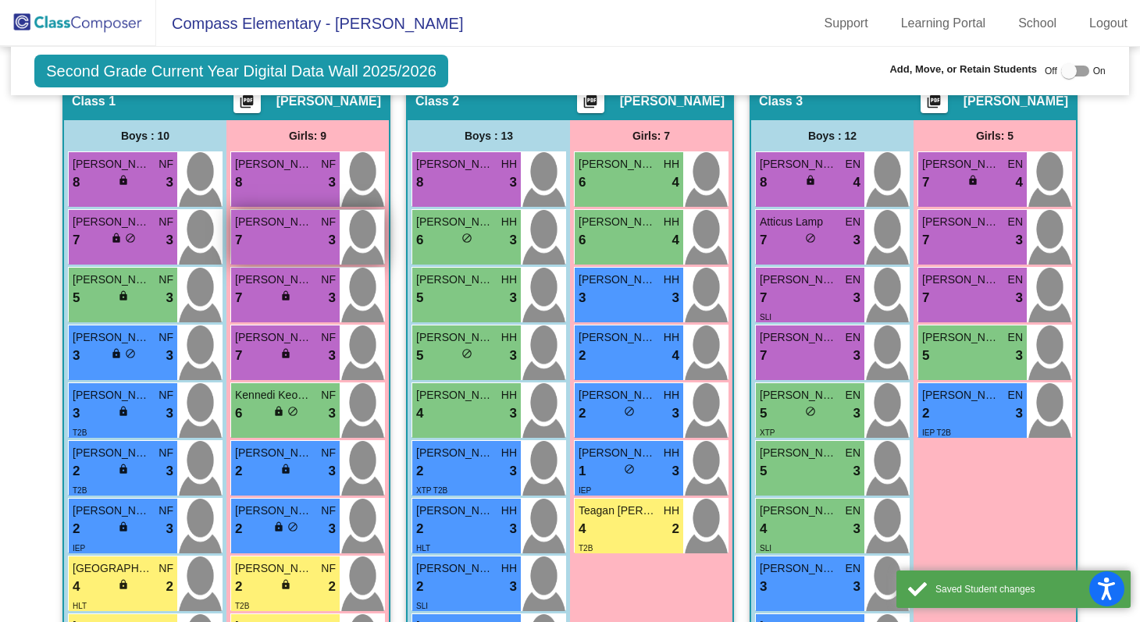
click at [296, 234] on div "7 lock do_not_disturb_alt 3" at bounding box center [285, 240] width 101 height 20
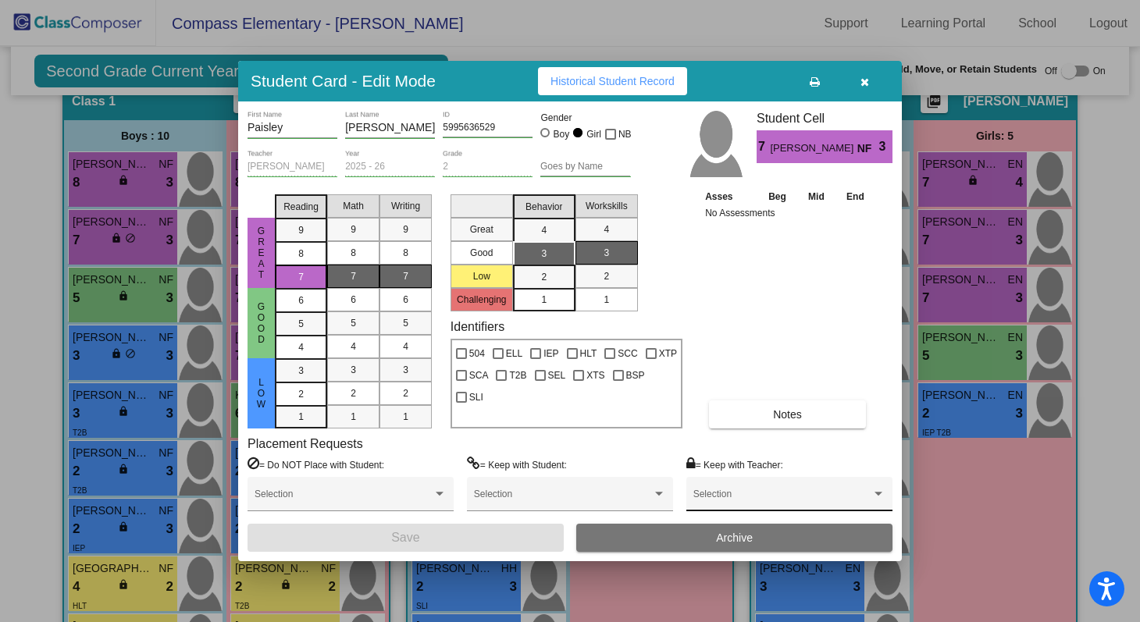
click at [786, 484] on div "Selection" at bounding box center [790, 498] width 192 height 28
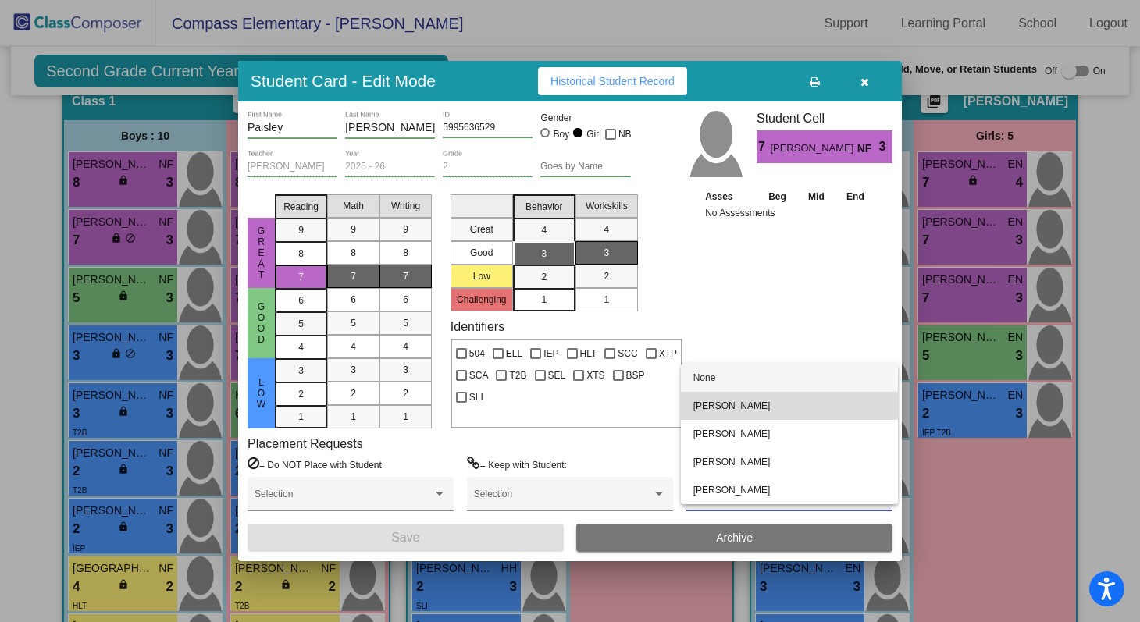
click at [763, 408] on span "[PERSON_NAME]" at bounding box center [790, 406] width 192 height 28
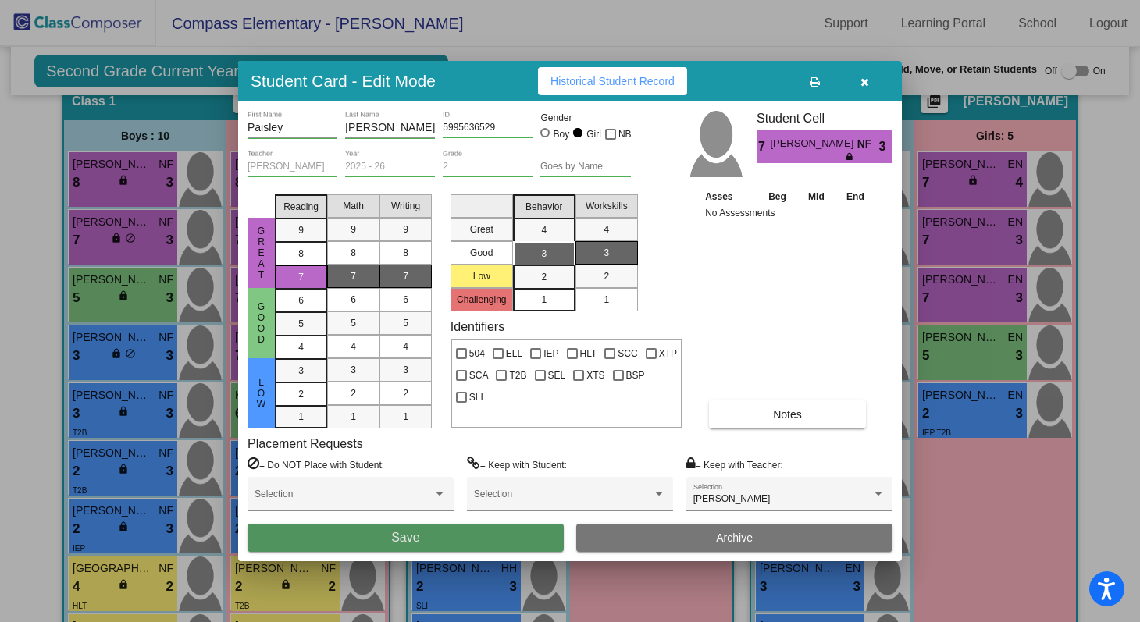
click at [534, 539] on button "Save" at bounding box center [406, 538] width 316 height 28
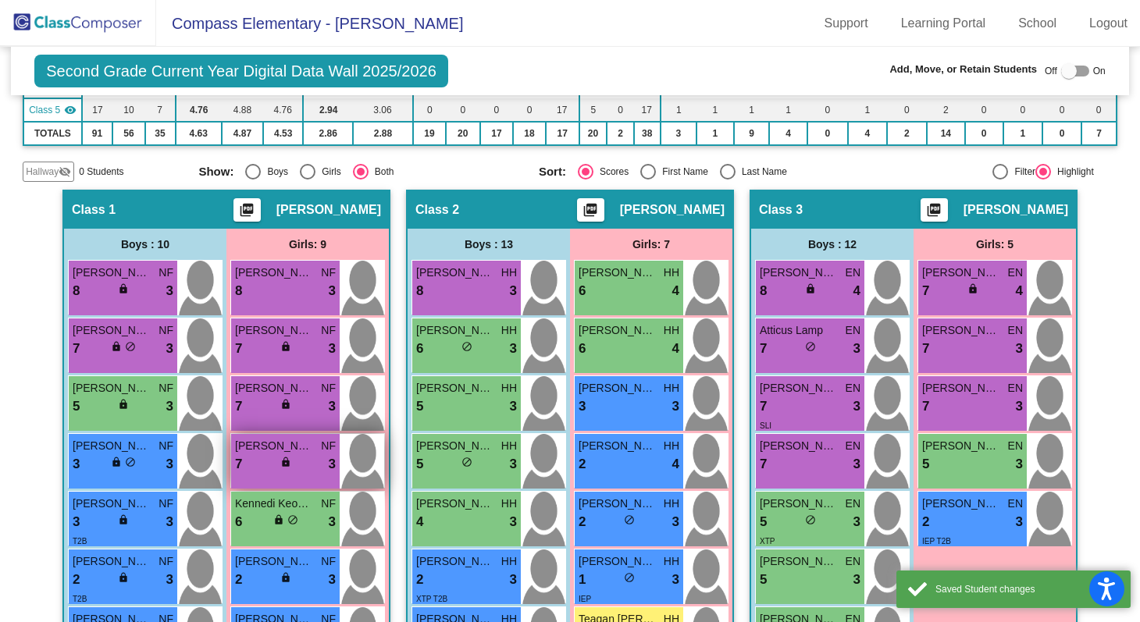
scroll to position [230, 0]
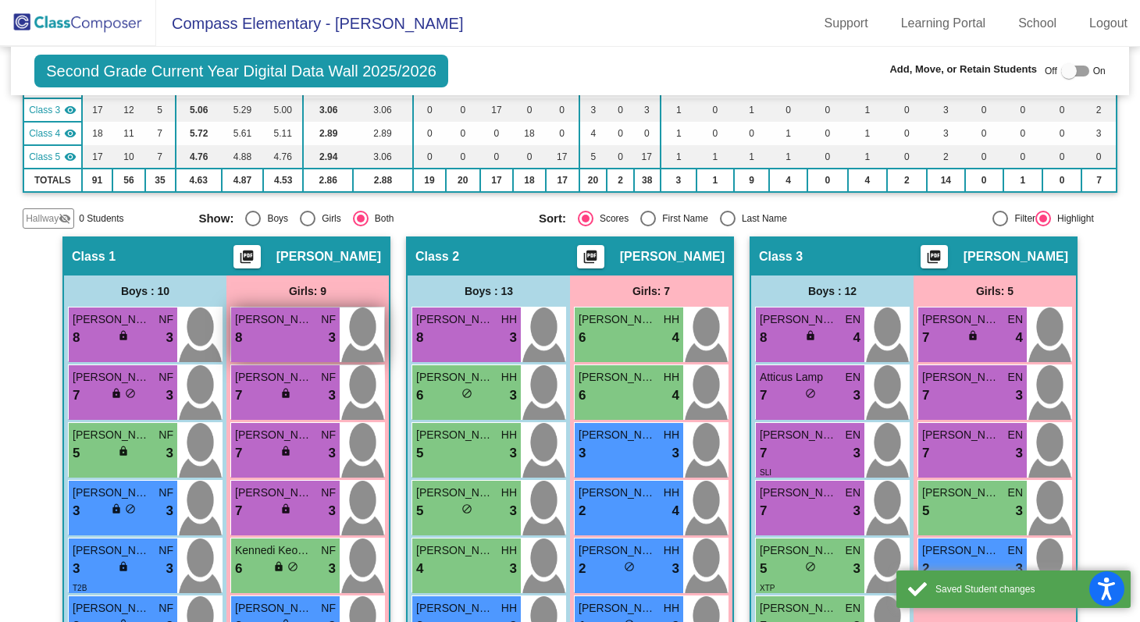
click at [261, 337] on div "8 lock do_not_disturb_alt 3" at bounding box center [285, 338] width 101 height 20
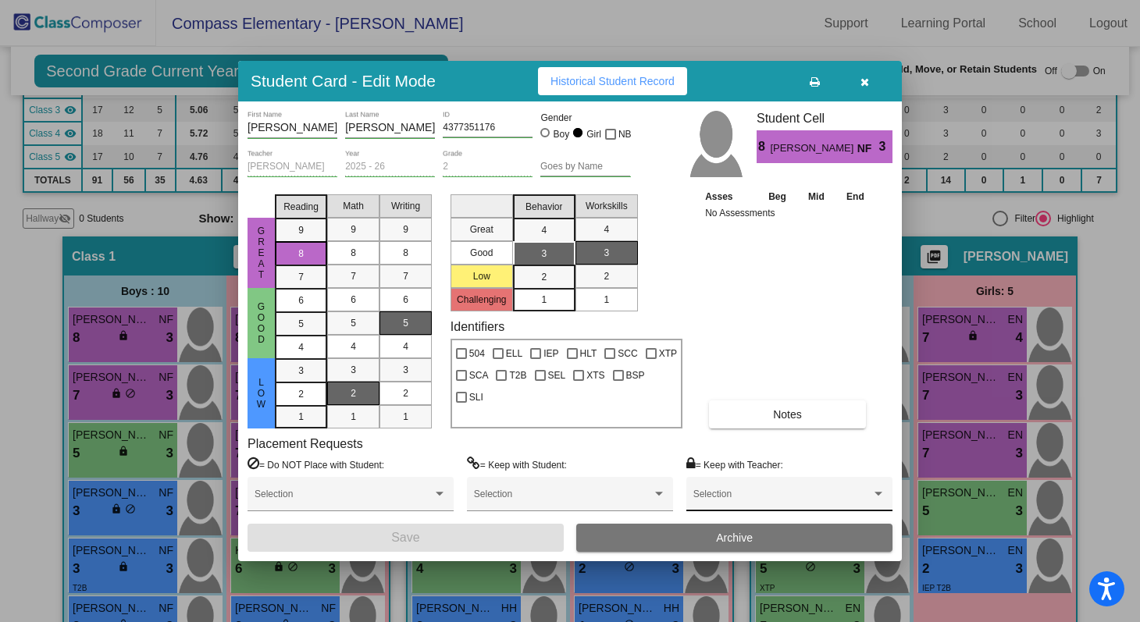
click at [749, 490] on div "Selection" at bounding box center [790, 498] width 192 height 28
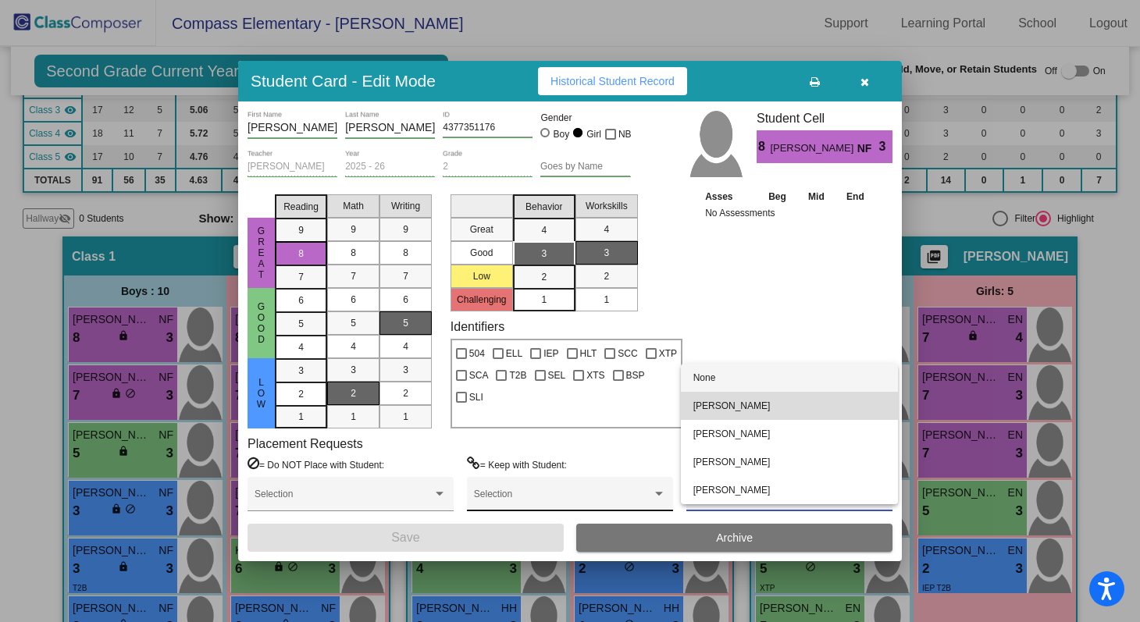
drag, startPoint x: 743, startPoint y: 406, endPoint x: 602, endPoint y: 478, distance: 158.6
click at [743, 406] on span "[PERSON_NAME]" at bounding box center [790, 406] width 192 height 28
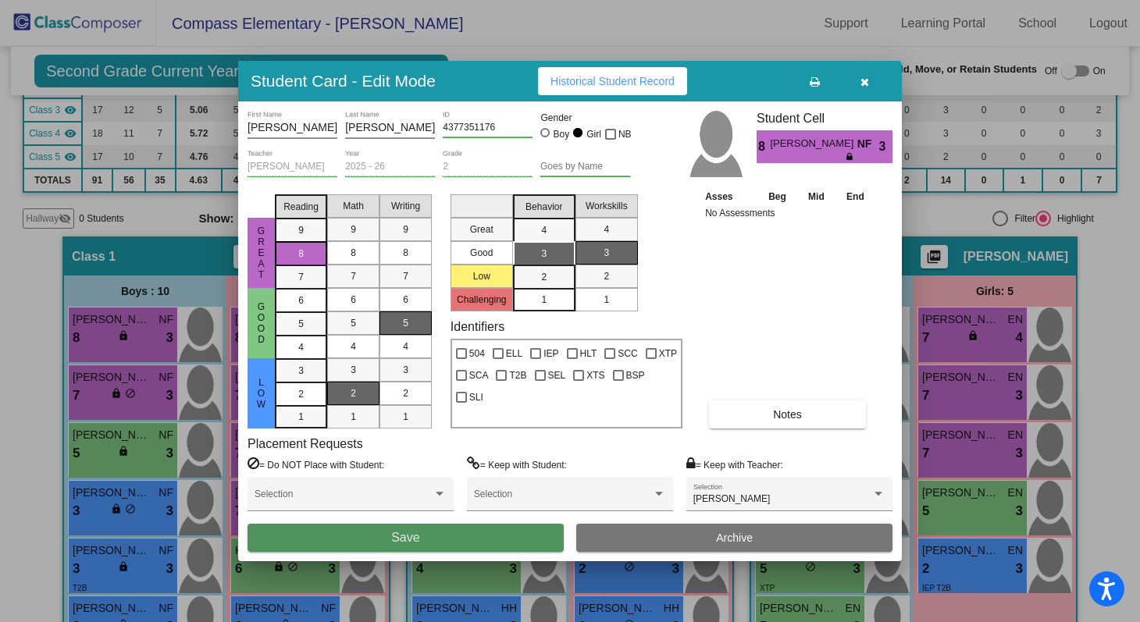
click at [514, 539] on button "Save" at bounding box center [406, 538] width 316 height 28
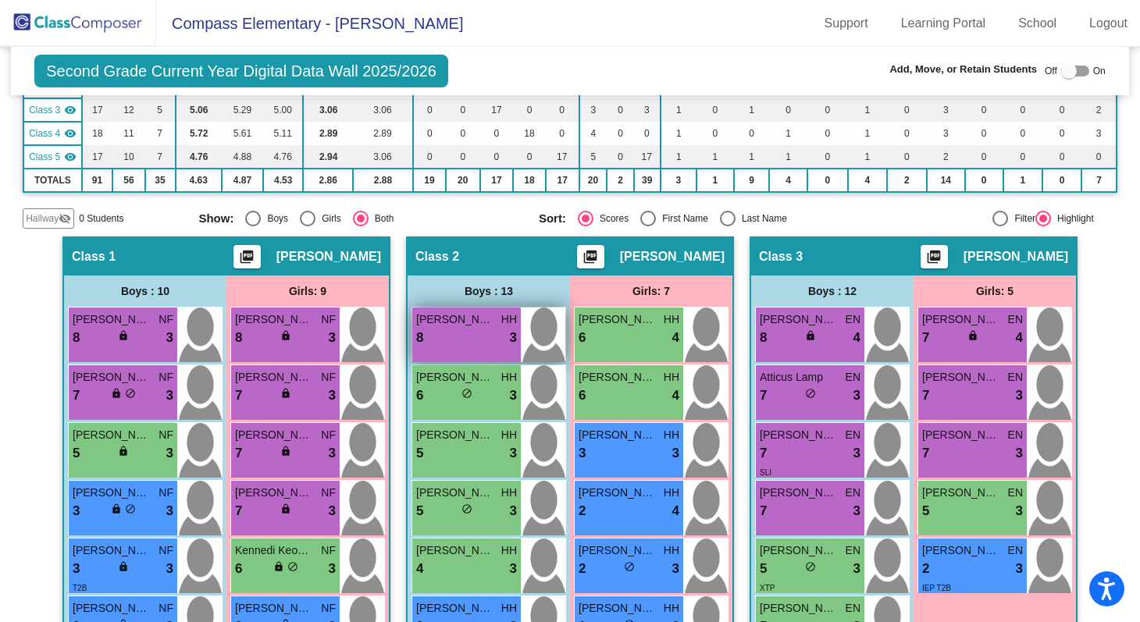
click at [462, 341] on div "8 lock do_not_disturb_alt 3" at bounding box center [466, 338] width 101 height 20
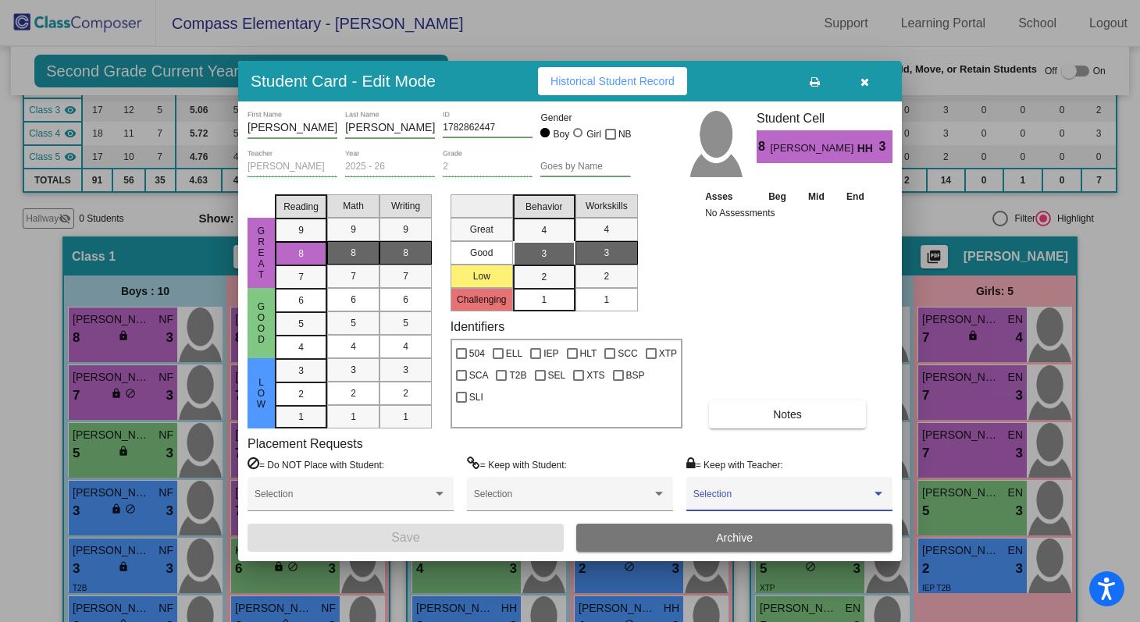
click at [745, 497] on span at bounding box center [783, 499] width 178 height 11
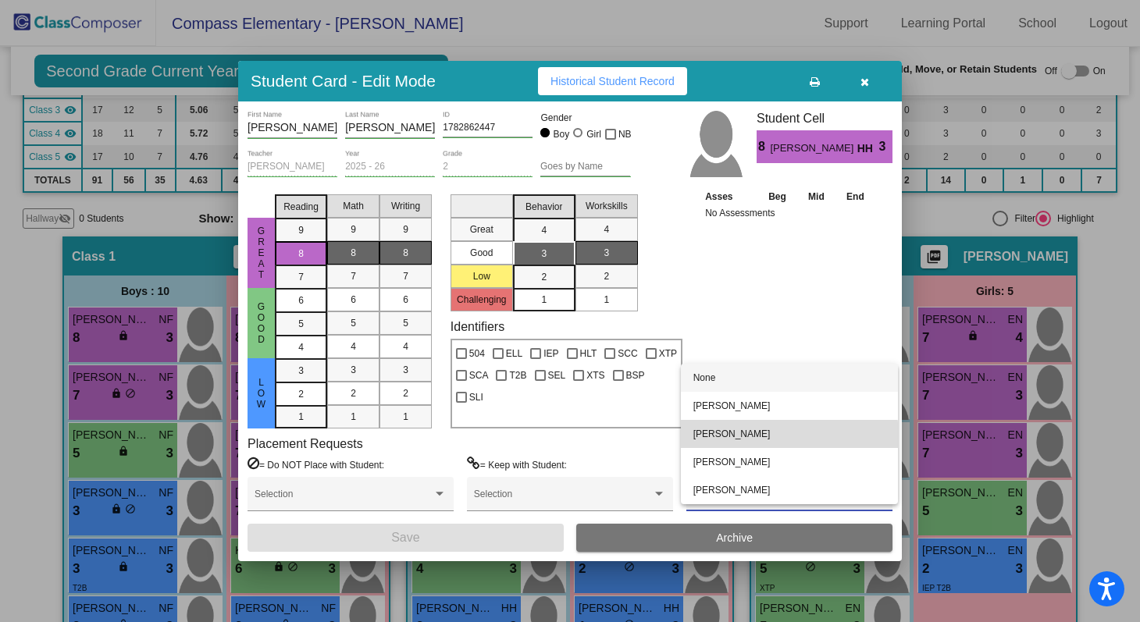
click at [748, 438] on span "[PERSON_NAME]" at bounding box center [790, 434] width 192 height 28
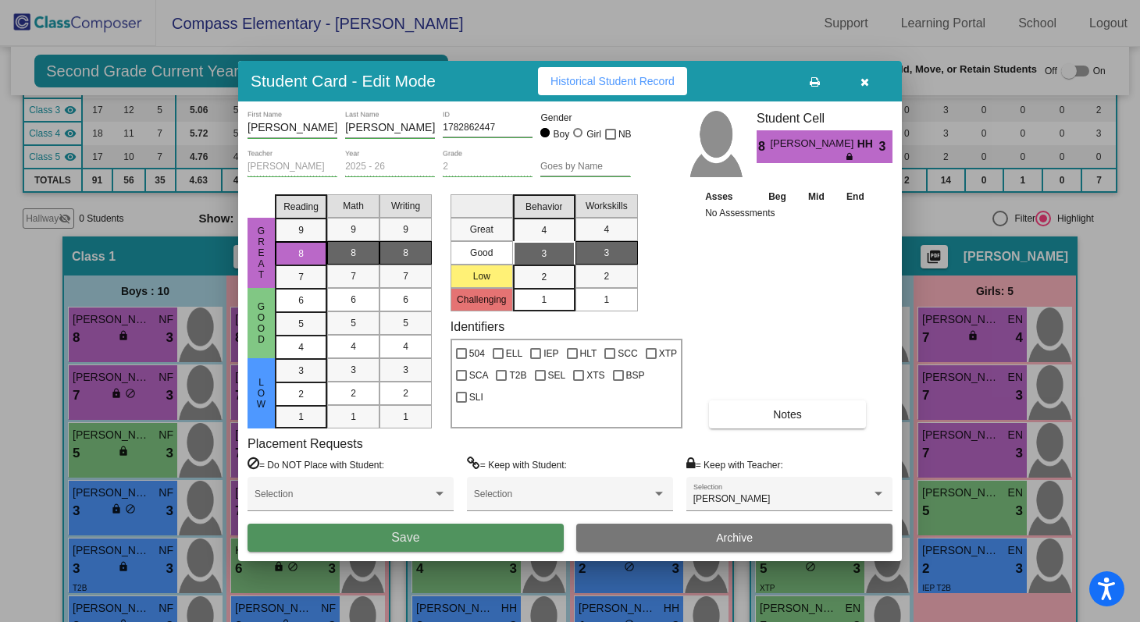
click at [536, 537] on button "Save" at bounding box center [406, 538] width 316 height 28
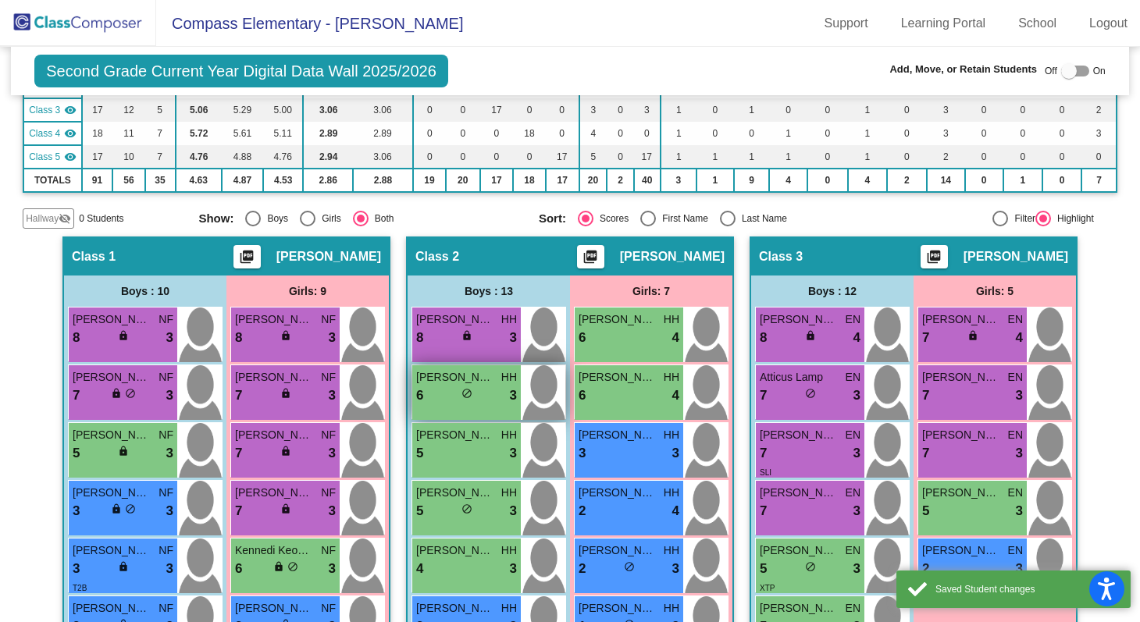
click at [501, 373] on span "HH" at bounding box center [509, 377] width 16 height 16
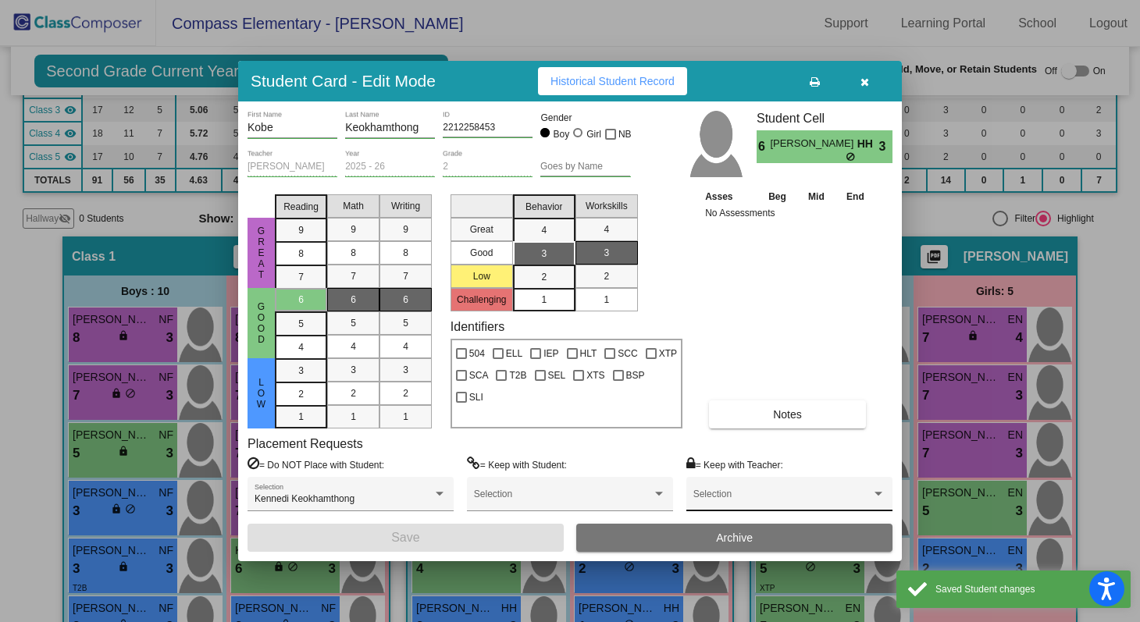
click at [740, 490] on div "Selection" at bounding box center [790, 498] width 192 height 28
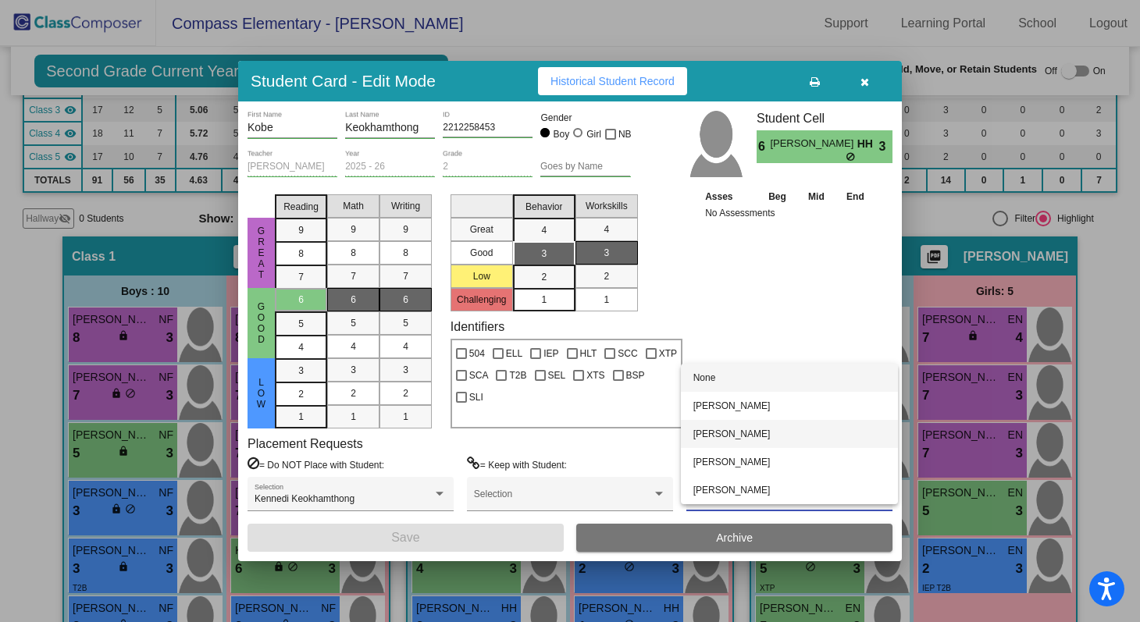
click at [739, 437] on span "[PERSON_NAME]" at bounding box center [790, 434] width 192 height 28
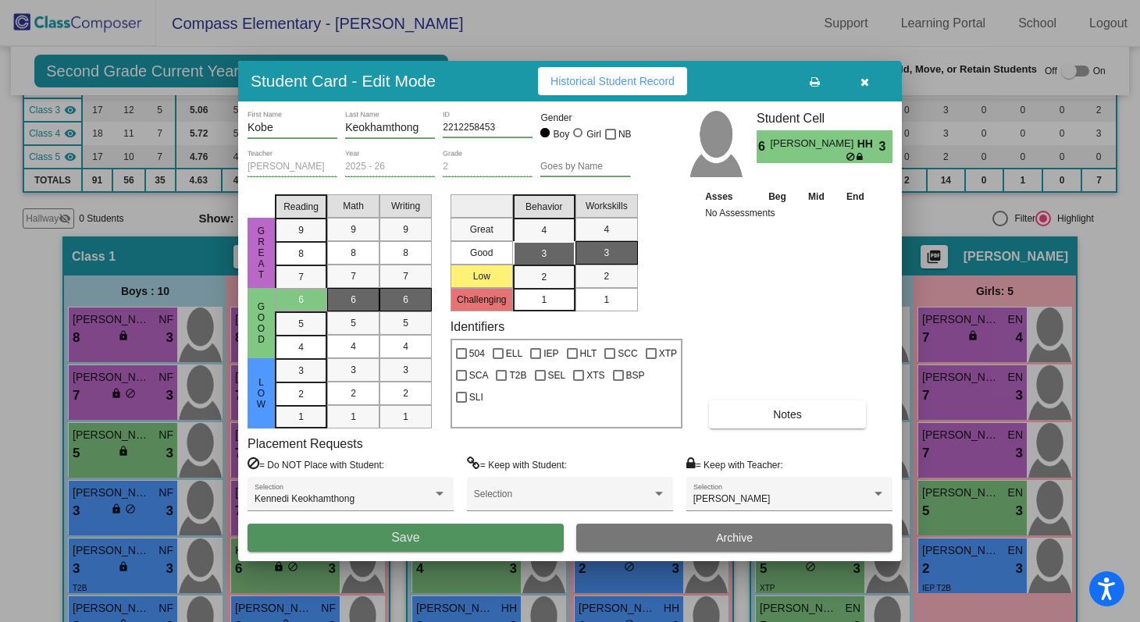
click at [538, 537] on button "Save" at bounding box center [406, 538] width 316 height 28
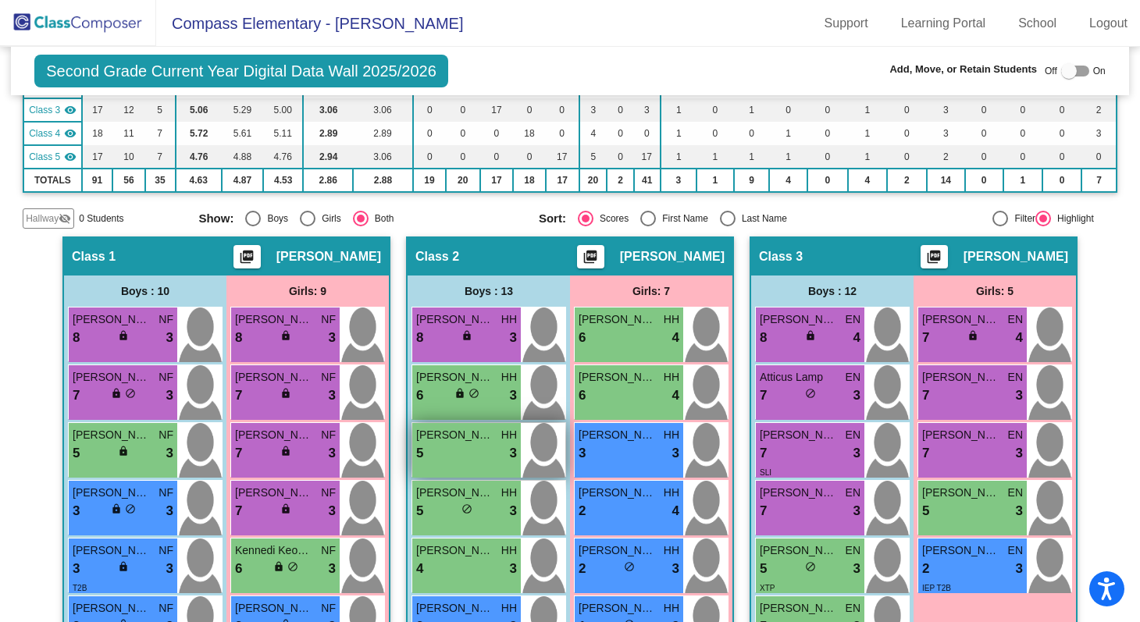
click at [455, 458] on div "5 lock do_not_disturb_alt 3" at bounding box center [466, 454] width 101 height 20
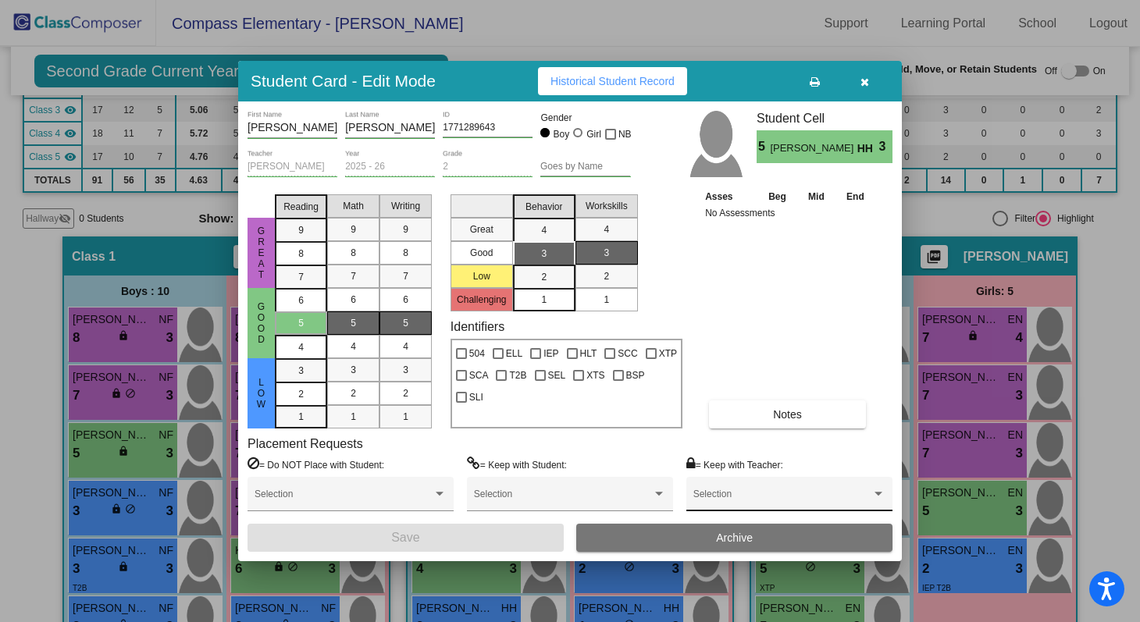
click at [738, 492] on div "Selection" at bounding box center [790, 498] width 192 height 28
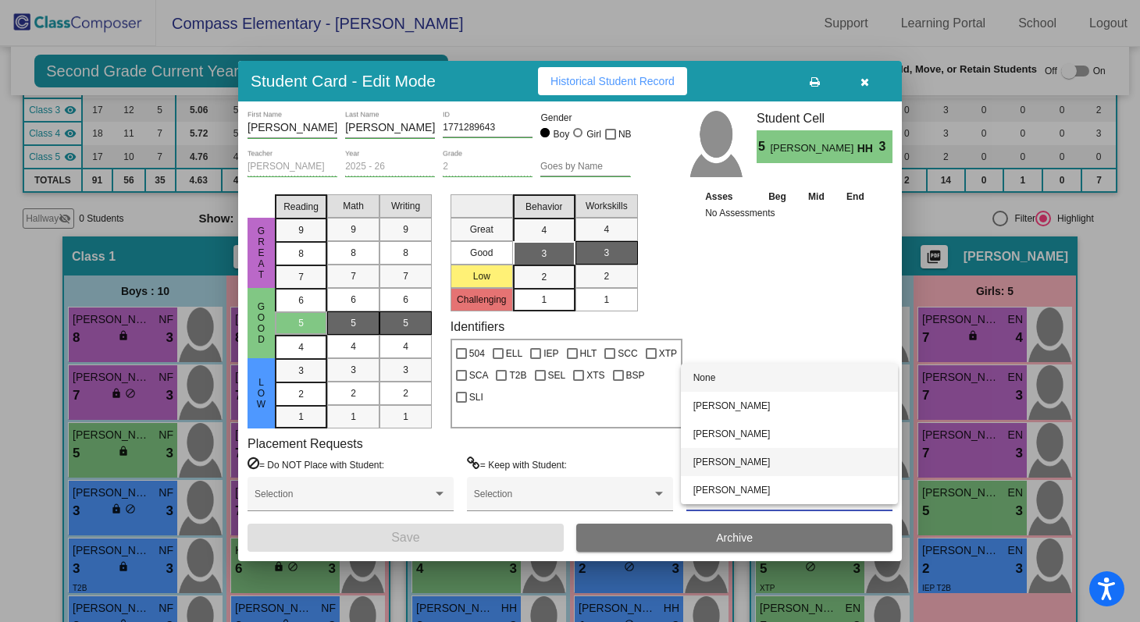
click at [737, 449] on span "[PERSON_NAME]" at bounding box center [790, 462] width 192 height 28
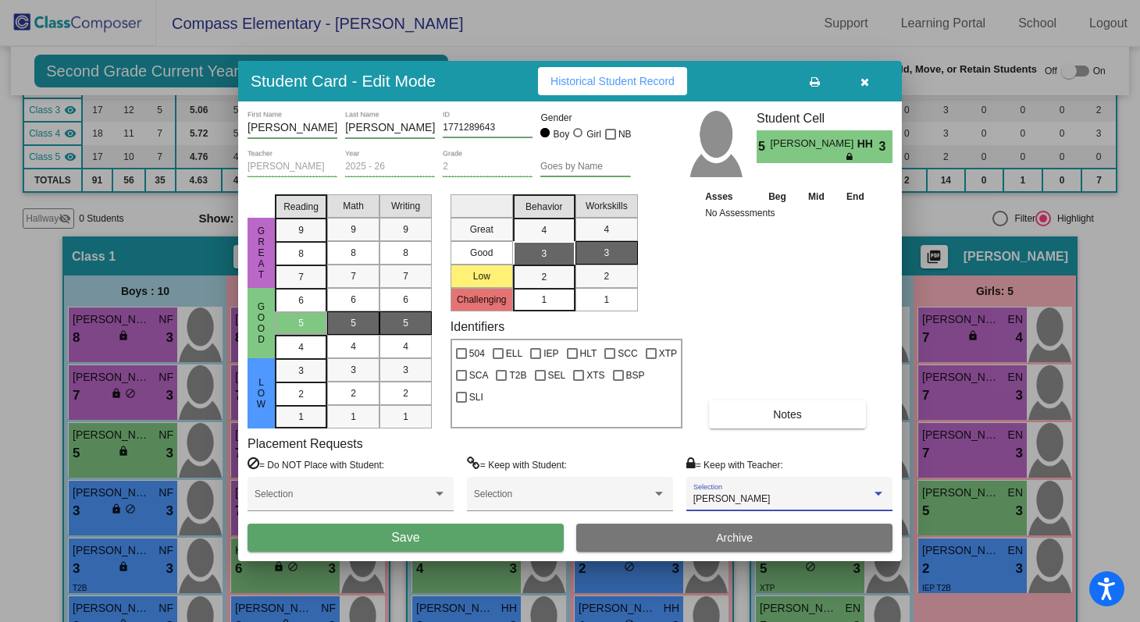
click at [736, 499] on span "[PERSON_NAME]" at bounding box center [732, 499] width 77 height 11
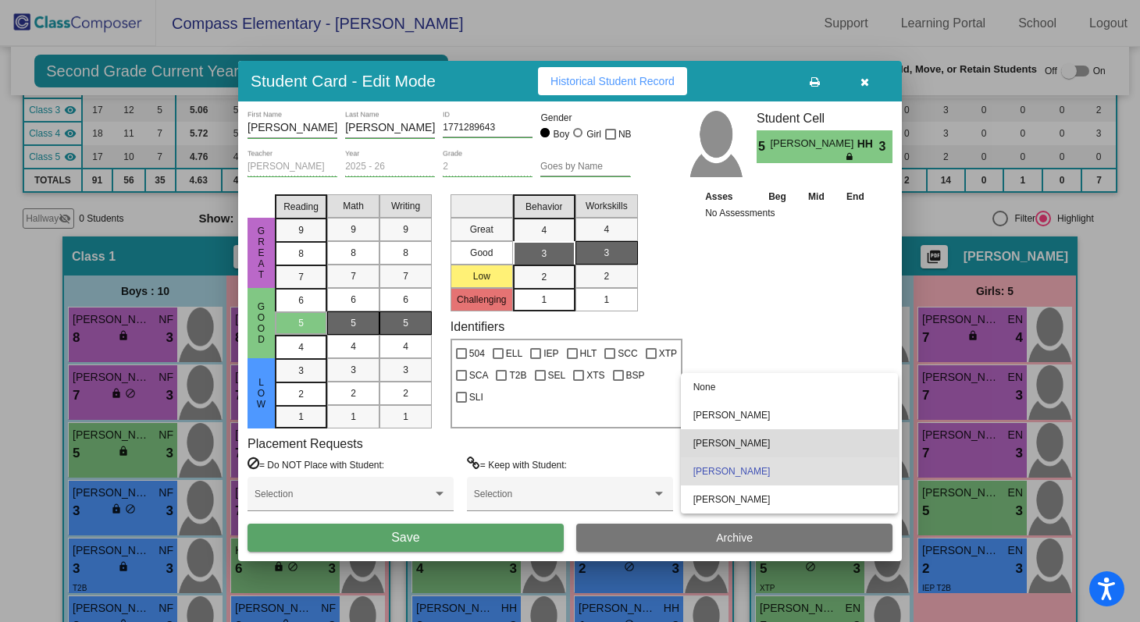
drag, startPoint x: 737, startPoint y: 437, endPoint x: 708, endPoint y: 437, distance: 29.7
click at [736, 437] on span "[PERSON_NAME]" at bounding box center [790, 444] width 192 height 28
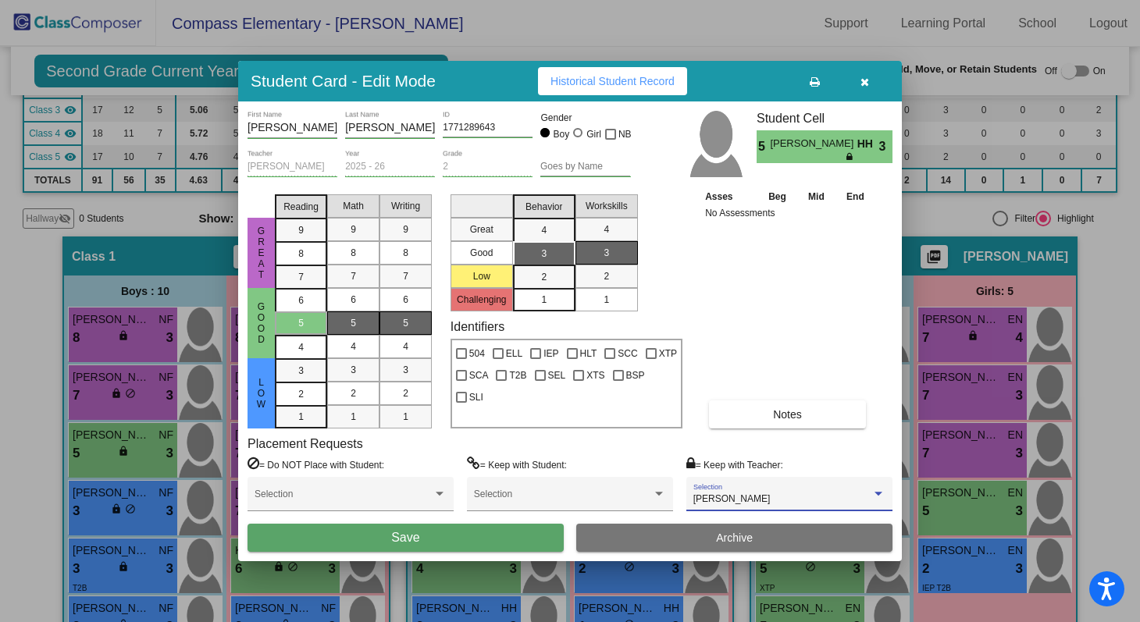
click at [514, 533] on button "Save" at bounding box center [406, 538] width 316 height 28
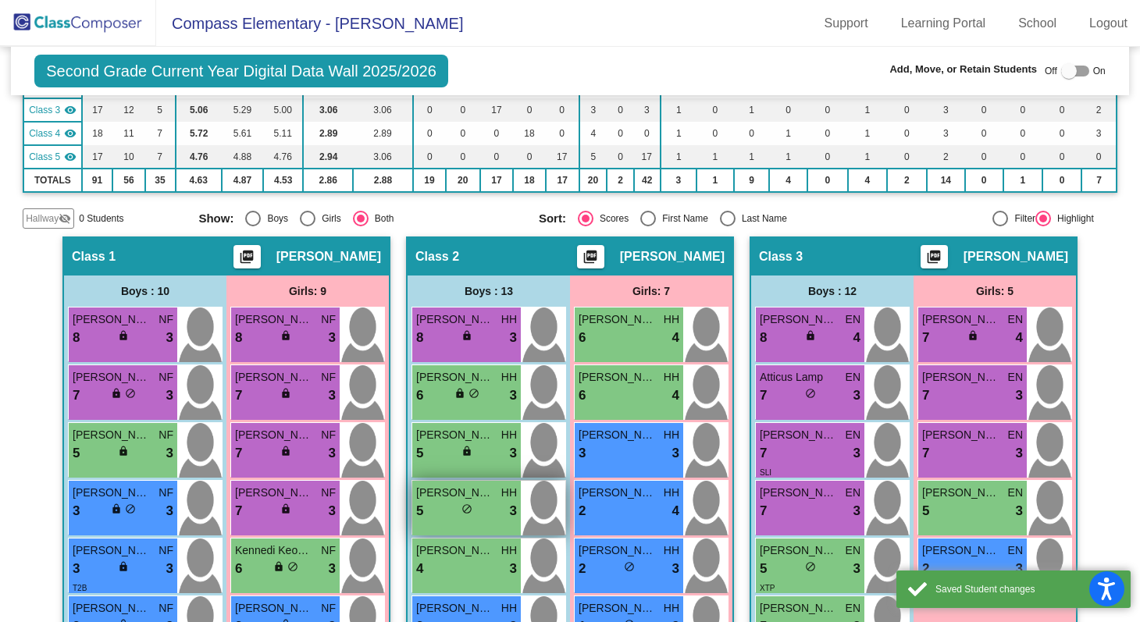
click at [493, 492] on div "Gunner [PERSON_NAME]" at bounding box center [466, 493] width 101 height 16
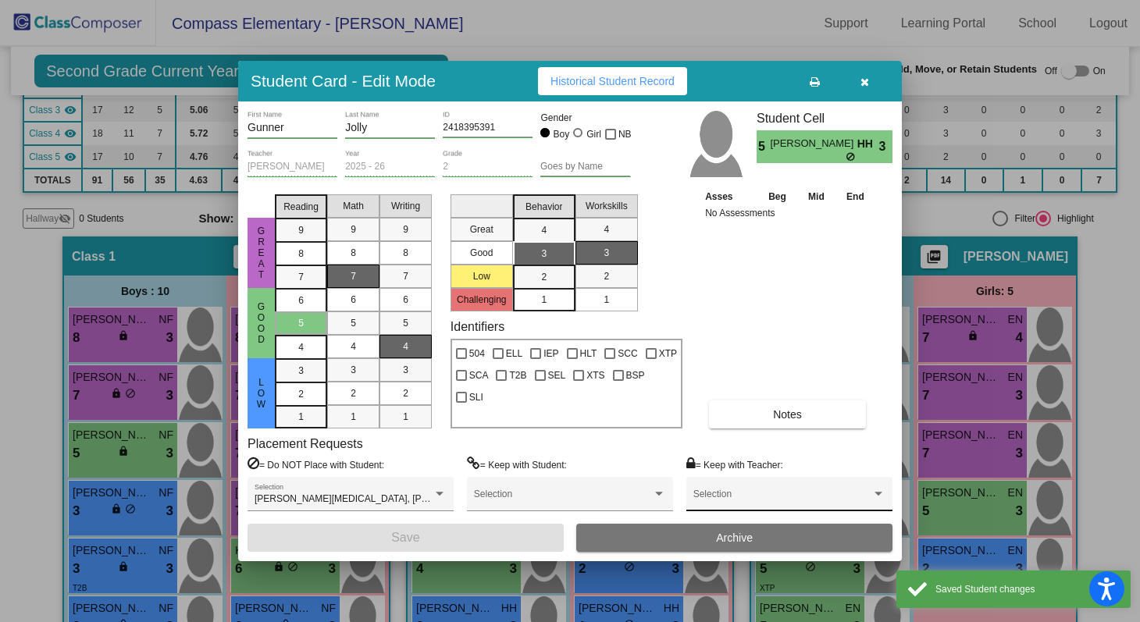
click at [779, 484] on div "Selection" at bounding box center [790, 498] width 192 height 28
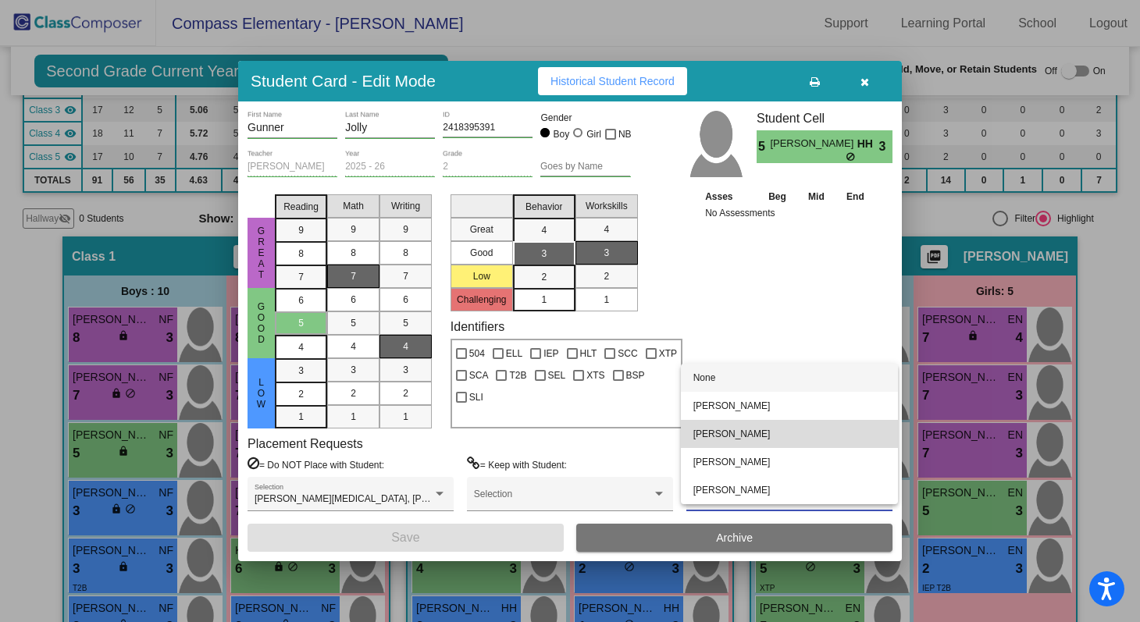
click at [776, 426] on span "[PERSON_NAME]" at bounding box center [790, 434] width 192 height 28
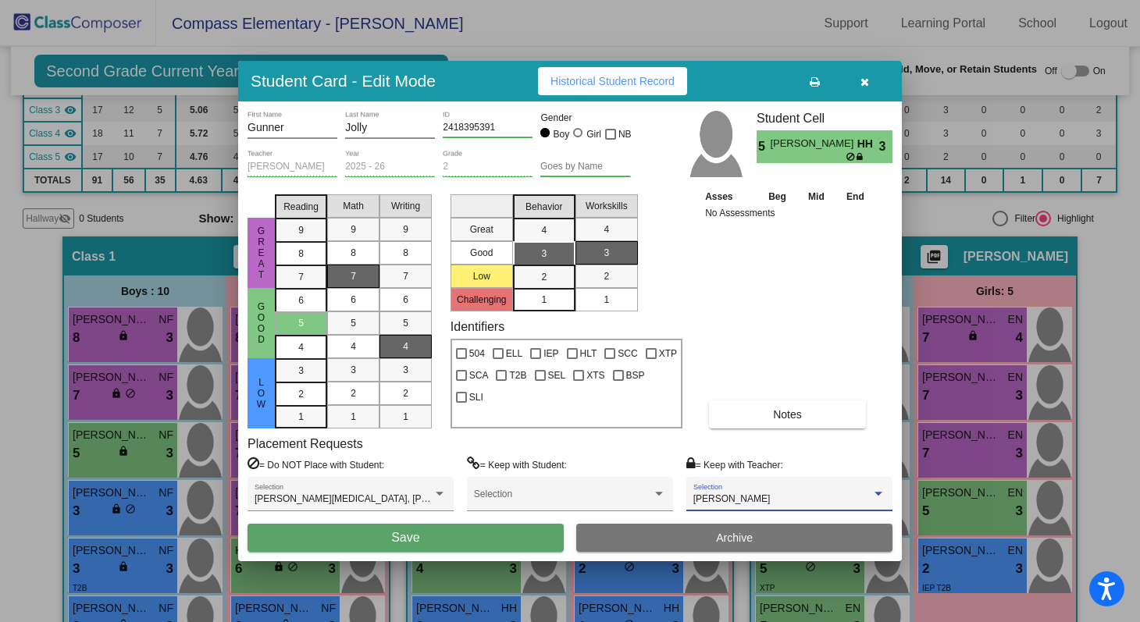
click at [480, 541] on button "Save" at bounding box center [406, 538] width 316 height 28
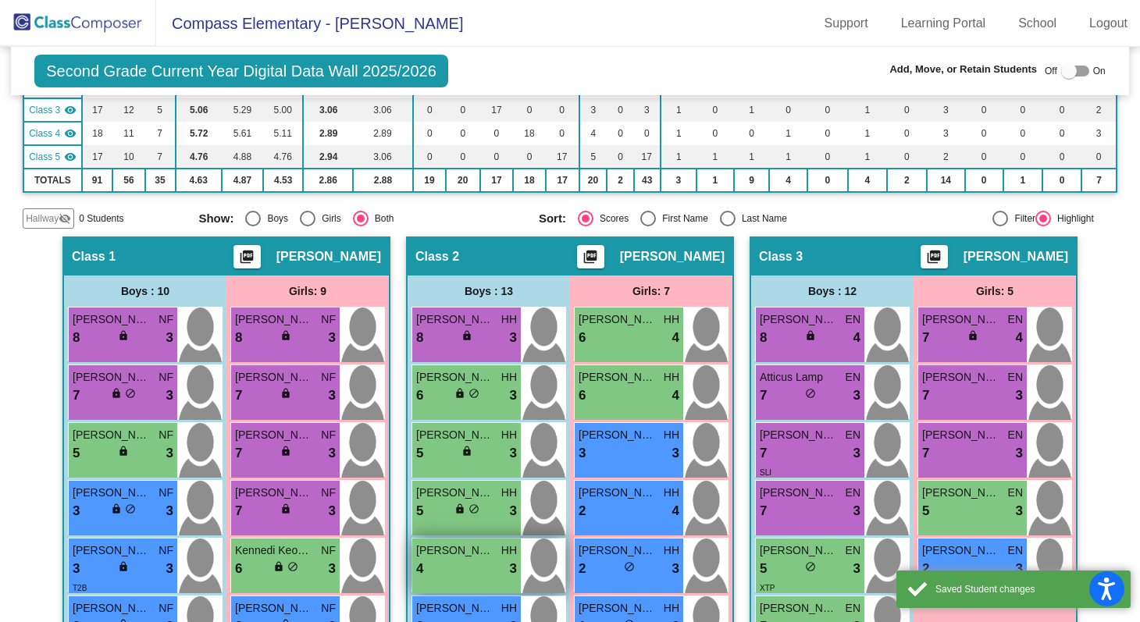
click at [479, 559] on div "4 lock do_not_disturb_alt 3" at bounding box center [466, 569] width 101 height 20
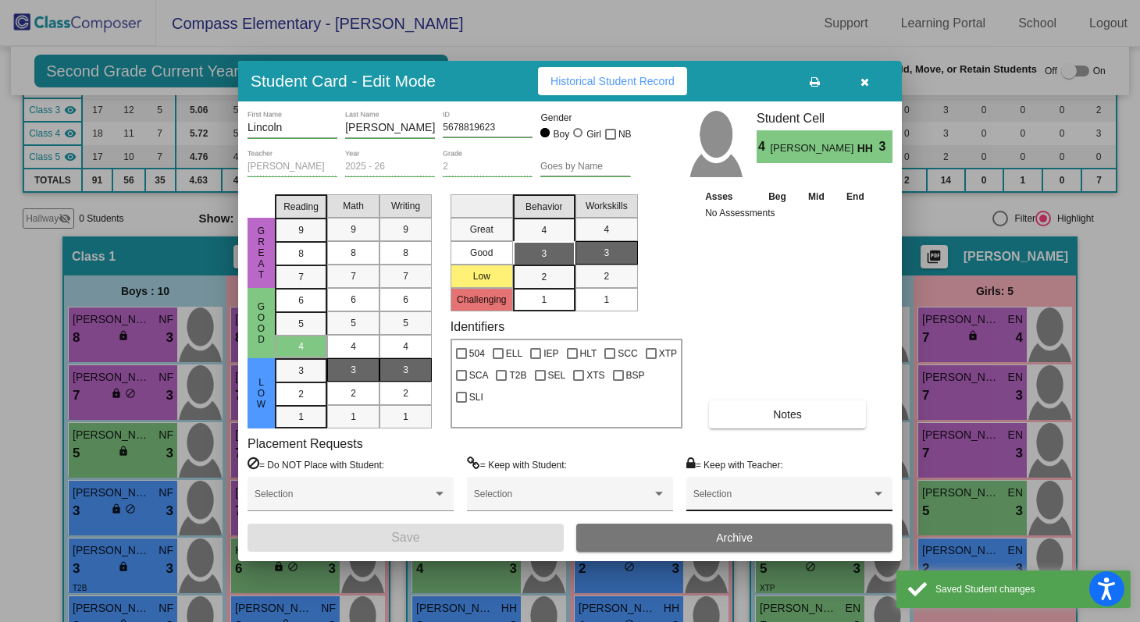
click at [733, 489] on div "Selection" at bounding box center [790, 498] width 192 height 28
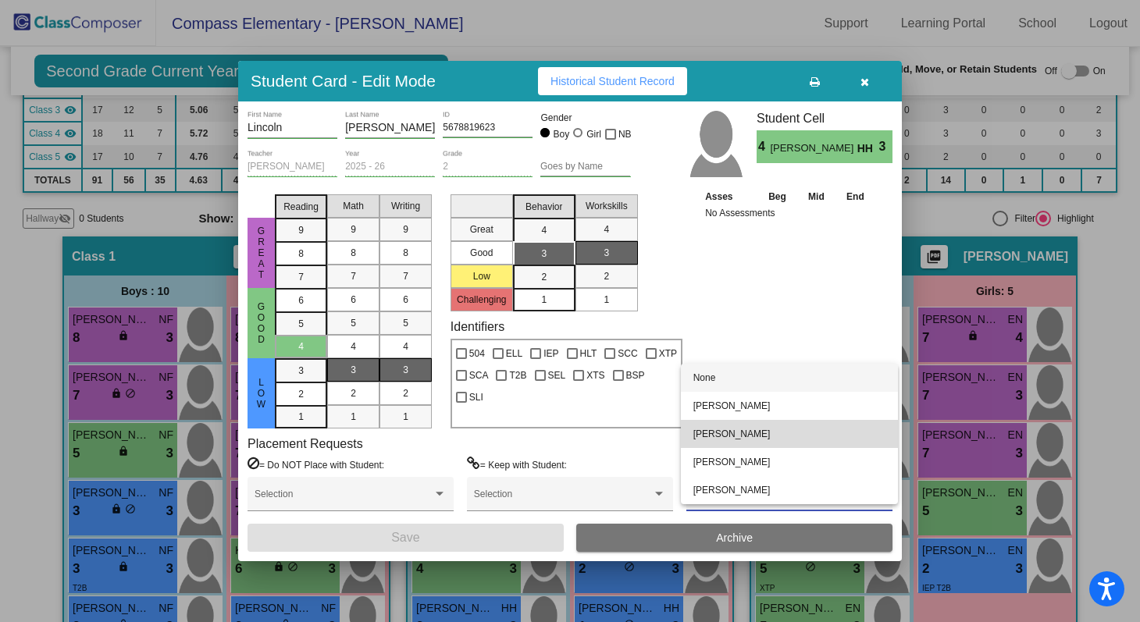
click at [734, 433] on span "[PERSON_NAME]" at bounding box center [790, 434] width 192 height 28
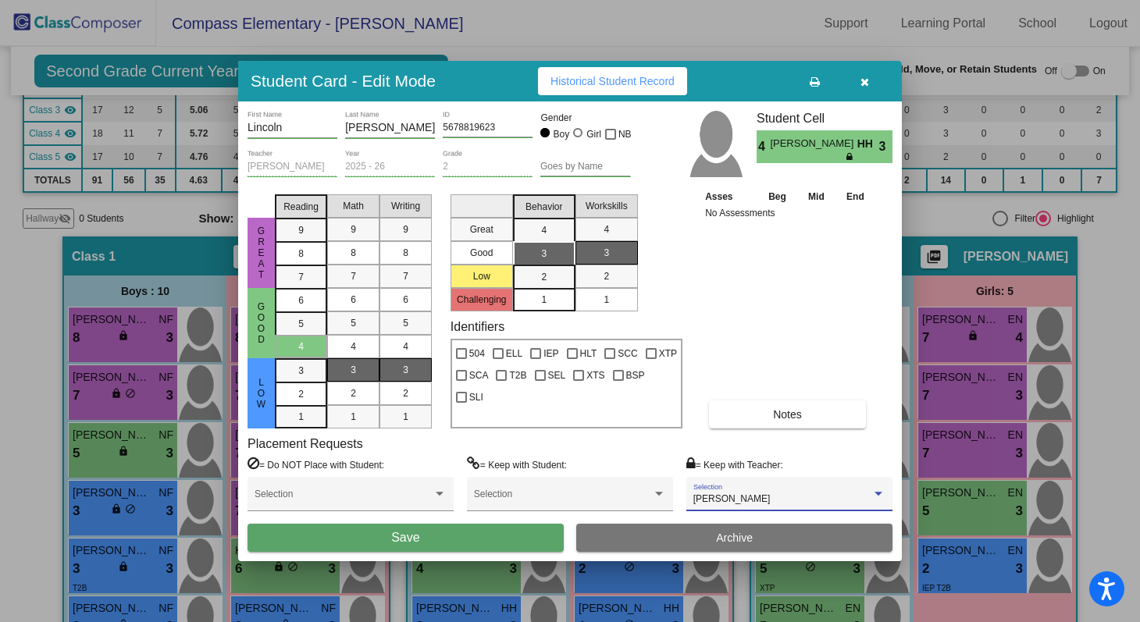
click at [517, 542] on button "Save" at bounding box center [406, 538] width 316 height 28
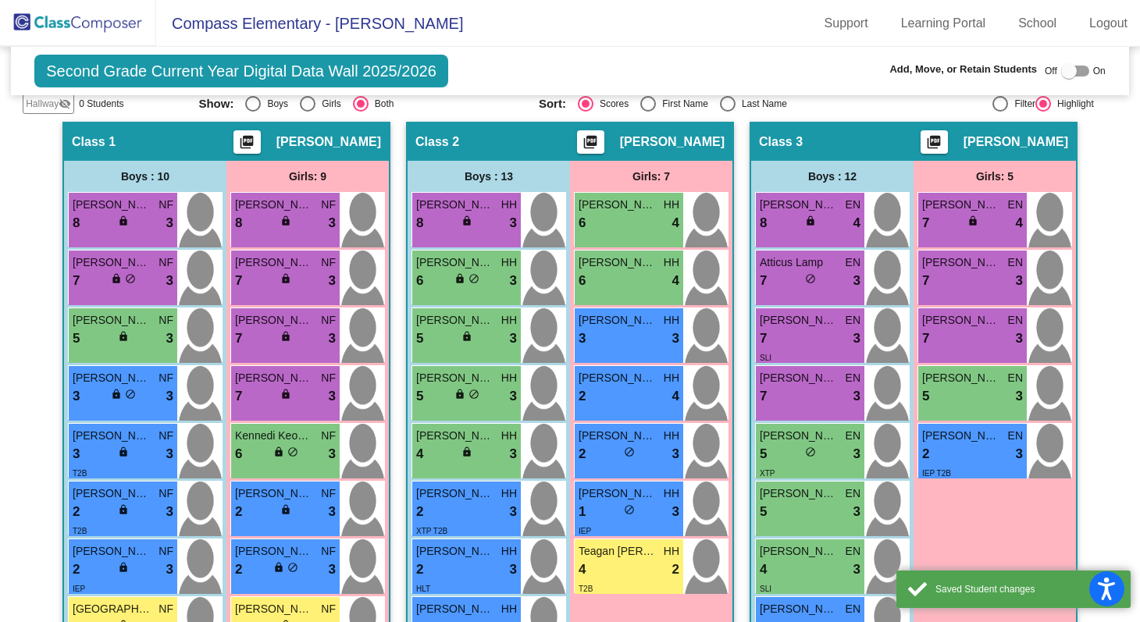
scroll to position [377, 0]
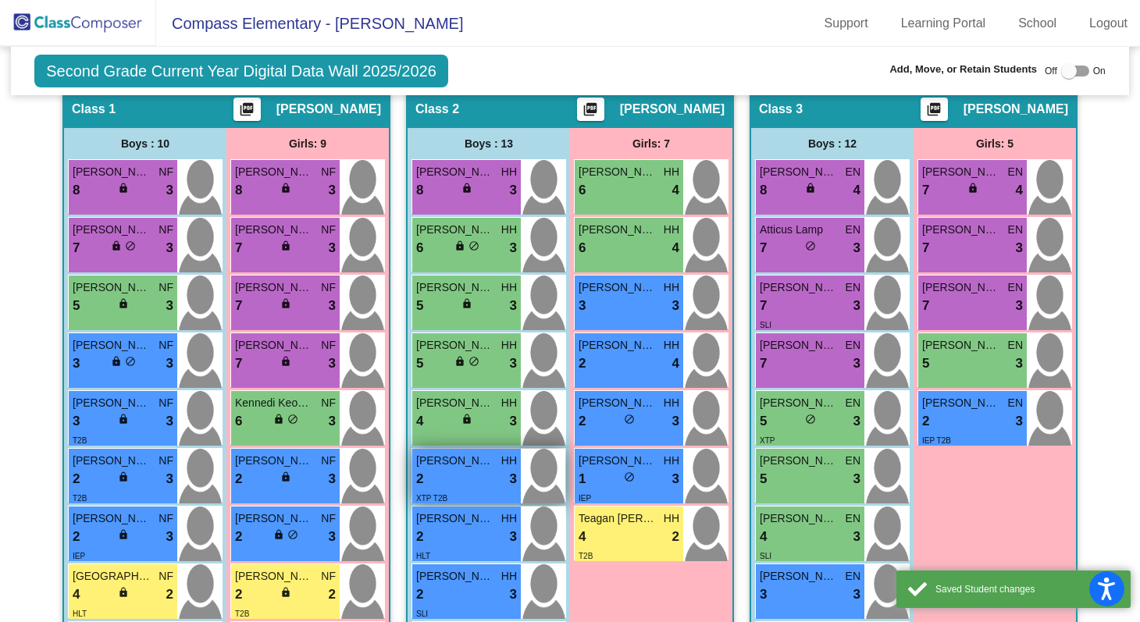
click at [476, 490] on div "XTP T2B" at bounding box center [466, 498] width 101 height 16
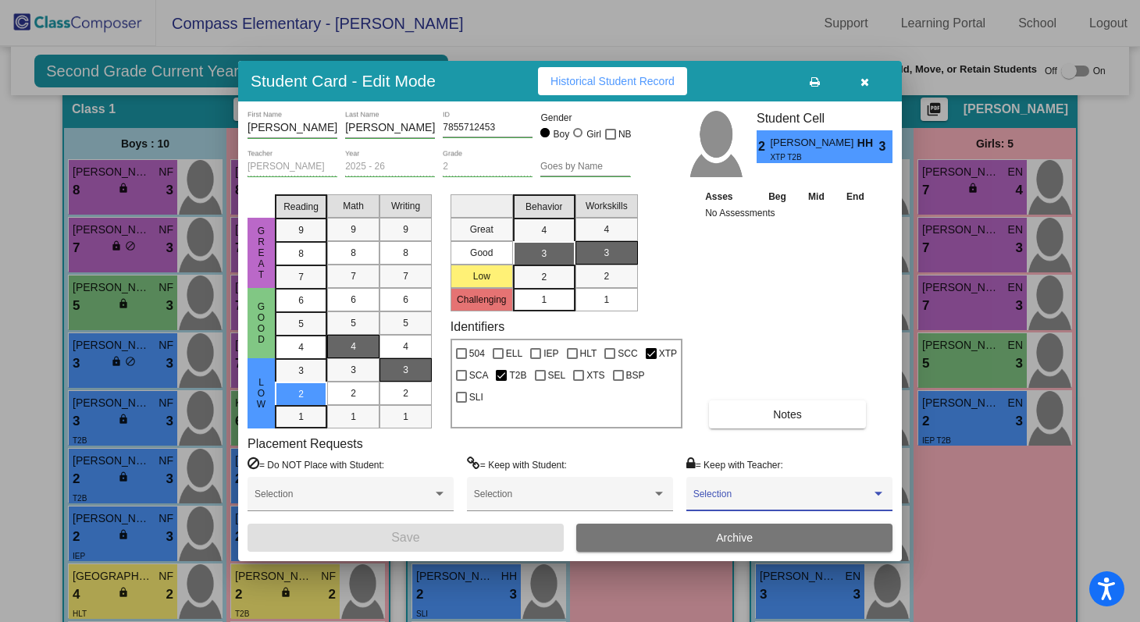
click at [744, 504] on span at bounding box center [783, 499] width 178 height 11
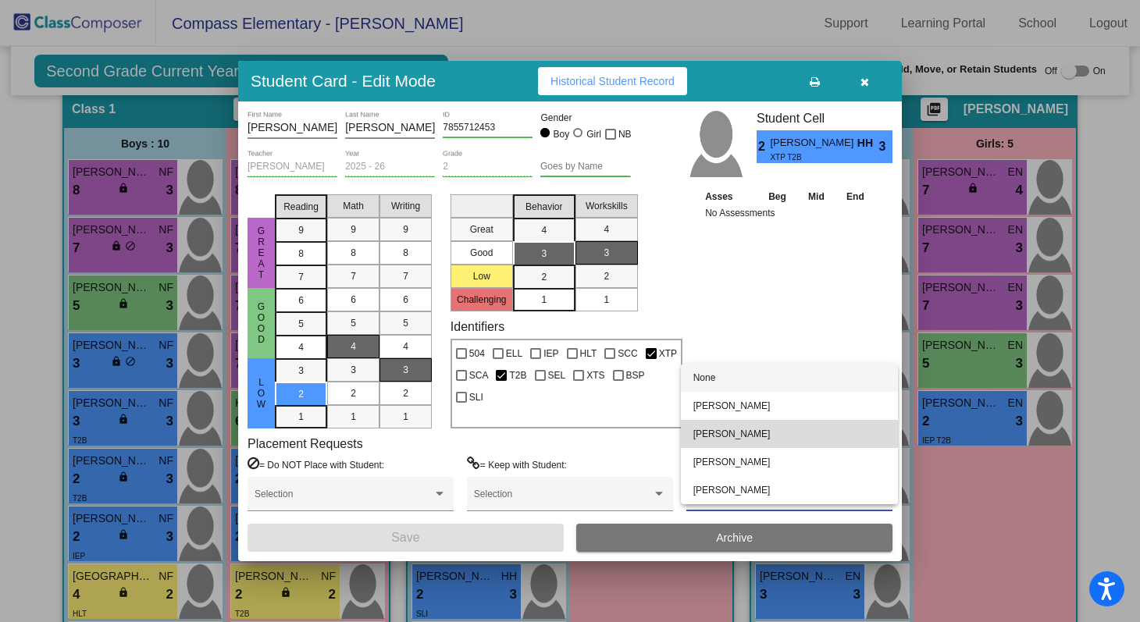
click at [749, 439] on span "[PERSON_NAME]" at bounding box center [790, 434] width 192 height 28
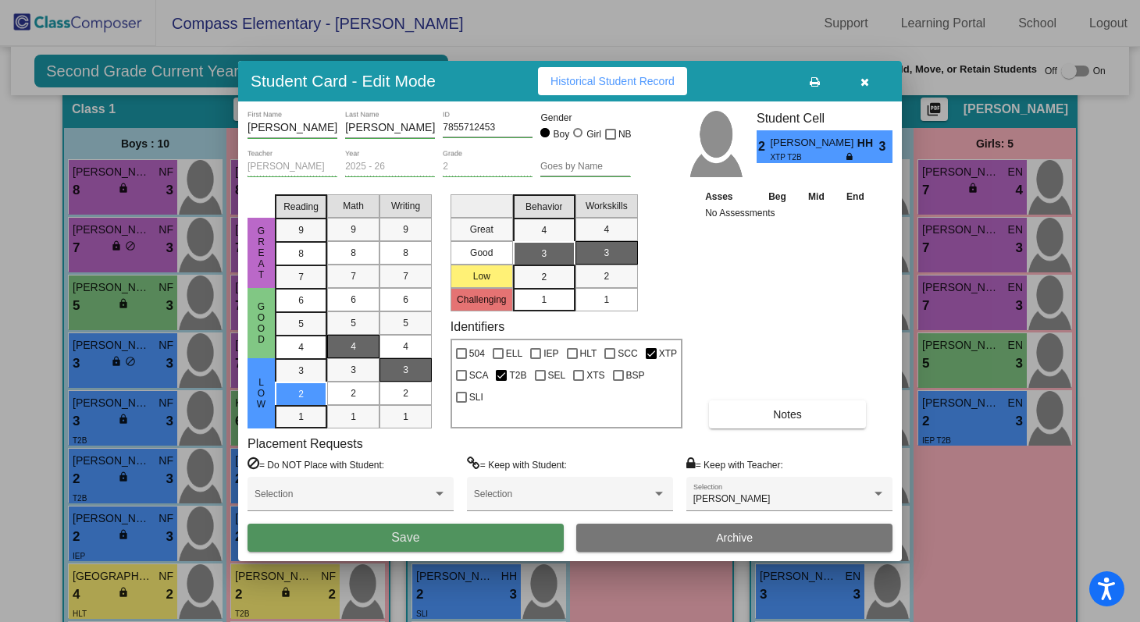
click at [472, 544] on button "Save" at bounding box center [406, 538] width 316 height 28
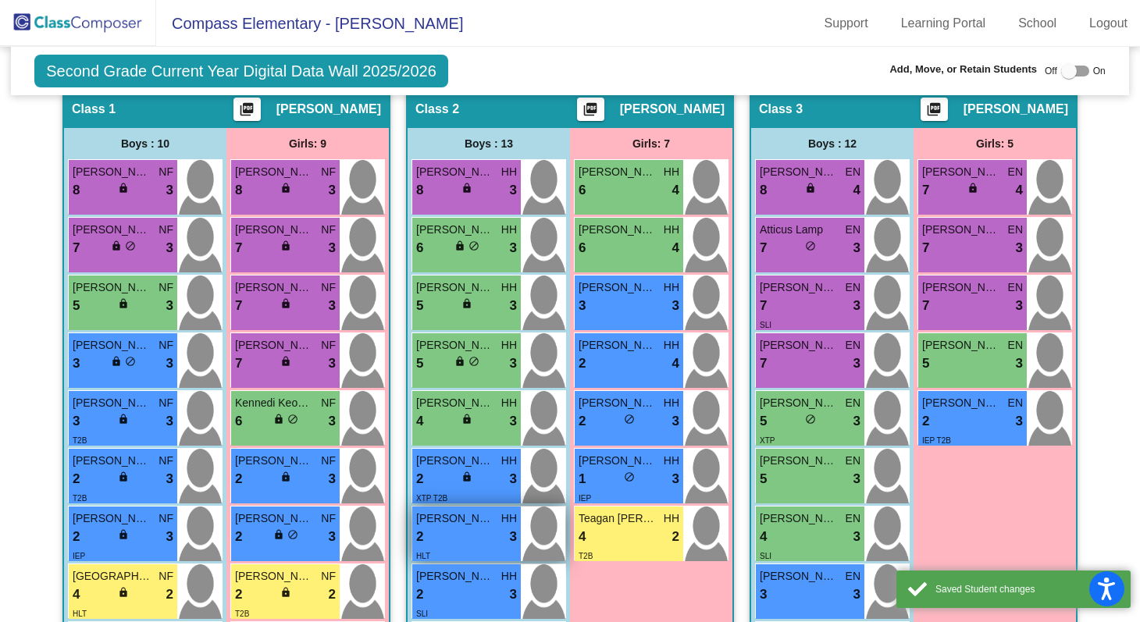
click at [474, 547] on div "HLT" at bounding box center [466, 555] width 101 height 16
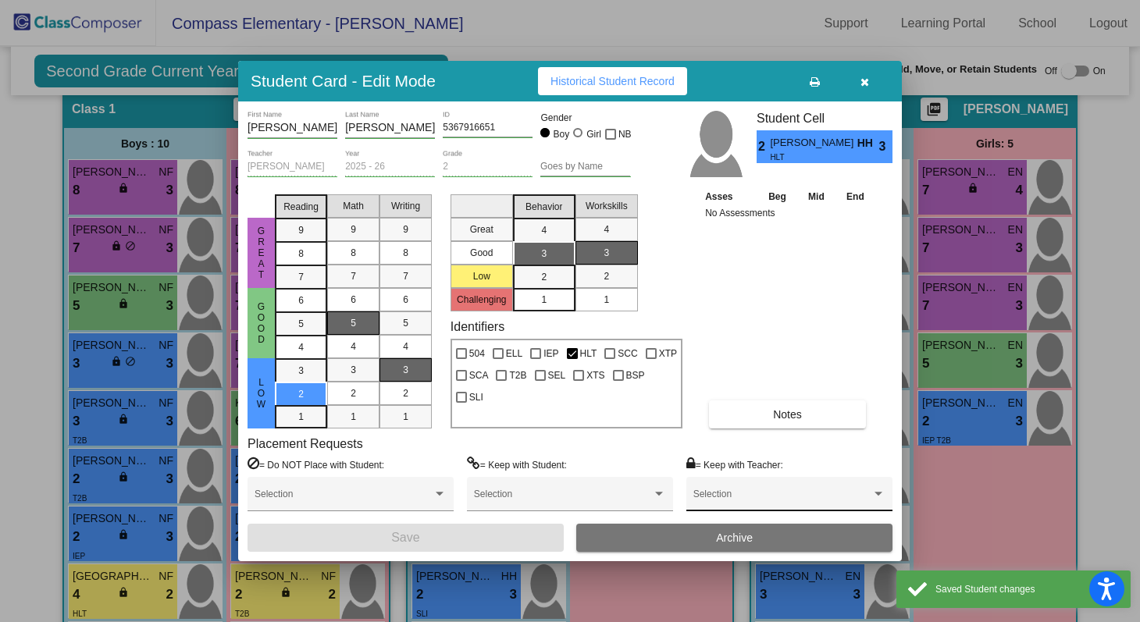
click at [750, 490] on div "Selection" at bounding box center [790, 498] width 192 height 28
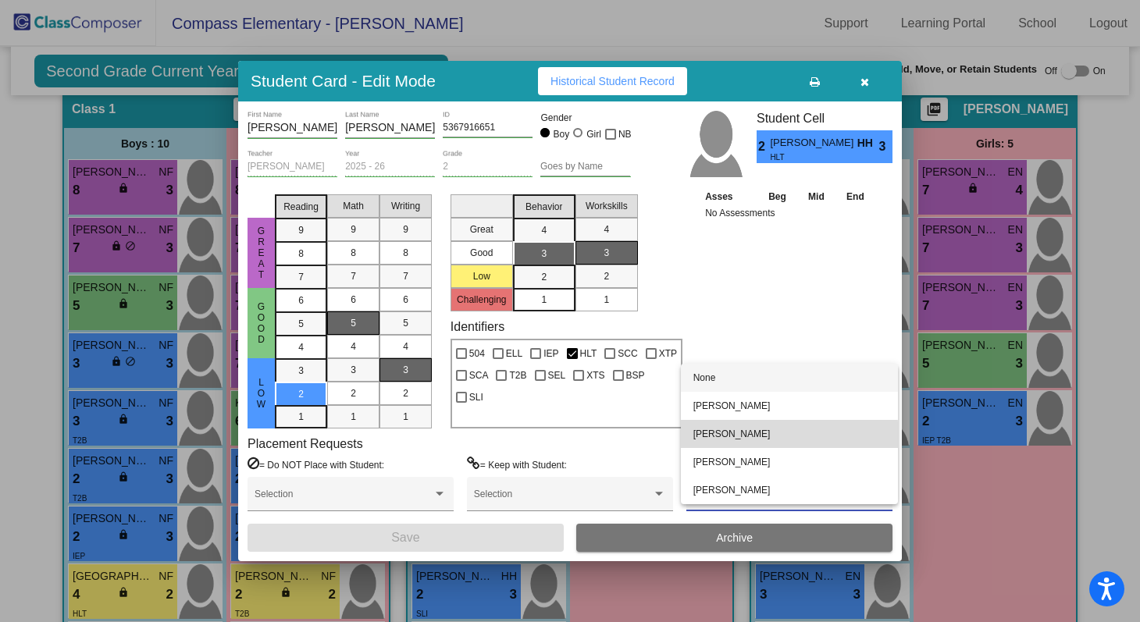
click at [749, 437] on span "[PERSON_NAME]" at bounding box center [790, 434] width 192 height 28
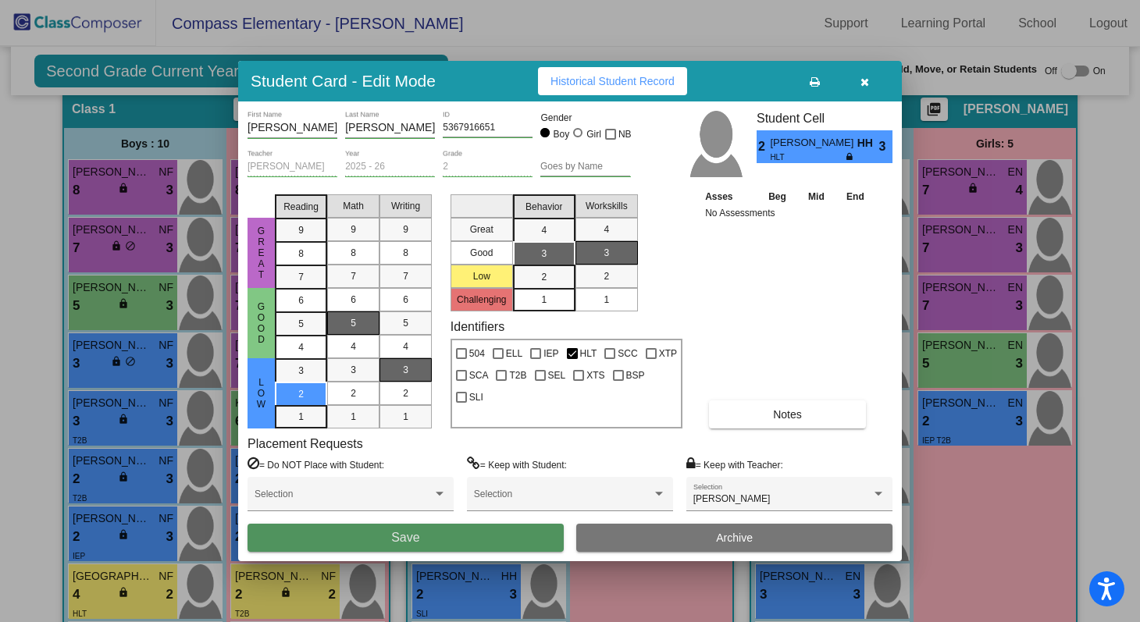
click at [543, 539] on button "Save" at bounding box center [406, 538] width 316 height 28
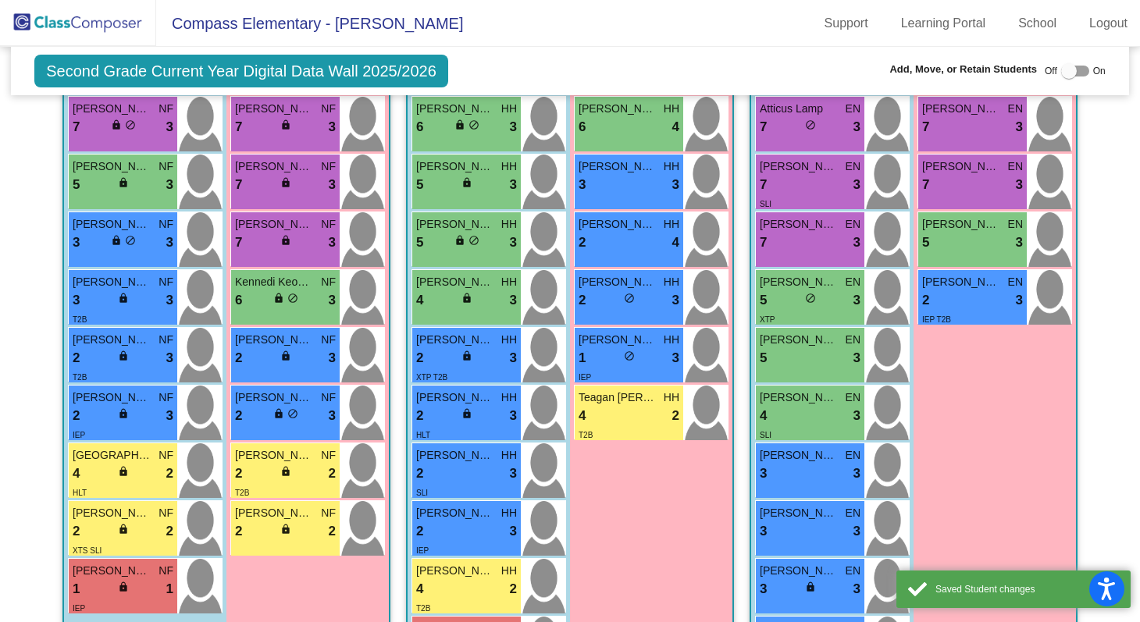
scroll to position [533, 0]
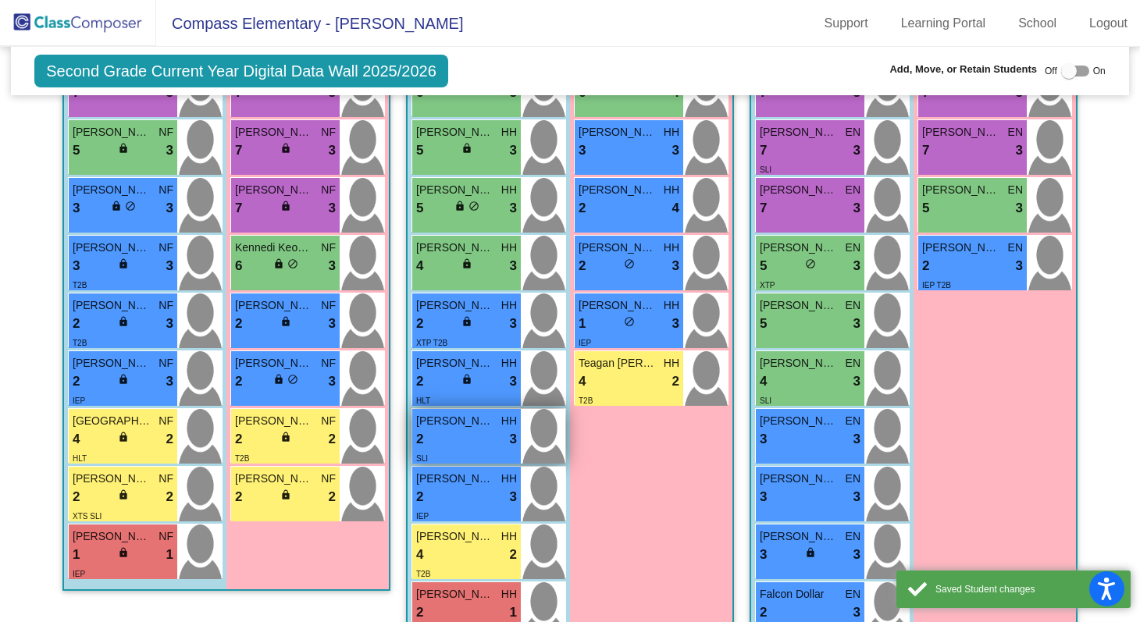
click at [468, 457] on div "SLI" at bounding box center [466, 458] width 101 height 16
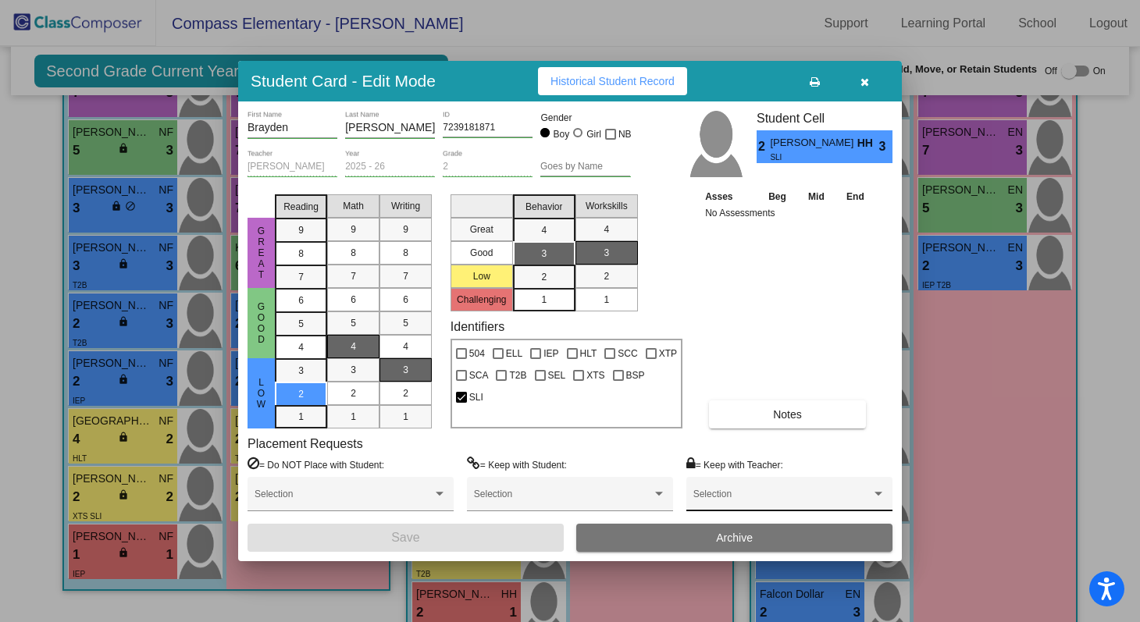
click at [718, 497] on span at bounding box center [783, 499] width 178 height 11
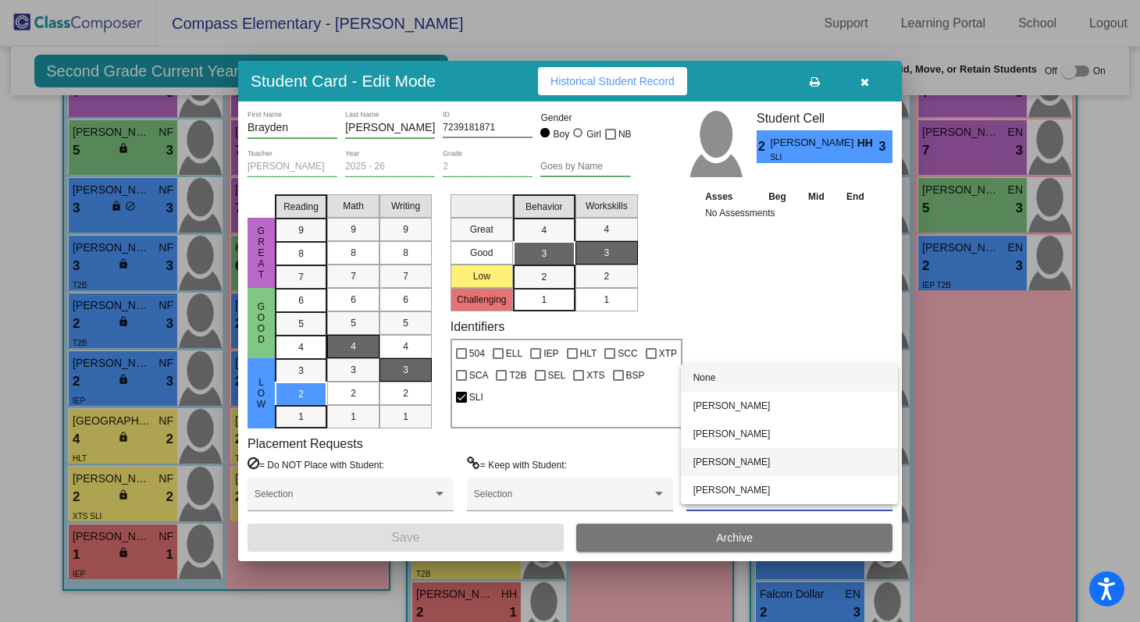
click at [727, 448] on span "[PERSON_NAME]" at bounding box center [790, 462] width 192 height 28
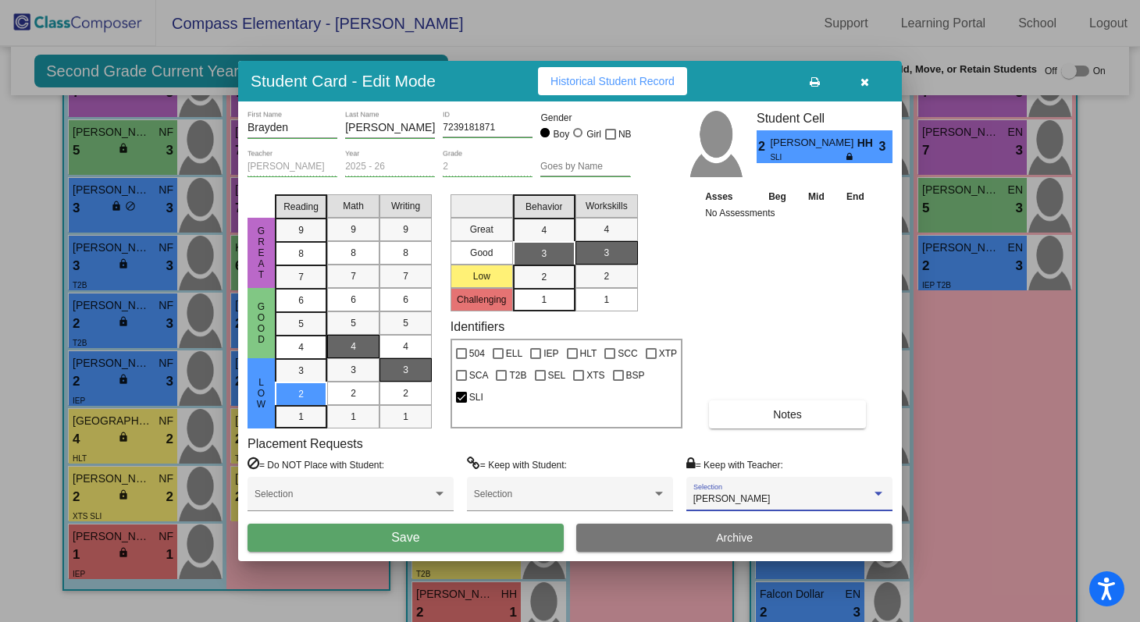
click at [727, 494] on span "[PERSON_NAME]" at bounding box center [732, 499] width 77 height 11
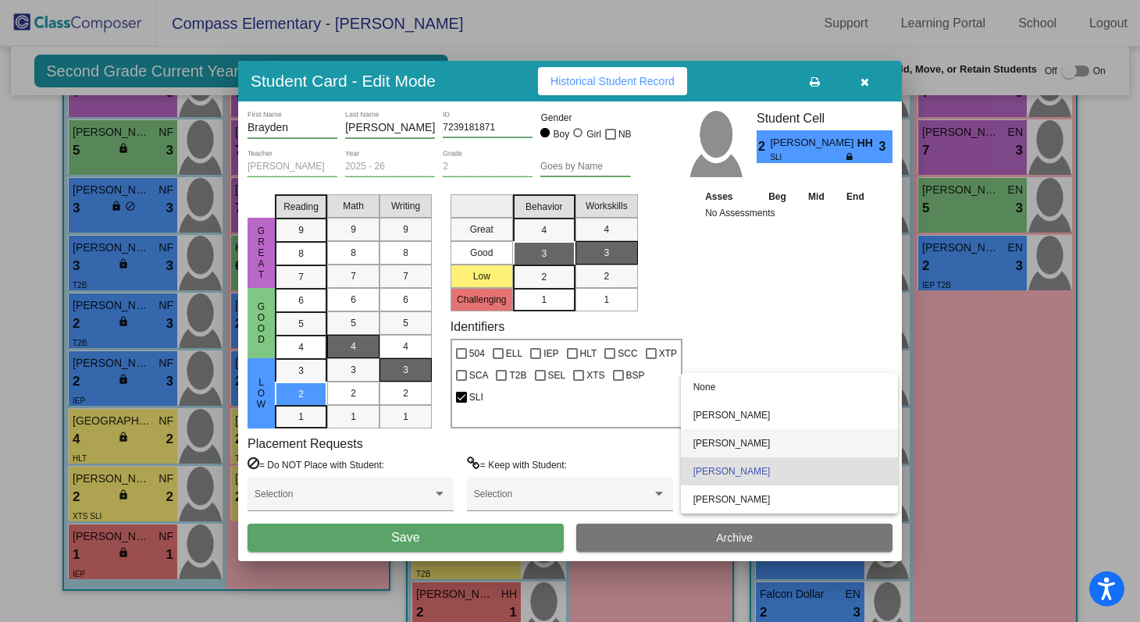
click at [727, 433] on span "[PERSON_NAME]" at bounding box center [790, 444] width 192 height 28
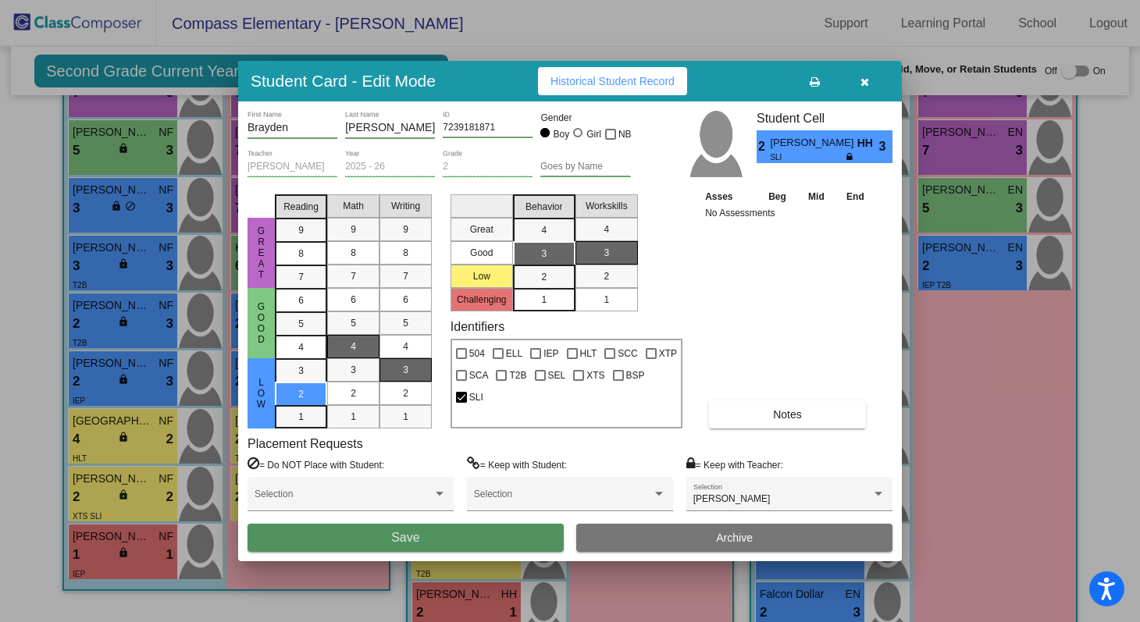
click at [494, 535] on button "Save" at bounding box center [406, 538] width 316 height 28
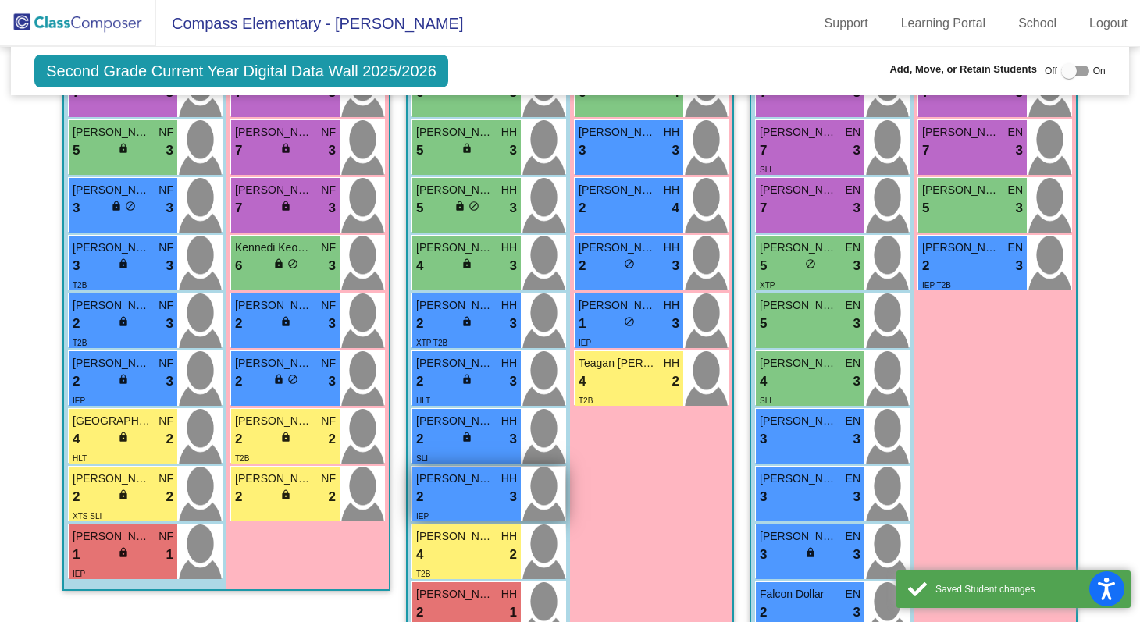
click at [467, 492] on div "2 lock do_not_disturb_alt 3" at bounding box center [466, 497] width 101 height 20
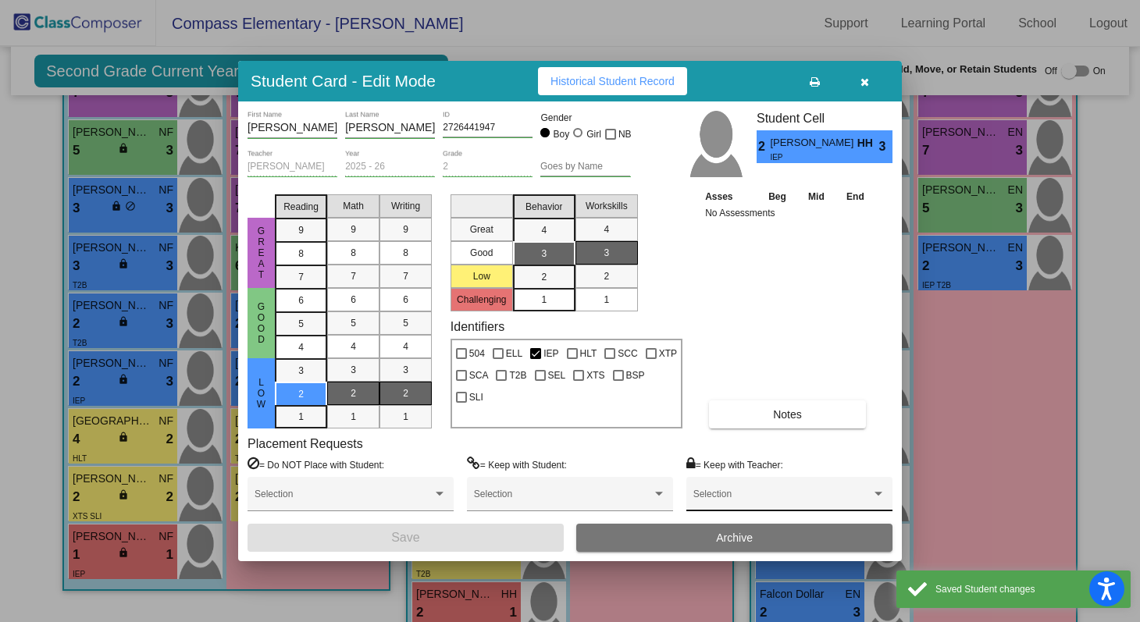
click at [729, 487] on div "Selection" at bounding box center [790, 498] width 192 height 28
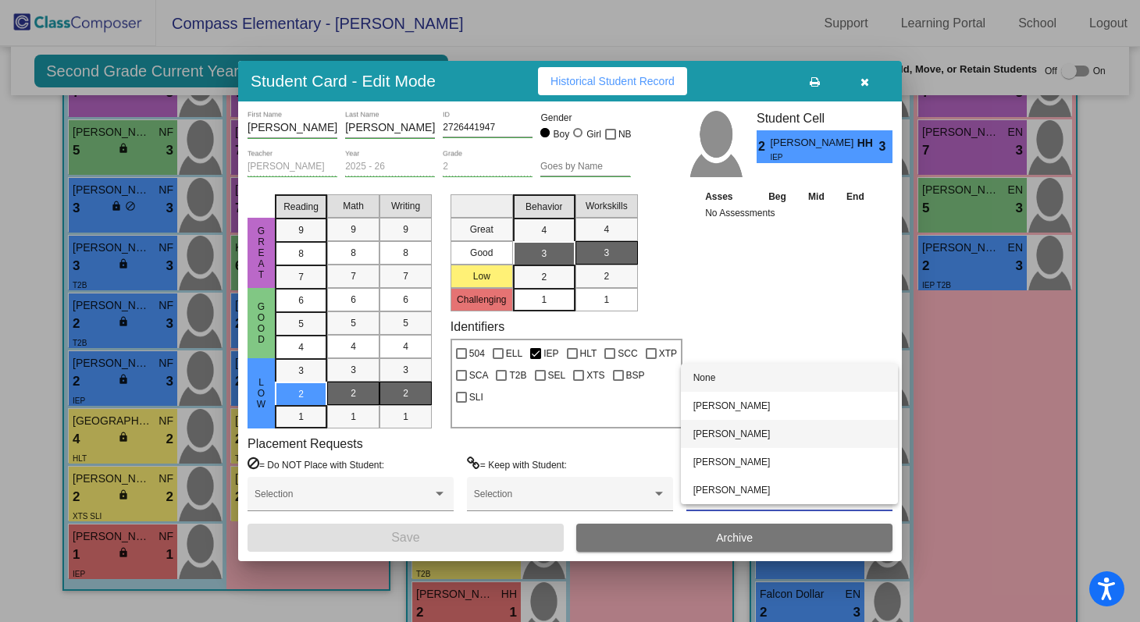
click at [743, 440] on span "[PERSON_NAME]" at bounding box center [790, 434] width 192 height 28
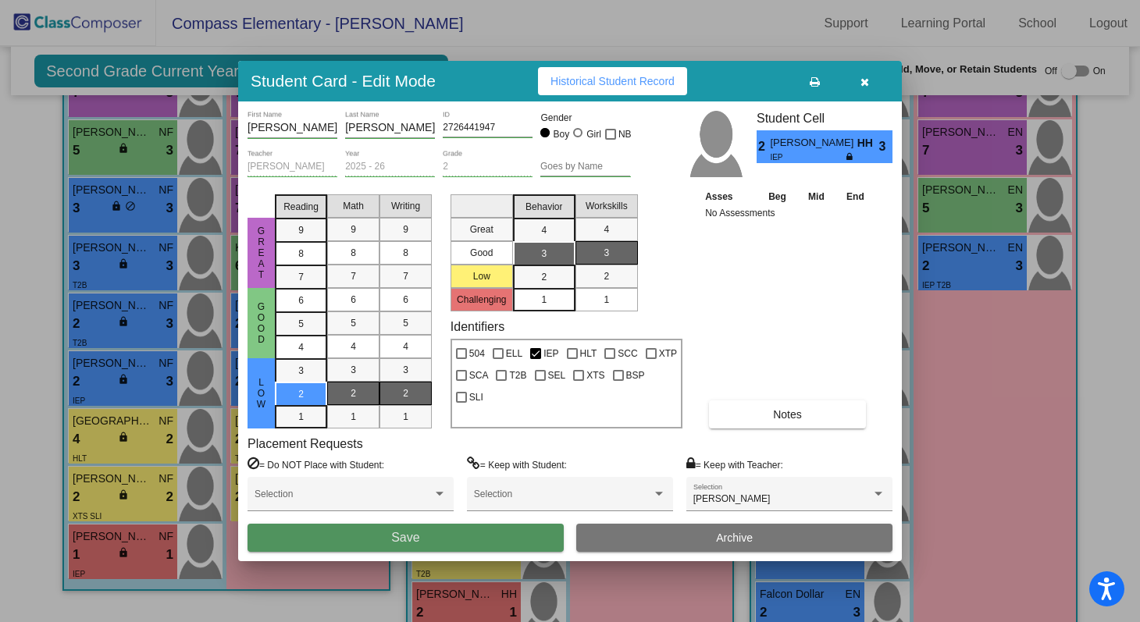
click at [472, 544] on button "Save" at bounding box center [406, 538] width 316 height 28
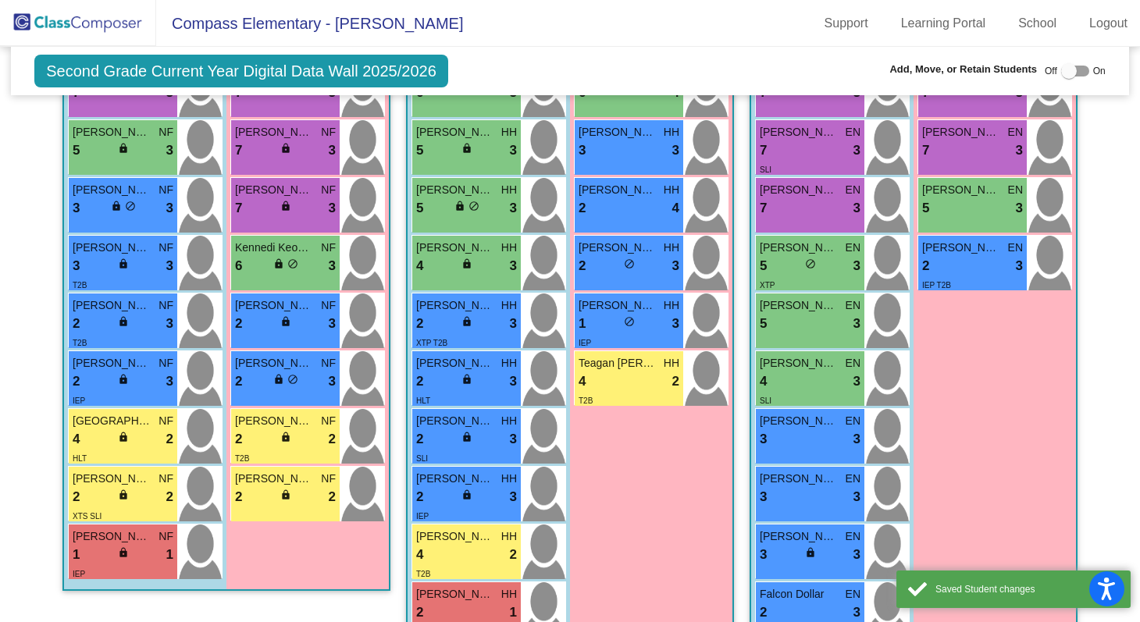
click at [472, 545] on div "4 lock do_not_disturb_alt 2" at bounding box center [466, 555] width 101 height 20
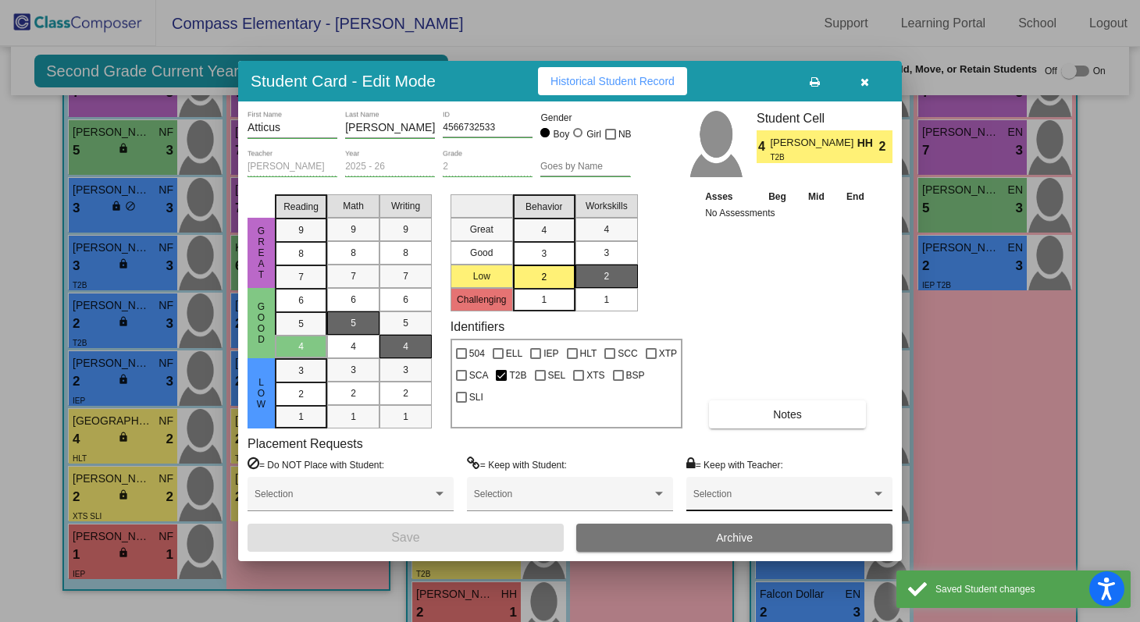
click at [729, 480] on div "Selection" at bounding box center [789, 494] width 206 height 35
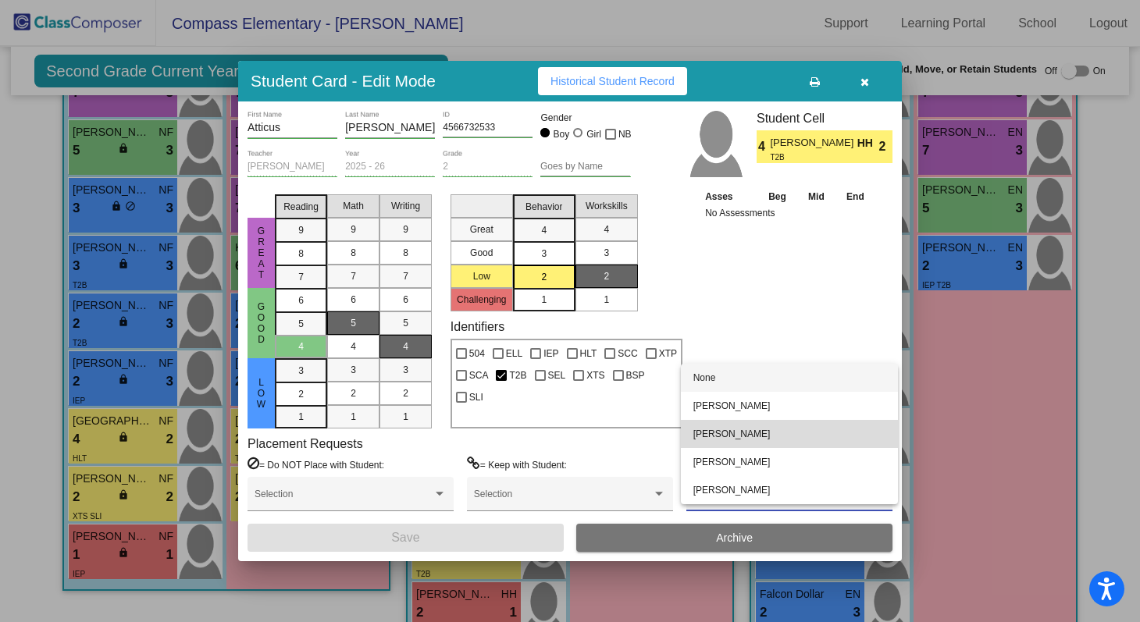
click at [733, 443] on span "[PERSON_NAME]" at bounding box center [790, 434] width 192 height 28
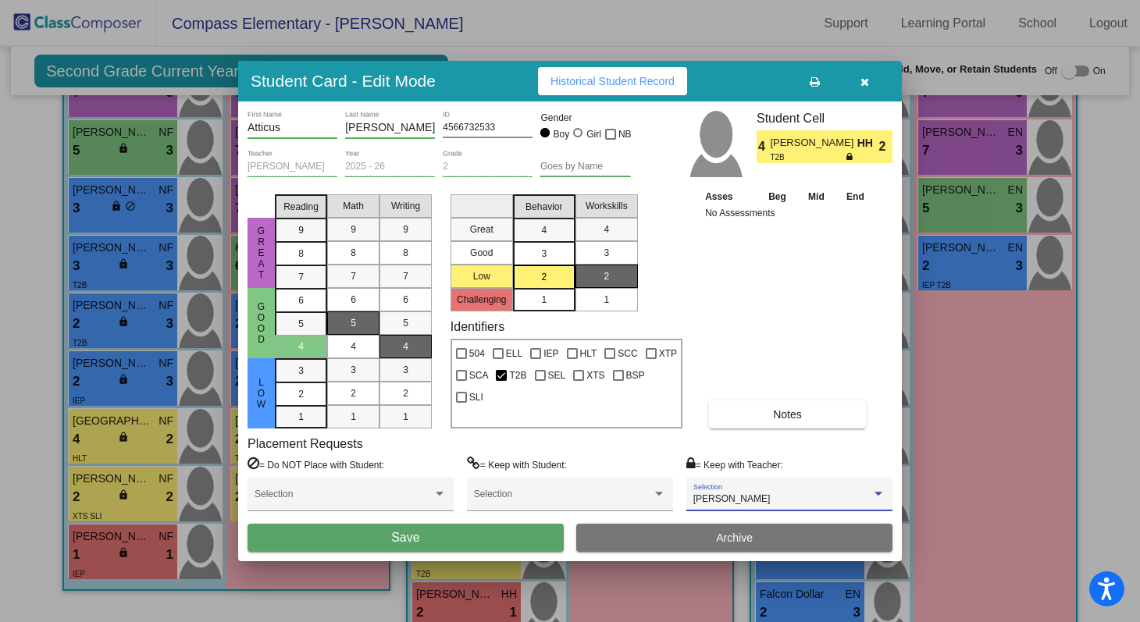
click at [494, 545] on button "Save" at bounding box center [406, 538] width 316 height 28
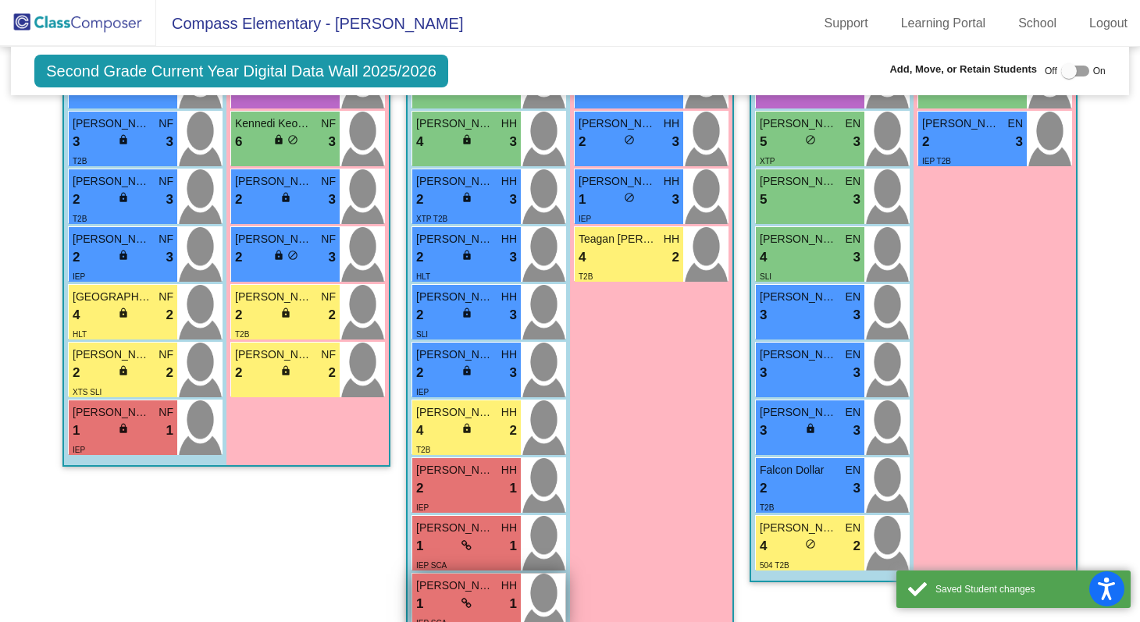
scroll to position [672, 0]
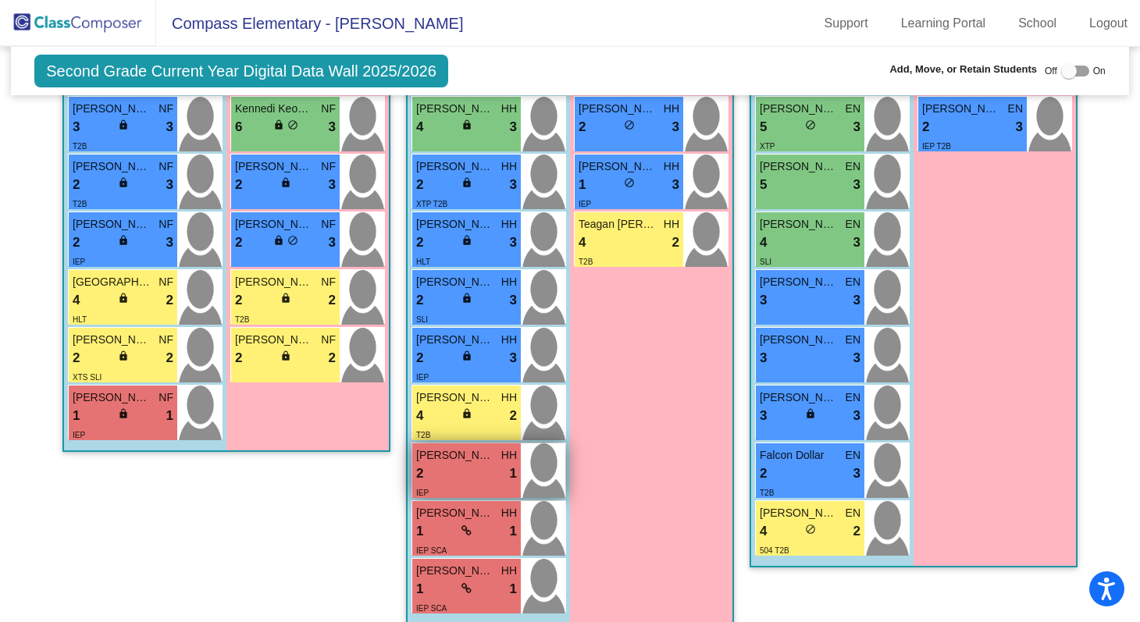
click at [462, 471] on div "2 lock do_not_disturb_alt 1" at bounding box center [466, 474] width 101 height 20
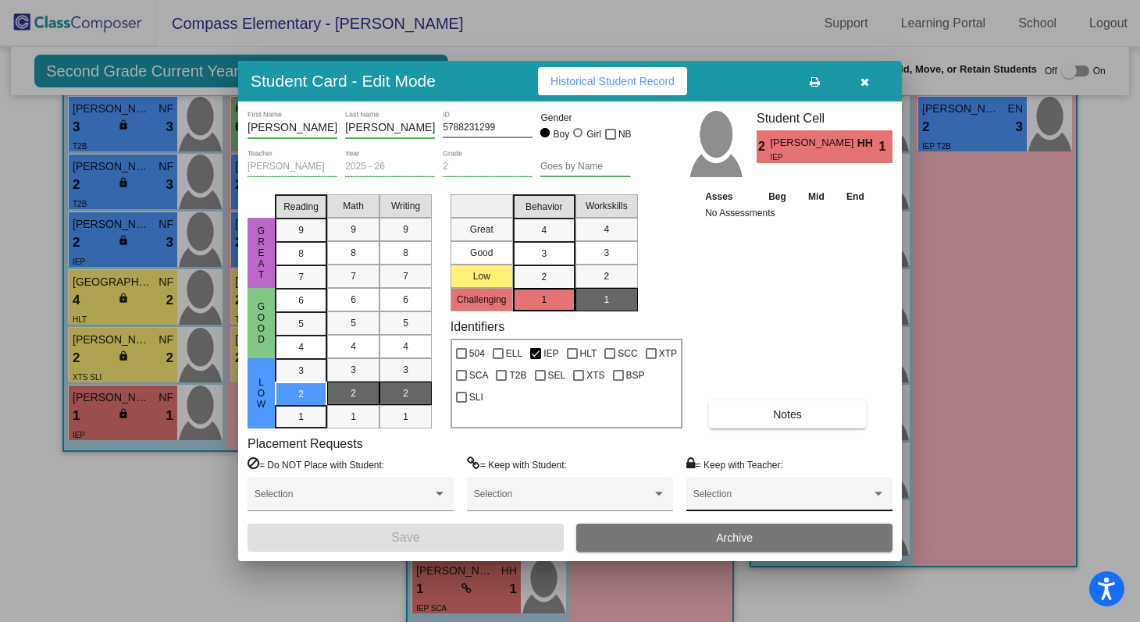
click at [722, 499] on span at bounding box center [783, 499] width 178 height 11
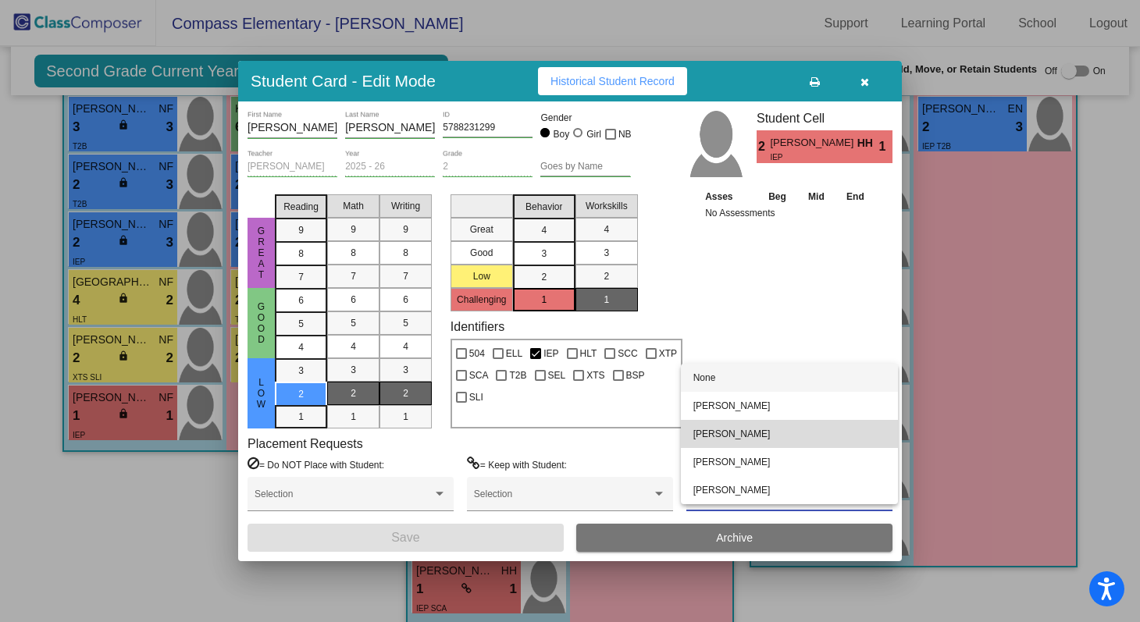
click at [733, 446] on span "[PERSON_NAME]" at bounding box center [790, 434] width 192 height 28
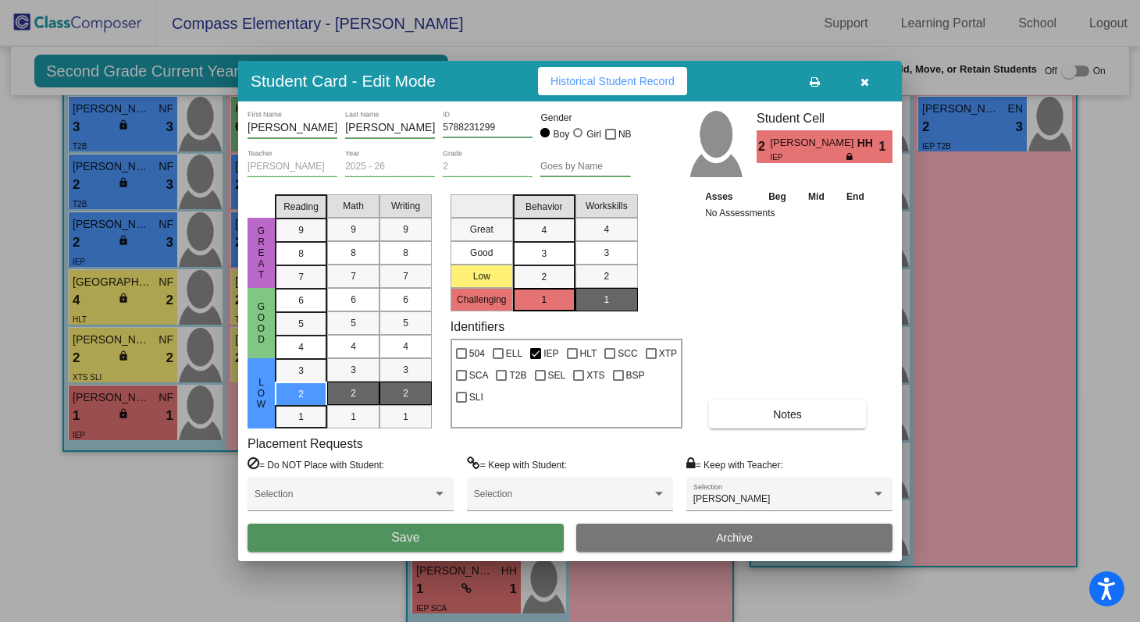
click at [517, 540] on button "Save" at bounding box center [406, 538] width 316 height 28
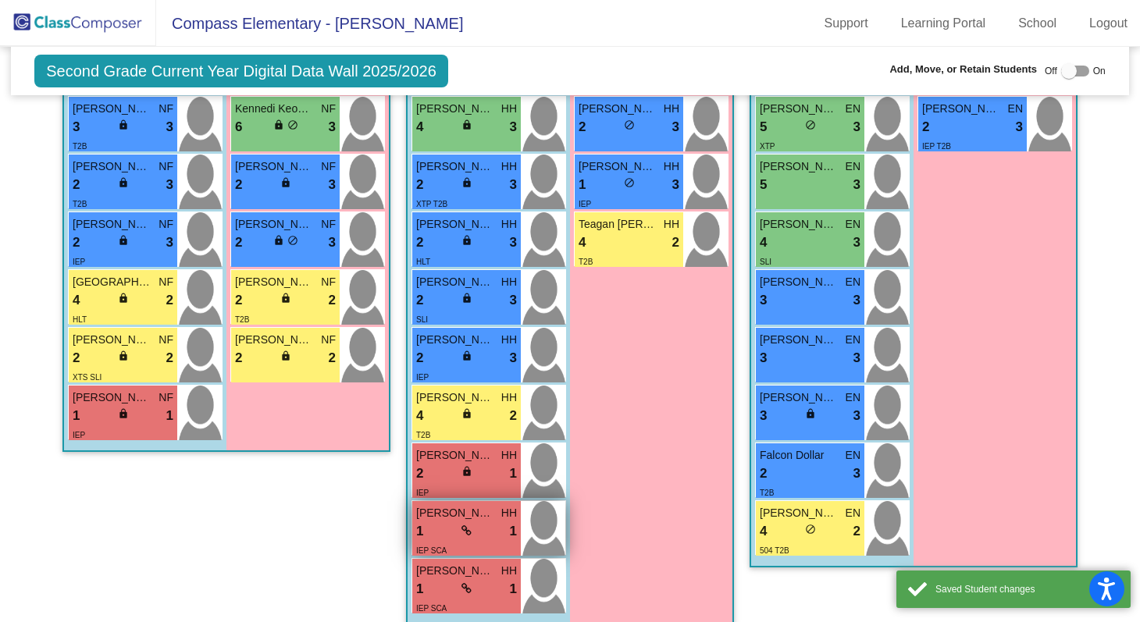
click at [475, 542] on div "IEP SCA" at bounding box center [466, 550] width 101 height 16
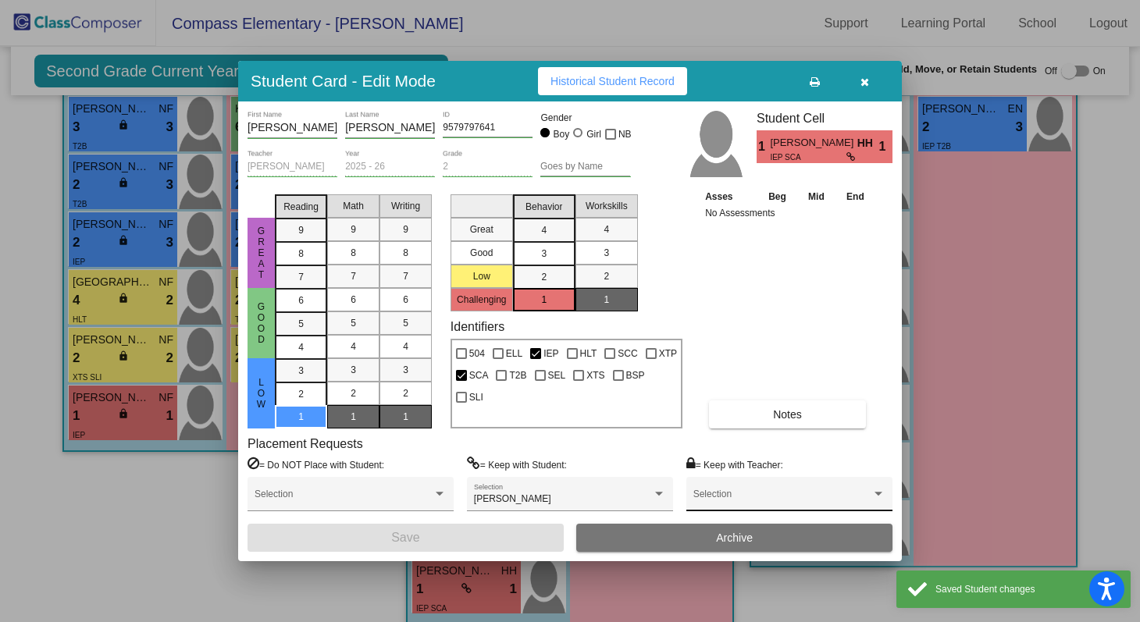
click at [731, 484] on div "Selection" at bounding box center [790, 498] width 192 height 28
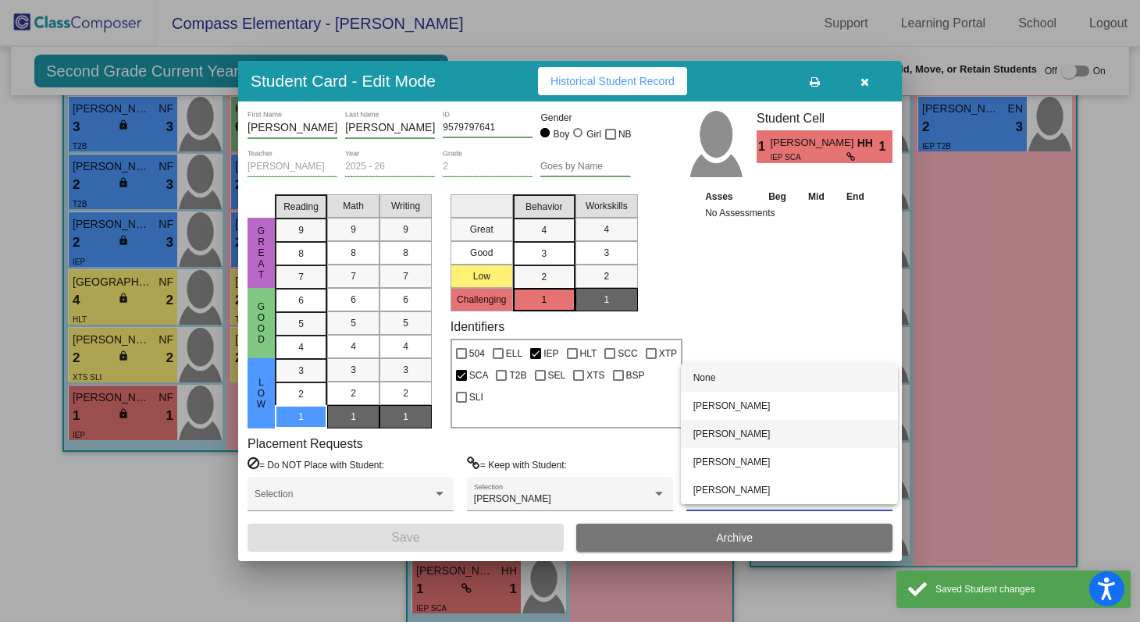
click at [750, 431] on span "[PERSON_NAME]" at bounding box center [790, 434] width 192 height 28
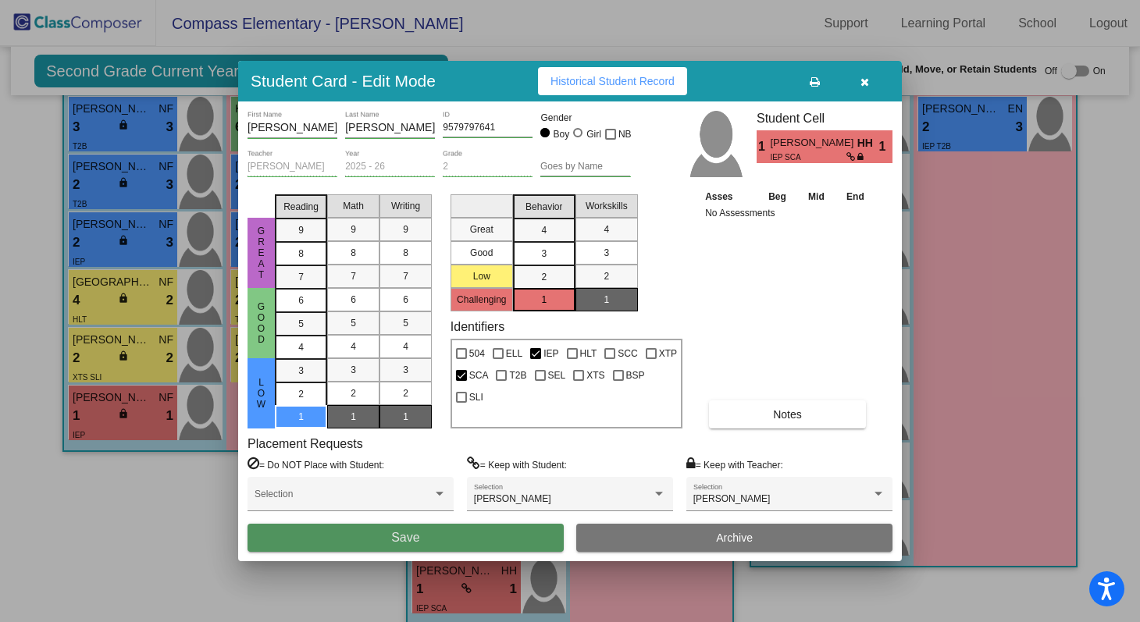
click at [526, 530] on button "Save" at bounding box center [406, 538] width 316 height 28
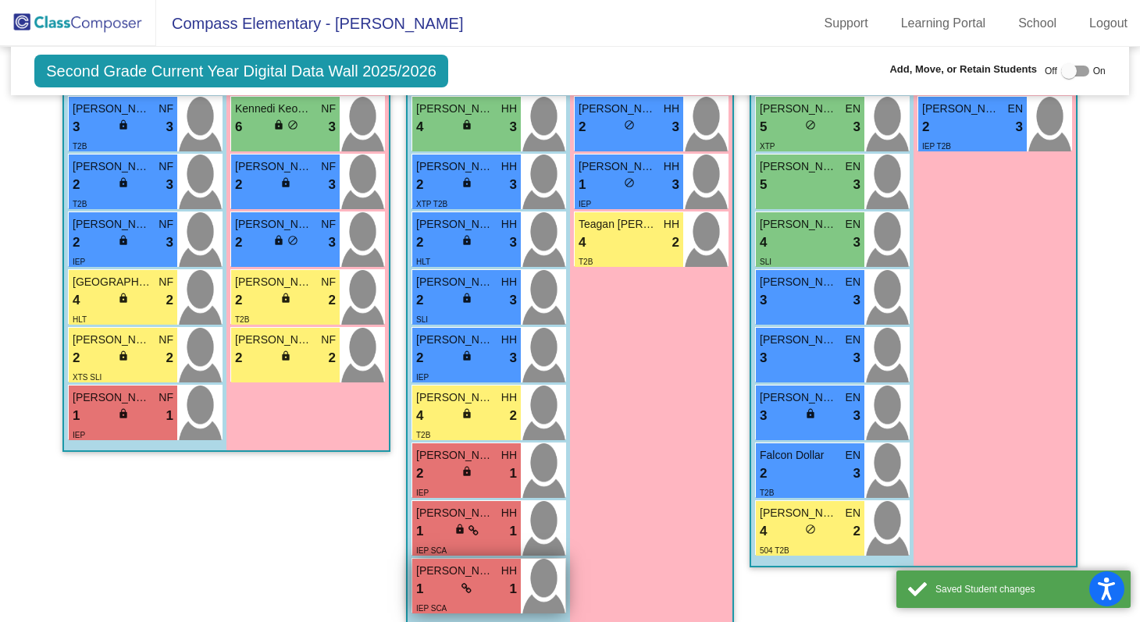
click at [490, 587] on div "1 lock do_not_disturb_alt 1" at bounding box center [466, 589] width 101 height 20
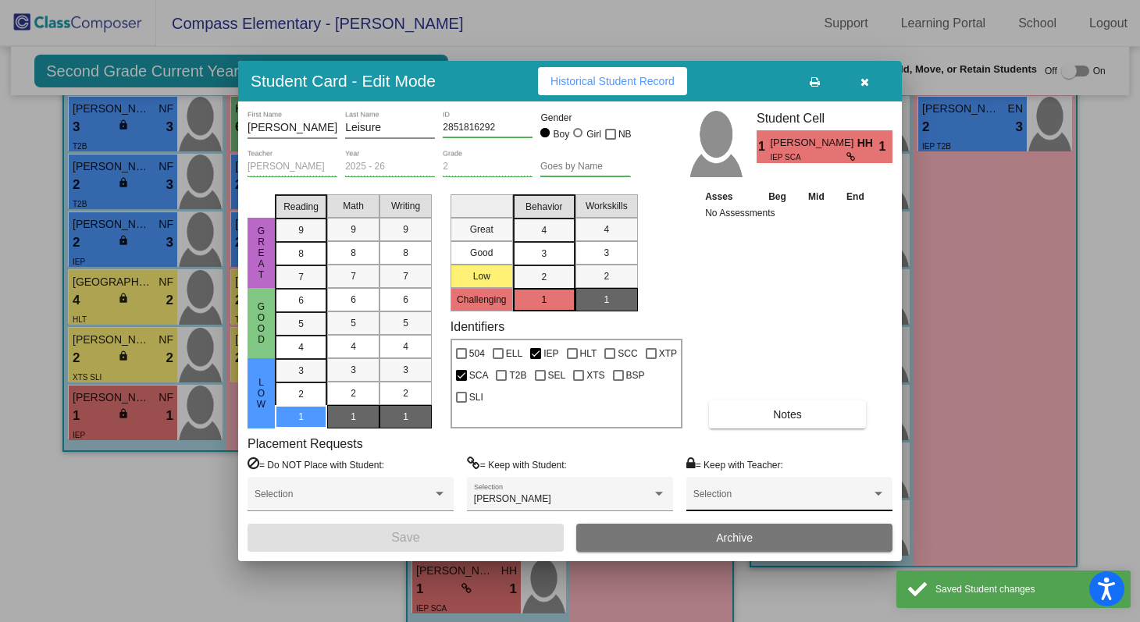
click at [713, 487] on div "Selection" at bounding box center [790, 498] width 192 height 28
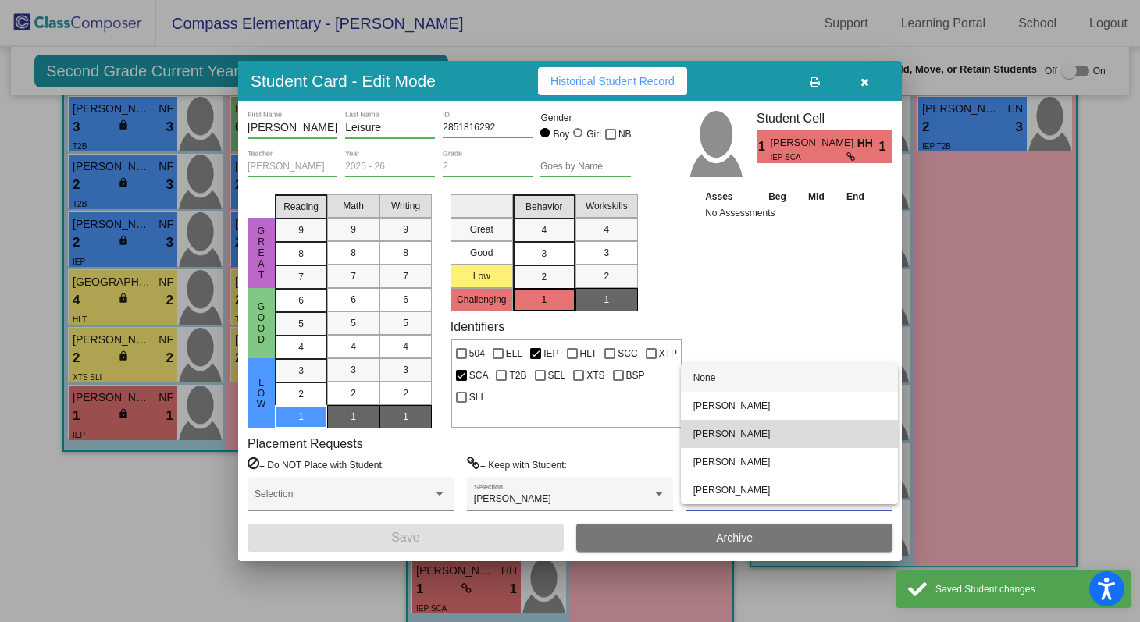
click at [729, 438] on span "[PERSON_NAME]" at bounding box center [790, 434] width 192 height 28
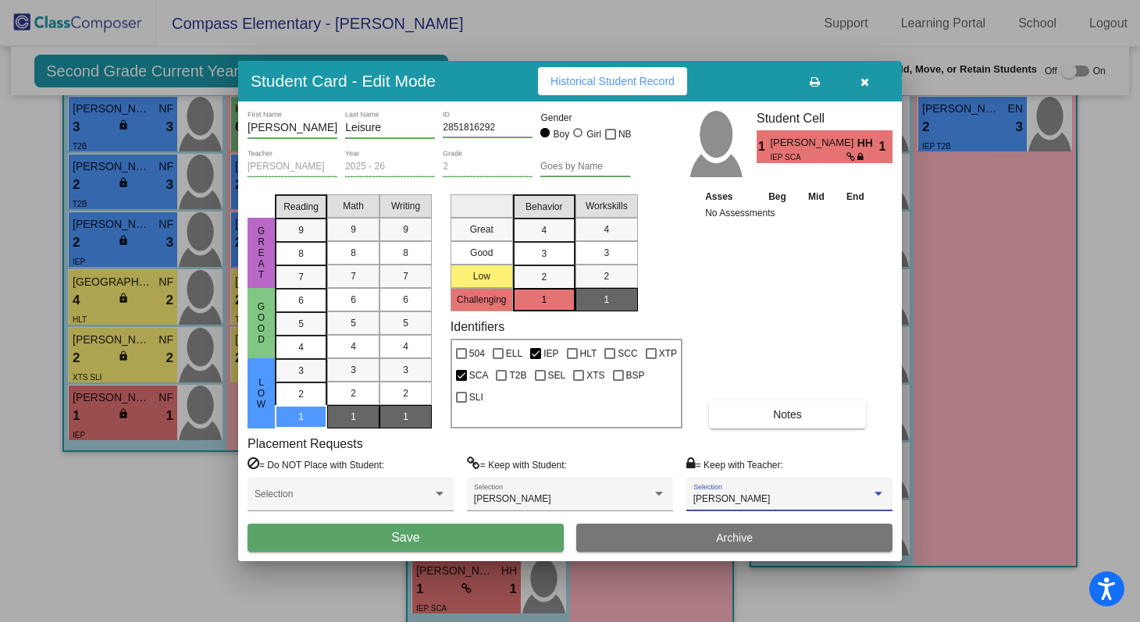
click at [520, 537] on button "Save" at bounding box center [406, 538] width 316 height 28
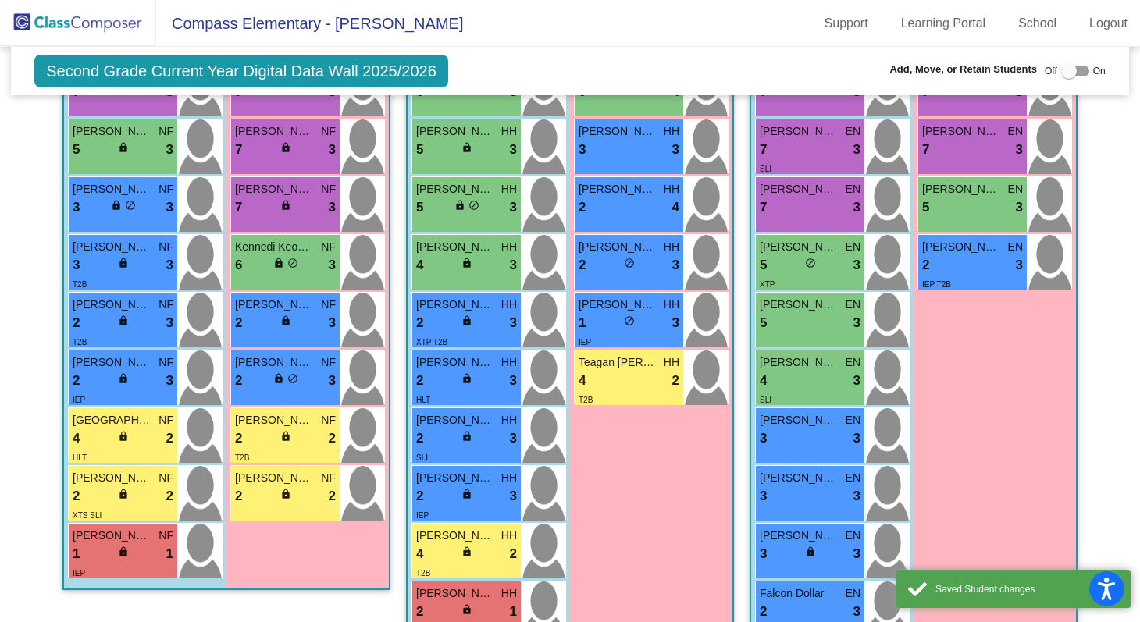
scroll to position [533, 0]
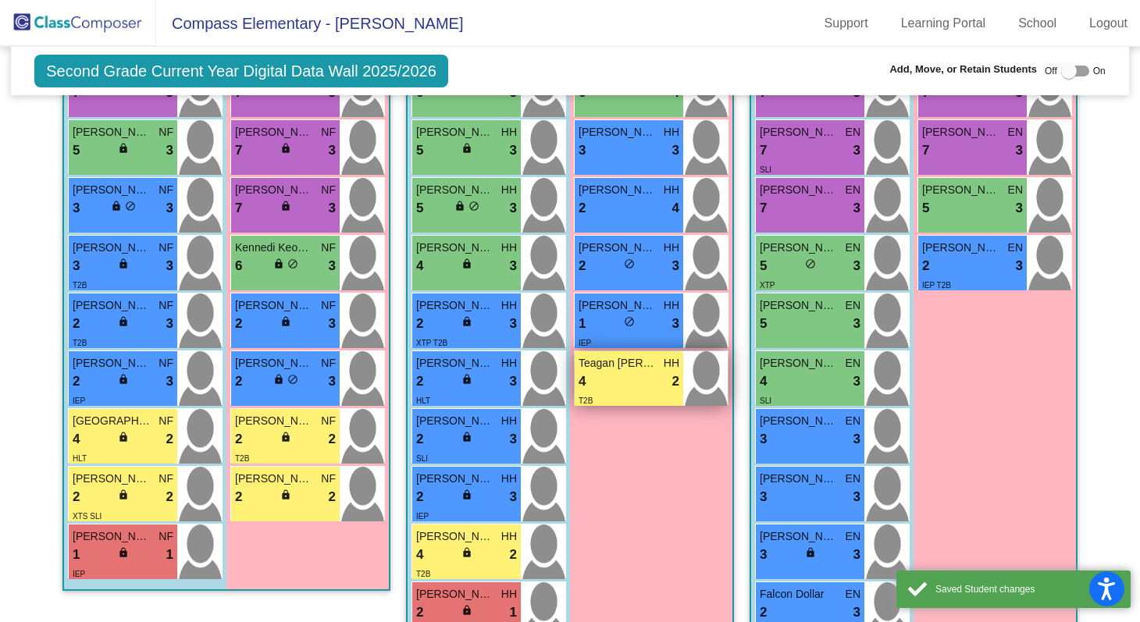
click at [636, 385] on div "4 lock do_not_disturb_alt 2" at bounding box center [629, 382] width 101 height 20
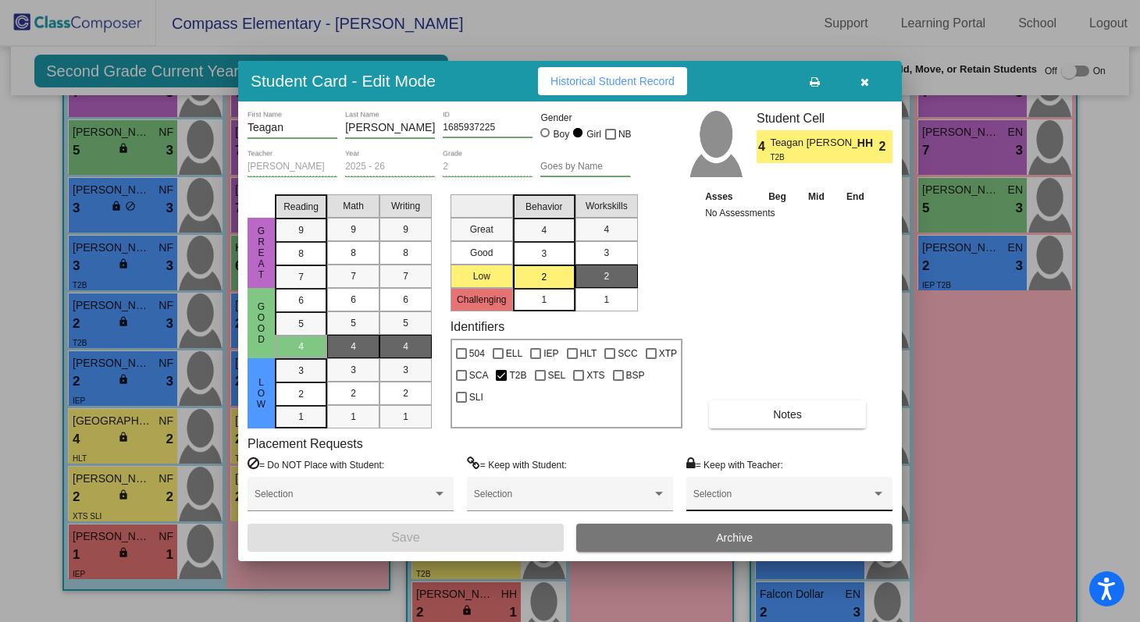
click at [749, 492] on div "Selection" at bounding box center [790, 498] width 192 height 28
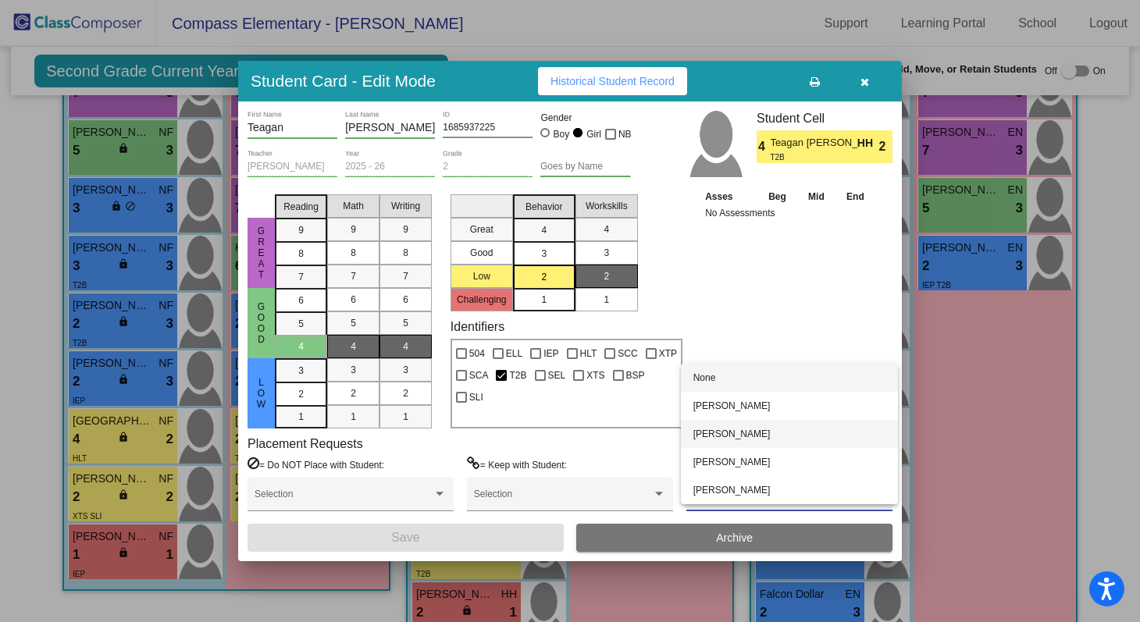
click at [757, 434] on span "[PERSON_NAME]" at bounding box center [790, 434] width 192 height 28
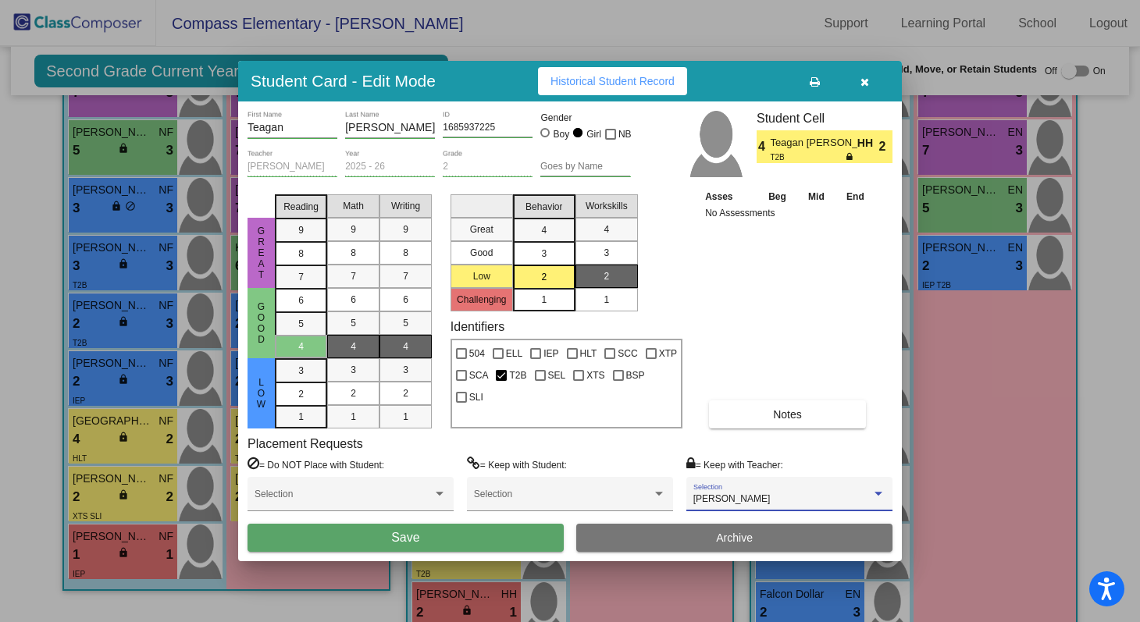
click at [515, 533] on button "Save" at bounding box center [406, 538] width 316 height 28
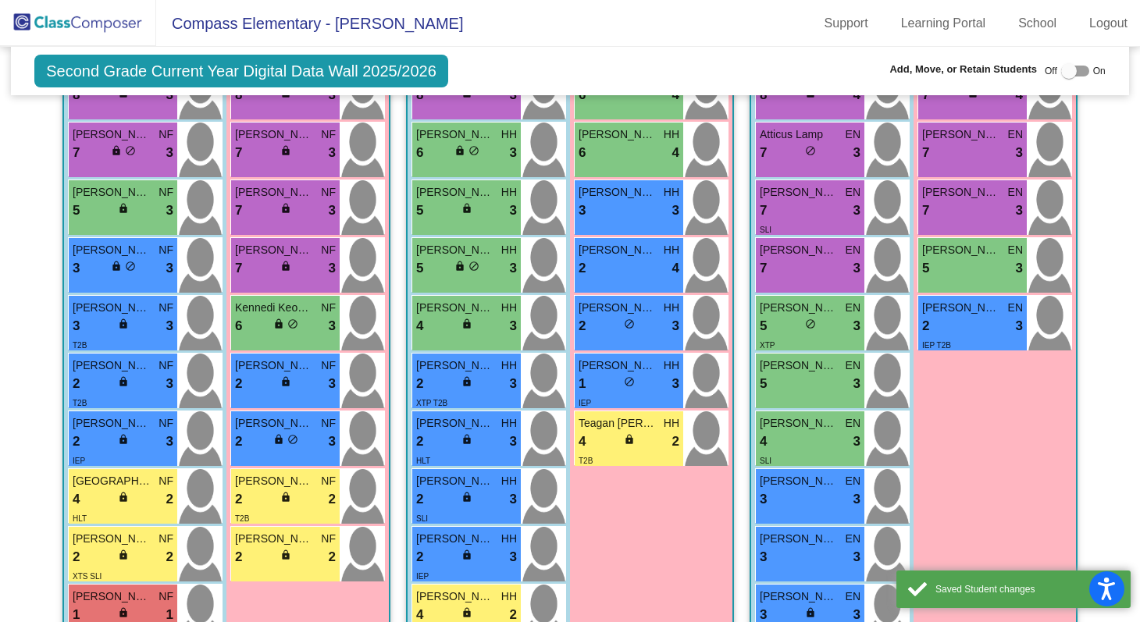
scroll to position [468, 0]
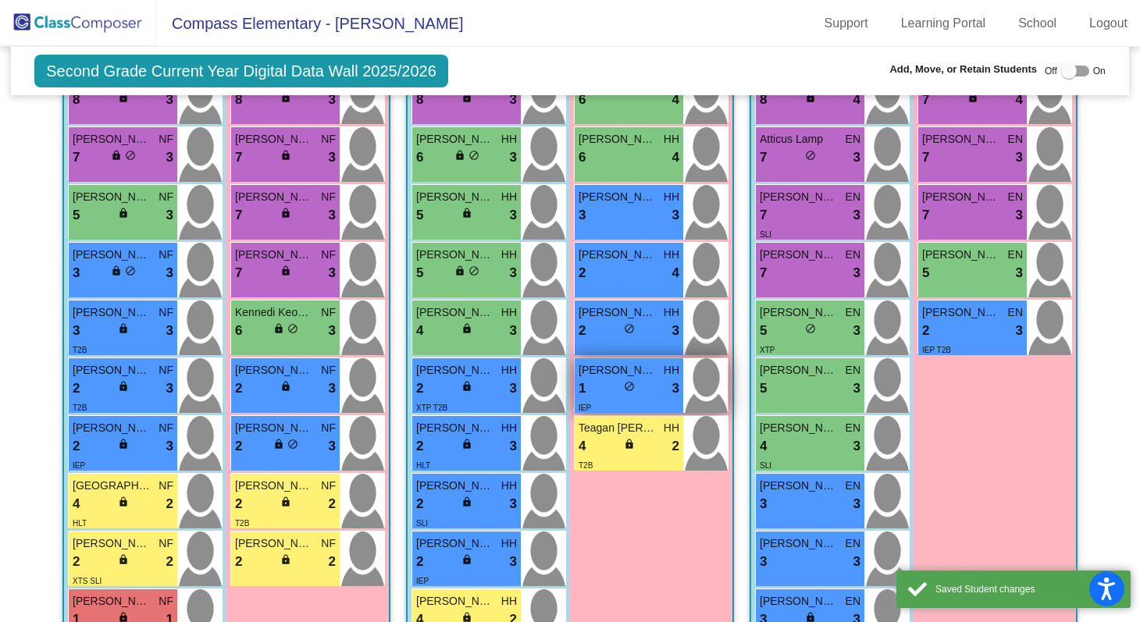
click at [597, 379] on div "1 lock do_not_disturb_alt 3" at bounding box center [629, 389] width 101 height 20
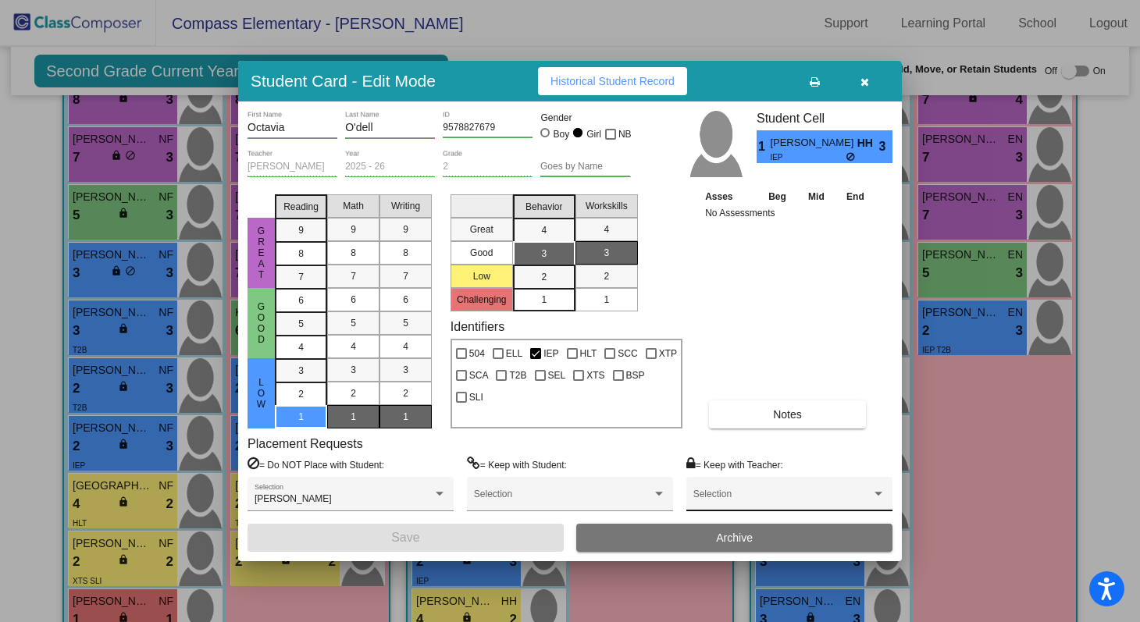
click at [747, 484] on div "Selection" at bounding box center [790, 498] width 192 height 28
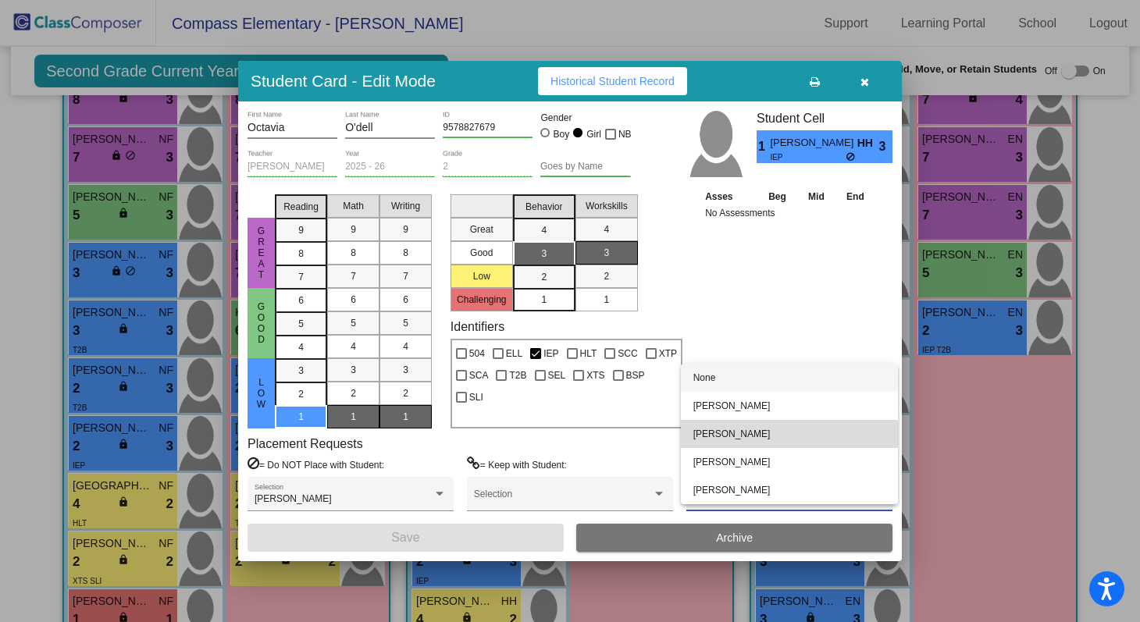
click at [748, 439] on span "[PERSON_NAME]" at bounding box center [790, 434] width 192 height 28
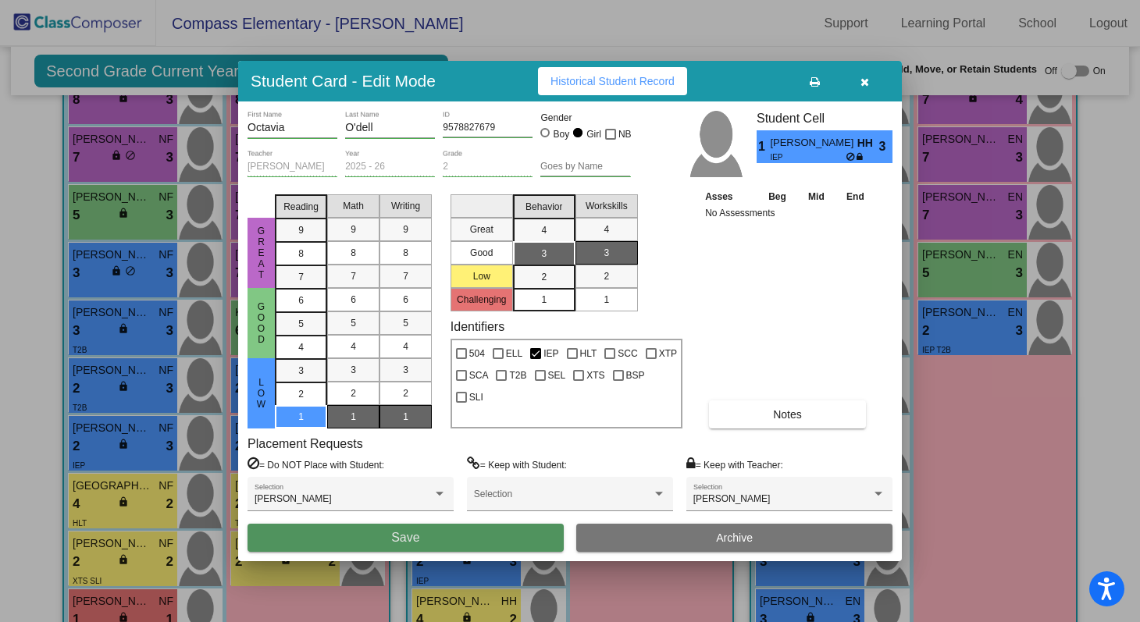
click at [533, 533] on button "Save" at bounding box center [406, 538] width 316 height 28
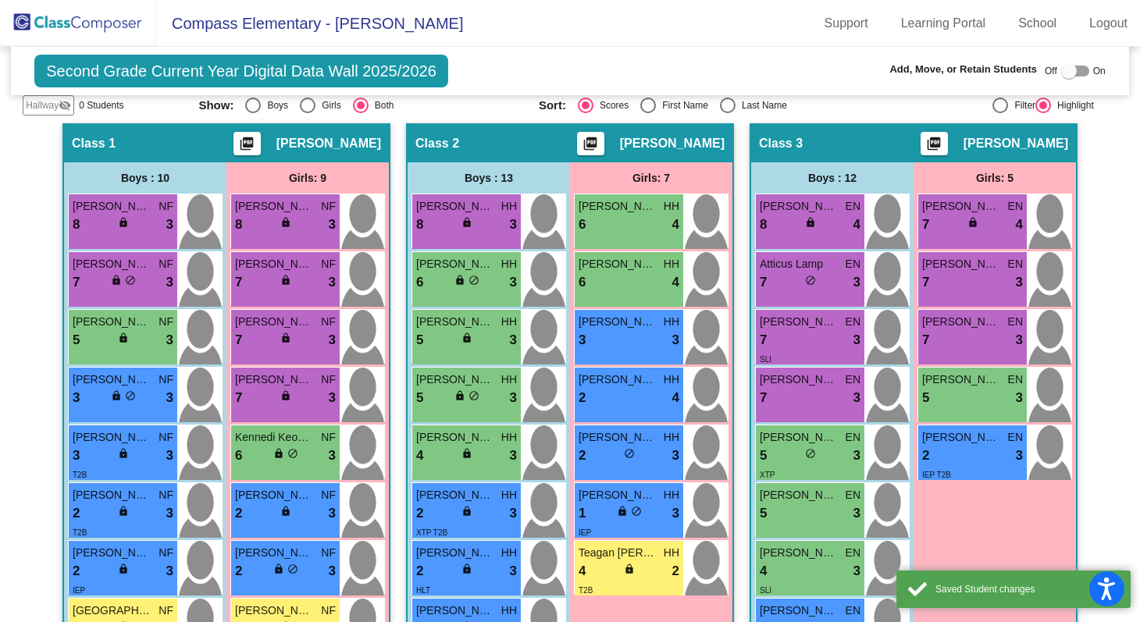
scroll to position [342, 0]
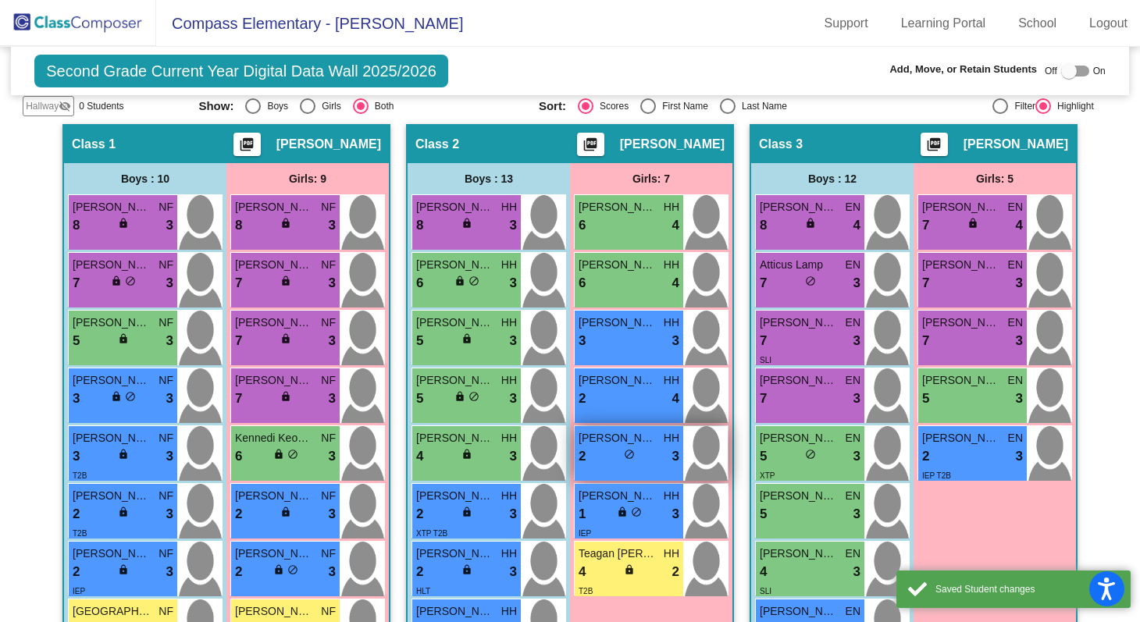
click at [603, 455] on div "2 lock do_not_disturb_alt 3" at bounding box center [629, 457] width 101 height 20
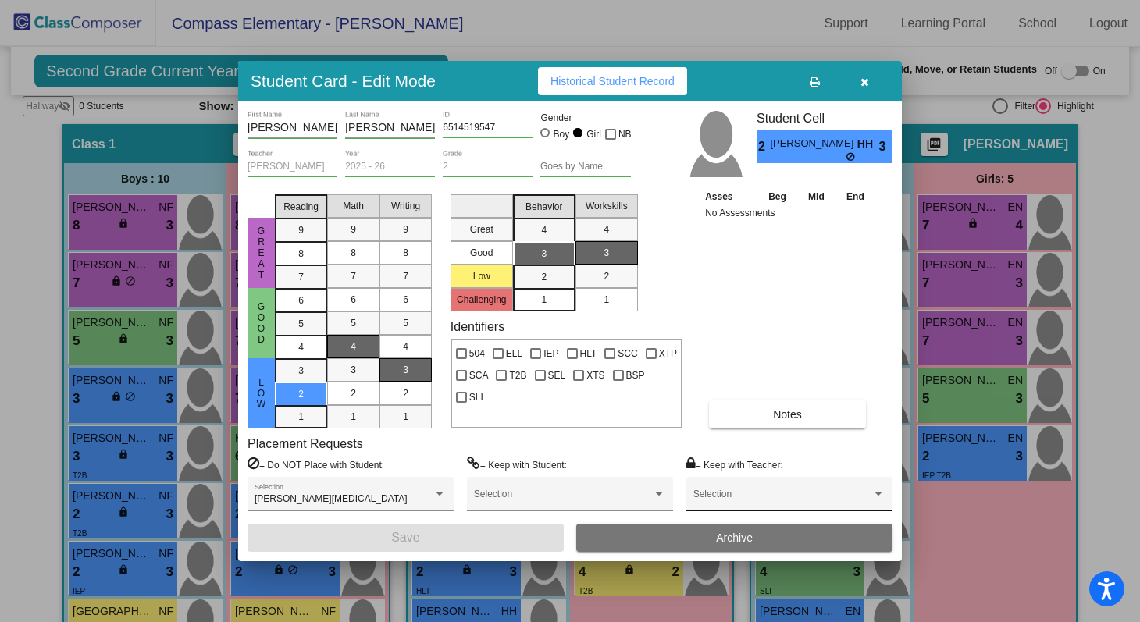
click at [753, 484] on div "Selection" at bounding box center [790, 498] width 192 height 28
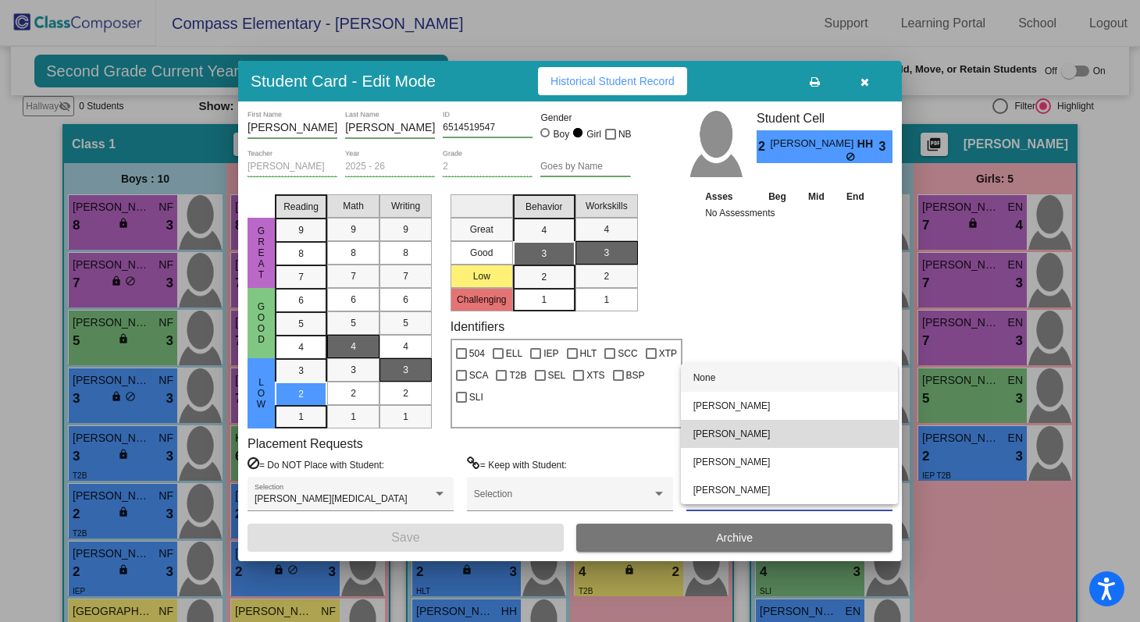
click at [751, 441] on span "[PERSON_NAME]" at bounding box center [790, 434] width 192 height 28
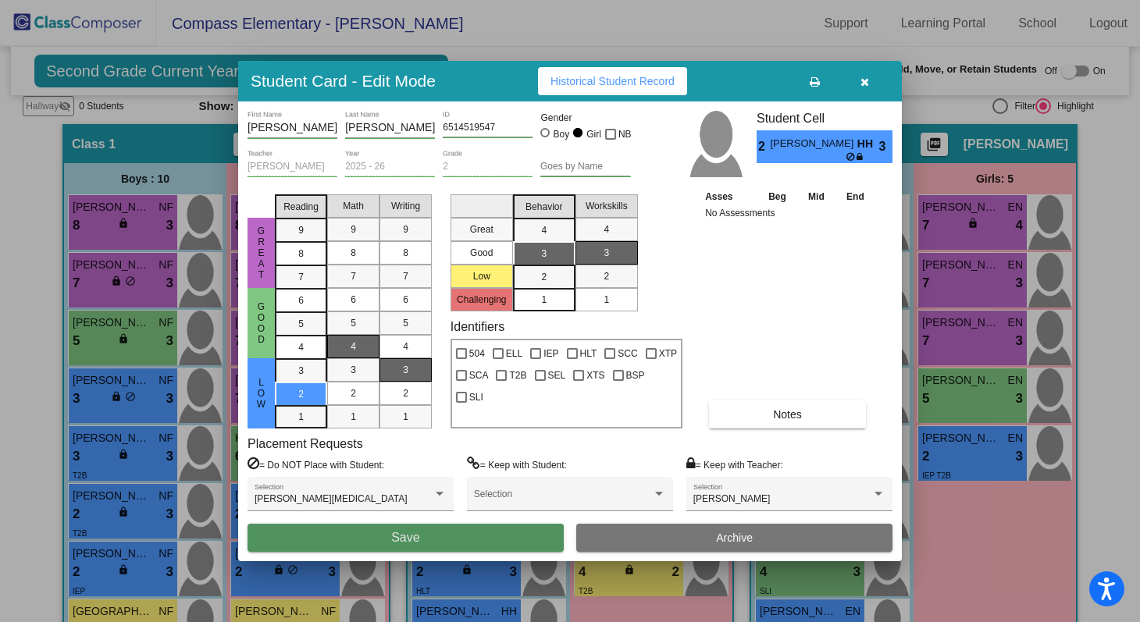
click at [530, 530] on button "Save" at bounding box center [406, 538] width 316 height 28
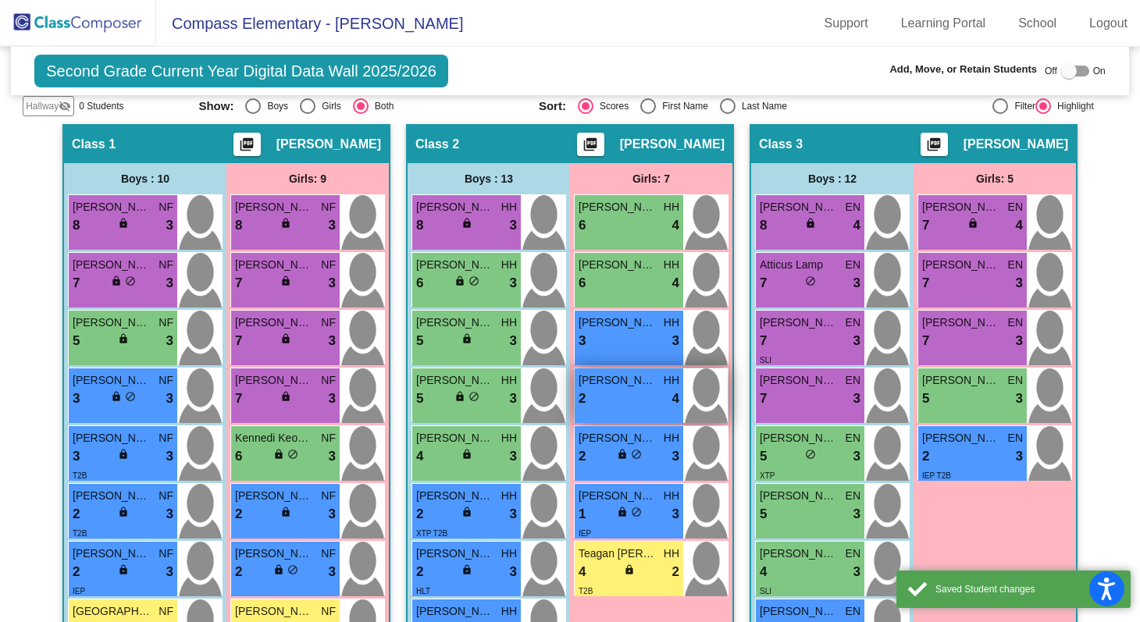
click at [626, 374] on span "[PERSON_NAME]" at bounding box center [618, 381] width 78 height 16
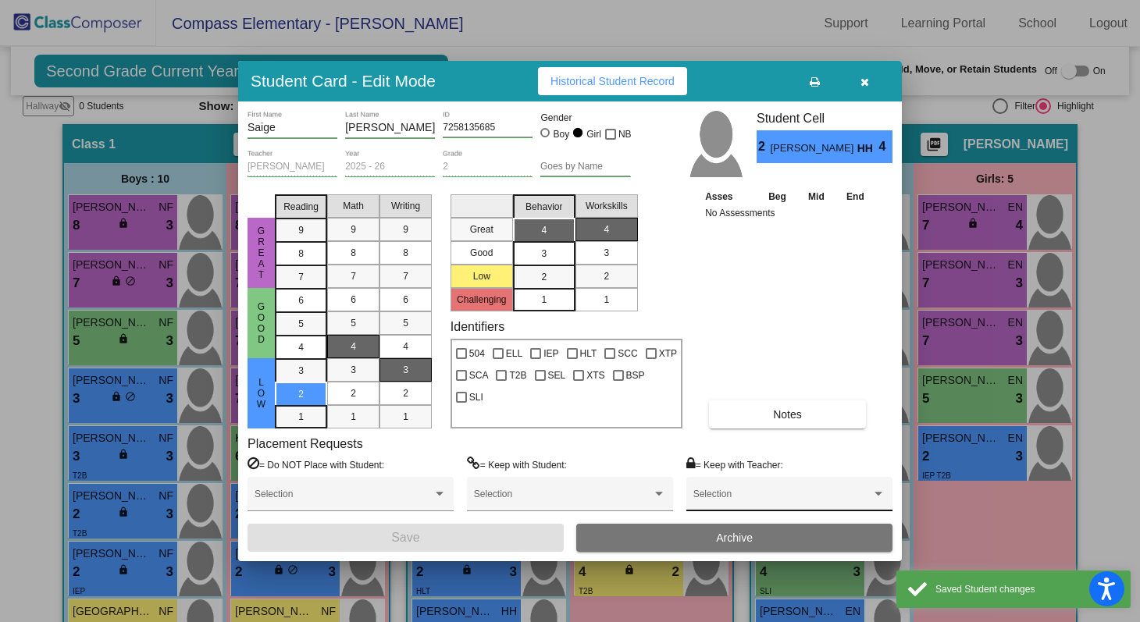
click at [797, 490] on div "Selection" at bounding box center [790, 498] width 192 height 28
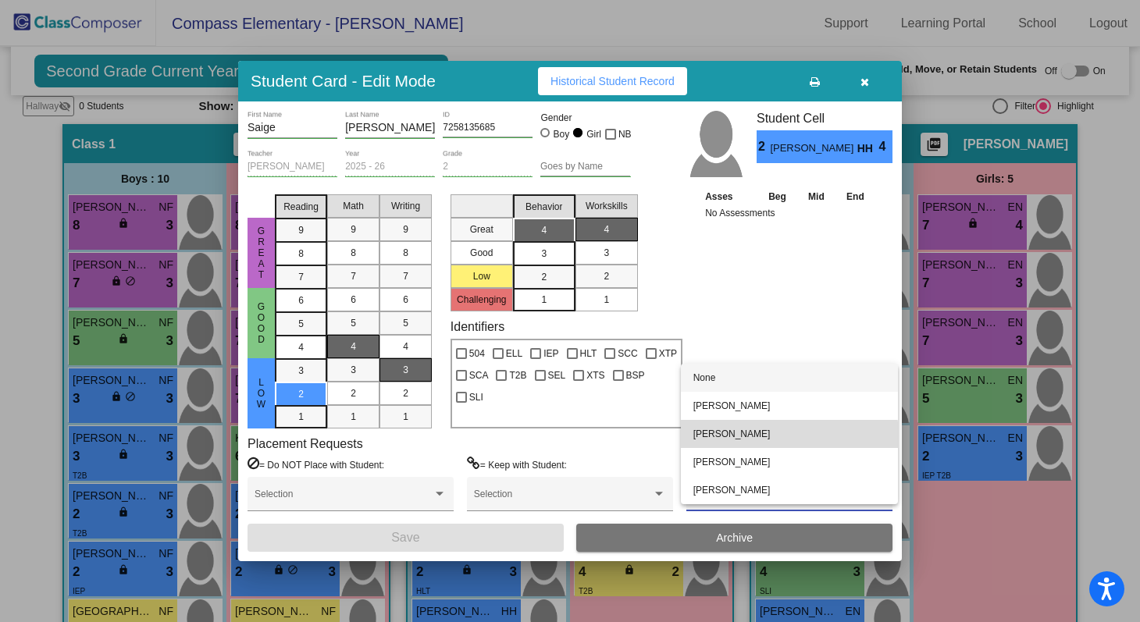
click at [756, 444] on span "[PERSON_NAME]" at bounding box center [790, 434] width 192 height 28
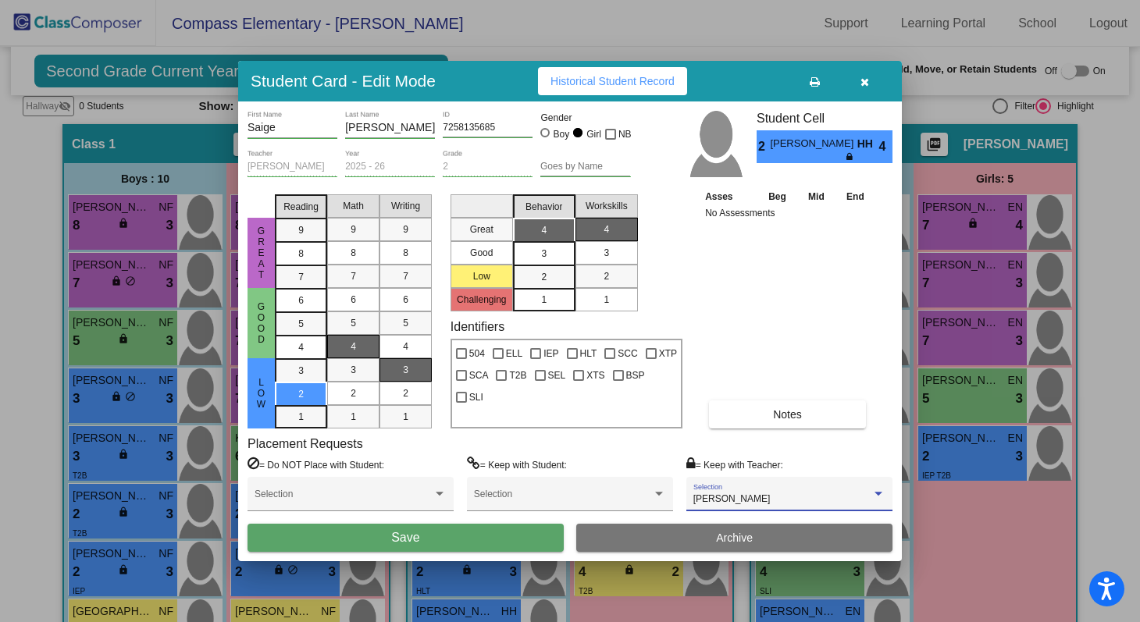
click at [550, 540] on button "Save" at bounding box center [406, 538] width 316 height 28
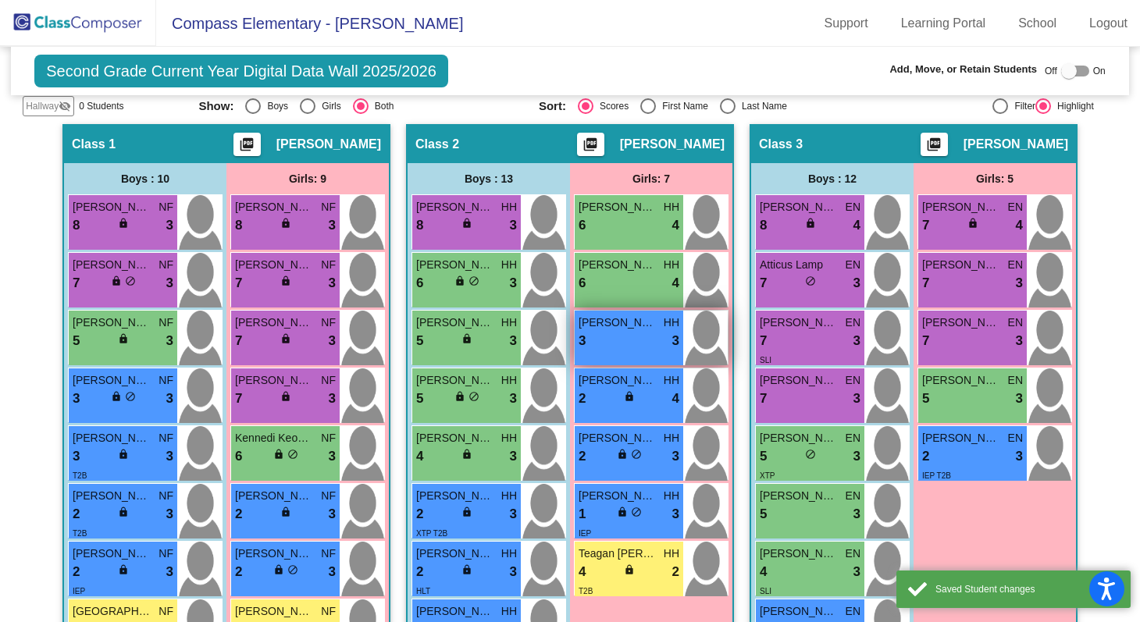
click at [622, 337] on div "3 lock do_not_disturb_alt 3" at bounding box center [629, 341] width 101 height 20
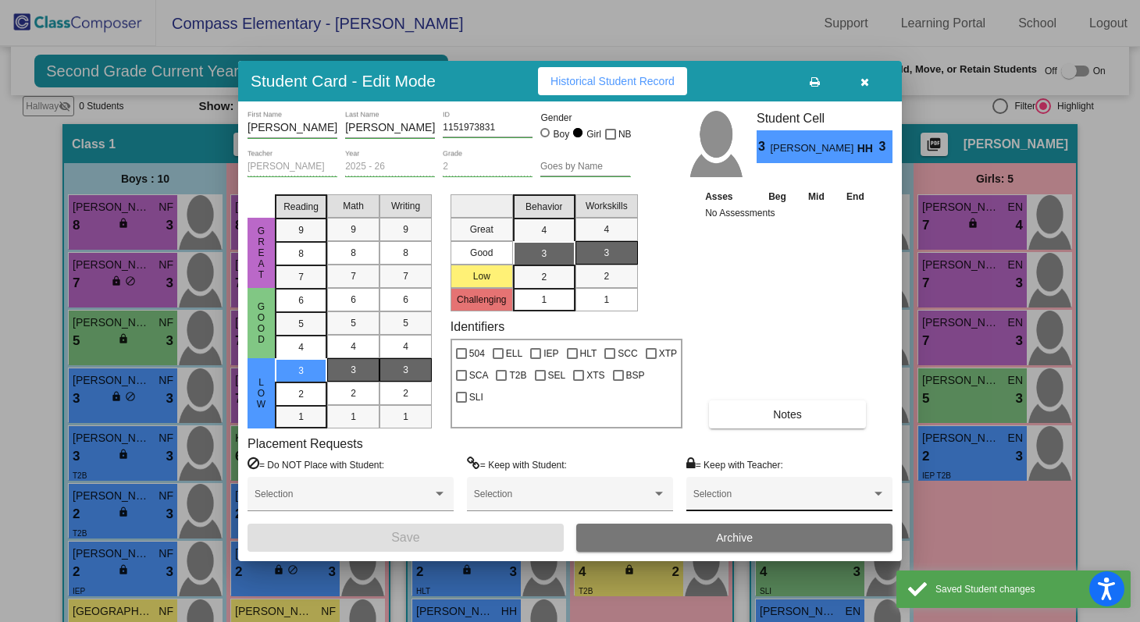
click at [742, 482] on div "Selection" at bounding box center [789, 494] width 206 height 35
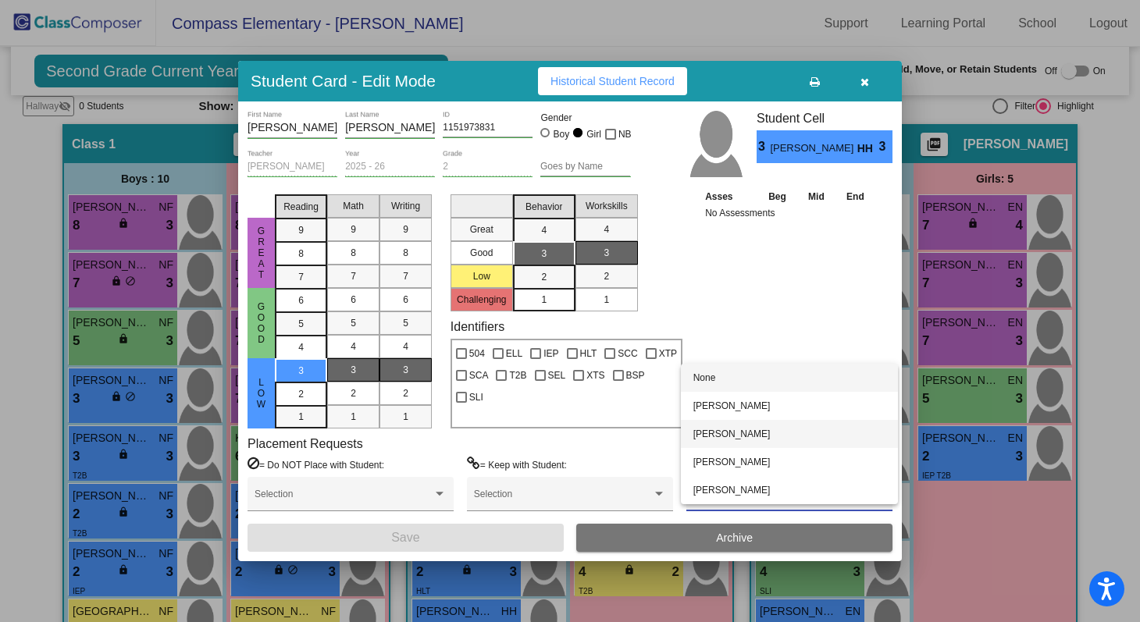
click at [736, 438] on span "[PERSON_NAME]" at bounding box center [790, 434] width 192 height 28
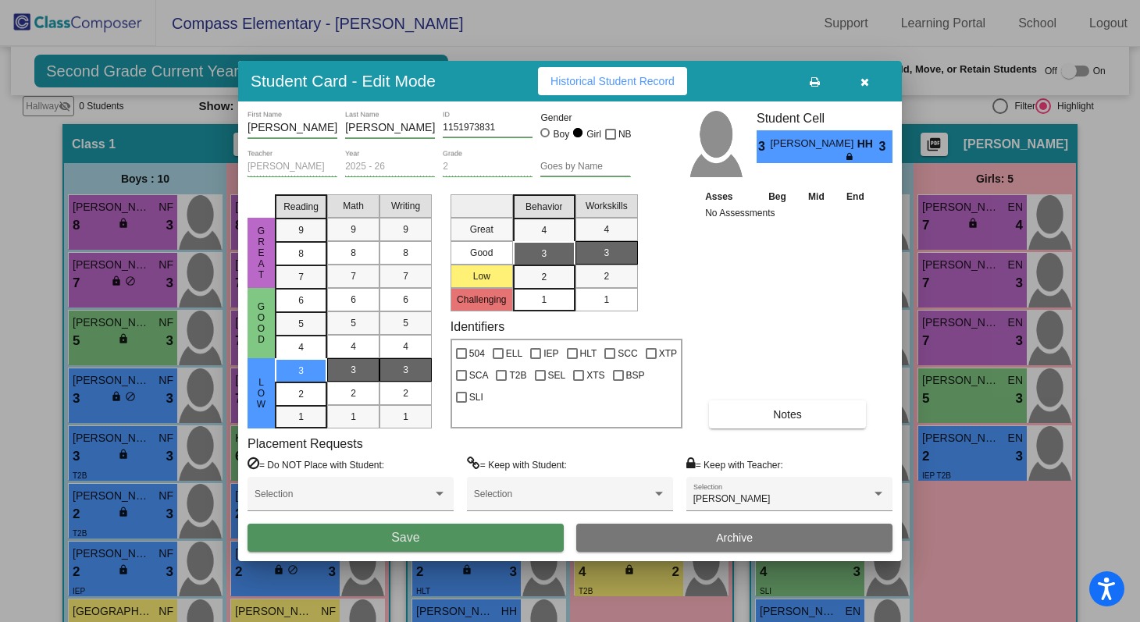
click at [523, 537] on button "Save" at bounding box center [406, 538] width 316 height 28
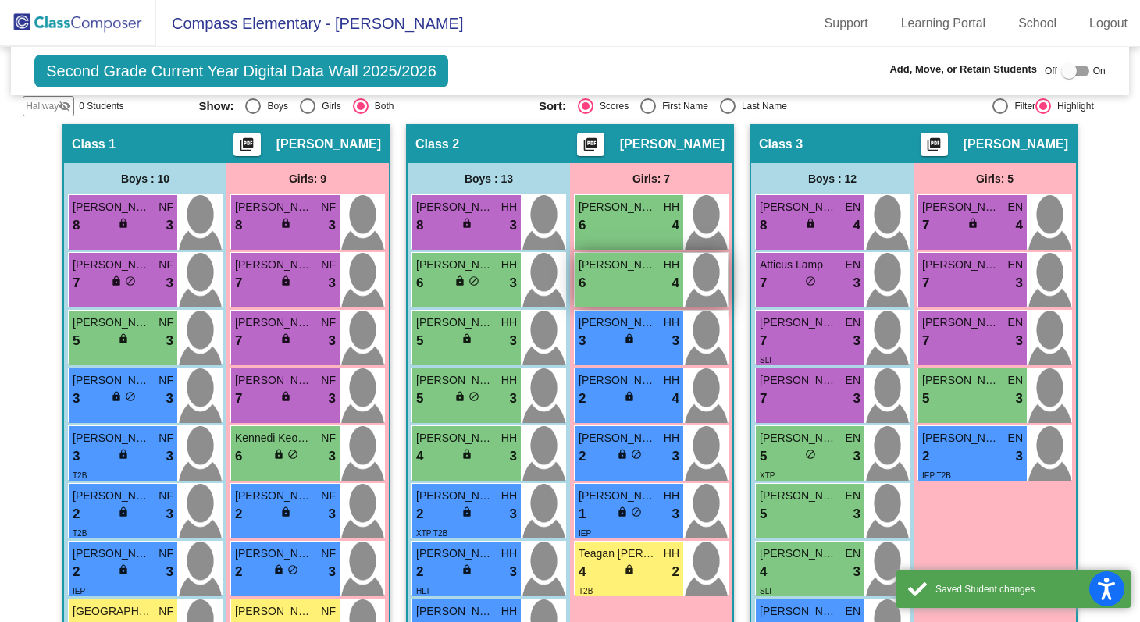
click at [619, 257] on span "[PERSON_NAME]" at bounding box center [618, 265] width 78 height 16
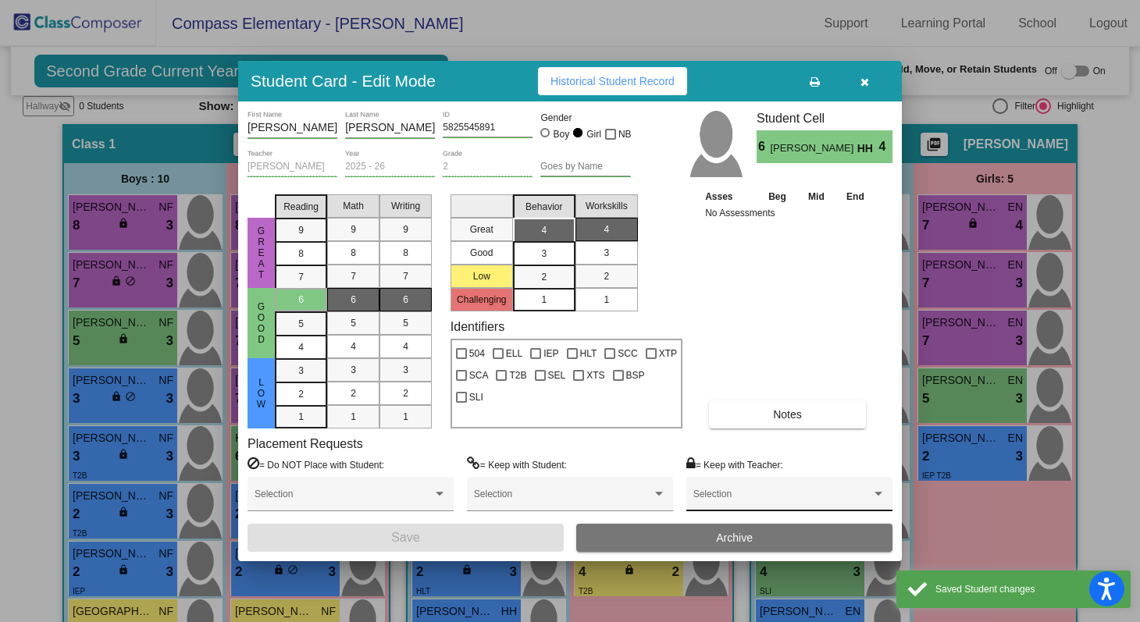
click at [732, 497] on span at bounding box center [783, 499] width 178 height 11
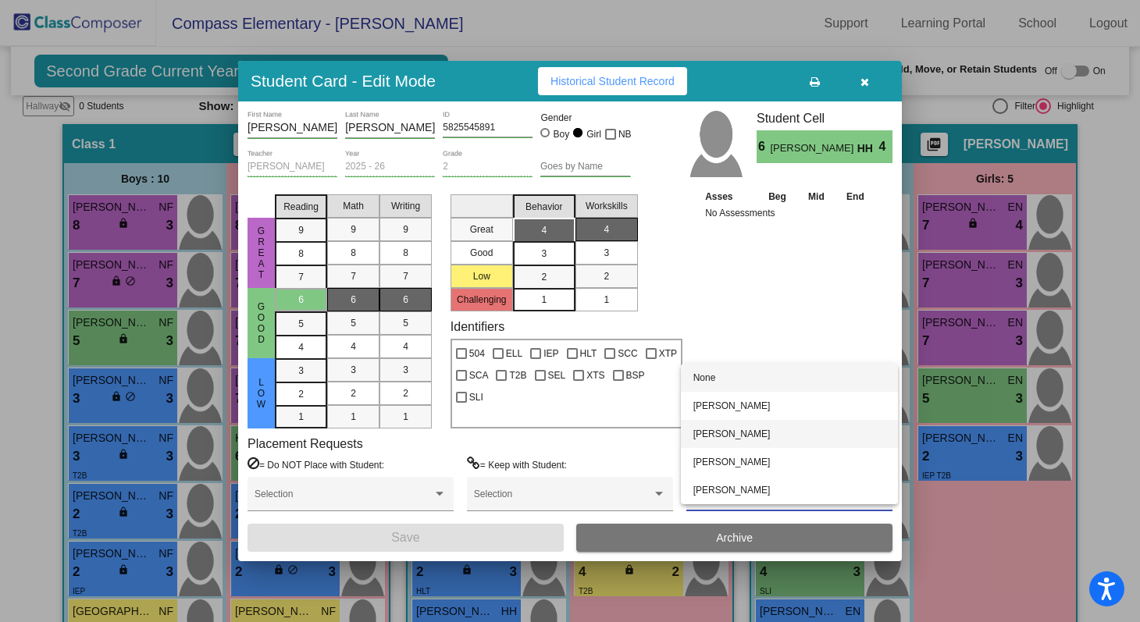
click at [726, 440] on span "[PERSON_NAME]" at bounding box center [790, 434] width 192 height 28
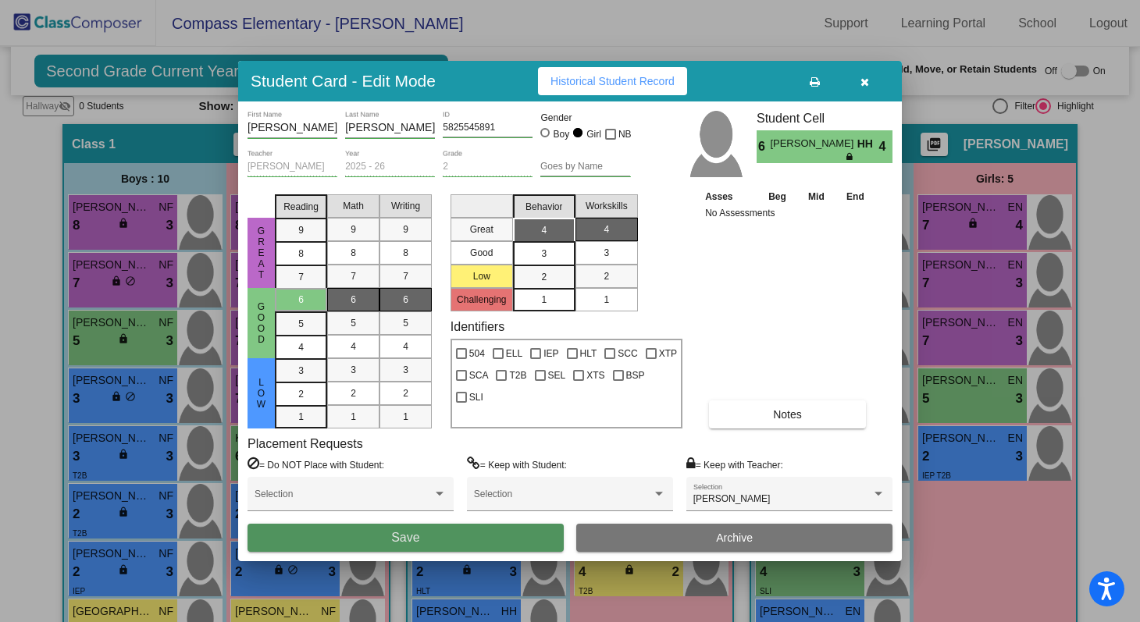
click at [520, 537] on button "Save" at bounding box center [406, 538] width 316 height 28
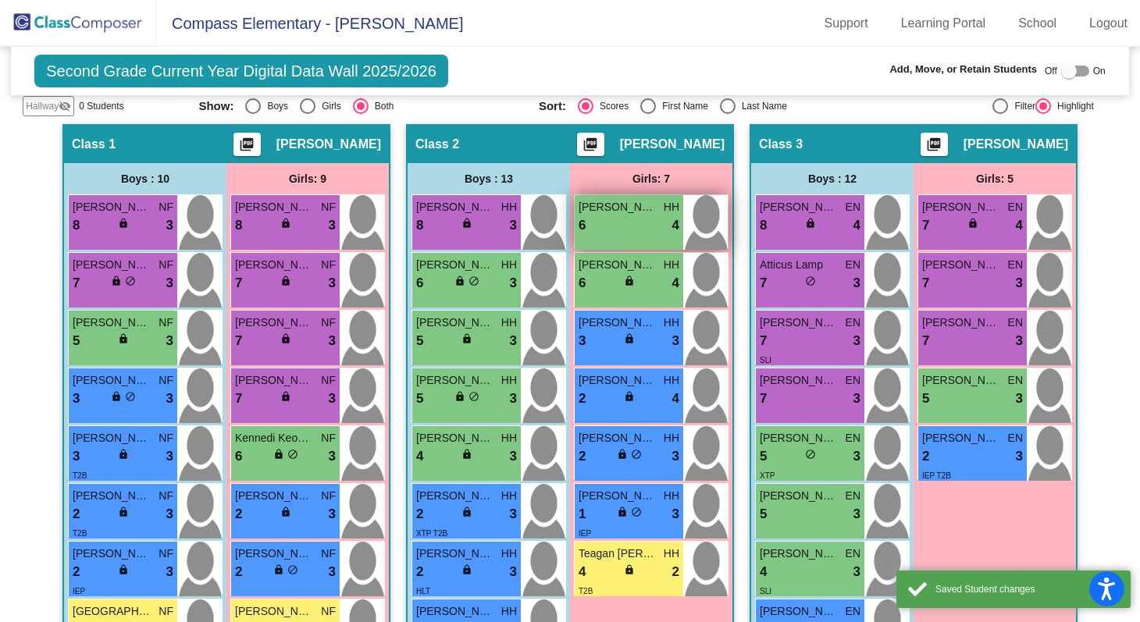
click at [641, 221] on div "6 lock do_not_disturb_alt 4" at bounding box center [629, 226] width 101 height 20
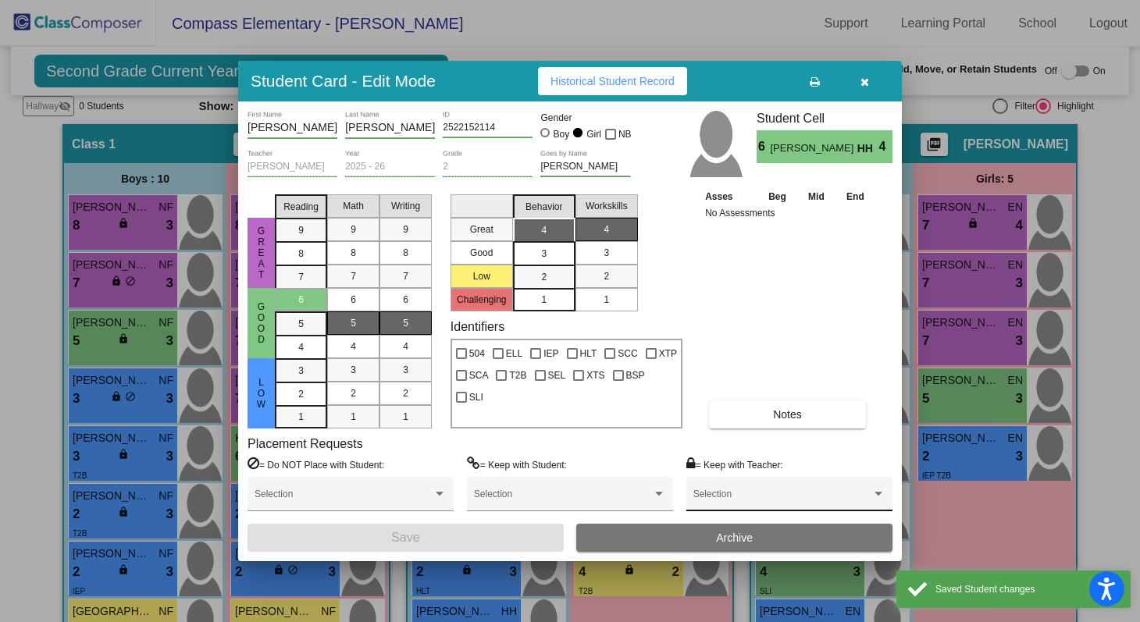
click at [733, 485] on div "Selection" at bounding box center [790, 498] width 192 height 28
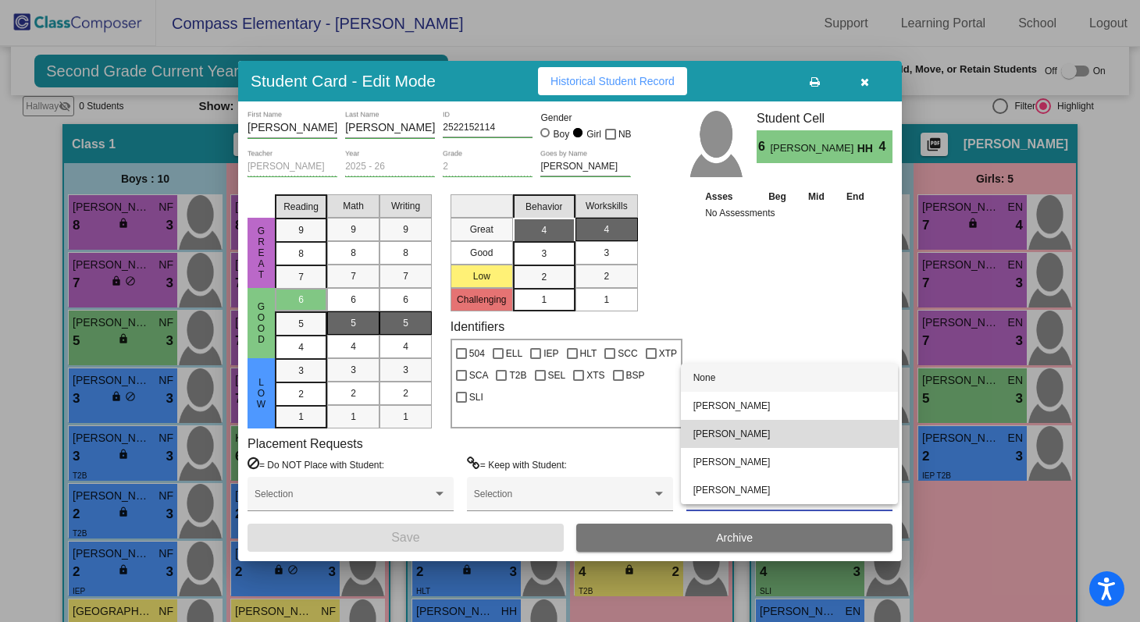
click at [734, 424] on span "[PERSON_NAME]" at bounding box center [790, 434] width 192 height 28
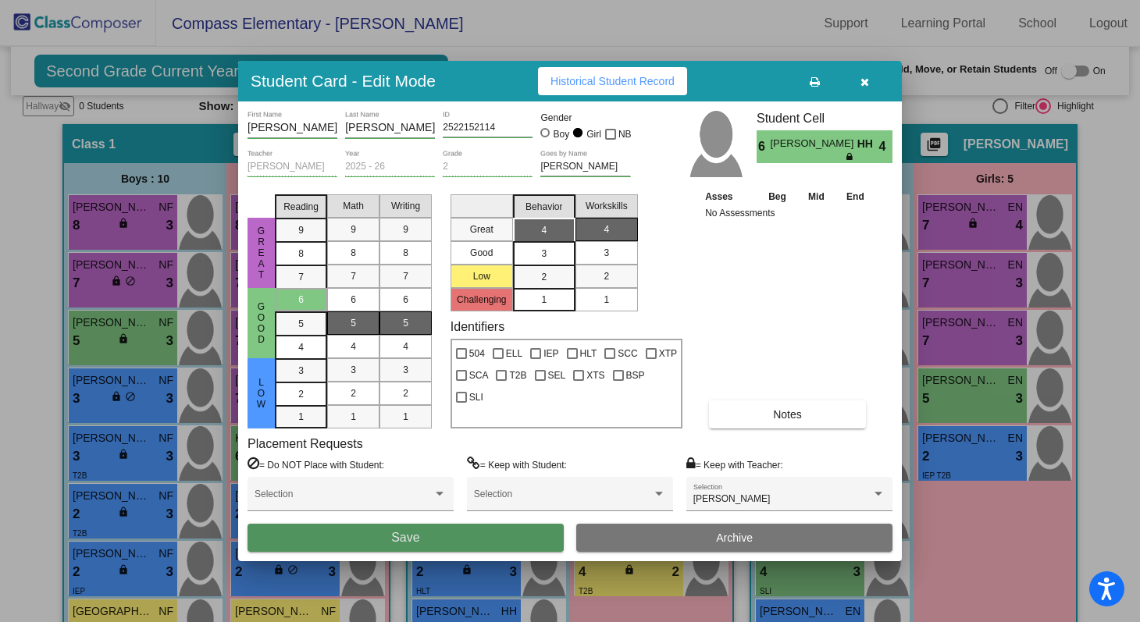
click at [519, 532] on button "Save" at bounding box center [406, 538] width 316 height 28
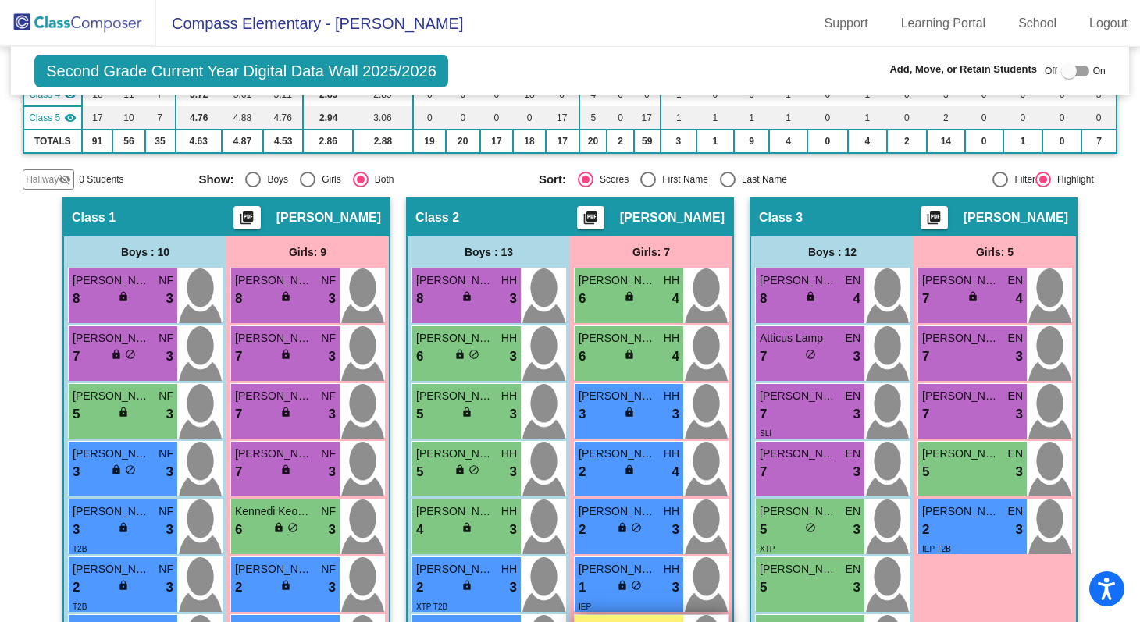
scroll to position [269, 0]
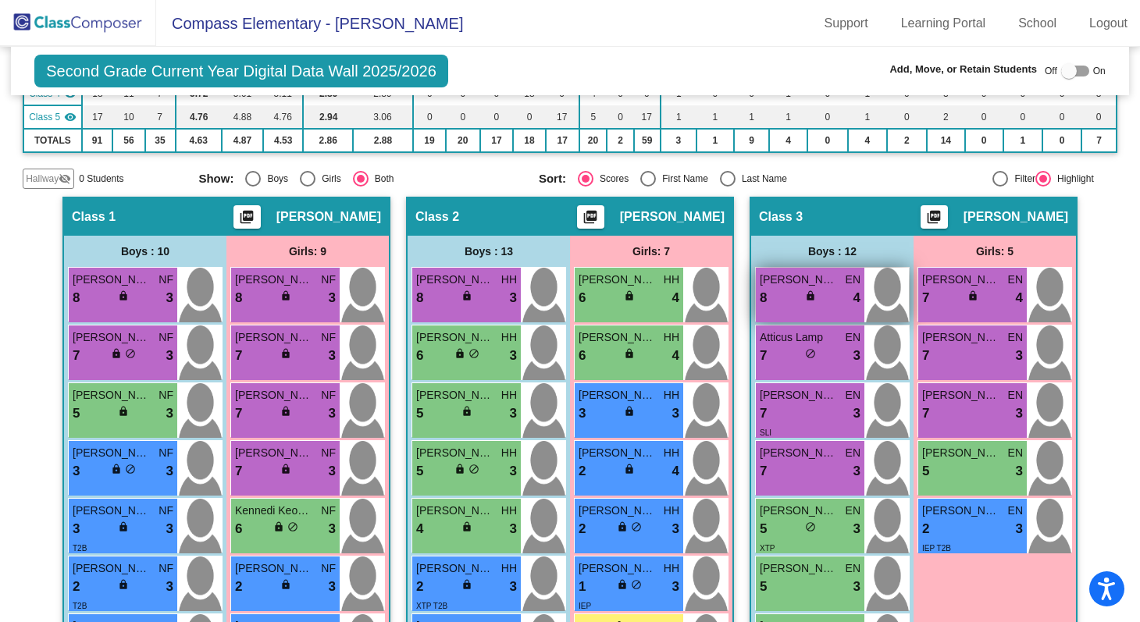
drag, startPoint x: 824, startPoint y: 237, endPoint x: 810, endPoint y: 269, distance: 35.0
click at [820, 244] on div "Boys : 12" at bounding box center [832, 251] width 162 height 31
click at [803, 288] on div "8 lock do_not_disturb_alt 4" at bounding box center [810, 298] width 101 height 20
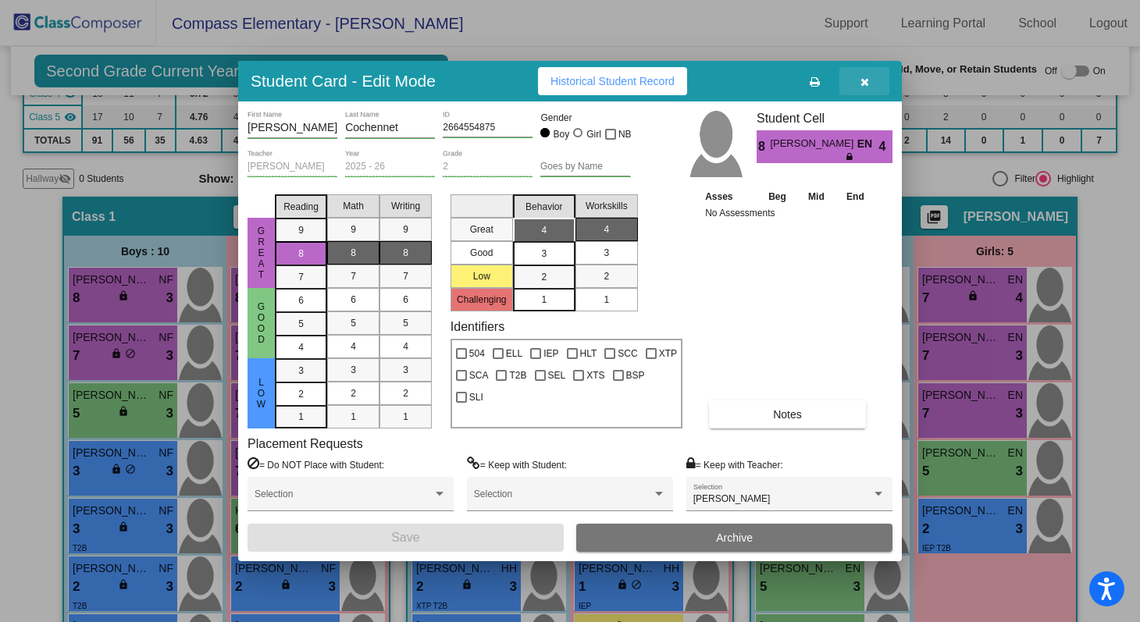
click at [868, 91] on button "button" at bounding box center [865, 81] width 50 height 28
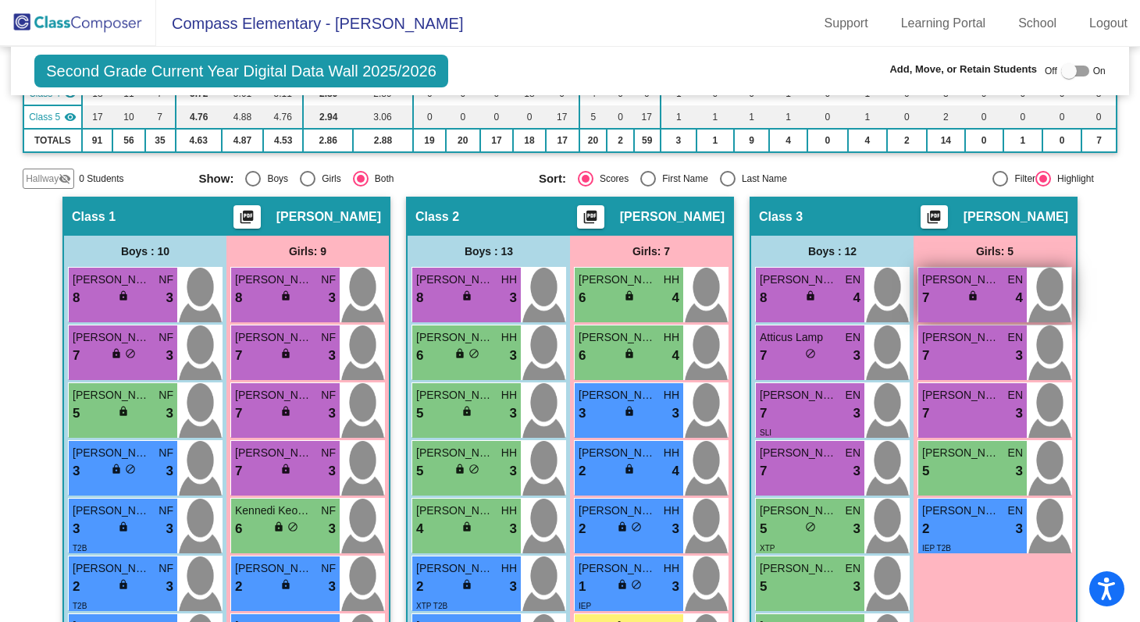
click at [943, 291] on div "7 lock do_not_disturb_alt 4" at bounding box center [972, 298] width 101 height 20
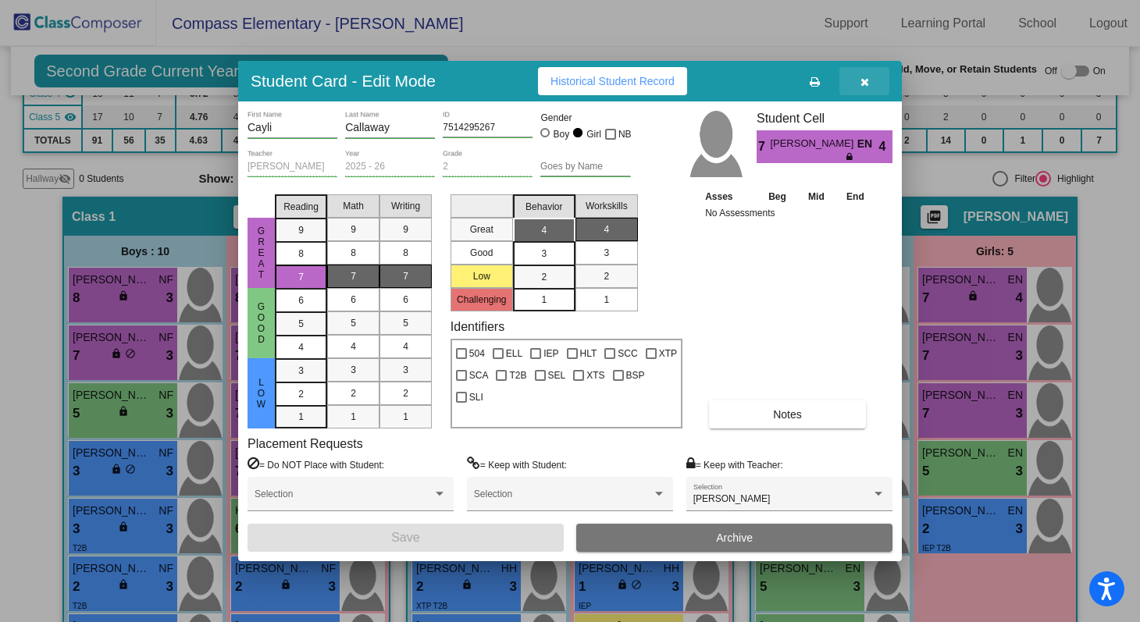
click at [869, 85] on button "button" at bounding box center [865, 81] width 50 height 28
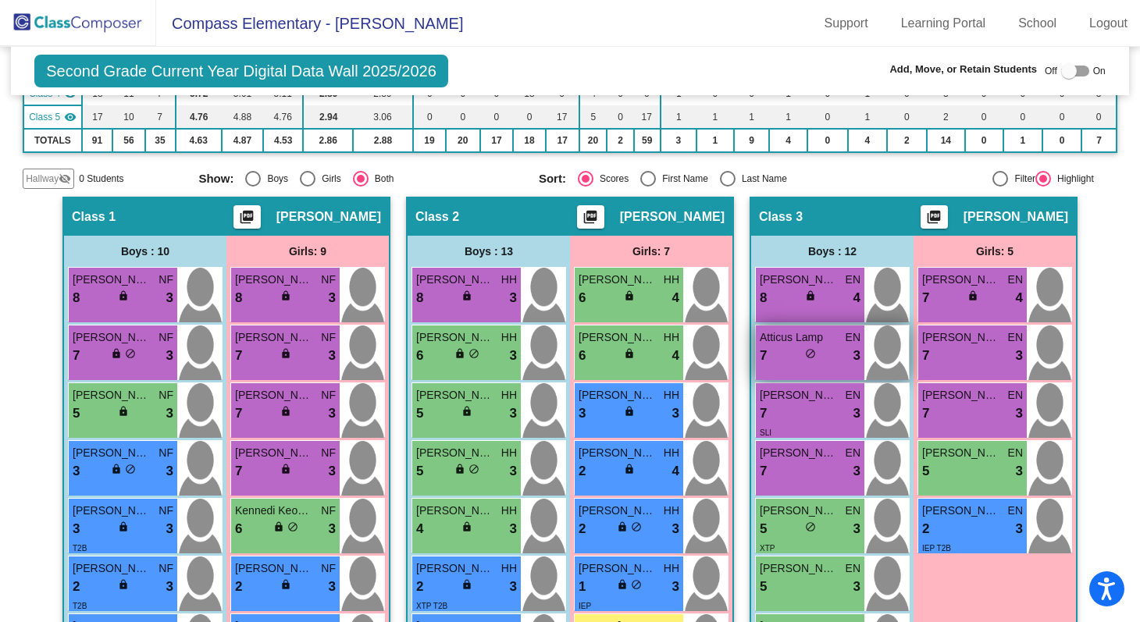
click at [792, 376] on div "[PERSON_NAME] EN 8 lock do_not_disturb_alt 4 Atticus Lamp EN 7 lock do_not_dist…" at bounding box center [832, 614] width 155 height 694
click at [788, 365] on div "Atticus Lamp EN 7 lock do_not_disturb_alt 3" at bounding box center [810, 353] width 109 height 55
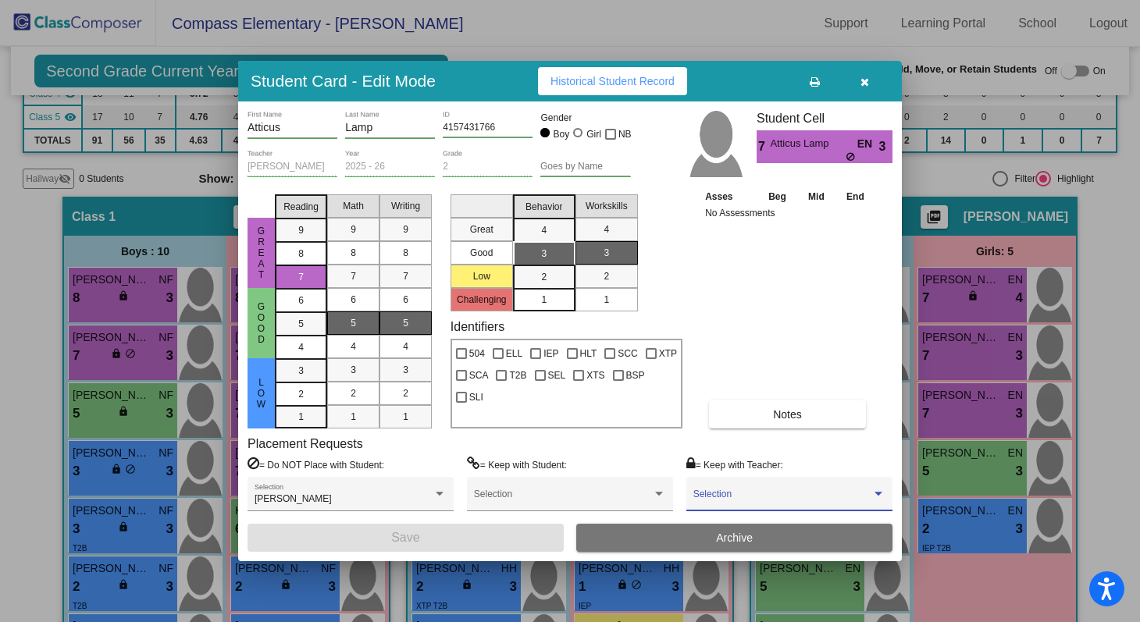
click at [803, 496] on span at bounding box center [783, 499] width 178 height 11
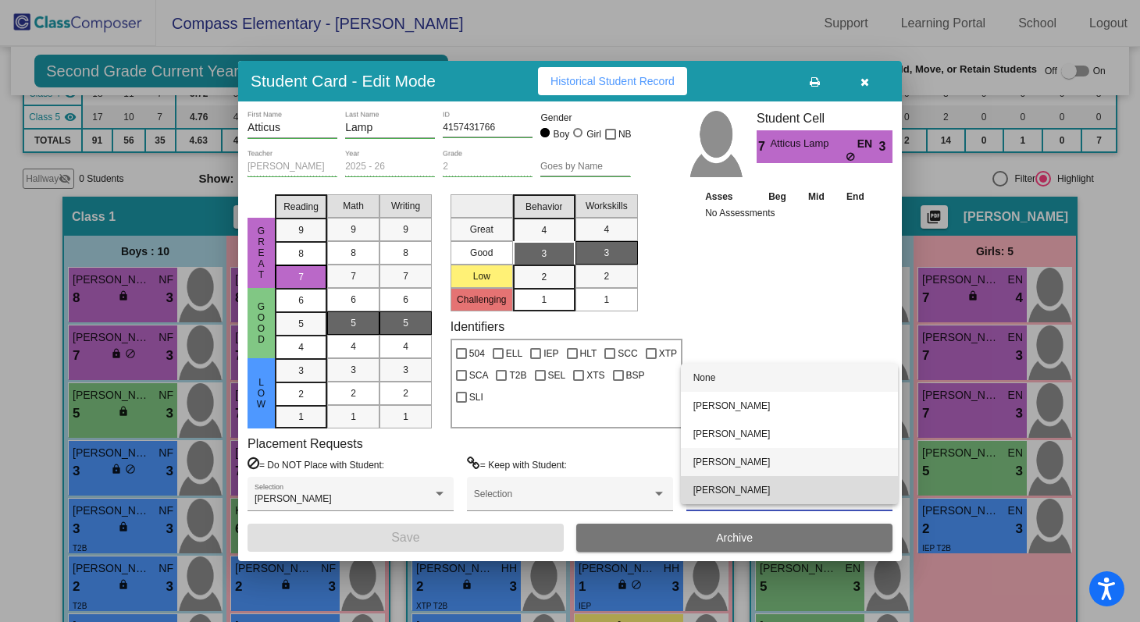
click at [790, 476] on div "None Disabled [PERSON_NAME] [PERSON_NAME] [PERSON_NAME] [PERSON_NAME]" at bounding box center [789, 434] width 217 height 141
click at [783, 461] on span "[PERSON_NAME]" at bounding box center [790, 462] width 192 height 28
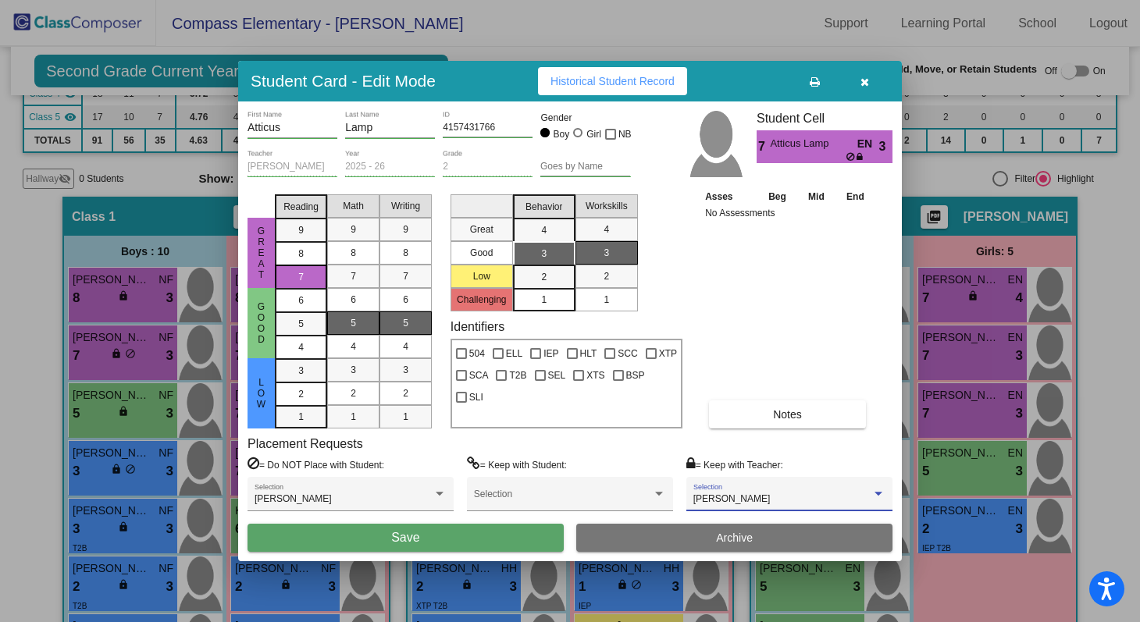
click at [437, 553] on div "Atticus First Name Lamp Last Name 4157431766 ID Gender Boy Girl NB [PERSON_NAME…" at bounding box center [570, 332] width 664 height 460
click at [472, 535] on button "Save" at bounding box center [406, 538] width 316 height 28
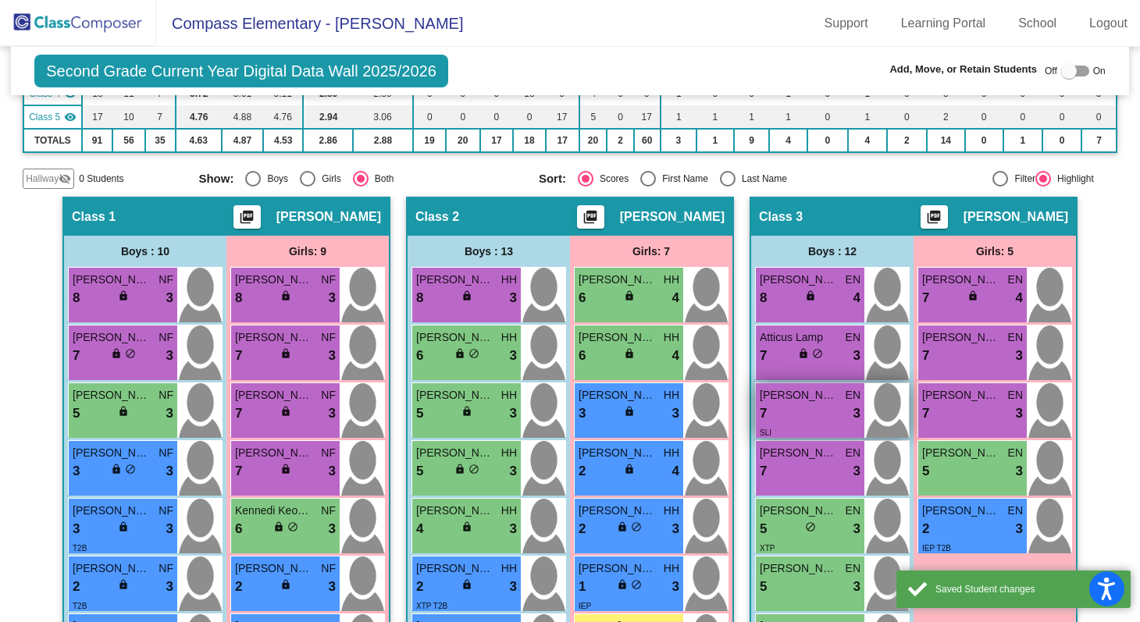
click at [782, 407] on div "7 lock do_not_disturb_alt 3" at bounding box center [810, 414] width 101 height 20
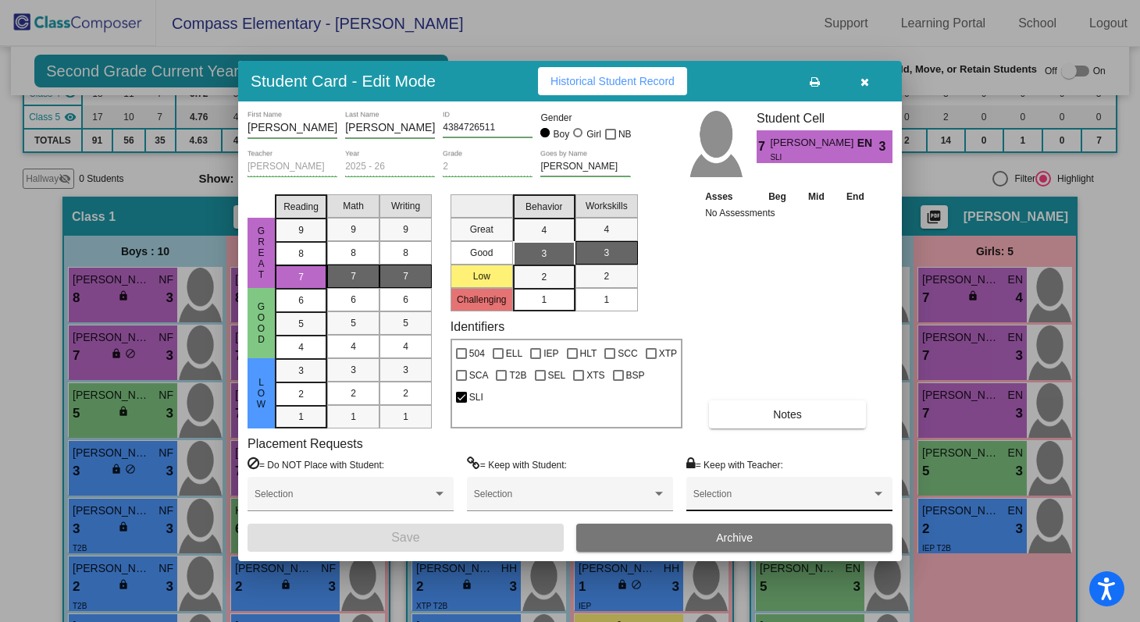
click at [797, 484] on div "Selection" at bounding box center [790, 498] width 192 height 28
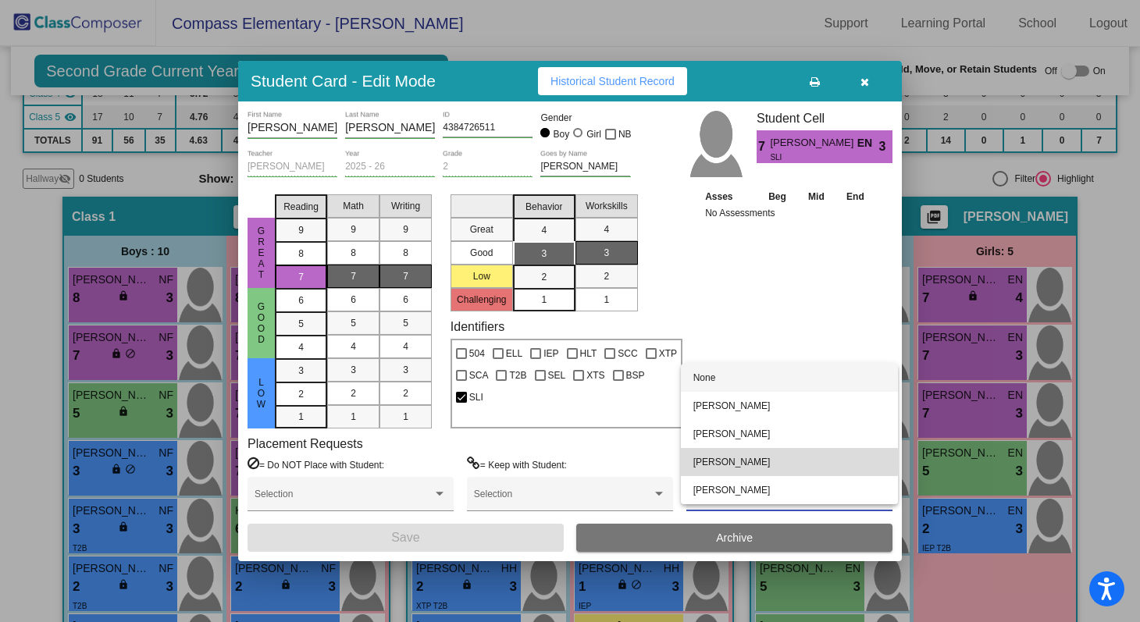
click at [769, 459] on span "[PERSON_NAME]" at bounding box center [790, 462] width 192 height 28
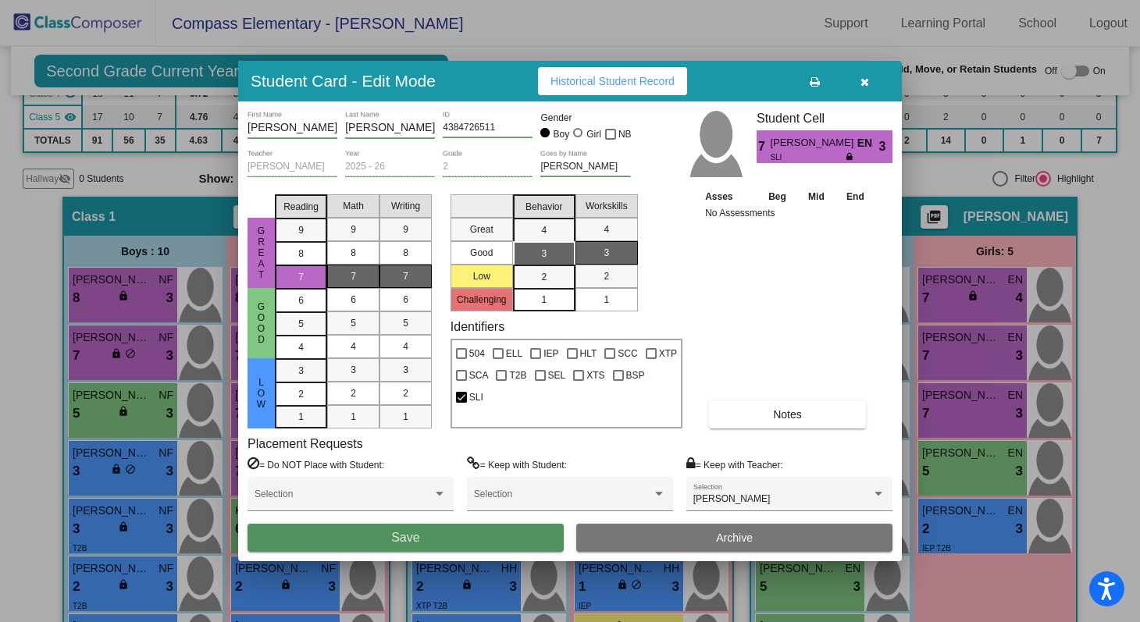
click at [483, 538] on button "Save" at bounding box center [406, 538] width 316 height 28
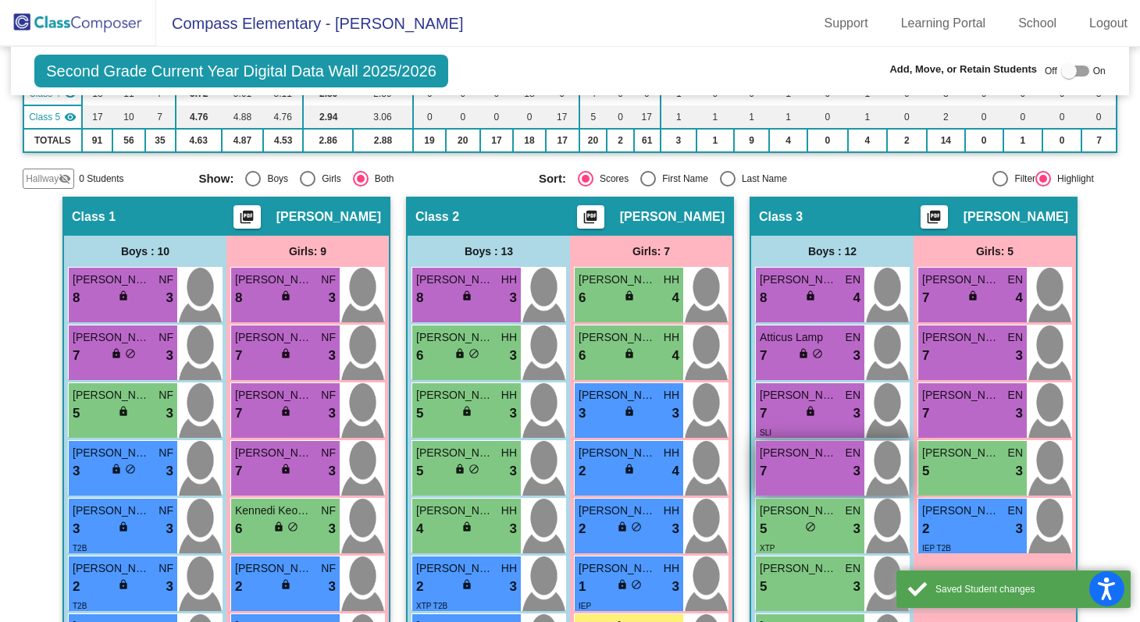
click at [788, 463] on div "7 lock do_not_disturb_alt 3" at bounding box center [810, 472] width 101 height 20
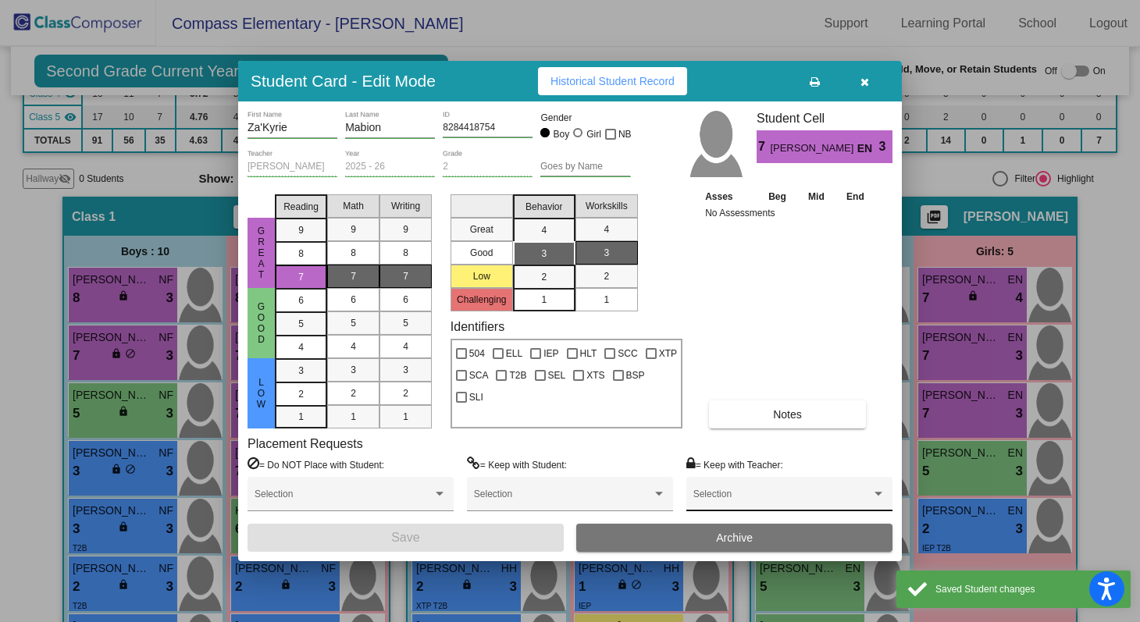
click at [776, 495] on span at bounding box center [783, 499] width 178 height 11
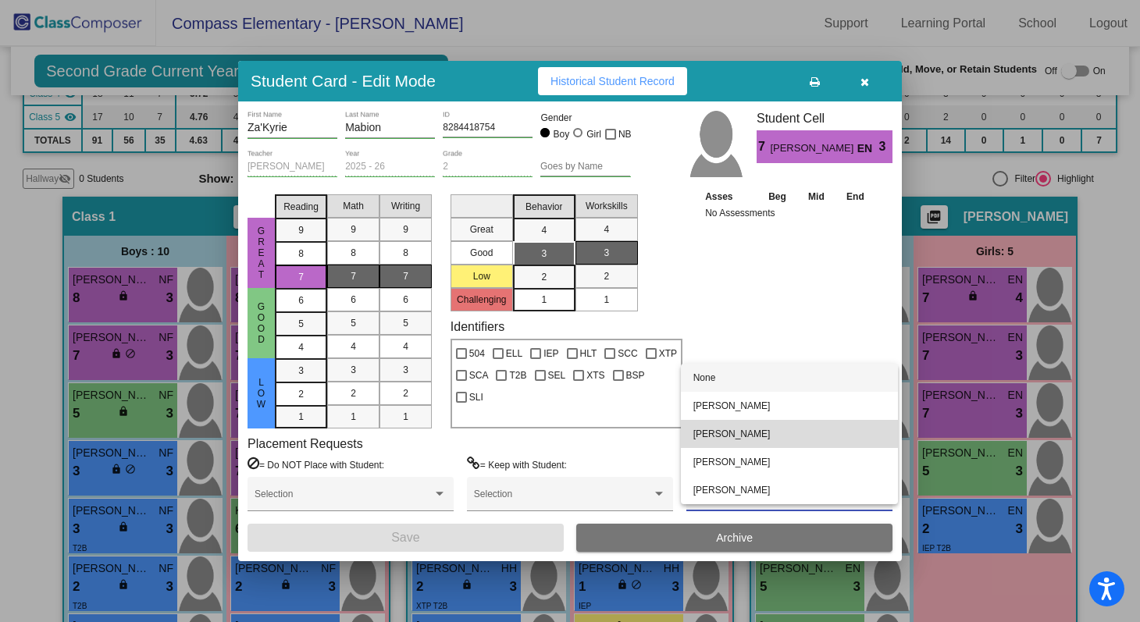
click at [727, 431] on span "[PERSON_NAME]" at bounding box center [790, 434] width 192 height 28
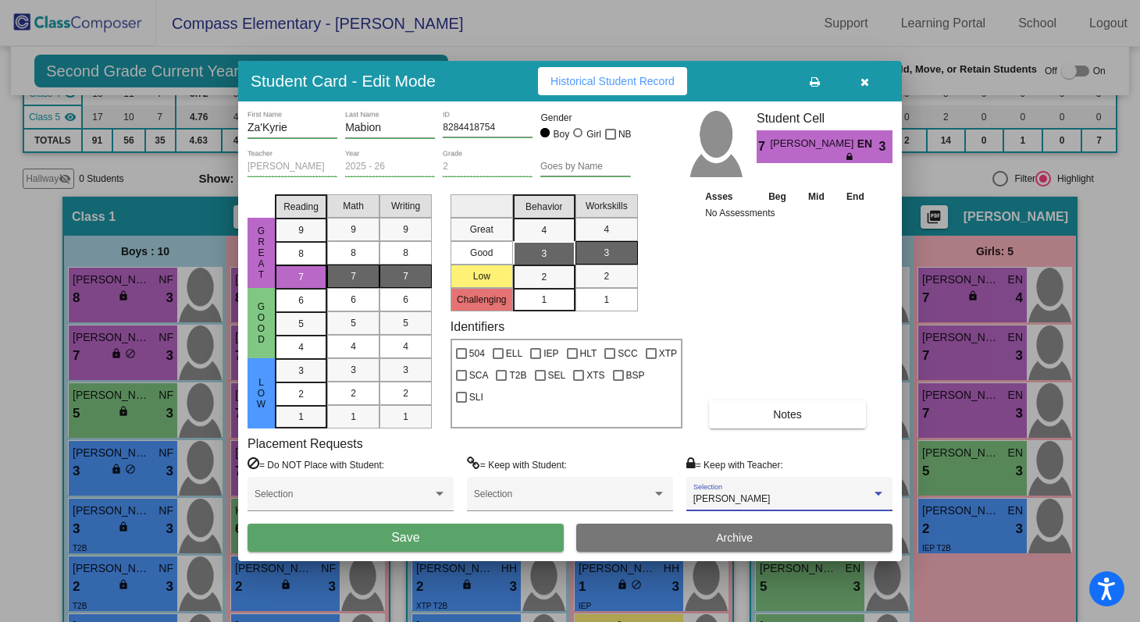
click at [732, 496] on span "[PERSON_NAME]" at bounding box center [732, 499] width 77 height 11
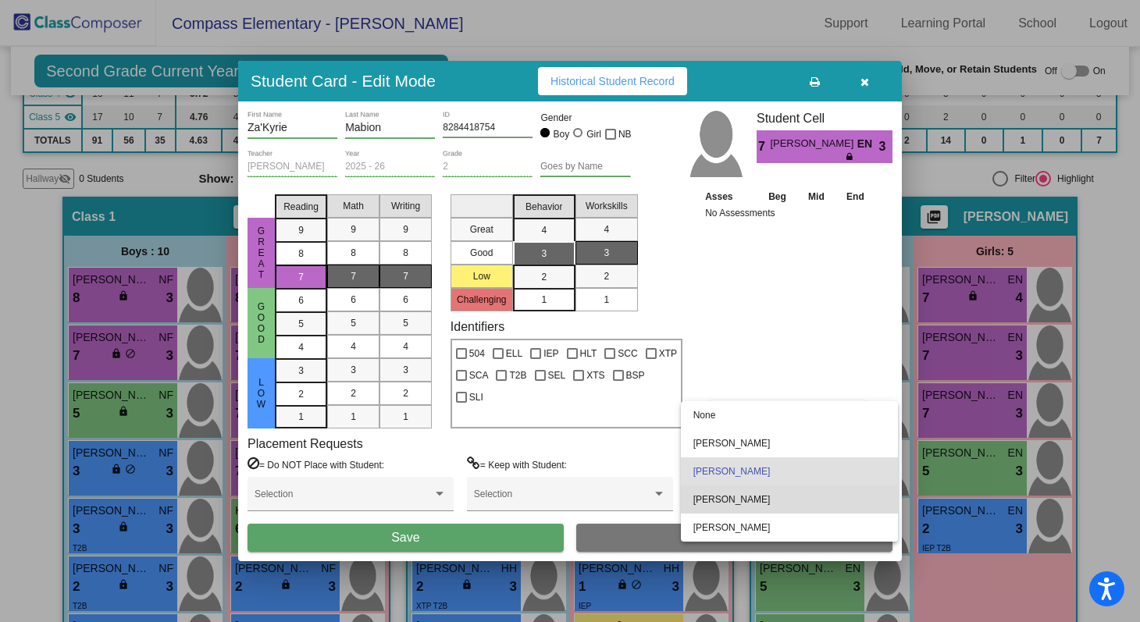
click at [734, 500] on span "[PERSON_NAME]" at bounding box center [790, 500] width 192 height 28
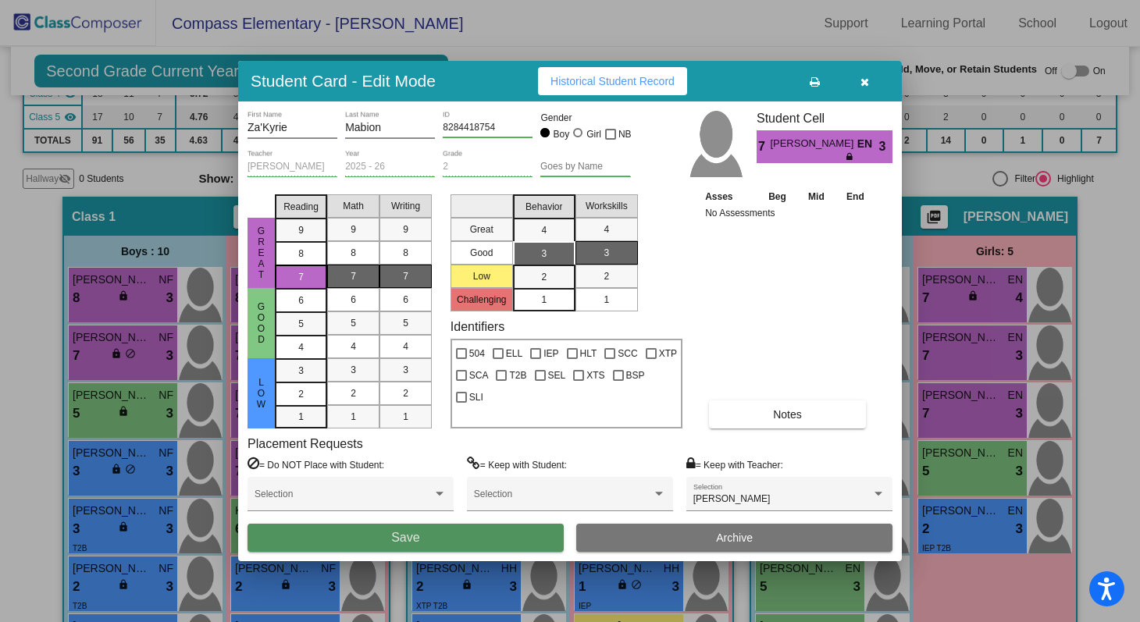
click at [501, 530] on button "Save" at bounding box center [406, 538] width 316 height 28
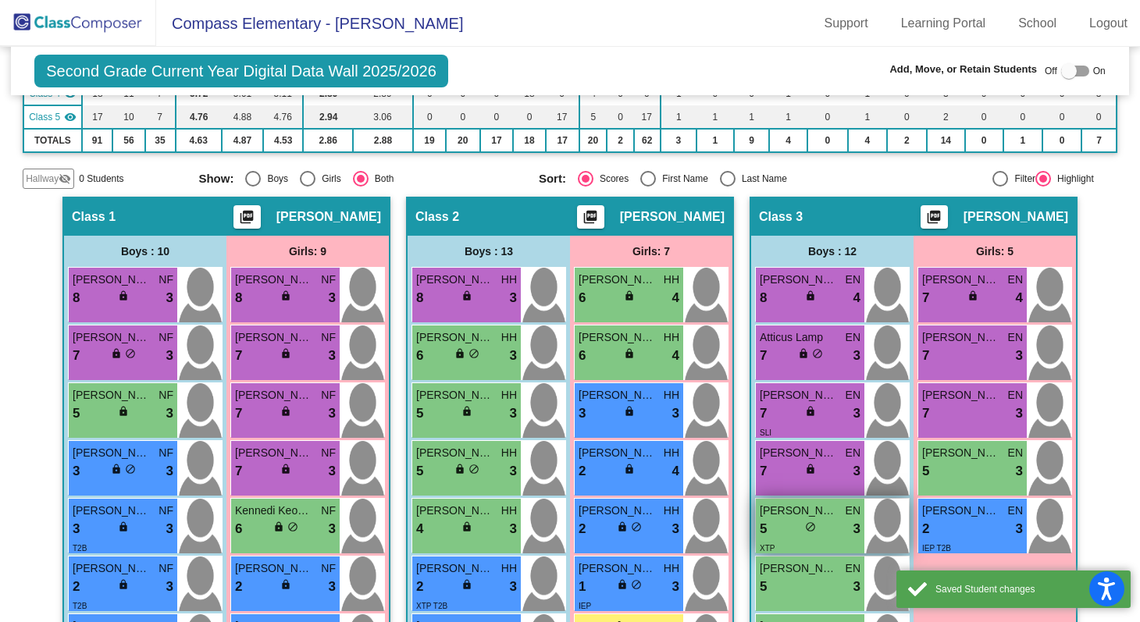
click at [794, 530] on div "5 lock do_not_disturb_alt 3" at bounding box center [810, 529] width 101 height 20
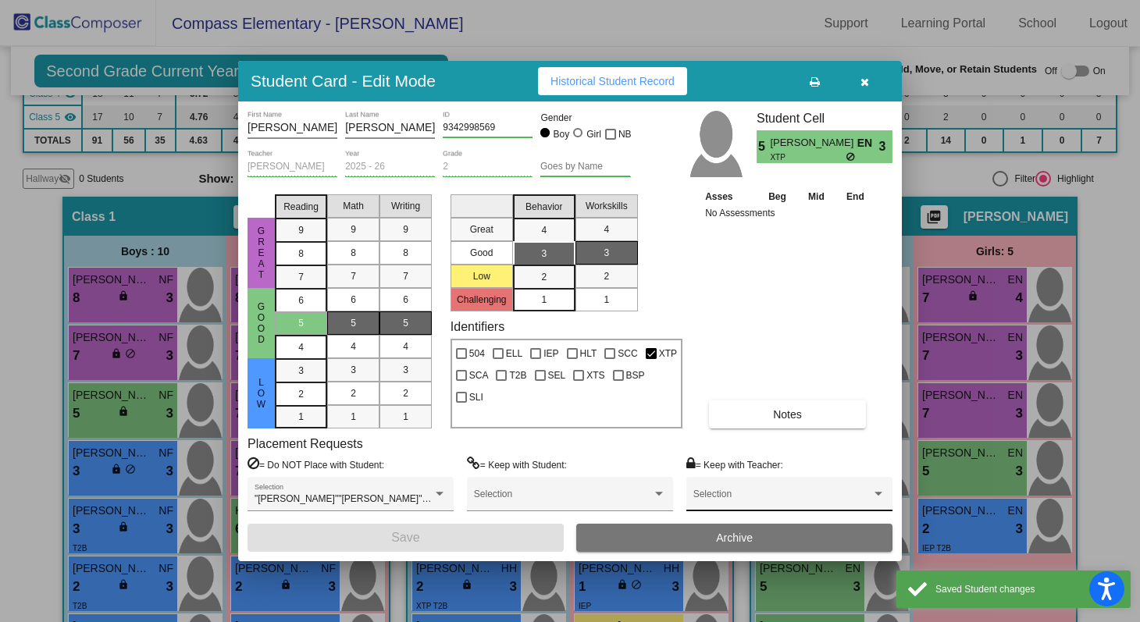
click at [821, 485] on div "Selection" at bounding box center [790, 498] width 192 height 28
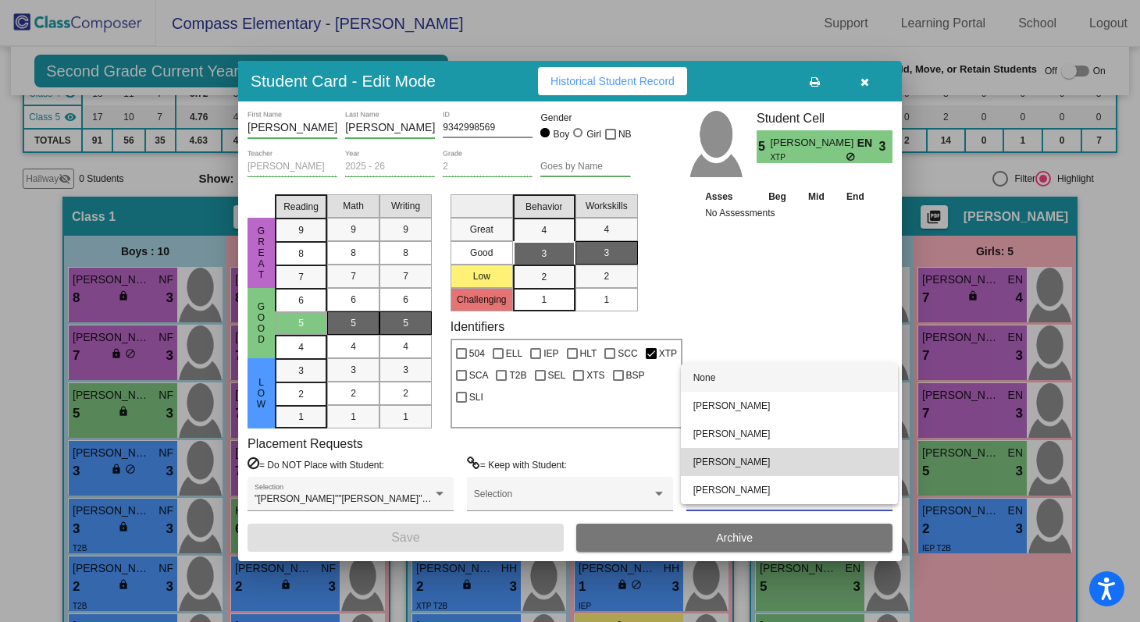
click at [794, 466] on span "[PERSON_NAME]" at bounding box center [790, 462] width 192 height 28
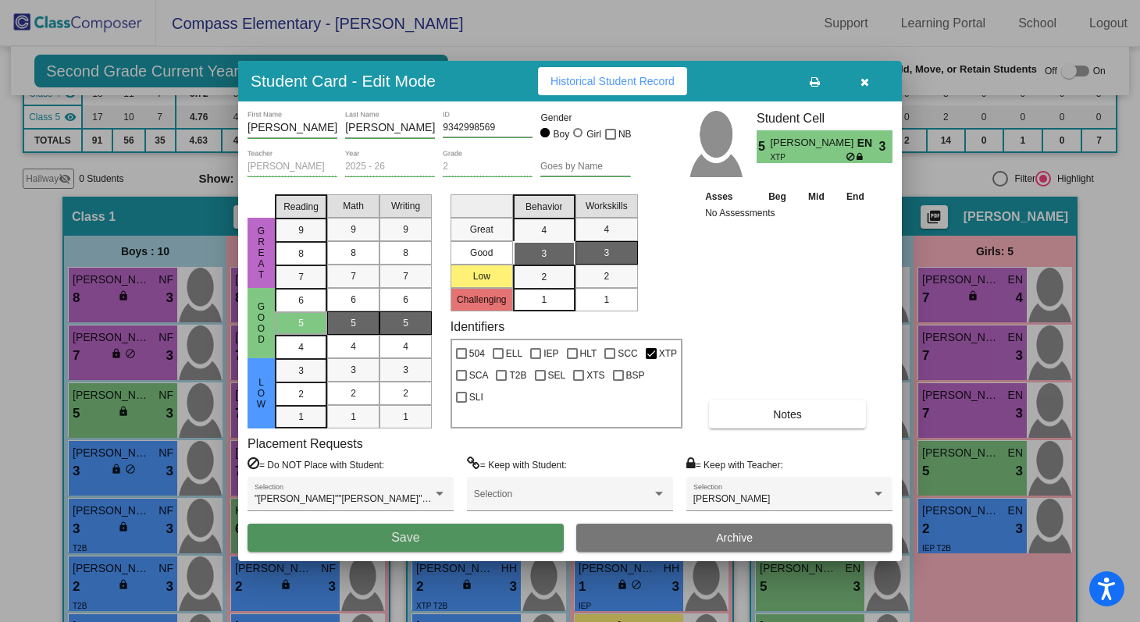
click at [516, 547] on button "Save" at bounding box center [406, 538] width 316 height 28
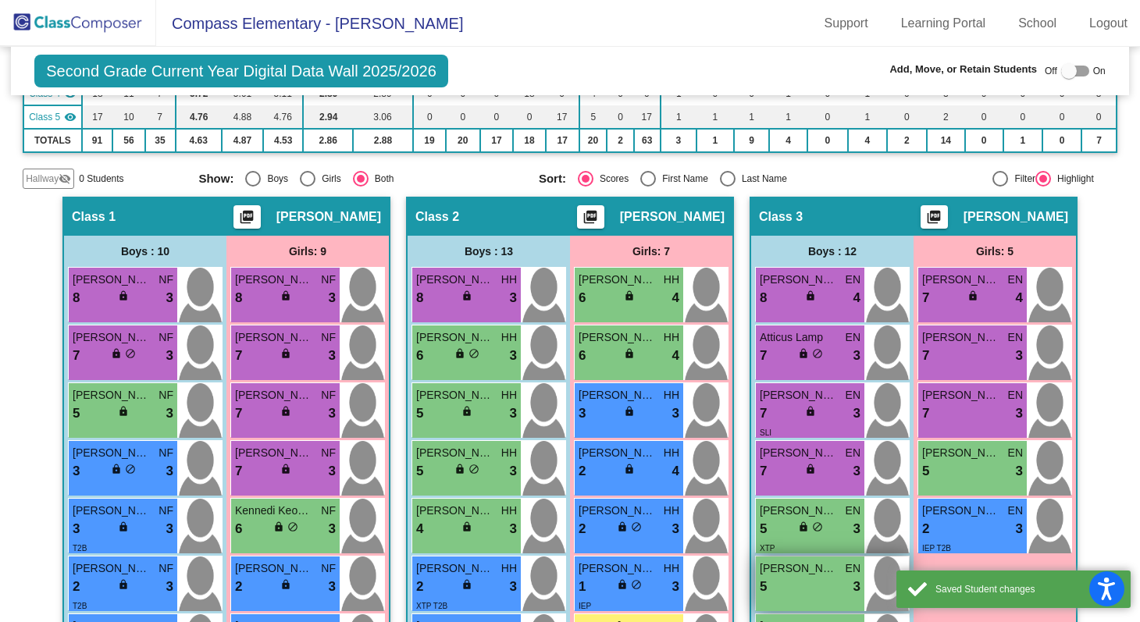
click at [804, 572] on span "[PERSON_NAME]" at bounding box center [799, 569] width 78 height 16
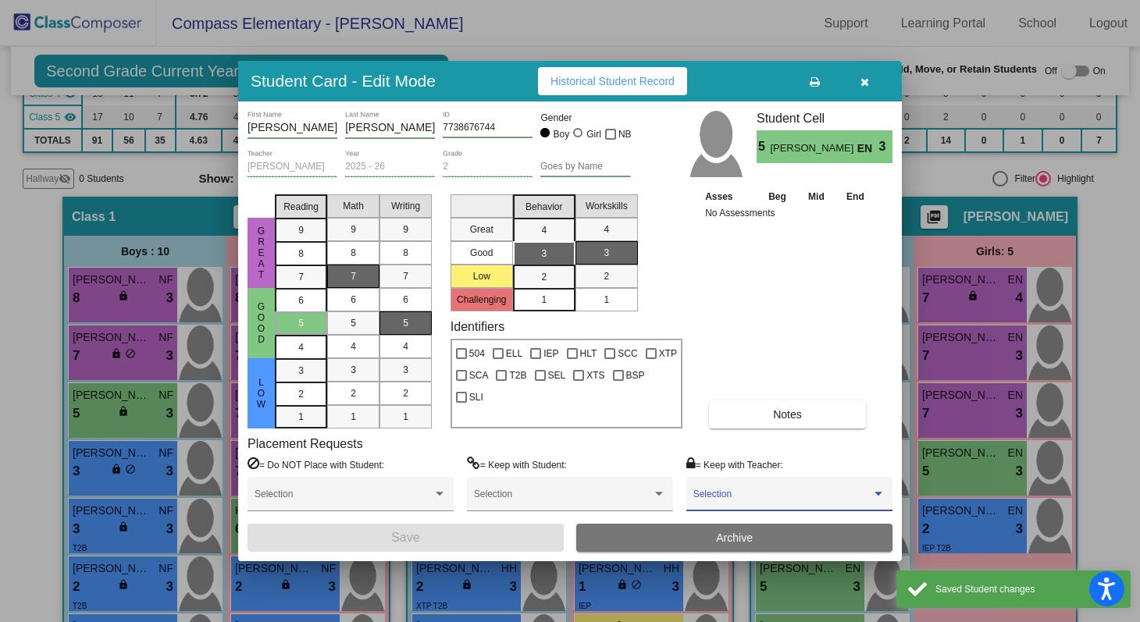
click at [815, 498] on span at bounding box center [783, 499] width 178 height 11
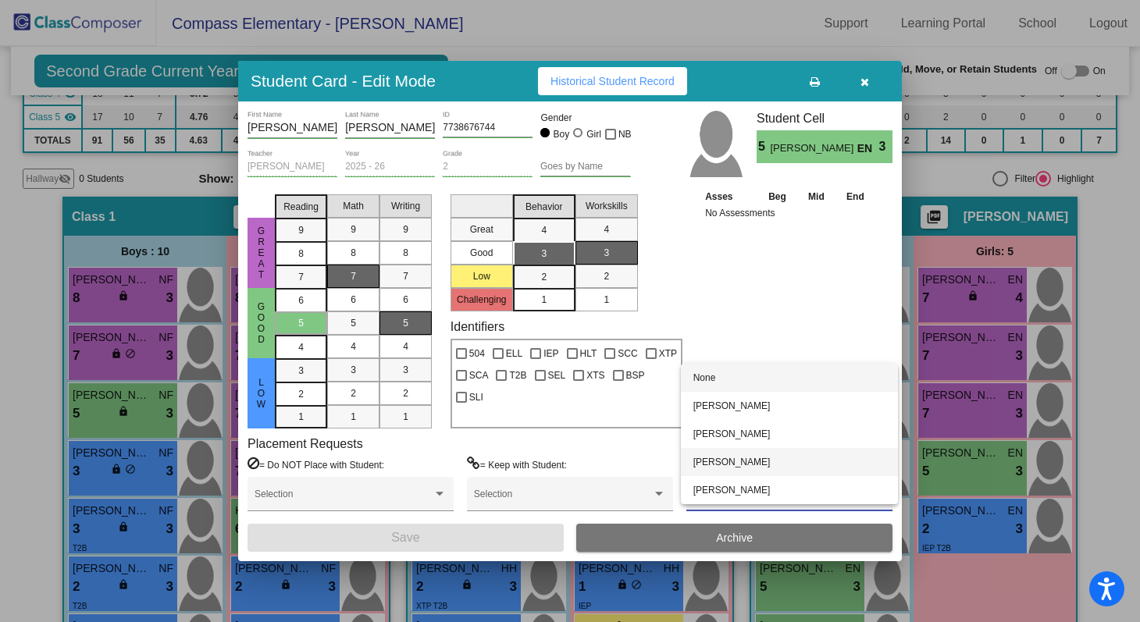
click at [768, 467] on span "[PERSON_NAME]" at bounding box center [790, 462] width 192 height 28
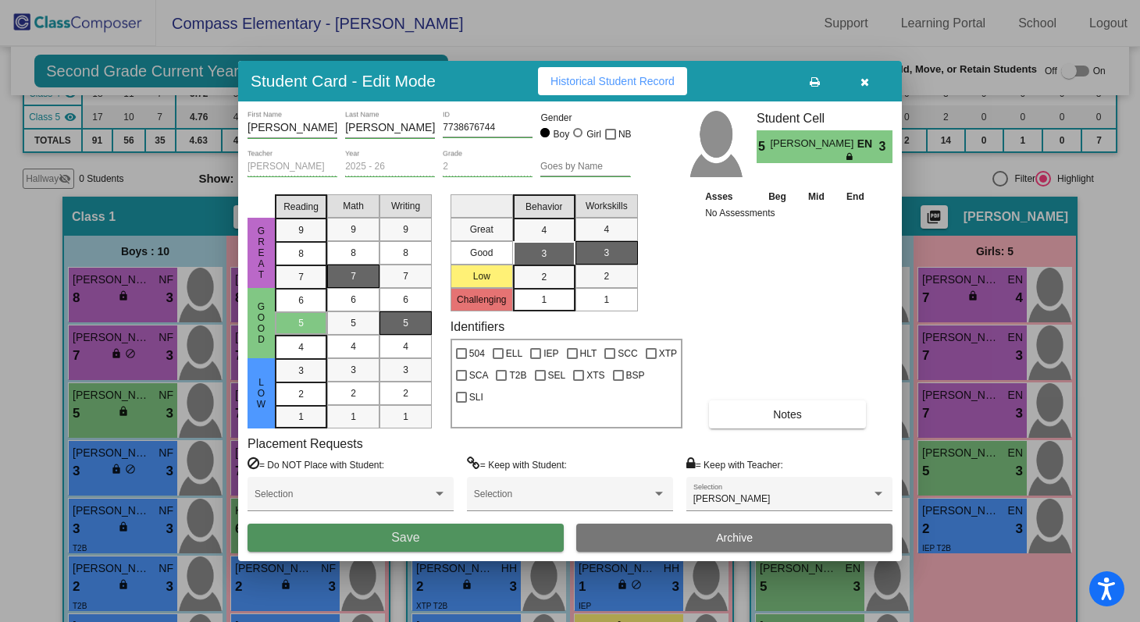
click at [508, 533] on button "Save" at bounding box center [406, 538] width 316 height 28
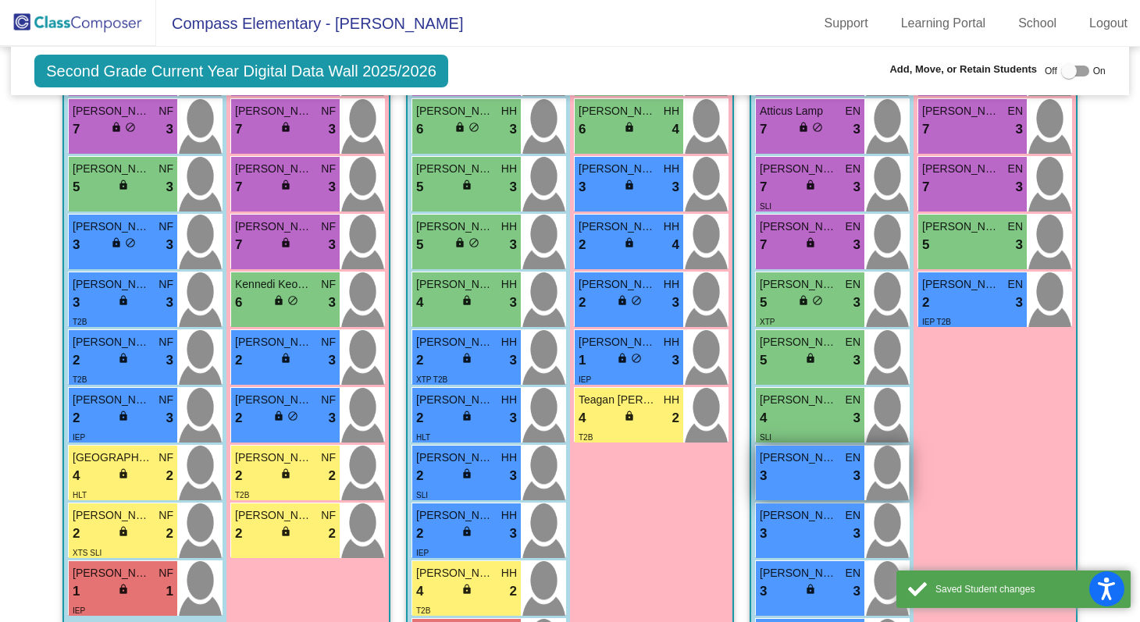
scroll to position [501, 0]
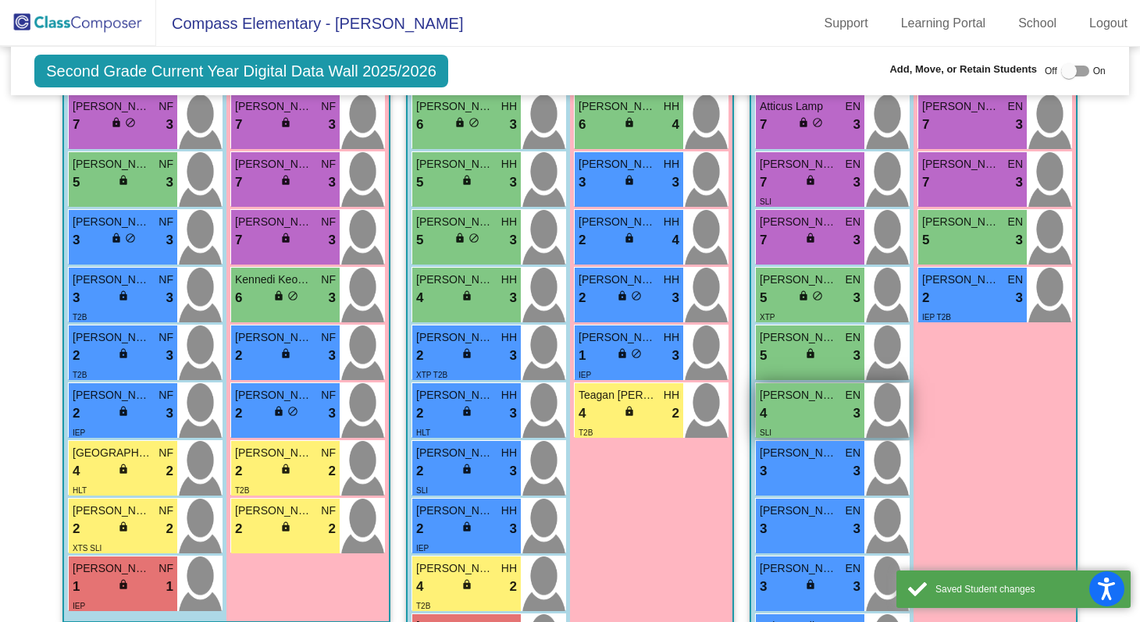
click at [832, 424] on div "SLI" at bounding box center [810, 432] width 101 height 16
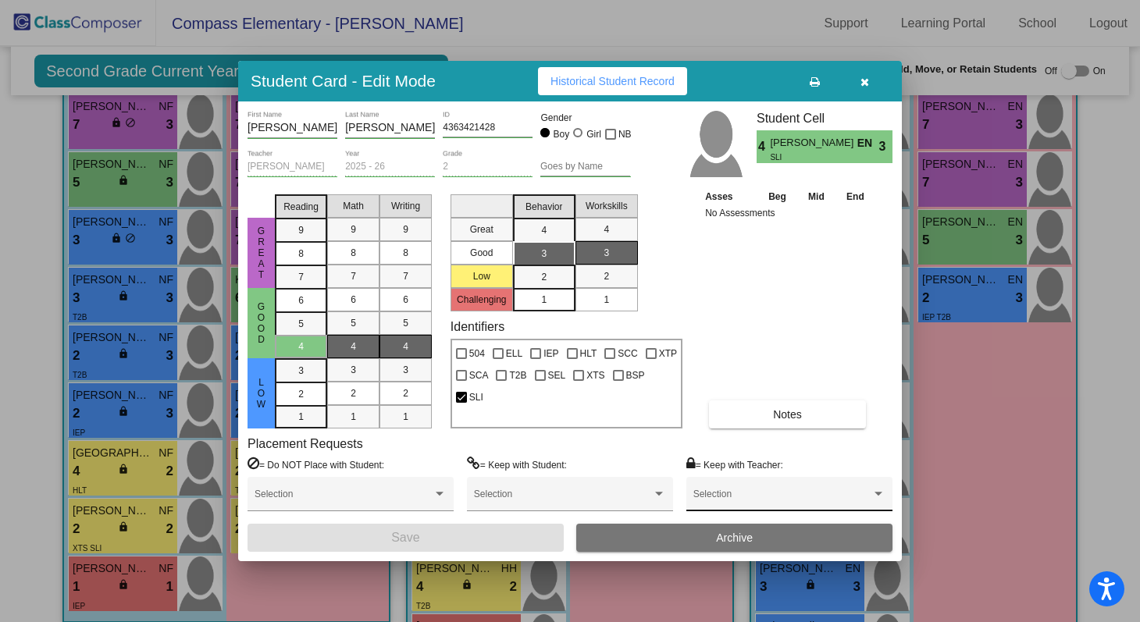
click at [800, 479] on div "Selection" at bounding box center [789, 494] width 206 height 35
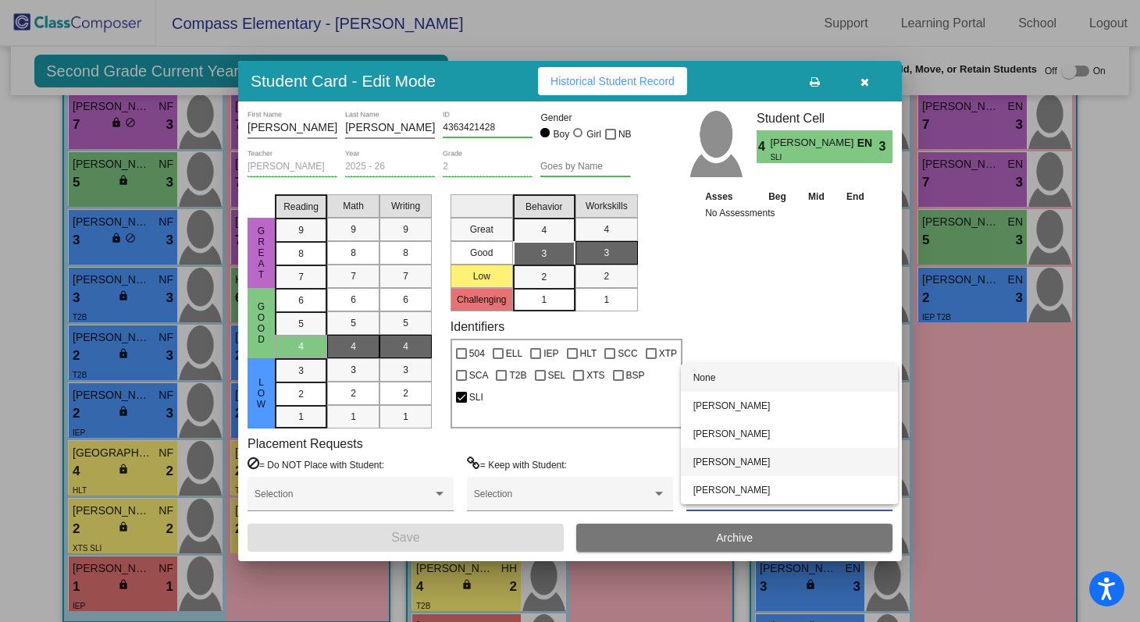
click at [795, 471] on span "[PERSON_NAME]" at bounding box center [790, 462] width 192 height 28
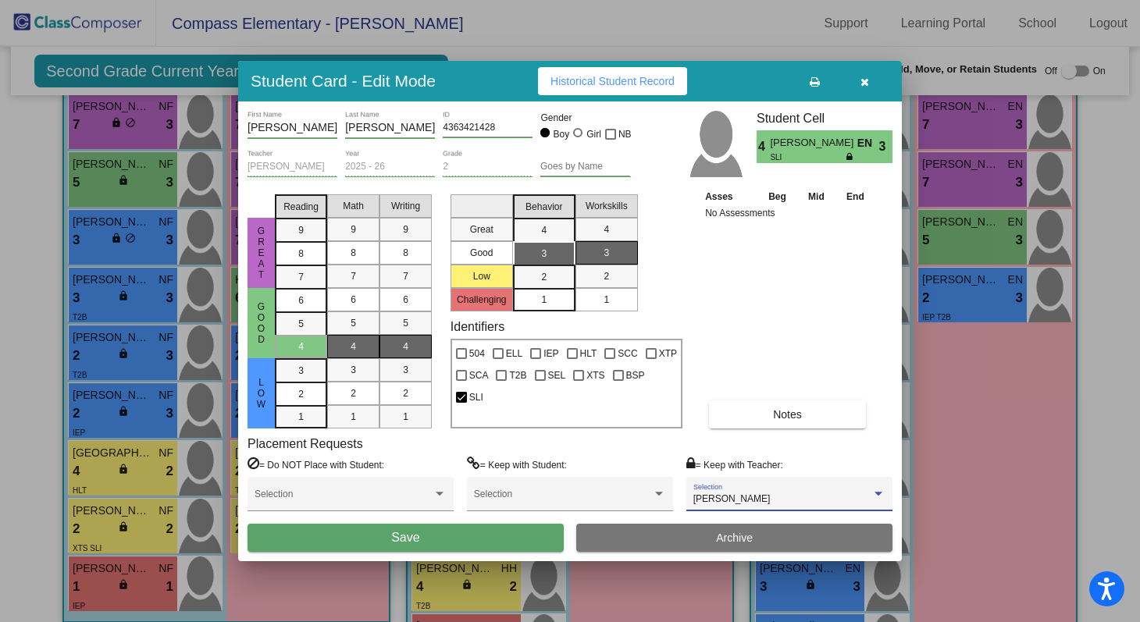
click at [494, 533] on button "Save" at bounding box center [406, 538] width 316 height 28
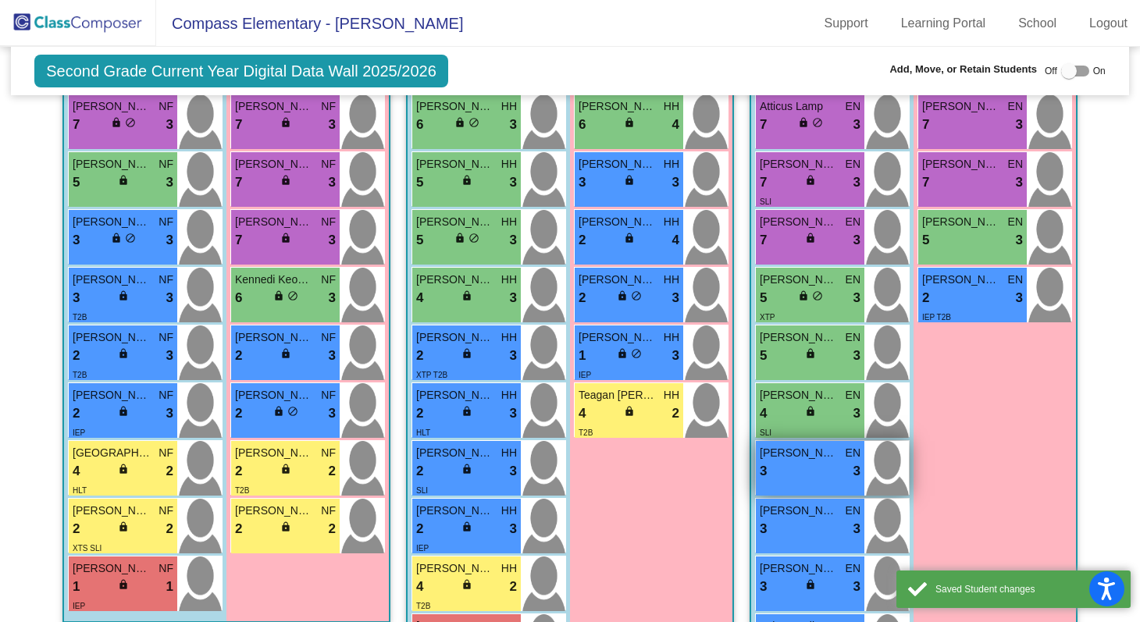
click at [791, 469] on div "3 lock do_not_disturb_alt 3" at bounding box center [810, 472] width 101 height 20
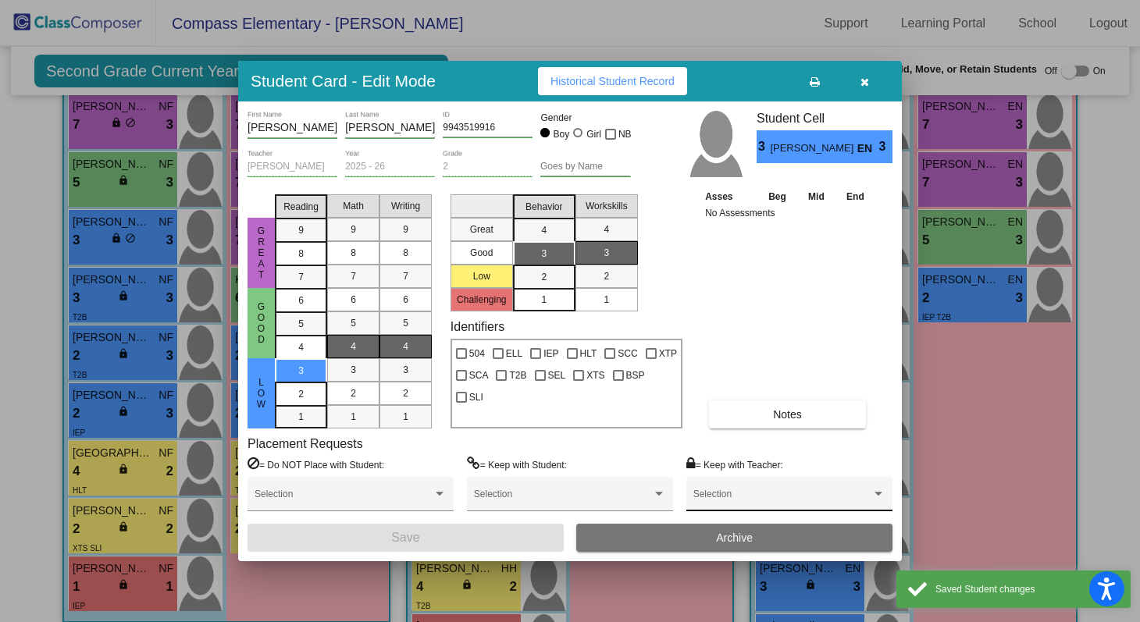
click at [790, 498] on span at bounding box center [783, 499] width 178 height 11
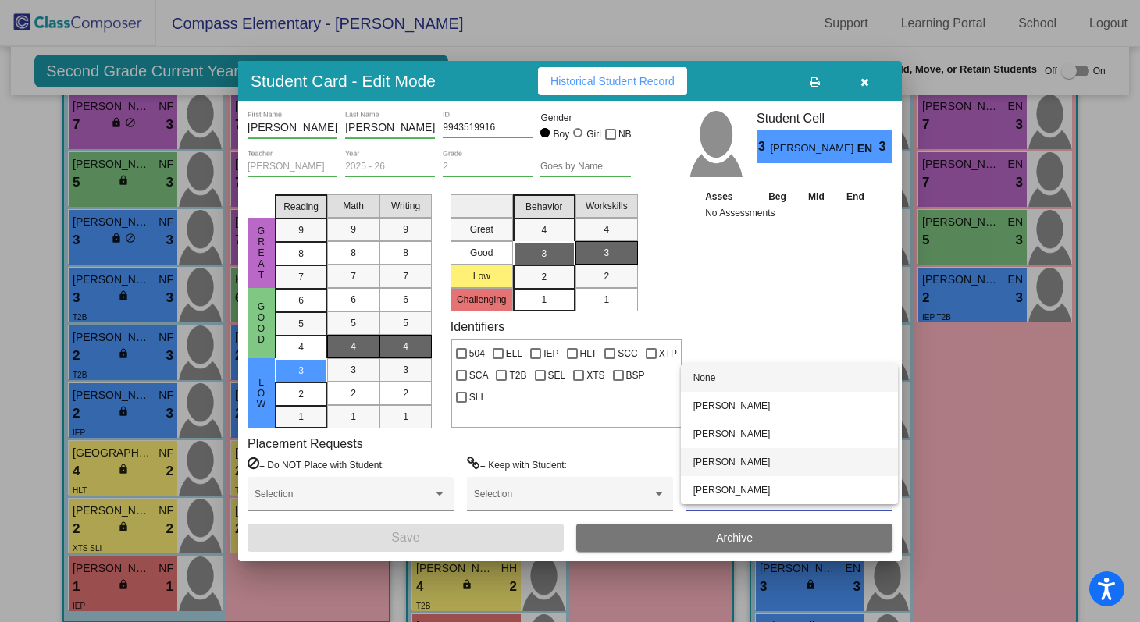
click at [775, 466] on span "[PERSON_NAME]" at bounding box center [790, 462] width 192 height 28
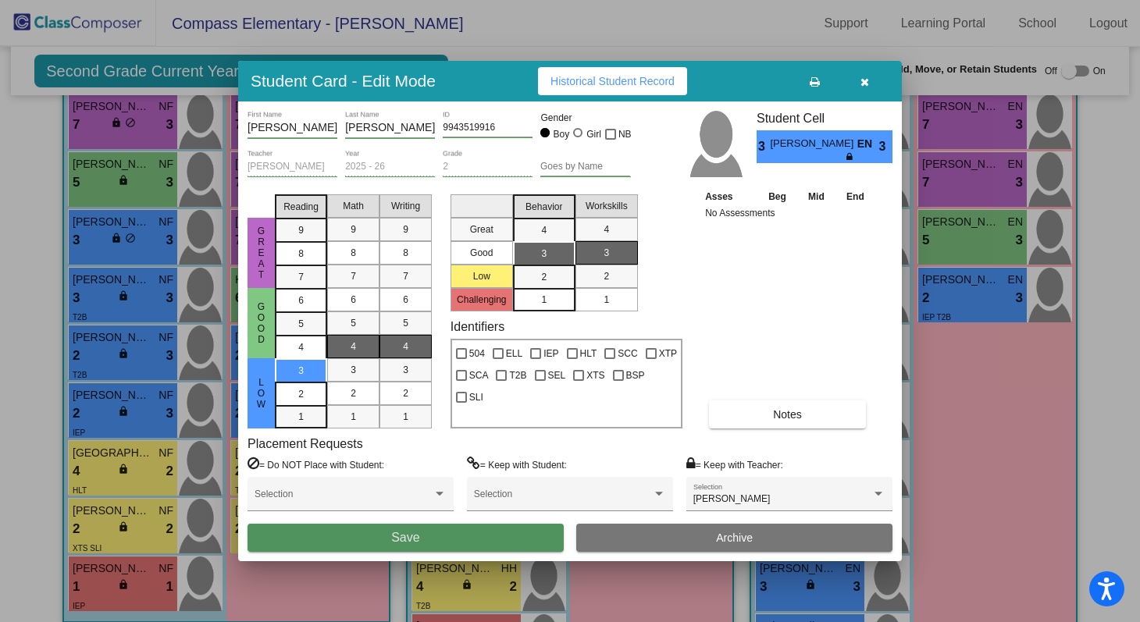
click at [520, 541] on button "Save" at bounding box center [406, 538] width 316 height 28
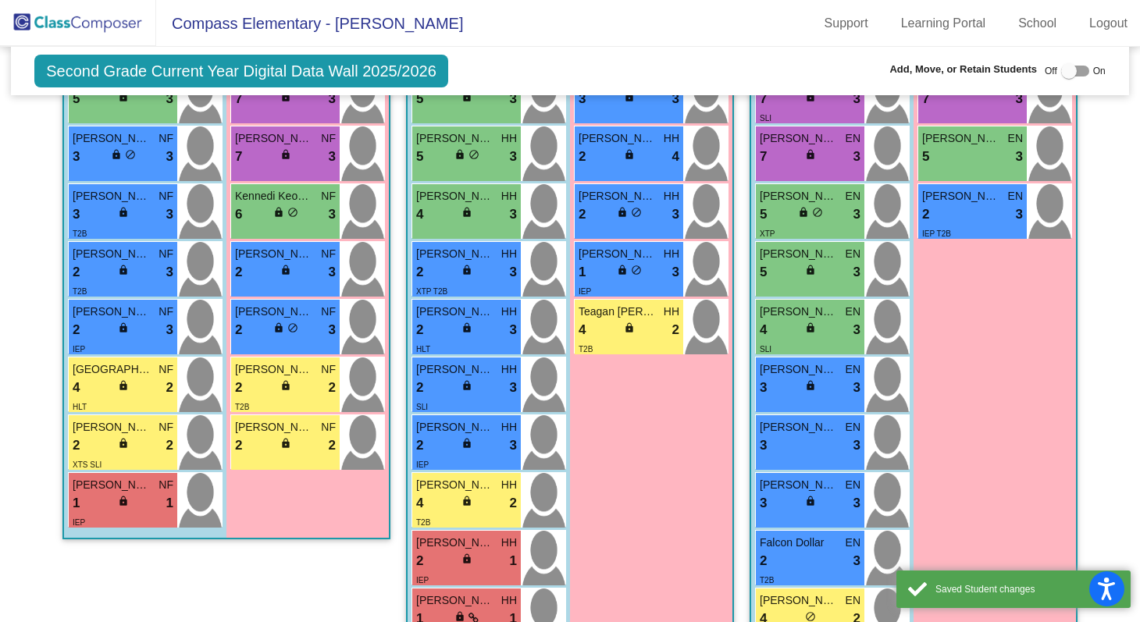
scroll to position [598, 0]
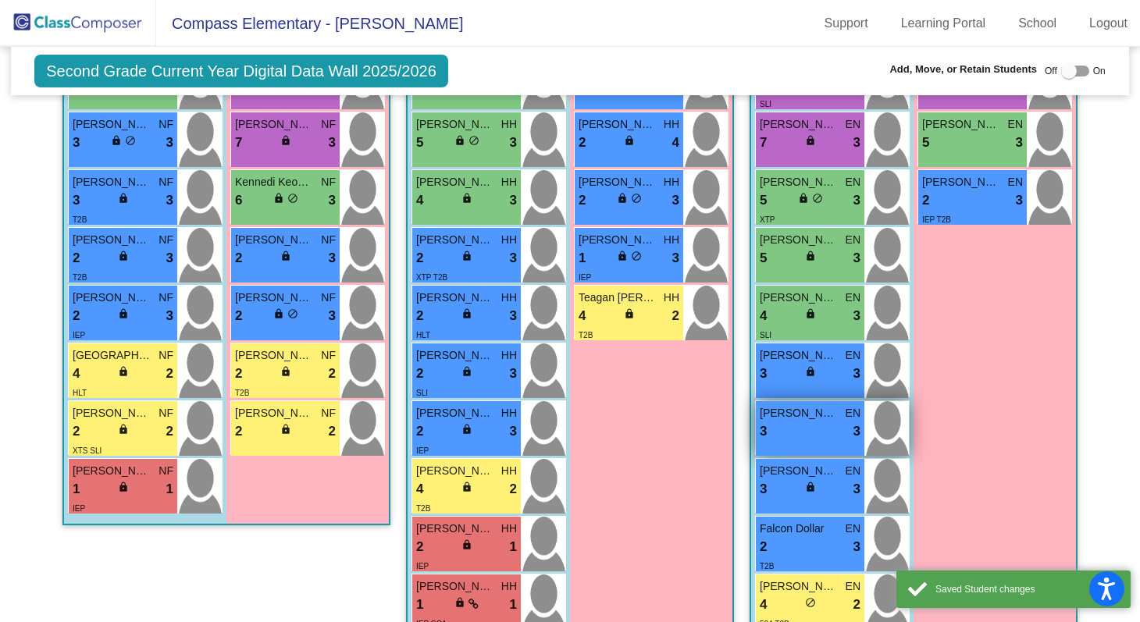
click at [814, 422] on div "3 lock do_not_disturb_alt 3" at bounding box center [810, 432] width 101 height 20
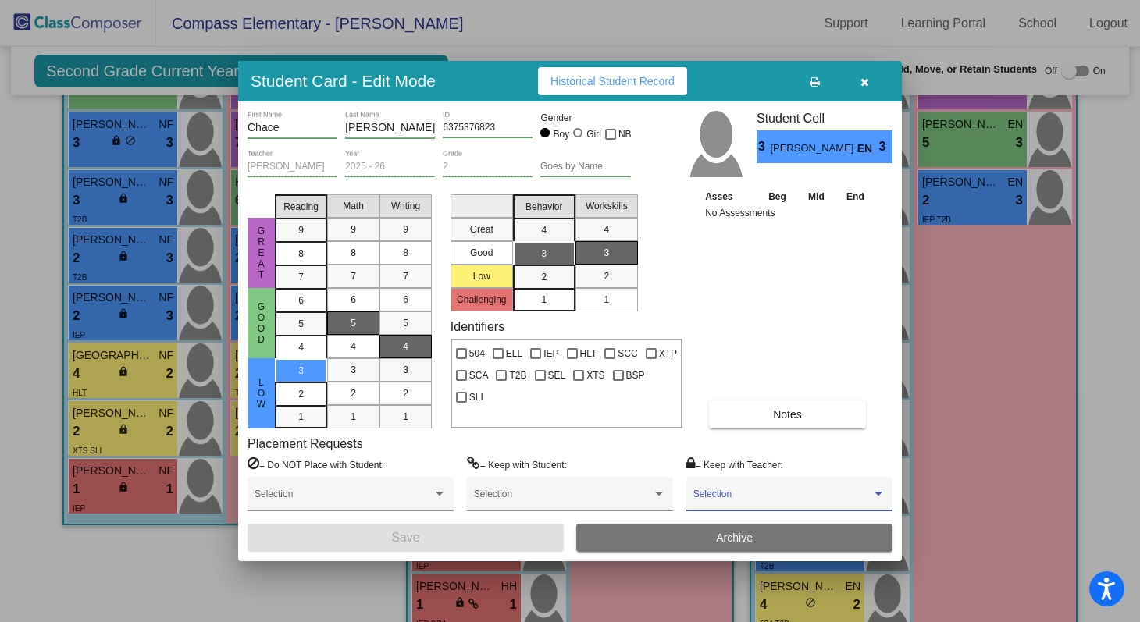
click at [789, 501] on span at bounding box center [783, 499] width 178 height 11
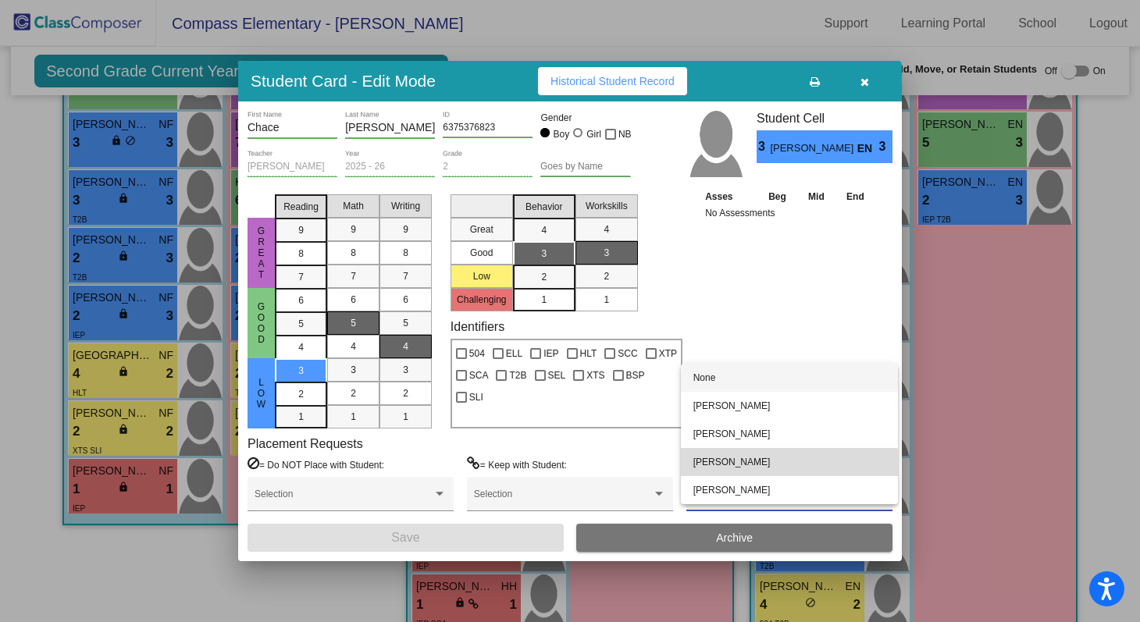
click at [772, 465] on span "[PERSON_NAME]" at bounding box center [790, 462] width 192 height 28
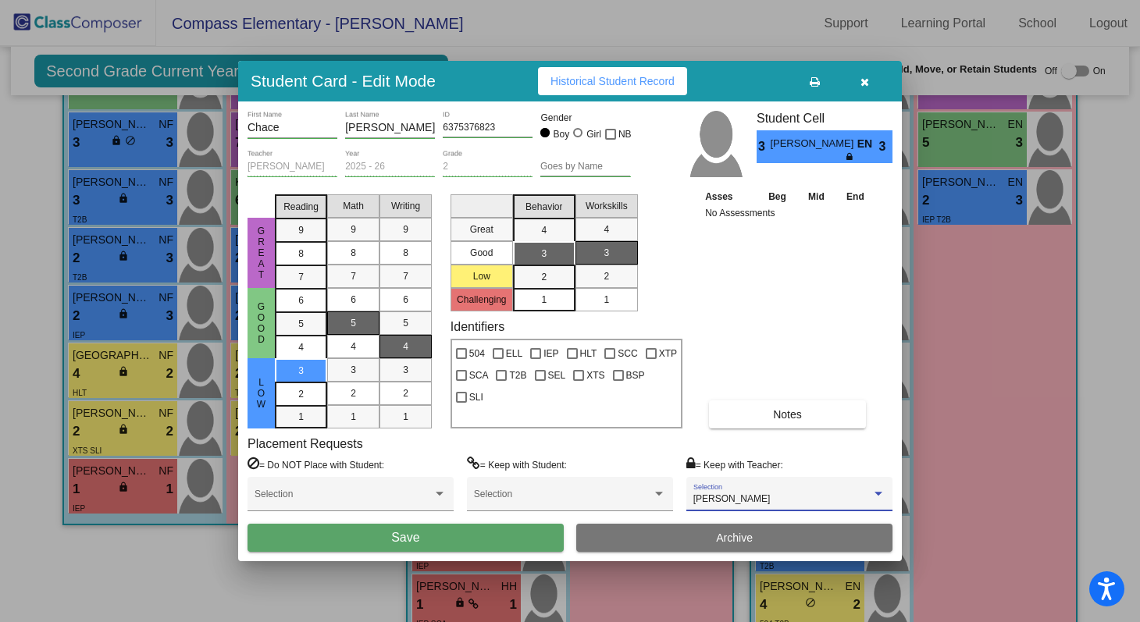
click at [531, 533] on button "Save" at bounding box center [406, 538] width 316 height 28
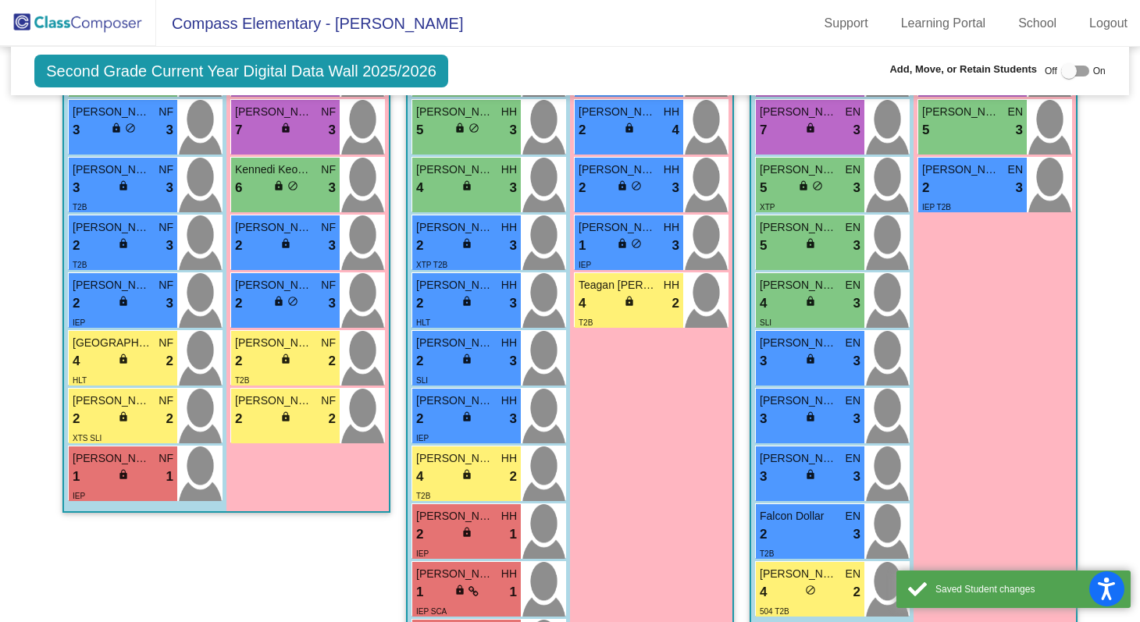
scroll to position [621, 0]
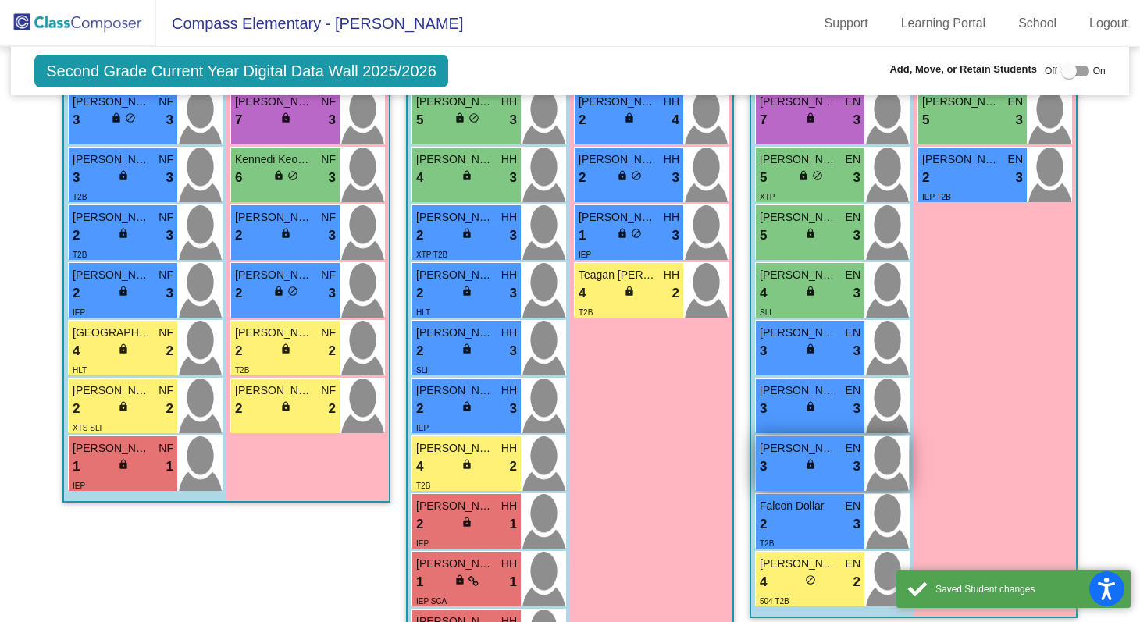
click at [787, 457] on div "3 lock do_not_disturb_alt 3" at bounding box center [810, 467] width 101 height 20
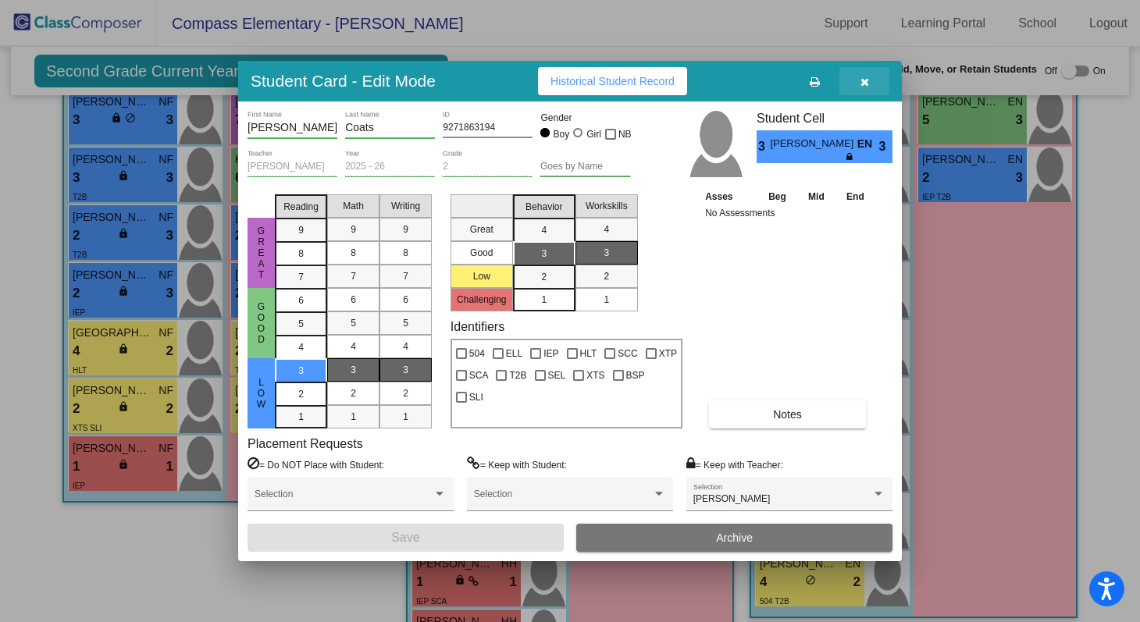
click at [866, 86] on icon "button" at bounding box center [865, 82] width 9 height 11
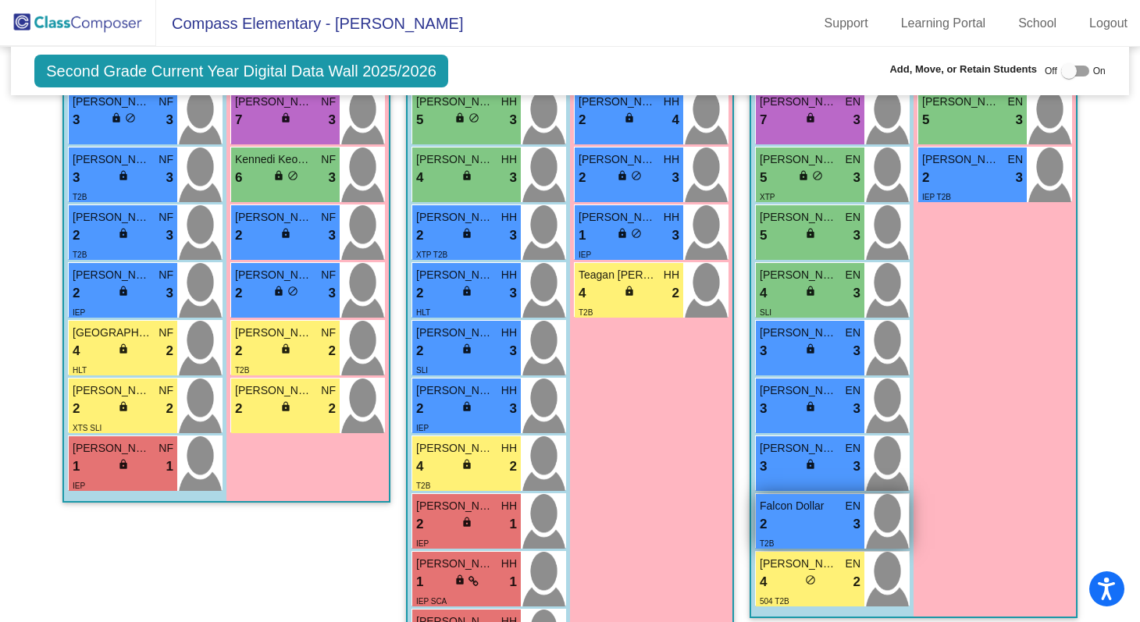
click at [795, 515] on div "2 lock do_not_disturb_alt 3" at bounding box center [810, 525] width 101 height 20
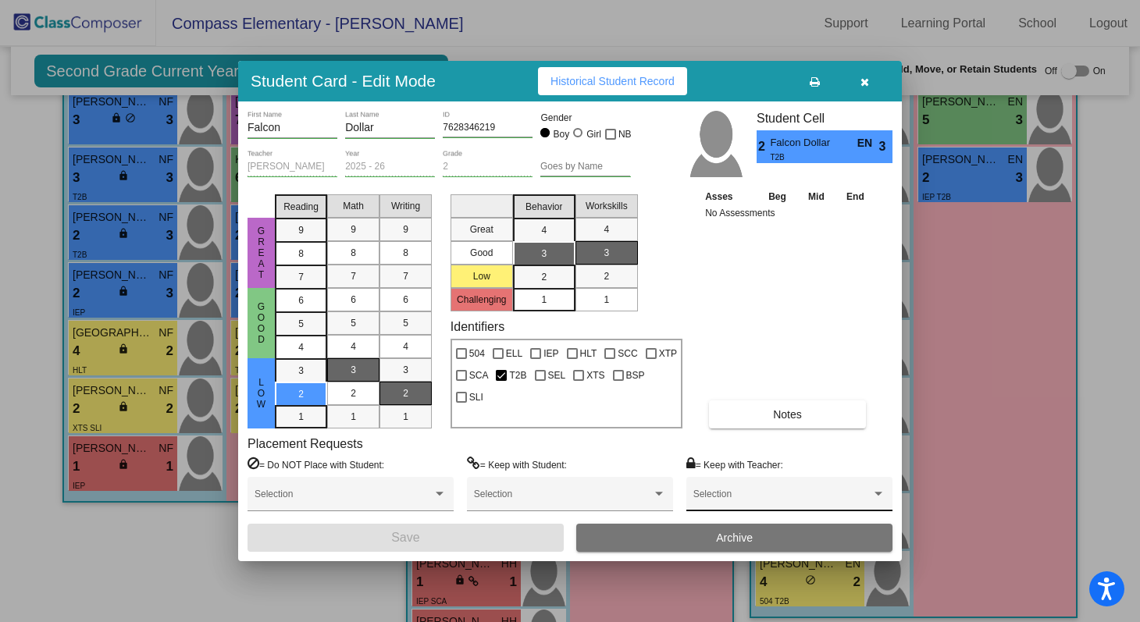
click at [804, 493] on div "Selection" at bounding box center [790, 498] width 192 height 28
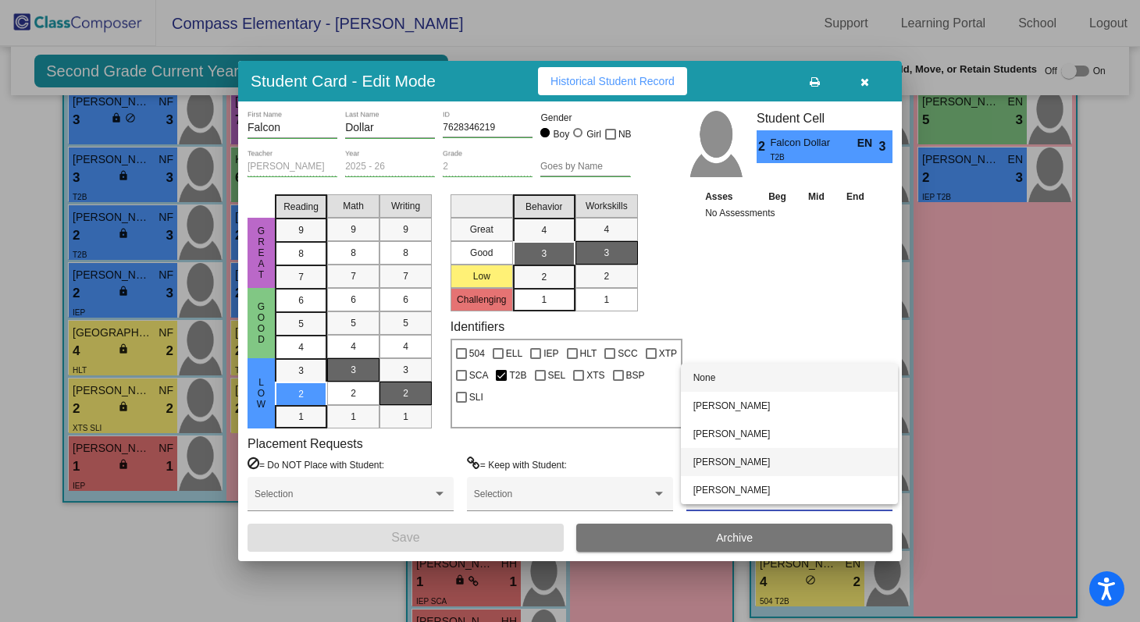
click at [793, 472] on span "[PERSON_NAME]" at bounding box center [790, 462] width 192 height 28
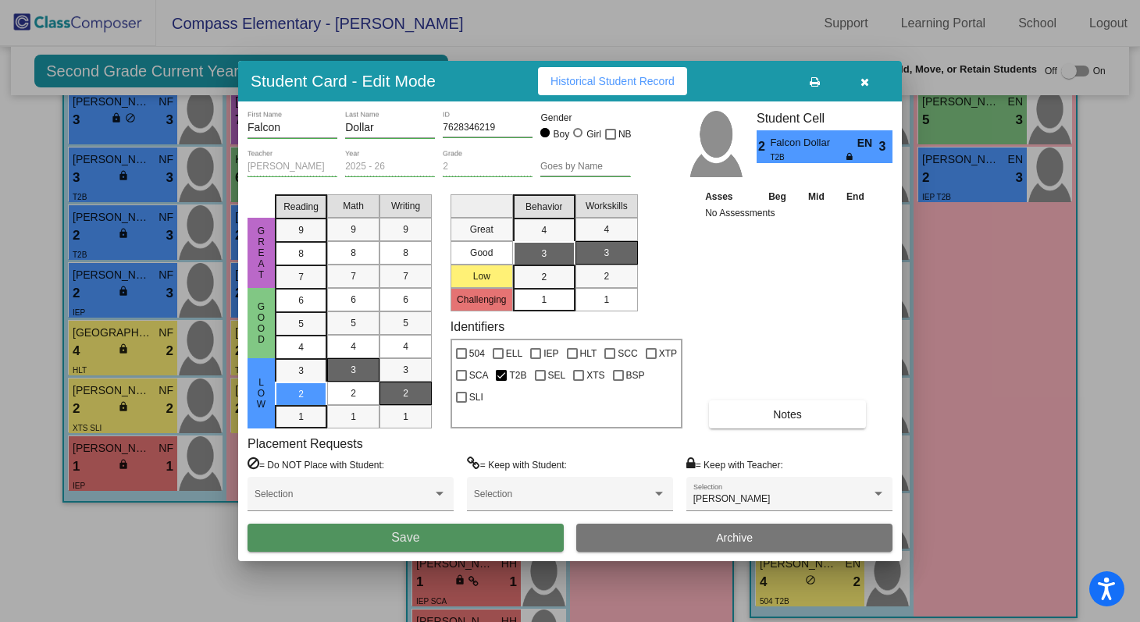
click at [451, 550] on button "Save" at bounding box center [406, 538] width 316 height 28
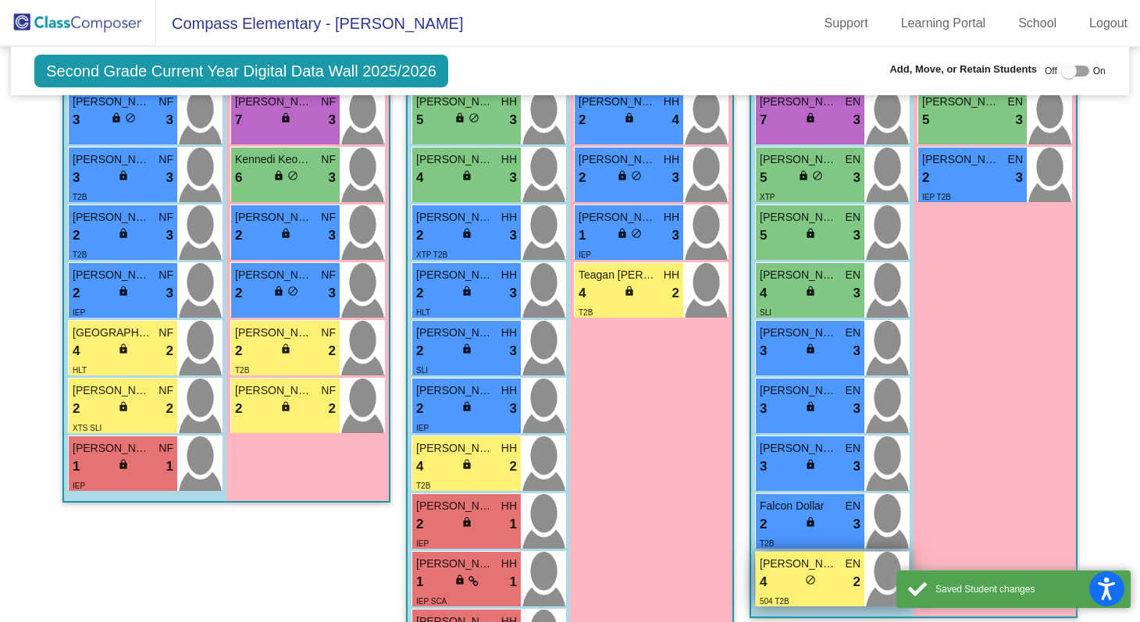
click at [786, 572] on div "4 lock do_not_disturb_alt 2" at bounding box center [810, 582] width 101 height 20
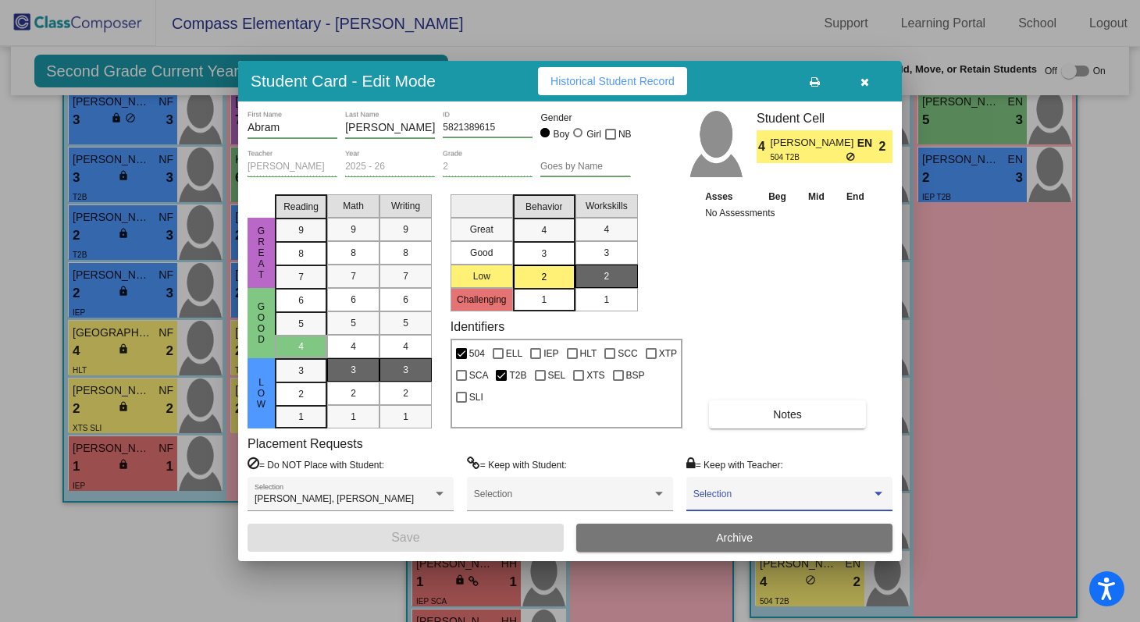
click at [750, 495] on span at bounding box center [783, 499] width 178 height 11
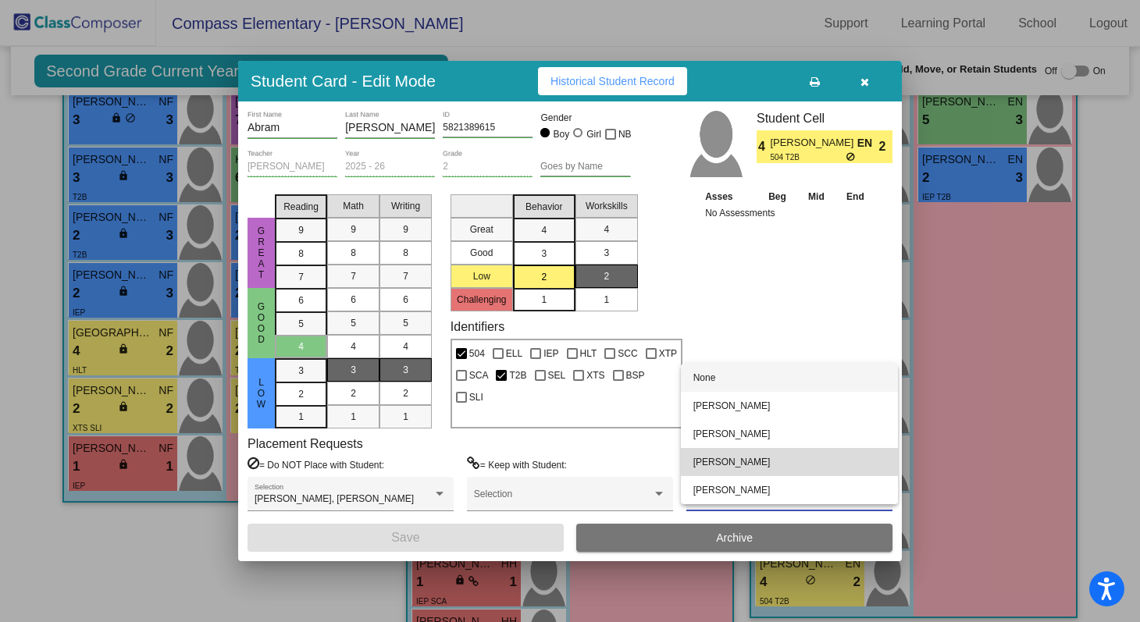
click at [746, 459] on span "[PERSON_NAME]" at bounding box center [790, 462] width 192 height 28
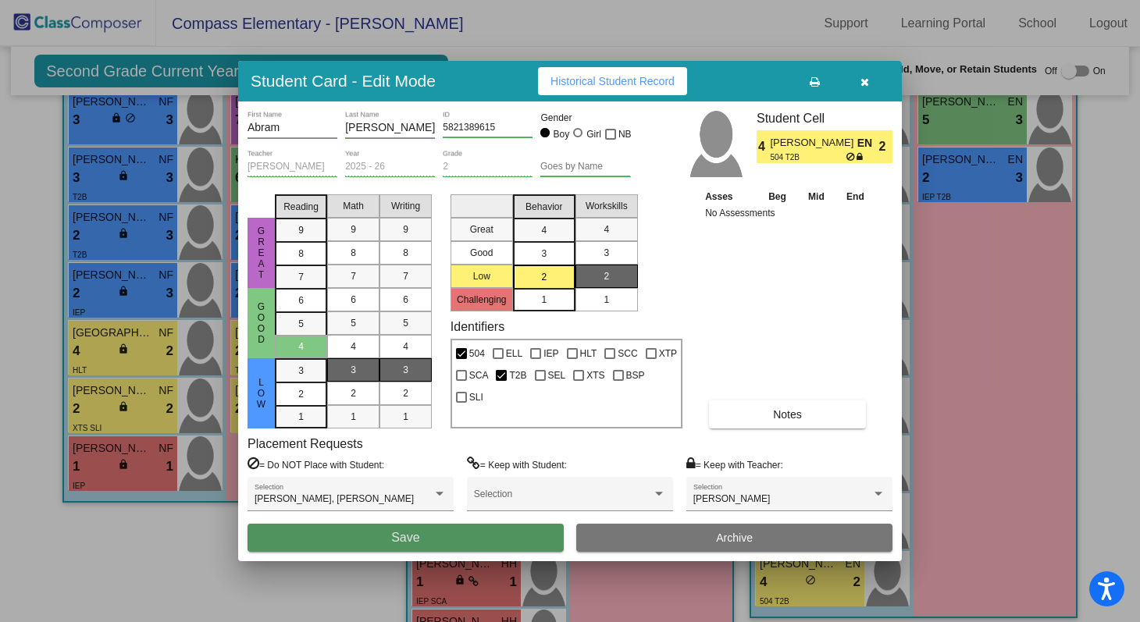
click at [507, 535] on button "Save" at bounding box center [406, 538] width 316 height 28
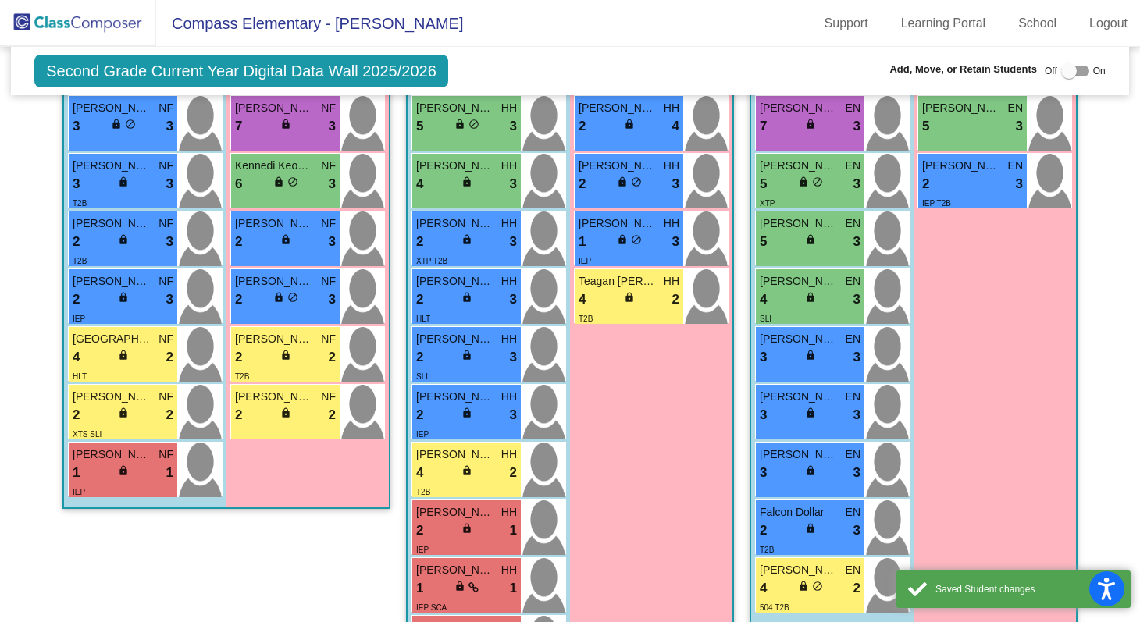
scroll to position [585, 0]
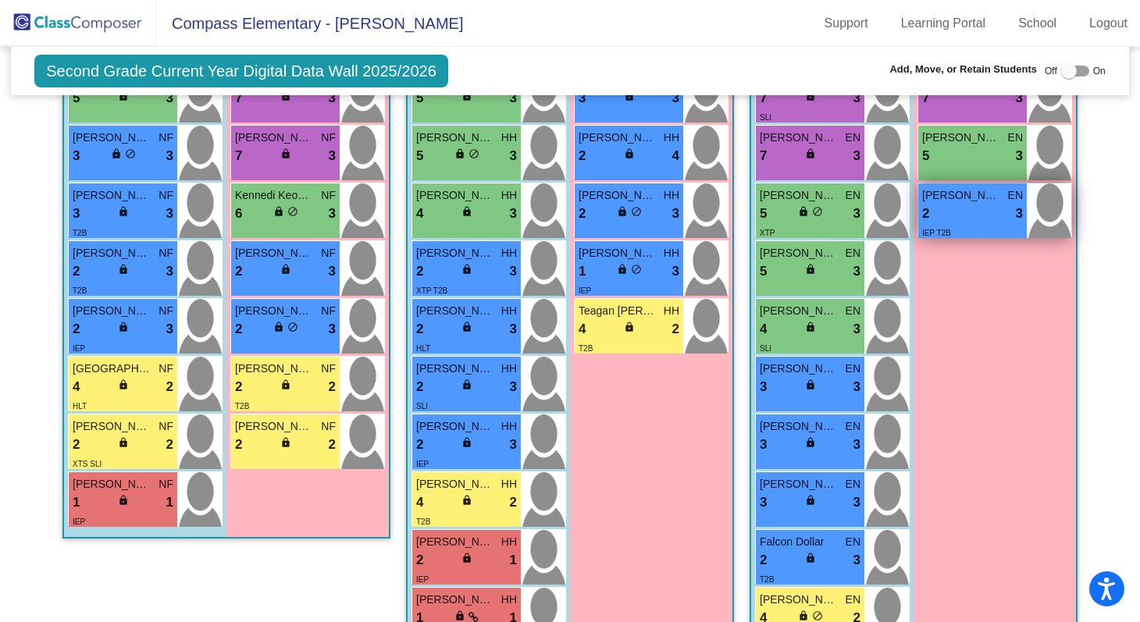
click at [978, 215] on div "2 lock do_not_disturb_alt 3" at bounding box center [972, 214] width 101 height 20
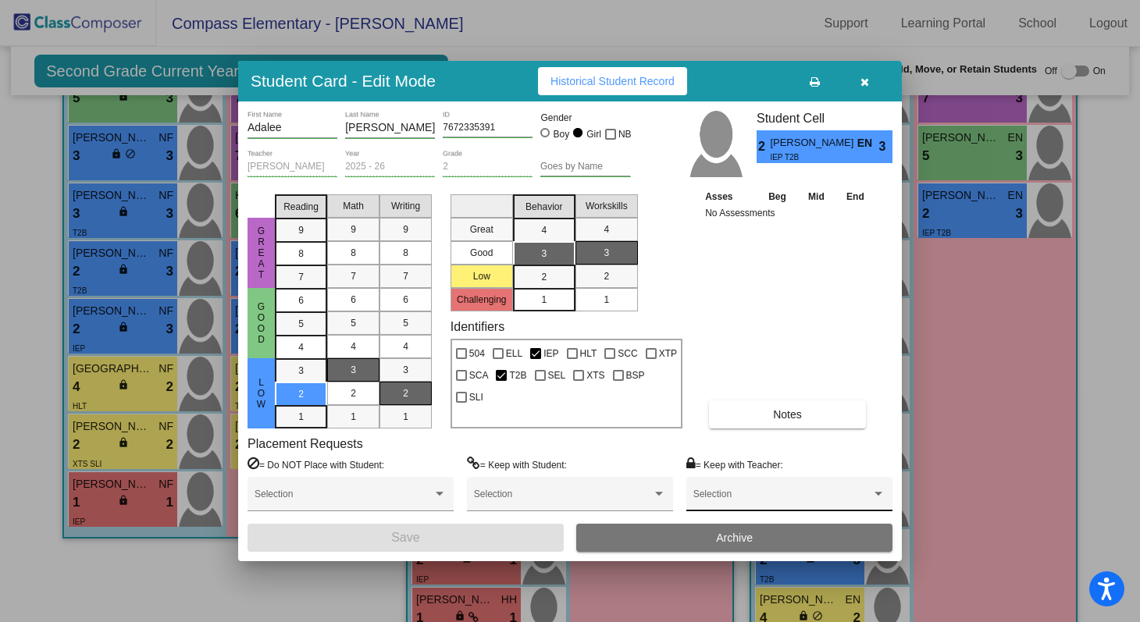
click at [791, 480] on div "Selection" at bounding box center [789, 494] width 206 height 35
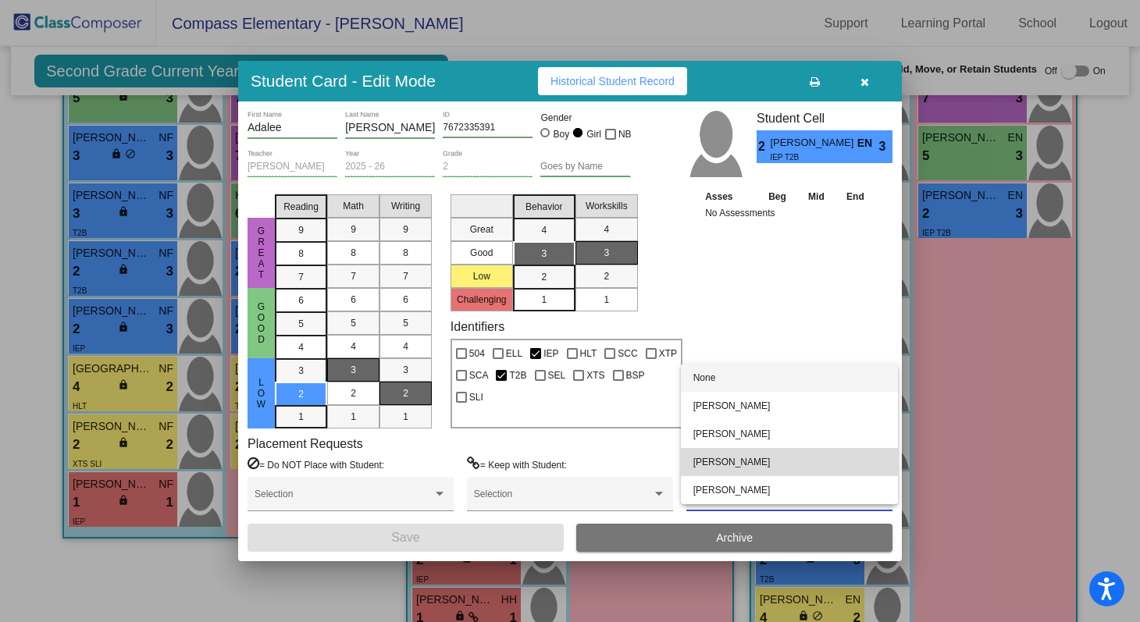
click at [790, 468] on span "[PERSON_NAME]" at bounding box center [790, 462] width 192 height 28
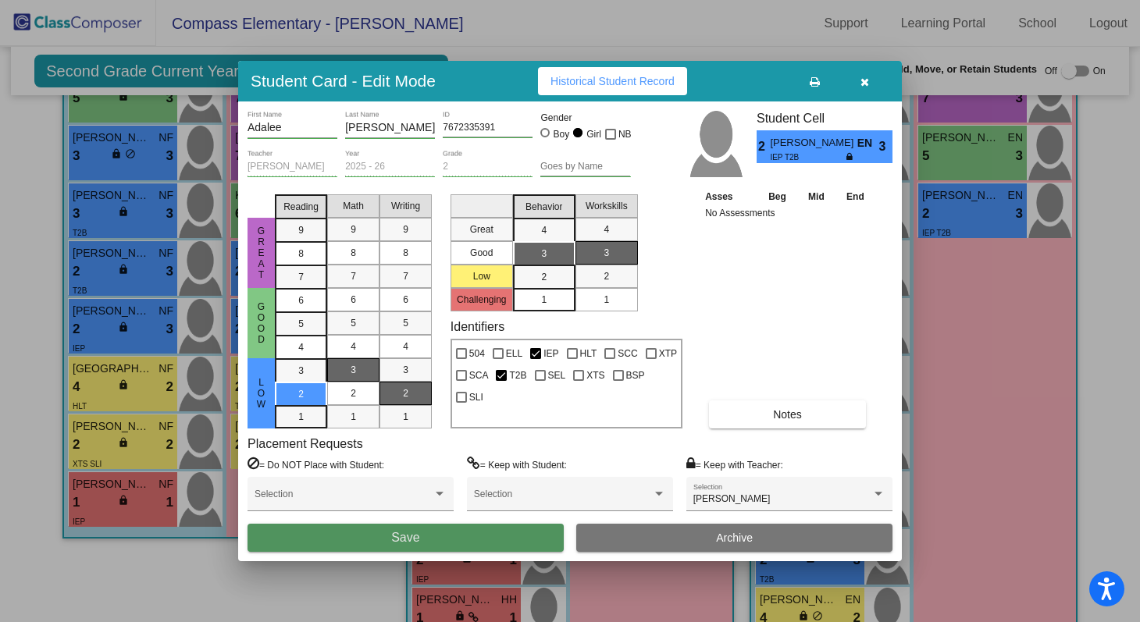
click at [533, 536] on button "Save" at bounding box center [406, 538] width 316 height 28
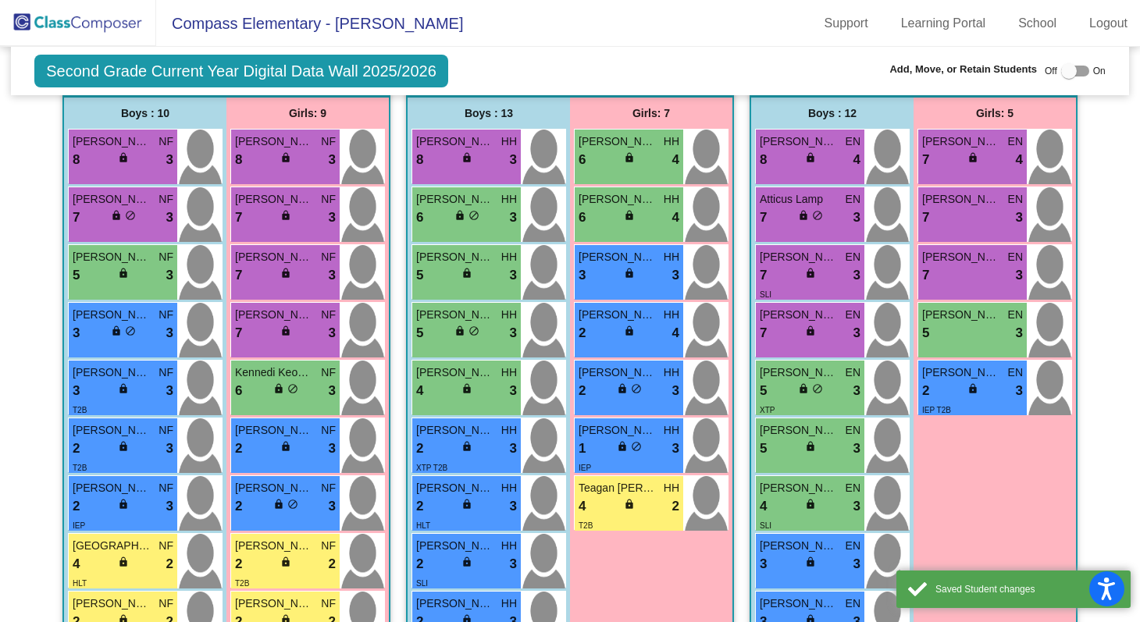
scroll to position [346, 0]
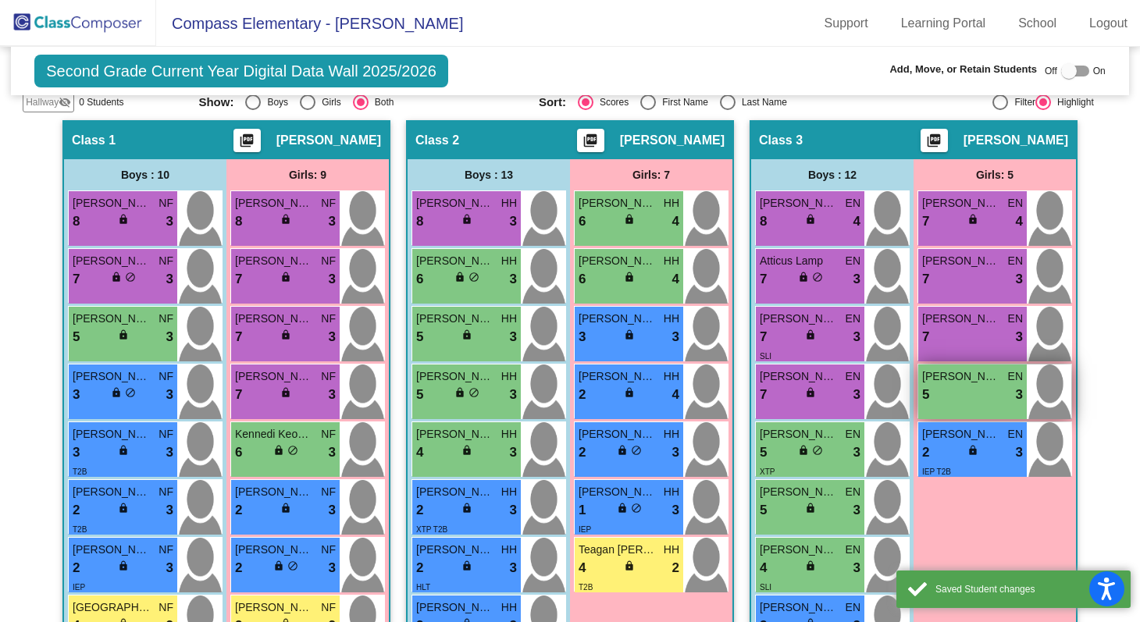
click at [961, 394] on div "5 lock do_not_disturb_alt 3" at bounding box center [972, 395] width 101 height 20
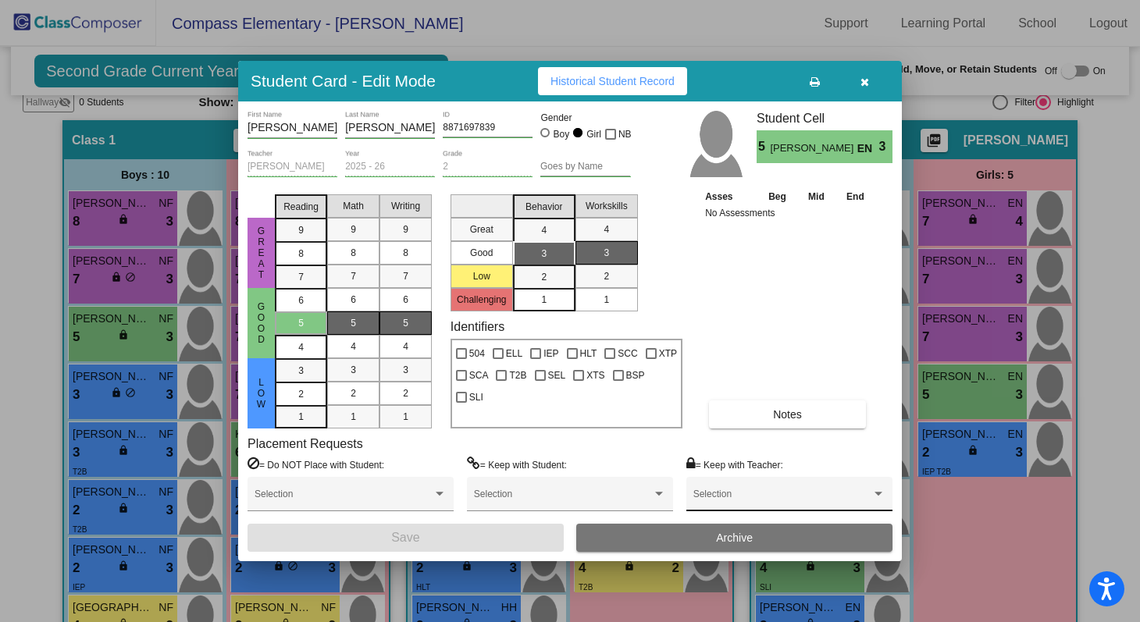
click at [786, 487] on div "Selection" at bounding box center [790, 498] width 192 height 28
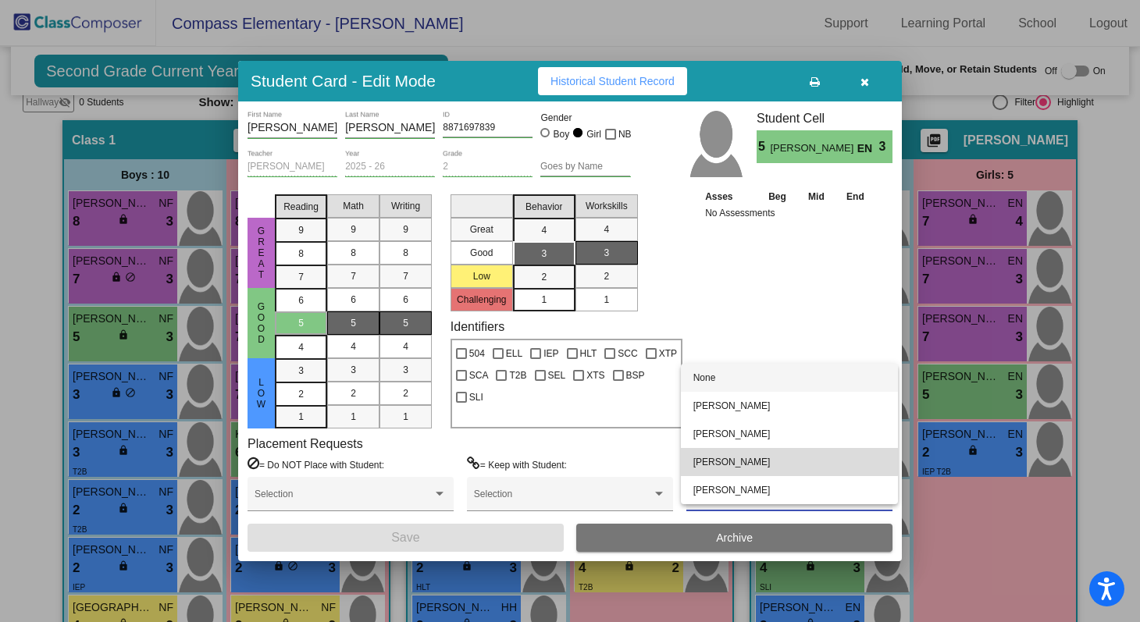
click at [773, 462] on span "[PERSON_NAME]" at bounding box center [790, 462] width 192 height 28
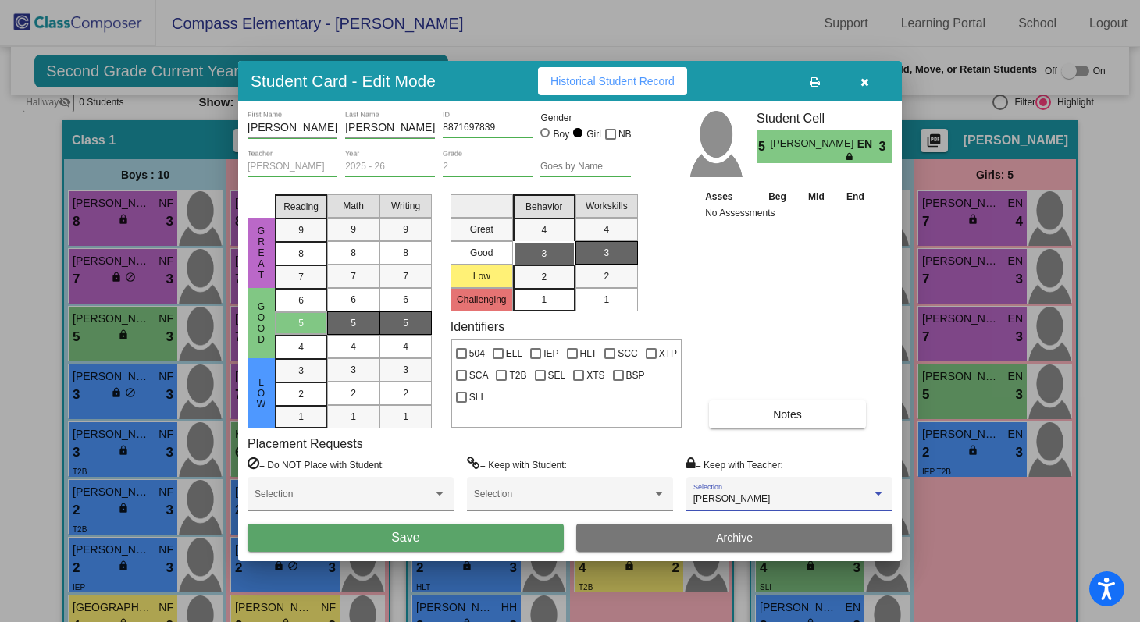
click at [512, 538] on button "Save" at bounding box center [406, 538] width 316 height 28
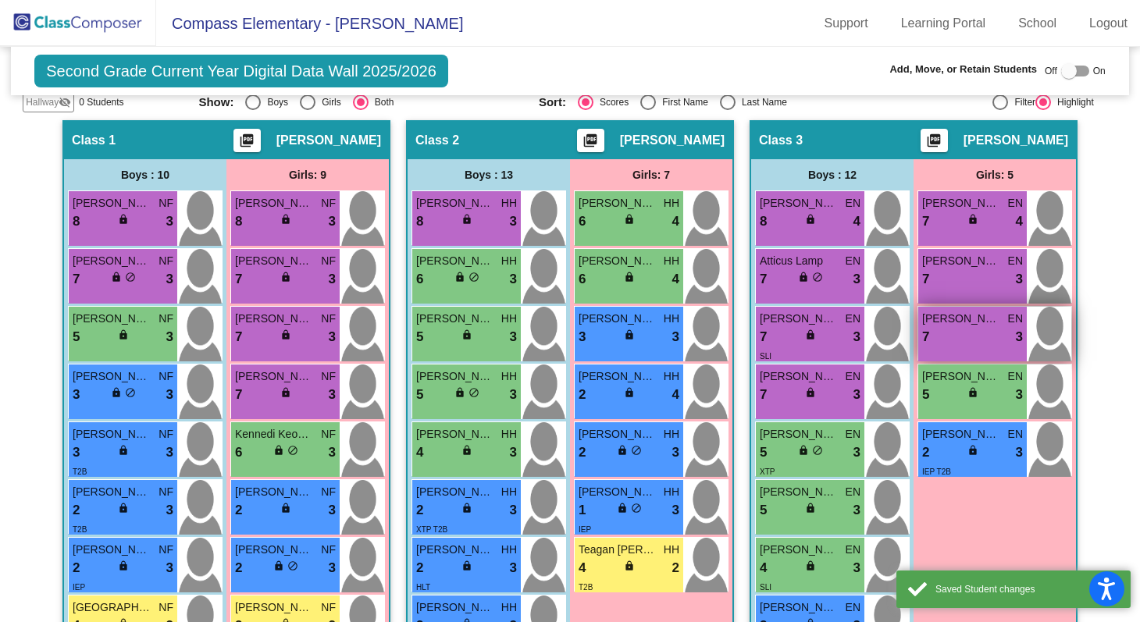
click at [961, 338] on div "7 lock do_not_disturb_alt 3" at bounding box center [972, 337] width 101 height 20
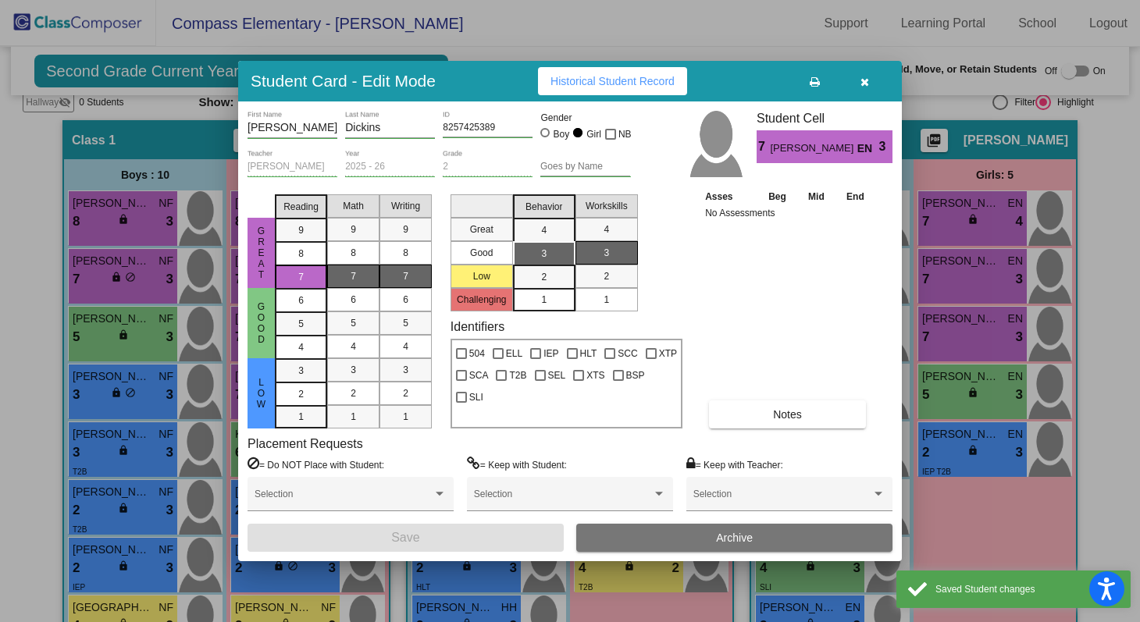
click at [758, 536] on button "Archive" at bounding box center [734, 538] width 316 height 28
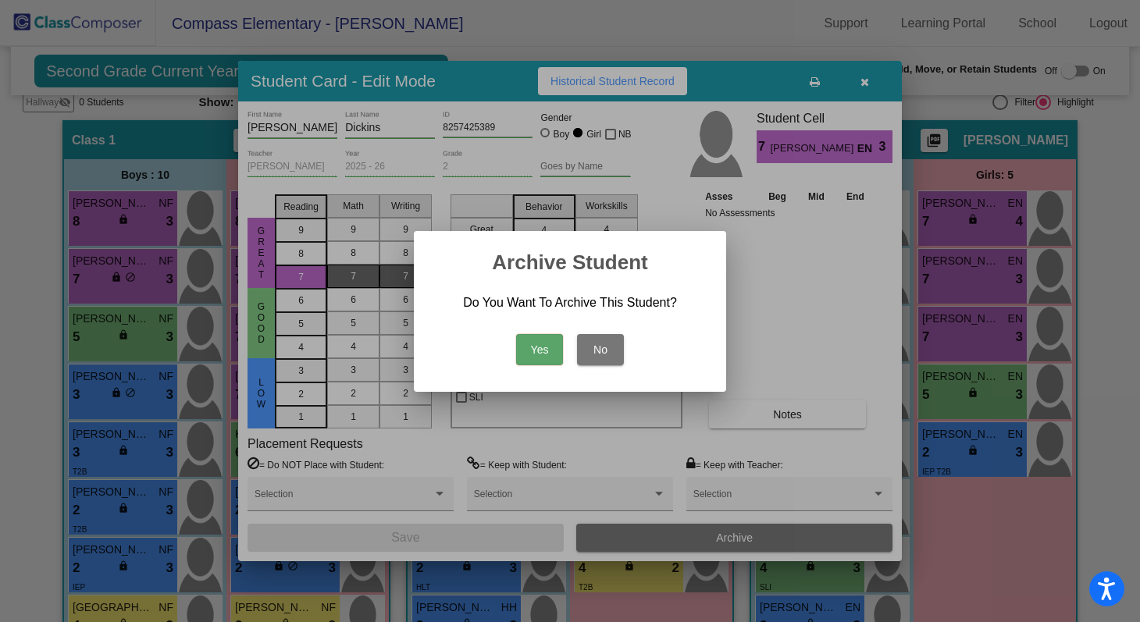
click at [608, 353] on button "No" at bounding box center [600, 349] width 47 height 31
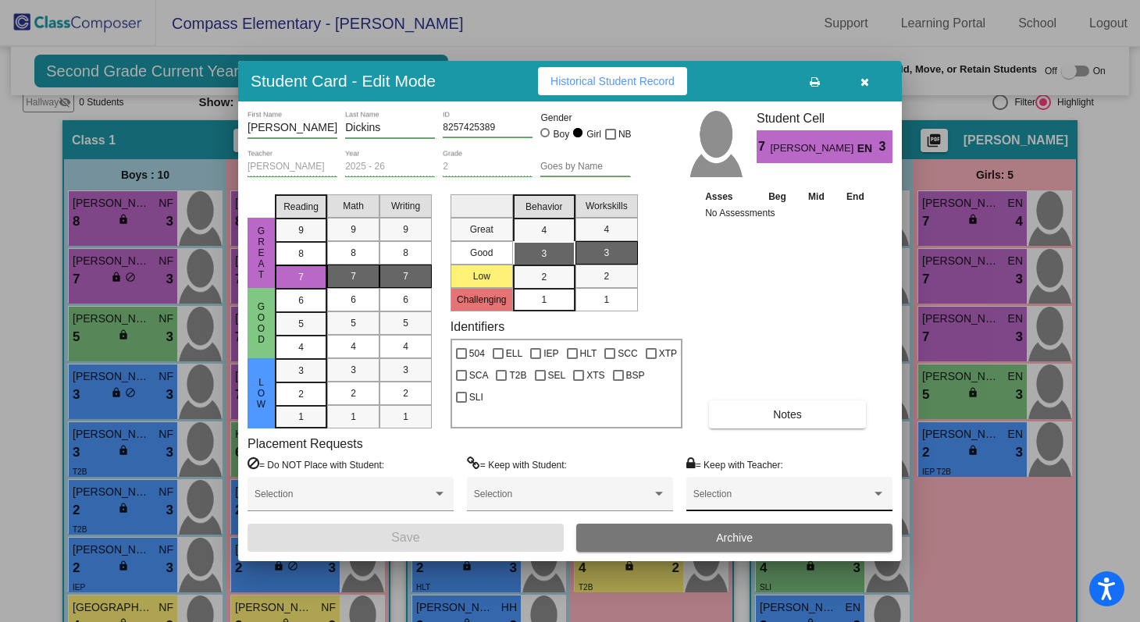
click at [781, 505] on div "Selection" at bounding box center [790, 498] width 192 height 28
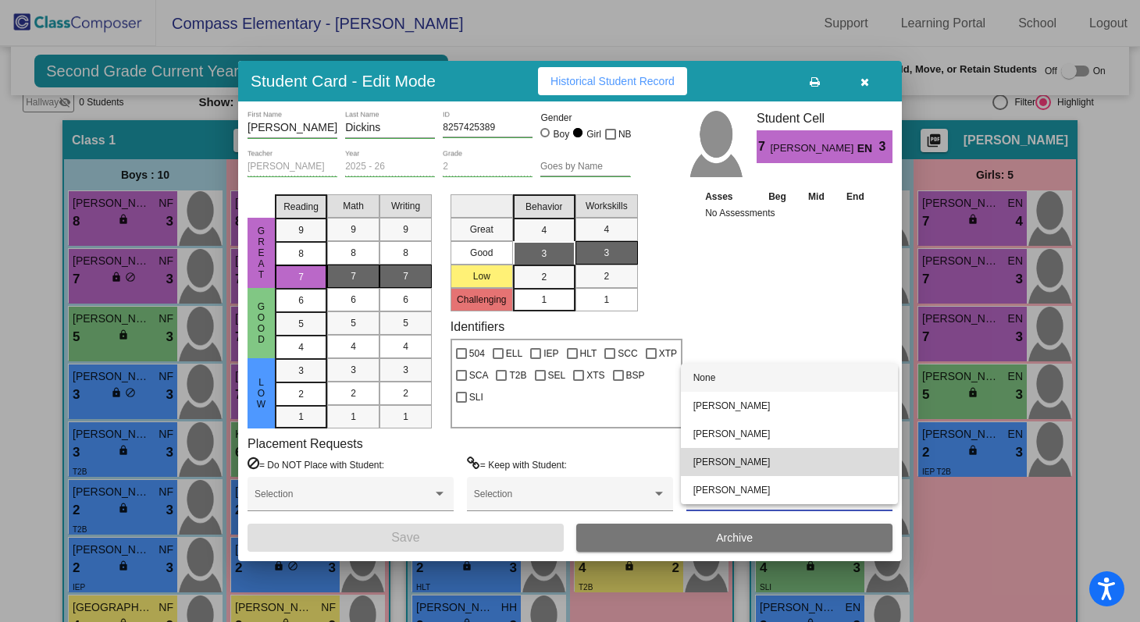
click at [761, 463] on span "[PERSON_NAME]" at bounding box center [790, 462] width 192 height 28
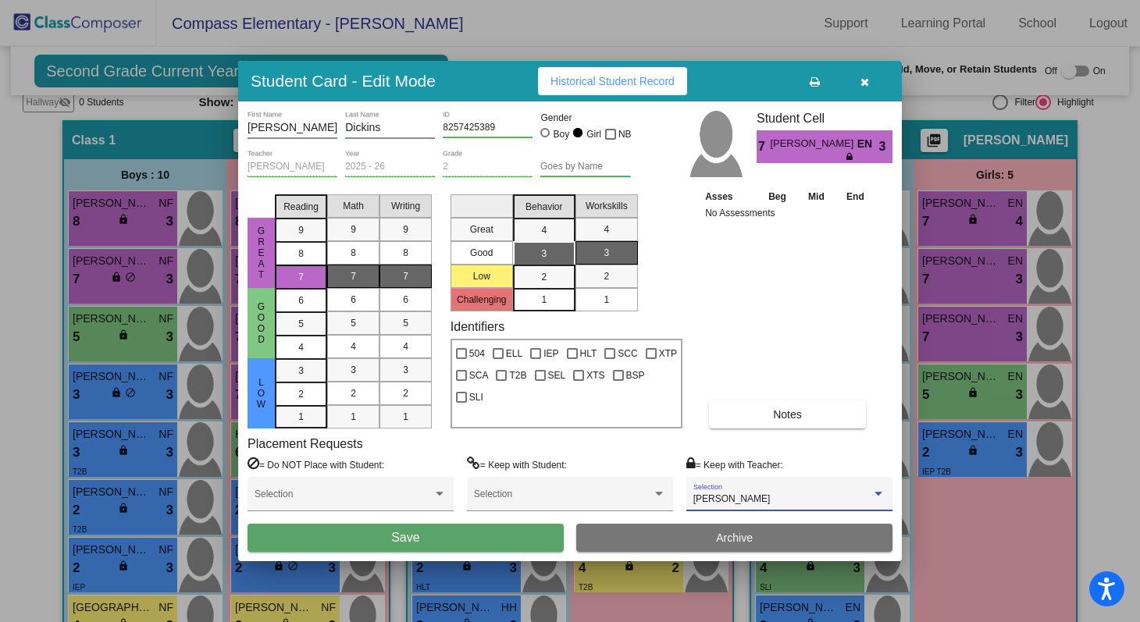
click at [429, 548] on button "Save" at bounding box center [406, 538] width 316 height 28
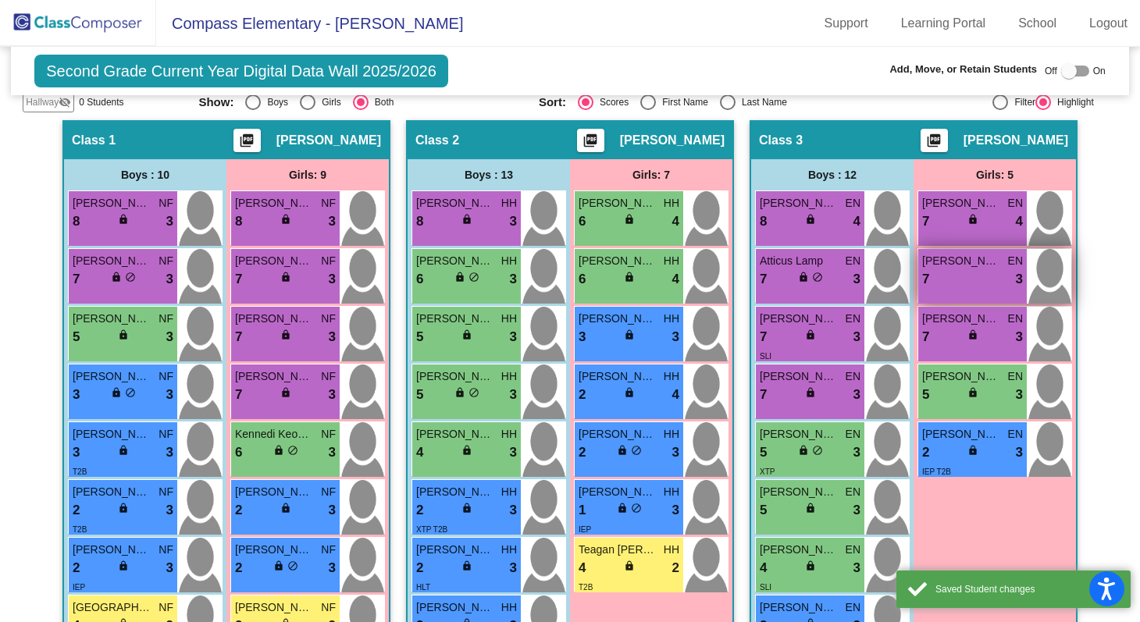
click at [965, 284] on div "7 lock do_not_disturb_alt 3" at bounding box center [972, 279] width 101 height 20
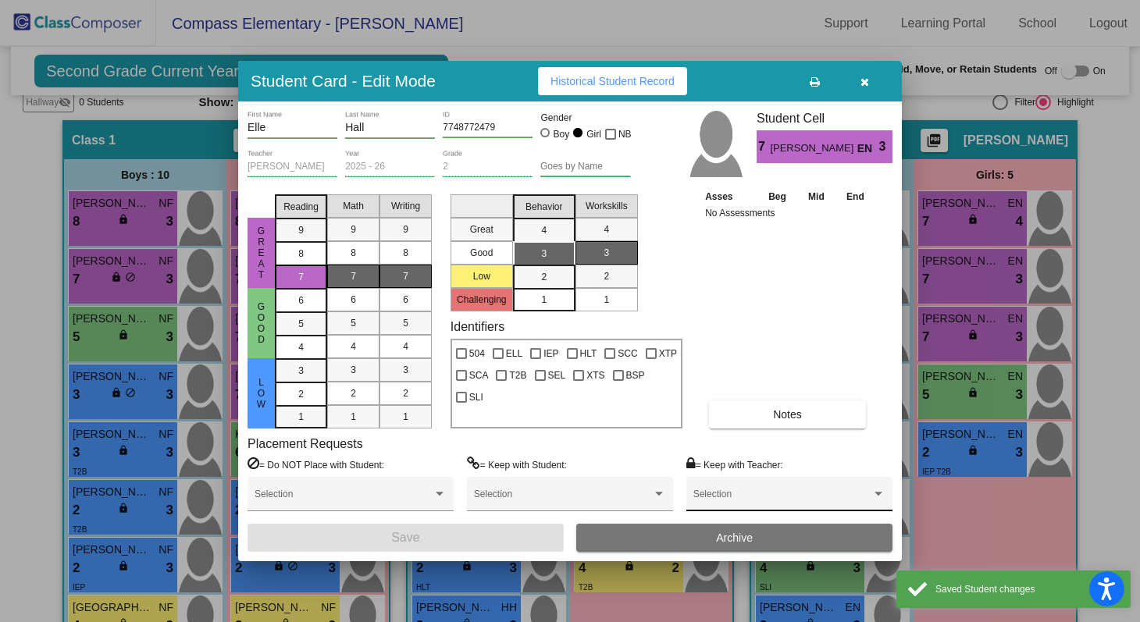
click at [784, 500] on span at bounding box center [783, 499] width 178 height 11
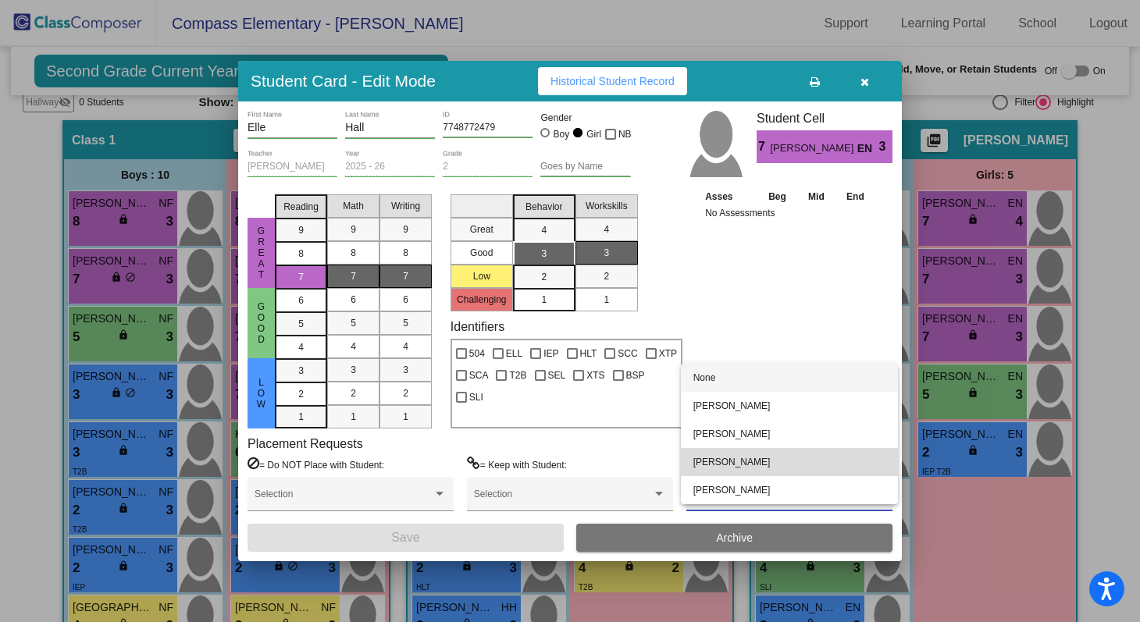
click at [772, 469] on span "[PERSON_NAME]" at bounding box center [790, 462] width 192 height 28
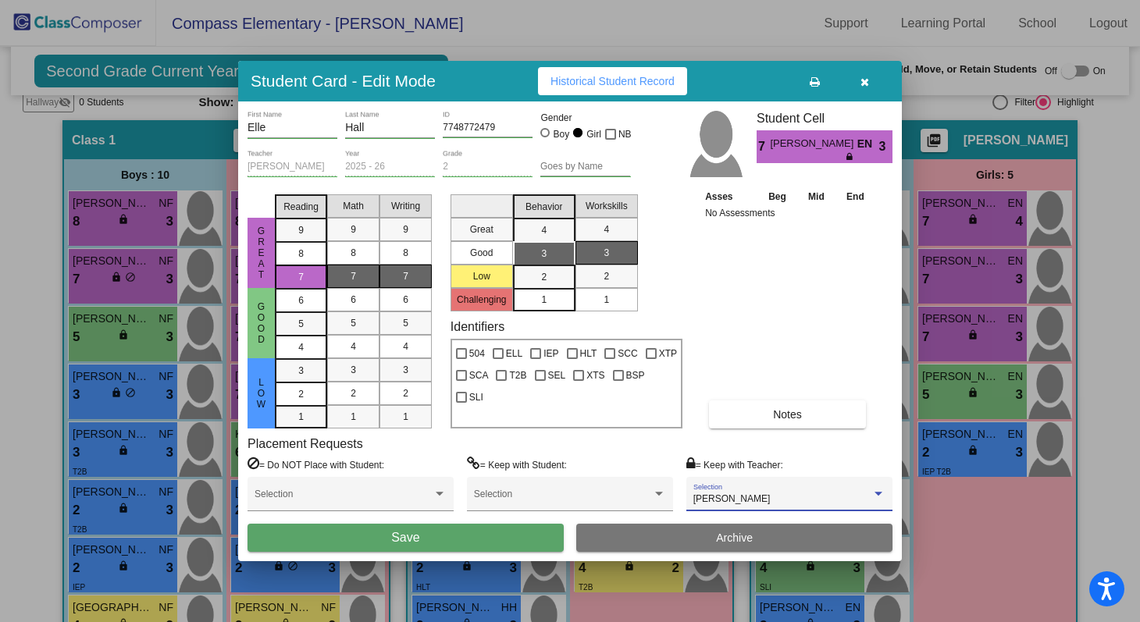
click at [495, 533] on button "Save" at bounding box center [406, 538] width 316 height 28
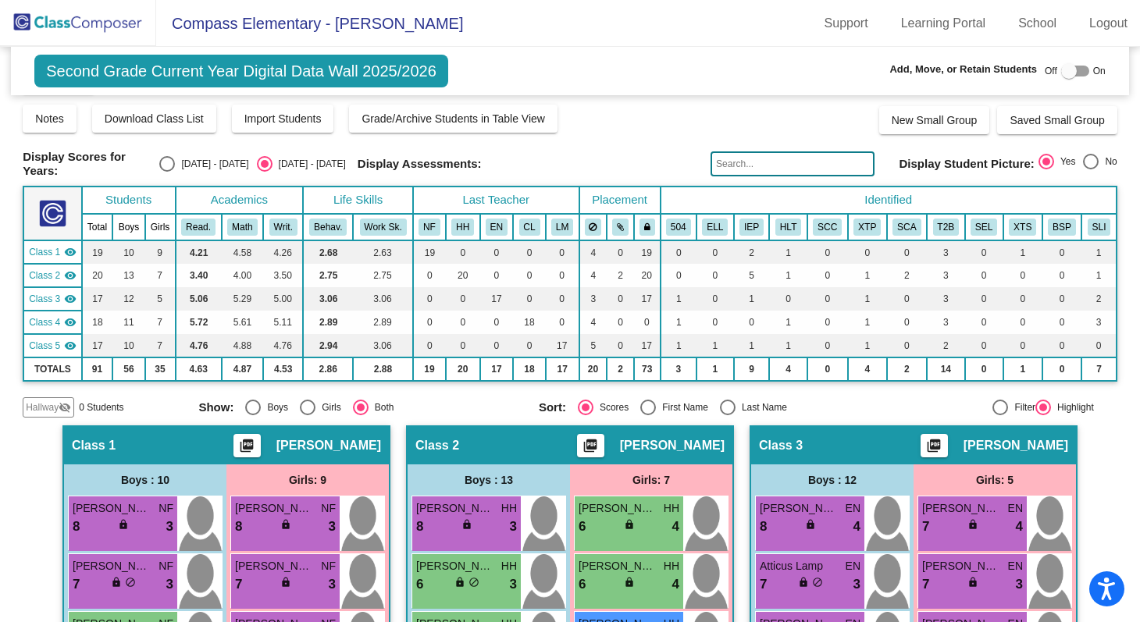
scroll to position [0, 0]
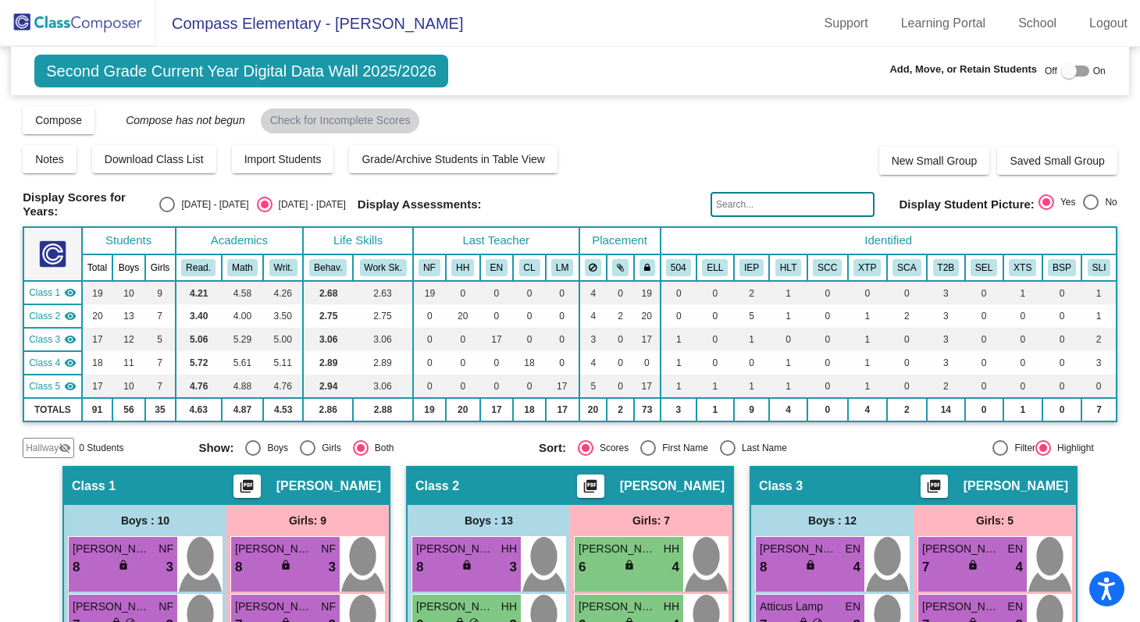
click at [69, 20] on img at bounding box center [78, 23] width 156 height 46
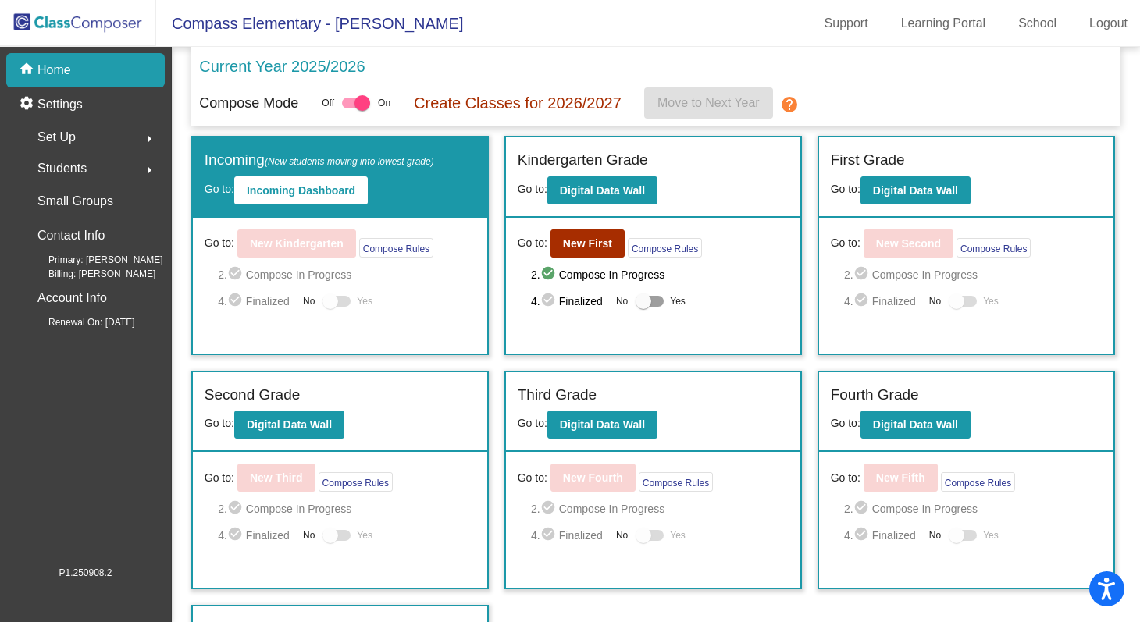
click at [83, 134] on div "Set Up arrow_right" at bounding box center [90, 137] width 149 height 31
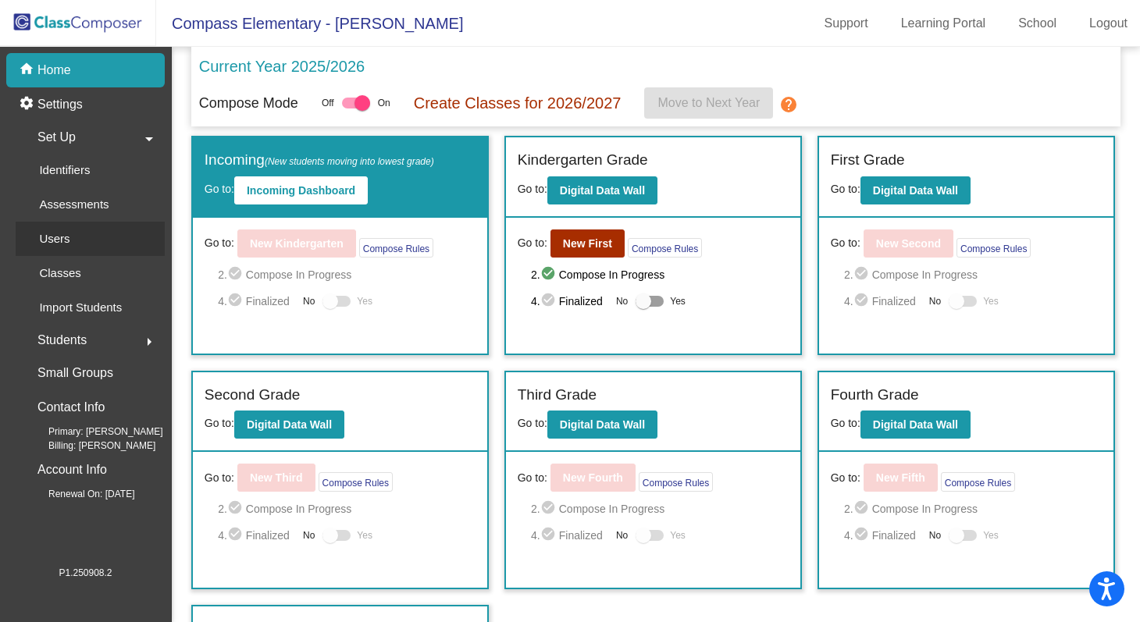
click at [62, 237] on p "Users" at bounding box center [54, 239] width 30 height 19
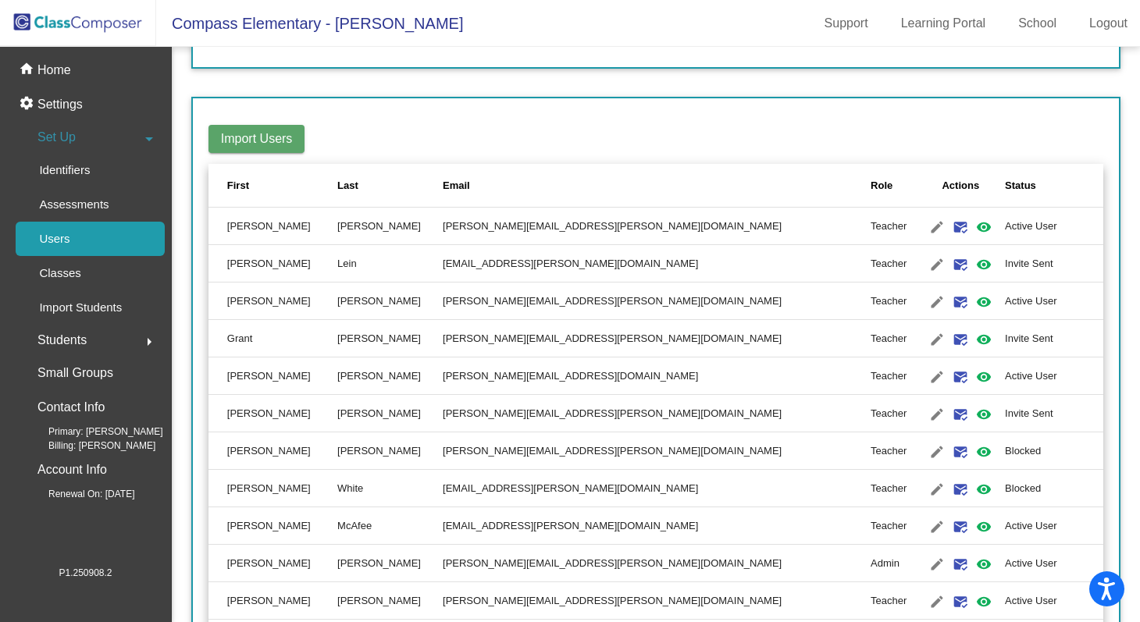
scroll to position [174, 0]
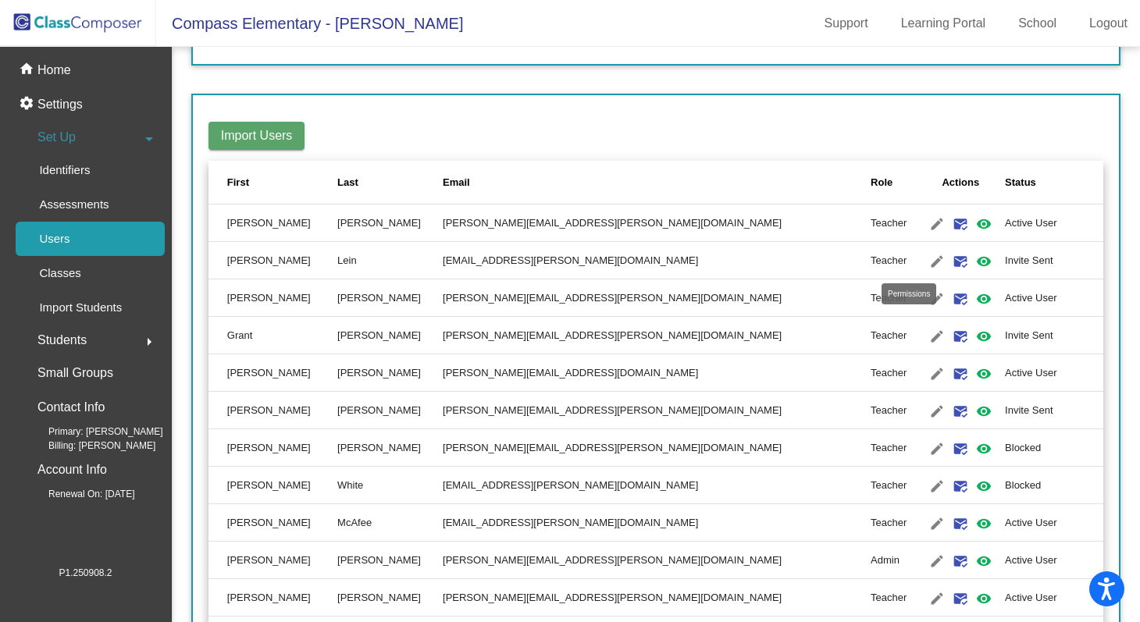
click at [975, 261] on mat-icon "visibility" at bounding box center [984, 261] width 19 height 19
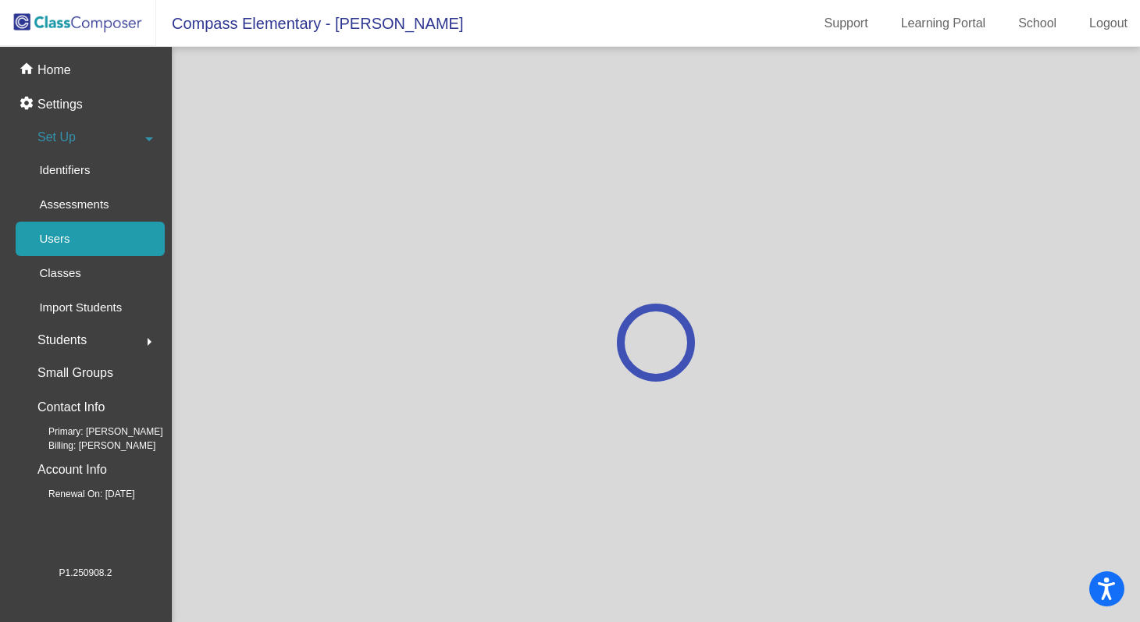
scroll to position [0, 0]
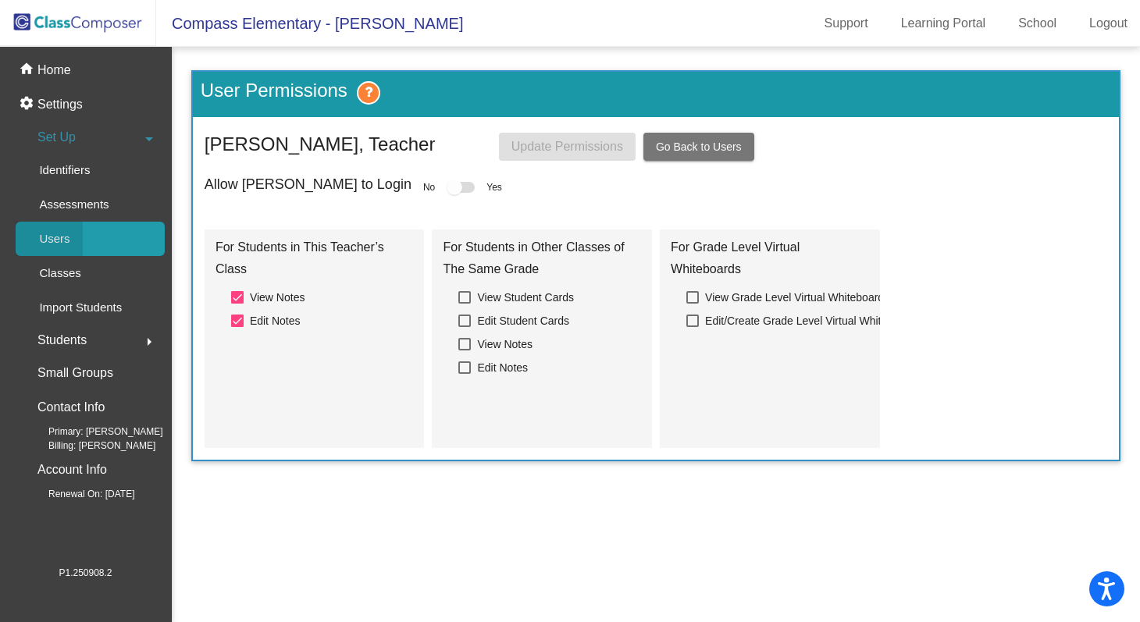
click at [77, 240] on div "Users" at bounding box center [49, 239] width 67 height 34
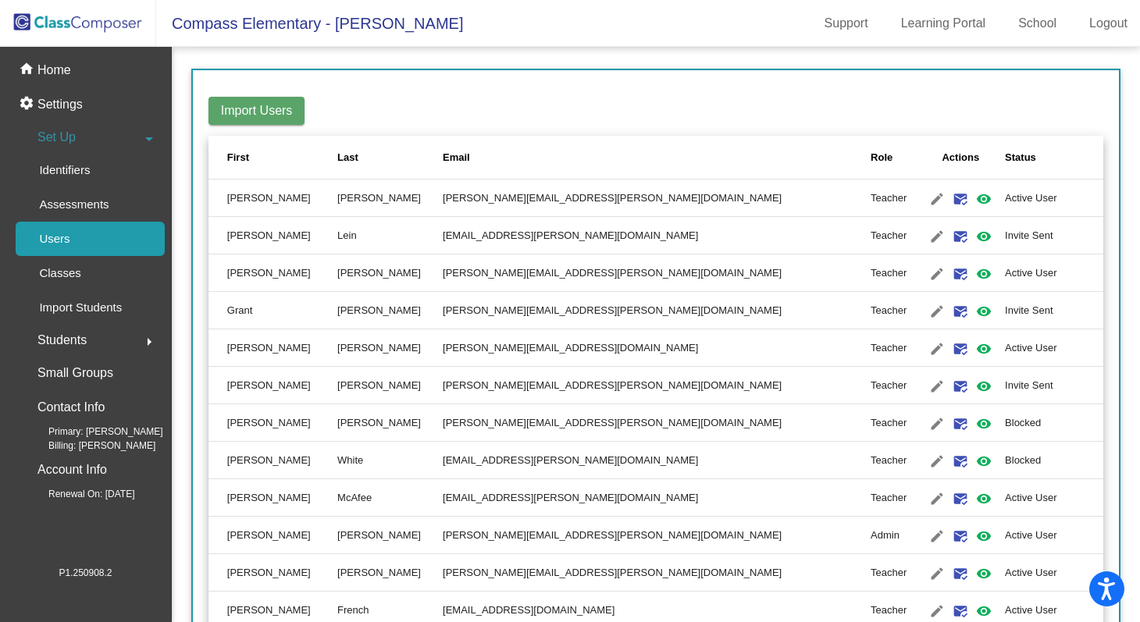
scroll to position [207, 0]
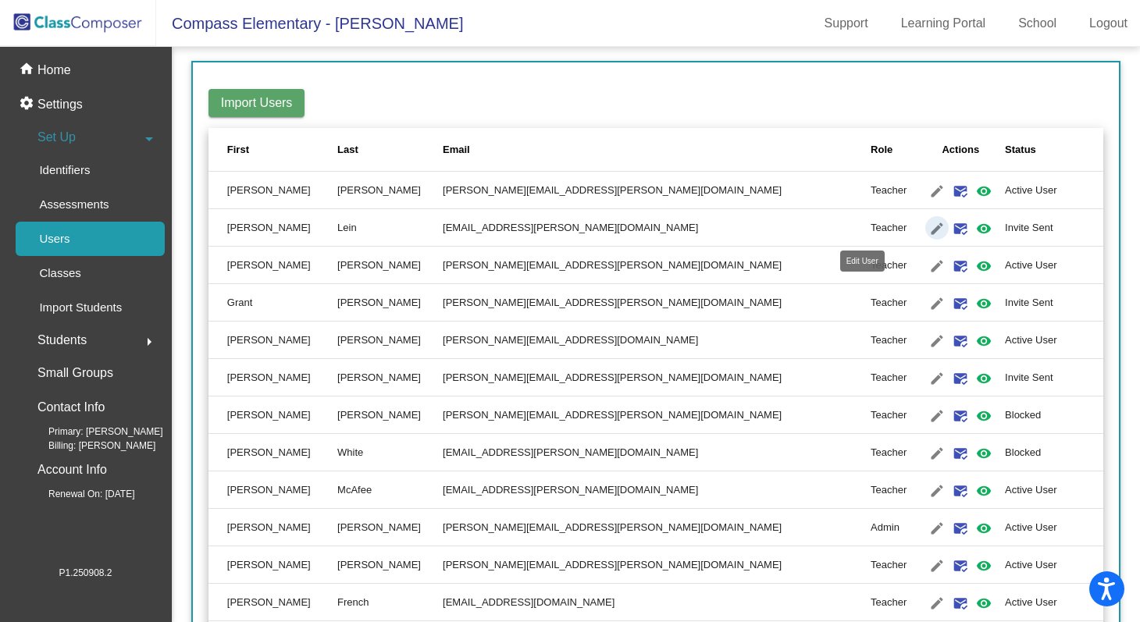
click at [928, 228] on mat-icon "edit" at bounding box center [937, 228] width 19 height 19
type input "[PERSON_NAME]"
type input "Lein"
type input "[EMAIL_ADDRESS][PERSON_NAME][DOMAIN_NAME]"
radio input "true"
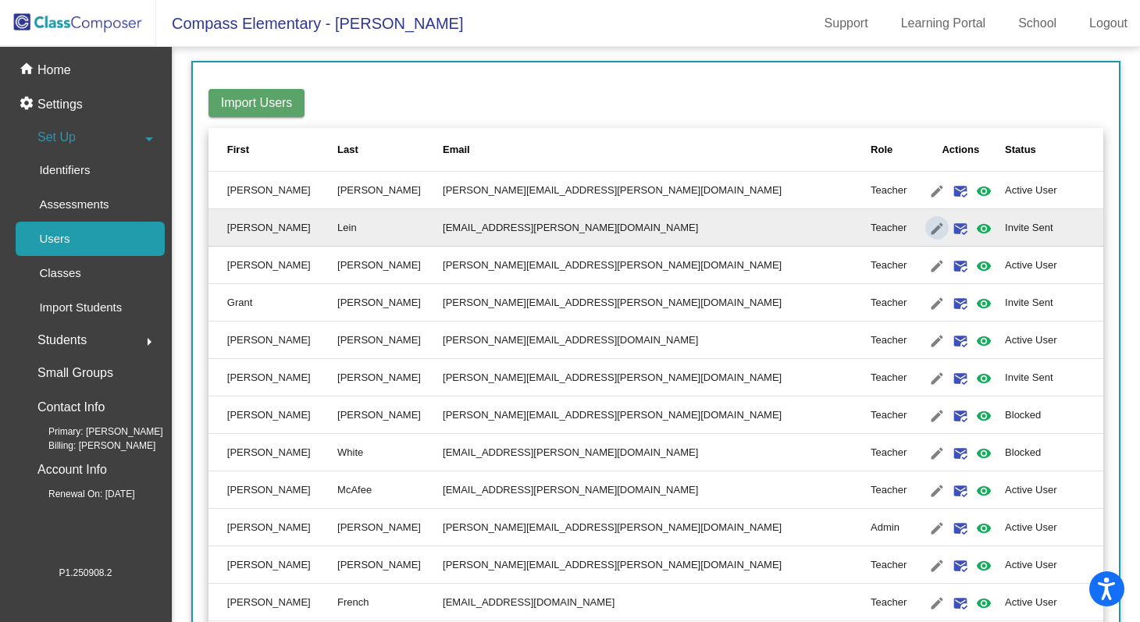
scroll to position [0, 0]
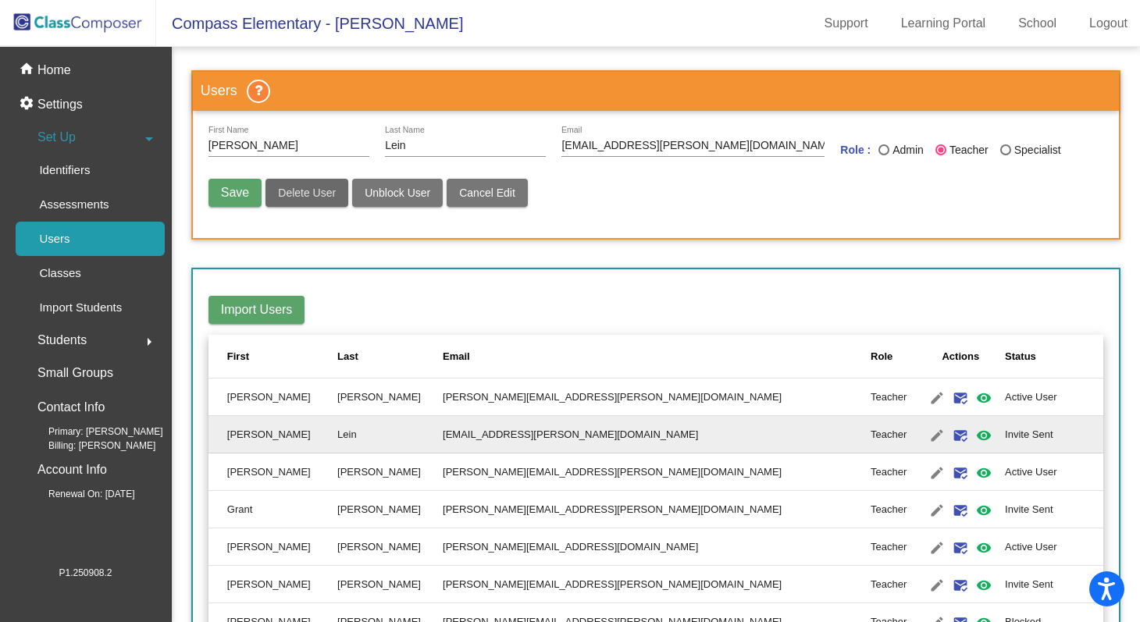
click at [306, 194] on span "Delete User" at bounding box center [307, 193] width 58 height 12
radio input "false"
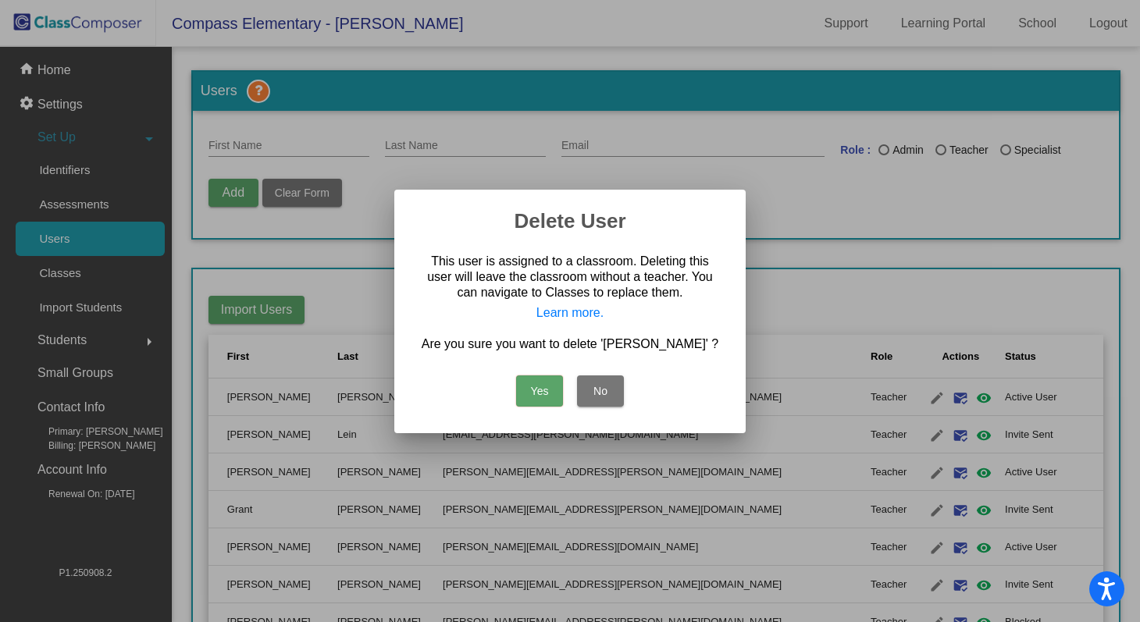
click at [535, 390] on button "Yes" at bounding box center [539, 391] width 47 height 31
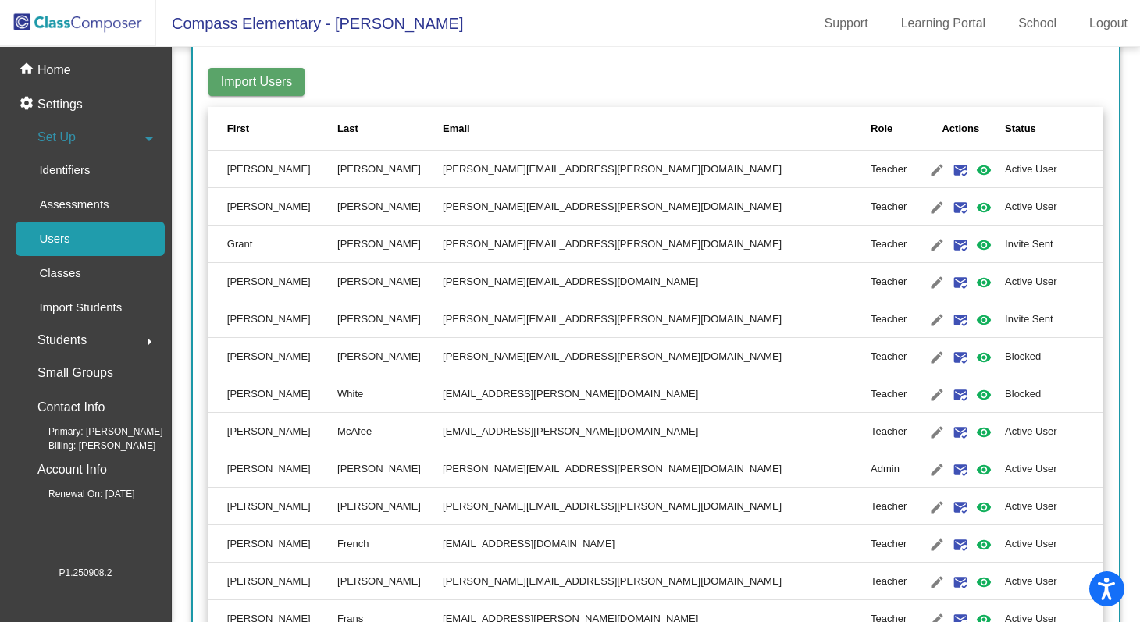
scroll to position [230, 0]
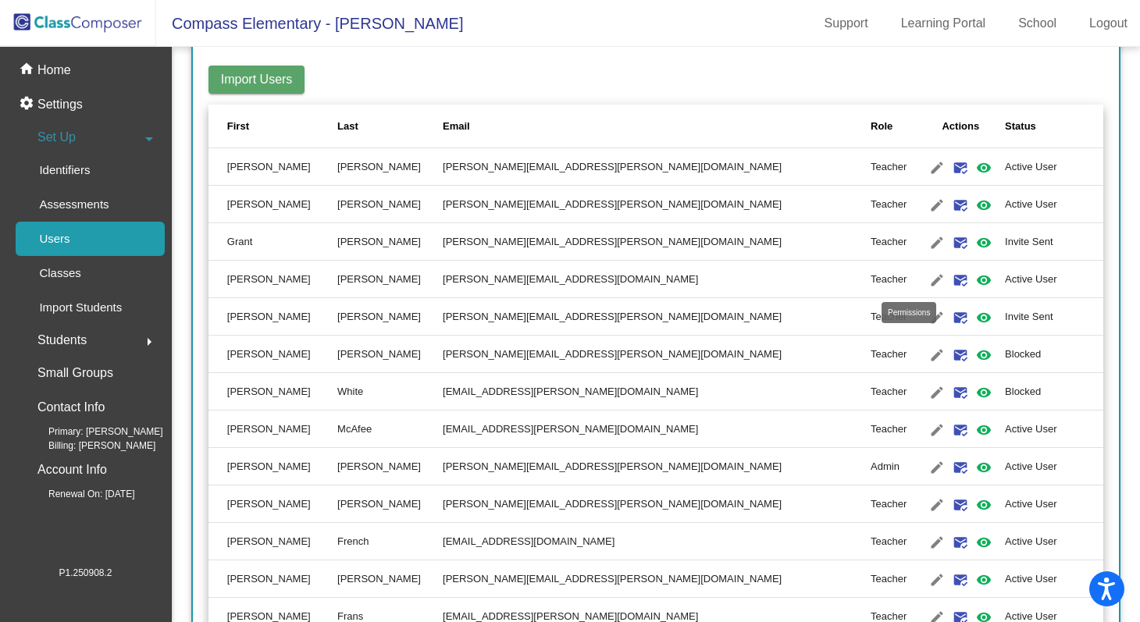
click at [975, 282] on mat-icon "visibility" at bounding box center [984, 280] width 19 height 19
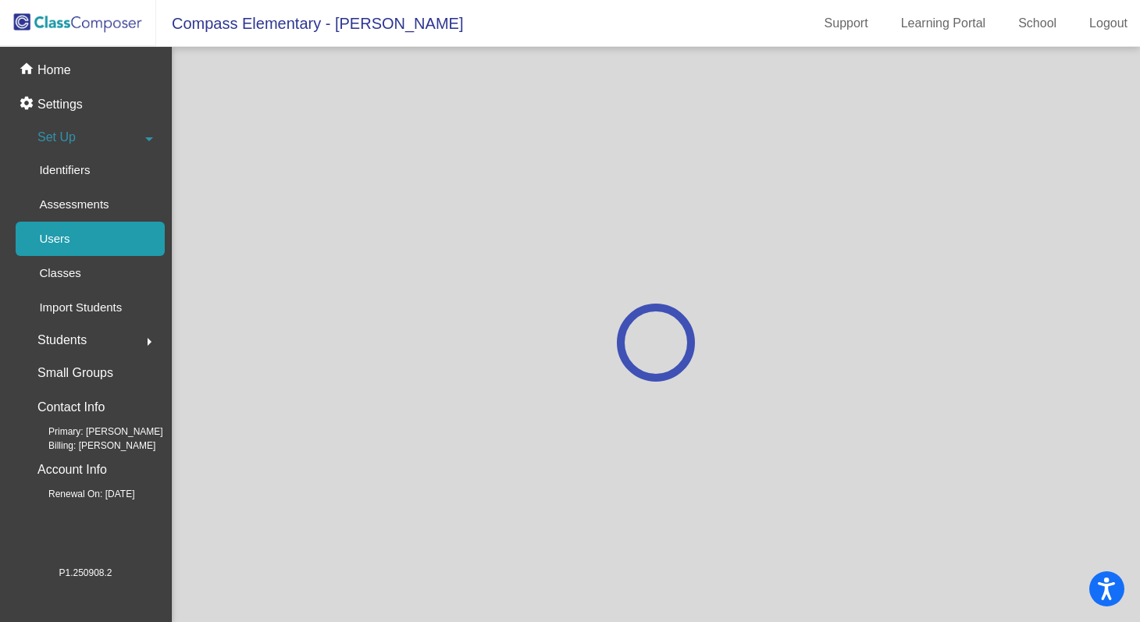
scroll to position [0, 0]
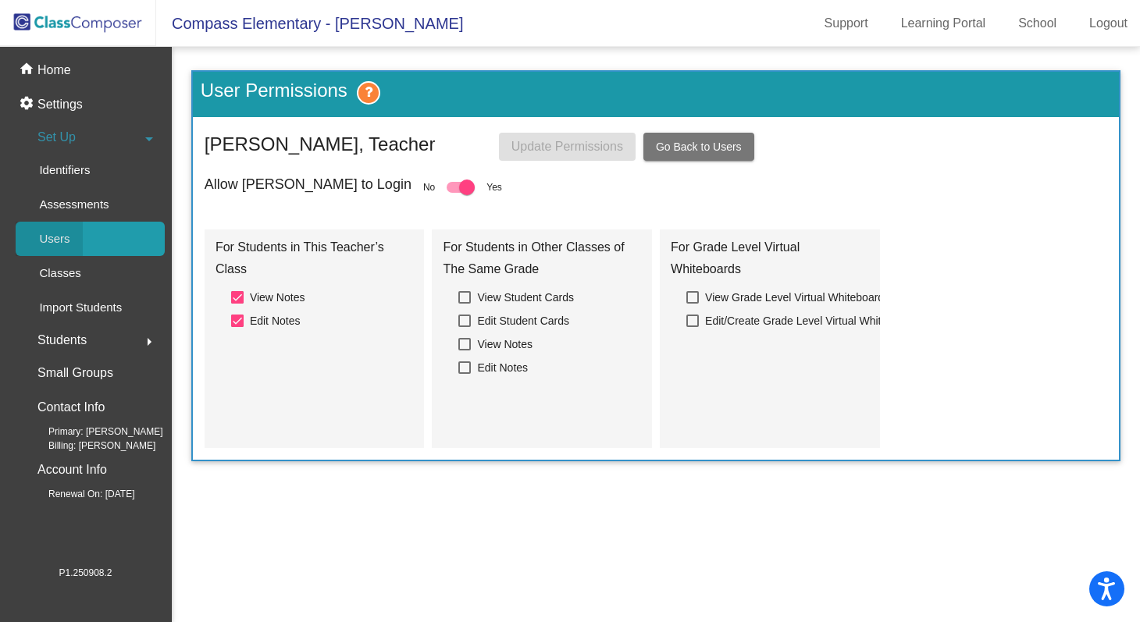
click at [62, 241] on p "Users" at bounding box center [54, 239] width 30 height 19
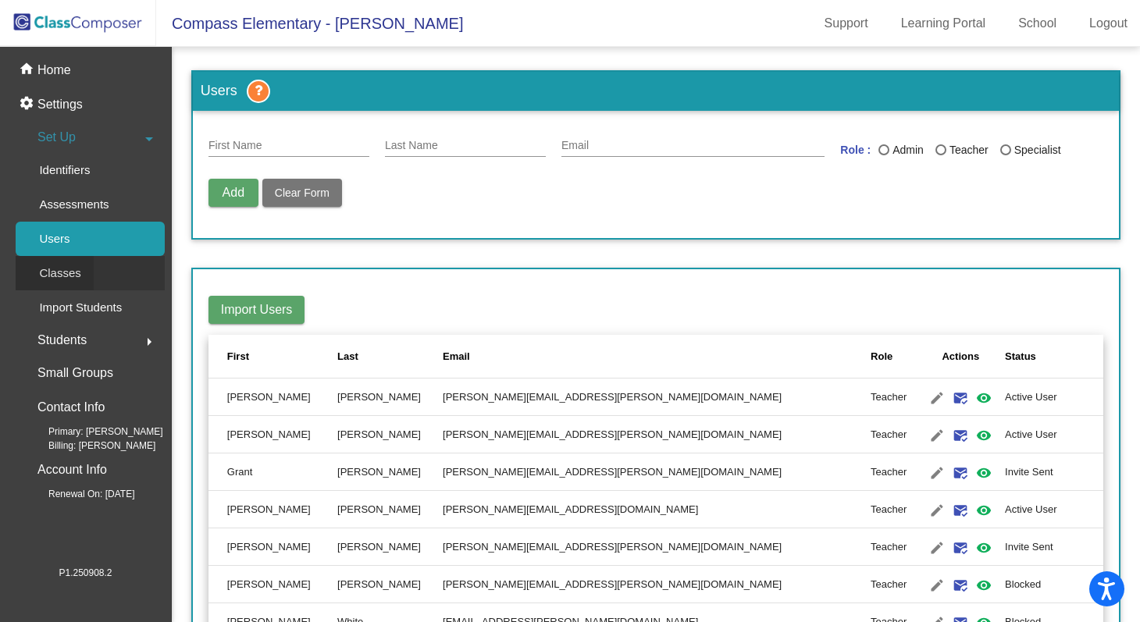
click at [61, 269] on p "Classes" at bounding box center [59, 273] width 41 height 19
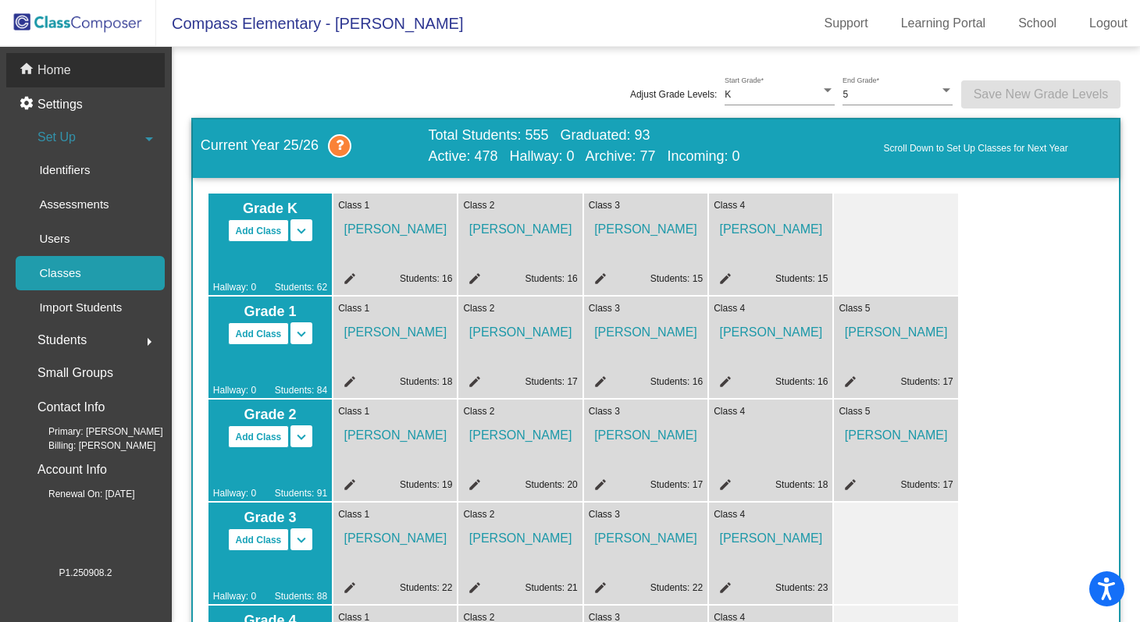
click at [62, 65] on p "Home" at bounding box center [54, 70] width 34 height 19
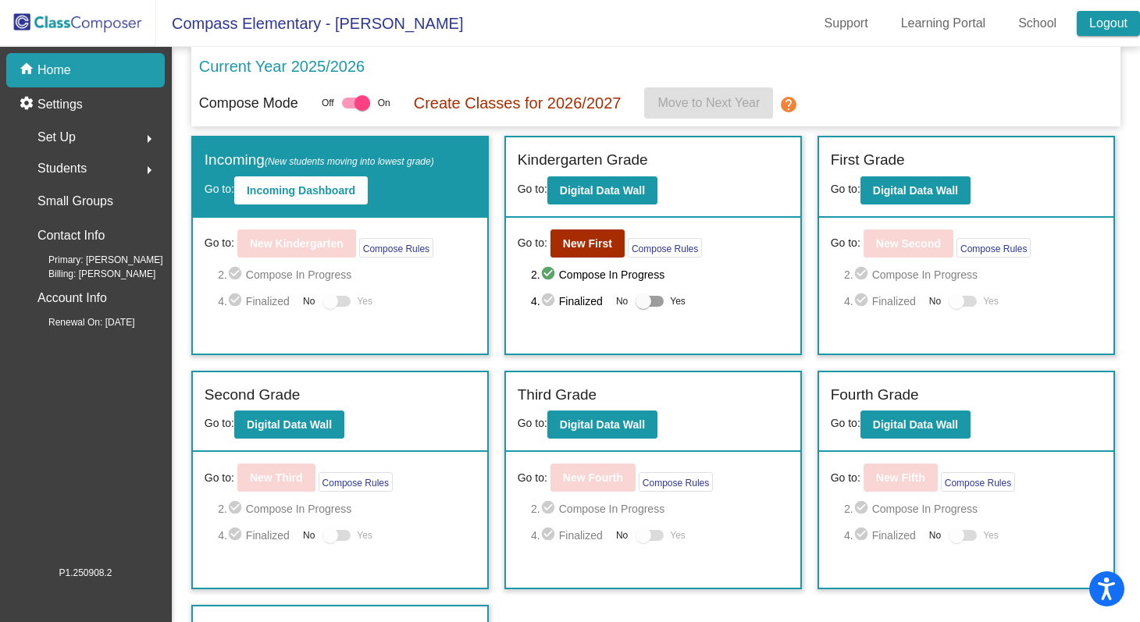
click at [1100, 26] on link "Logout" at bounding box center [1108, 23] width 63 height 25
